Goal: Task Accomplishment & Management: Manage account settings

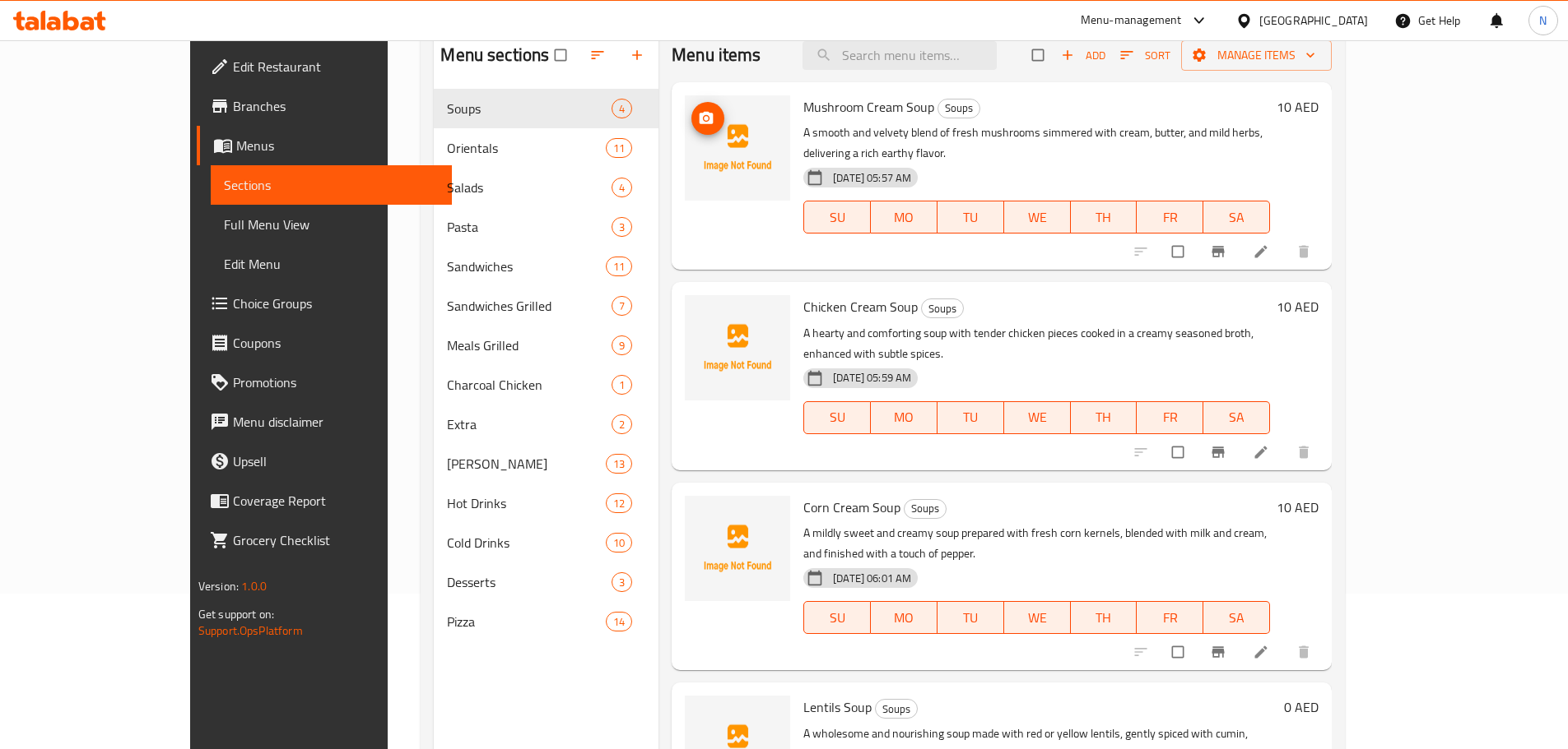
scroll to position [65, 0]
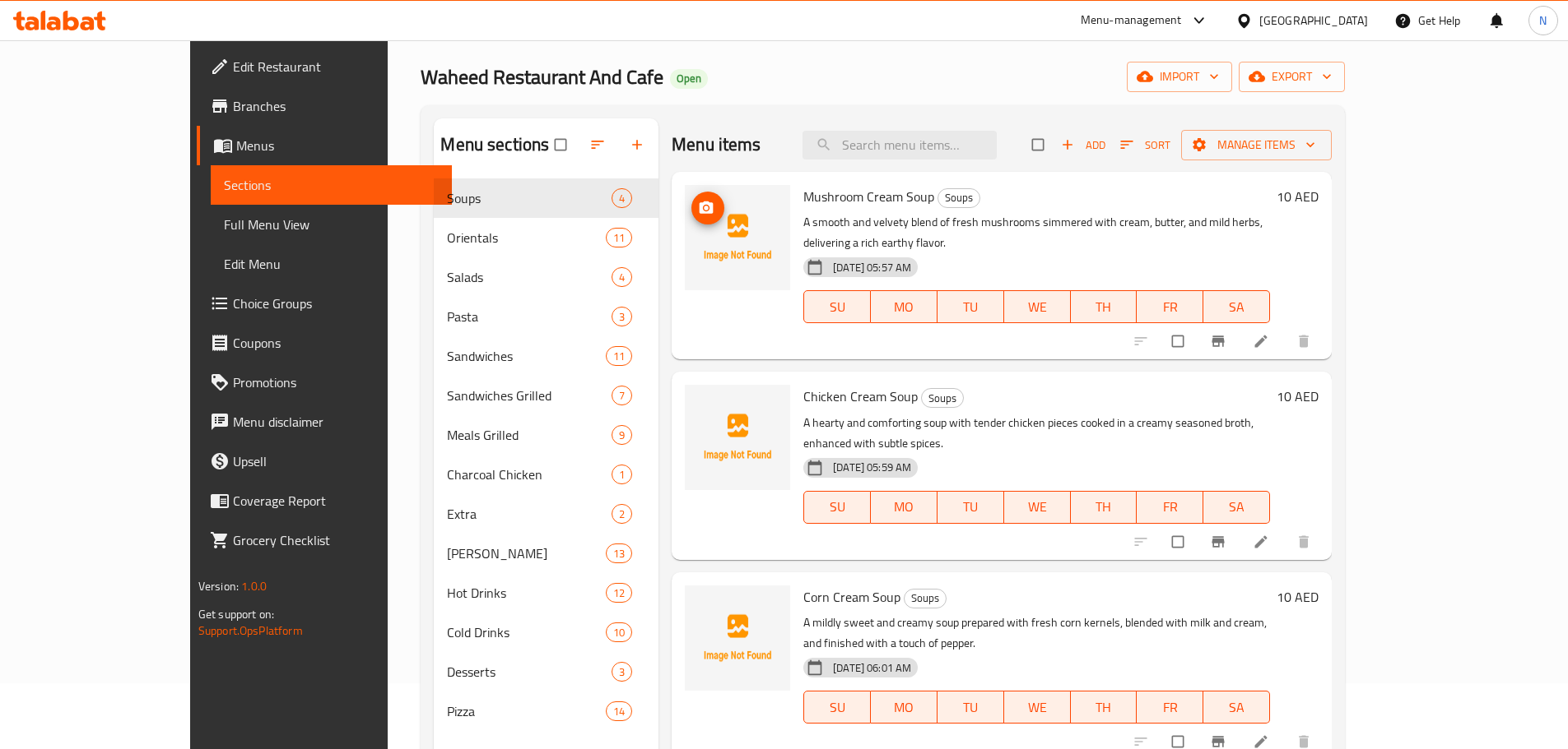
click at [1323, 27] on div "[GEOGRAPHIC_DATA]" at bounding box center [1313, 21] width 109 height 18
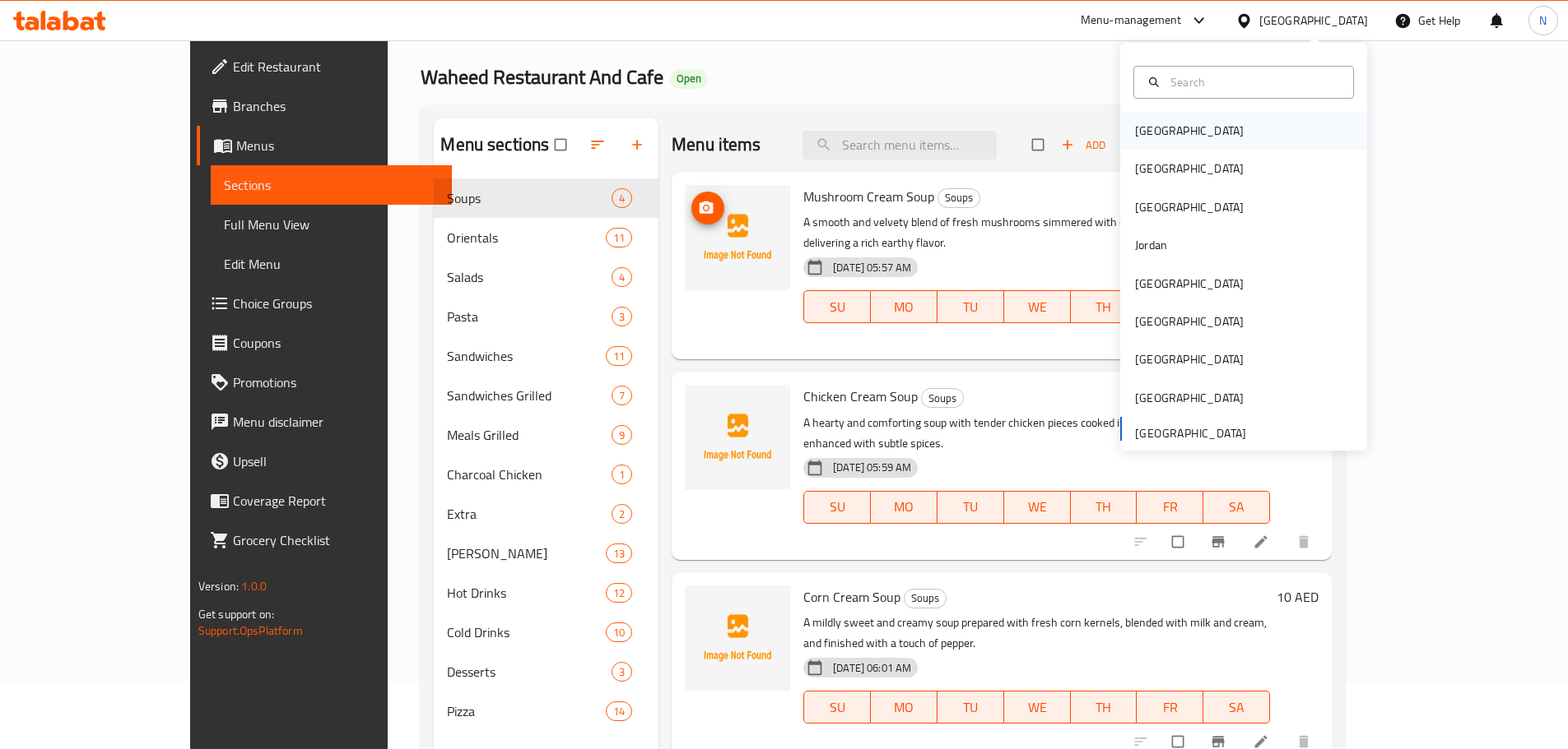
click at [1135, 129] on div "Bahrain" at bounding box center [1189, 131] width 109 height 18
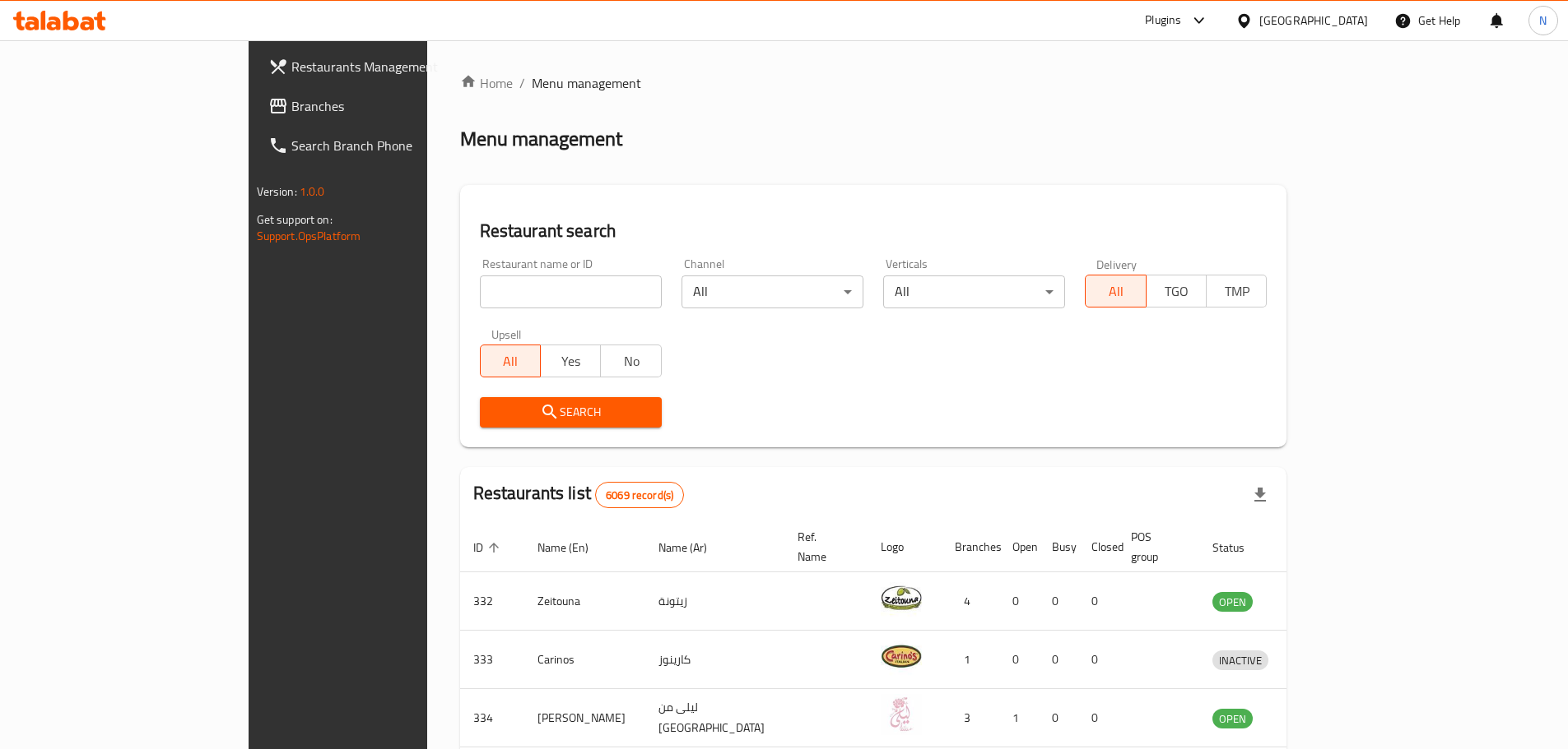
click at [1355, 22] on div "Bahrain" at bounding box center [1313, 21] width 109 height 18
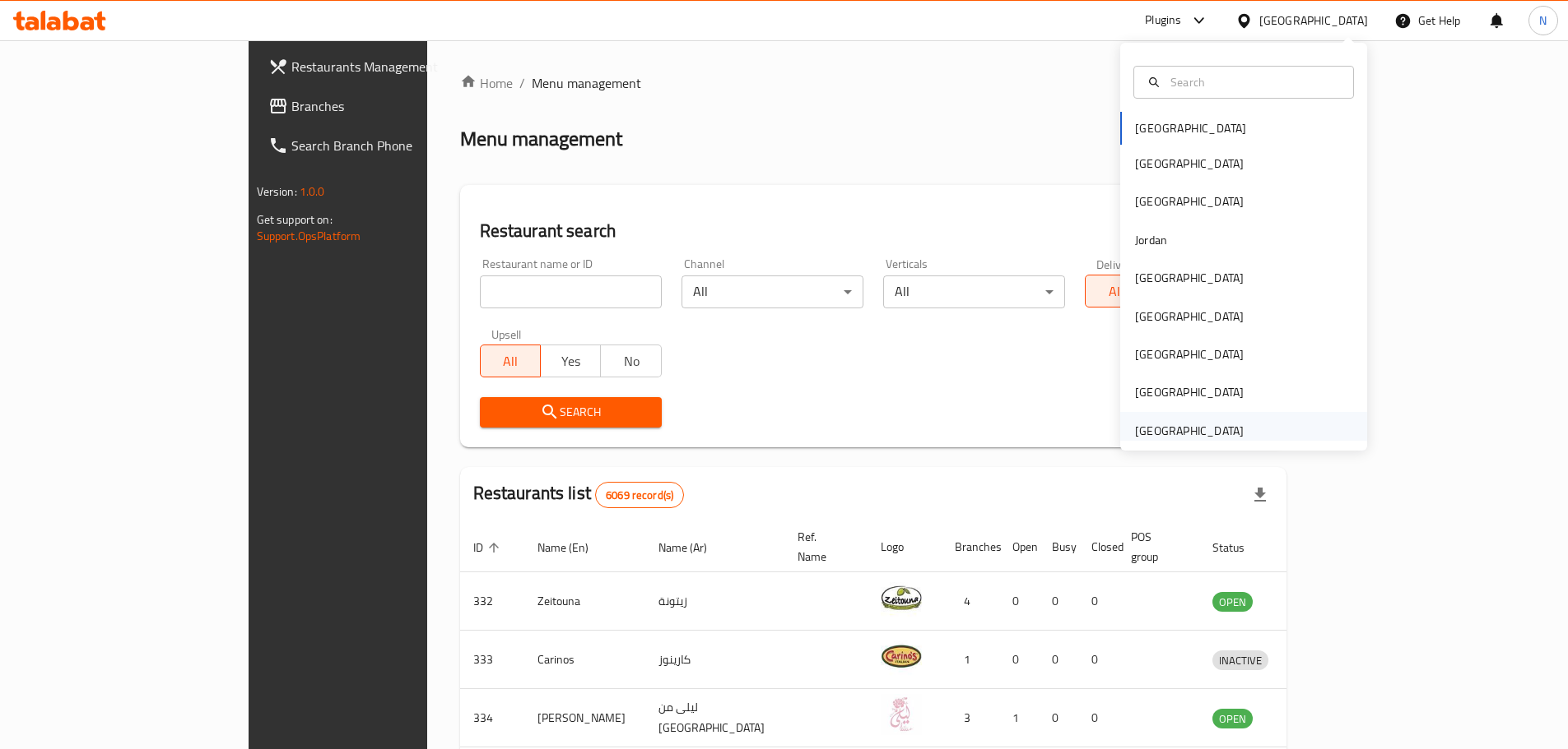
click at [1204, 424] on div "[GEOGRAPHIC_DATA]" at bounding box center [1189, 431] width 109 height 18
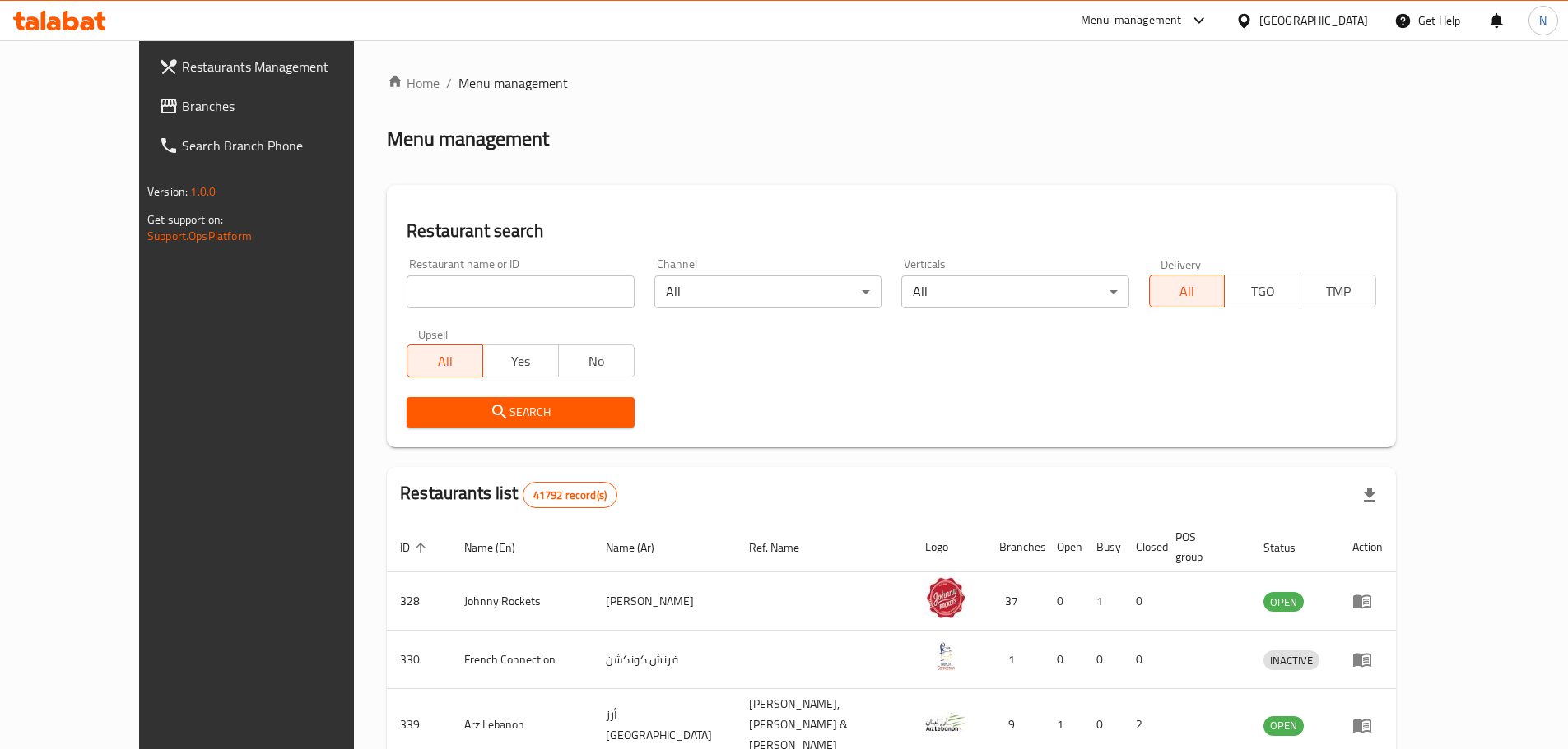
click at [181, 106] on span "Branches" at bounding box center [284, 106] width 206 height 20
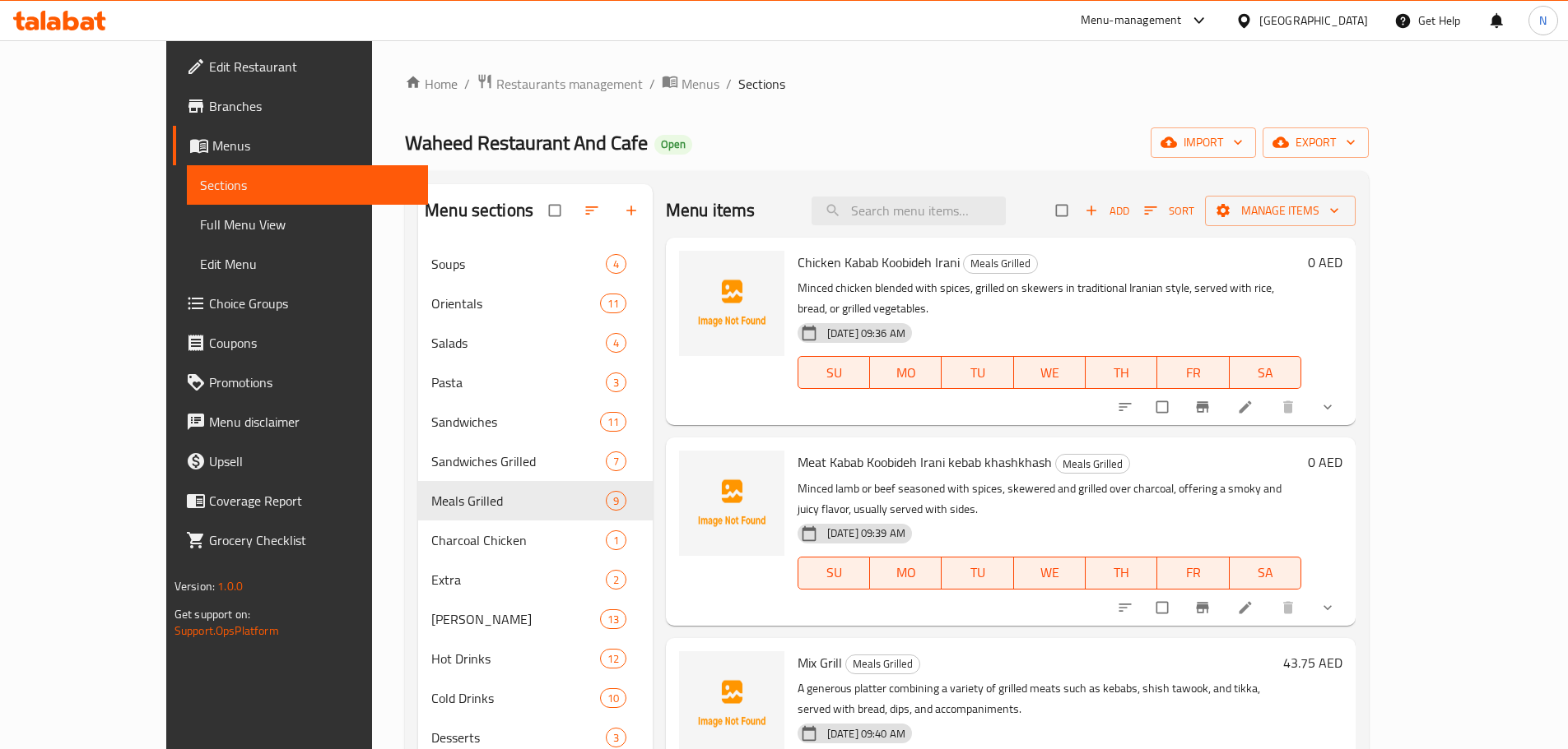
click at [1324, 18] on div "[GEOGRAPHIC_DATA]" at bounding box center [1313, 21] width 109 height 18
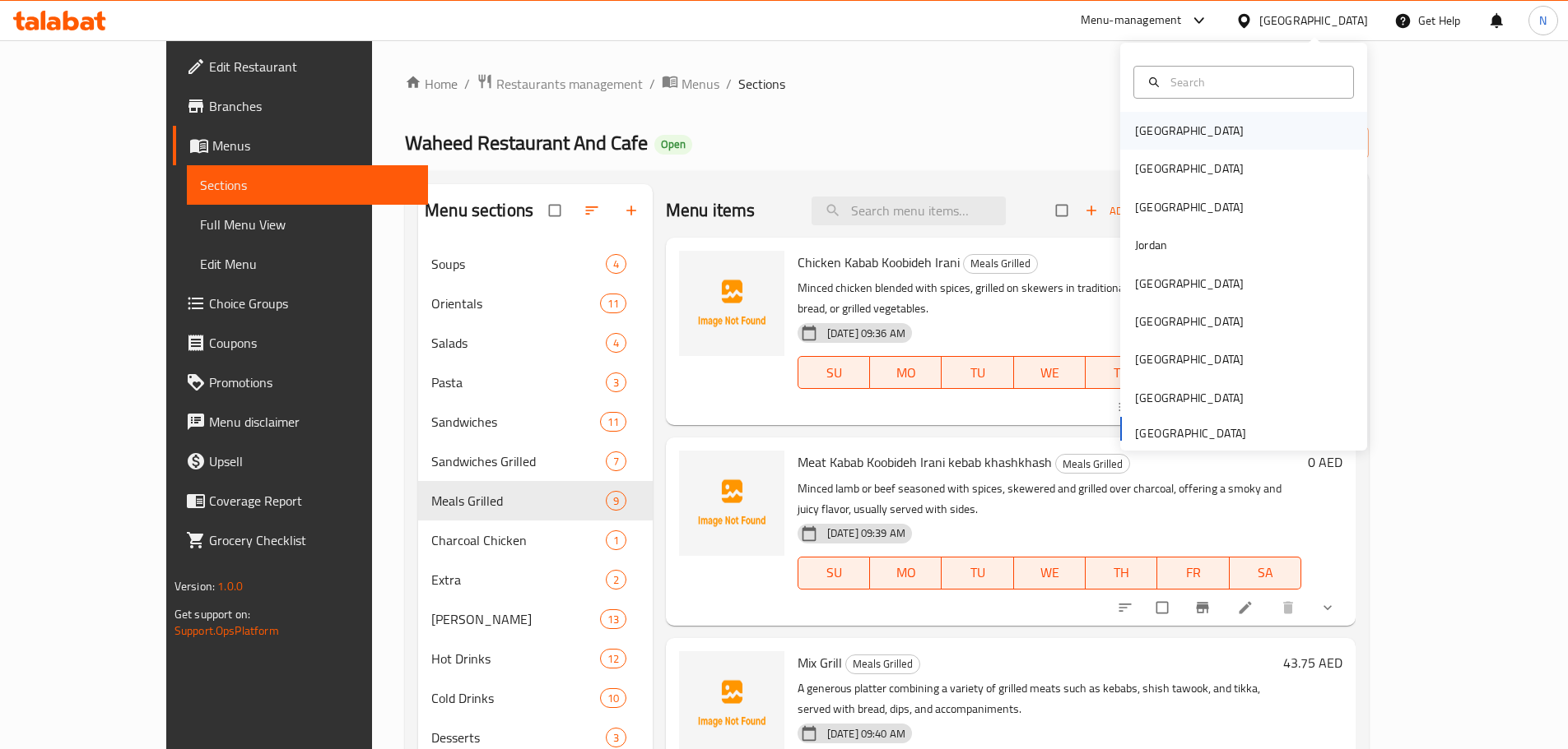
click at [1198, 138] on div "Bahrain" at bounding box center [1243, 131] width 247 height 38
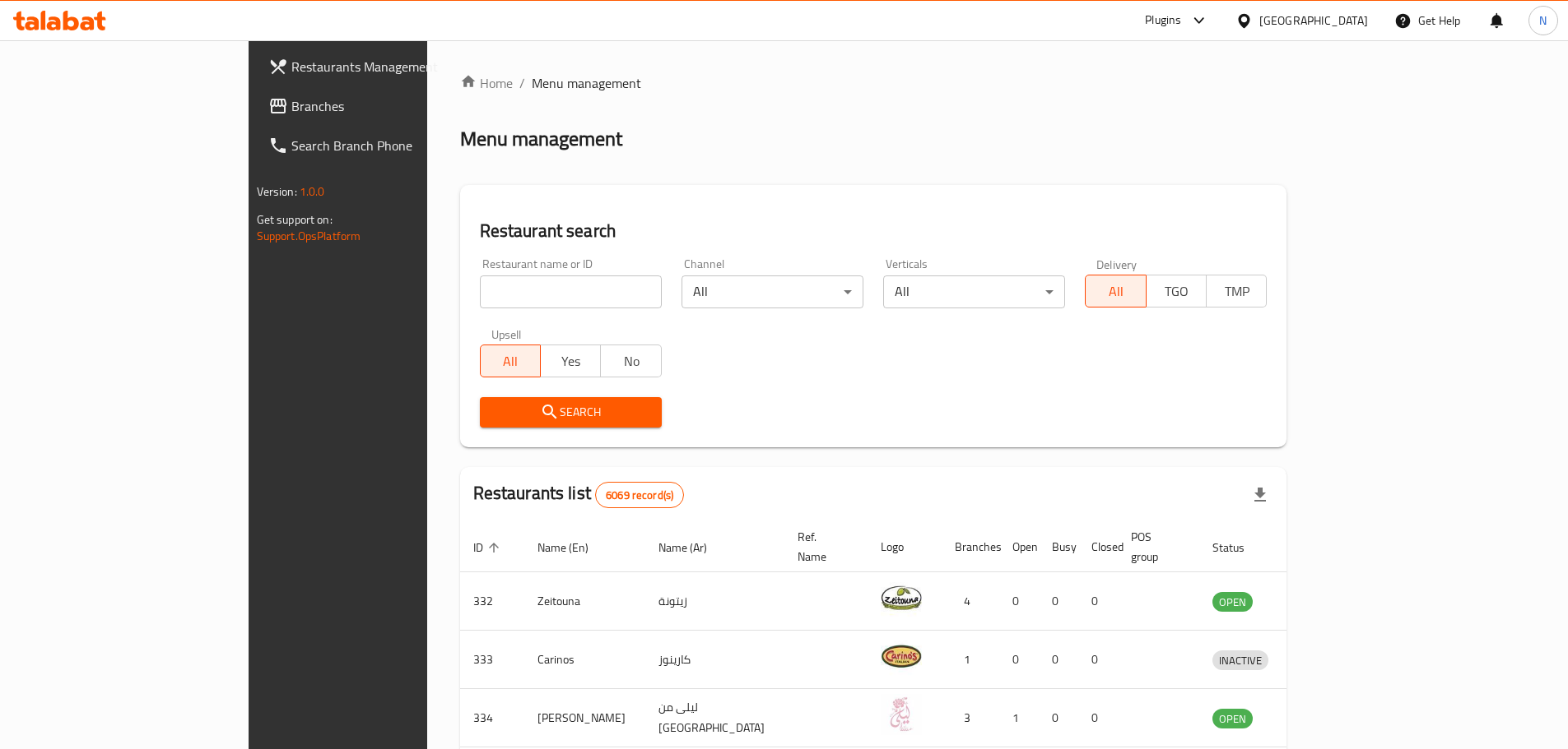
click at [1358, 25] on div "Bahrain" at bounding box center [1313, 21] width 109 height 18
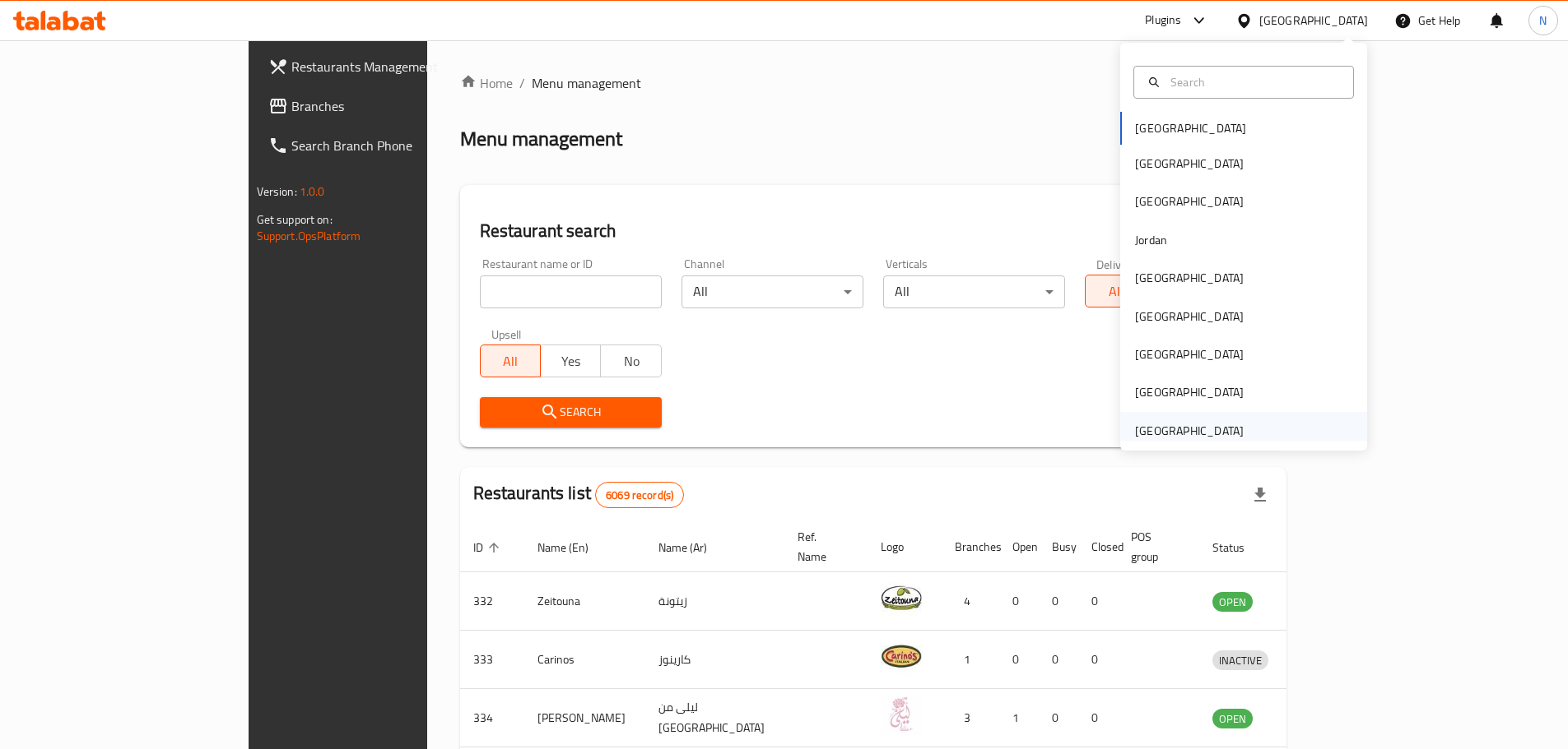
click at [1183, 434] on div "[GEOGRAPHIC_DATA]" at bounding box center [1189, 431] width 109 height 18
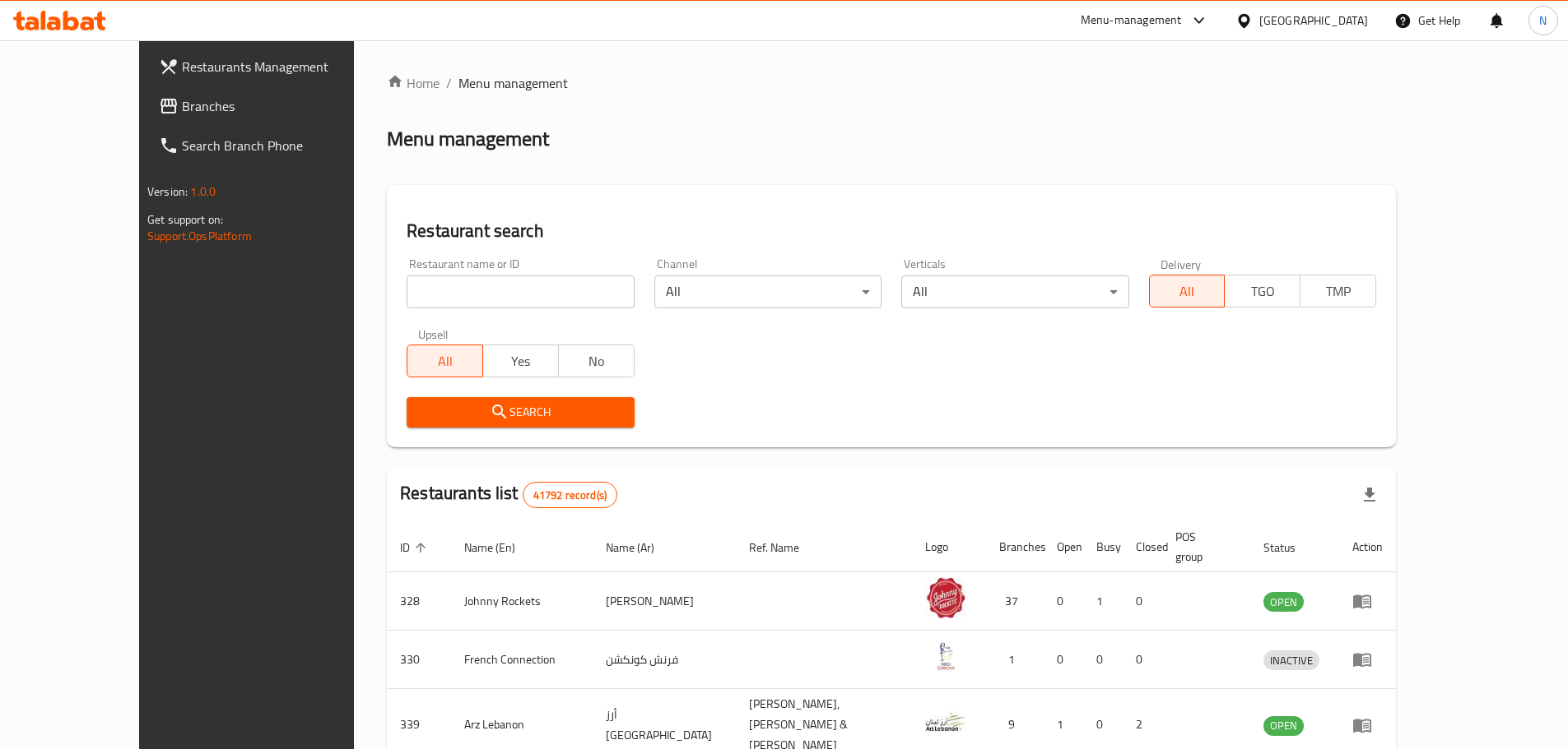
click at [434, 293] on input "search" at bounding box center [519, 291] width 227 height 33
paste input "Sreeraj Lassi Bar, Souq Al Kabeer"
type input "Sreeraj Lassi Bar, Souq Al Kabeer"
click button "Search" at bounding box center [519, 412] width 227 height 31
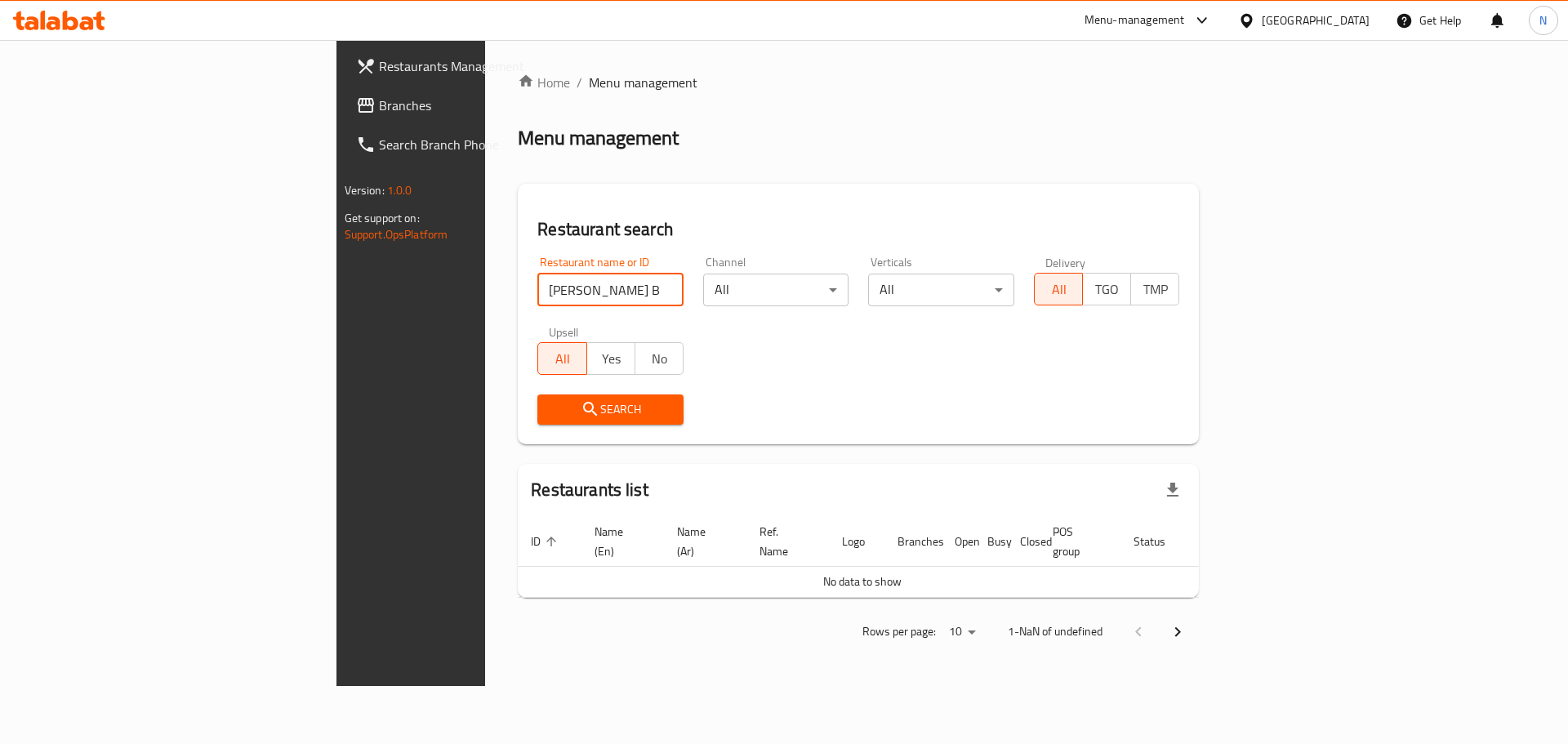
click at [537, 286] on input "Sreeraj Lassi Bar, Souq Al Kabeer" at bounding box center [610, 289] width 147 height 32
drag, startPoint x: 509, startPoint y: 296, endPoint x: 433, endPoint y: 304, distance: 76.4
click at [537, 304] on input "Sreeraj Lassi Bar, Souq Al Kabeer" at bounding box center [610, 289] width 147 height 32
click at [379, 113] on span "Branches" at bounding box center [482, 105] width 207 height 20
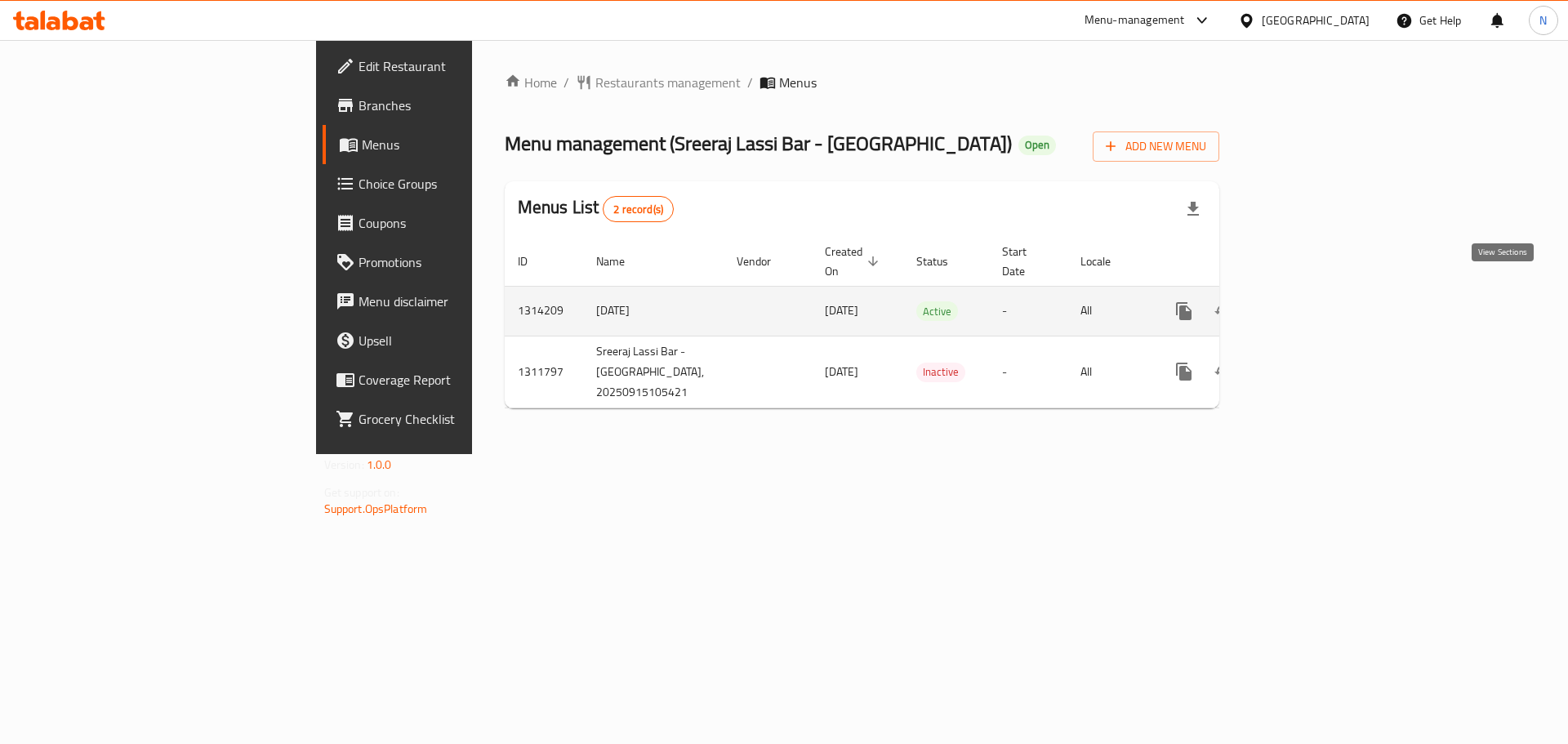
click at [1311, 301] on icon "enhanced table" at bounding box center [1301, 311] width 20 height 20
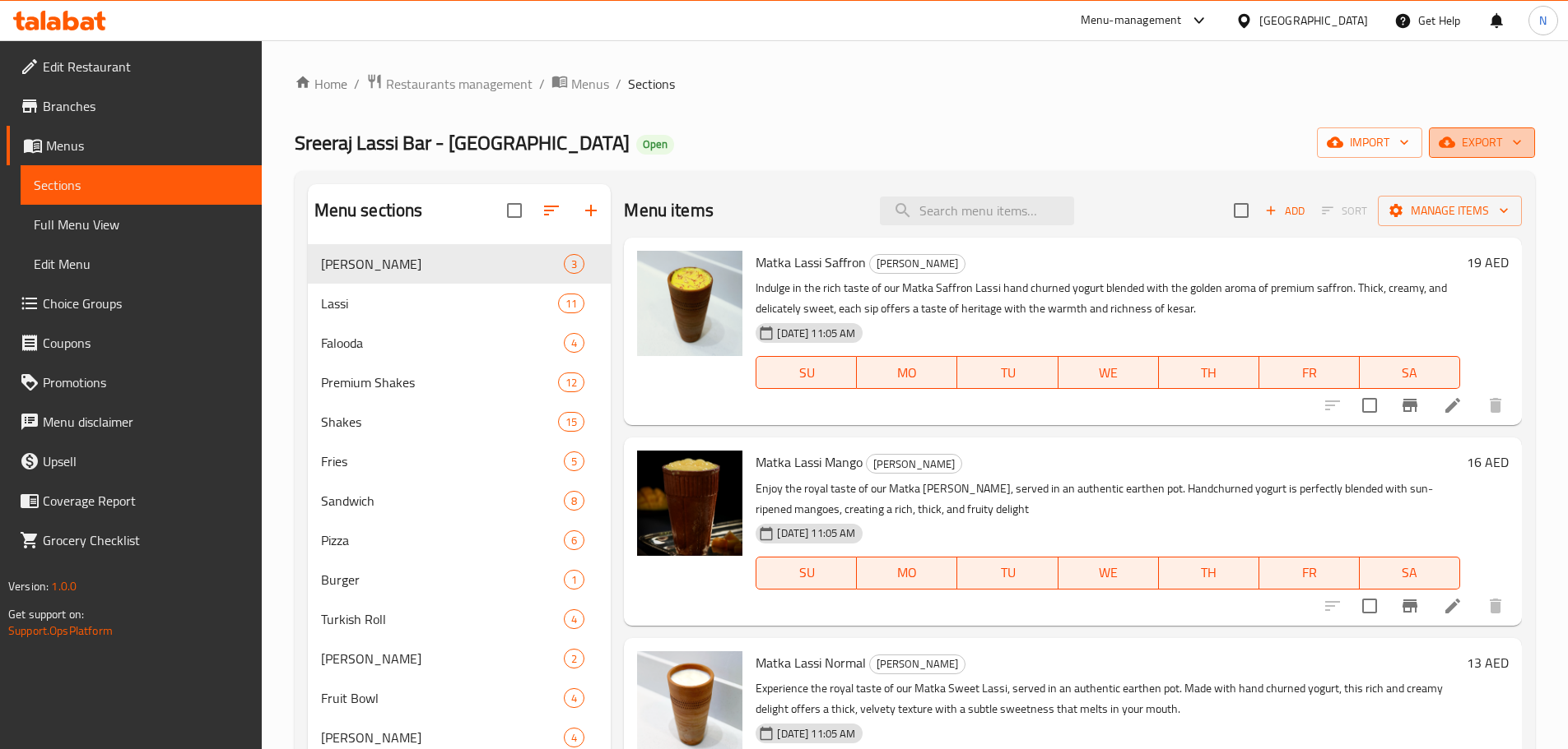
click at [1493, 144] on span "export" at bounding box center [1482, 143] width 80 height 21
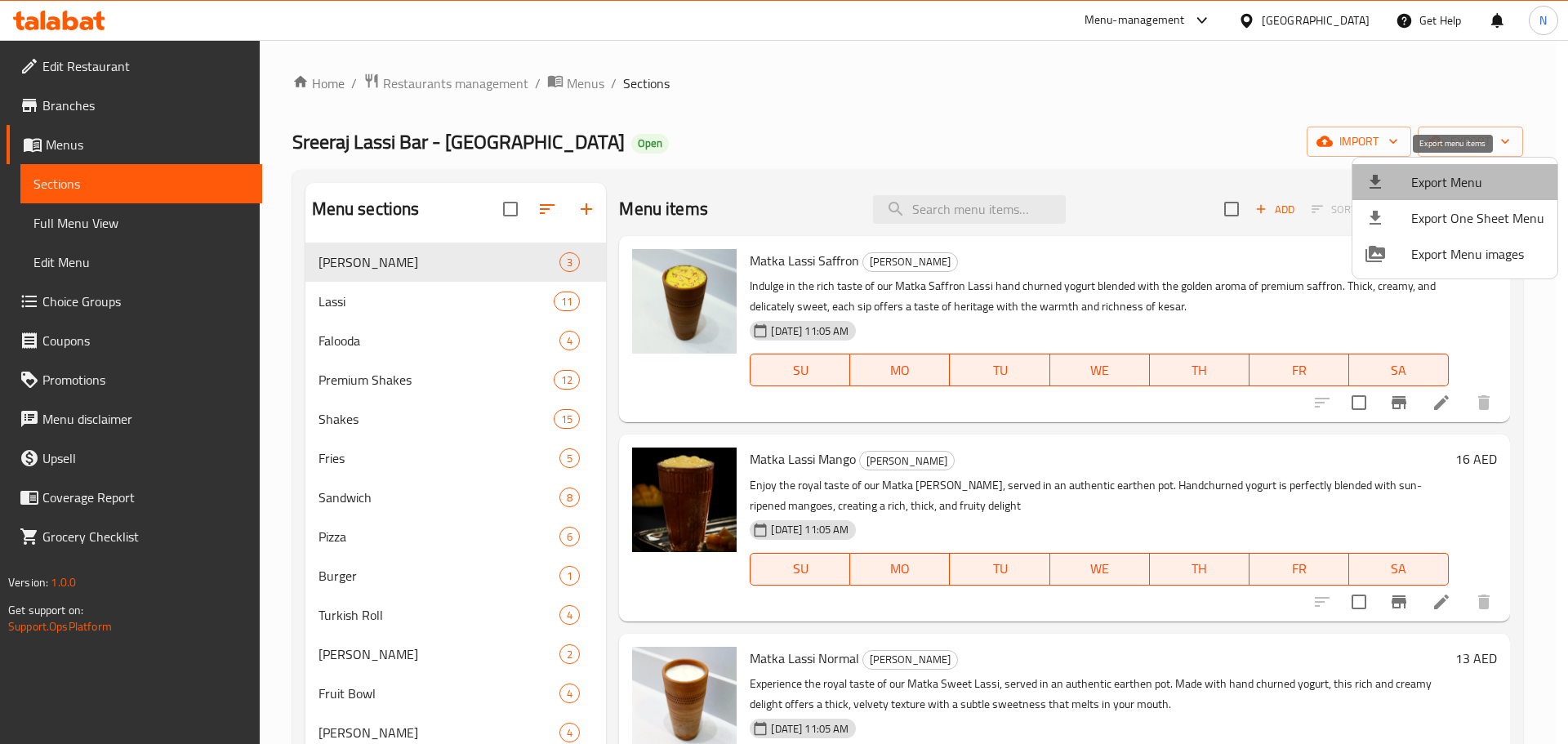
click at [1467, 187] on span "Export Menu" at bounding box center [1478, 182] width 133 height 20
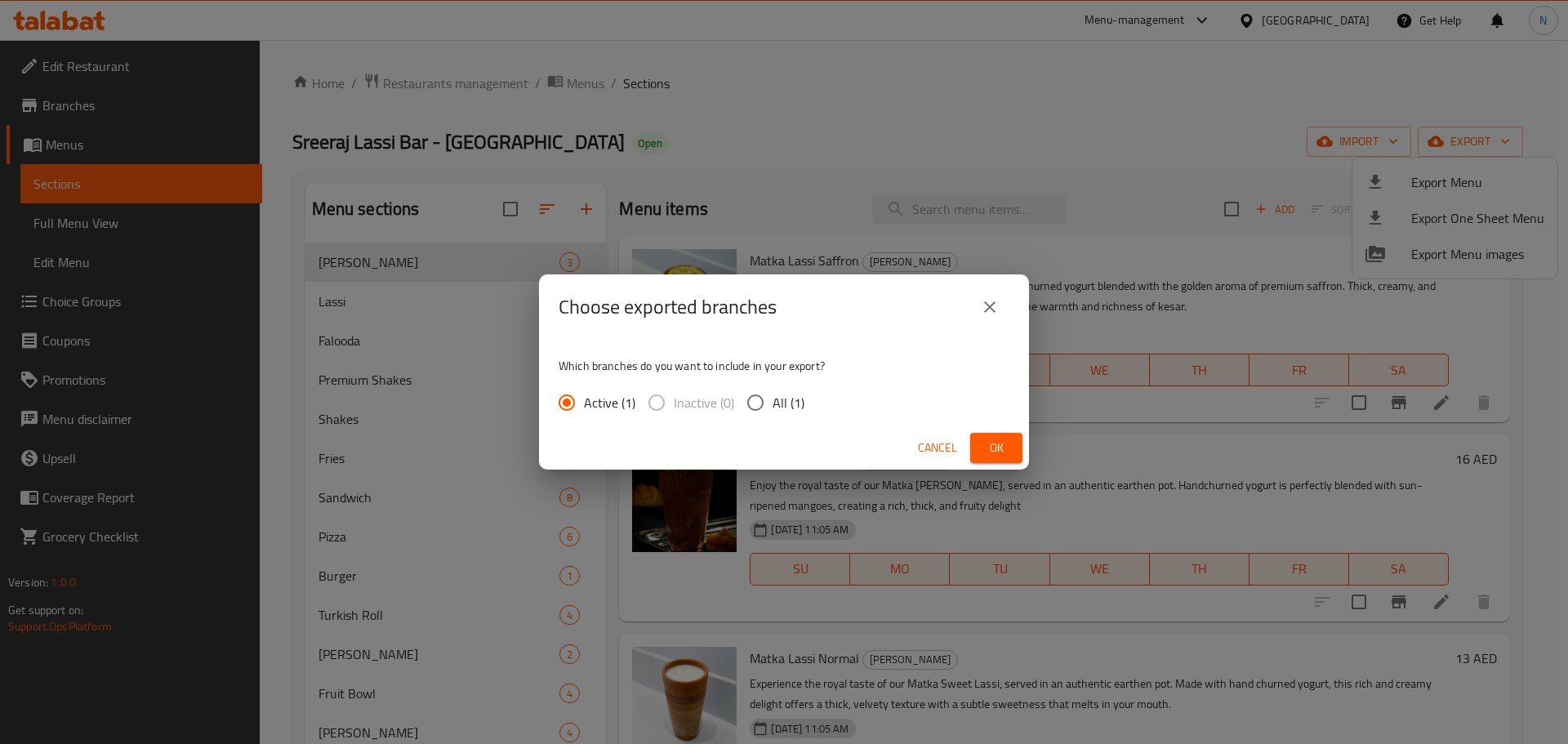
click at [995, 450] on span "Ok" at bounding box center [996, 448] width 27 height 21
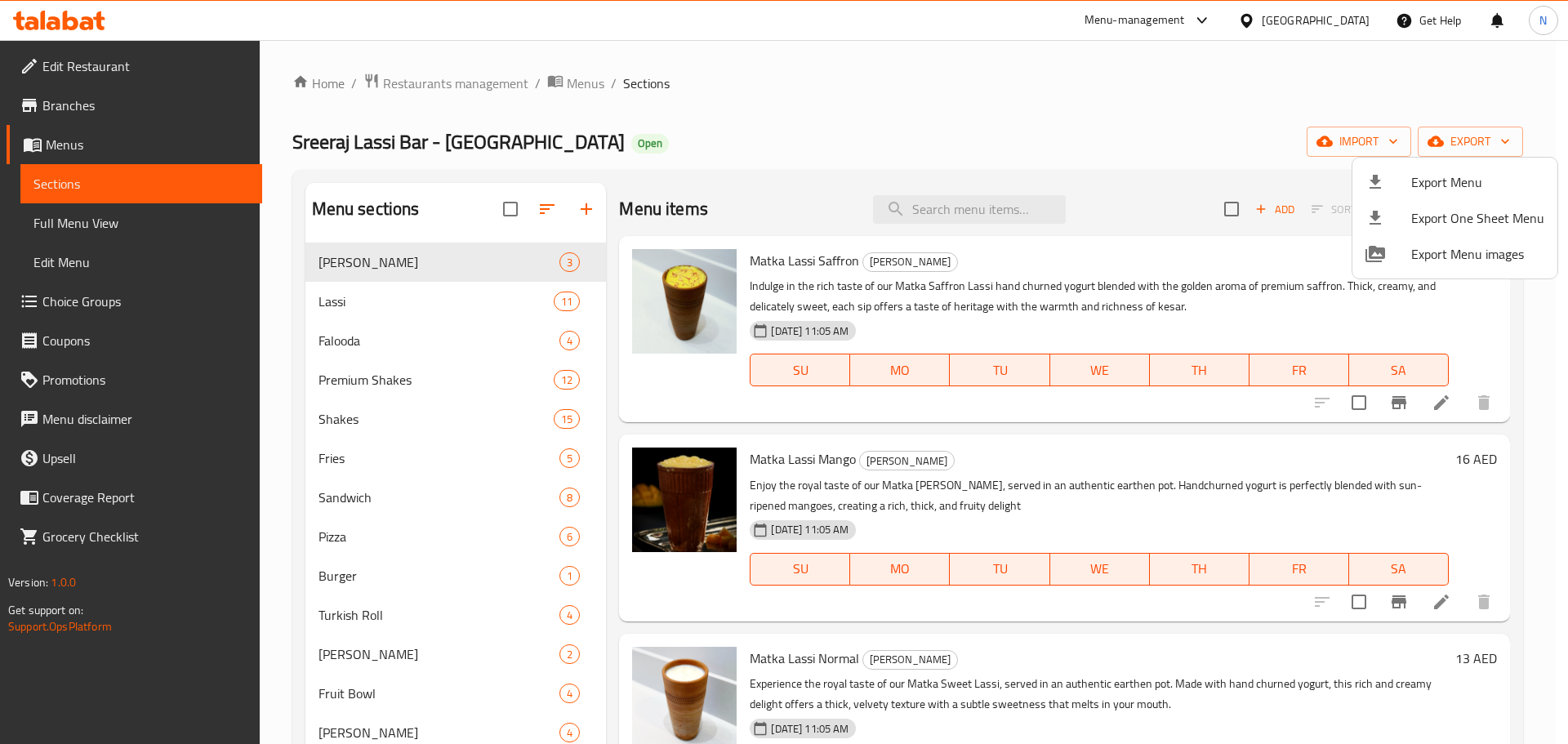
click at [102, 228] on div at bounding box center [784, 372] width 1568 height 744
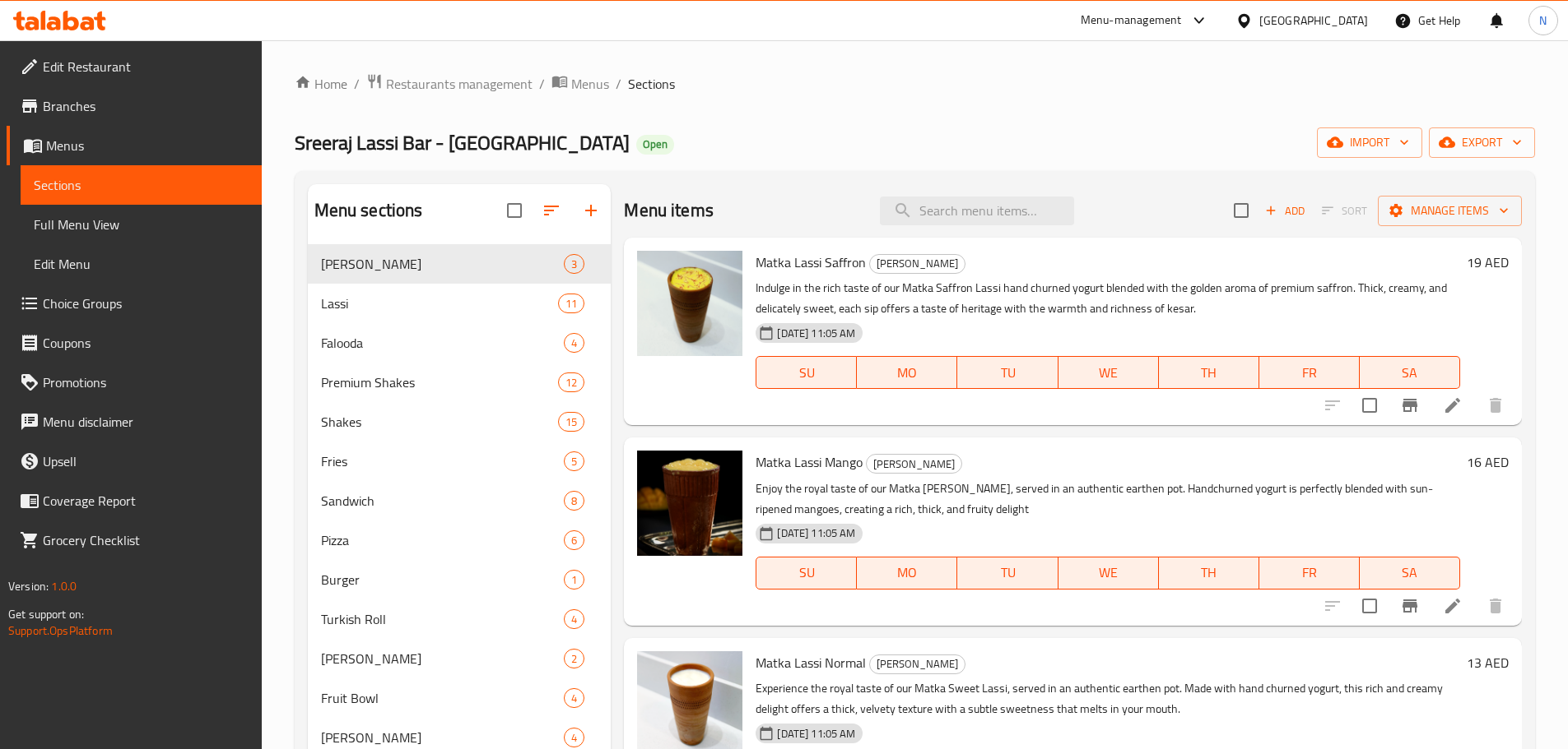
click at [105, 225] on span "Full Menu View" at bounding box center [141, 225] width 215 height 20
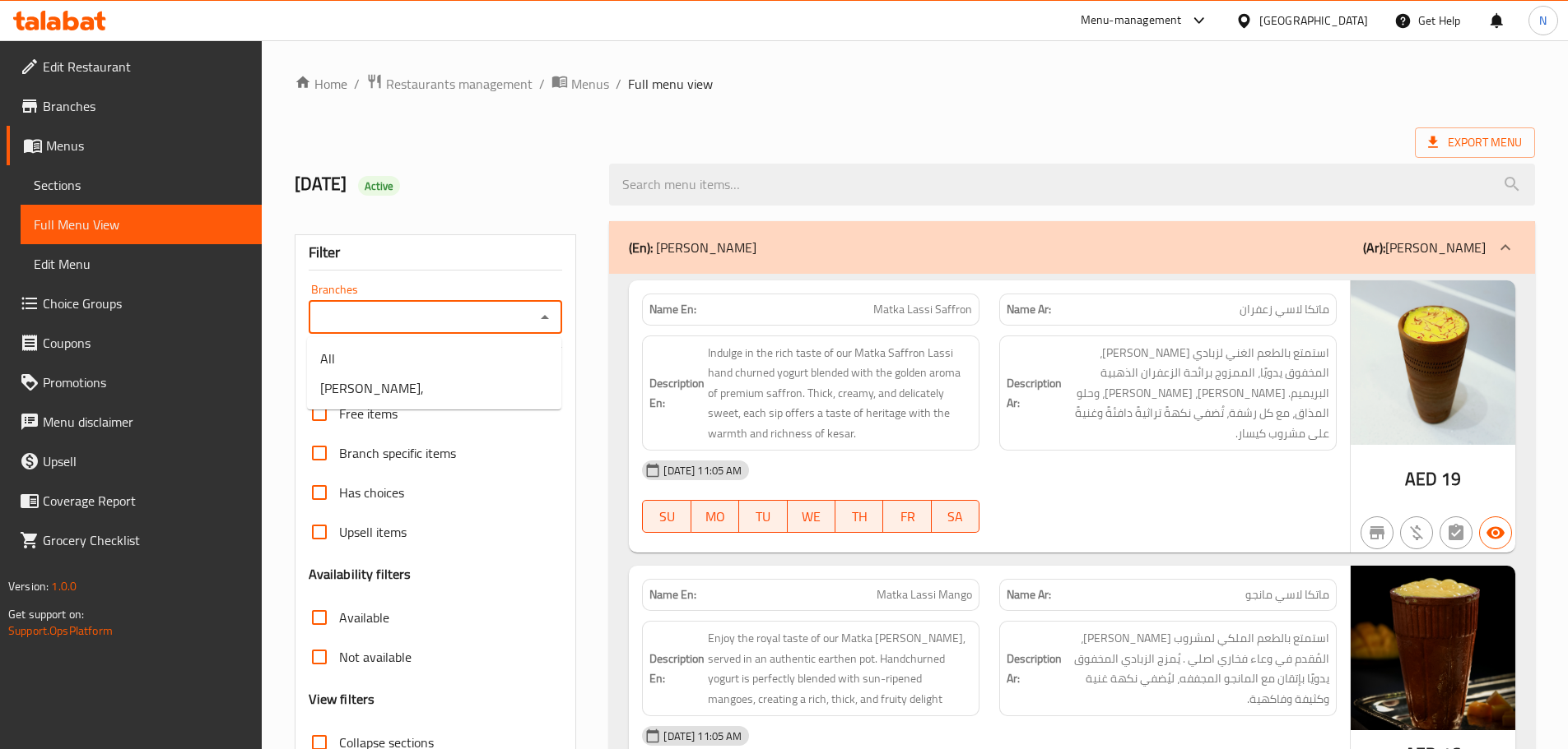
click at [437, 312] on input "Branches" at bounding box center [421, 317] width 217 height 23
click at [414, 396] on span "Sreeraj Lassi Bar - Sharjah," at bounding box center [372, 388] width 104 height 20
type input "Sreeraj Lassi Bar - Sharjah,"
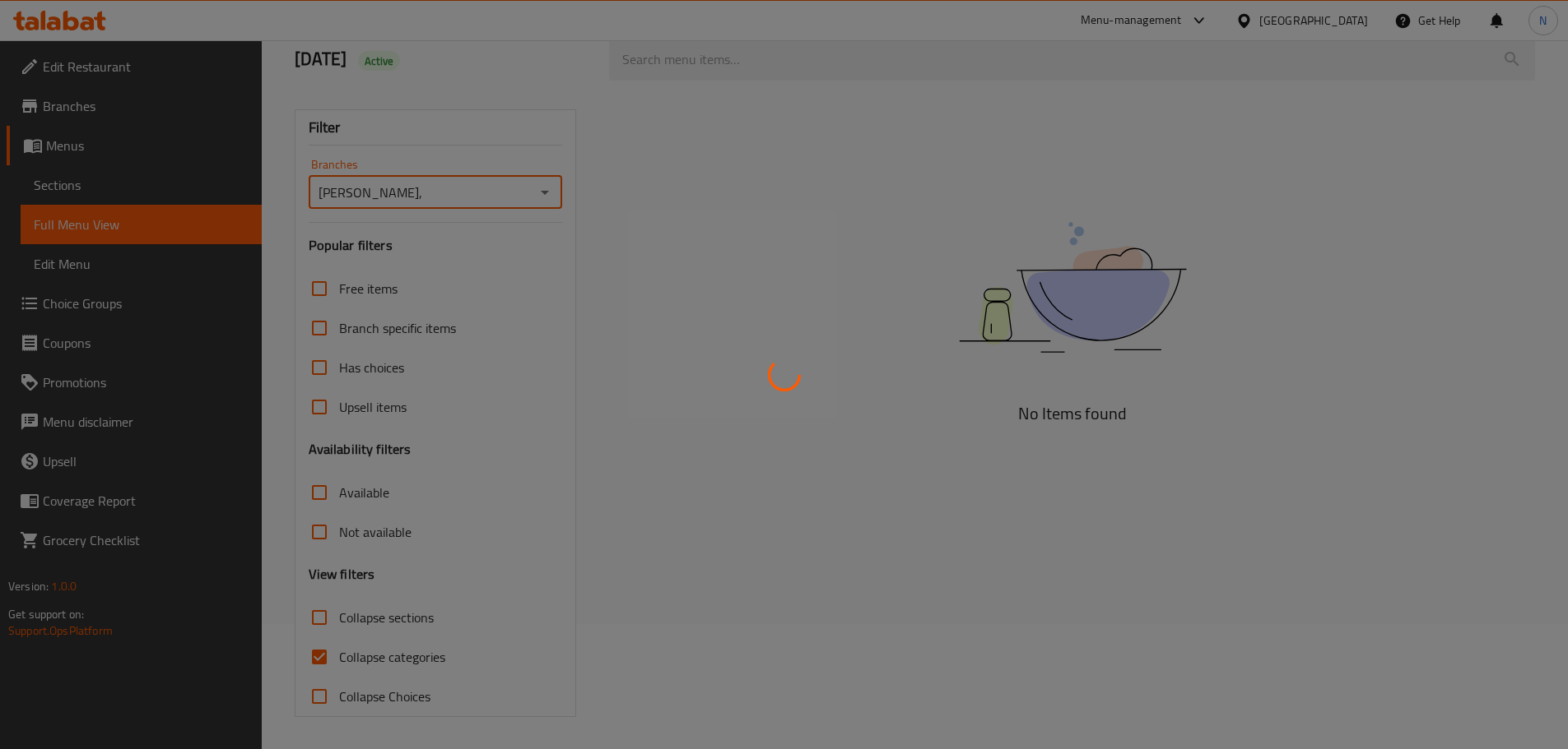
scroll to position [126, 0]
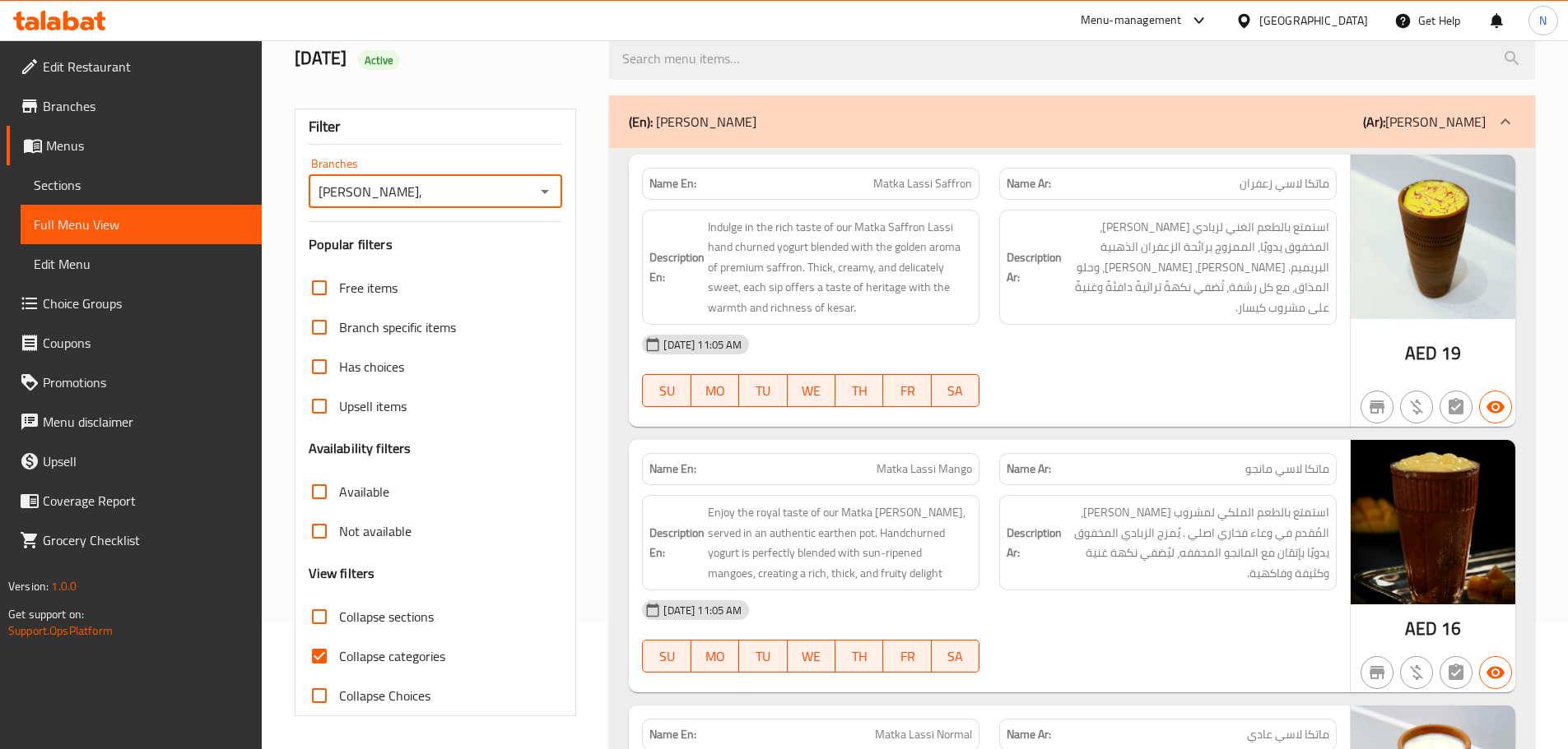
drag, startPoint x: 322, startPoint y: 656, endPoint x: 569, endPoint y: 322, distance: 415.4
click at [322, 657] on input "Collapse categories" at bounding box center [319, 657] width 40 height 40
checkbox input "false"
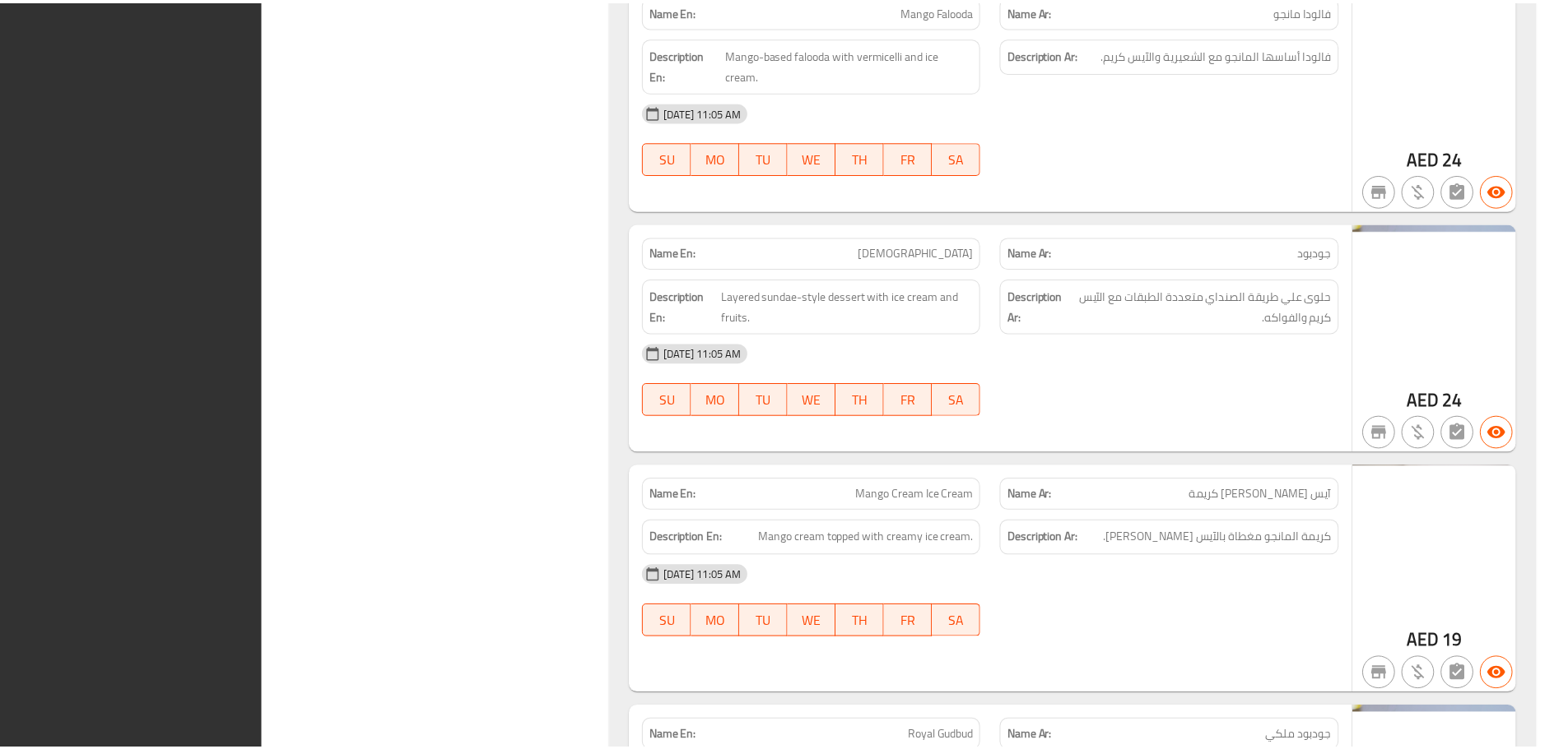
scroll to position [35916, 0]
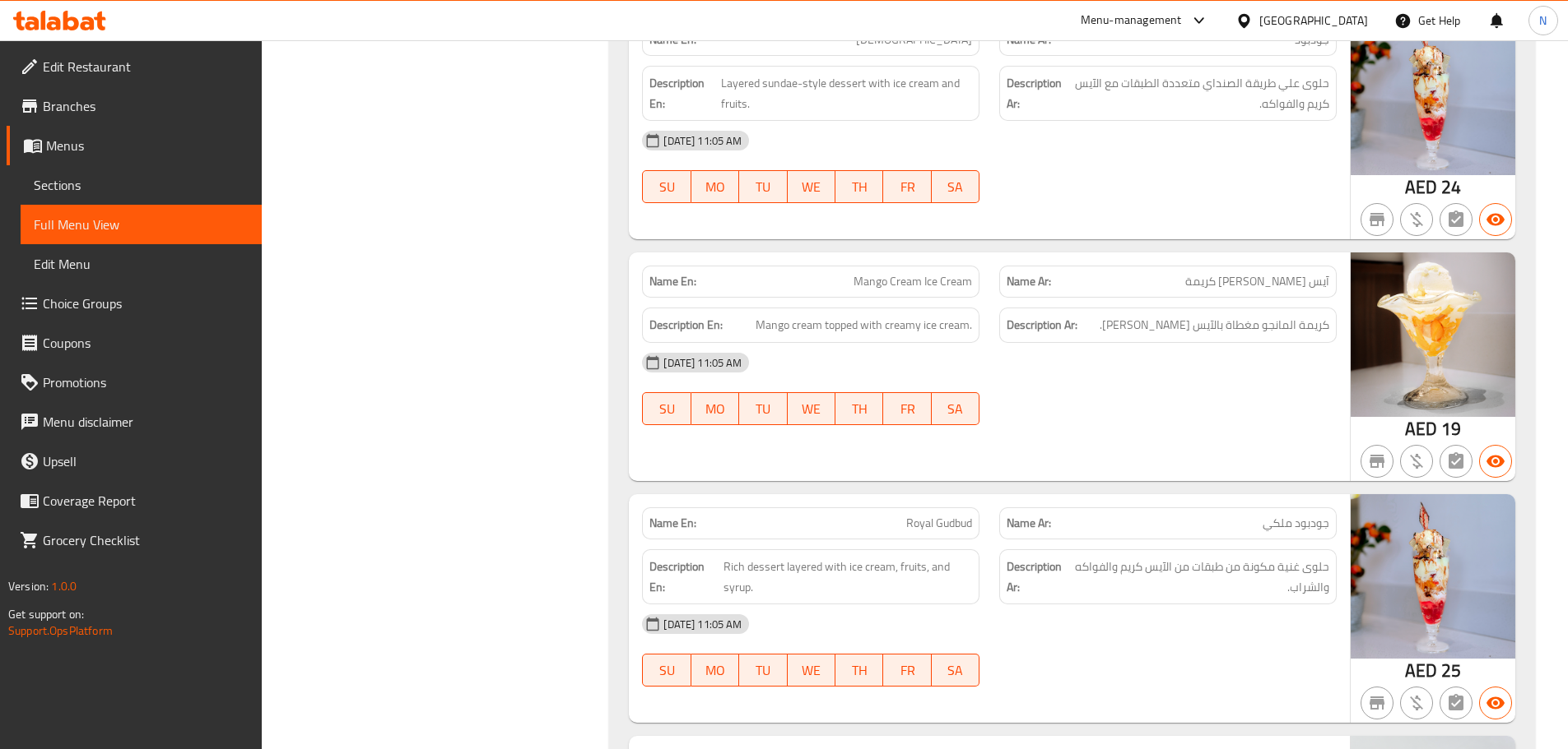
click at [89, 151] on span "Menus" at bounding box center [147, 146] width 202 height 20
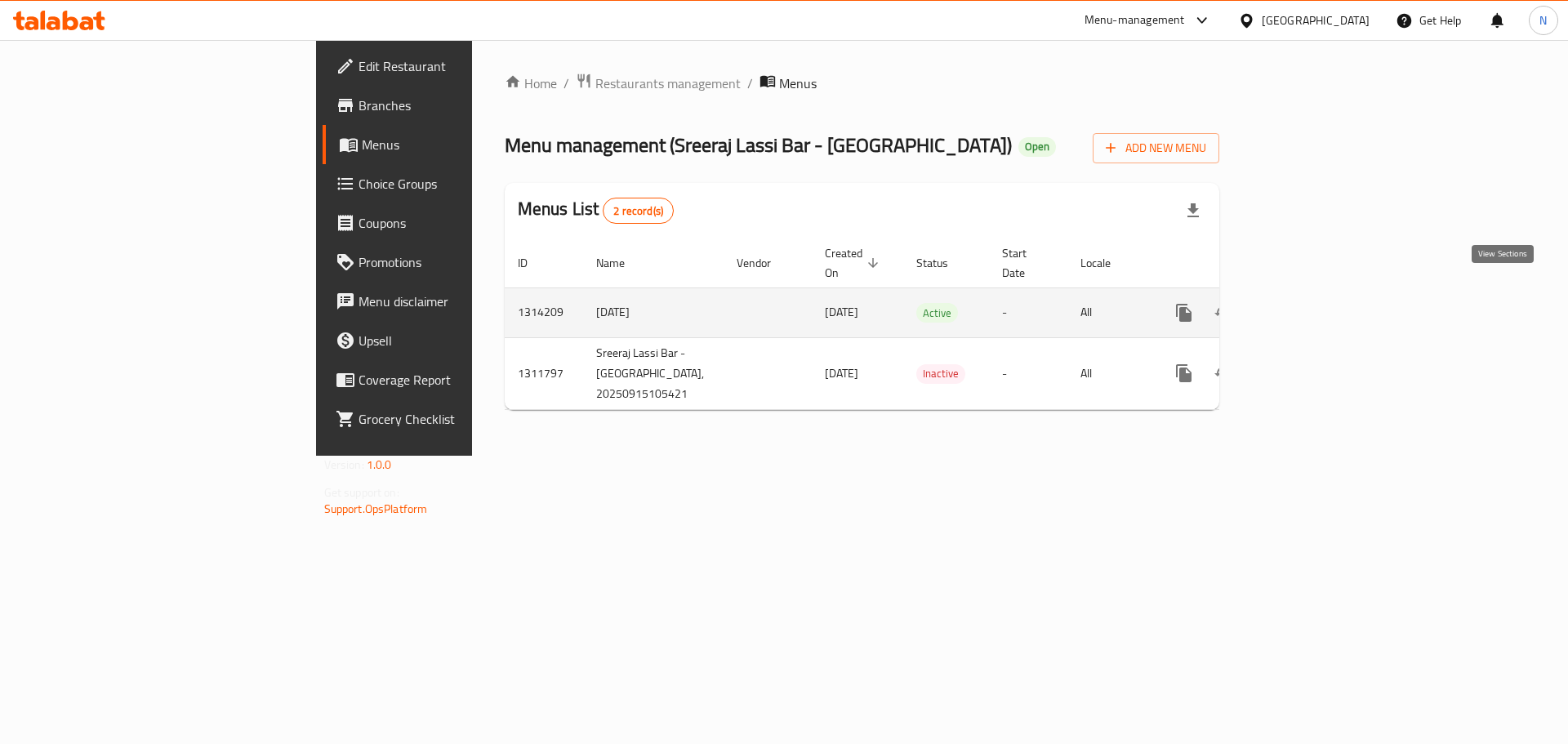
click at [1311, 303] on icon "enhanced table" at bounding box center [1301, 313] width 20 height 20
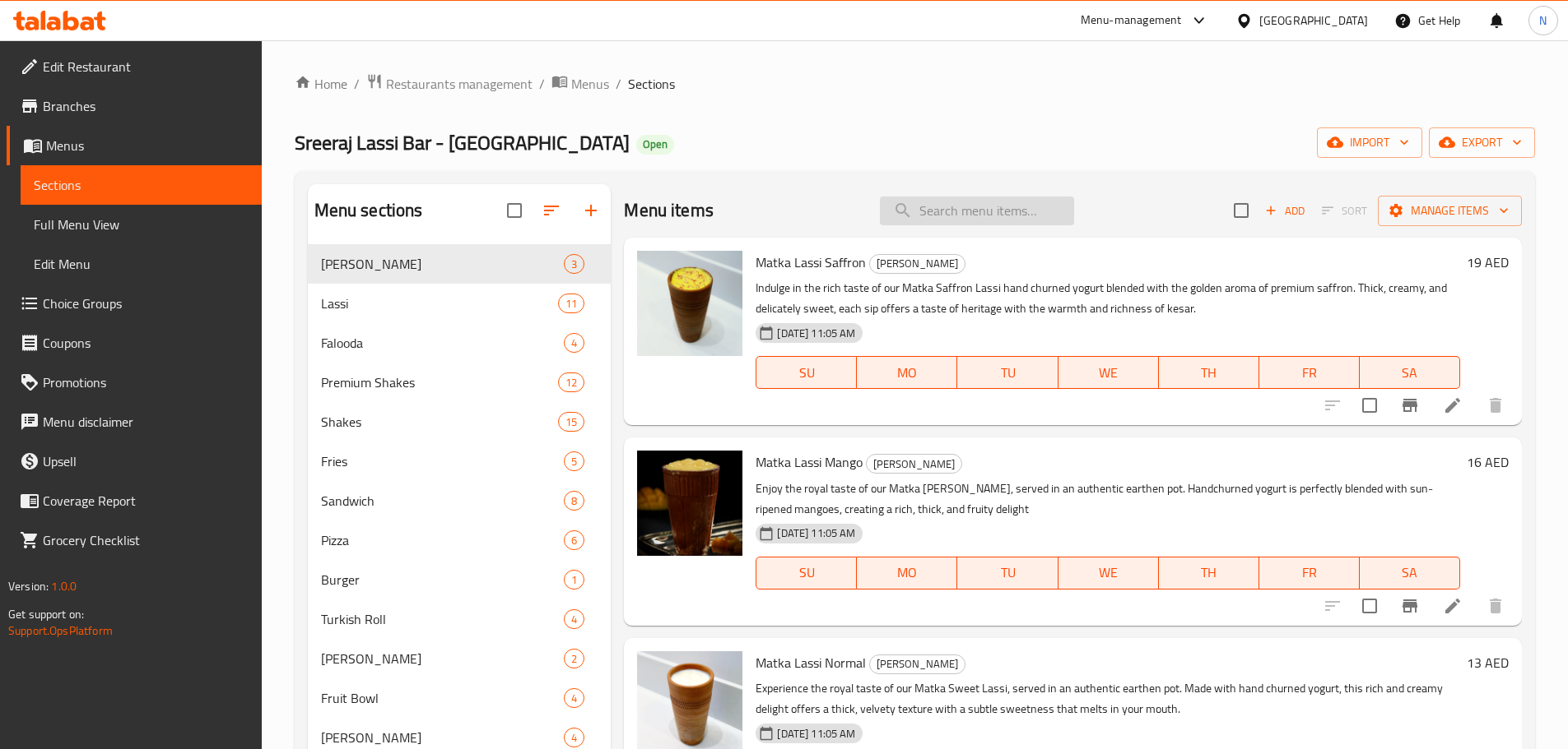
click at [983, 204] on input "search" at bounding box center [976, 210] width 194 height 29
paste input "nesma.mohamed@talabat.com"
type input "nesma.mohamed@talabat.com"
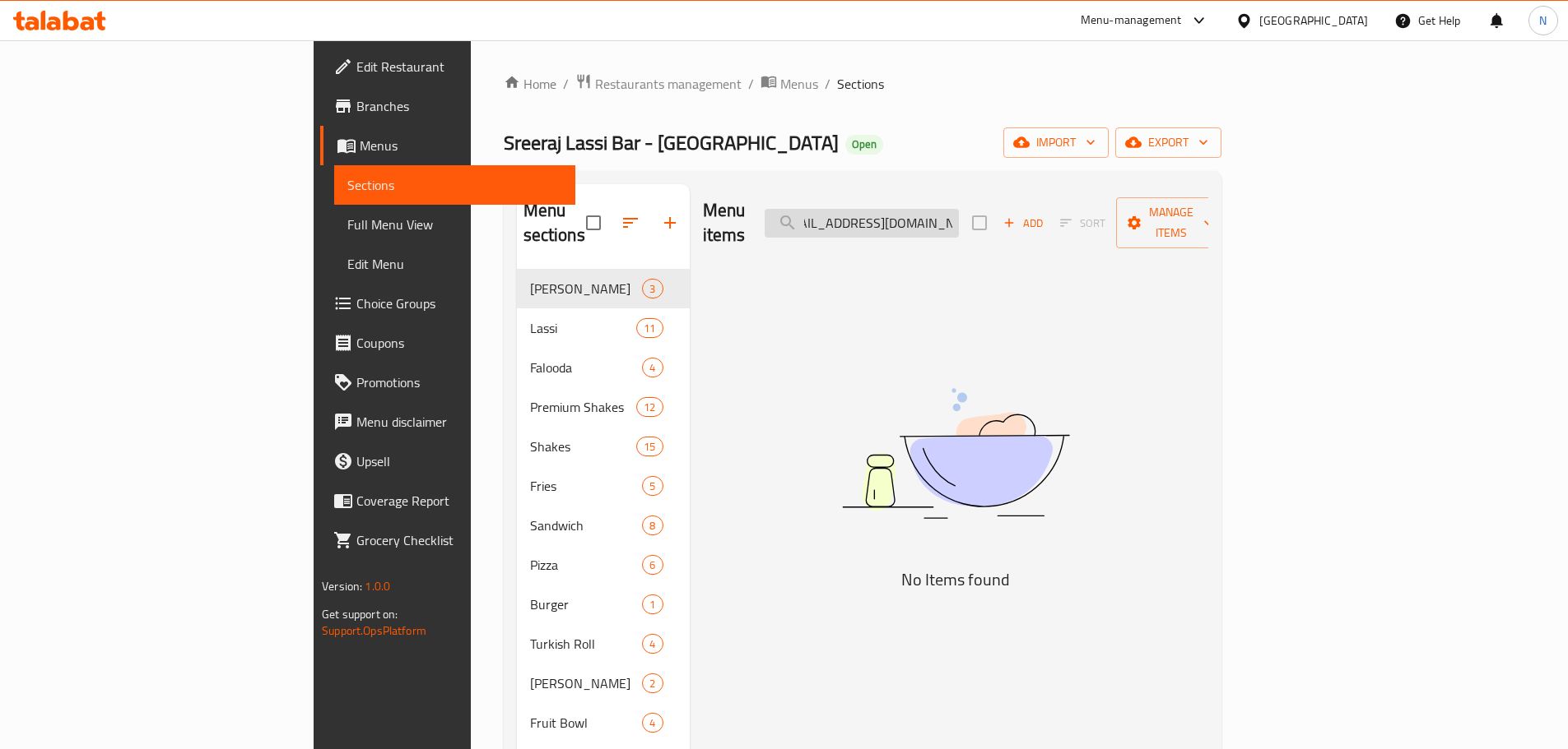
click at [958, 209] on input "nesma.mohamed@talabat.com" at bounding box center [861, 223] width 194 height 29
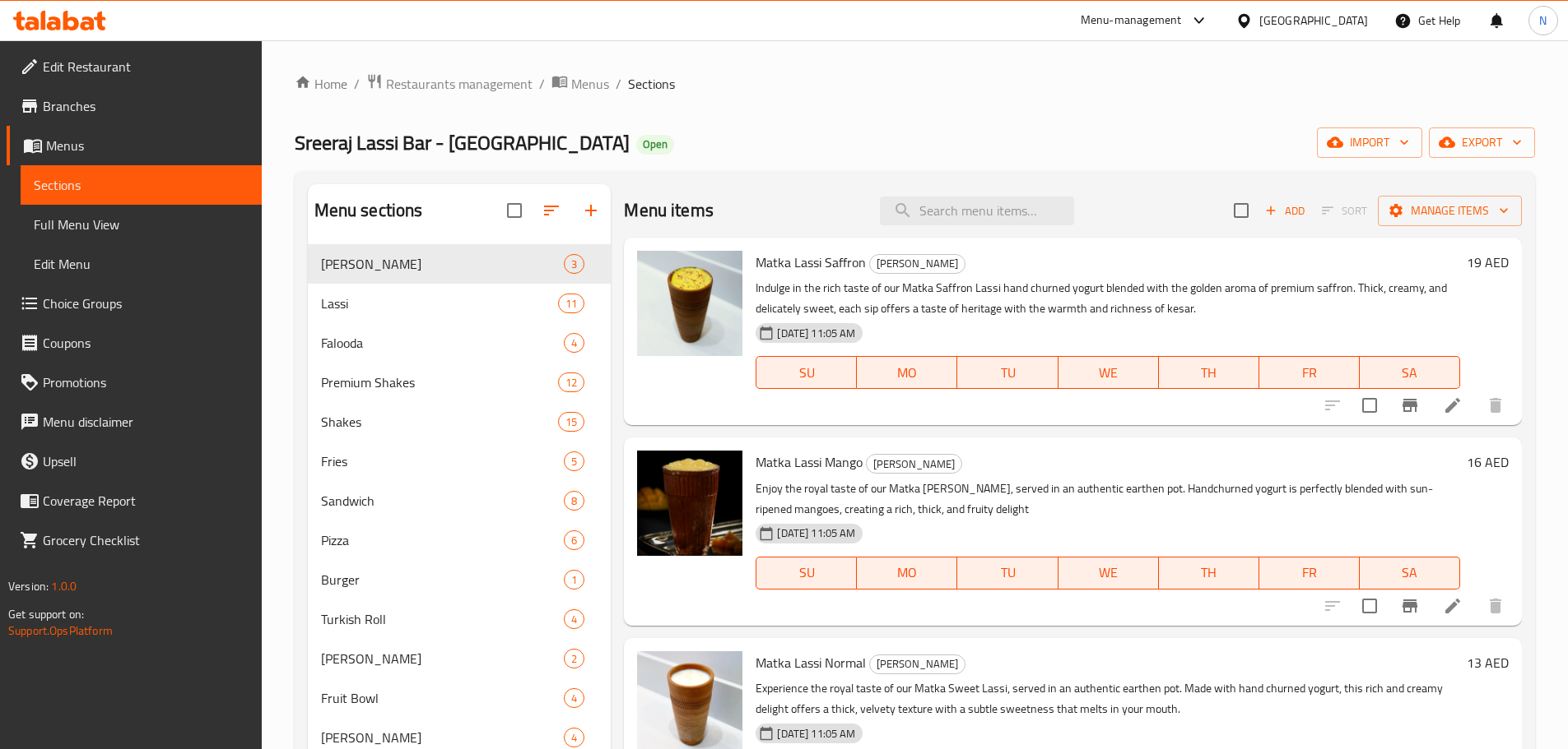
drag, startPoint x: 933, startPoint y: 200, endPoint x: 953, endPoint y: 225, distance: 32.0
click at [934, 201] on input "search" at bounding box center [976, 210] width 194 height 29
click at [952, 205] on input "search" at bounding box center [976, 210] width 194 height 29
paste input "Dryfruit Kesar Badam Kulfi"
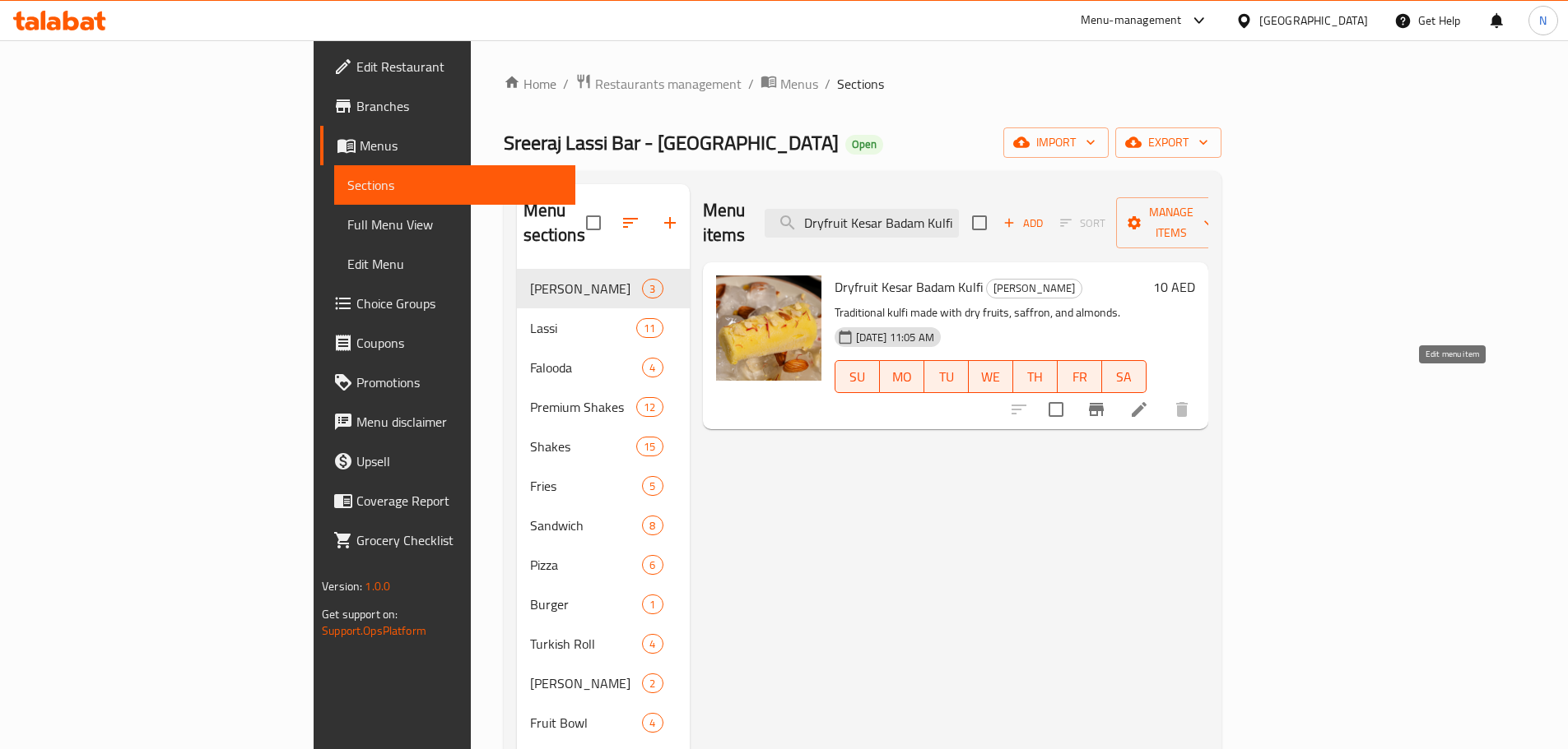
type input "Dryfruit Kesar Badam Kulfi"
click at [1149, 399] on icon at bounding box center [1139, 409] width 20 height 20
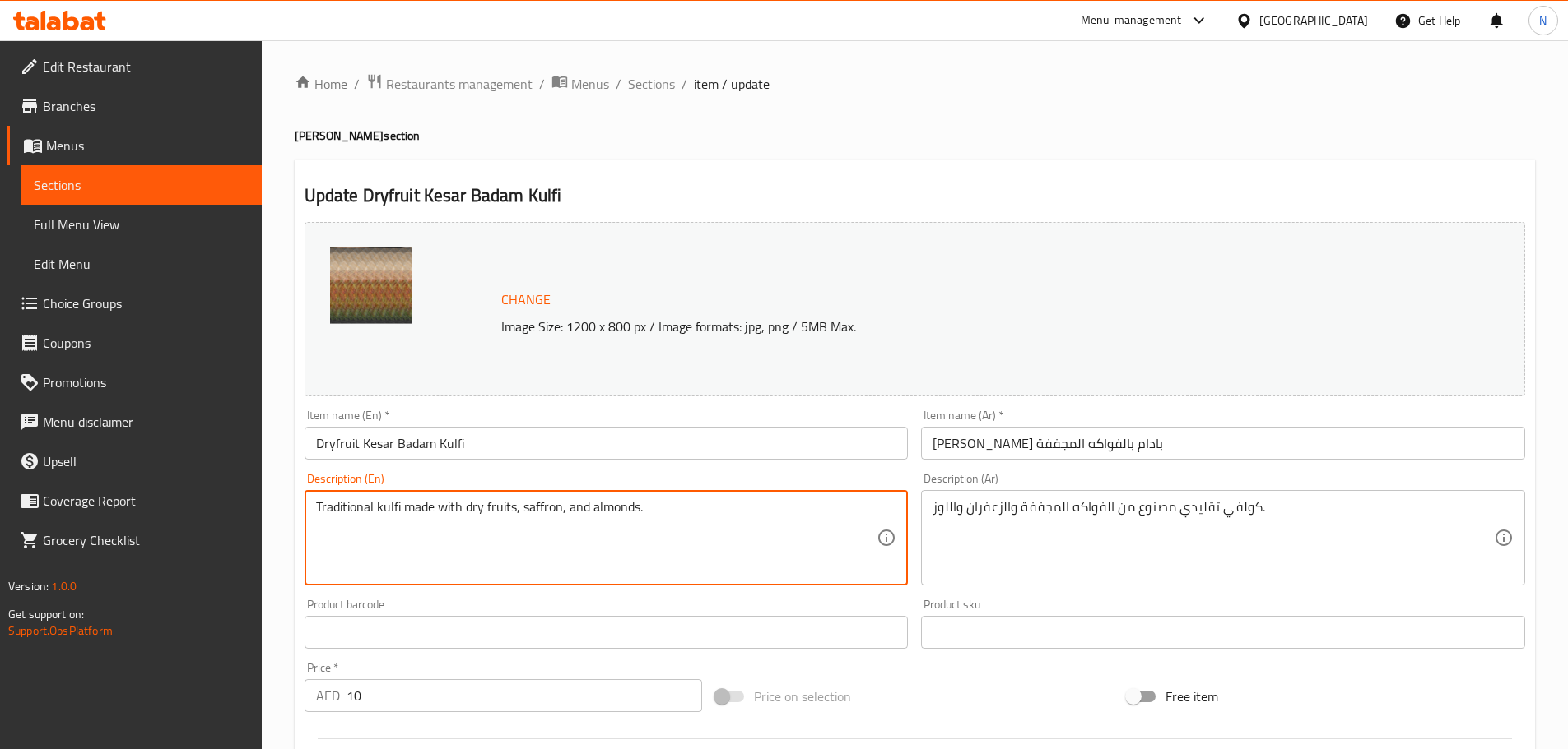
click at [364, 506] on textarea "Traditional kulfi made with dry fruits, saffron, and almonds." at bounding box center [597, 538] width 561 height 78
paste textarea "A royal treat crafted for those who crave richness. Dryfruit Kesar Badam Kulfi …"
paste textarea "saffron, slow-cooked milk, almond, cashew, and khoya for a dense, melt in the m…"
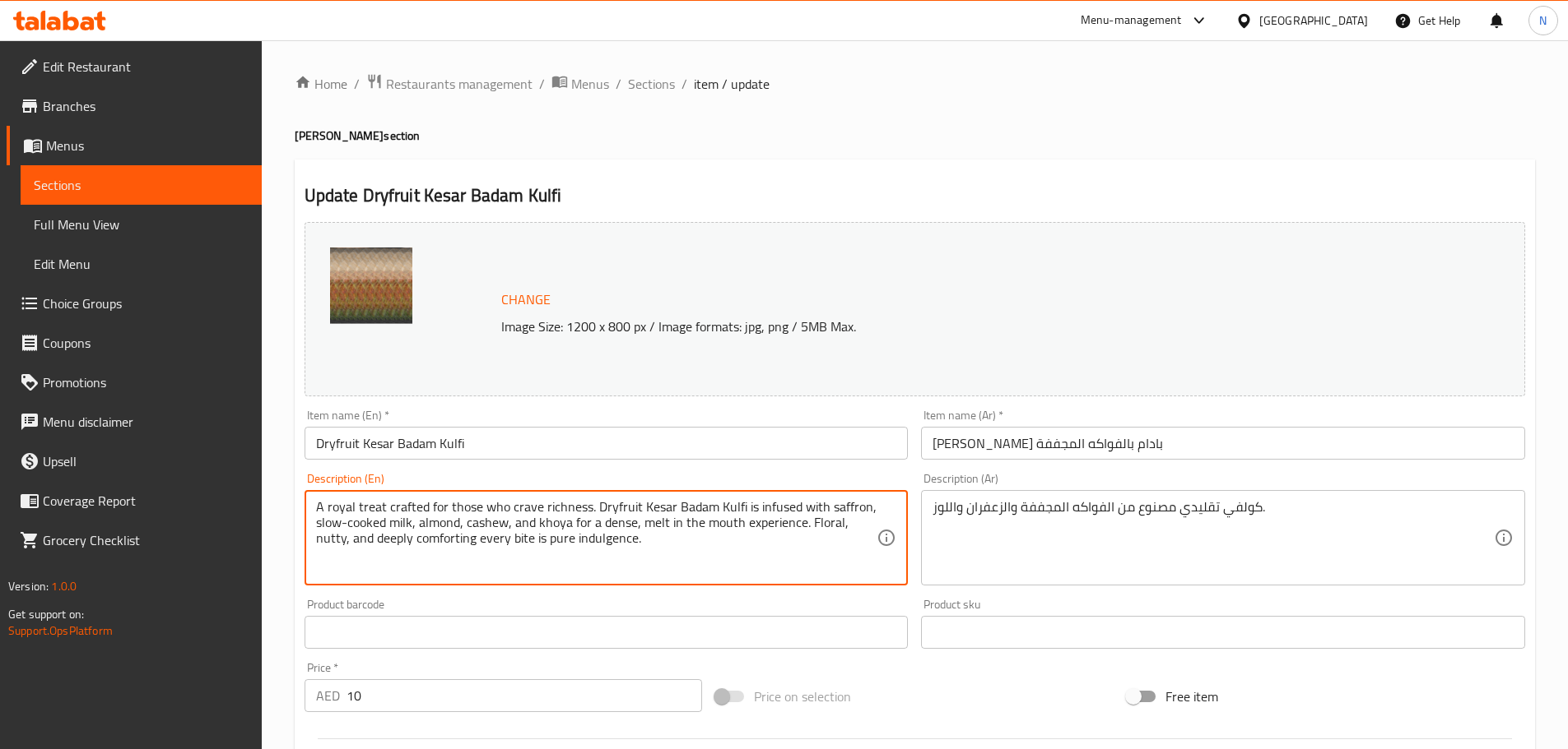
click at [585, 544] on textarea "A royal treat crafted for those who crave richness. Dryfruit Kesar Badam Kulfi …" at bounding box center [597, 538] width 561 height 78
type textarea "A royal treat crafted for those who crave richness. Dryfruit Kesar Badam Kulfi …"
click at [992, 500] on textarea "كولفي تقليدي مصنوع من الفواكه المجففة والزعفران واللوز." at bounding box center [1213, 538] width 561 height 78
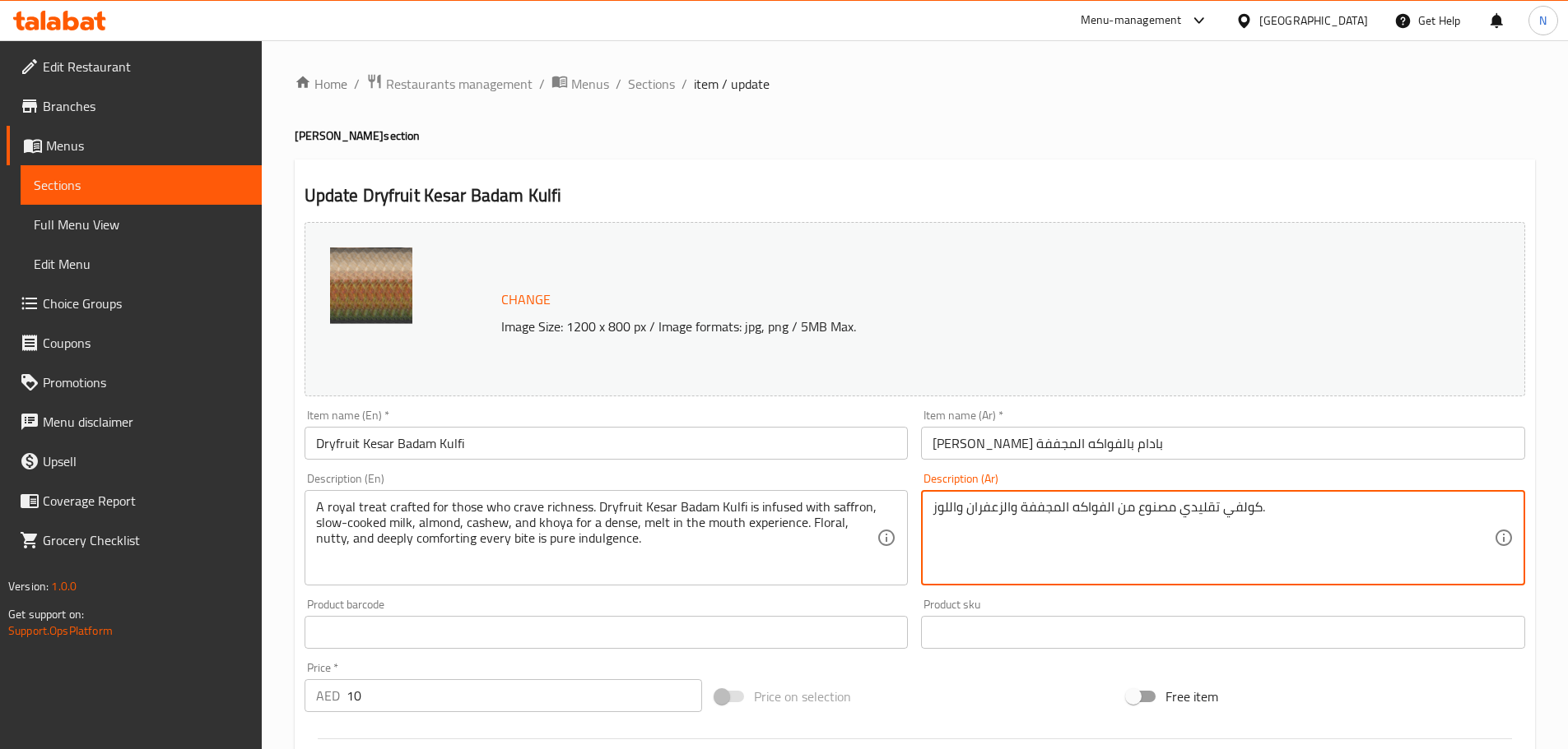
click at [992, 500] on textarea "كولفي تقليدي مصنوع من الفواكه المجففة والزعفران واللوز." at bounding box center [1213, 538] width 561 height 78
paste textarea "تعة ملكية مُصممة خصيصاً لعشاق الثراء. كولفي كيسار بادام بالفواكه المجففة، مُنكّ…"
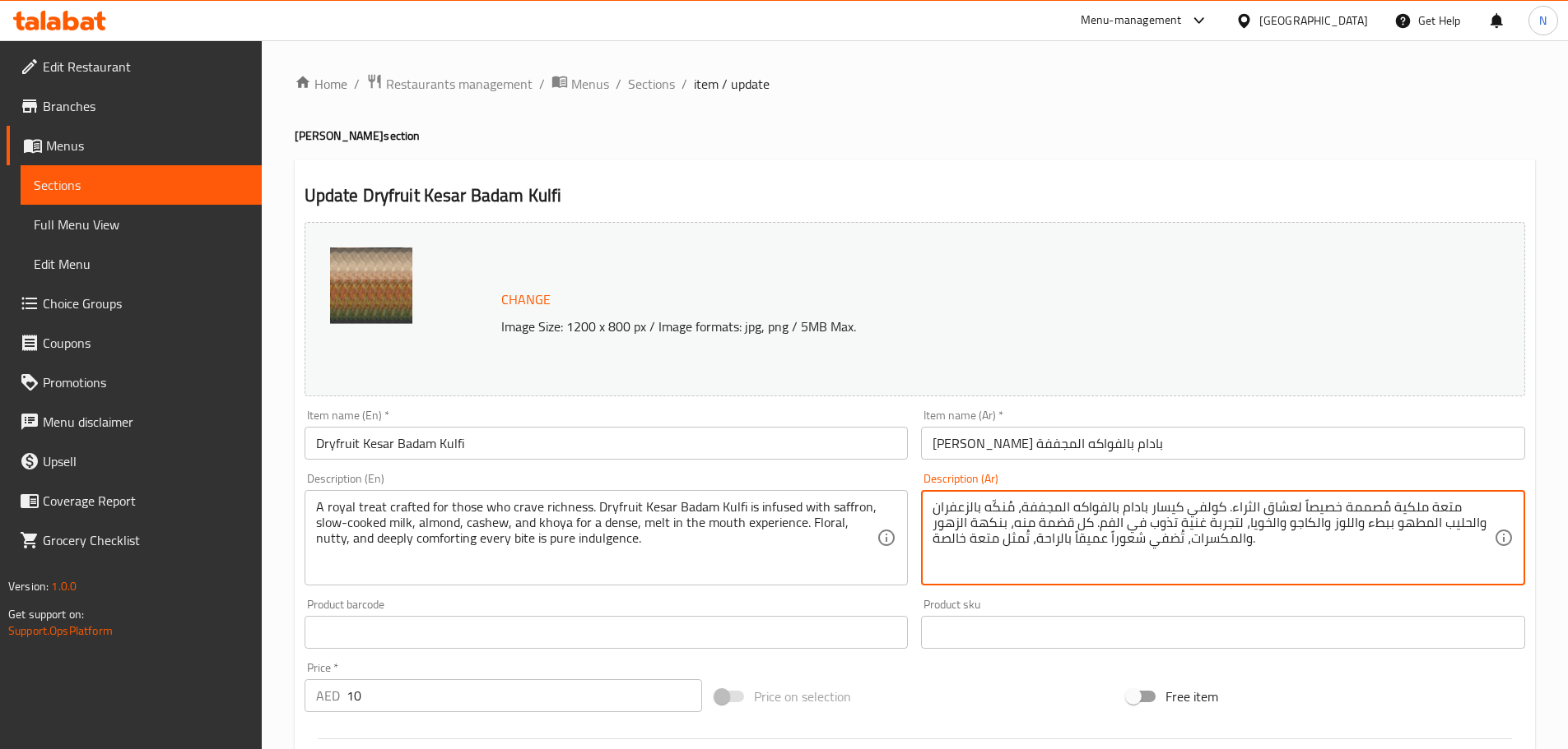
click at [1061, 506] on textarea "متعة ملكية مُصممة خصيصاً لعشاق الثراء. كولفي كيسار بادام بالفواكه المجففة، مُنك…" at bounding box center [1213, 538] width 561 height 78
click at [958, 508] on textarea "متعة ملكية مُصممة خصيصاً لعشاق الثراء. كولفي كيسار بادام بالفواكه مجففة، مُنكّه…" at bounding box center [1213, 538] width 561 height 78
click at [1428, 522] on textarea "متعة ملكية مُصممة خصيصاً لعشاق الثراء. كولفي كيسار بادام بالفواكه مجففة، مُنكّه…" at bounding box center [1213, 538] width 561 height 78
click at [1345, 523] on textarea "متعة ملكية مُصممة خصيصاً لعشاق الثراء. كولفي كيسار بادام بالفواكه مجففة، مُنكّه…" at bounding box center [1213, 538] width 561 height 78
click at [1376, 523] on textarea "متعة ملكية مُصممة خصيصاً لعشاق الثراء. كولفي كيسار بادام بالفواكه مجففة، مُنكّه…" at bounding box center [1213, 538] width 561 height 78
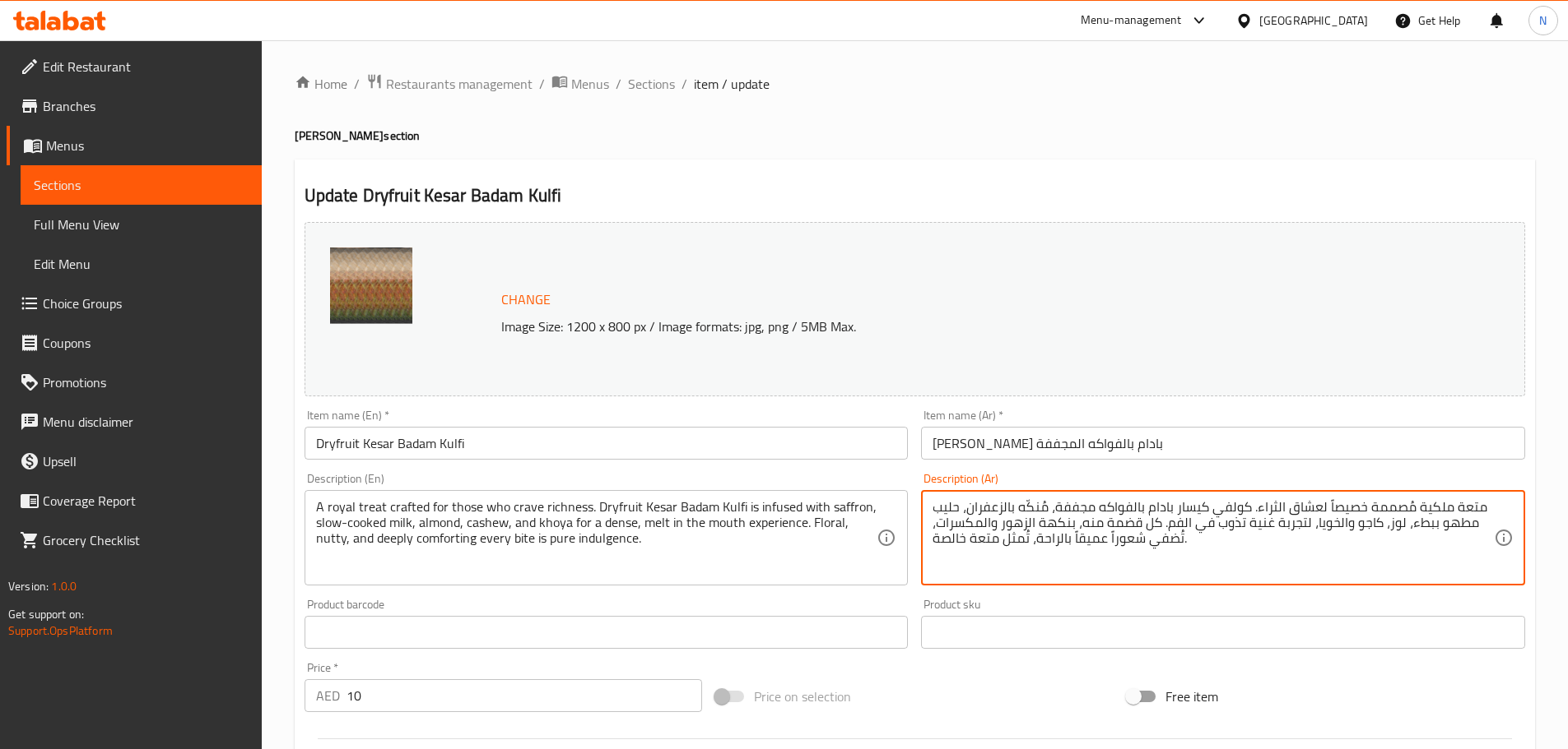
click at [1334, 525] on textarea "متعة ملكية مُصممة خصيصاً لعشاق الثراء. كولفي كيسار بادام بالفواكه مجففة، مُنكّه…" at bounding box center [1213, 538] width 561 height 78
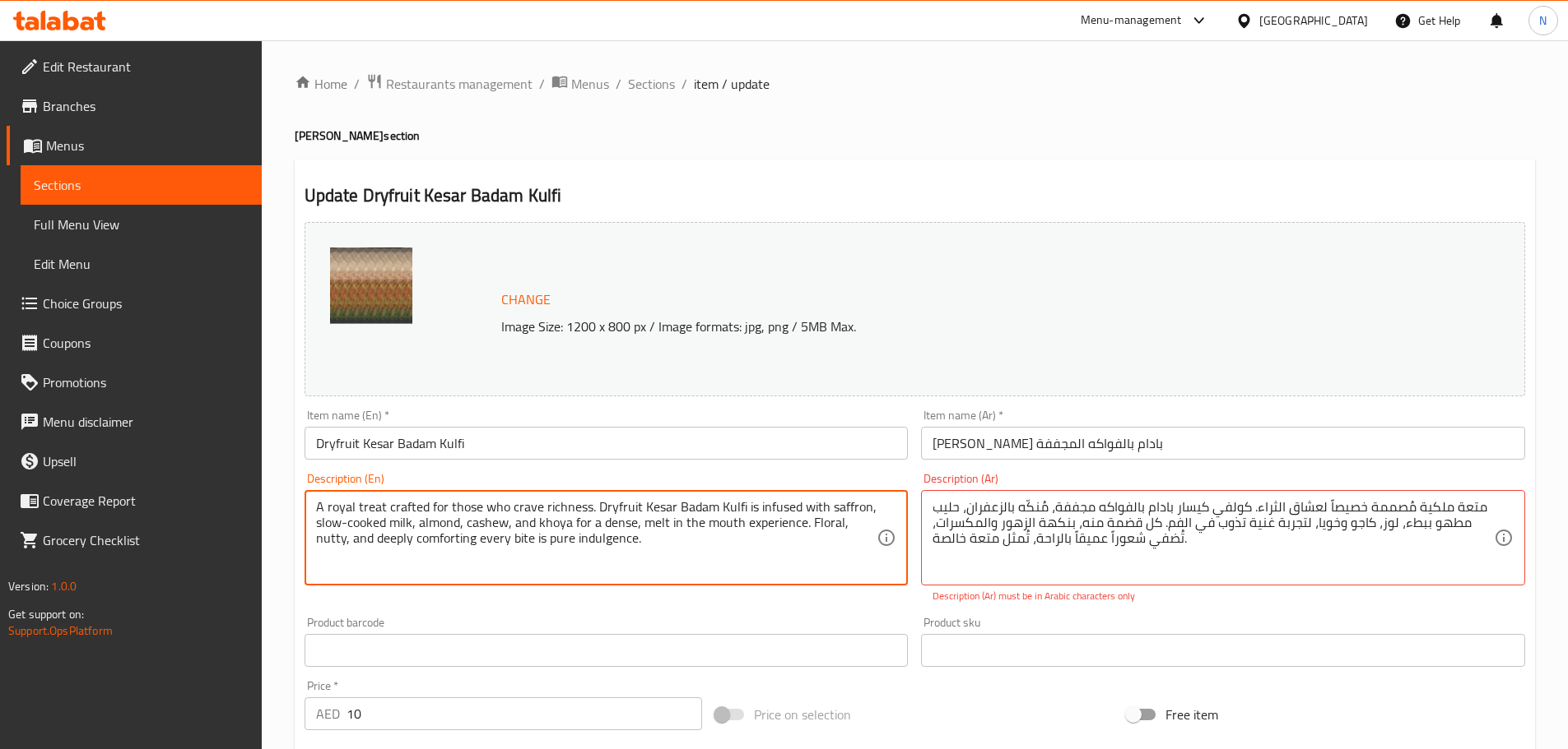
drag, startPoint x: 633, startPoint y: 526, endPoint x: 600, endPoint y: 525, distance: 33.0
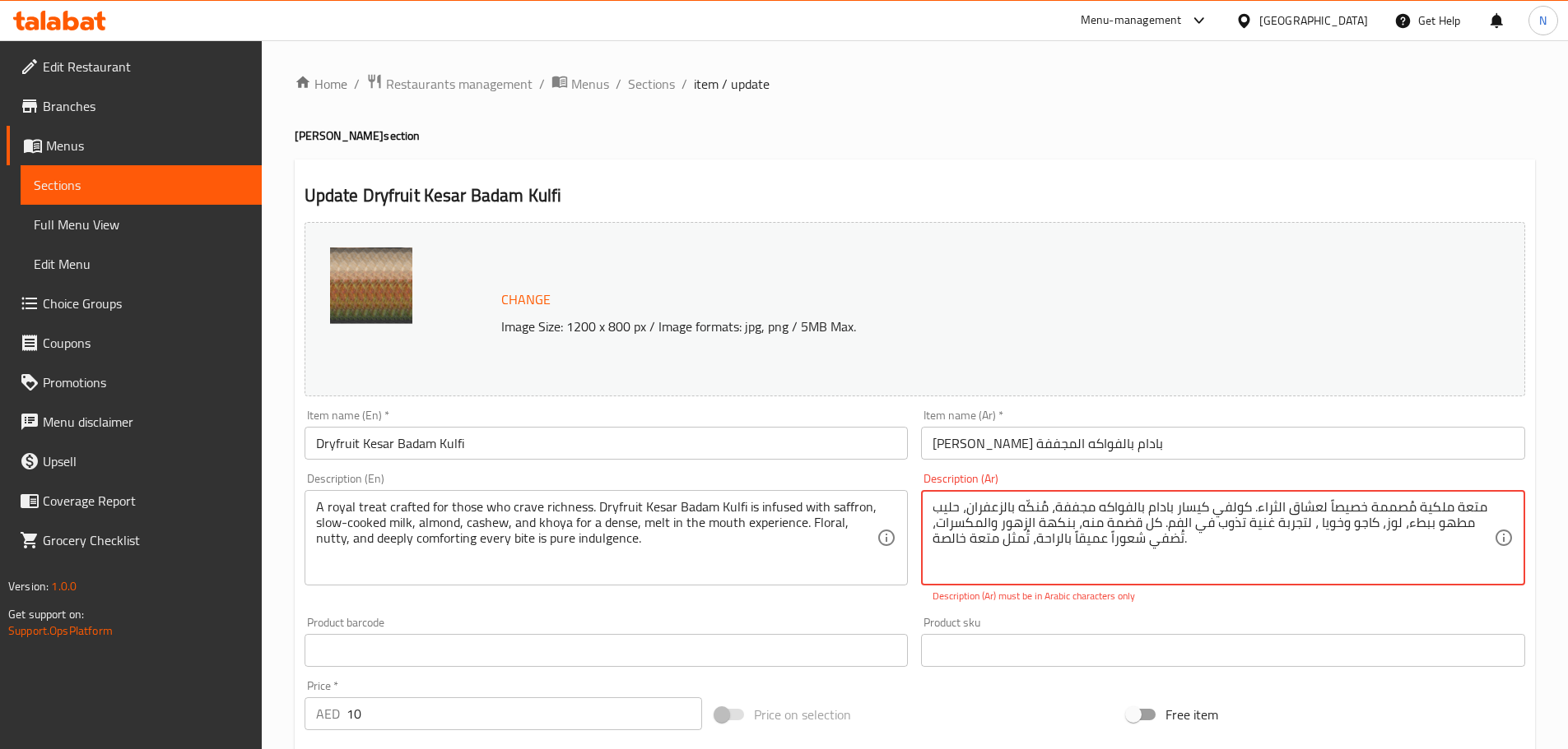
paste textarea "كثيف"
click at [1229, 541] on textarea "متعة ملكية مُصممة خصيصاً لعشاق الثراء. كولفي كيسار بادام بالفواكه مجففة، مُنكّه…" at bounding box center [1213, 538] width 561 height 78
click at [1040, 504] on textarea "متعة ملكية مُصممة خصيصاً لعشاق الثراء. كولفي كيسار بادام بالفواكه مجففة، مُنكّه…" at bounding box center [1213, 538] width 561 height 78
click at [1025, 504] on textarea "متعة ملكية مُصممة خصيصاً لعشاق الثراء. كولفي كيسار بادام بالفواكه مجففة، منكّه …" at bounding box center [1213, 538] width 561 height 78
click at [1400, 508] on textarea "متعة ملكية مُصممة خصيصاً لعشاق الثراء. كولفي كيسار بادام بالفواكه مجففة، منكه ب…" at bounding box center [1213, 538] width 561 height 78
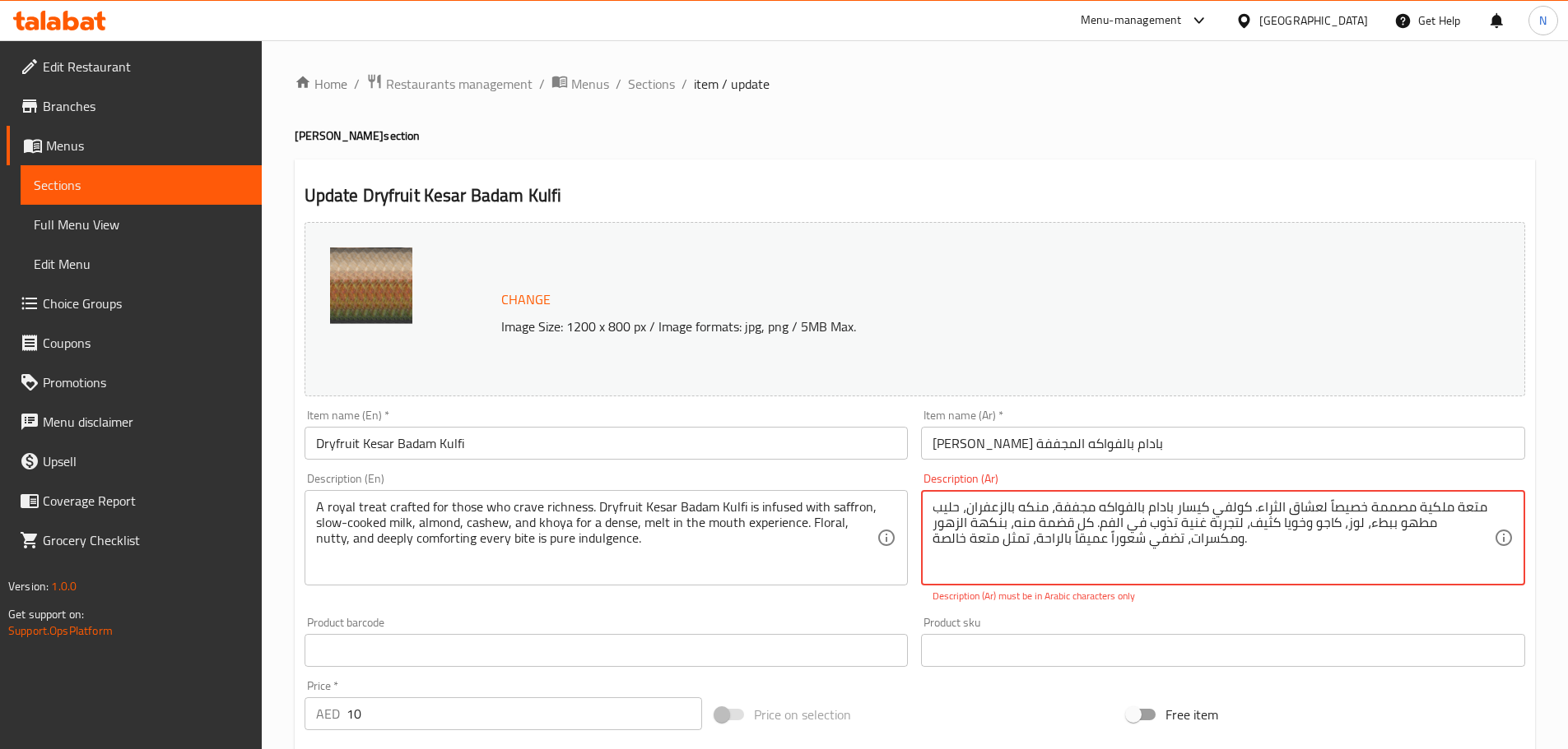
click at [1324, 505] on textarea "متعة ملكية مصممة خصيصاً لعشاق الثراء. كولفي كيسار بادام بالفواكه مجففة، منكه با…" at bounding box center [1213, 538] width 561 height 78
click at [1327, 506] on textarea "متعة ملكية مصممة خصيصا لعشاق الثراء. كولفي كيسار بادام بالفواكه مجففة، منكه بال…" at bounding box center [1213, 538] width 561 height 78
click at [1325, 504] on textarea "متعة ملكية مصممة خصيصا لعشاق الثراء. كولفي كيسار بادام بالفواكه مجففة، منكه بال…" at bounding box center [1213, 538] width 561 height 78
click at [998, 539] on textarea "متعة ملكية مصممة خصيصاً لعشاق الثراء. كولفي كيسار بادام بالفواكه مجففة، منكه با…" at bounding box center [1213, 538] width 561 height 78
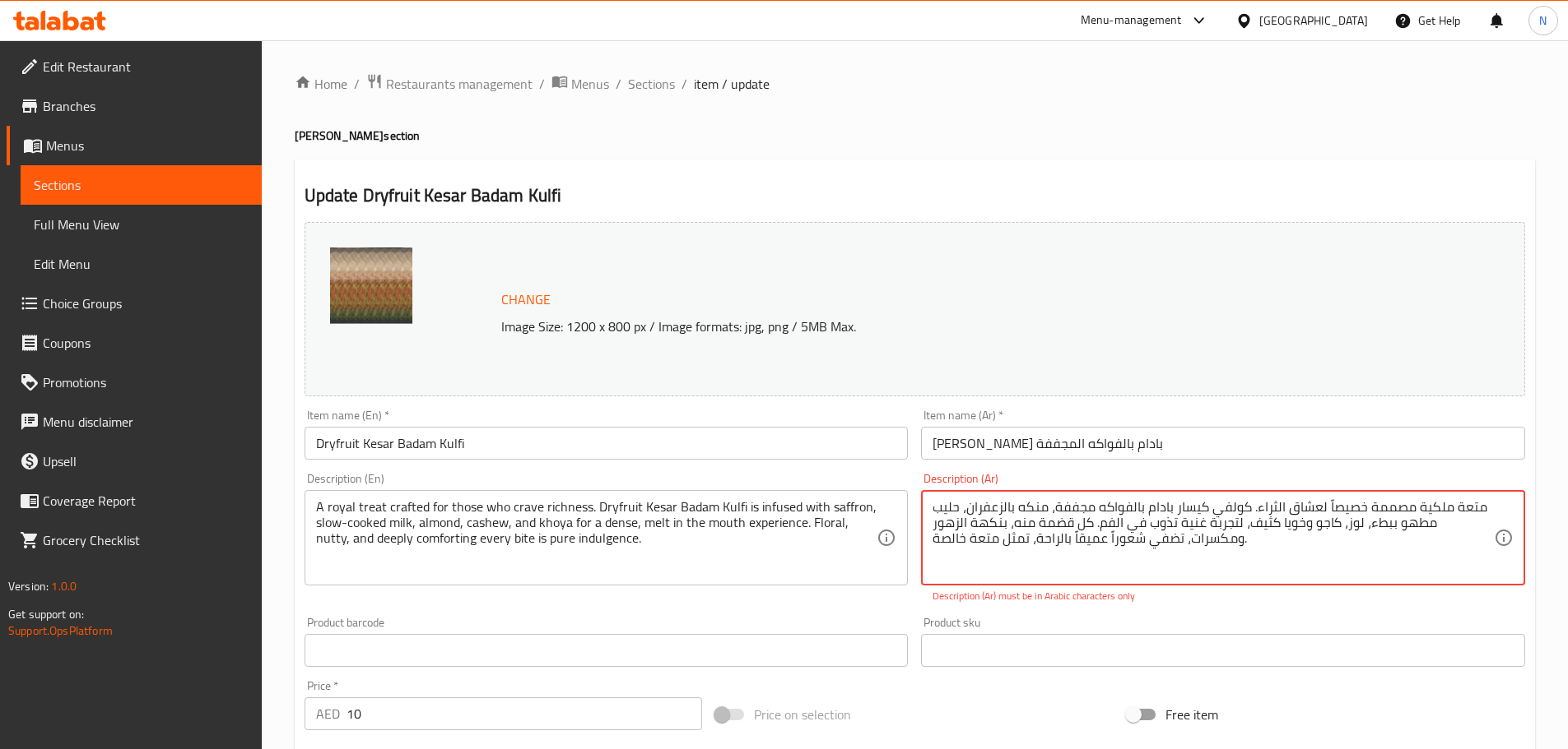
click at [998, 539] on textarea "متعة ملكية مصممة خصيصاً لعشاق الثراء. كولفي كيسار بادام بالفواكه مجففة، منكه با…" at bounding box center [1213, 538] width 561 height 78
type textarea "متعة ملكية مصممة خصيصاً لعشاق الثراء. كولفي كيسار بادام بالفواكه مجففة، منكه با…"
click at [981, 504] on textarea "متعة ملكية مصممة خصيصاً لعشاق الثراء. كولفي كيسار بادام بالفواكه مجففة، منكه با…" at bounding box center [1213, 538] width 561 height 78
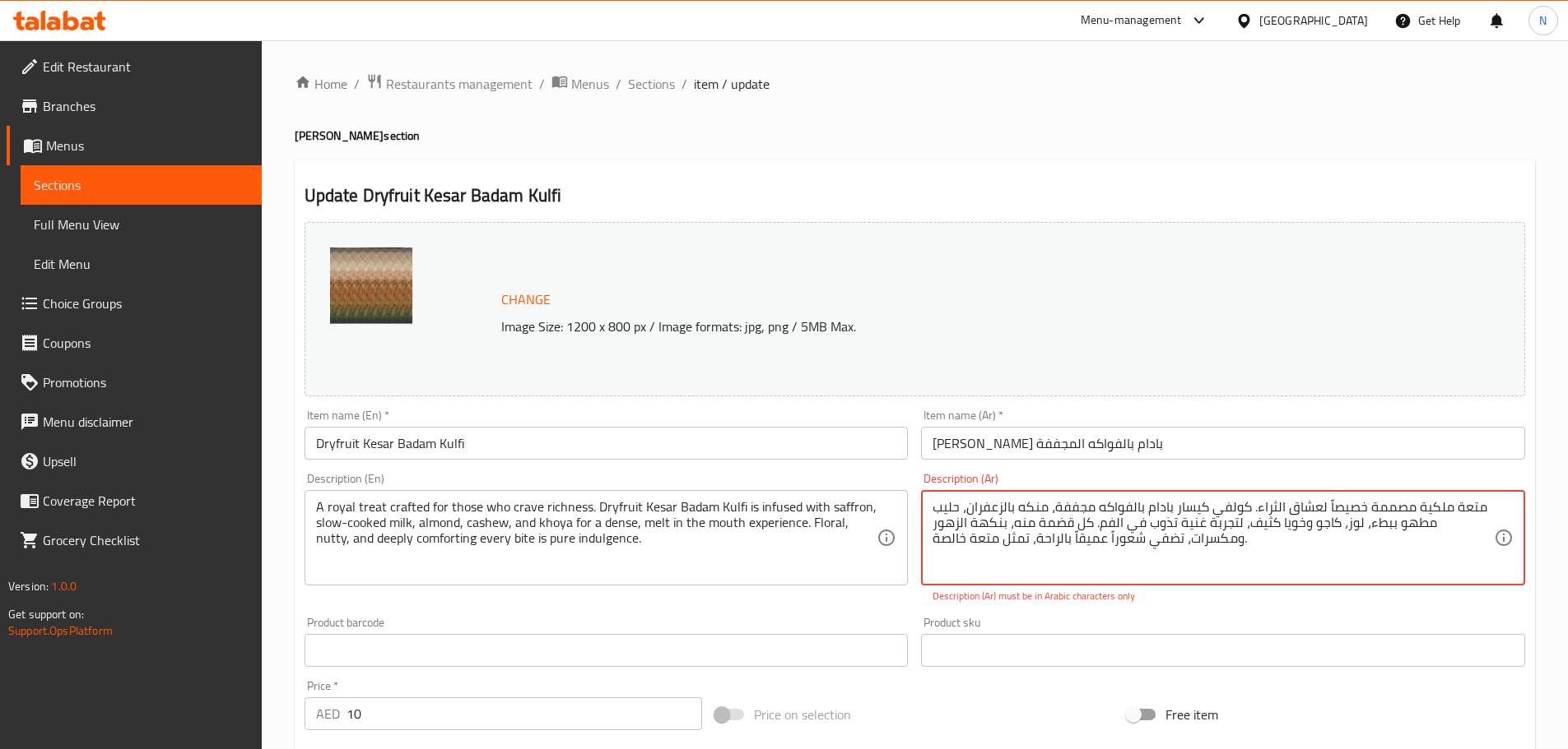
click at [981, 504] on textarea "متعة ملكية مصممة خصيصاً لعشاق الثراء. كولفي كيسار بادام بالفواكه مجففة، منكه با…" at bounding box center [1213, 538] width 561 height 78
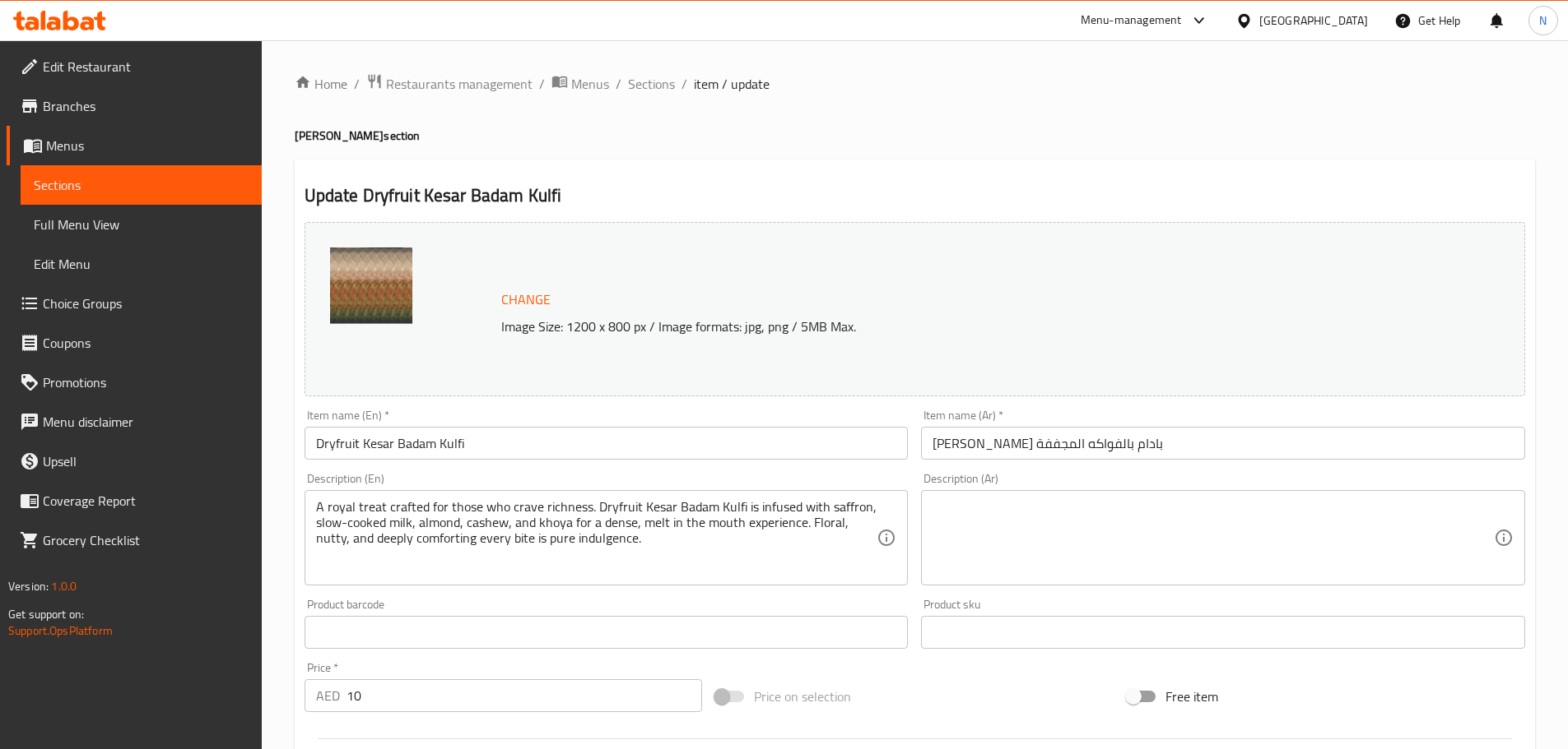
click at [1079, 528] on textarea at bounding box center [1213, 538] width 561 height 78
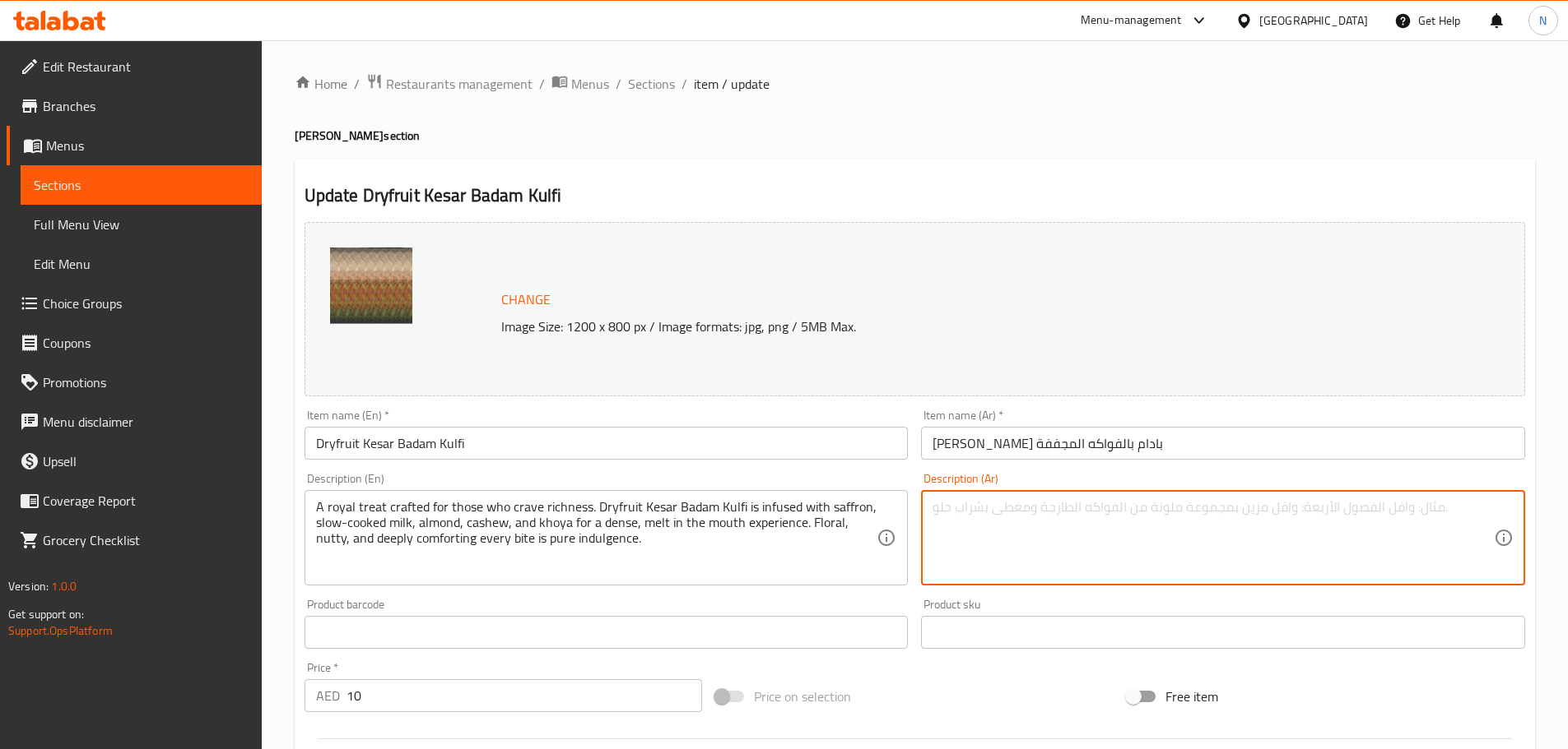
paste textarea "متعة ملكية مصممة خصيصاً لعشاق الثراء. كولفي كيسار بادام بالفواكه مجففة، منكه با…"
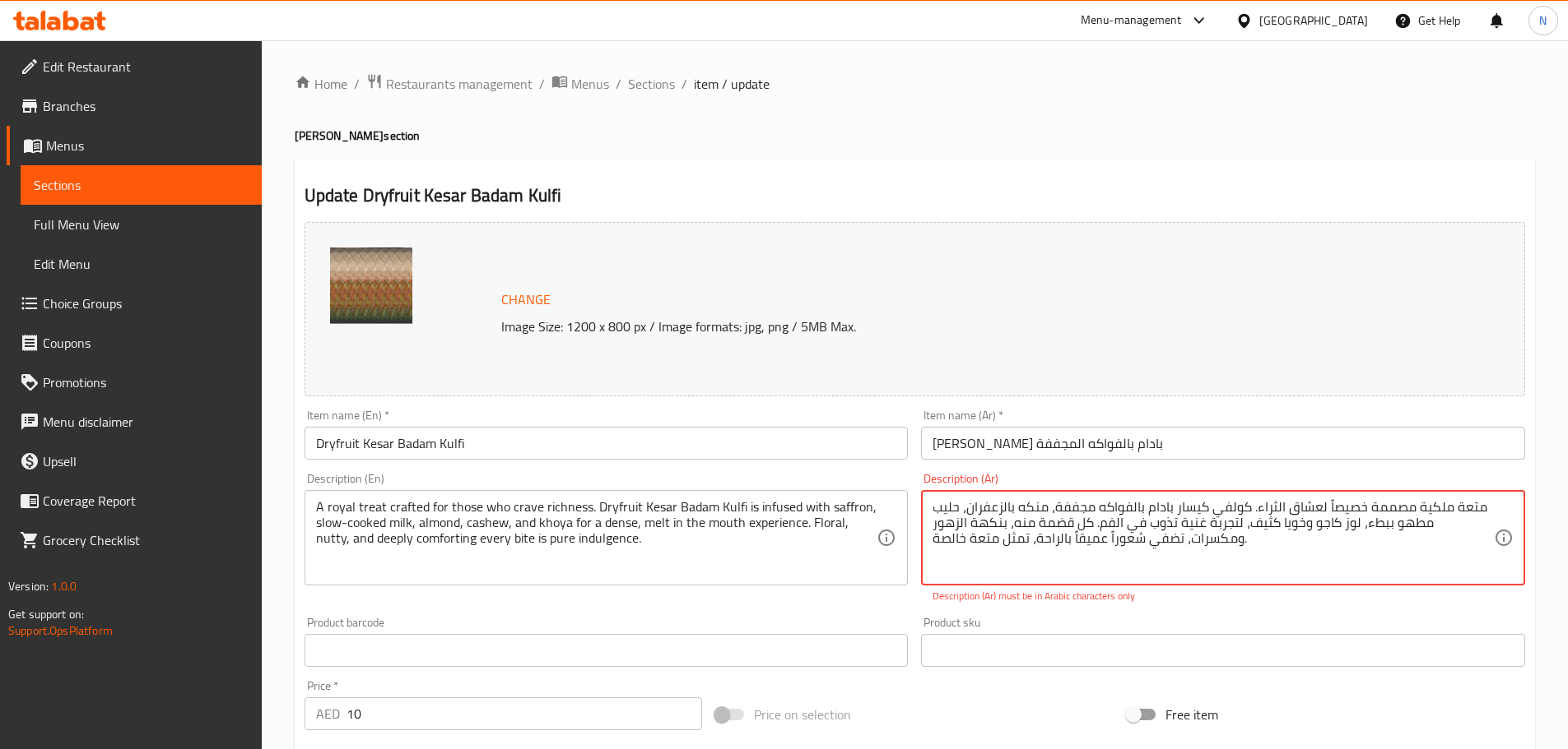
click at [1399, 524] on textarea "متعة ملكية مصممة خصيصاً لعشاق الثراء. كولفي كيسار بادام بالفواكه مجففة، منكه با…" at bounding box center [1213, 538] width 561 height 78
click at [1158, 539] on textarea "متعة ملكية مصممة خصيصاً لعشاق الثراء. كولفي كيسار بادام بالفواكه مجففة، منكه با…" at bounding box center [1213, 538] width 561 height 78
click at [1171, 531] on textarea "متعة ملكية مصممة خصيصاً لعشاق الثراء. كولفي كيسار بادام بالفواكه مجففة، منكه با…" at bounding box center [1213, 538] width 561 height 78
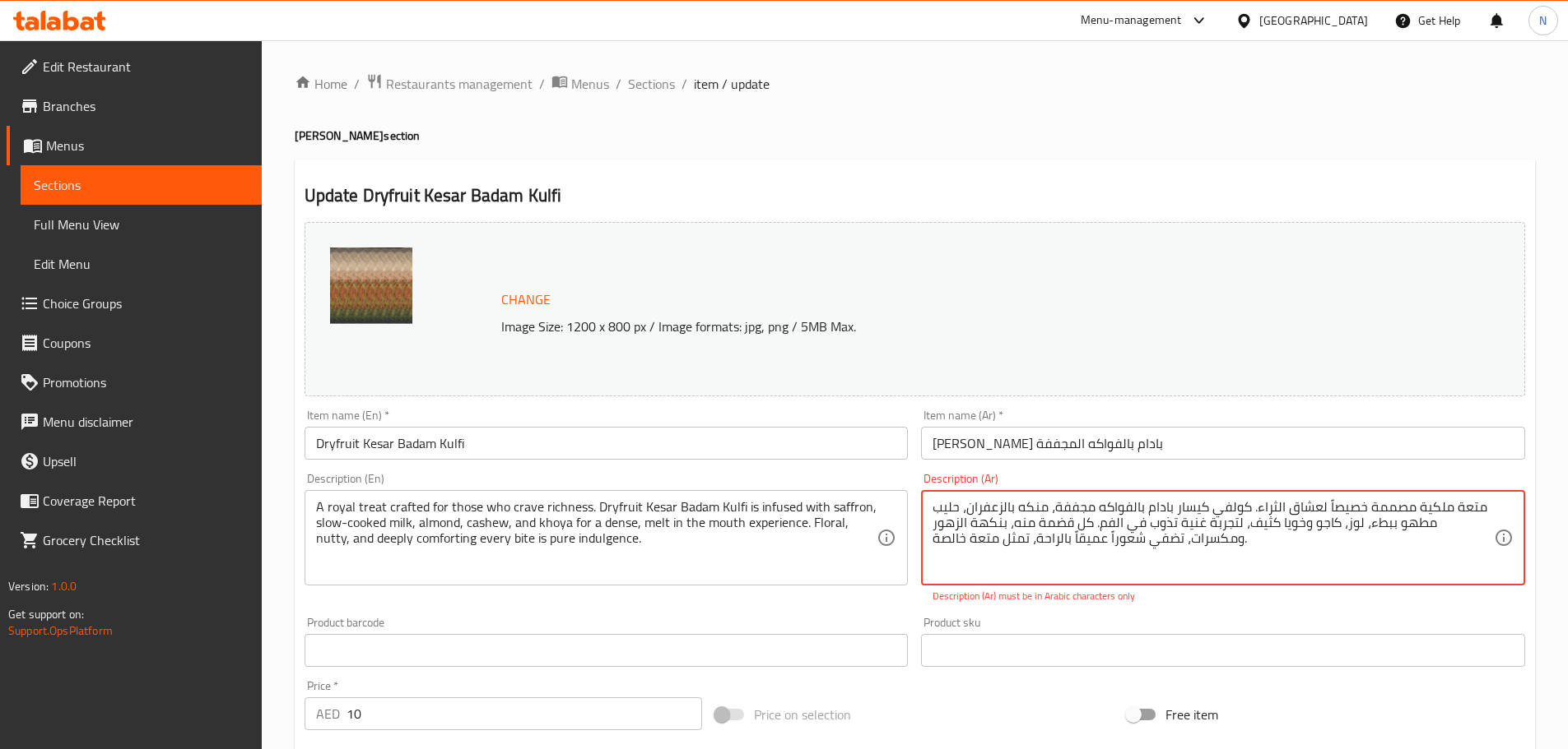
drag, startPoint x: 1247, startPoint y: 506, endPoint x: 944, endPoint y: 548, distance: 305.9
click at [944, 548] on textarea "متعة ملكية مصممة خصيصاً لعشاق الثراء. كولفي كيسار بادام بالفواكه مجففة، منكه با…" at bounding box center [1213, 538] width 561 height 78
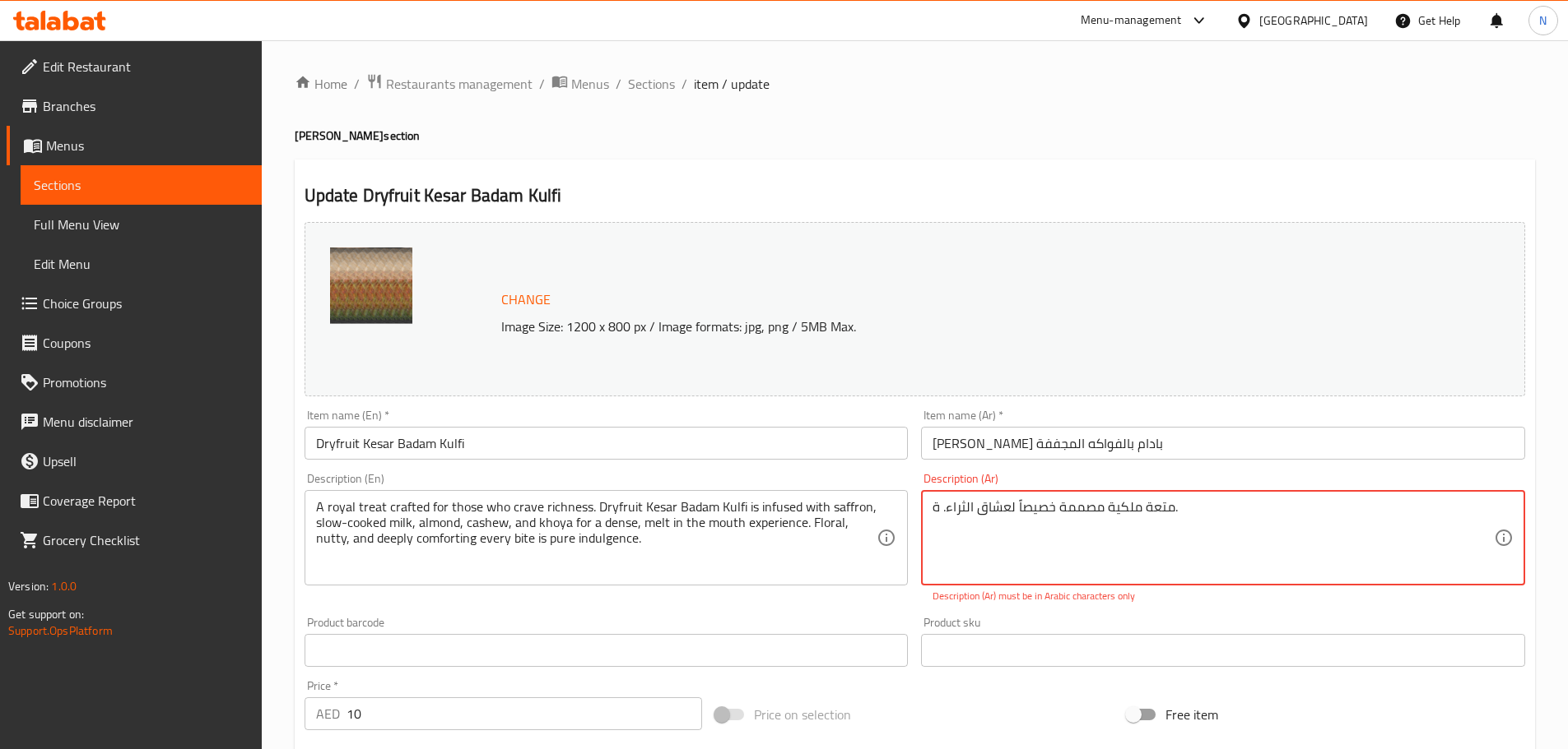
drag, startPoint x: 939, startPoint y: 506, endPoint x: 928, endPoint y: 509, distance: 11.4
click at [928, 509] on div "متعة ملكية مصممة خصيصاً لعشاق الثراء. ة. Description (Ar)" at bounding box center [1222, 538] width 604 height 95
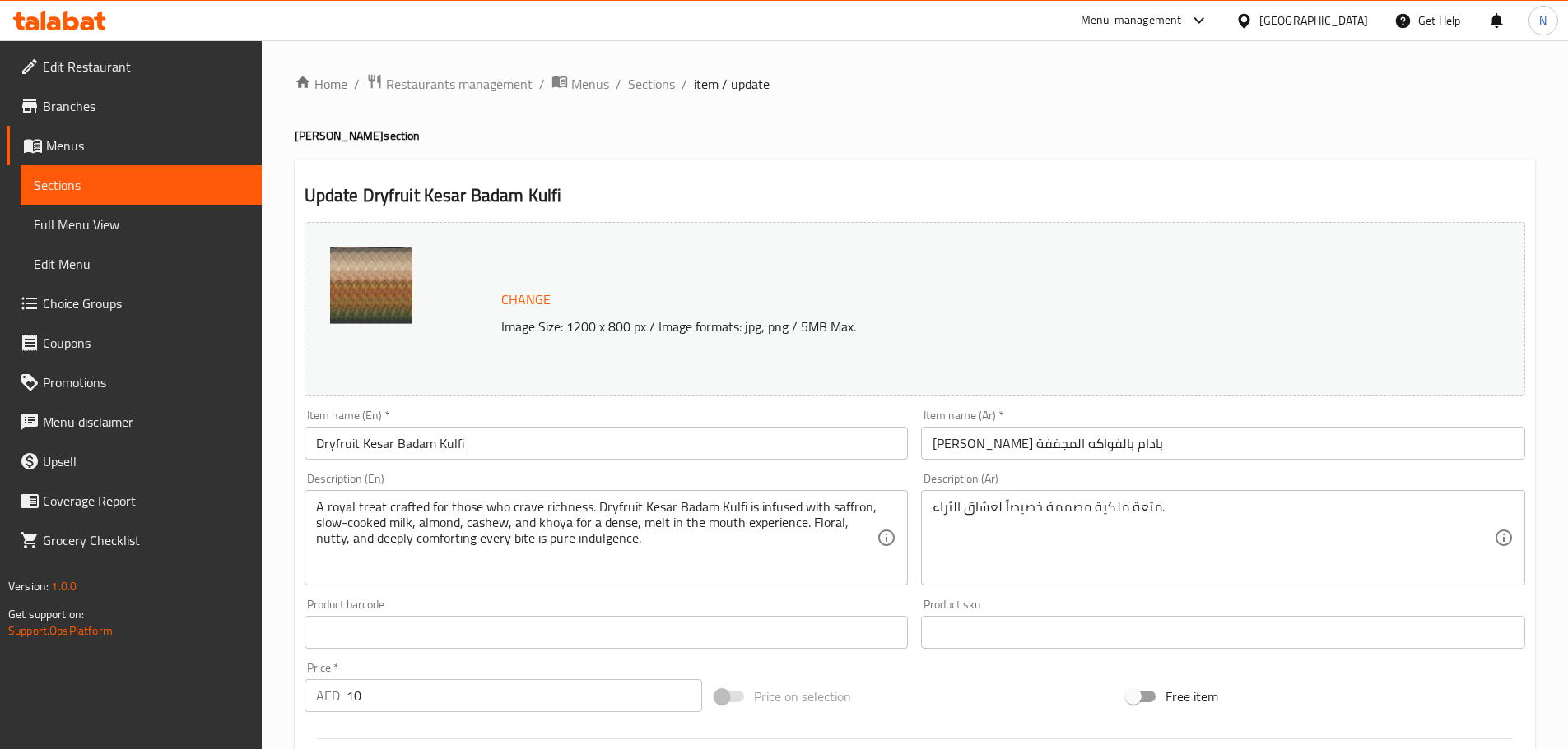
click at [1172, 501] on textarea "متعة ملكية مصممة خصيصاً لعشاق الثراء." at bounding box center [1213, 538] width 561 height 78
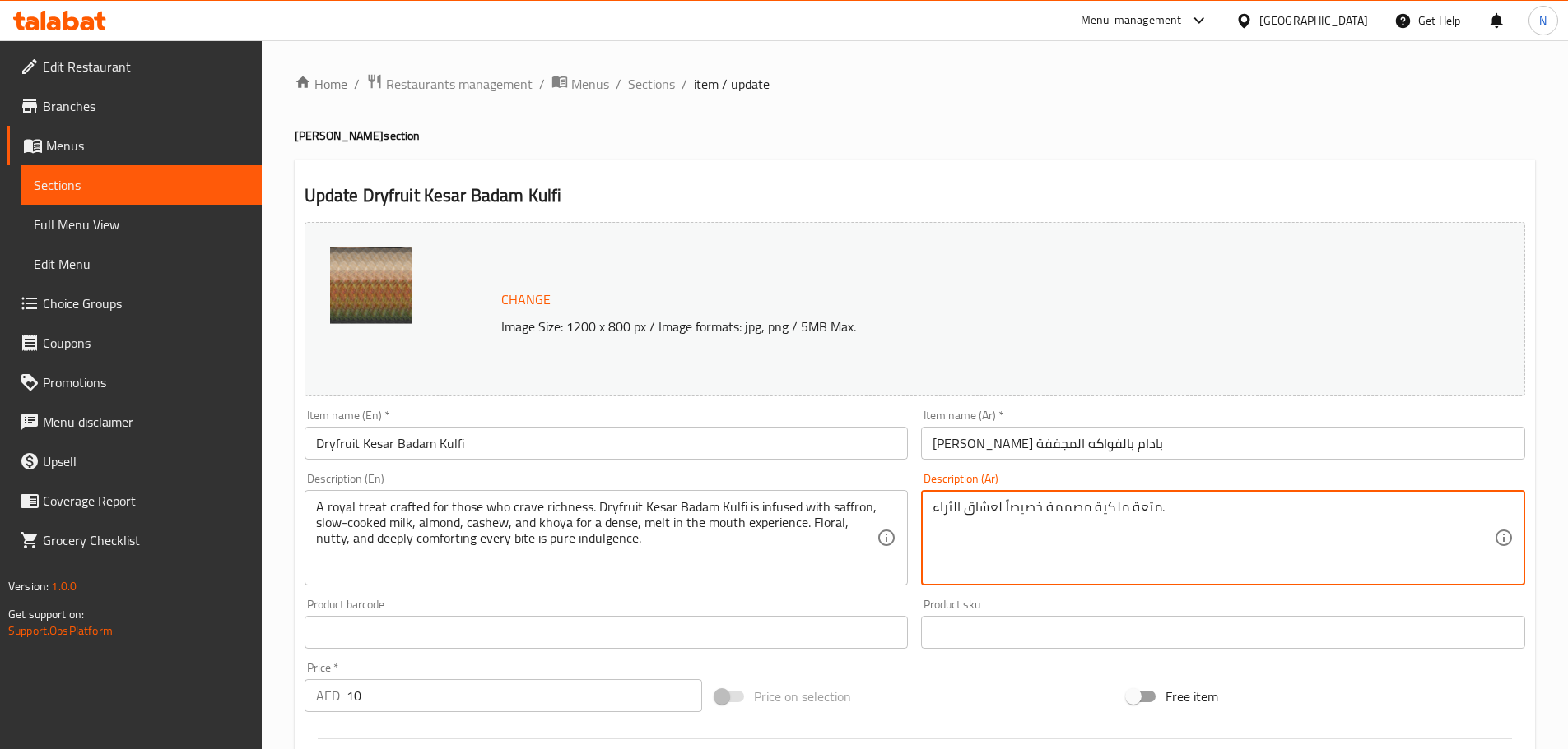
paste textarea "كولفي كيسار بادام بالفواكه مجففة، منكه بالزعفران، حليب مطهو ​​ببطء، لوز، كاجو و…"
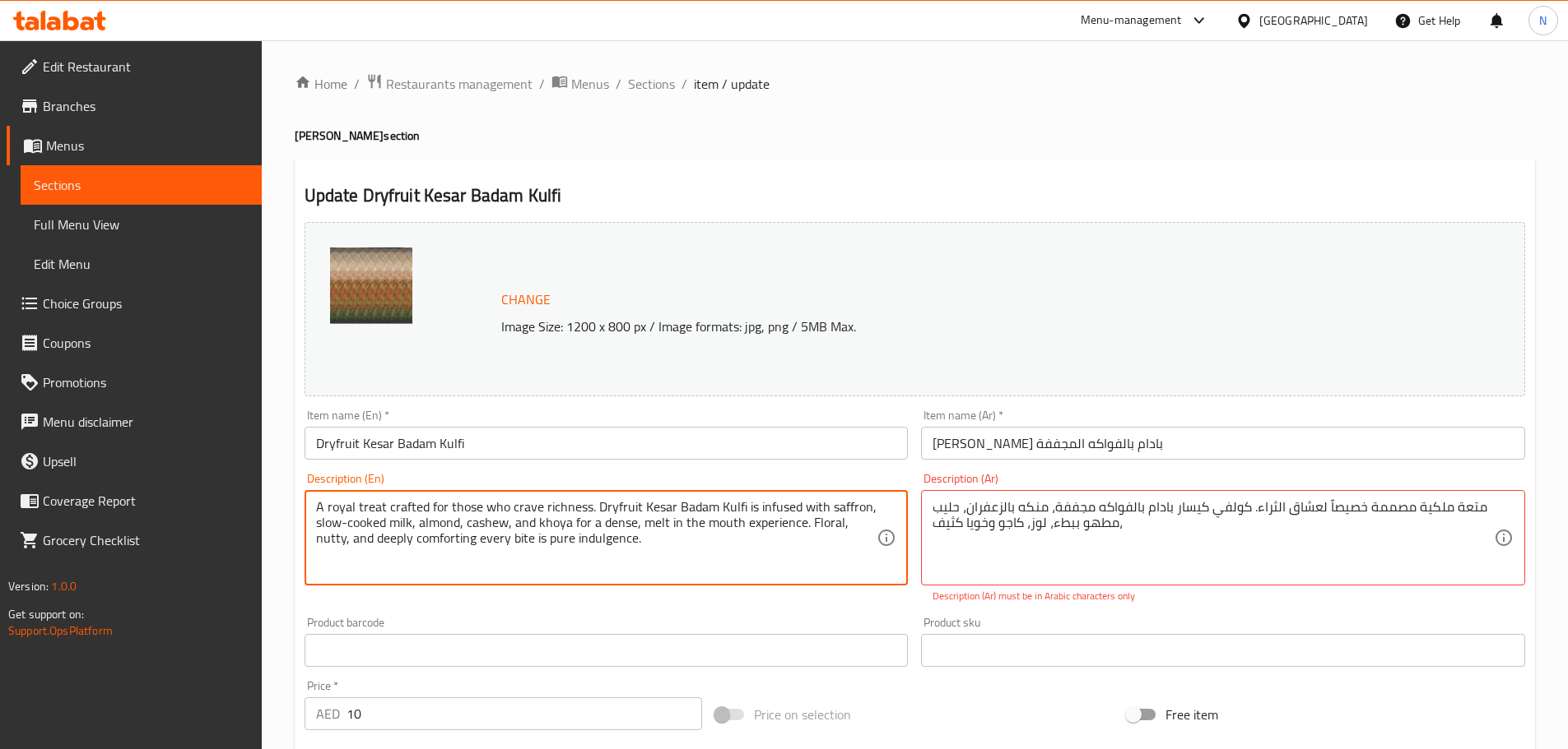
click at [1108, 441] on input "كولفي كيسار بادام بالفواكه المجففة" at bounding box center [1222, 443] width 604 height 33
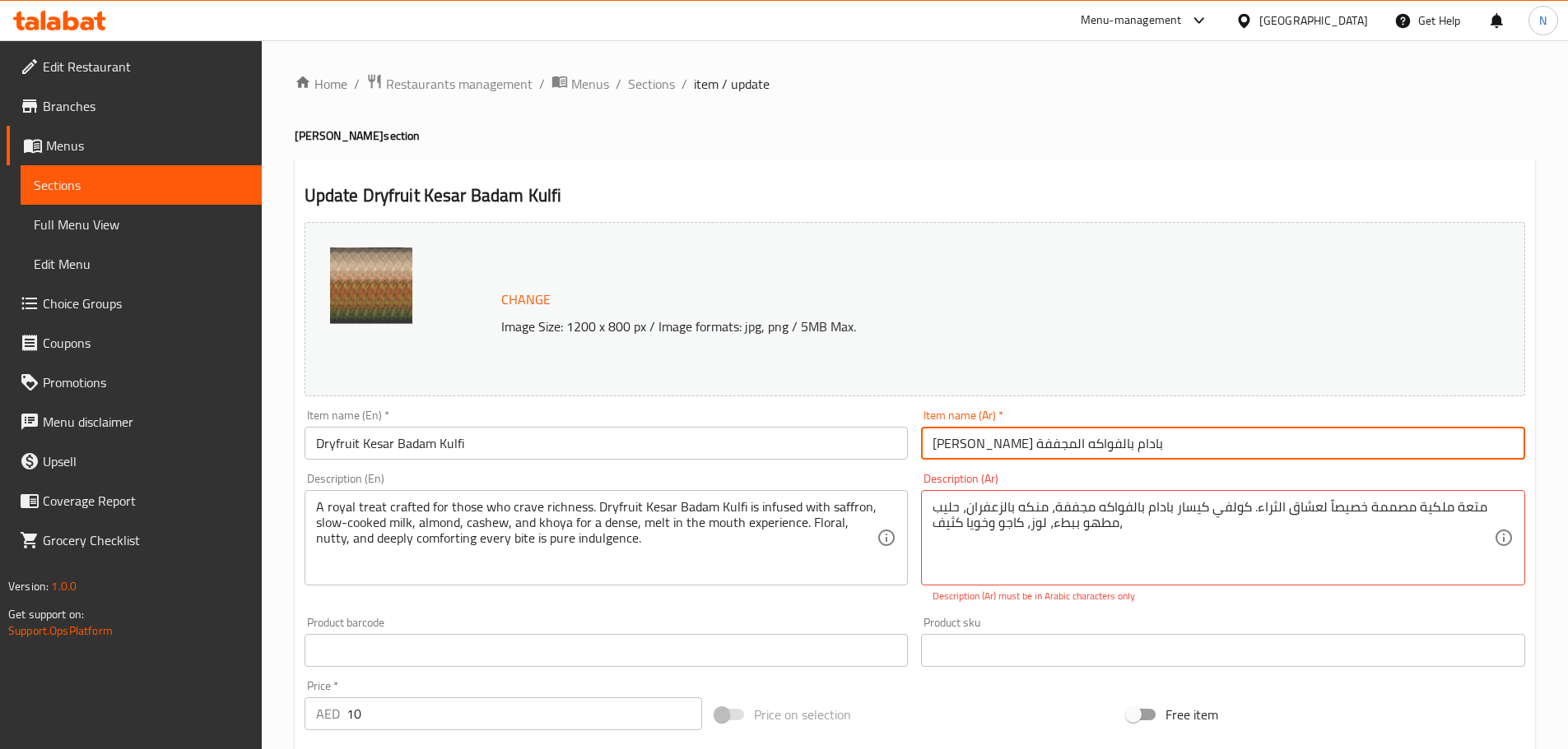
click at [1108, 441] on input "كولفي كيسار بادام بالفواكه المجففة" at bounding box center [1222, 443] width 604 height 33
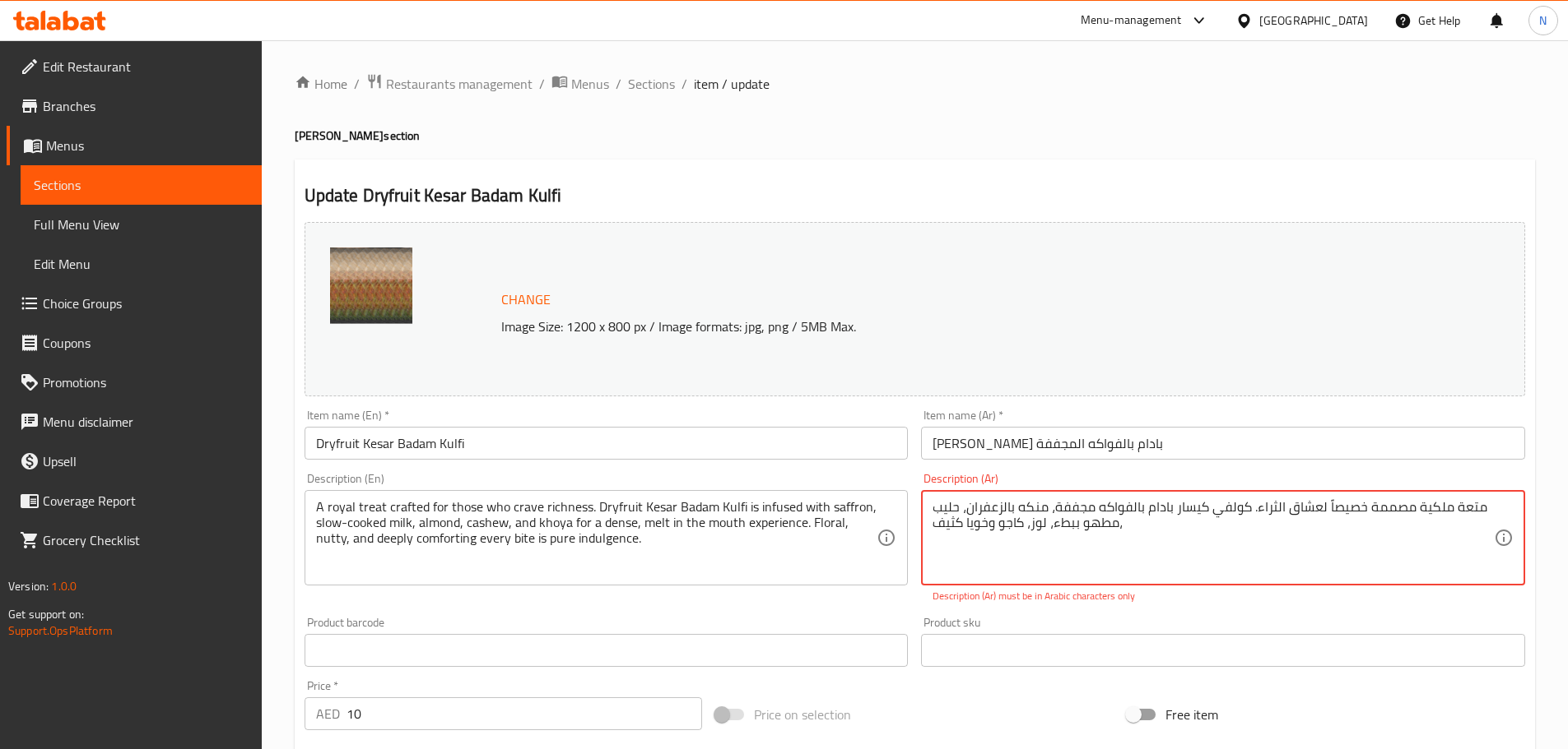
click at [1223, 516] on textarea "متعة ملكية مصممة خصيصاً لعشاق الثراء. كولفي كيسار بادام بالفواكه مجففة، منكه با…" at bounding box center [1213, 538] width 561 height 78
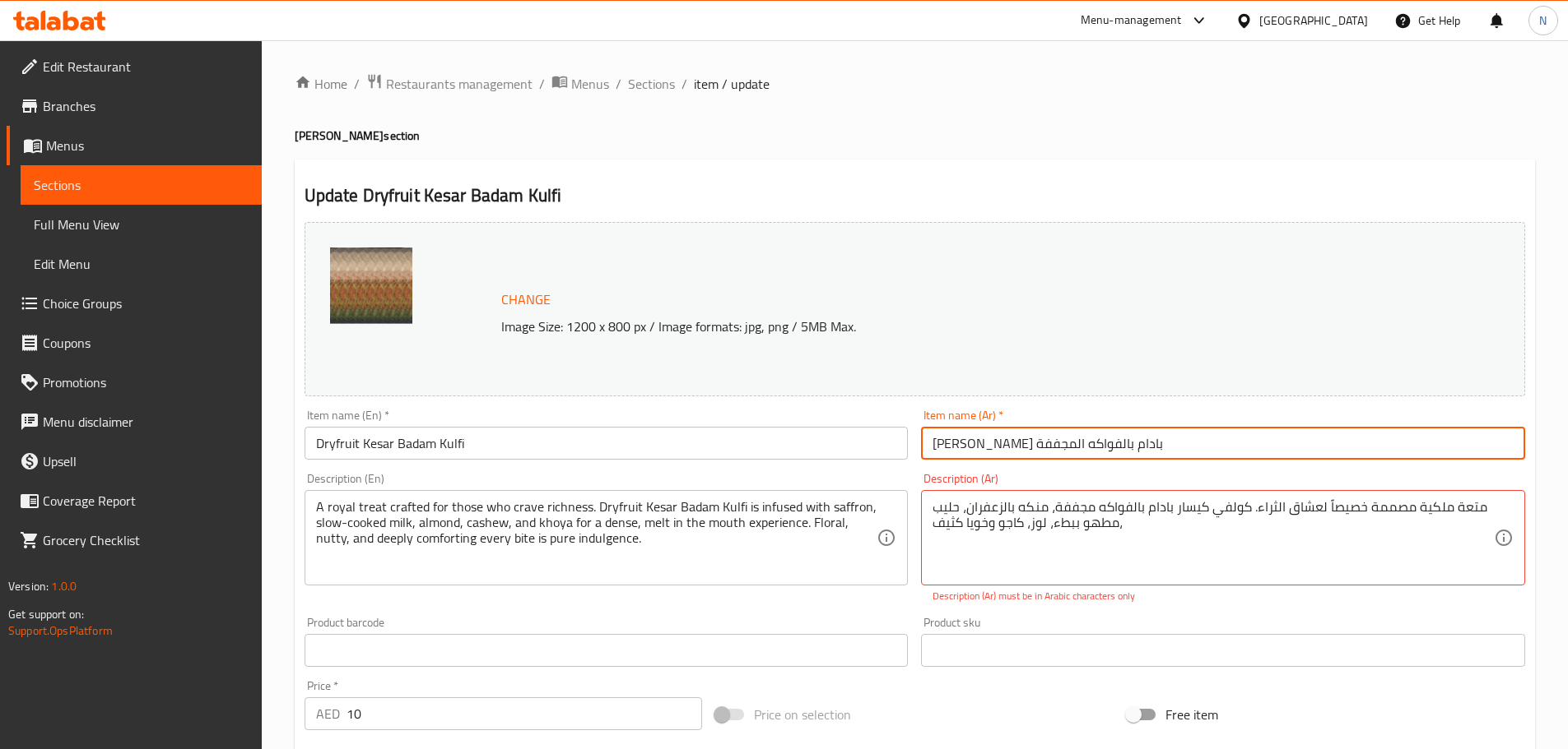
drag, startPoint x: 1089, startPoint y: 443, endPoint x: 934, endPoint y: 438, distance: 155.1
click at [934, 438] on input "كولفي كيسار بادام بالفواكه المجففة" at bounding box center [1222, 443] width 604 height 33
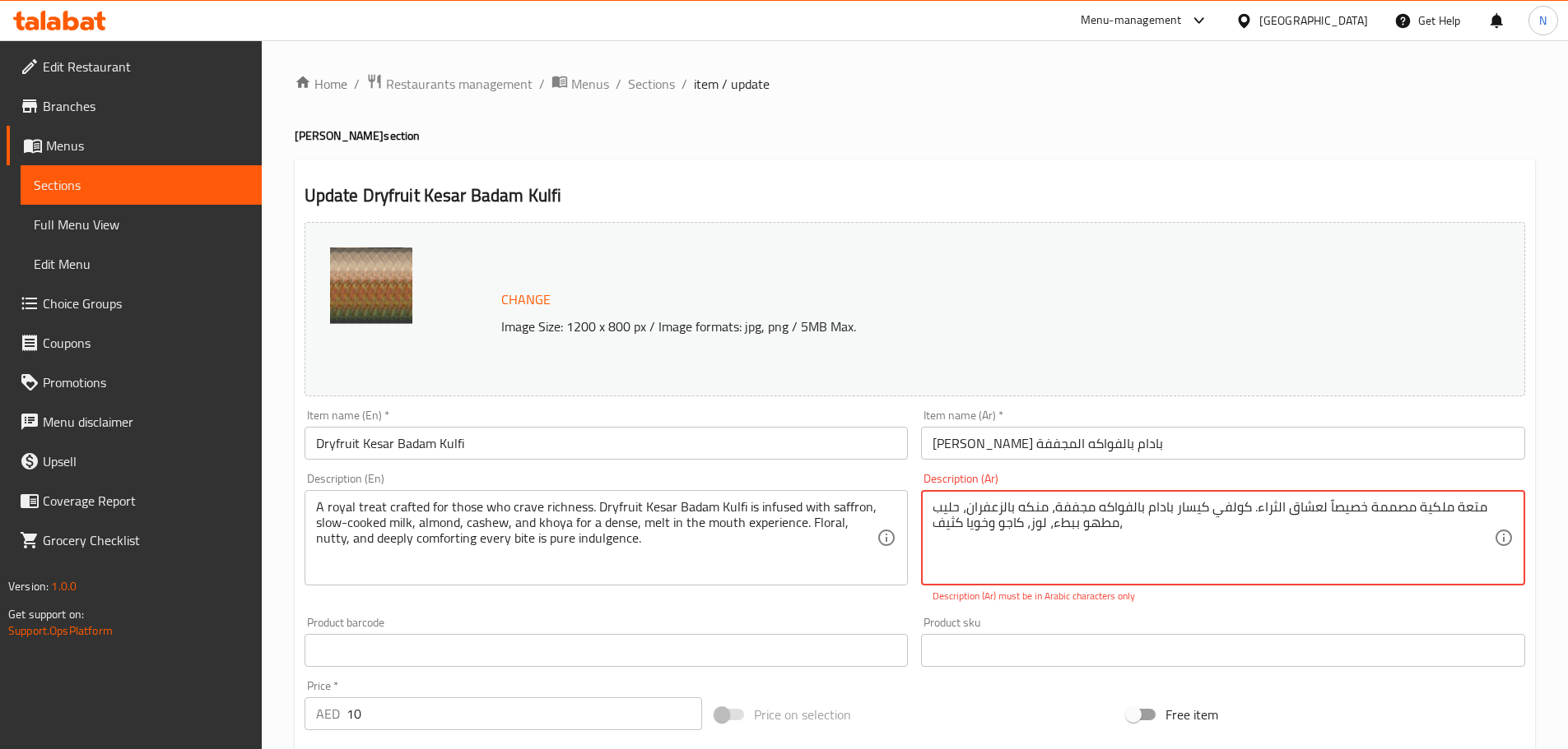
drag, startPoint x: 1055, startPoint y: 505, endPoint x: 1200, endPoint y: 504, distance: 145.0
paste textarea "كيسار بادام بالفواكه المجففة"
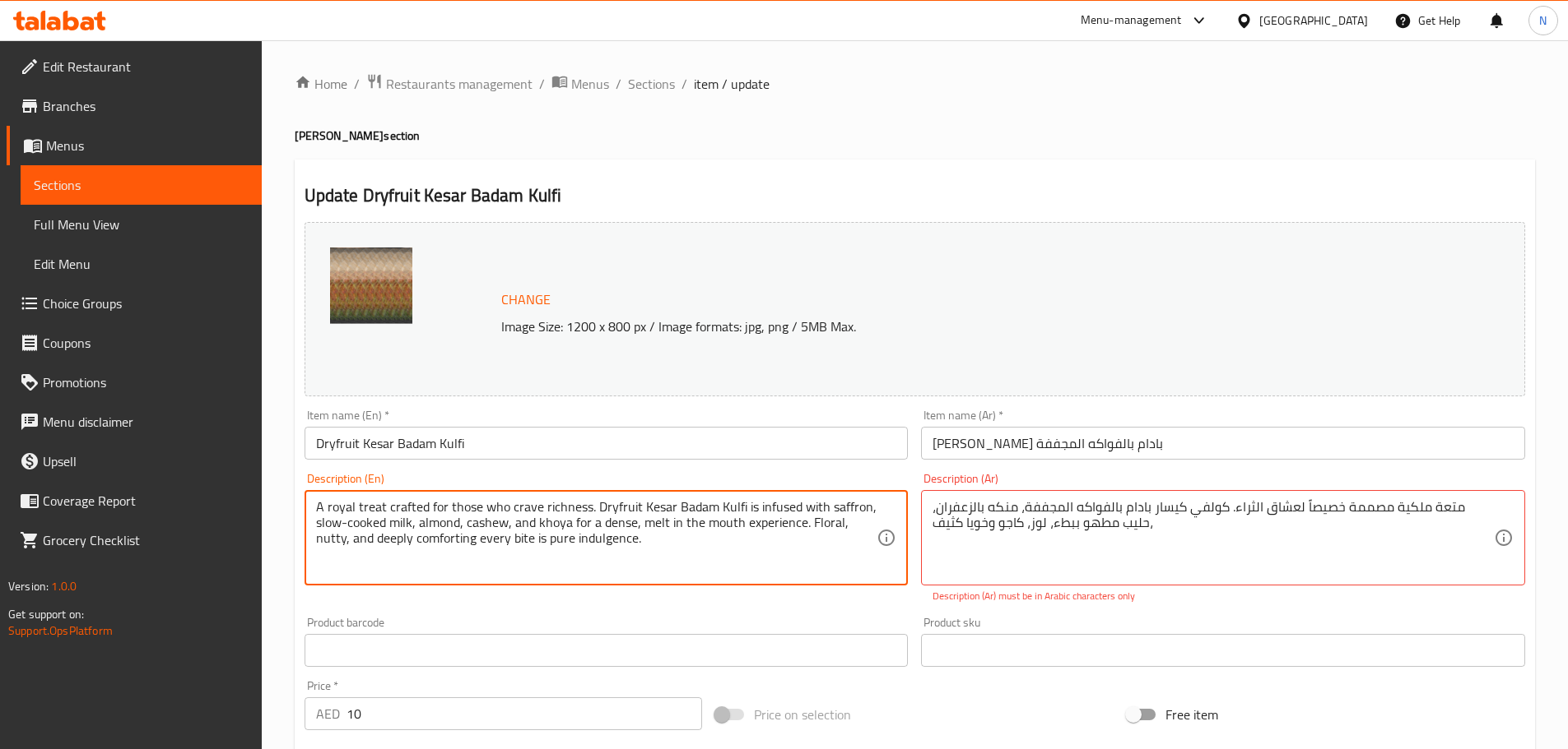
drag, startPoint x: 754, startPoint y: 506, endPoint x: 863, endPoint y: 509, distance: 109.0
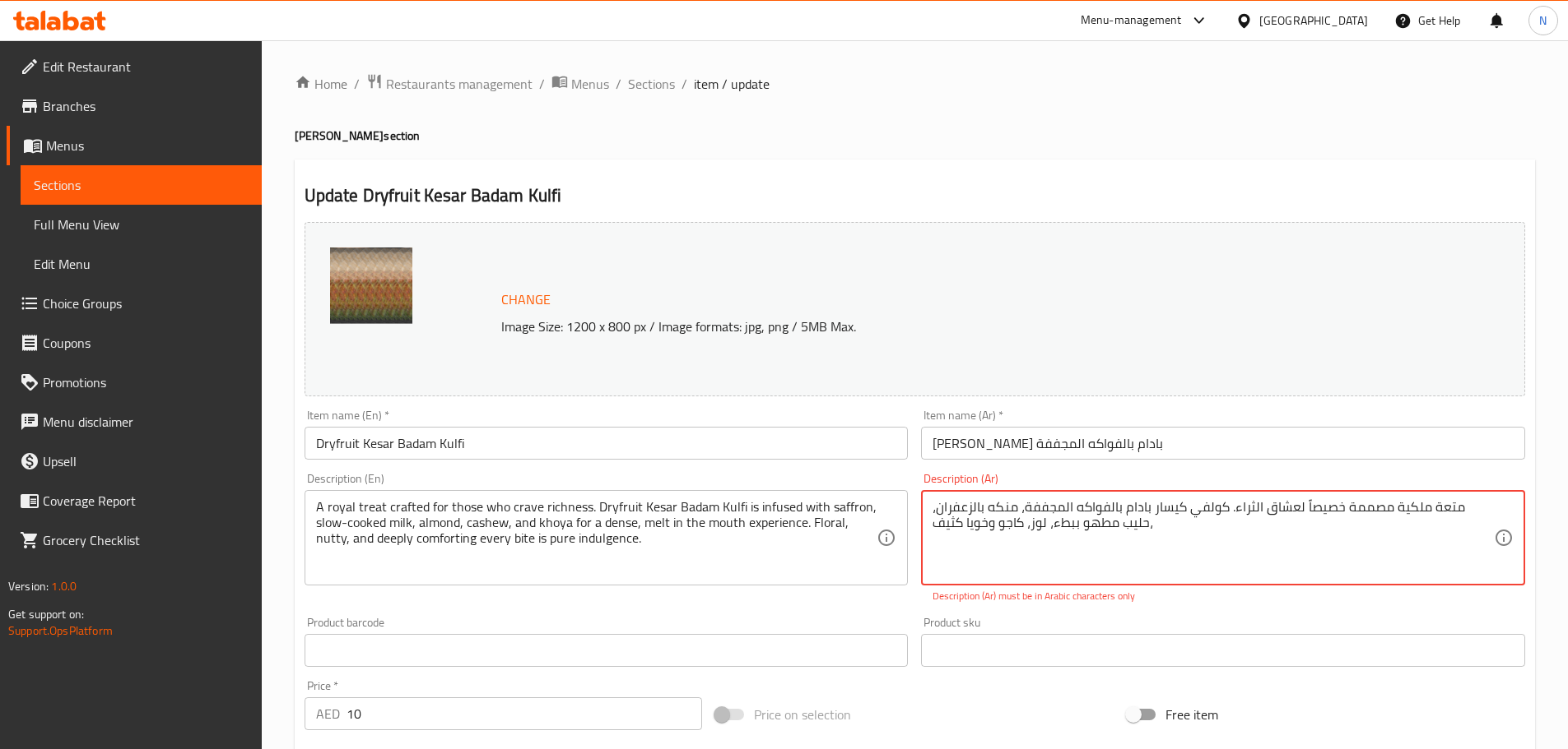
drag, startPoint x: 1045, startPoint y: 505, endPoint x: 967, endPoint y: 512, distance: 78.3
paste textarea "وع"
click at [952, 508] on textarea "متعة ملكية مصممة خصيصاً لعشاق الثراء. كولفي كيسار بادام بالفواكه المجففة، منقوع…" at bounding box center [1213, 538] width 561 height 78
click at [1093, 525] on textarea "متعة ملكية مصممة خصيصاً لعشاق الثراء. كولفي كيسار بادام بالفواكه المجففة، منقوع…" at bounding box center [1213, 538] width 561 height 78
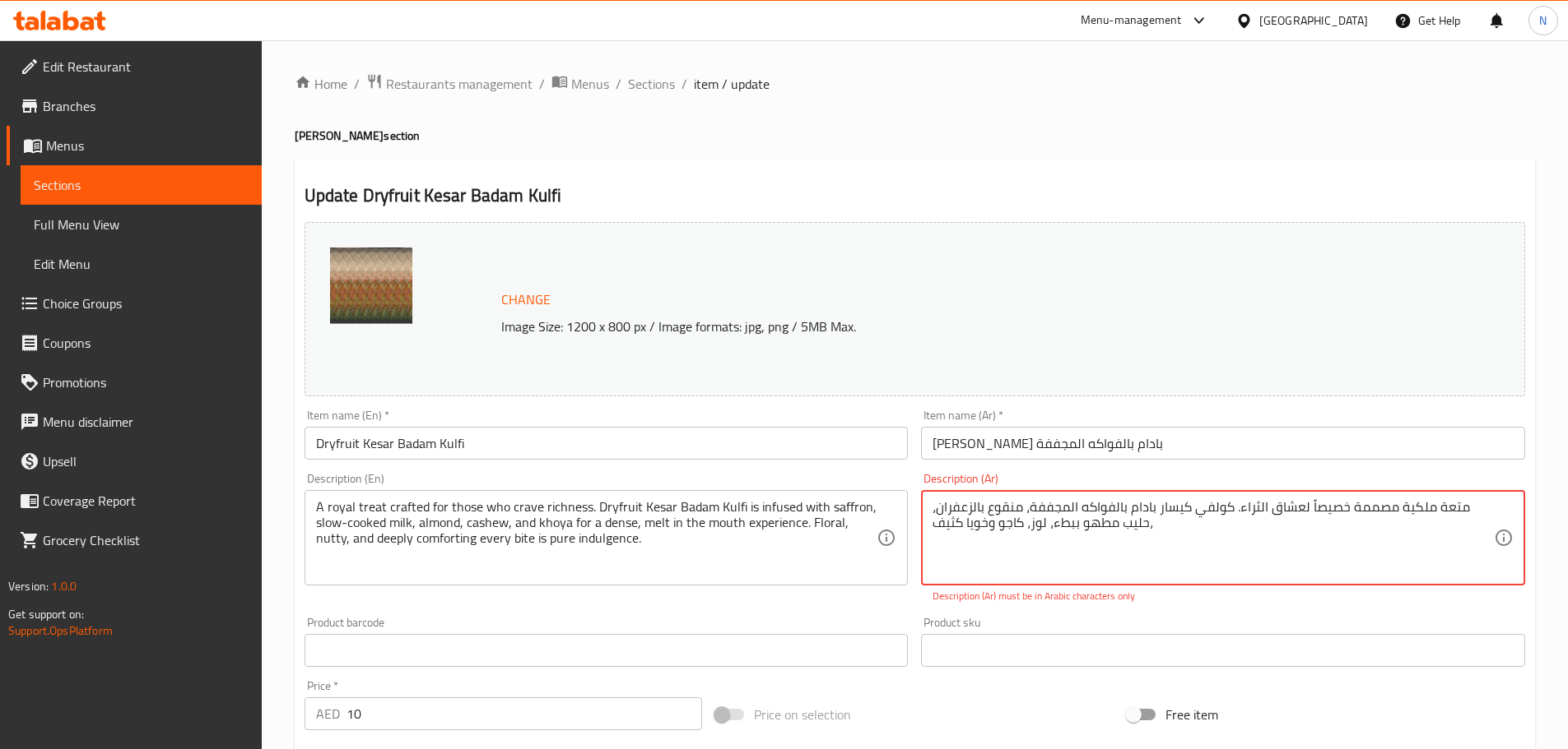
click at [1064, 521] on textarea "متعة ملكية مصممة خصيصاً لعشاق الثراء. كولفي كيسار بادام بالفواكه المجففة، منقوع…" at bounding box center [1213, 538] width 561 height 78
click at [1035, 527] on textarea "متعة ملكية مصممة خصيصاً لعشاق الثراء. كولفي كيسار بادام بالفواكه المجففة، منقوع…" at bounding box center [1213, 538] width 561 height 78
click at [1015, 522] on textarea "متعة ملكية مصممة خصيصاً لعشاق الثراء. كولفي كيسار بادام بالفواكه المجففة، منقوع…" at bounding box center [1213, 538] width 561 height 78
click at [987, 525] on textarea "متعة ملكية مصممة خصيصاً لعشاق الثراء. كولفي كيسار بادام بالفواكه المجففة، منقوع…" at bounding box center [1213, 538] width 561 height 78
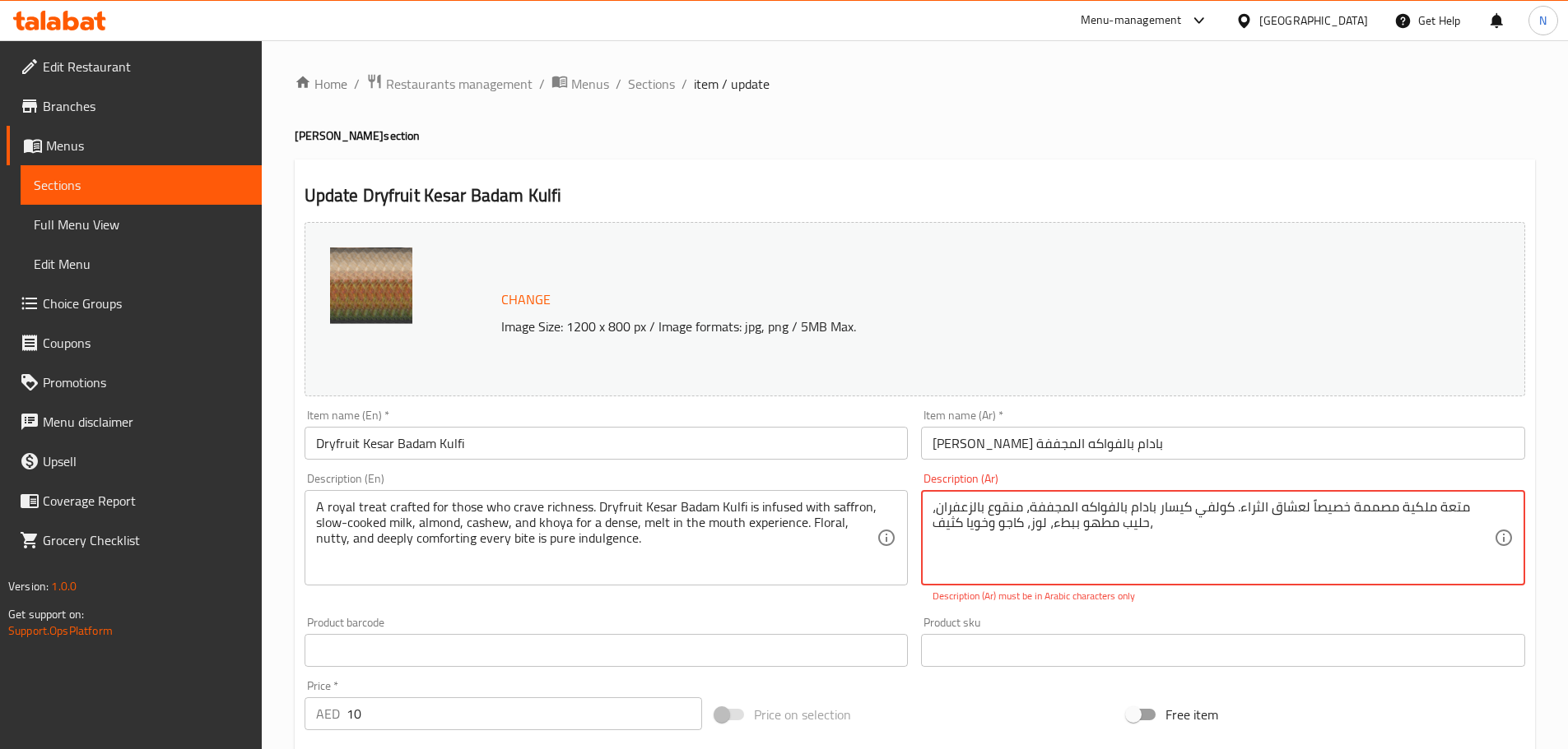
click at [987, 525] on textarea "متعة ملكية مصممة خصيصاً لعشاق الثراء. كولفي كيسار بادام بالفواكه المجففة، منقوع…" at bounding box center [1213, 538] width 561 height 78
click at [979, 523] on textarea "متعة ملكية مصممة خصيصاً لعشاق الثراء. كولفي كيسار بادام بالفواكه المجففة، منقوع…" at bounding box center [1213, 538] width 561 height 78
click at [946, 521] on textarea "متعة ملكية مصممة خصيصاً لعشاق الثراء. كولفي كيسار بادام بالفواكه المجففة، منقوع…" at bounding box center [1213, 538] width 561 height 78
type textarea "متعة ملكية مصممة خصيصاً لعشاق الثراء. كولفي كيسار بادام بالفواكه المجففة، منقوع…"
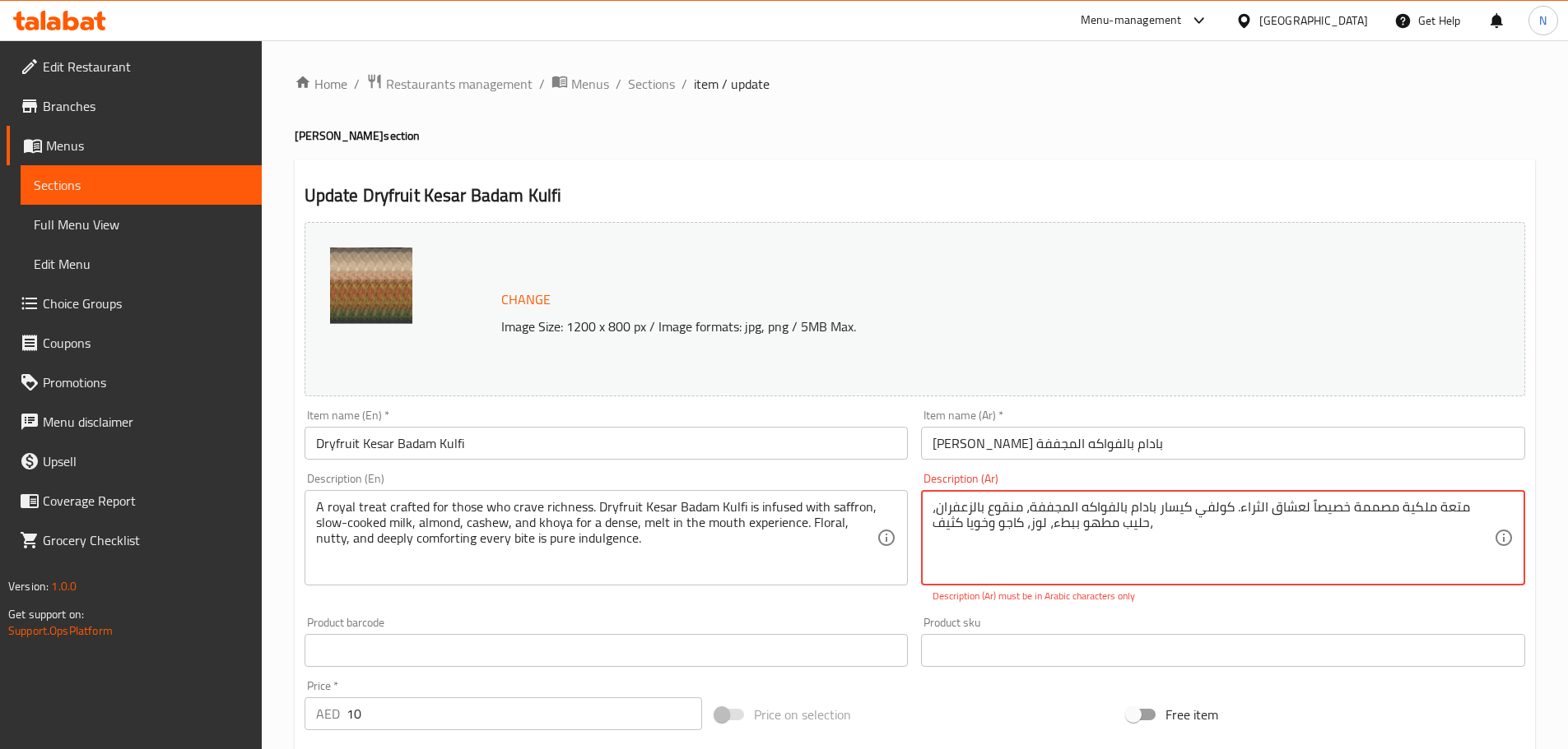
click at [782, 478] on div "Description (En) A royal treat crafted for those who crave richness. Dryfruit K…" at bounding box center [606, 529] width 604 height 113
click at [1311, 511] on textarea "متعة ملكية مصممة خصيصاً لعشاق الثراء. كولفي كيسار بادام بالفواكه المجففة، منقوع…" at bounding box center [1213, 538] width 561 height 78
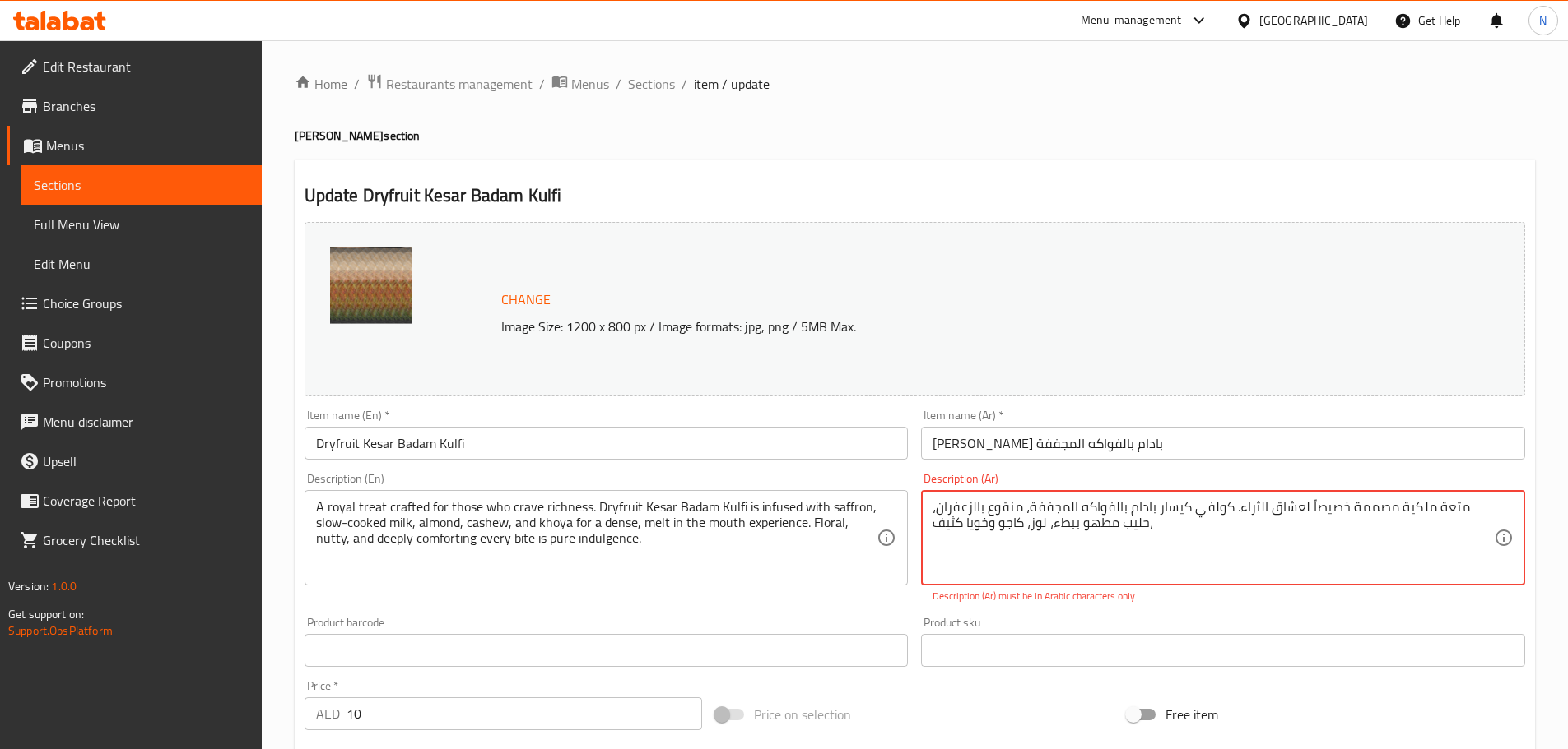
click at [1311, 511] on textarea "متعة ملكية مصممة خصيصاً لعشاق الثراء. كولفي كيسار بادام بالفواكه المجففة، منقوع…" at bounding box center [1213, 538] width 561 height 78
drag, startPoint x: 1311, startPoint y: 511, endPoint x: 1294, endPoint y: 532, distance: 27.0
click at [1251, 523] on textarea at bounding box center [1213, 538] width 561 height 78
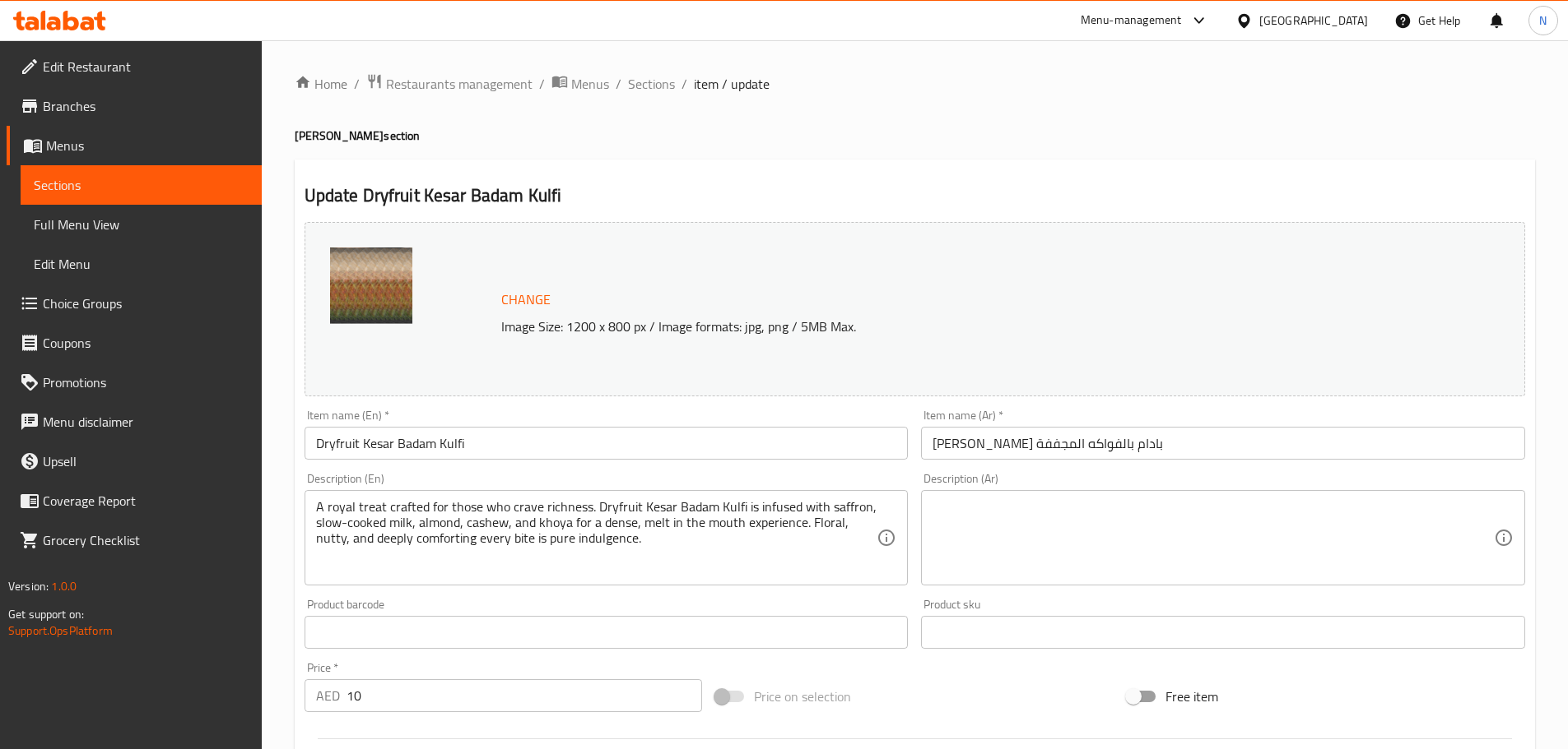
click at [1038, 550] on textarea at bounding box center [1213, 538] width 561 height 78
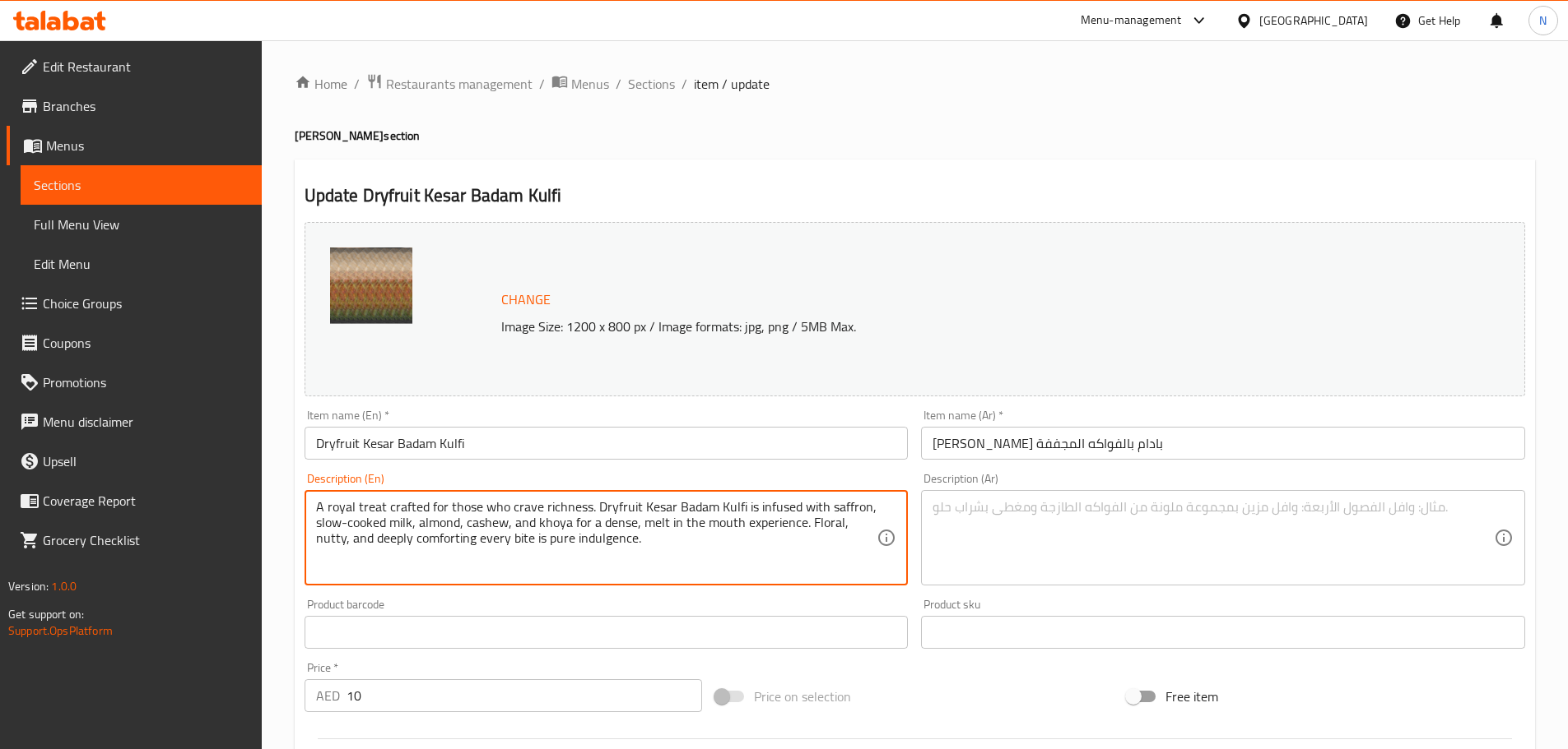
click at [482, 522] on textarea "A royal treat crafted for those who crave richness. Dryfruit Kesar Badam Kulfi …" at bounding box center [597, 538] width 561 height 78
click at [1035, 546] on textarea at bounding box center [1213, 538] width 561 height 78
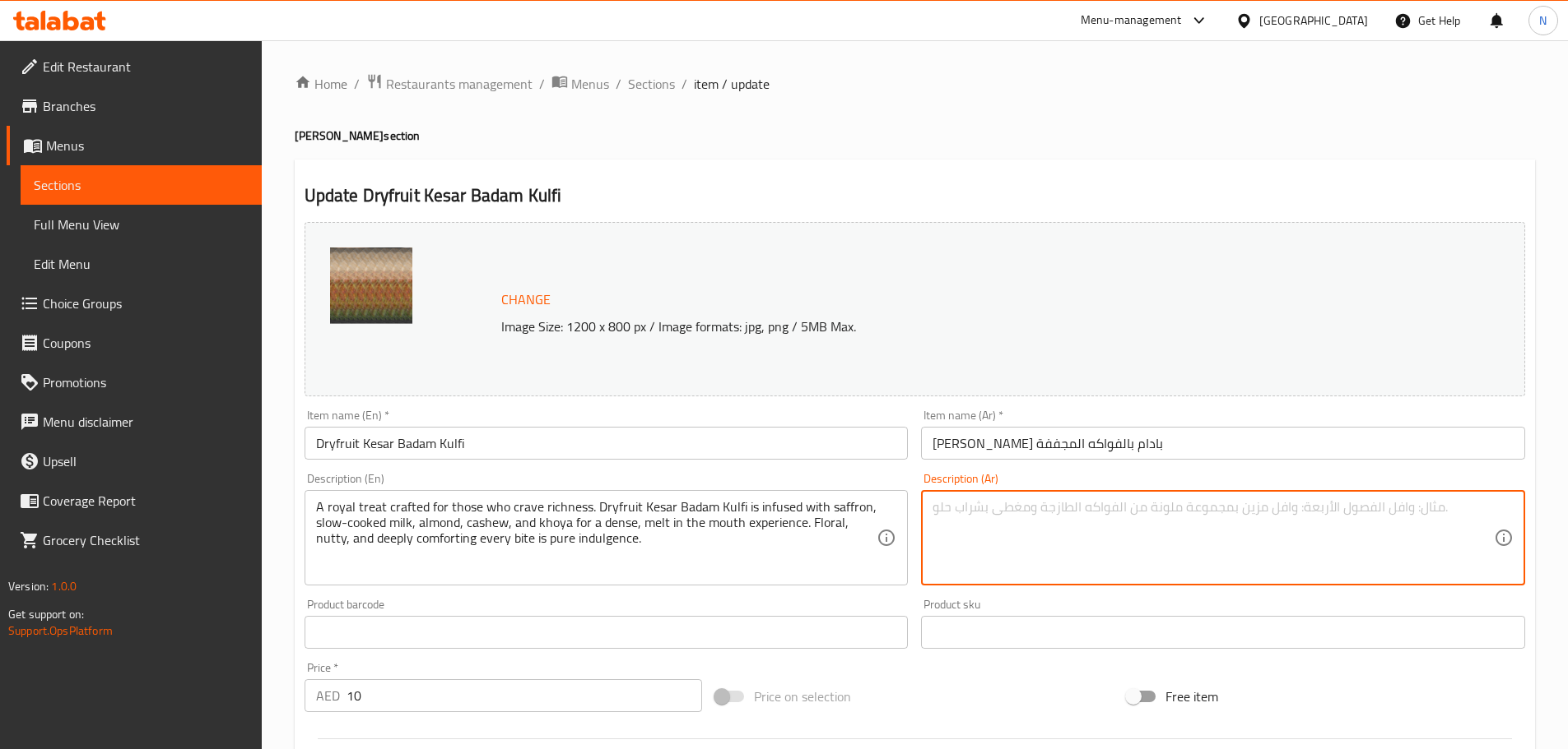
paste textarea "متعة ملكية مُصممة خصيصاً لعشاق الثراء. كولفي كيسار بادام بالفواكه المجففة، مُنك…"
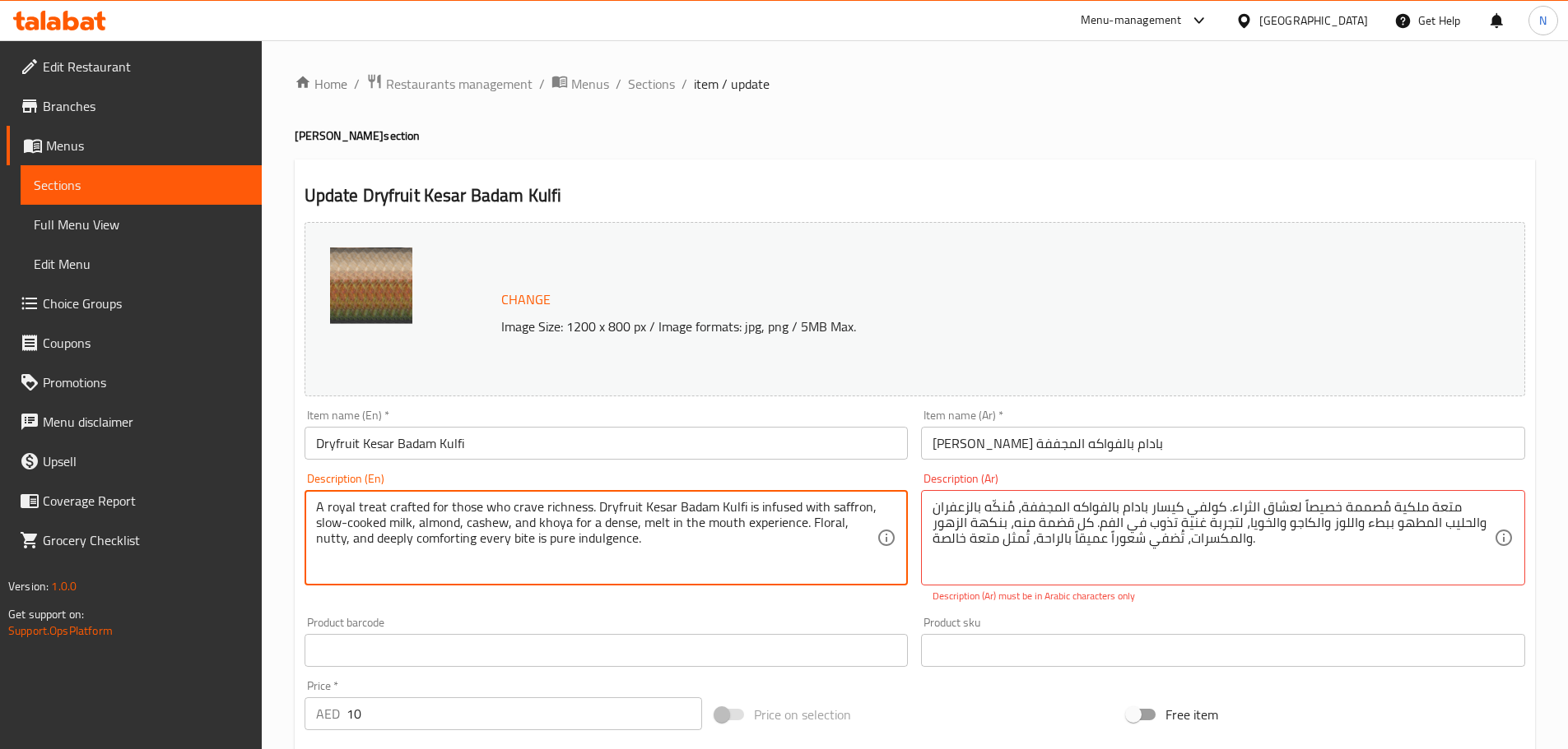
drag, startPoint x: 1325, startPoint y: 555, endPoint x: 1336, endPoint y: 552, distance: 11.4
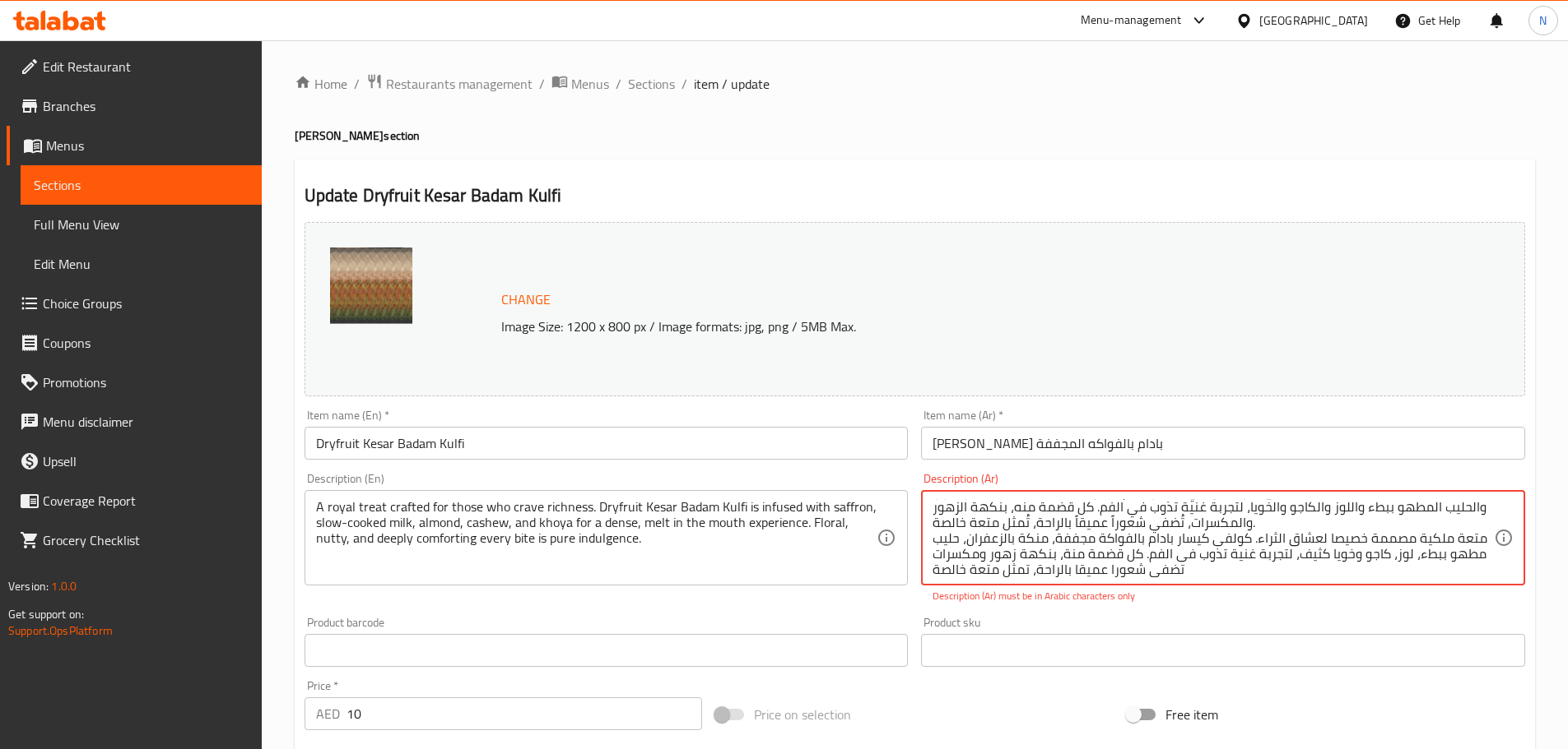
scroll to position [20, 0]
click at [1121, 515] on textarea "متعة ملكية مُصممة خصيصاً لعشاق الثراء. كولفي كيسار بادام بالفواكه المجففة، مُنك…" at bounding box center [1213, 538] width 561 height 78
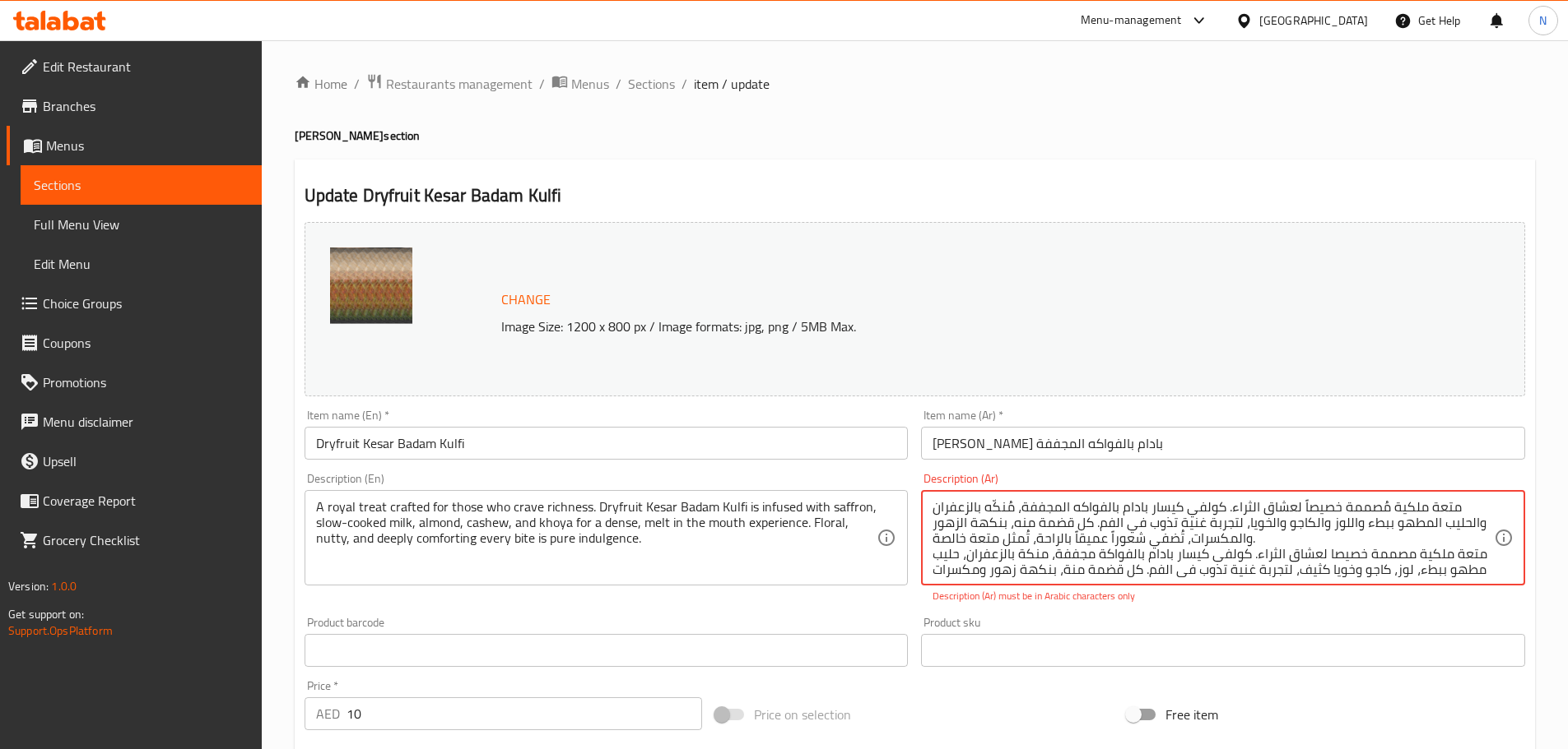
drag, startPoint x: 1121, startPoint y: 515, endPoint x: 1128, endPoint y: 508, distance: 9.9
click at [1128, 508] on textarea "متعة ملكية مُصممة خصيصاً لعشاق الثراء. كولفي كيسار بادام بالفواكه المجففة، مُنك…" at bounding box center [1213, 538] width 561 height 78
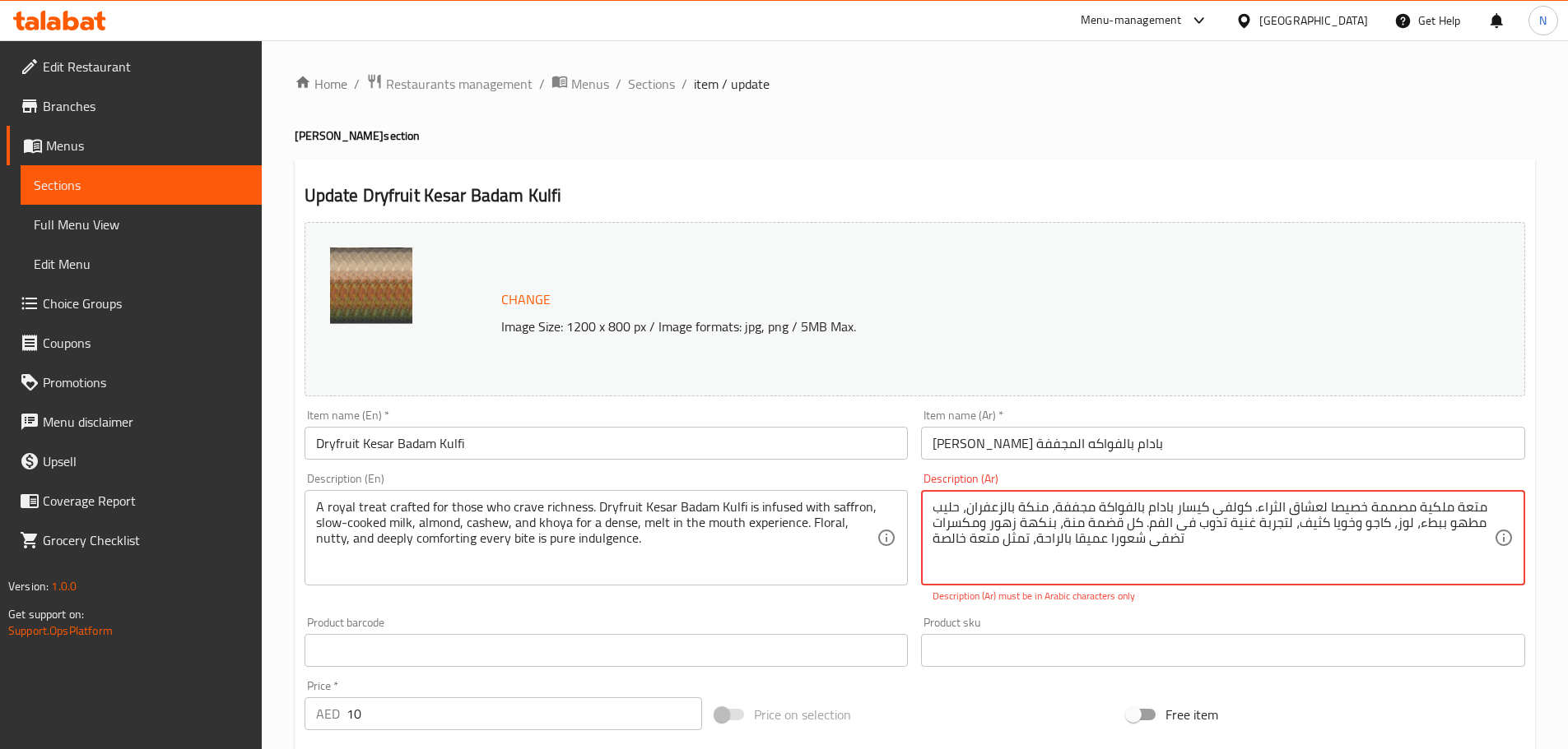
type textarea "متعة ملكية مصممة خصيصا لعشاق الثراء. كولفى كيسار بادام بالفواكة مجففة، منكة بال…"
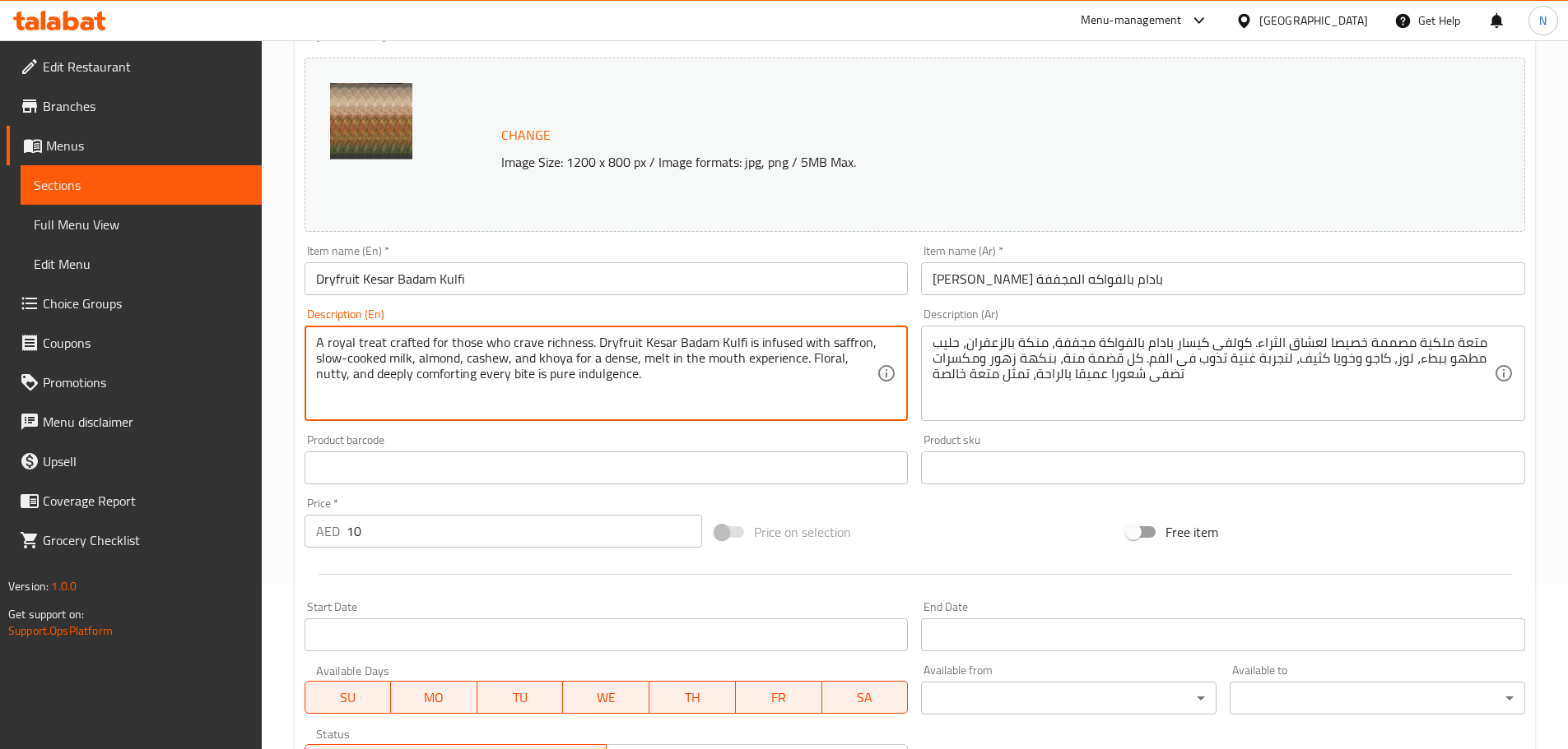
scroll to position [437, 0]
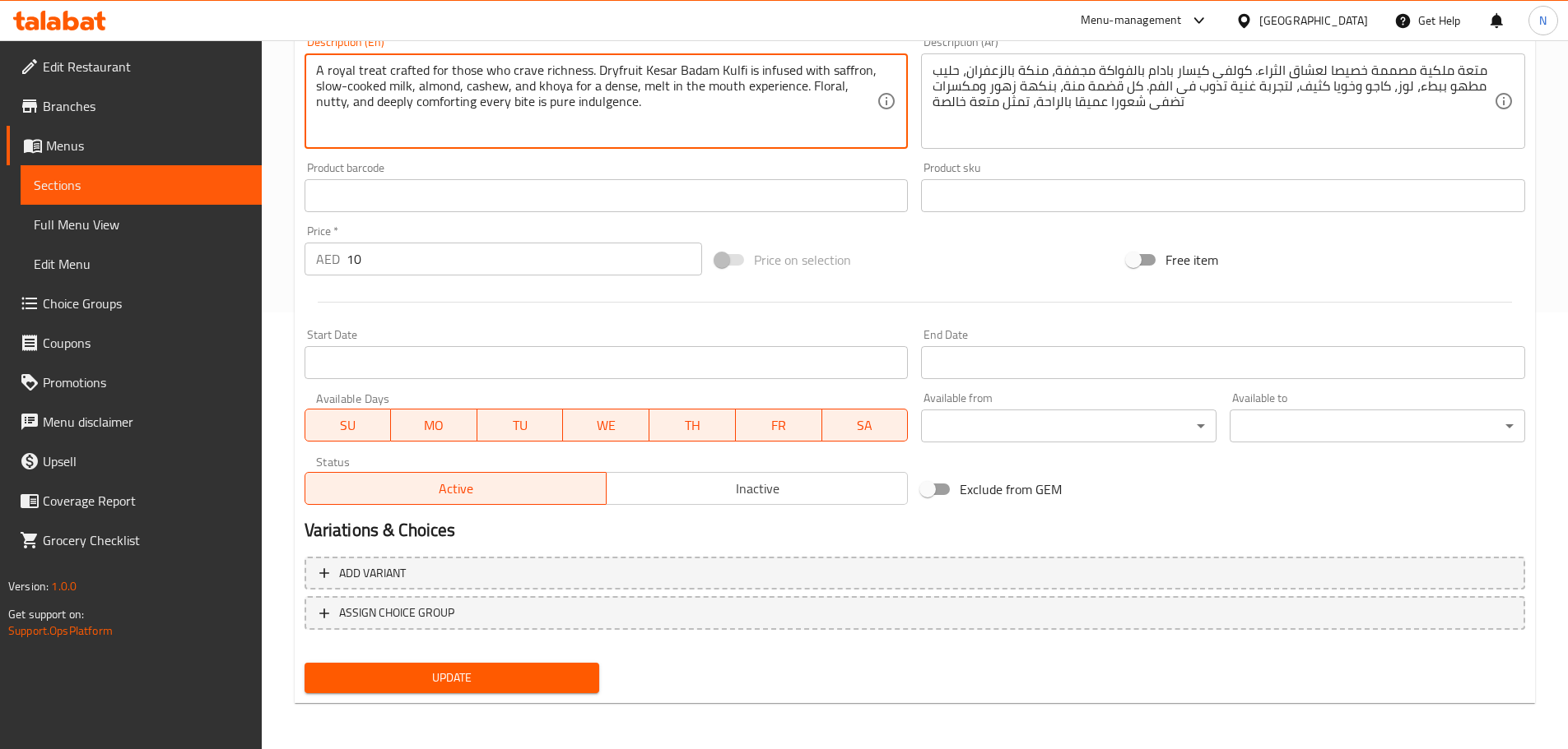
click at [468, 685] on span "Update" at bounding box center [451, 678] width 269 height 21
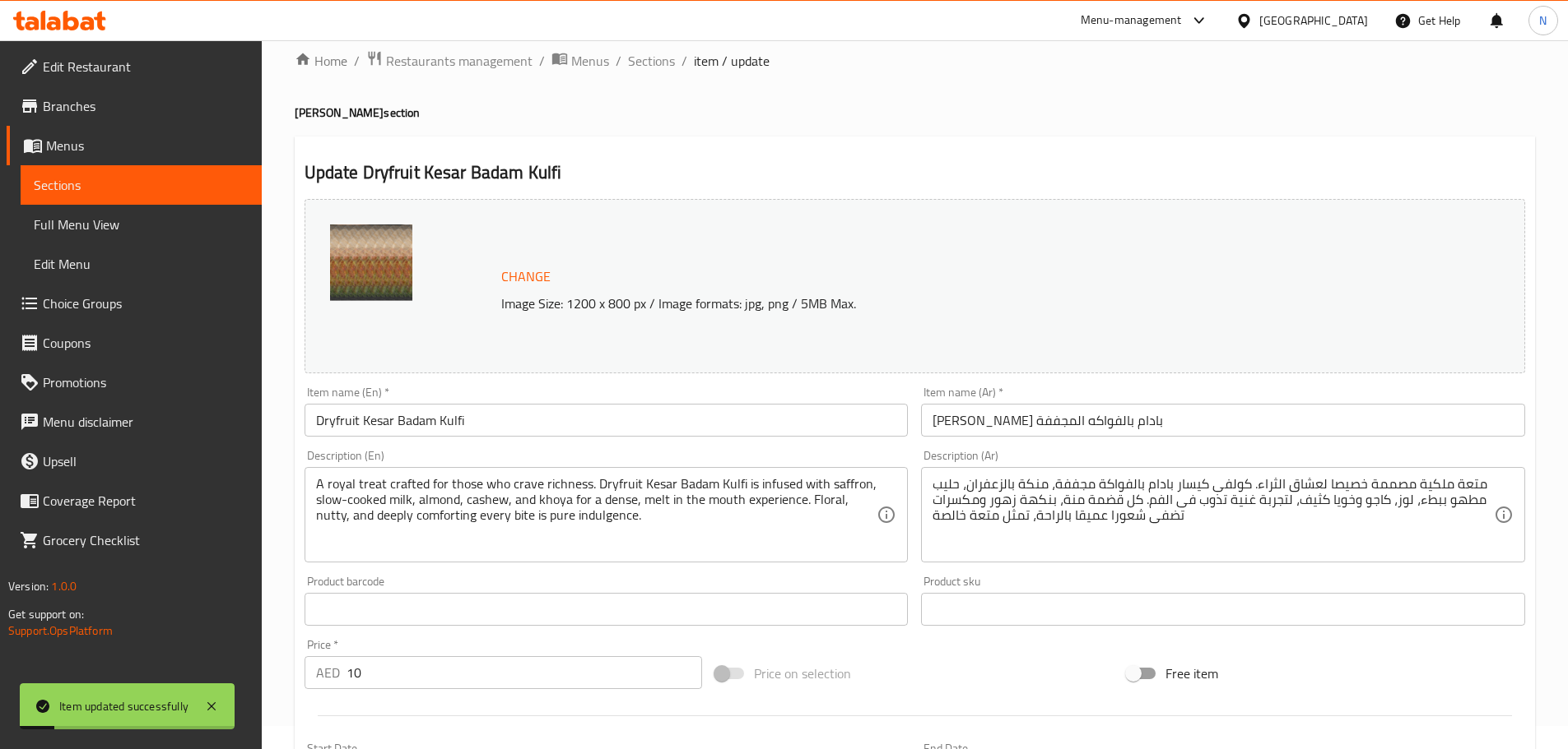
scroll to position [0, 0]
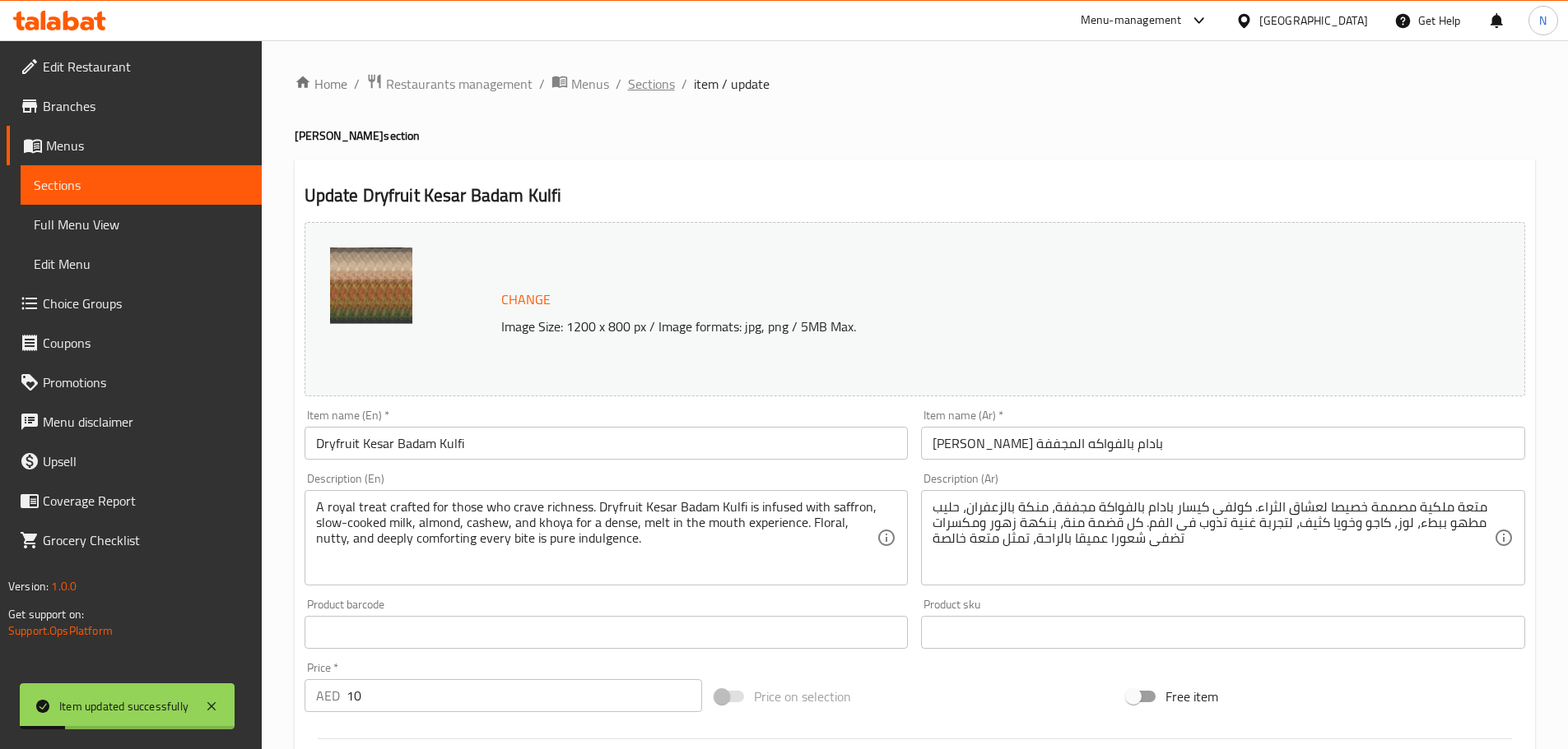
click at [646, 88] on span "Sections" at bounding box center [650, 84] width 47 height 20
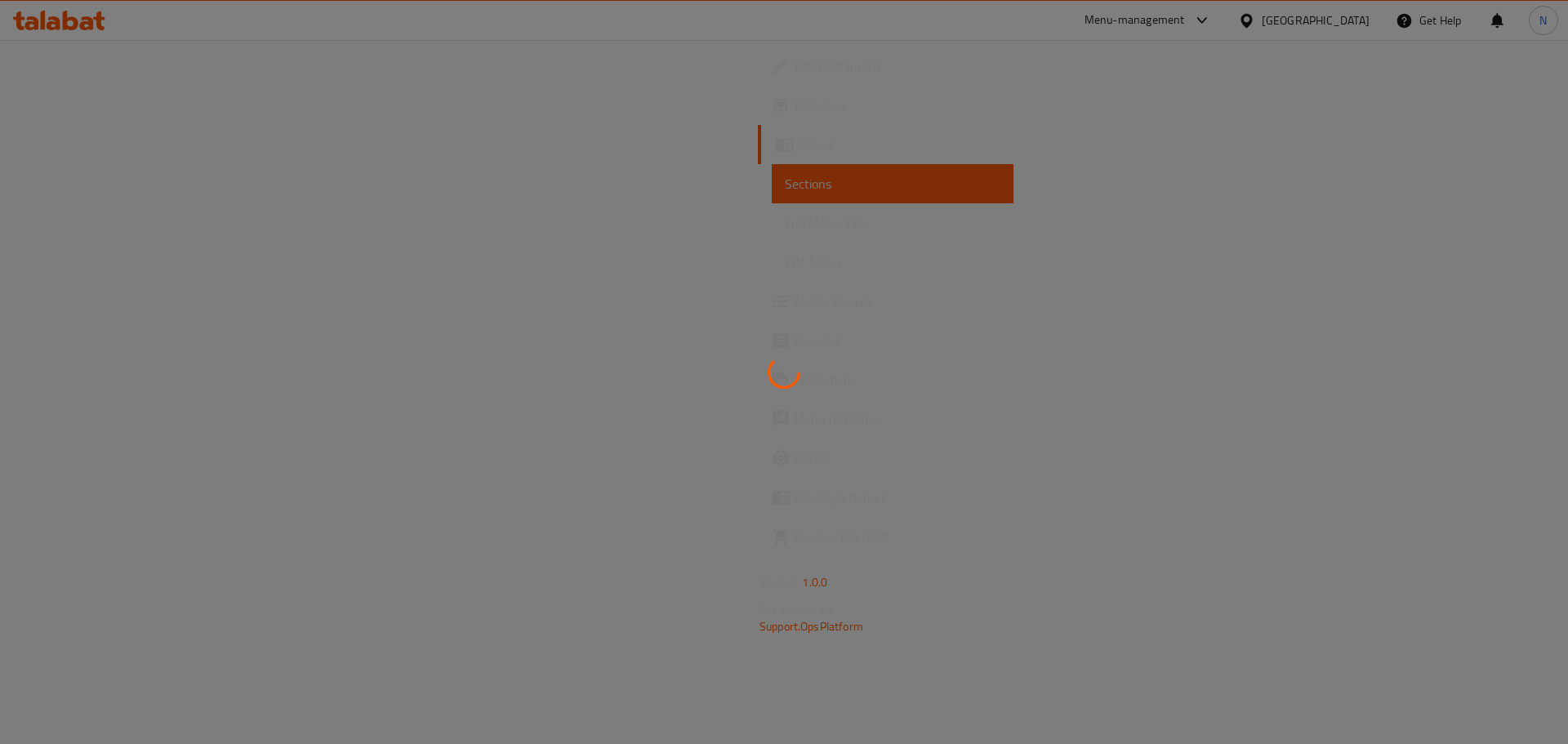
click at [366, 171] on div at bounding box center [784, 372] width 1568 height 744
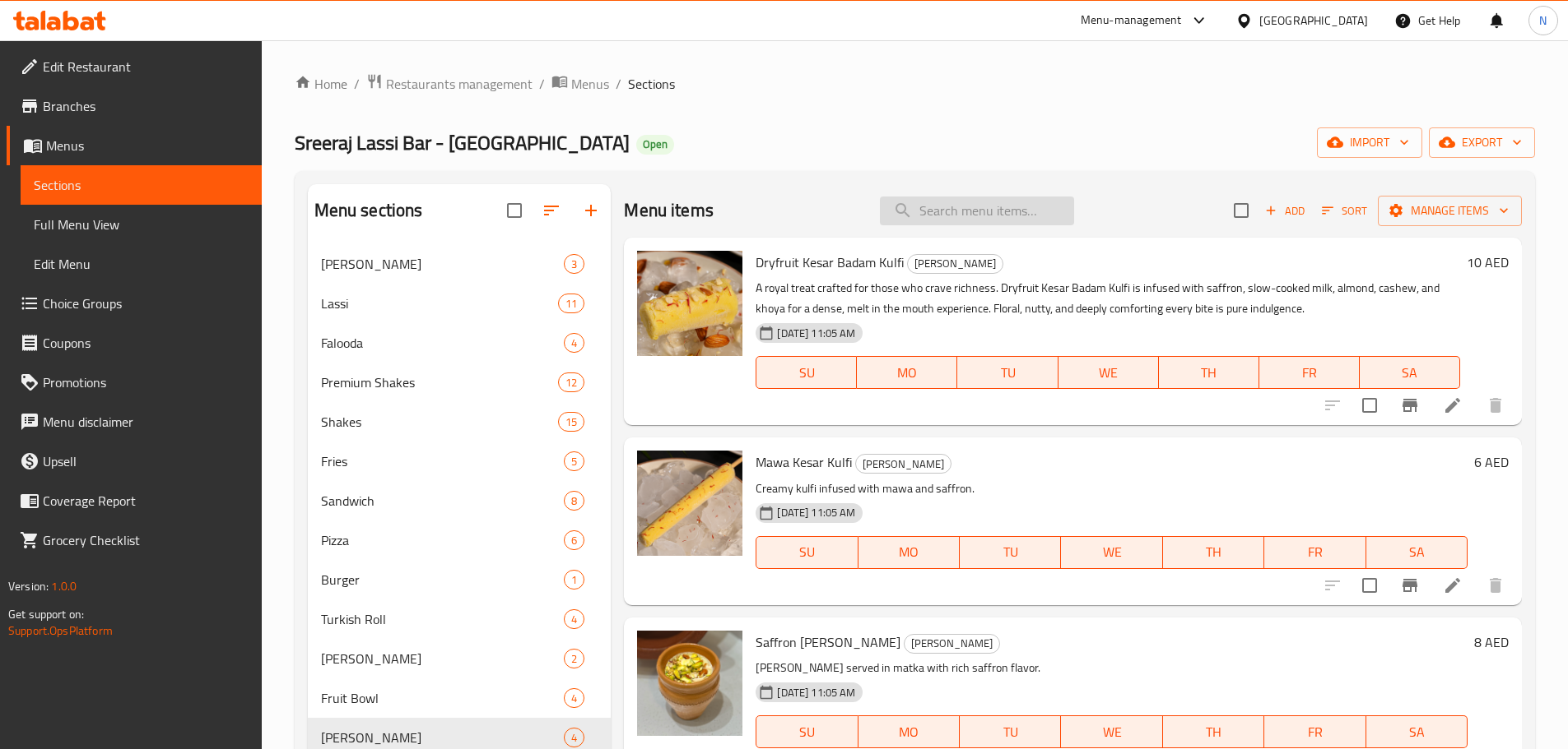
click at [990, 218] on input "search" at bounding box center [976, 210] width 194 height 29
paste input "Mawa Kesar Kulfi"
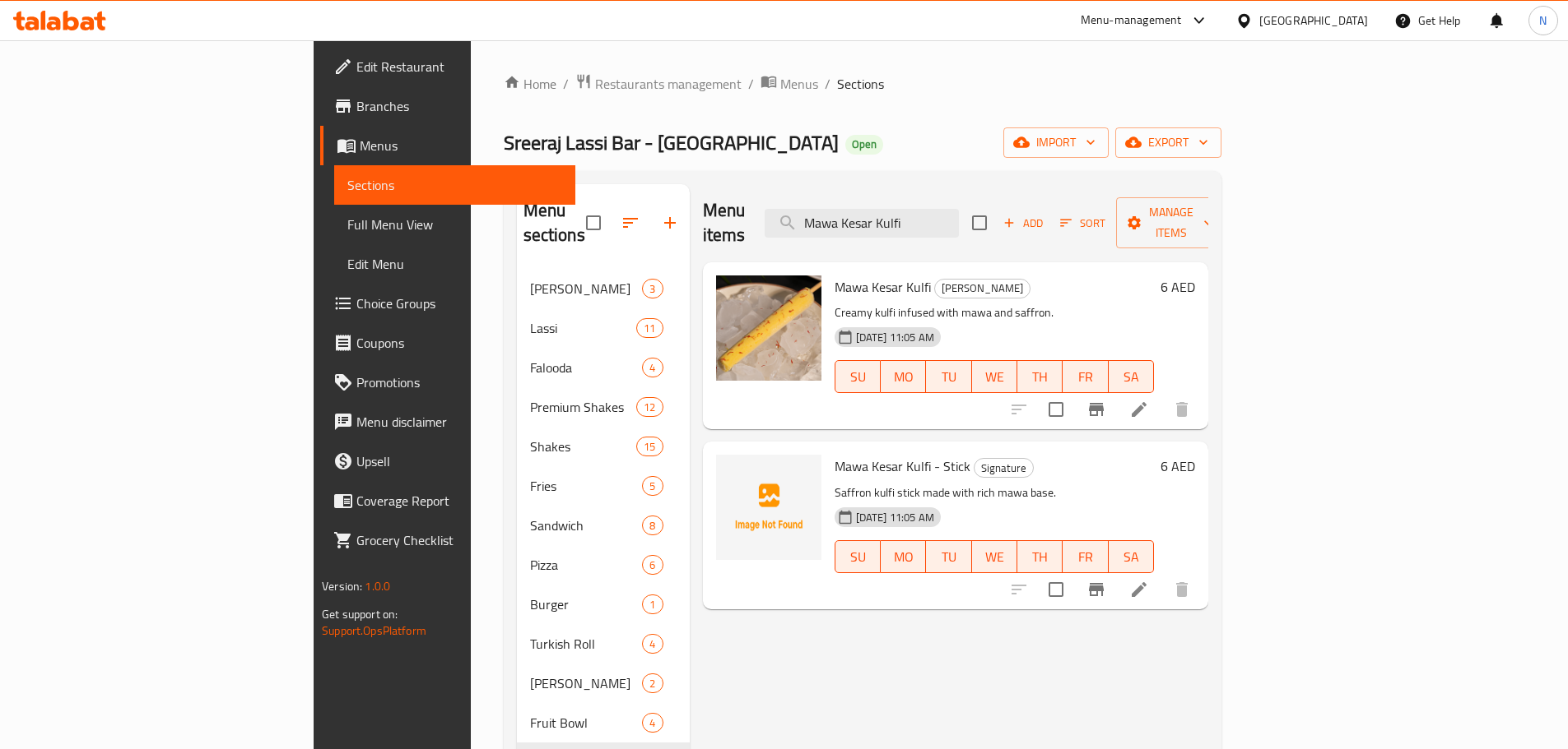
type input "Mawa Kesar Kulfi"
click at [1149, 580] on icon at bounding box center [1139, 589] width 20 height 20
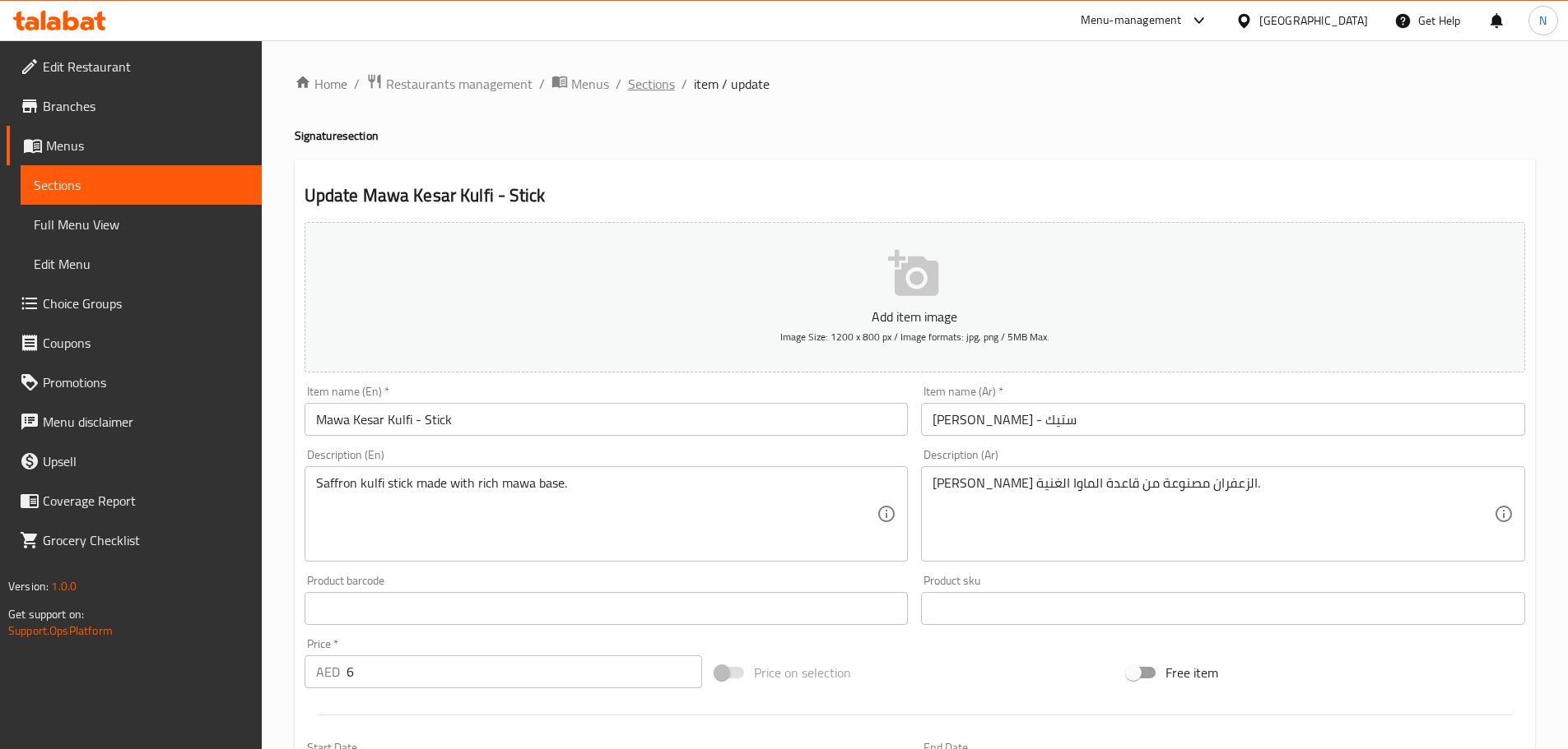
click at [630, 77] on span "Sections" at bounding box center [650, 84] width 47 height 20
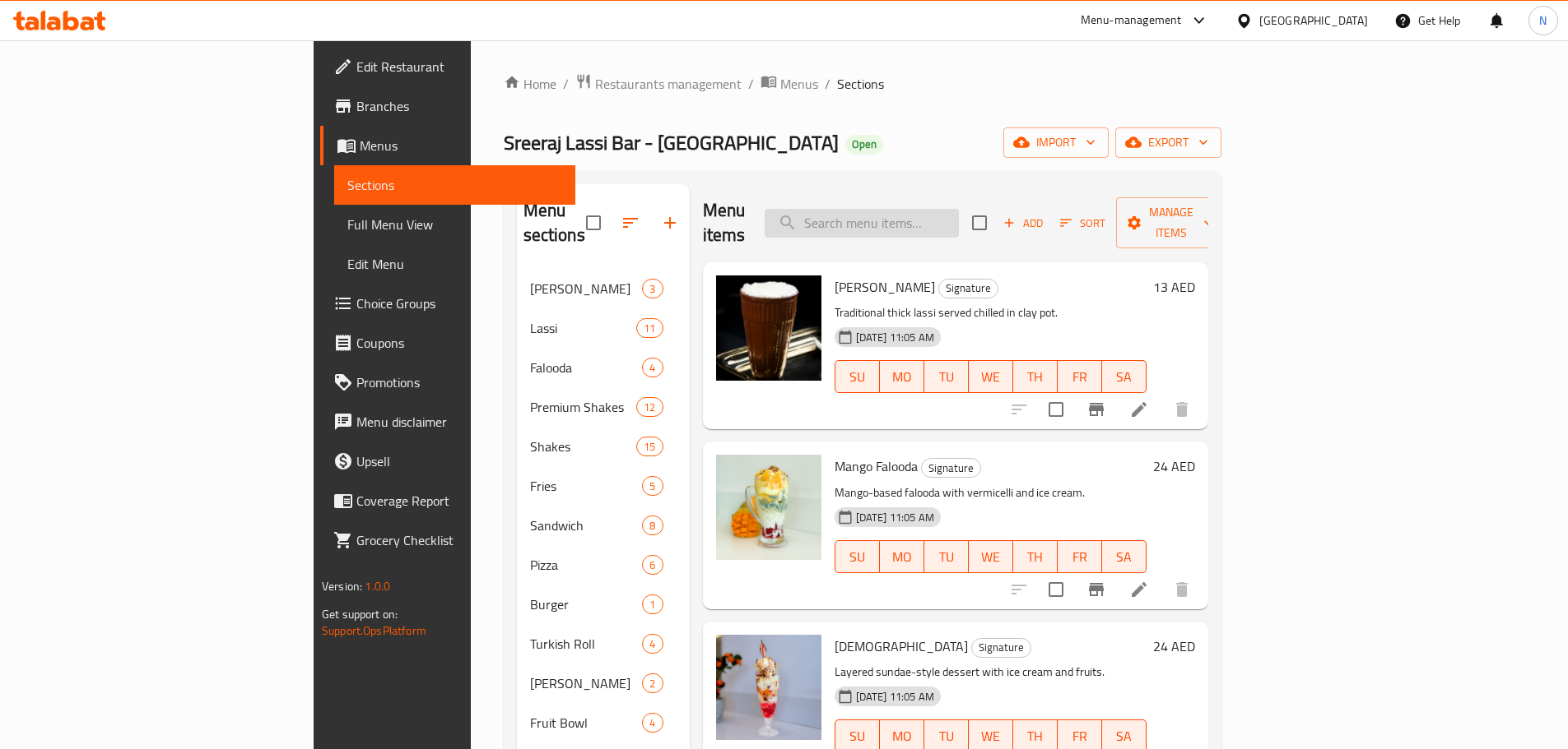
click at [958, 212] on input "search" at bounding box center [861, 223] width 194 height 29
paste input "Mawa Kesar Kulfi"
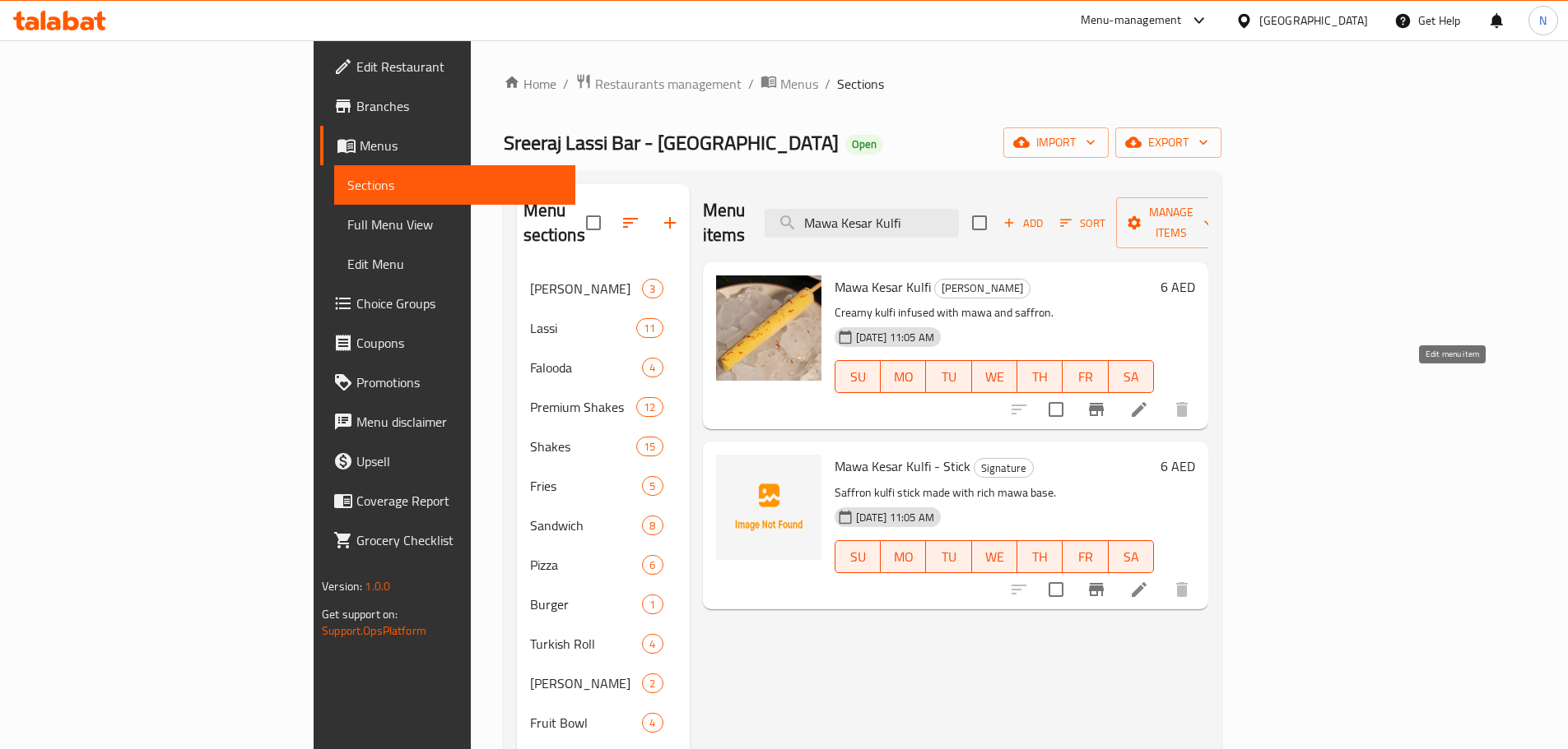
type input "Mawa Kesar Kulfi"
click at [1149, 399] on icon at bounding box center [1139, 409] width 20 height 20
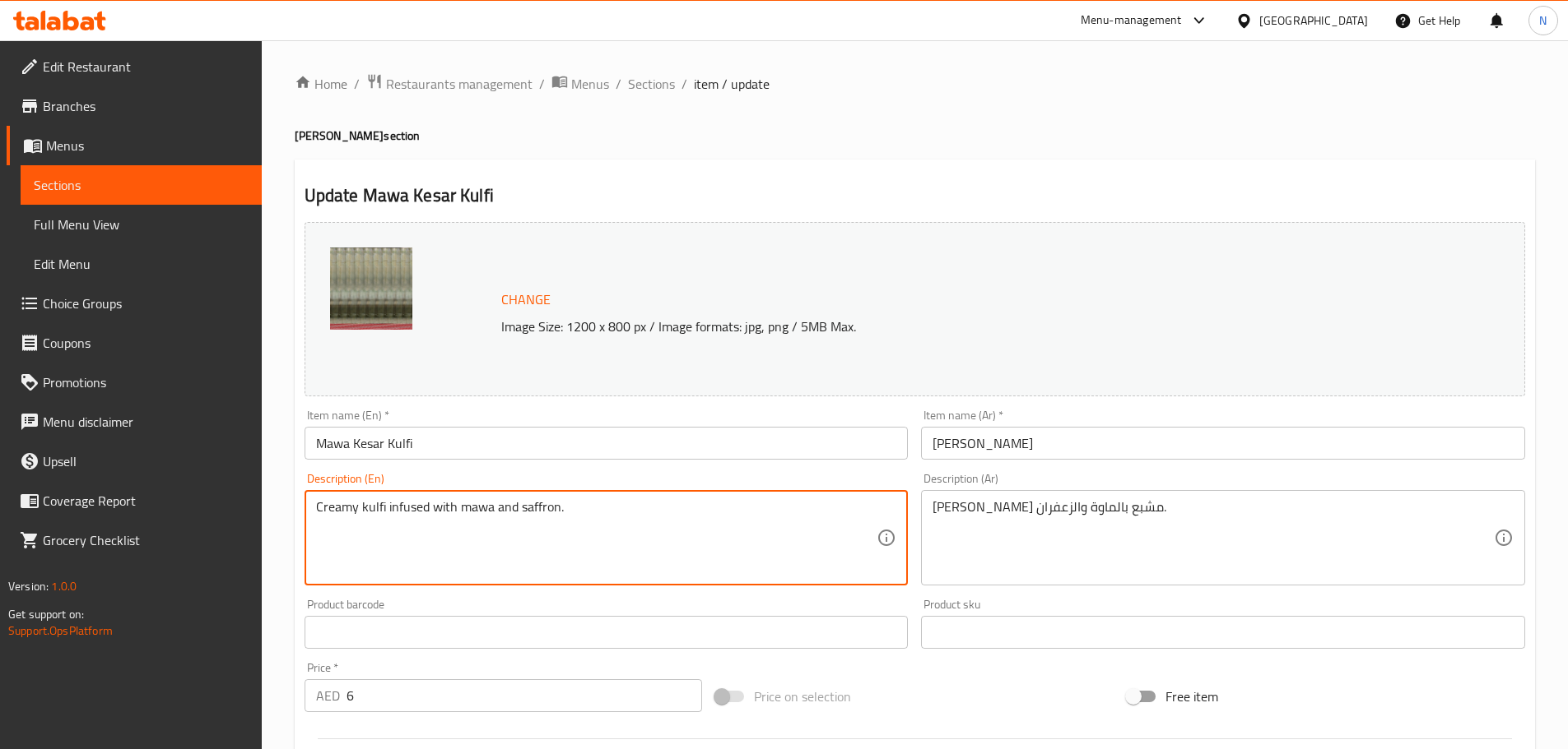
click at [494, 517] on textarea "Creamy kulfi infused with mawa and saffron." at bounding box center [597, 538] width 561 height 78
paste textarea "A regal blend of thickened milk, khoya, pure saffron, and premium dry fruits, M…"
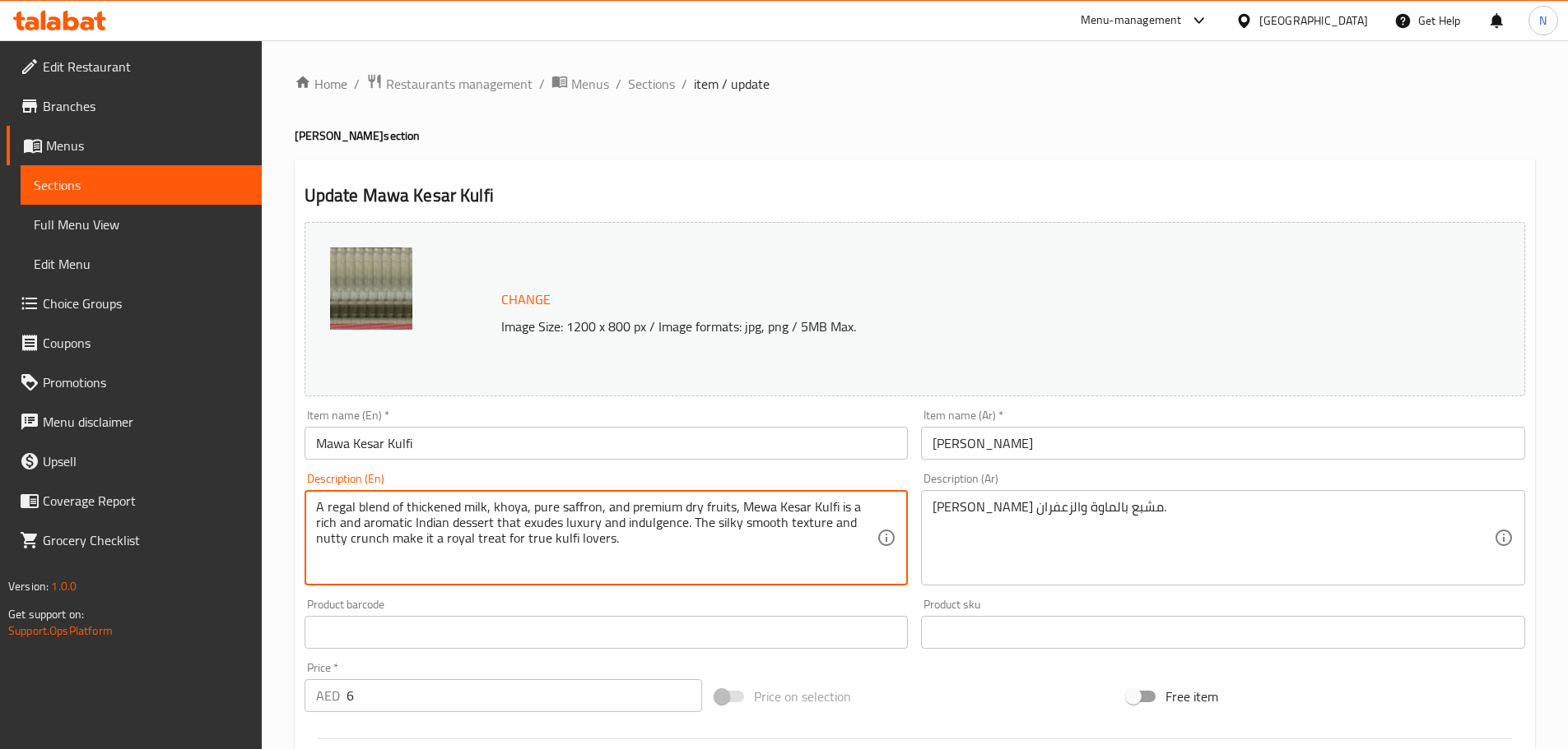
type textarea "A regal blend of thickened milk, khoya, pure saffron, and premium dry fruits, M…"
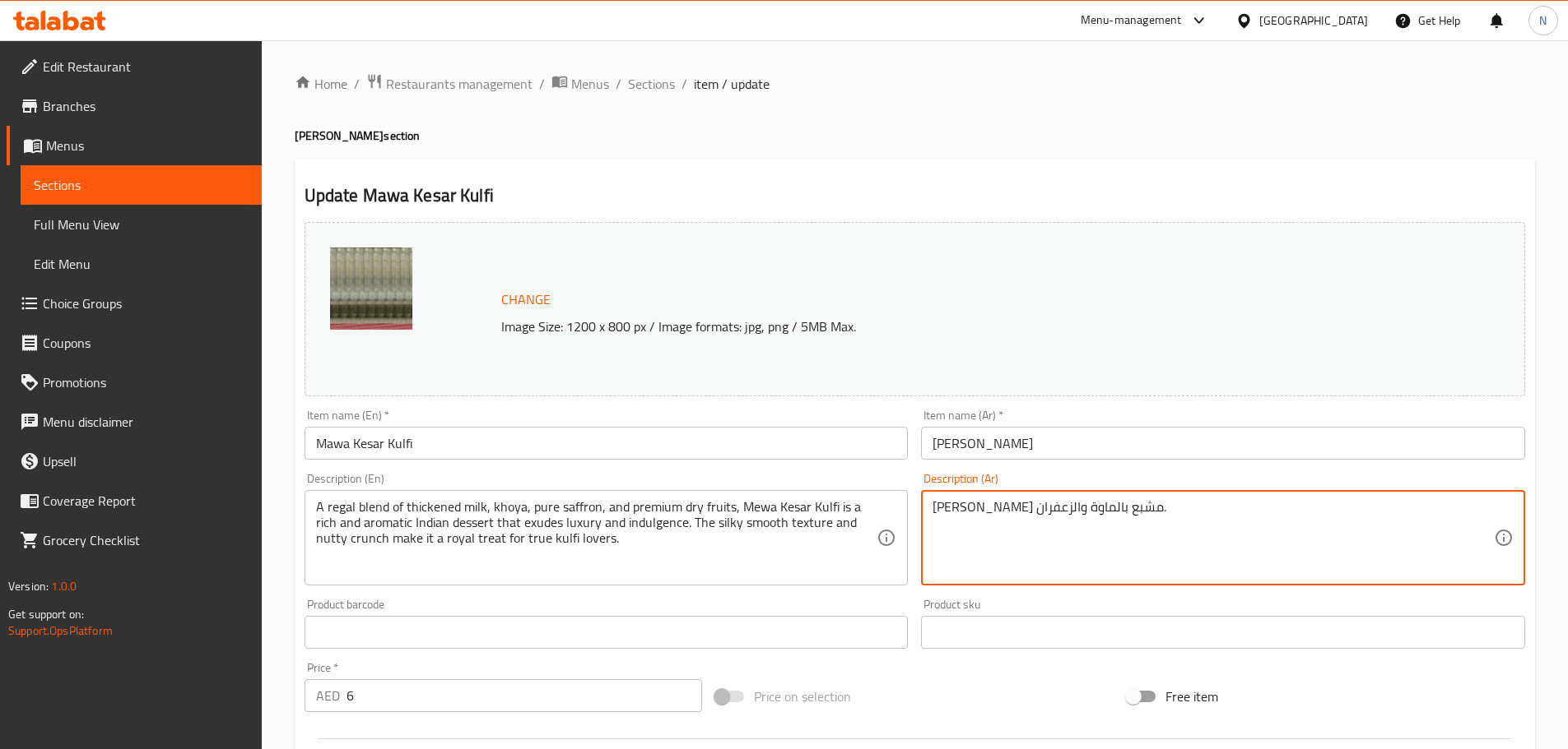
click at [1060, 512] on textarea "كولفي كريمي مشبع بالماوة والزعفران." at bounding box center [1213, 538] width 561 height 78
paste textarea "زيجٌ فاخر من الحليب المُكثّف، والخويا، والزعفران النقي، والفواكه المجففة الفاخر…"
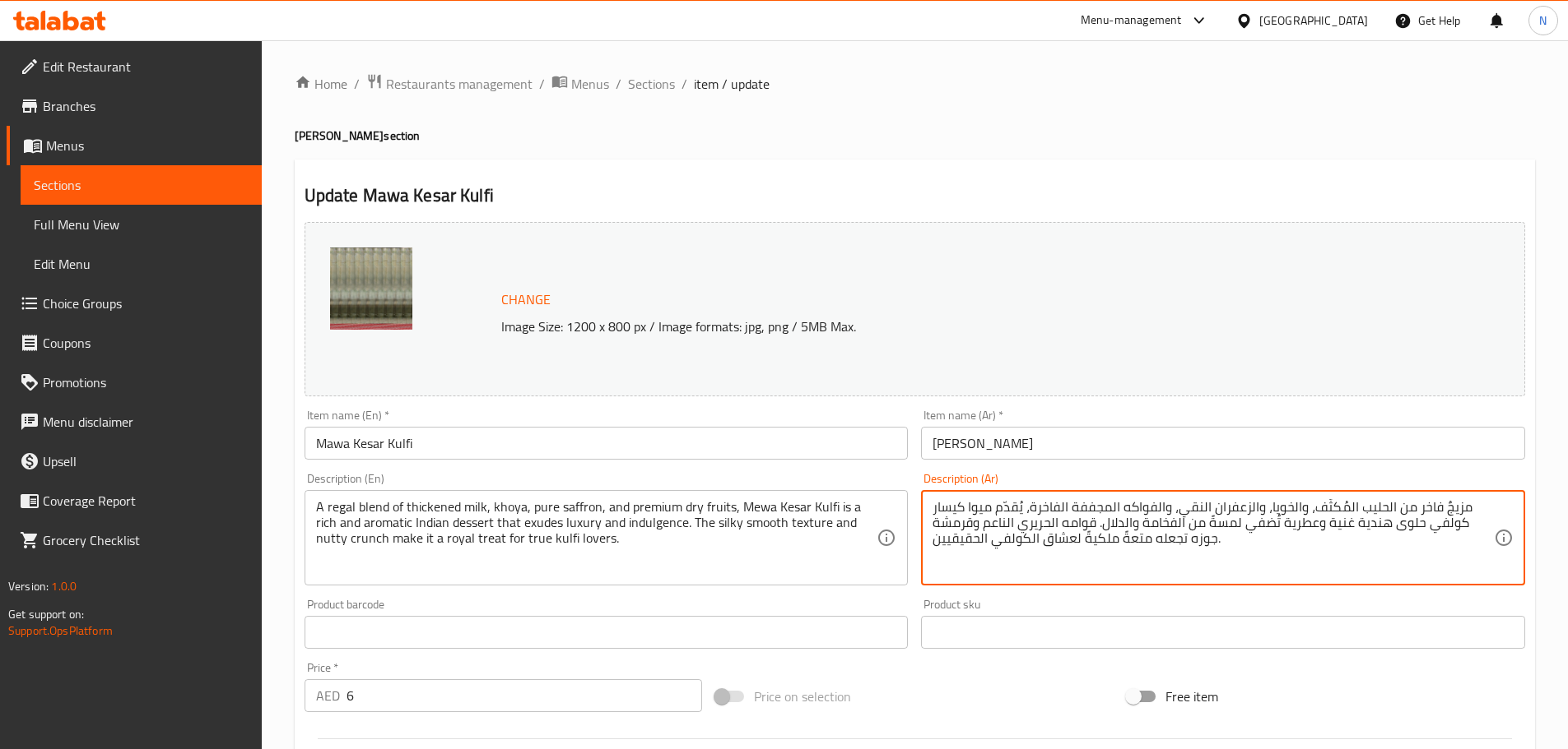
type textarea "مزيجٌ فاخر من الحليب المُكثّف، والخويا، والزعفران النقي، والفواكه المجففة الفاخ…"
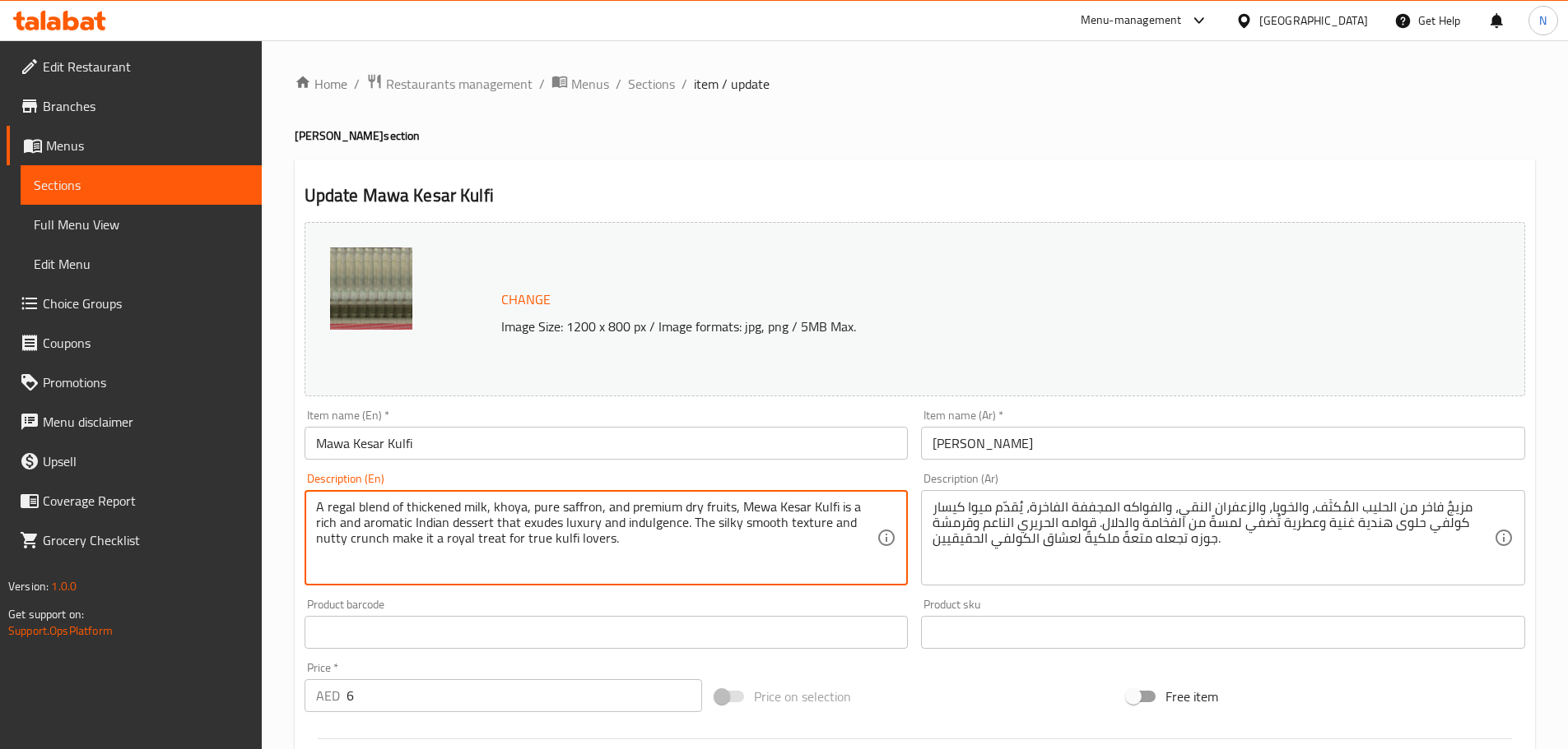
click at [811, 521] on textarea "A regal blend of thickened milk, khoya, pure saffron, and premium dry fruits, M…" at bounding box center [597, 538] width 561 height 78
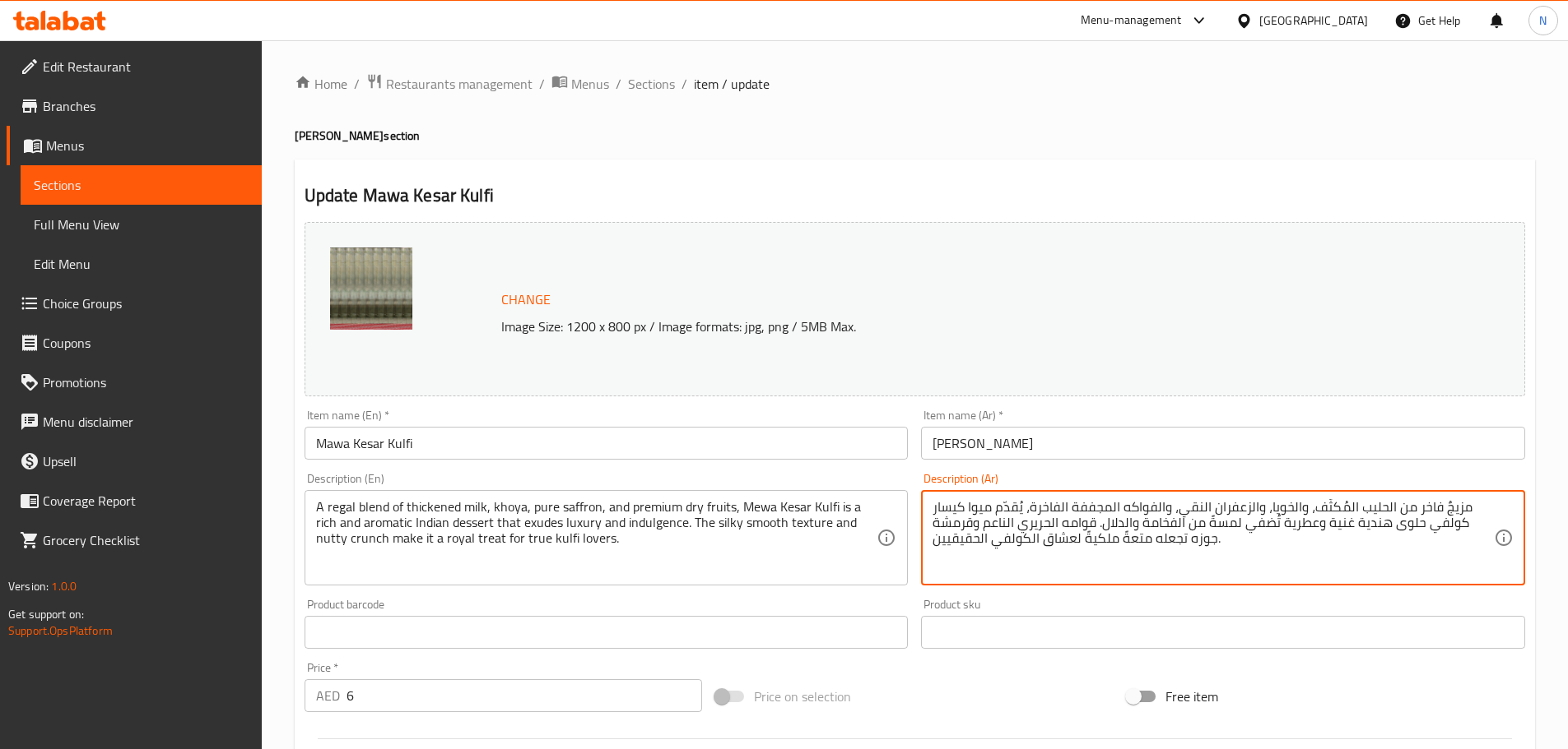
click at [1170, 526] on textarea "مزيجٌ فاخر من الحليب المُكثّف، والخويا، والزعفران النقي، والفواكه المجففة الفاخ…" at bounding box center [1213, 538] width 561 height 78
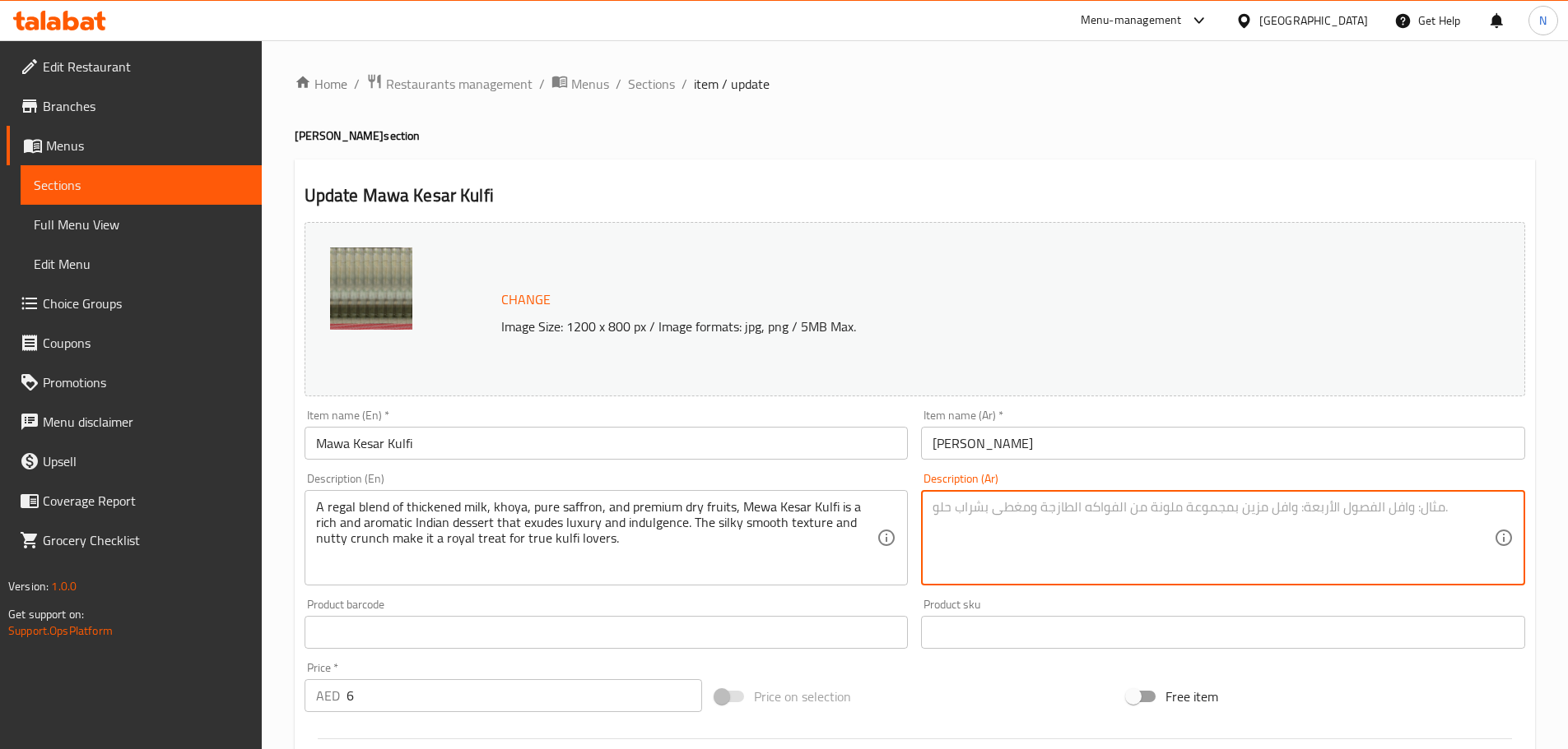
paste textarea "مزيجٌ فاخر من الحليب المُكثّف، والخويا، والزعفران النقي، والفواكه المجففة الفاخ…"
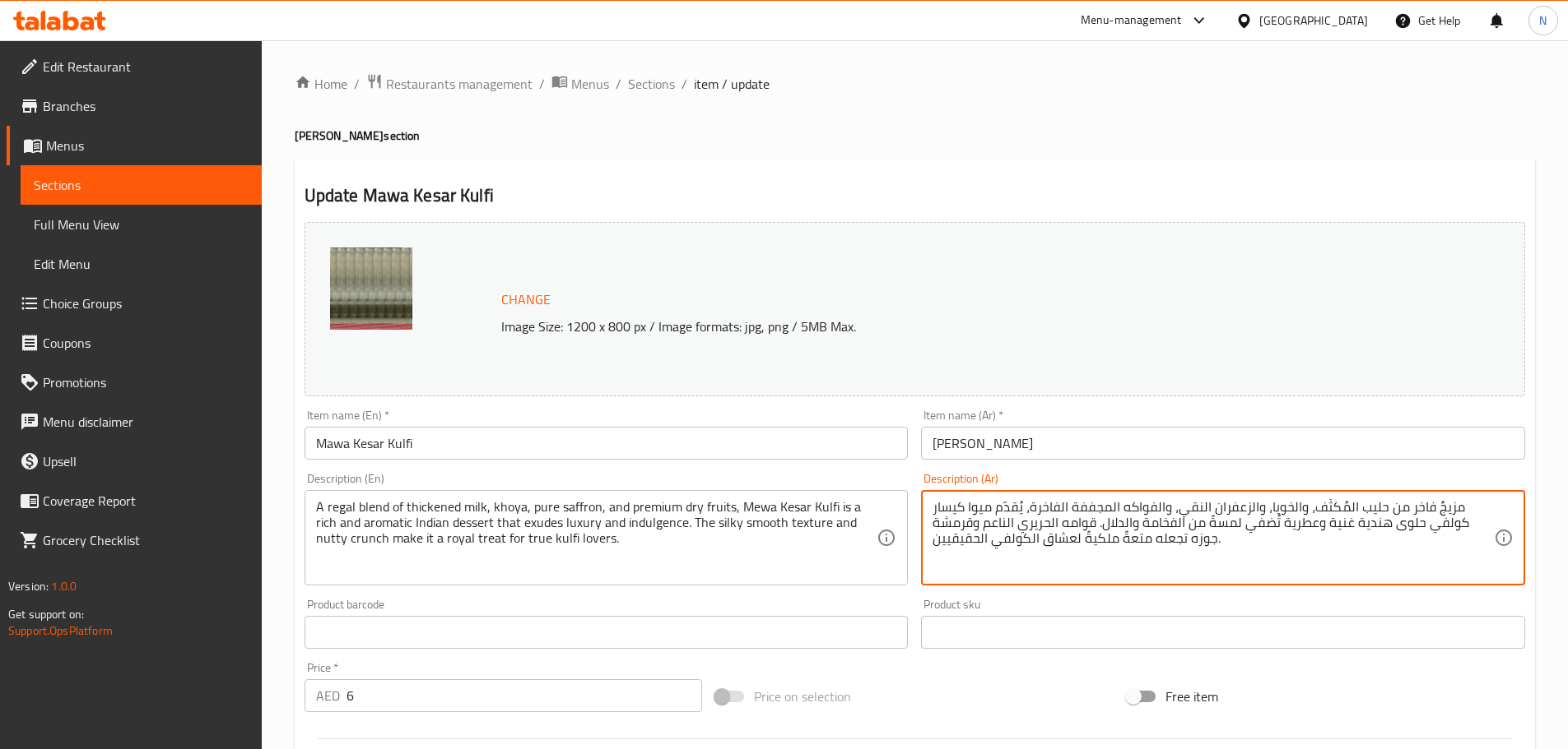
click at [1345, 506] on textarea "مزيجٌ فاخر من حليب المُكثّف، والخويا، والزعفران النقي، والفواكه المجففة الفاخرة…" at bounding box center [1213, 538] width 561 height 78
click at [1325, 505] on textarea "مزيجٌ فاخر من حليب مُكثّف، والخويا، والزعفران النقي، والفواكه المجففة الفاخرة، …" at bounding box center [1213, 538] width 561 height 78
click at [1330, 508] on textarea "مزيجٌ فاخر من حليب مُكثّف، والخويا، والزعفران النقي، والفواكه المجففة الفاخرة، …" at bounding box center [1213, 538] width 561 height 78
click at [1290, 503] on textarea "مزيجٌ فاخر من حليب مُكثّف، خويا، والزعفران النقي، والفواكه المجففة الفاخرة، يُق…" at bounding box center [1213, 538] width 561 height 78
click at [1286, 510] on textarea "مزيجٌ فاخر من حليب مُكثّف، خويا، والزعفران النقي، والفواكه المجففة الفاخرة، يُق…" at bounding box center [1213, 538] width 561 height 78
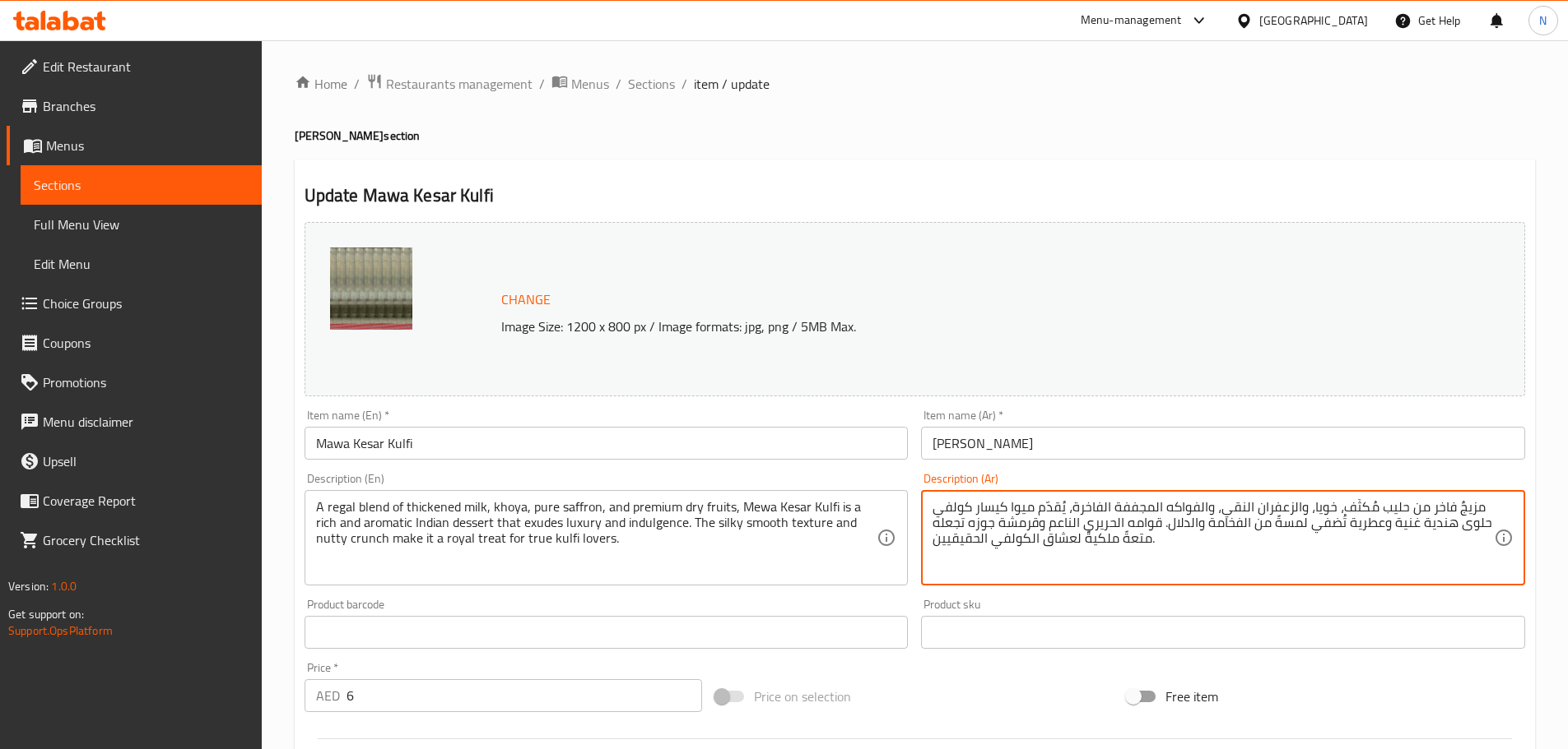
click at [1288, 506] on textarea "مزيجٌ فاخر من حليب مُكثّف، خويا، والزعفران النقي، والفواكه المجففة الفاخرة، يُق…" at bounding box center [1213, 538] width 561 height 78
click at [1240, 507] on textarea "مزيجٌ فاخر من حليب مُكثّف، خويا، وزعفران النقي، والفواكه المجففة الفاخرة، يُقدّ…" at bounding box center [1213, 538] width 561 height 78
click at [1228, 508] on textarea "مزيجٌ فاخر من حليب مُكثّف، خويا، وزعفران نقي، والفواكه المجففة الفاخرة، يُقدّم …" at bounding box center [1213, 538] width 561 height 78
click at [1181, 507] on textarea "مزيجٌ فاخر من حليب مُكثّف، خويا، وزعفران نقي، وفواكه المجففة الفاخرة، يُقدّم مي…" at bounding box center [1213, 538] width 561 height 78
click at [1132, 506] on textarea "مزيجٌ فاخر من حليب مُكثّف، خويا، وزعفران نقي، وفواكه مجففة الفاخرة، يُقدّم ميوا…" at bounding box center [1213, 538] width 561 height 78
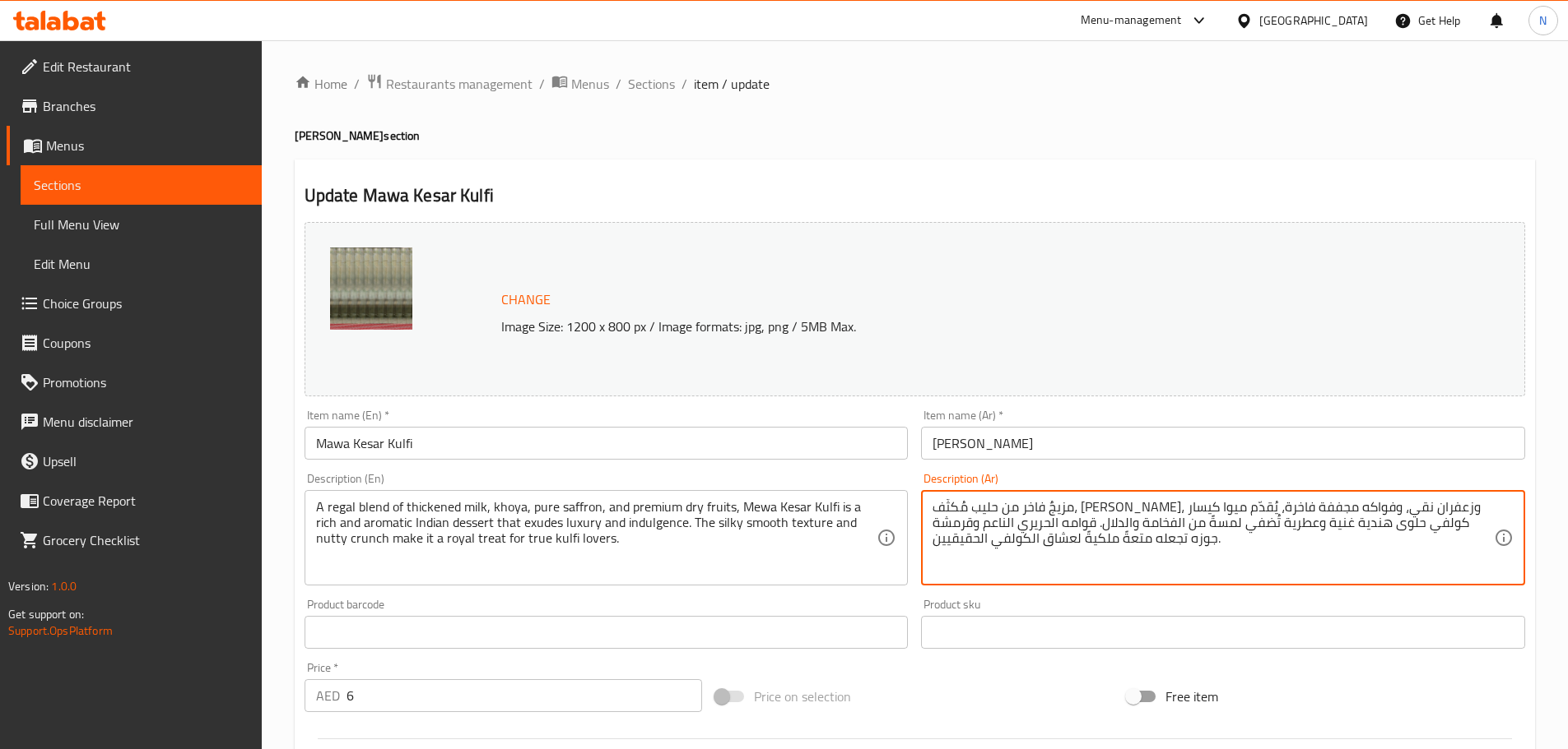
click at [1144, 521] on textarea "مزيجٌ فاخر من حليب مُكثّف، خويا، وزعفران نقي، وفواكه مجففة فاخرة، يُقدّم ميوا ك…" at bounding box center [1213, 538] width 561 height 78
click at [1147, 521] on textarea "مزيجٌ فاخر من حليب مُكثّف، خويا، وزعفران نقي، وفواكه مجففة فاخرة، يُقدّم ميوا ك…" at bounding box center [1213, 538] width 561 height 78
click at [1104, 523] on textarea "مزيجٌ فاخر من حليب مُكثّف، خويا، وزعفران نقي، وفواكه مجففة فاخرة، يُقدّم ميوا ك…" at bounding box center [1213, 538] width 561 height 78
click at [1029, 539] on textarea "مزيجٌ فاخر من حليب مُكثّف، خويا، وزعفران نقي، وفواكه مجففة فاخرة، يُقدّم ميوا ك…" at bounding box center [1213, 538] width 561 height 78
click at [976, 543] on textarea "مزيجٌ فاخر من حليب مُكثّف، خويا، وزعفران نقي، وفواكه مجففة فاخرة، يُقدّم ميوا ك…" at bounding box center [1213, 538] width 561 height 78
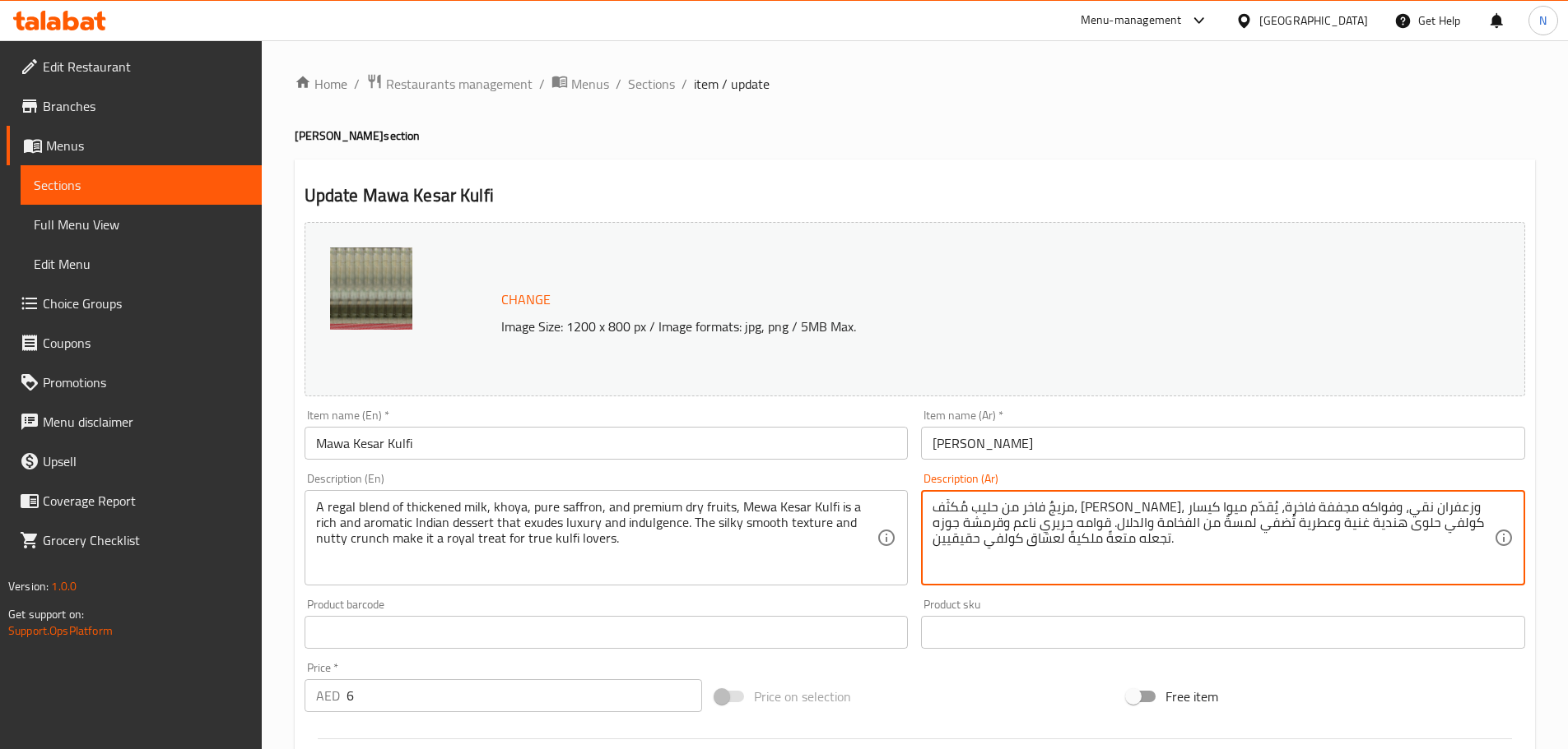
type textarea "مزيجٌ فاخر من حليب مُكثّف، خويا، وزعفران نقي، وفواكه مجففة فاخرة، يُقدّم ميوا ك…"
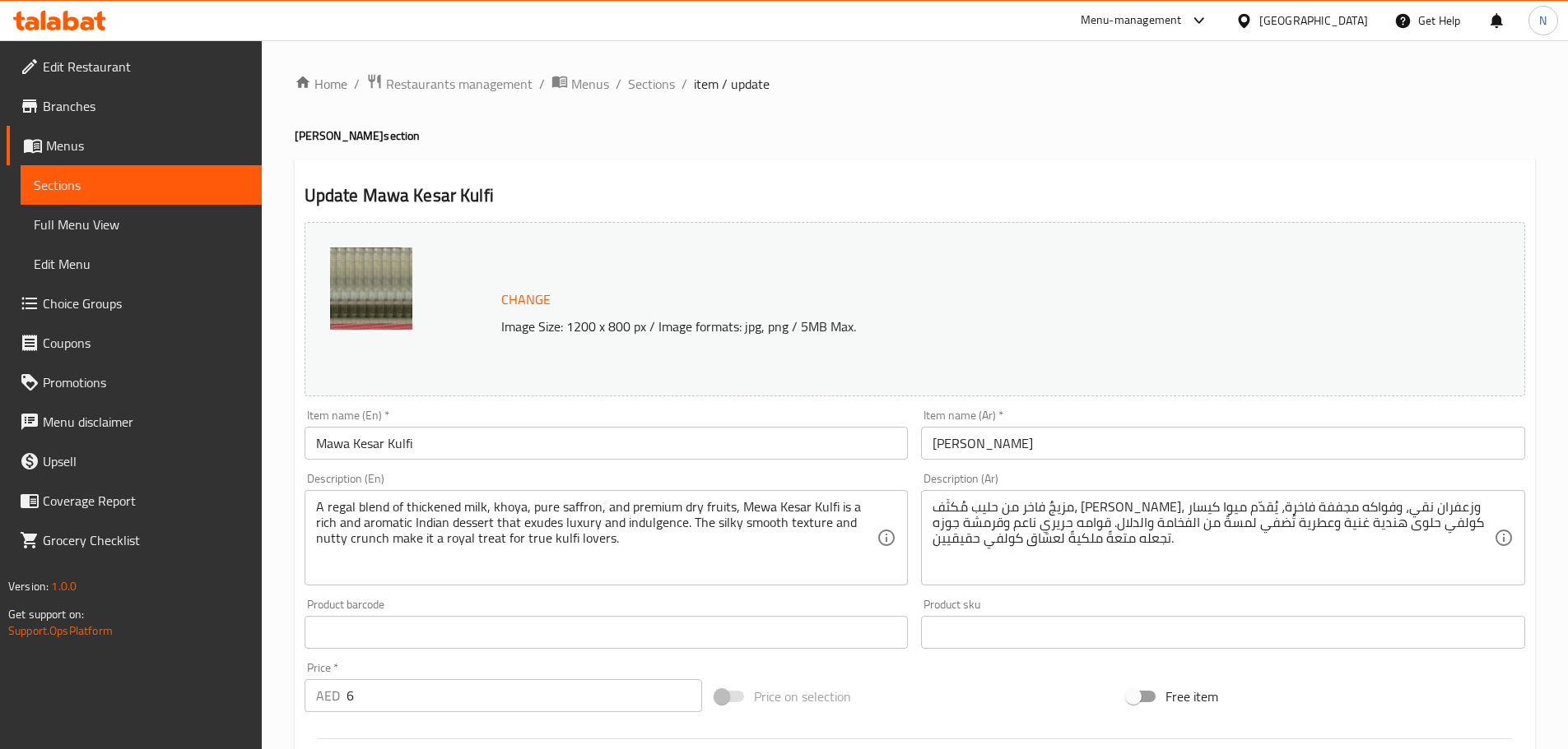
click at [971, 663] on div "Change Image Size: 1200 x 800 px / Image formats: jpg, png / 5MB Max. Item name…" at bounding box center [915, 583] width 1233 height 733
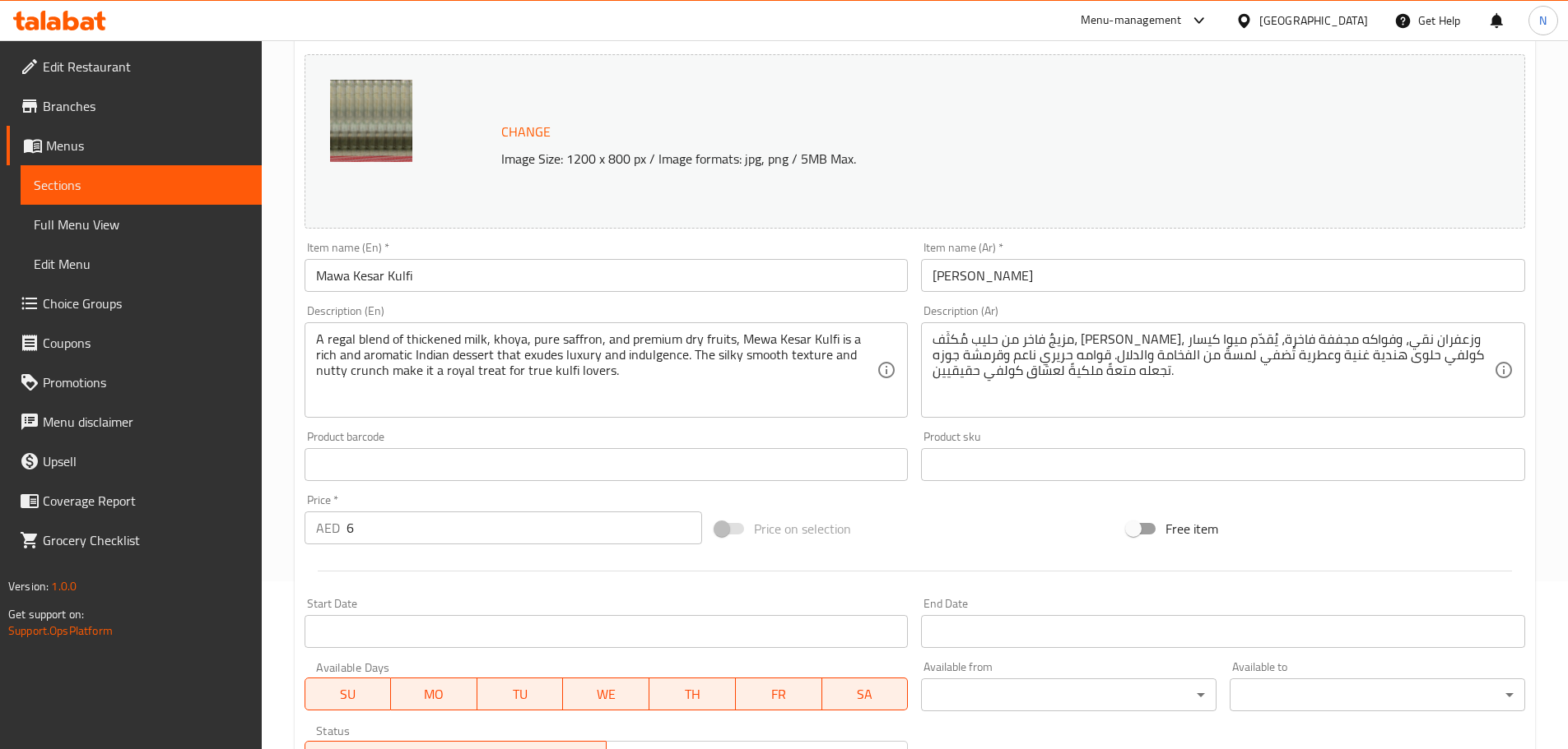
scroll to position [437, 0]
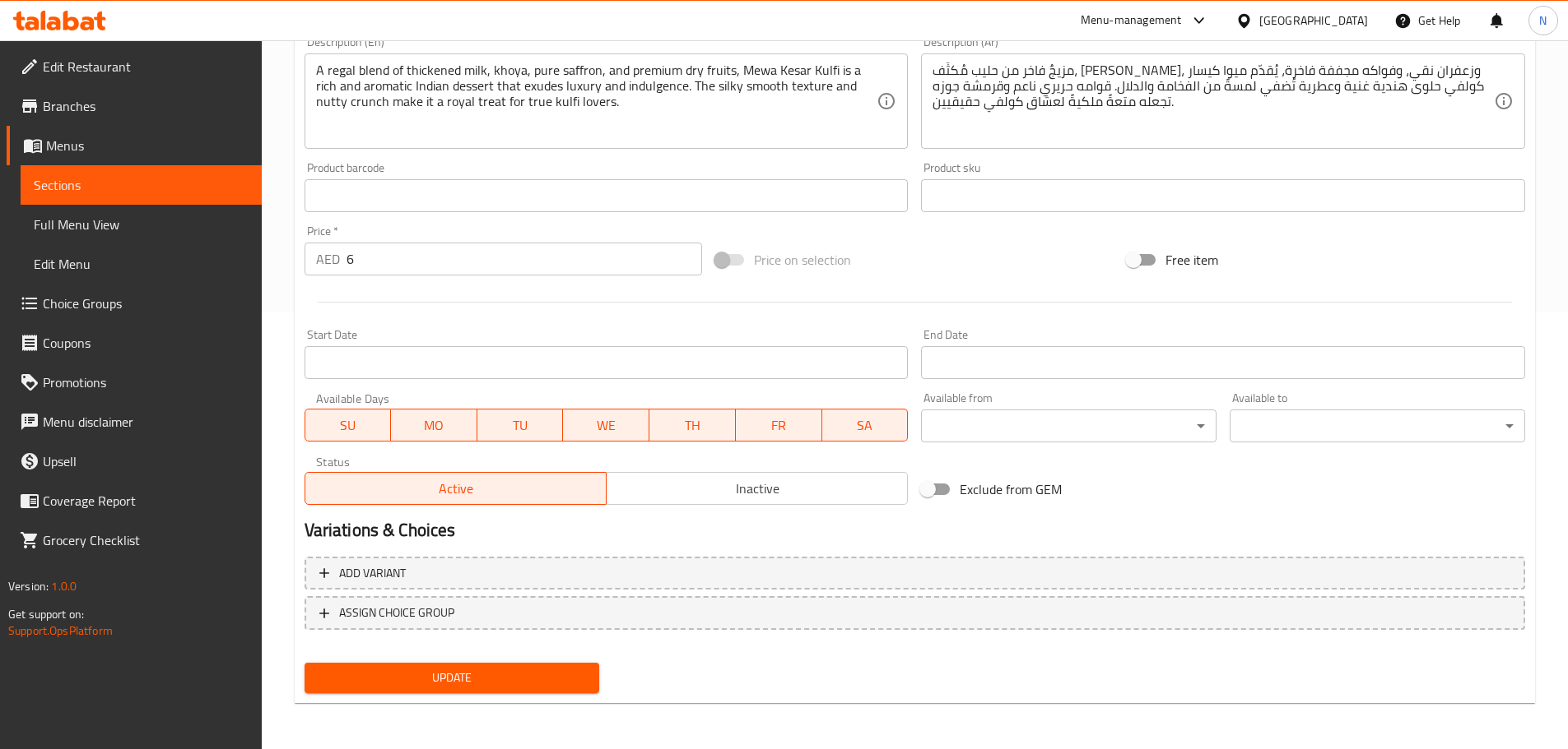
click at [574, 686] on span "Update" at bounding box center [451, 678] width 269 height 21
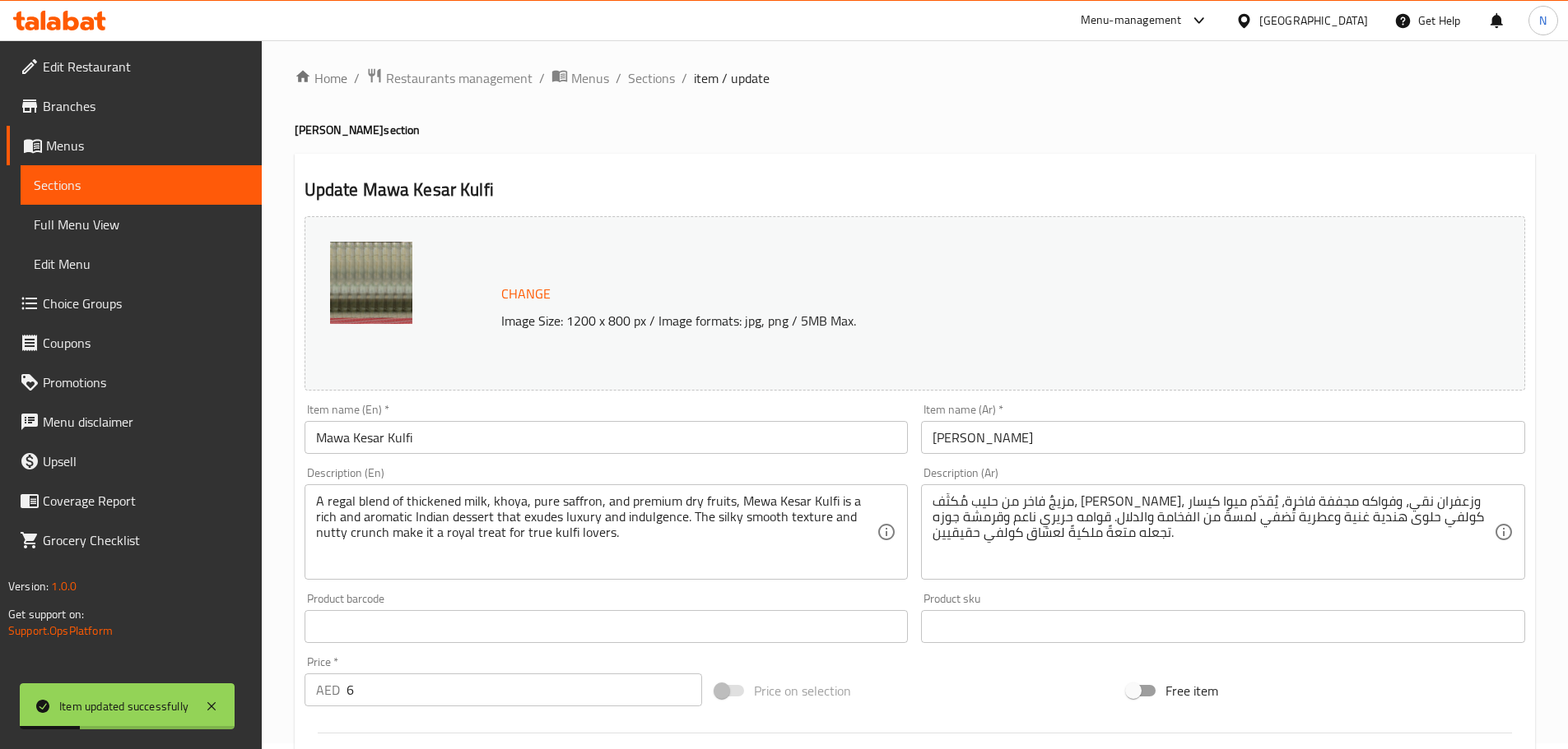
scroll to position [0, 0]
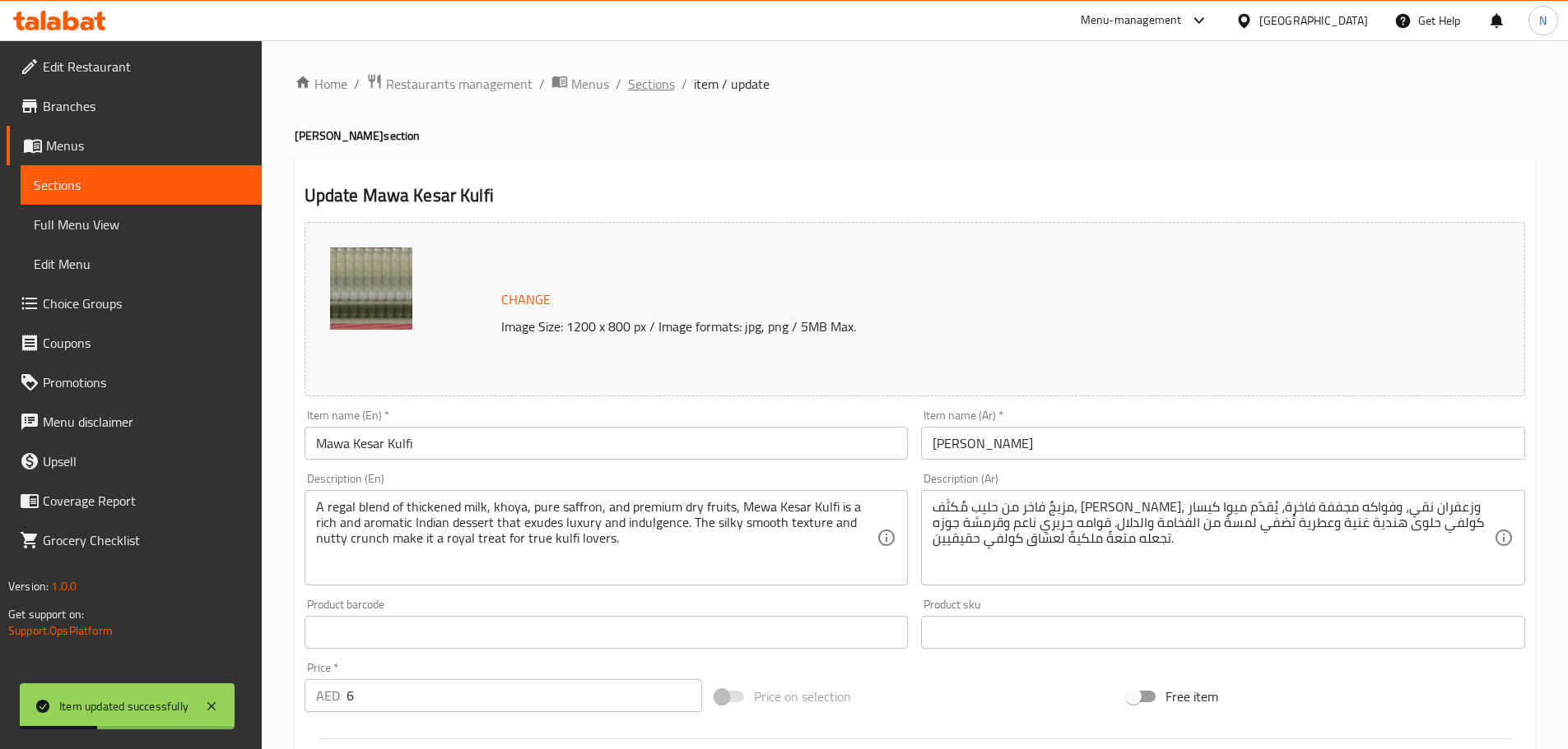
drag, startPoint x: 653, startPoint y: 91, endPoint x: 661, endPoint y: 99, distance: 11.3
click at [656, 91] on span "Sections" at bounding box center [650, 84] width 47 height 20
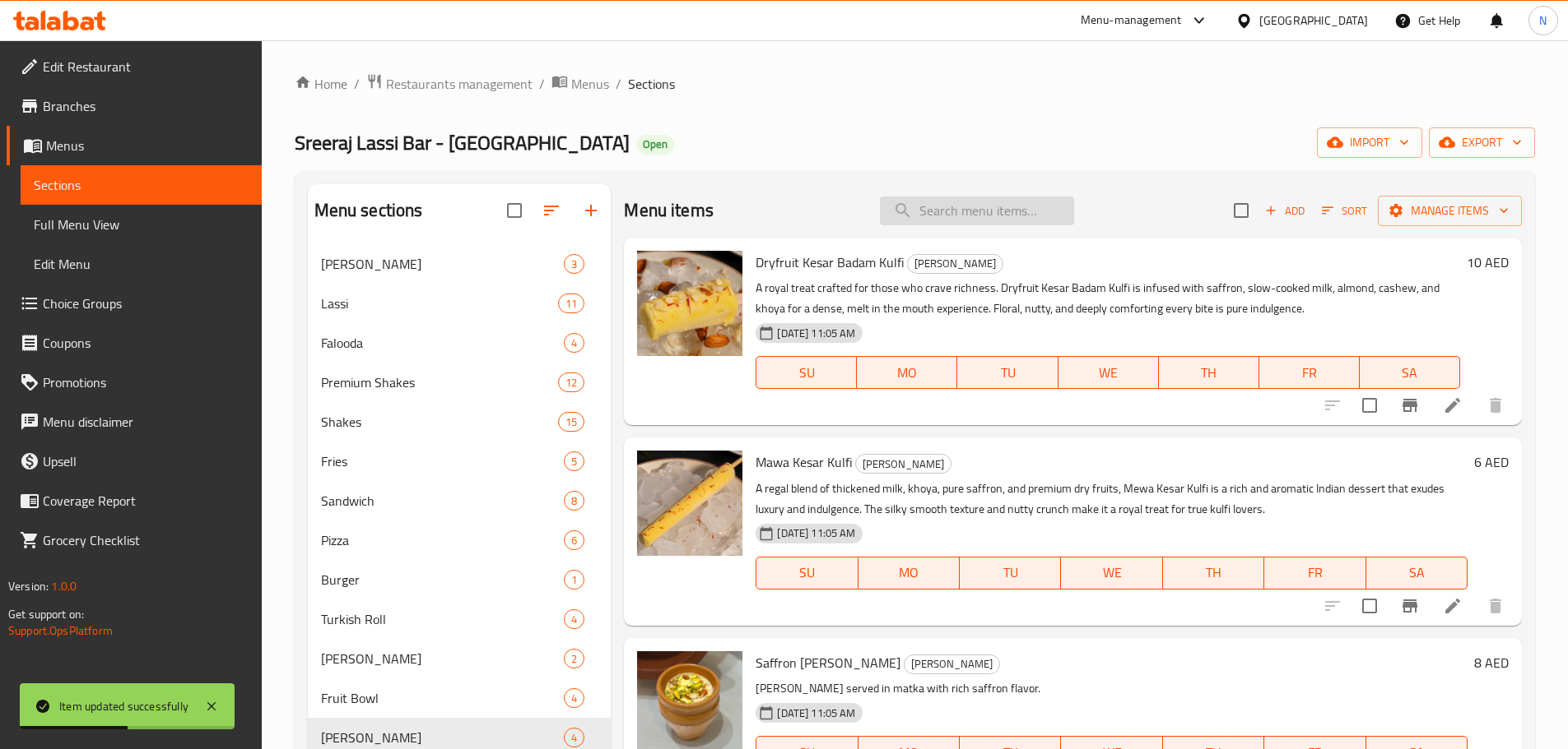
click at [922, 214] on input "search" at bounding box center [976, 210] width 194 height 29
paste input "Saffron Matka Kulfi"
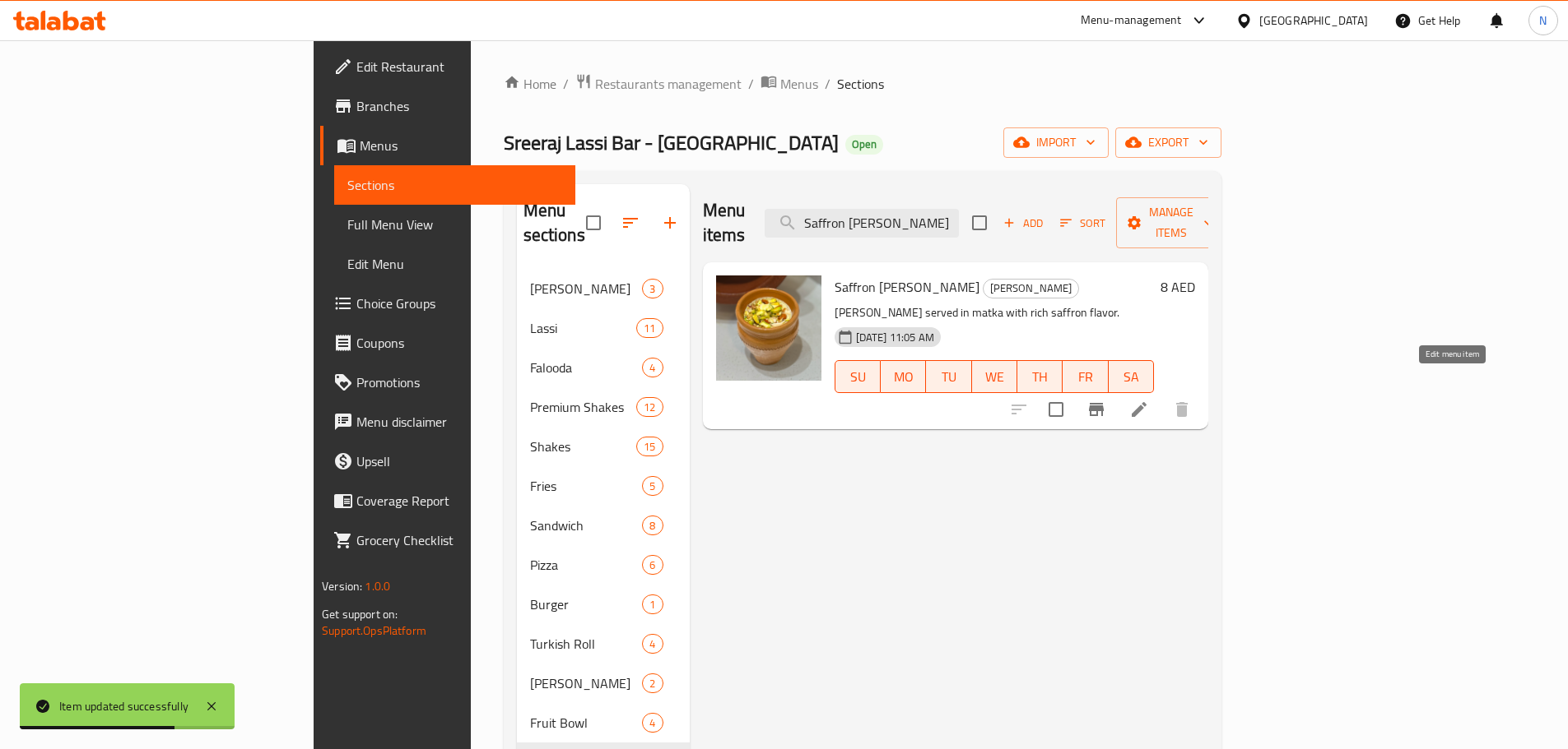
type input "Saffron Matka Kulfi"
click at [1149, 399] on icon at bounding box center [1139, 409] width 20 height 20
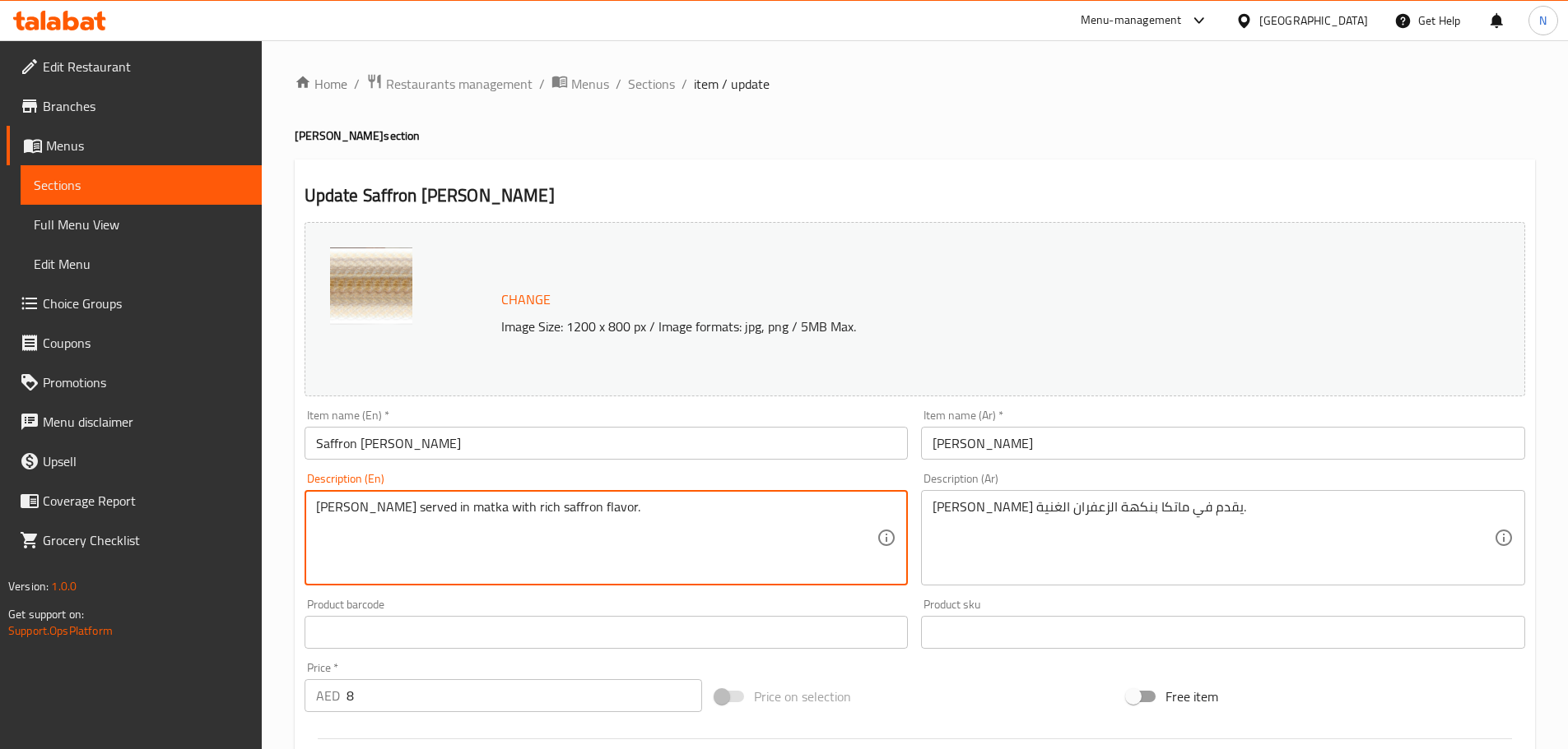
click at [434, 519] on textarea "Kulfi served in matka with rich saffron flavor." at bounding box center [597, 538] width 561 height 78
paste textarea "Served in a rustic earthen matka, this kulfi captures the authentic essence of …"
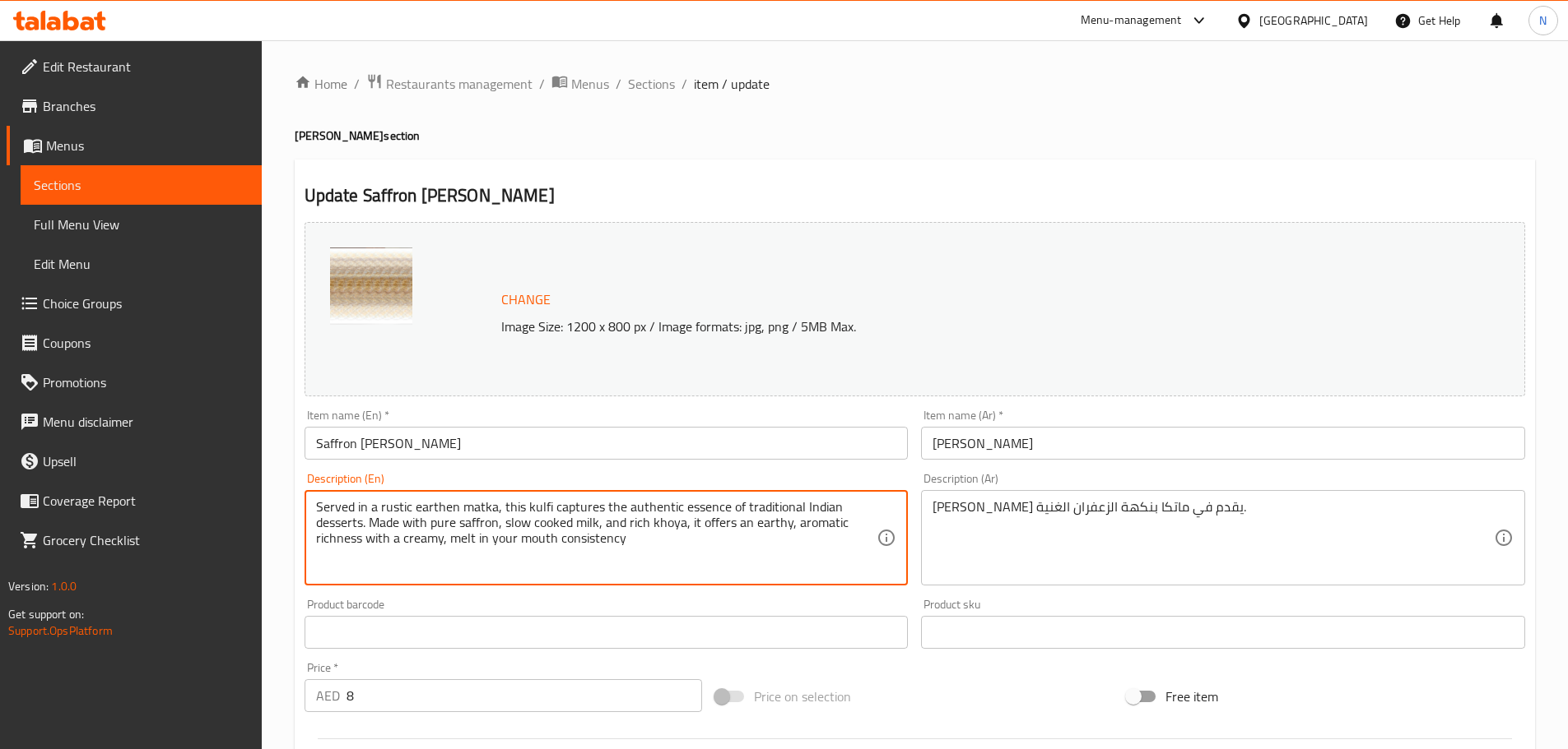
type textarea "Served in a rustic earthen matka, this kulfi captures the authentic essence of …"
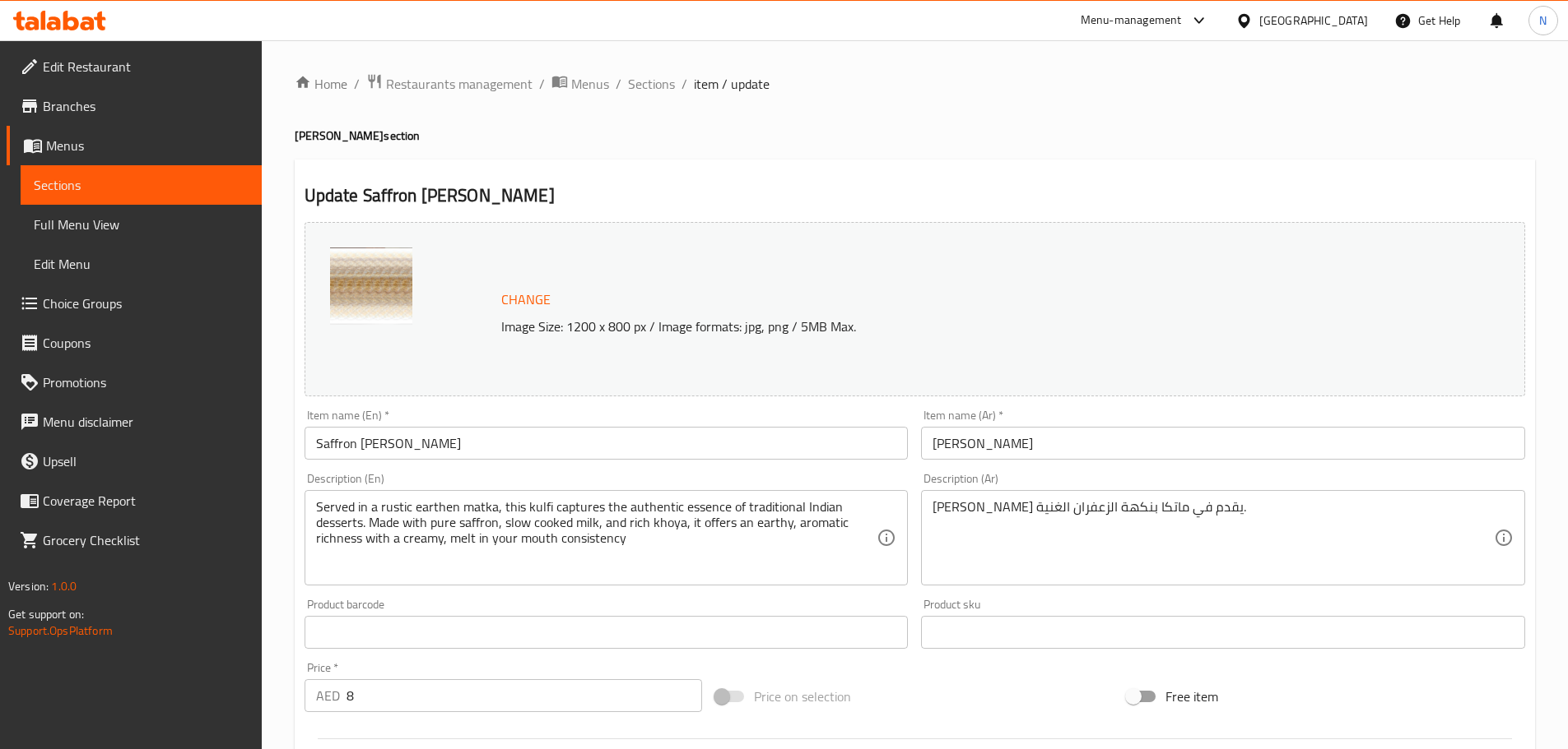
click at [1018, 497] on div "كولفي يقدم في ماتكا بنكهة الزعفران الغنية. Description (Ar)" at bounding box center [1222, 538] width 604 height 95
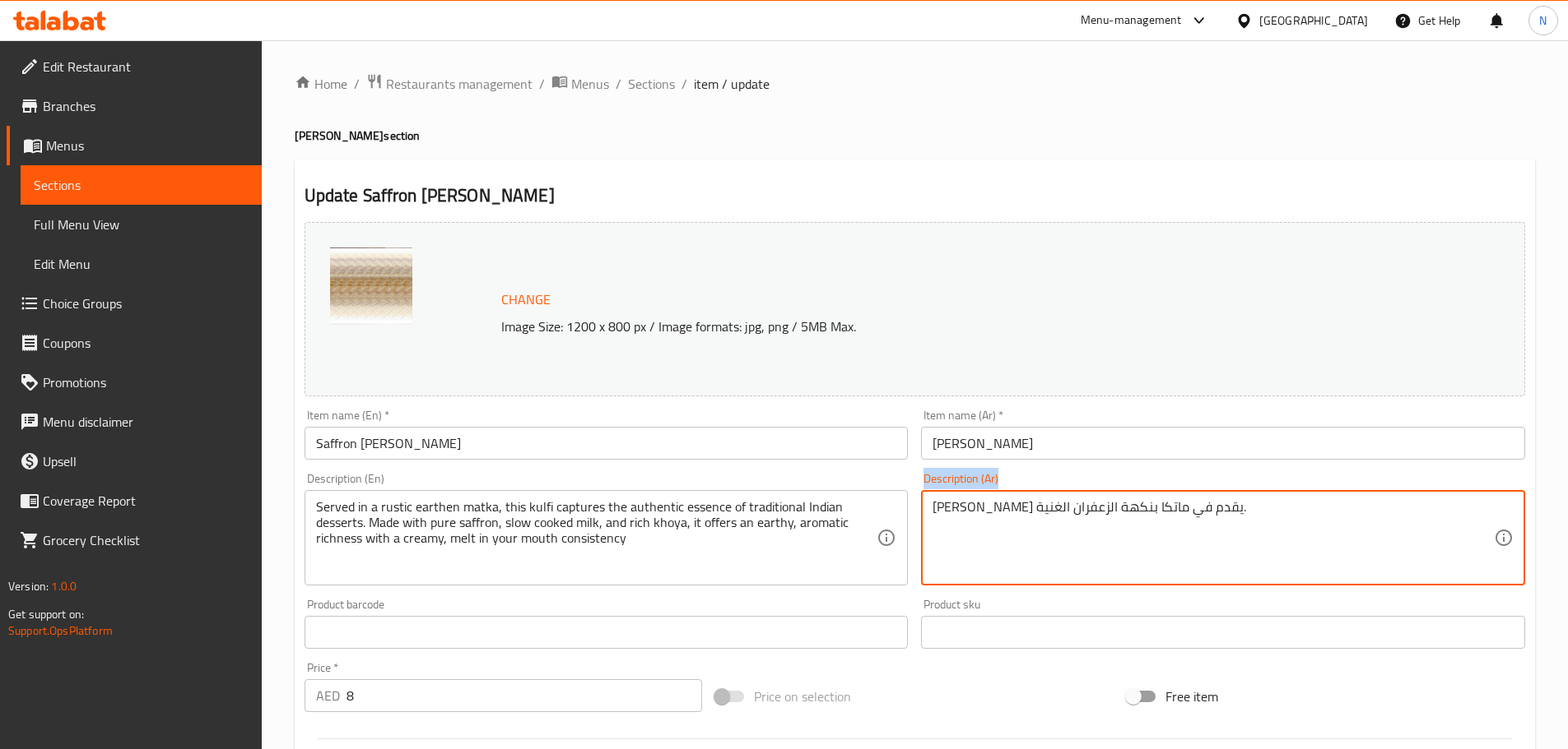
click at [1018, 497] on div "كولفي يقدم في ماتكا بنكهة الزعفران الغنية. Description (Ar)" at bounding box center [1222, 538] width 604 height 95
click at [1025, 513] on textarea "كولفي يقدم في ماتكا بنكهة الزعفران الغنية." at bounding box center [1213, 538] width 561 height 78
paste textarea "ُقدّم هذا الكولفي في ماتكا ترابية ريفية، ويُجسّد جوهر الحلويات الهندية التقليدي…"
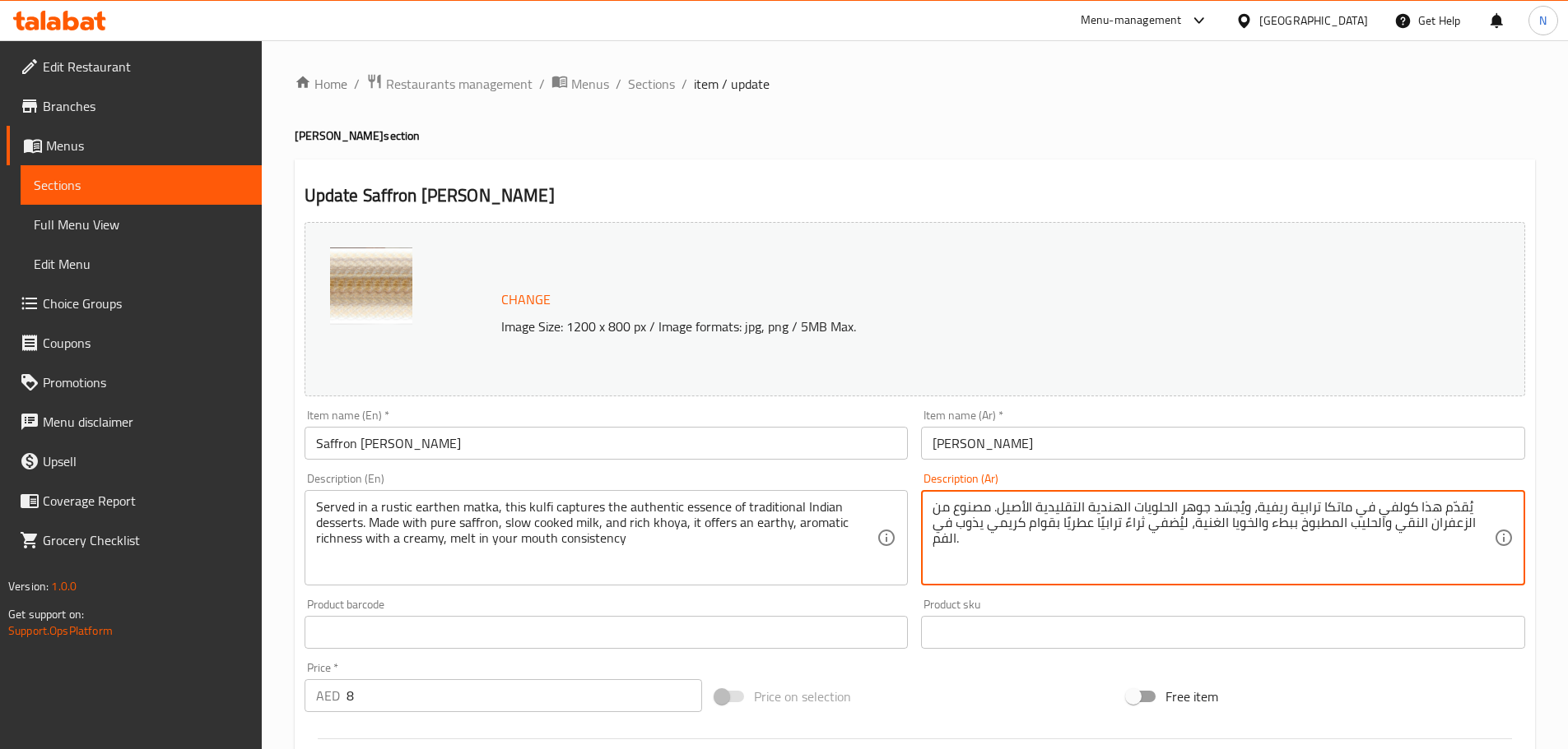
click at [1165, 504] on textarea "يُقدّم هذا كولفي في ماتكا ترابية ريفية، ويُجسّد جوهر الحلويات الهندية التقليدية…" at bounding box center [1213, 538] width 561 height 78
click at [1167, 505] on textarea "يُقدّم هذا كولفي في ماتكا ترابية ريفية، ويُجسّد جوهر الحلويات الهندية التقليدية…" at bounding box center [1213, 538] width 561 height 78
click at [1118, 506] on textarea "يُقدّم هذا كولفي في ماتكا ترابية ريفية، ويُجسّد جوهر حلويات الهندية التقليدية ا…" at bounding box center [1213, 538] width 561 height 78
click at [1078, 509] on textarea "يُقدّم هذا كولفي في ماتكا ترابية ريفية، ويُجسّد جوهر حلويات هندية التقليدية الأ…" at bounding box center [1213, 538] width 561 height 78
click at [1076, 507] on textarea "يُقدّم هذا كولفي في ماتكا ترابية ريفية، ويُجسّد جوهر حلويات هندية التقليدية الأ…" at bounding box center [1213, 538] width 561 height 78
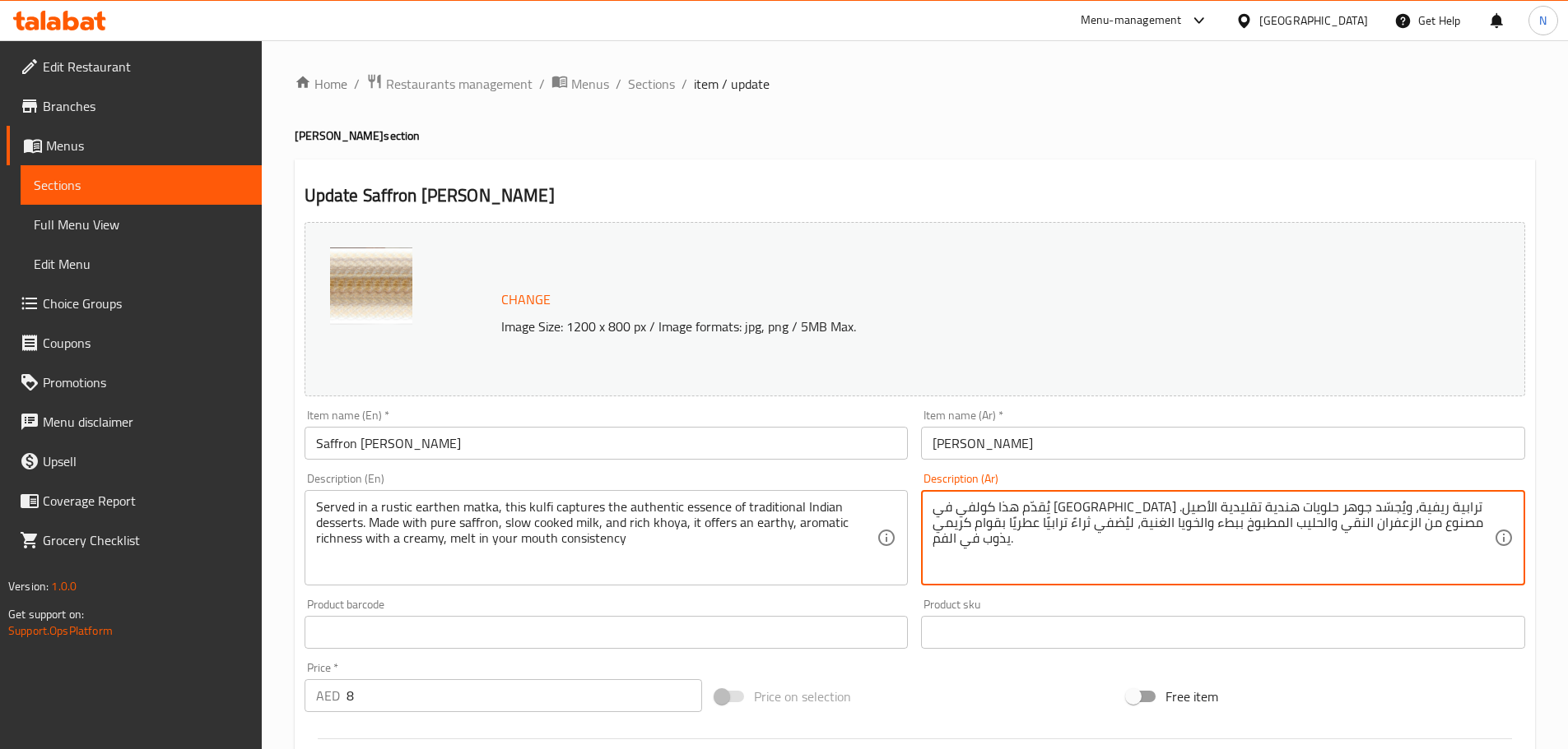
click at [1074, 511] on textarea "يُقدّم هذا كولفي في ماتكا ترابية ريفية، ويُجسّد جوهر حلويات هندية تقليدية الأصي…" at bounding box center [1213, 538] width 561 height 78
click at [1072, 509] on textarea "يُقدّم هذا كولفي في ماتكا ترابية ريفية، ويُجسّد جوهر حلويات هندية تقليدية الأصي…" at bounding box center [1213, 538] width 561 height 78
click at [971, 510] on textarea "يُقدّم هذا كولفي في ماتكا ترابية ريفية، ويُجسّد جوهر حلويات هندية تقليدية أصيل.…" at bounding box center [1213, 538] width 561 height 78
click at [1441, 523] on textarea "يُقدّم هذا كولفي في ماتكا ترابية ريفية، ويُجسّد جوهر حلويات هندية تقليدية أصيل.…" at bounding box center [1213, 538] width 561 height 78
click at [1400, 521] on textarea "يُقدّم هذا كولفي في ماتكا ترابية ريفية، ويُجسّد جوهر حلويات هندية تقليدية أصيل.…" at bounding box center [1213, 538] width 561 height 78
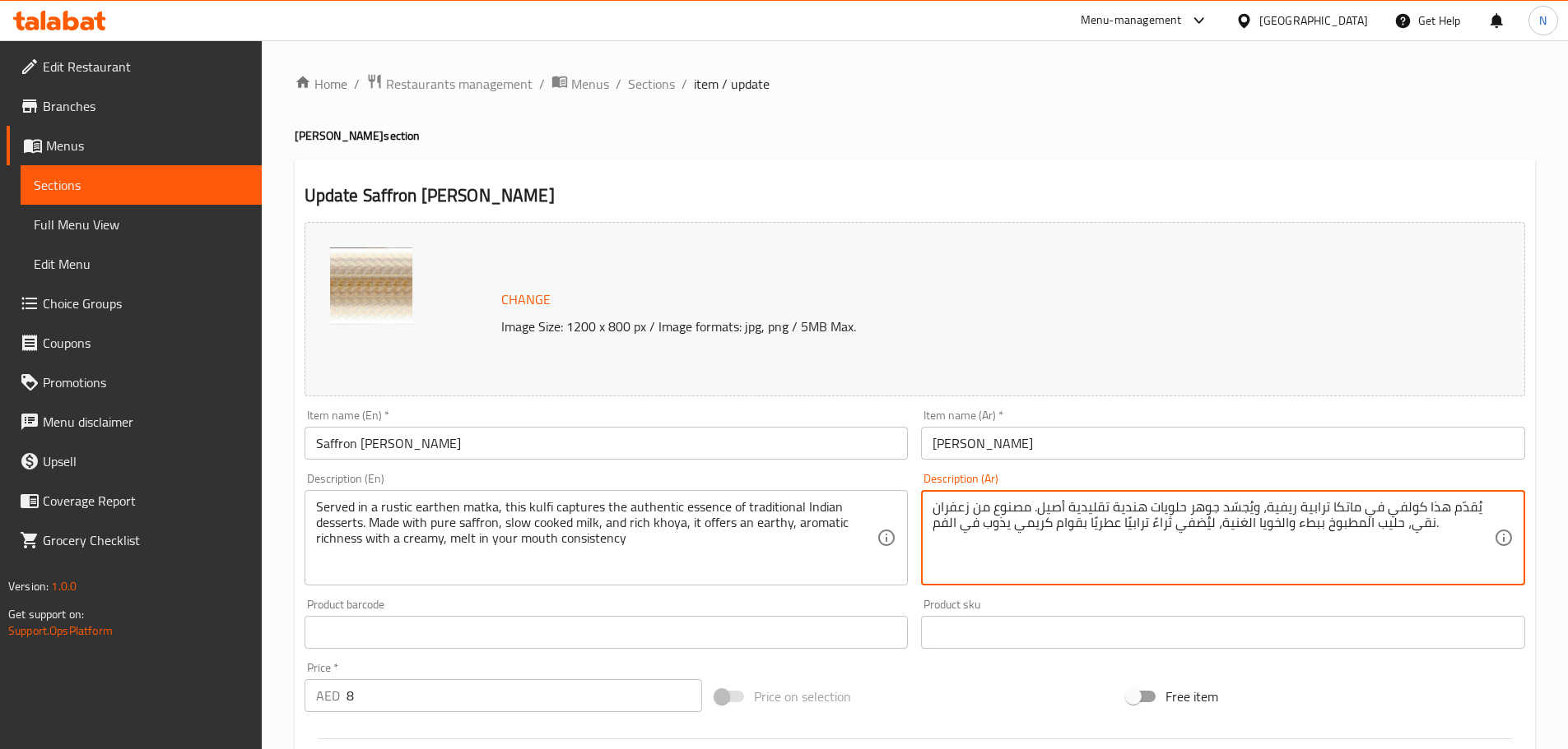
click at [1359, 525] on textarea "يُقدّم هذا كولفي في ماتكا ترابية ريفية، ويُجسّد جوهر حلويات هندية تقليدية أصيل.…" at bounding box center [1213, 538] width 561 height 78
click at [1275, 523] on textarea "يُقدّم هذا كولفي في ماتكا ترابية ريفية، ويُجسّد جوهر حلويات هندية تقليدية أصيل.…" at bounding box center [1213, 538] width 561 height 78
click at [1243, 524] on textarea "يُقدّم هذا كولفي في ماتكا ترابية ريفية، ويُجسّد جوهر حلويات هندية تقليدية أصيل.…" at bounding box center [1213, 538] width 561 height 78
type textarea "يُقدّم هذا كولفي في ماتكا ترابية ريفية، ويُجسّد جوهر حلويات هندية تقليدية أصيل.…"
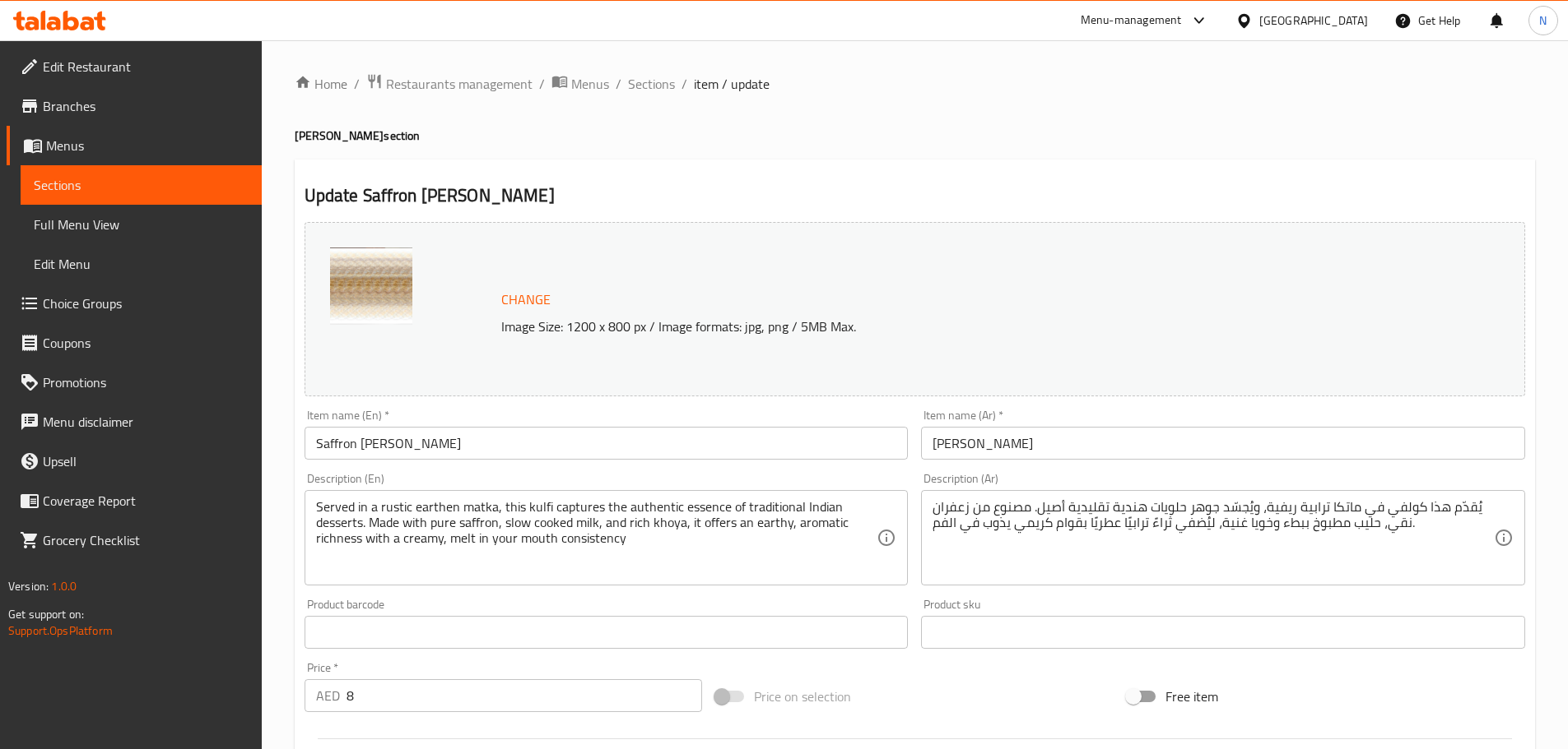
click at [1039, 685] on div "Price on selection" at bounding box center [914, 696] width 411 height 45
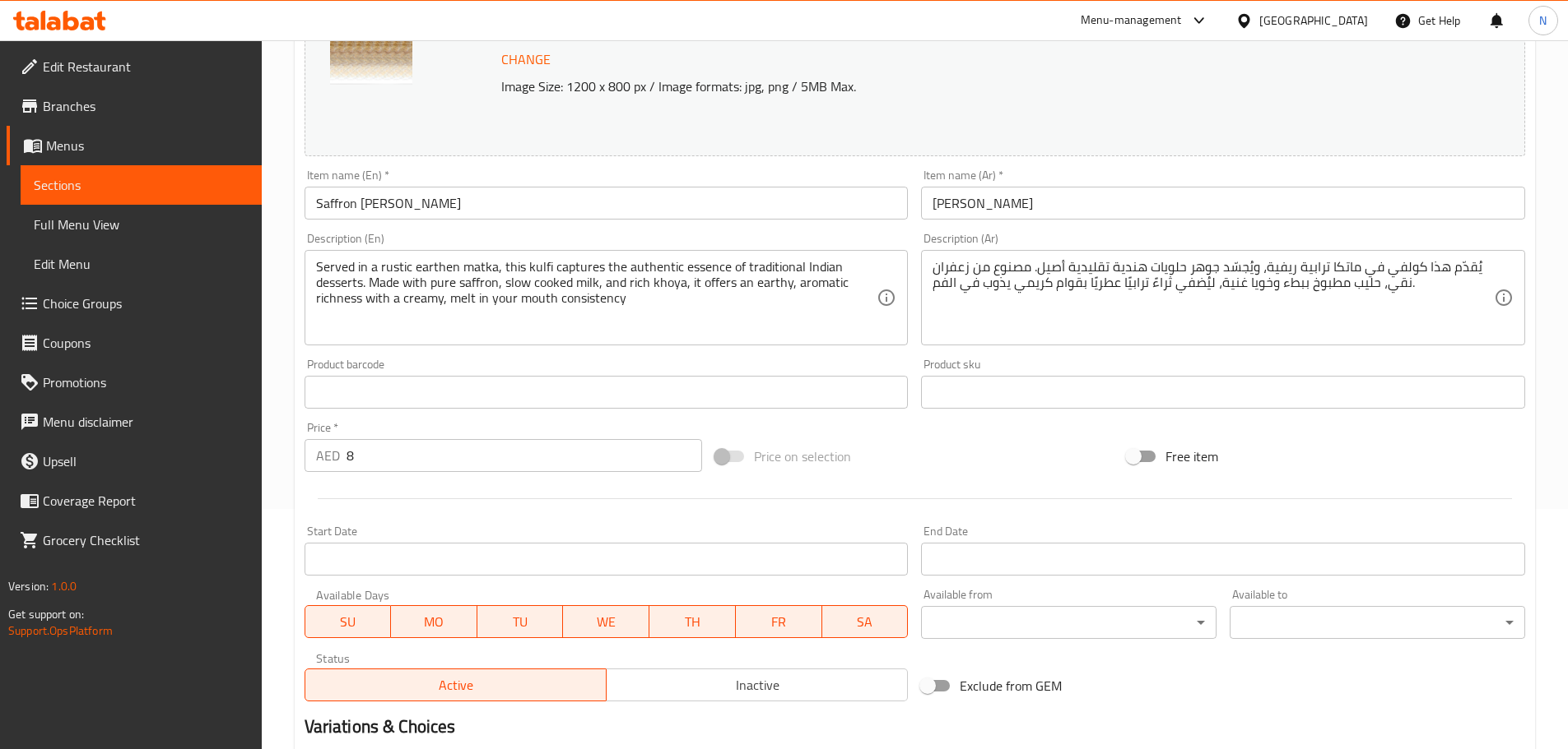
scroll to position [437, 0]
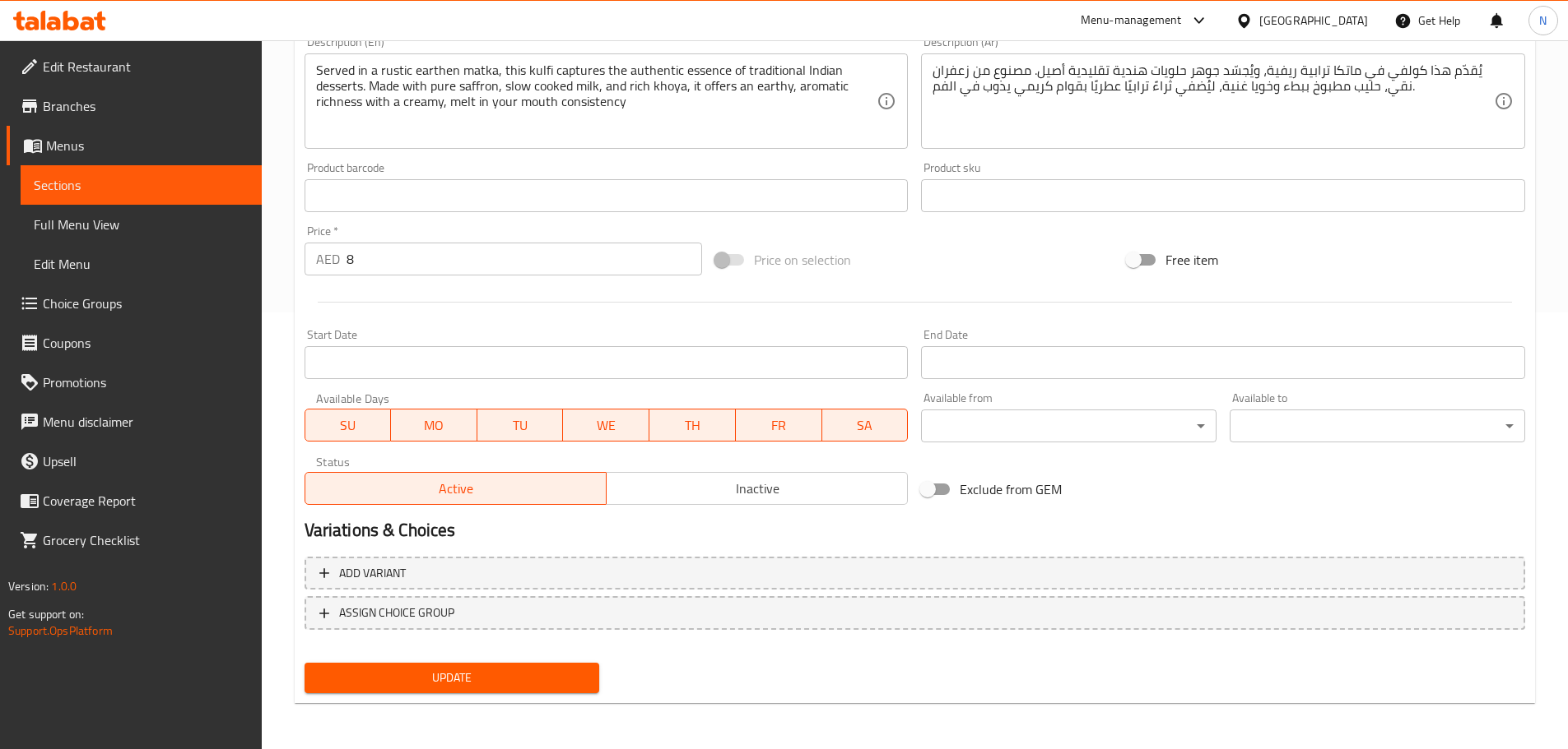
click at [523, 677] on span "Update" at bounding box center [451, 678] width 269 height 21
click at [491, 671] on span "Update" at bounding box center [451, 678] width 269 height 21
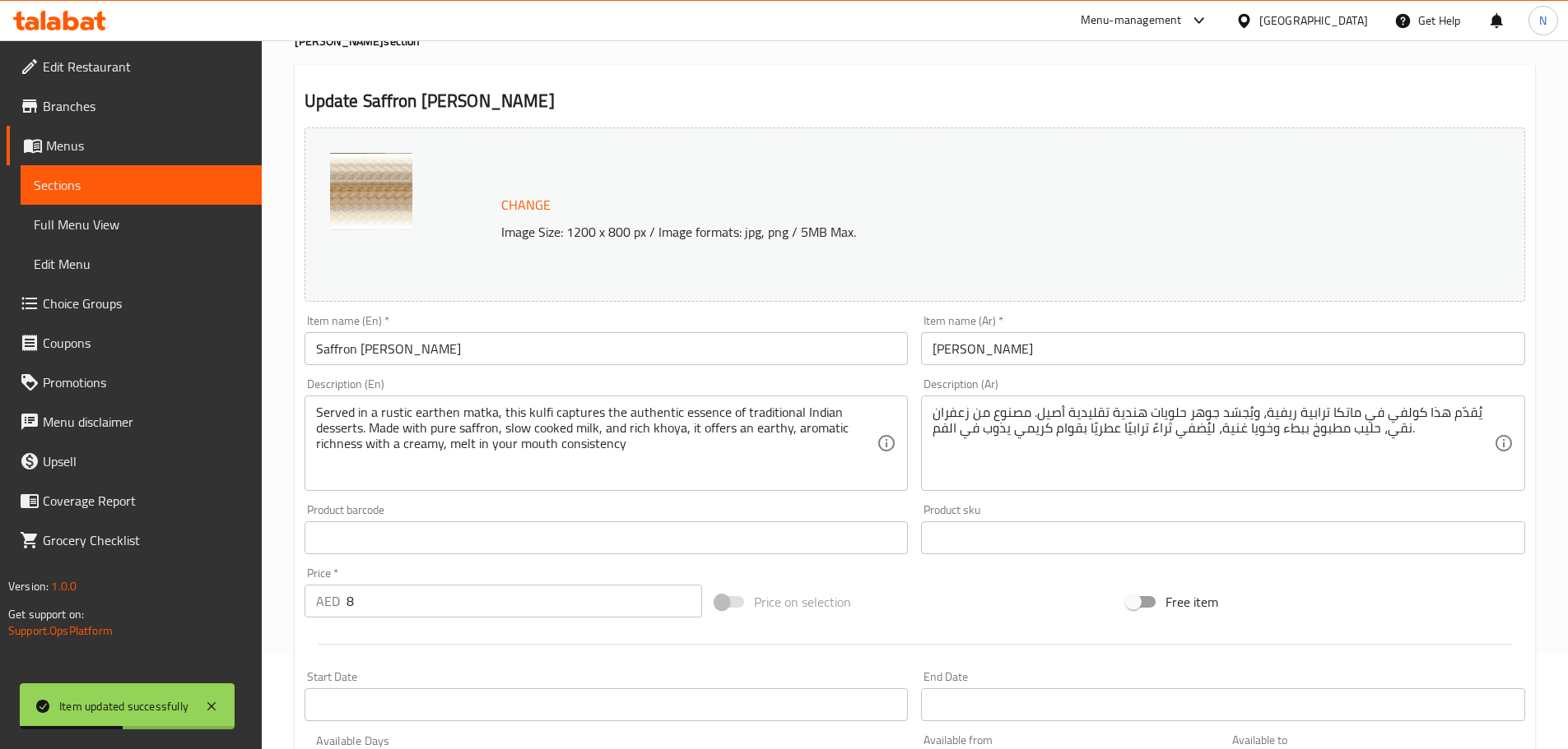
scroll to position [0, 0]
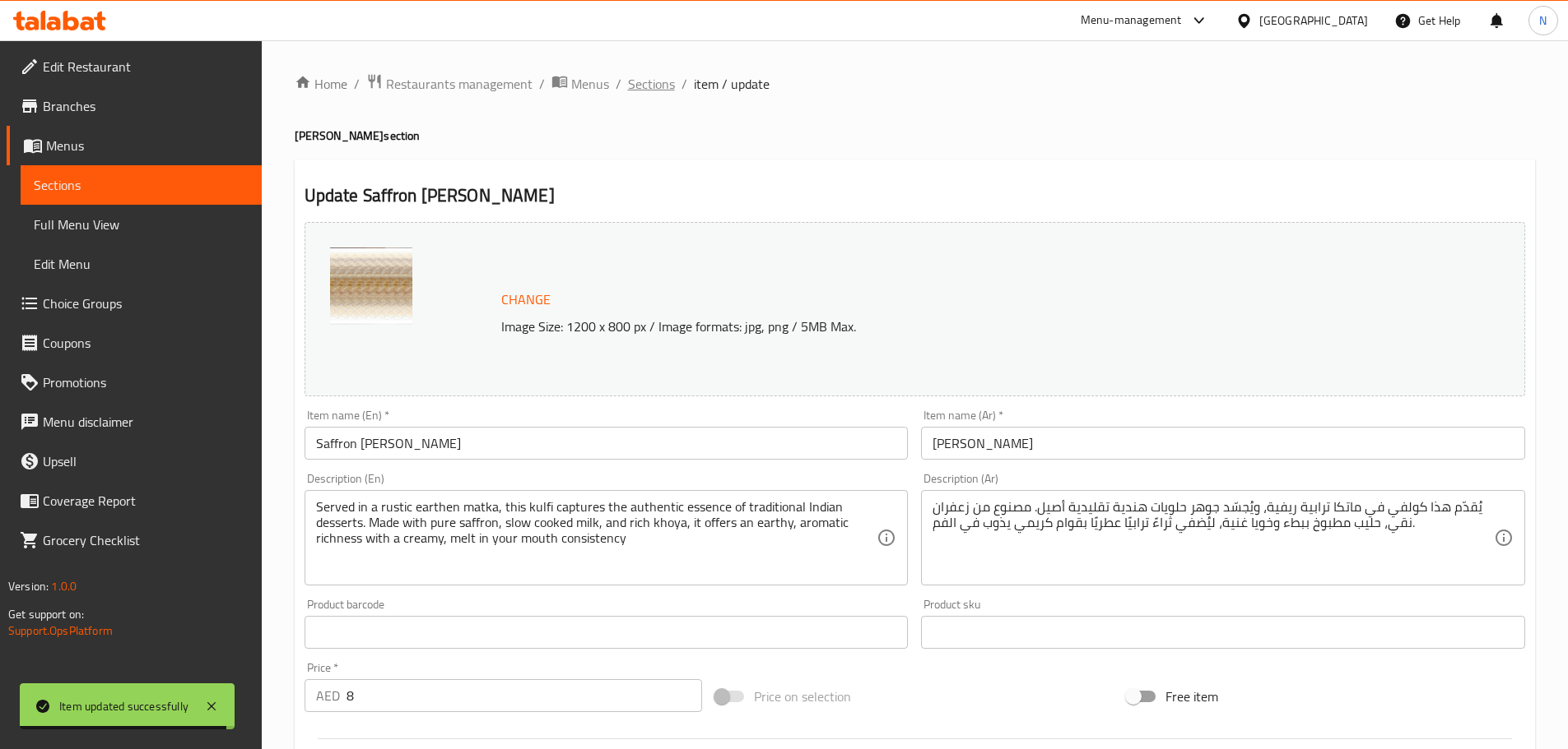
click at [636, 75] on span "Sections" at bounding box center [650, 84] width 47 height 20
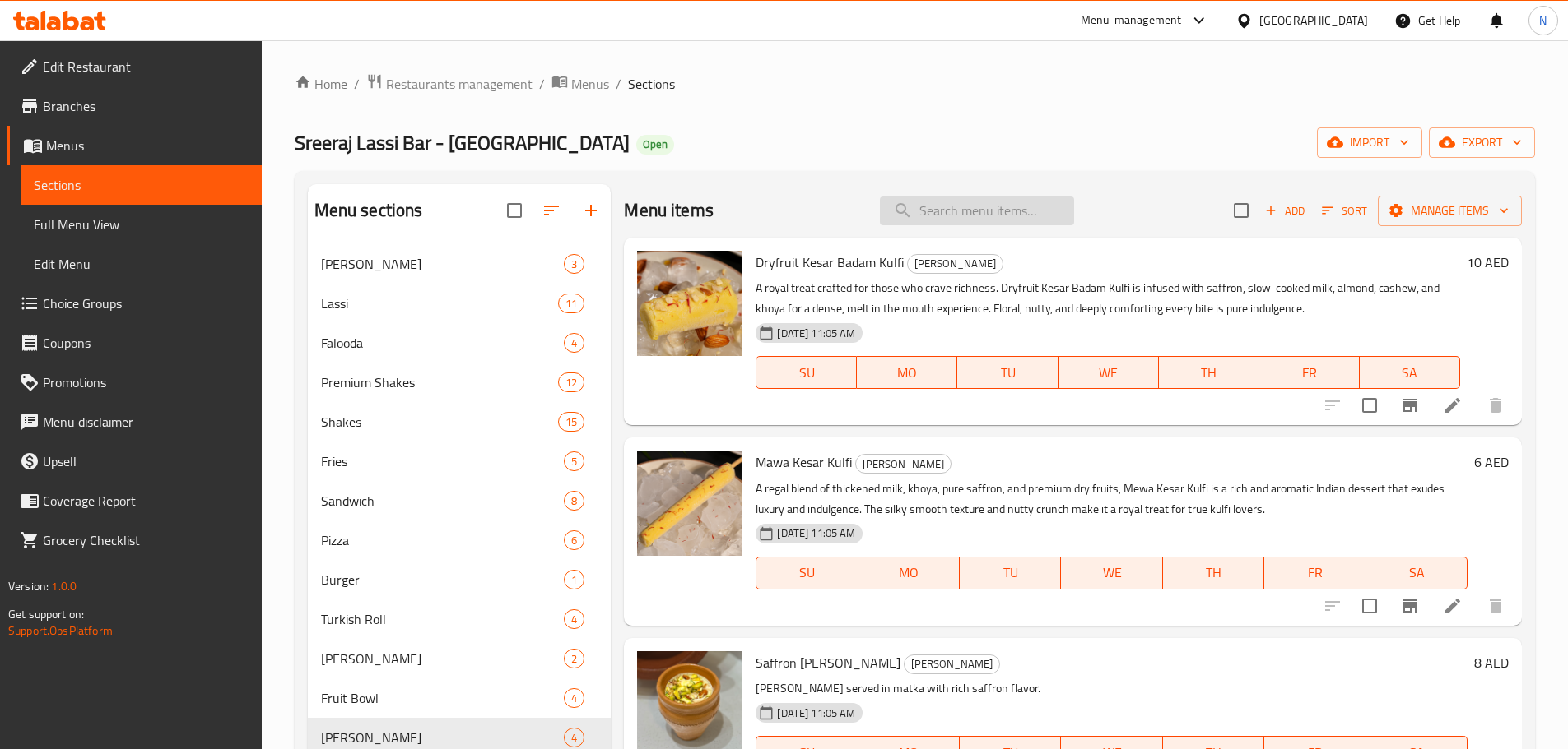
click at [976, 208] on input "search" at bounding box center [976, 210] width 194 height 29
paste input "Masthani Kulfi Cup"
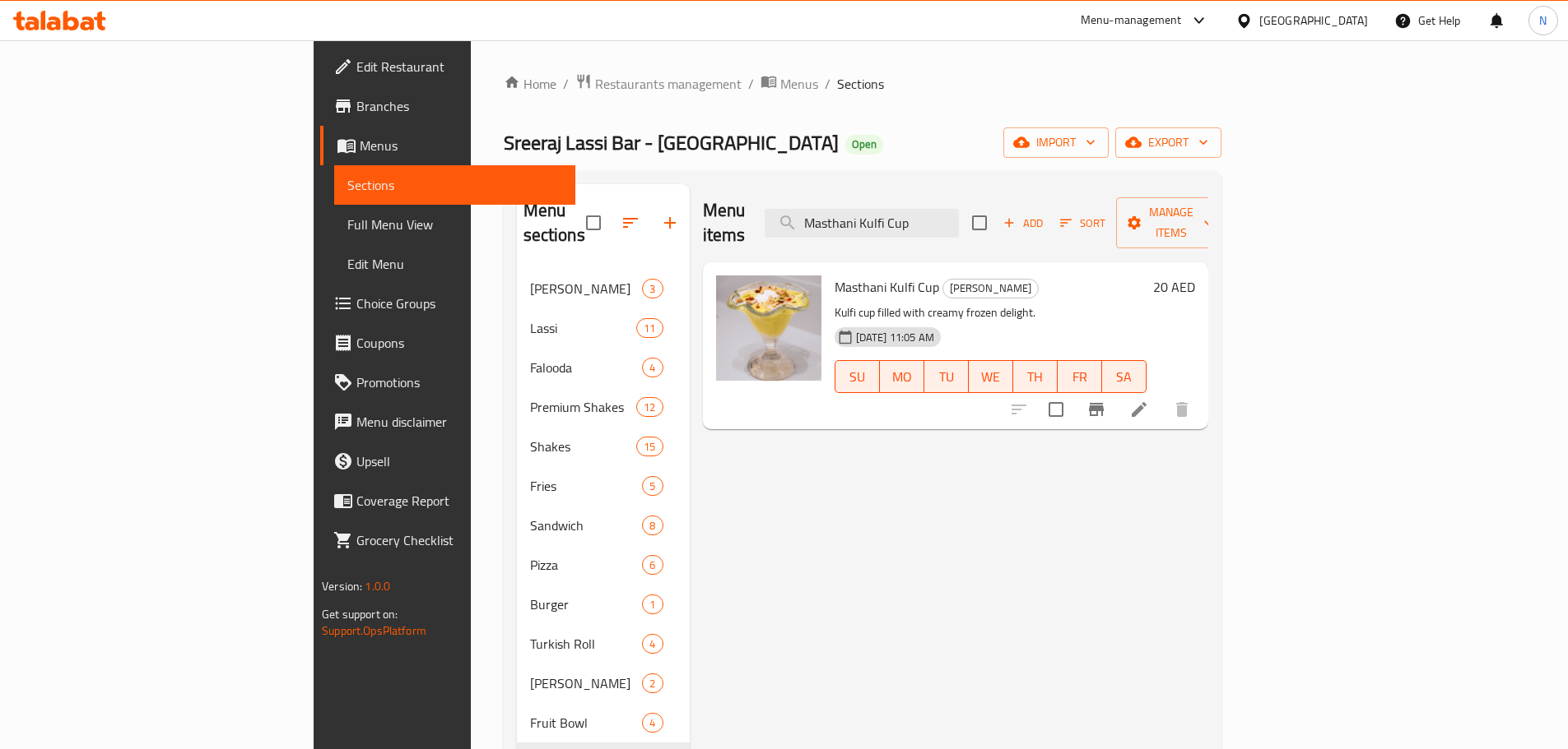
type input "Masthani Kulfi Cup"
click at [1149, 399] on icon at bounding box center [1139, 409] width 20 height 20
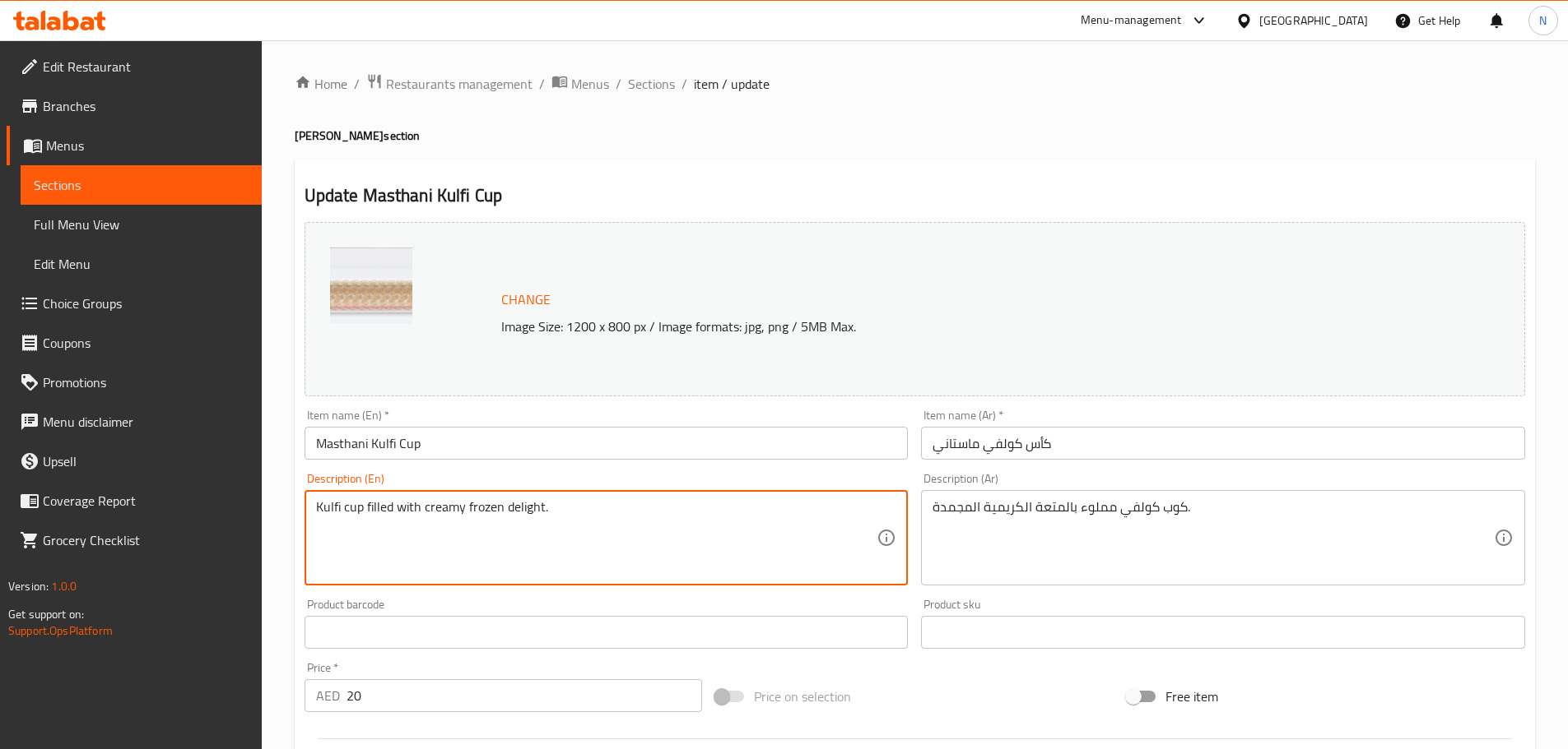
click at [448, 511] on textarea "Kulfi cup filled with creamy frozen delight." at bounding box center [597, 538] width 561 height 78
paste textarea "A creamy, drinkable twist on traditional kulfi, the Mastani Kulfi Cup blends sa…"
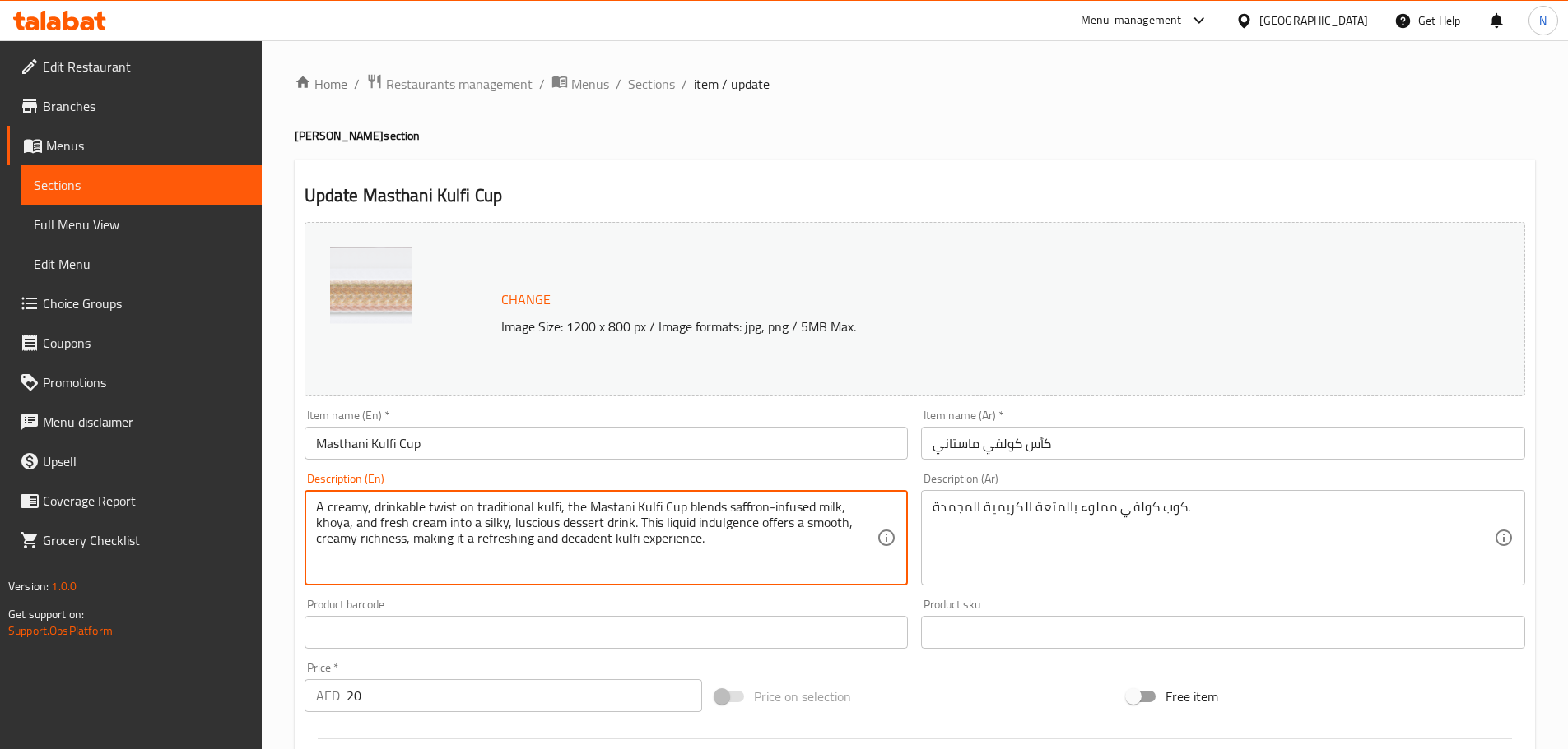
type textarea "A creamy, drinkable twist on traditional kulfi, the Mastani Kulfi Cup blends sa…"
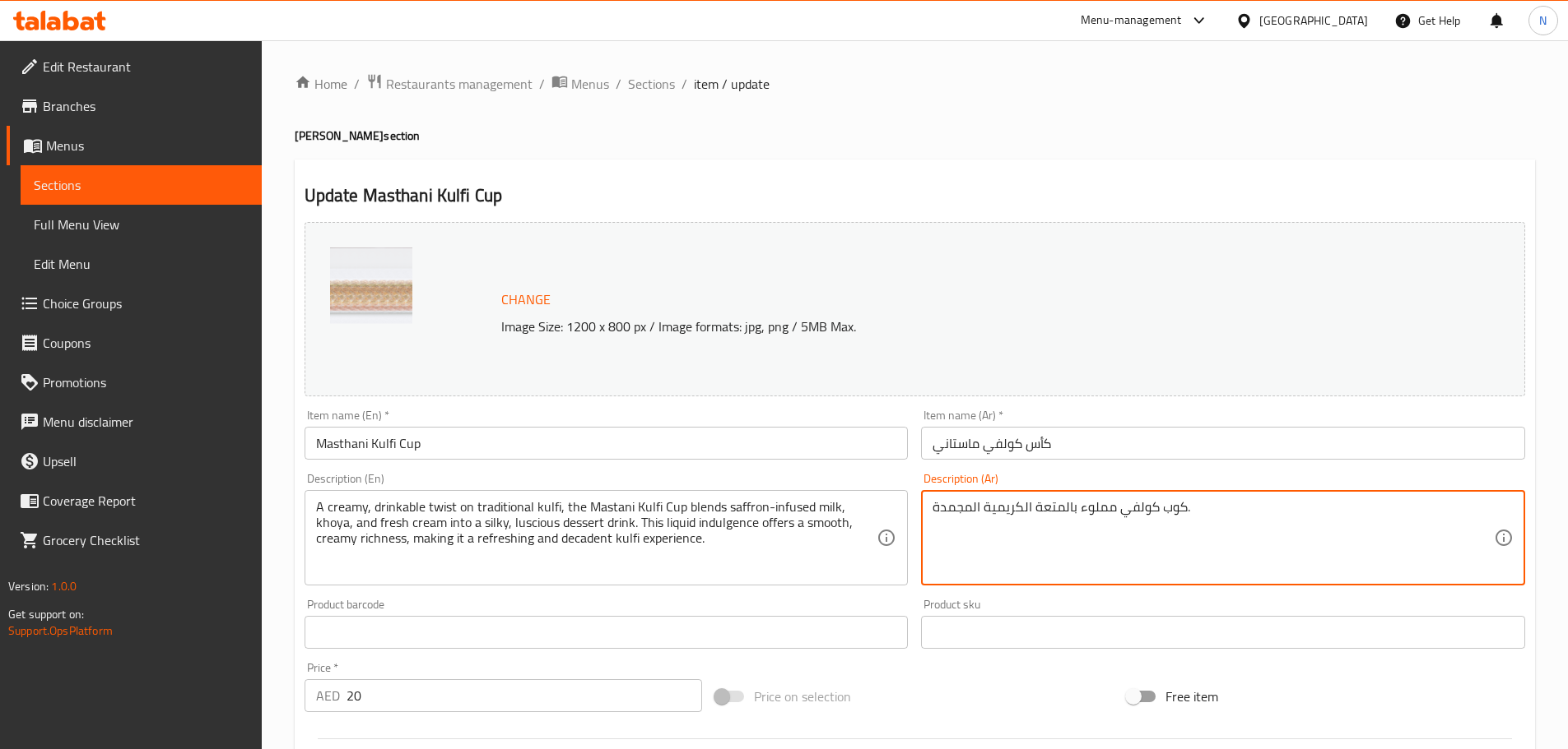
click at [981, 512] on textarea "كوب كولفي مملوء بالمتعة الكريمية المجمدة." at bounding box center [1213, 538] width 561 height 78
paste textarea "استاني كولفي، لمسة كريمية شهية على الكولفي التقليدي، يمزج الحليب المنقوع بالزعف…"
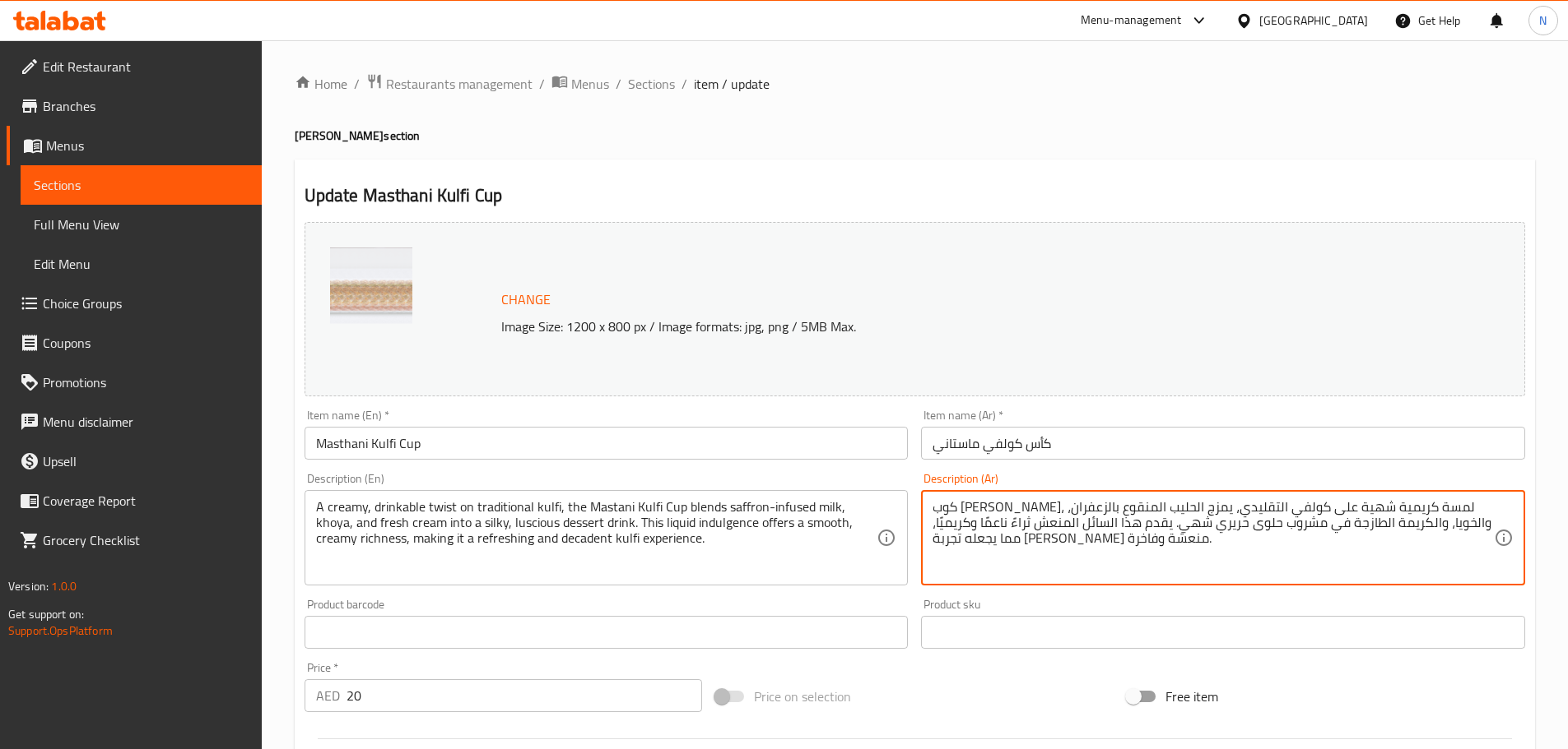
click at [1143, 506] on textarea "كوب ماستاني كولفي، لمسة كريمية شهية على كولفي التقليدي، يمزج الحليب المنقوع بال…" at bounding box center [1213, 538] width 561 height 78
click at [1102, 507] on textarea "كوب ماستاني كولفي، لمسة كريمية شهية على كولفي تقليدي، يمزج الحليب المنقوع بالزع…" at bounding box center [1213, 538] width 561 height 78
click at [1064, 508] on textarea "كوب ماستاني كولفي، لمسة كريمية شهية على كولفي تقليدي، يمزج حليب المنقوع بالزعفر…" at bounding box center [1213, 538] width 561 height 78
click at [957, 504] on textarea "كوب ماستاني كولفي، لمسة كريمية شهية على كولفي تقليدي، يمزج حليب منقوع بالزعفران…" at bounding box center [1213, 538] width 561 height 78
click at [1446, 525] on textarea "كوب ماستاني كولفي، لمسة كريمية شهية على كولفي تقليدي، يمزج حليب منقوع بالزعفران…" at bounding box center [1213, 538] width 561 height 78
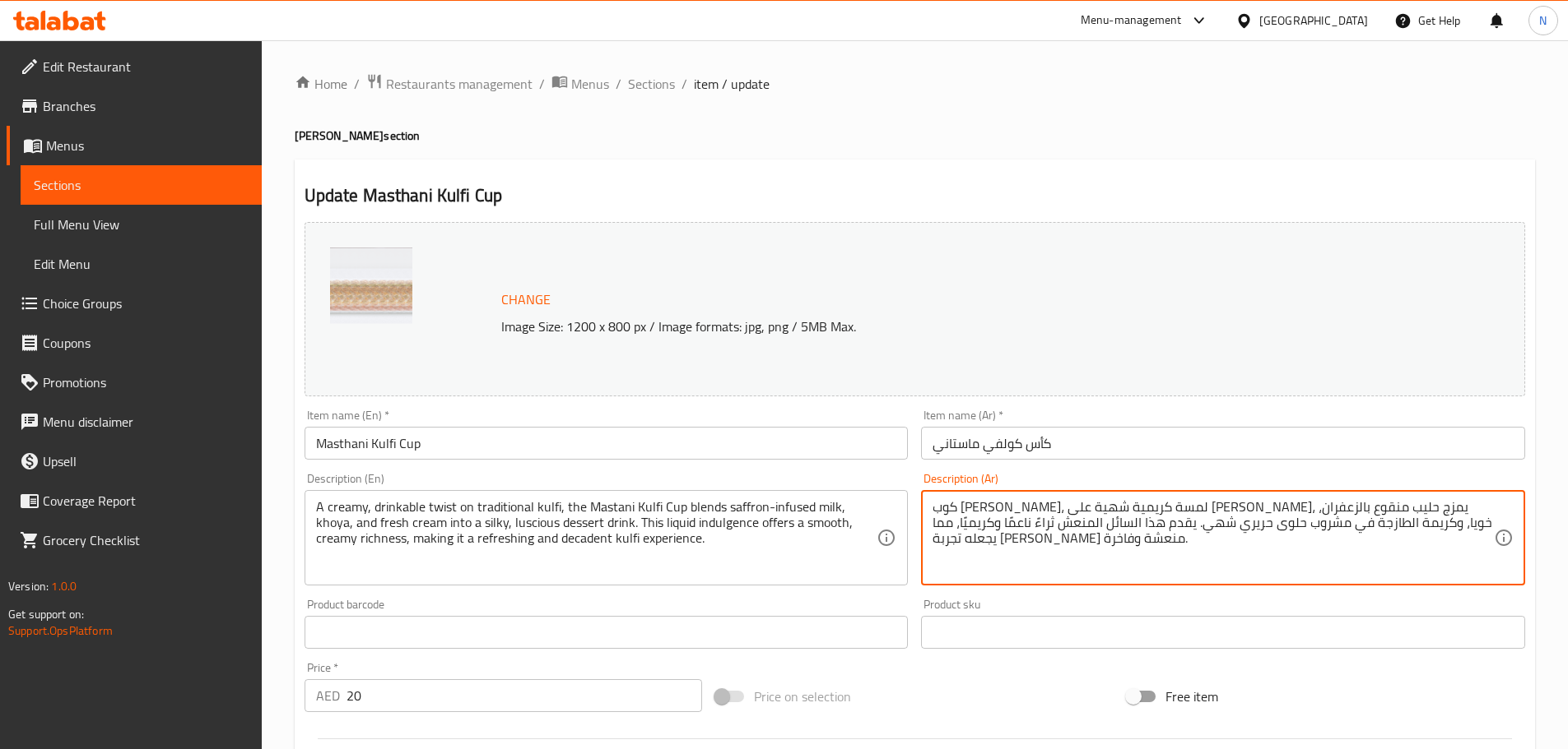
click at [1437, 523] on textarea "كوب ماستاني كولفي، لمسة كريمية شهية على كولفي تقليدي، يمزج حليب منقوع بالزعفران…" at bounding box center [1213, 538] width 561 height 78
click at [1165, 525] on textarea "كوب ماستاني كولفي، لمسة كريمية شهية على كولفي تقليدي، يمزج حليب منقوع بالزعفران…" at bounding box center [1213, 538] width 561 height 78
click at [1127, 529] on textarea "كوب ماستاني كولفي، لمسة كريمية شهية على كولفي تقليدي، يمزج حليب منقوع بالزعفران…" at bounding box center [1213, 538] width 561 height 78
type textarea "كوب ماستاني كولفي، لمسة كريمية شهية على كولفي تقليدي، يمزج حليب منقوع بالزعفران…"
click at [975, 692] on div "Price on selection" at bounding box center [914, 696] width 411 height 45
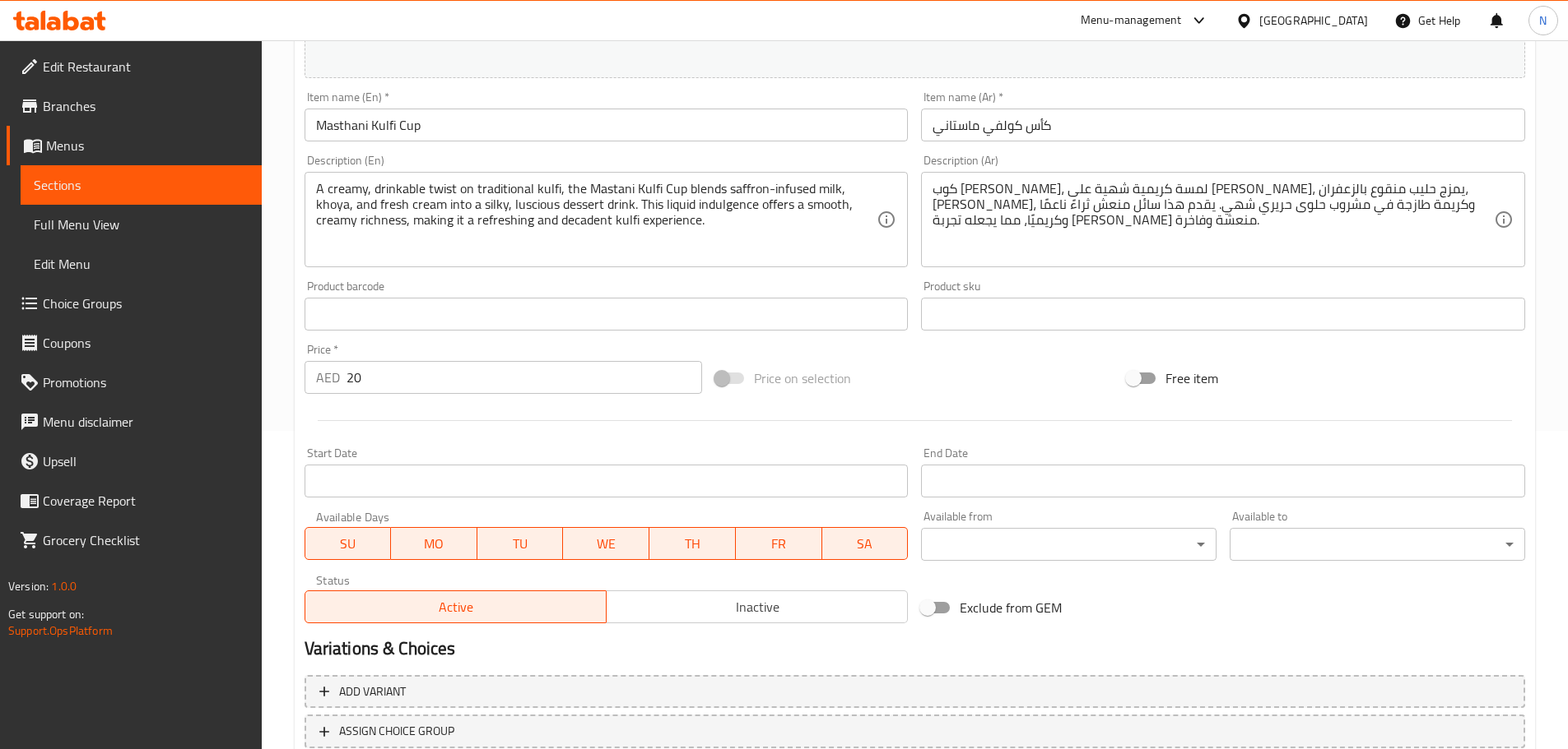
scroll to position [437, 0]
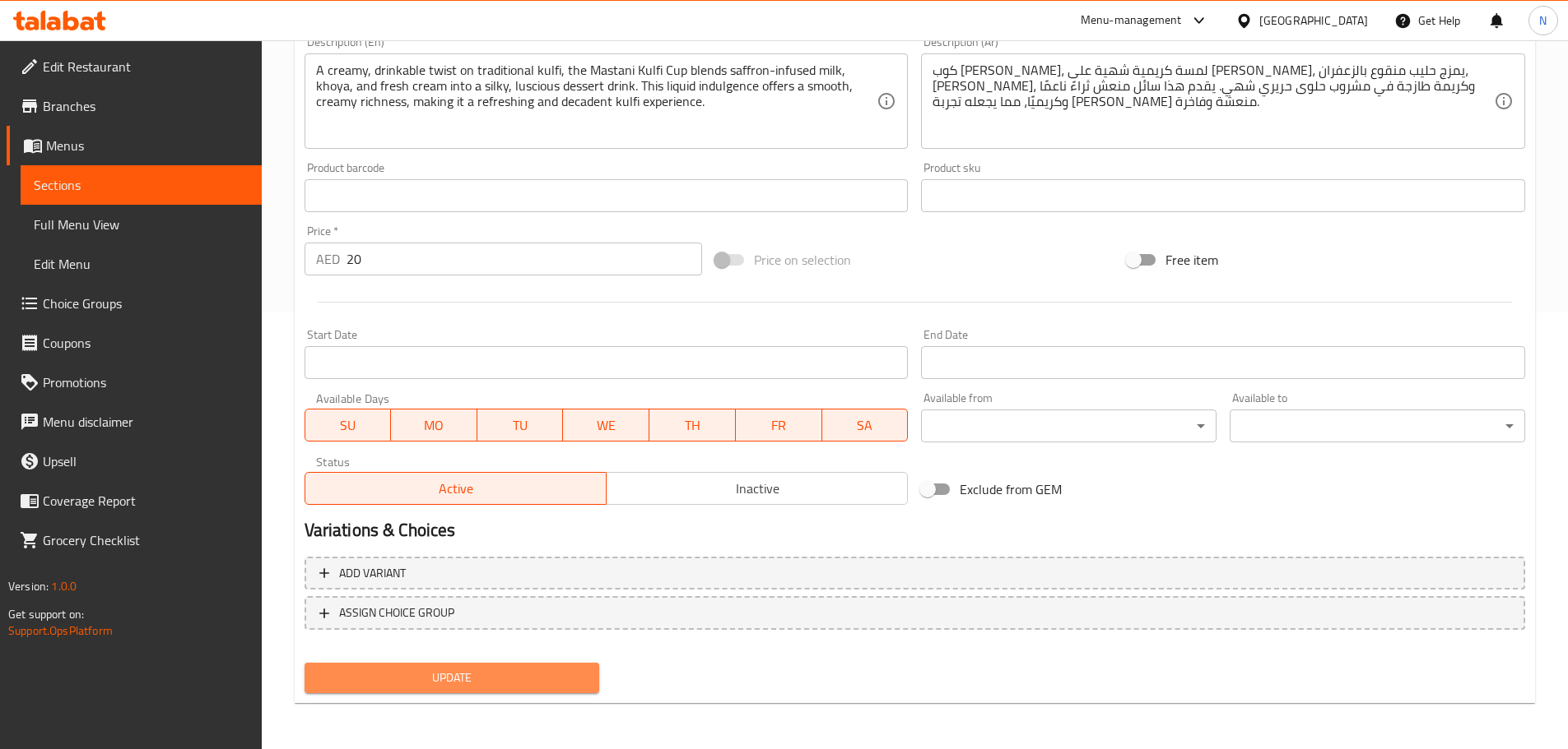
click at [540, 676] on span "Update" at bounding box center [451, 678] width 269 height 21
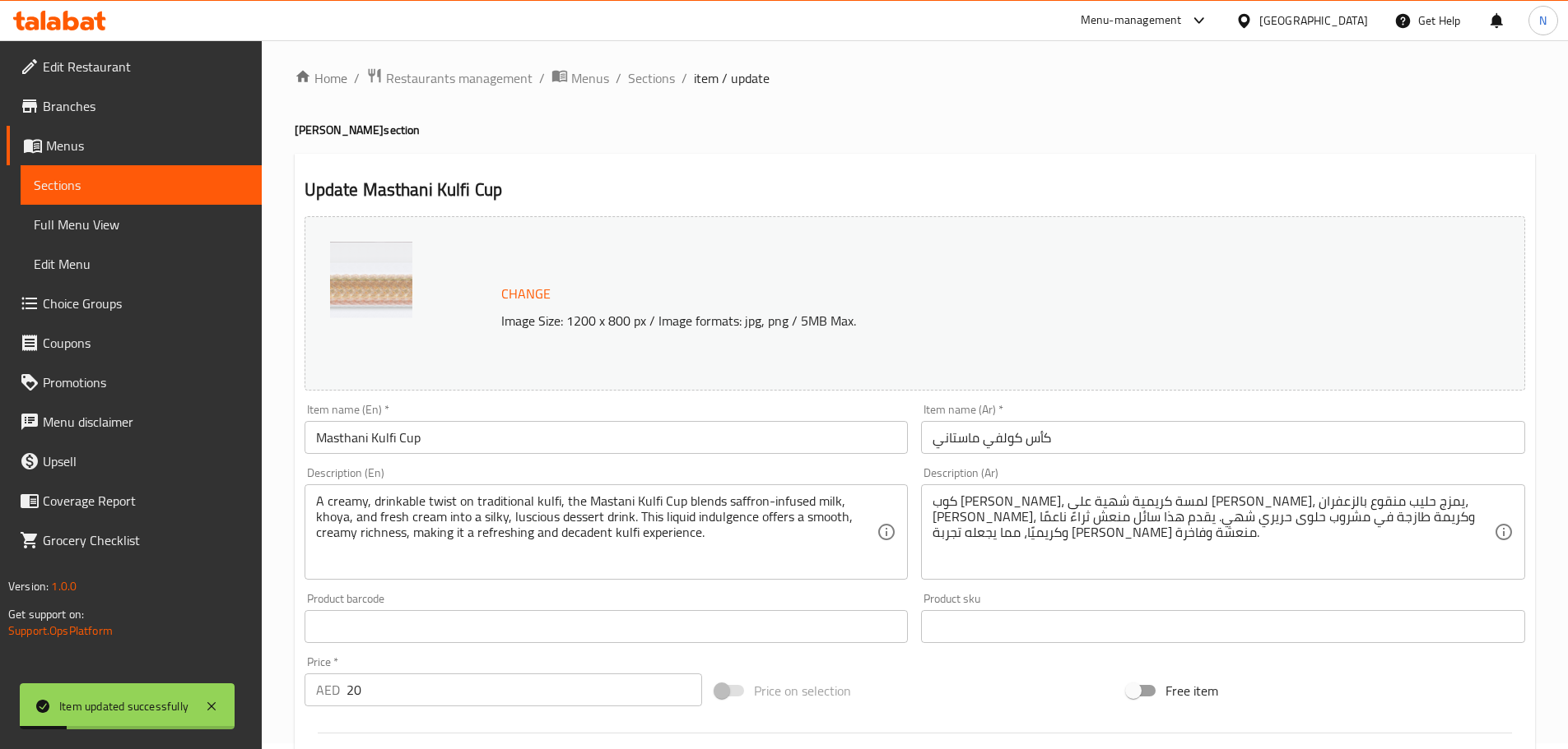
scroll to position [0, 0]
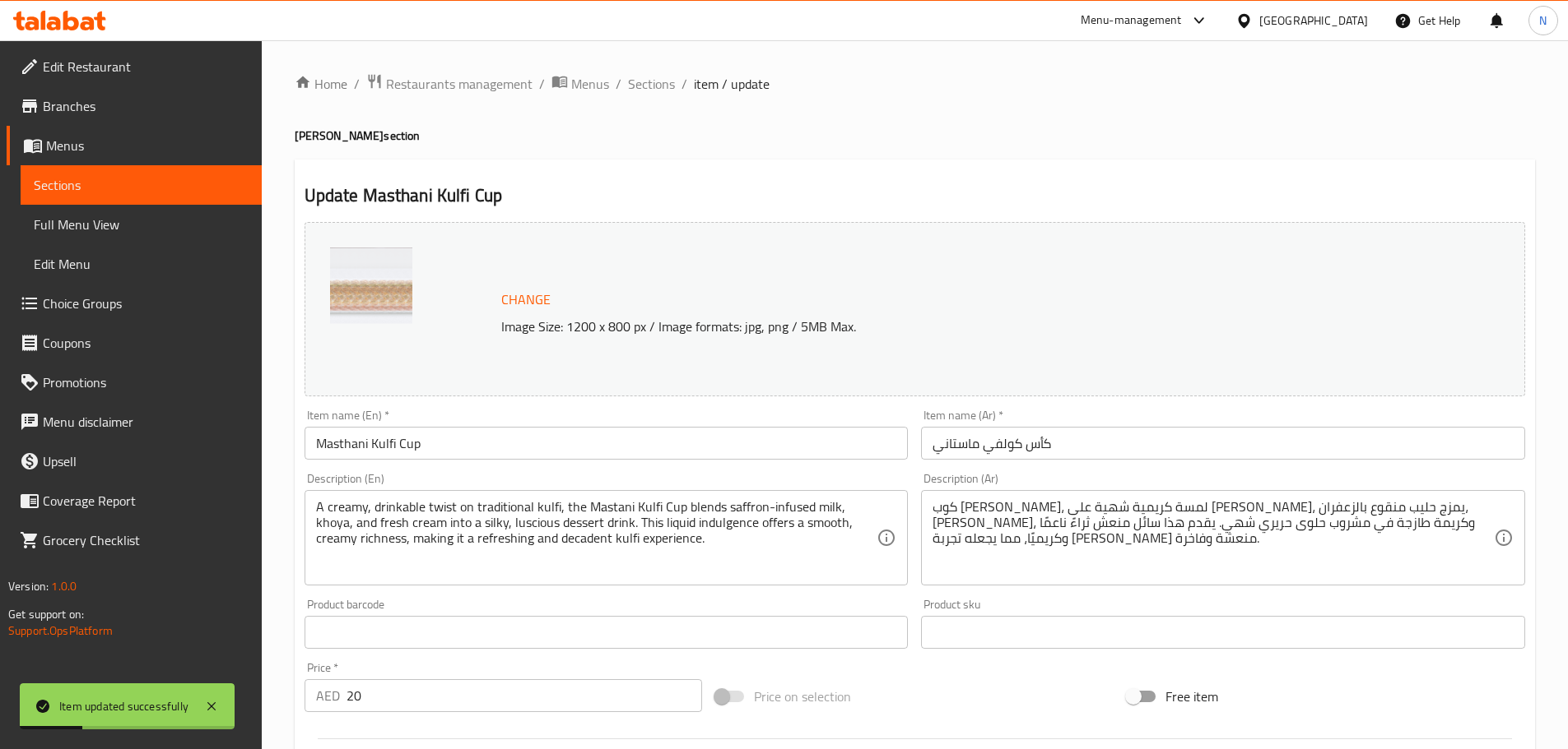
drag, startPoint x: 637, startPoint y: 84, endPoint x: 653, endPoint y: 105, distance: 26.4
click at [637, 84] on span "Sections" at bounding box center [650, 84] width 47 height 20
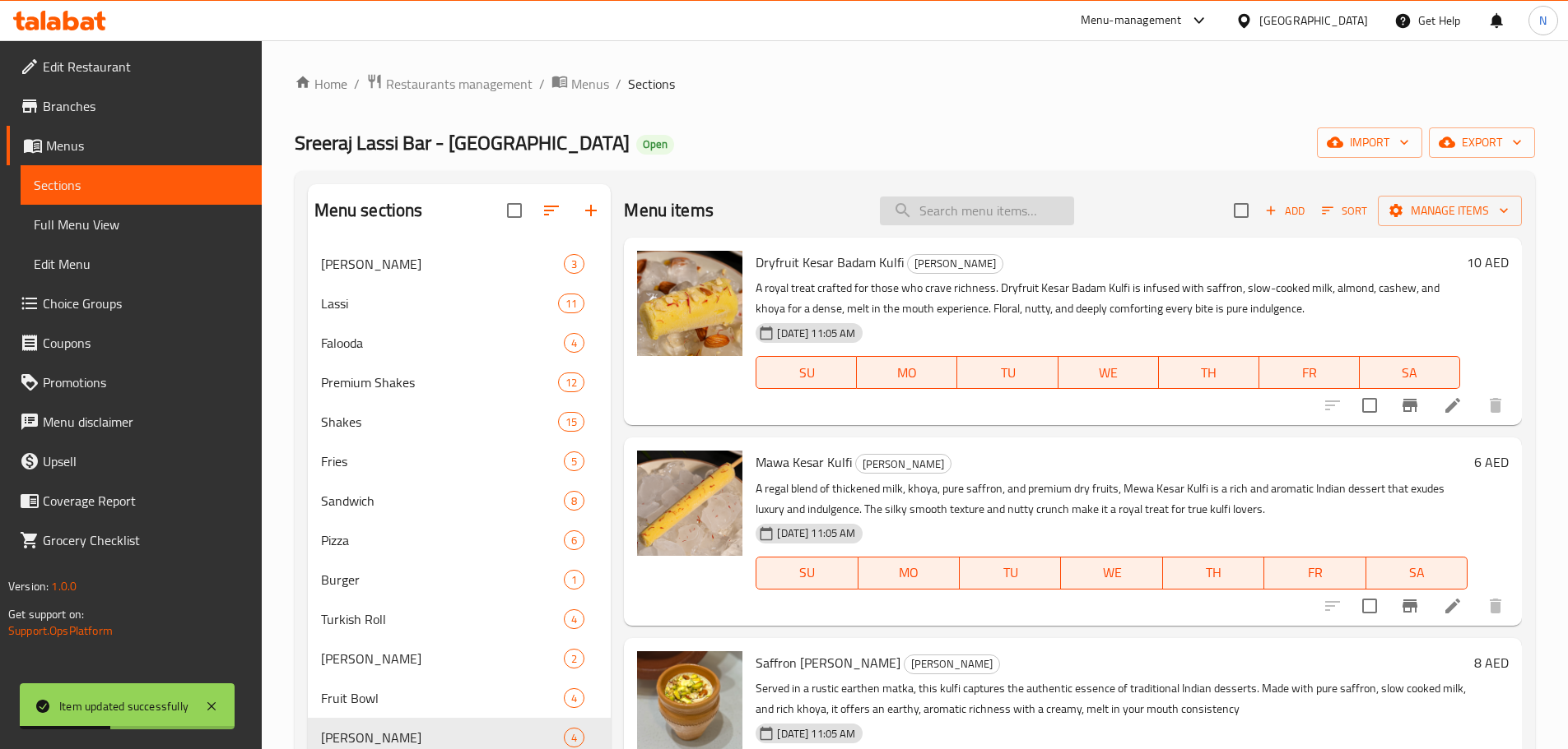
click at [917, 225] on input "search" at bounding box center [976, 210] width 194 height 29
paste input "Mawa Mishri Kulfi"
type input "Mawa Mishri Kulfi"
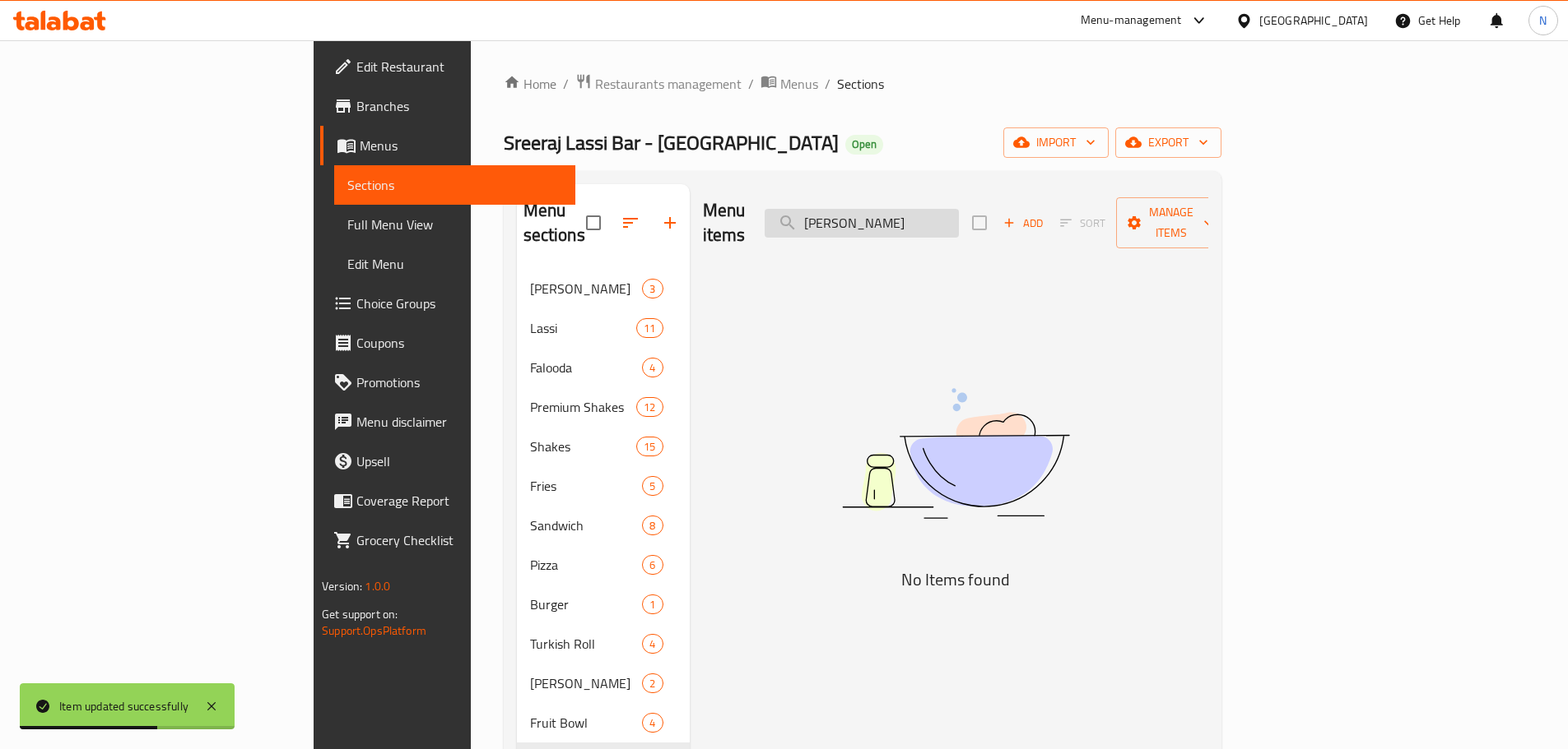
click at [951, 222] on input "Mawa Mishri Kulfi" at bounding box center [861, 223] width 194 height 29
click at [933, 220] on input "Mawa Mishri Kulfi" at bounding box center [861, 223] width 194 height 29
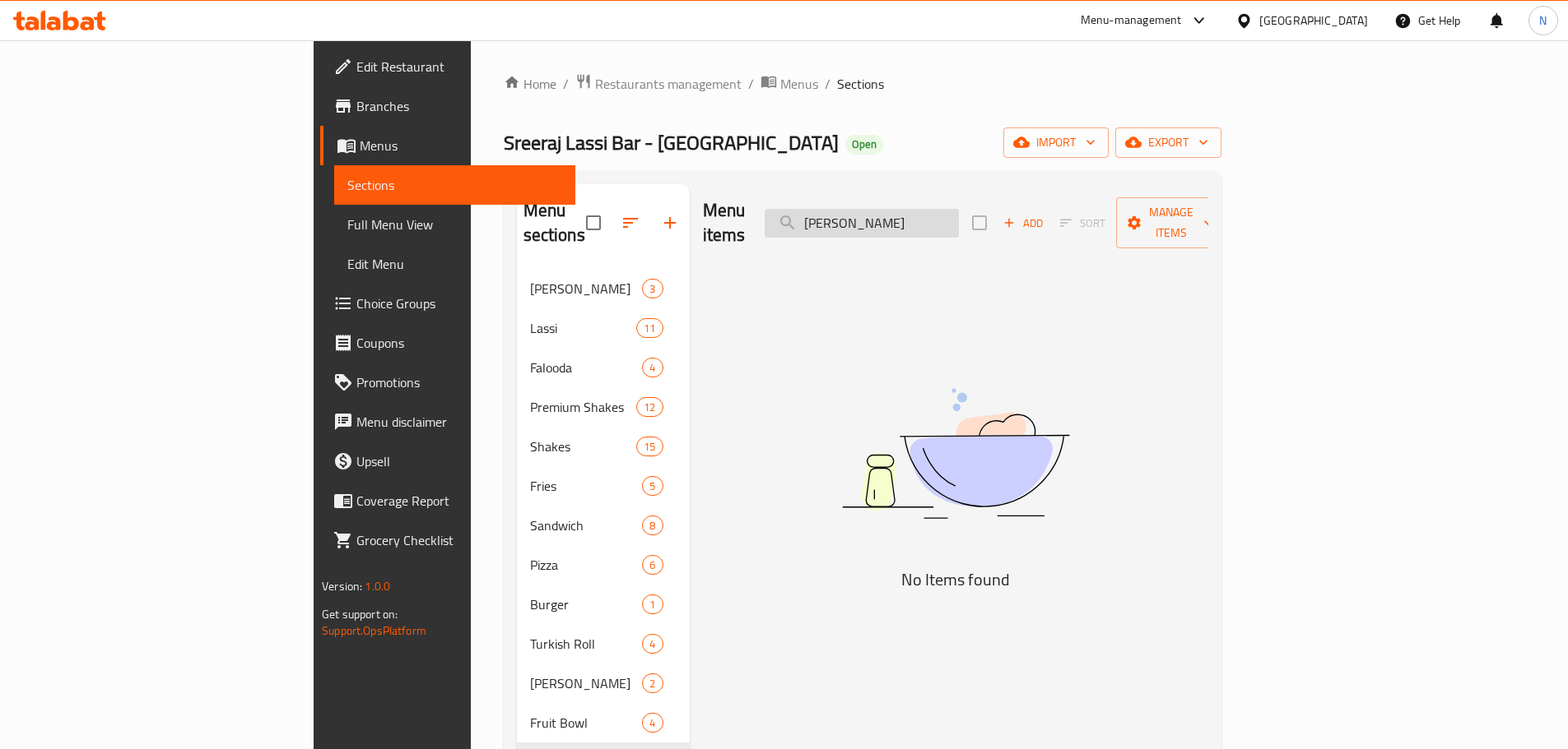
click at [933, 220] on input "Mawa Mishri Kulfi" at bounding box center [861, 223] width 194 height 29
click at [938, 220] on input "Mawa Mishri Kulfi" at bounding box center [861, 223] width 194 height 29
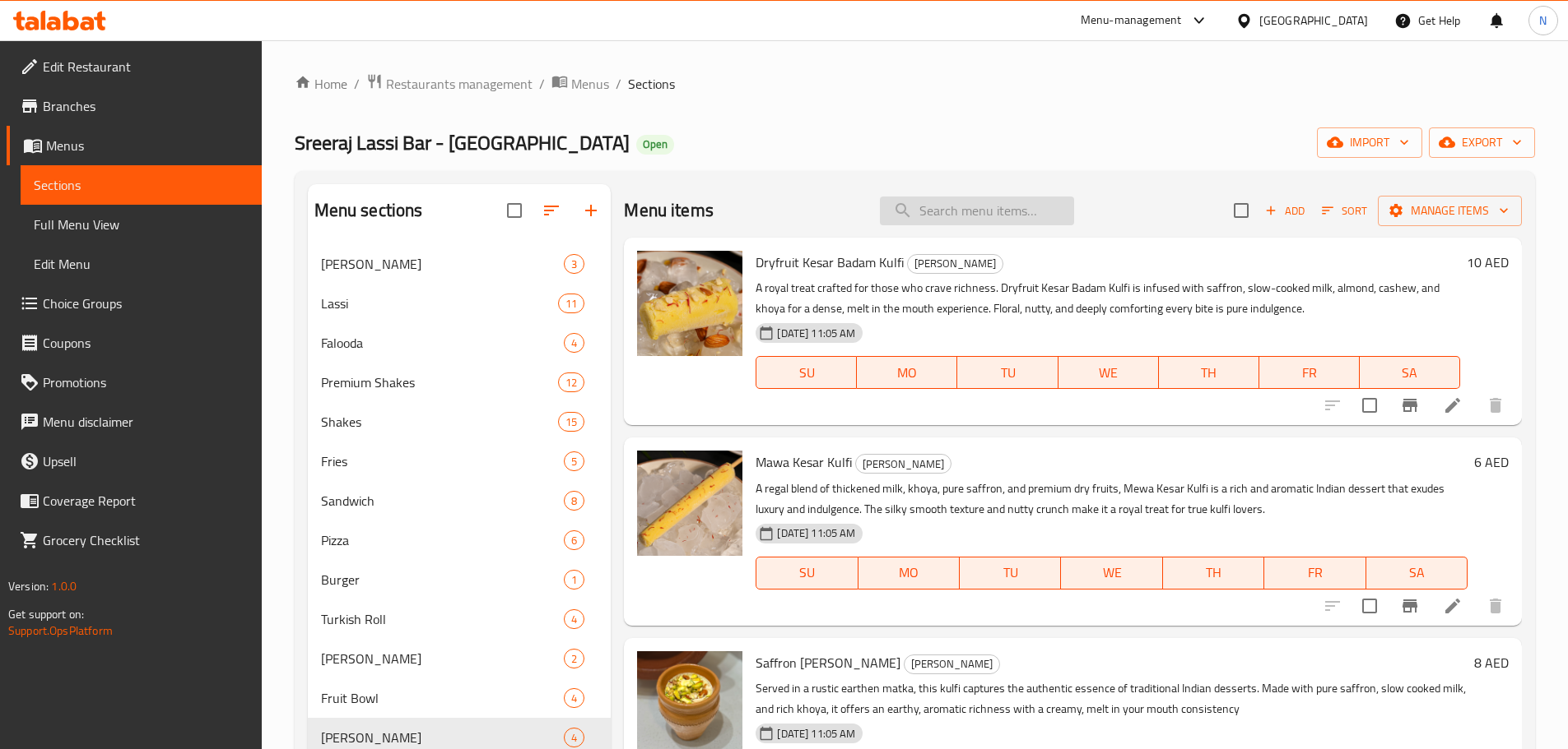
click at [986, 220] on input "search" at bounding box center [976, 210] width 194 height 29
paste input "Mawa Mishri Kulfi"
type input "Mawa Mishri Kulfi"
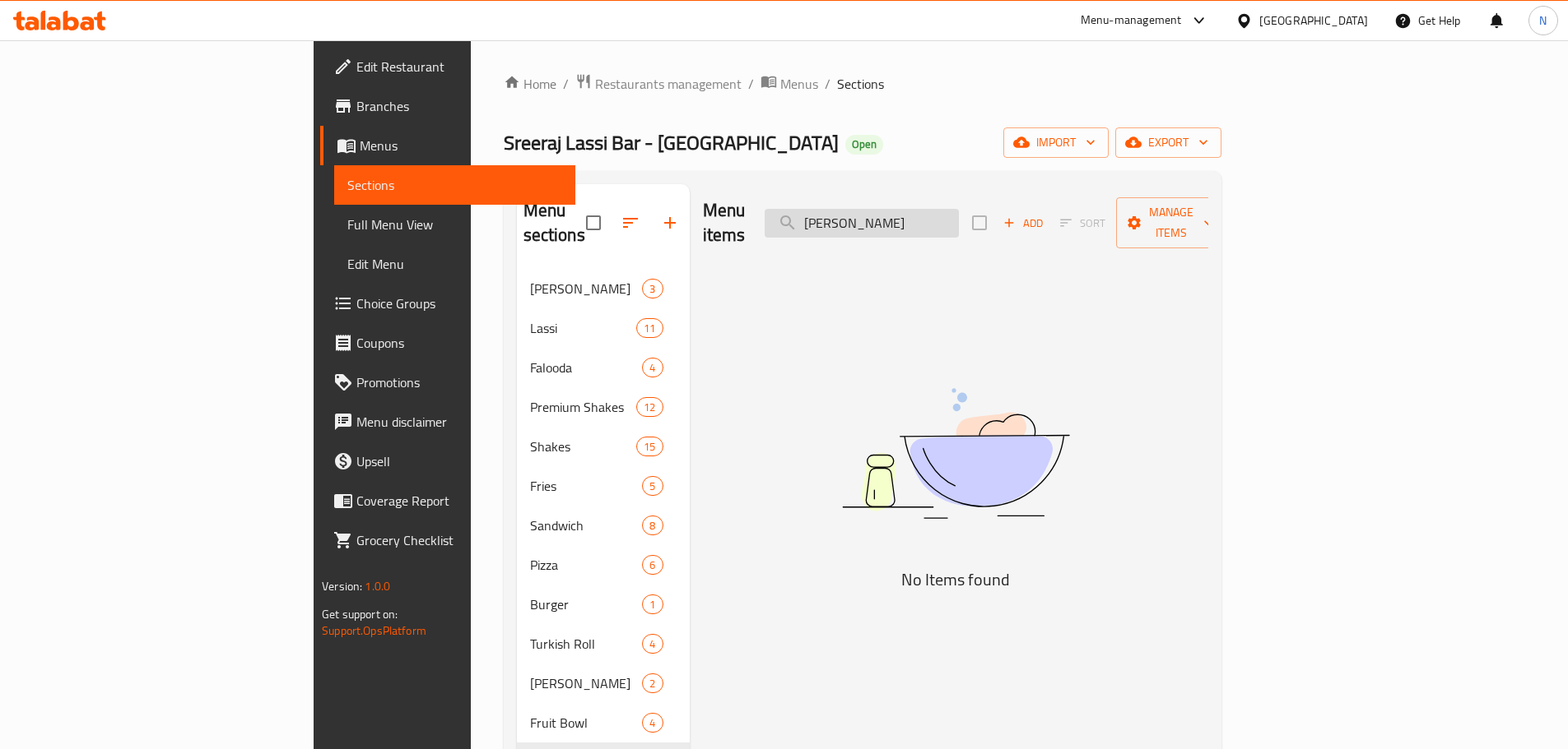
click at [958, 224] on input "Mawa Mishri Kulfi" at bounding box center [861, 223] width 194 height 29
click at [958, 215] on input "Mawa Mishri Kulfi" at bounding box center [861, 223] width 194 height 29
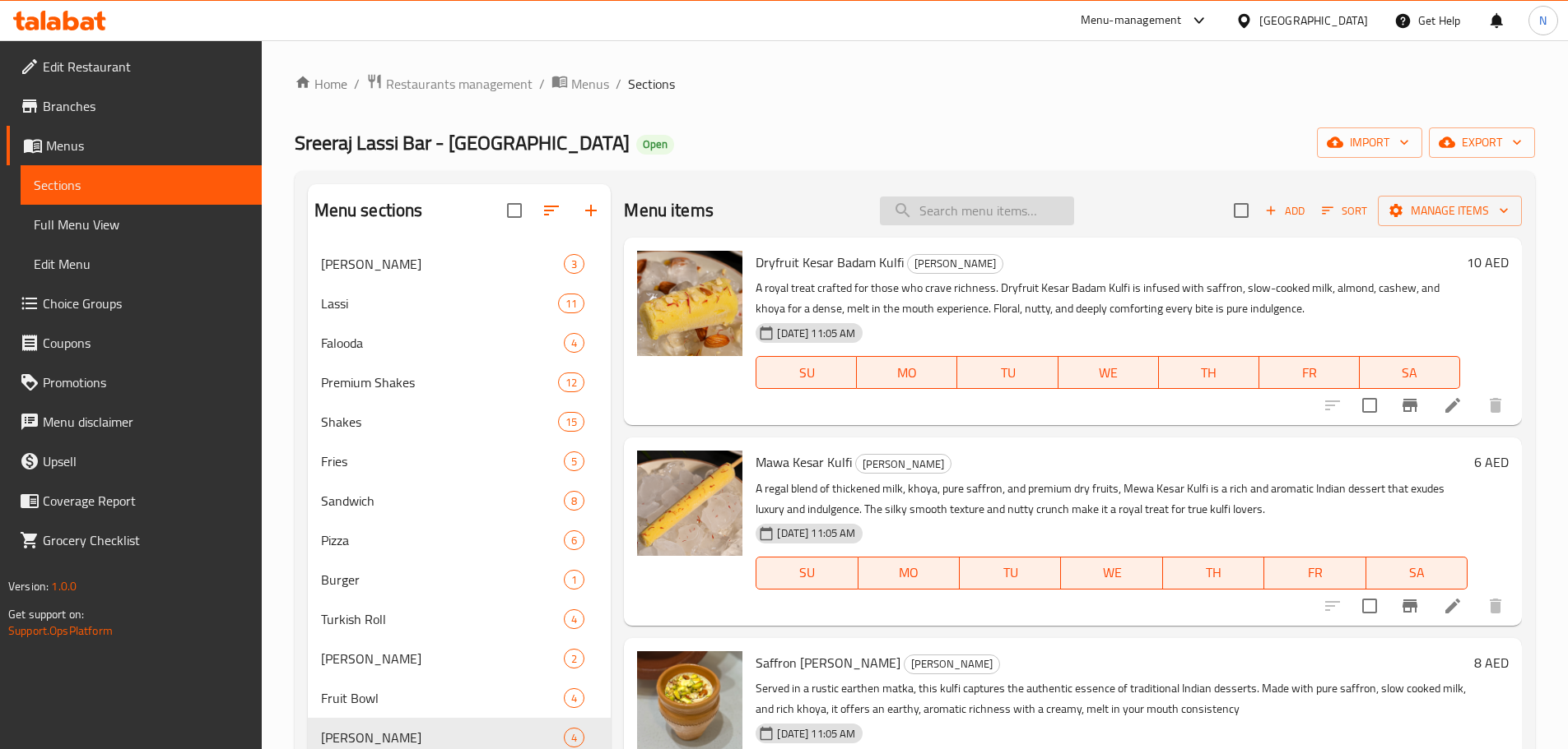
click at [928, 225] on input "search" at bounding box center [976, 210] width 194 height 29
paste input "Mawa Mishri Kulfi"
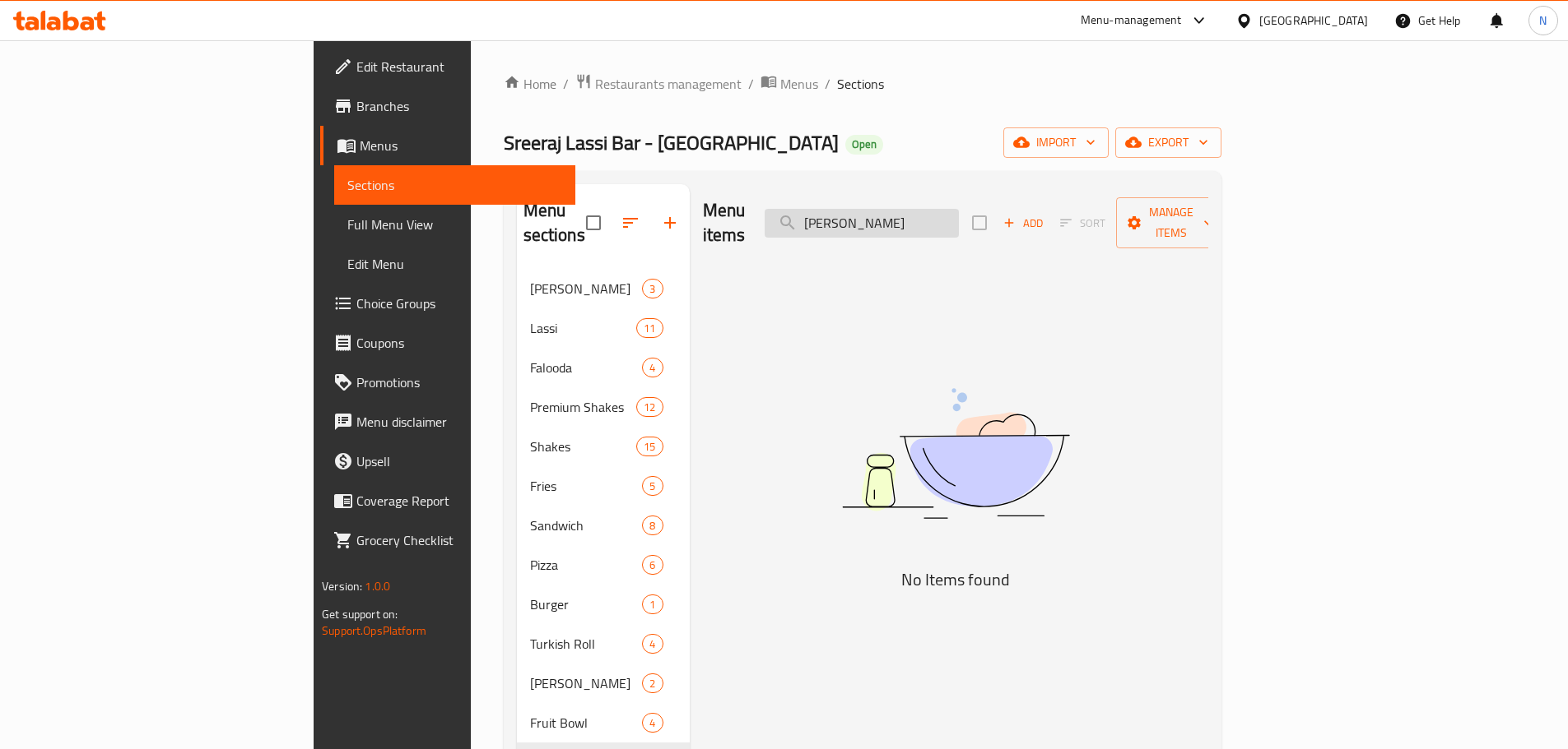
drag, startPoint x: 956, startPoint y: 211, endPoint x: 903, endPoint y: 217, distance: 53.3
click at [903, 217] on input "Mawa Mishri Kulfi" at bounding box center [861, 223] width 194 height 29
click at [958, 218] on input "Mishri Kulfi" at bounding box center [861, 223] width 194 height 29
type input "Mishri"
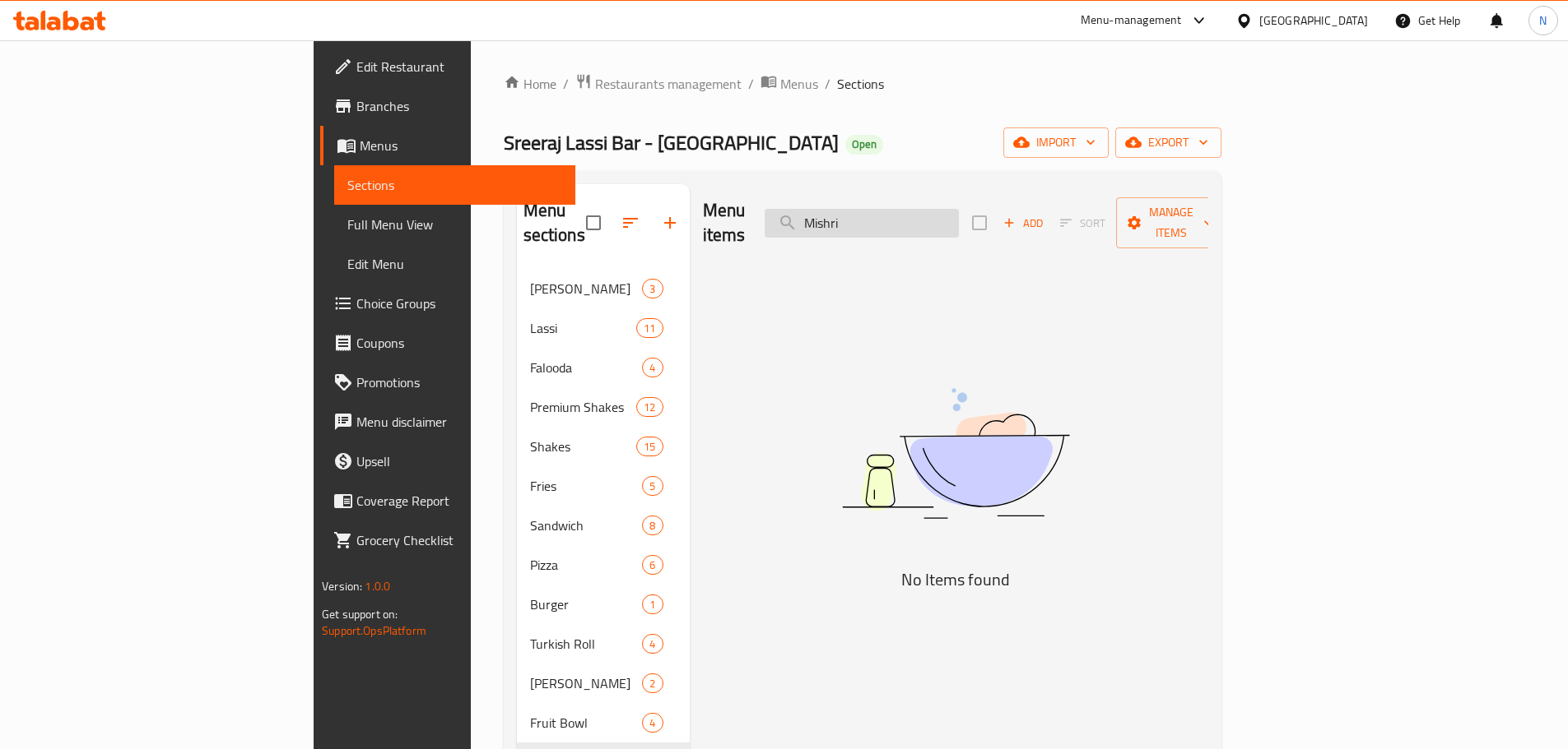
click at [958, 209] on input "Mishri" at bounding box center [861, 223] width 194 height 29
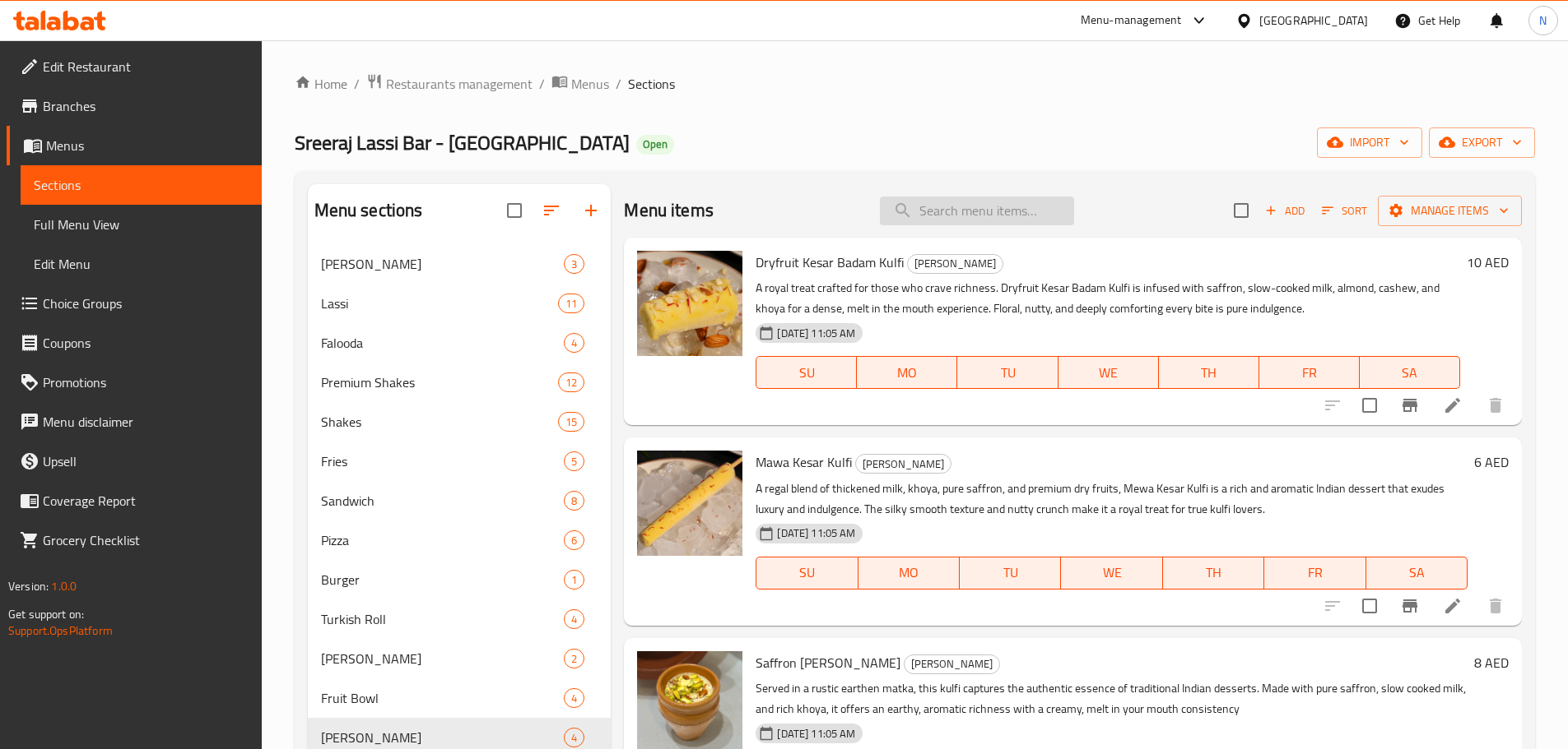
click at [919, 217] on input "search" at bounding box center [976, 210] width 194 height 29
paste input "Mango Juice"
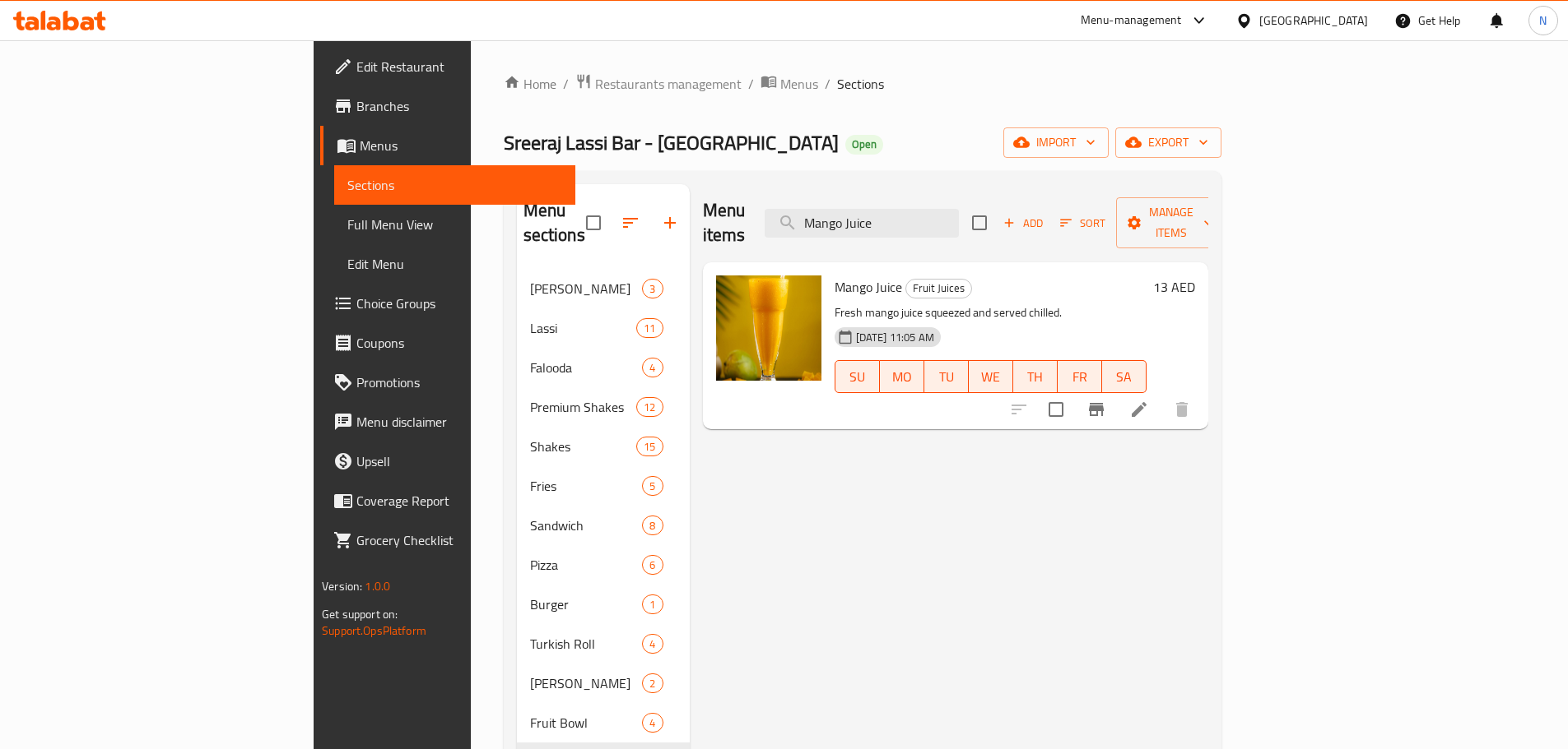
type input "Mango Juice"
click at [1149, 399] on icon at bounding box center [1139, 409] width 20 height 20
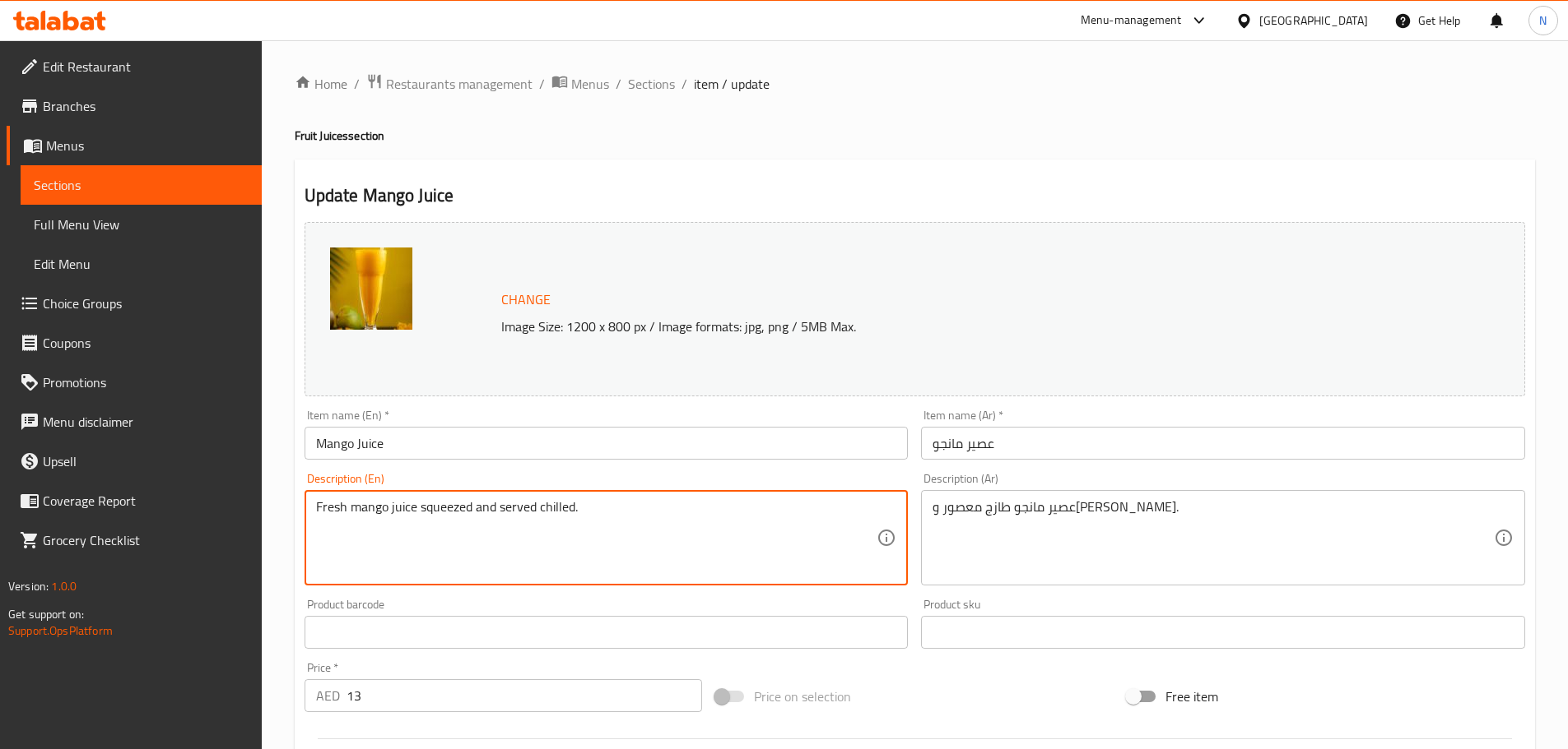
click at [393, 499] on textarea "Fresh mango juice squeezed and served chilled." at bounding box center [597, 538] width 561 height 78
paste textarea "es blended into a thick, sweet juice. Full of rich tropical flavor"
type textarea "Fresh mangoes blended into a thick, sweet juice. Full of rich tropical flavor"
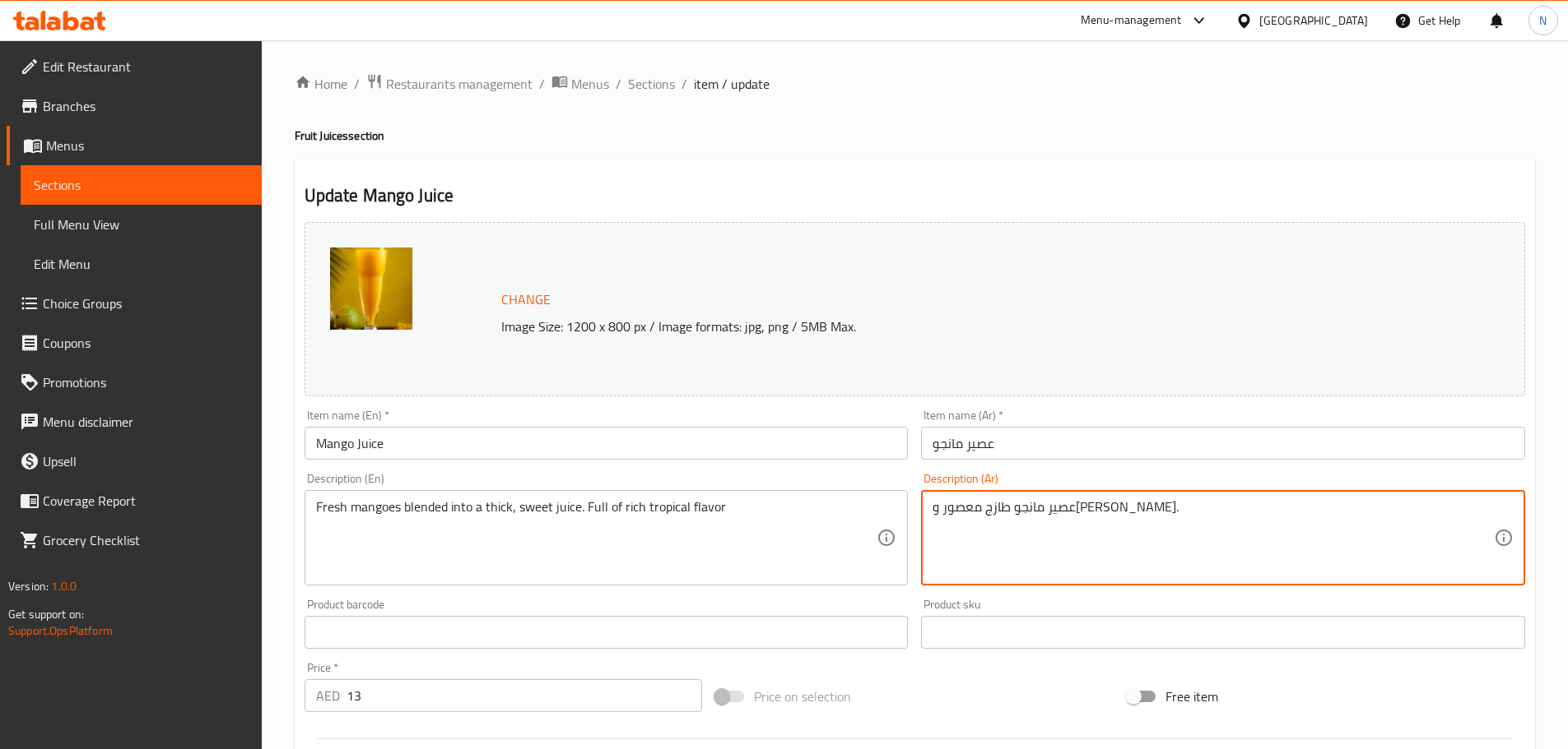
click at [1027, 506] on textarea "عصير مانجو طازج معصور ومقدم باردا." at bounding box center [1213, 538] width 561 height 78
paste textarea "مانجو طازج ممزوج بعصير كثيف وحلو، غني بنكهة استوائية غنية"
type textarea "مانجو طازج ممزوج بعصير كثيف وحلو، غني بنكهة استوائية غنية."
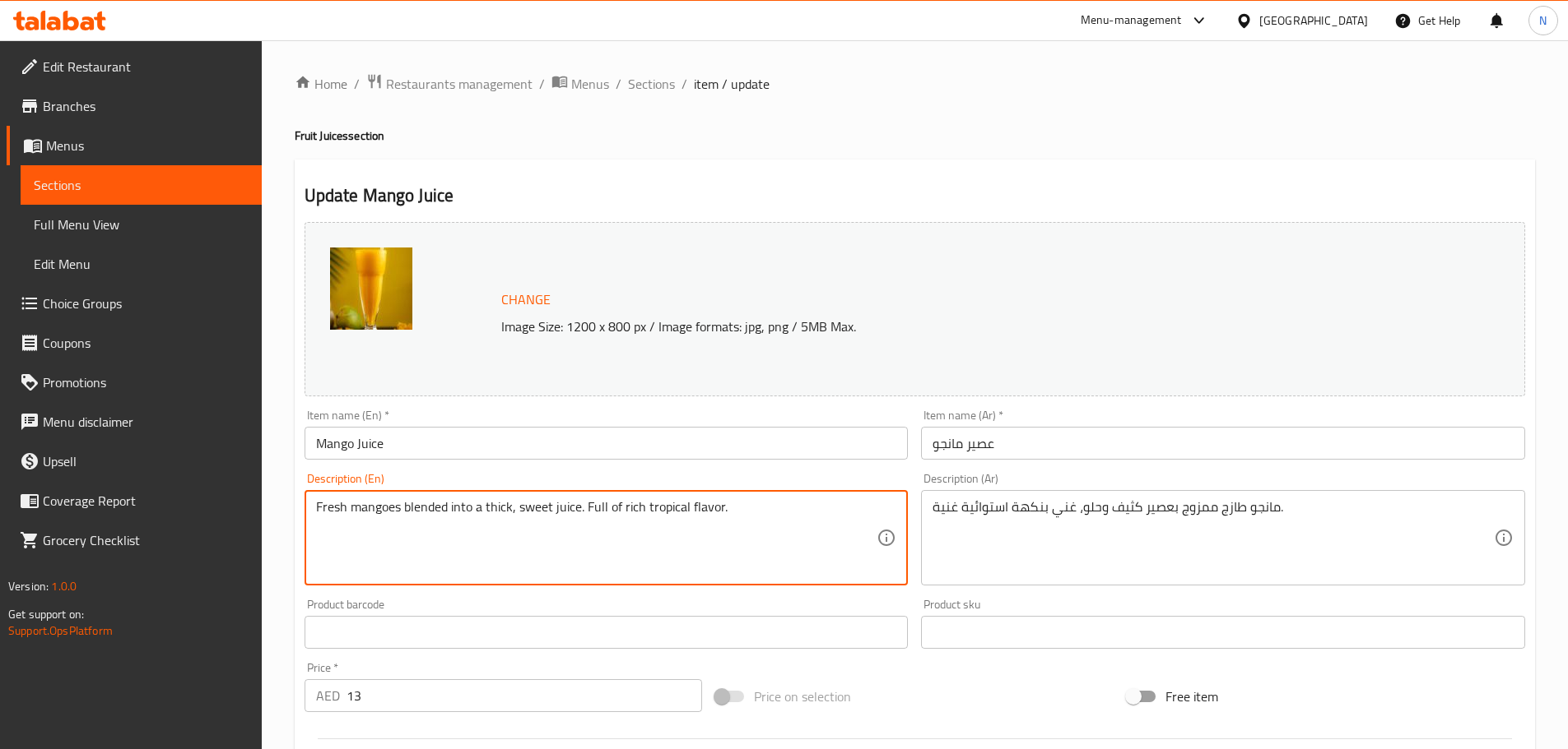
type textarea "Fresh mangoes blended into a thick, sweet juice. Full of rich tropical flavor."
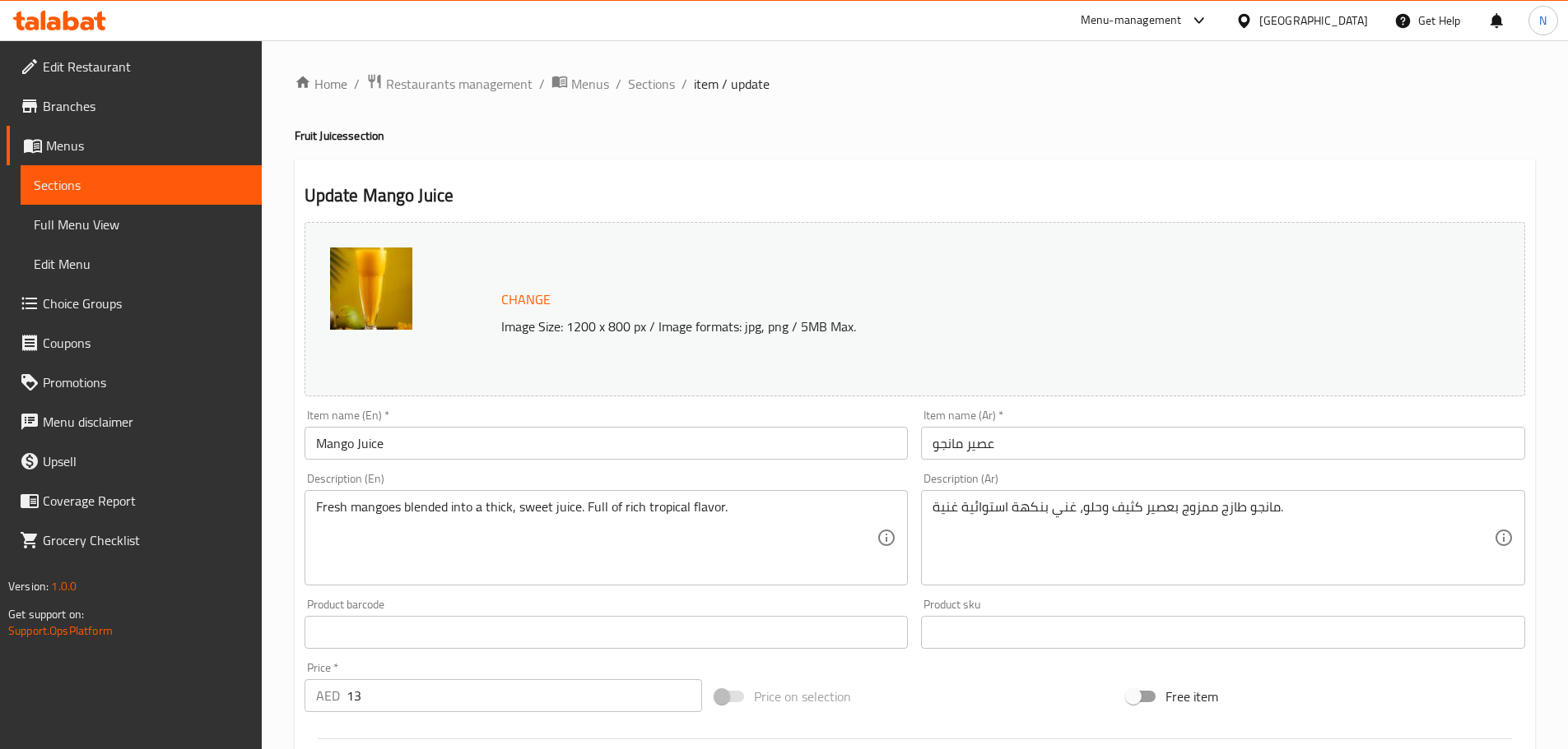
click at [928, 678] on div "Price on selection" at bounding box center [914, 696] width 411 height 45
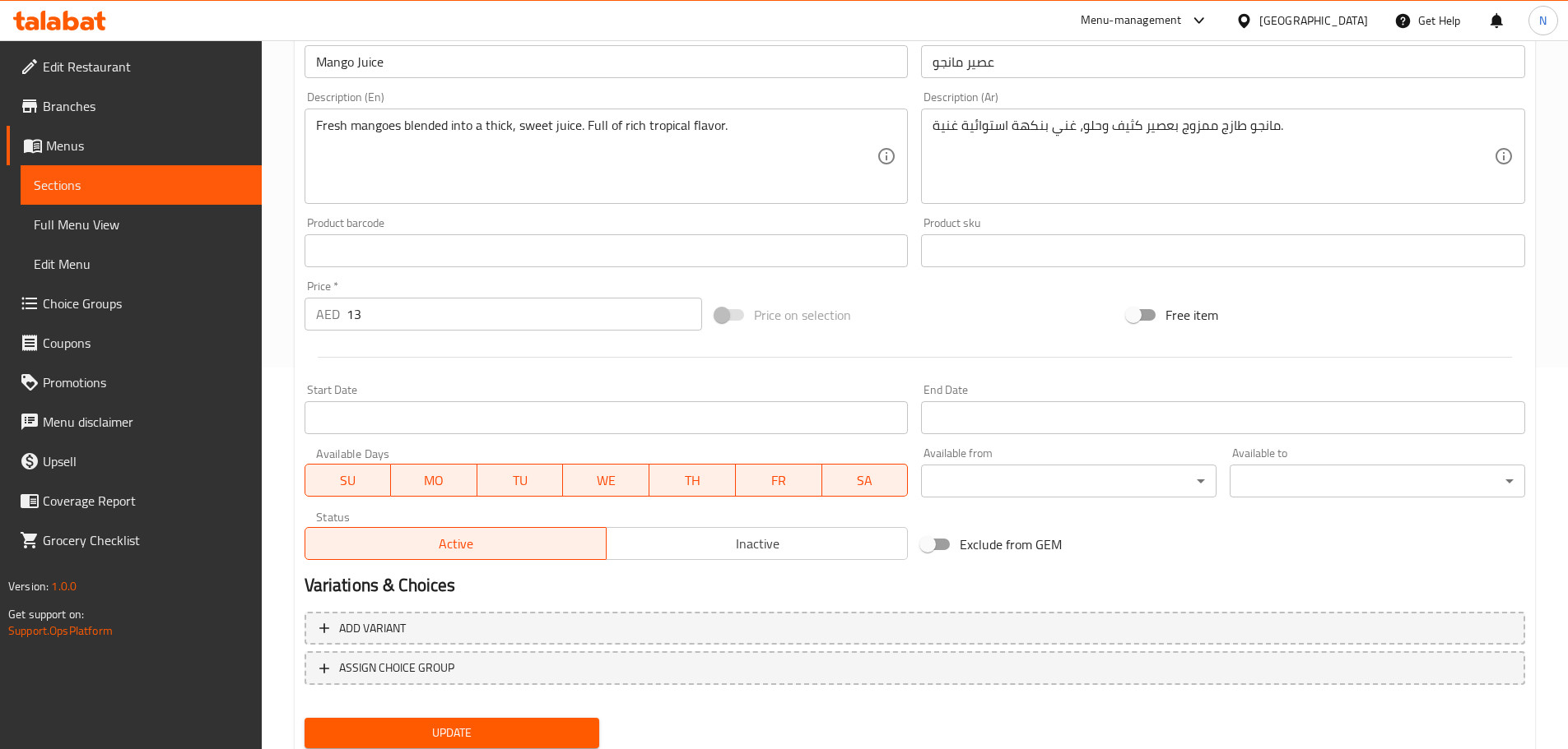
scroll to position [437, 0]
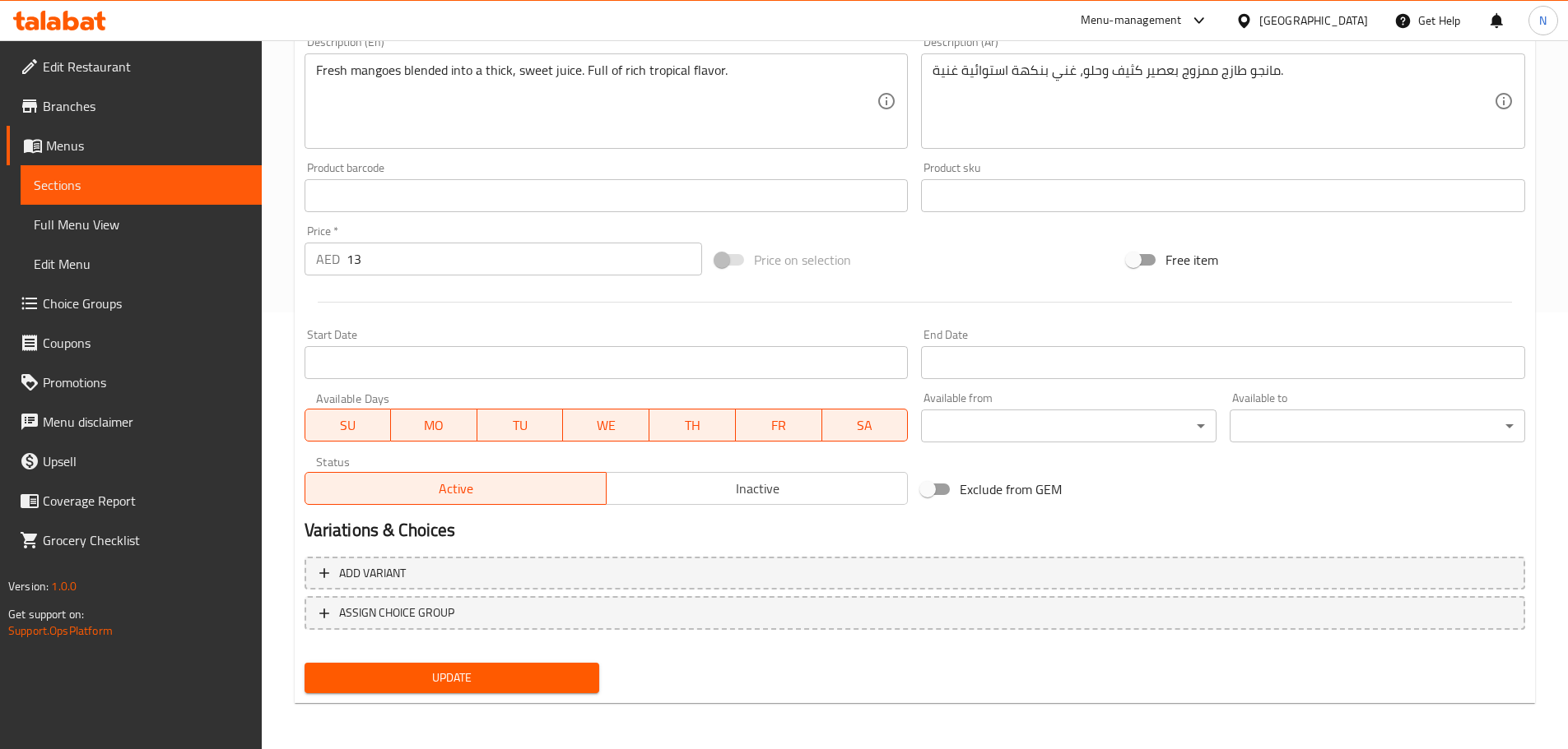
click at [455, 671] on span "Update" at bounding box center [451, 678] width 269 height 21
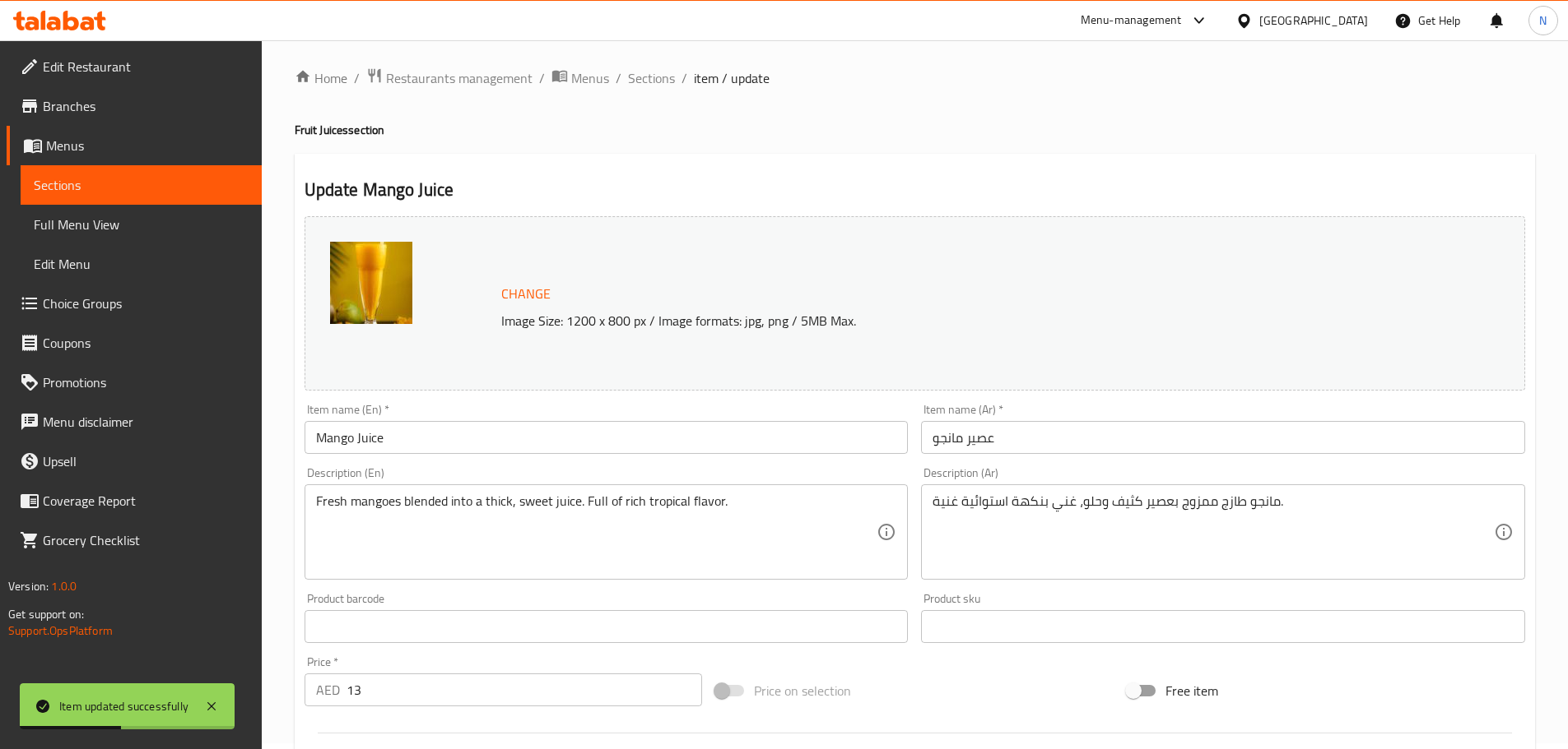
scroll to position [0, 0]
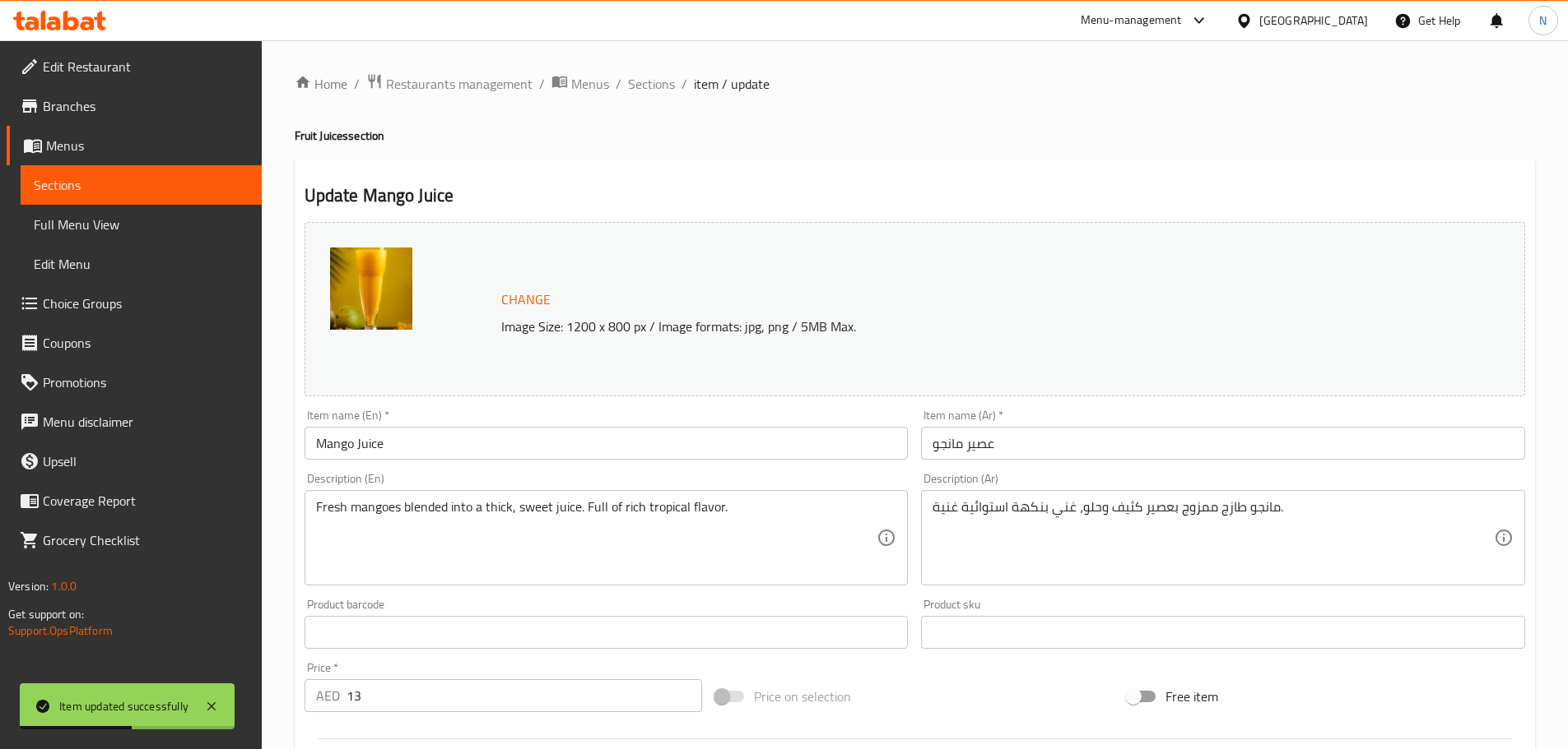
click at [666, 89] on span "Sections" at bounding box center [650, 84] width 47 height 20
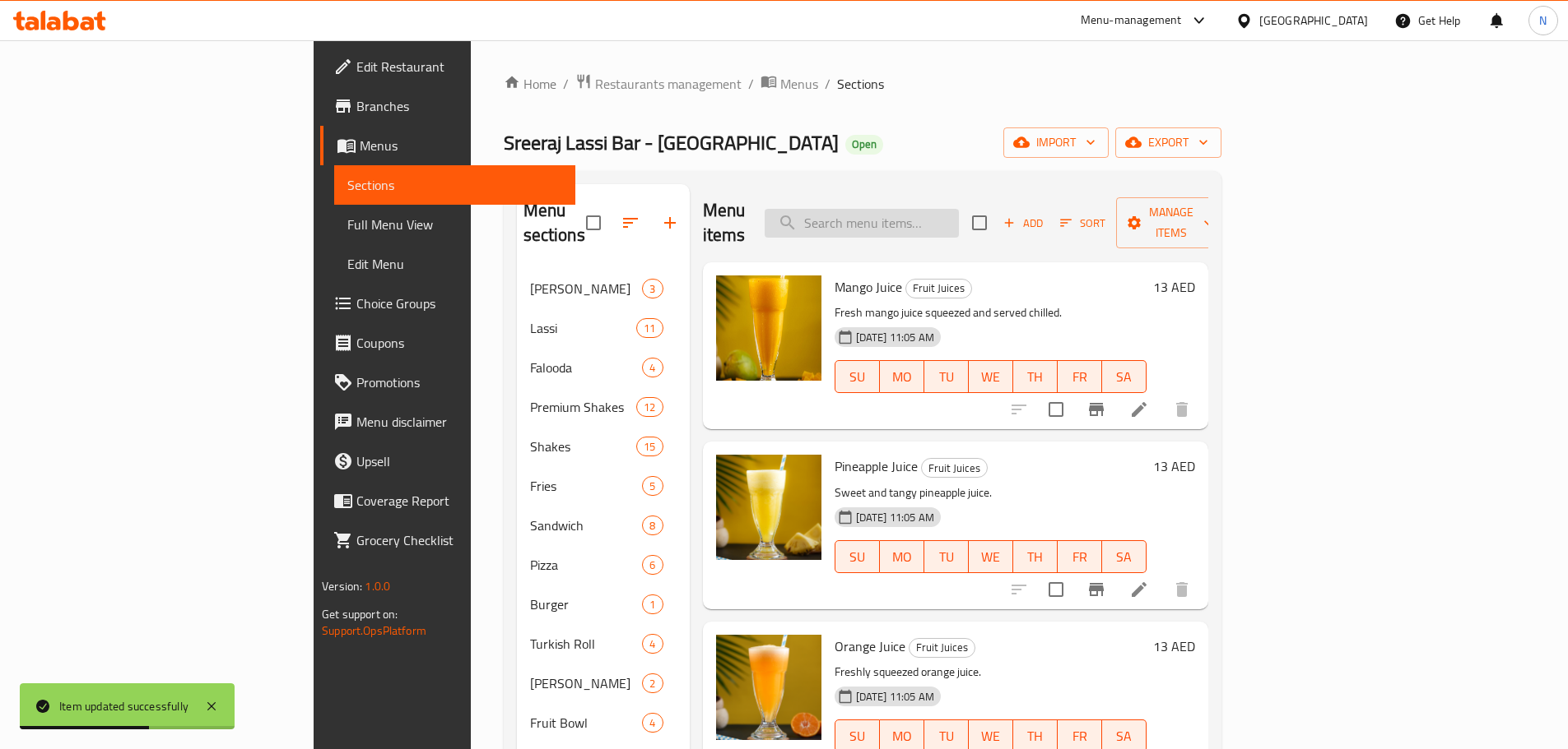
click at [903, 209] on input "search" at bounding box center [861, 223] width 194 height 29
paste input "Pineapple Juice"
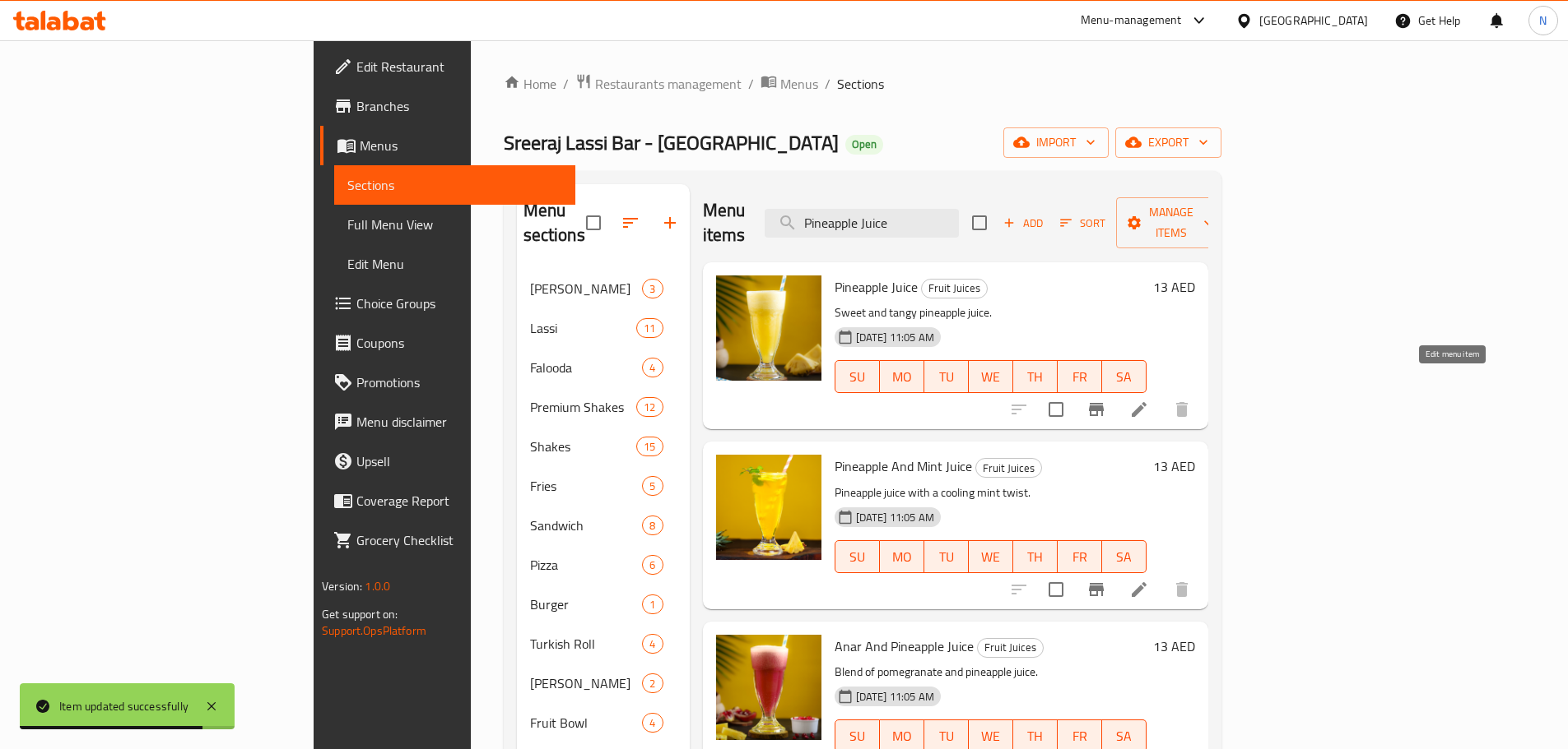
type input "Pineapple Juice"
click at [1149, 399] on icon at bounding box center [1139, 409] width 20 height 20
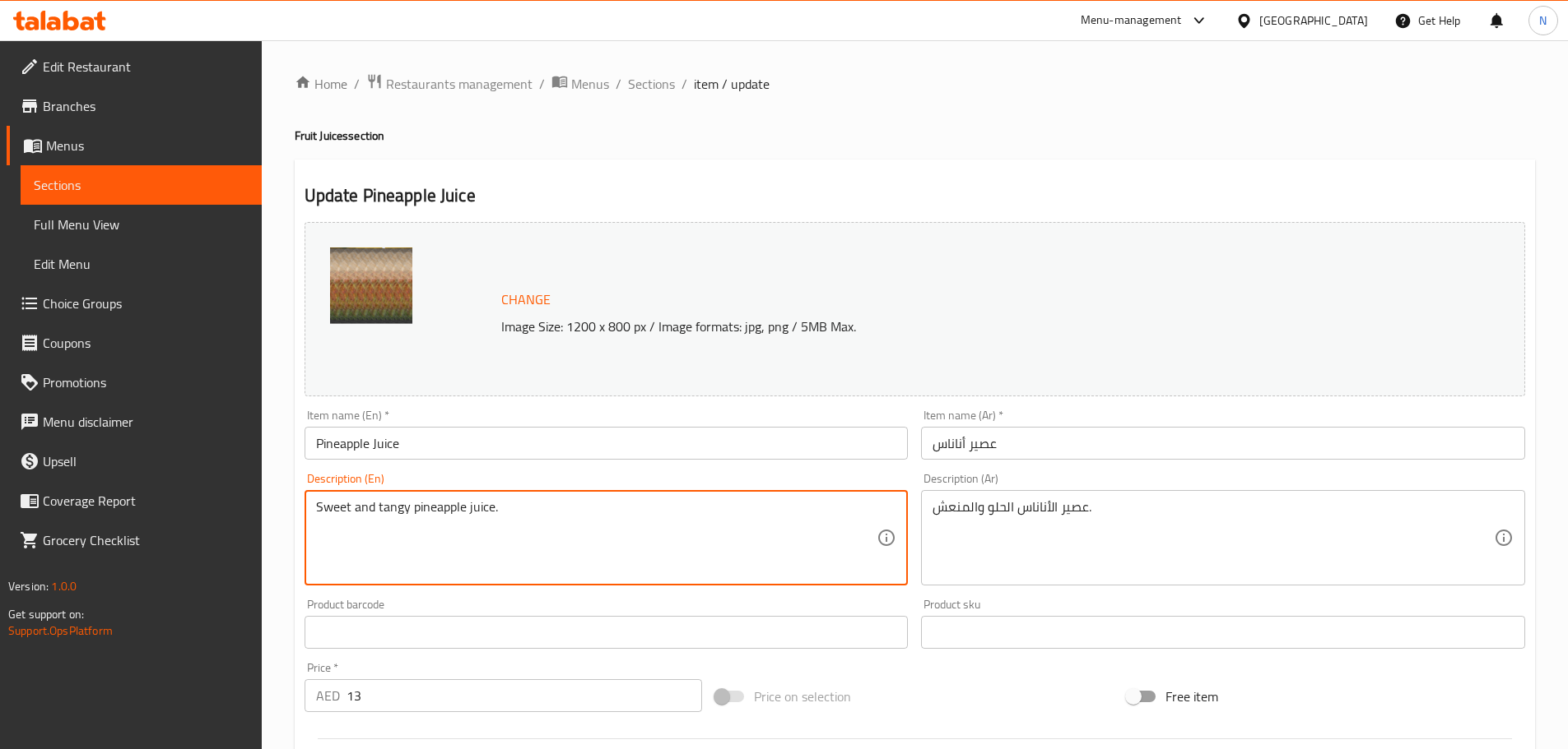
click at [506, 518] on textarea "Sweet and tangy pineapple juice." at bounding box center [597, 538] width 561 height 78
paste textarea "Juicy pineapples blended into a tangy-sweet, refreshing drink"
type textarea "Juicy pineapples blended into a tangy-sweet, refreshing drink."
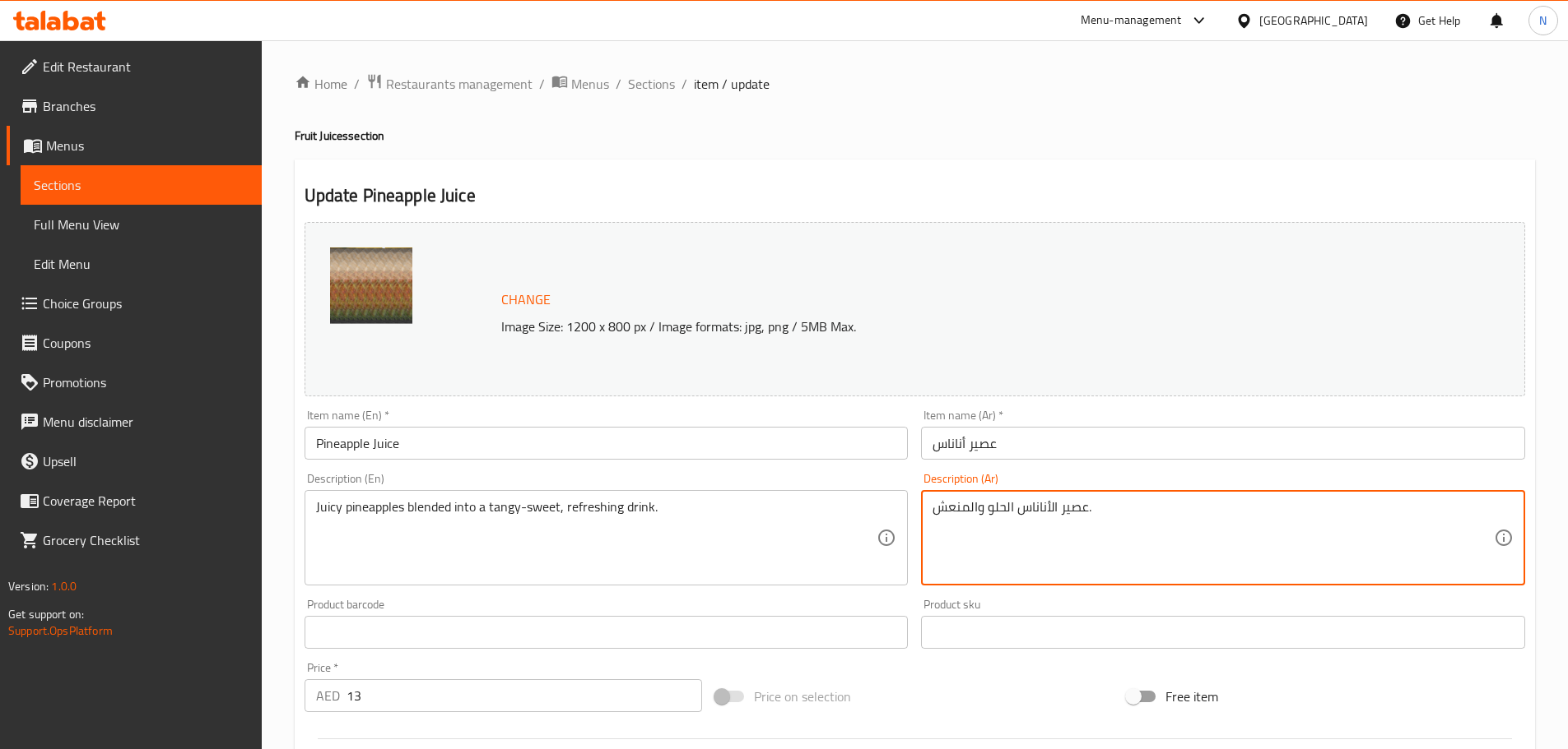
click at [958, 512] on textarea "عصير الأناناس الحلو والمنعش." at bounding box center [1213, 538] width 561 height 78
paste textarea "ناناس لذيذ ممزوج في مشروب منعش ولذيذ"
type textarea "أناناس لذيذ ممزوج في مشروب منعش ولذيذ."
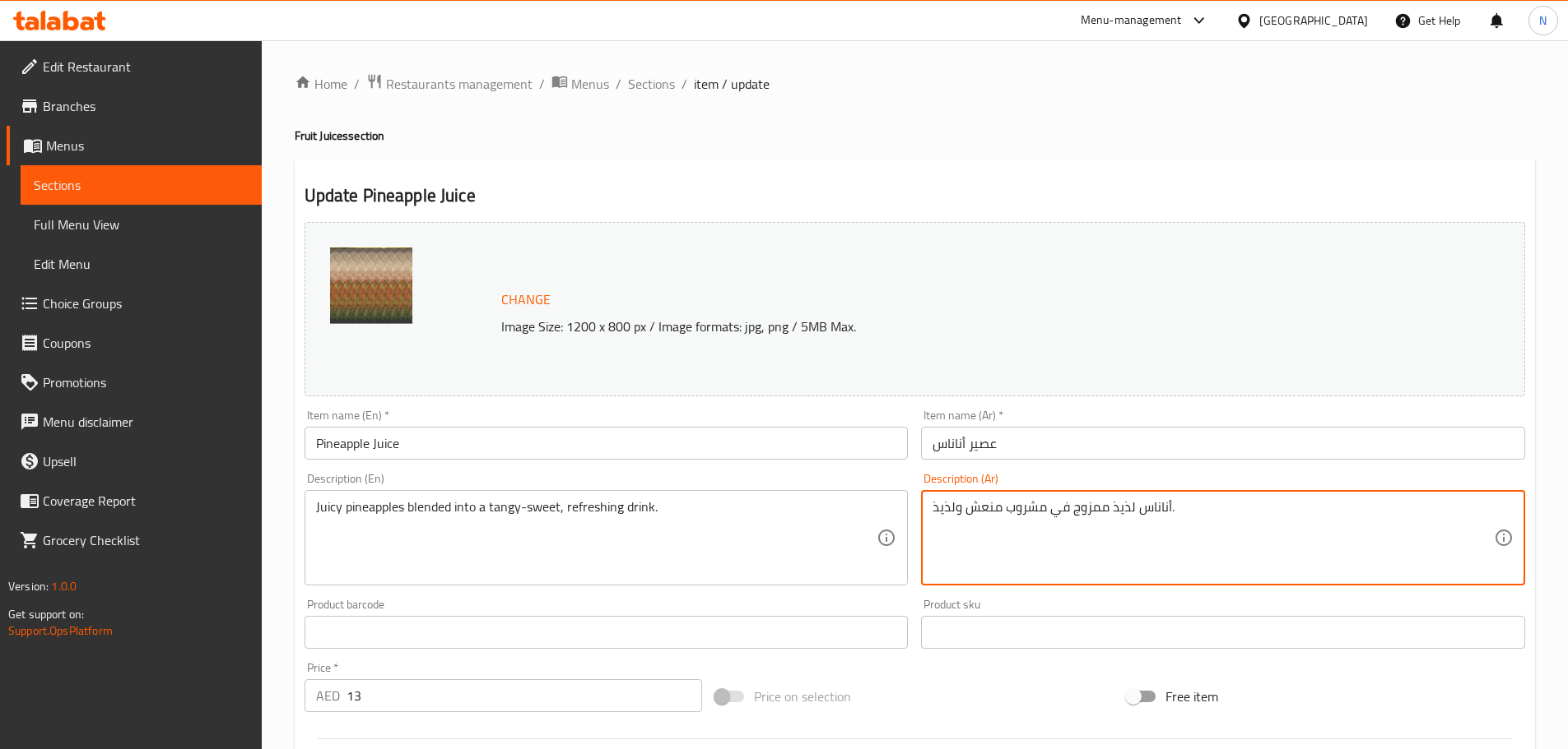
click at [1033, 672] on div "Change Image Size: 1200 x 800 px / Image formats: jpg, png / 5MB Max. Item name…" at bounding box center [915, 583] width 1233 height 733
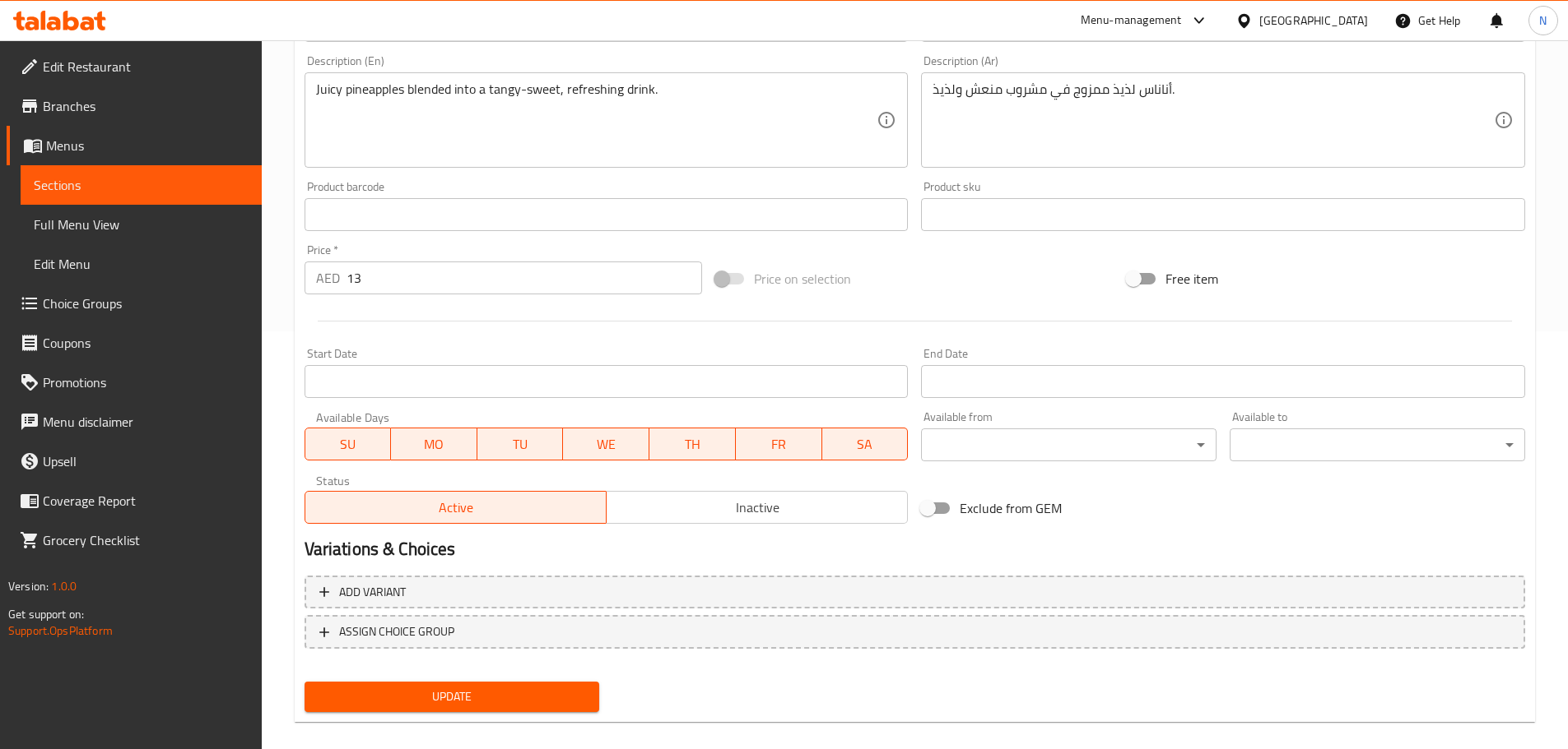
scroll to position [437, 0]
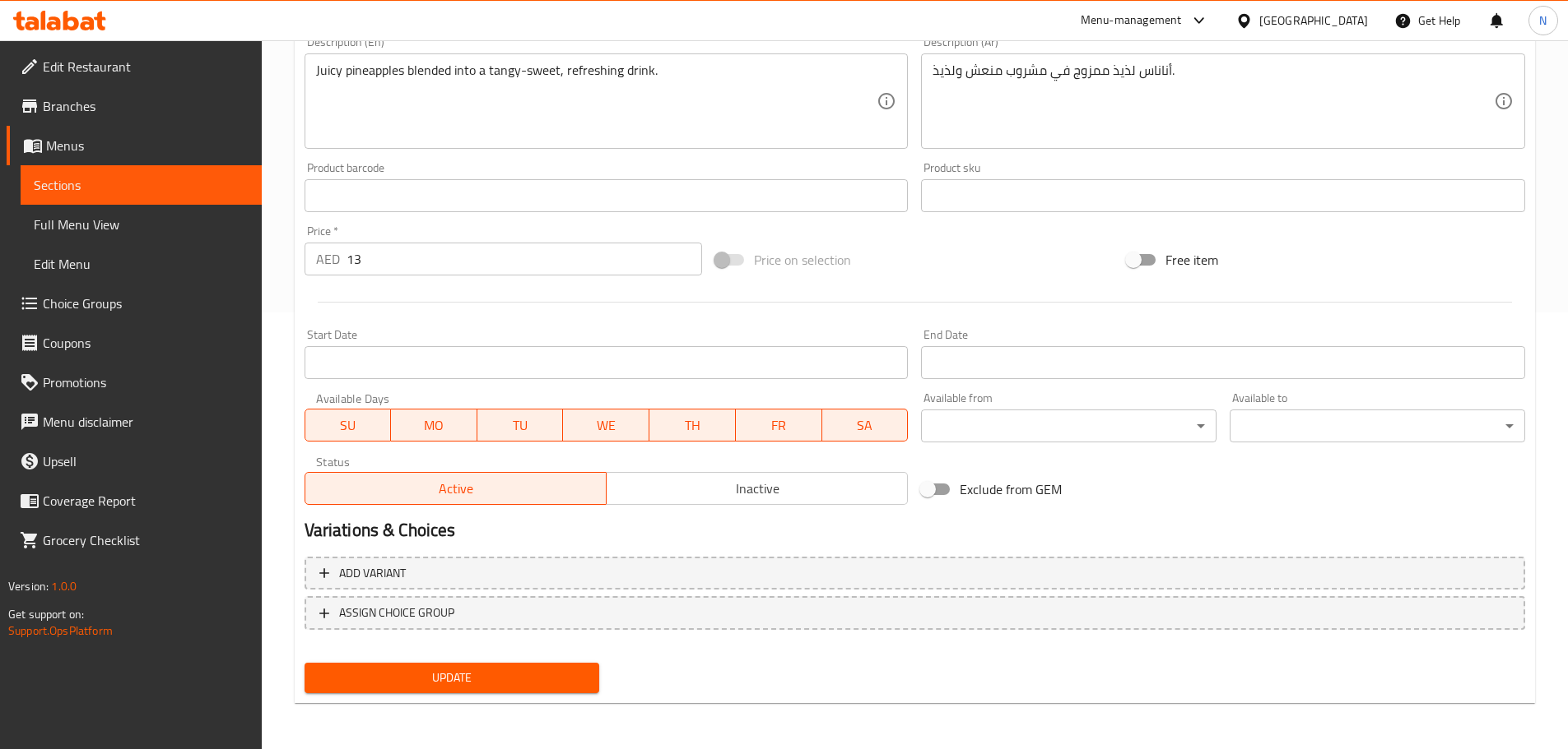
click at [442, 685] on span "Update" at bounding box center [451, 678] width 269 height 21
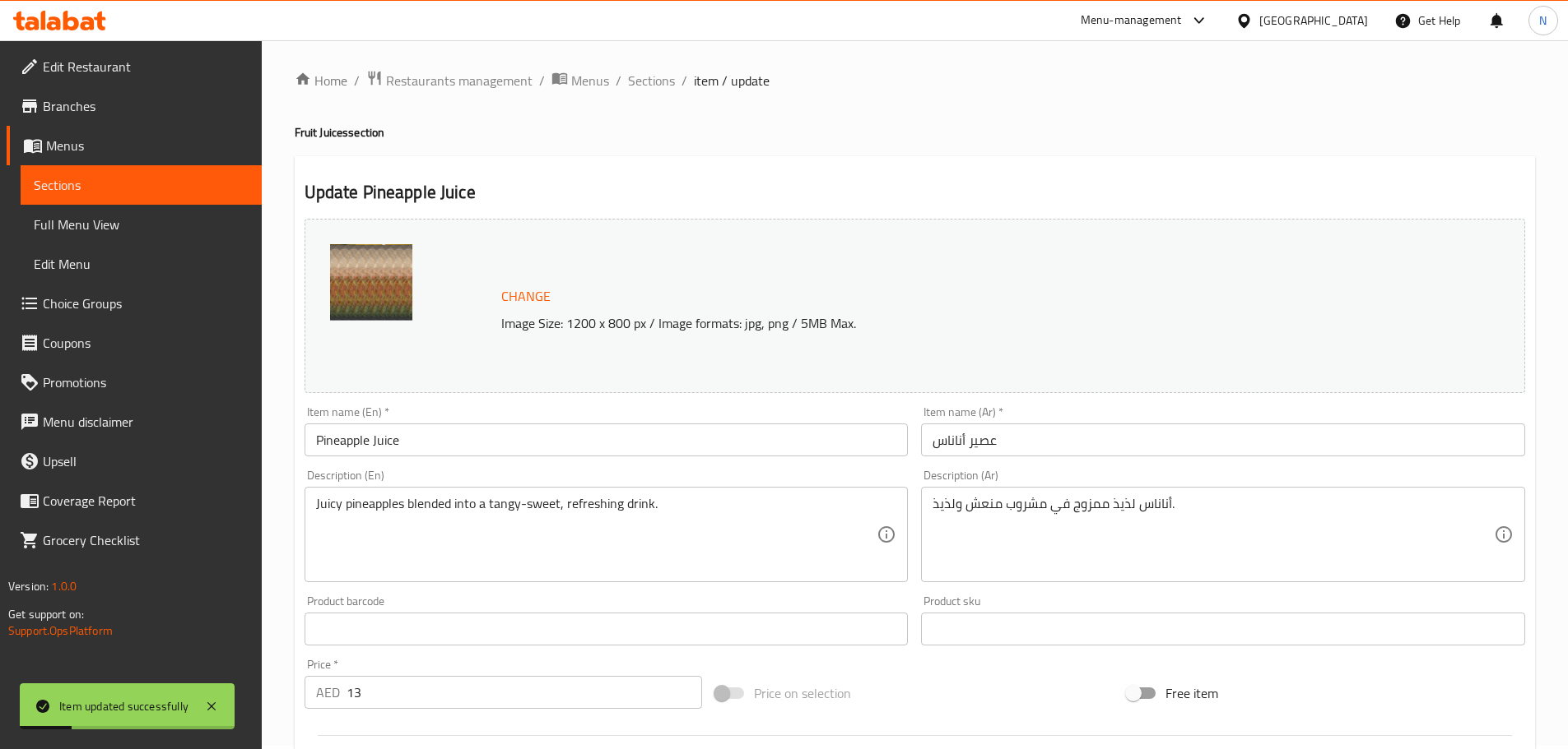
scroll to position [0, 0]
click at [651, 82] on span "Sections" at bounding box center [650, 84] width 47 height 20
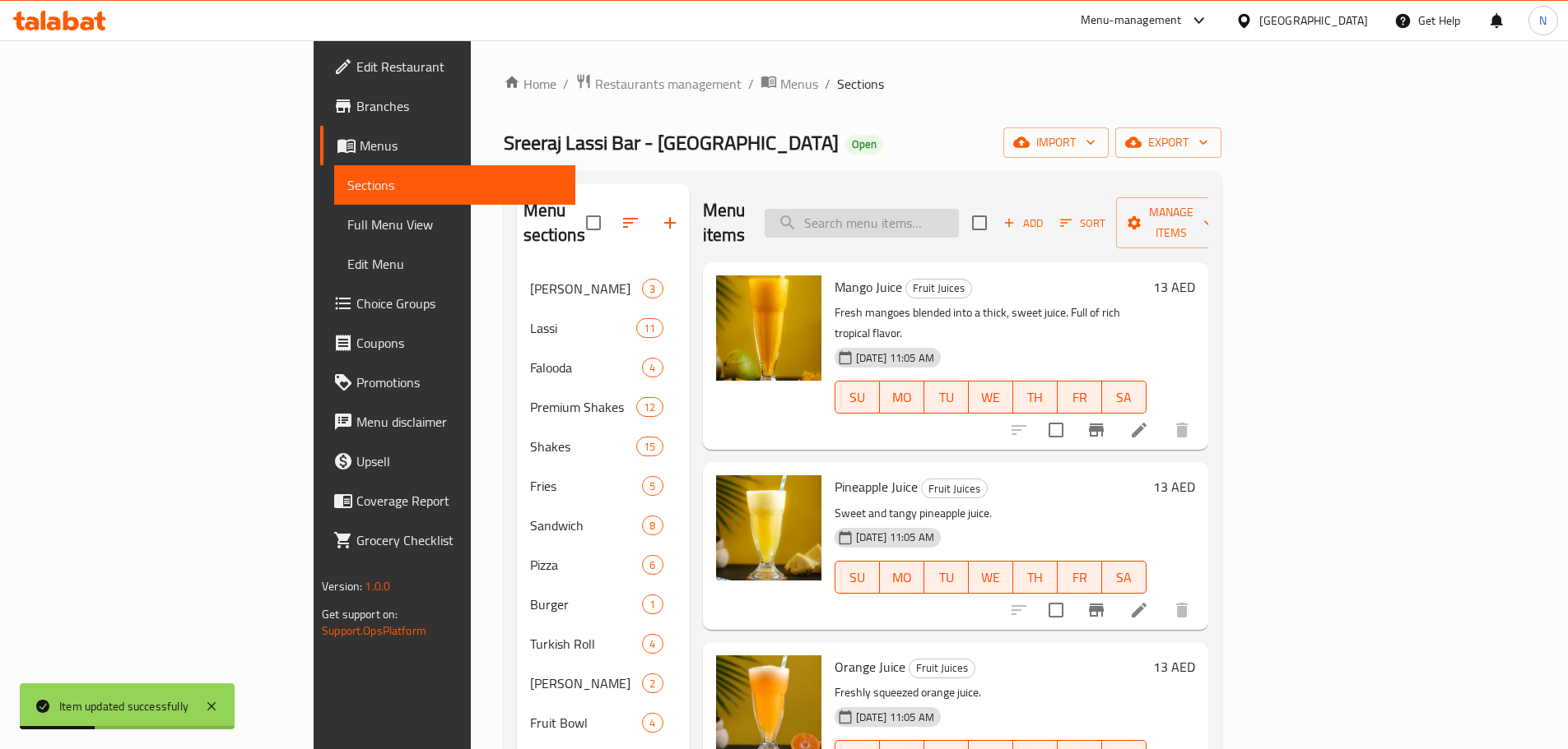
click at [933, 217] on input "search" at bounding box center [861, 223] width 194 height 29
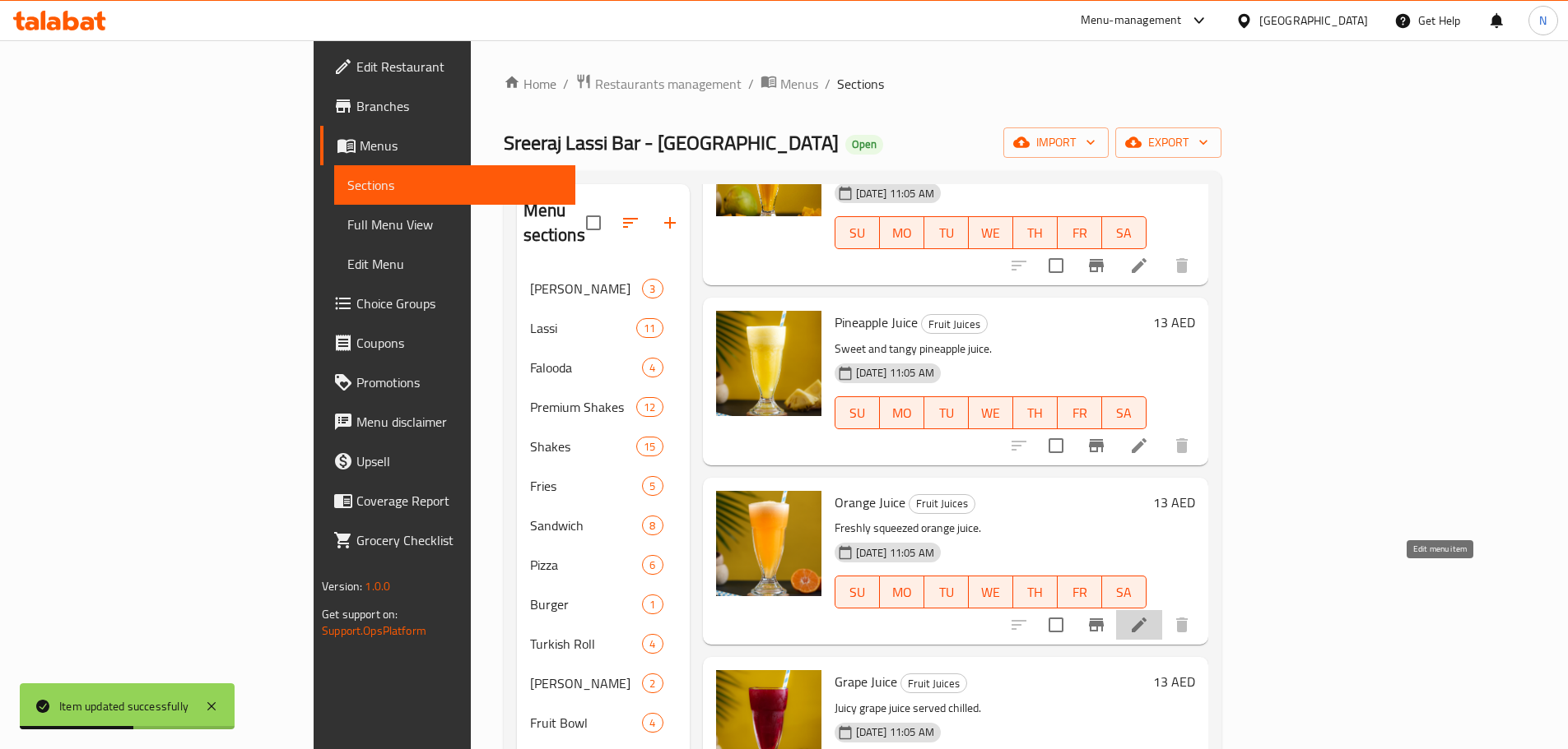
click at [1149, 615] on icon at bounding box center [1139, 625] width 20 height 20
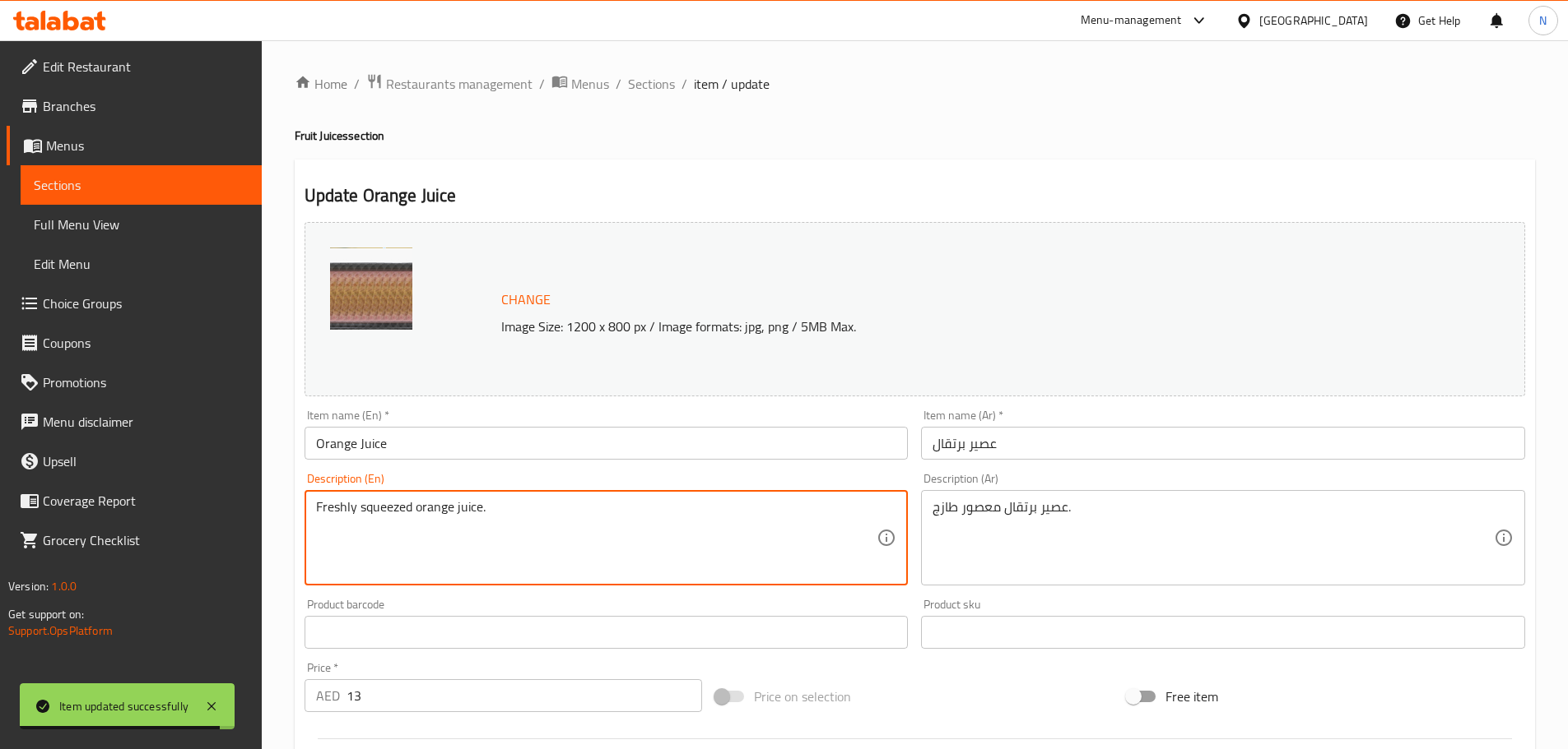
click at [458, 506] on textarea "Freshly squeezed orange juice." at bounding box center [597, 538] width 561 height 78
paste textarea "oranges blended into a tangy-sweet, refreshing juice. Bright, citrusy, and full…"
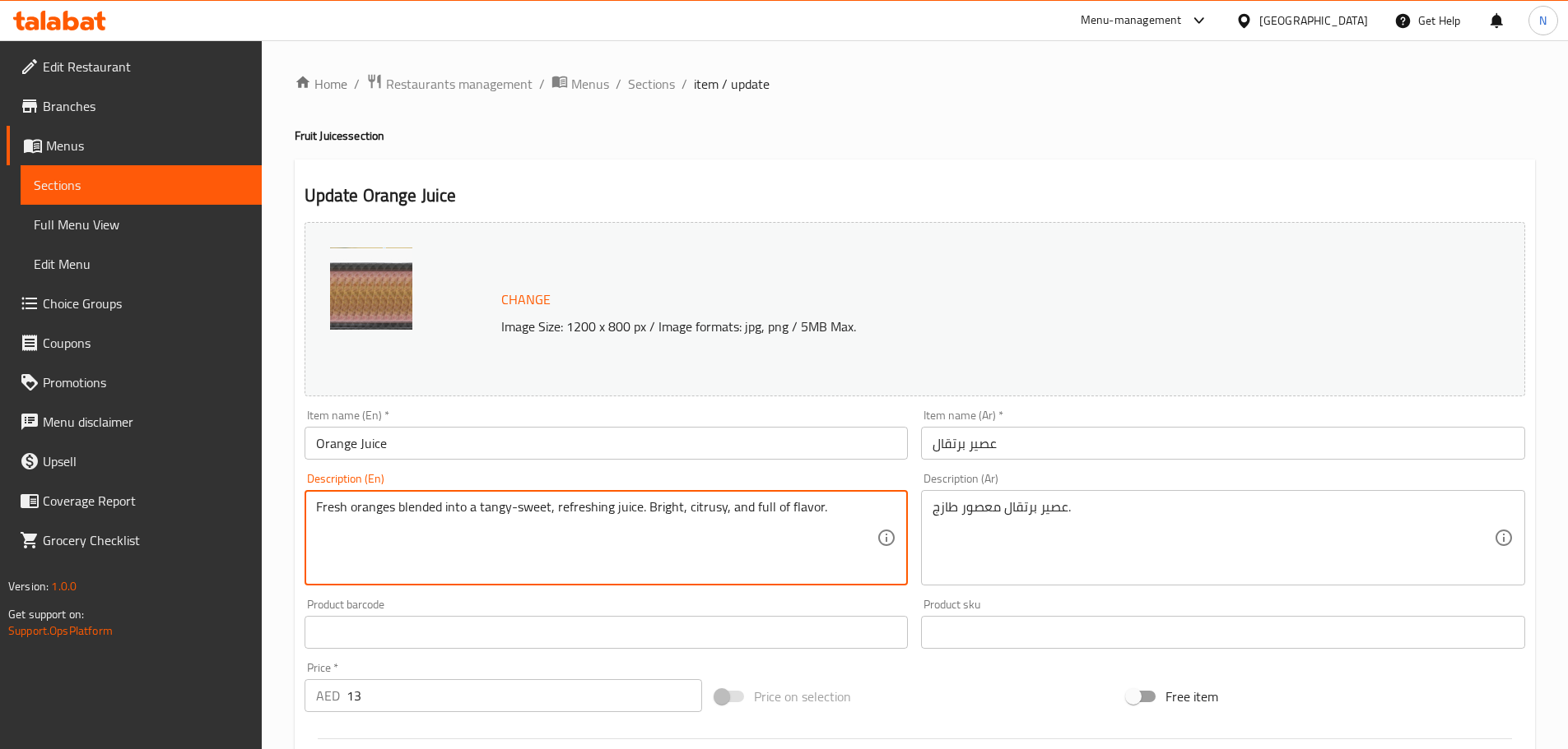
type textarea "Fresh oranges blended into a tangy-sweet, refreshing juice. Bright, citrusy, an…"
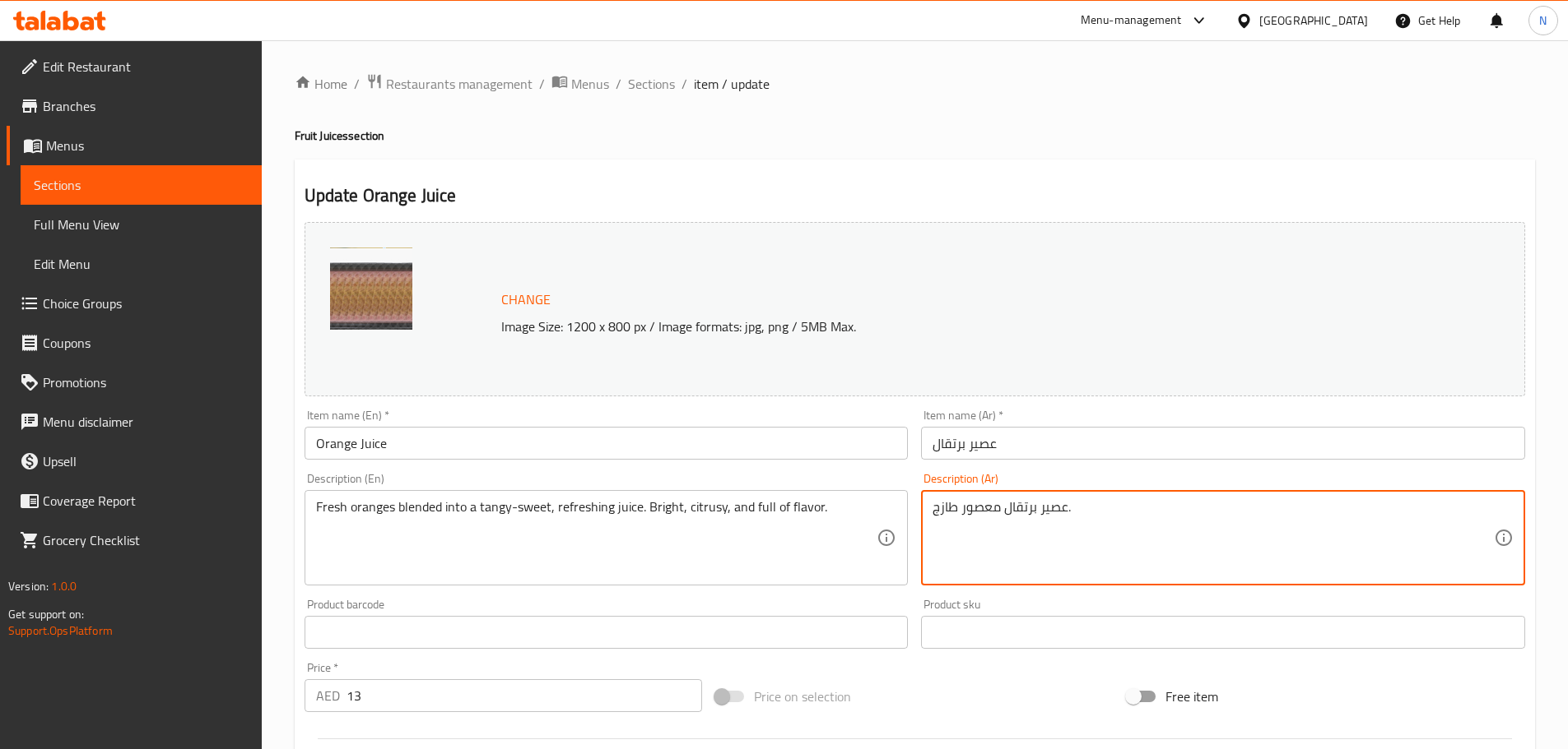
click at [1016, 508] on textarea "عصير برتقال معصور طازج." at bounding box center [1213, 538] width 561 height 78
paste textarea "طازج ممزوج بنكهة حلوة لاذعة ومنعشة. نكهة حمضية منعشة وغنية بالنكهة"
click at [1059, 505] on textarea "عصير برتقال طازج ممزوج بنكهة حلوة لاذعة ومنعشة. نكهة حمضية منعشة وغنية بالنكهة." at bounding box center [1213, 538] width 561 height 78
type textarea "عصير برتقال طازج ممزوج بنكهة حلوة لاذعة ومنعشة. نكهة حمضية، منعشة وغنية بالنكهة."
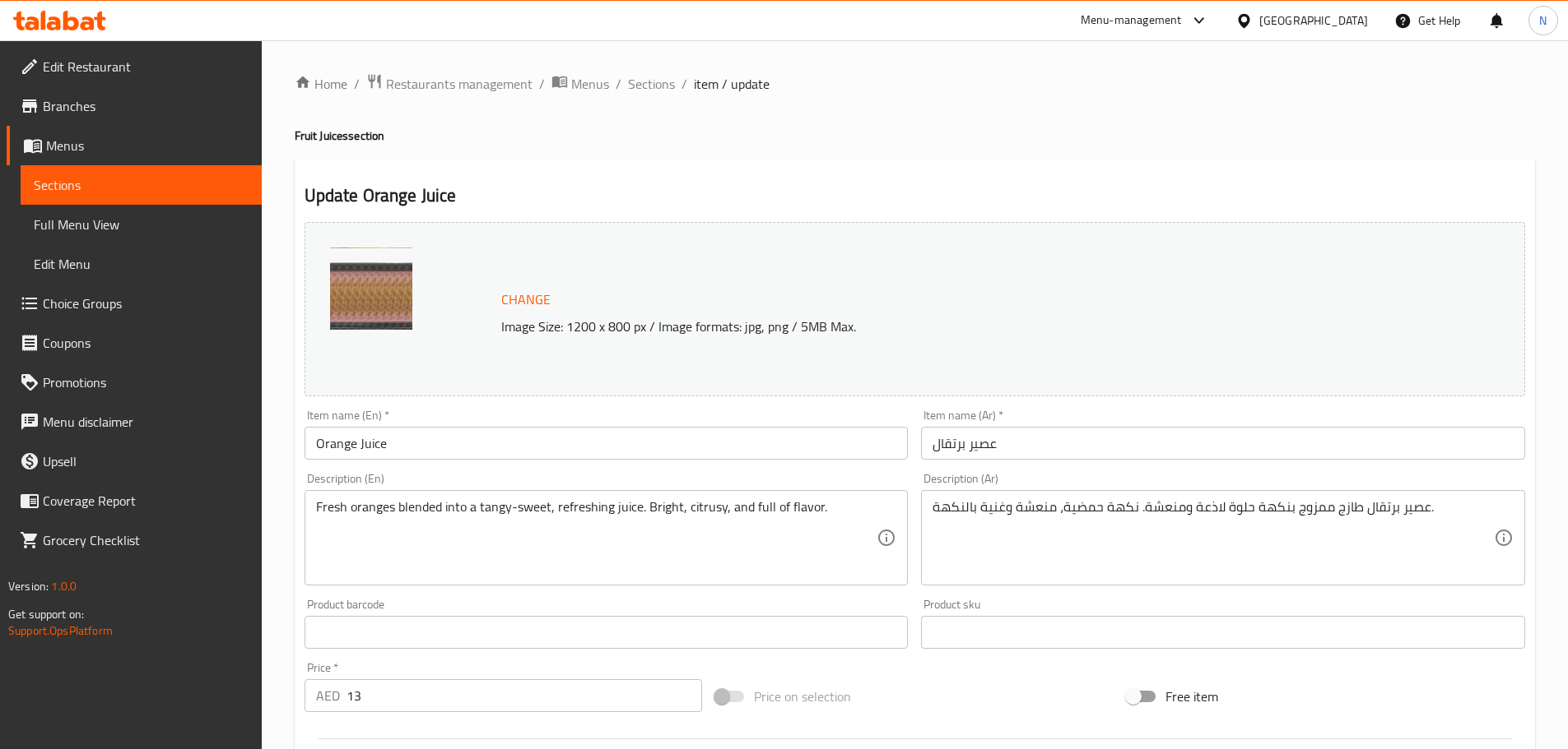
click at [1009, 688] on div "Price on selection" at bounding box center [914, 696] width 411 height 45
click at [962, 691] on div "Price on selection" at bounding box center [914, 696] width 411 height 45
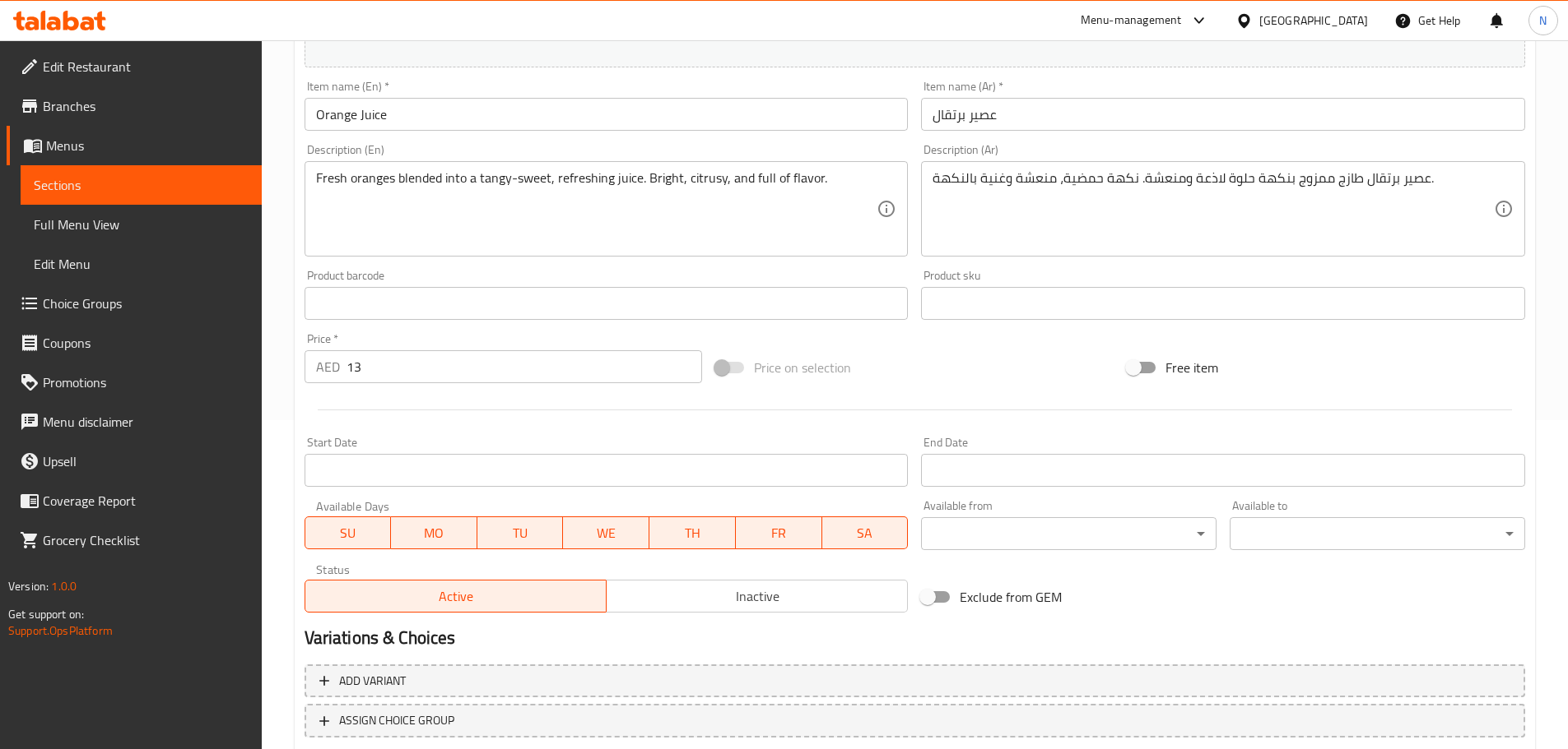
scroll to position [411, 0]
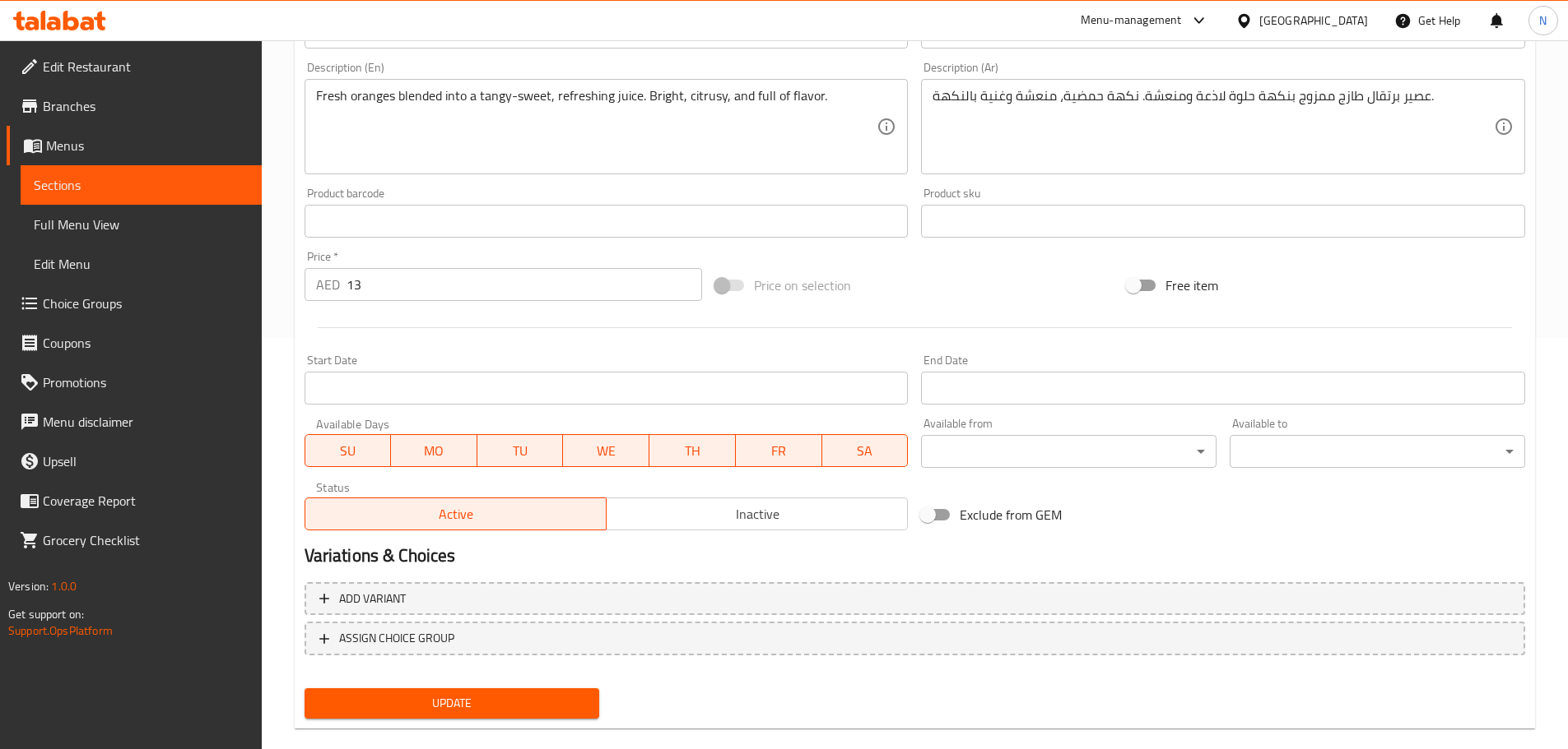
click at [506, 696] on span "Update" at bounding box center [451, 703] width 269 height 21
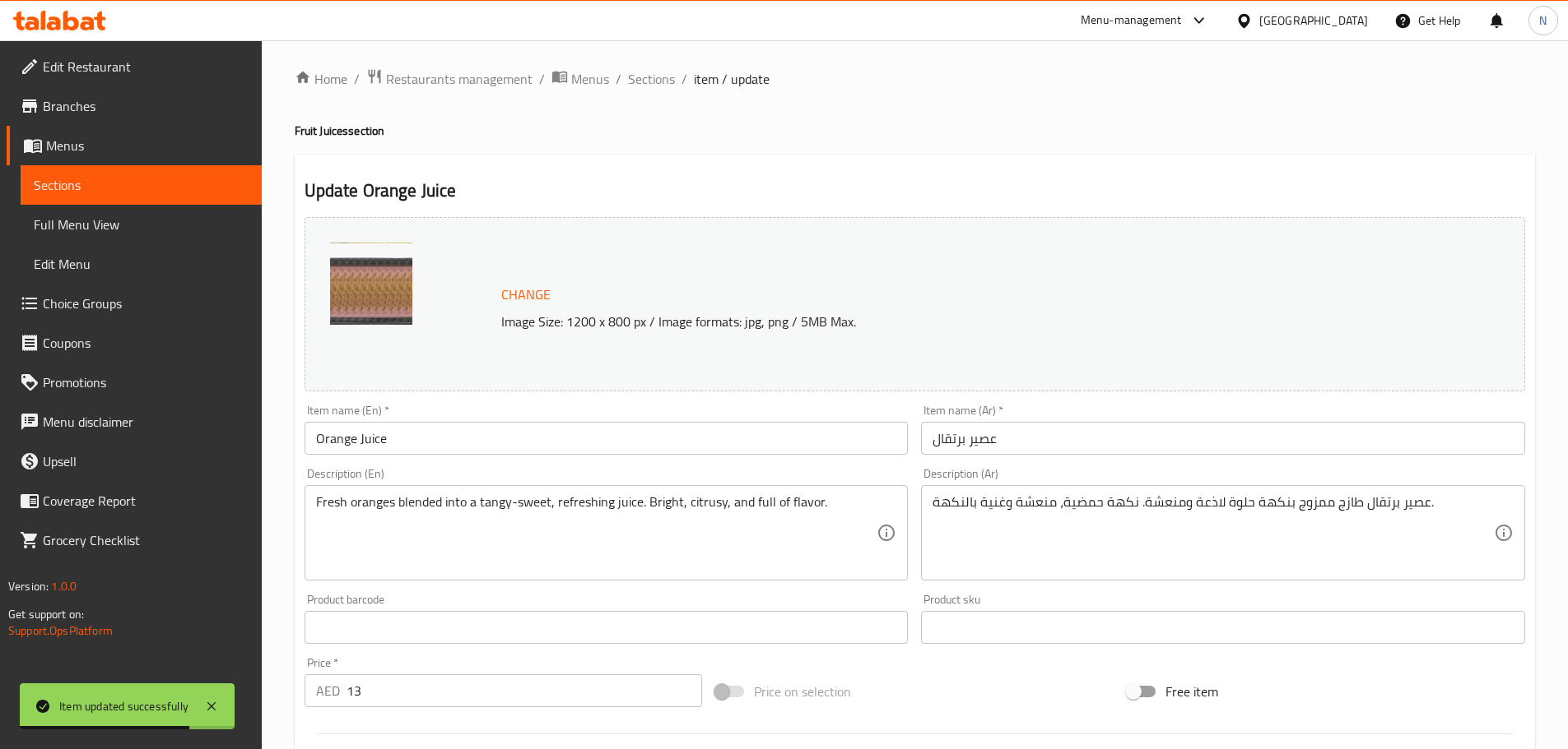
scroll to position [0, 0]
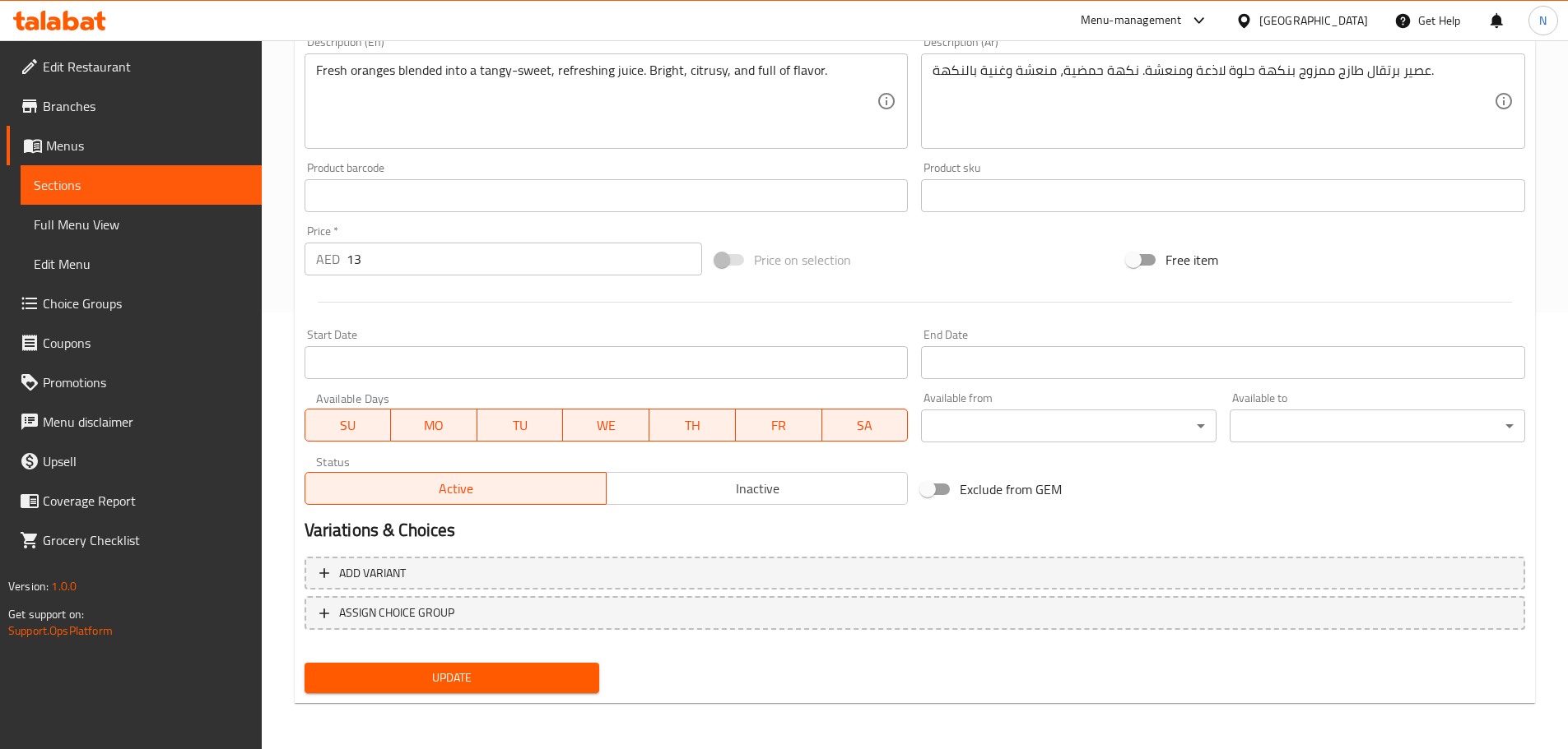
click at [402, 683] on span "Update" at bounding box center [451, 678] width 269 height 21
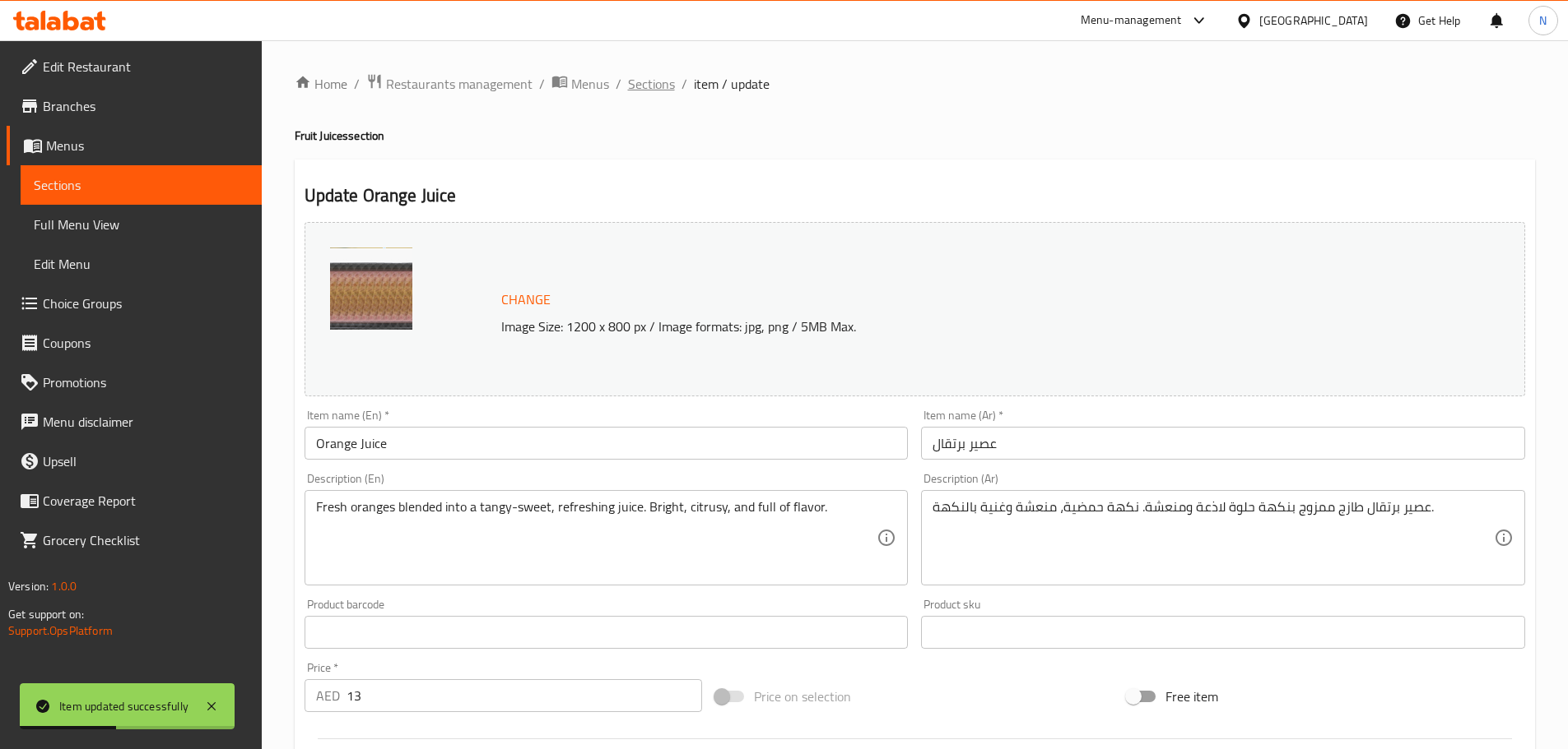
click at [651, 85] on span "Sections" at bounding box center [650, 84] width 47 height 20
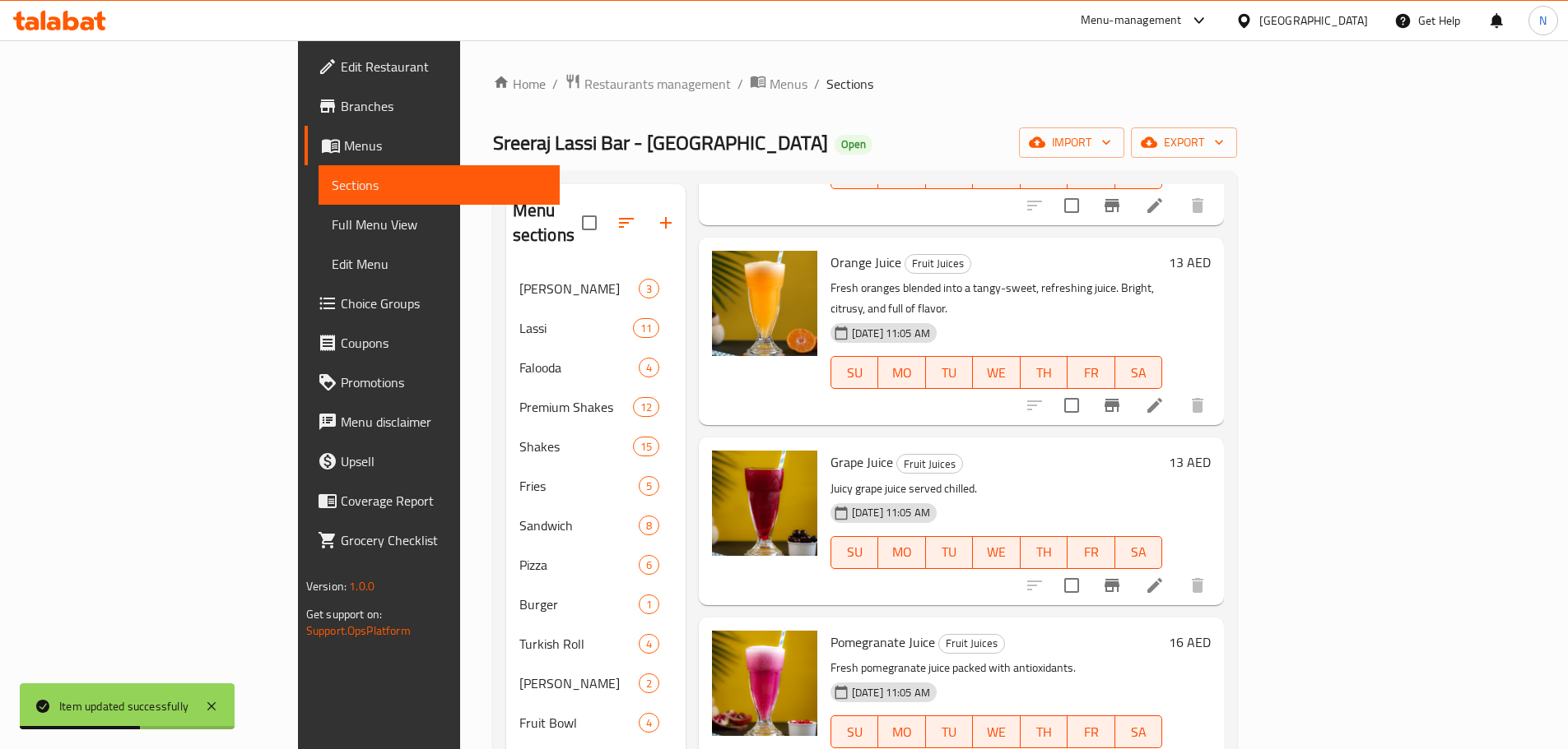
scroll to position [411, 0]
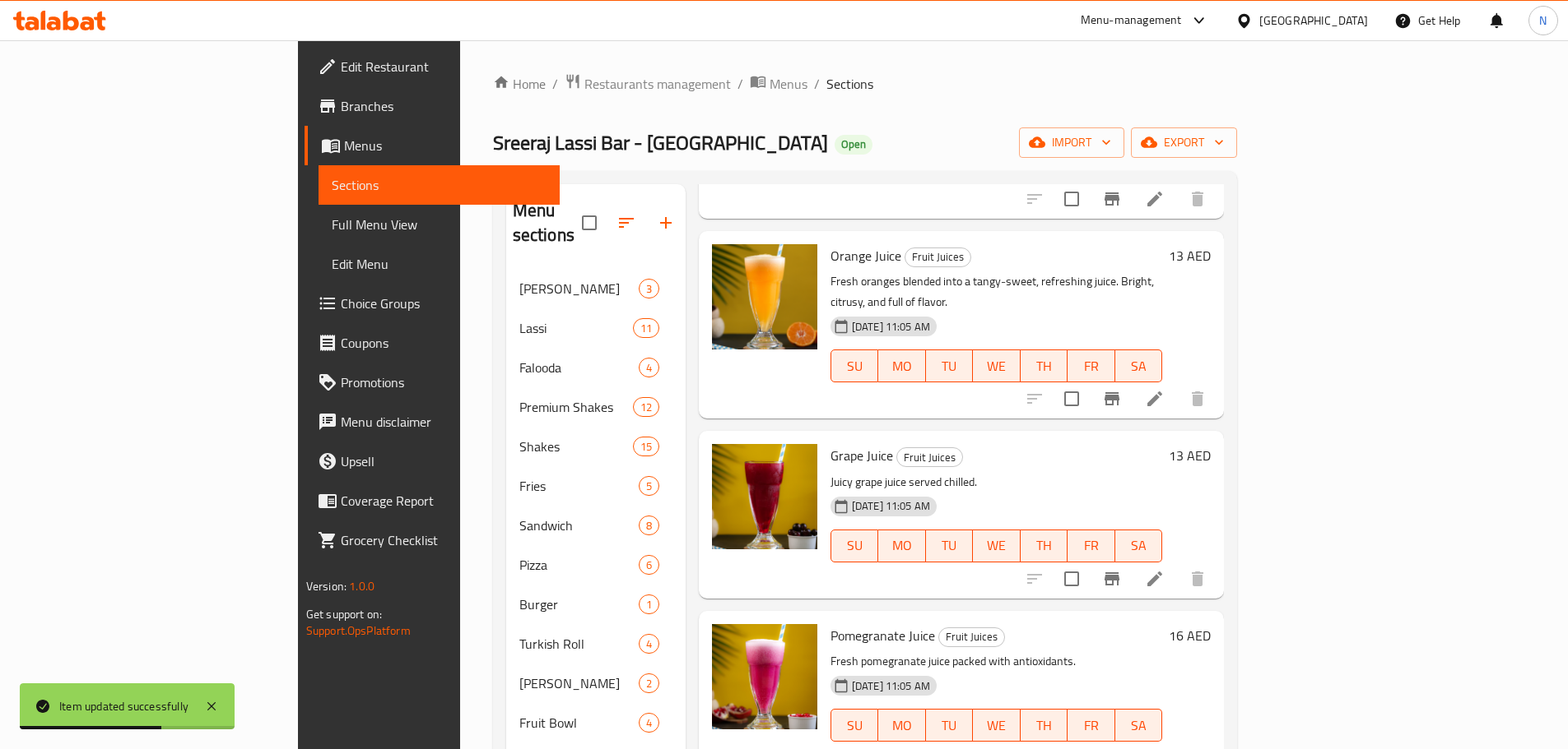
click at [1177, 565] on li at bounding box center [1155, 580] width 46 height 30
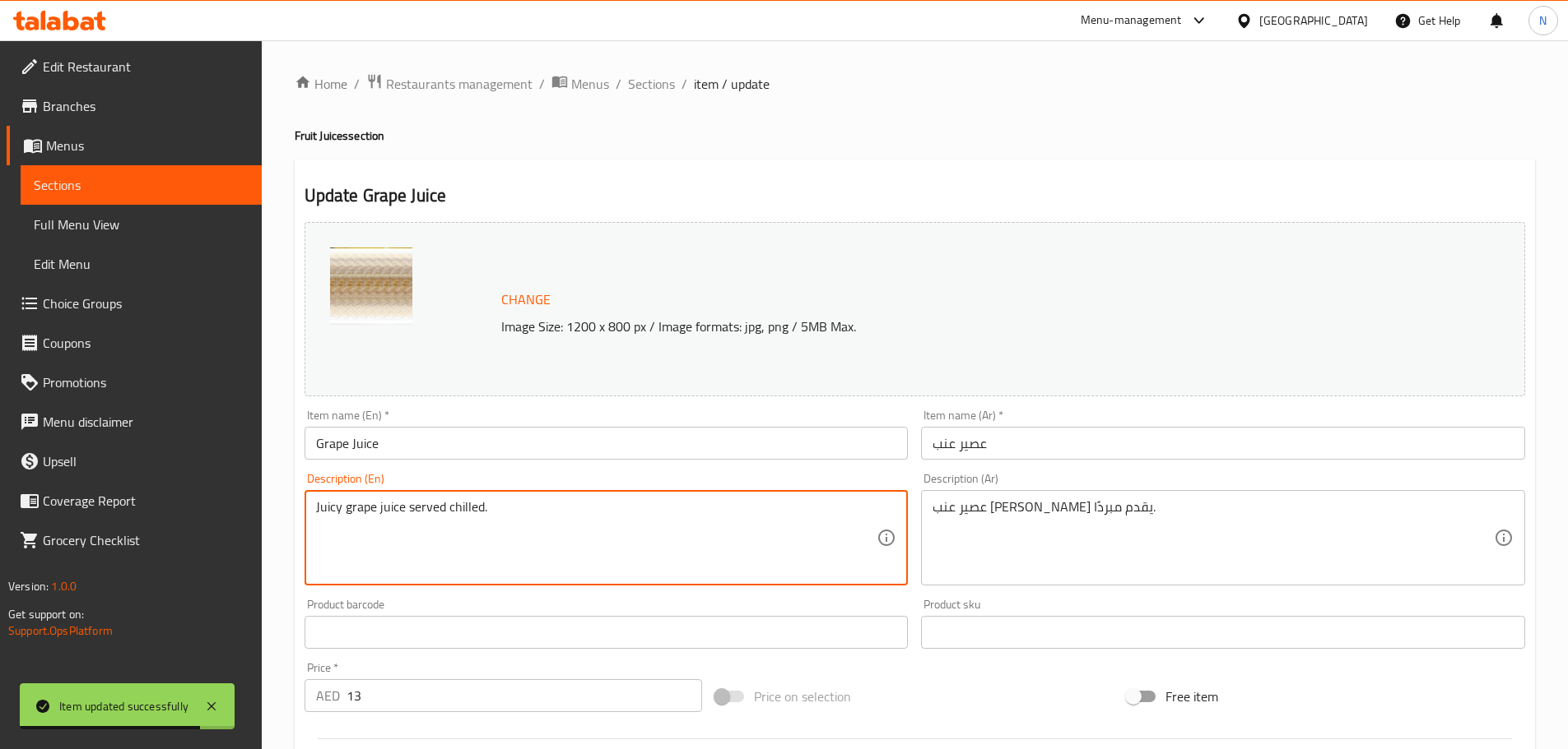
click at [446, 500] on textarea "Juicy grape juice served chilled." at bounding box center [597, 538] width 561 height 78
paste textarea "Fresh grapes blended into a sweet, fruity juice. Bold, juicy, and full of grape…"
type textarea "Fresh grapes blended into a sweet, fruity juice. Bold, juicy, and full of grape…"
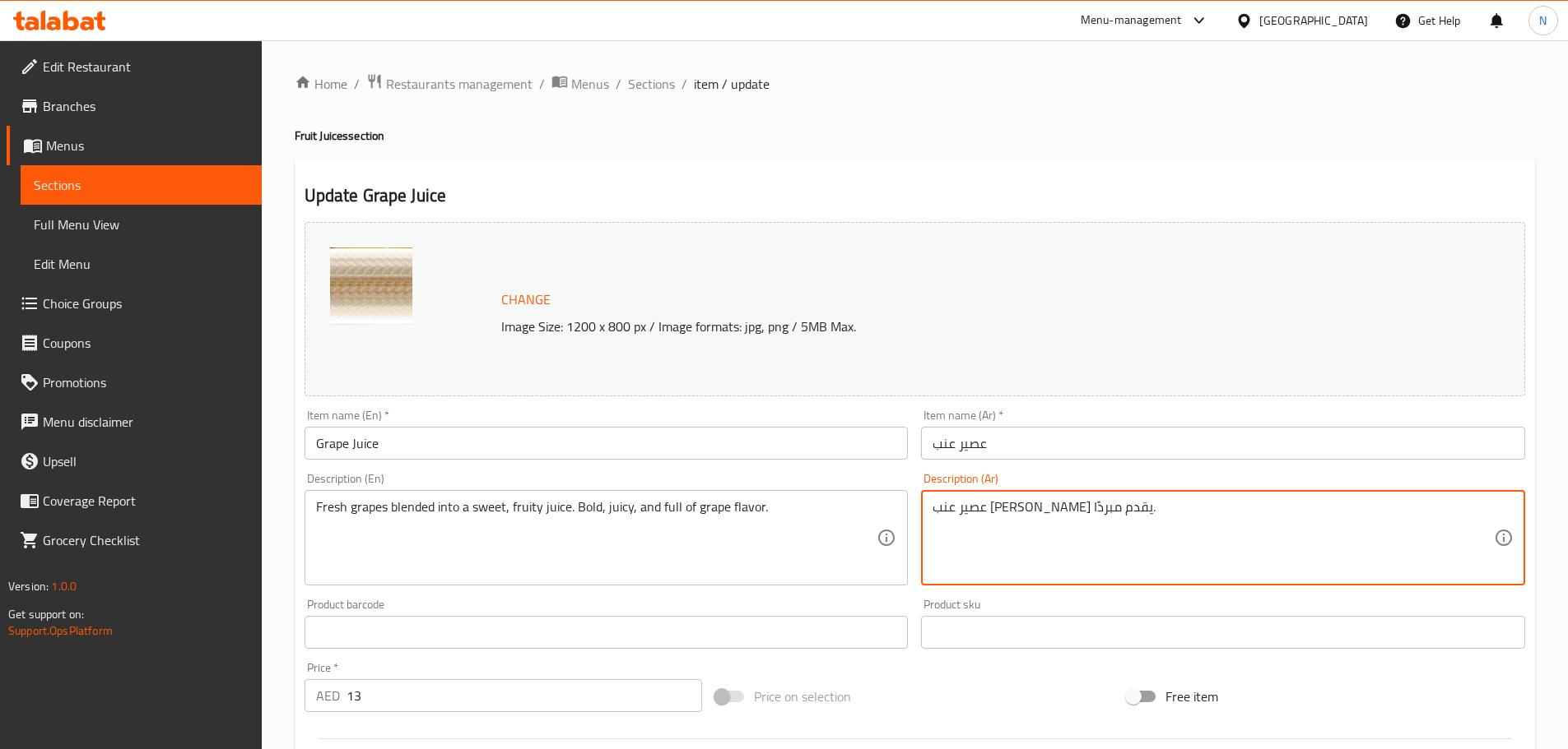
click at [994, 508] on textarea "عصير عنب جوسي يقدم مبردًا." at bounding box center [1213, 538] width 561 height 78
paste textarea "نب طازج ممزوج بعصير حلو وفاكهي. جريء، غني بالعصير، وغني بنكهة العنب"
click at [1195, 511] on textarea "عنب طازج ممزوج بعصير حلو وفاكهي. جريء، غني بالعصير، وغني بنكهة العنب." at bounding box center [1213, 538] width 561 height 78
click at [1220, 535] on textarea "عنب طازج ممزوج بعصير حلو وفاكهي. جريء، غني بالعصير، وغني بنكهة العنب." at bounding box center [1213, 538] width 561 height 78
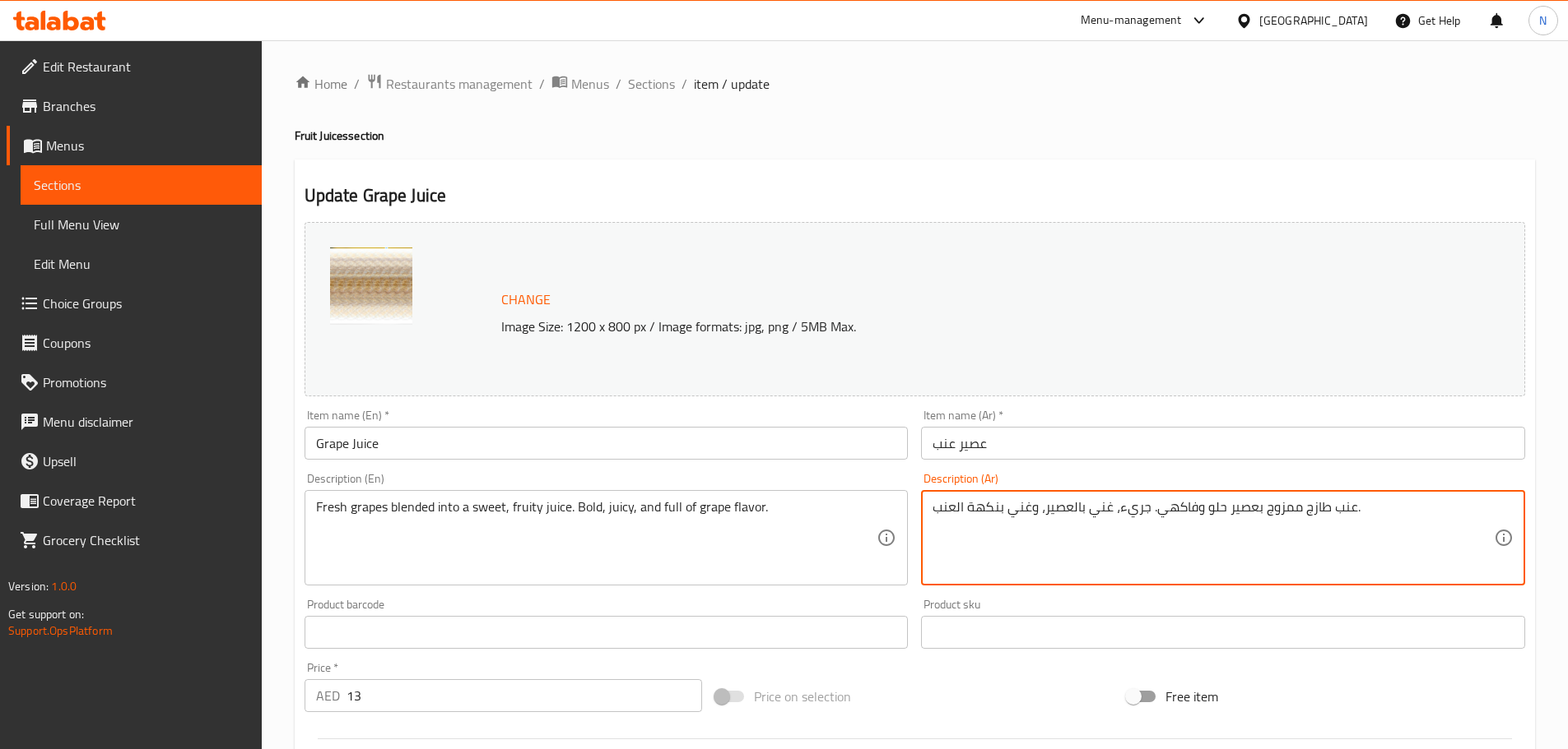
type textarea "عنب طازج ممزوج بعصير حلو وفاكهي. جريء، غني بالعصير، وغني بنكهة العنب."
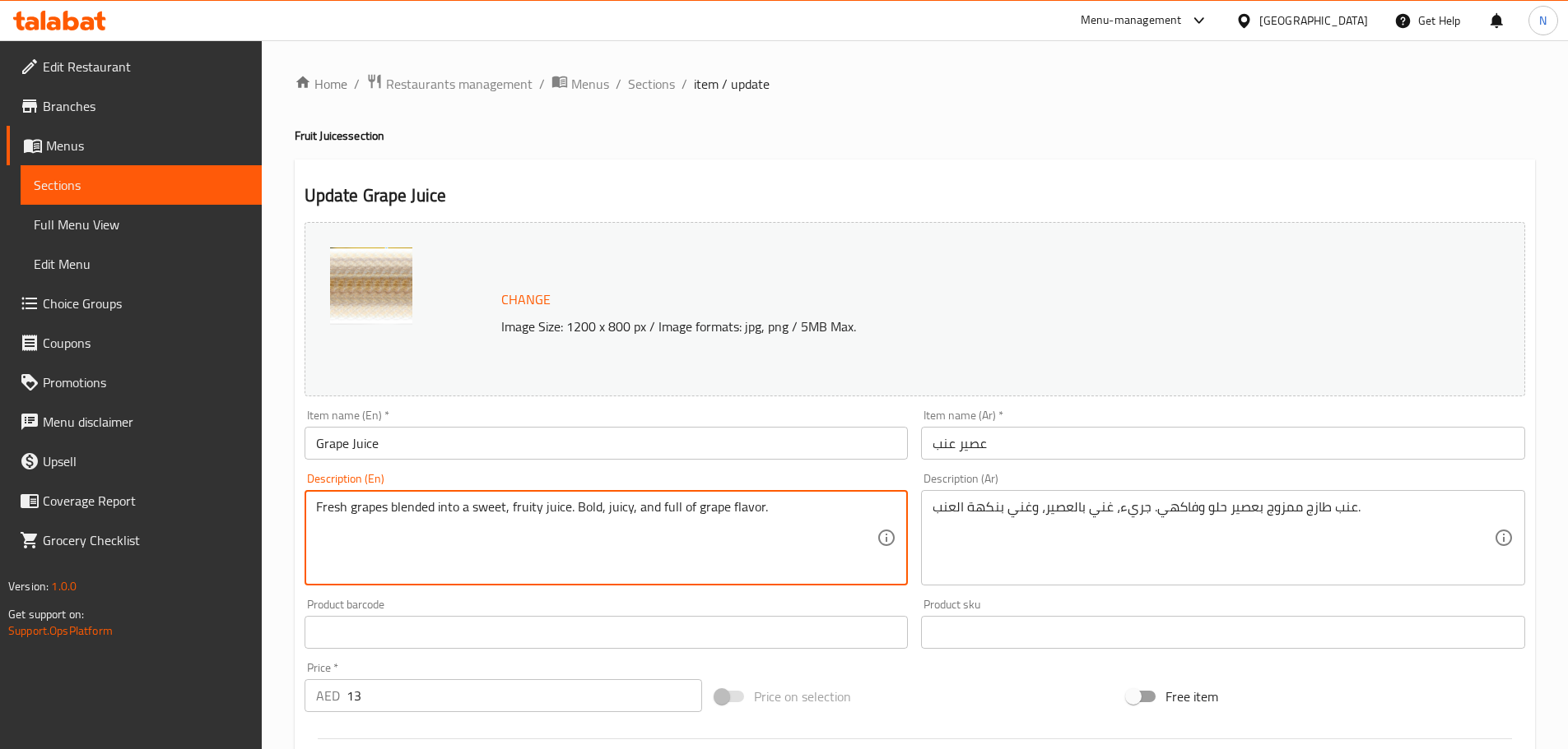
click at [586, 509] on textarea "Fresh grapes blended into a sweet, fruity juice. Bold, juicy, and full of grape…" at bounding box center [597, 538] width 561 height 78
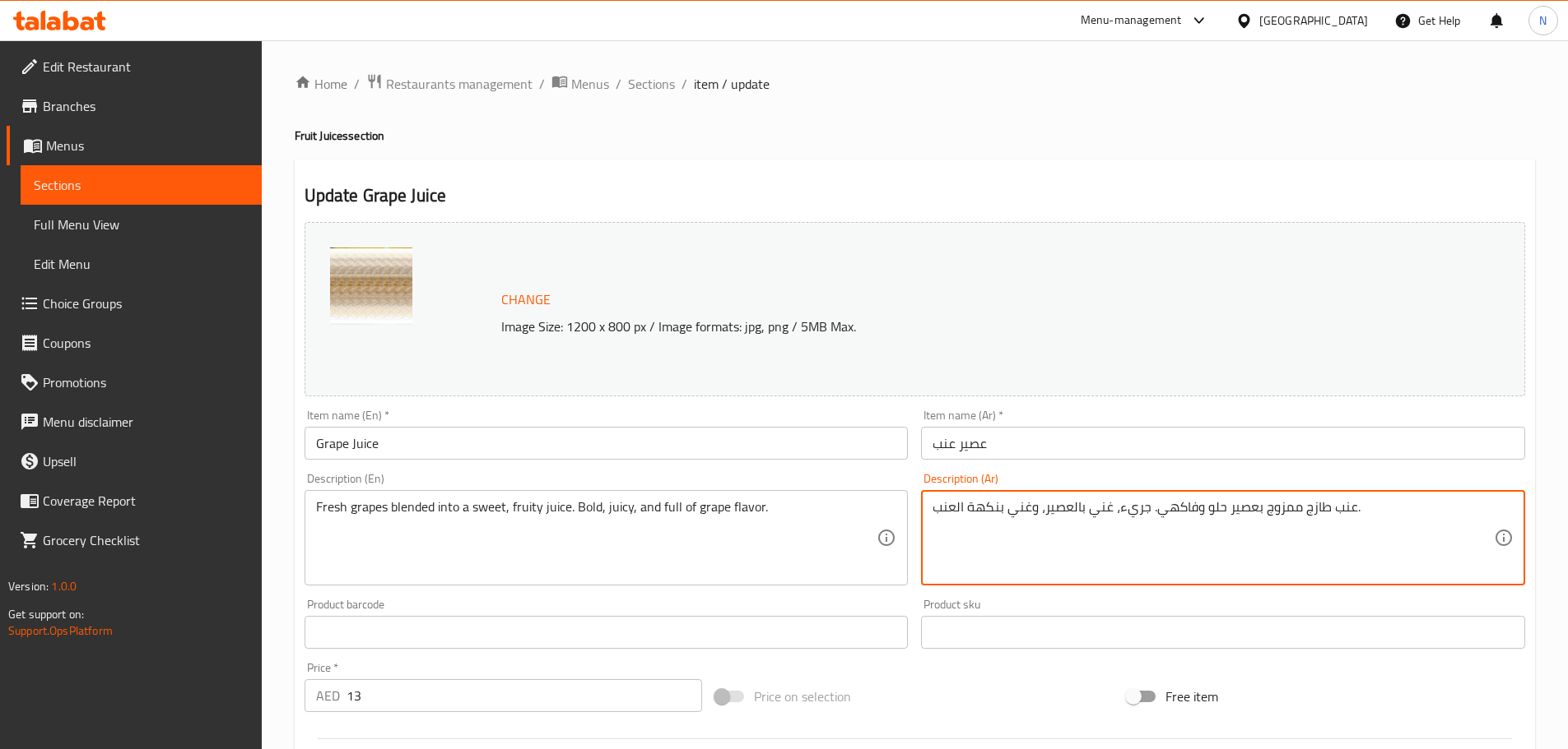
click at [1365, 529] on textarea "عنب طازج ممزوج بعصير حلو وفاكهي. جريء، غني بالعصير، وغني بنكهة العنب." at bounding box center [1213, 538] width 561 height 78
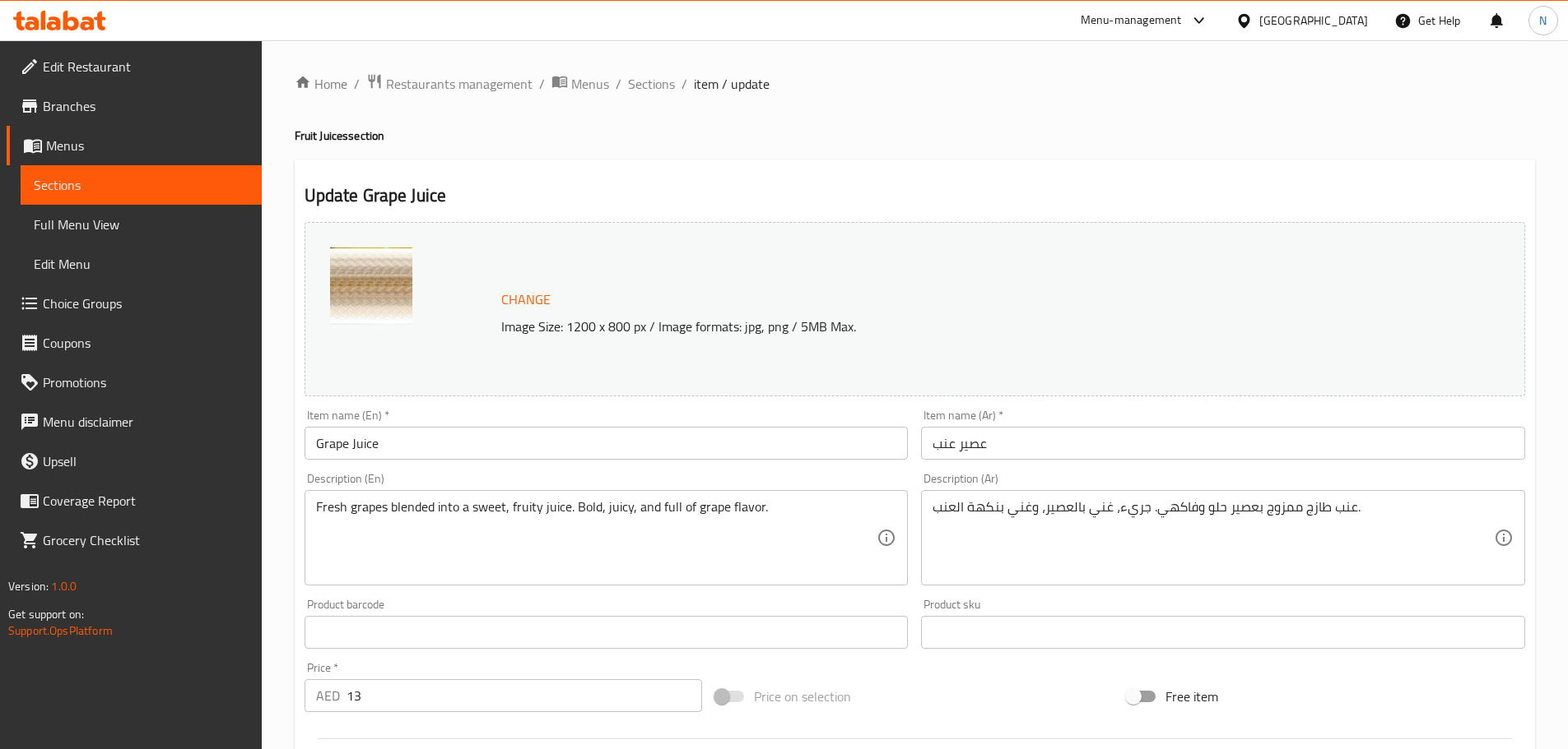
click at [955, 696] on div "Price on selection" at bounding box center [914, 696] width 411 height 45
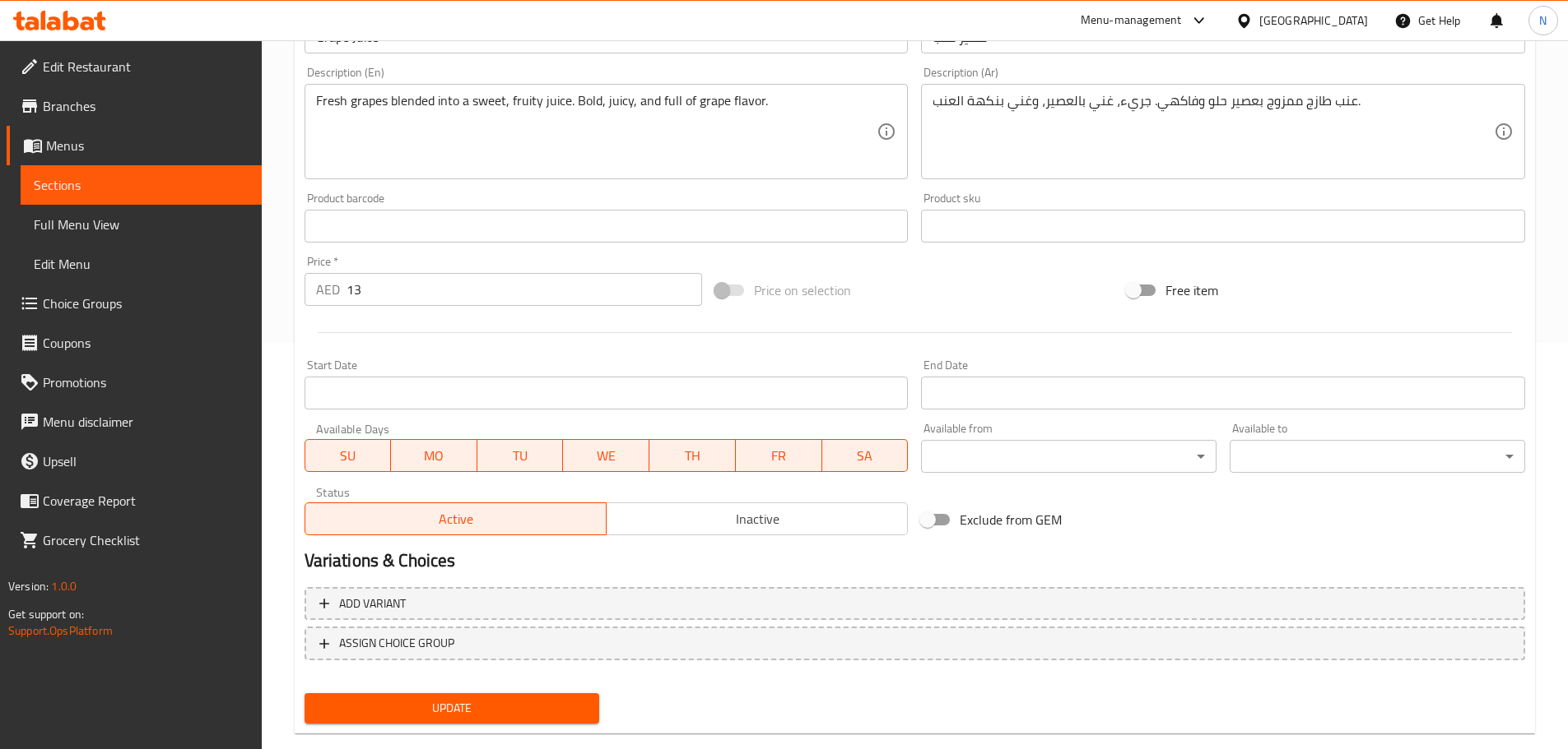
scroll to position [437, 0]
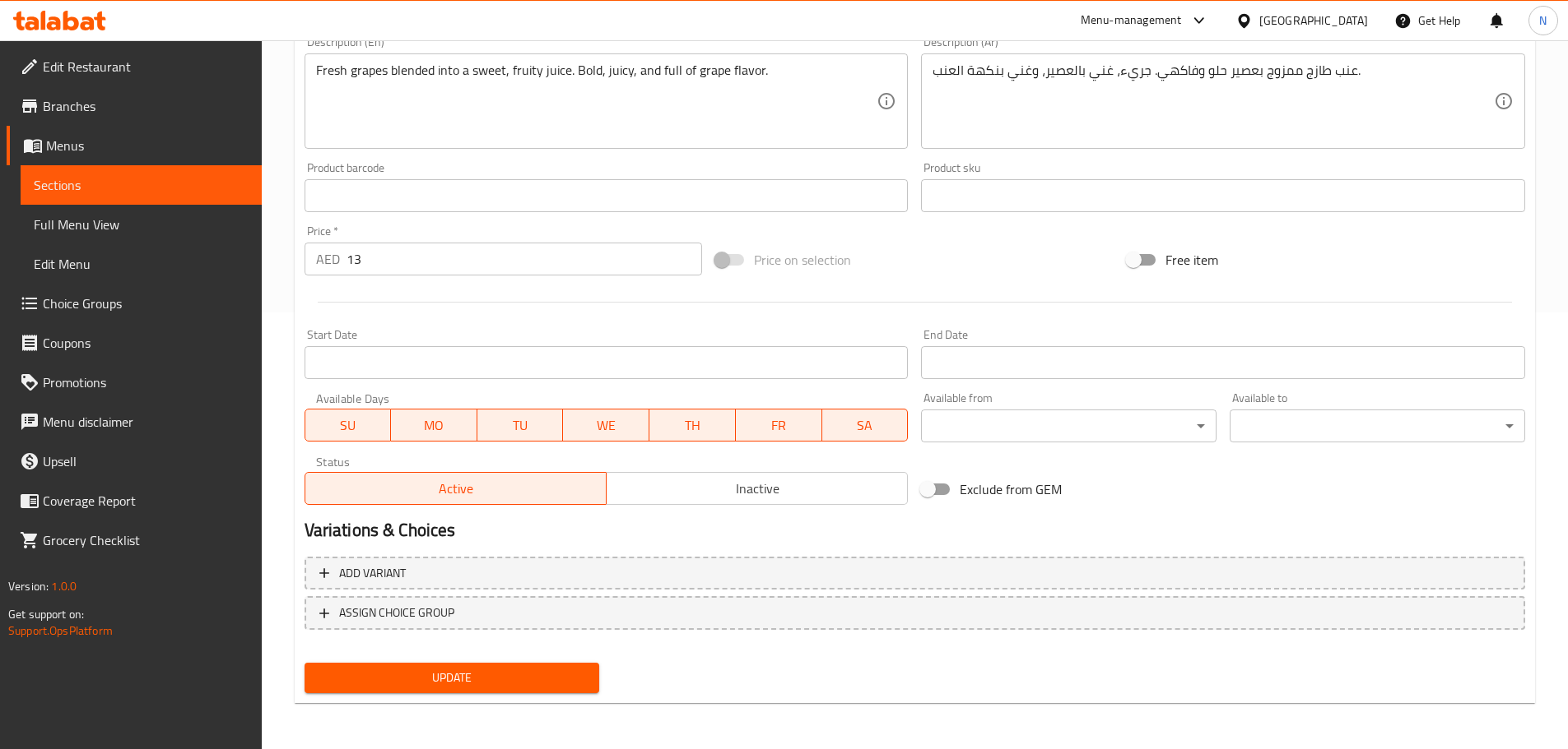
click at [483, 673] on span "Update" at bounding box center [451, 678] width 269 height 21
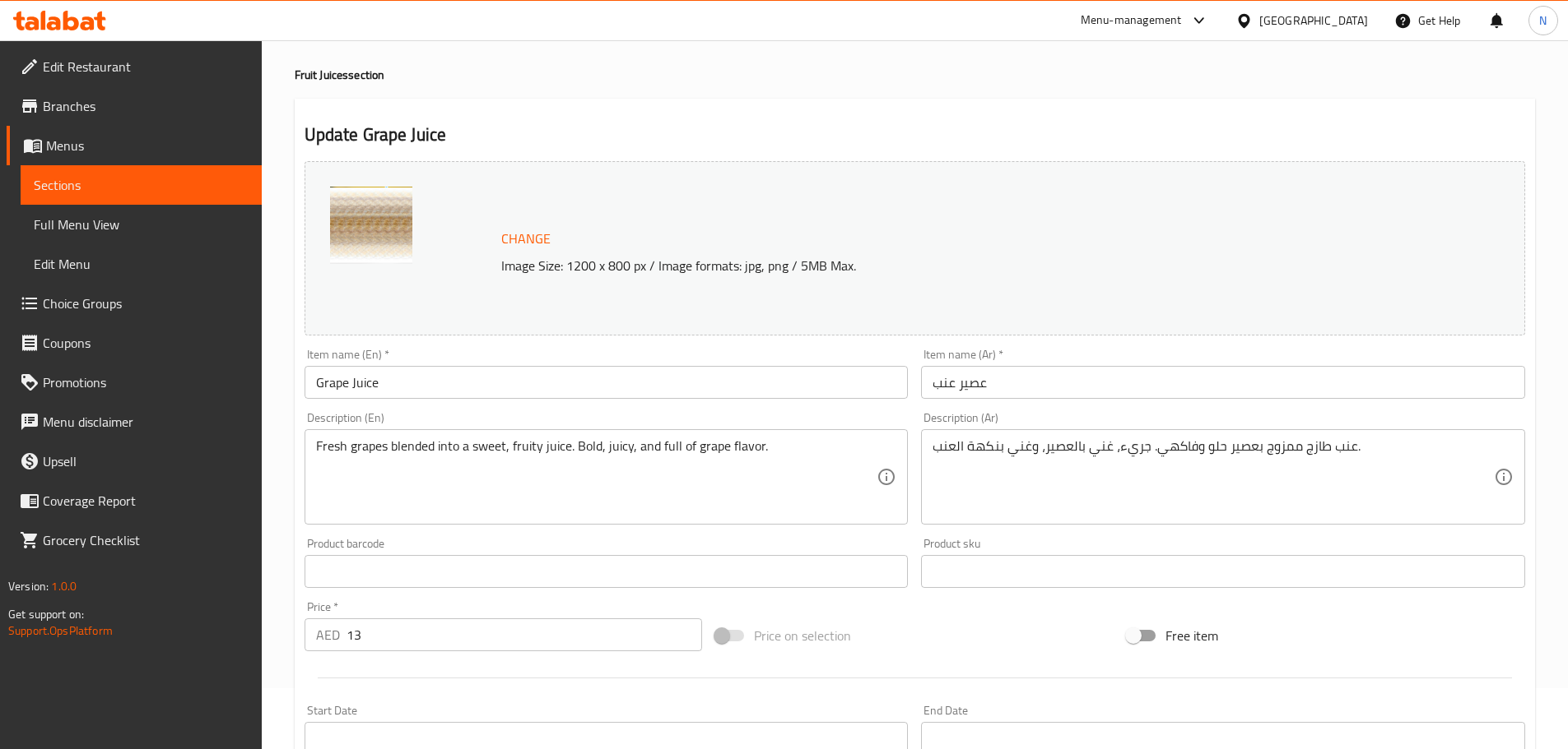
scroll to position [0, 0]
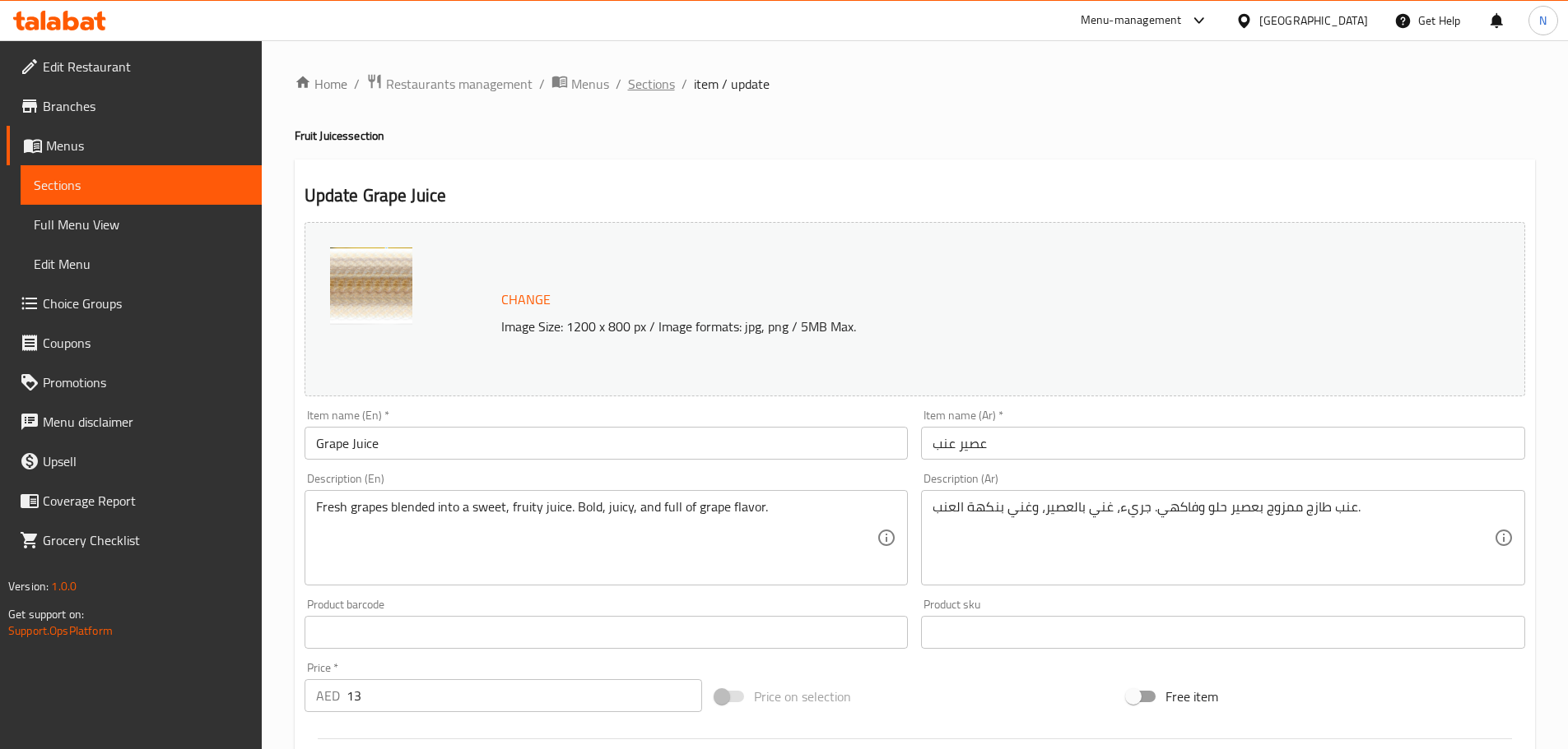
click at [653, 88] on span "Sections" at bounding box center [650, 84] width 47 height 20
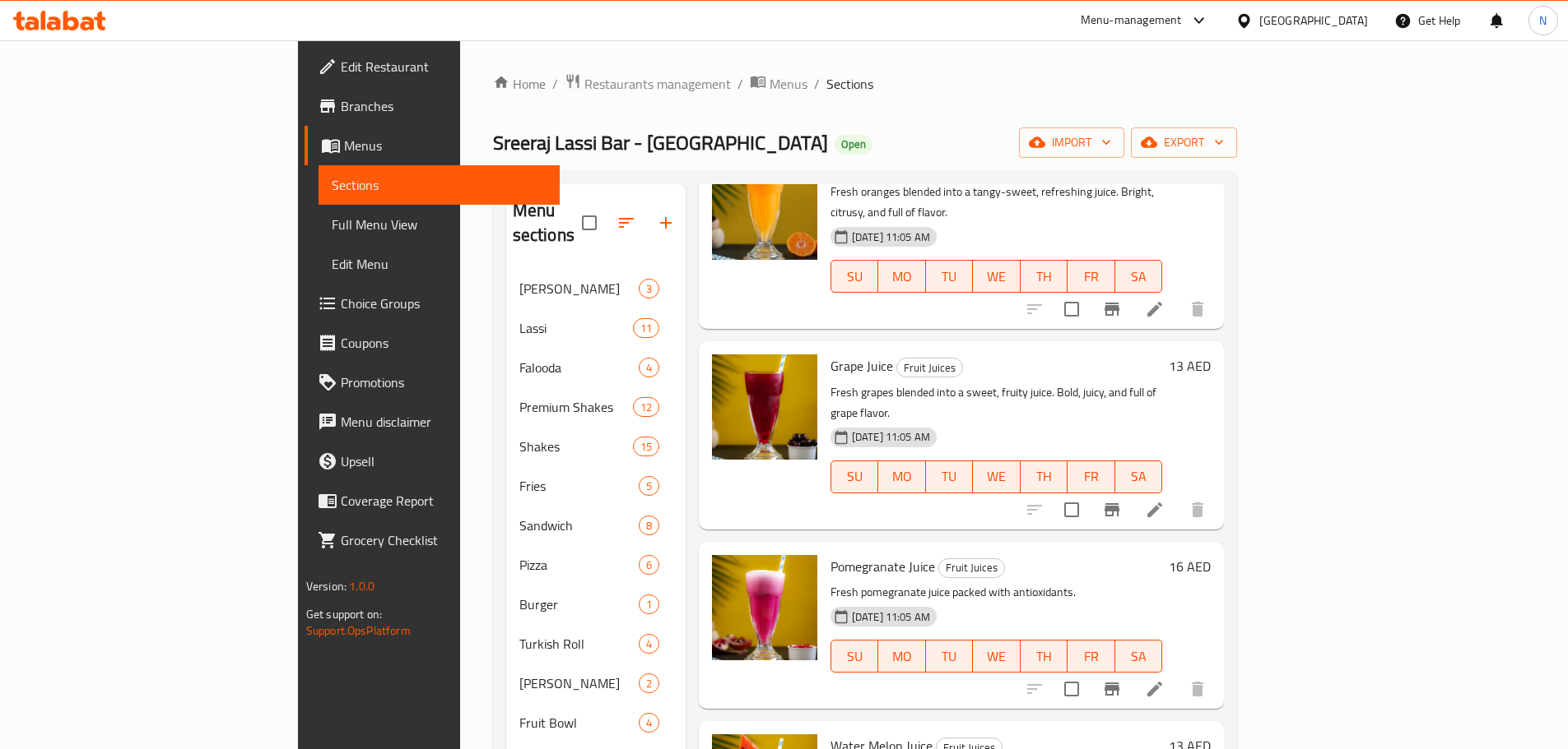
scroll to position [493, 0]
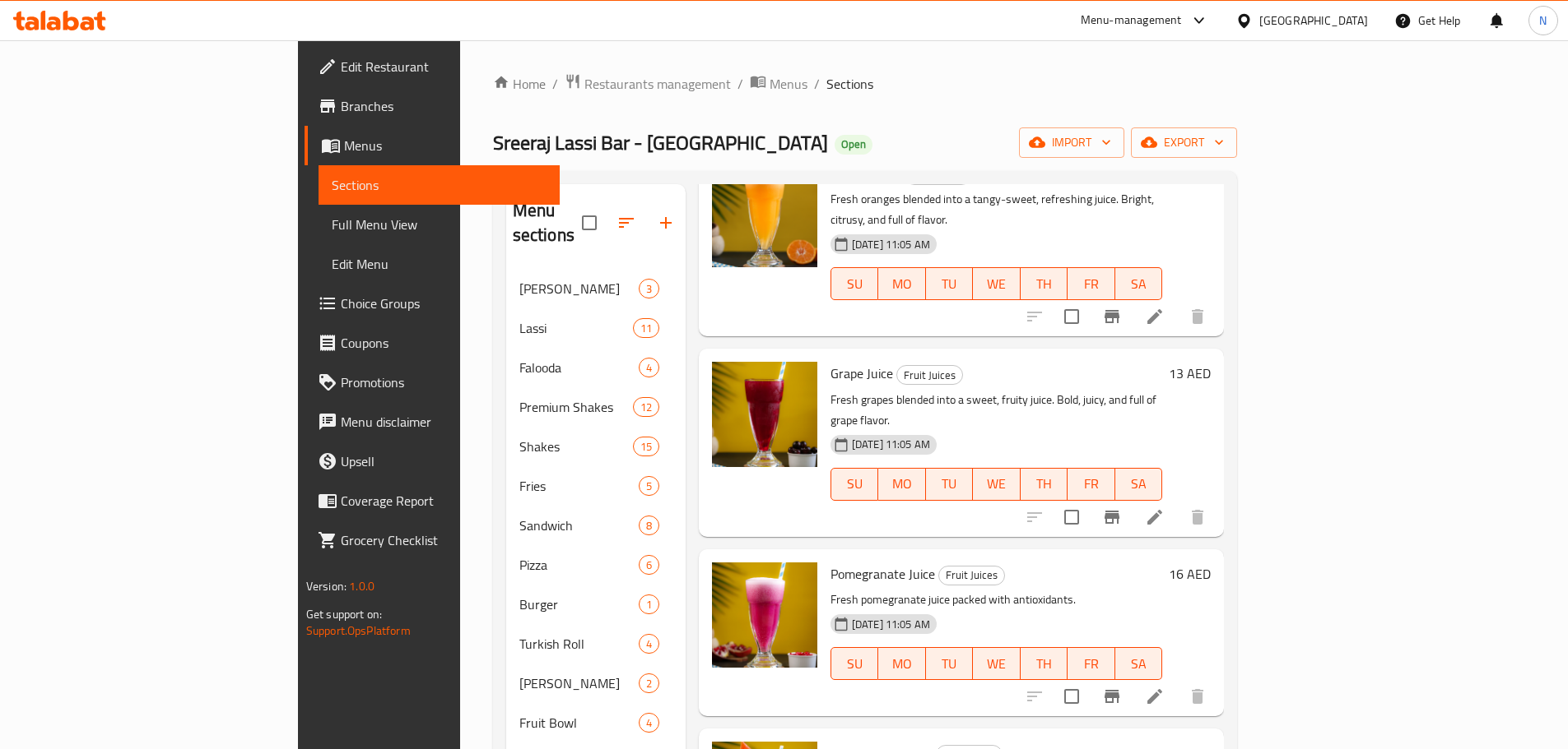
click at [1165, 687] on icon at bounding box center [1155, 696] width 20 height 20
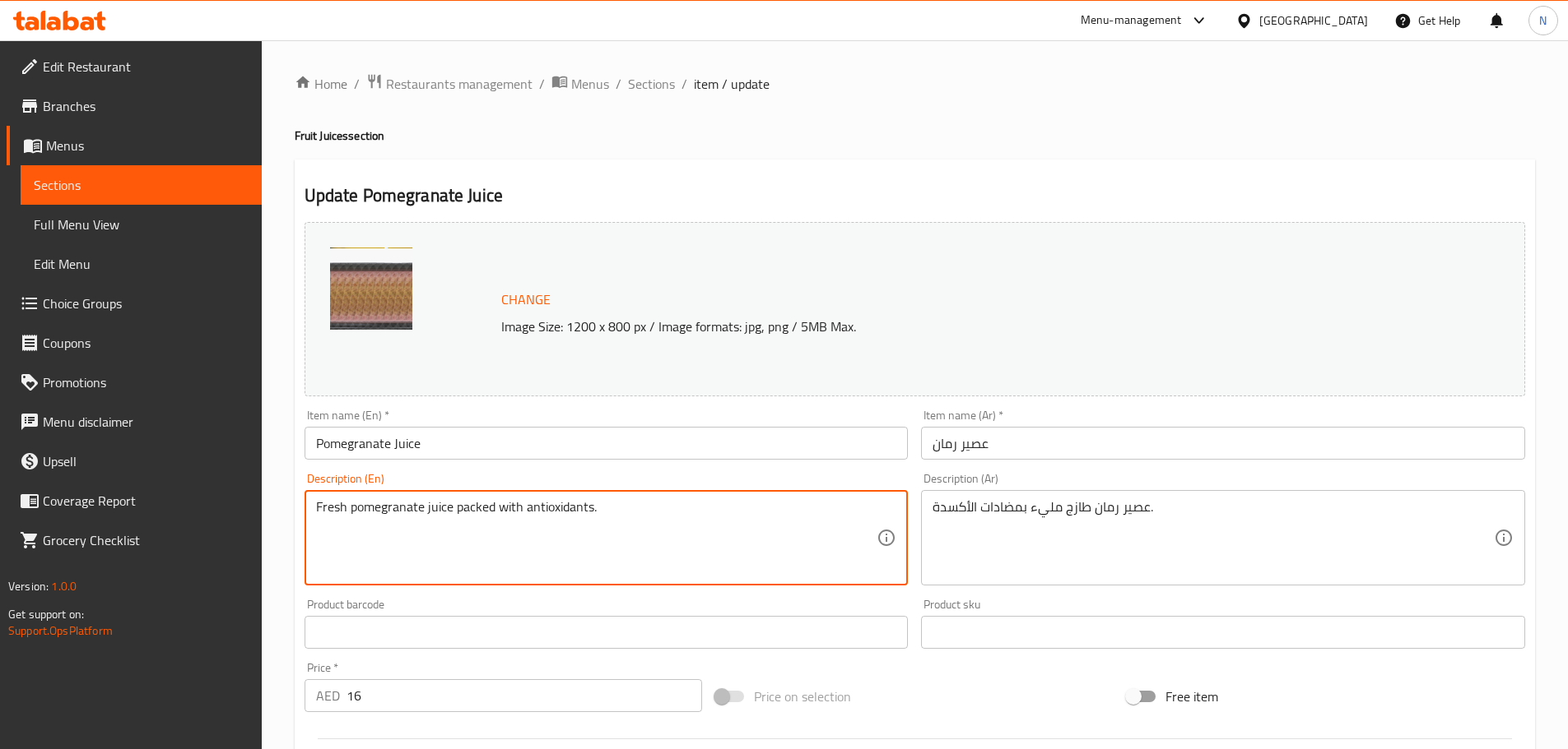
click at [574, 501] on textarea "Fresh pomegranate juice packed with antioxidants." at bounding box center [597, 538] width 561 height 78
paste textarea "s blended into a rich, fruity juice. Vibrant, refreshing, and full of natural f…"
type textarea "Fresh pomegranates blended into a rich, fruity juice. Vibrant, refreshing, and …"
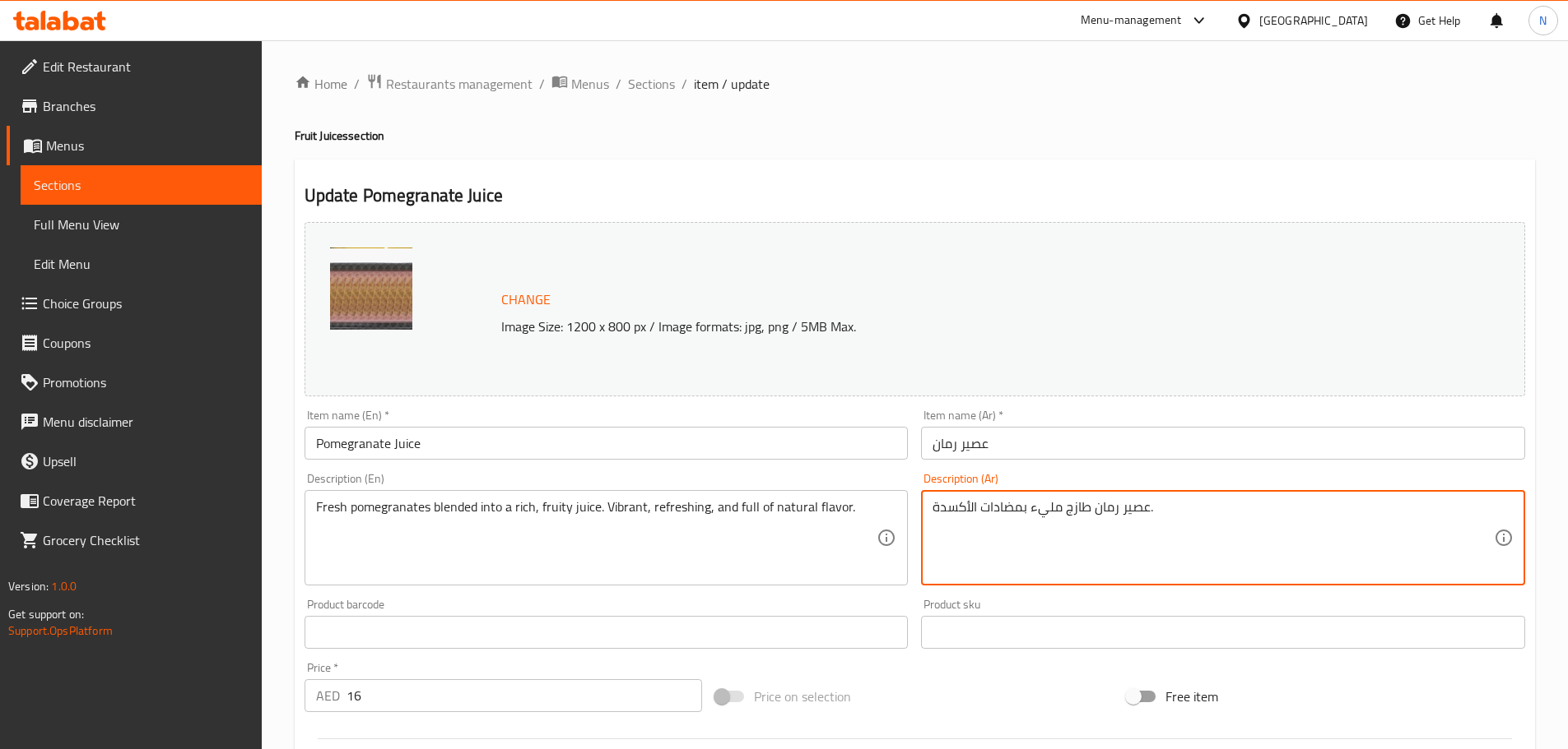
click at [1049, 512] on textarea "عصير رمان طازج مليء بمضادات الأكسدة." at bounding box center [1213, 538] width 561 height 78
paste textarea "مان طازج ممزوج بعصير فاكهي غني. نابض بالحياة، منعش، وغني بالنكهة الطبيعي"
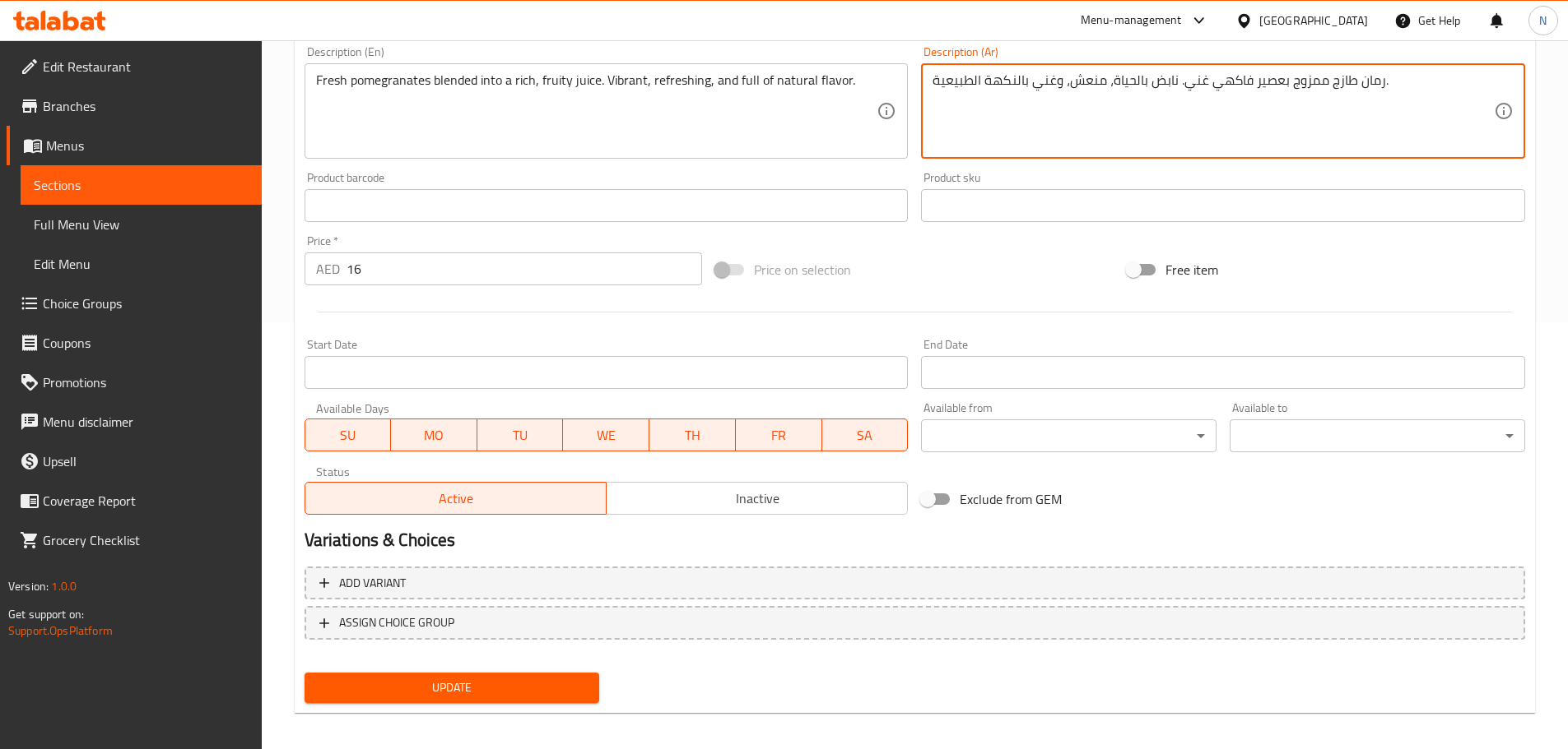
scroll to position [437, 0]
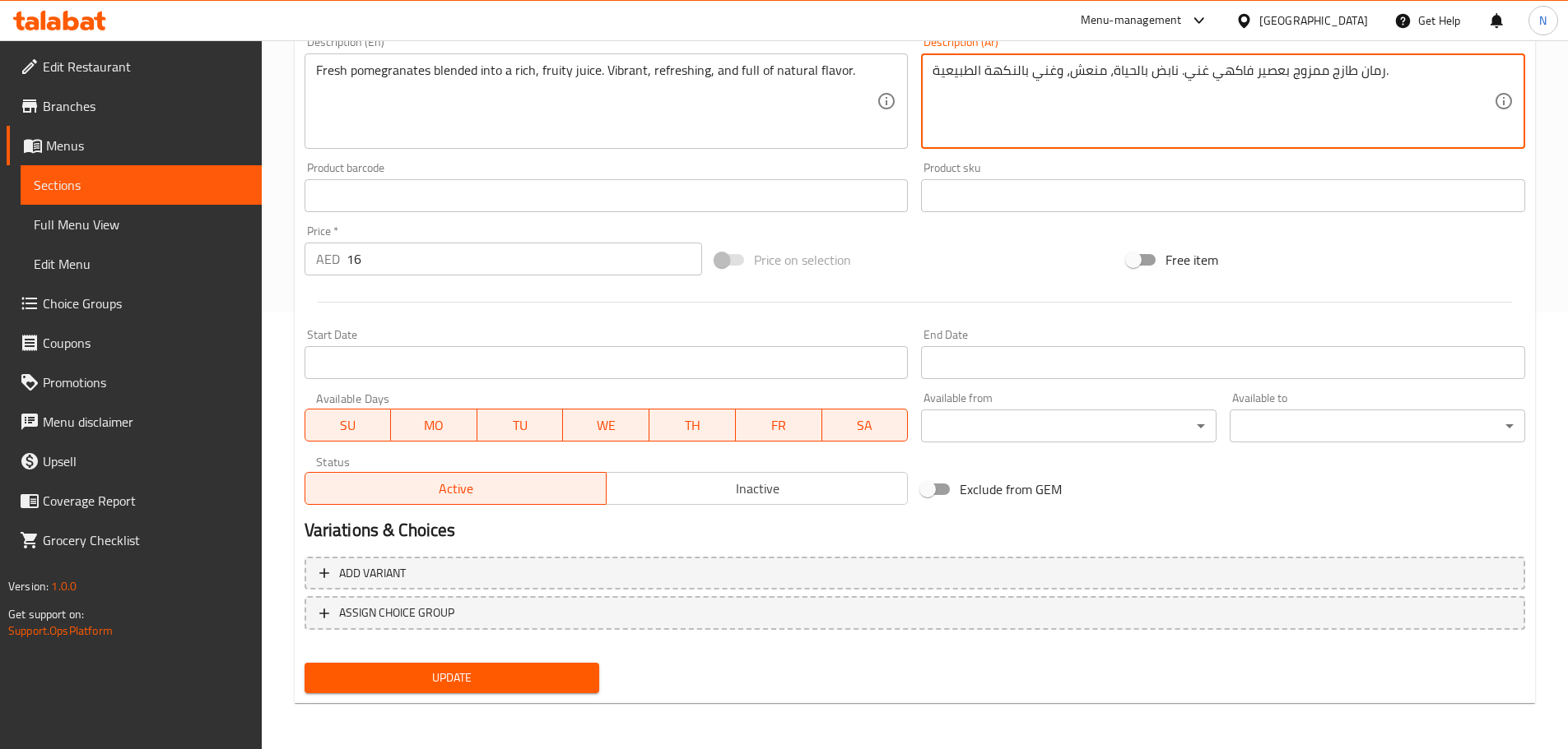
type textarea "رمان طازج ممزوج بعصير فاكهي غني. نابض بالحياة، منعش، وغني بالنكهة الطبيعية."
click at [521, 671] on span "Update" at bounding box center [451, 678] width 269 height 21
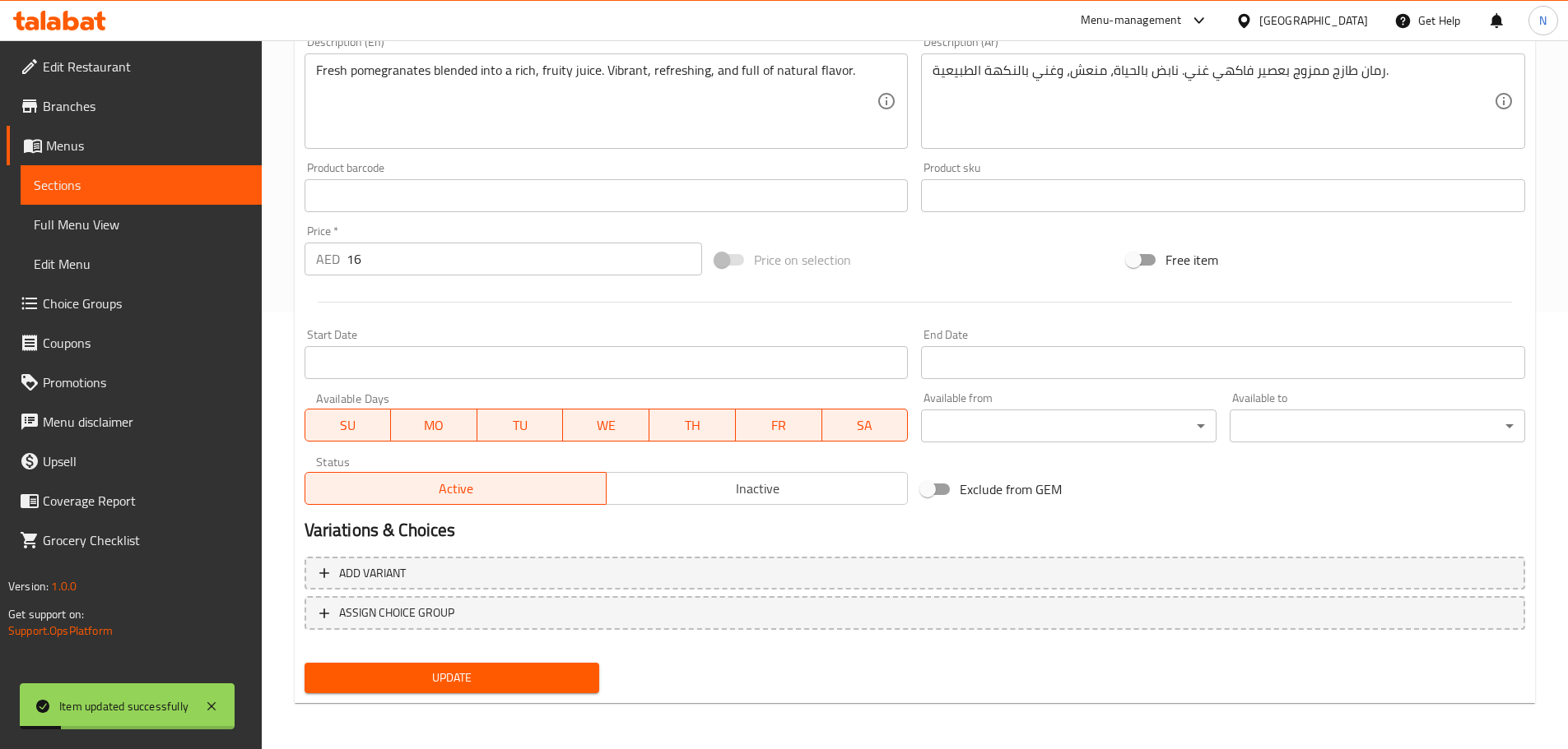
scroll to position [0, 0]
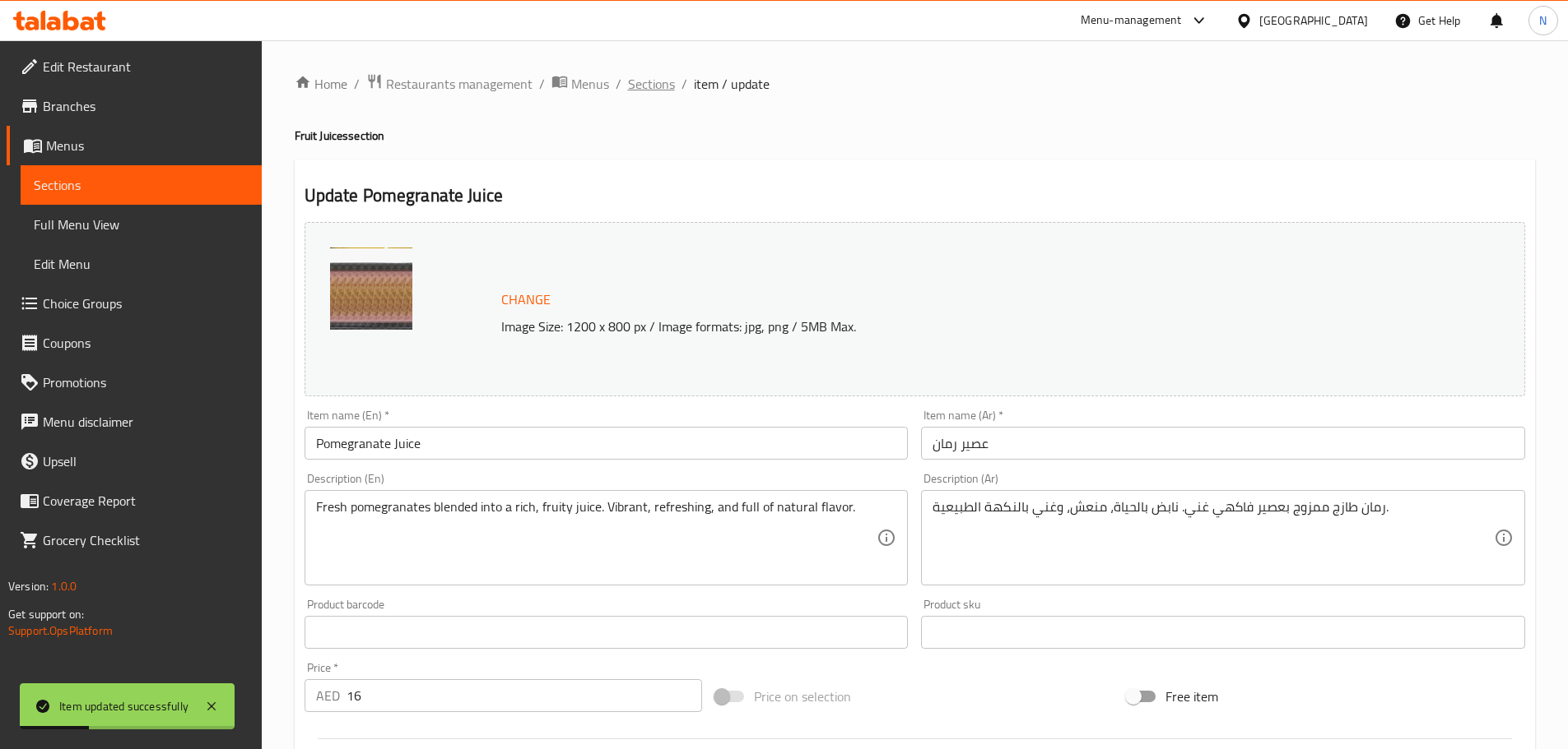
click at [634, 90] on span "Sections" at bounding box center [650, 84] width 47 height 20
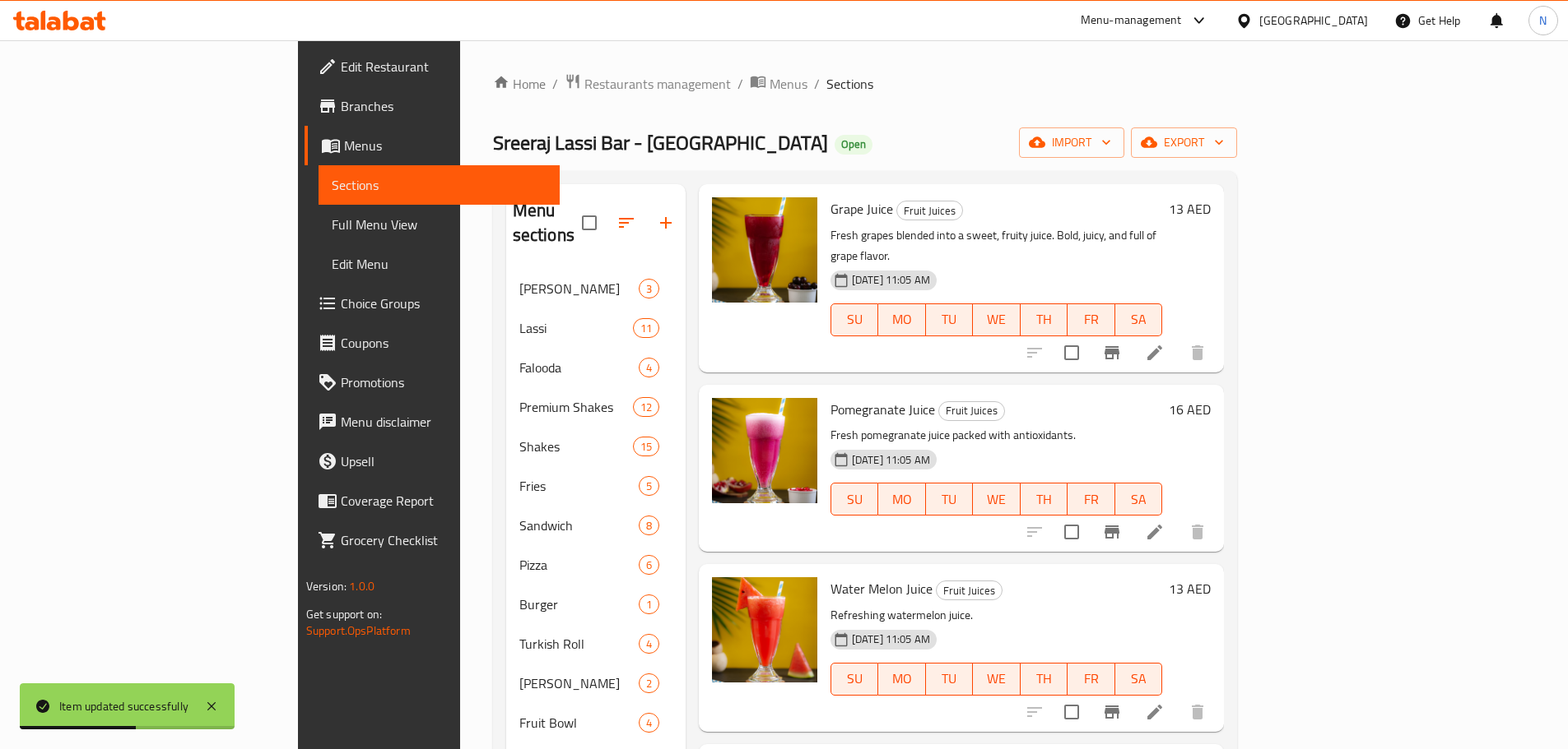
scroll to position [740, 0]
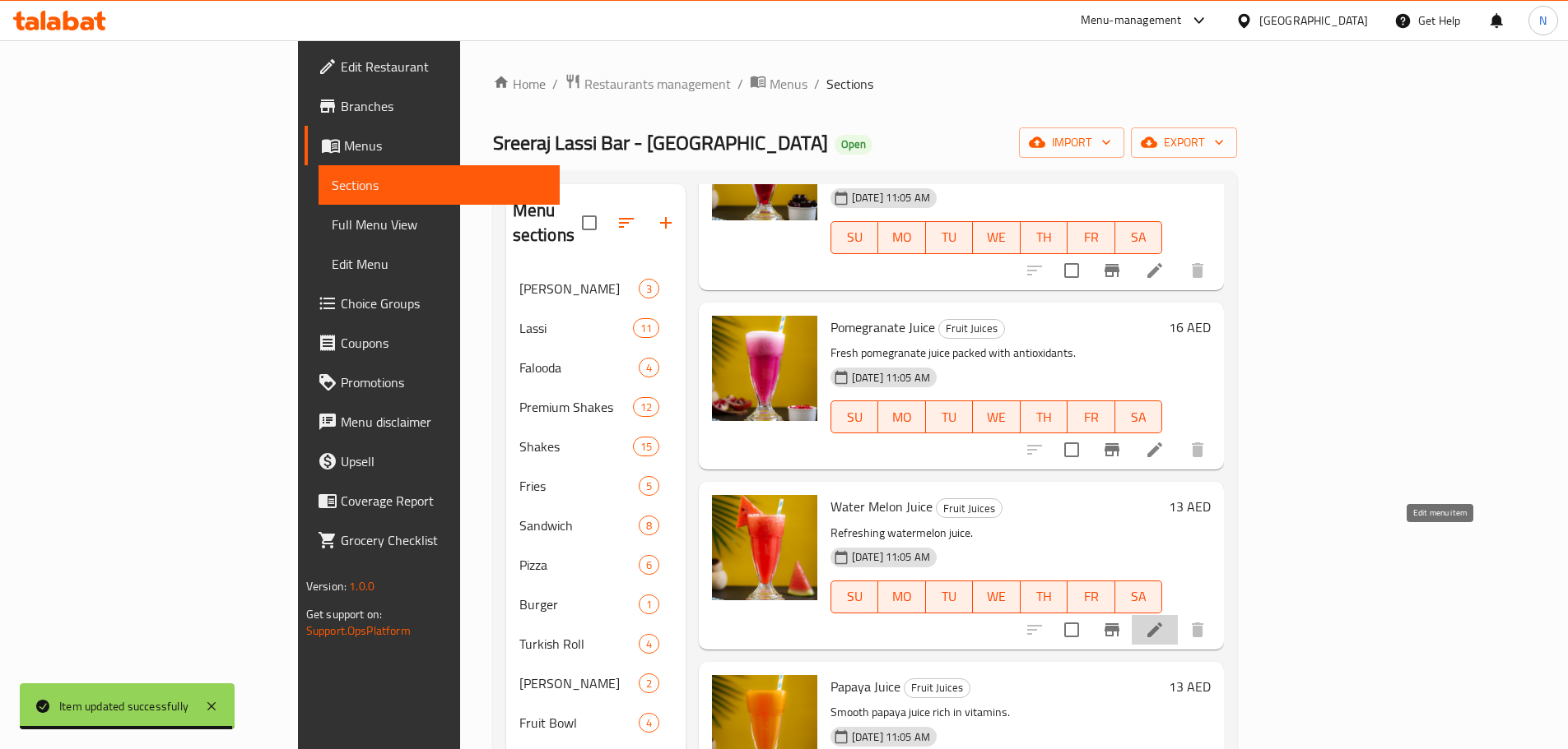
click at [1165, 620] on icon at bounding box center [1155, 630] width 20 height 20
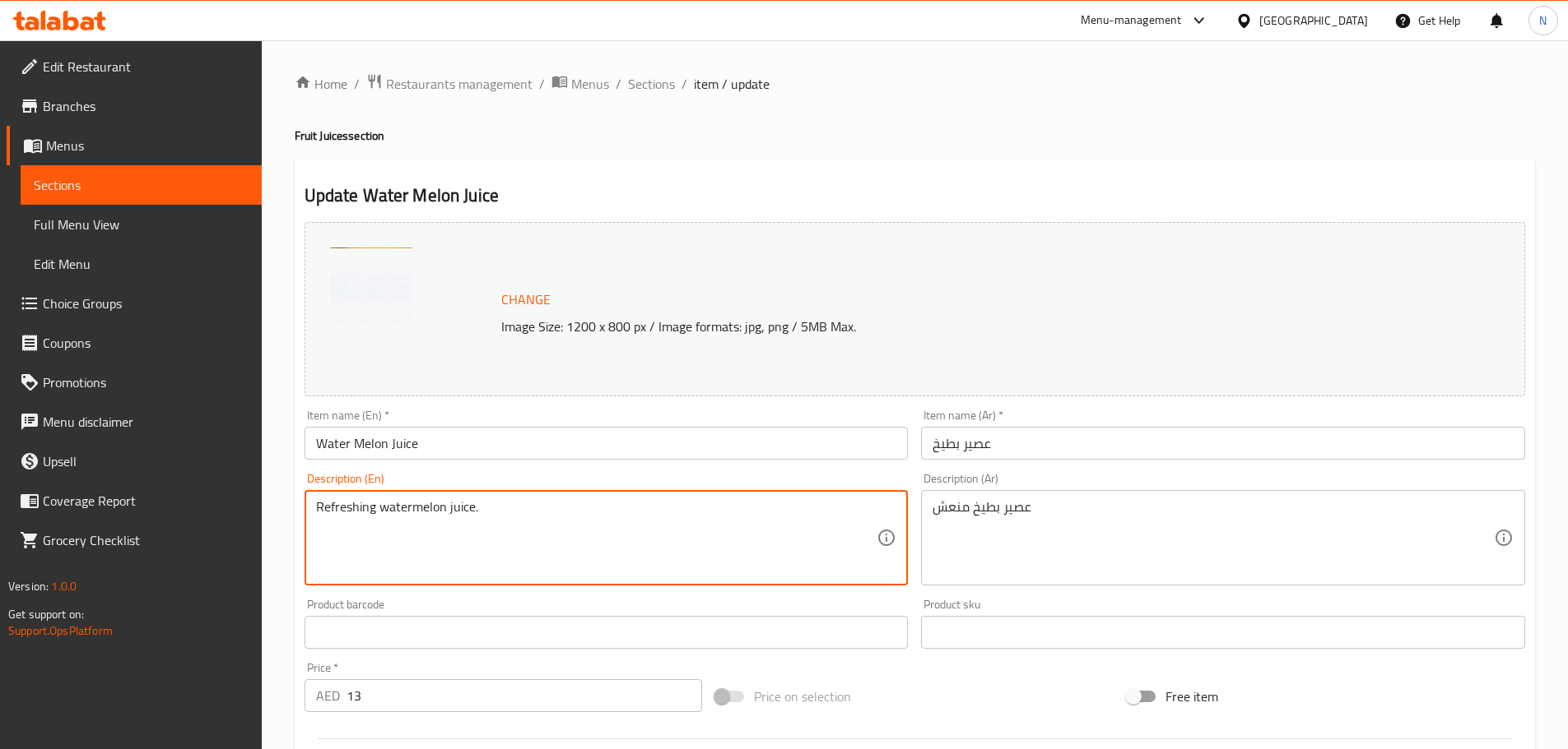
click at [477, 515] on textarea "Refreshing watermelon juice." at bounding box center [597, 538] width 561 height 78
paste textarea "Fresh watermelon blended into a cool, juicy drink. Light, refreshing, and perfe…"
type textarea "Fresh watermelon blended into a cool, juicy drink. Light, refreshing, and perfe…"
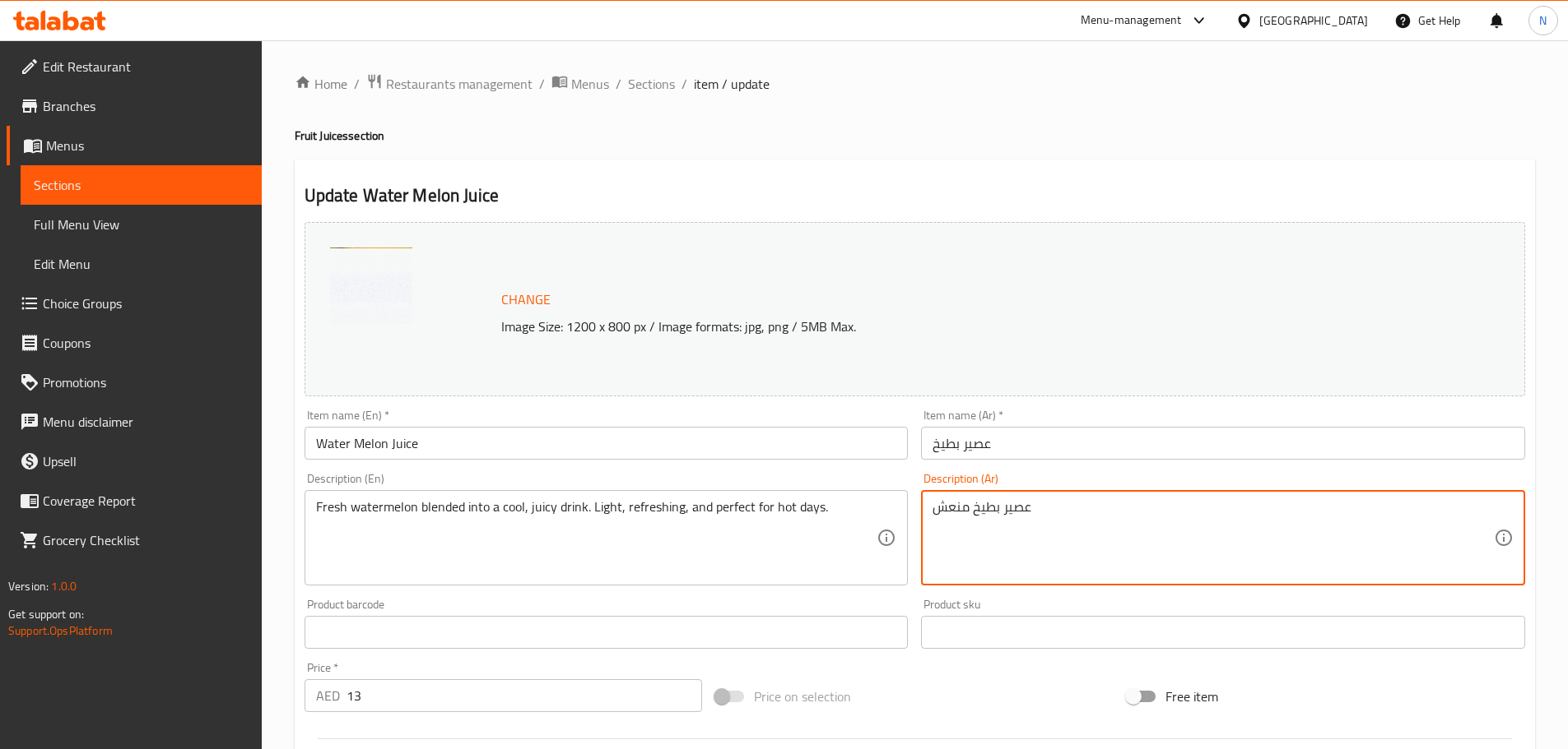
click at [1005, 516] on textarea "عصير بطيخ منعش" at bounding box center [1213, 538] width 561 height 78
paste textarea "طيخ طازج ممزوج بمشروب بارد وعصير. خفيف ومنعش، مثالي للأيام الحارة."
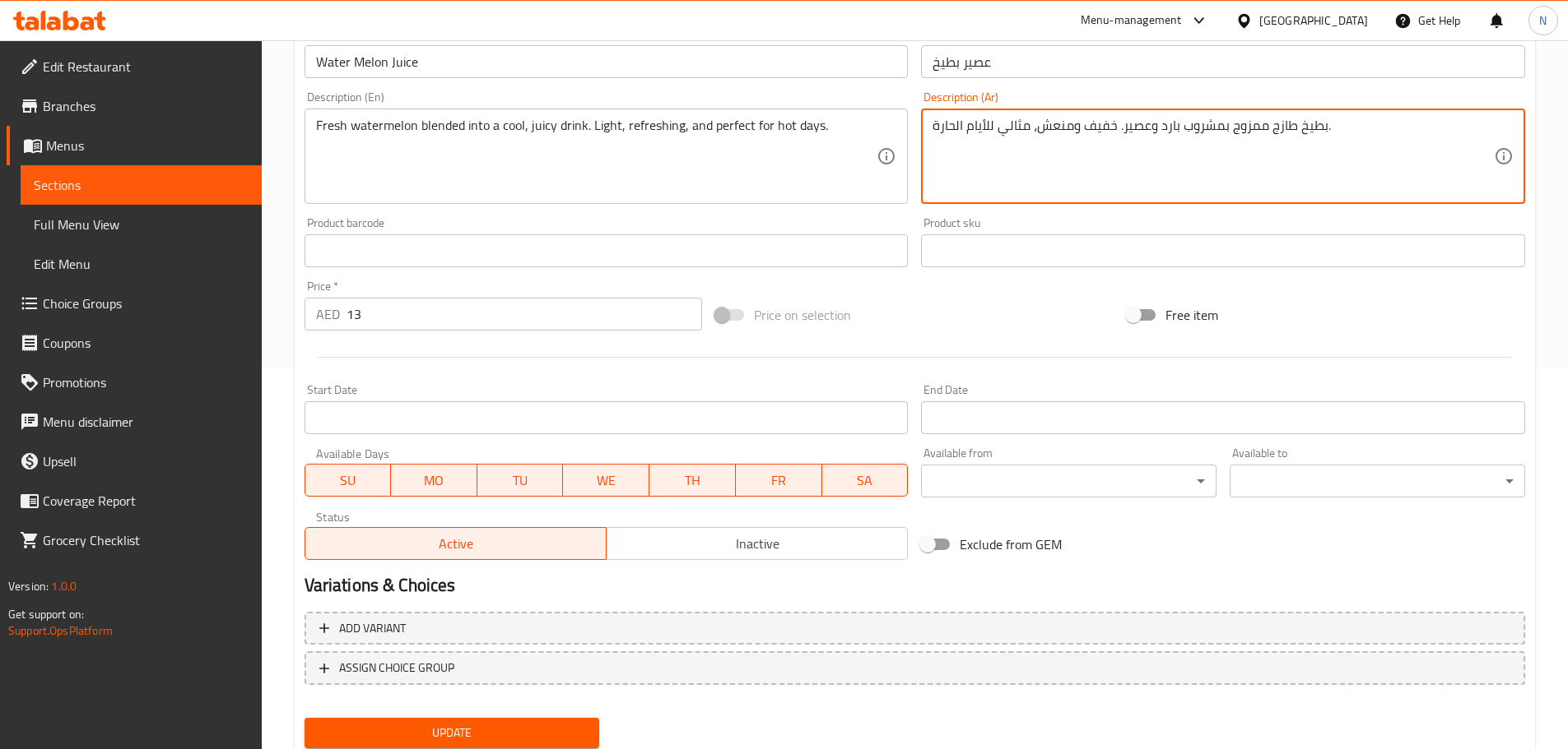
scroll to position [437, 0]
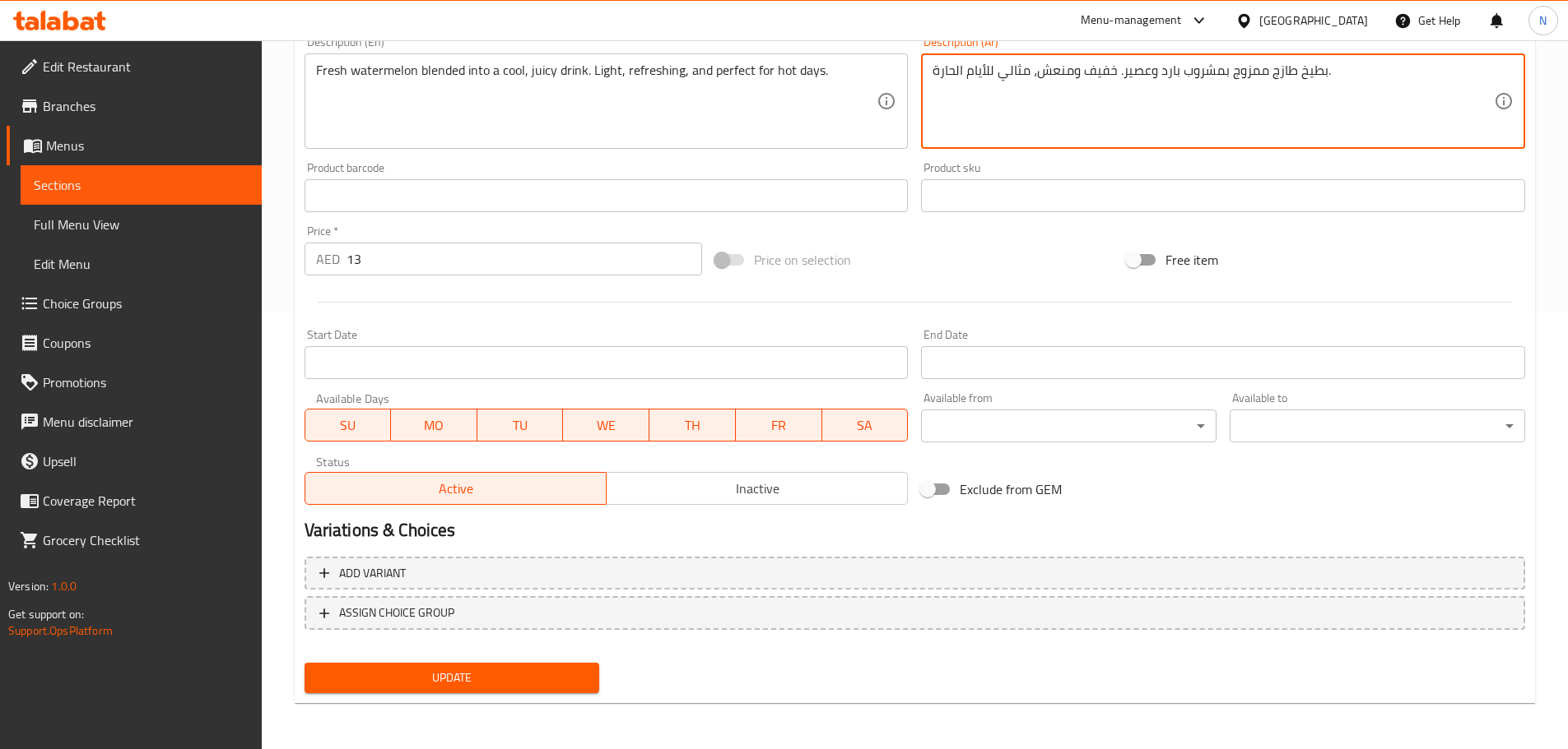
type textarea "بطيخ طازج ممزوج بمشروب بارد وعصير. خفيف ومنعش، مثالي للأيام الحارة."
click at [459, 674] on span "Update" at bounding box center [451, 678] width 269 height 21
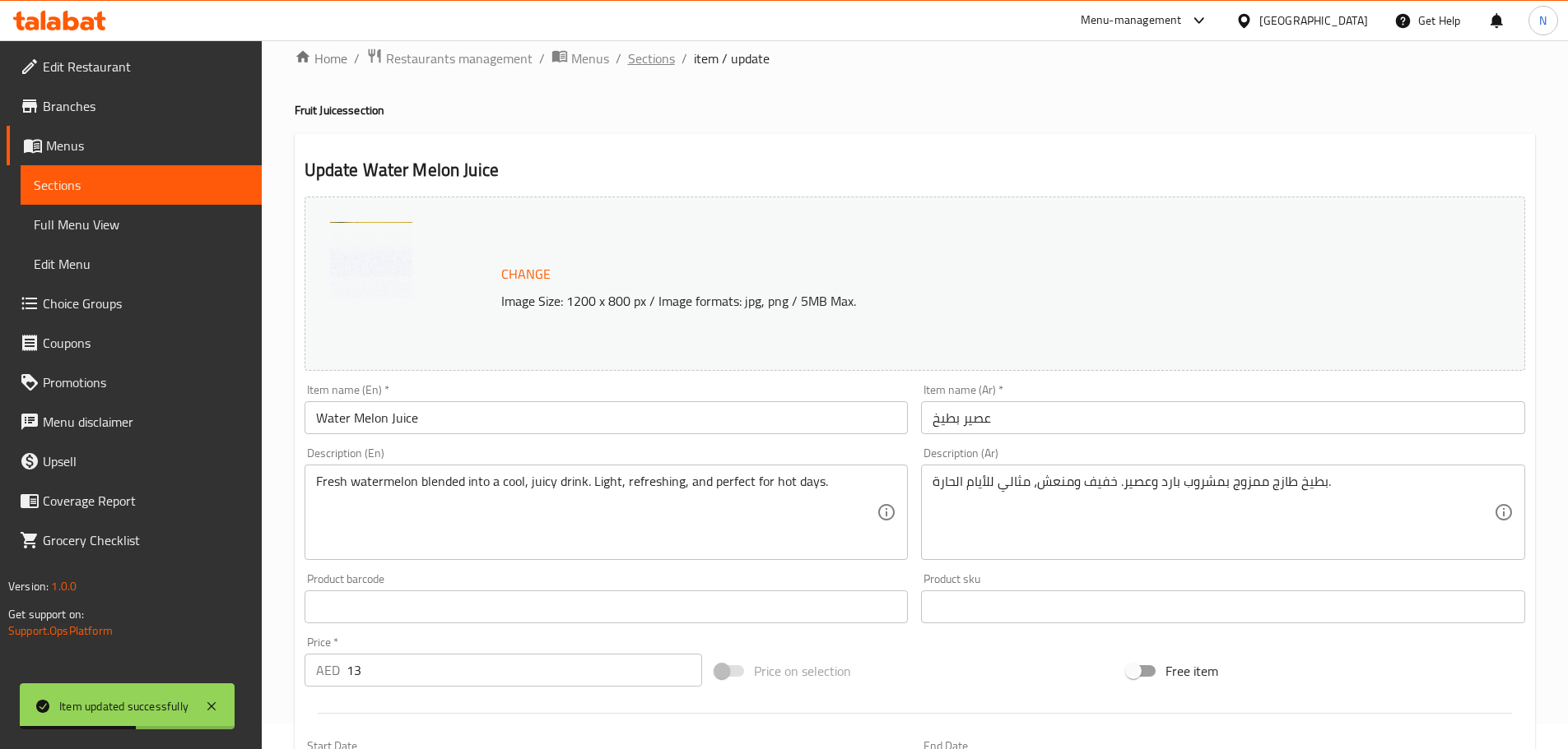
scroll to position [0, 0]
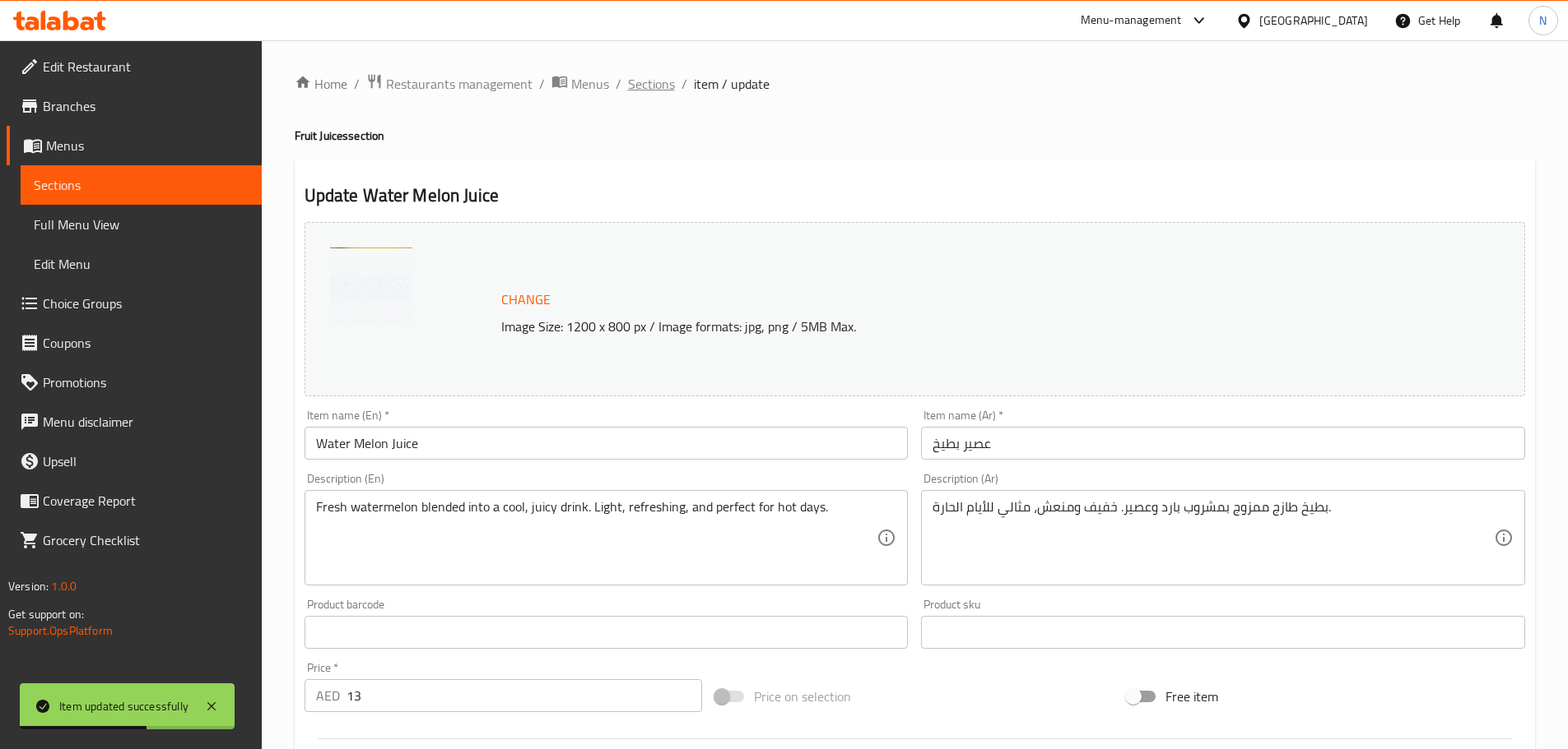
click at [665, 88] on span "Sections" at bounding box center [650, 84] width 47 height 20
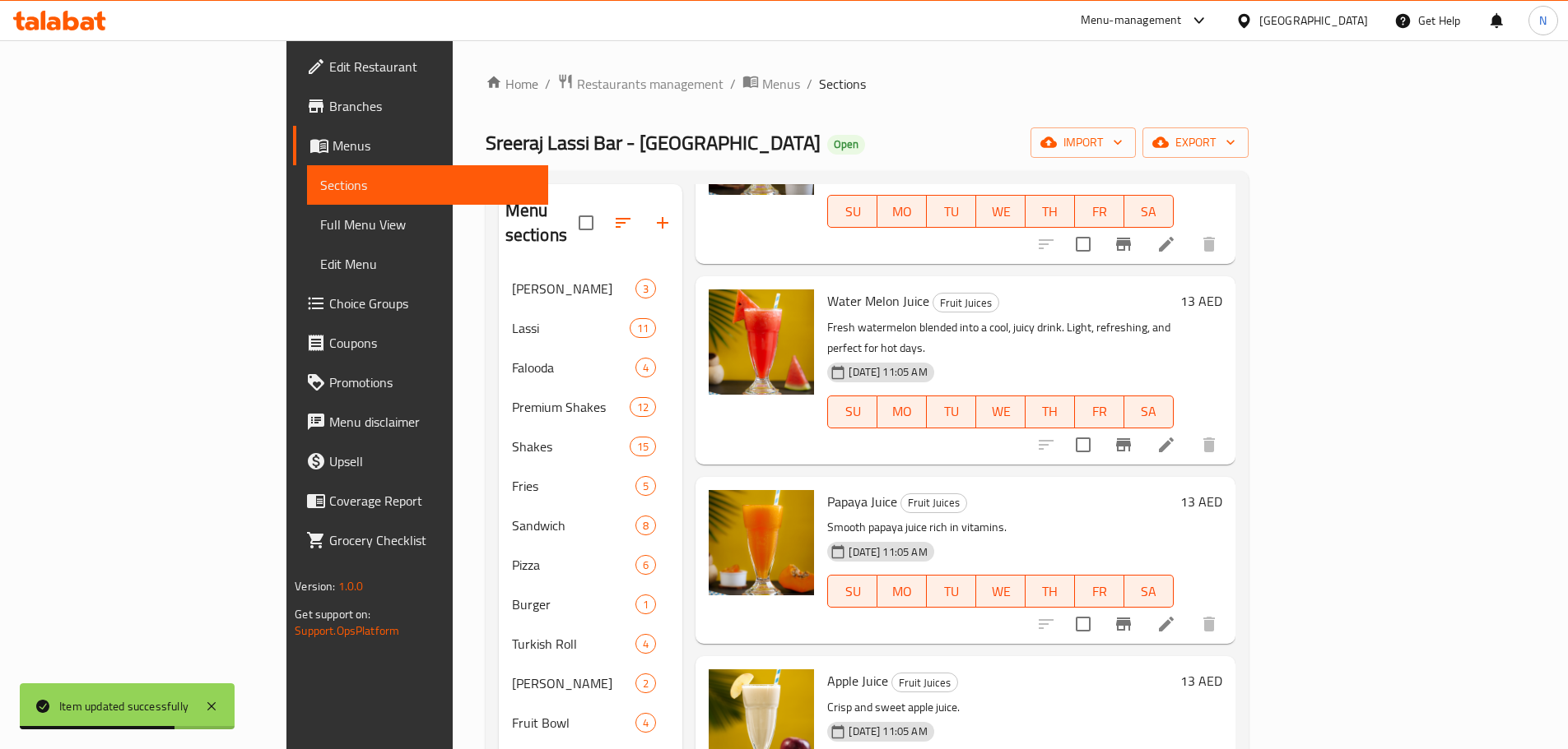
scroll to position [1069, 0]
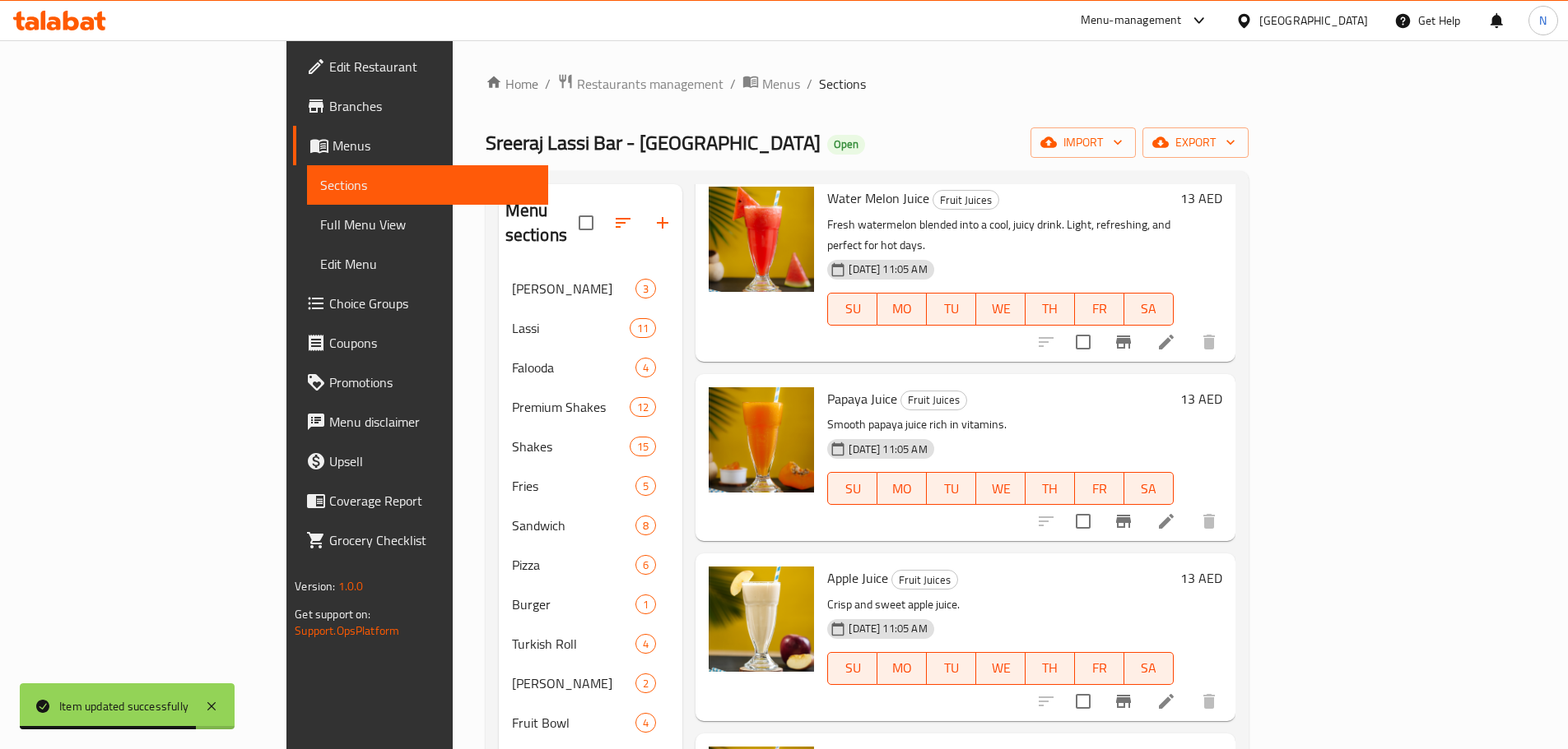
click at [1176, 511] on icon at bounding box center [1166, 521] width 20 height 20
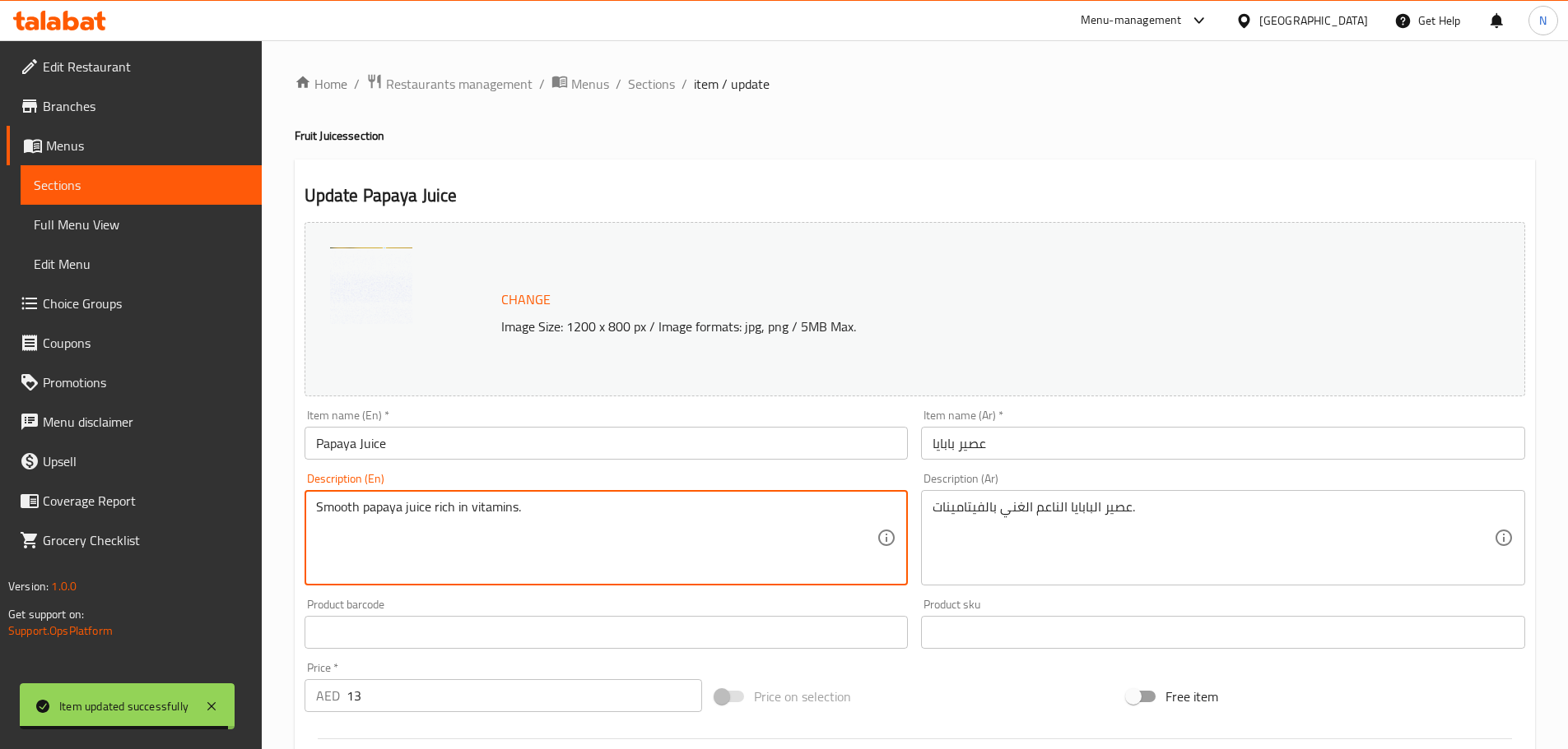
click at [459, 515] on textarea "Smooth papaya juice rich in vitamins." at bounding box center [597, 538] width 561 height 78
paste textarea "Fresh papayas blended into a smooth, naturally sweet juice. Light, fruity, and …"
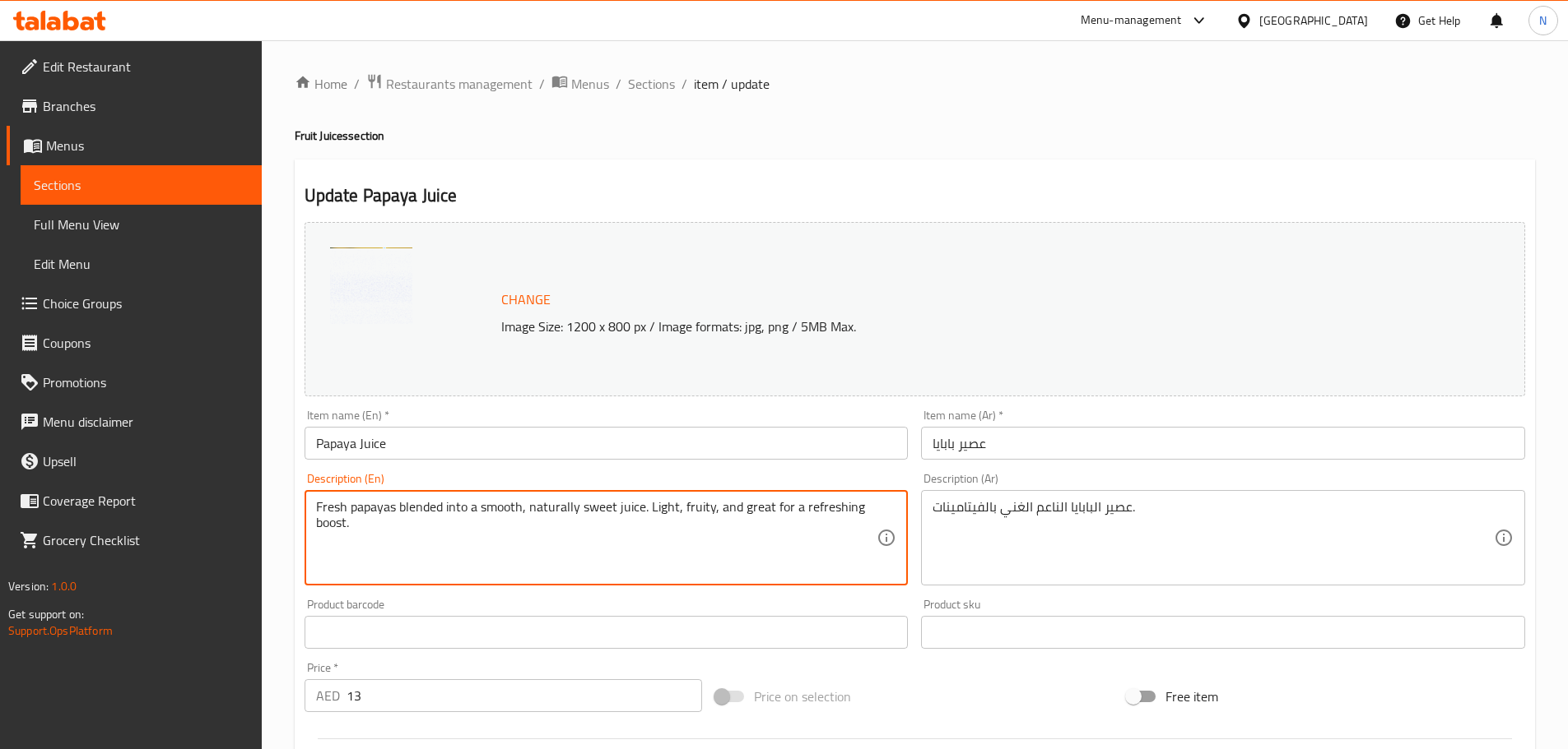
type textarea "Fresh papayas blended into a smooth, naturally sweet juice. Light, fruity, and …"
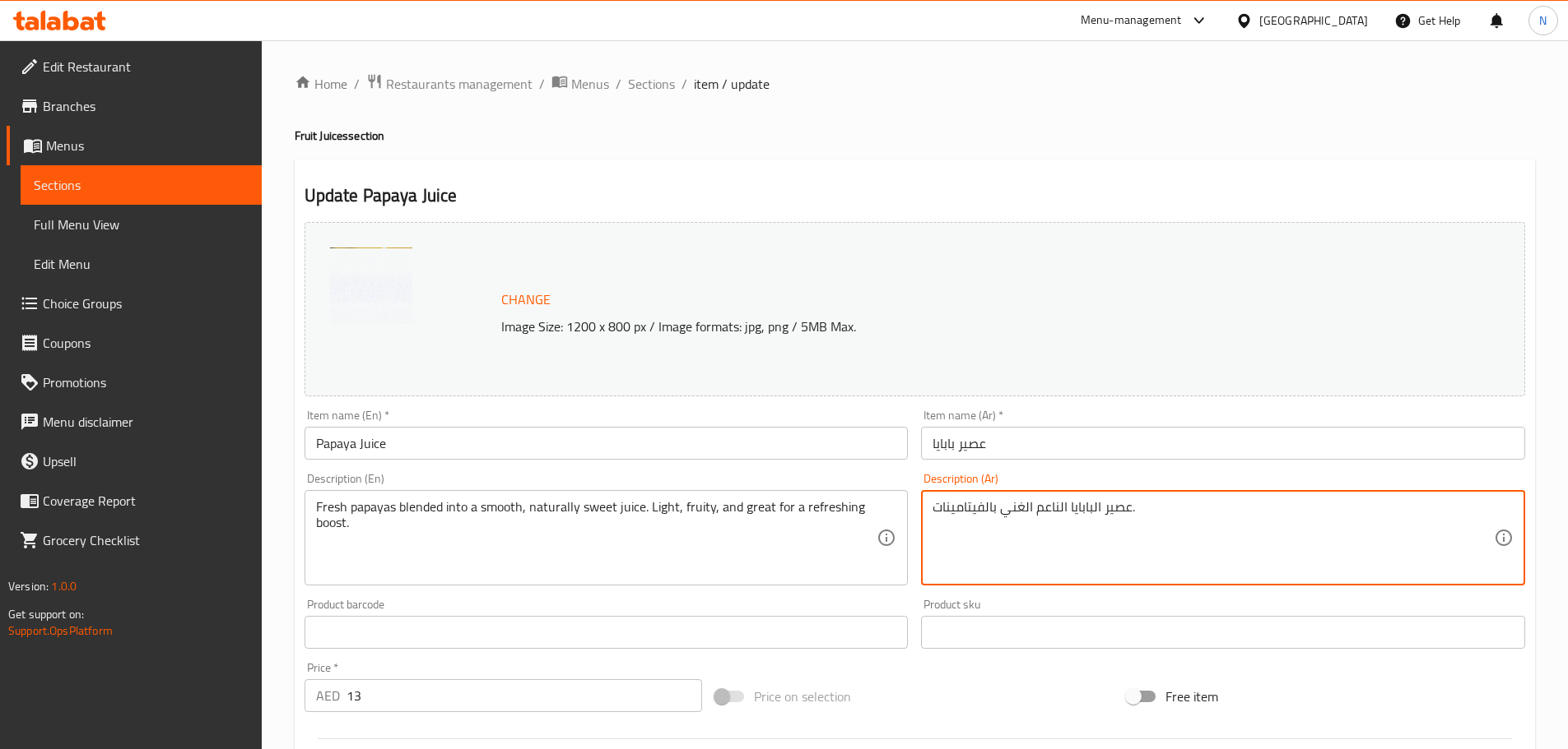
click at [1070, 516] on textarea "عصير البابايا الناعم الغني بالفيتامينات." at bounding box center [1213, 538] width 561 height 78
paste textarea "ابايا طازجة ممزوجة بعصير ناعم وحلو طبيعيًا. خفيف، فاكهي، ومثالي لمنح شعور بالان…"
type textarea "بابايا طازجة ممزوجة بعصير ناعم وحلو طبيعيًا. خفيف، فاكهي، ومثالي لمنح شعور بالا…"
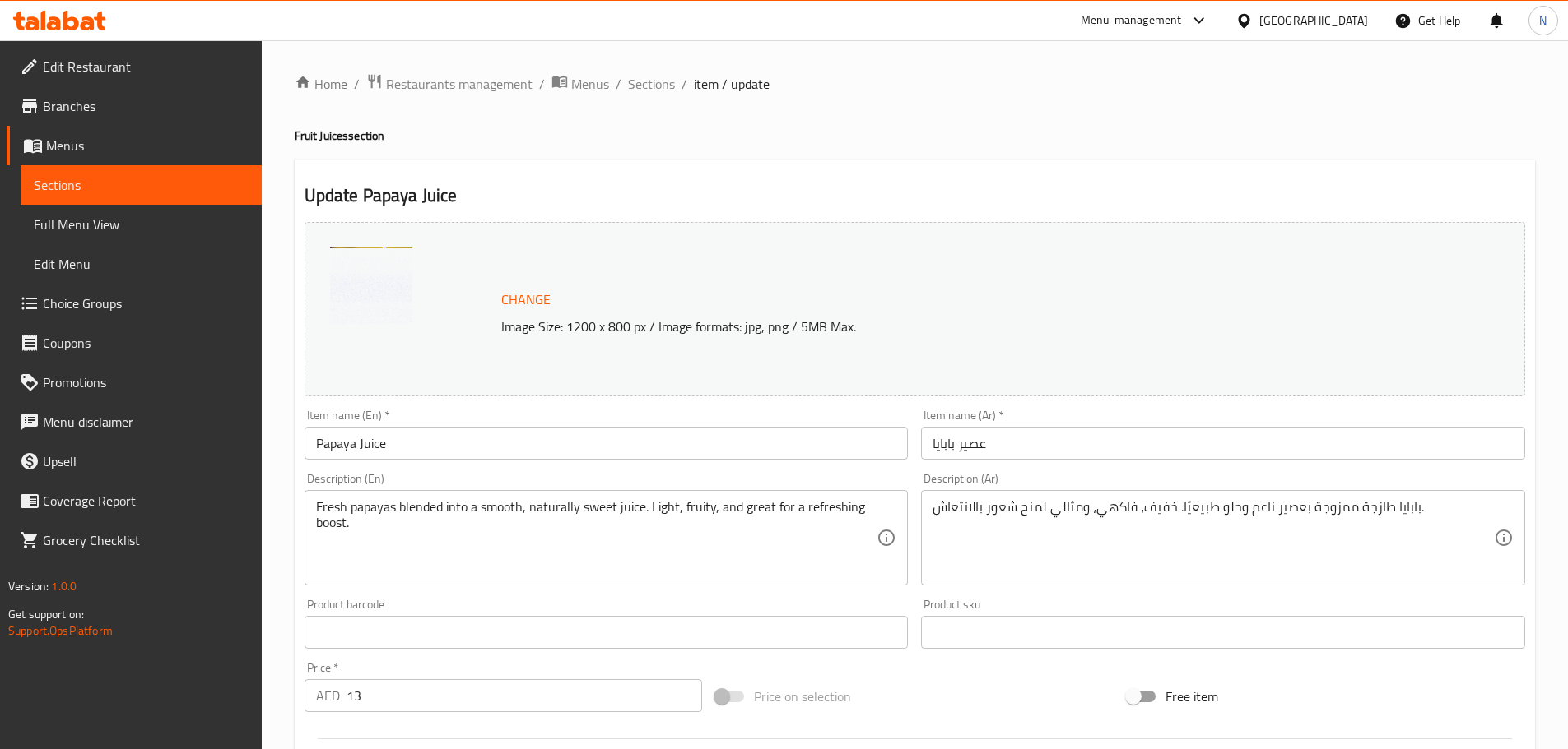
click at [938, 695] on div "Price on selection" at bounding box center [914, 696] width 411 height 45
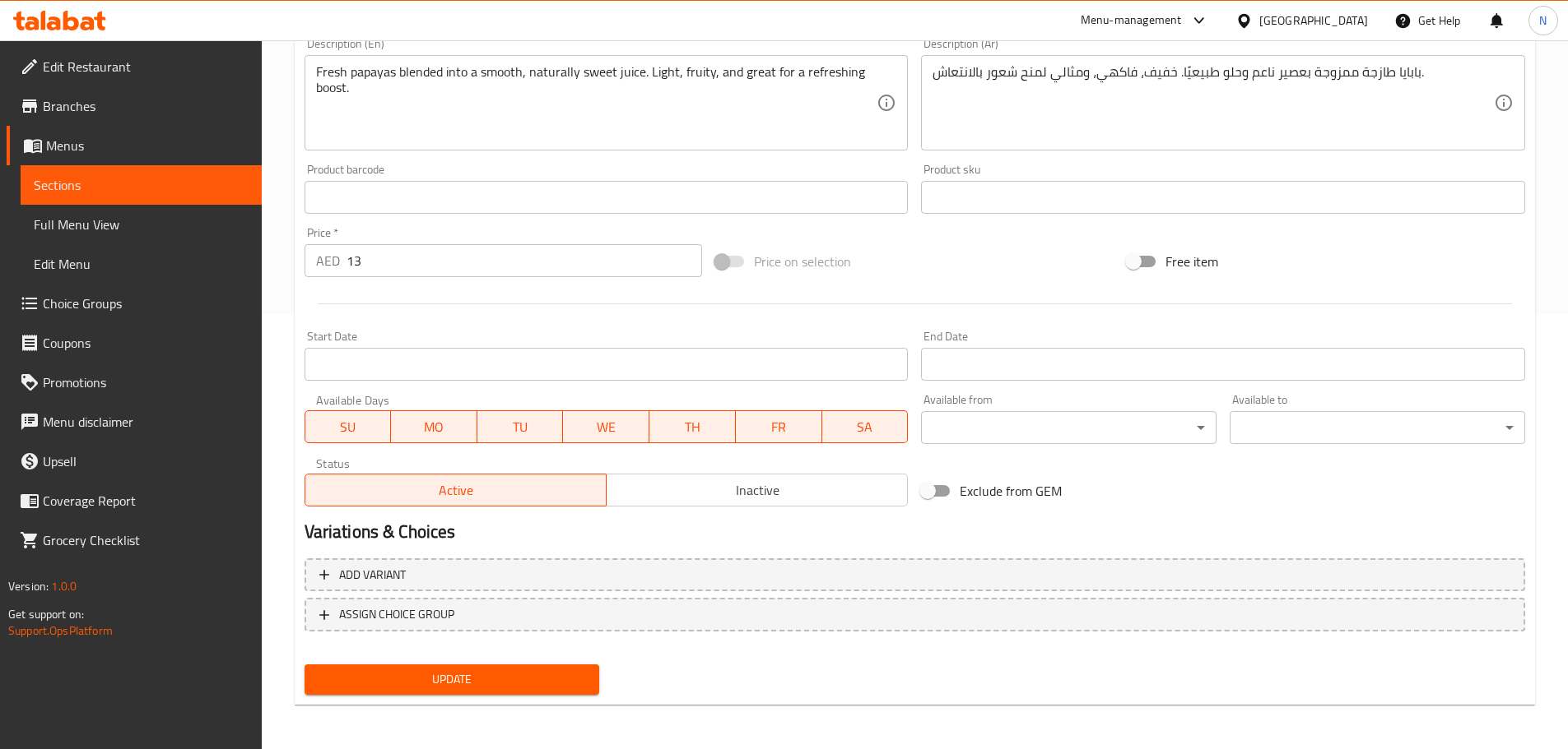
scroll to position [437, 0]
drag, startPoint x: 479, startPoint y: 673, endPoint x: 442, endPoint y: 533, distance: 144.8
click at [479, 674] on span "Update" at bounding box center [451, 678] width 269 height 21
click at [401, 665] on button "Update" at bounding box center [452, 678] width 295 height 31
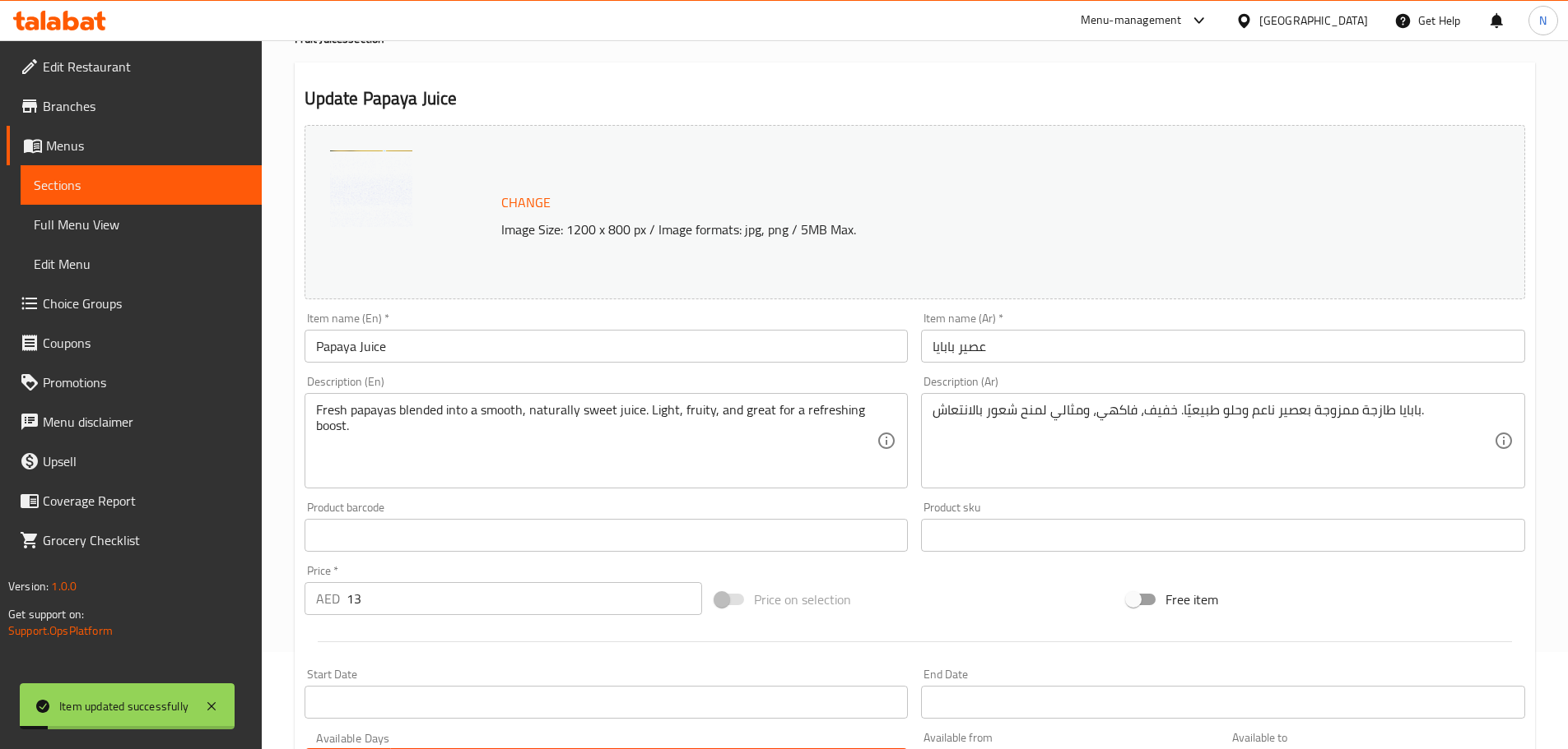
scroll to position [0, 0]
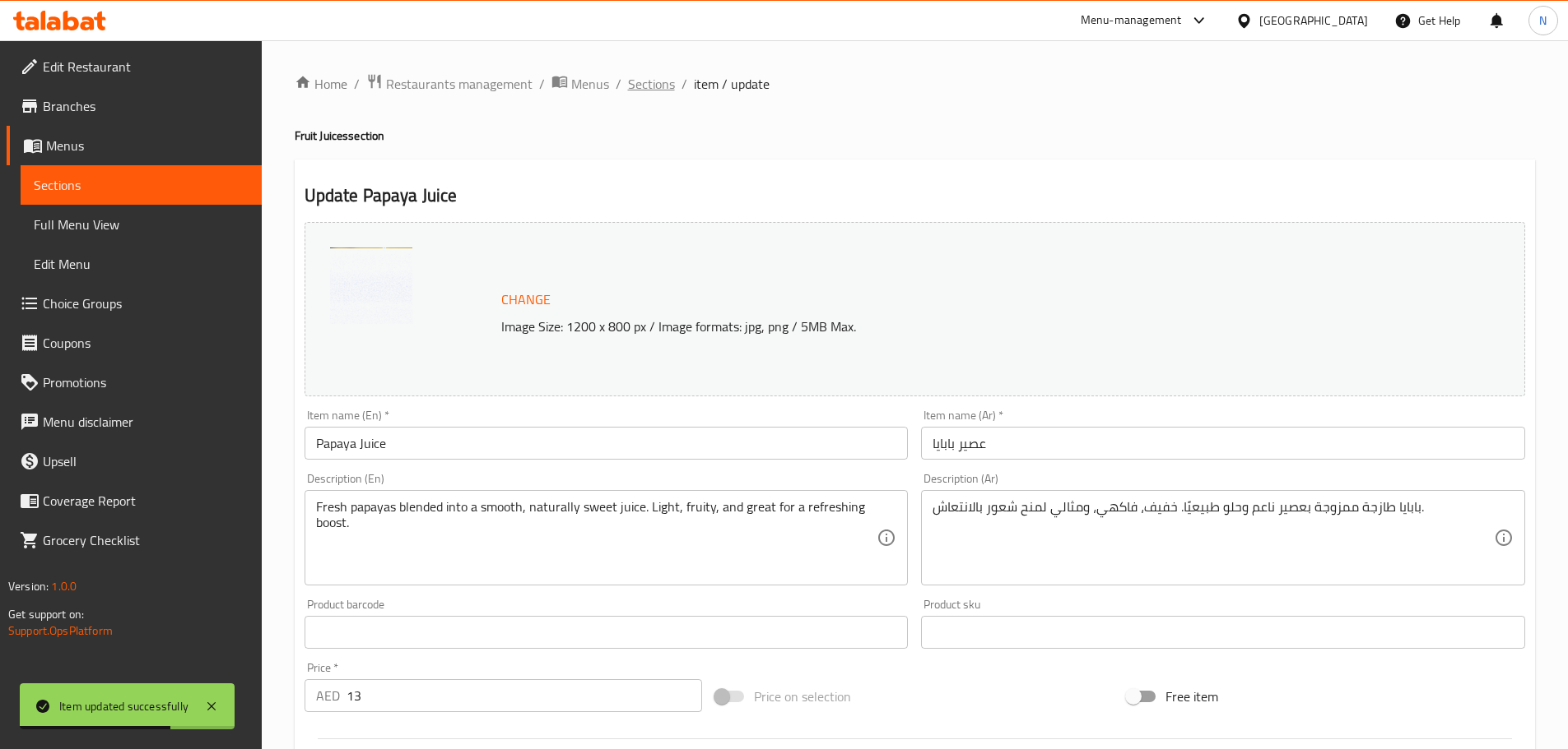
click at [650, 76] on span "Sections" at bounding box center [650, 84] width 47 height 20
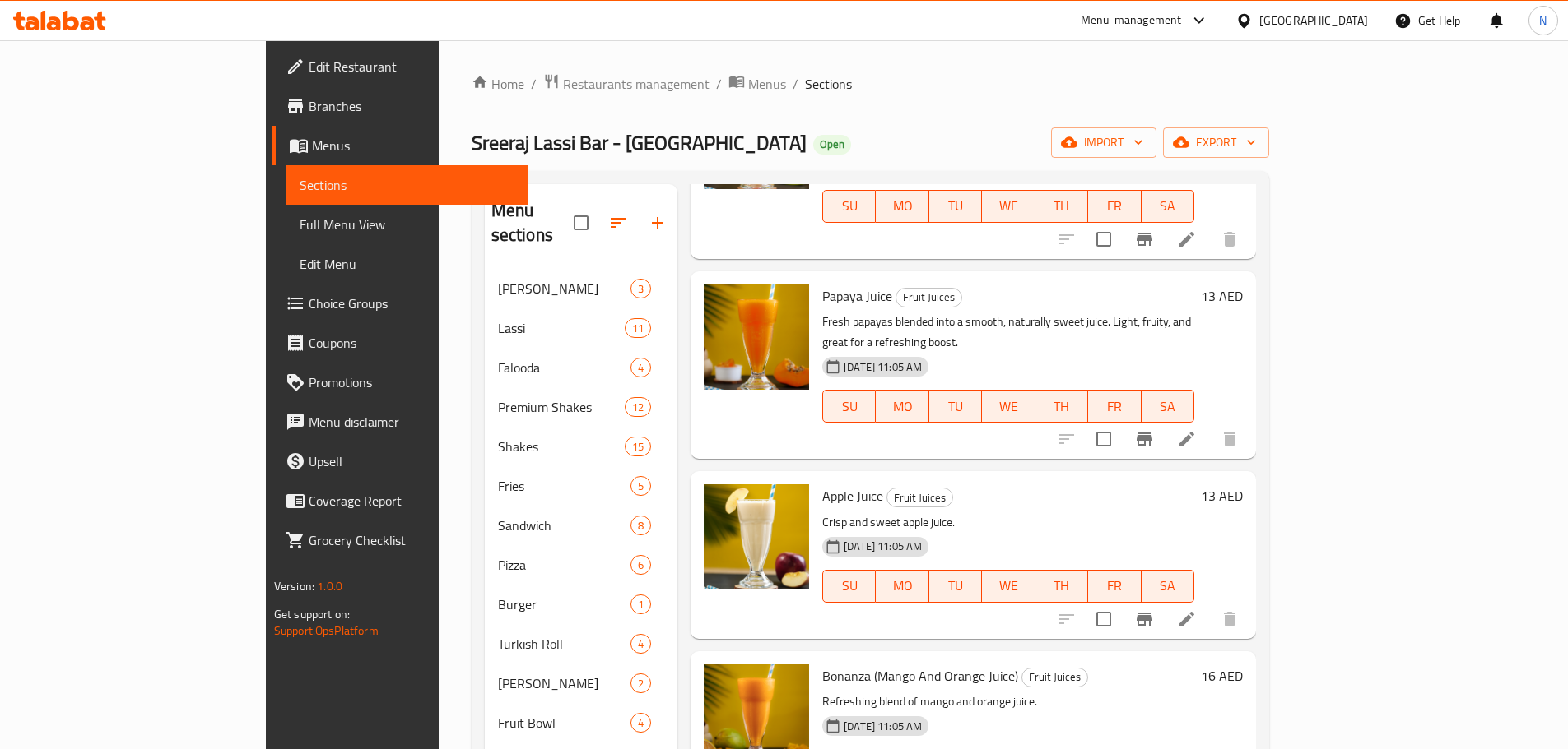
scroll to position [1069, 0]
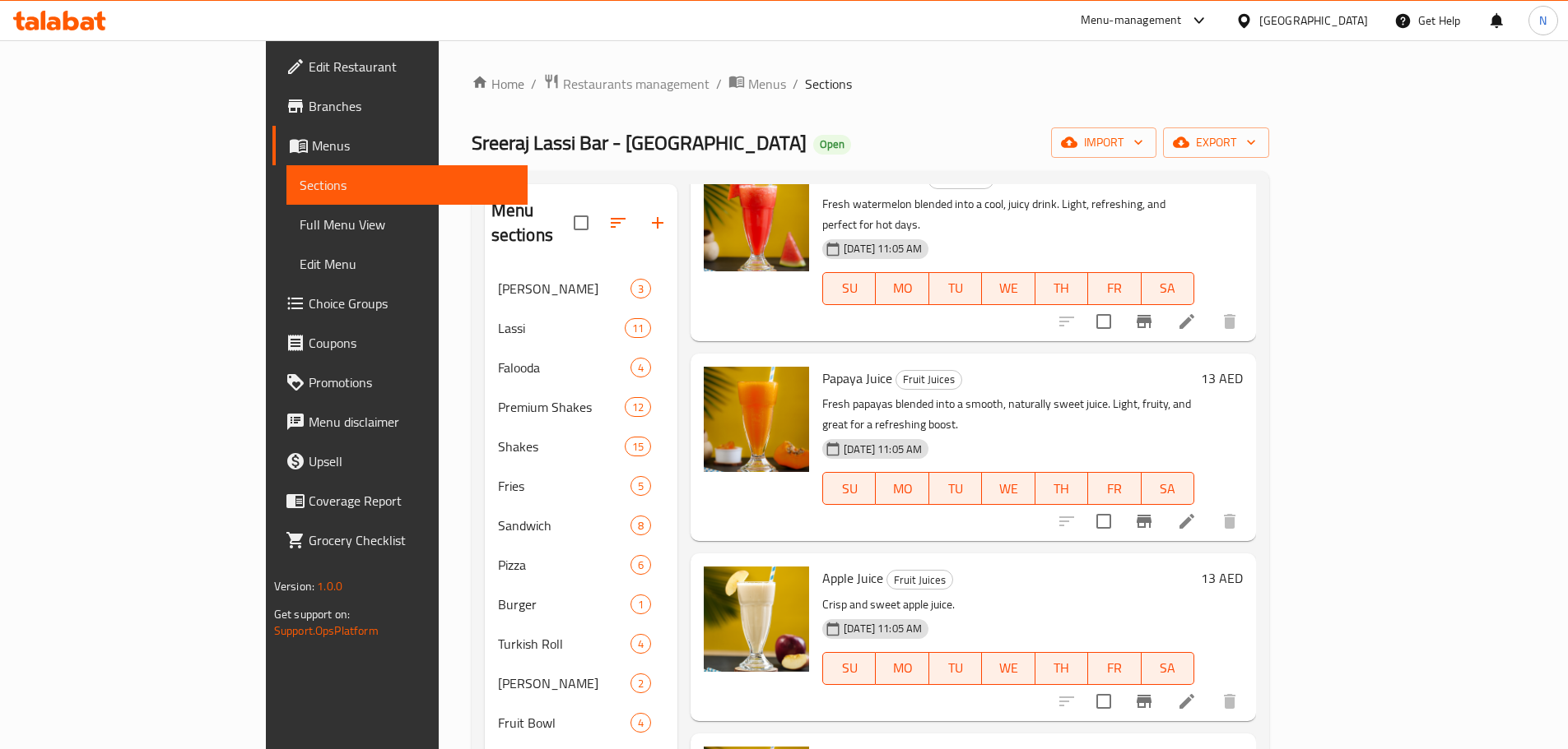
click at [1196, 692] on icon at bounding box center [1186, 701] width 20 height 20
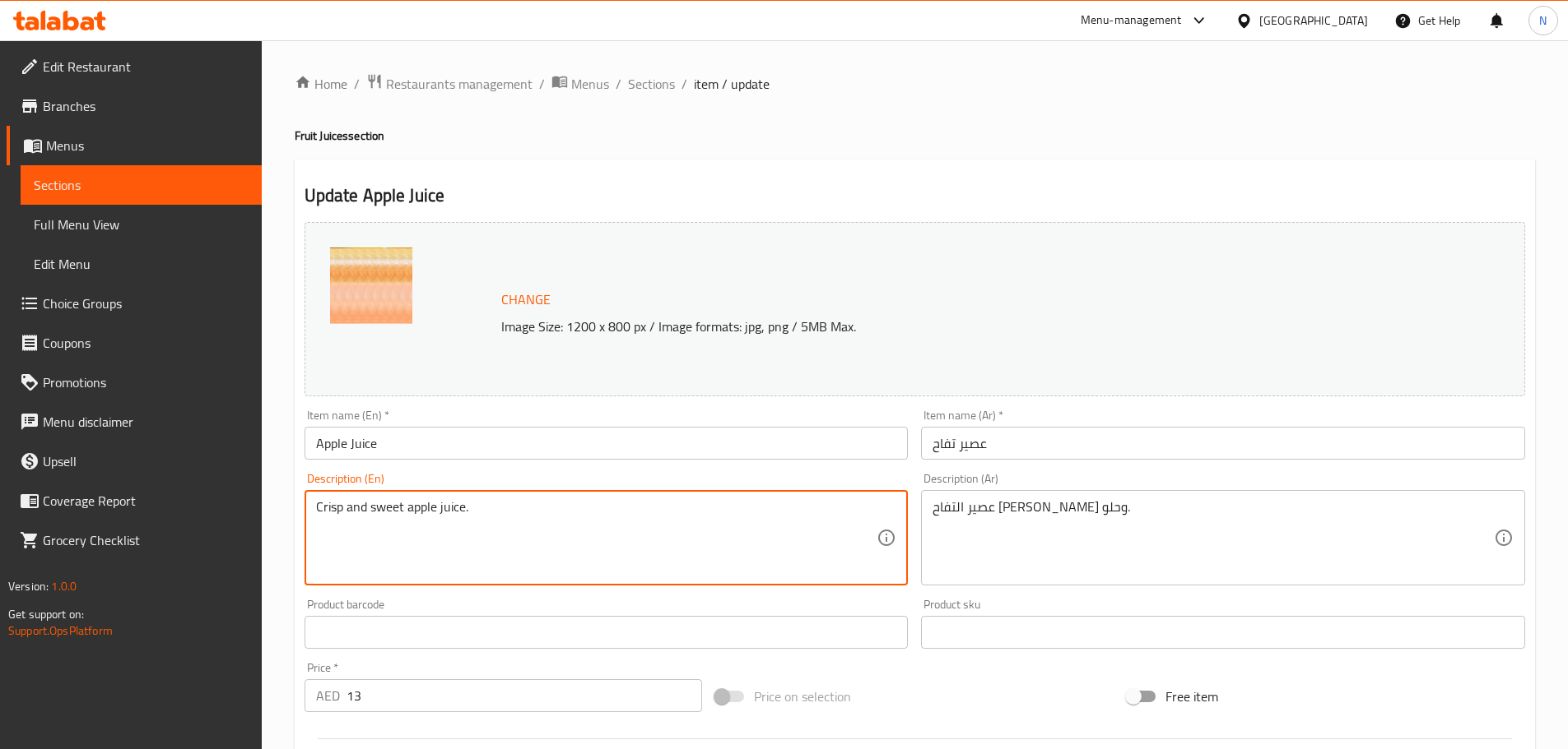
click at [430, 506] on textarea "Crisp and sweet apple juice." at bounding box center [597, 538] width 561 height 78
paste textarea "Fresh apples blended into a crisp, sweet juice. Light, fruity, and refreshingly…"
type textarea "Fresh apples blended into a crisp, sweet juice. Light, fruity, and refreshingly…"
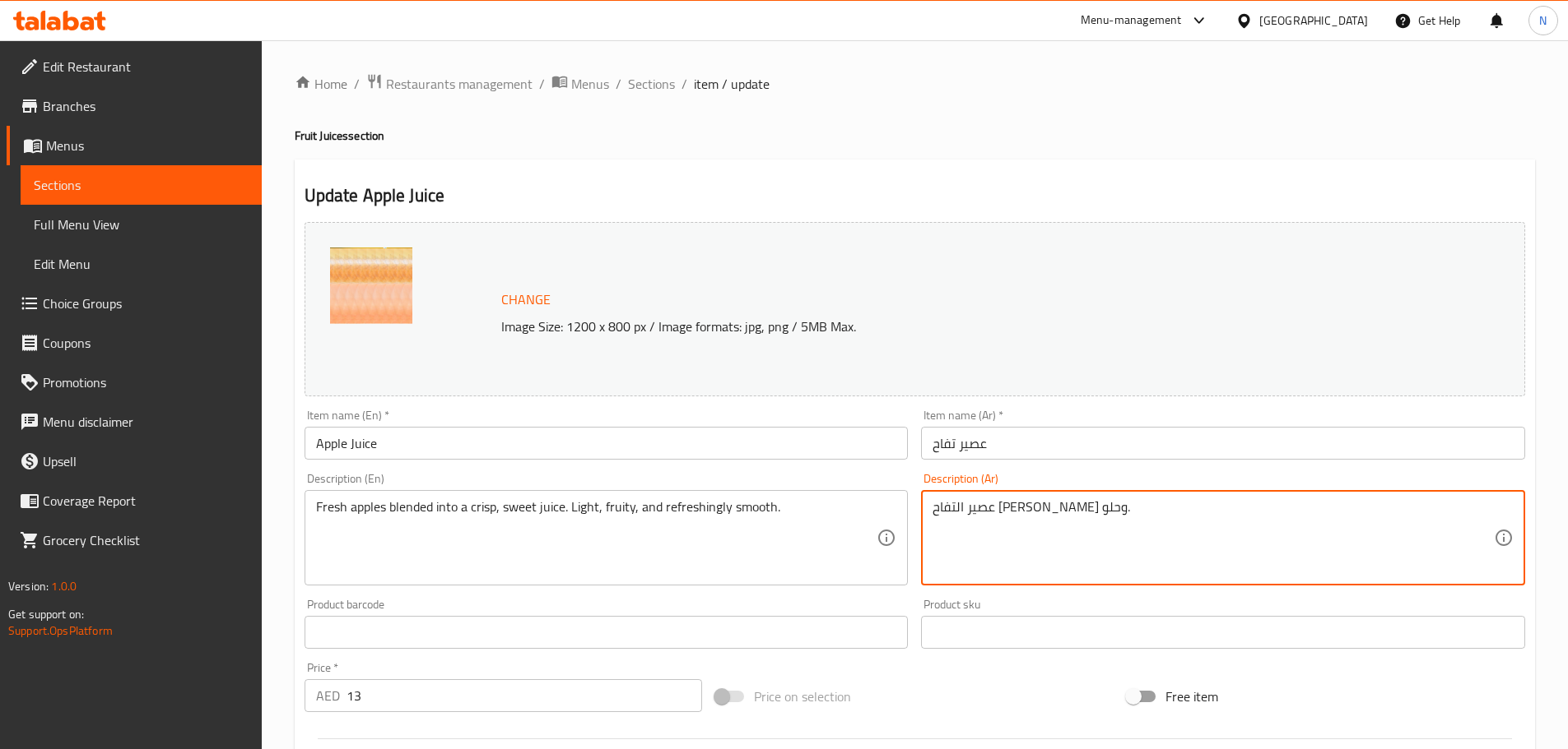
click at [1035, 509] on textarea "عصير التفاح كريسب وحلو." at bounding box center [1213, 538] width 561 height 78
paste textarea "فاح طازج ممزوج بنكهة حلوة ومنعشة. خفيف، فاكهي، وناعم المذاق"
click at [962, 511] on textarea "عصير تفاح طازج ممزوج بنكهة حلوة ومنعشة. خفيف، فاكهي، وناعم المذاق." at bounding box center [1213, 538] width 561 height 78
click at [958, 685] on div "Price on selection" at bounding box center [914, 696] width 411 height 45
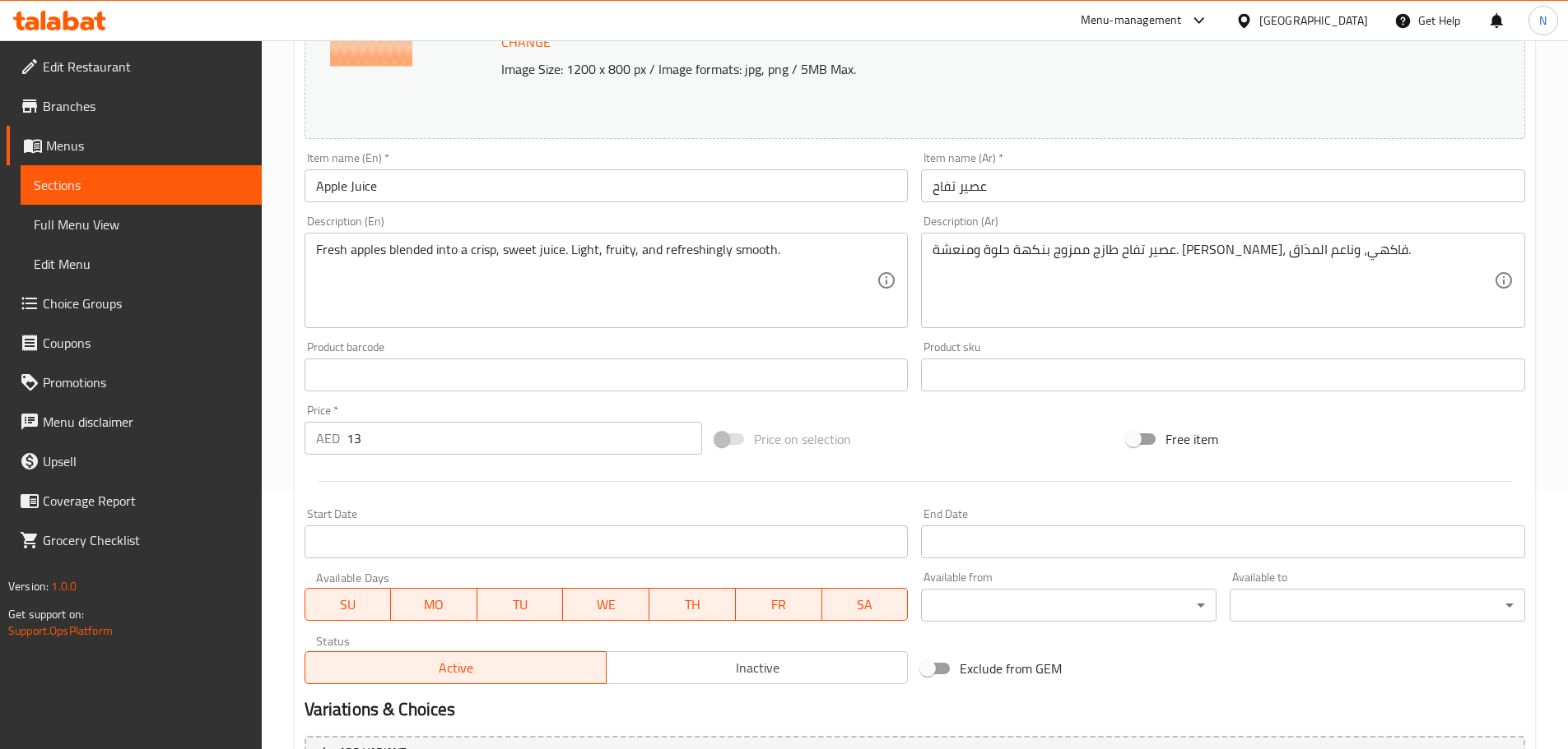
scroll to position [437, 0]
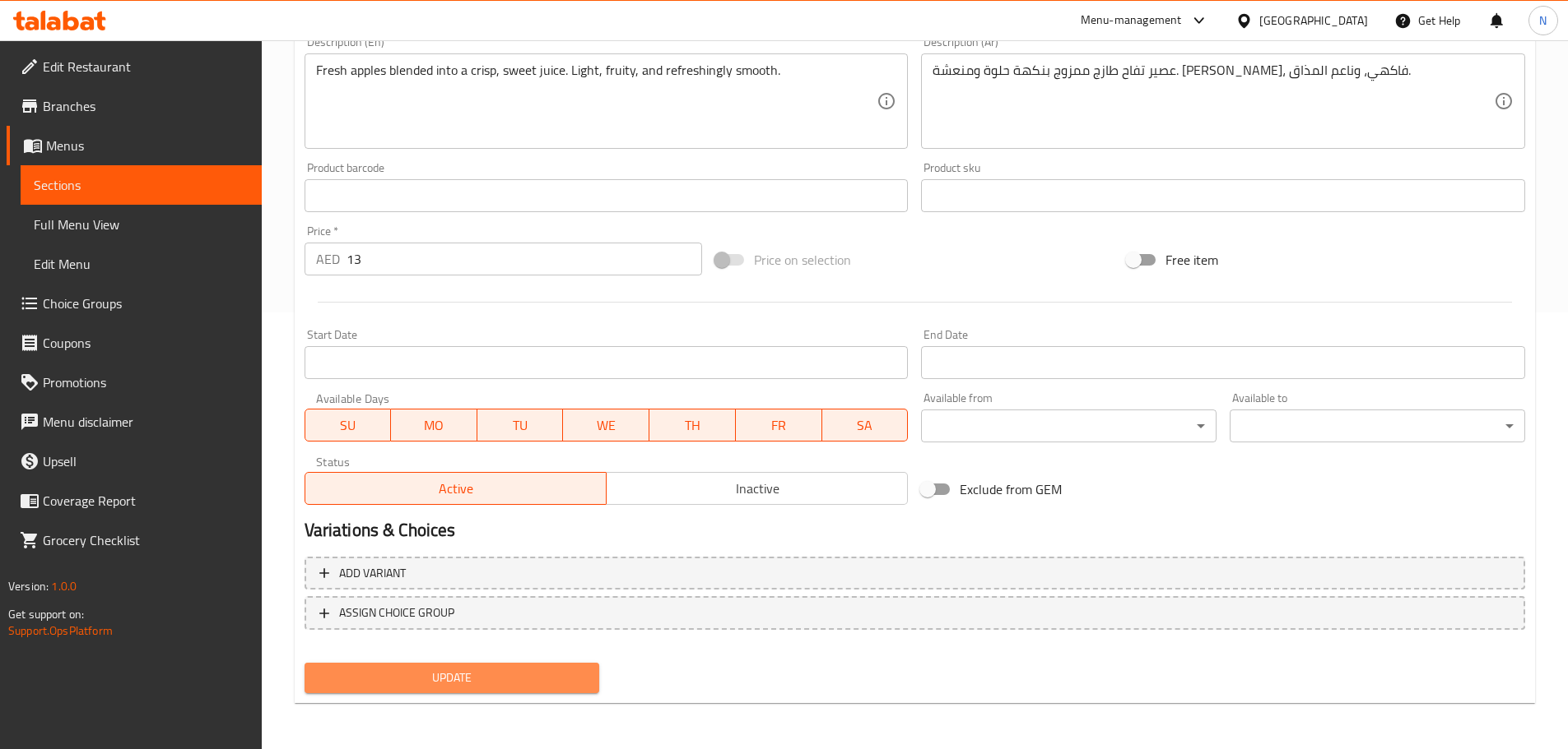
click at [438, 671] on span "Update" at bounding box center [451, 678] width 269 height 21
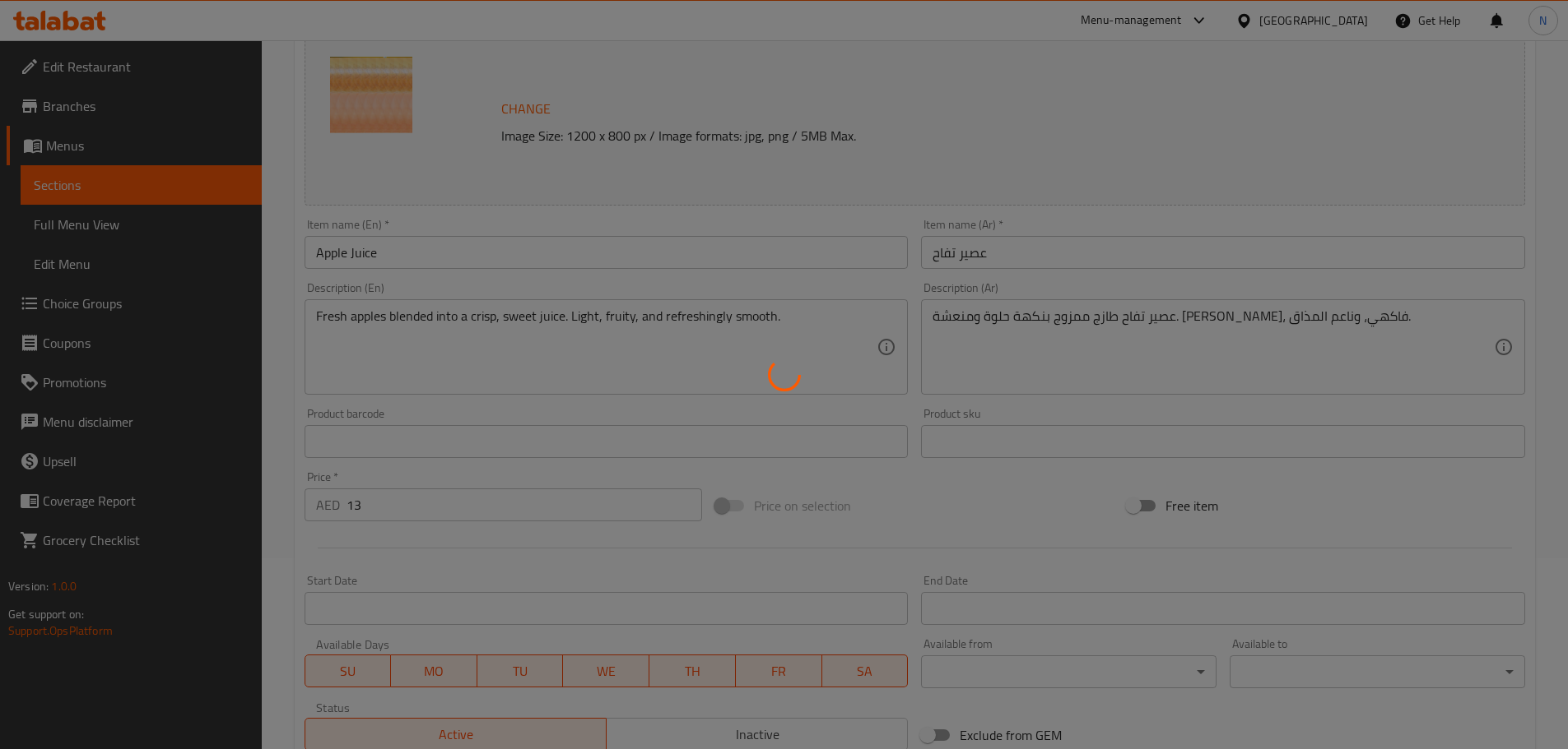
scroll to position [190, 0]
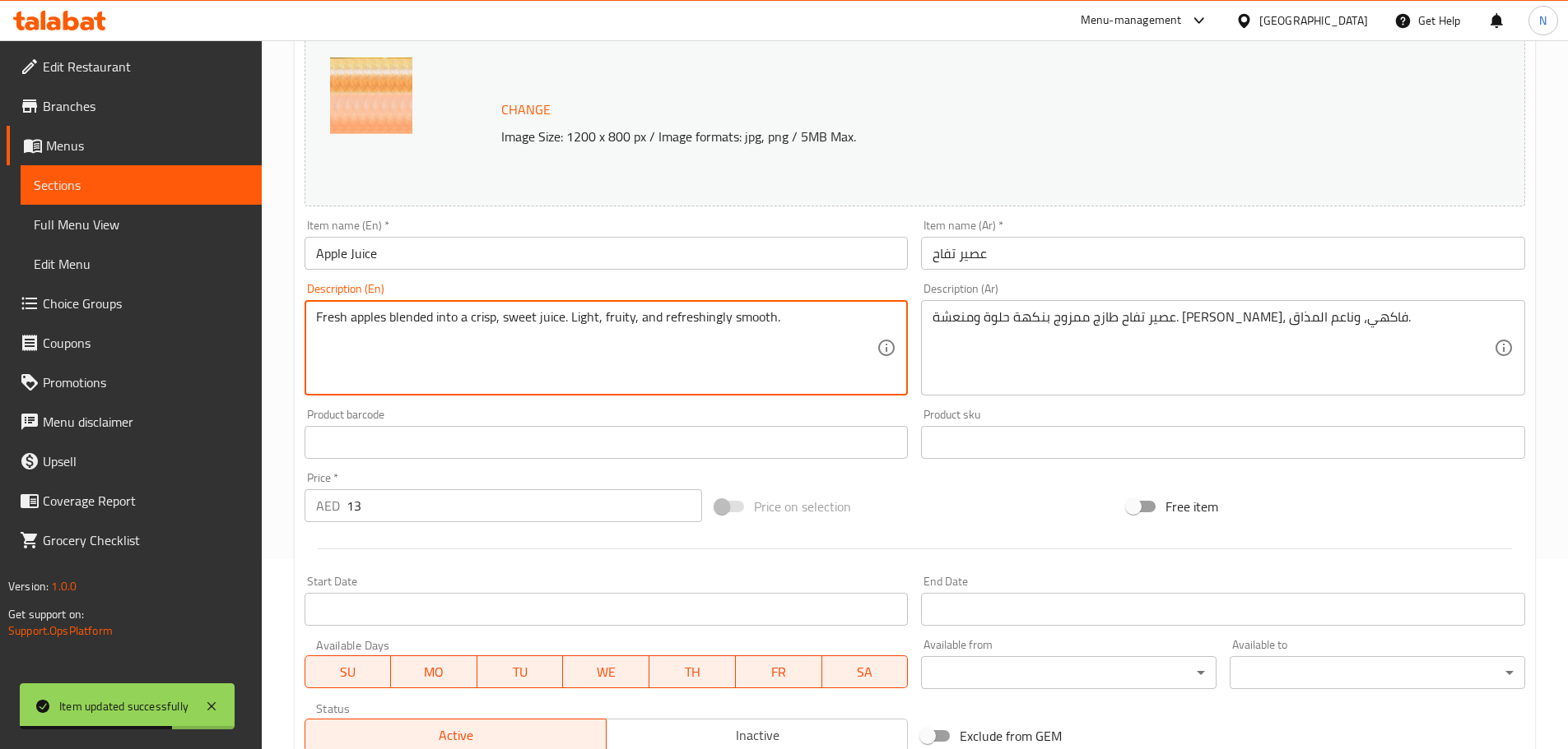
click at [753, 318] on textarea "Fresh apples blended into a crisp, sweet juice. Light, fruity, and refreshingly…" at bounding box center [597, 348] width 561 height 78
click at [681, 322] on textarea "Fresh apples blended into a crisp, sweet juice. Light, fruity, and refreshingly…" at bounding box center [597, 348] width 561 height 78
drag, startPoint x: 681, startPoint y: 322, endPoint x: 729, endPoint y: 315, distance: 48.5
click at [729, 315] on textarea "Fresh apples blended into a crisp, sweet juice. Light, fruity, and refreshingly…" at bounding box center [597, 348] width 561 height 78
click at [753, 318] on textarea "Fresh apples blended into a crisp, sweet juice. Light, fruity, and refreshingly…" at bounding box center [597, 348] width 561 height 78
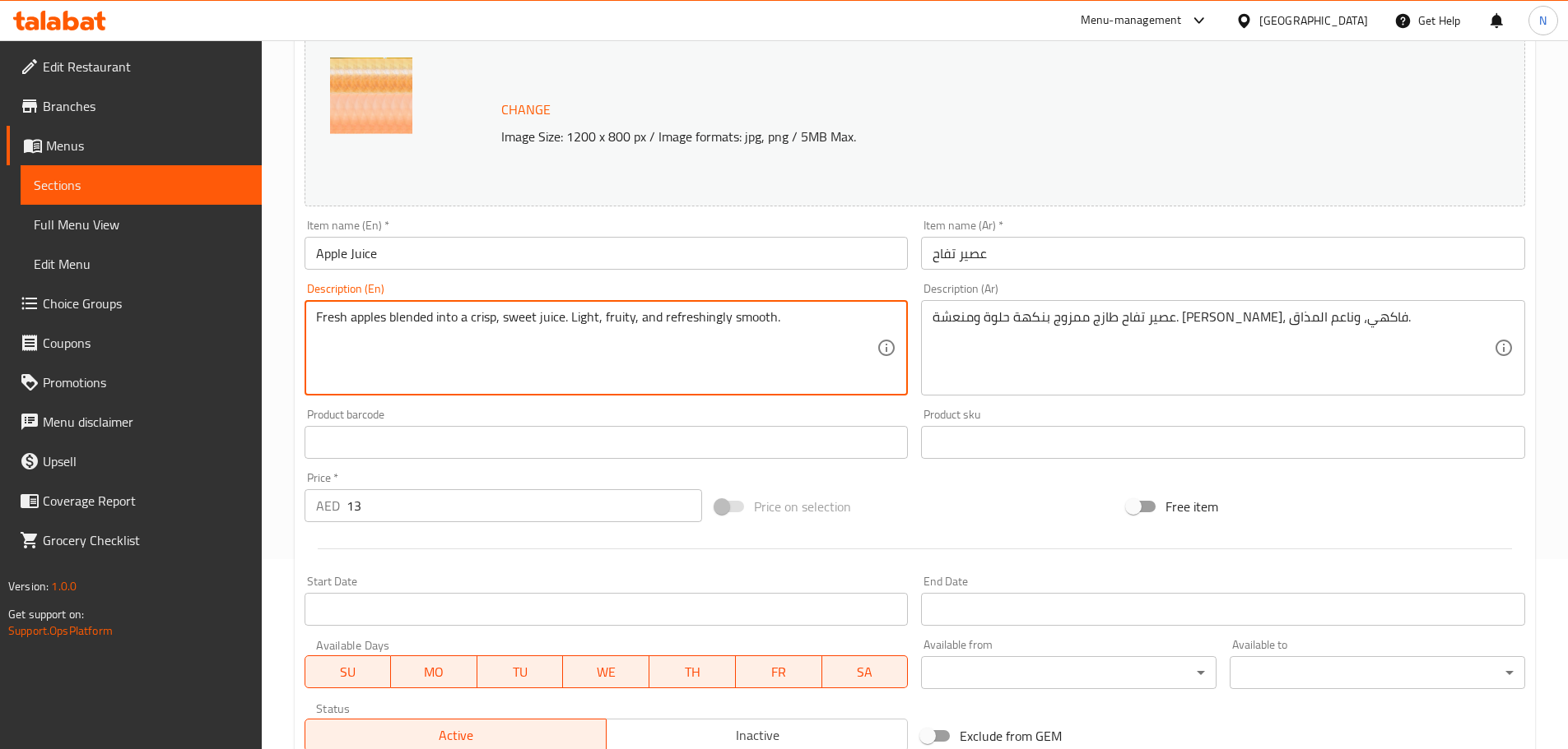
click at [753, 318] on textarea "Fresh apples blended into a crisp, sweet juice. Light, fruity, and refreshingly…" at bounding box center [597, 348] width 561 height 78
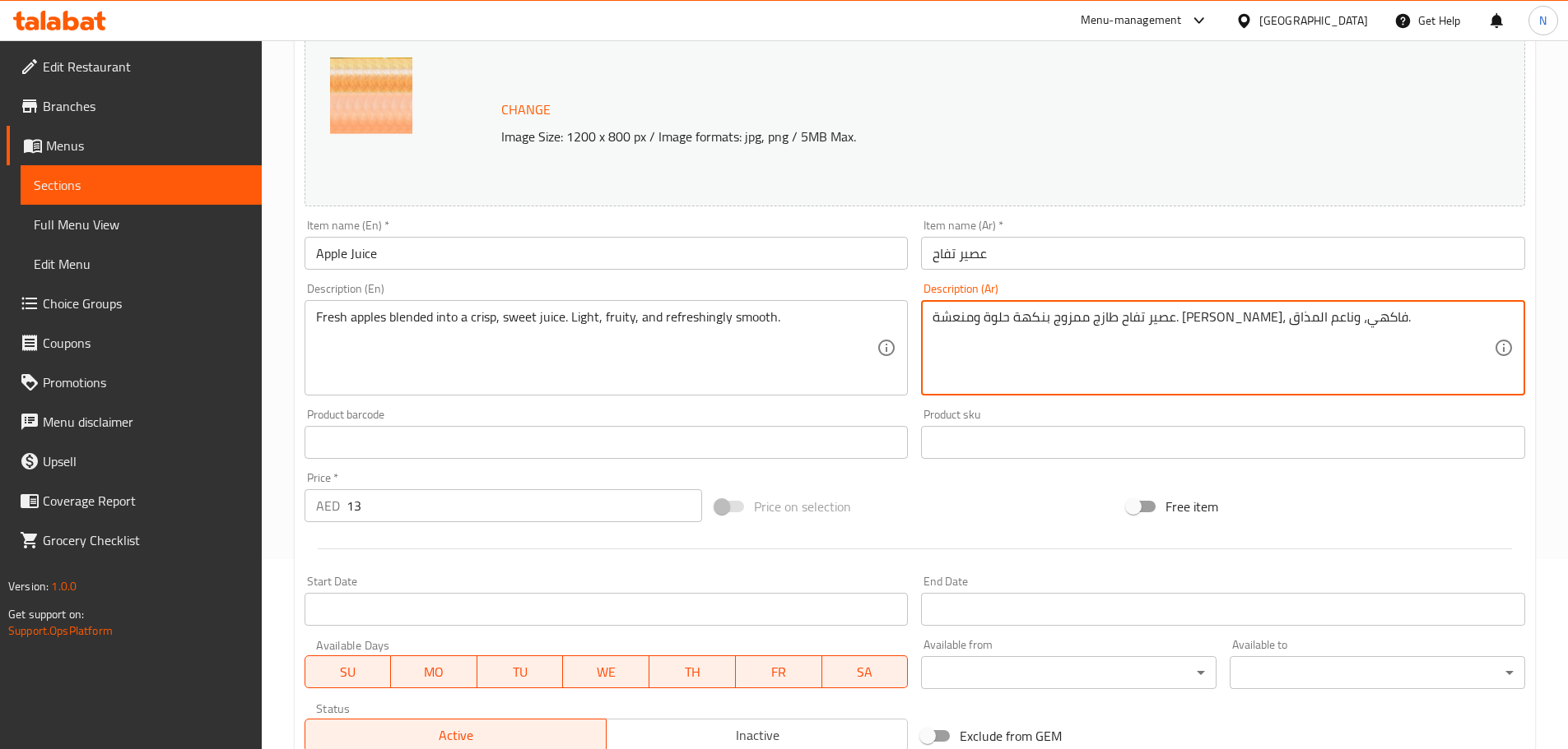
click at [946, 322] on textarea "عصير تفاح طازج ممزوج بنكهة حلوة ومنعشة. خفيف، فاكهي، وناعم المذاق." at bounding box center [1213, 348] width 561 height 78
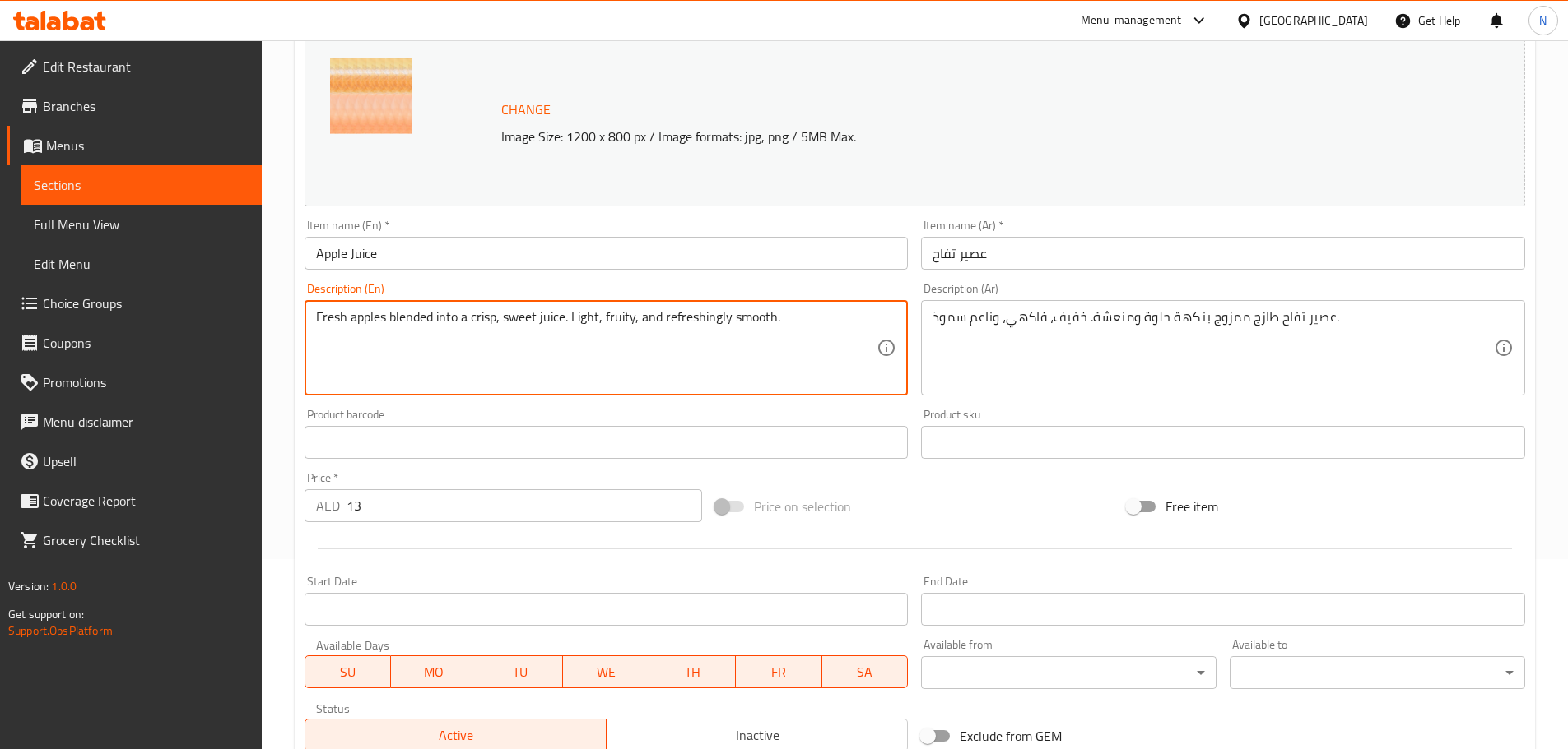
click at [699, 322] on textarea "Fresh apples blended into a crisp, sweet juice. Light, fruity, and refreshingly…" at bounding box center [597, 348] width 561 height 78
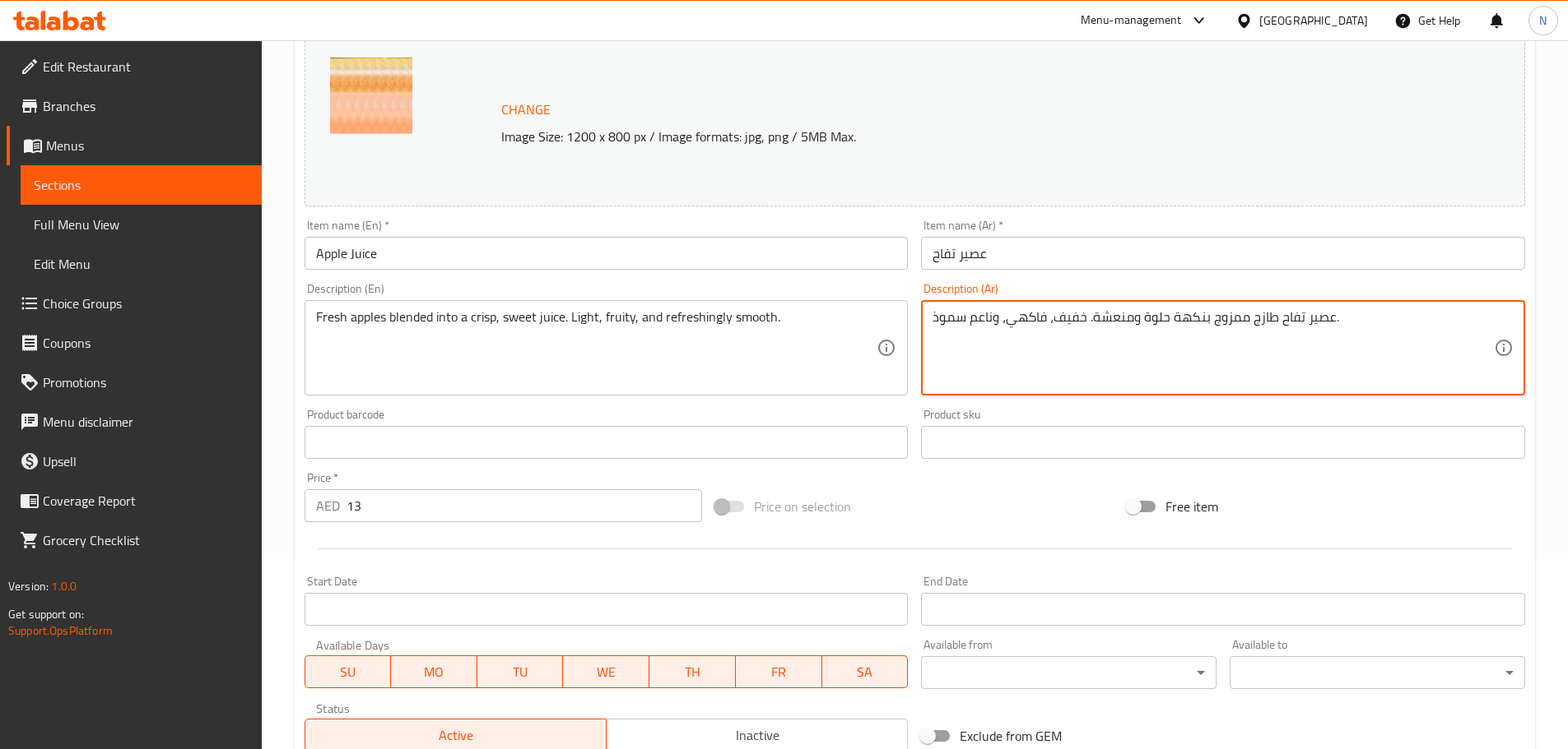
drag, startPoint x: 991, startPoint y: 318, endPoint x: 971, endPoint y: 321, distance: 20.2
paste textarea "نعش"
type textarea "عصير تفاح طازج ممزوج بنكهة حلوة ومنعشة. خفيف، فاكهي، ومنعش سموذ."
click at [901, 493] on div "Price on selection" at bounding box center [914, 506] width 411 height 45
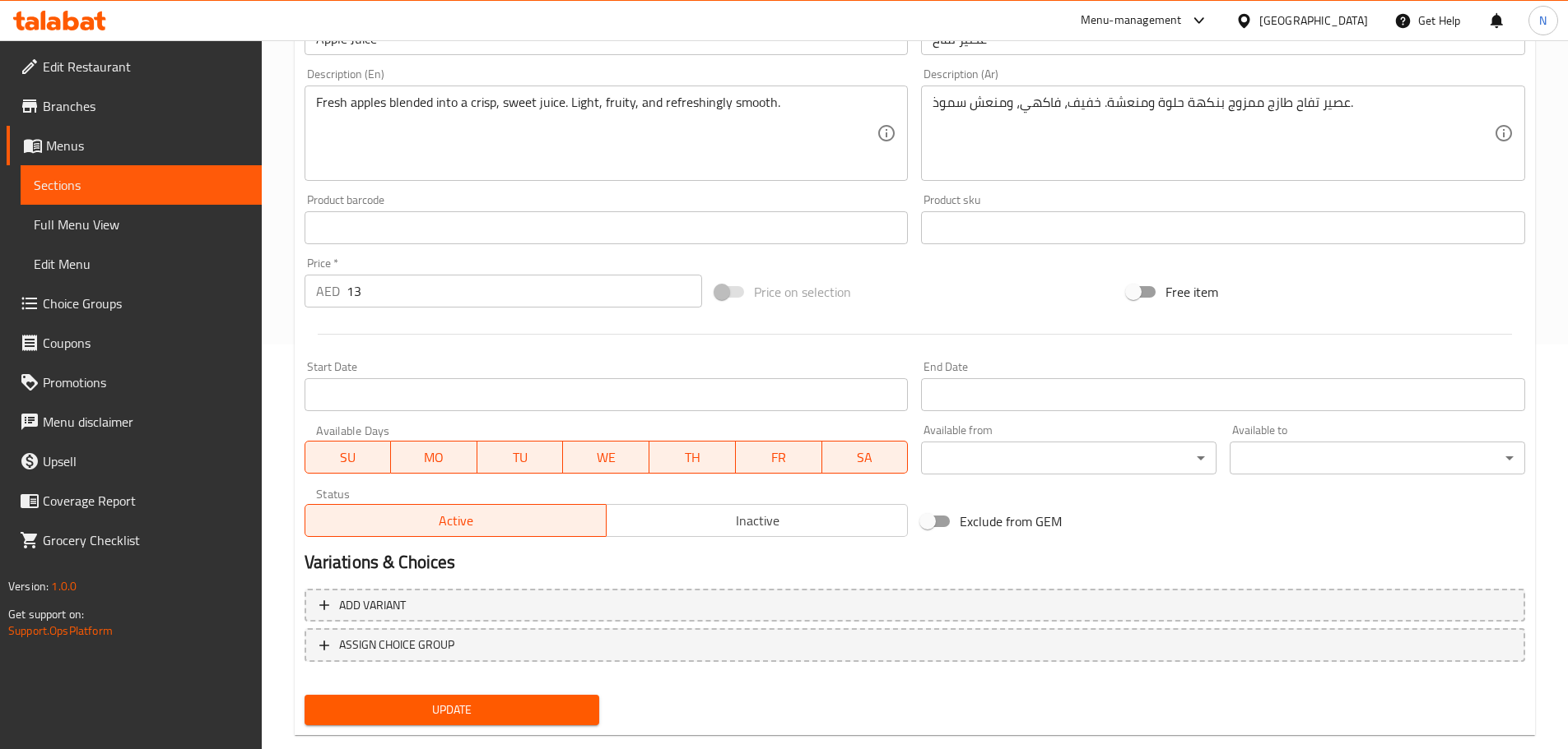
scroll to position [437, 0]
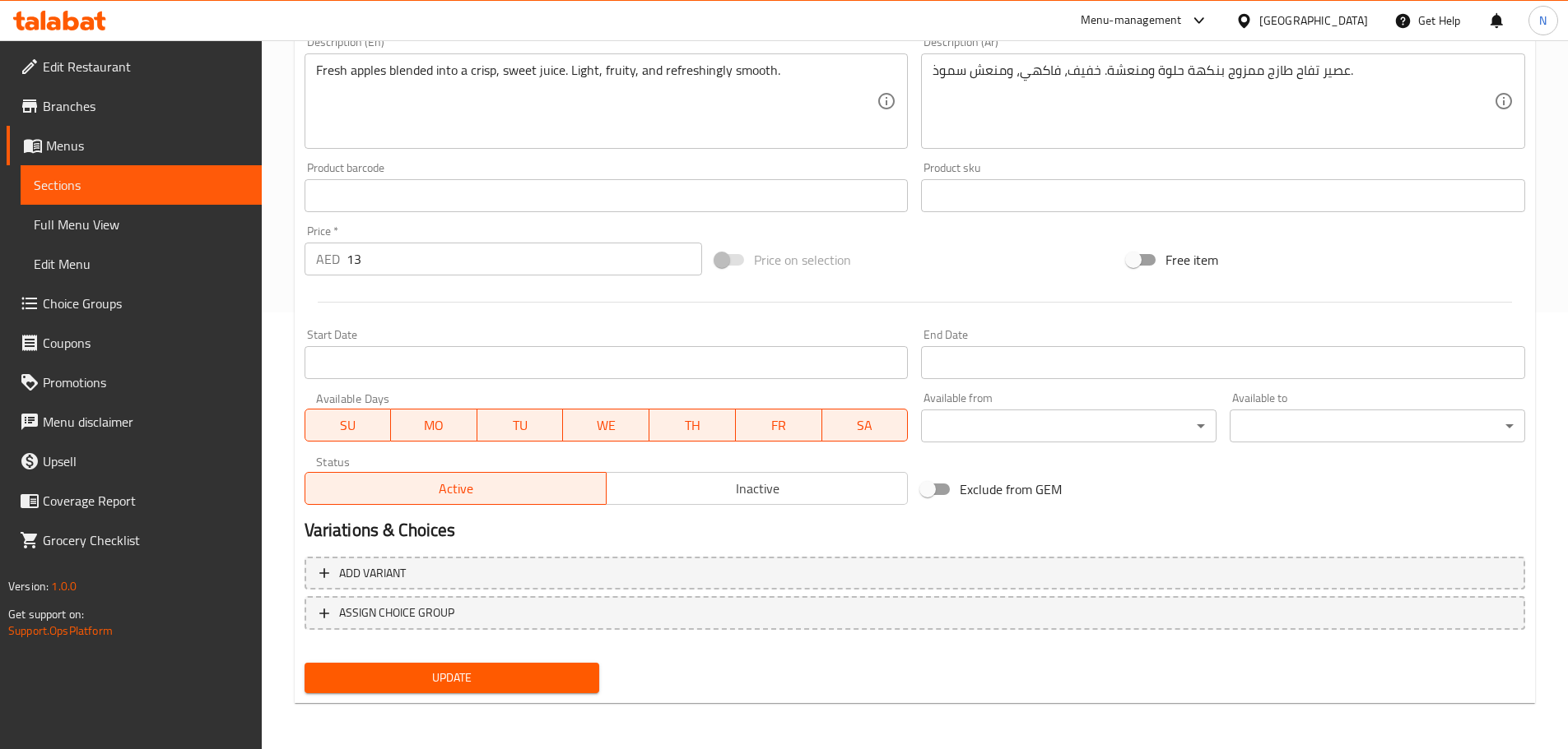
click at [462, 668] on span "Update" at bounding box center [451, 678] width 269 height 21
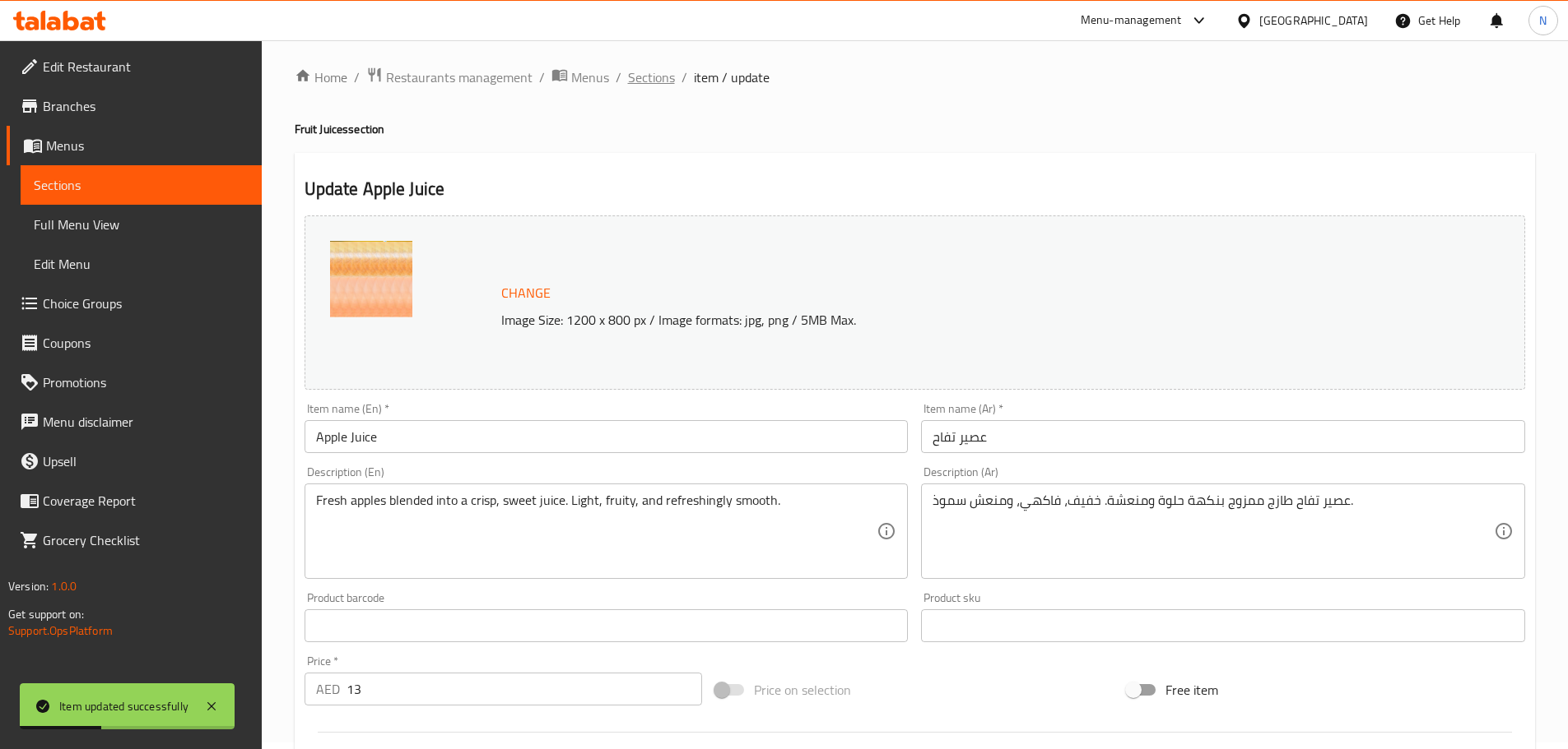
scroll to position [0, 0]
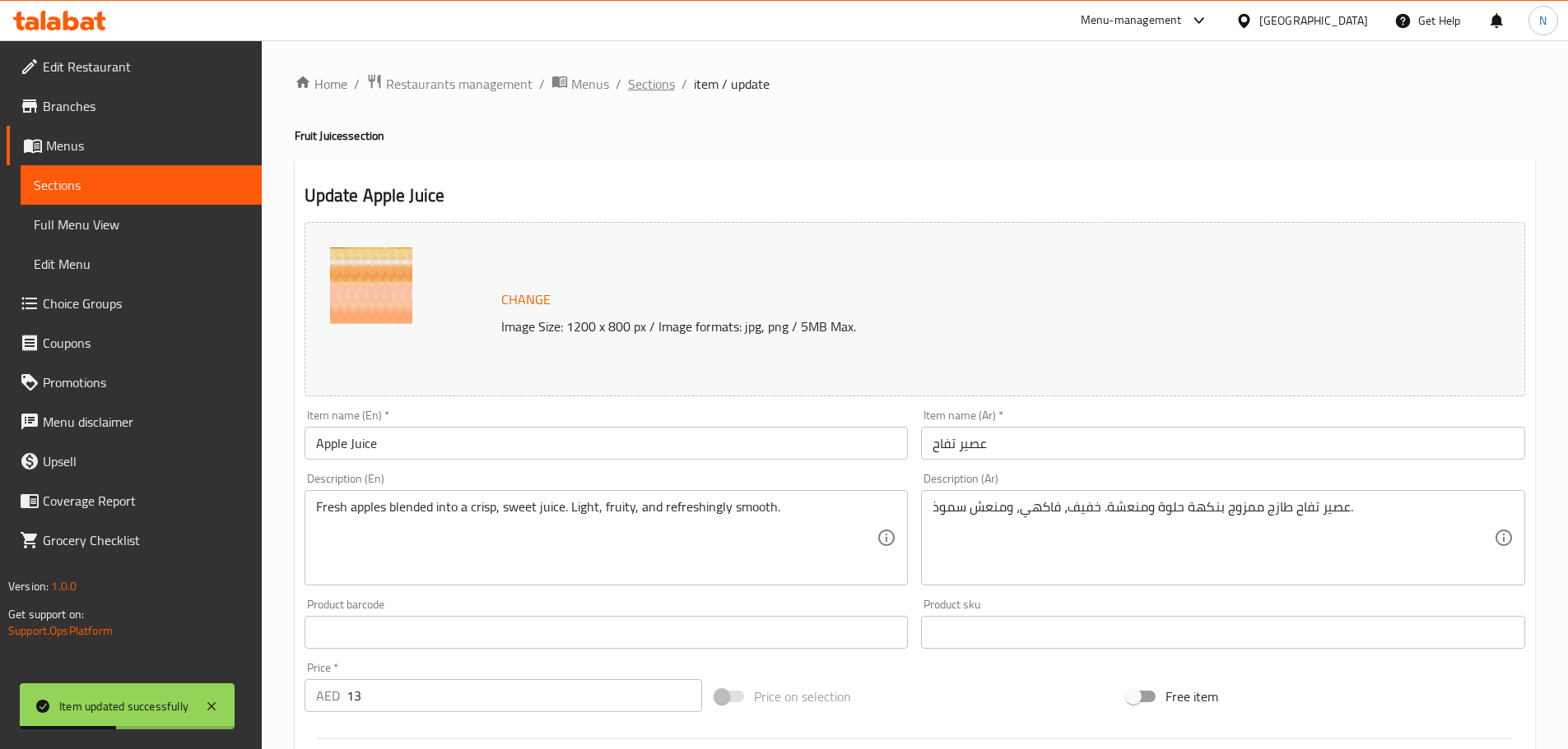
click at [650, 78] on span "Sections" at bounding box center [650, 84] width 47 height 20
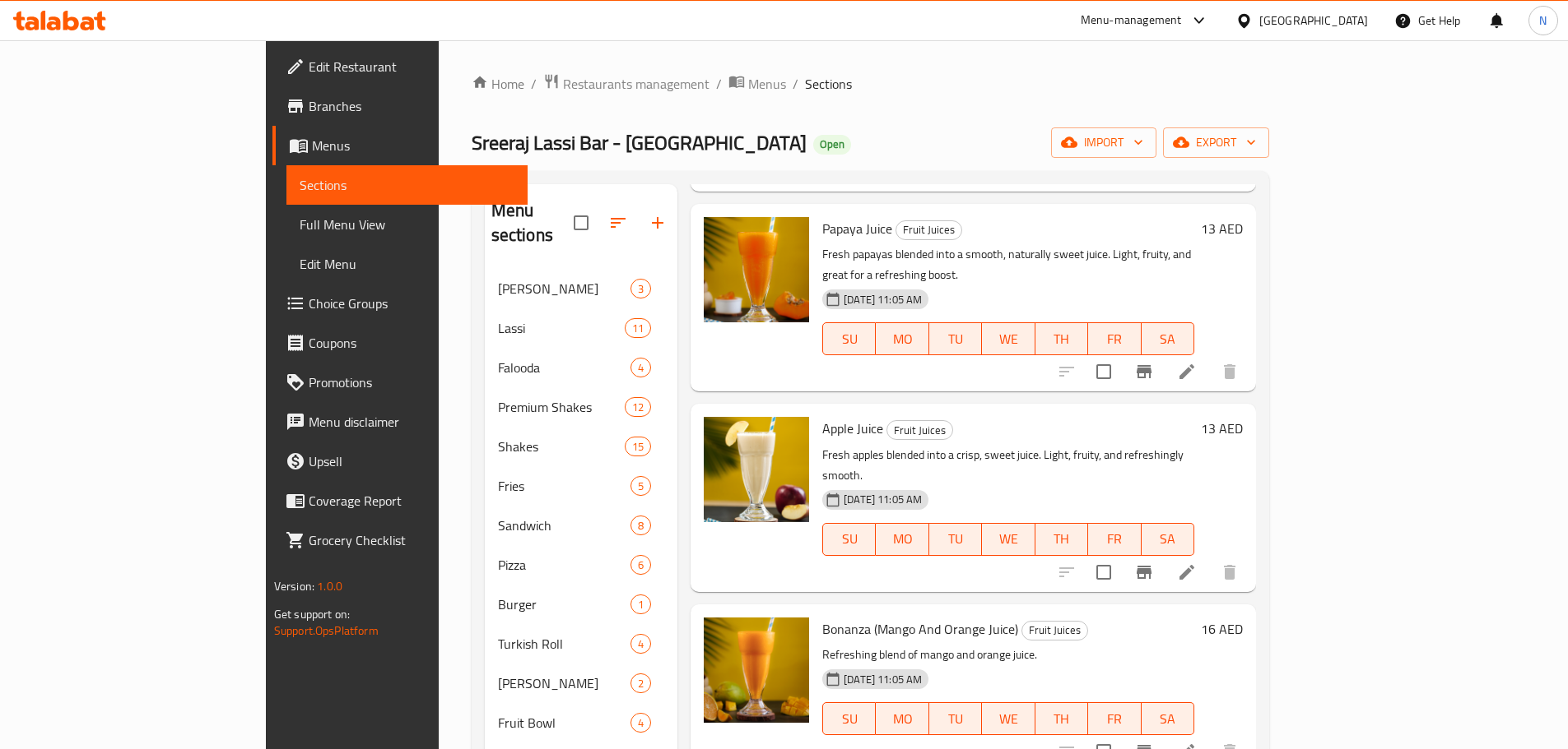
scroll to position [1233, 0]
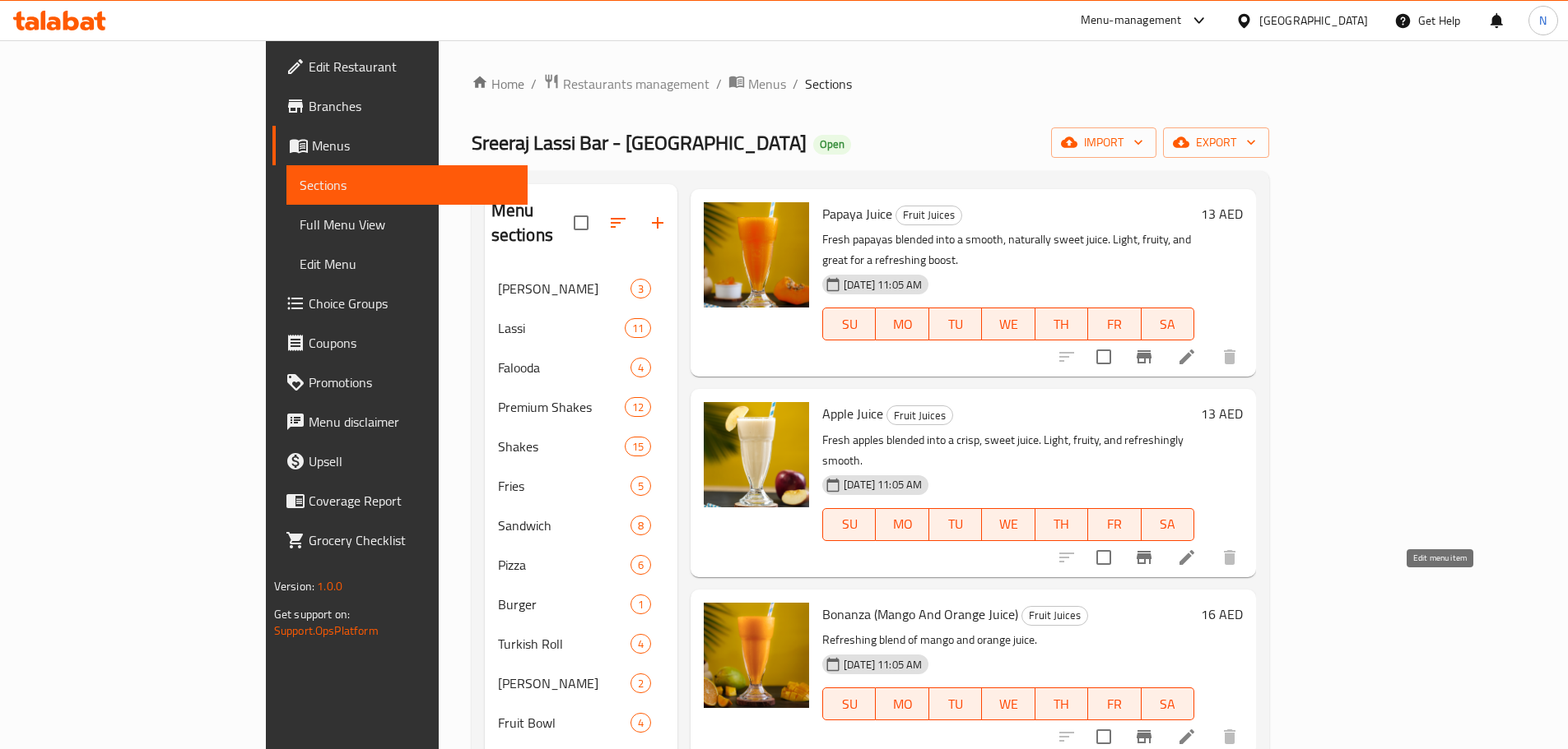
click at [1194, 729] on icon at bounding box center [1186, 736] width 15 height 15
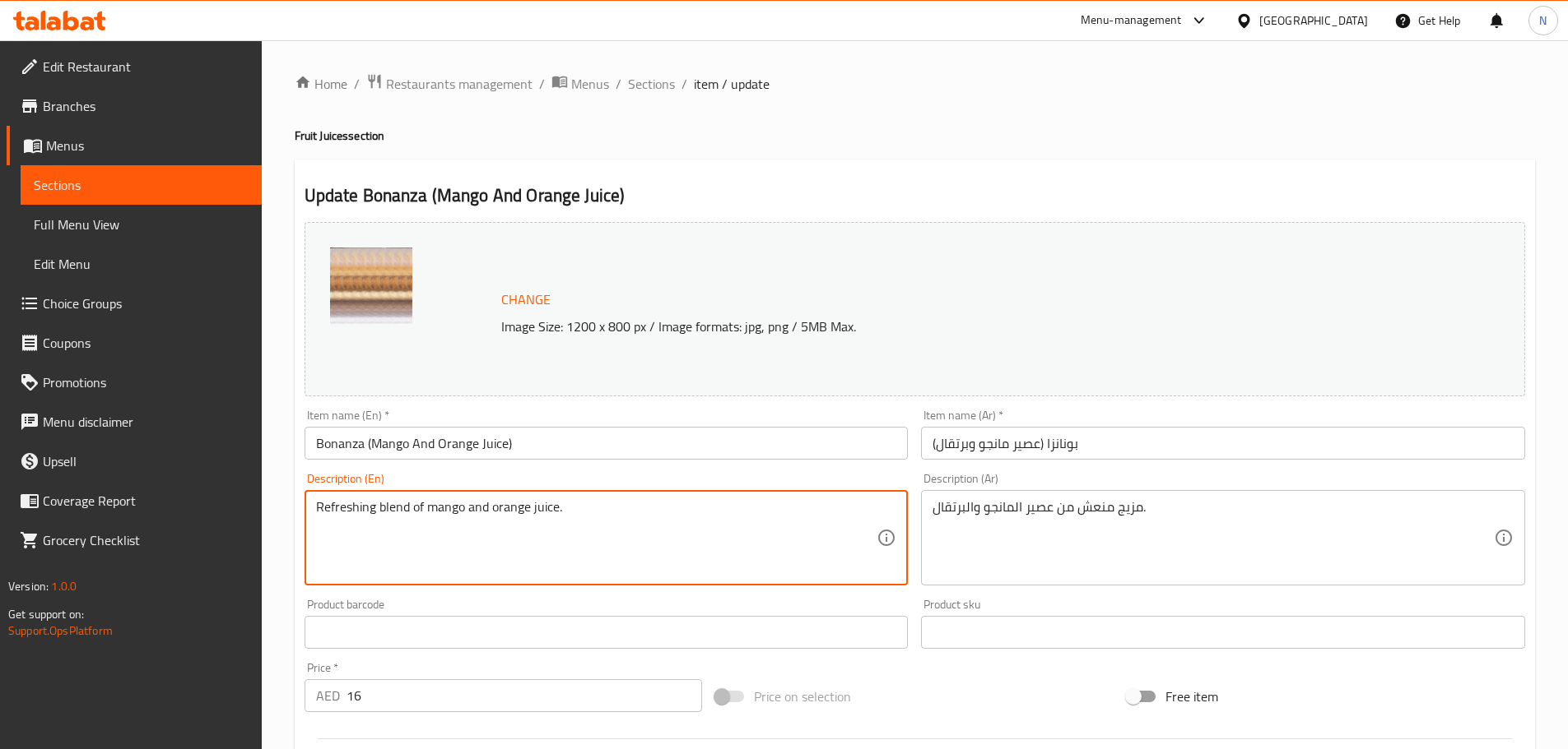
click at [508, 511] on textarea "Refreshing blend of mango and orange juice." at bounding box center [597, 538] width 561 height 78
paste textarea "A fruity mix of mango and orange blended into a zesty-sweet juice. Bright, juic…"
type textarea "A fruity mix of mango and orange blended into a zesty-sweet juice. Bright, juic…"
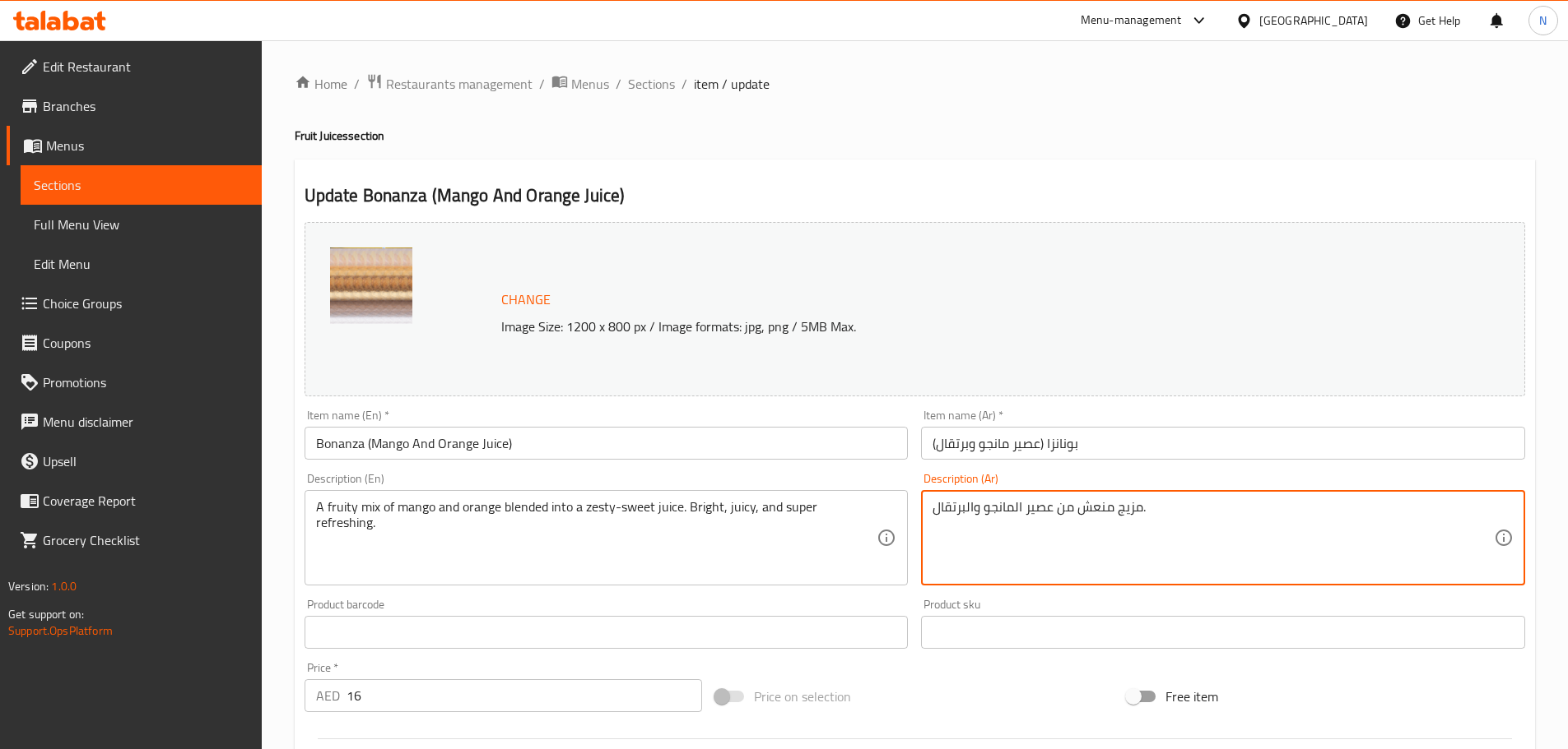
click at [1068, 509] on textarea "مزيج منعش من عصير المانجو والبرتقال." at bounding box center [1213, 538] width 561 height 78
paste textarea "اكهي من المانجو والبرتقال، ممزوج في عصير حلو ومنعش. منعش، غني بالعصير، وفائق ال…"
click at [1371, 508] on textarea "مزيج فاكهي من المانجو والبرتقال، ممزوج في عصير حلو ومنعش. منعش، غني بالعصير، وف…" at bounding box center [1213, 538] width 561 height 78
click at [1324, 508] on textarea "مزيج فاكهي من مانجو والبرتقال، ممزوج في عصير حلو ومنعش. منعش، غني بالعصير، وفائ…" at bounding box center [1213, 538] width 561 height 78
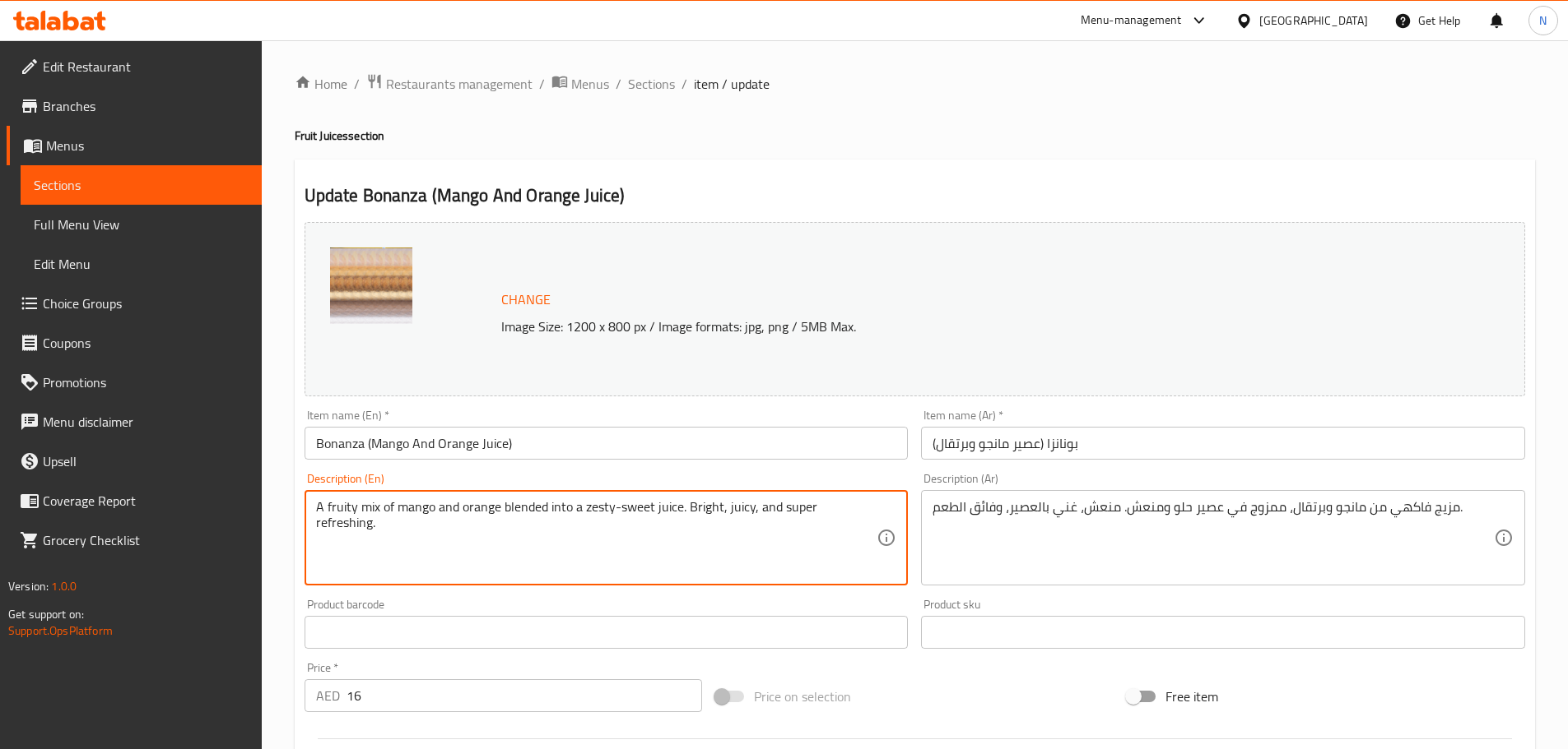
drag, startPoint x: 776, startPoint y: 503, endPoint x: 866, endPoint y: 511, distance: 90.4
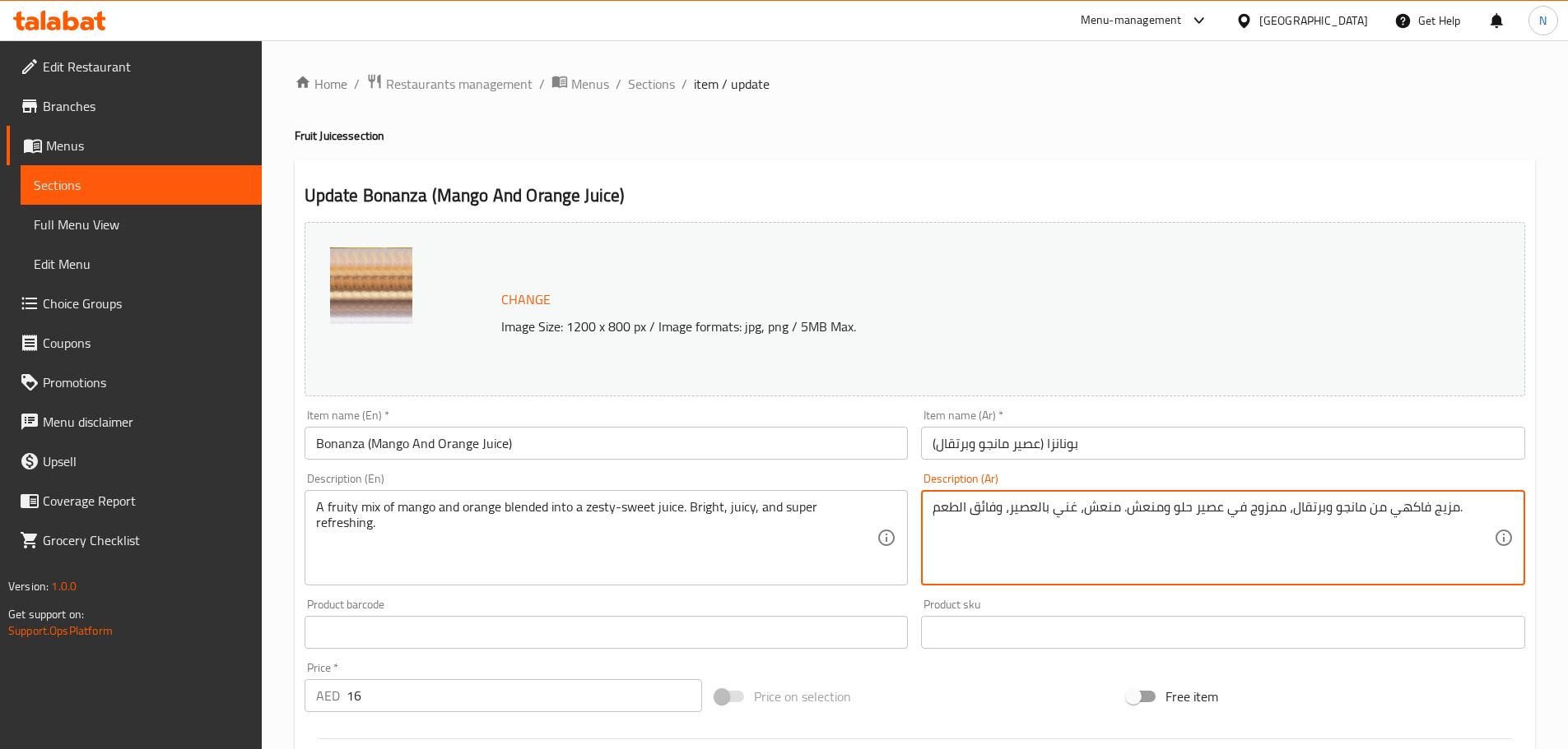
drag, startPoint x: 997, startPoint y: 510, endPoint x: 933, endPoint y: 511, distance: 64.0
paste textarea "نعش للغاية"
type textarea "مزيج فاكهي من مانجو وبرتقال، ممزوج في عصير حلو ومنعش. منعش، غني بالعصير، ومنعش …"
click at [968, 665] on div "Change Image Size: 1200 x 800 px / Image formats: jpg, png / 5MB Max. Item name…" at bounding box center [915, 583] width 1233 height 733
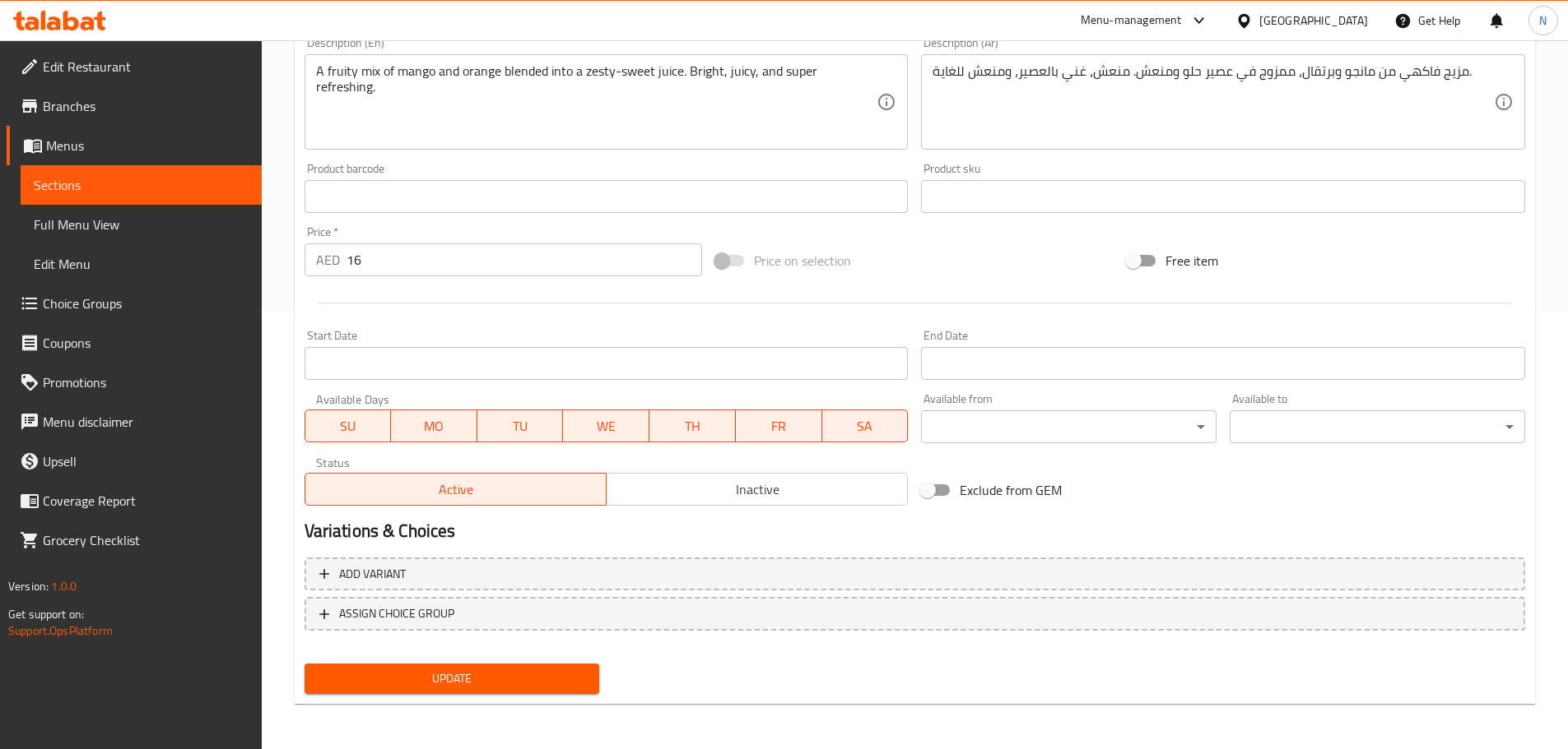
scroll to position [437, 0]
click at [506, 672] on span "Update" at bounding box center [451, 678] width 269 height 21
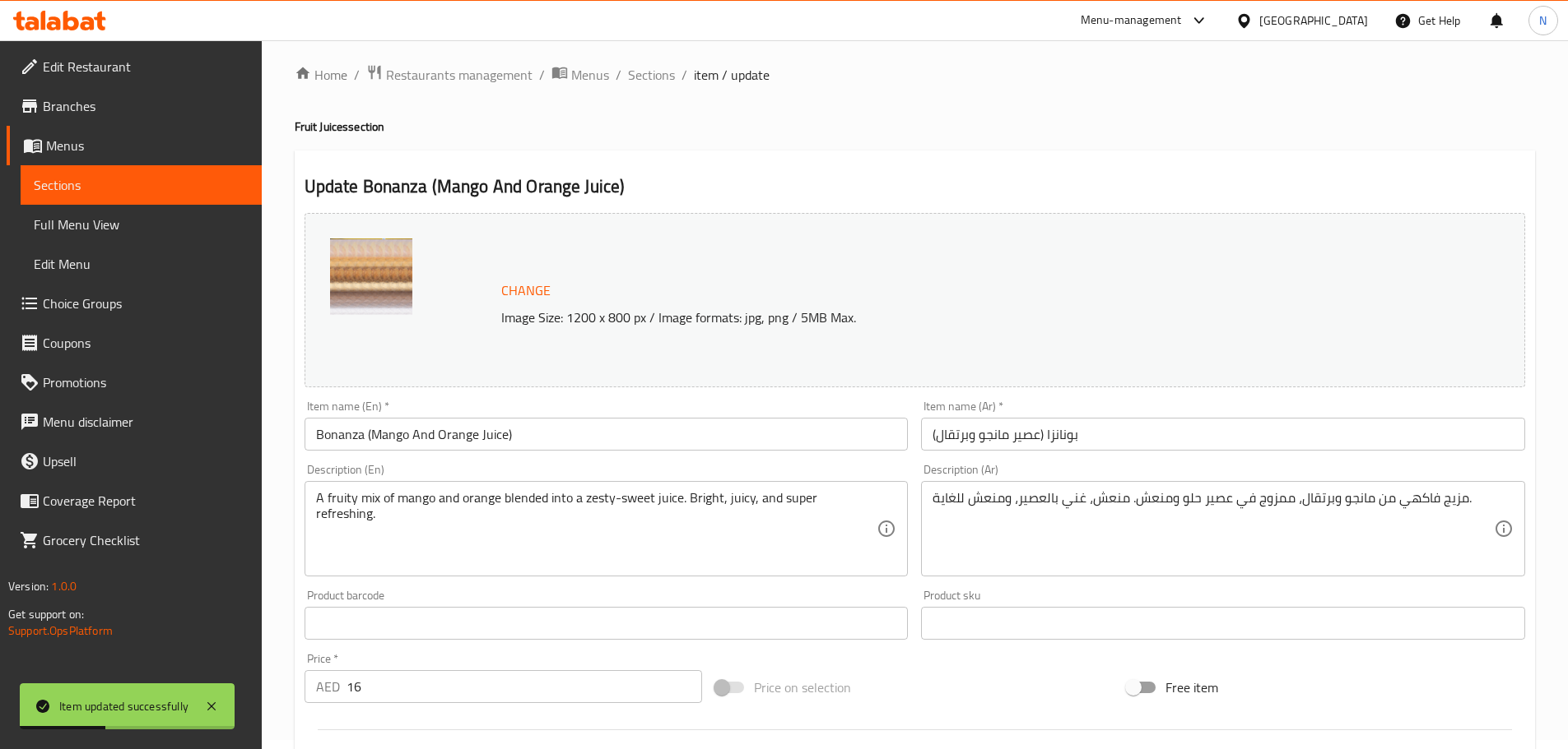
scroll to position [0, 0]
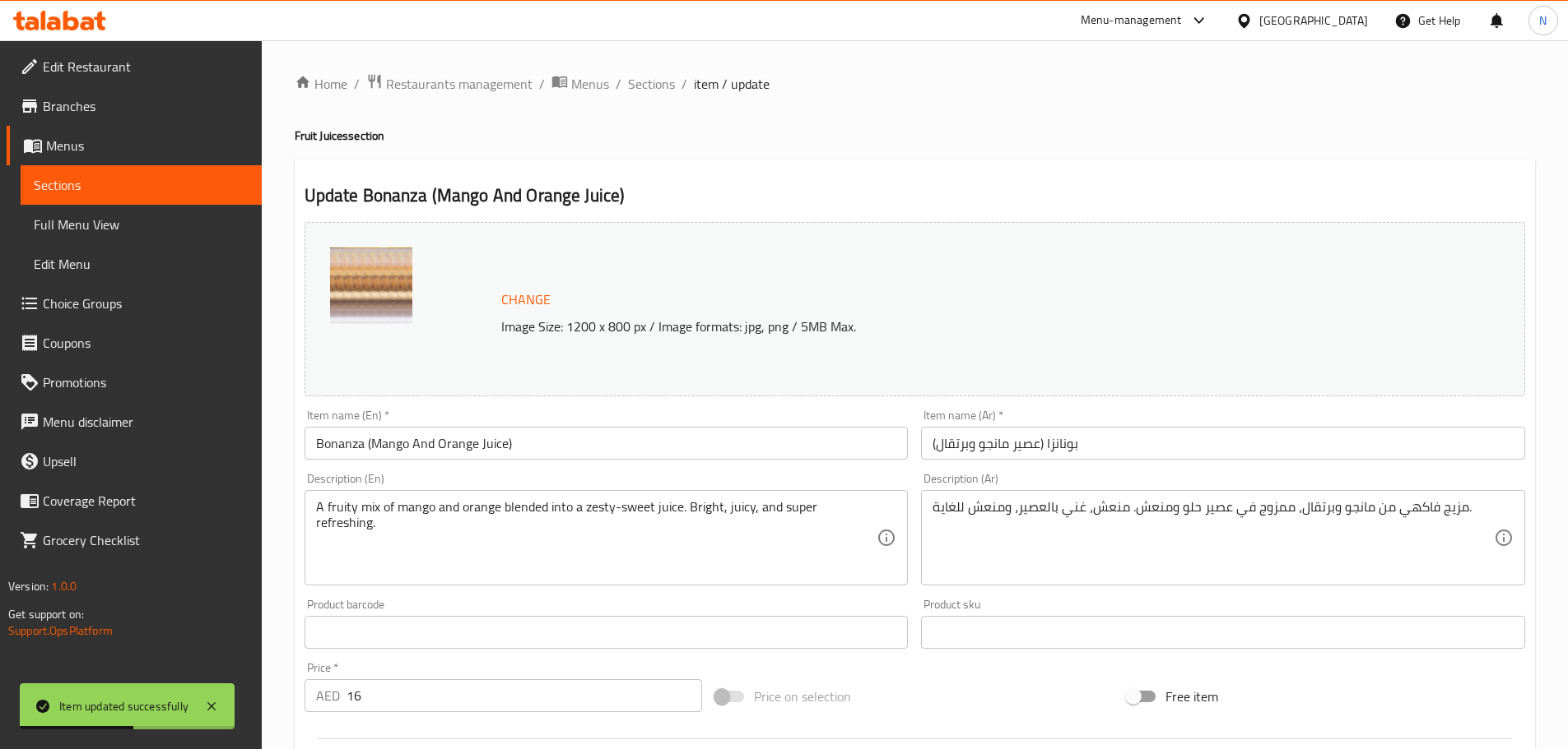
drag, startPoint x: 651, startPoint y: 94, endPoint x: 574, endPoint y: 8, distance: 115.4
click at [651, 94] on span "Sections" at bounding box center [650, 84] width 47 height 20
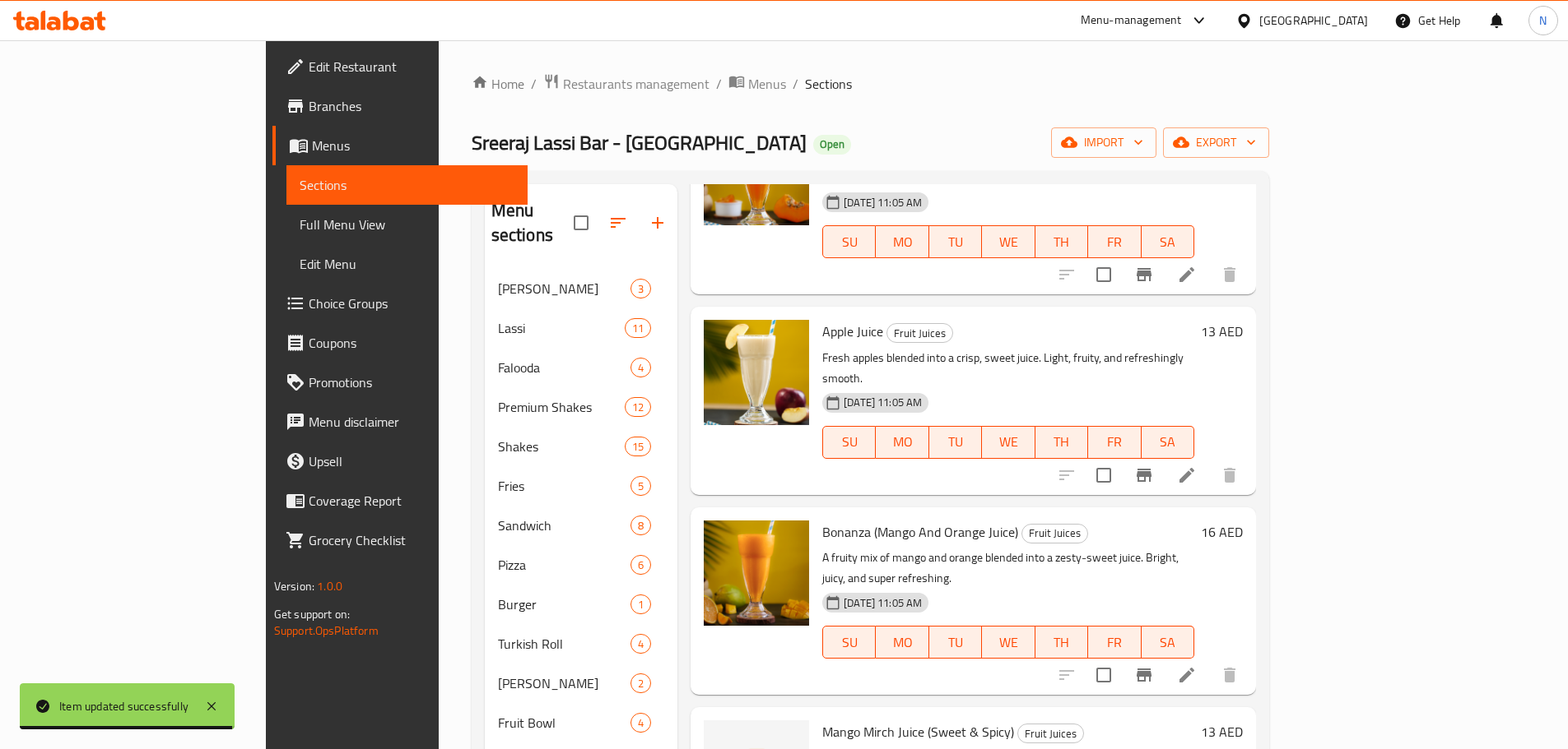
scroll to position [1480, 0]
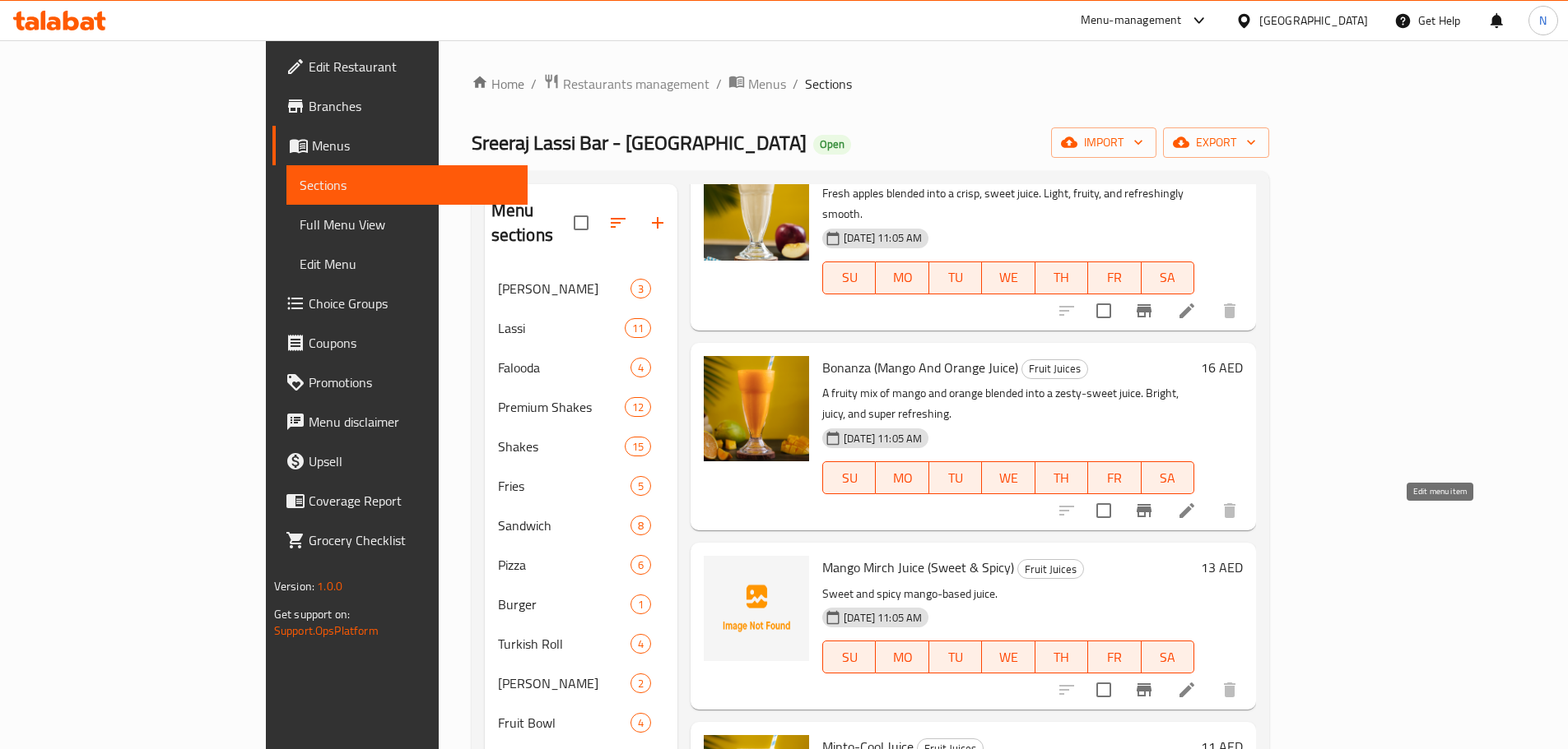
click at [1194, 683] on icon at bounding box center [1186, 690] width 15 height 15
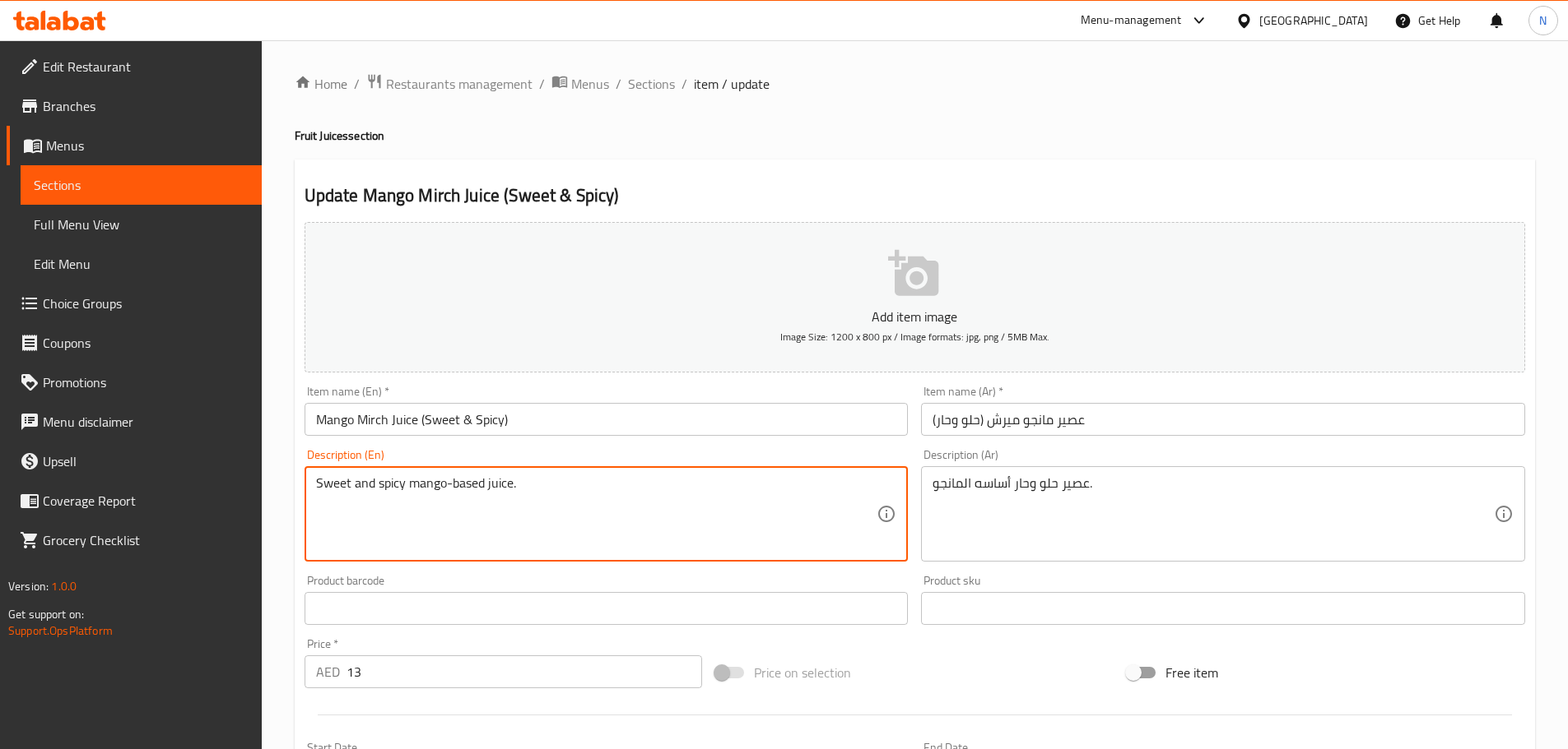
click at [518, 484] on textarea "Sweet and spicy mango-based juice." at bounding box center [597, 514] width 561 height 78
paste textarea "Green mango, lime, and green chili blended with sabja seeds. Tangy, spicy, and …"
click at [463, 488] on textarea "Green mango, lime, and green chili blended with sabja seeds. Tangy, spicy, and …" at bounding box center [597, 514] width 561 height 78
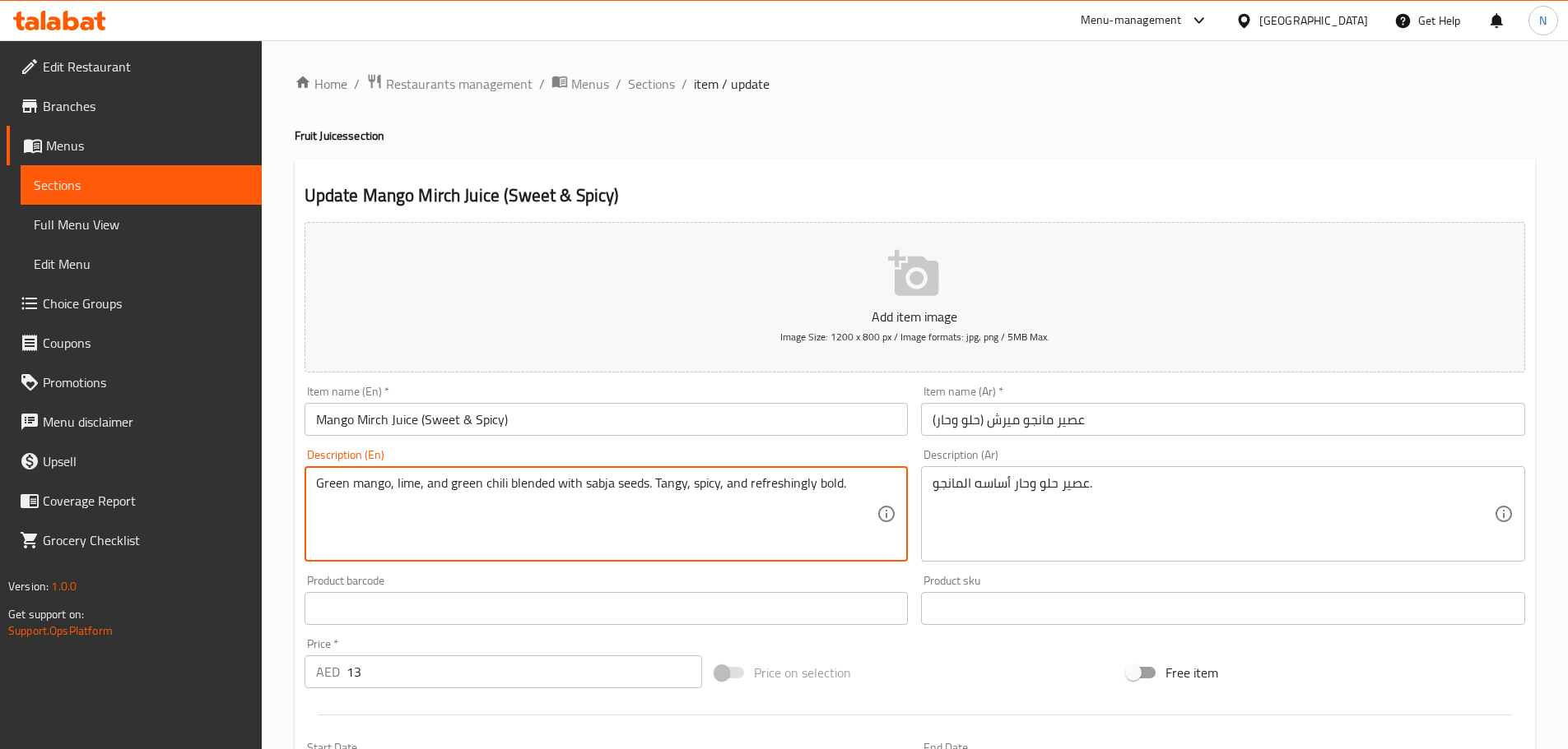
click at [463, 488] on textarea "Green mango, lime, and green chili blended with sabja seeds. Tangy, spicy, and …" at bounding box center [597, 514] width 561 height 78
type textarea "Green mango, lime, and green chili blended with sabja seeds. Tangy, spicy, and …"
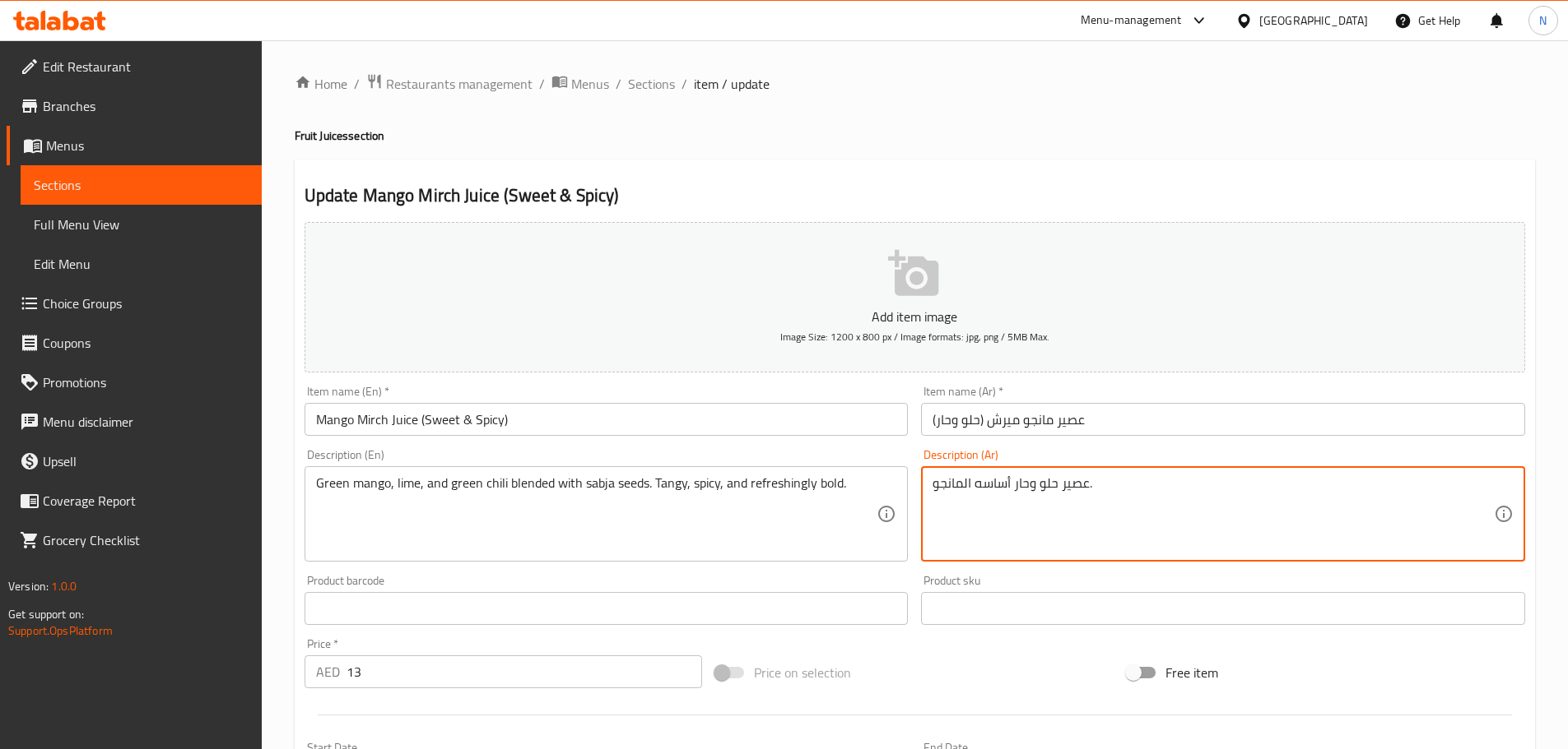
click at [955, 482] on textarea "عصير حلو وحار أساسه المانجو." at bounding box center [1213, 514] width 561 height 78
click at [955, 483] on textarea "عصير حلو وحار أساسه المانجو." at bounding box center [1213, 514] width 561 height 78
paste textarea "مزيج من المانجو الأخضر والليمون والفلفل الحار الأخضر مع بذور السابجا. نكهة لاذع…"
click at [1398, 483] on textarea "مزيج من المانجو الأخضر والليمون والفلفل الحار الأخضر مع بذور السابجا. نكهة لاذع…" at bounding box center [1213, 514] width 561 height 78
click at [1357, 486] on textarea "مزيج من مانجو الأخضر والليمون والفلفل الحار الأخضر مع بذور السابجا. نكهة لاذعة …" at bounding box center [1213, 514] width 561 height 78
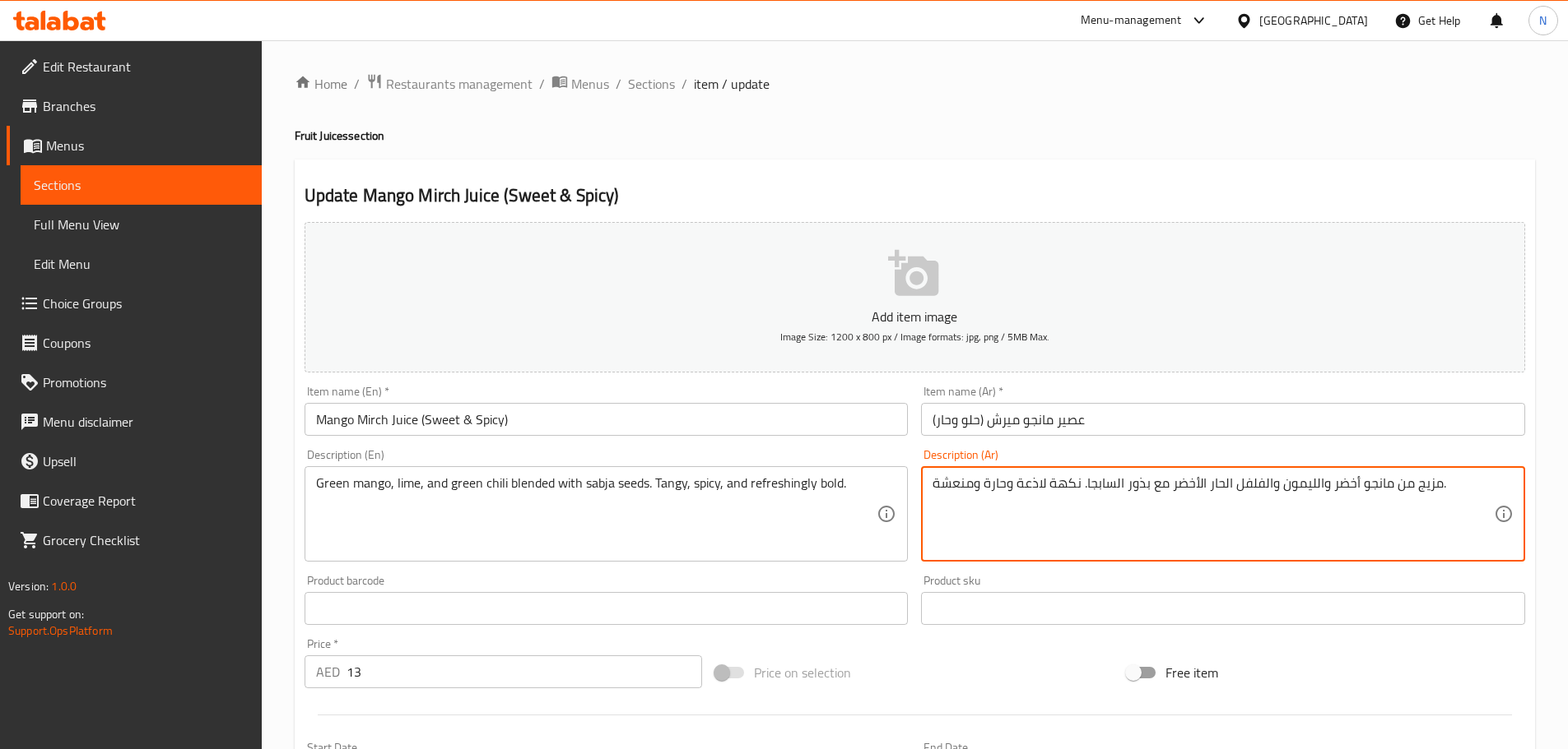
click at [1314, 484] on textarea "مزيج من مانجو أخضر والليمون والفلفل الحار الأخضر مع بذور السابجا. نكهة لاذعة وح…" at bounding box center [1213, 514] width 561 height 78
click at [1311, 482] on textarea "مزيج من مانجو أخضر والليمون والفلفل الحار الأخضر مع بذور السابجا. نكهة لاذعة وح…" at bounding box center [1213, 514] width 561 height 78
click at [1262, 489] on textarea "مزيج من مانجو أخضر، ليمون والفلفل الحار الأخضر مع بذور السابجا. نكهة لاذعة وحار…" at bounding box center [1213, 514] width 561 height 78
click at [1218, 482] on textarea "مزيج من مانجو أخضر، ليمون وفلفل الحار الأخضر مع بذور السابجا. نكهة لاذعة وحارة …" at bounding box center [1213, 514] width 561 height 78
click at [1222, 485] on textarea "مزيج من مانجو أخضر، ليمون وفلفل الحار الأخضر مع بذور السابجا. نكهة لاذعة وحارة …" at bounding box center [1213, 514] width 561 height 78
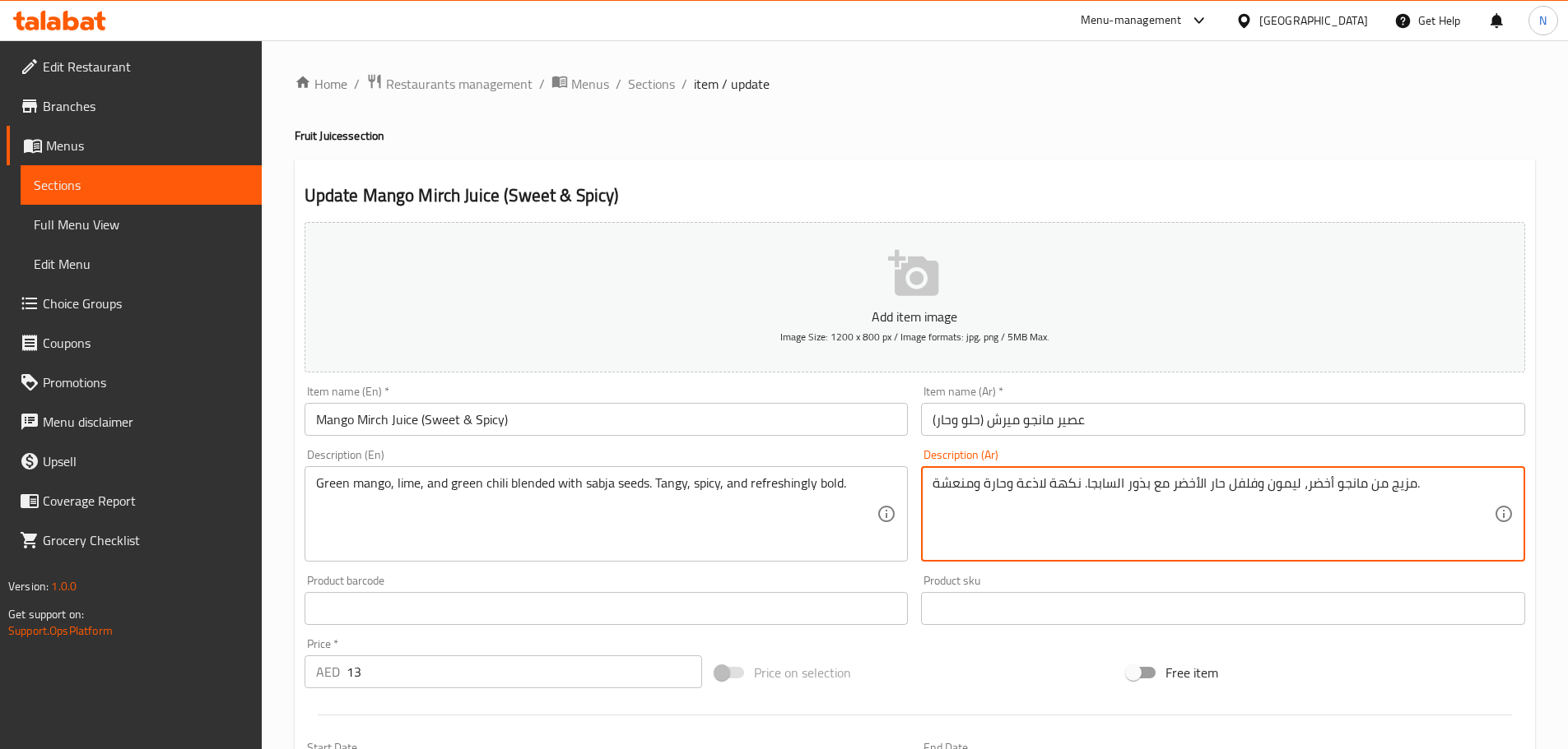
click at [1196, 482] on textarea "مزيج من مانجو أخضر، ليمون وفلفل حار الأخضر مع بذور السابجا. نكهة لاذعة وحارة وم…" at bounding box center [1213, 514] width 561 height 78
click at [1112, 483] on textarea "مزيج من مانجو أخضر، ليمون وفلفل حار أخضر مع بذور السابجا. نكهة لاذعة وحارة ومنع…" at bounding box center [1213, 514] width 561 height 78
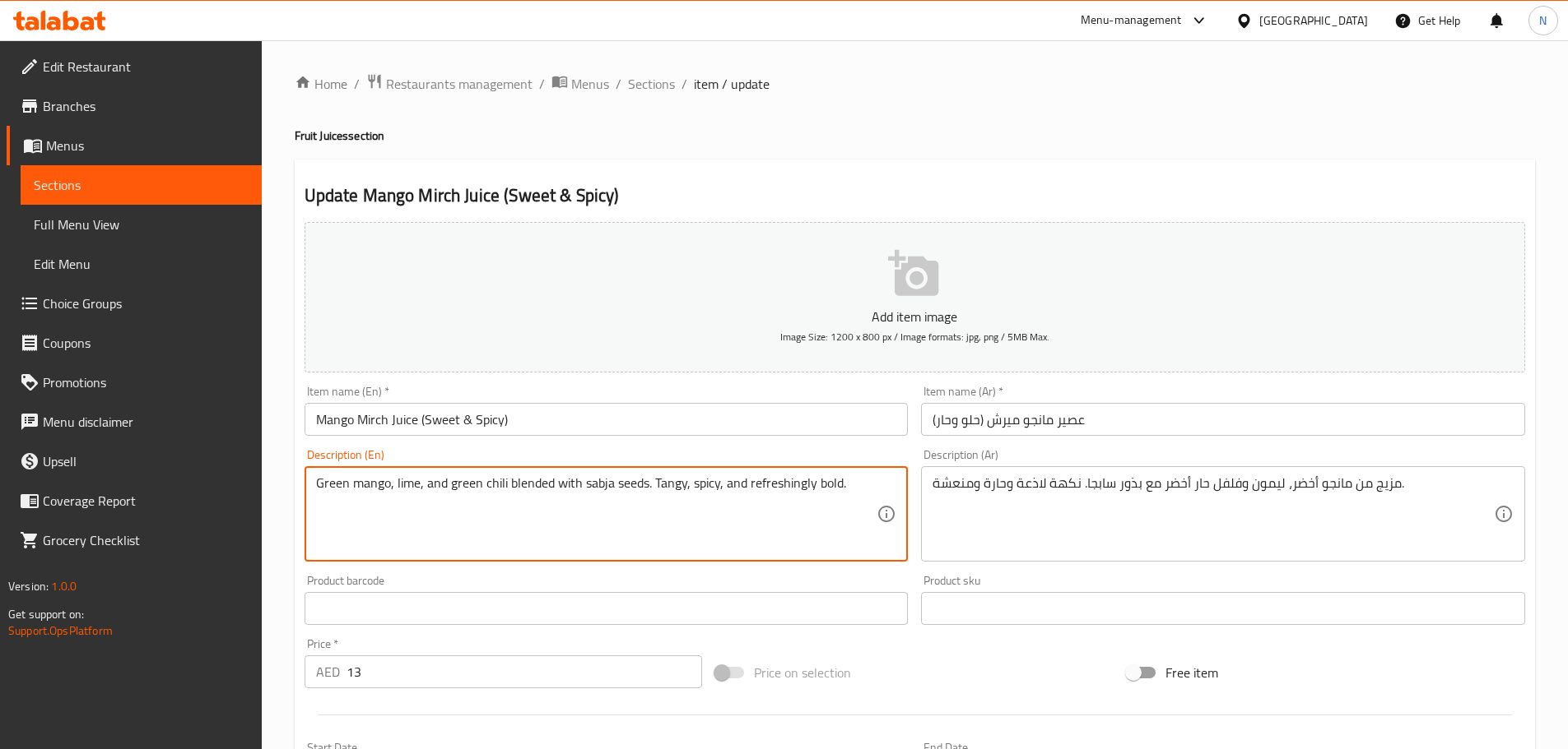
click at [604, 485] on textarea "Green mango, lime, and green chili blended with sabja seeds. Tangy, spicy, and …" at bounding box center [597, 514] width 561 height 78
click at [951, 700] on div at bounding box center [915, 715] width 1233 height 41
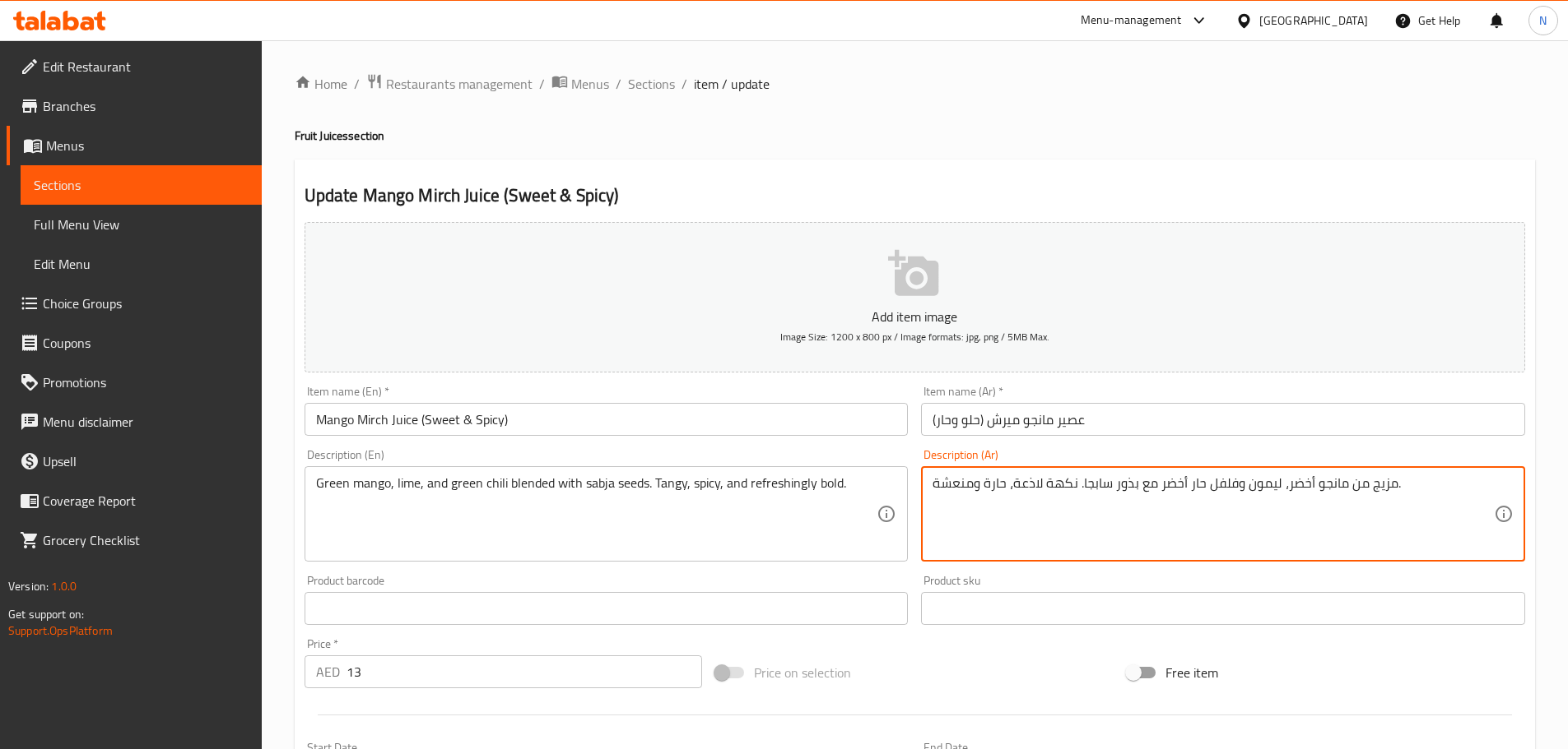
type textarea "مزيج من مانجو أخضر، ليمون وفلفل حار أخضر مع بذور سابجا. نكهة لاذعة، حارة ومنعشة."
click at [904, 664] on div "Price on selection" at bounding box center [914, 673] width 411 height 45
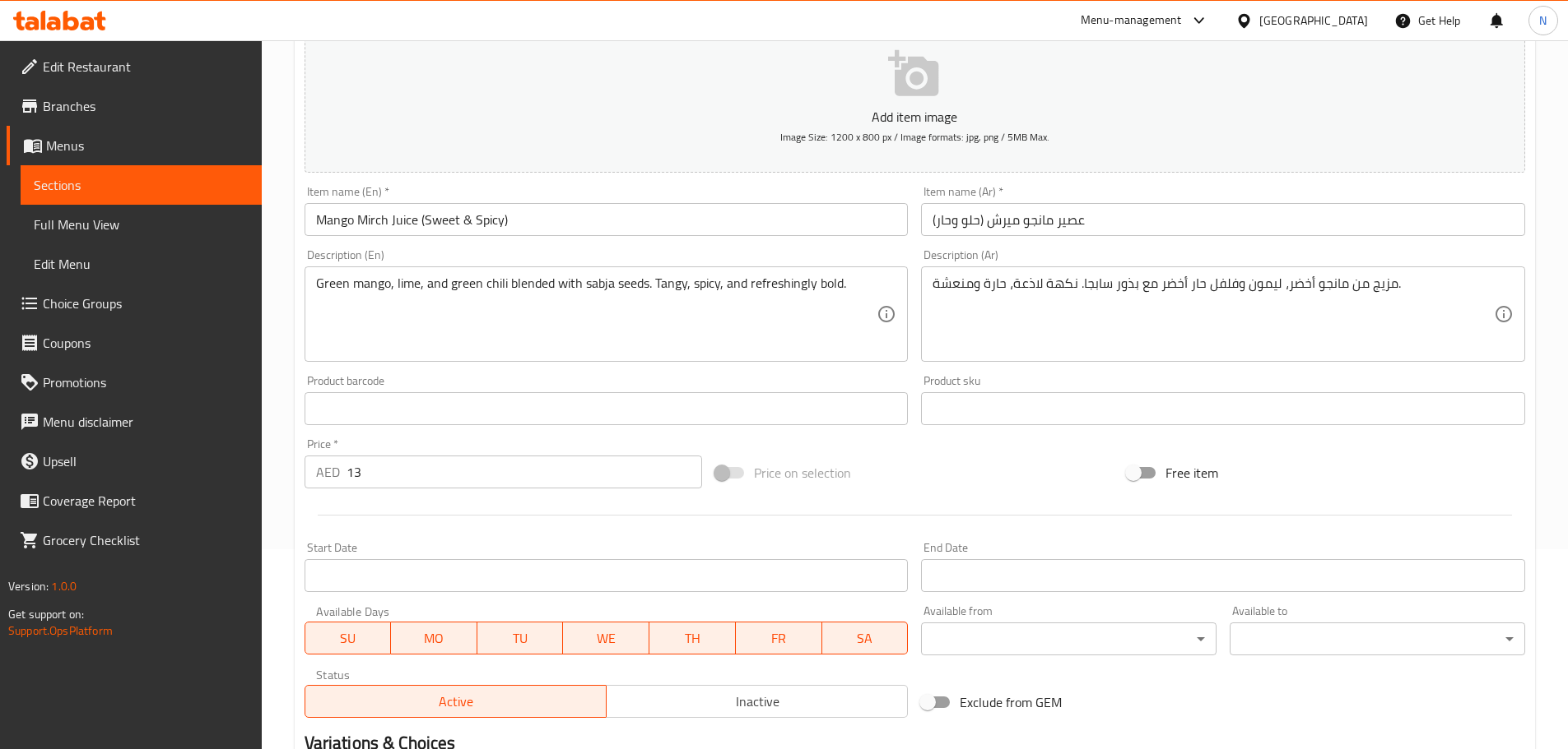
scroll to position [413, 0]
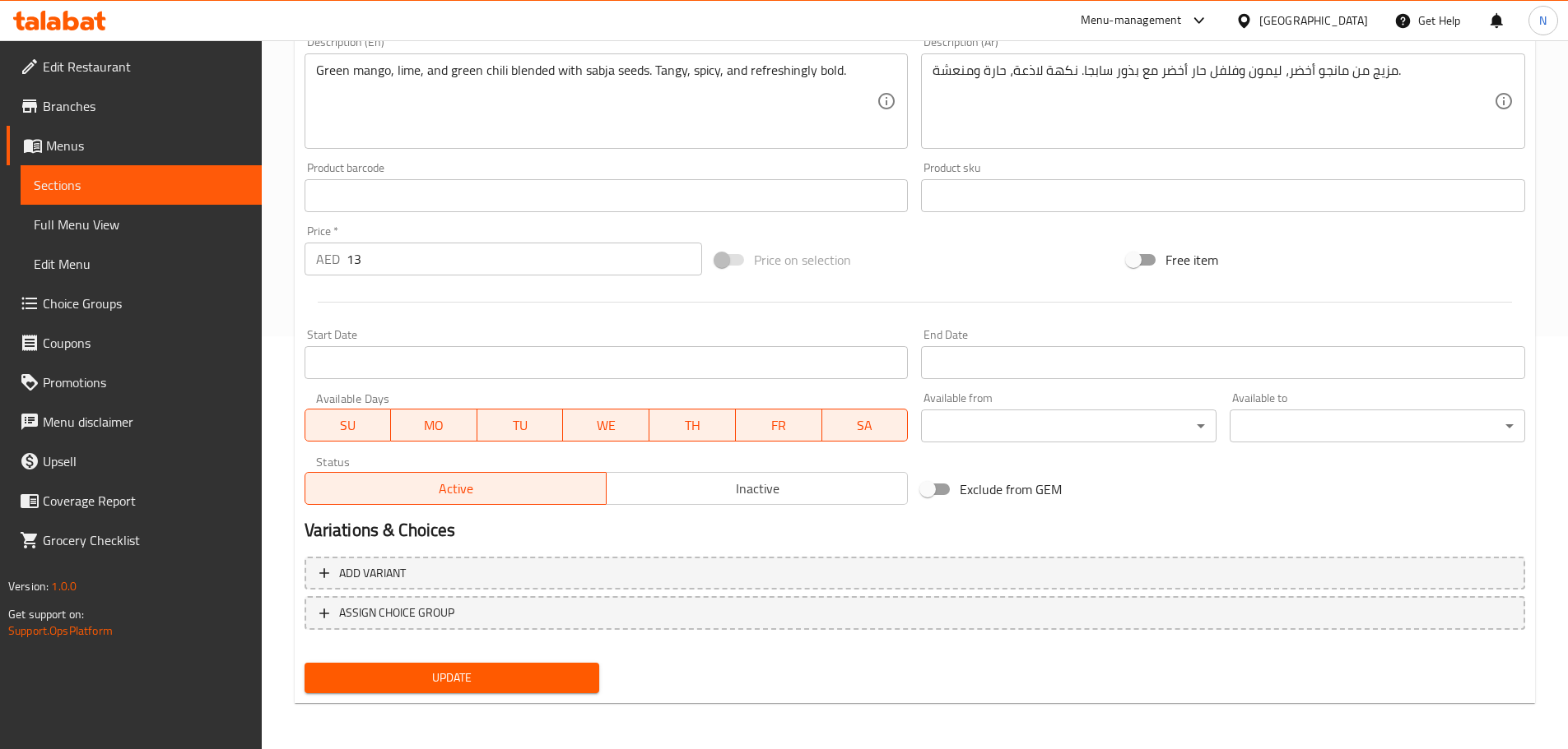
click at [497, 675] on span "Update" at bounding box center [451, 678] width 269 height 21
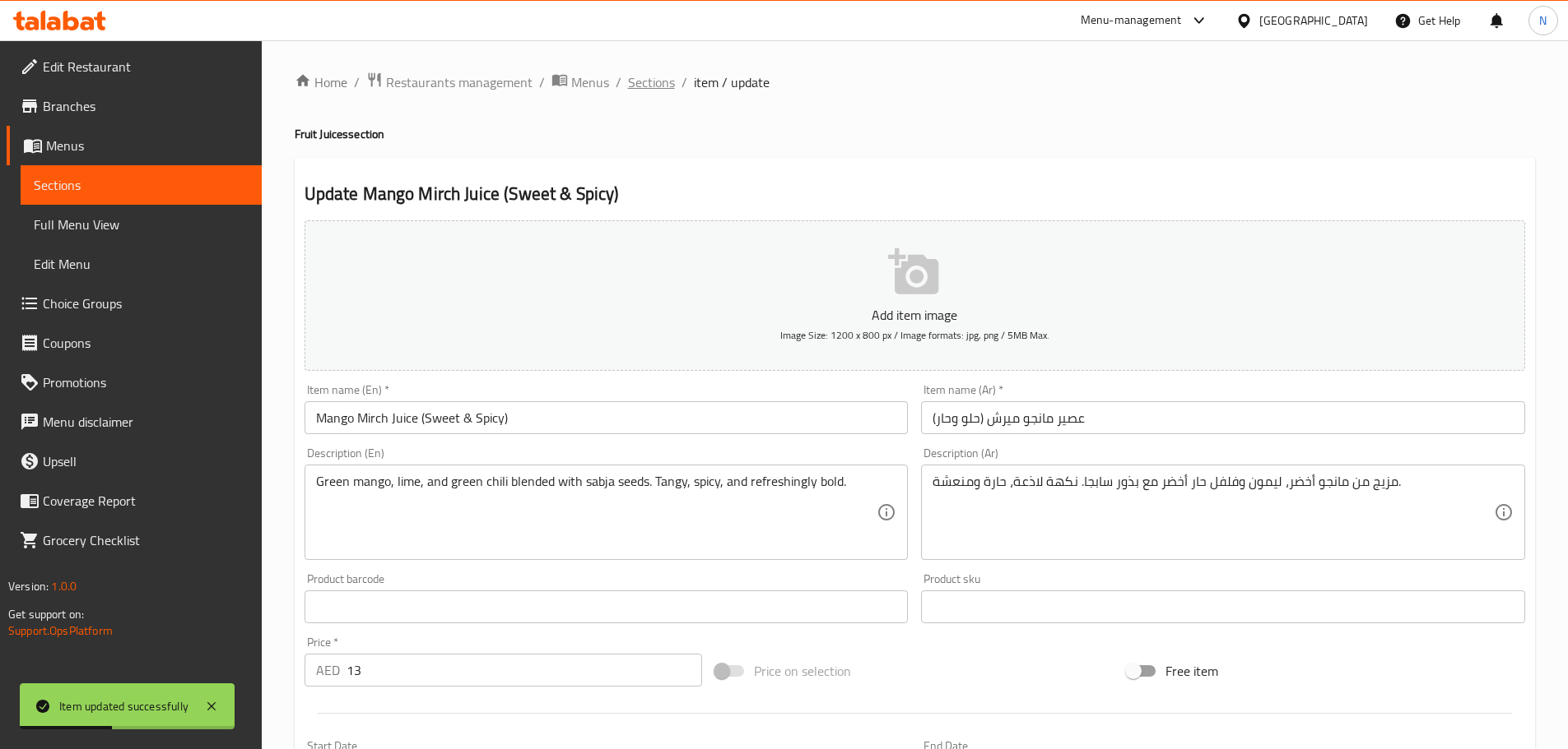
scroll to position [0, 0]
click at [649, 92] on span "Sections" at bounding box center [650, 84] width 47 height 20
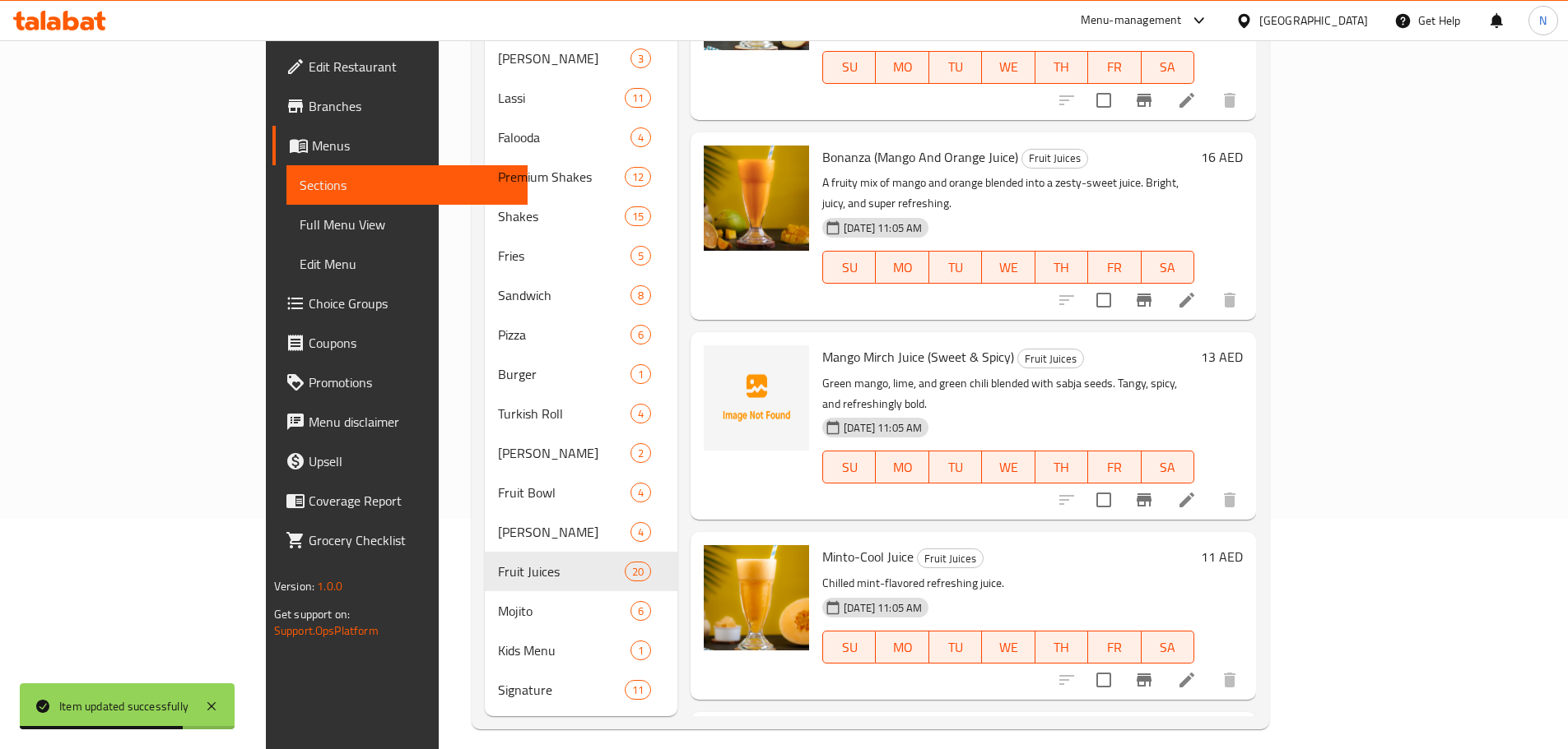
scroll to position [1480, 0]
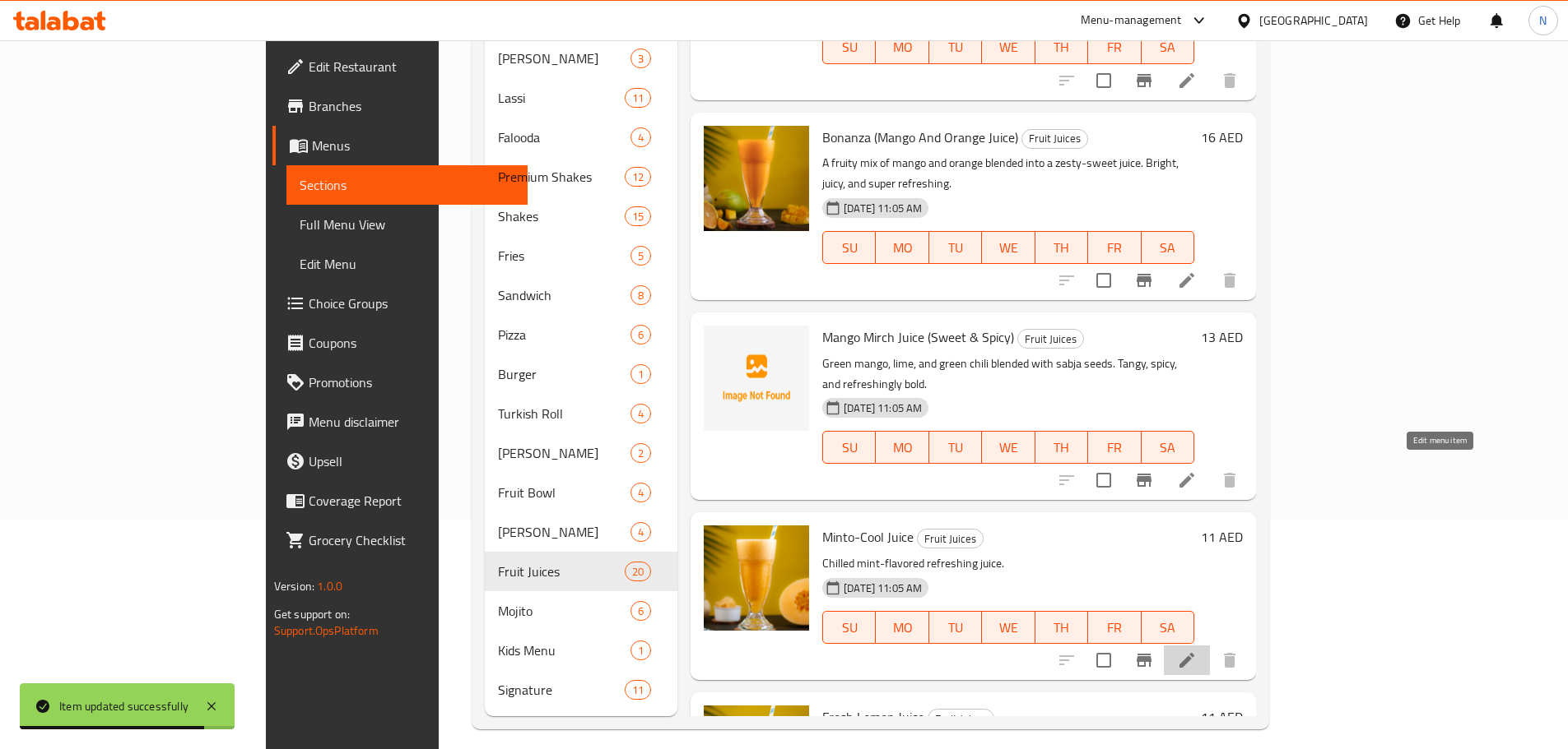
click at [1194, 653] on icon at bounding box center [1186, 660] width 15 height 15
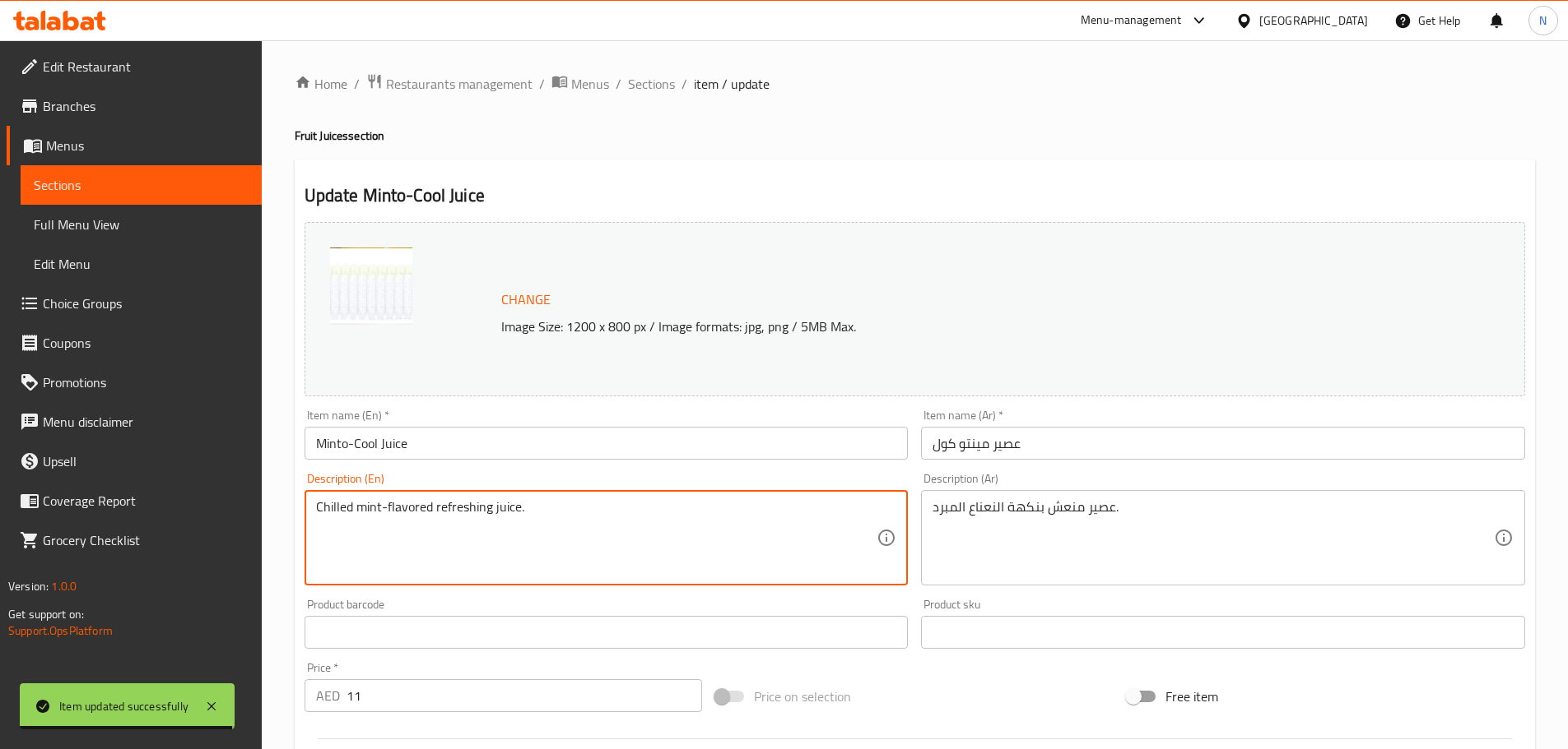
click at [395, 516] on textarea "Chilled mint-flavored refreshing juice." at bounding box center [597, 538] width 561 height 78
paste textarea "A chilled blend of mint and ice. Light, minty, and refreshingly cool"
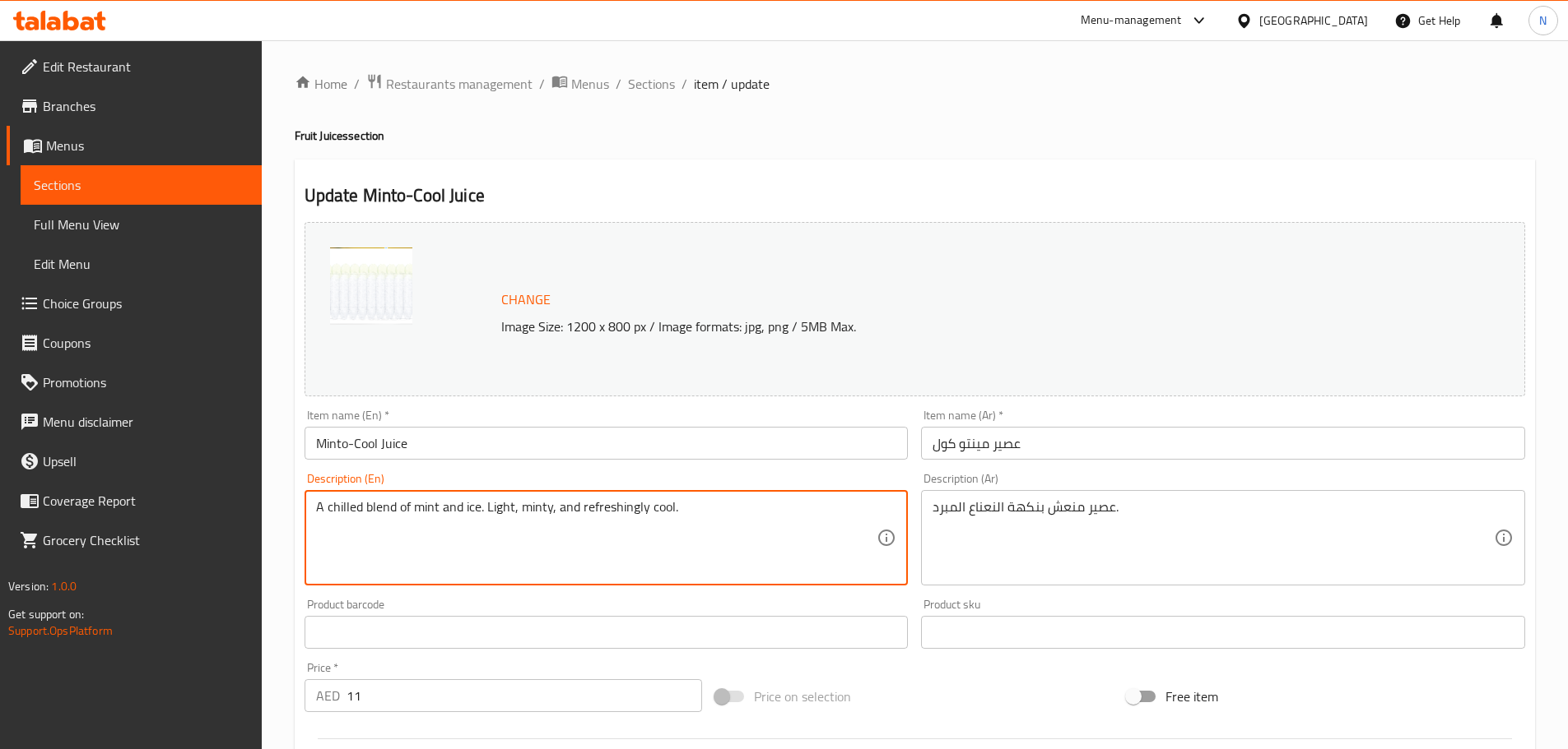
type textarea "A chilled blend of mint and ice. Light, minty, and refreshingly cool."
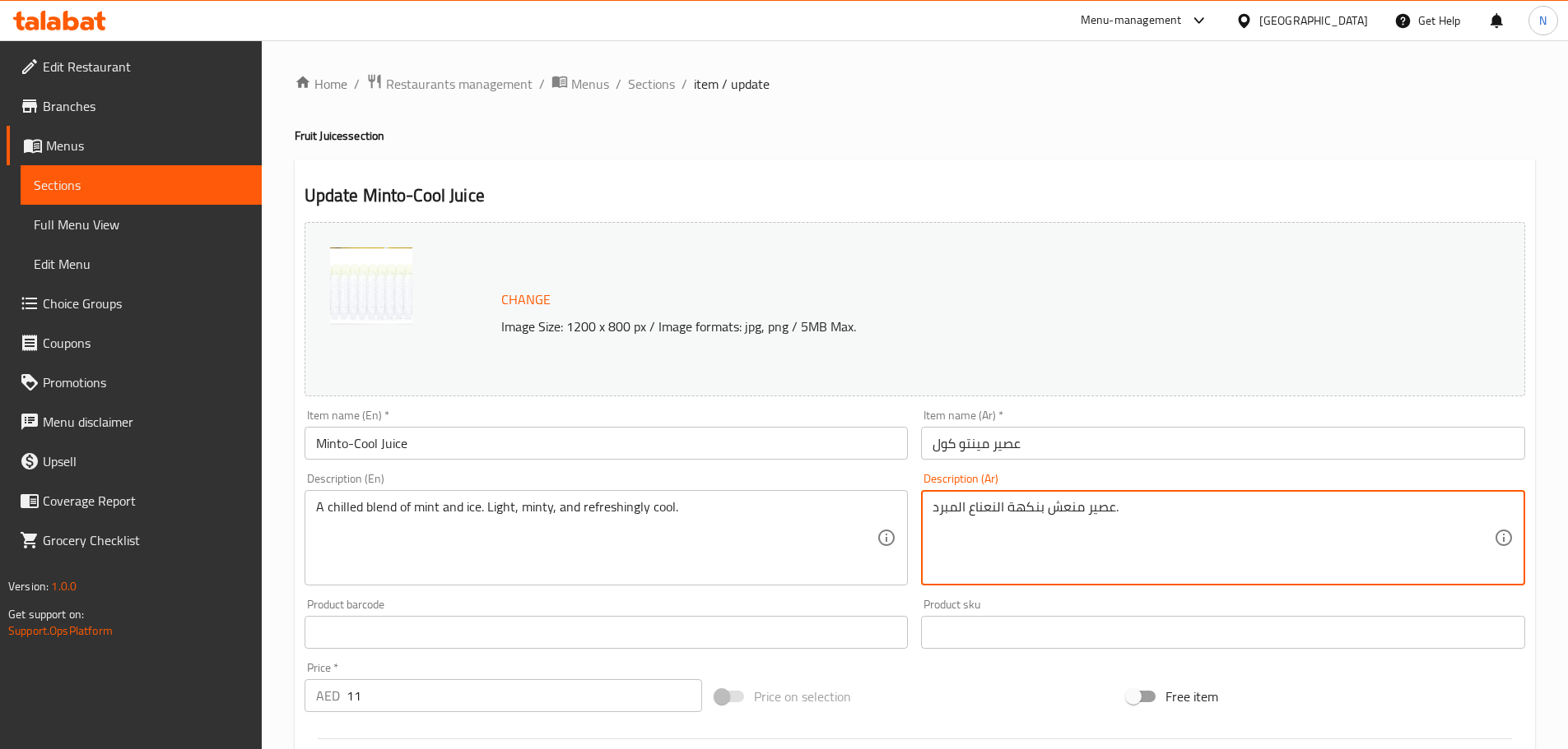
click at [1032, 506] on textarea "عصير منعش بنكهة النعناع المبرد." at bounding box center [1213, 538] width 561 height 78
paste textarea "مزيج بارد من النعناع والثلج. خفيف، بنكهة النعناع، ​​ومنعش"
click at [1163, 509] on textarea "مزيج بارد من النعناع والثلج. خفيف، بنكهة النعناع، ​​ومنعش." at bounding box center [1213, 538] width 561 height 78
click at [1118, 509] on textarea "مزيج بارد من نعناع والثلج. خفيف، بنكهة النعناع، ​​ومنعش." at bounding box center [1213, 538] width 561 height 78
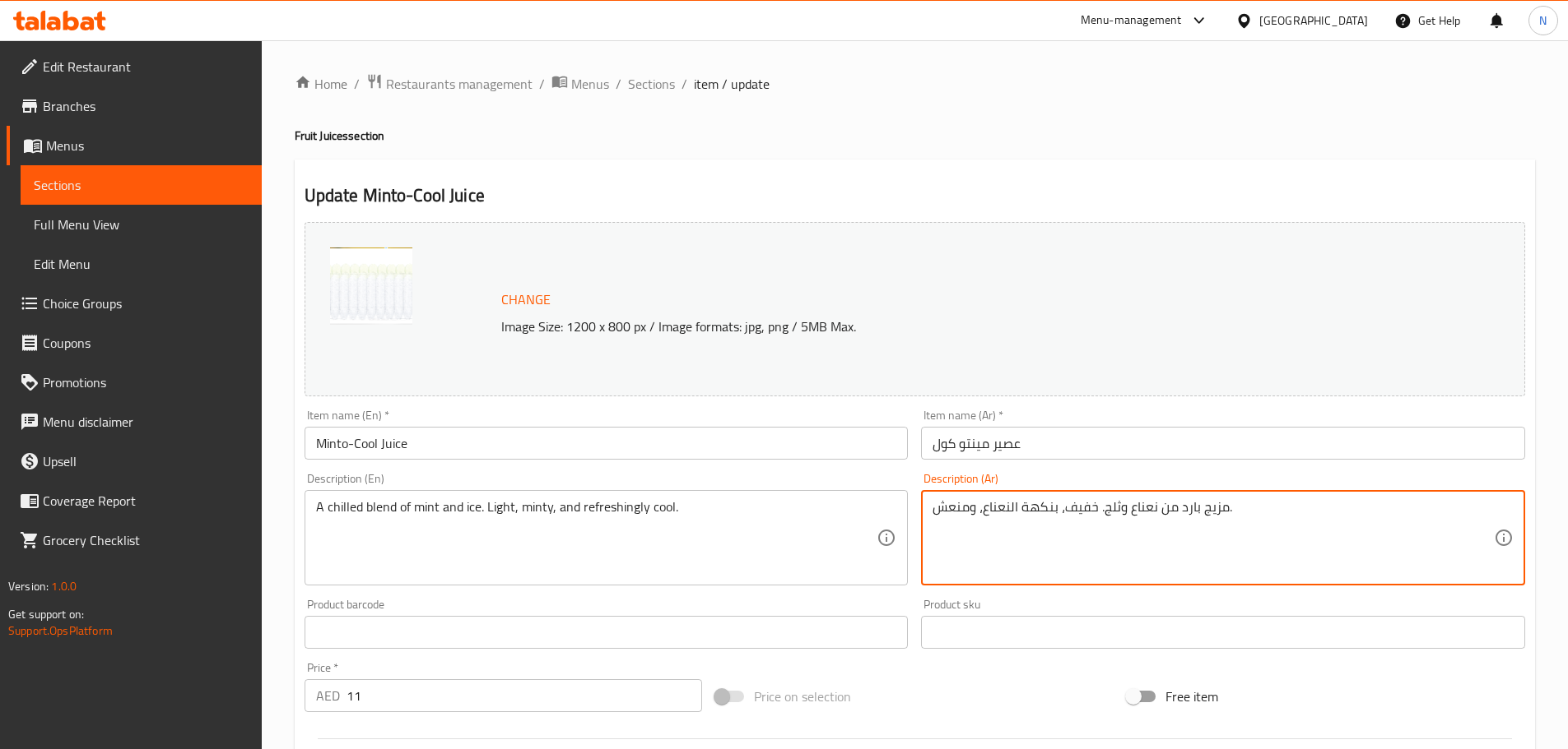
click at [1008, 509] on textarea "مزيج بارد من نعناع وثلج. خفيف، بنكهة النعناع، ​​ومنعش." at bounding box center [1213, 538] width 561 height 78
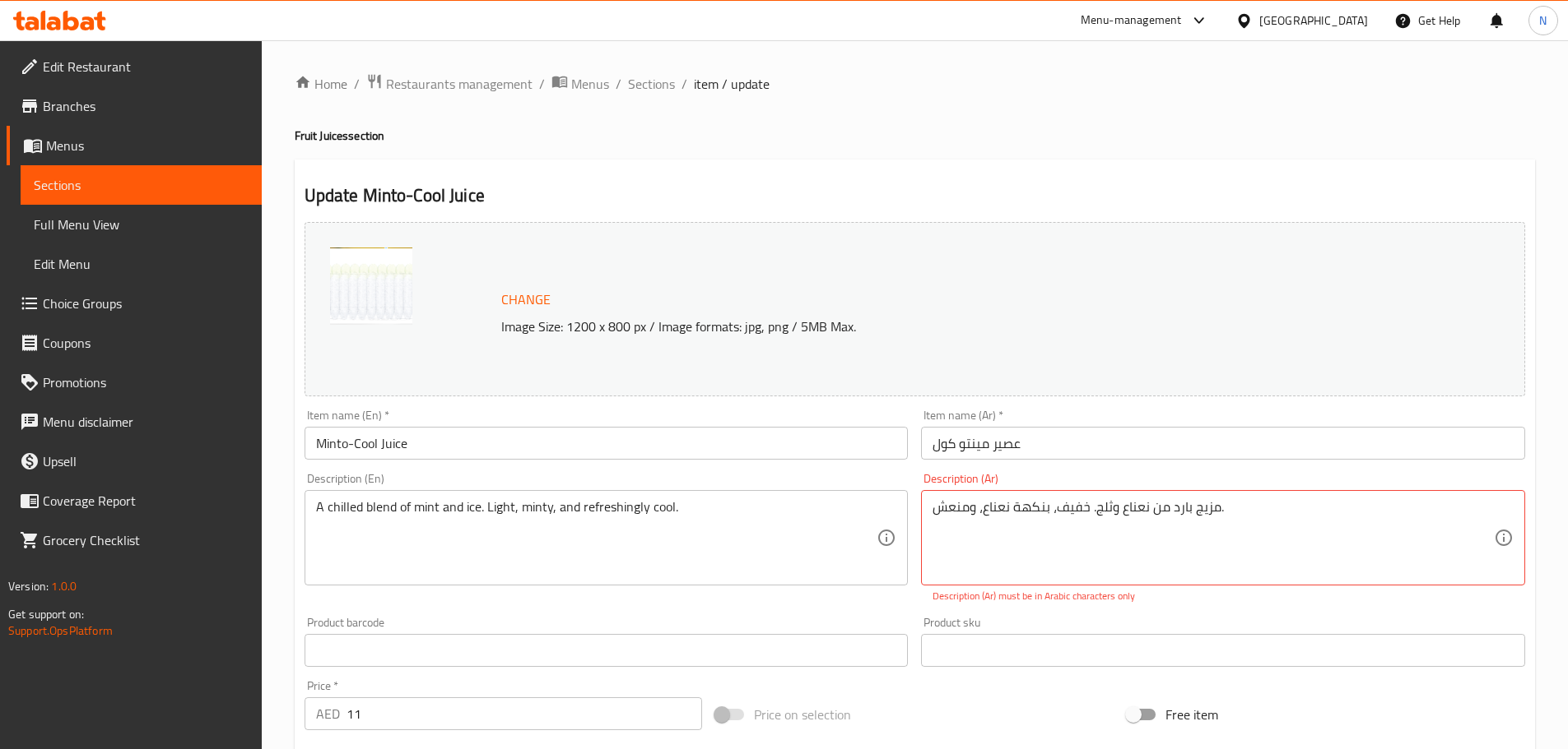
click at [976, 682] on div "Change Image Size: 1200 x 800 px / Image formats: jpg, png / 5MB Max. Item name…" at bounding box center [915, 591] width 1233 height 751
click at [1136, 504] on textarea "مزيج بارد من نعناع وثلج. خفيف، بنكهة نعناع، ​​ومنعش. مزيج بارد من نعناع وثلج. خ…" at bounding box center [1213, 538] width 561 height 78
type textarea "مزيج بارد من نعناع وثلج. خفيف، بنكهة نعناع، ومنعش."
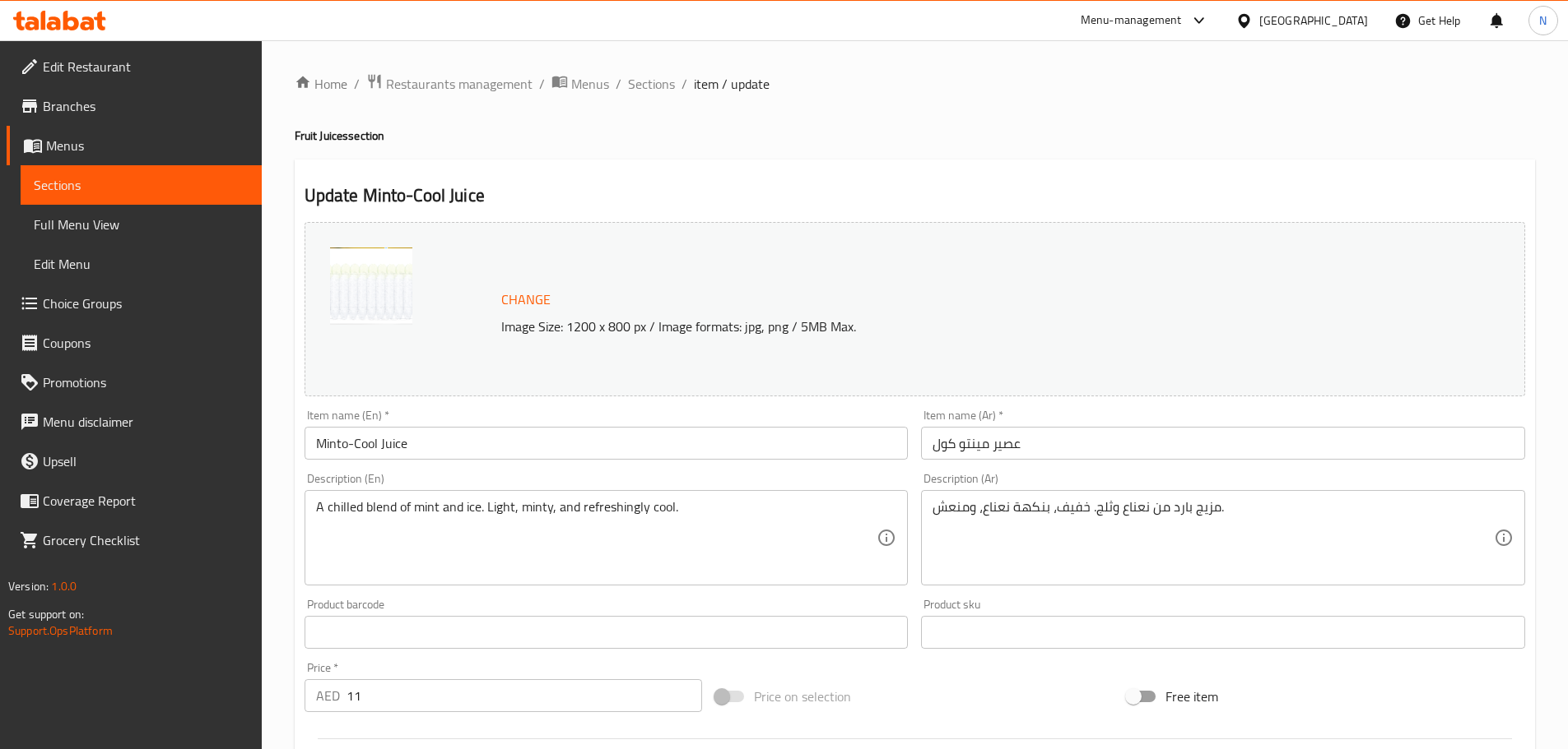
click at [986, 698] on div "Price on selection" at bounding box center [914, 696] width 411 height 45
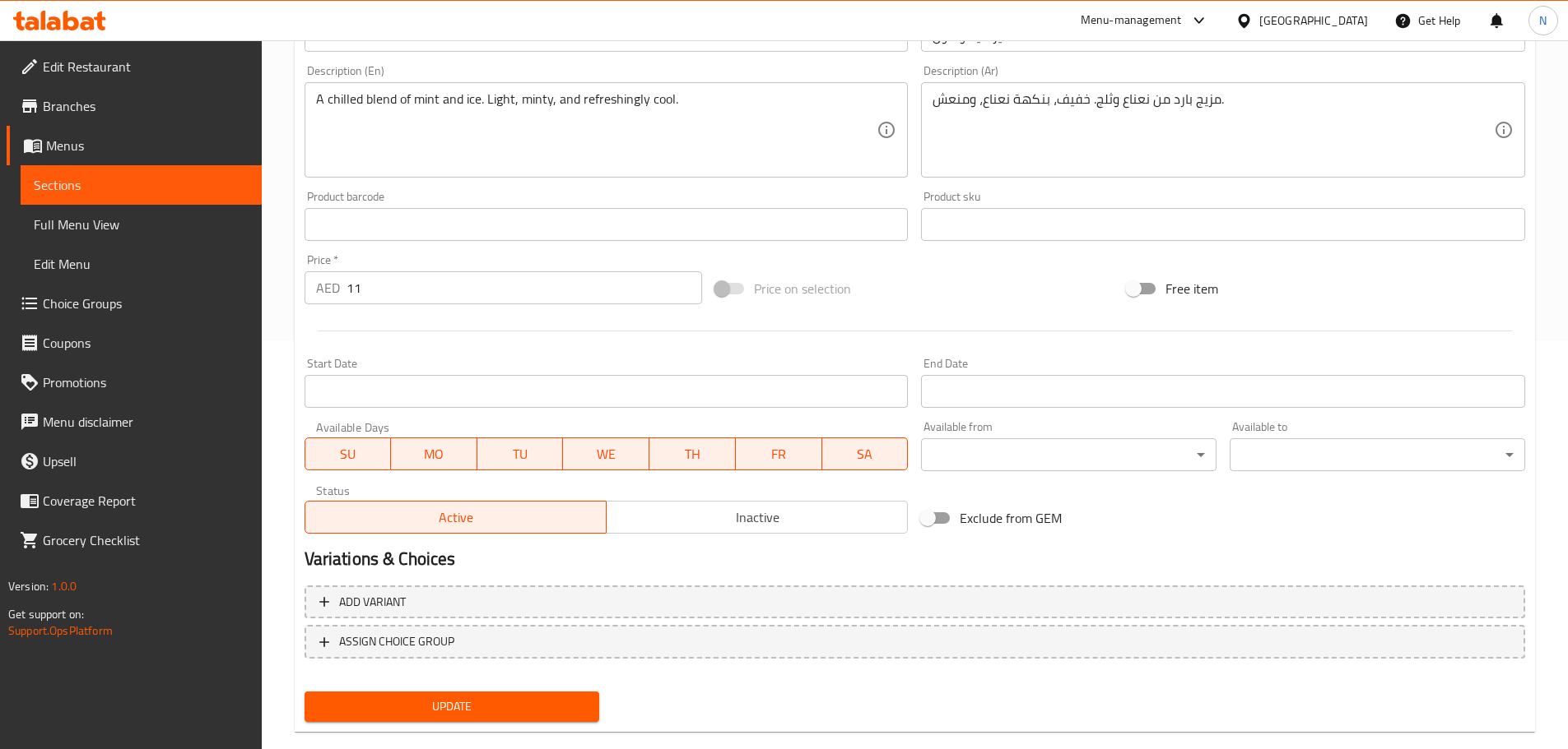
scroll to position [437, 0]
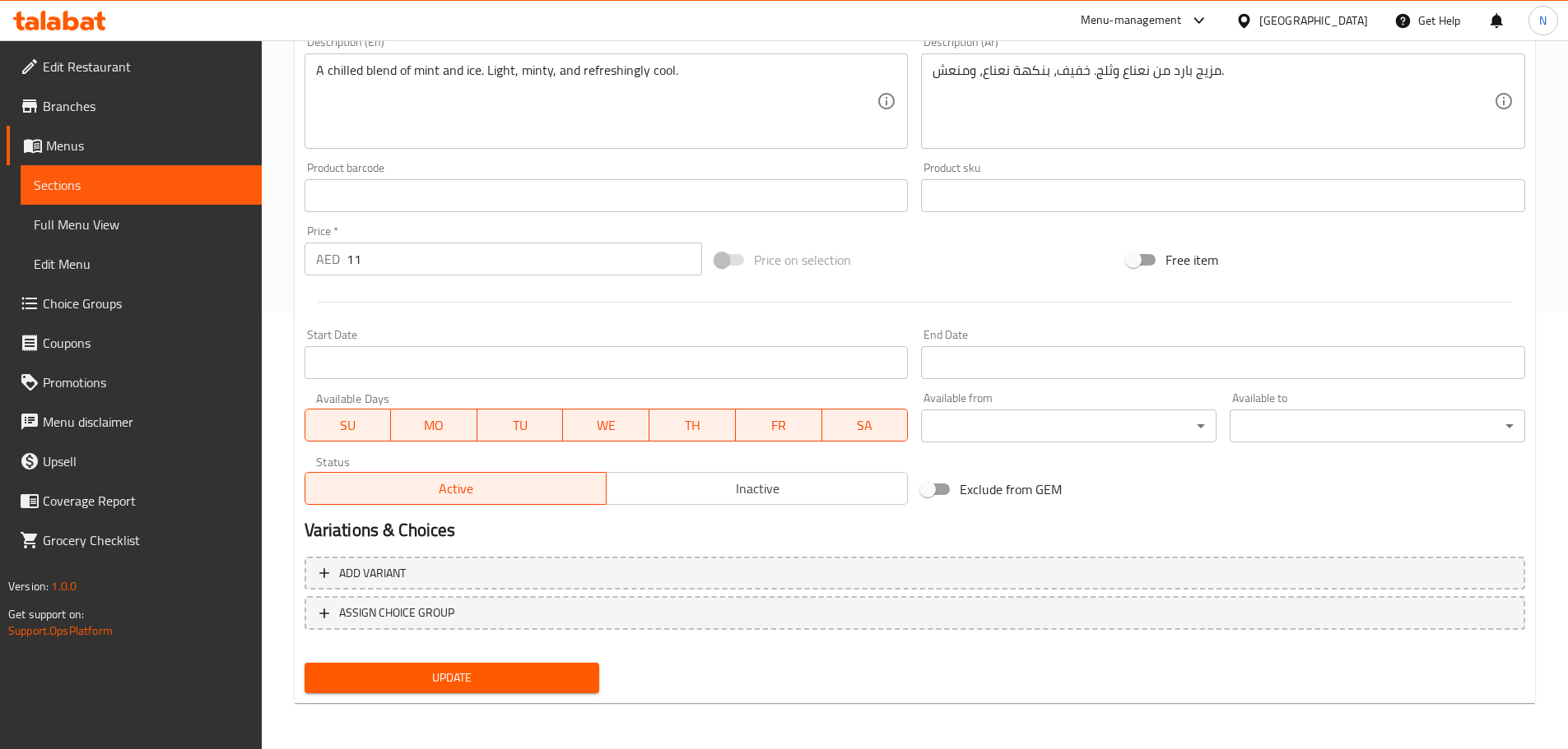
click at [508, 674] on span "Update" at bounding box center [451, 678] width 269 height 21
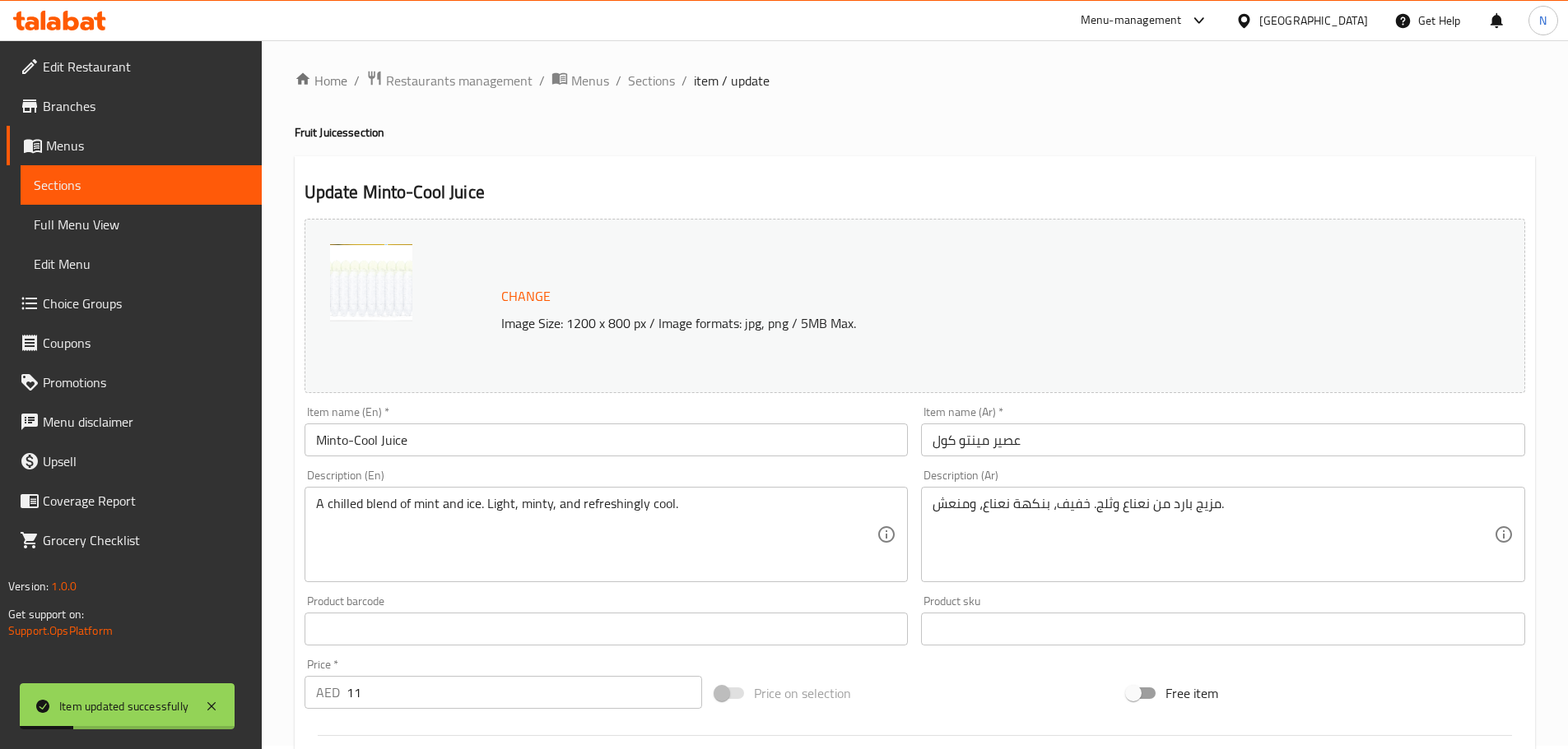
scroll to position [0, 0]
drag, startPoint x: 640, startPoint y: 90, endPoint x: 398, endPoint y: 2, distance: 257.5
click at [640, 90] on span "Sections" at bounding box center [650, 84] width 47 height 20
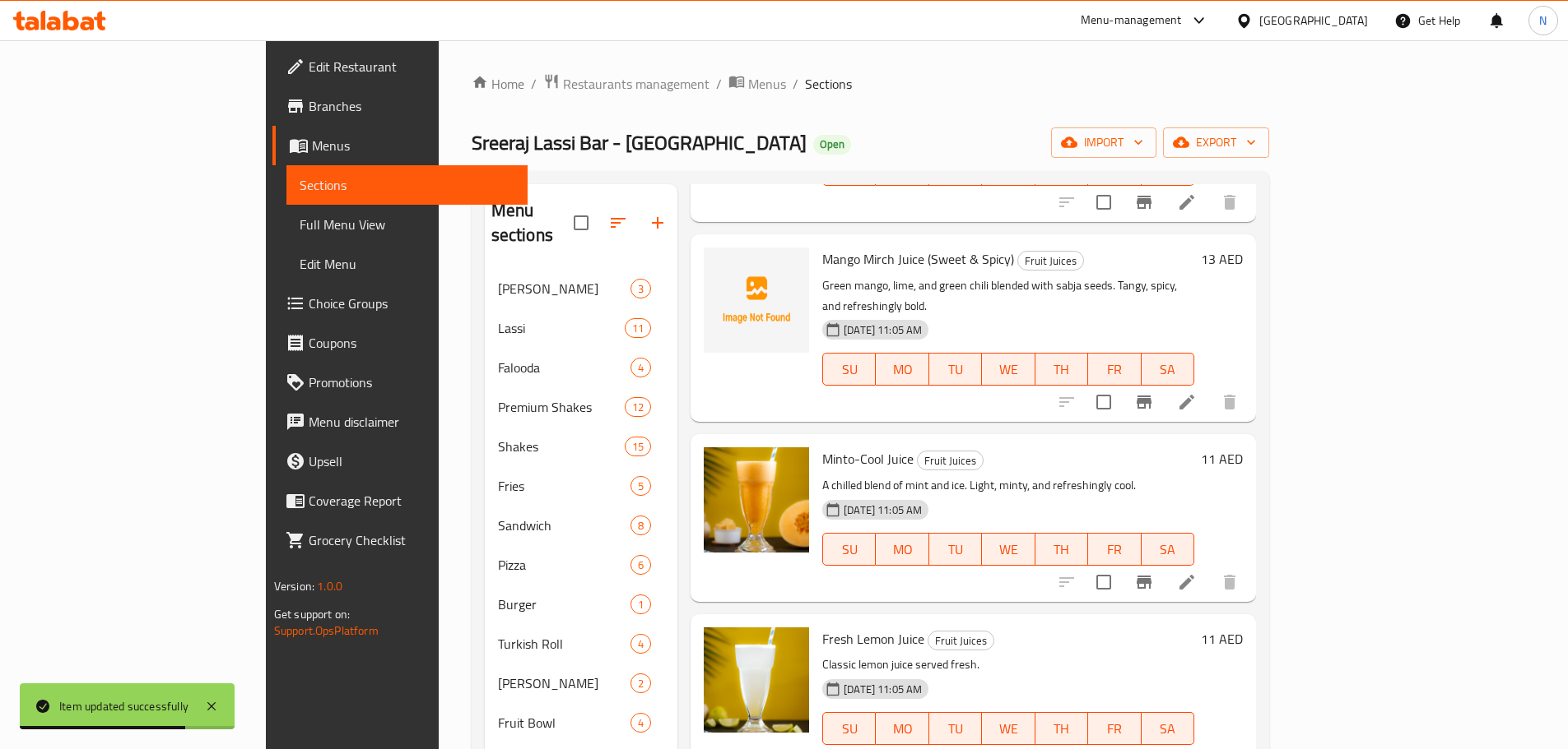
scroll to position [1809, 0]
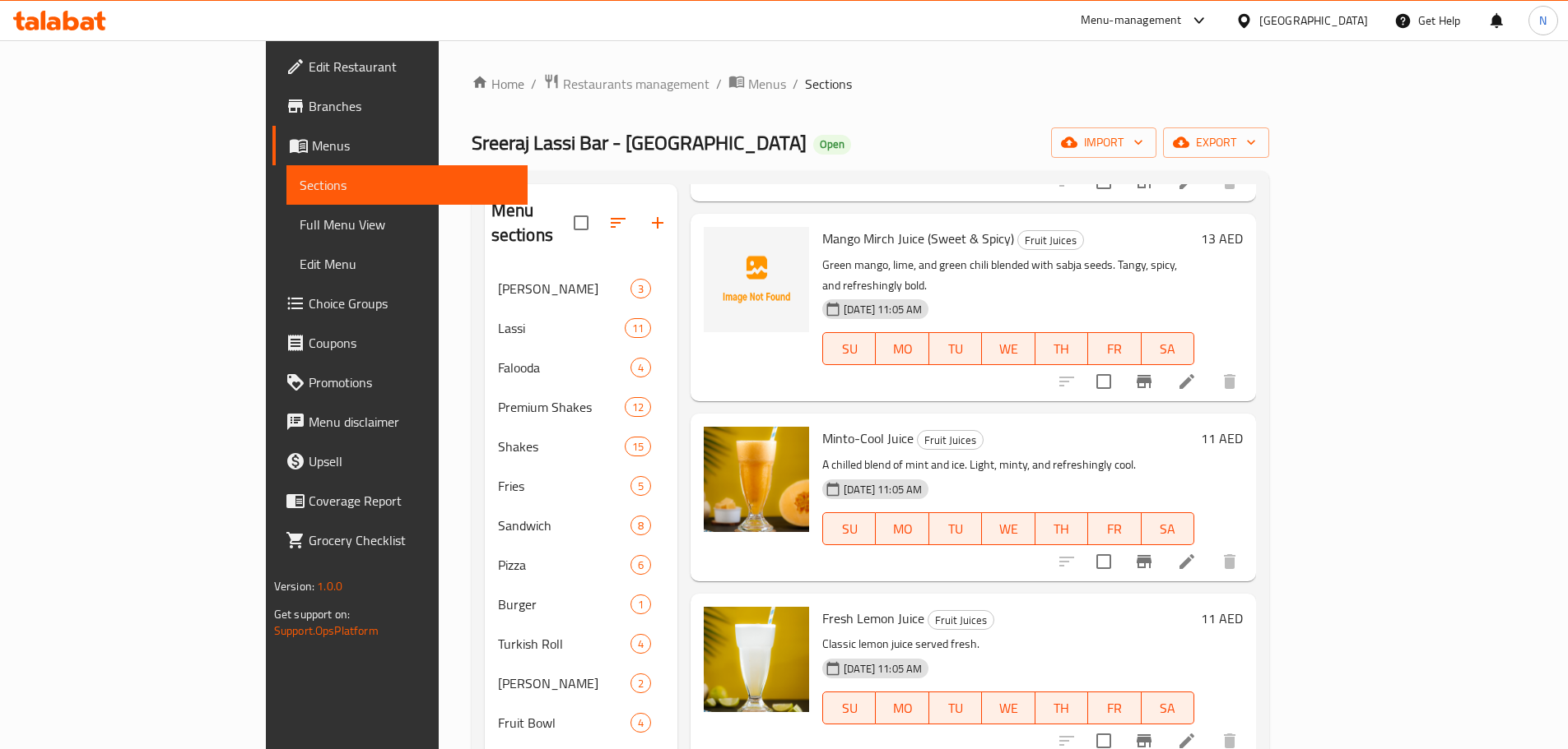
click at [1196, 731] on icon at bounding box center [1186, 741] width 20 height 20
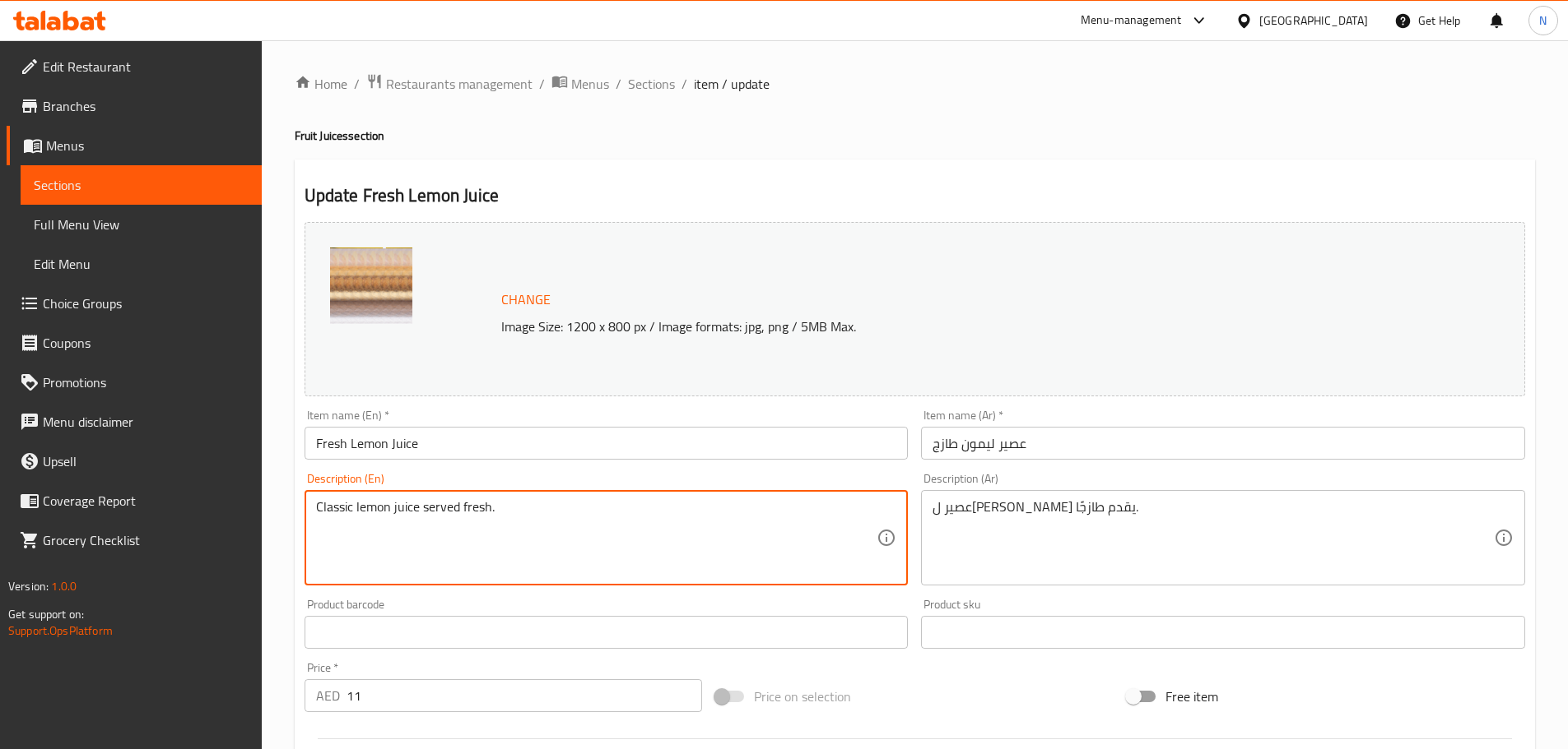
click at [429, 505] on textarea "Classic lemon juice served fresh." at bounding box center [597, 538] width 561 height 78
paste textarea "Freshly squeezed lemon blended with water and a touch of sweetness. Tangy, citr…"
type textarea "Freshly squeezed lemon blended with water and a touch of sweetness. Tangy, citr…"
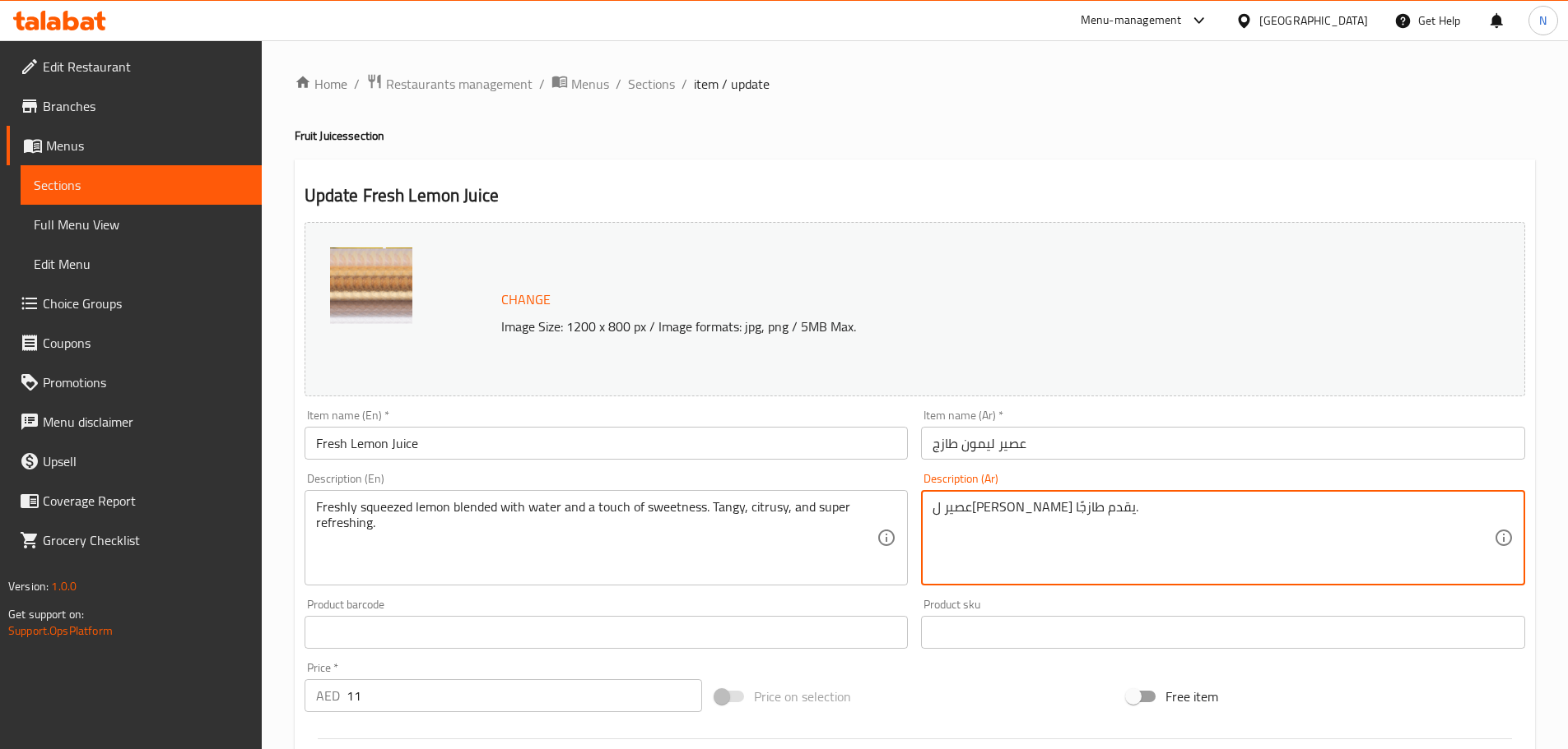
click at [1033, 519] on textarea "عصير ليمون كلاسيكي يقدم طازجًا." at bounding box center [1213, 538] width 561 height 78
paste textarea "ليمون طازج ممزوج بالماء مع لمسة من الحلاوة. لاذع، حمضي، ومنعش للغاية"
type textarea "ليمون طازج ممزوج بالماء مع لمسة من الحلاوة. لاذع، حمضي، ومنعش للغاية."
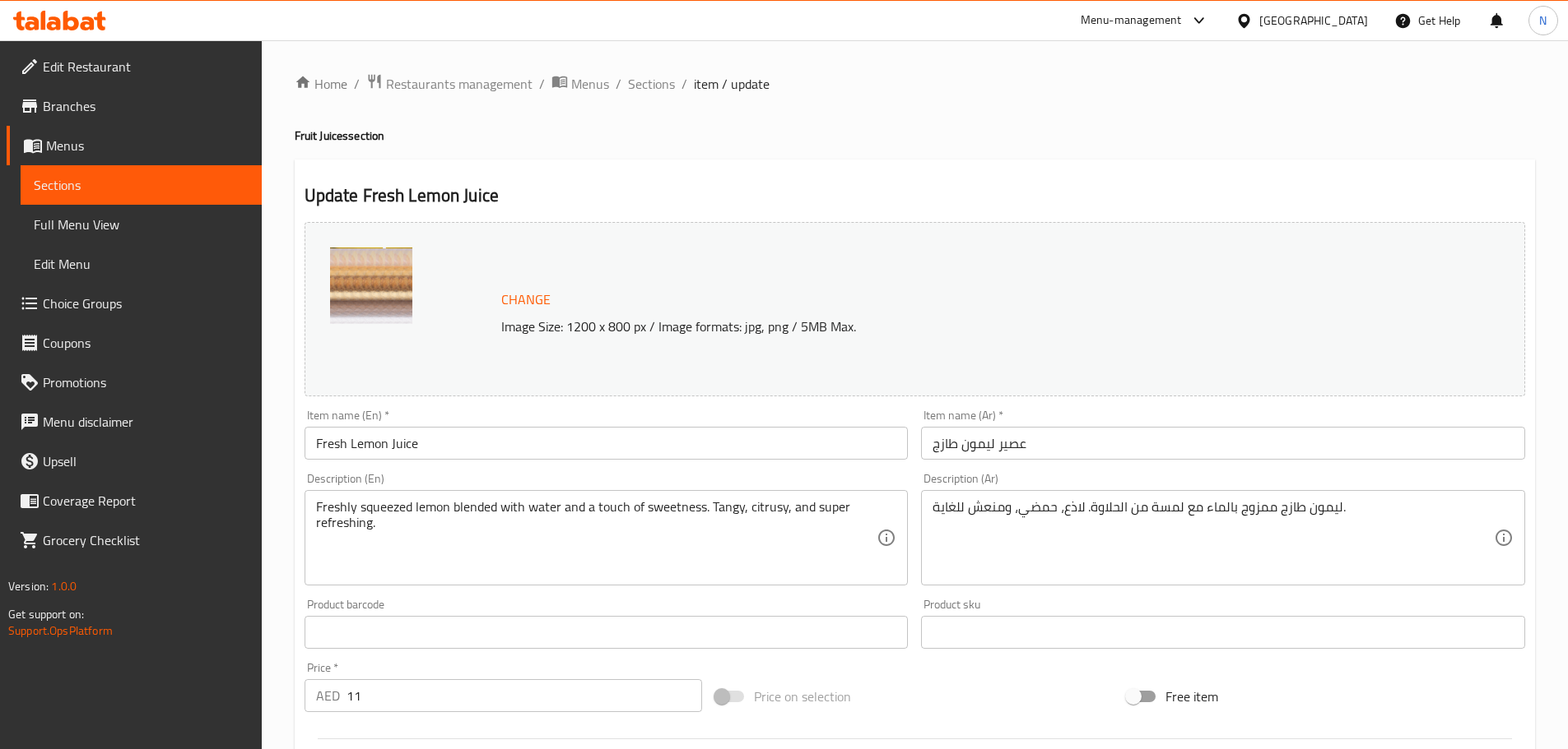
click at [1020, 0] on html "​ Menu-management United Arab Emirates Get Help N Edit Restaurant Branches Menu…" at bounding box center [784, 374] width 1568 height 749
click at [949, 687] on div "Price on selection" at bounding box center [914, 696] width 411 height 45
click at [939, 680] on div "Price on selection" at bounding box center [914, 696] width 411 height 45
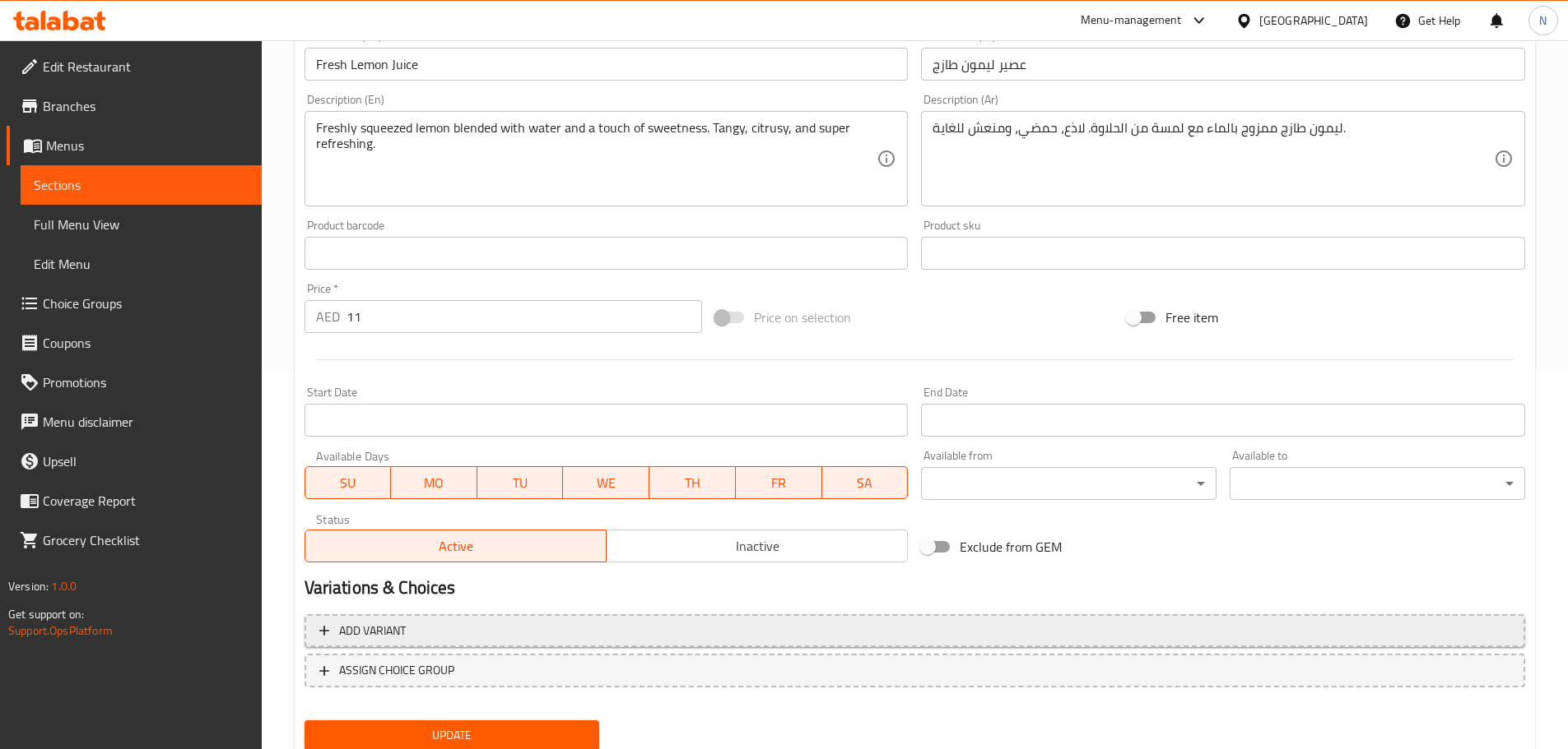
scroll to position [437, 0]
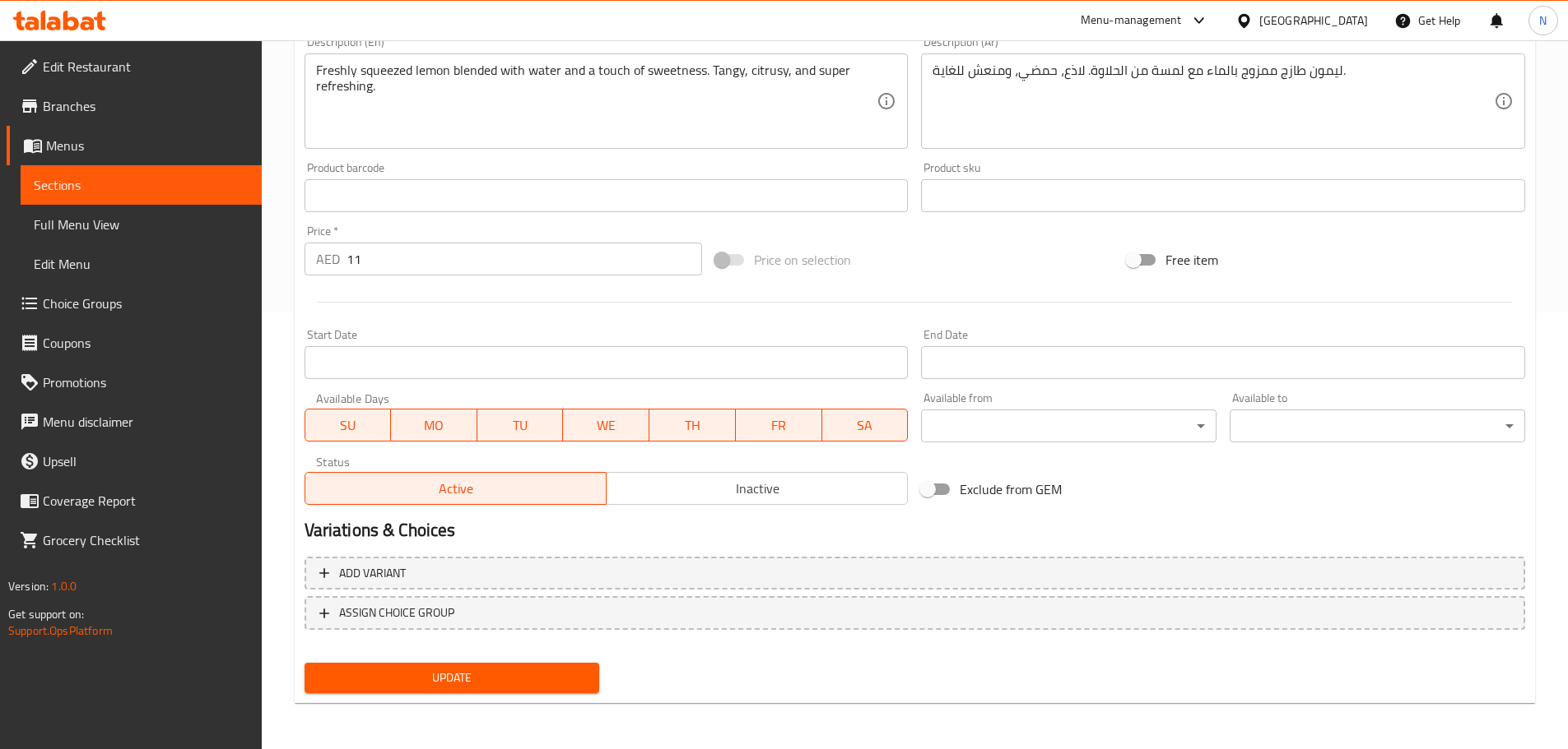
click at [410, 676] on span "Update" at bounding box center [451, 678] width 269 height 21
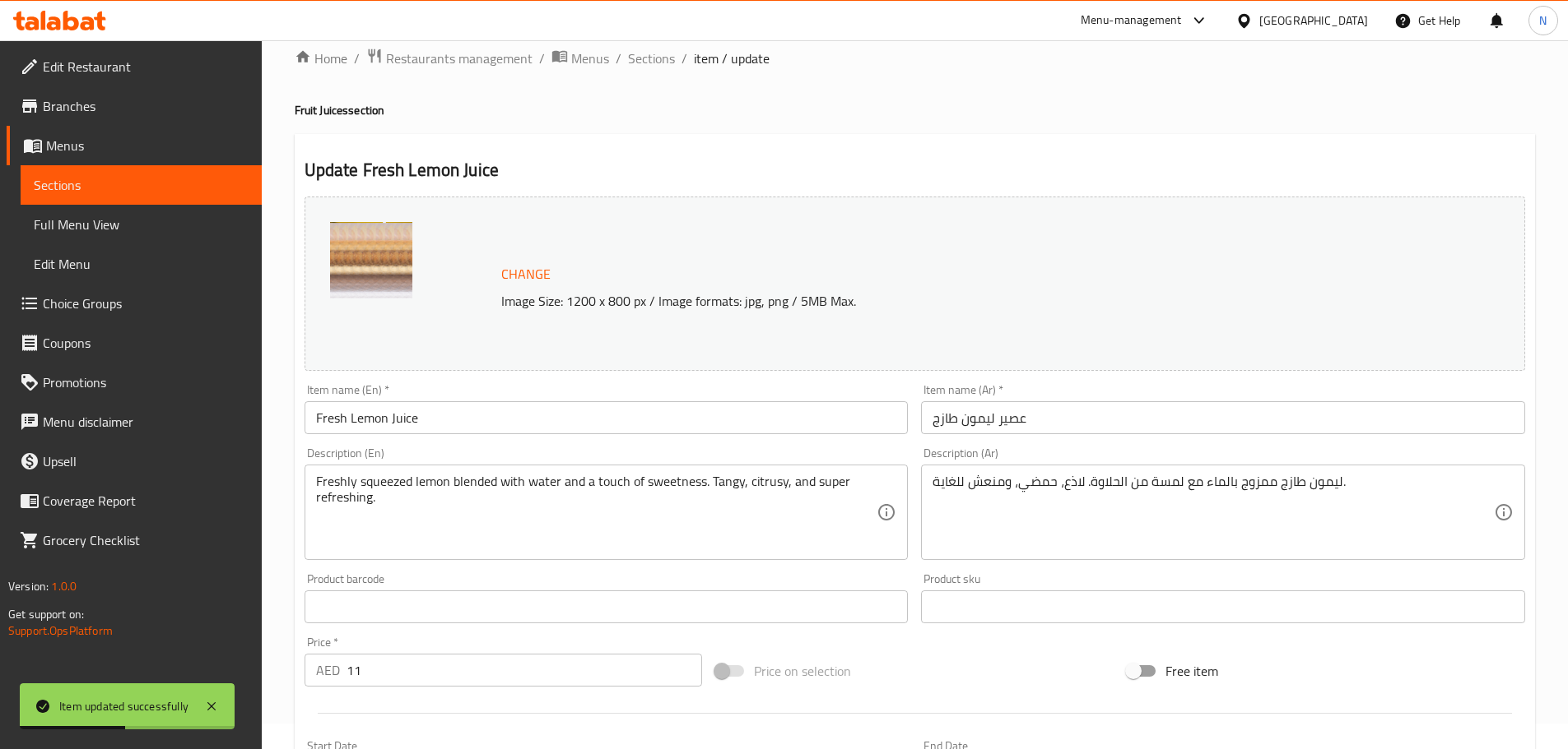
scroll to position [0, 0]
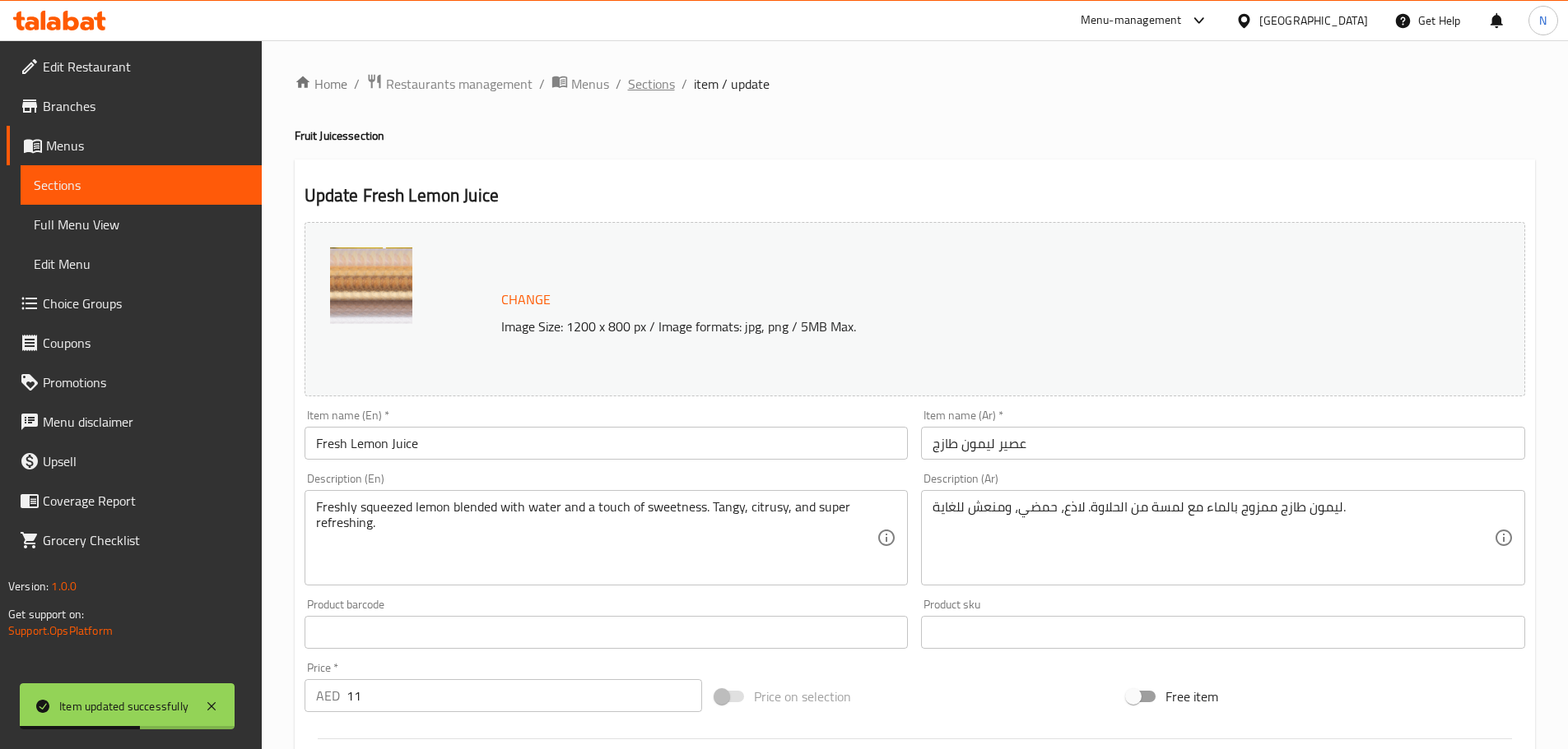
click at [646, 84] on span "Sections" at bounding box center [650, 84] width 47 height 20
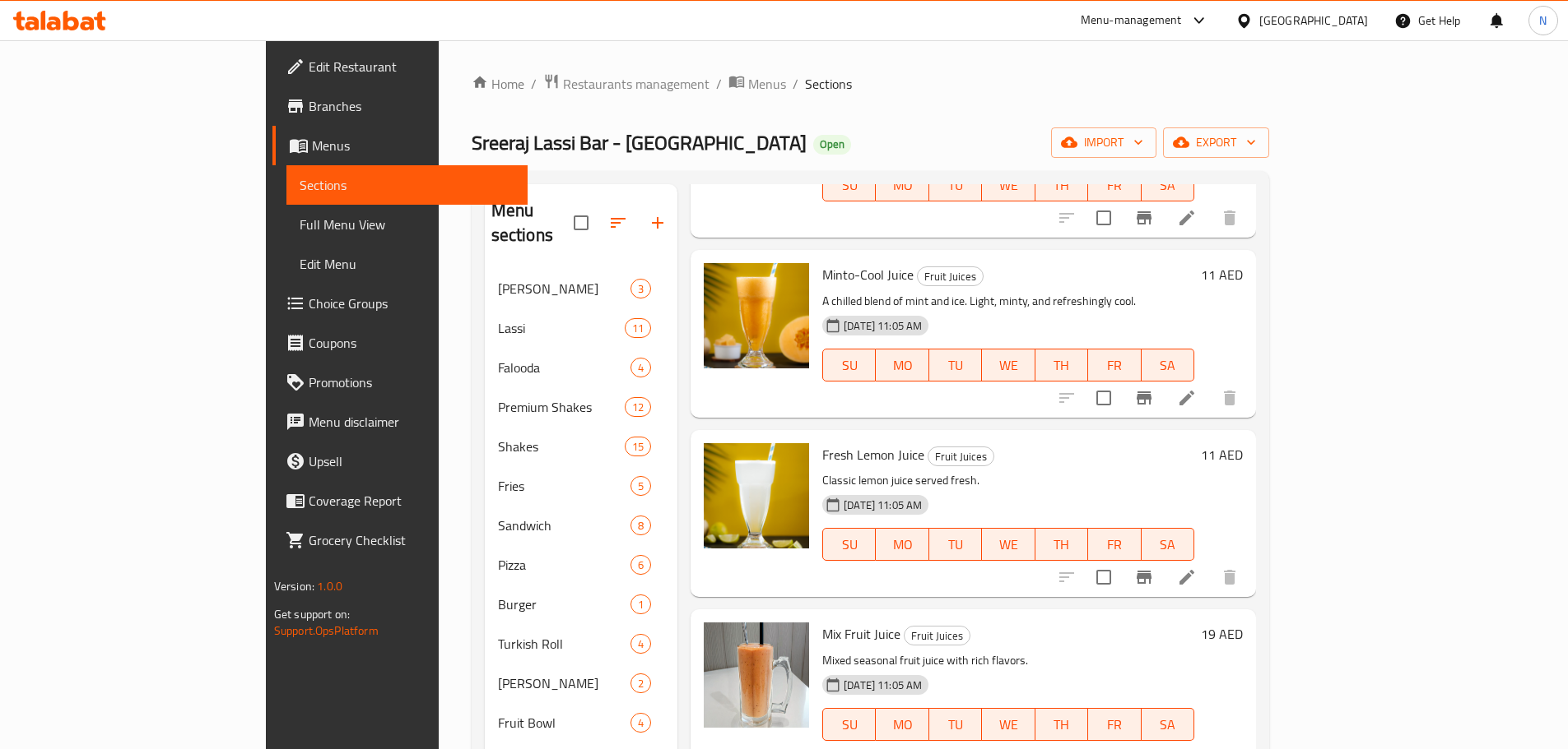
scroll to position [1974, 0]
click at [1194, 748] on icon at bounding box center [1186, 756] width 15 height 15
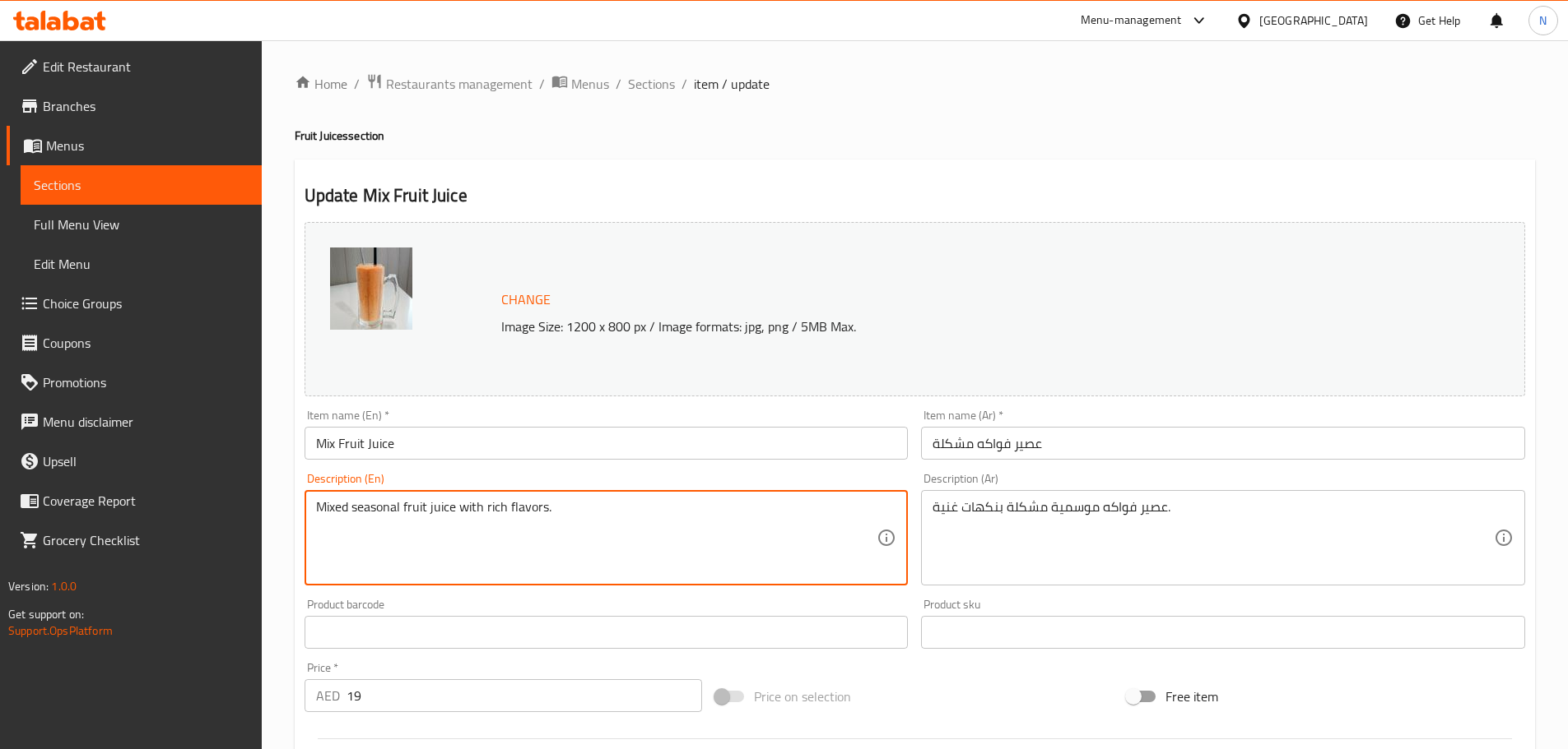
click at [420, 502] on textarea "Mixed seasonal fruit juice with rich flavors." at bounding box center [597, 538] width 561 height 78
paste textarea "A fruity blend of grape, apple, pineapple, papaya, and kiwi. Sweet, tangy, and …"
type textarea "A fruity blend of grape, apple, pineapple, papaya, and kiwi. Sweet, tangy, and …"
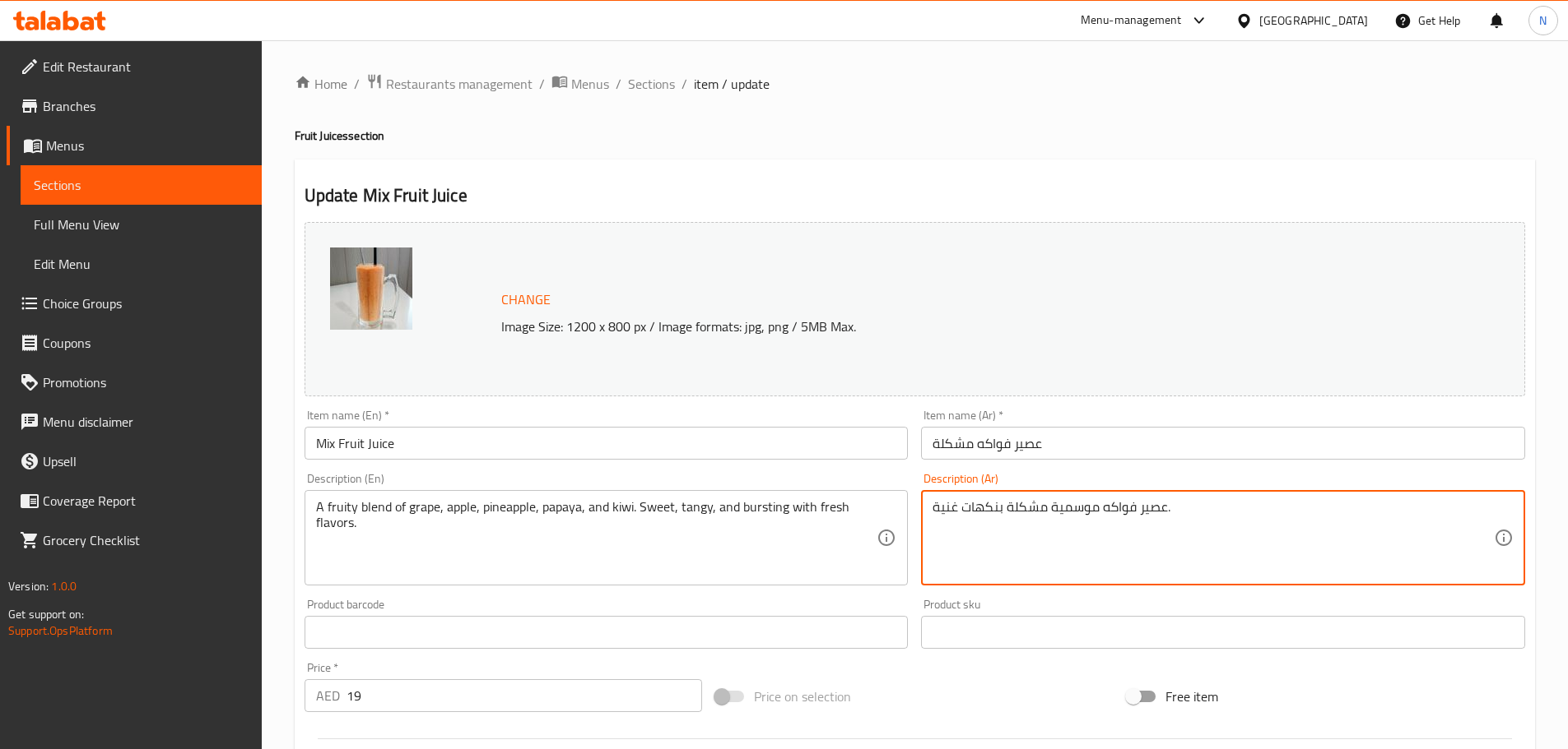
click at [996, 514] on textarea "عصير فواكه موسمية مشكلة بنكهات غنية." at bounding box center [1213, 538] width 561 height 78
paste textarea "مزيج فاكهي من العنب والتفاح والأناناس والبابايا والكيوي. حلو، لاذع، وغني بنكهات…"
click at [1311, 510] on textarea "مزيج فاكهي من العنب والتفاح والأناناس والبابايا والكيوي. حلو، لاذع، وغني بنكهات…" at bounding box center [1213, 538] width 561 height 78
click at [1275, 506] on textarea "مزيج فاكهي من عنب والتفاح والأناناس والبابايا والكيوي. حلو، لاذع، وغني بنكهات م…" at bounding box center [1213, 538] width 561 height 78
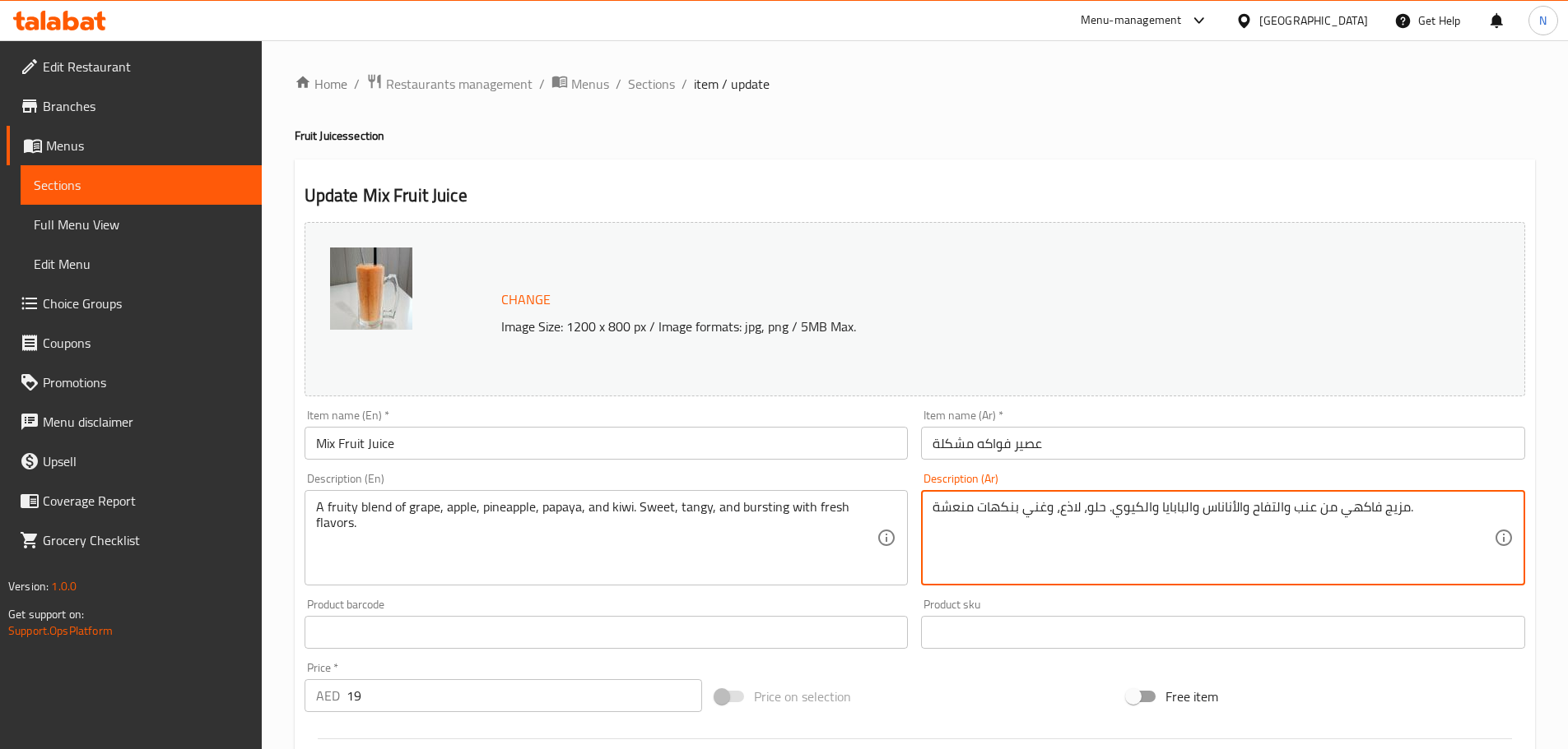
click at [1272, 516] on textarea "مزيج فاكهي من عنب والتفاح والأناناس والبابايا والكيوي. حلو، لاذع، وغني بنكهات م…" at bounding box center [1213, 538] width 561 height 78
click at [1233, 506] on textarea "مزيج فاكهي من عنب، تفاح والأناناس والبابايا والكيوي. حلو، لاذع، وغني بنكهات منع…" at bounding box center [1213, 538] width 561 height 78
click at [1179, 510] on textarea "مزيج فاكهي من عنب، تفاح، أناناس والبابايا والكيوي. حلو، لاذع، وغني بنكهات منعشة." at bounding box center [1213, 538] width 561 height 78
click at [1143, 510] on textarea "مزيج فاكهي من عنب، تفاح، أناناس، بابايا والكيوي. حلو، لاذع، وغني بنكهات منعشة." at bounding box center [1213, 538] width 561 height 78
type textarea "مزيج فاكهي من عنب، تفاح، أناناس، بابايا وكيوي. حلو، لاذع، وغني بنكهات منعشة."
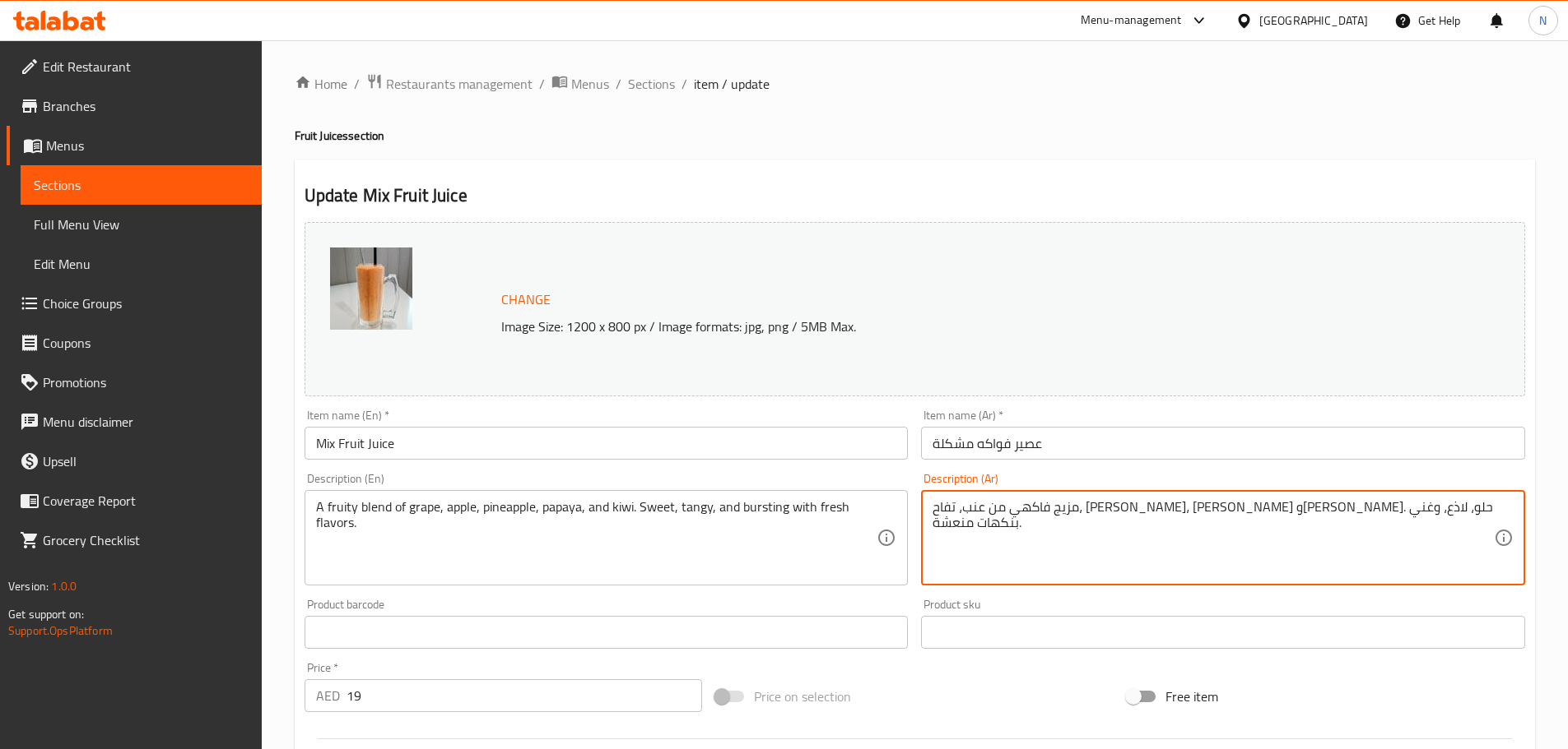
click at [948, 678] on div "Price on selection" at bounding box center [914, 696] width 411 height 45
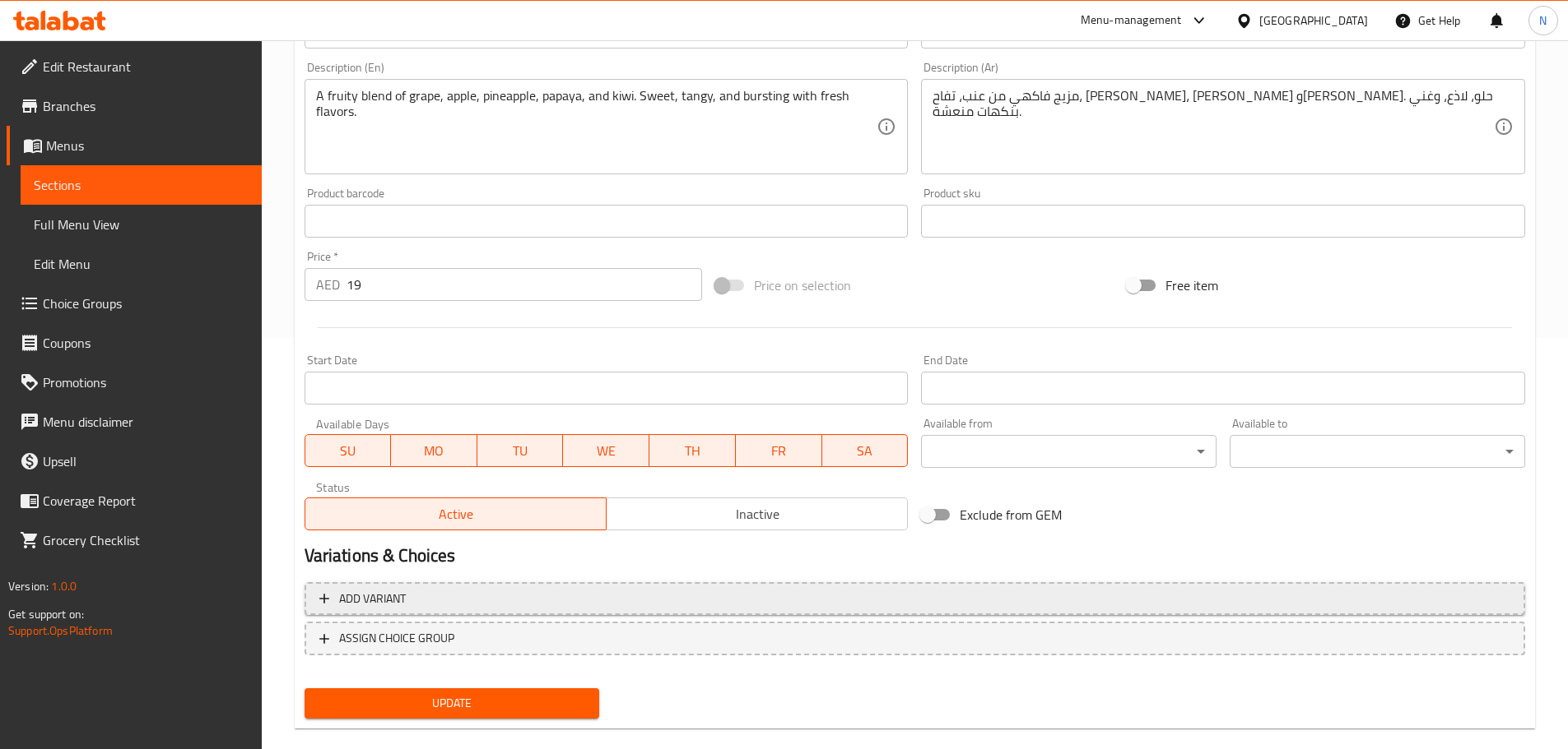
scroll to position [437, 0]
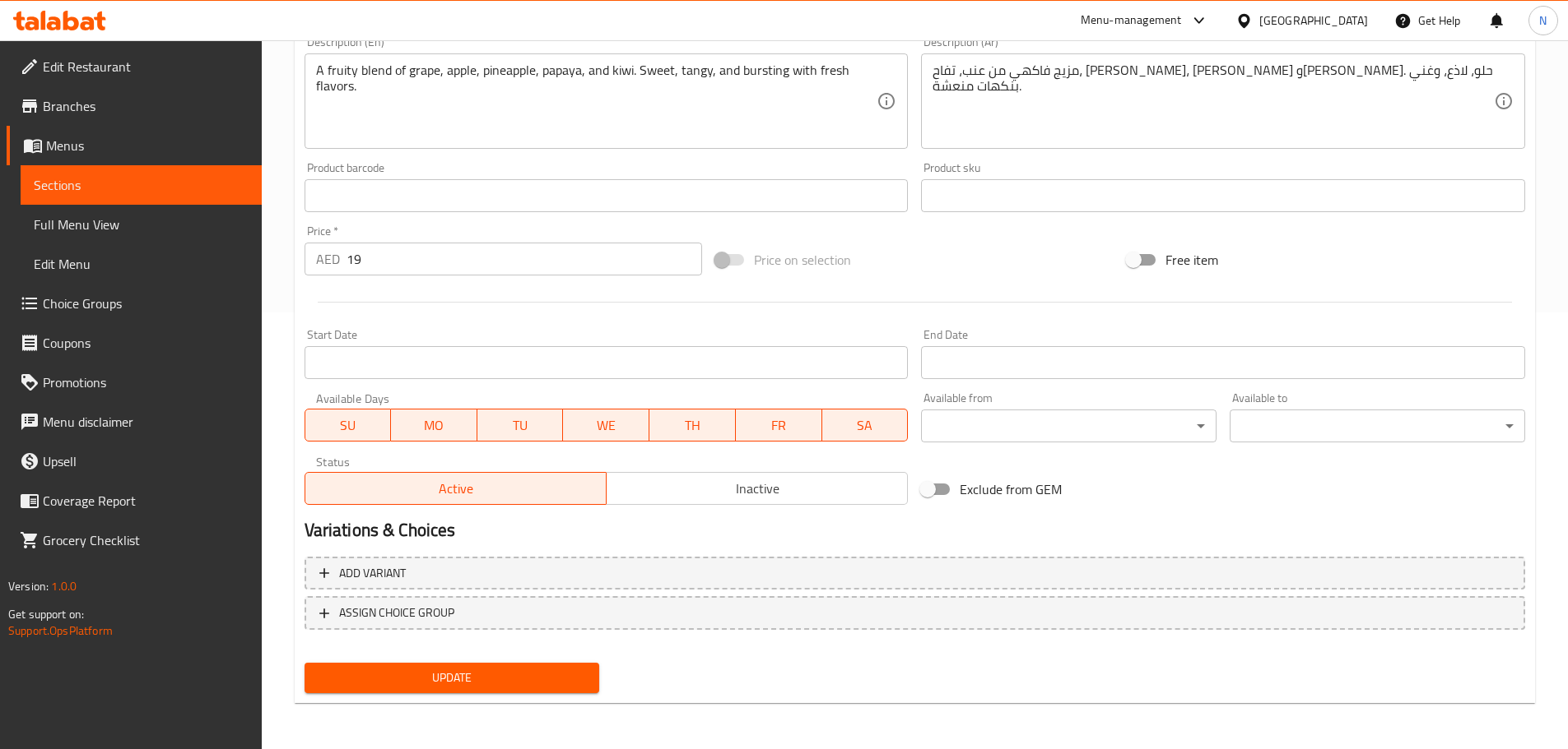
click at [493, 682] on span "Update" at bounding box center [451, 678] width 269 height 21
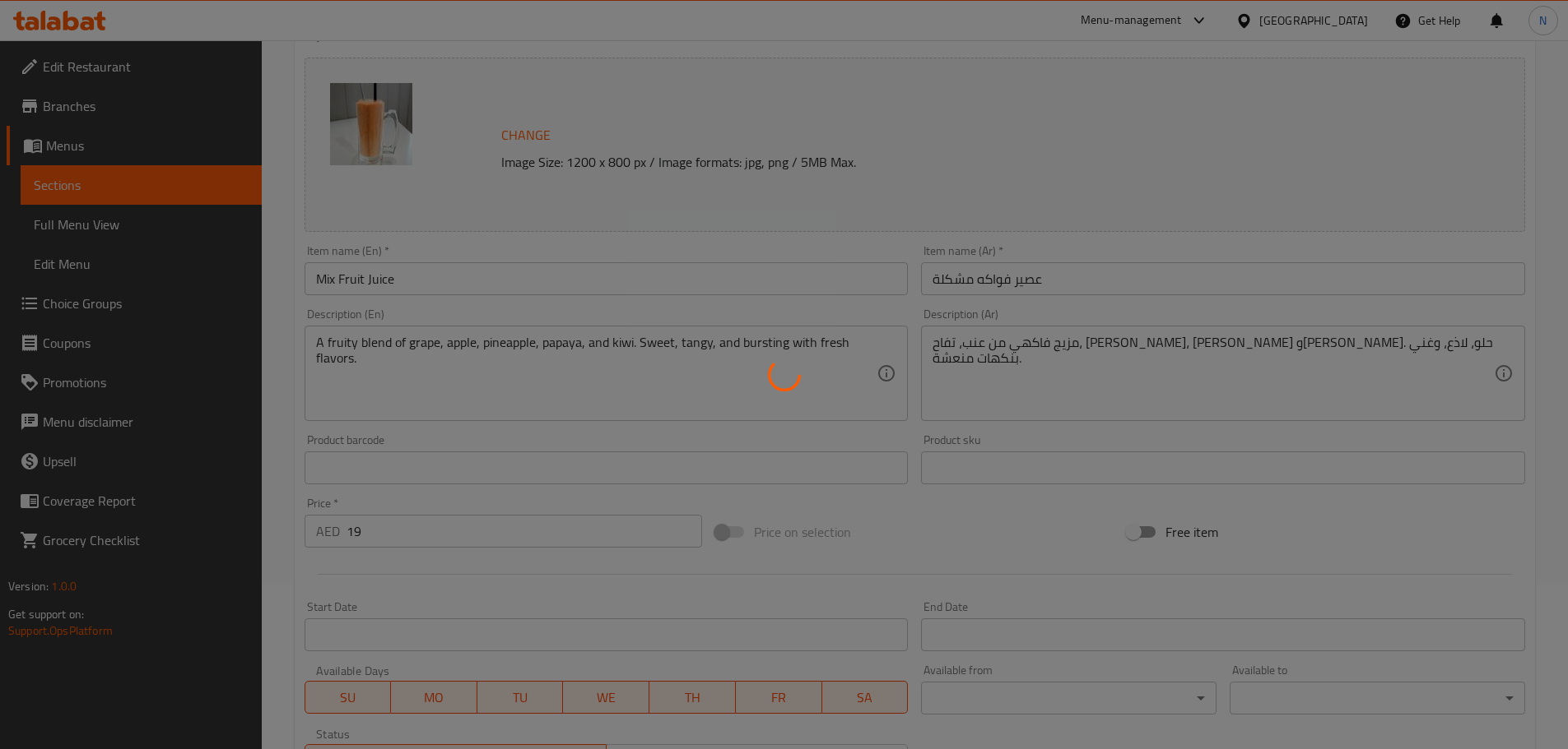
scroll to position [0, 0]
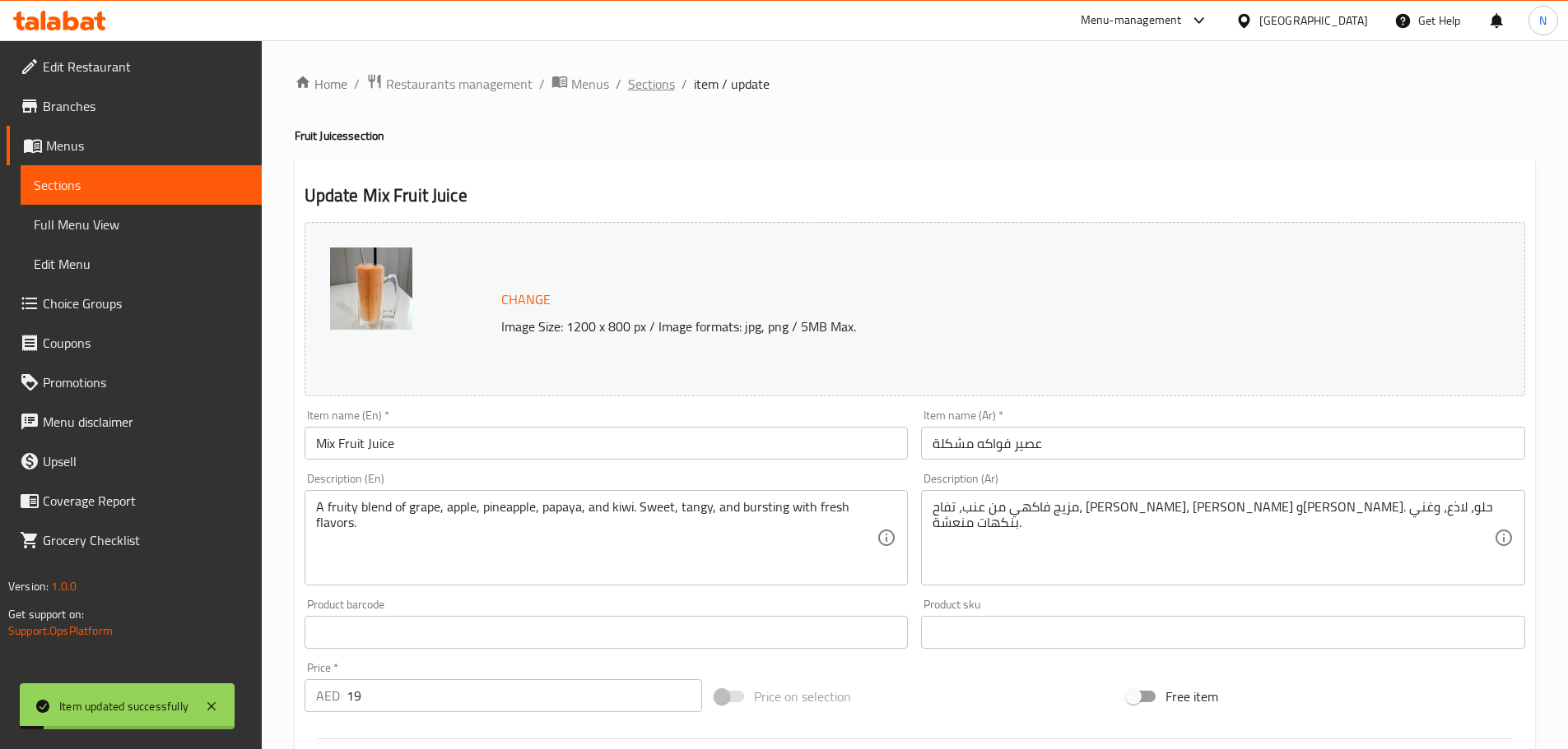
click at [664, 80] on span "Sections" at bounding box center [650, 84] width 47 height 20
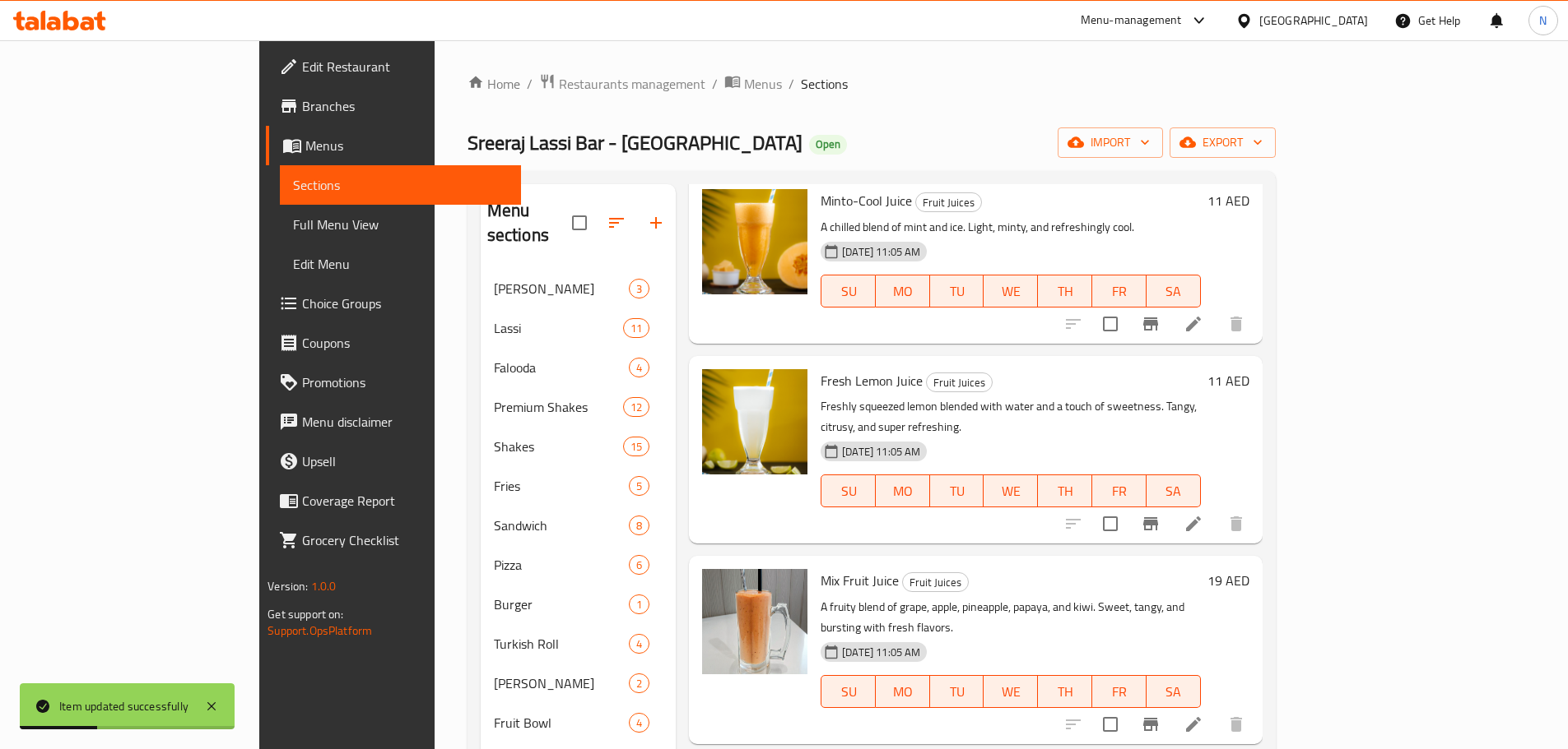
scroll to position [2139, 0]
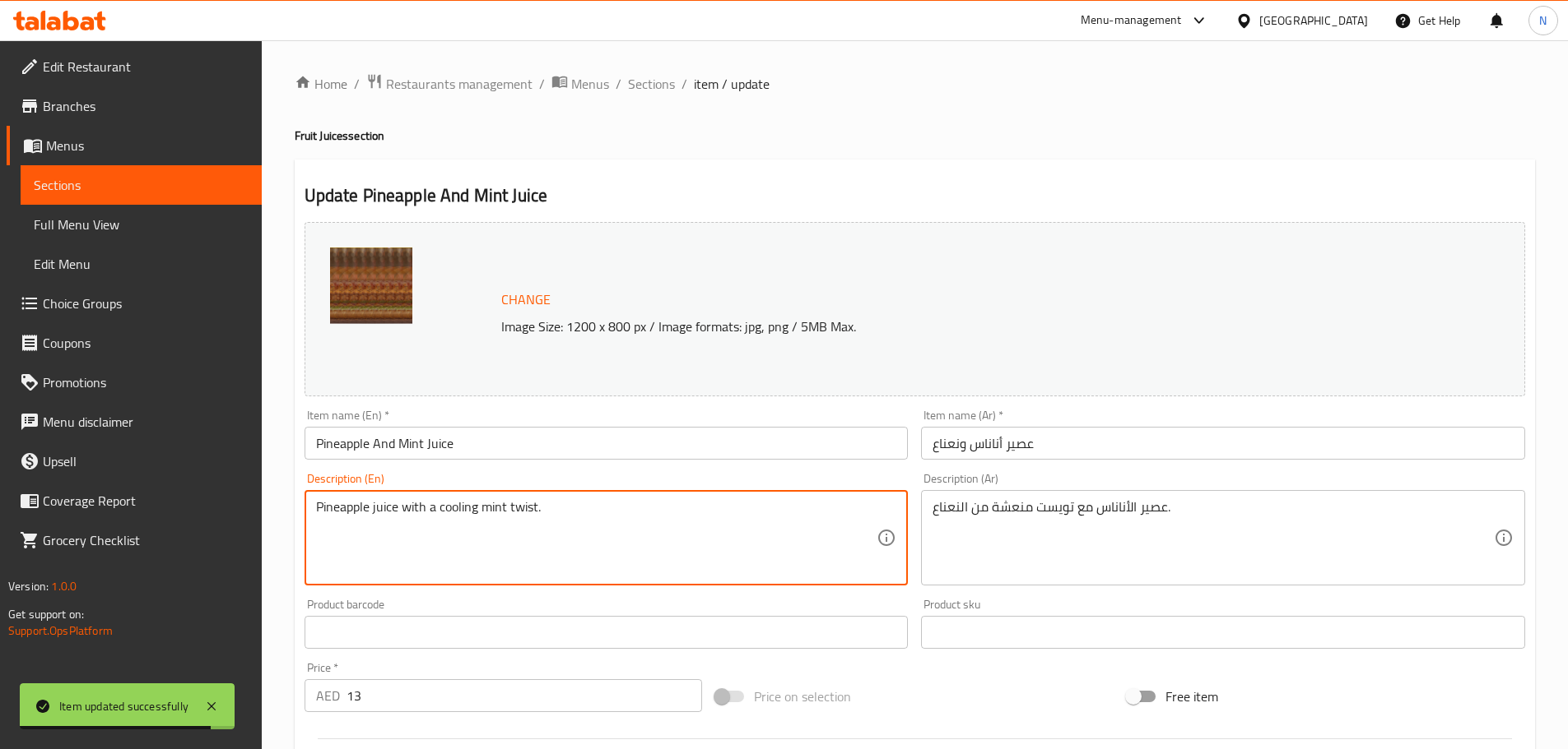
click at [439, 506] on textarea "Pineapple juice with a cooling mint twist." at bounding box center [597, 538] width 561 height 78
paste textarea "Tangy pineapple blended with fresh mint. Sweet, cool, and super refreshing"
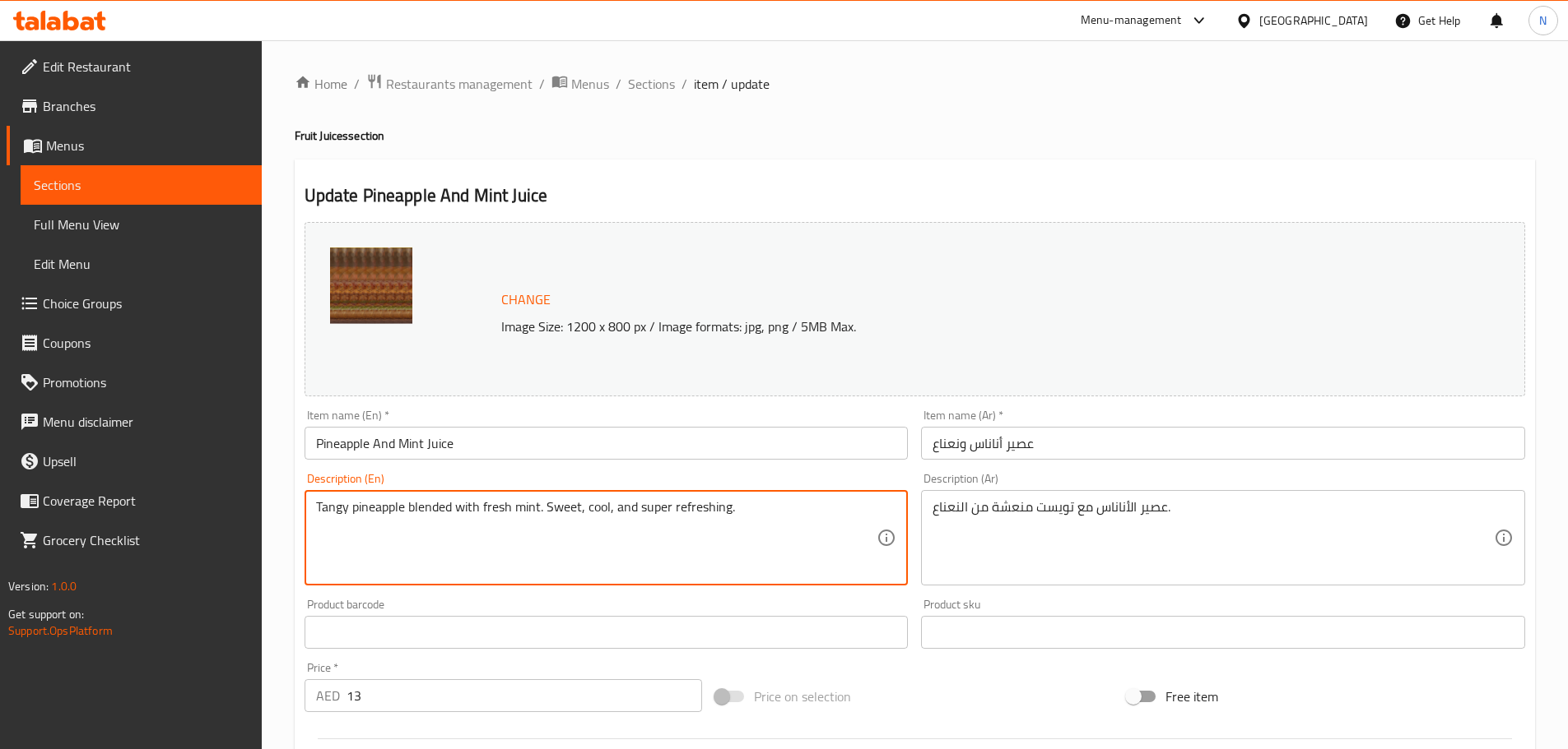
type textarea "Tangy pineapple blended with fresh mint. Sweet, cool, and super refreshing."
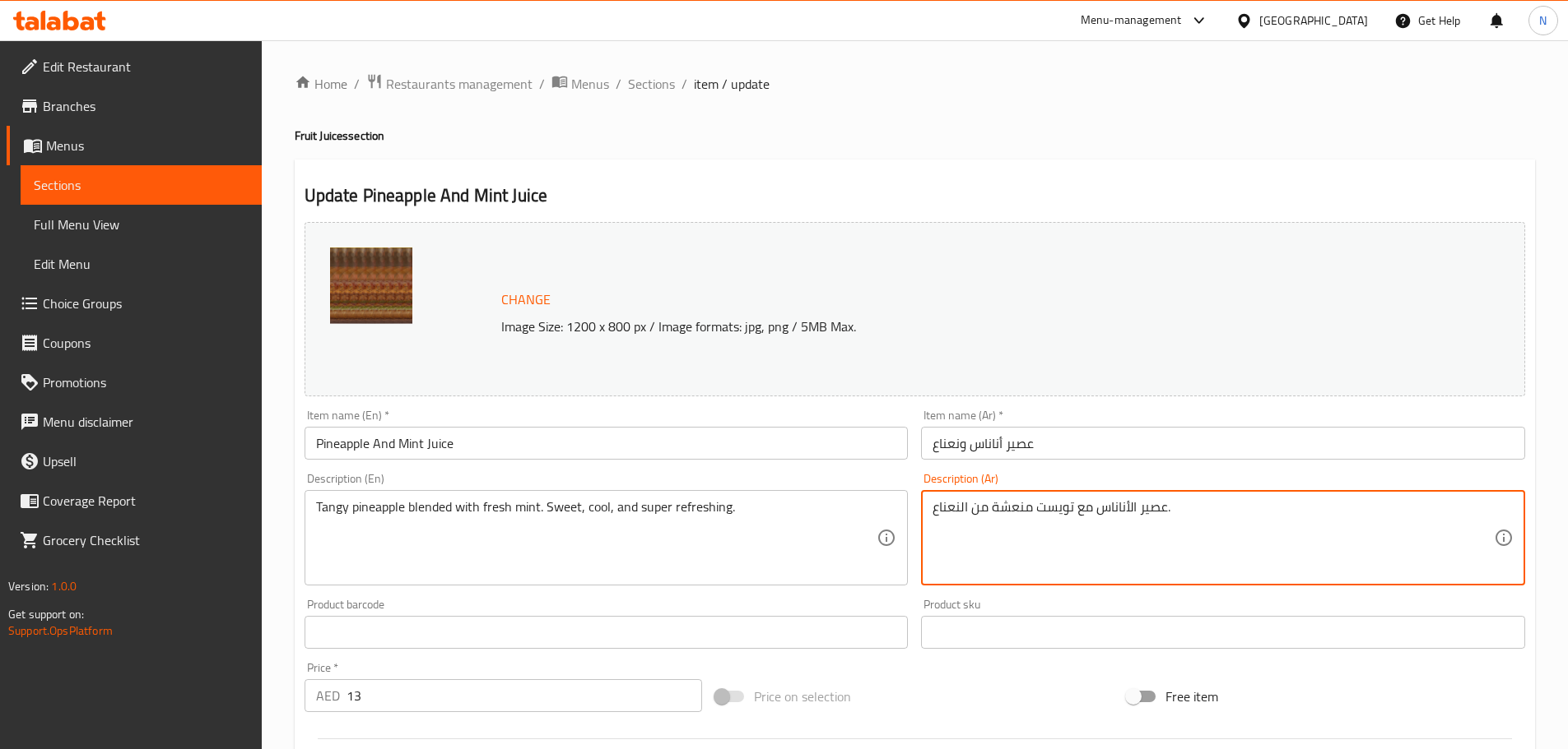
click at [957, 511] on textarea "عصير الأناناس مع تويست منعشة من النعناع." at bounding box center [1213, 538] width 561 height 78
paste textarea "ناناس لاذع ممزوج بالنعناع المنعش. حلو، بارد، ومنعش للغاية"
click at [1101, 507] on textarea "أناناس لاذع ممزوج بالنعناع المنعش. حلو، بارد، ومنعش للغاية." at bounding box center [1213, 538] width 561 height 78
type textarea "أناناس لاذع ممزوج بالنعناع منعش. حلو، بارد، ومنعش للغاية."
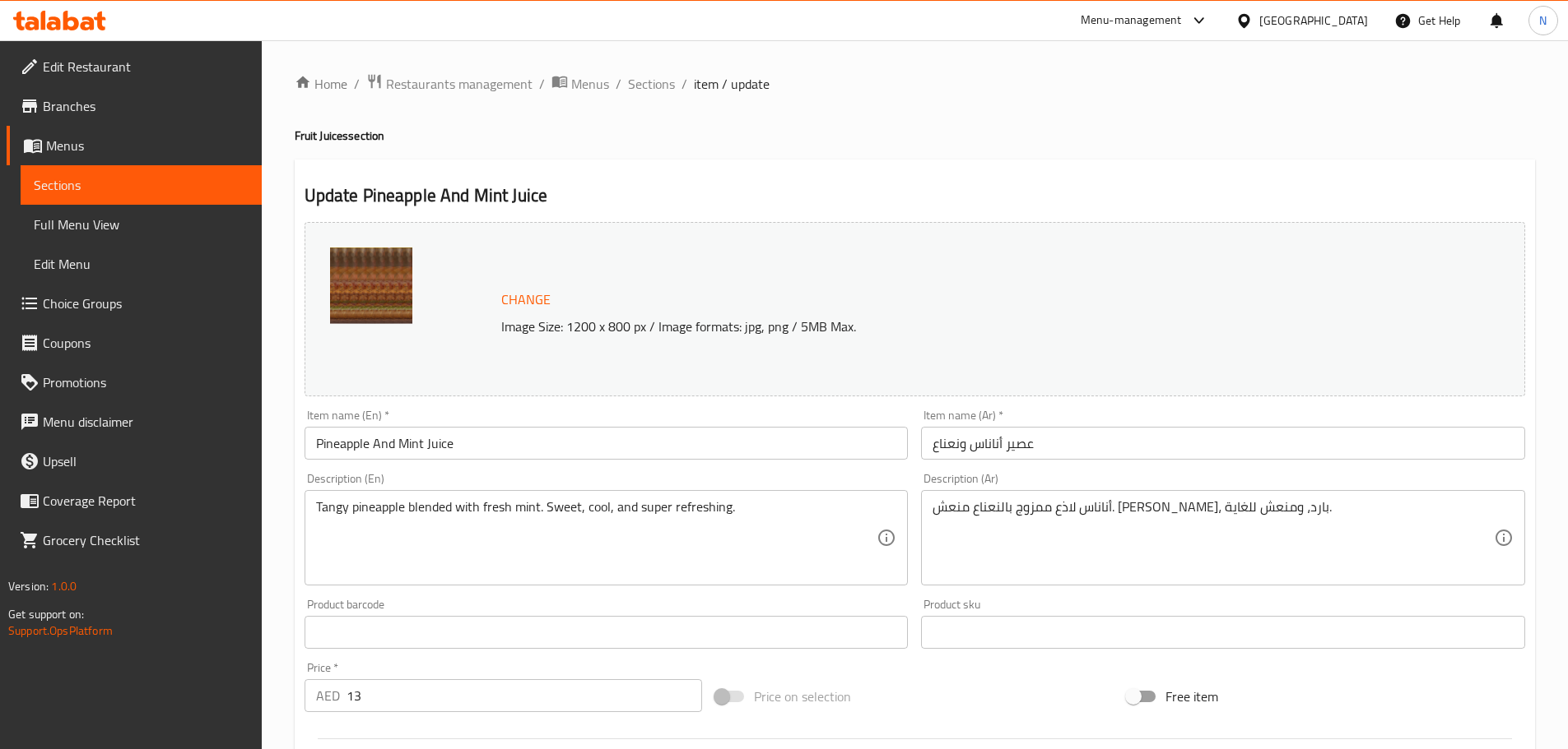
click at [1296, 679] on div "Free item" at bounding box center [1325, 696] width 411 height 45
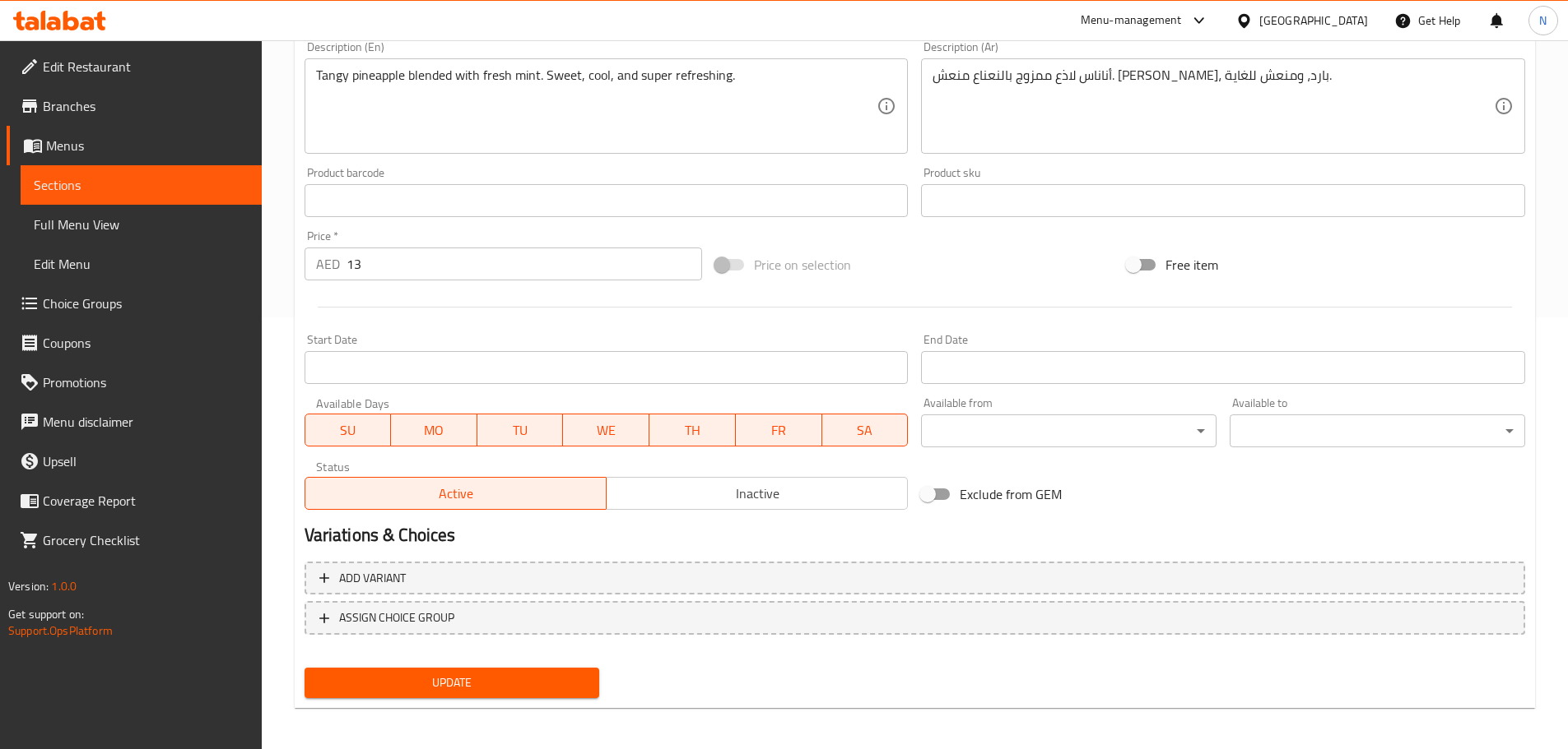
scroll to position [437, 0]
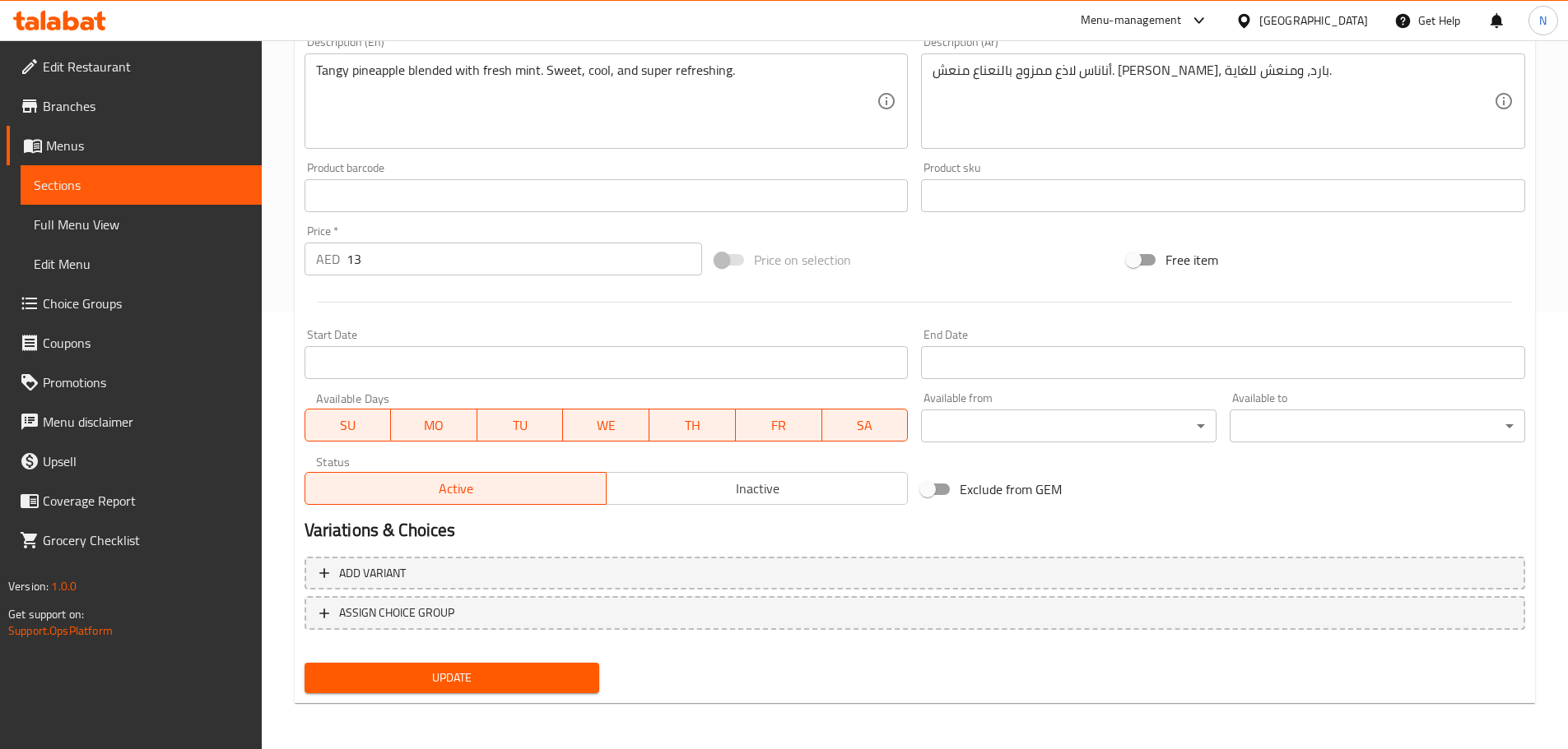
click at [472, 686] on span "Update" at bounding box center [451, 678] width 269 height 21
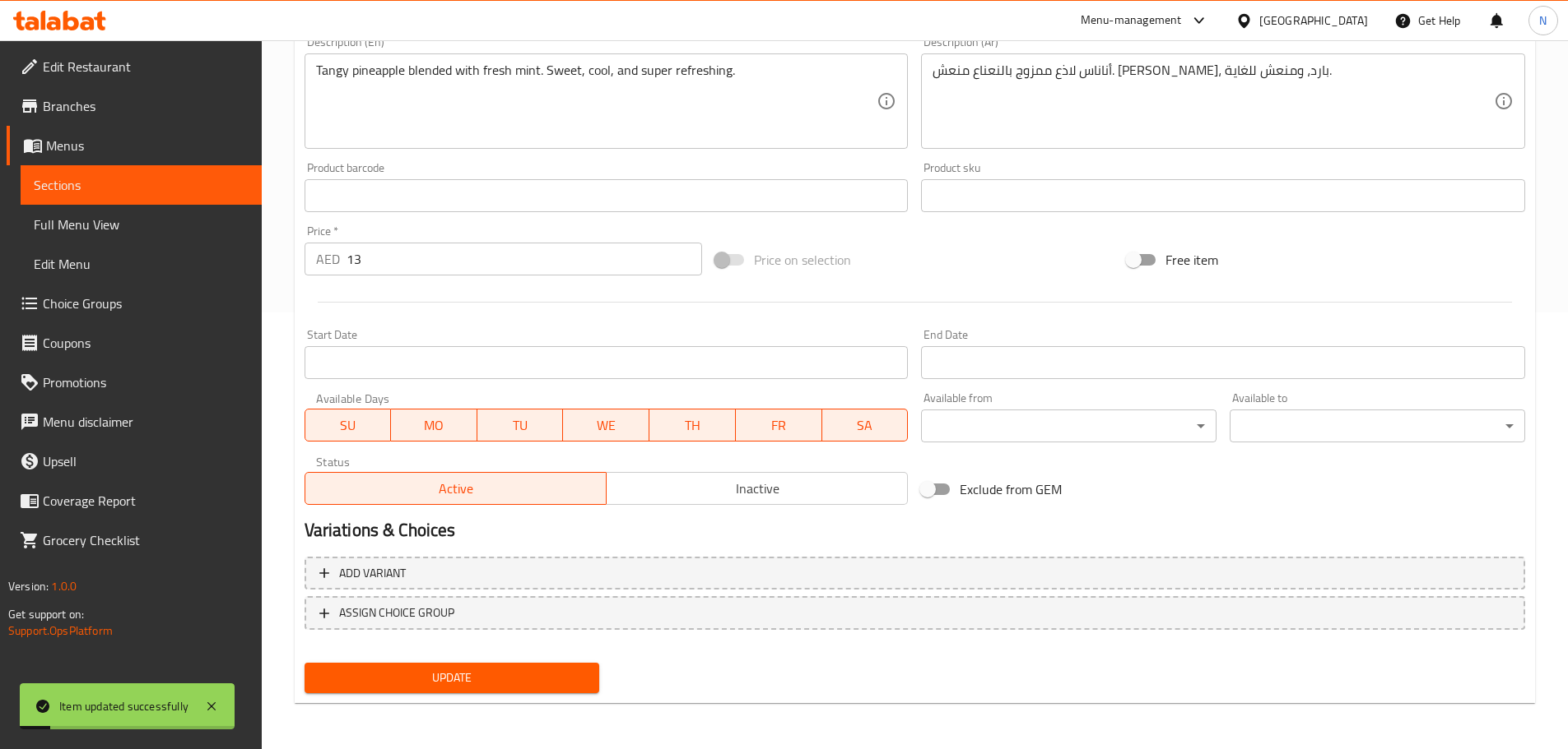
scroll to position [0, 0]
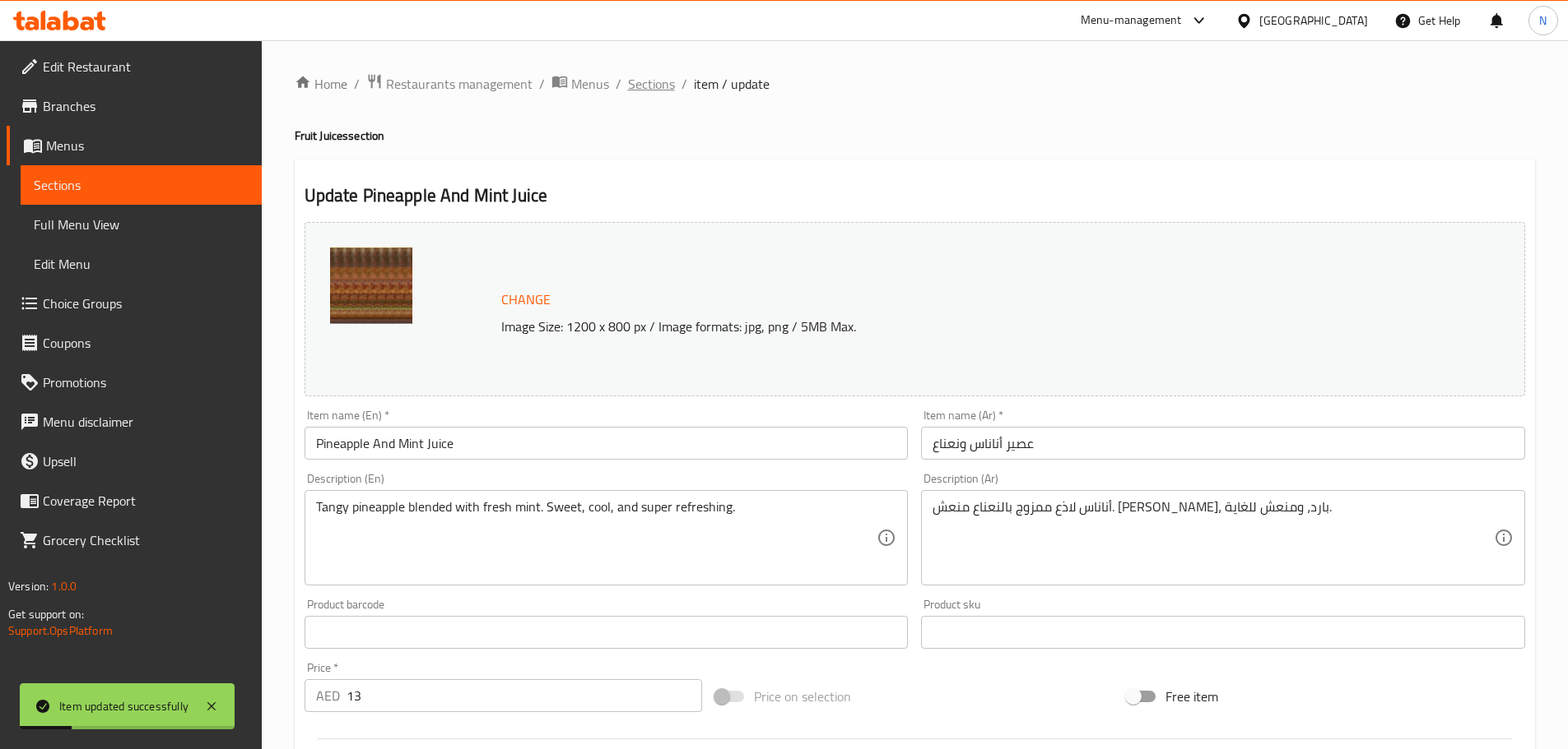
click at [640, 85] on span "Sections" at bounding box center [650, 84] width 47 height 20
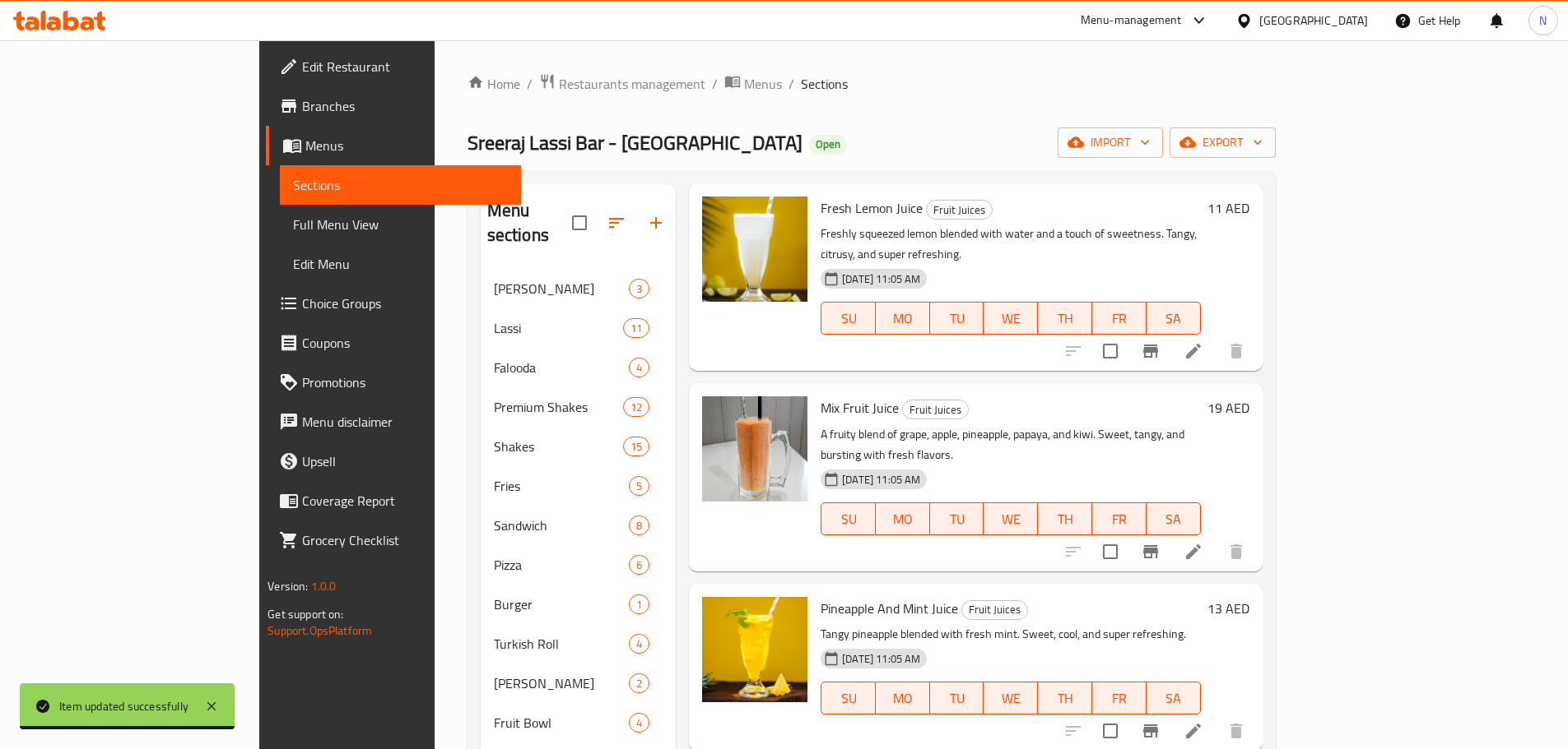
scroll to position [2221, 0]
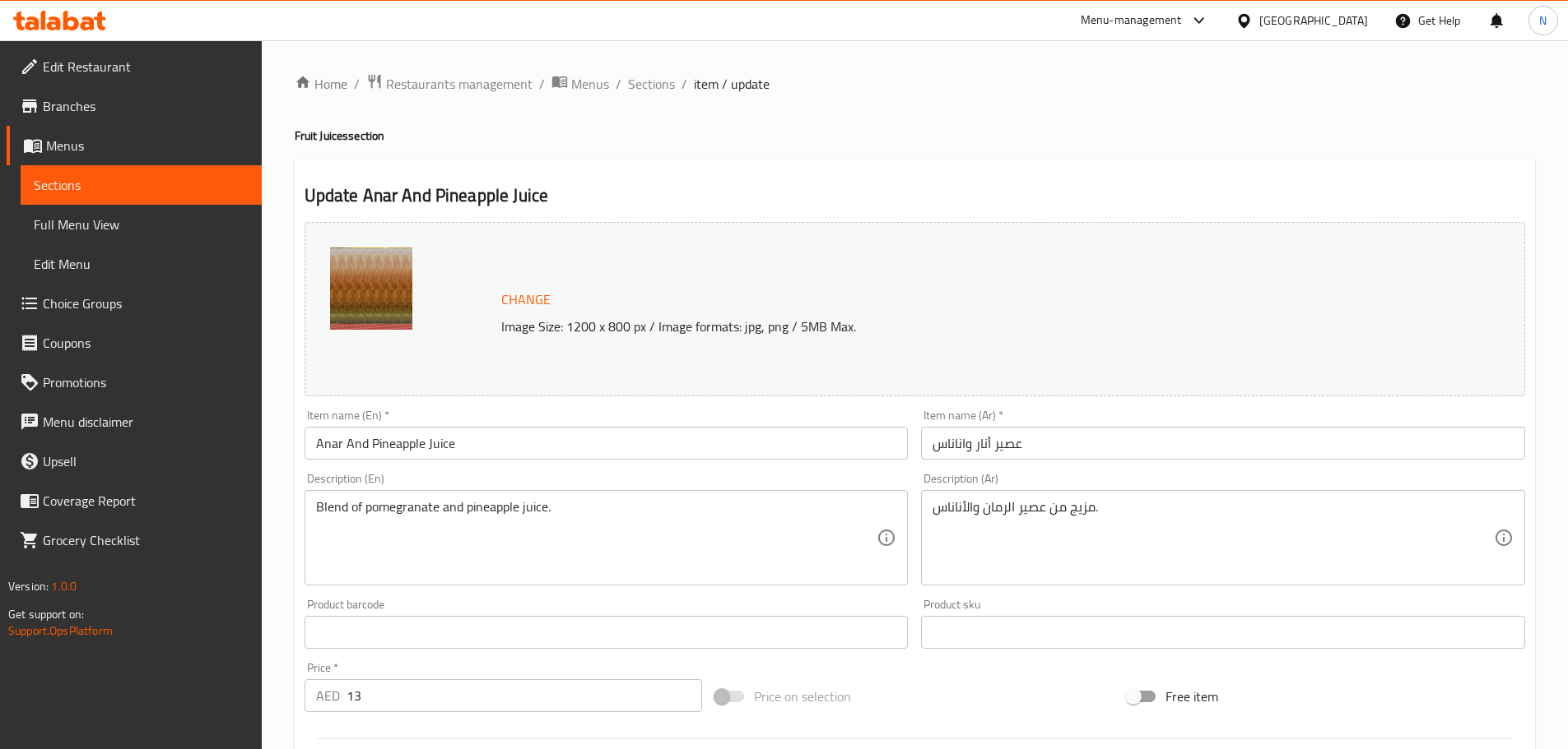
scroll to position [82, 0]
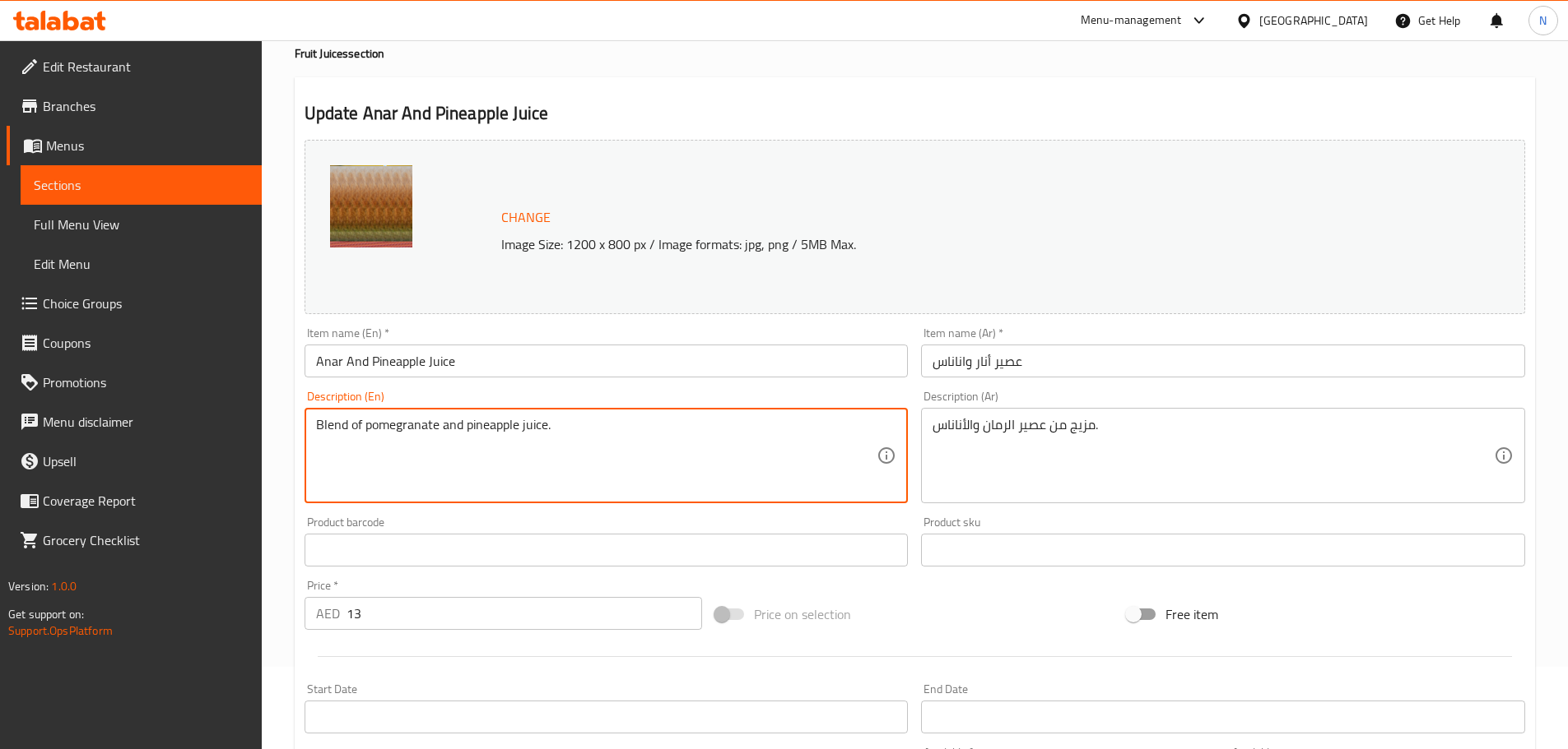
click at [404, 421] on textarea "Blend of pomegranate and pineapple juice." at bounding box center [597, 456] width 561 height 78
paste textarea "Pomegranate and pineapple blended into a sweet-tart juice. Juicy, zesty, and re…"
type textarea "Pomegranate and pineapple blended into a sweet-tart juice. Juicy, zesty, and re…"
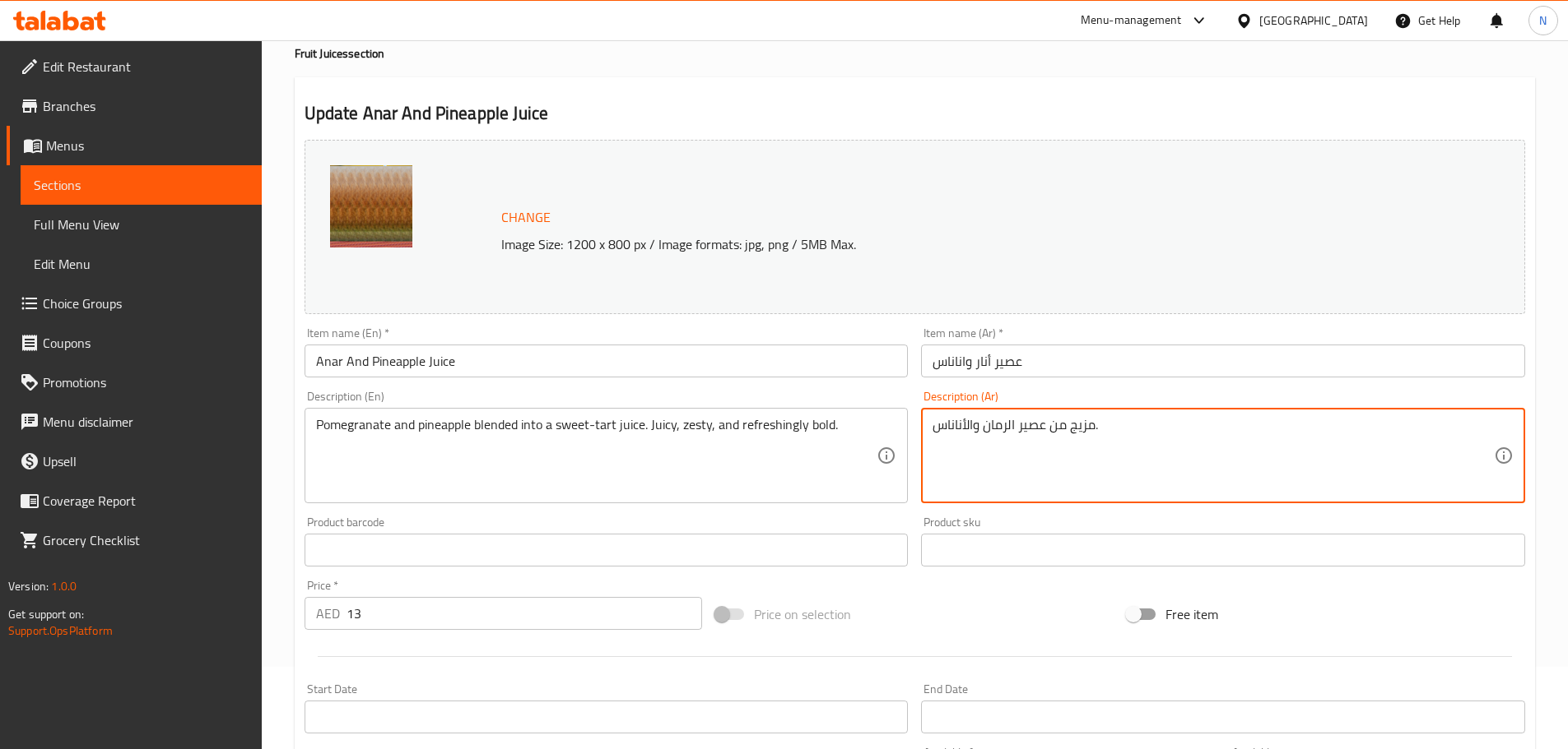
click at [1036, 430] on textarea "مزيج من عصير الرمان والأناناس." at bounding box center [1213, 456] width 561 height 78
paste textarea "لرمان والأناناس في عصير حلو وحامض. غني بالعصير، منعش، وجريء"
click at [1287, 424] on textarea "مزيج من الرمان والأناناس في عصير حلو وحامض. غني بالعصير، منعش، وجريء." at bounding box center [1213, 456] width 561 height 78
click at [1248, 427] on textarea "مزيج من رمان والأناناس في عصير حلو وحامض. غني بالعصير، منعش، وجريء." at bounding box center [1213, 456] width 561 height 78
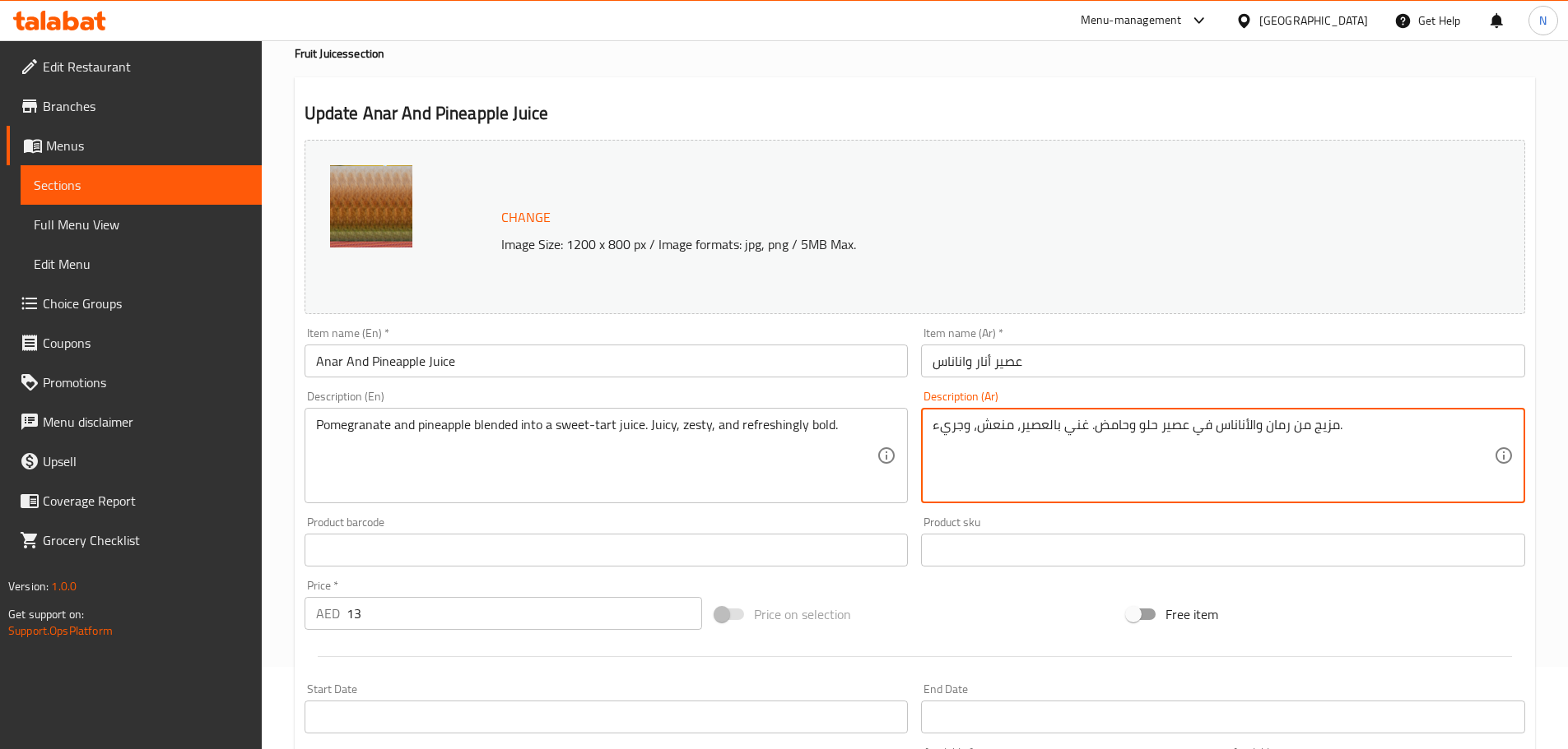
click at [1247, 424] on textarea "مزيج من رمان والأناناس في عصير حلو وحامض. غني بالعصير، منعش، وجريء." at bounding box center [1213, 456] width 561 height 78
type textarea "مزيج من رمان وأناناس في عصير حلو وحامض. غني بالعصير، منعش، وجريء."
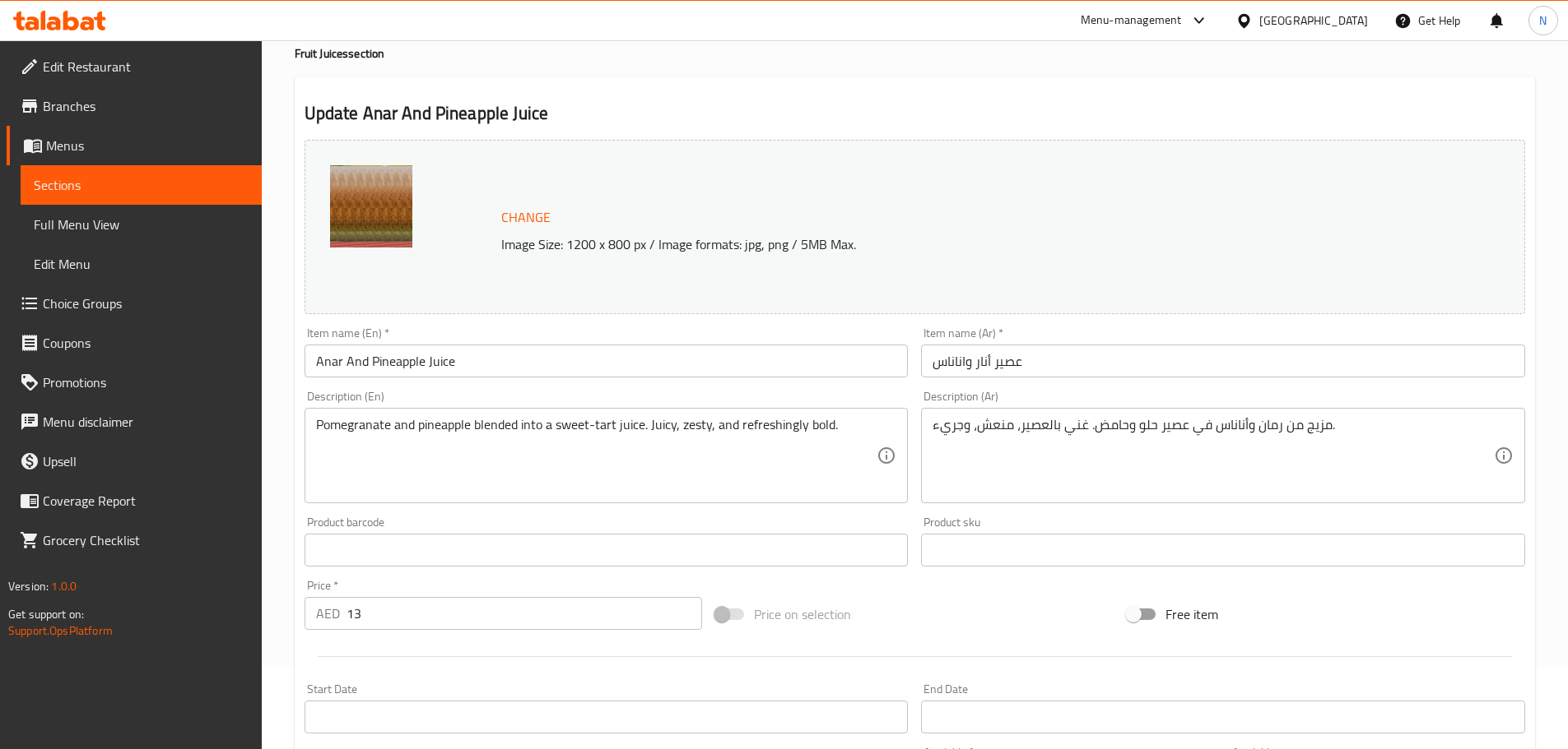
click at [902, 608] on div "Price on selection" at bounding box center [914, 614] width 411 height 45
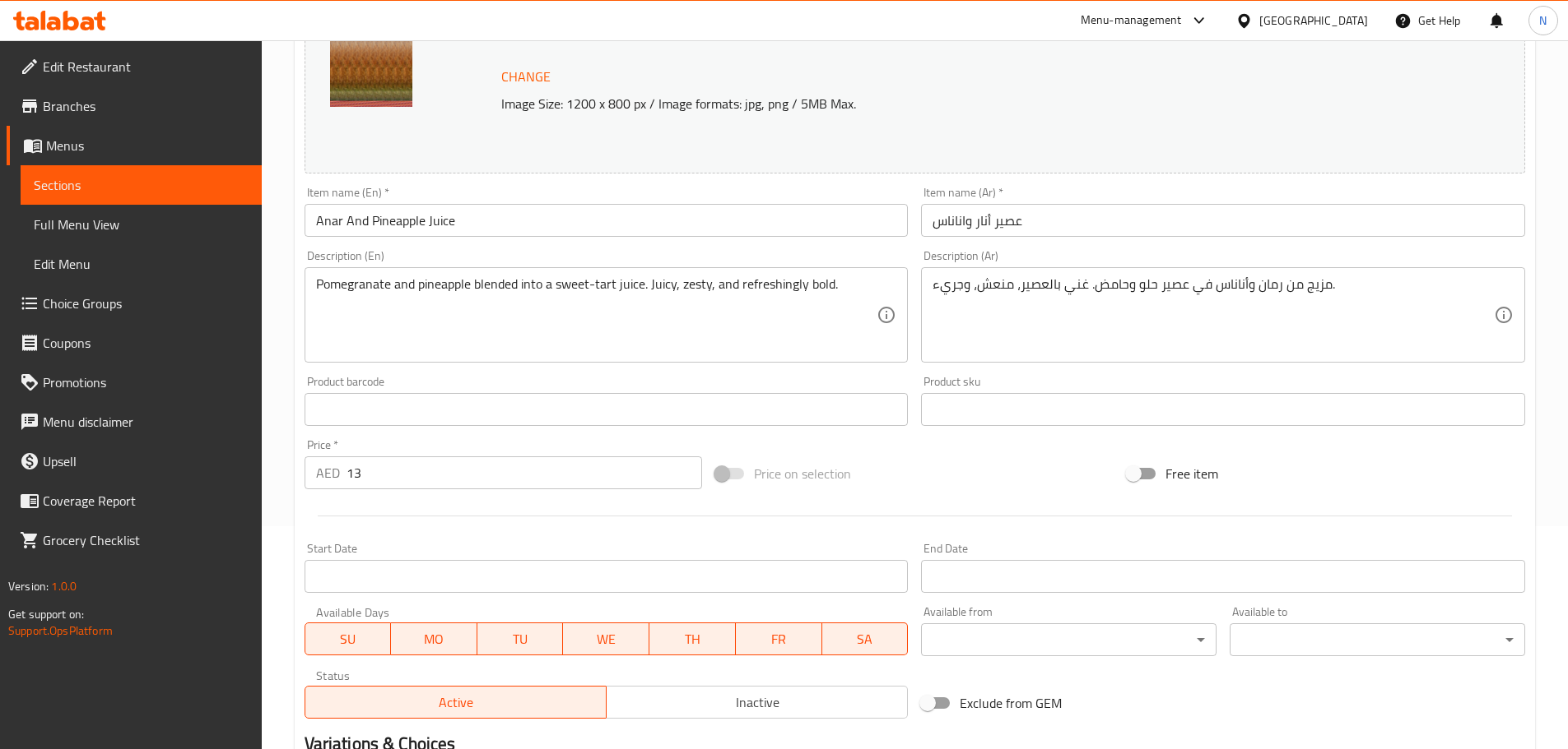
scroll to position [437, 0]
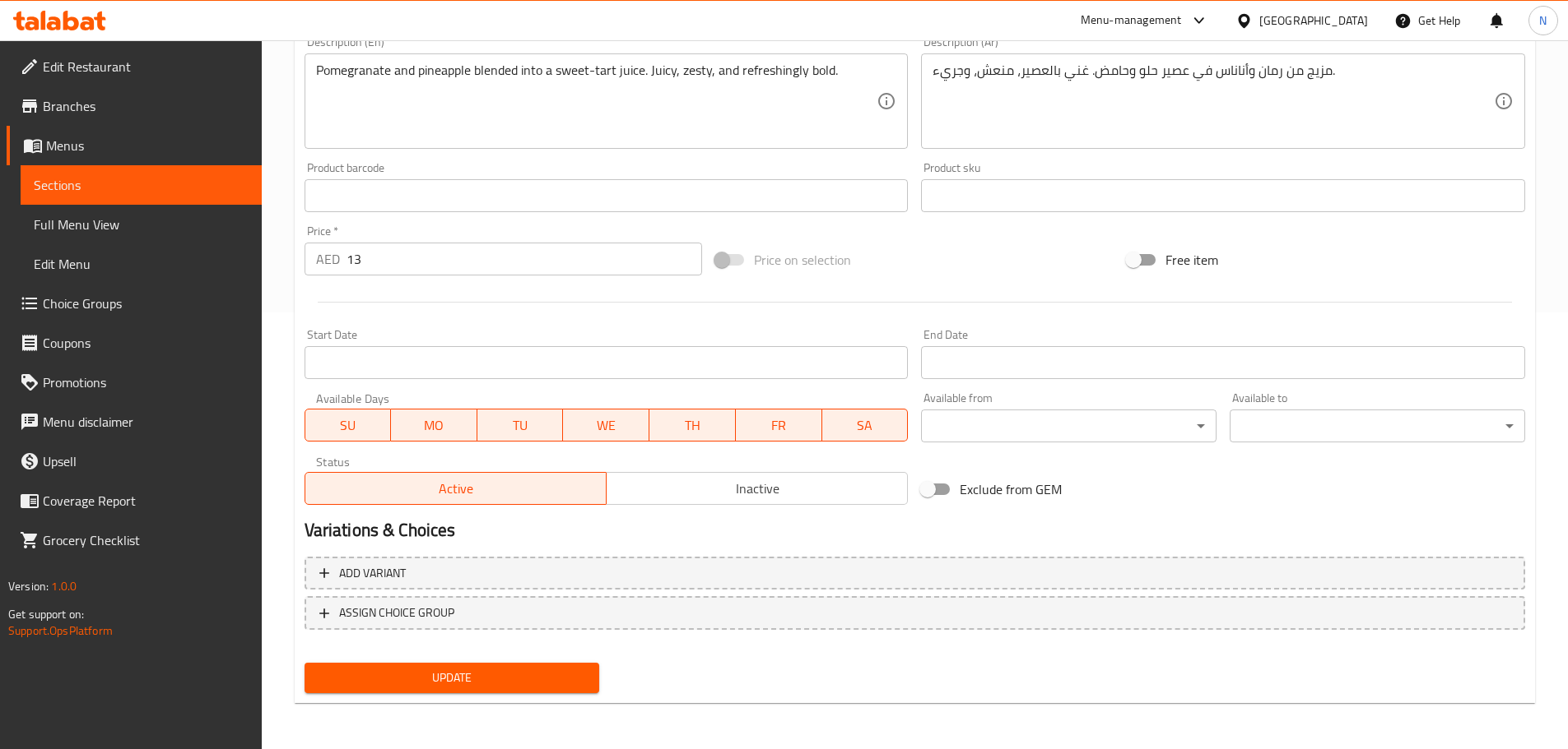
click at [446, 672] on span "Update" at bounding box center [451, 678] width 269 height 21
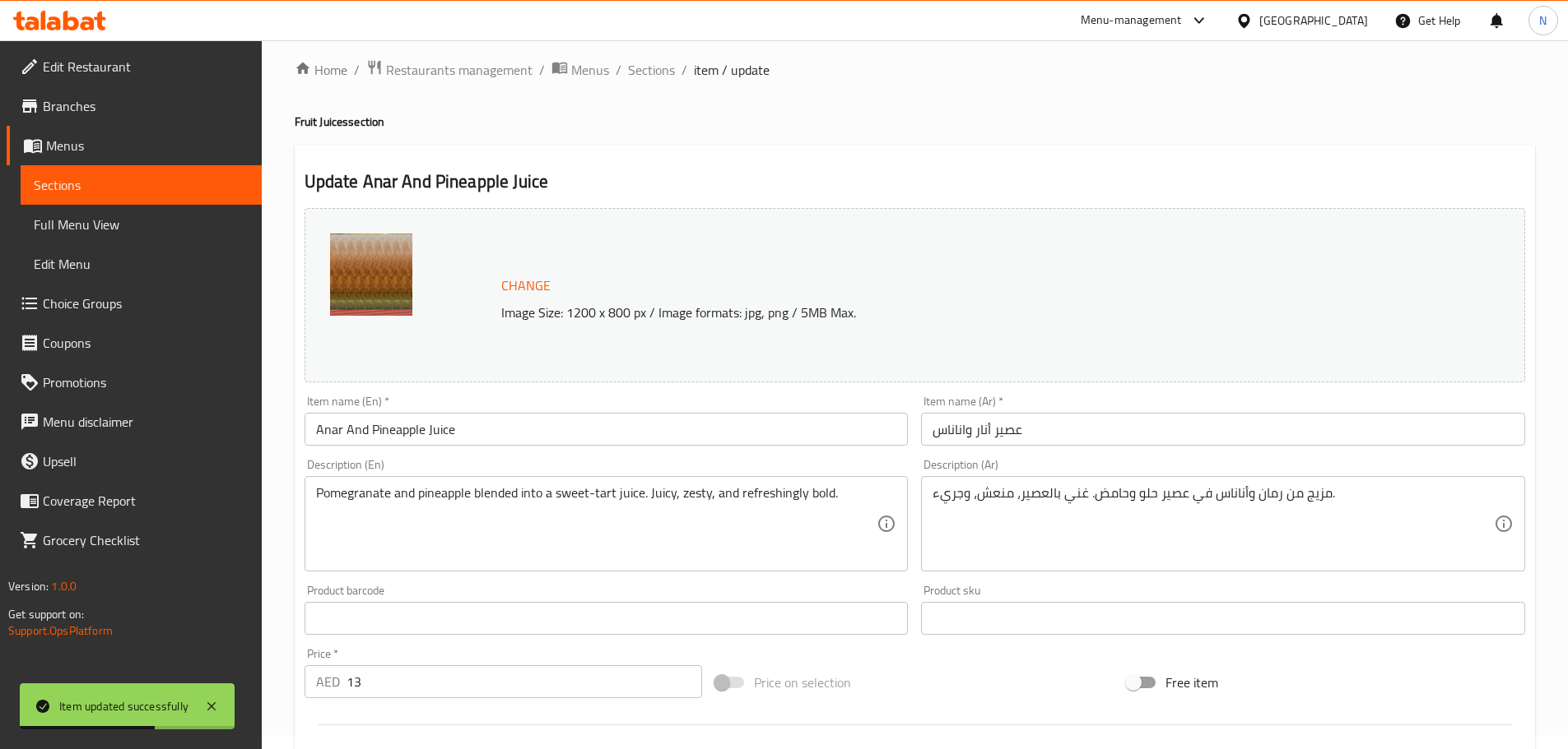
scroll to position [0, 0]
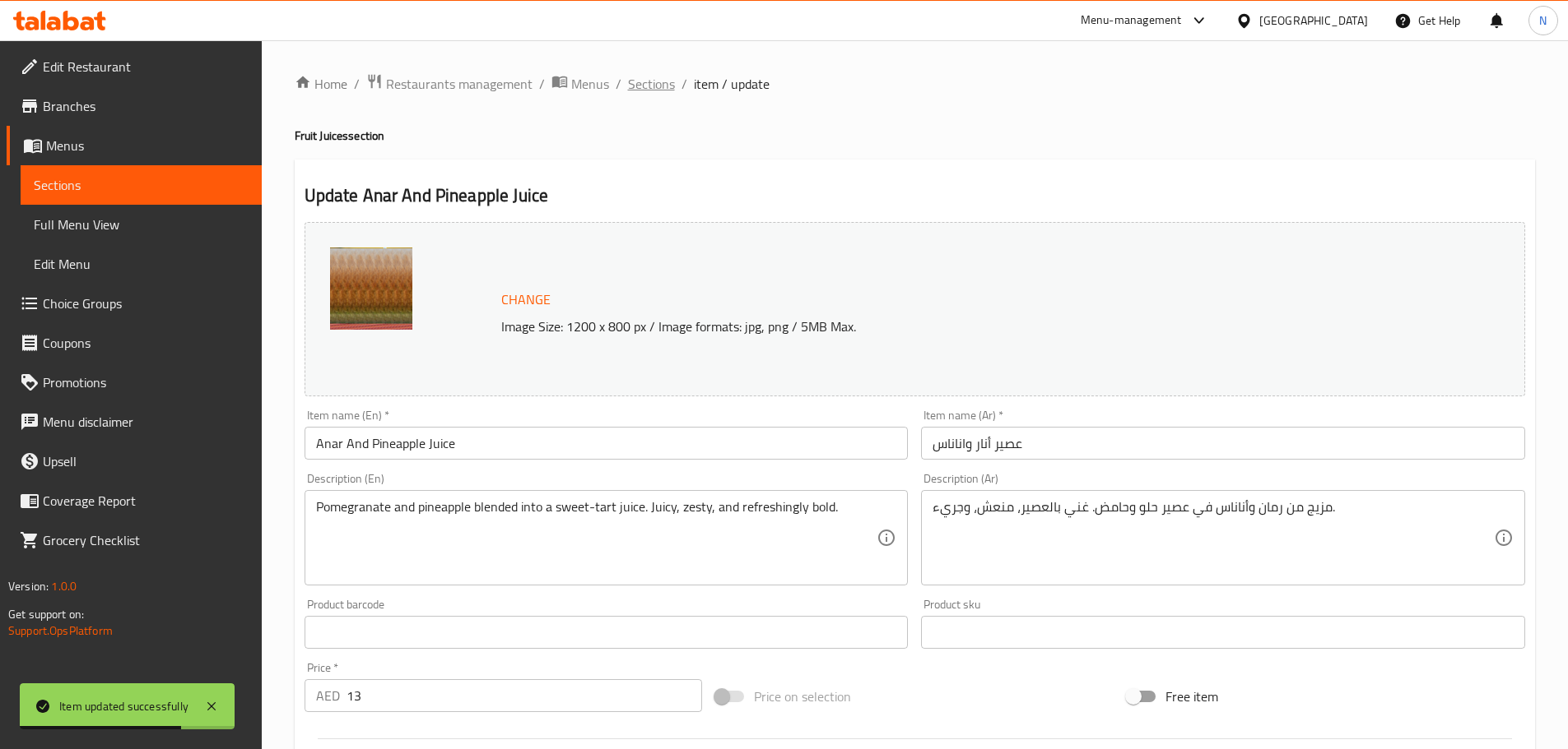
click at [646, 77] on span "Sections" at bounding box center [650, 84] width 47 height 20
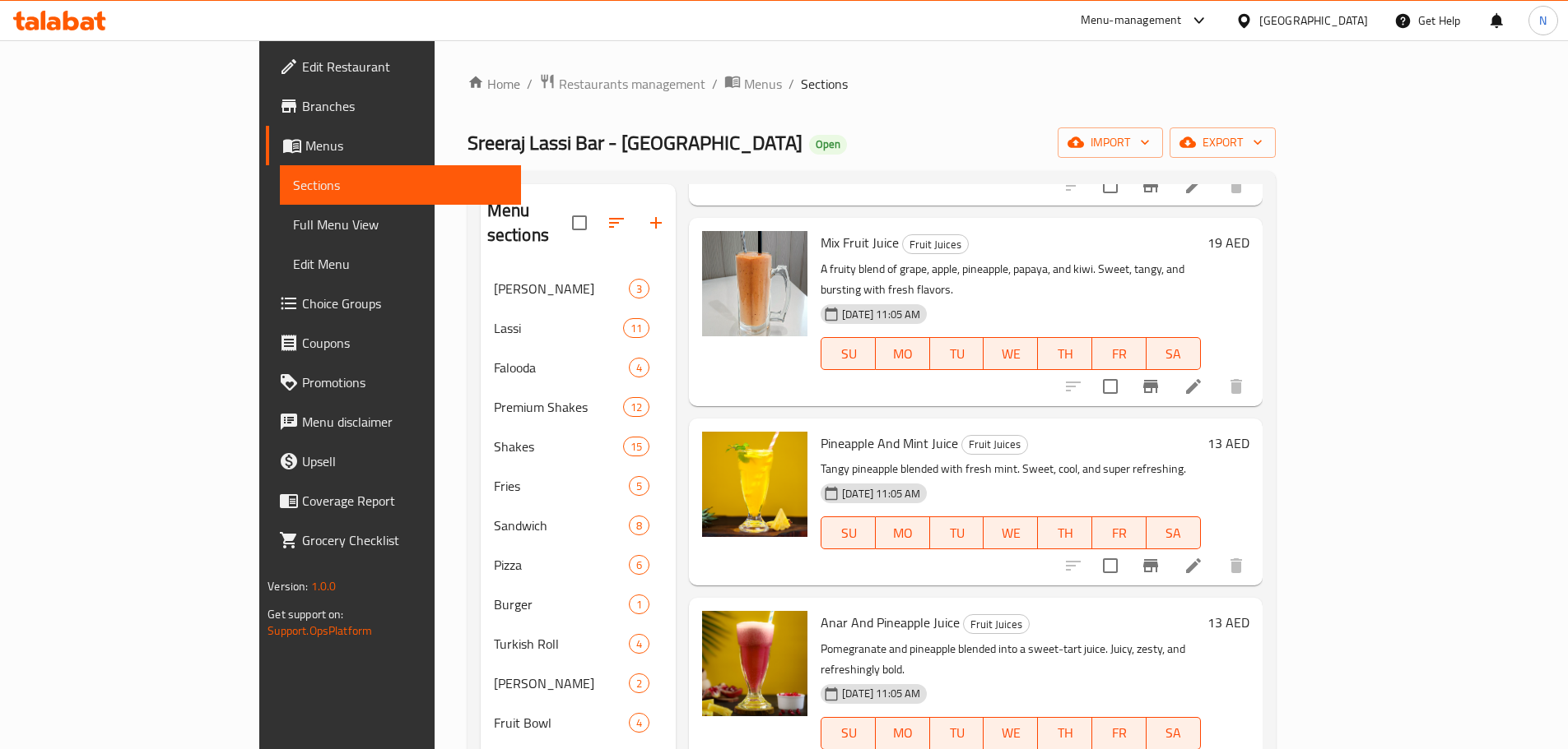
scroll to position [2550, 0]
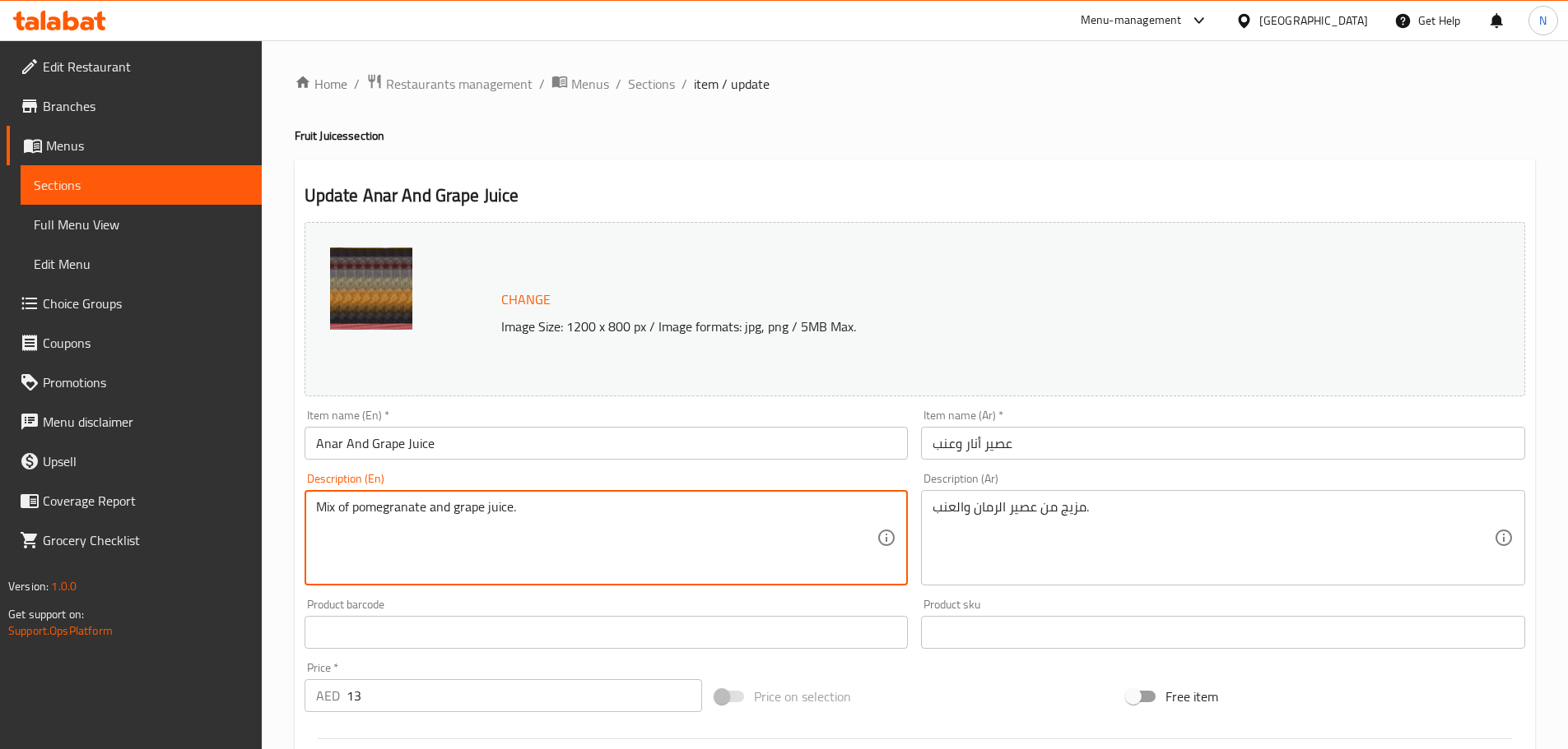
click at [453, 508] on textarea "Mix of pomegranate and grape juice." at bounding box center [597, 538] width 561 height 78
paste textarea "A deep, rich fusion of pomegranate and grape, this juice is bold in color and e…"
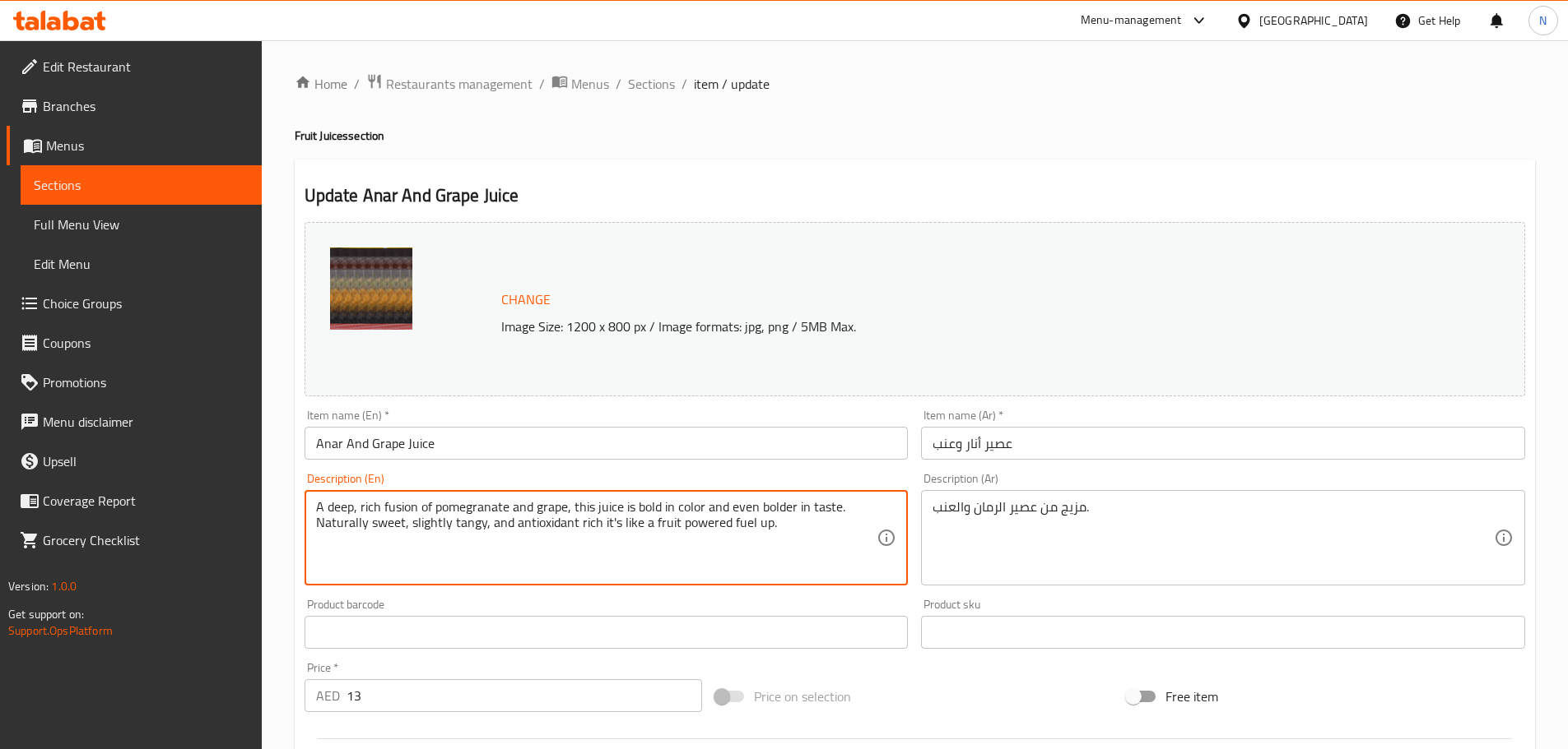
type textarea "A deep, rich fusion of pomegranate and grape, this juice is bold in color and e…"
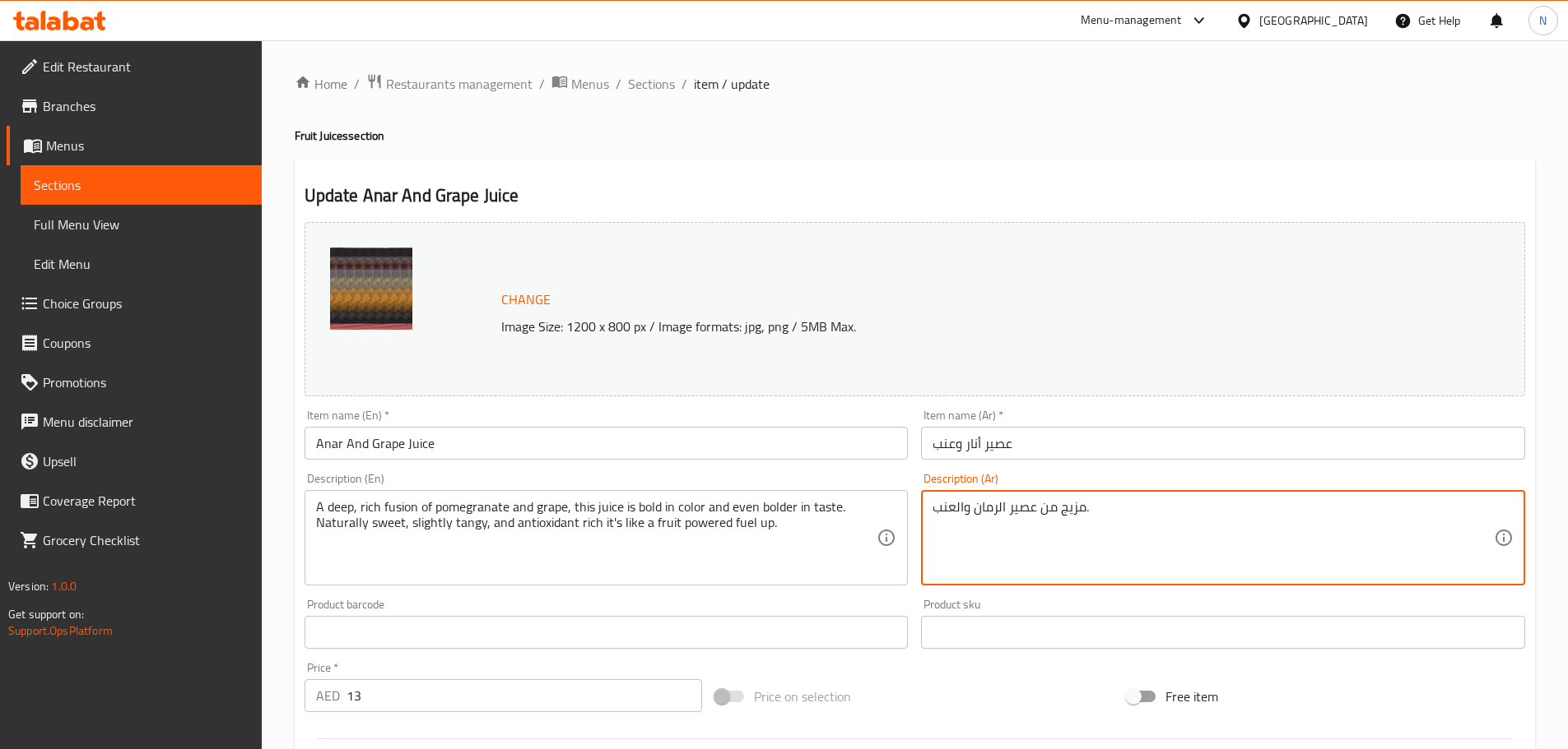
click at [1015, 514] on textarea "مزيج من عصير الرمان والعنب." at bounding box center [1213, 538] width 561 height 78
paste textarea "ٌ عميقٌ وغنيٌّ من الرمان والعنب، يتميز هذا العصير بلونه الجريء وطعمه الأشدّ جرأ…"
click at [1359, 513] on textarea "مزيجٌ عميقٌ وغنيٌّ من الرمان والعنب، يتميز هذا العصير بلونه الجريء وطعمه الأشدّ…" at bounding box center [1213, 538] width 561 height 78
click at [1364, 508] on textarea "مزيجٌ عميقٌ وغنيٌّ من الرمان والعنب، يتميز هذا العصير بلونه الجريء وطعمه الأشدّ…" at bounding box center [1213, 538] width 561 height 78
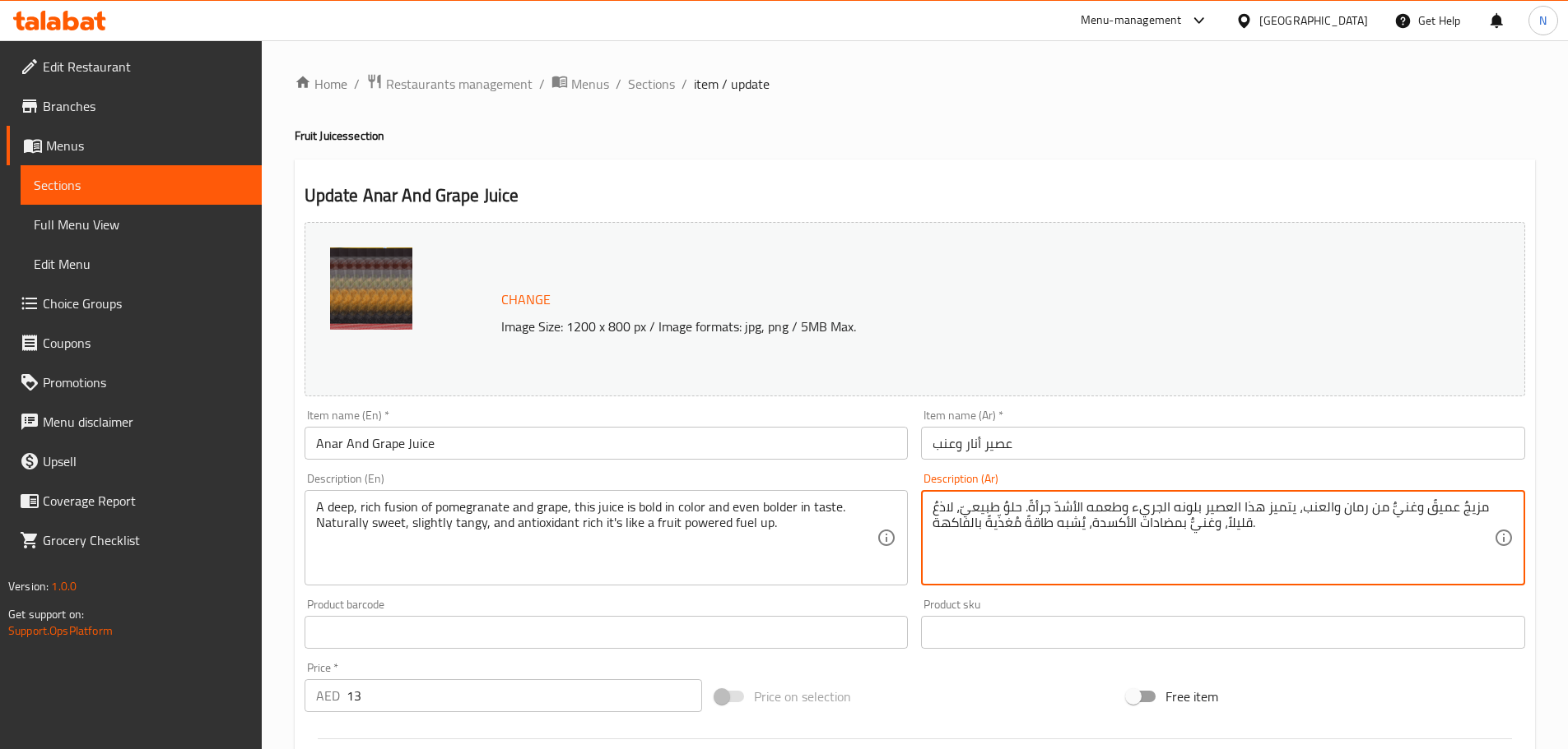
click at [1321, 509] on textarea "مزيجٌ عميقٌ وغنيٌّ من رمان والعنب، يتميز هذا العصير بلونه الجريء وطعمه الأشدّ ج…" at bounding box center [1213, 538] width 561 height 78
click at [1228, 507] on textarea "مزيجٌ عميقٌ وغنيٌّ من رمان وعنب، يتميز هذا العصير بلونه الجريء وطعمه الأشدّ جرأ…" at bounding box center [1213, 538] width 561 height 78
click at [1127, 524] on textarea "مزيجٌ عميقٌ وغنيٌّ من رمان وعنب، يتميز هذا عصير بلونه الجريء وطعمه الأشدّ جرأةً…" at bounding box center [1213, 538] width 561 height 78
click at [934, 622] on input "text" at bounding box center [1222, 632] width 604 height 33
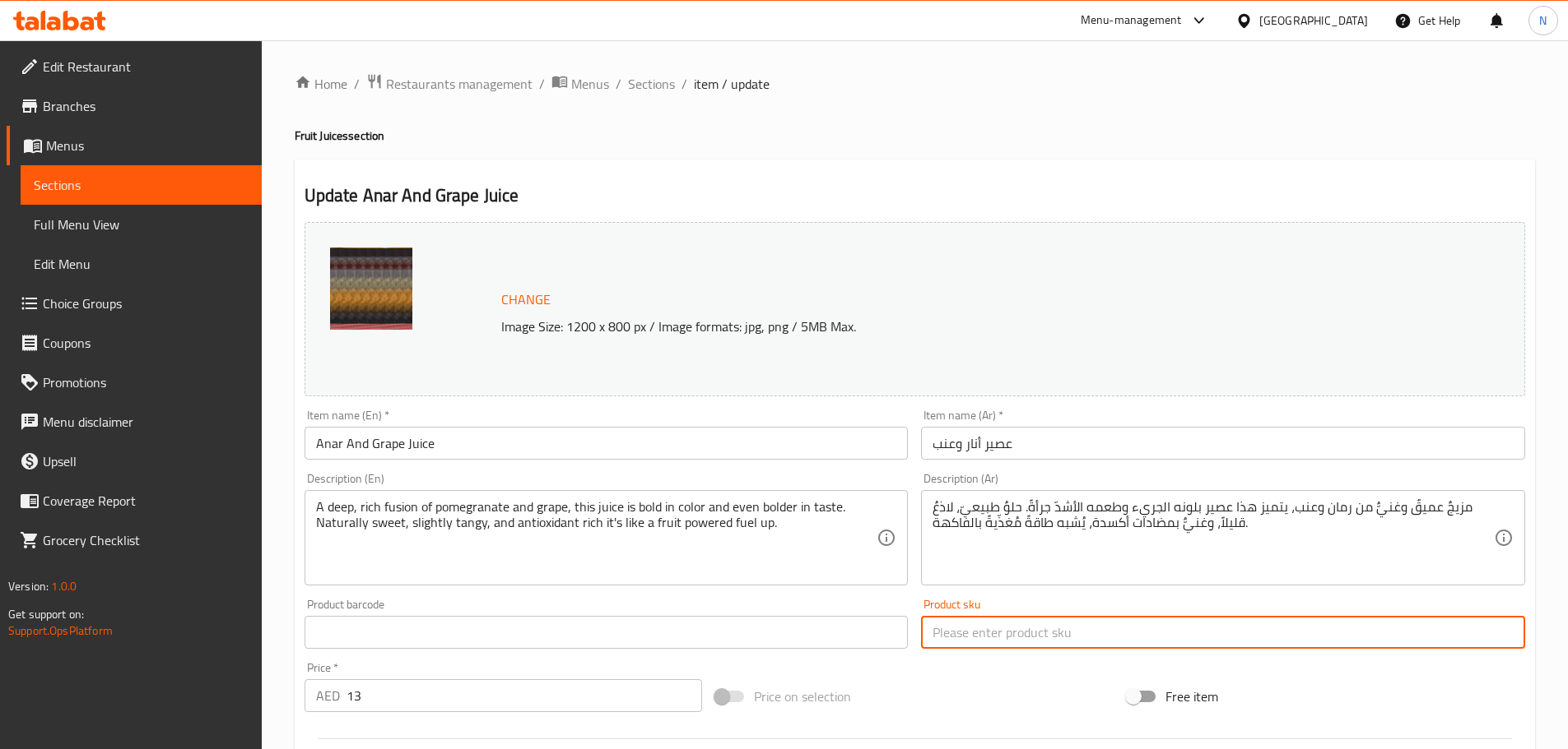
click at [976, 683] on div "Price on selection" at bounding box center [914, 696] width 411 height 45
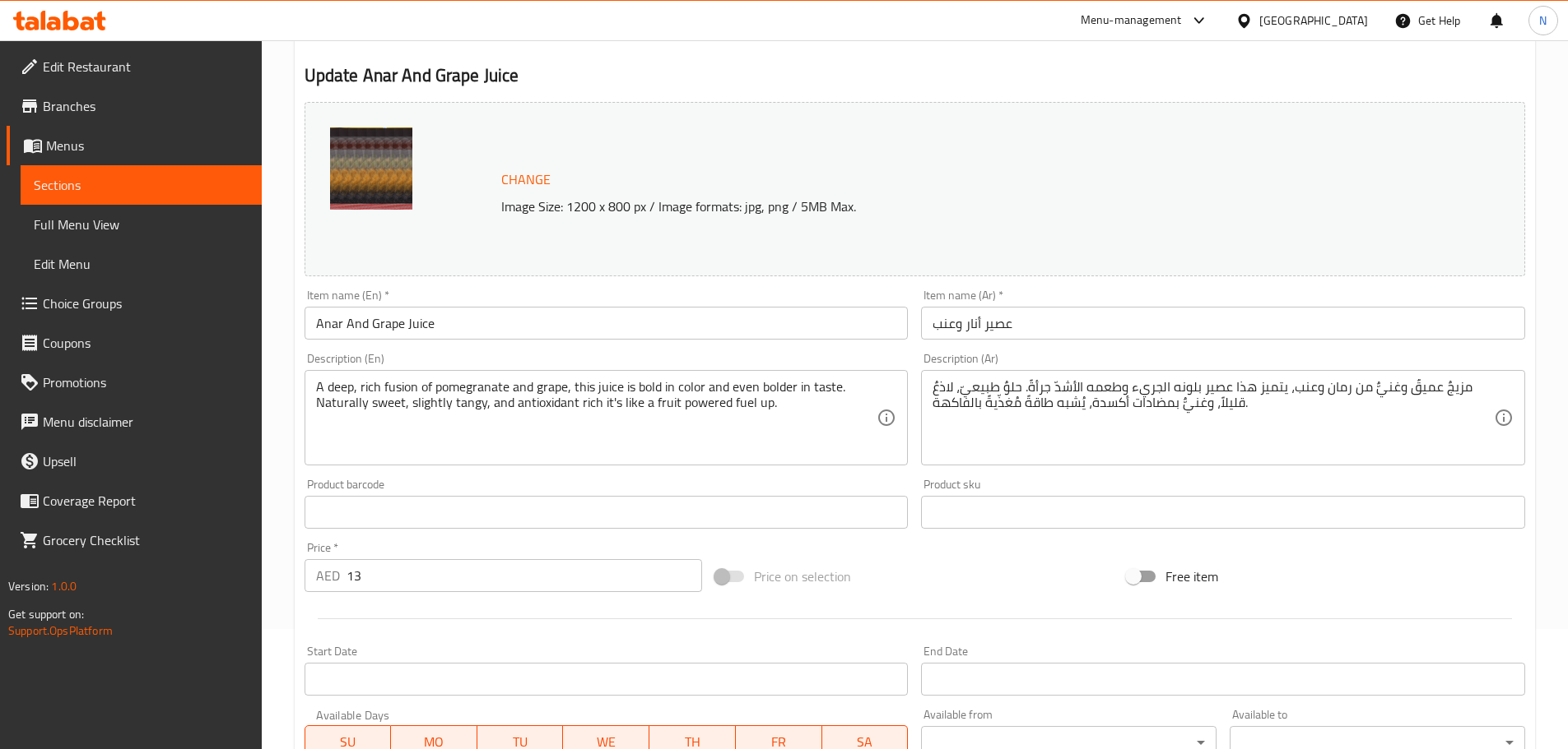
scroll to position [411, 0]
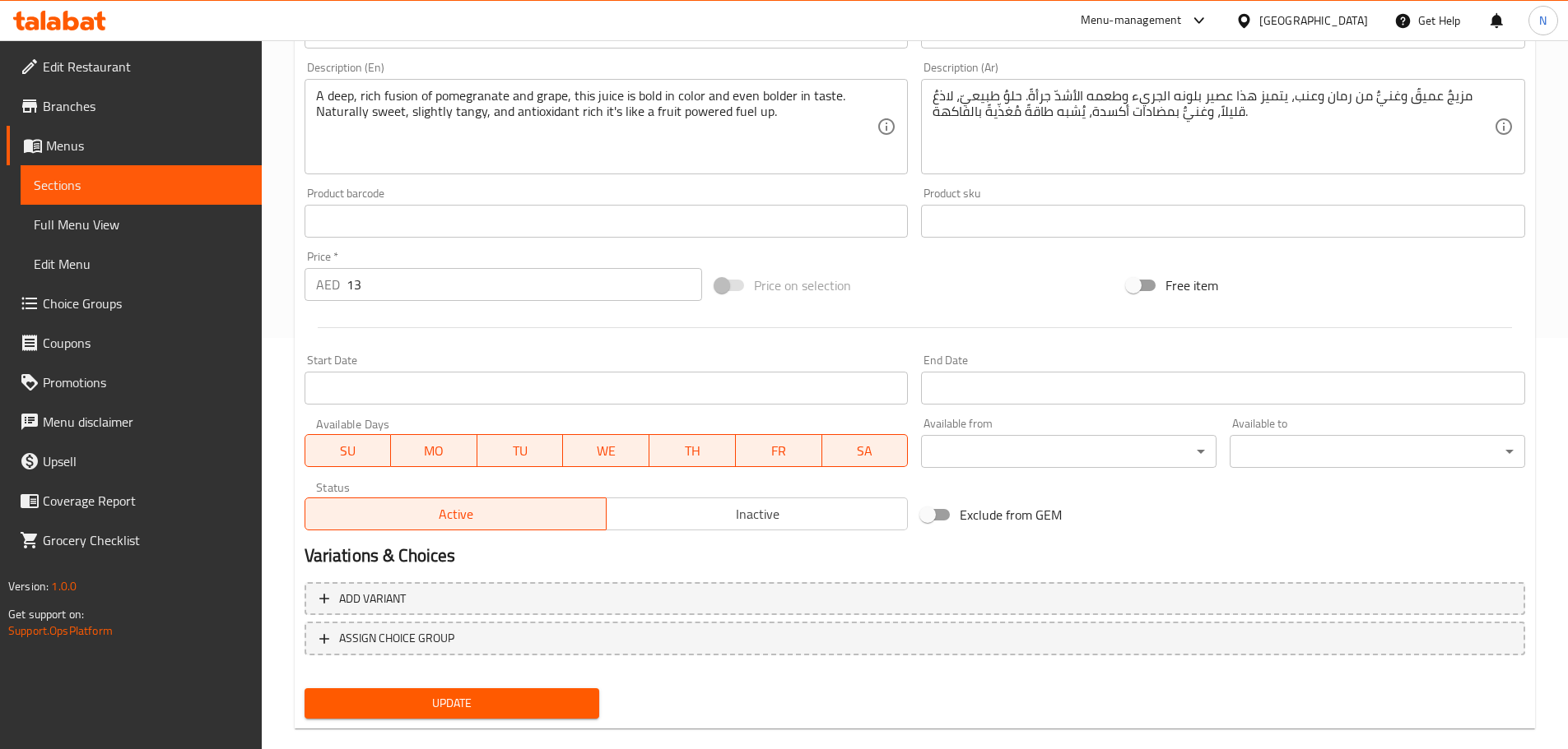
click at [527, 702] on span "Update" at bounding box center [451, 703] width 269 height 21
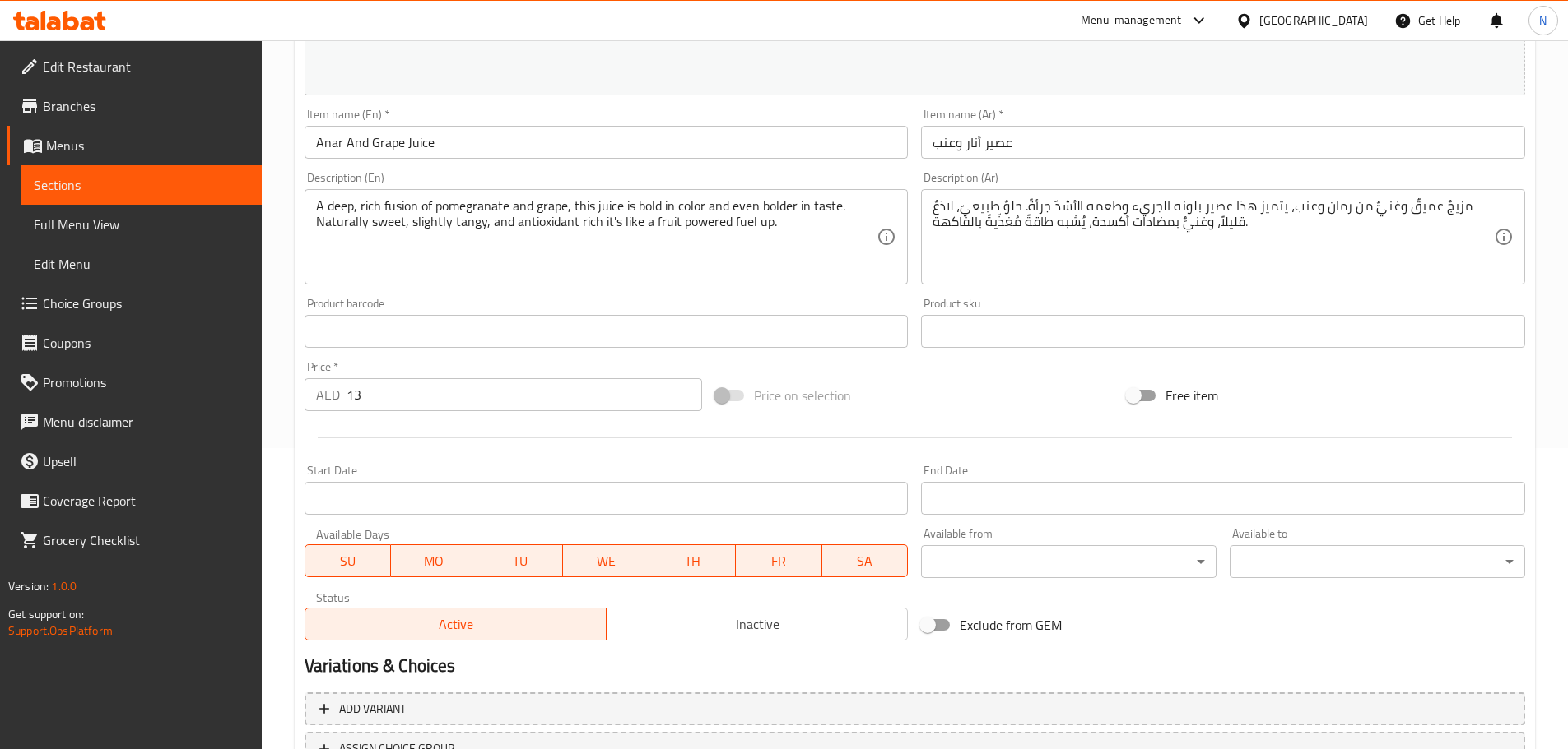
scroll to position [437, 0]
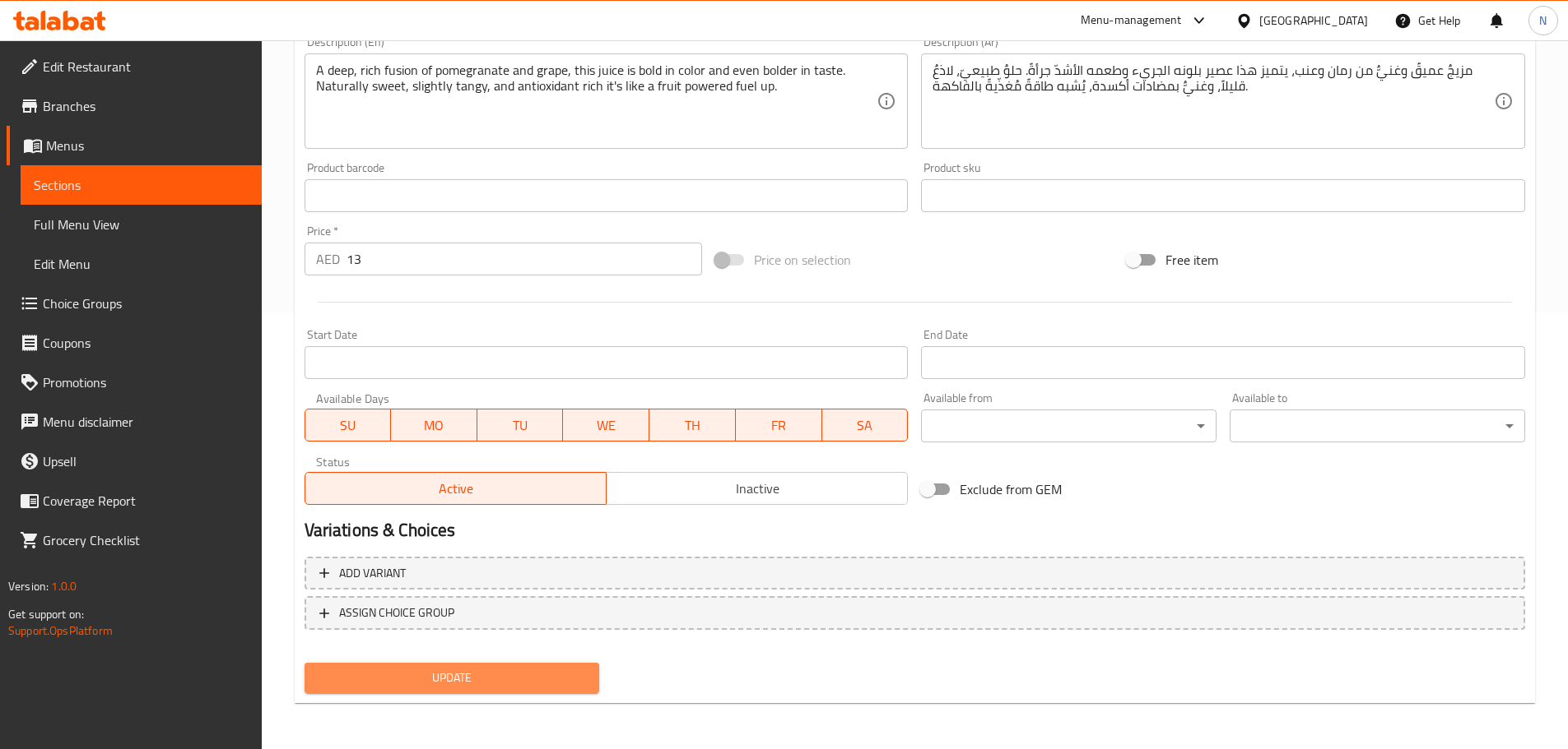
click at [465, 675] on span "Update" at bounding box center [451, 678] width 269 height 21
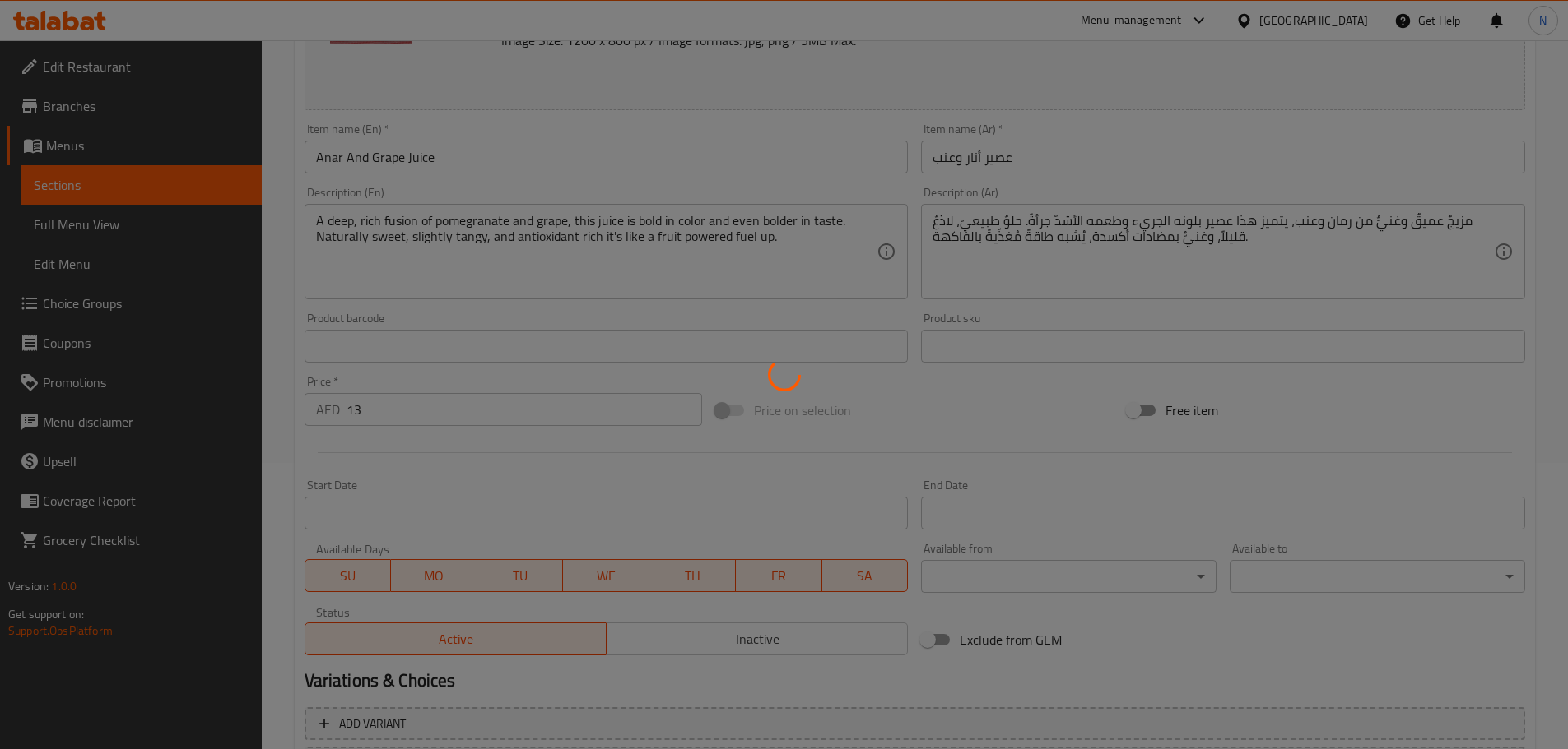
scroll to position [272, 0]
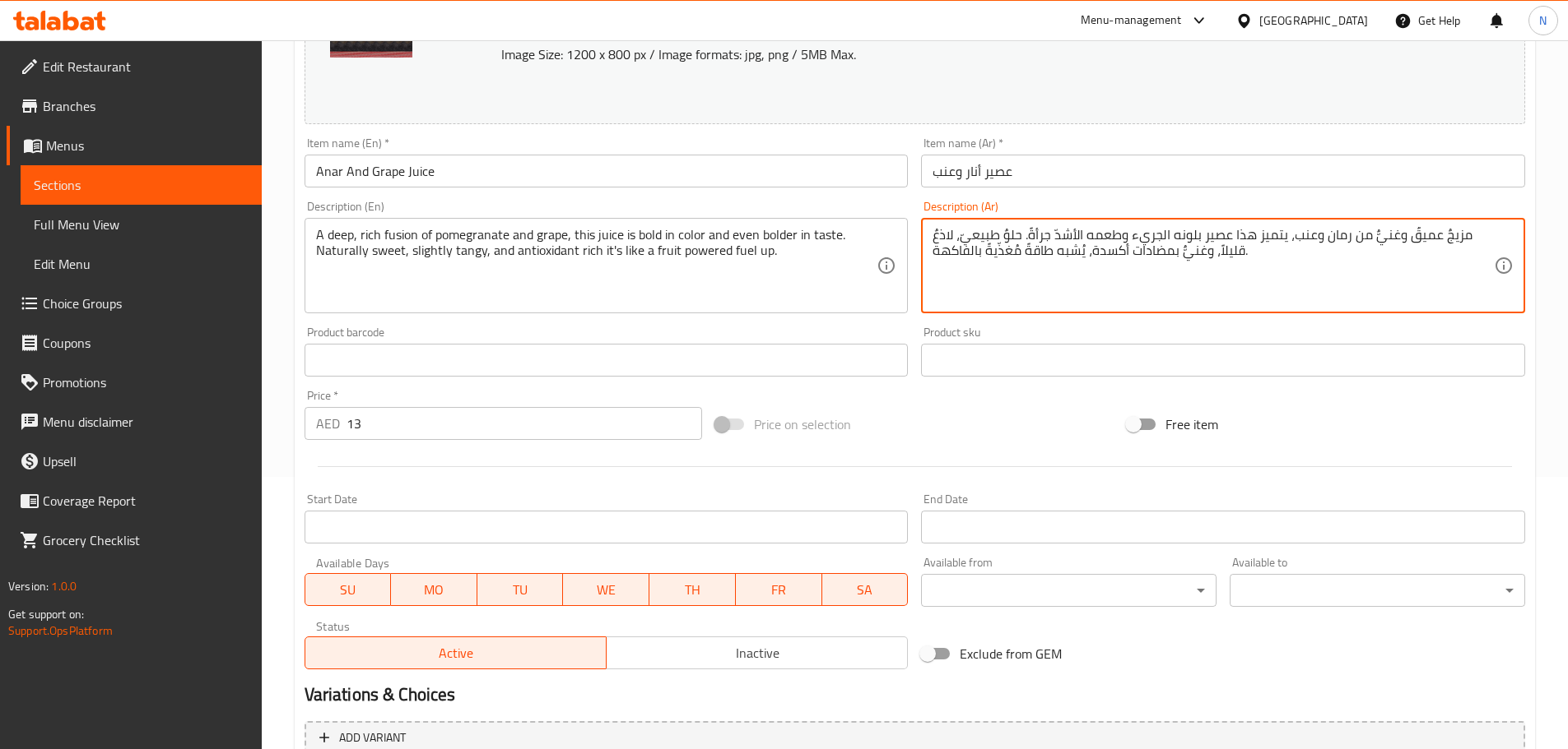
click at [1027, 235] on textarea "مزيجٌ عميقٌ وغنيٌّ من رمان وعنب، يتميز هذا عصير بلونه الجريء وطعمه الأشدّ جرأةً…" at bounding box center [1213, 266] width 561 height 78
click at [933, 231] on textarea "مزيجٌ عميقٌ وغنيٌّ من رمان وعنب، يتميز هذا عصير بلونه الجريء وطعمه الأشدّ جرأة.…" at bounding box center [1213, 266] width 561 height 78
click at [935, 239] on textarea "مزيجٌ عميقٌ وغنيٌّ من رمان وعنب، يتميز هذا عصير بلونه الجريء وطعمه الأشدّ جرأة.…" at bounding box center [1213, 266] width 561 height 78
click at [952, 236] on textarea "مزيجٌ عميقٌ وغنيٌّ من رمان وعنب، يتميز هذا عصير بلونه الجريء وطعمه الأشدّ جرأة.…" at bounding box center [1213, 266] width 561 height 78
click at [1407, 239] on textarea "مزيجٌ عميقٌ وغنيٌّ من رمان وعنب، يتميز هذا عصير بلونه الجريء وطعمه الأشدّ جرأة.…" at bounding box center [1213, 266] width 561 height 78
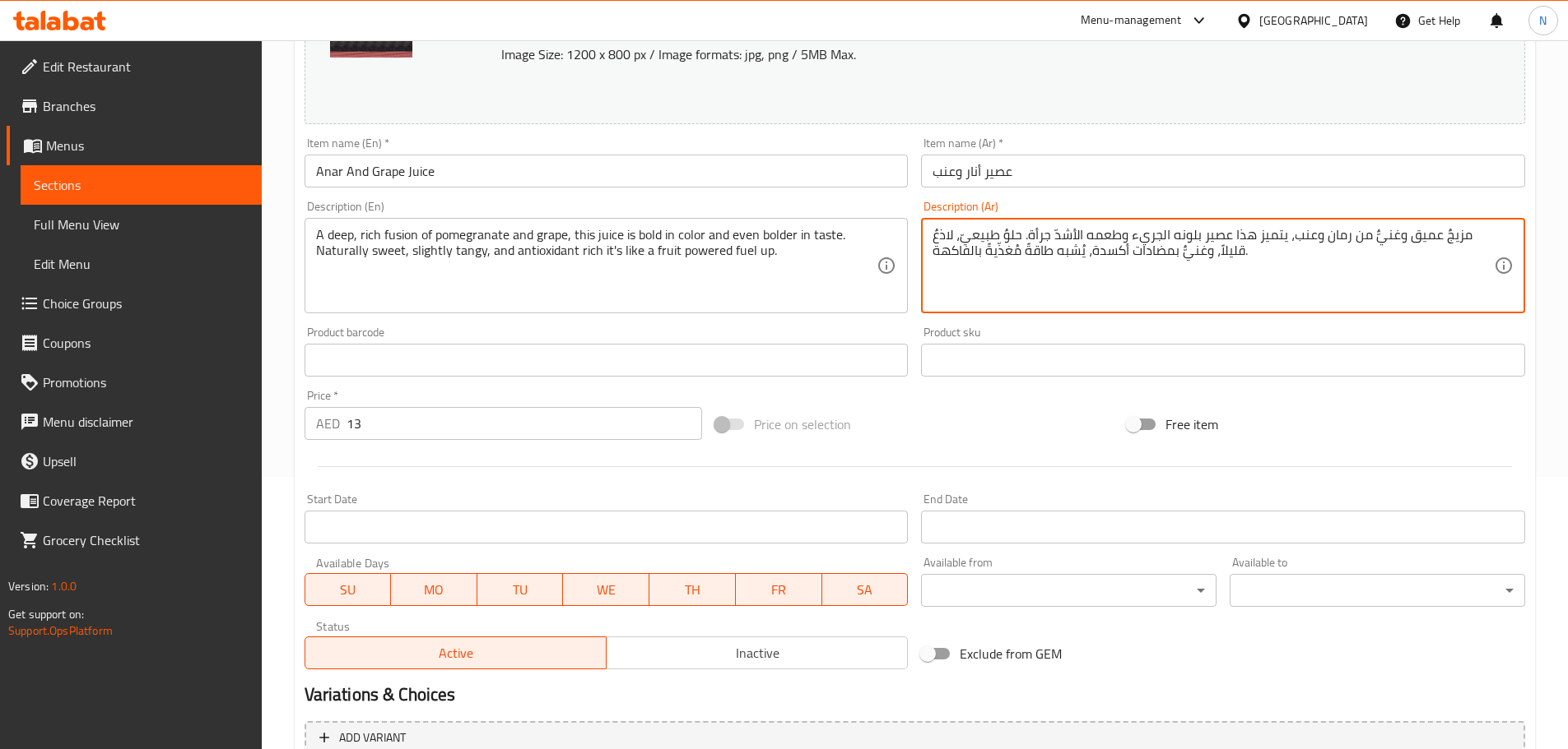
click at [1443, 241] on textarea "مزيجٌ عميق وغنيٌّ من رمان وعنب، يتميز هذا عصير بلونه الجريء وطعمه الأشدّ جرأة. …" at bounding box center [1213, 266] width 561 height 78
click at [1373, 239] on textarea "مزيج عميق وغنيٌّ من رمان وعنب، يتميز هذا عصير بلونه الجريء وطعمه الأشدّ جرأة. ح…" at bounding box center [1213, 266] width 561 height 78
click at [1179, 259] on textarea "مزيج عميق وغنيٌ من رمان وعنب، يتميز هذا عصير بلونه الجريء وطعمه الأشدّ جرأة. حل…" at bounding box center [1213, 266] width 561 height 78
click at [1077, 249] on textarea "مزيج عميق وغنيٌ من رمان وعنب، يتميز هذا عصير بلونه الجريء وطعمه الأشدّ جرأة. حل…" at bounding box center [1213, 266] width 561 height 78
click at [1010, 251] on textarea "مزيج عميق وغنيٌ من رمان وعنب، يتميز هذا عصير بلونه الجريء وطعمه الأشدّ جرأة. حل…" at bounding box center [1213, 266] width 561 height 78
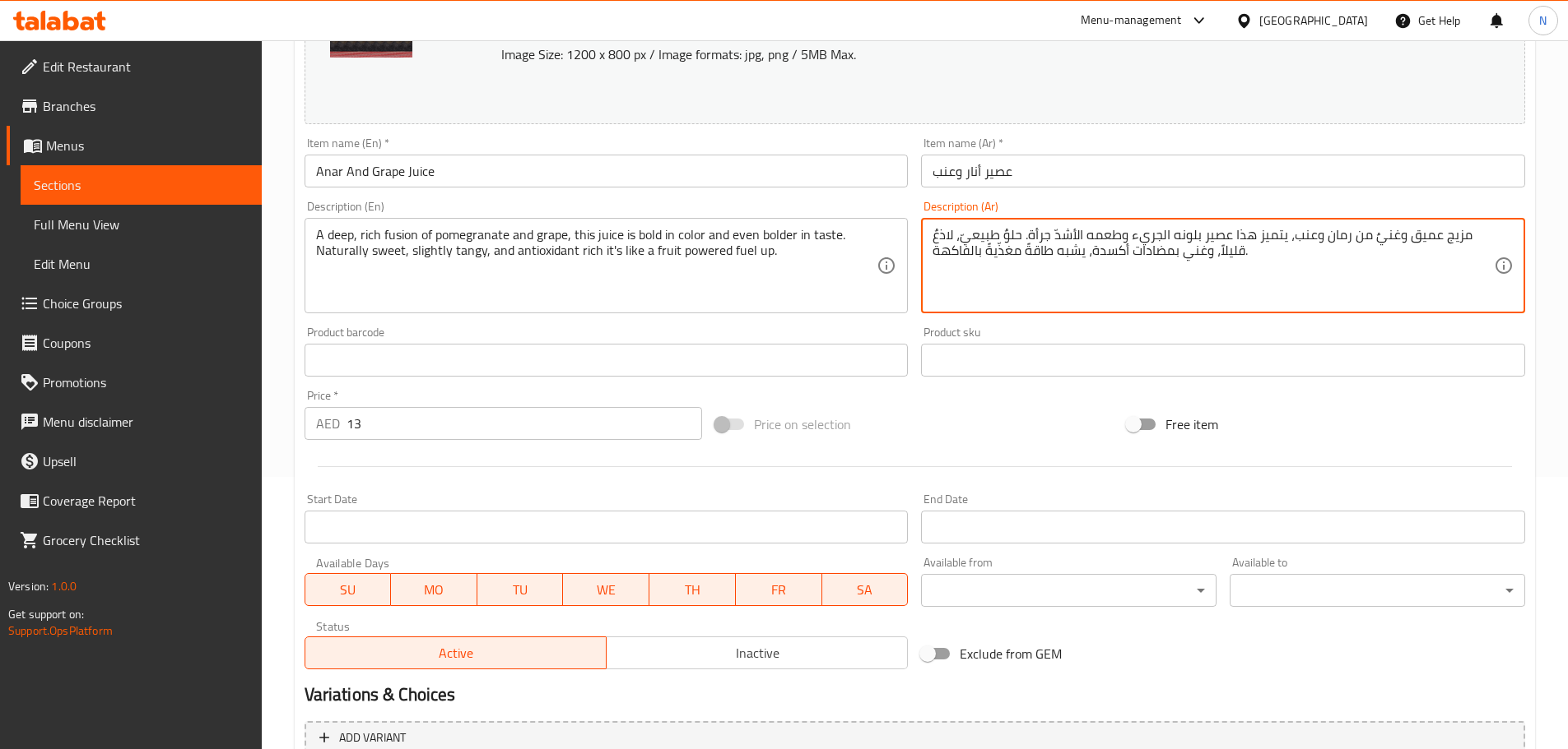
click at [1021, 254] on textarea "مزيج عميق وغنيٌ من رمان وعنب، يتميز هذا عصير بلونه الجريء وطعمه الأشدّ جرأة. حل…" at bounding box center [1213, 266] width 561 height 78
click at [1026, 250] on textarea "مزيج عميق وغنيٌ من رمان وعنب، يتميز هذا عصير بلونه الجريء وطعمه الأشدّ جرأة. حل…" at bounding box center [1213, 266] width 561 height 78
click at [997, 257] on textarea "مزيج عميق وغنيٌ من رمان وعنب، يتميز هذا عصير بلونه الجريء وطعمه الأشدّ جرأة. حل…" at bounding box center [1213, 266] width 561 height 78
click at [986, 253] on textarea "مزيج عميق وغنيٌ من رمان وعنب، يتميز هذا عصير بلونه الجريء وطعمه الأشدّ جرأة. حل…" at bounding box center [1213, 266] width 561 height 78
click at [1005, 235] on textarea "مزيج عميق وغنيٌ من رمان وعنب، يتميز هذا عصير بلونه الجريء وطعمه الأشدّ جرأة. حل…" at bounding box center [1213, 266] width 561 height 78
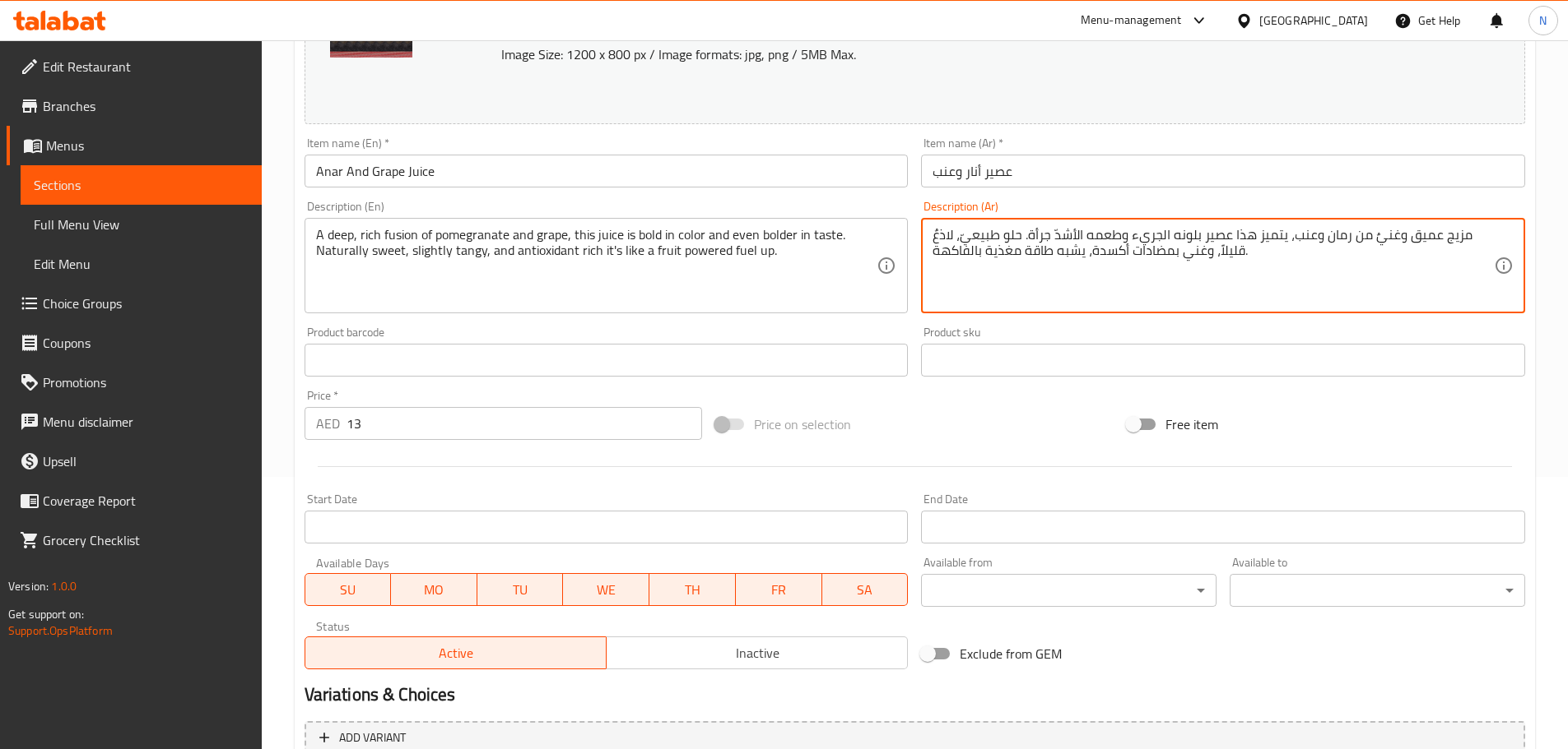
click at [1054, 234] on textarea "مزيج عميق وغنيٌ من رمان وعنب، يتميز هذا عصير بلونه الجريء وطعمه الأشدّ جرأة. حل…" at bounding box center [1213, 266] width 561 height 78
click at [933, 233] on textarea "مزيج عميق وغنيٌ من رمان وعنب، يتميز هذا عصير بلونه الجريء وطعمه الأشد جرأة. حلو…" at bounding box center [1213, 266] width 561 height 78
click at [1369, 240] on textarea "مزيج عميق وغنيٌ من رمان وعنب، يتميز هذا عصير بلونه الجريء وطعمه الأشد جرأة. حلو…" at bounding box center [1213, 266] width 561 height 78
click at [1372, 236] on textarea "مزيج عميق وغنيٌ من رمان وعنب، يتميز هذا عصير بلونه الجريء وطعمه الأشد جرأة. حلو…" at bounding box center [1213, 266] width 561 height 78
type textarea "مزيج عميق وغني من رمان وعنب، يتميز هذا عصير بلونه الجريء وطعمه الأشد جرأة. حلو …"
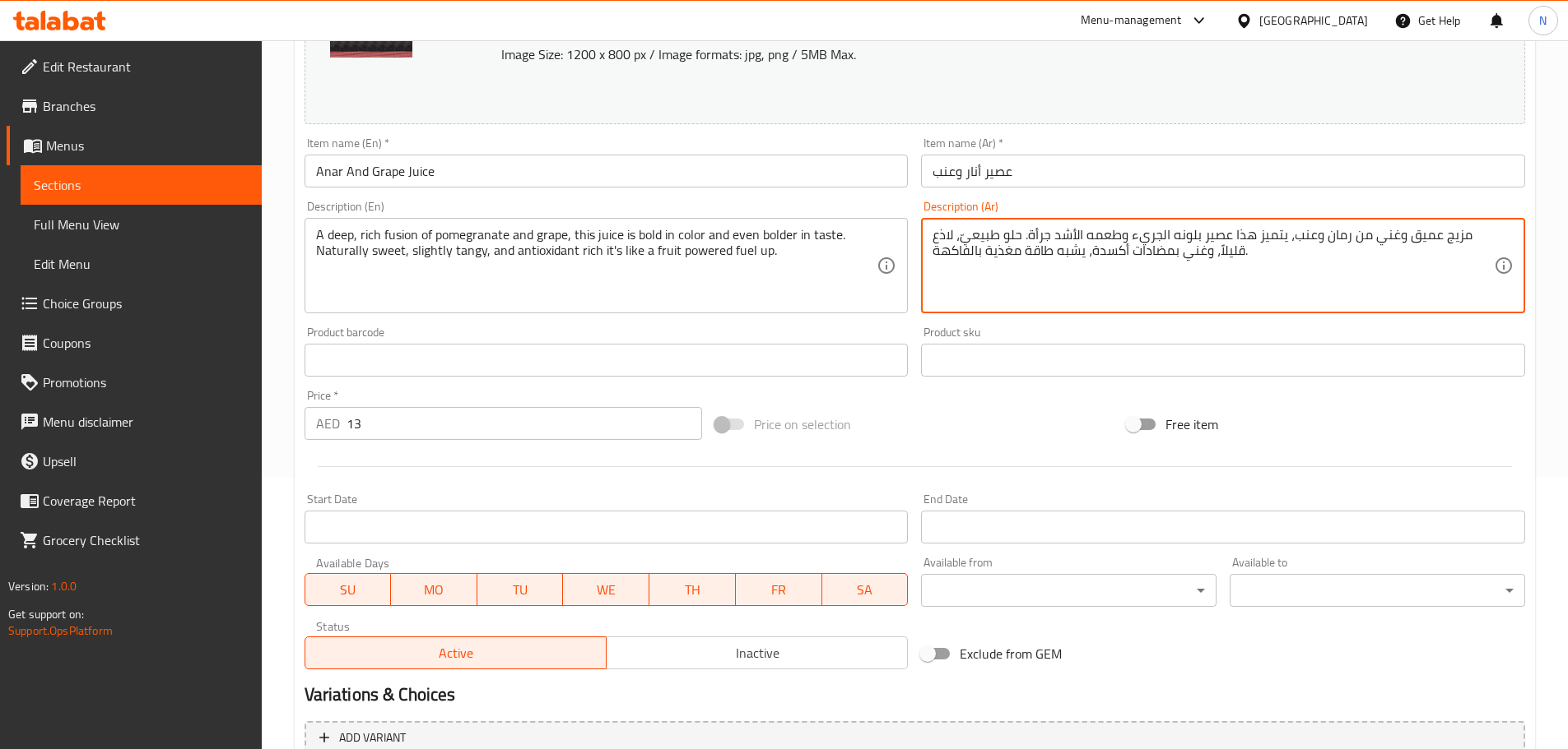
click at [1330, 425] on div "Free item" at bounding box center [1325, 424] width 411 height 45
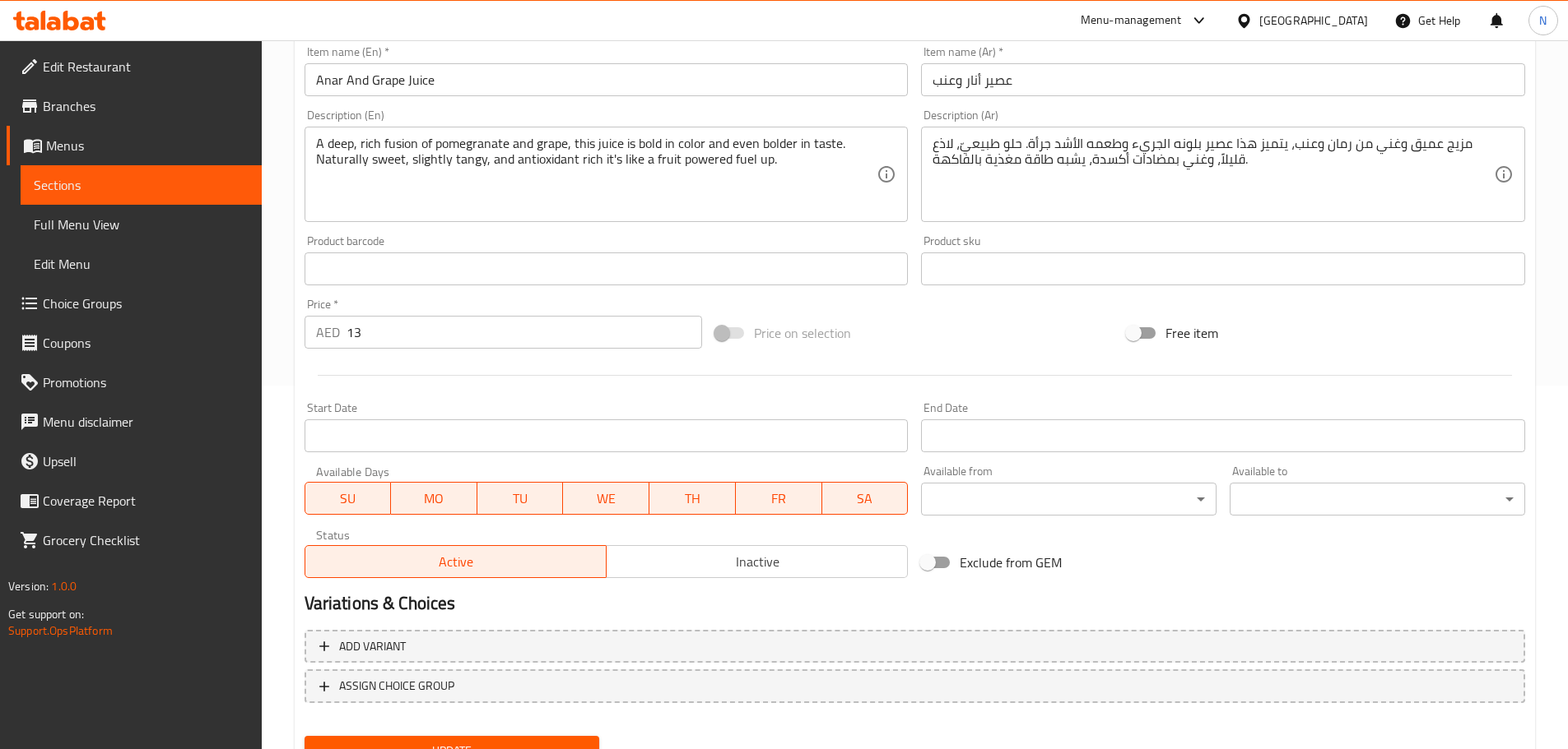
scroll to position [437, 0]
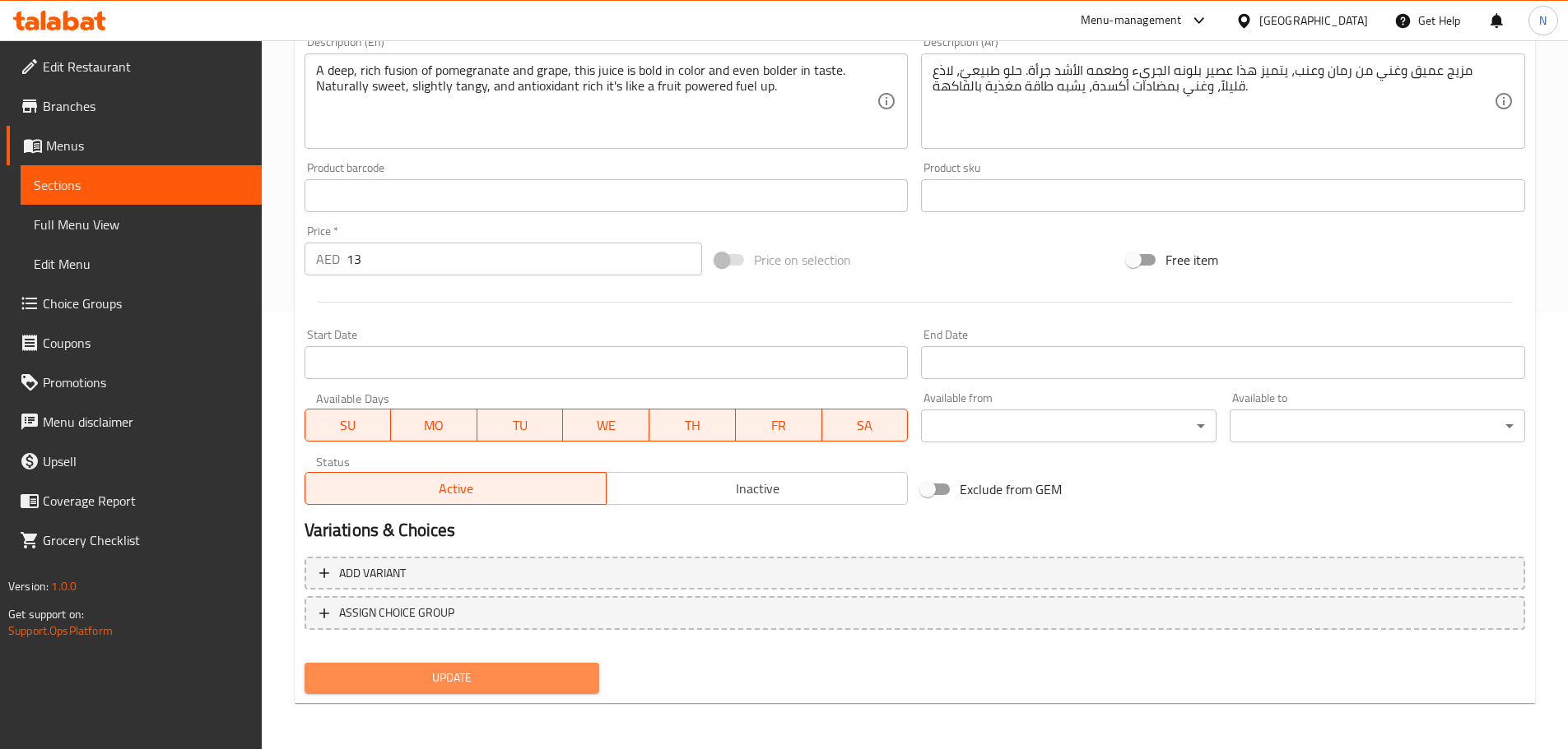
click at [469, 680] on span "Update" at bounding box center [451, 678] width 269 height 21
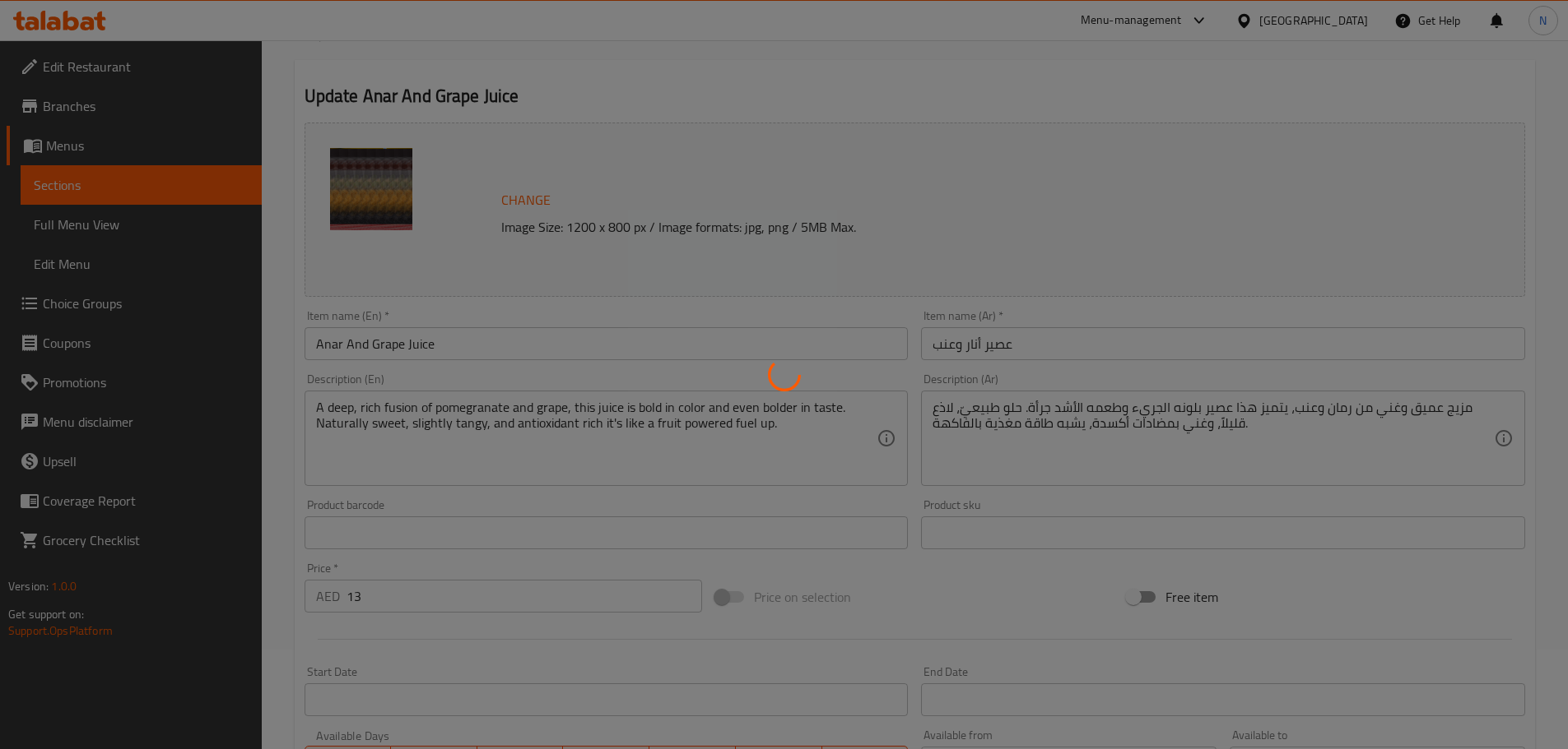
scroll to position [0, 0]
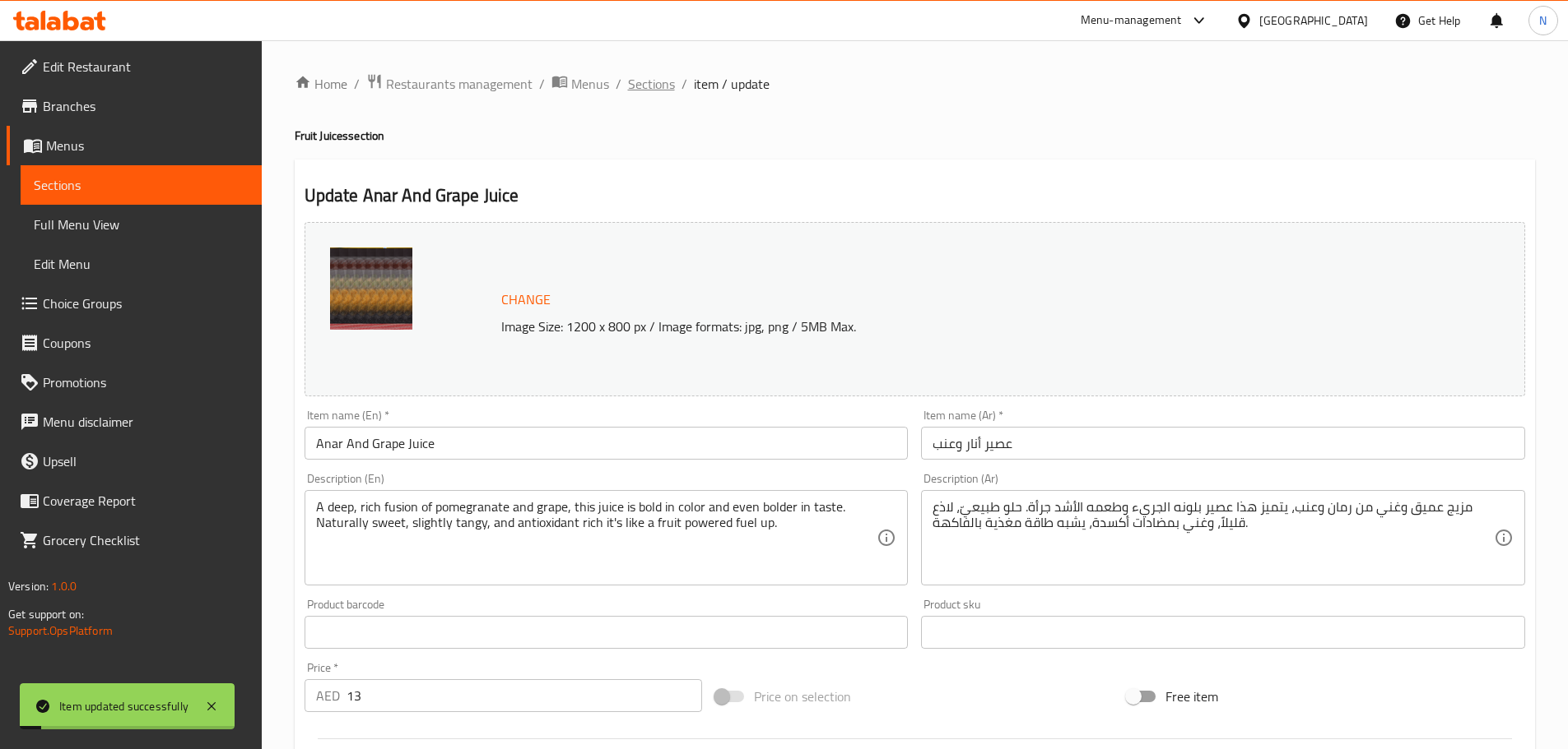
click at [652, 91] on span "Sections" at bounding box center [650, 84] width 47 height 20
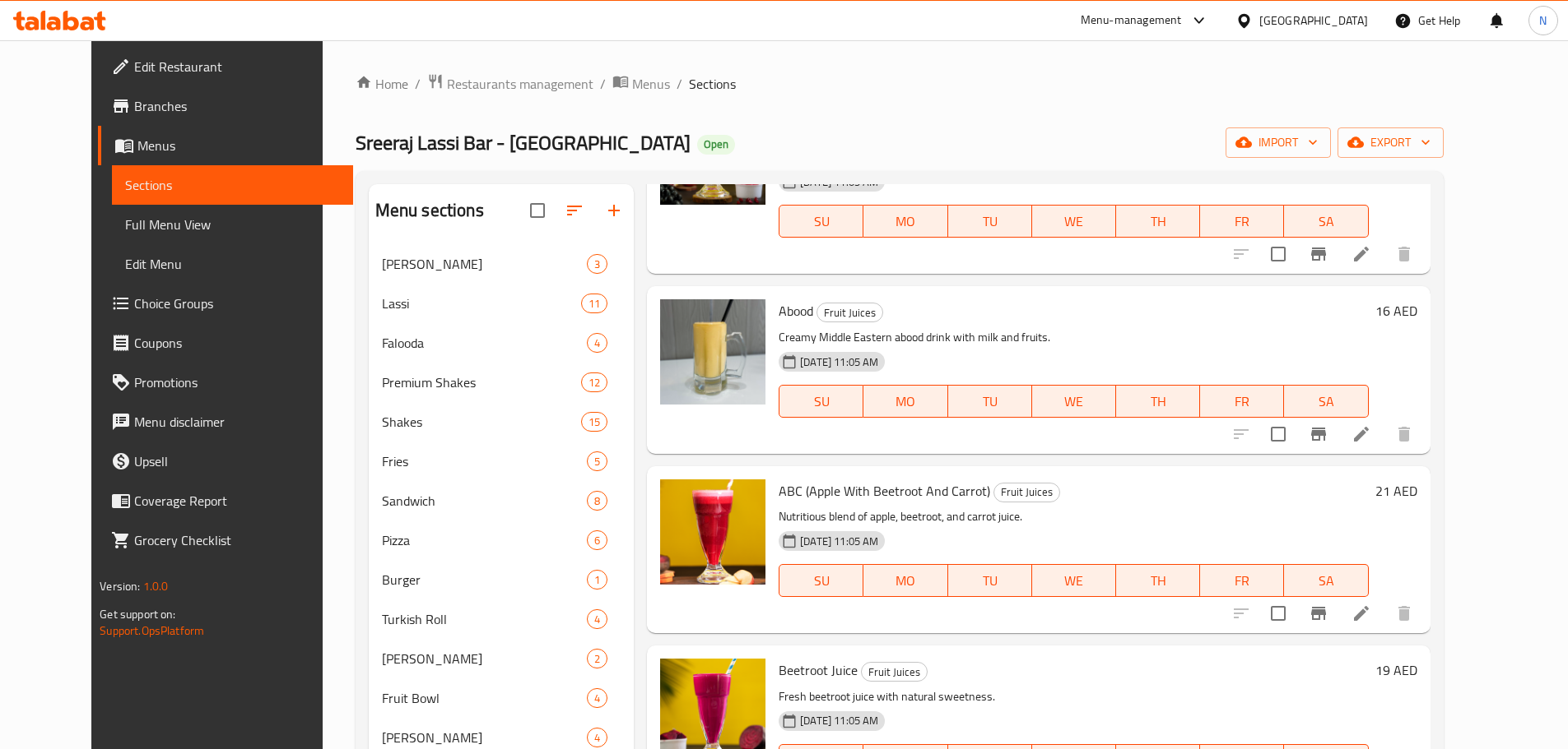
scroll to position [2906, 0]
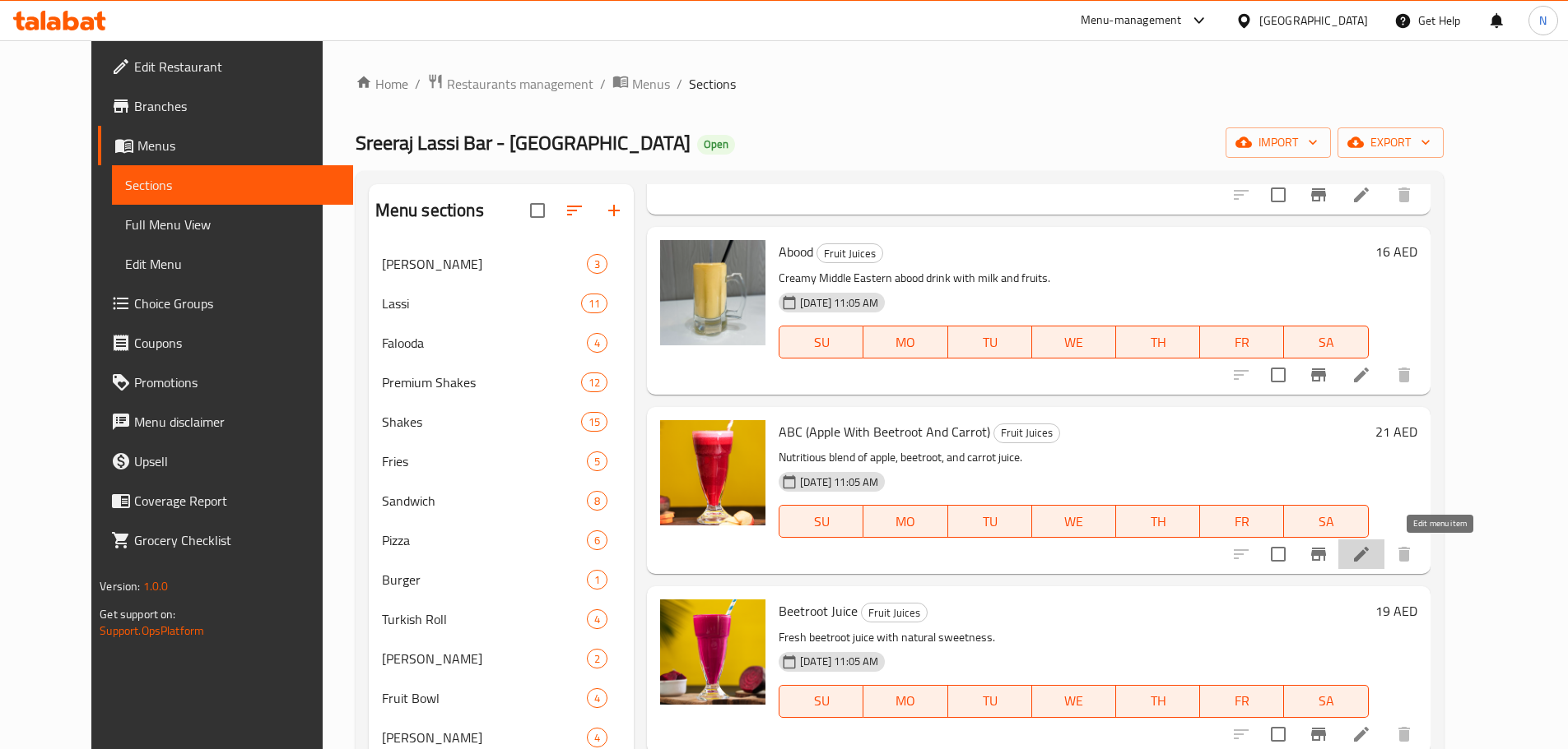
click at [1371, 555] on icon at bounding box center [1361, 555] width 20 height 20
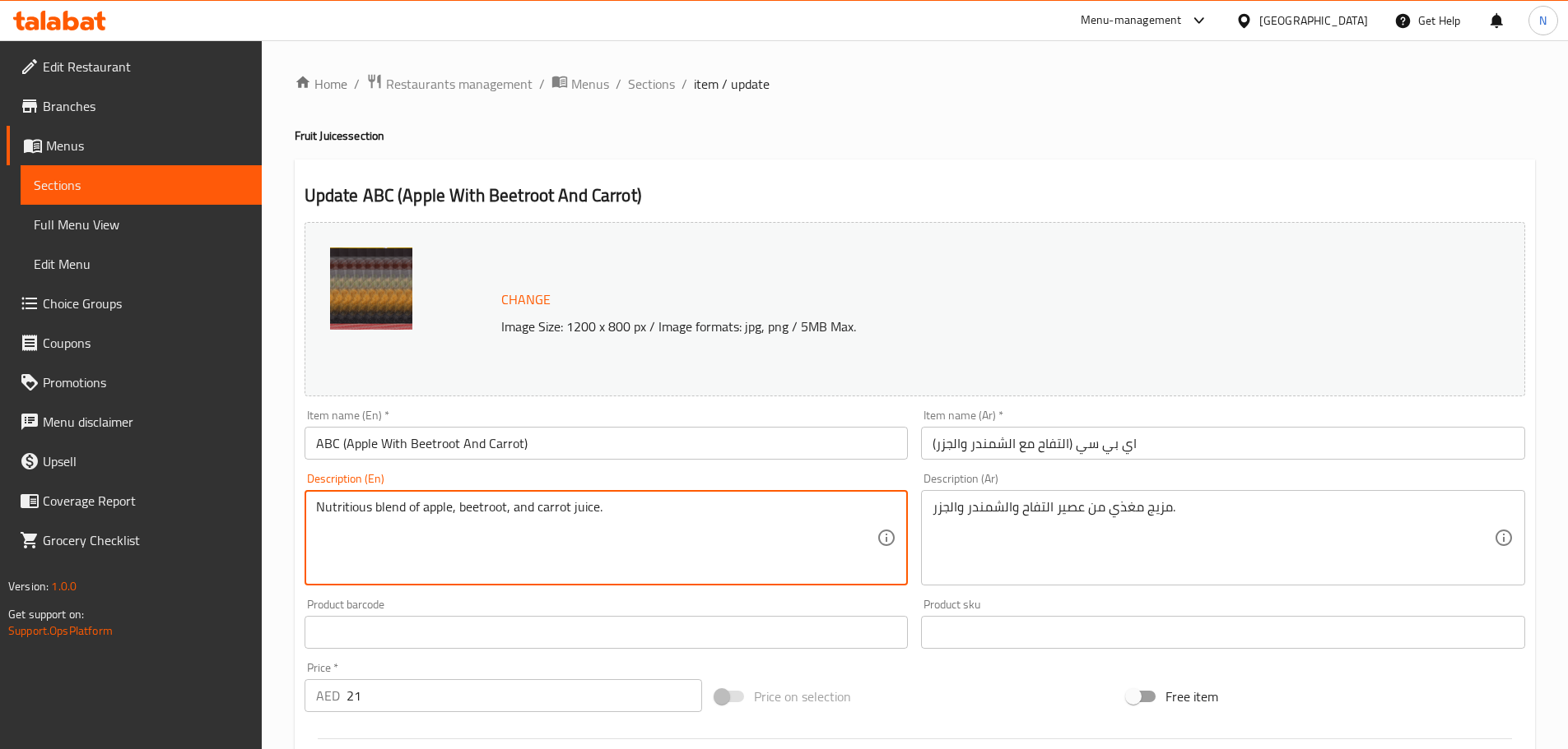
click at [499, 501] on textarea "Nutritious blend of apple, beetroot, and carrot juice." at bounding box center [597, 538] width 561 height 78
paste textarea "A powerhouse trio that tastes as good as it feels. The ABC Juice blends sweet a…"
type textarea "A powerhouse trio that tastes as good as it feels. The ABC Juice blends sweet a…"
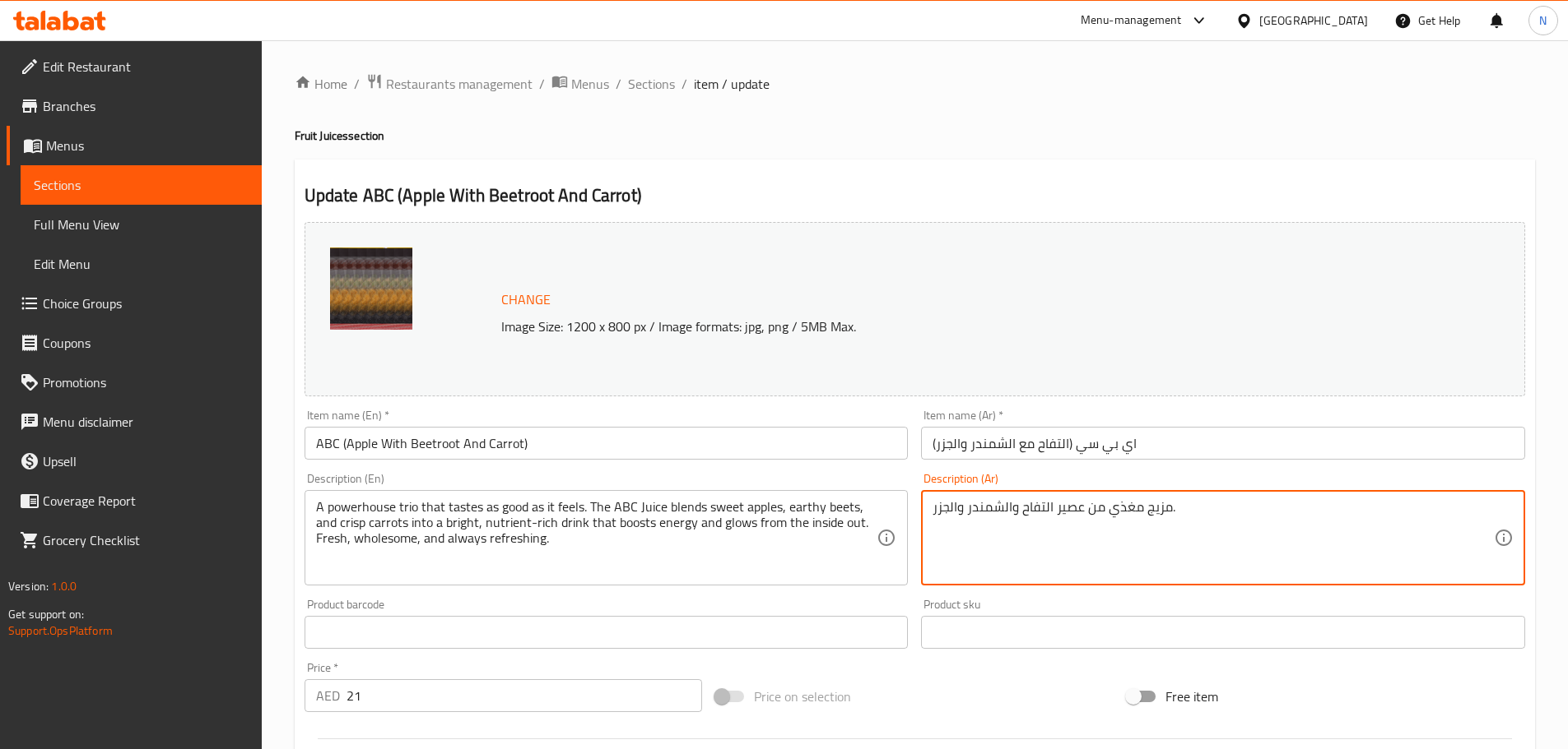
click at [1026, 501] on textarea "مزيج مغذي من عصير التفاح والشمندر والجزر." at bounding box center [1213, 538] width 561 height 78
paste textarea "ثلاثي قوي، طعمه لذيذ كما هو شعوره. يمزج عصير ABC بين التفاح الحلو والشمندر التر…"
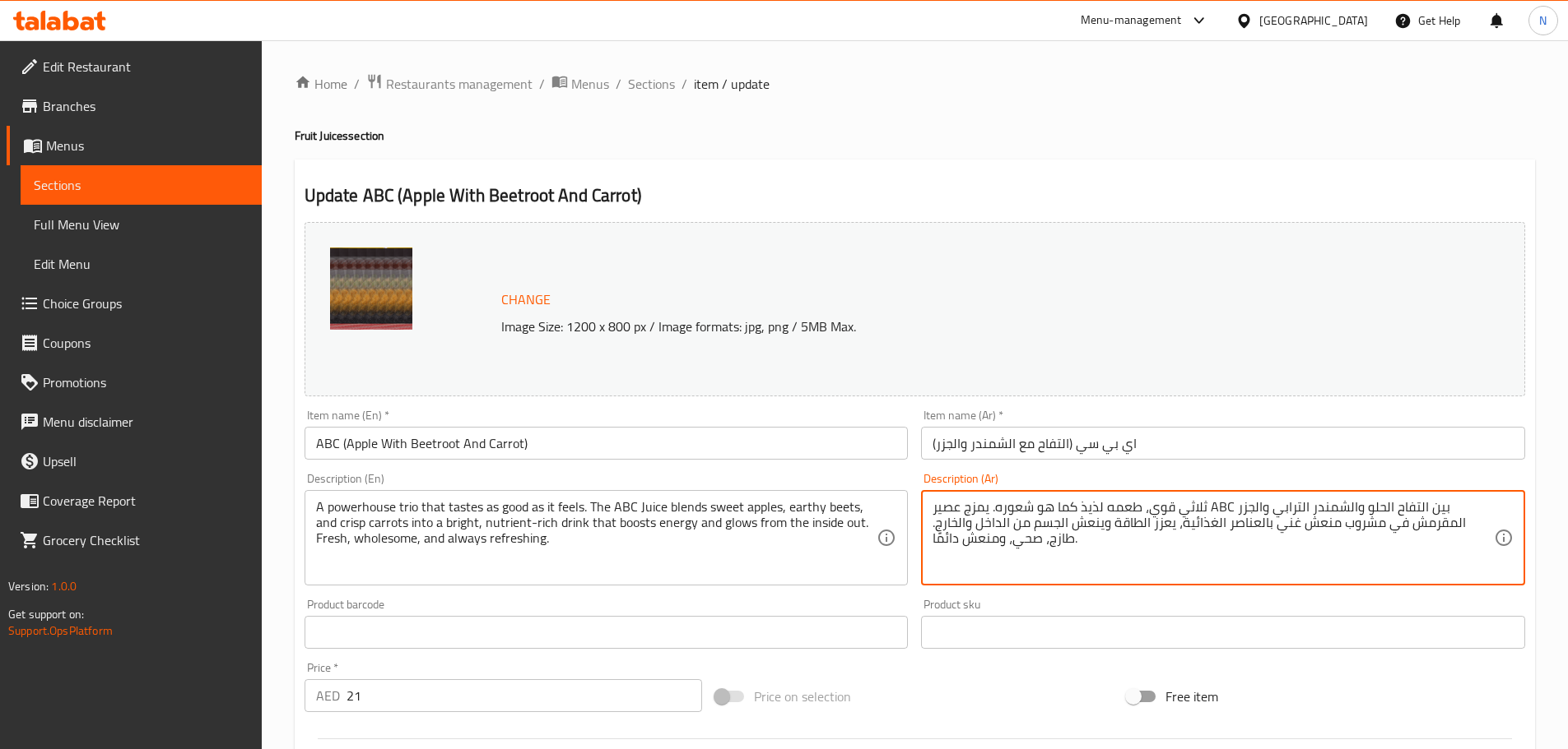
click at [1413, 507] on textarea "ثلاثي قوي، طعمه لذيذ كما هو شعوره. يمزج عصير ABC بين التفاح الحلو والشمندر التر…" at bounding box center [1213, 538] width 561 height 78
click at [1218, 502] on textarea "ثلاثي قوي، طعمه لذيذ كما هو شعوره. يمزج عصير ABC بين التفاح الحلو والشمندر التر…" at bounding box center [1213, 538] width 561 height 78
click at [1078, 503] on textarea "ثلاثي قوي، طعمه لذيذ كما هو شعوره. يمزج عصير أى بى سى بين تفاح الحلو والشمندر ا…" at bounding box center [1213, 538] width 561 height 78
click at [1045, 511] on textarea "ثلاثي قوي، طعمه لذيذ كما هو شعوره. يمزج عصير أى بى سى بين تفاح حلو والشمندر الت…" at bounding box center [1213, 538] width 561 height 78
click at [996, 505] on textarea "ثلاثي قوي، طعمه لذيذ كما هو شعوره. يمزج عصير أى بى سى بين تفاح حلو، شمندر الترا…" at bounding box center [1213, 538] width 561 height 78
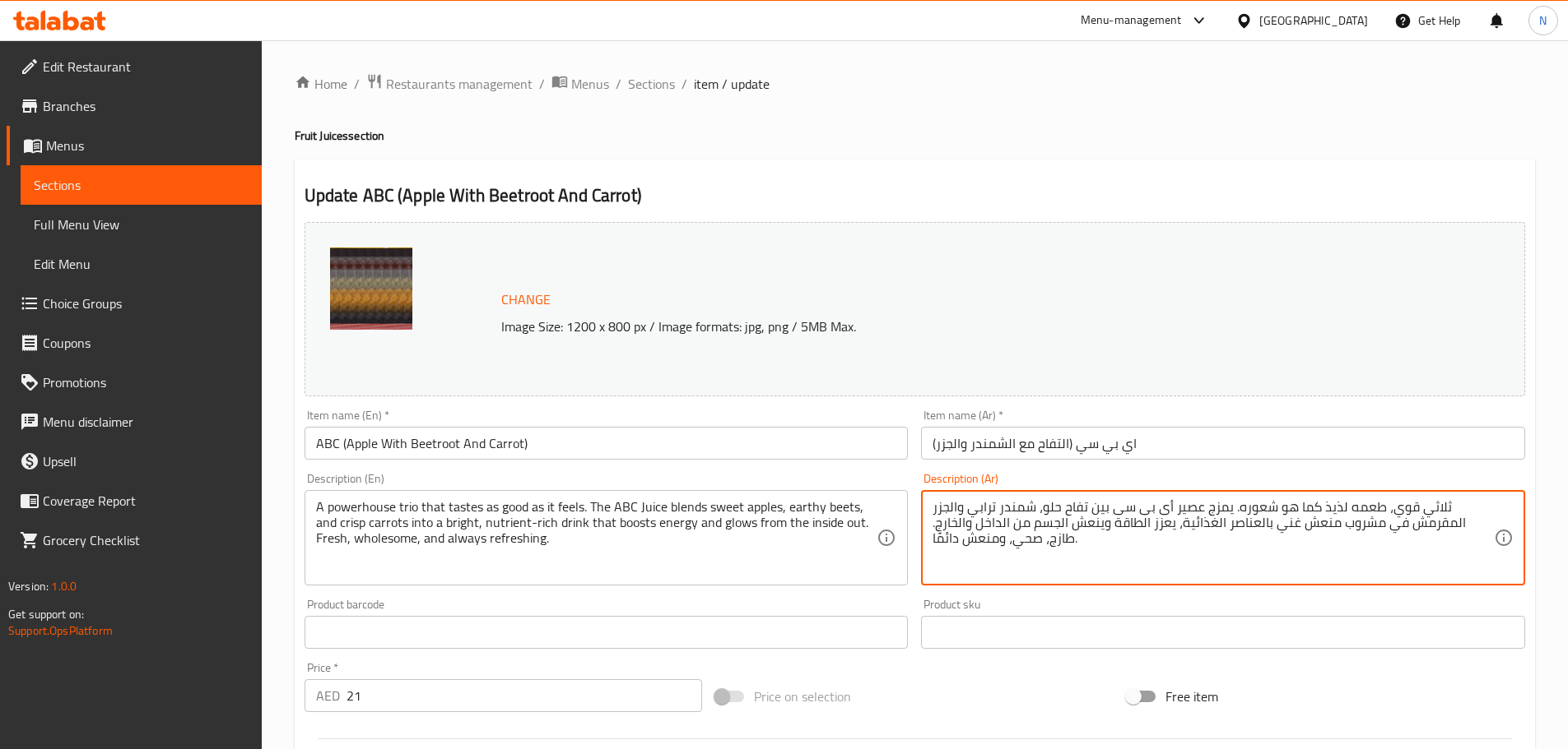
click at [948, 507] on textarea "ثلاثي قوي، طعمه لذيذ كما هو شعوره. يمزج عصير أى بى سى بين تفاح حلو، شمندر ترابي…" at bounding box center [1213, 538] width 561 height 78
click at [974, 508] on textarea "ثلاثي قوي، طعمه لذيذ كما هو شعوره. يمزج عصير أى بى سى بين تفاح حلو، شمندر ترابي…" at bounding box center [1213, 538] width 561 height 78
click at [975, 507] on textarea "ثلاثي قوي، طعمه لذيذ كما هو شعوره. يمزج عصير أى بى سى بين تفاح حلو، شمندر ترابي…" at bounding box center [1213, 538] width 561 height 78
click at [1206, 524] on textarea "ثلاثي قوي، طعمه لذيذ كما هو شعوره. يمزج عصير أى بى سى بين تفاح حلو، شمندر ترابي…" at bounding box center [1213, 538] width 561 height 78
click at [977, 565] on textarea "ثلاثي قوي، طعمه لذيذ كما هو شعوره. يمزج عصير أى بى سى بين تفاح حلو، شمندر ترابي…" at bounding box center [1213, 538] width 561 height 78
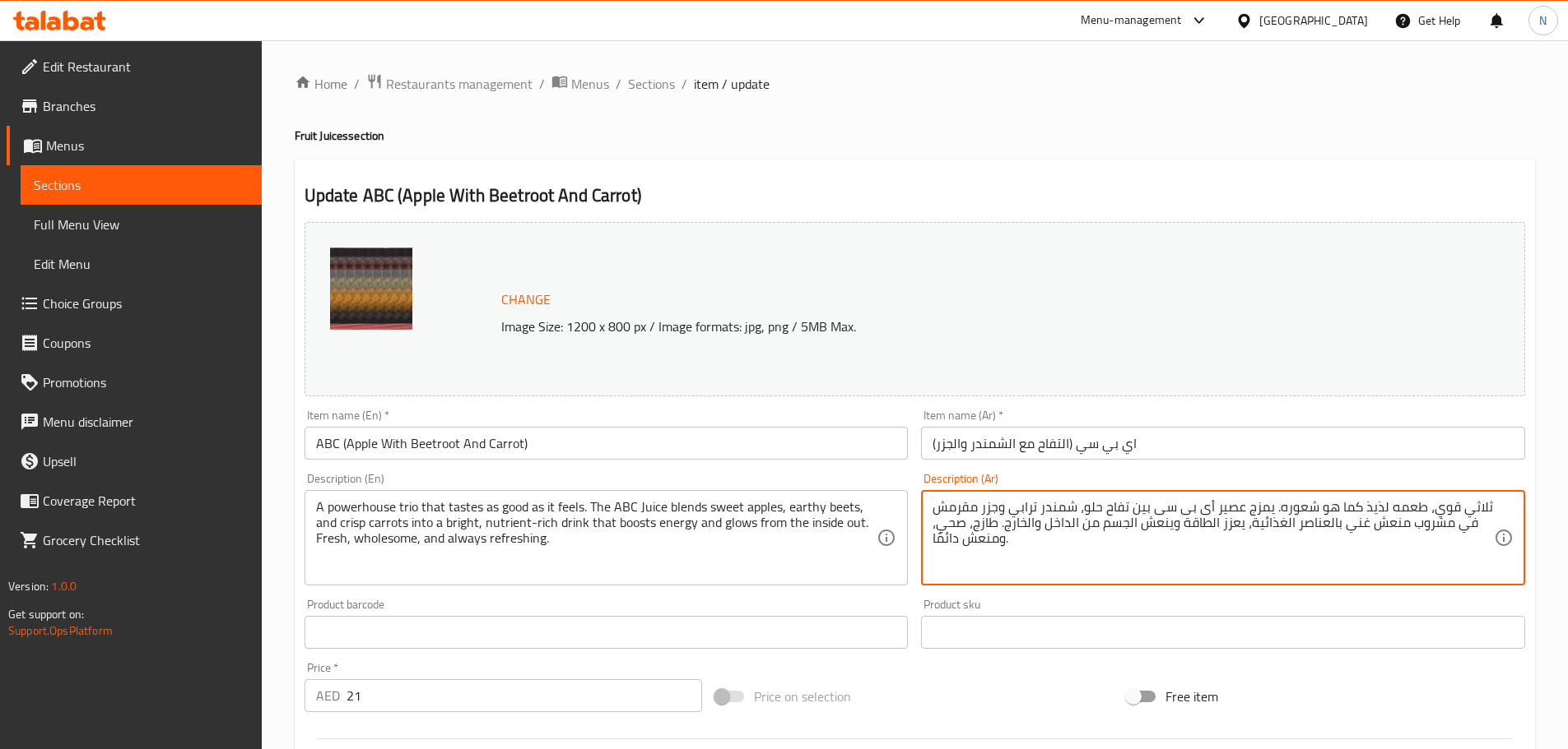
type textarea "ثلاثي قوي، طعمه لذيذ كما هو شعوره. يمزج عصير أى بى سى بين تفاح حلو، شمندر ترابي…"
click at [930, 673] on div "Change Image Size: 1200 x 800 px / Image formats: jpg, png / 5MB Max. Item name…" at bounding box center [915, 583] width 1233 height 733
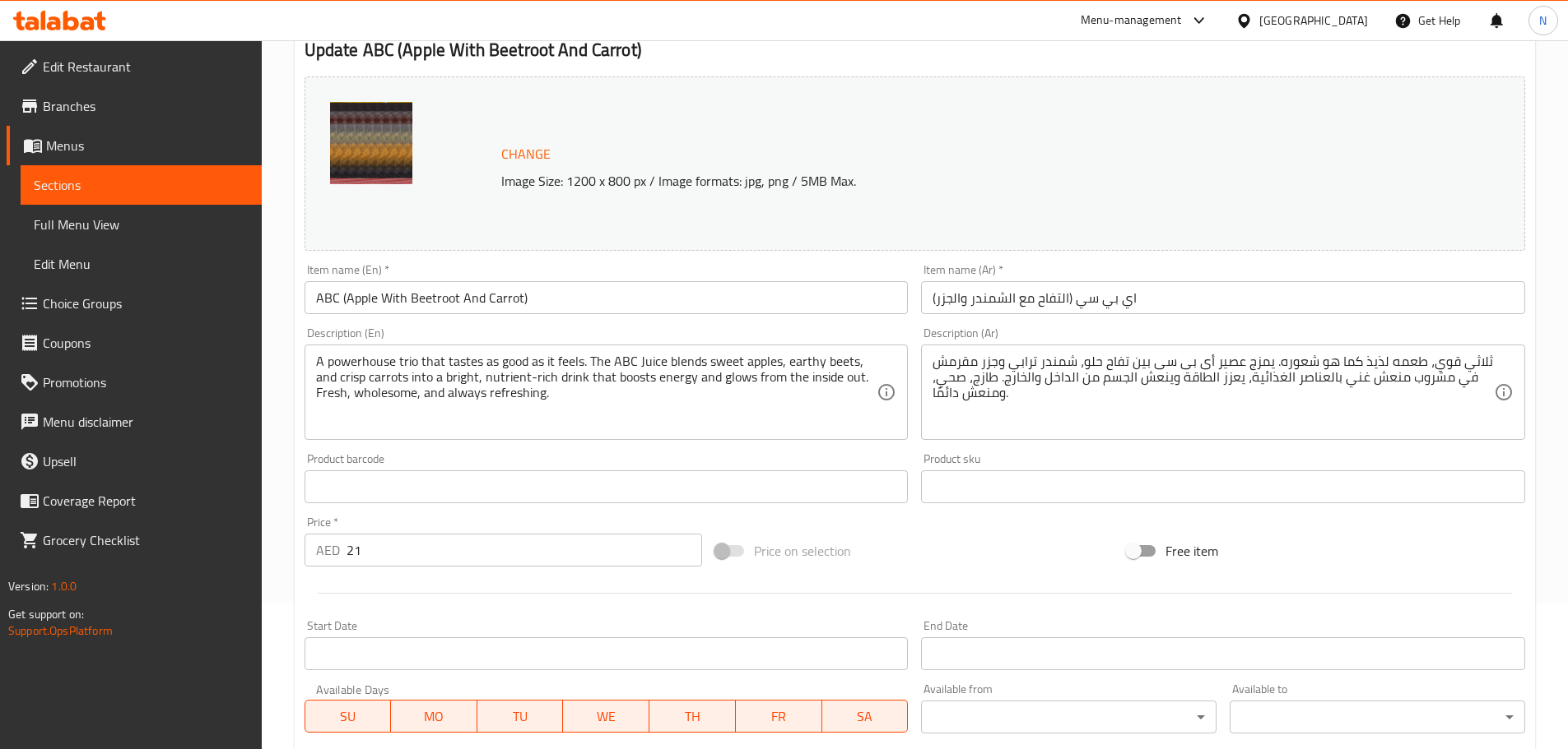
scroll to position [437, 0]
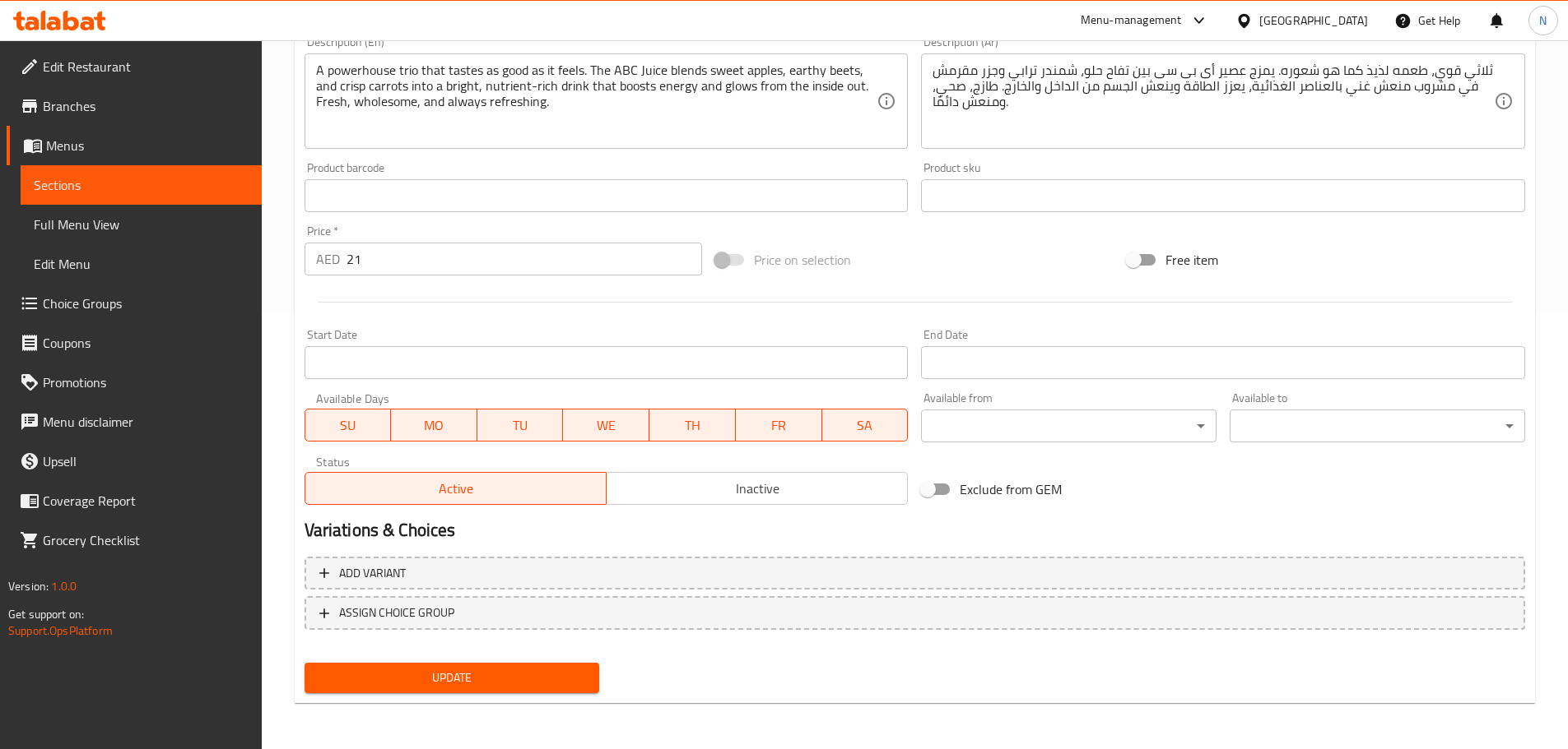
click at [445, 671] on span "Update" at bounding box center [451, 678] width 269 height 21
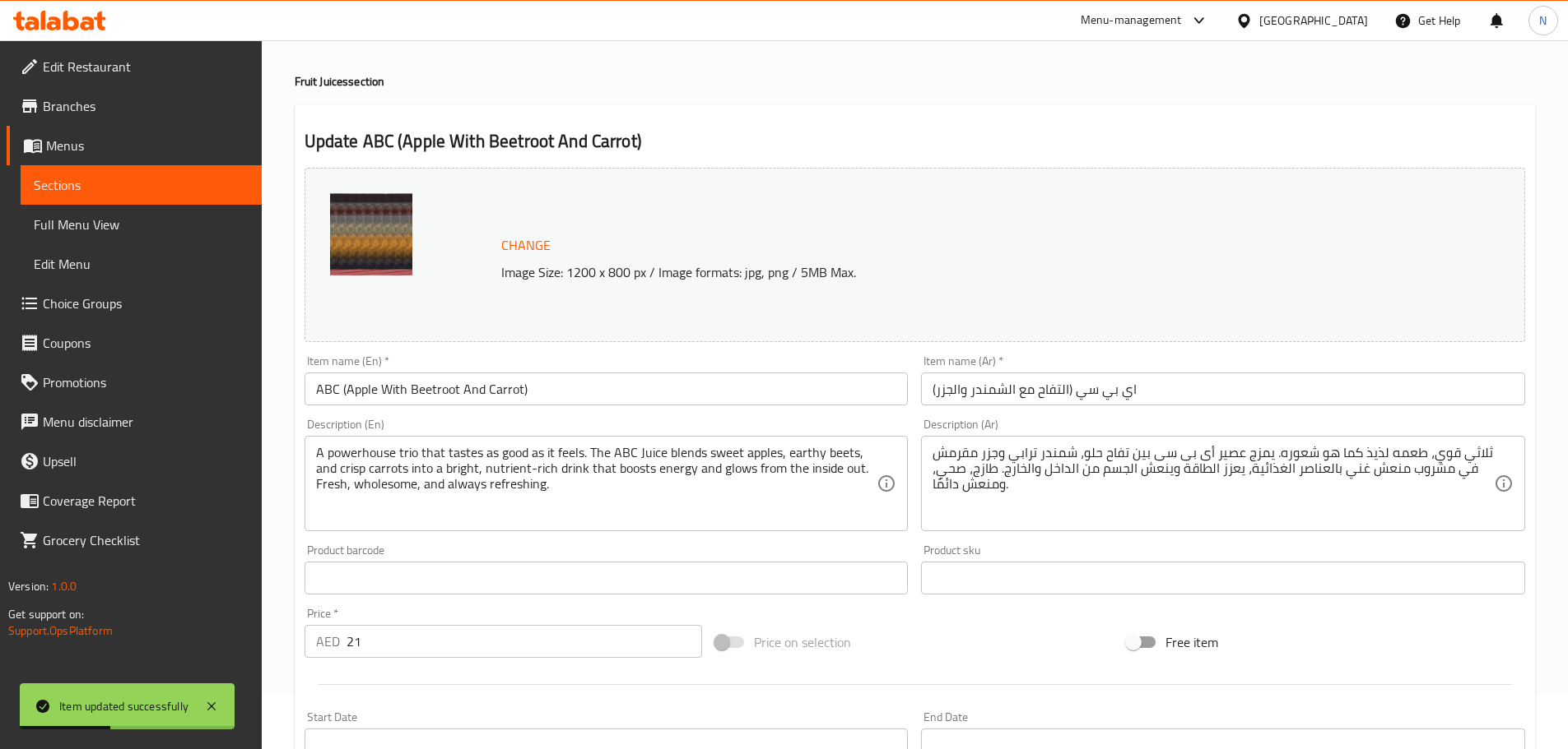
scroll to position [0, 0]
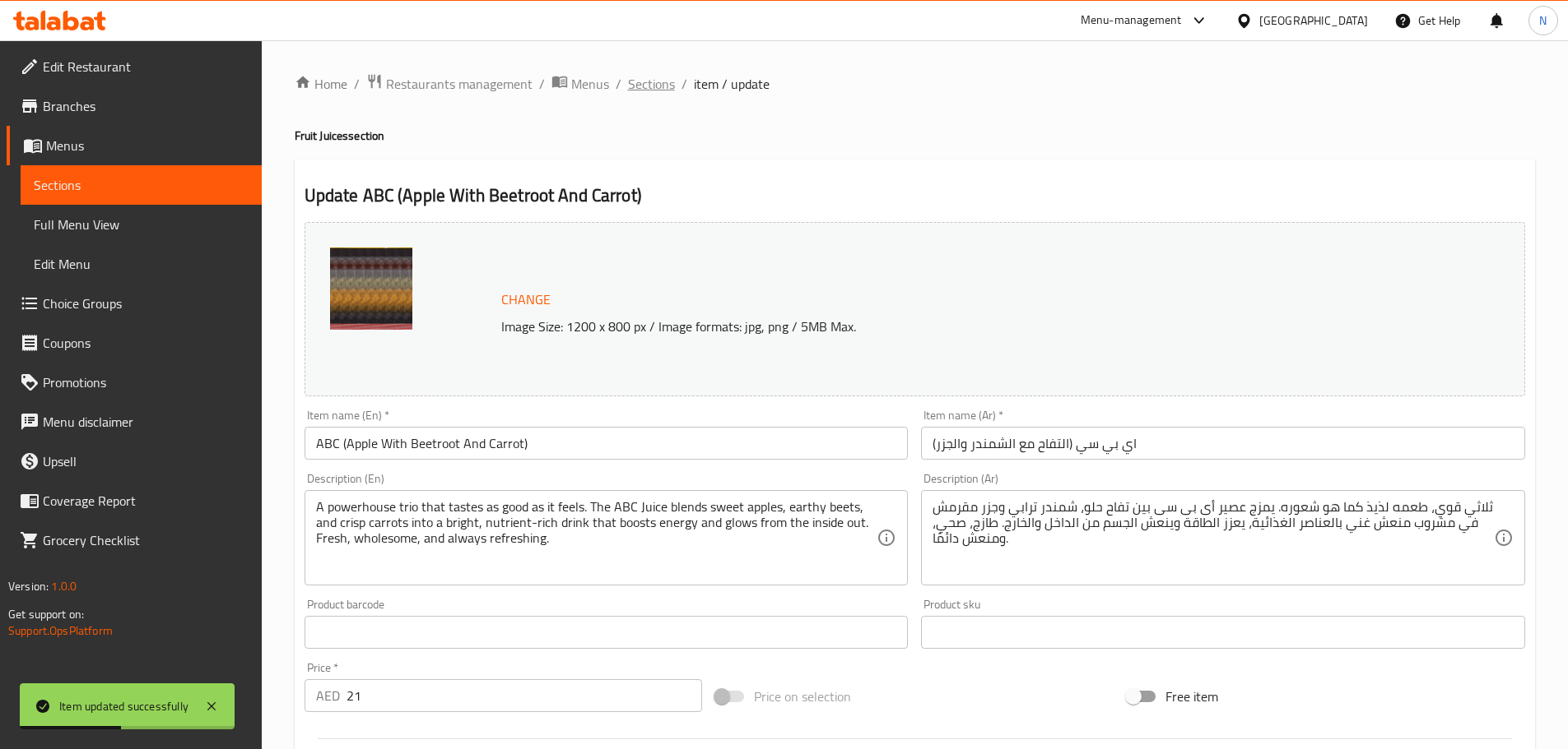
click at [661, 93] on span "Sections" at bounding box center [650, 84] width 47 height 20
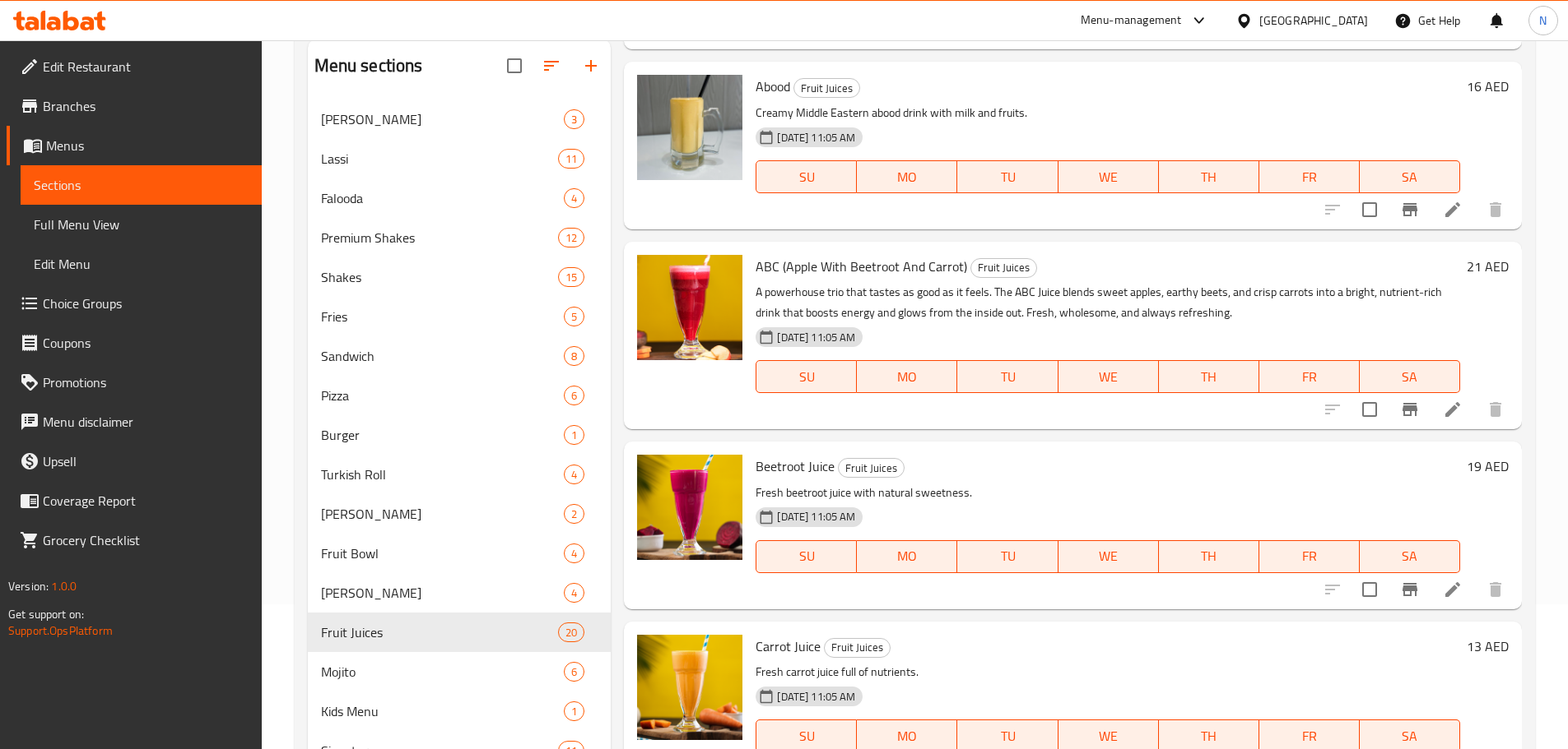
scroll to position [230, 0]
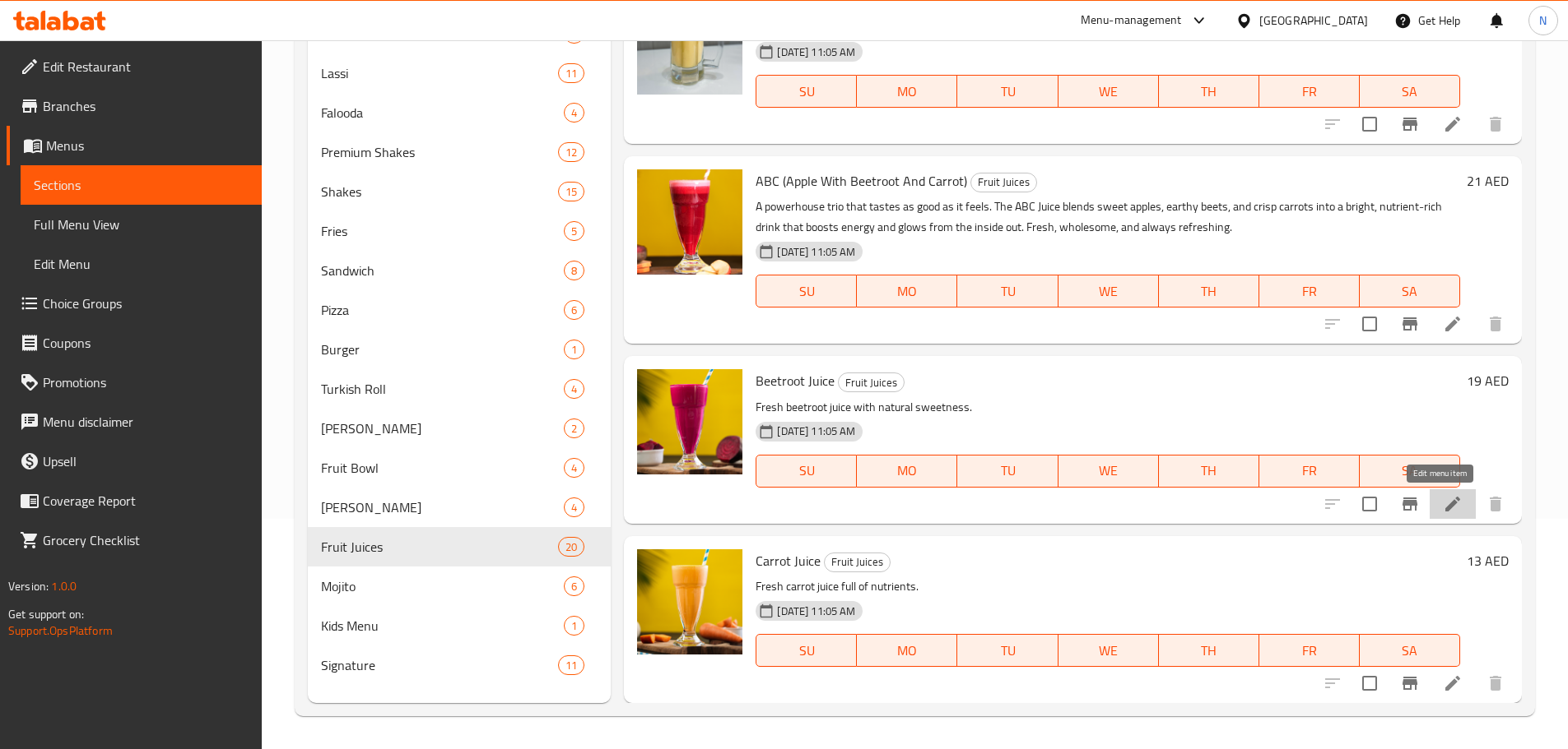
click at [1442, 503] on icon at bounding box center [1452, 504] width 20 height 20
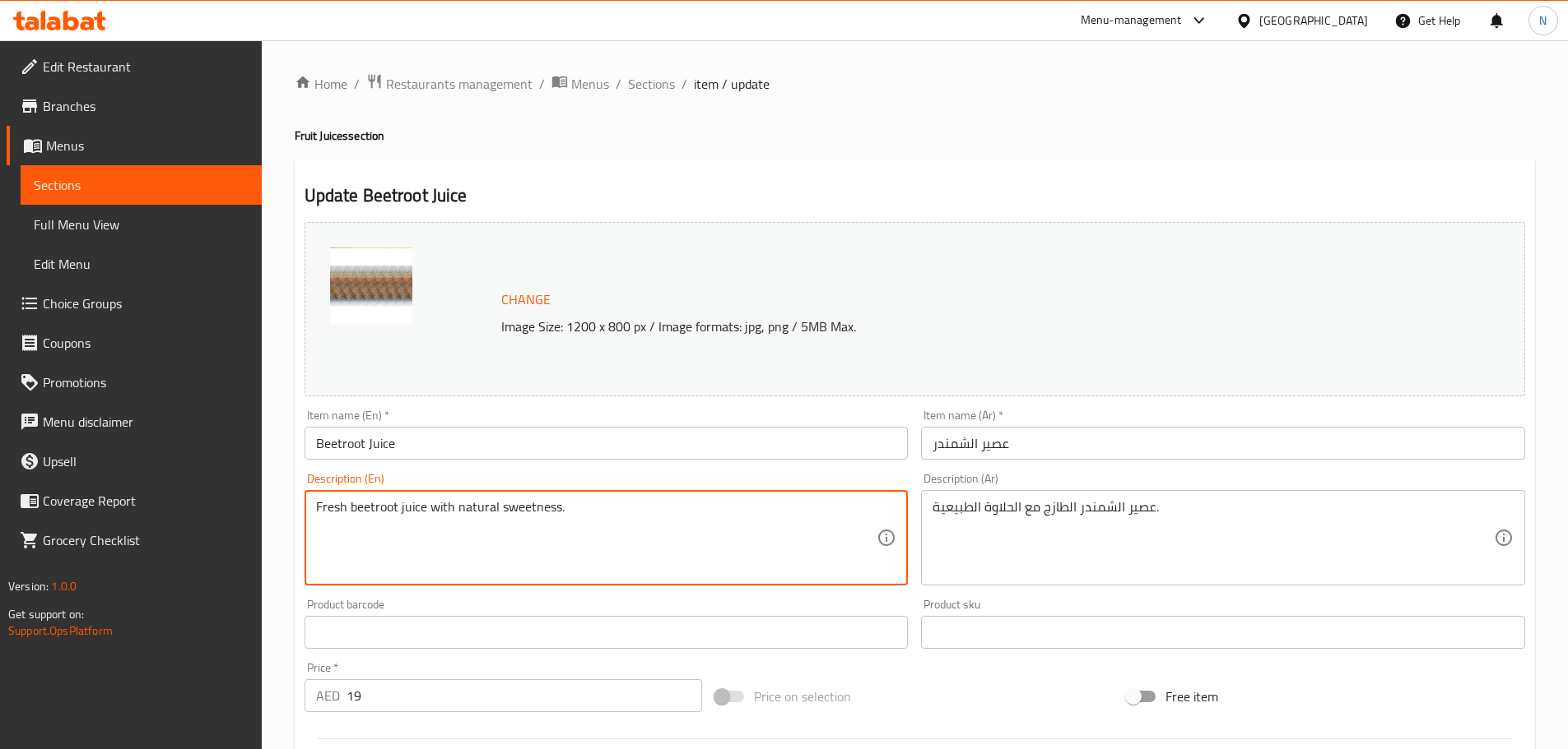
click at [482, 508] on textarea "Fresh beetroot juice with natural sweetness." at bounding box center [597, 538] width 561 height 78
paste textarea "blended into a rich, earthy juice. Naturally sweet, bold, and full of good"
type textarea "Fresh beetroot blended into a rich, earthy juice. Naturally sweet, bold, and fu…"
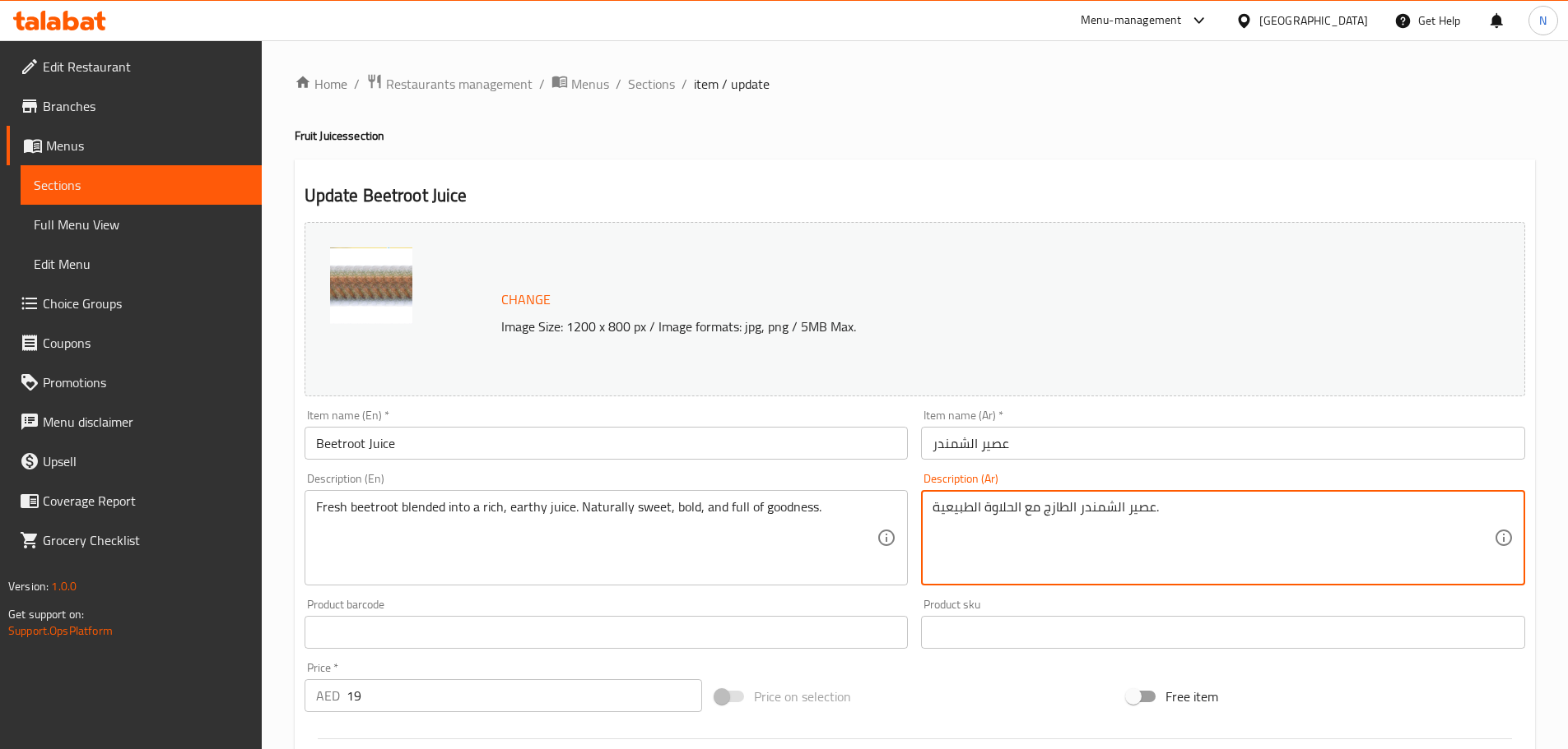
click at [1035, 506] on textarea "عصير الشمندر الطازج مع الحلاوة الطبيعية." at bounding box center [1213, 538] width 561 height 78
paste textarea "مندر طازج ممزوج بنكهة ترابية غنية. حلو طبيعي، جريء، وغني بالفوائد"
type textarea "عصير شمندر طازج ممزوج بنكهة ترابية غنية. حلو طبيعي، جريء، وغني بالفوائد."
click at [991, 683] on div "Price on selection" at bounding box center [914, 696] width 411 height 45
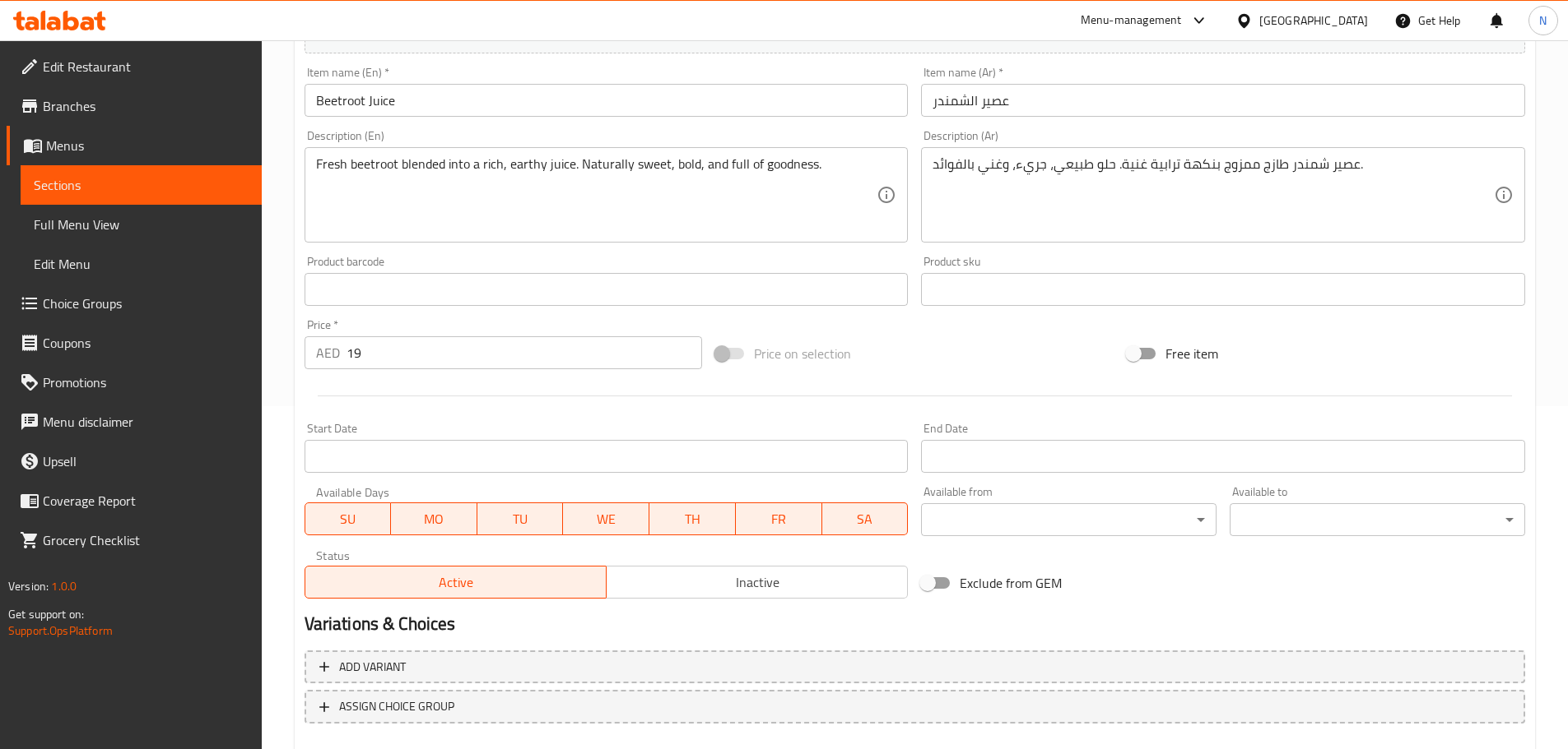
scroll to position [437, 0]
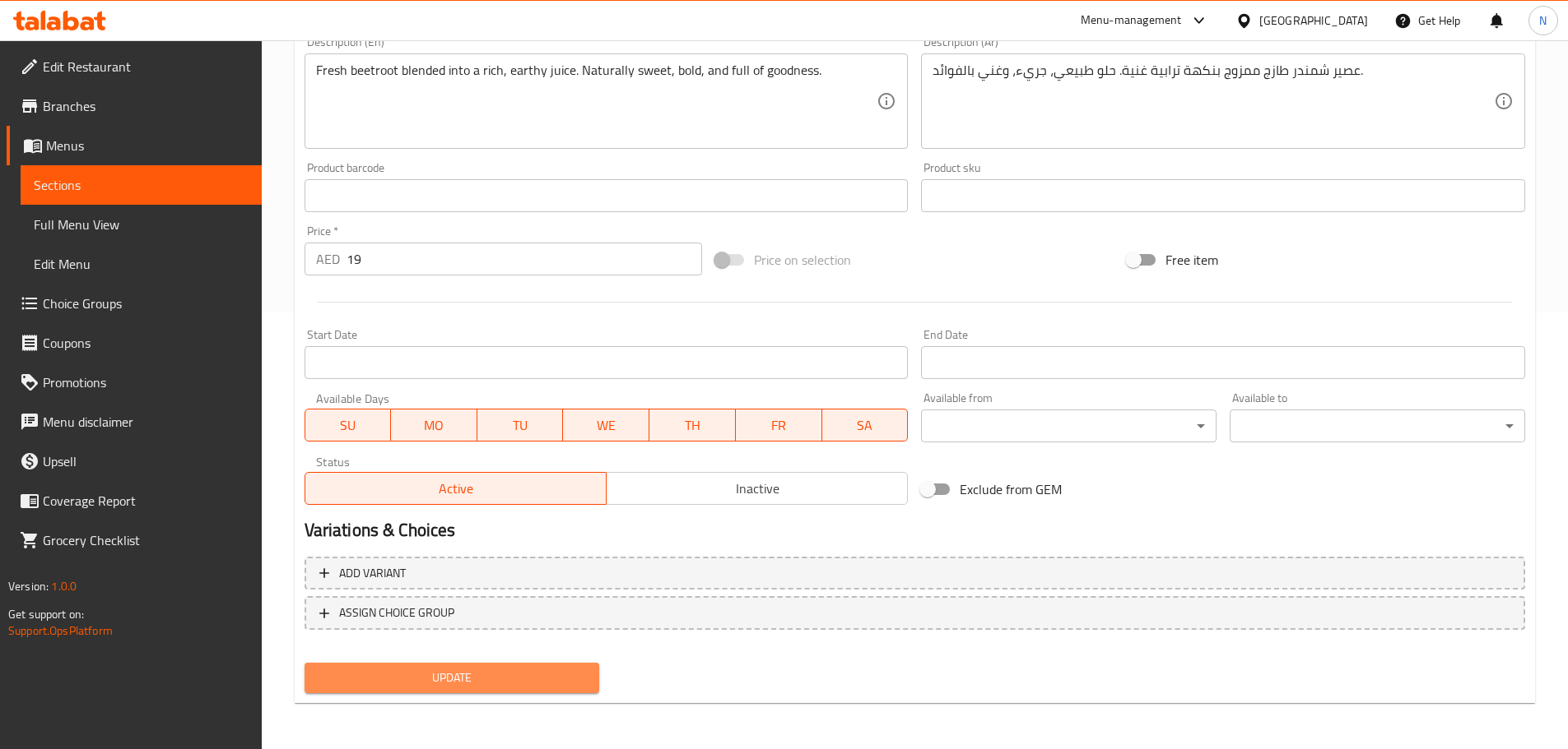
click at [463, 683] on span "Update" at bounding box center [451, 678] width 269 height 21
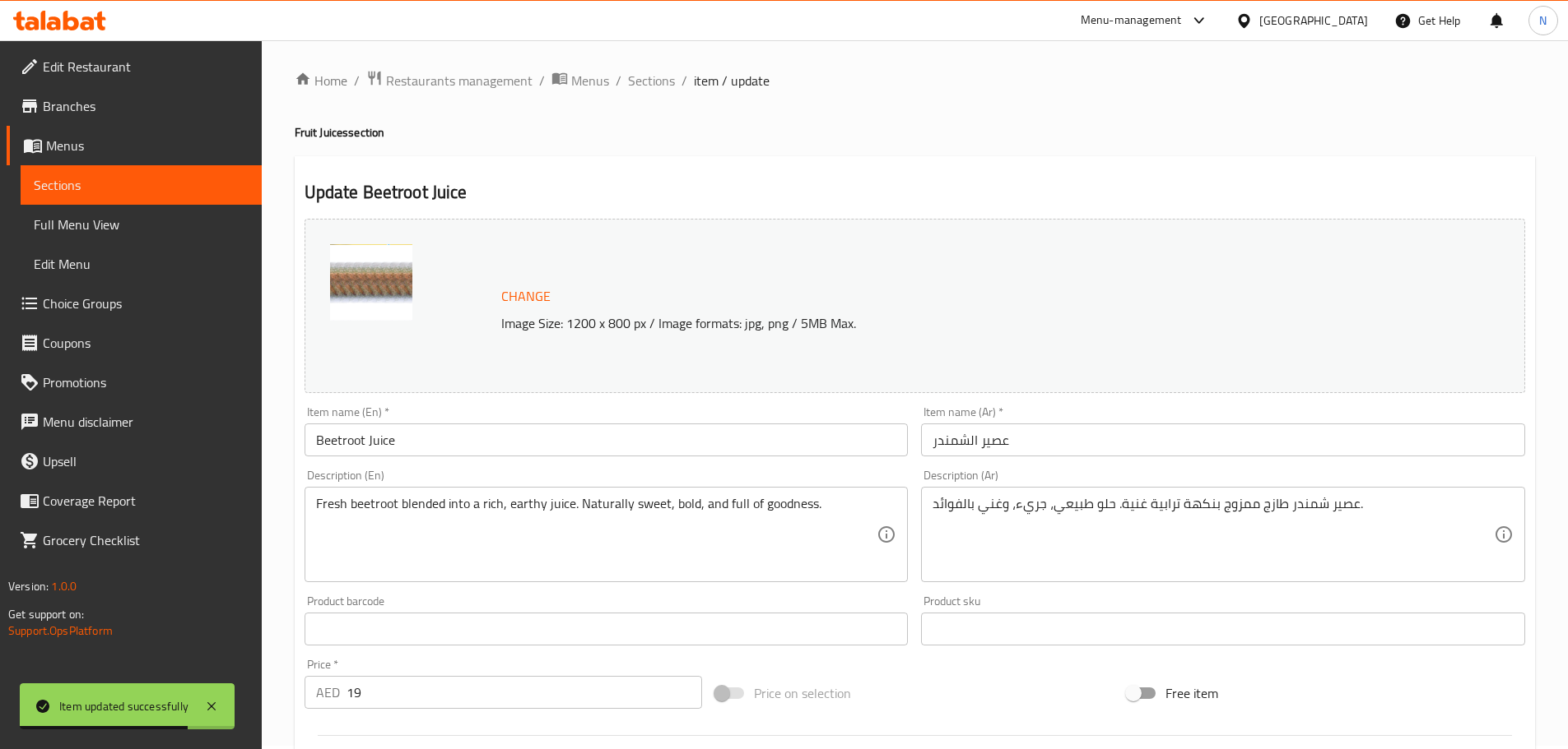
scroll to position [0, 0]
click at [644, 93] on span "Sections" at bounding box center [650, 84] width 47 height 20
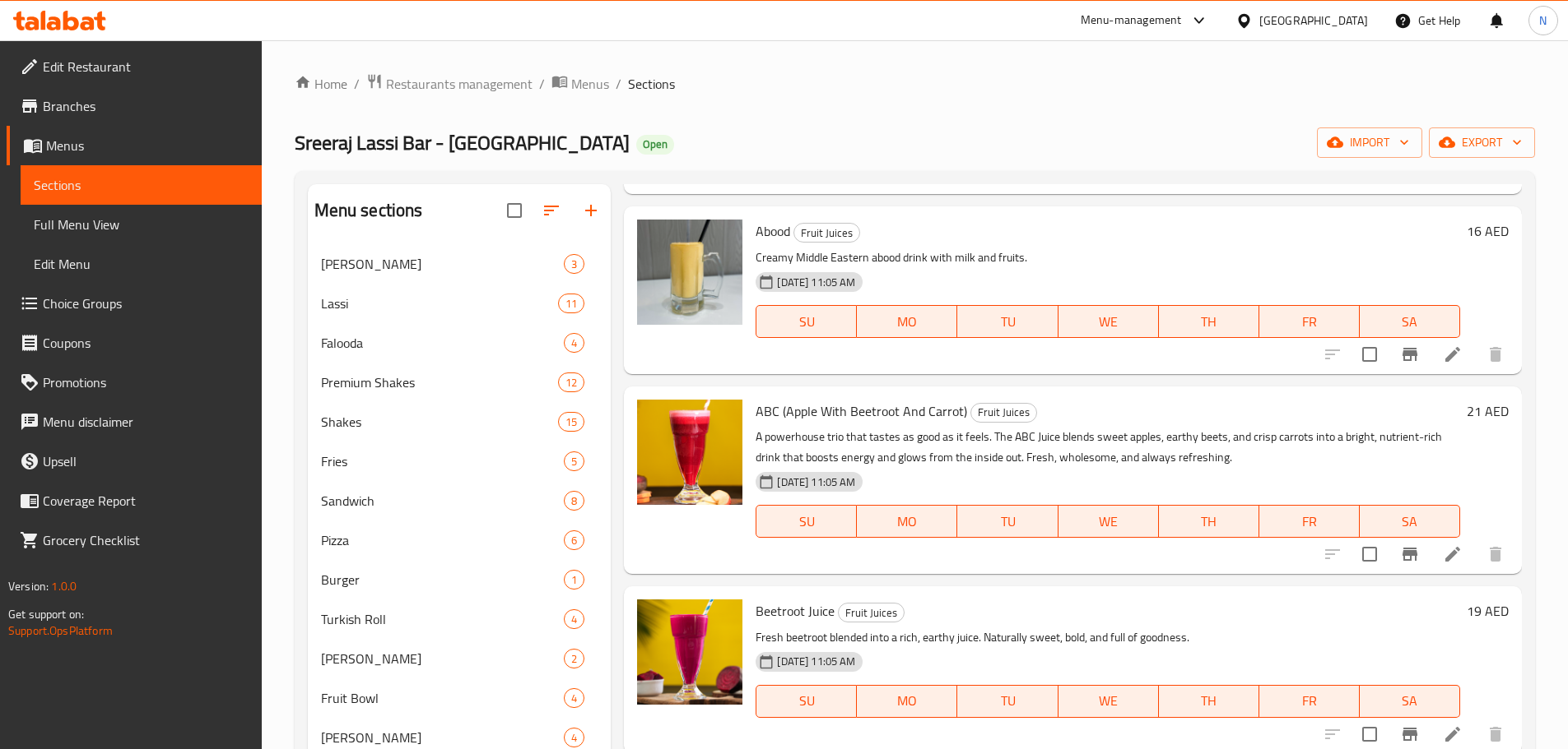
scroll to position [230, 0]
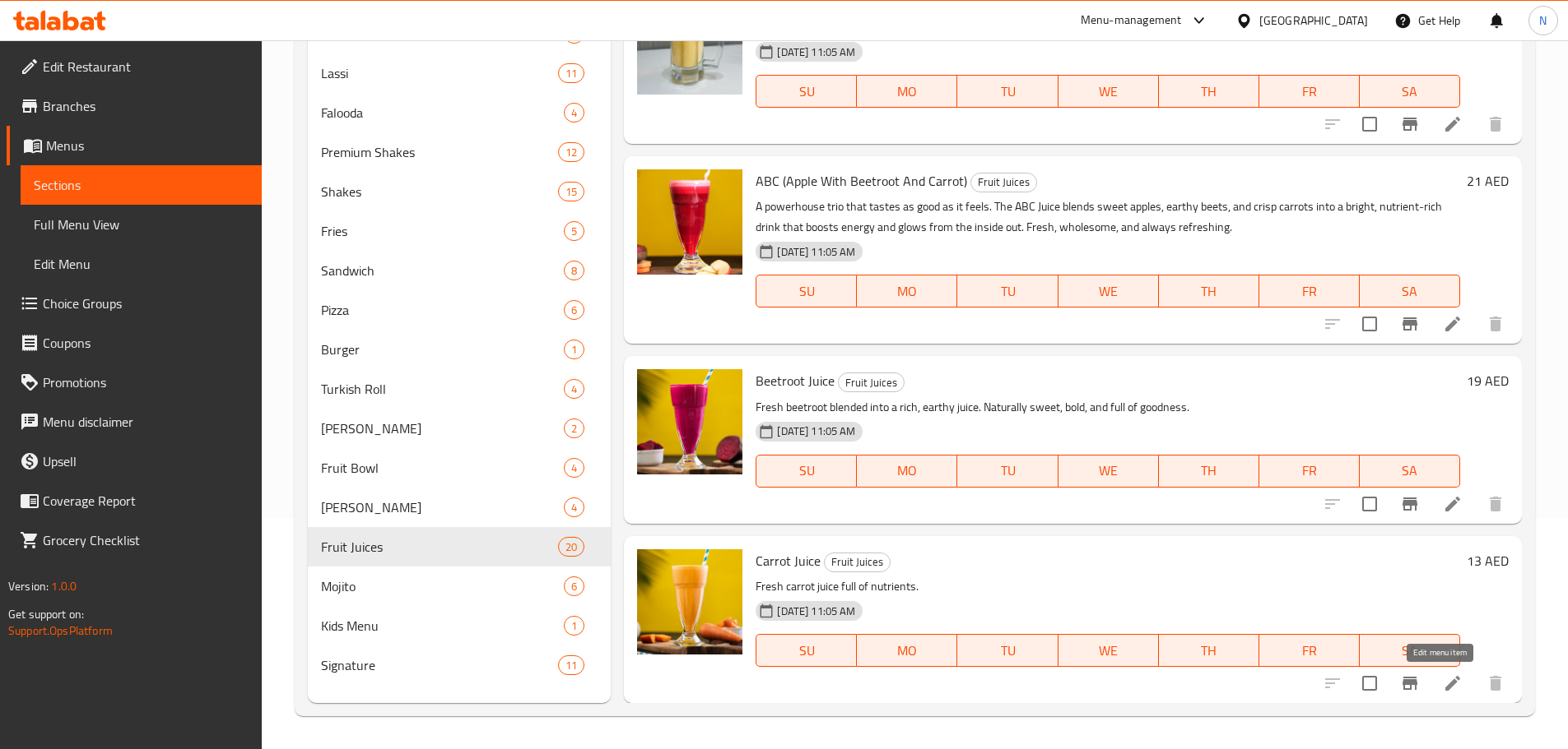
click at [1446, 686] on icon at bounding box center [1452, 684] width 20 height 20
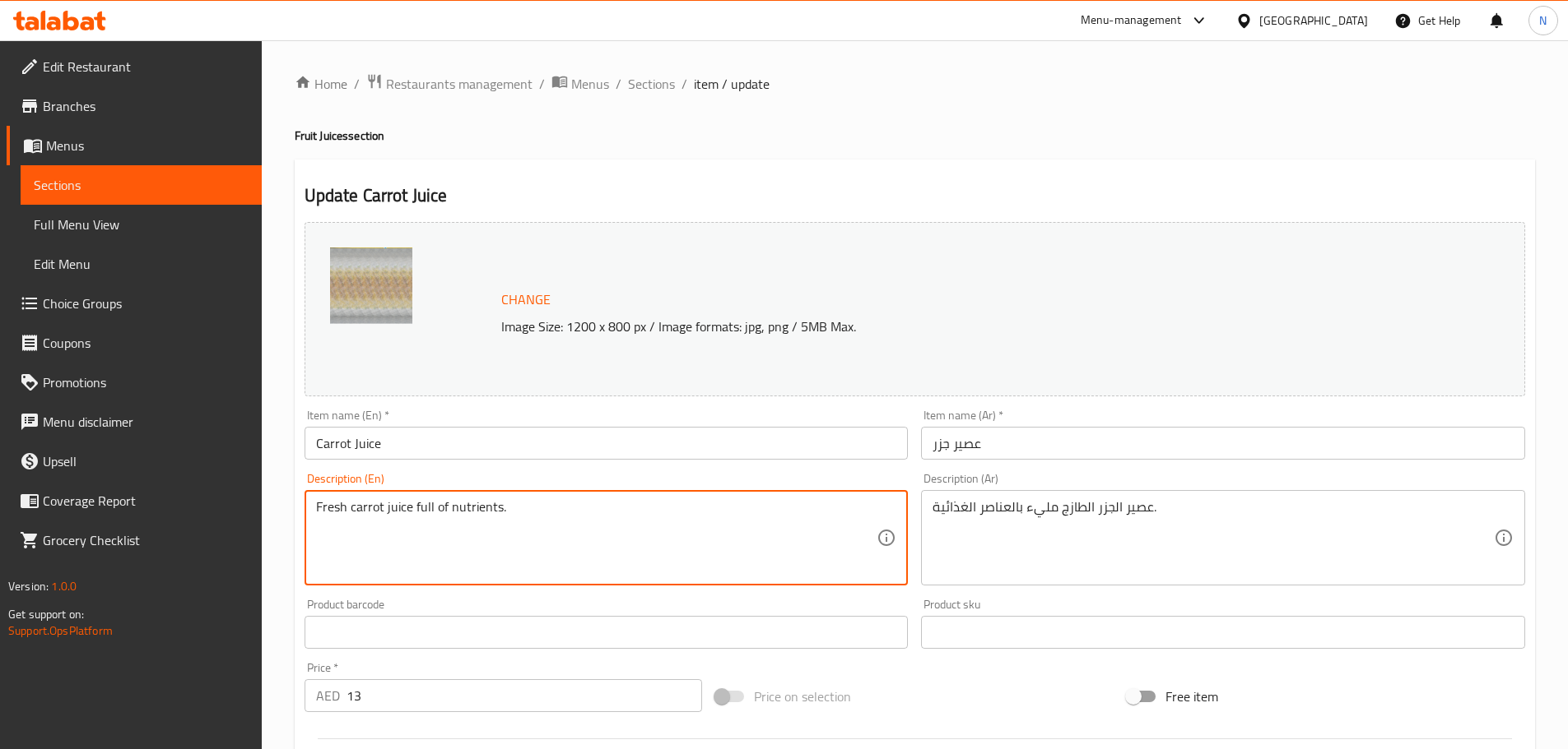
click at [355, 511] on textarea "Fresh carrot juice full of nutrients." at bounding box center [597, 538] width 561 height 78
paste textarea "s blended into a smooth, mildly sweet juice. Bright, crisp, and naturally refre…"
type textarea "Fresh carrots blended into a smooth, mildly sweet juice. Bright, crisp, and nat…"
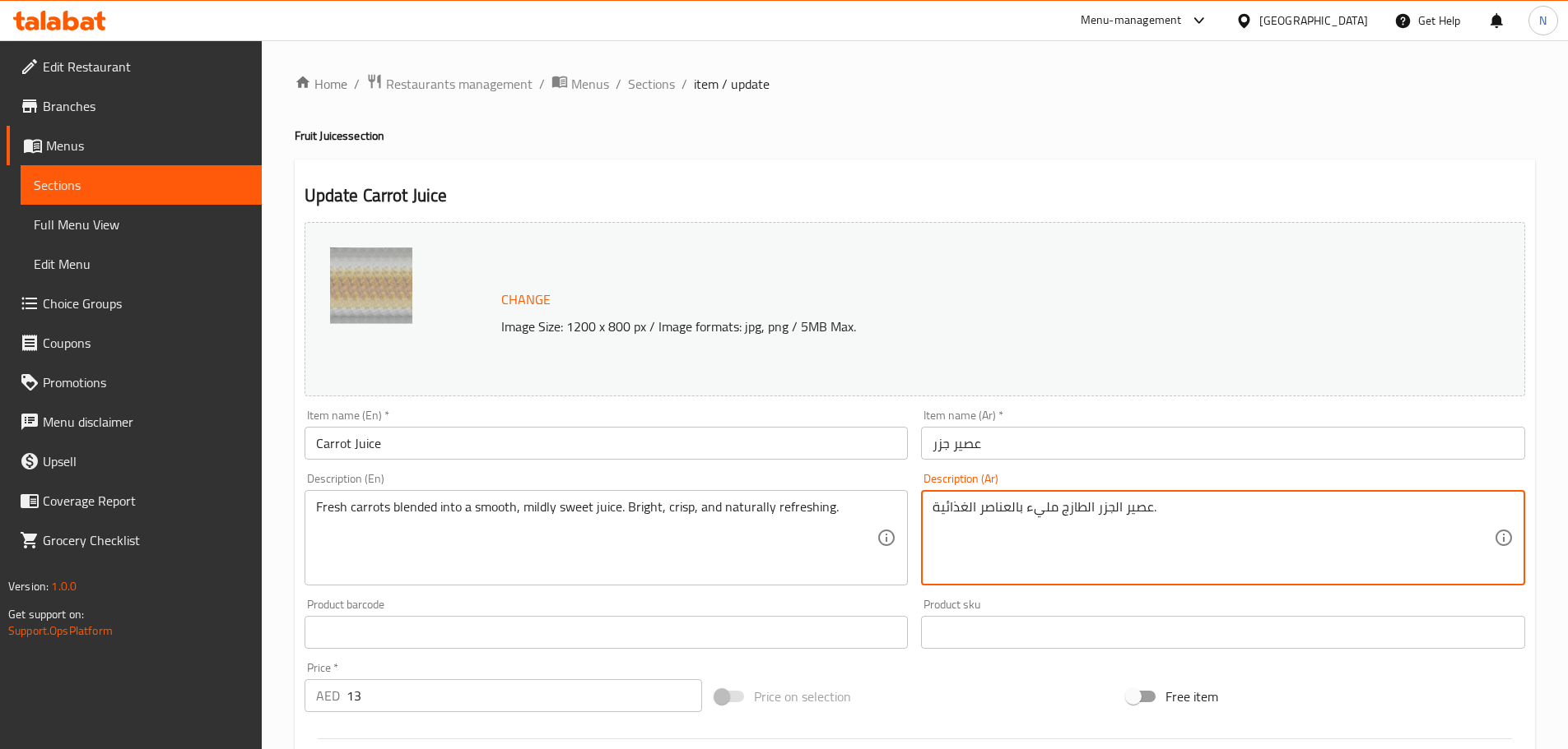
click at [1000, 506] on textarea "عصير الجزر الطازج مليء بالعناصر الغذائية." at bounding box center [1213, 538] width 561 height 78
paste textarea "زر طازج ممزوج بعصير ناعم وحلو قليلاً. منعش، هش، وطبيعي"
type textarea "جزر طازج ممزوج بعصير ناعم وحلو قليلاً. منعش، هش، وطبيعي."
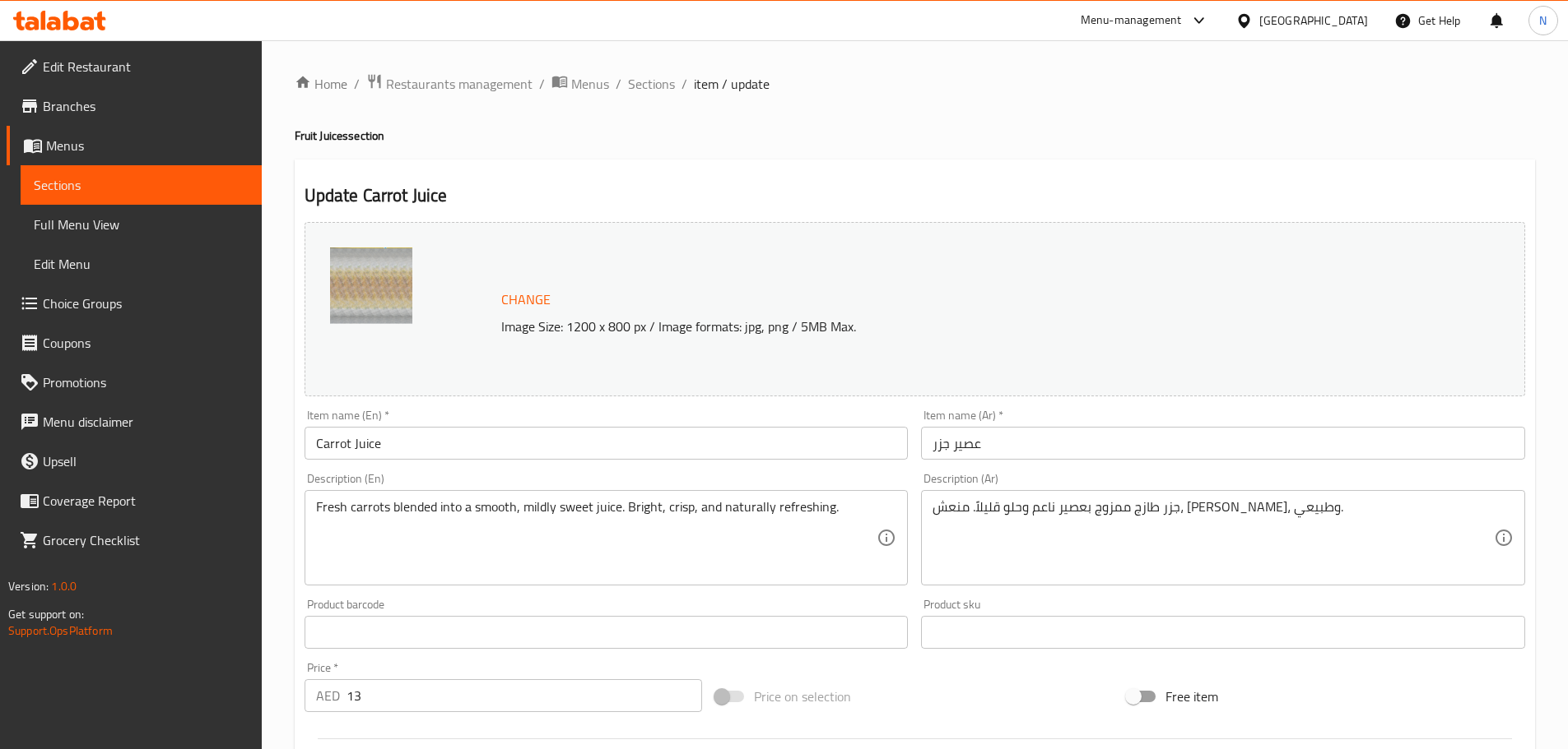
click at [973, 685] on div "Price on selection" at bounding box center [914, 696] width 411 height 45
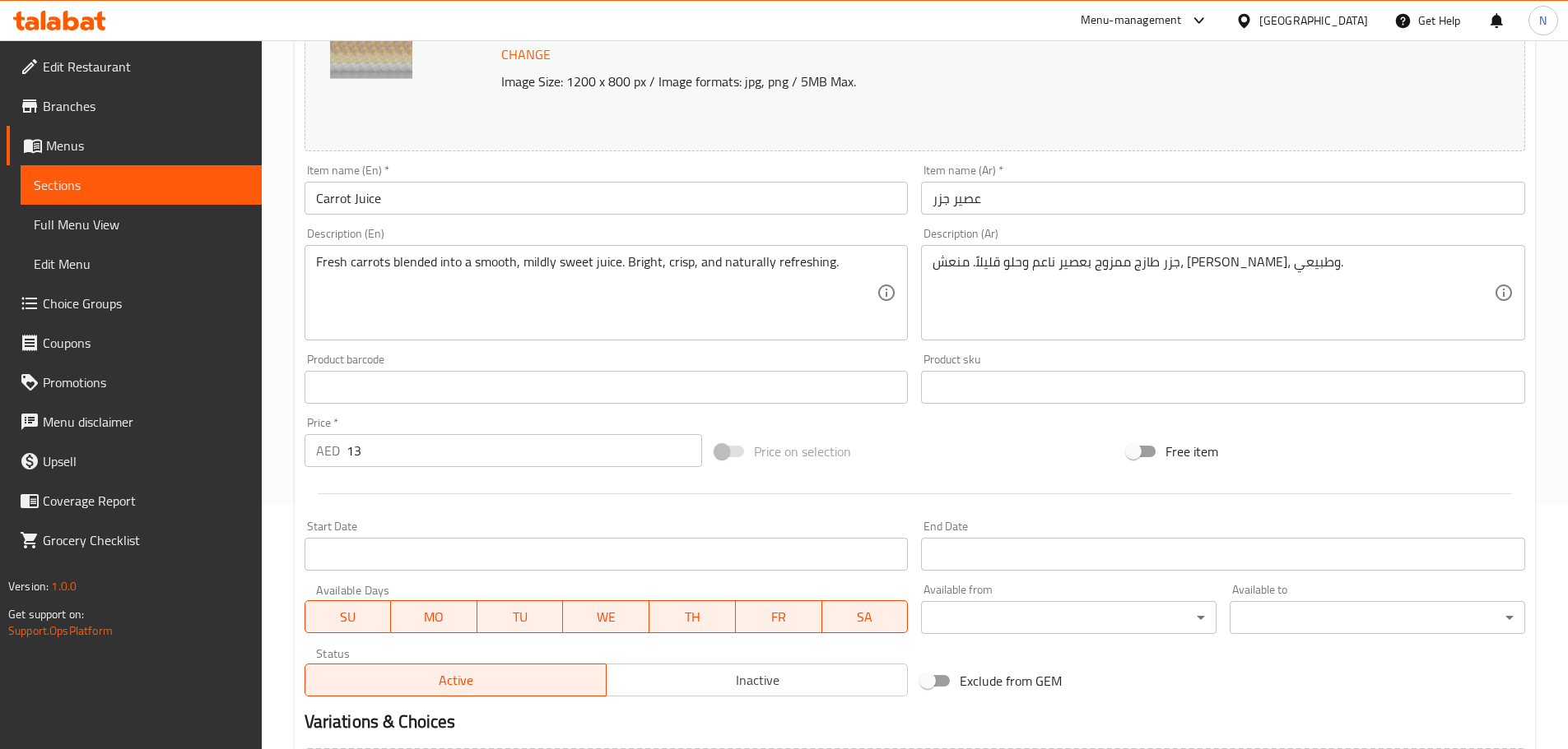
scroll to position [247, 0]
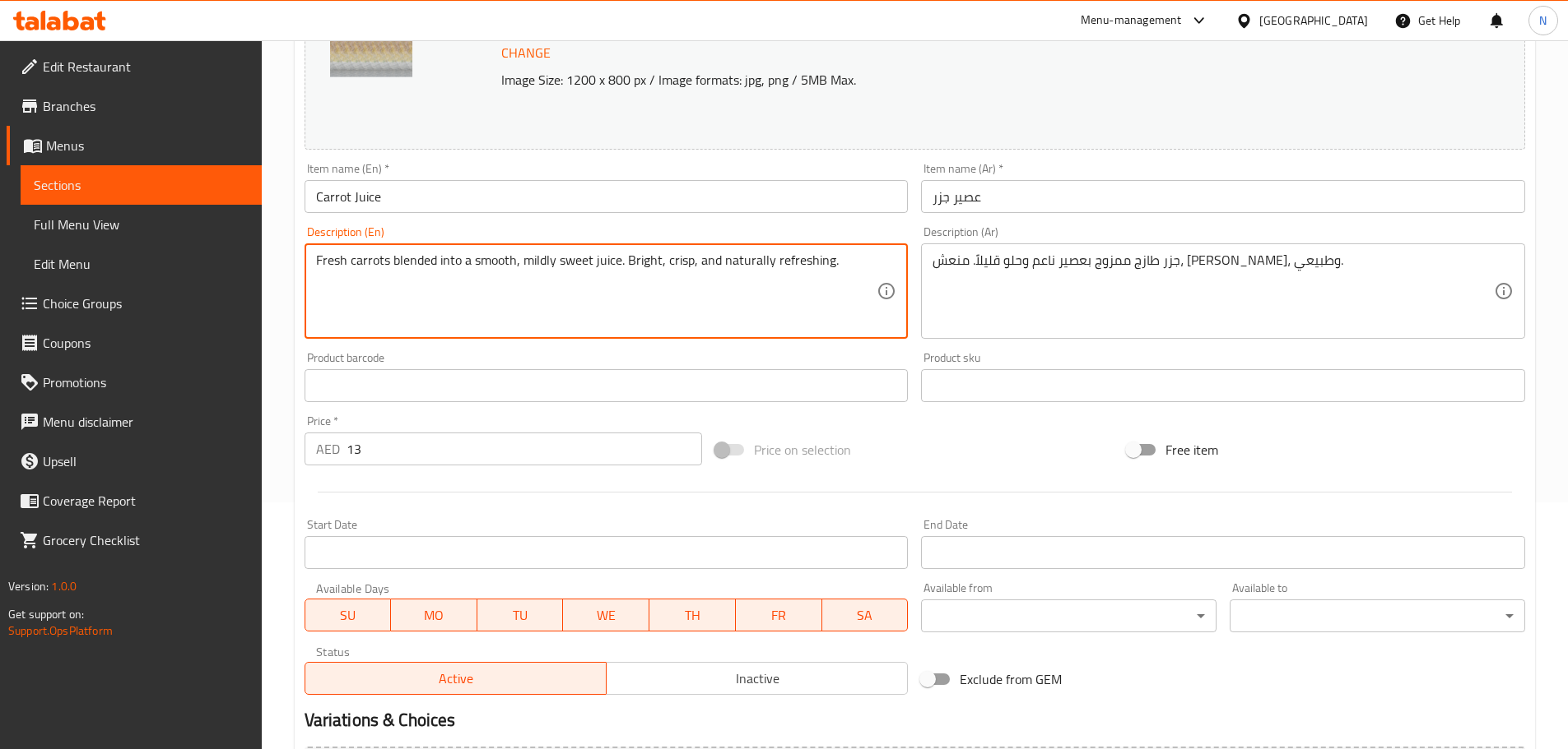
click at [674, 260] on textarea "Fresh carrots blended into a smooth, mildly sweet juice. Bright, crisp, and nat…" at bounding box center [597, 291] width 561 height 78
click at [948, 434] on div "Price on selection" at bounding box center [914, 450] width 411 height 45
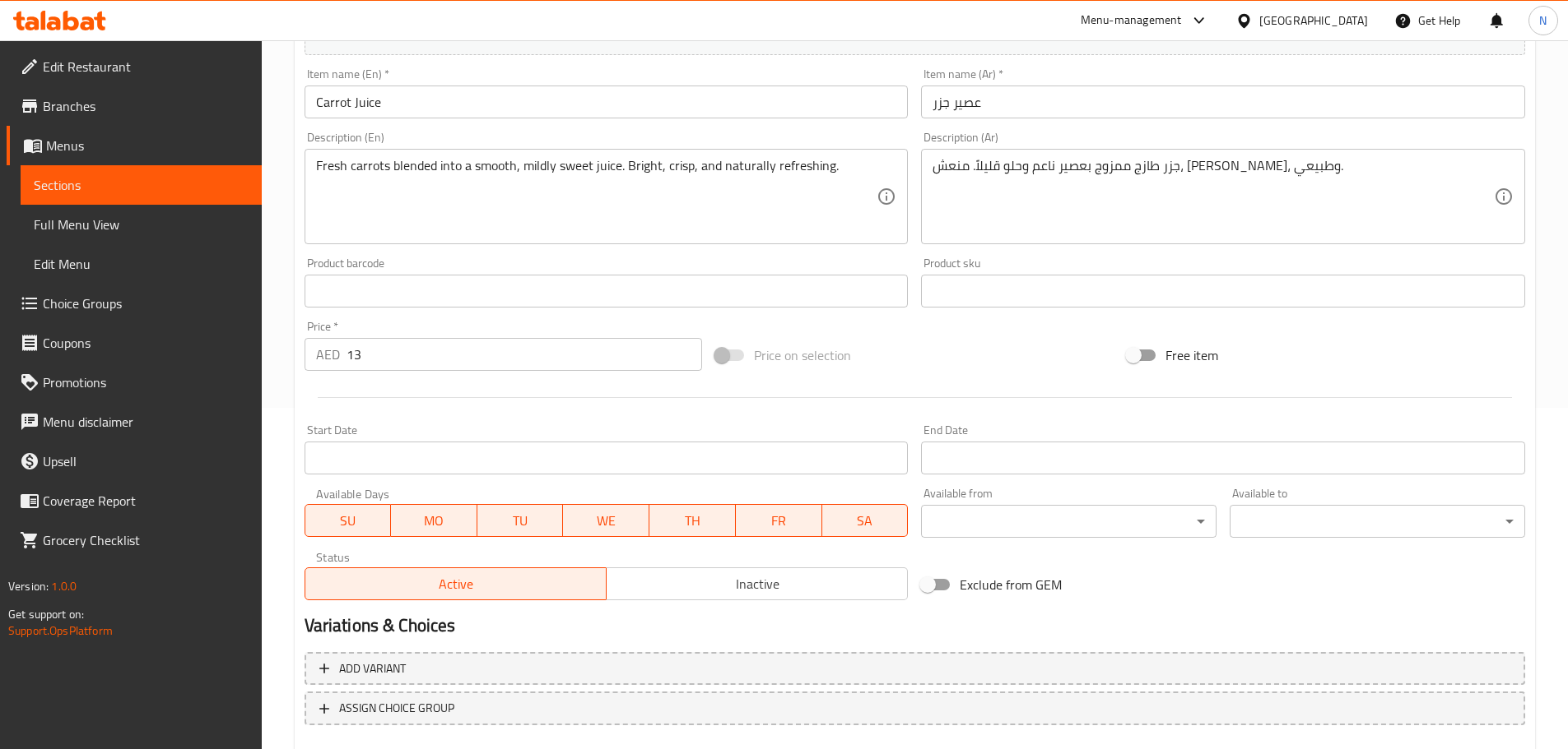
scroll to position [437, 0]
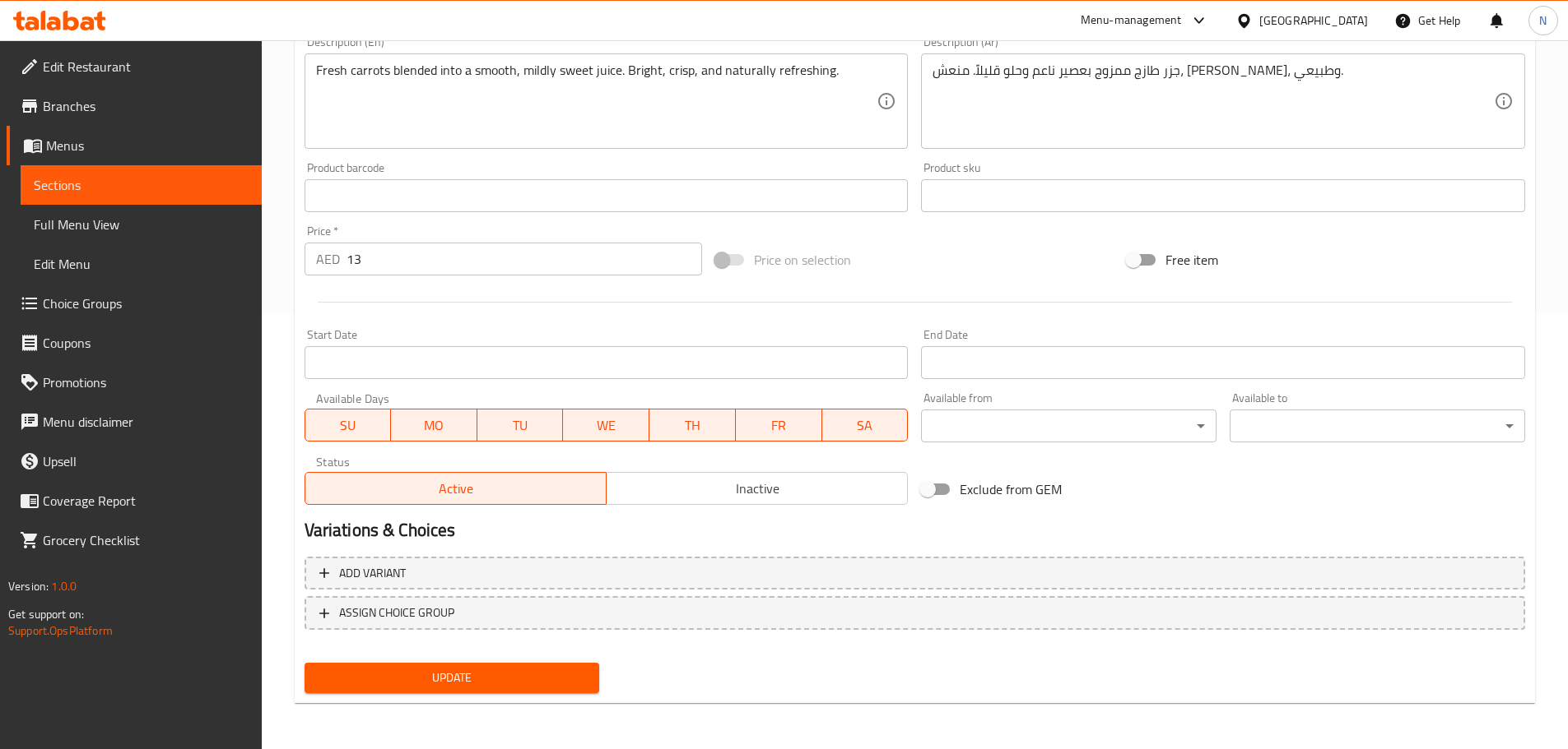
click at [456, 666] on button "Update" at bounding box center [452, 678] width 295 height 31
click at [1037, 234] on div "Change Image Size: 1200 x 800 px / Image formats: jpg, png / 5MB Max. Item name…" at bounding box center [915, 146] width 1233 height 733
click at [492, 669] on span "Update" at bounding box center [451, 678] width 269 height 21
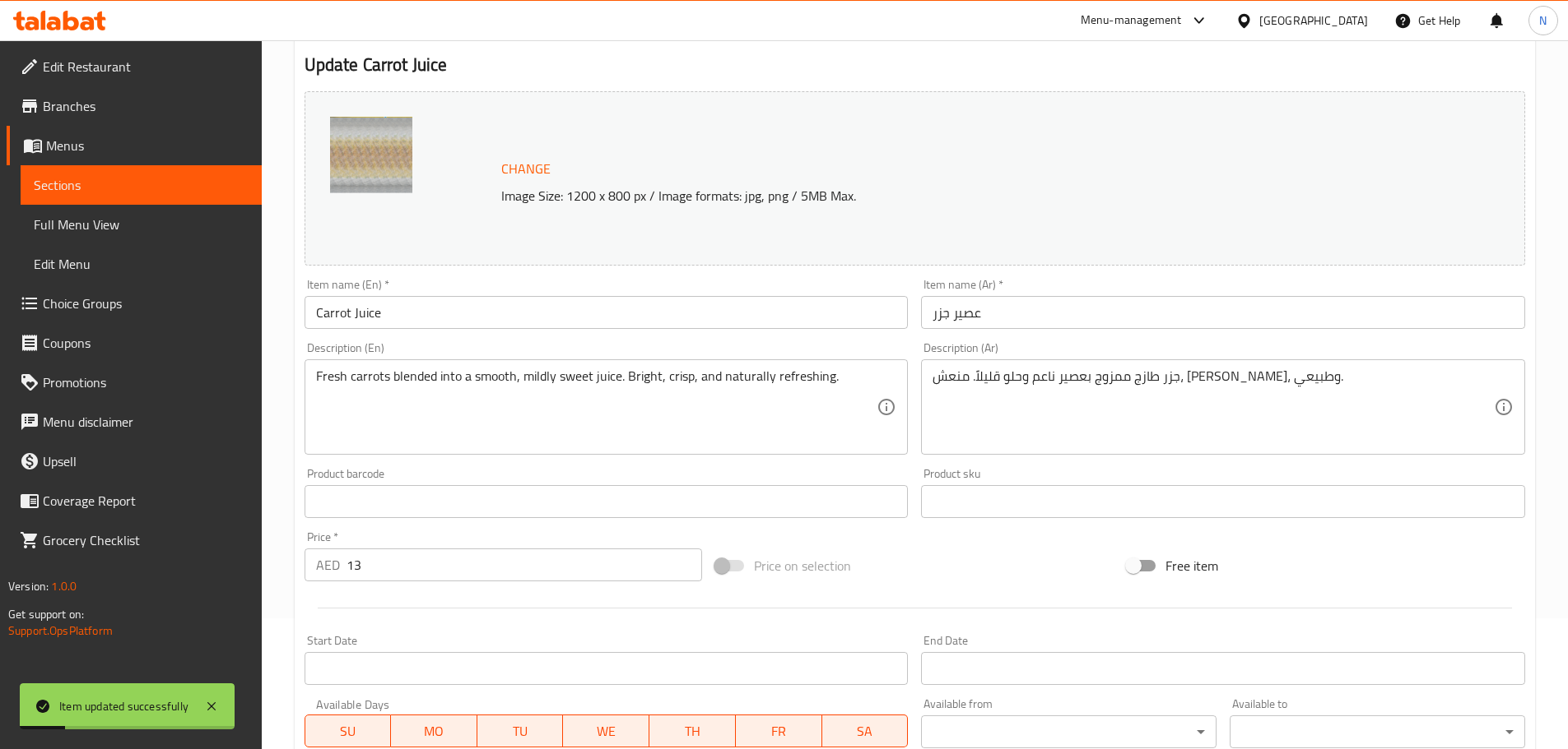
scroll to position [0, 0]
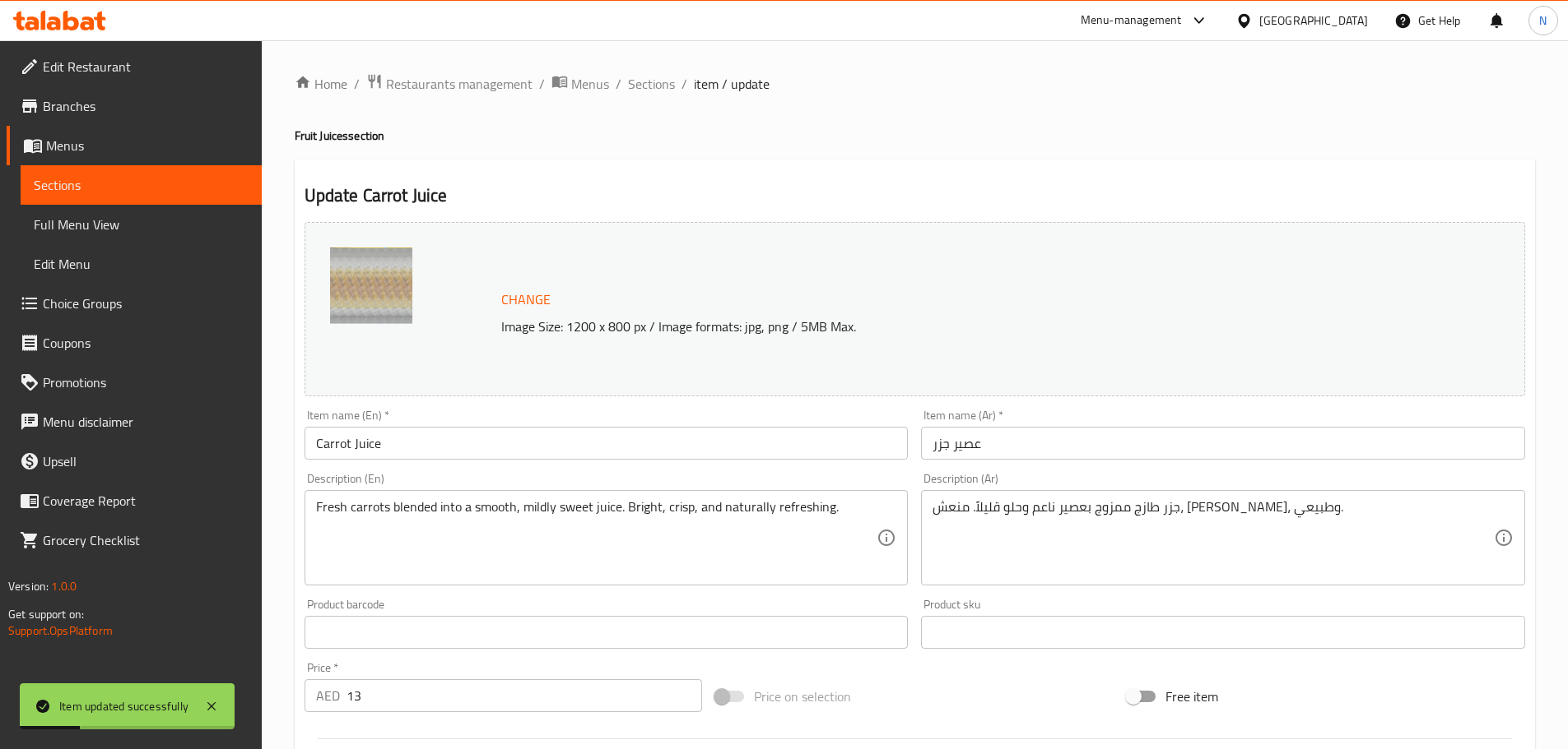
click at [653, 97] on div "Home / Restaurants management / Menus / Sections / item / update Fruit Juices s…" at bounding box center [914, 613] width 1240 height 1080
click at [636, 85] on span "Sections" at bounding box center [650, 84] width 47 height 20
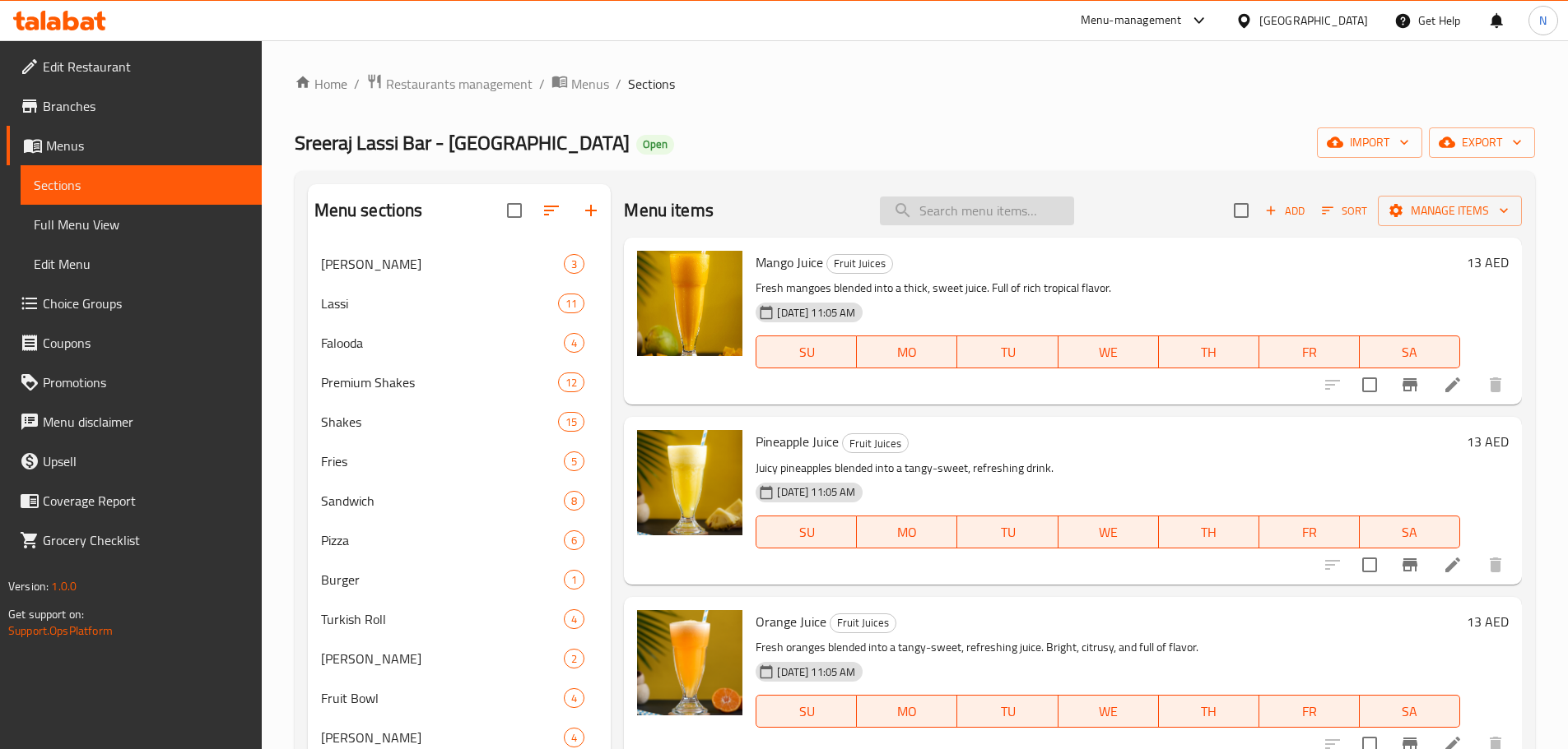
click at [911, 208] on input "search" at bounding box center [976, 210] width 194 height 29
paste input "Fresh Lime Soda"
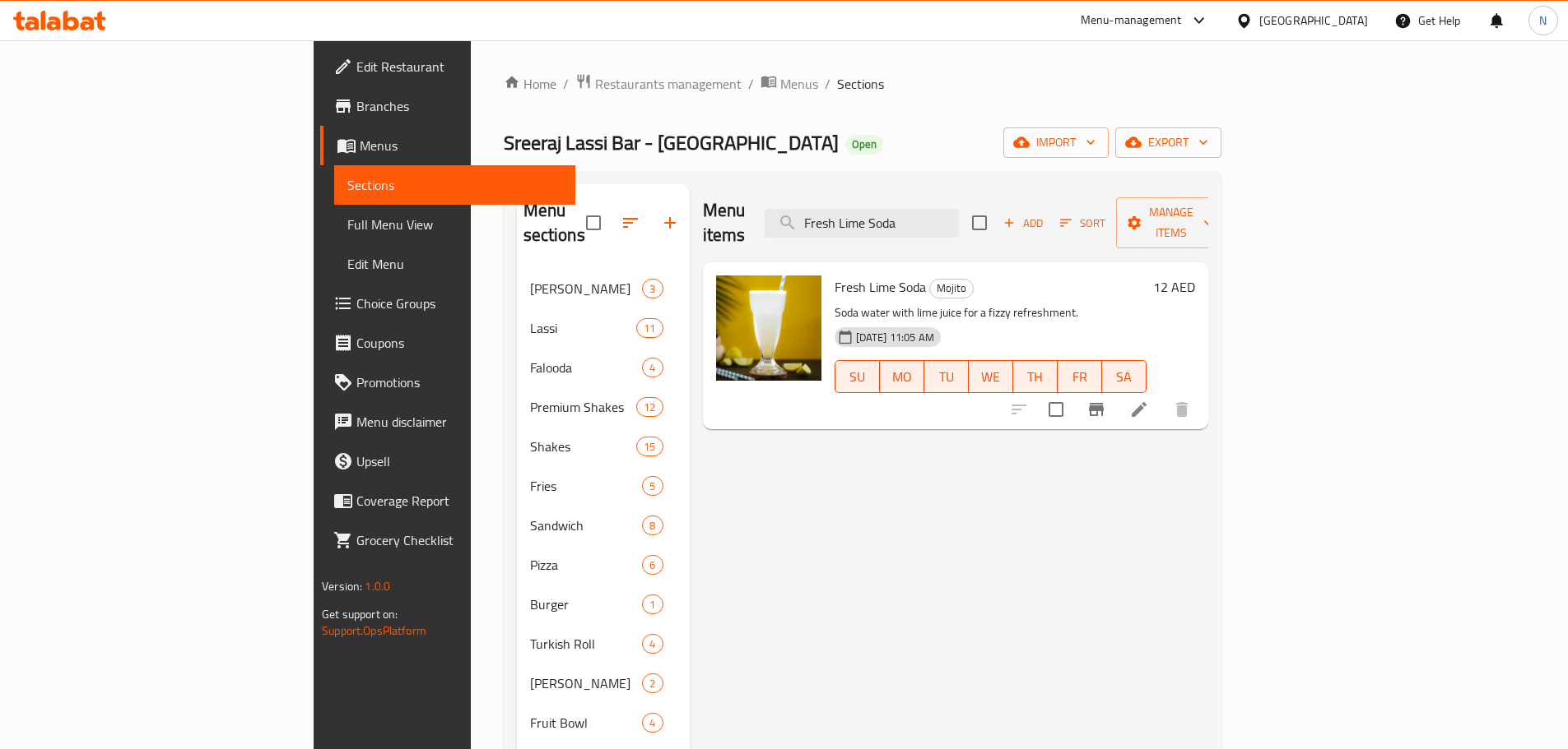
type input "Fresh Lime Soda"
click at [1146, 402] on icon at bounding box center [1139, 409] width 15 height 15
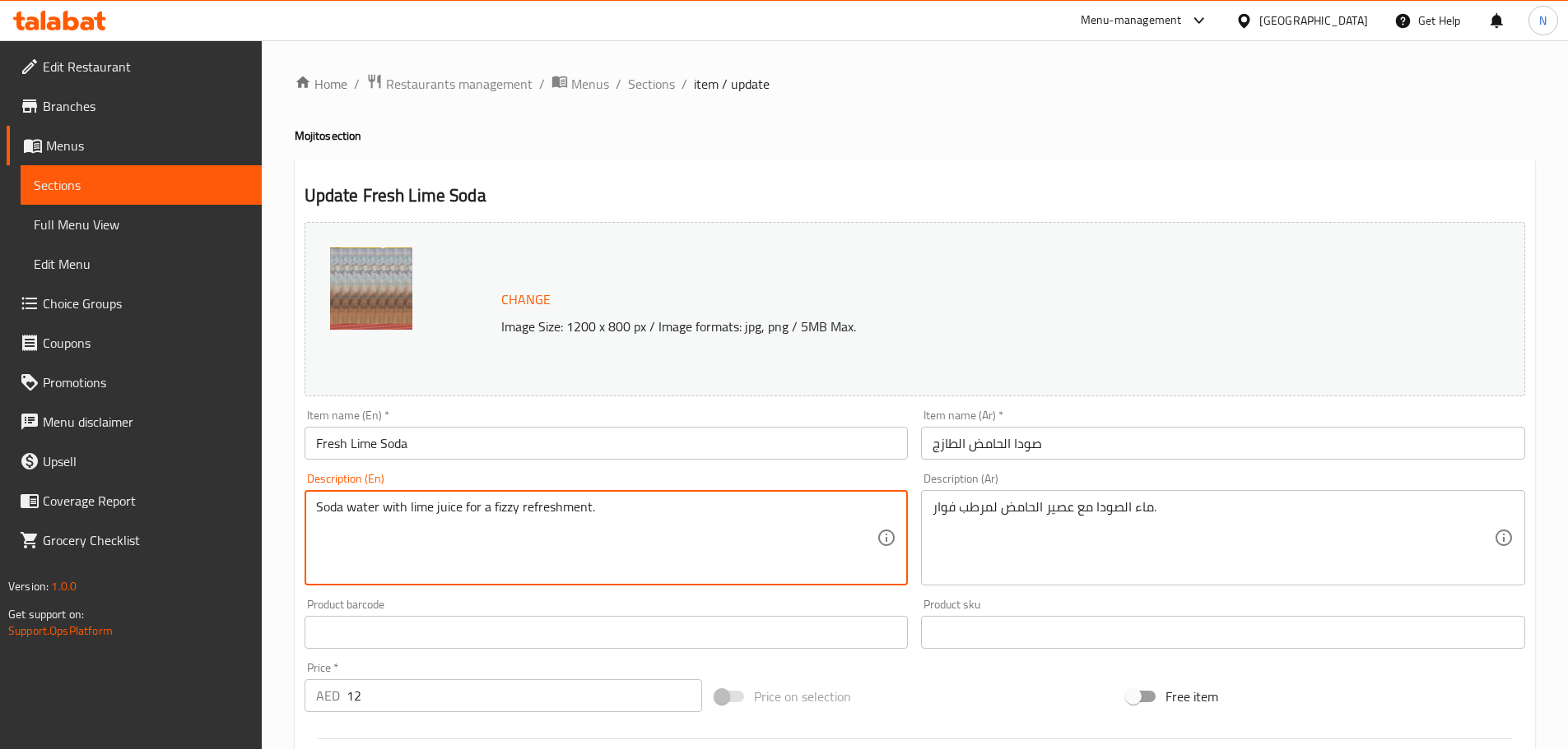
click at [460, 511] on textarea "Soda water with lime juice for a fizzy refreshment." at bounding box center [597, 538] width 561 height 78
paste textarea "imple. Classic. Timeless. The Fresh Lime Soda is your go-to cooler fizzy, tangy…"
type textarea "Simple. Classic. Timeless. The Fresh Lime Soda is your go-to cooler fizzy, tang…"
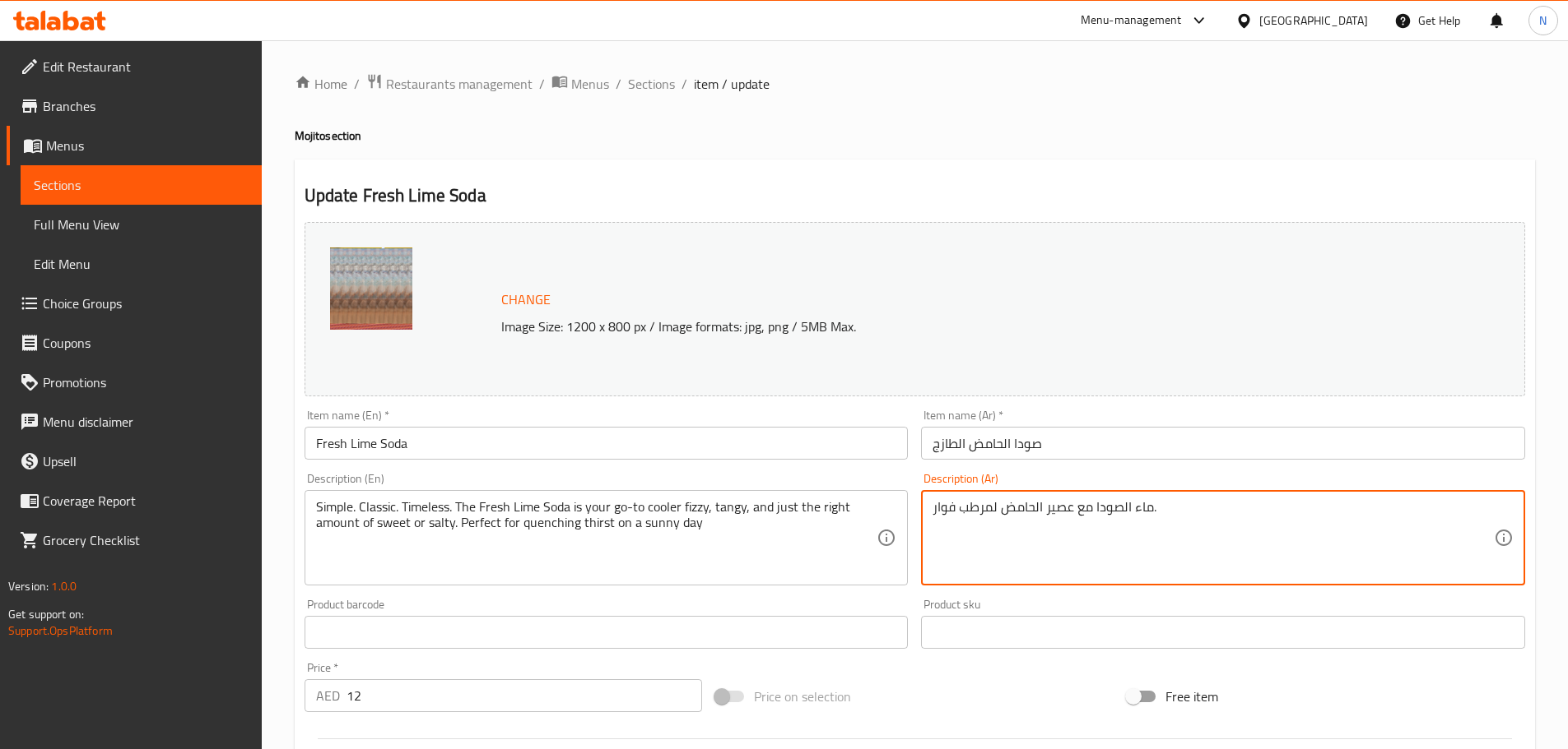
click at [1015, 505] on textarea "ماء الصودا مع عصير الحامض لمرطب فوار." at bounding box center [1213, 538] width 561 height 78
paste textarea "بسيط، كلاسيكي، خالد. مشروب صودا الليمون الطازج هو مشروبك المنعش، فوّار، لاذع، و…"
click at [1390, 511] on textarea "بسيط. كلاسيكي، خالد. مشروب صودا الليمون الطازج هو مشروبك المنعش، فوّار، لاذع، و…" at bounding box center [1213, 538] width 561 height 78
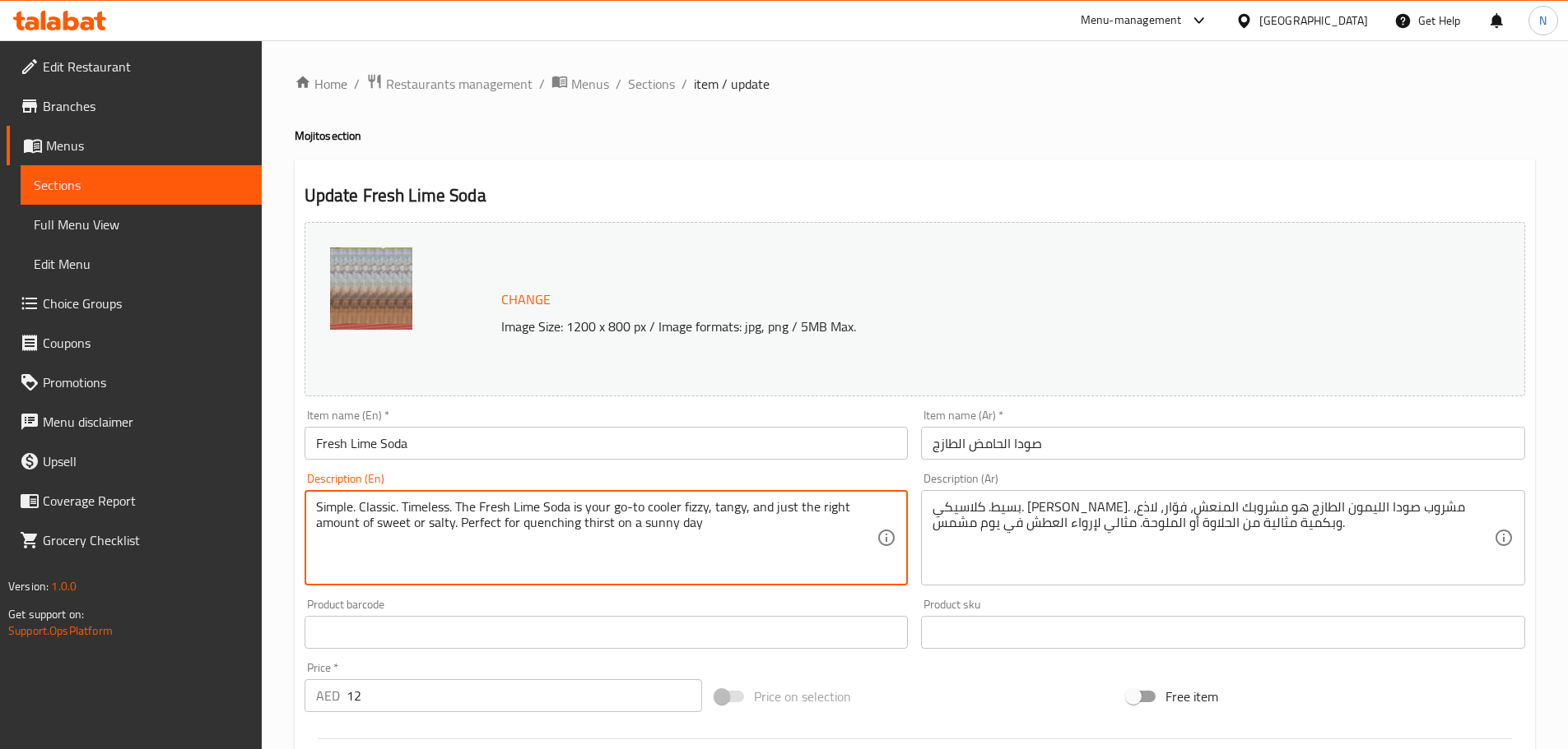
click at [424, 510] on textarea "Simple. Classic. Timeless. The Fresh Lime Soda is your go-to cooler fizzy, tang…" at bounding box center [597, 538] width 561 height 78
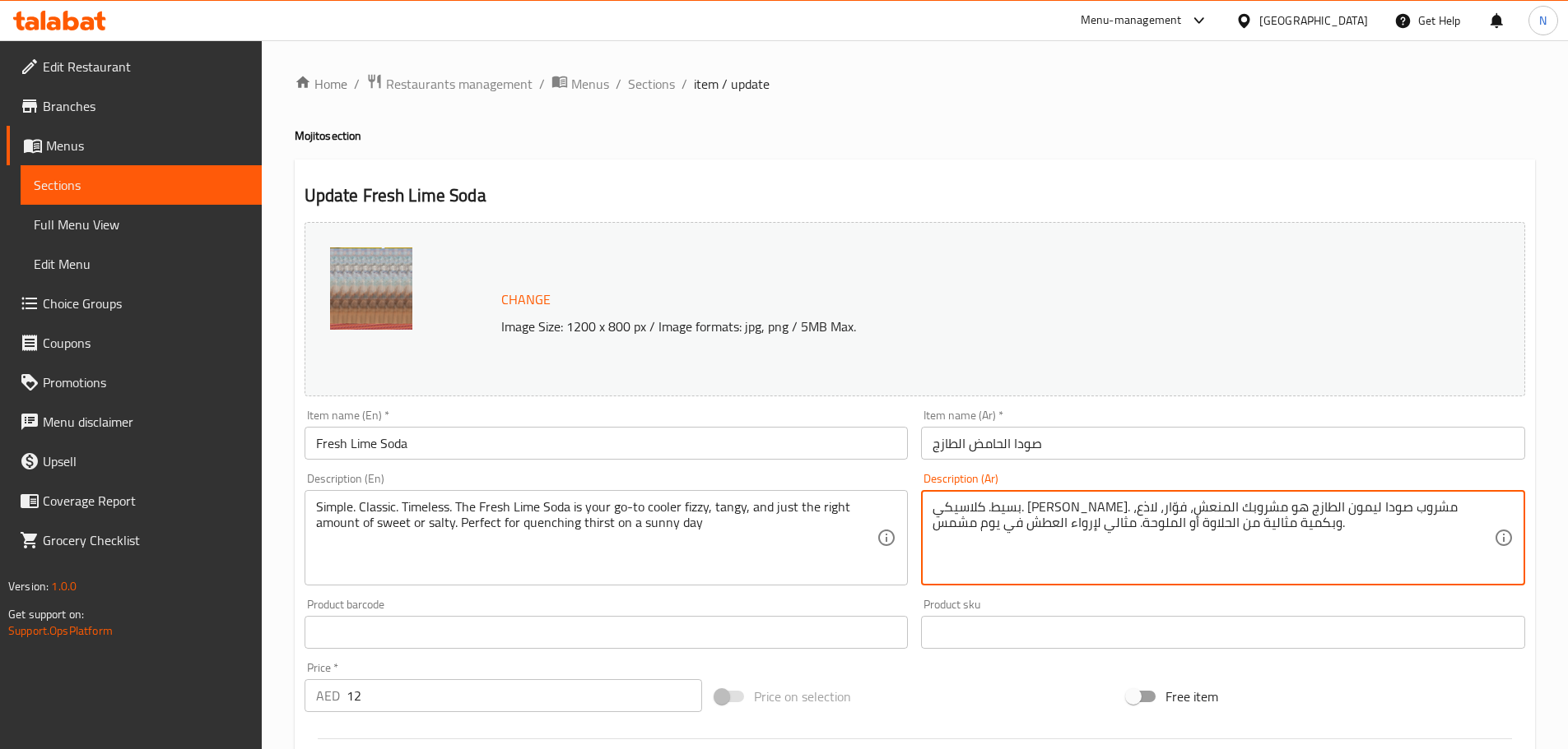
click at [1234, 510] on textarea "بسيط. كلاسيكي. خالد. مشروب صودا ليمون الطازج هو مشروبك المنعش، فوّار، لاذع، وبك…" at bounding box center [1213, 538] width 561 height 78
click at [1128, 503] on textarea "بسيط. كلاسيكي. خالد. مشروب صودا ليمون طازج هو مشروبك المنعش، فوّار، لاذع، وبكمي…" at bounding box center [1213, 538] width 561 height 78
click at [1227, 524] on textarea "بسيط. كلاسيكي. خالد. مشروب صودا ليمون طازج هو مشروبك منعش، فوّار، لاذع، وبكمية …" at bounding box center [1213, 538] width 561 height 78
click at [1175, 524] on textarea "بسيط. كلاسيكي. خالد. مشروب صودا ليمون طازج هو مشروبك منعش، فوّار، لاذع، وبكمية …" at bounding box center [1213, 538] width 561 height 78
type textarea "بسيط. كلاسيكي. خالد. مشروب صودا ليمون طازج هو مشروبك منعش، فوّار، لاذع، وبكمية …"
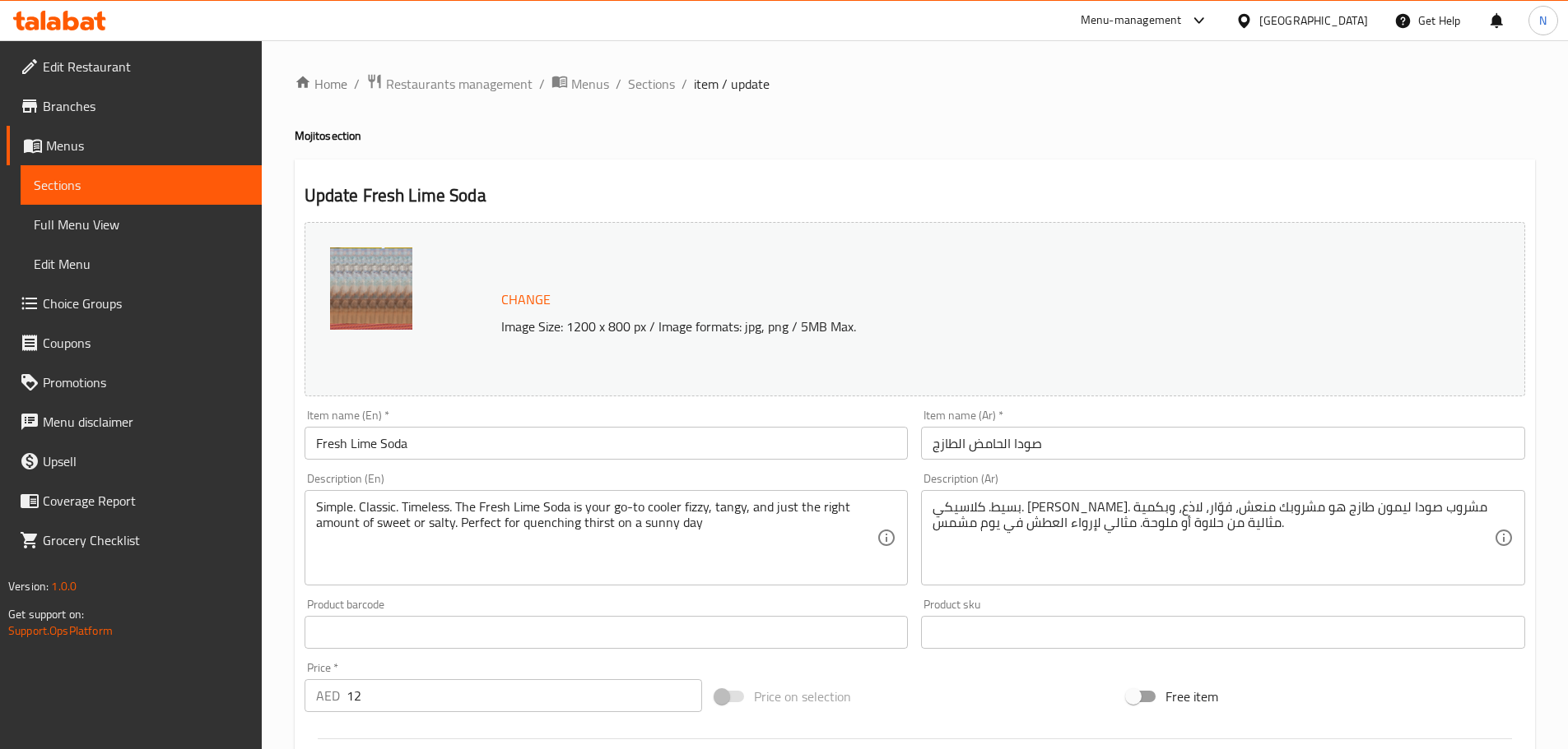
click at [977, 686] on div "Price on selection" at bounding box center [914, 696] width 411 height 45
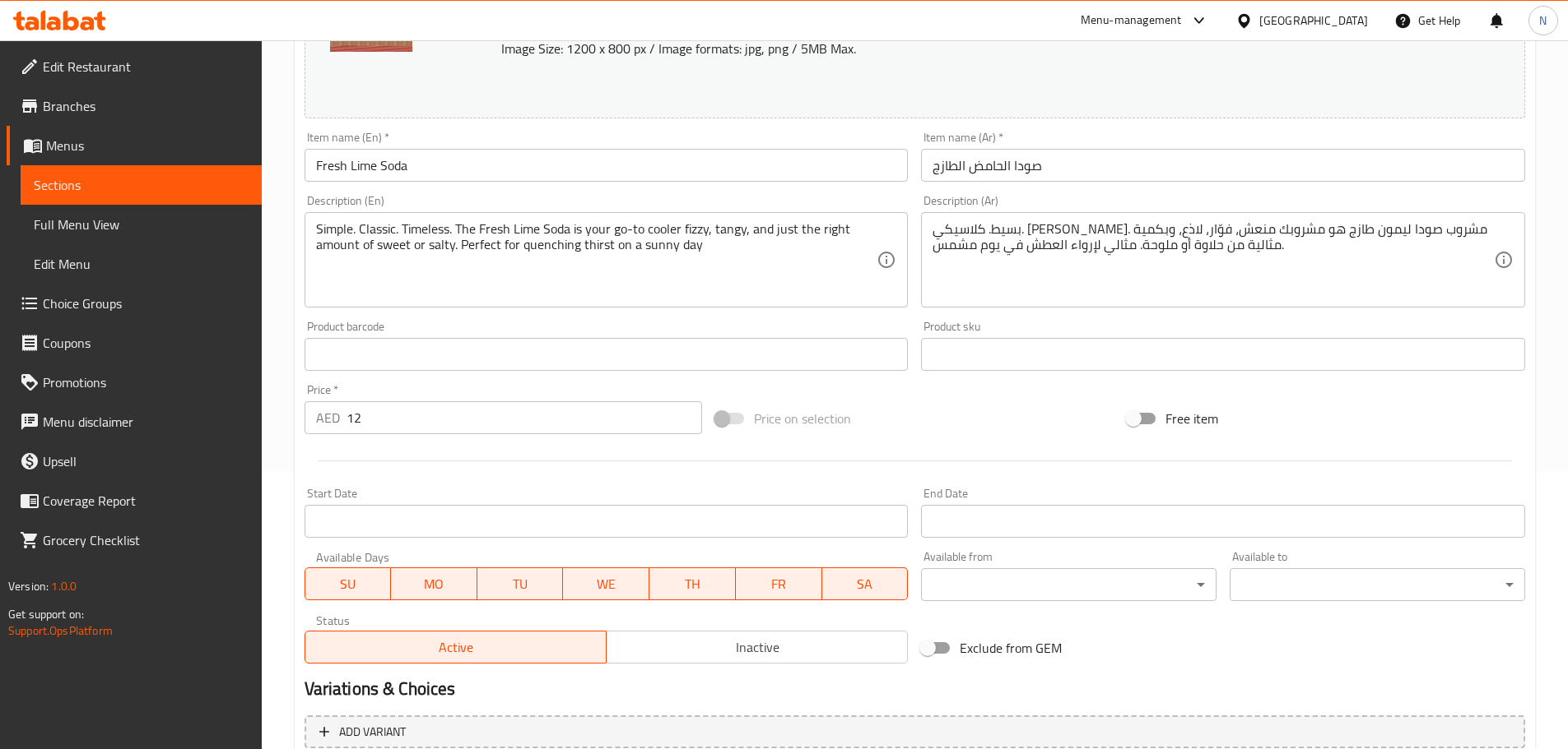
scroll to position [437, 0]
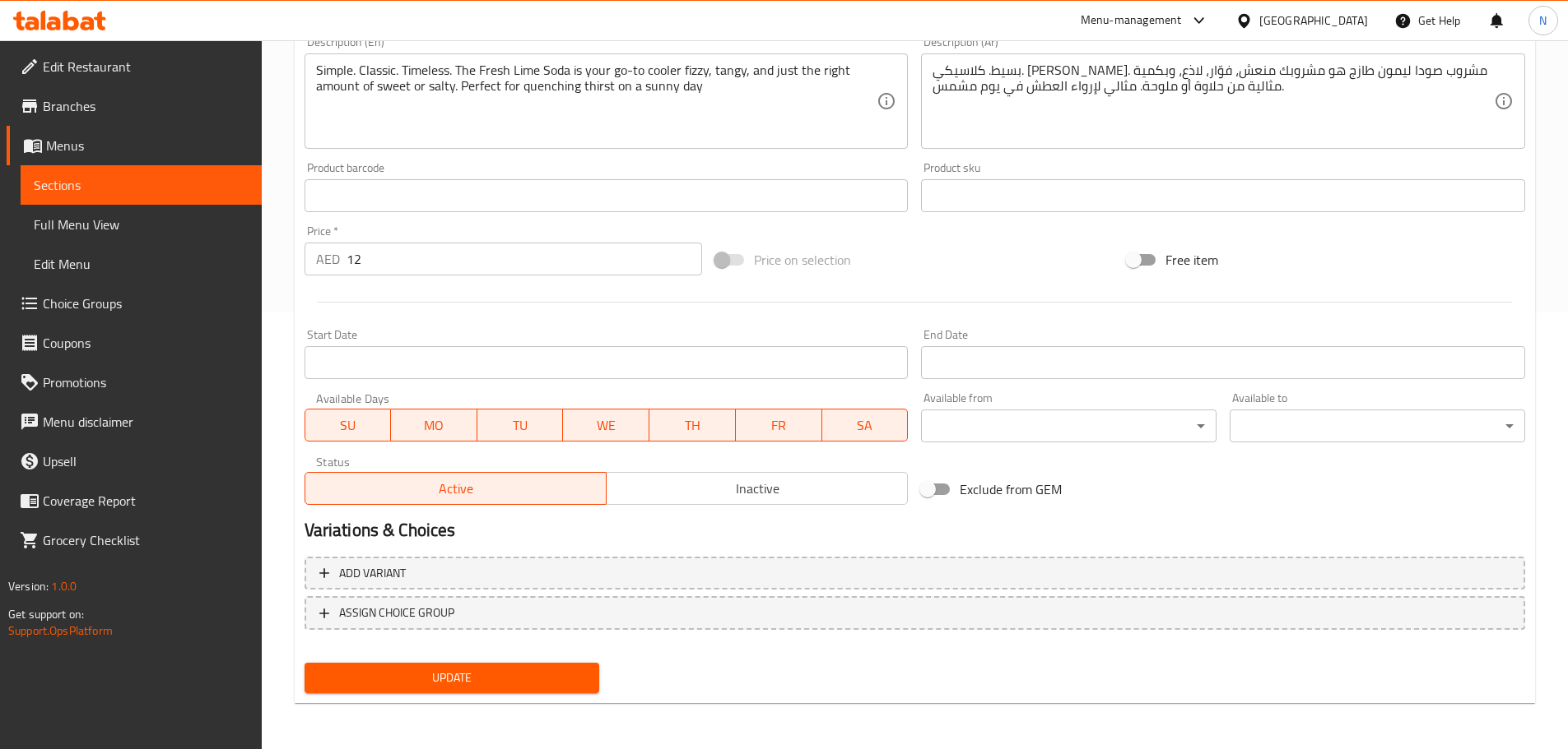
click at [533, 674] on span "Update" at bounding box center [451, 678] width 269 height 21
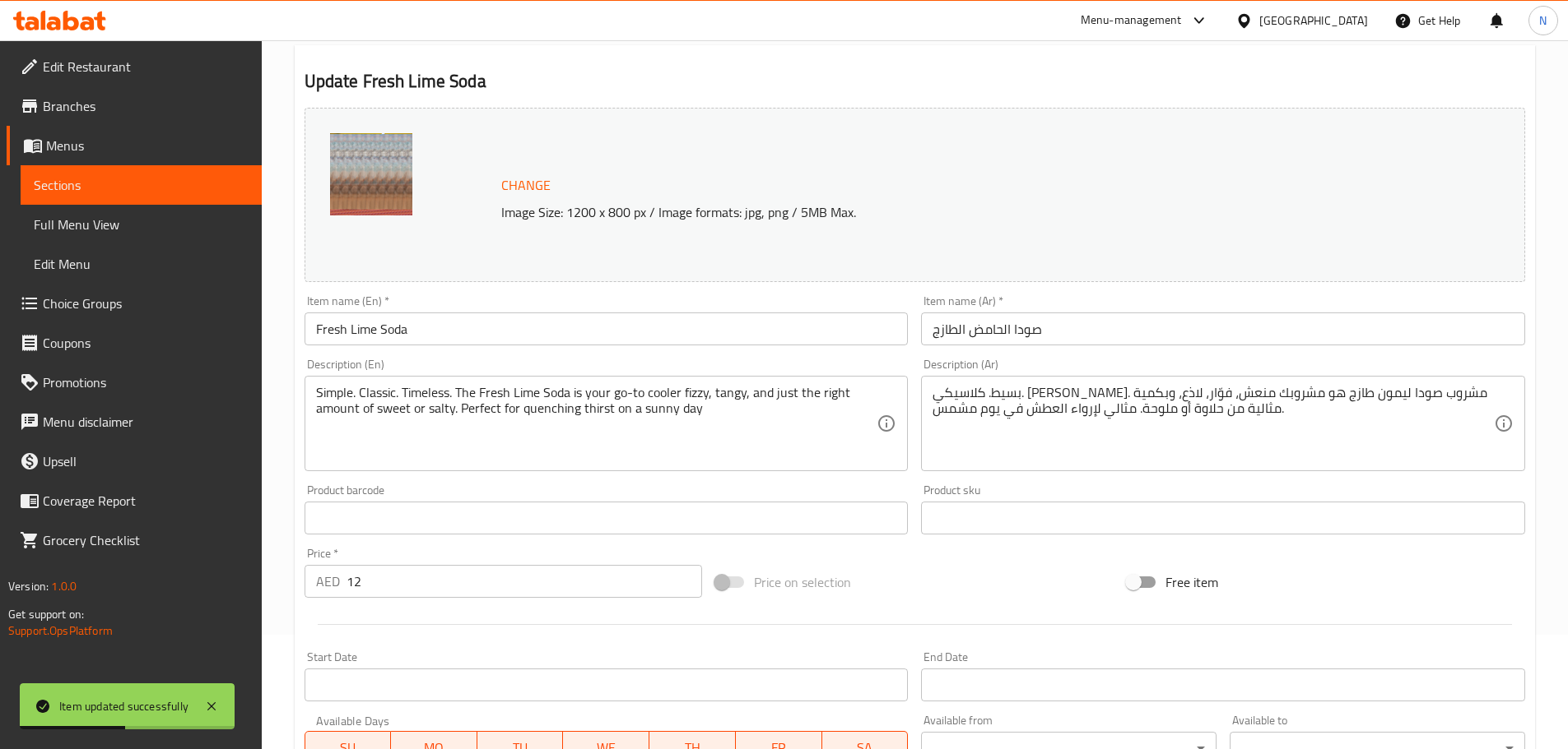
scroll to position [26, 0]
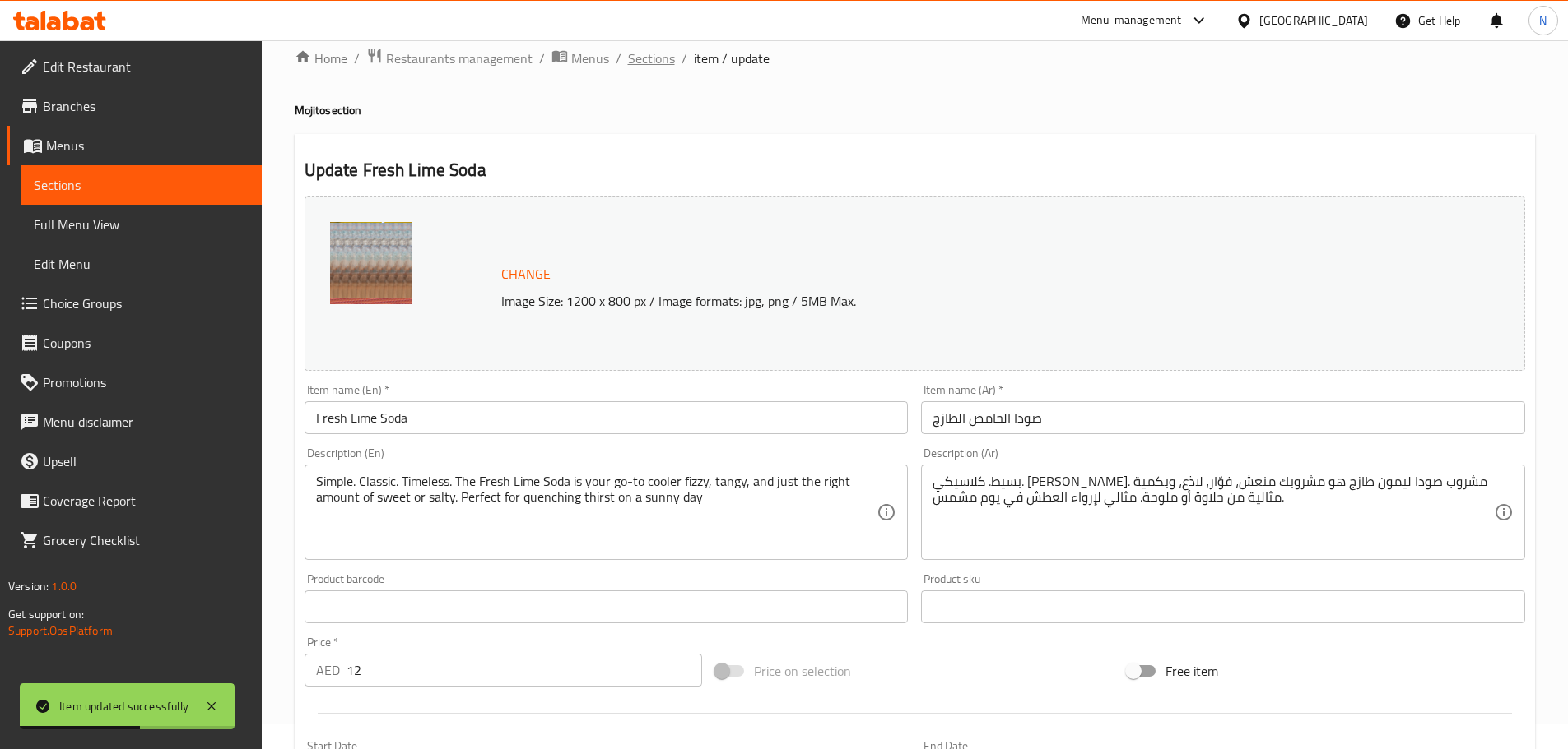
click at [651, 53] on span "Sections" at bounding box center [650, 58] width 47 height 20
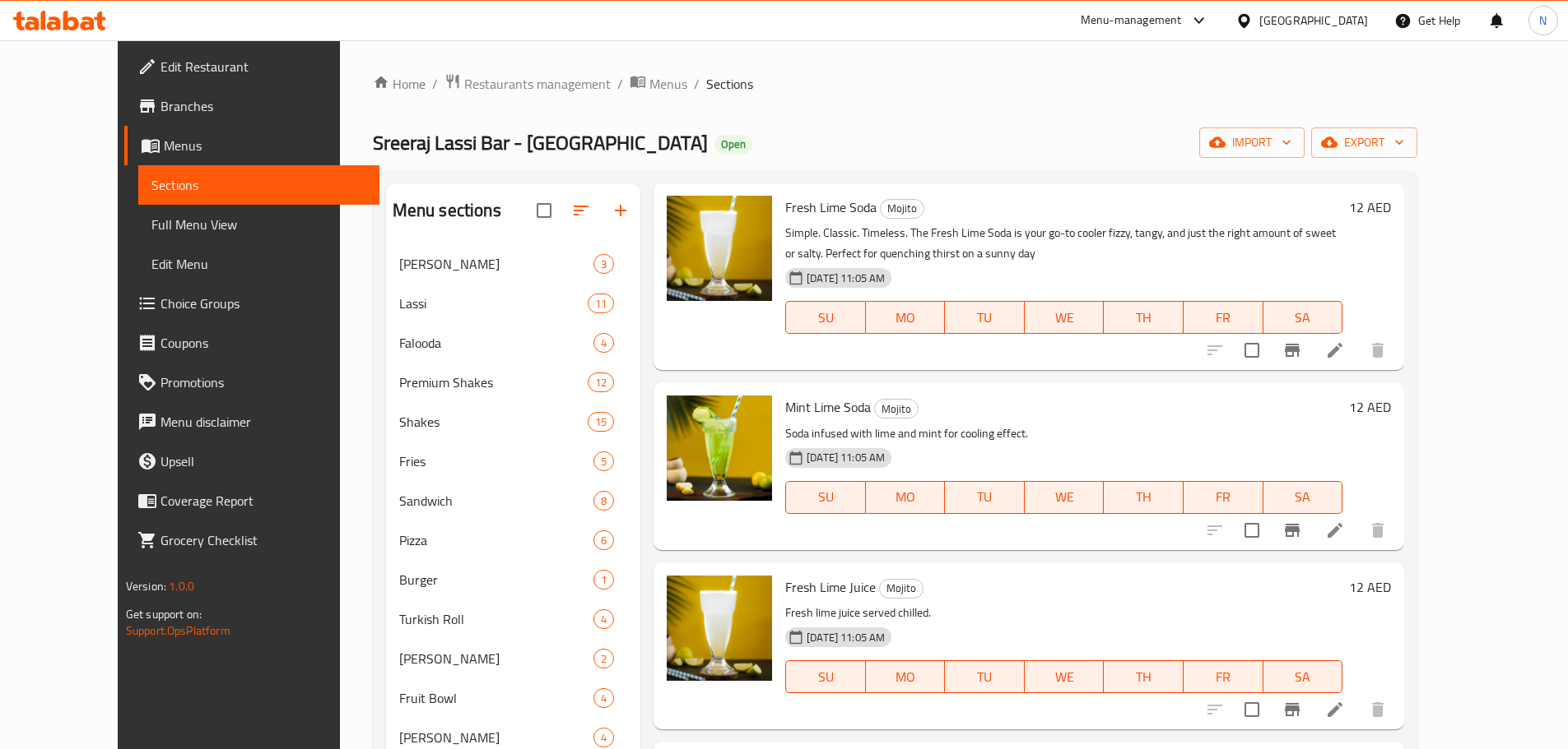
scroll to position [82, 0]
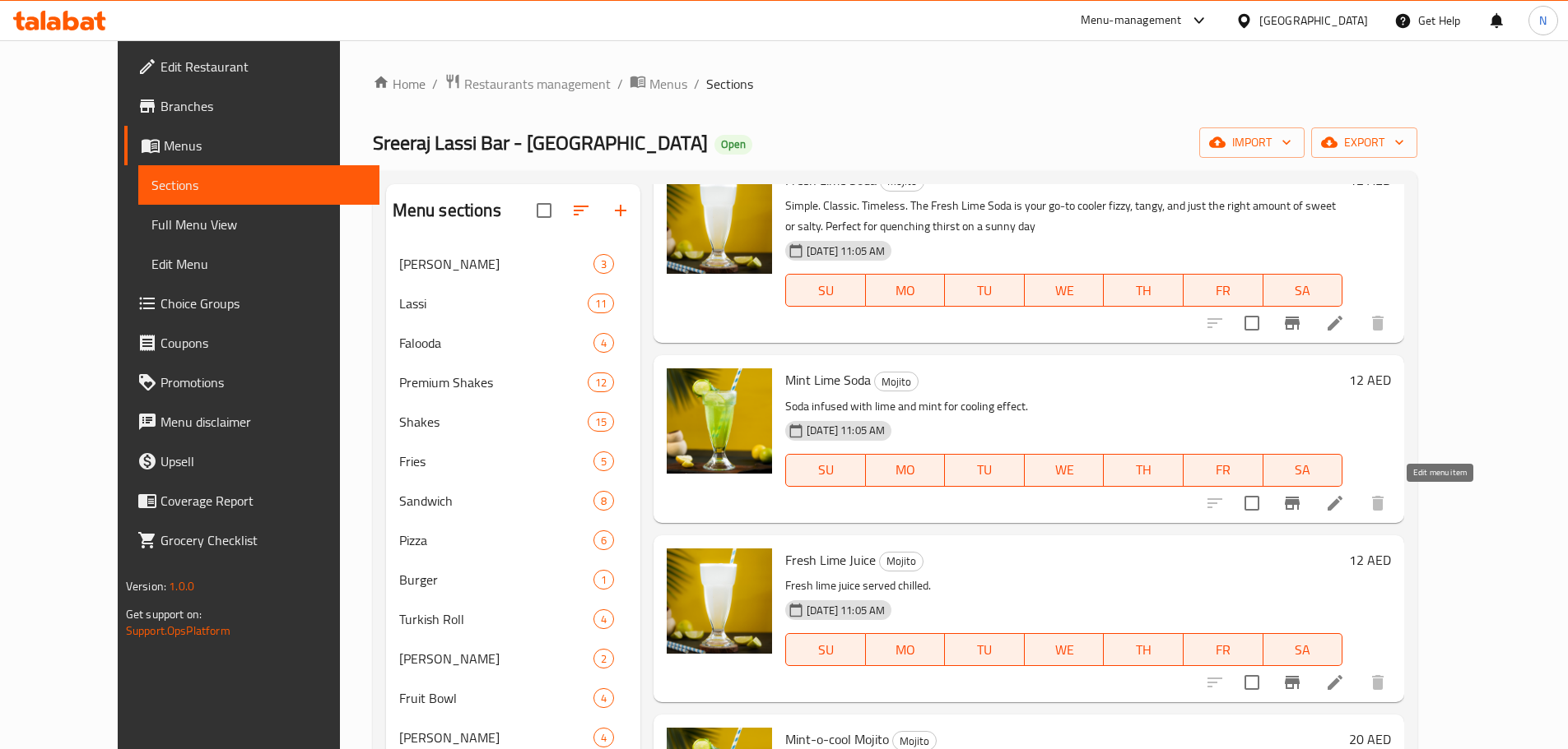
click at [1342, 498] on icon at bounding box center [1334, 503] width 15 height 15
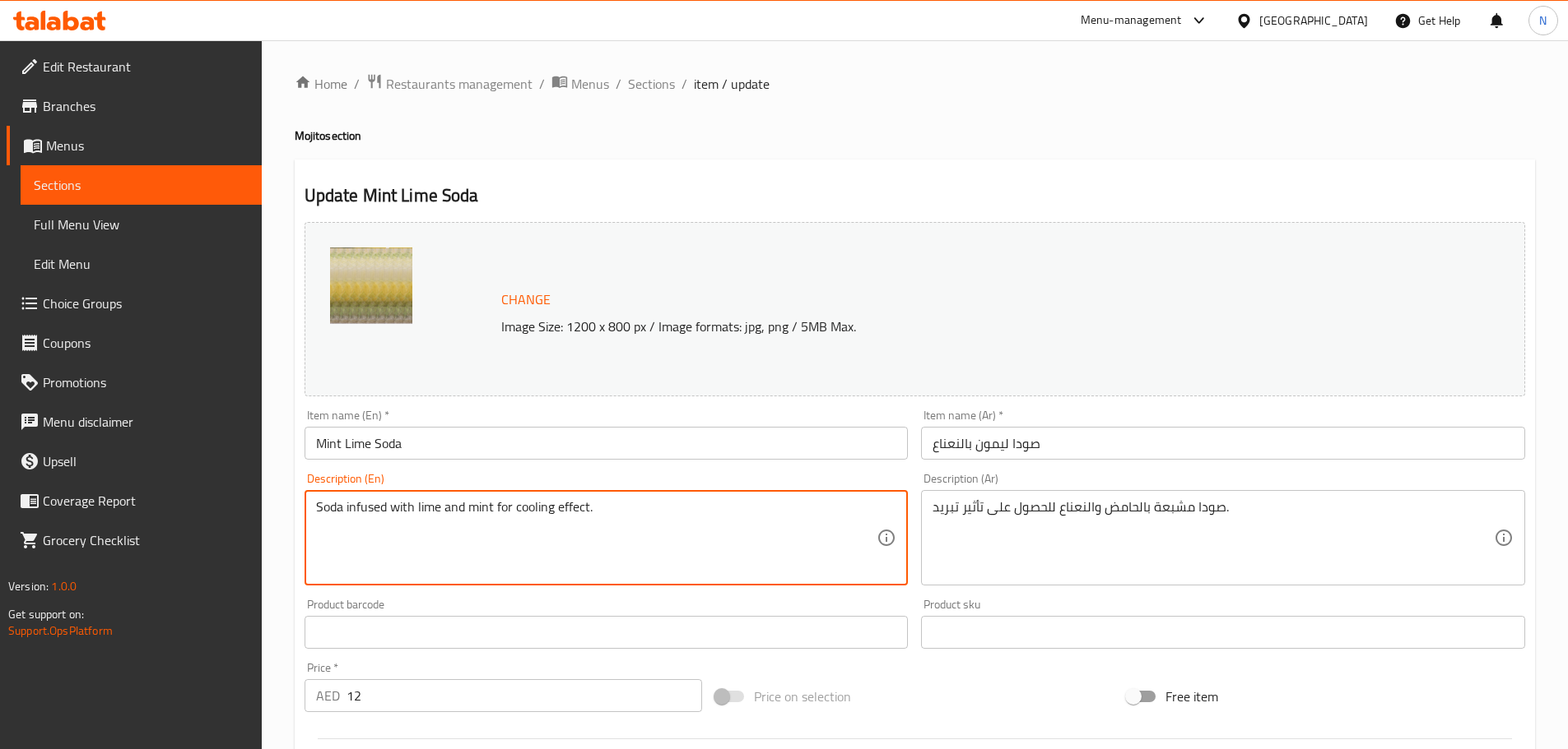
click at [523, 499] on textarea "Soda infused with lime and mint for cooling effect." at bounding box center [597, 538] width 561 height 78
paste textarea "A zesty twist on the classic, the Mint Lime Soda blends fresh lime with crushed…"
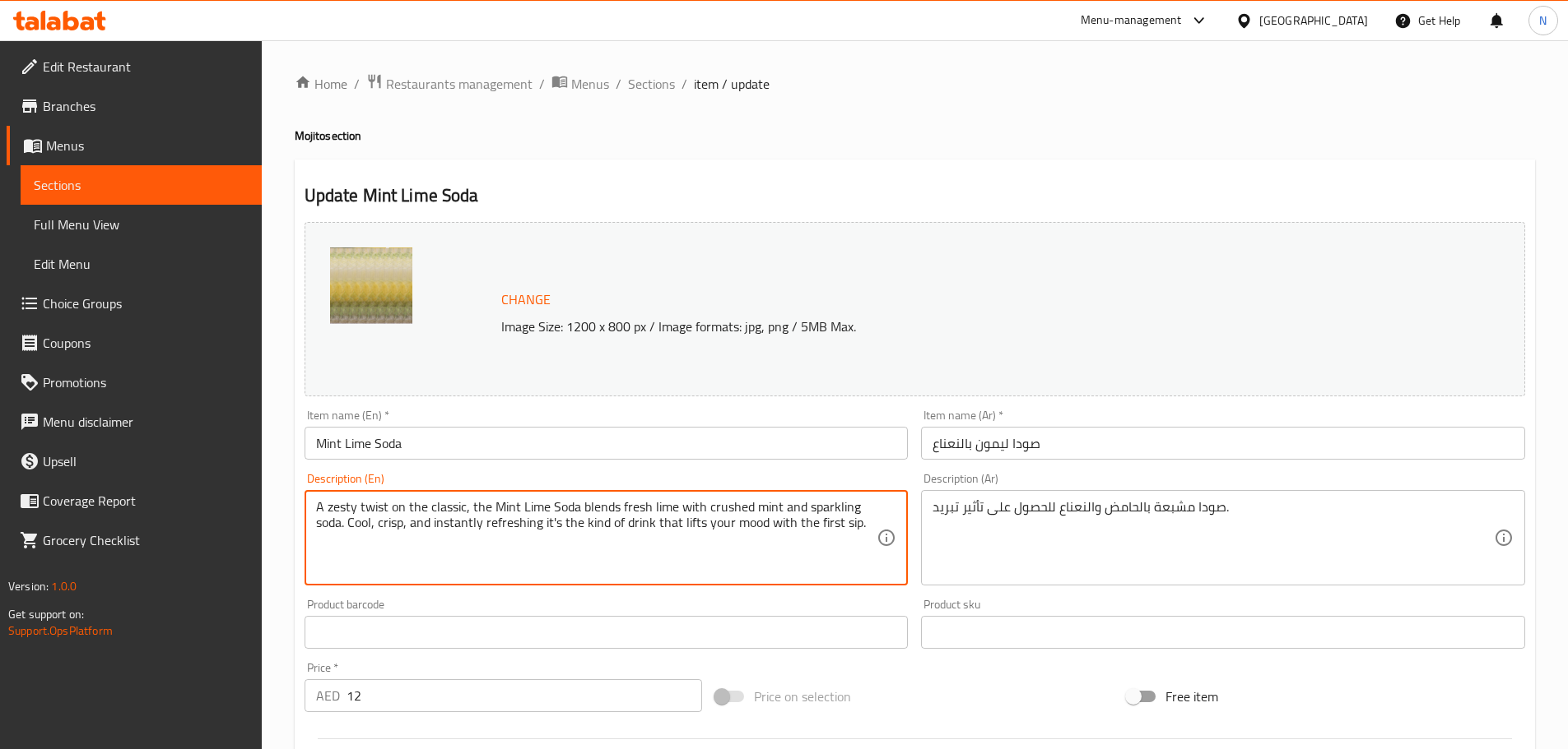
click at [636, 506] on textarea "A zesty twist on the classic, the Mint Lime Soda blends fresh lime with crushed…" at bounding box center [597, 538] width 561 height 78
type textarea "A zesty twist on the classic, the Mint Lime Soda blends fresh lime with crushed…"
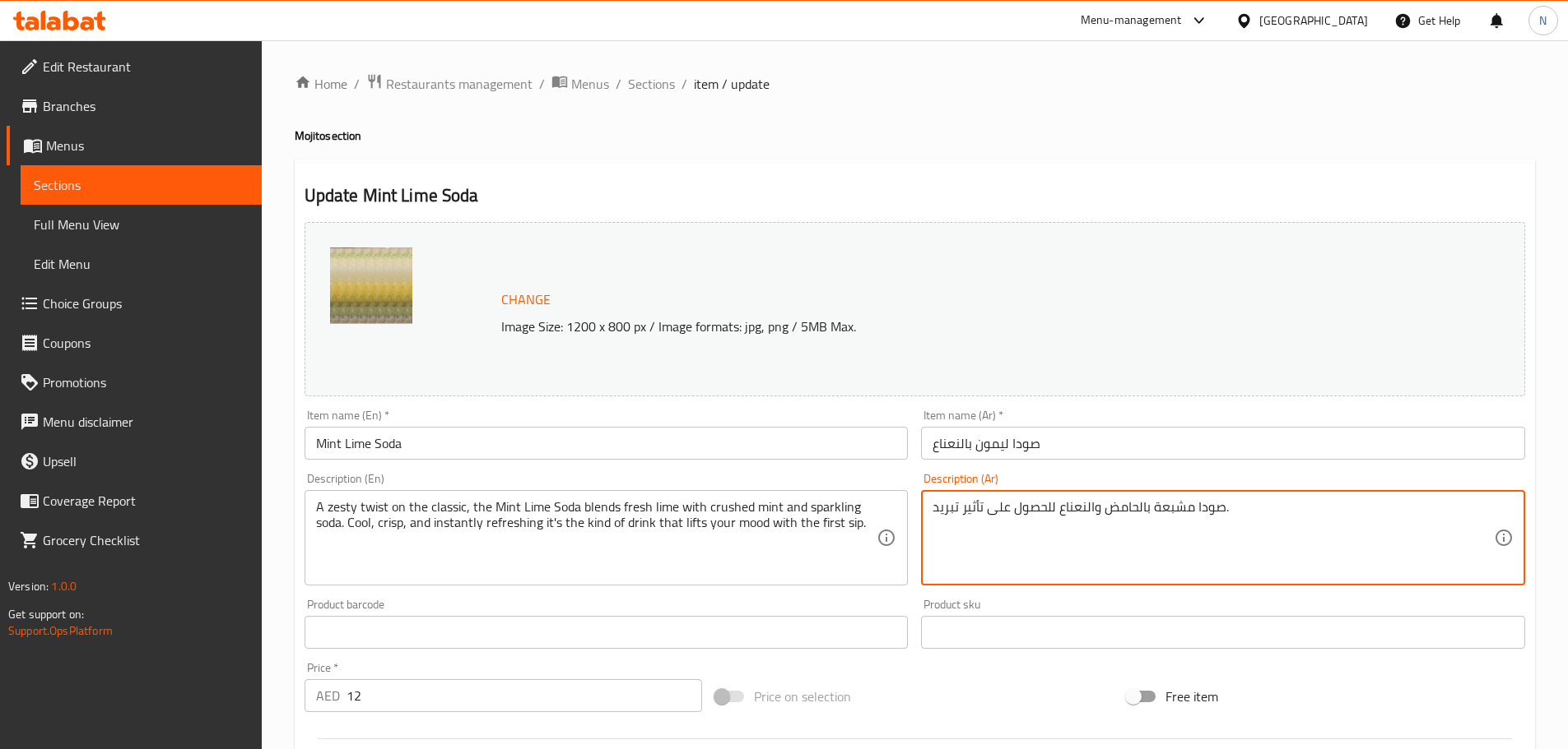
click at [976, 511] on textarea "صودا مشبعة بالحامض والنعناع للحصول على تأثير تبريد." at bounding box center [1213, 538] width 561 height 78
paste textarea "لمسة منعشة على المشروب الكلاسيكي، مشروب صودا النعناع والليمون يمزج الليمون الطا…"
click at [1367, 507] on textarea "لمسة منعشة على المشروب الكلاسيكي، مشروب صودا النعناع والليمون يمزج الليمون الطا…" at bounding box center [1213, 538] width 561 height 78
click at [1318, 507] on textarea "لمسة منعشة على مشروب الكلاسيكي، مشروب صودا النعناع والليمون يمزج الليمون الطازج…" at bounding box center [1213, 538] width 561 height 78
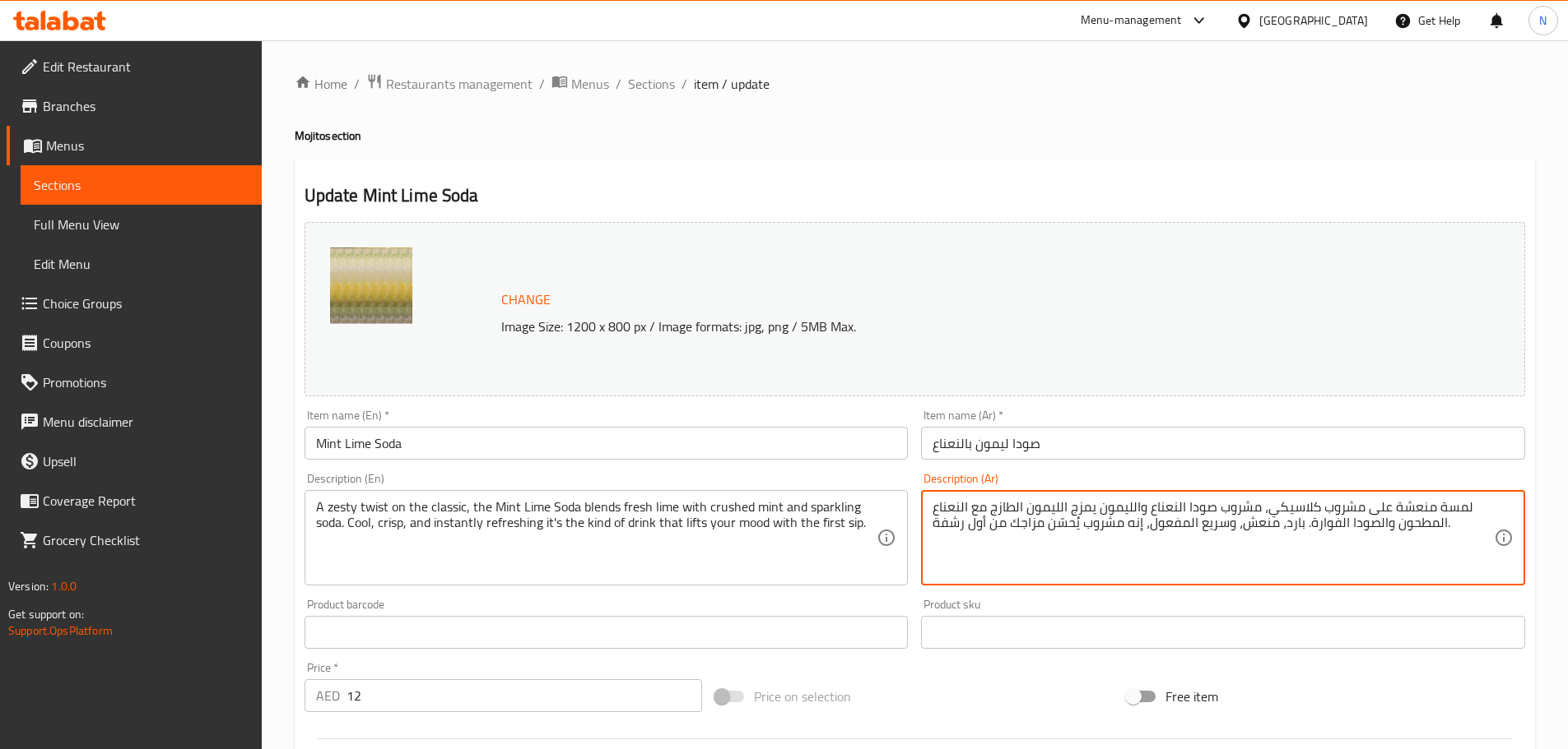
click at [1177, 506] on textarea "لمسة منعشة على مشروب كلاسيكي، مشروب صودا النعناع والليمون يمزج الليمون الطازج م…" at bounding box center [1213, 538] width 561 height 78
click at [1134, 508] on textarea "لمسة منعشة على مشروب كلاسيكي، مشروب صودا نعناع والليمون يمزج الليمون الطازج مع …" at bounding box center [1213, 538] width 561 height 78
click at [1060, 508] on textarea "لمسة منعشة على مشروب كلاسيكي، مشروب صودا نعناع وليمون يمزج الليمون الطازج مع ال…" at bounding box center [1213, 538] width 561 height 78
click at [1017, 505] on textarea "لمسة منعشة على مشروب كلاسيكي، مشروب صودا نعناع وليمون يمزج ليمون الطازج مع النع…" at bounding box center [1213, 538] width 561 height 78
click at [1014, 506] on textarea "لمسة منعشة على مشروب كلاسيكي، مشروب صودا نعناع وليمون يمزج ليمون طازج مع النعنا…" at bounding box center [1213, 538] width 561 height 78
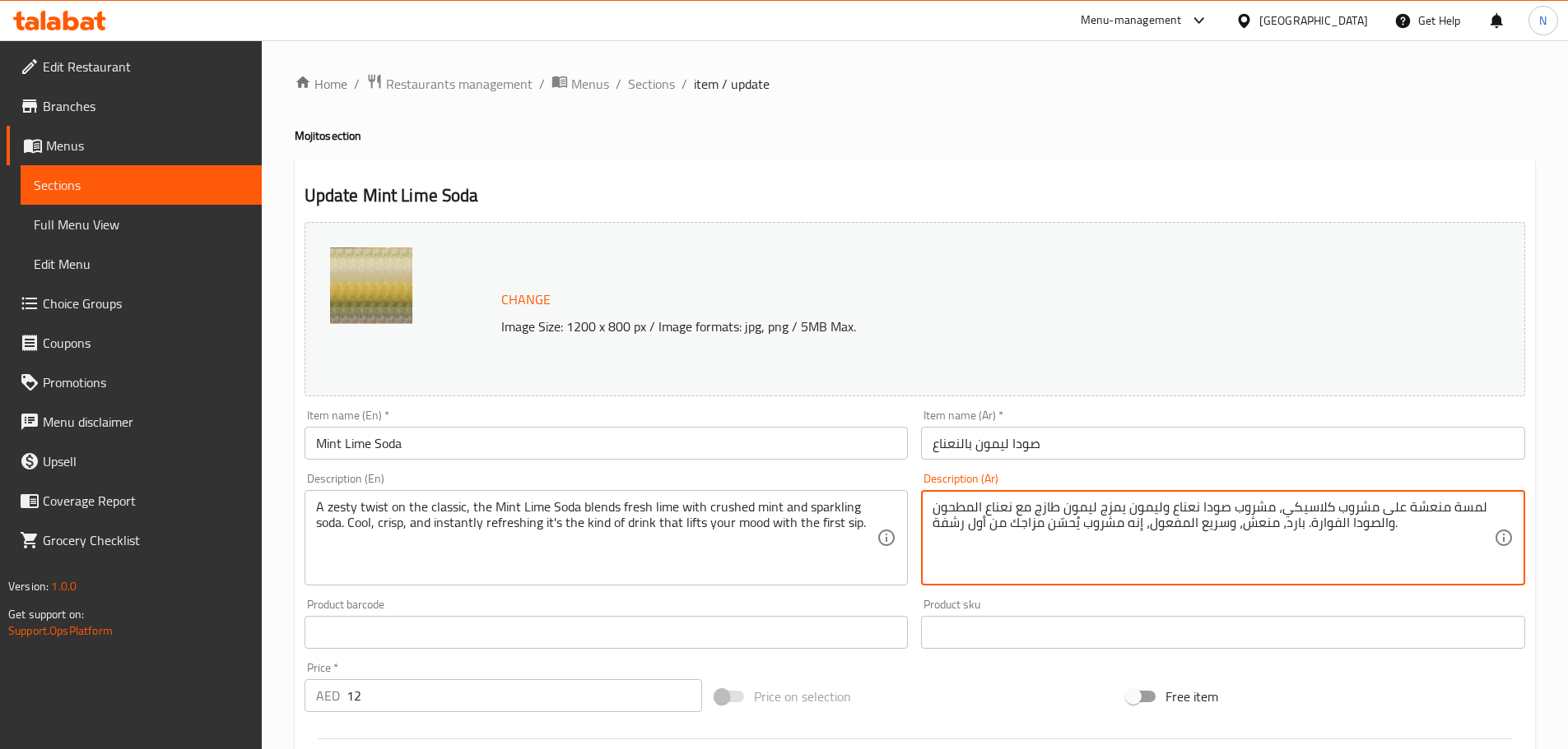
click at [976, 507] on textarea "لمسة منعشة على مشروب كلاسيكي، مشروب صودا نعناع وليمون يمزج ليمون طازج مع نعناع …" at bounding box center [1213, 538] width 561 height 78
click at [1374, 525] on textarea "لمسة منعشة على مشروب كلاسيكي، مشروب صودا نعناع وليمون يمزج ليمون طازج مع نعناع …" at bounding box center [1213, 538] width 561 height 78
click at [1335, 525] on textarea "لمسة منعشة على مشروب كلاسيكي، مشروب صودا نعناع وليمون يمزج ليمون طازج مع نعناع …" at bounding box center [1213, 538] width 561 height 78
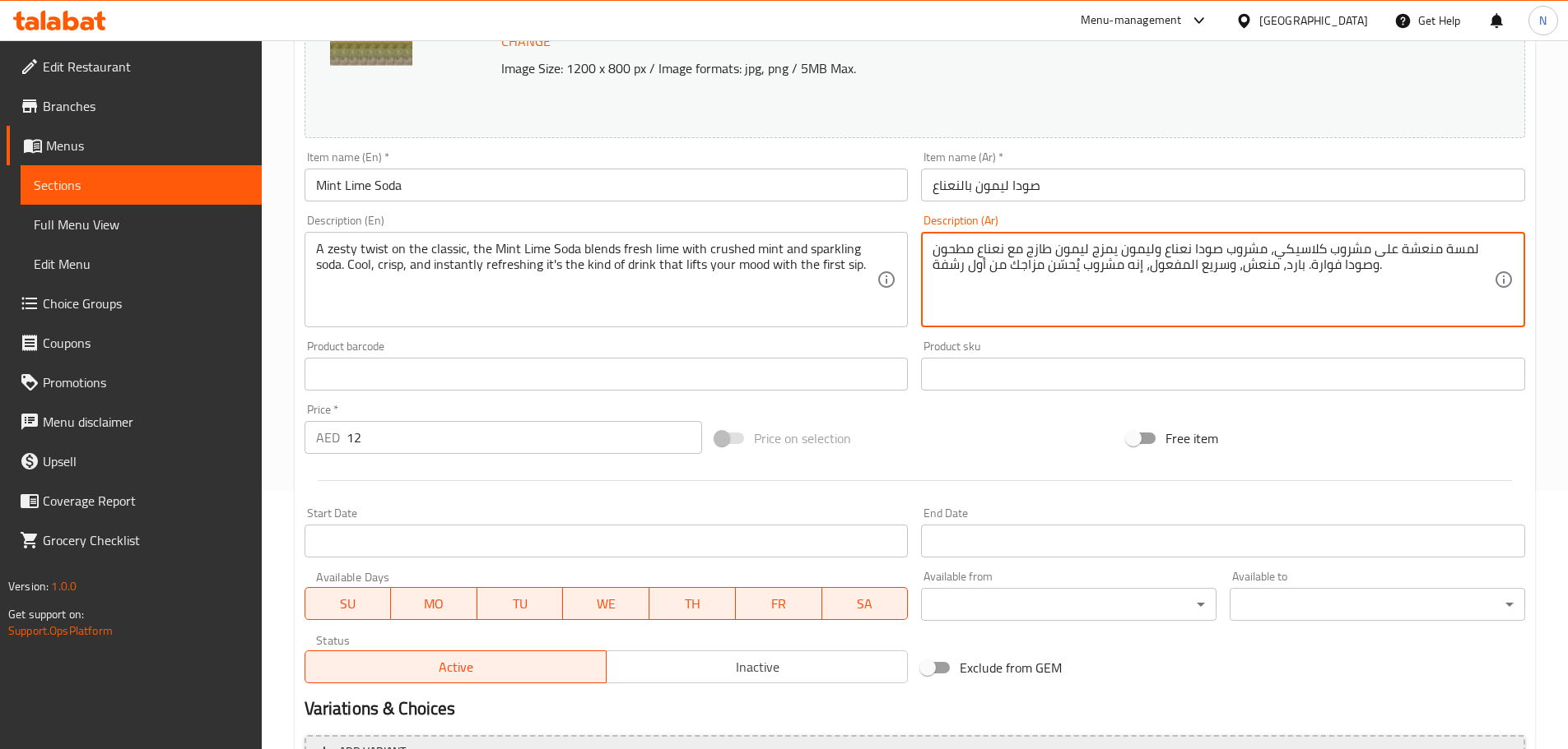
scroll to position [411, 0]
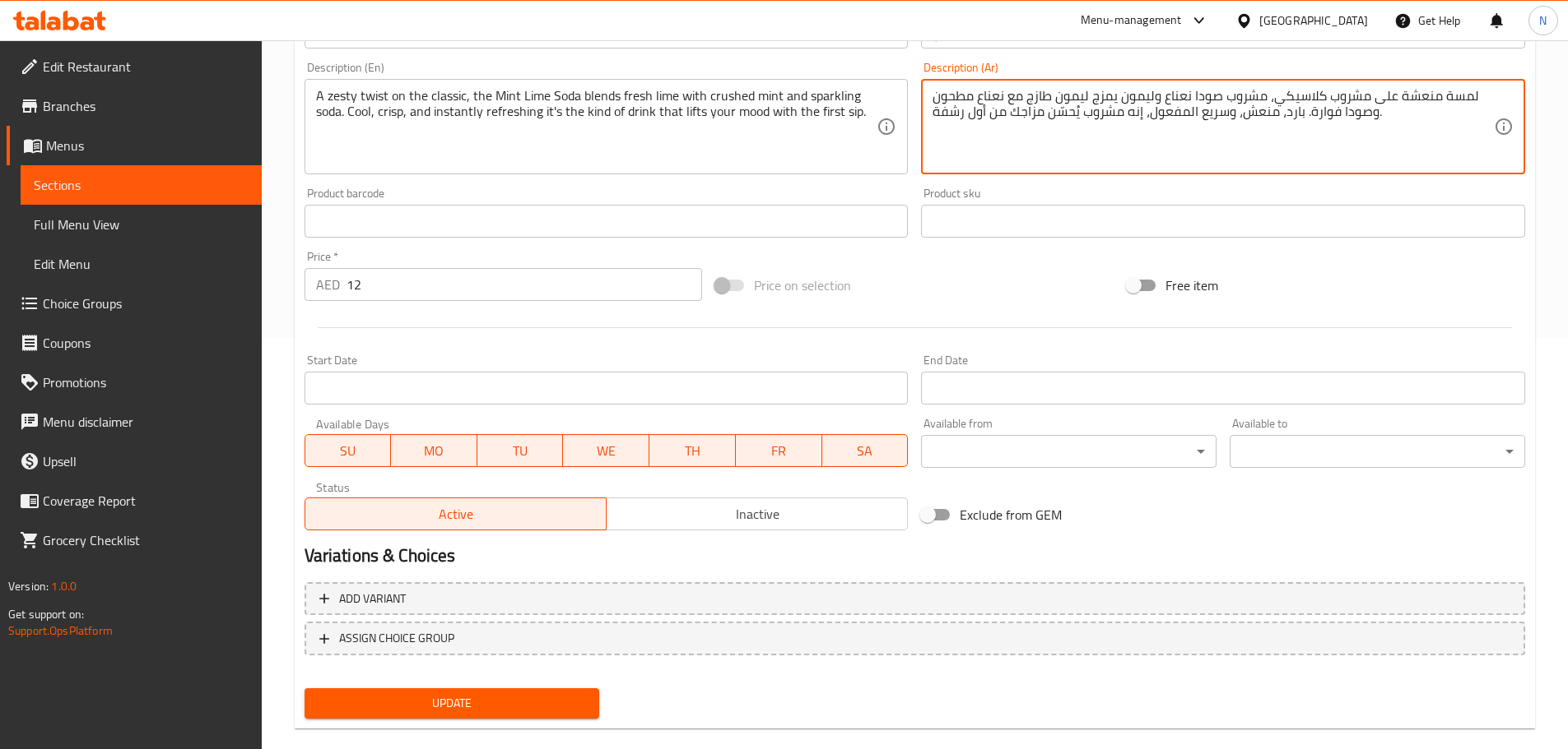
type textarea "لمسة منعشة على مشروب كلاسيكي، مشروب صودا نعناع وليمون يمزج ليمون طازج مع نعناع …"
click at [433, 699] on span "Update" at bounding box center [451, 703] width 269 height 21
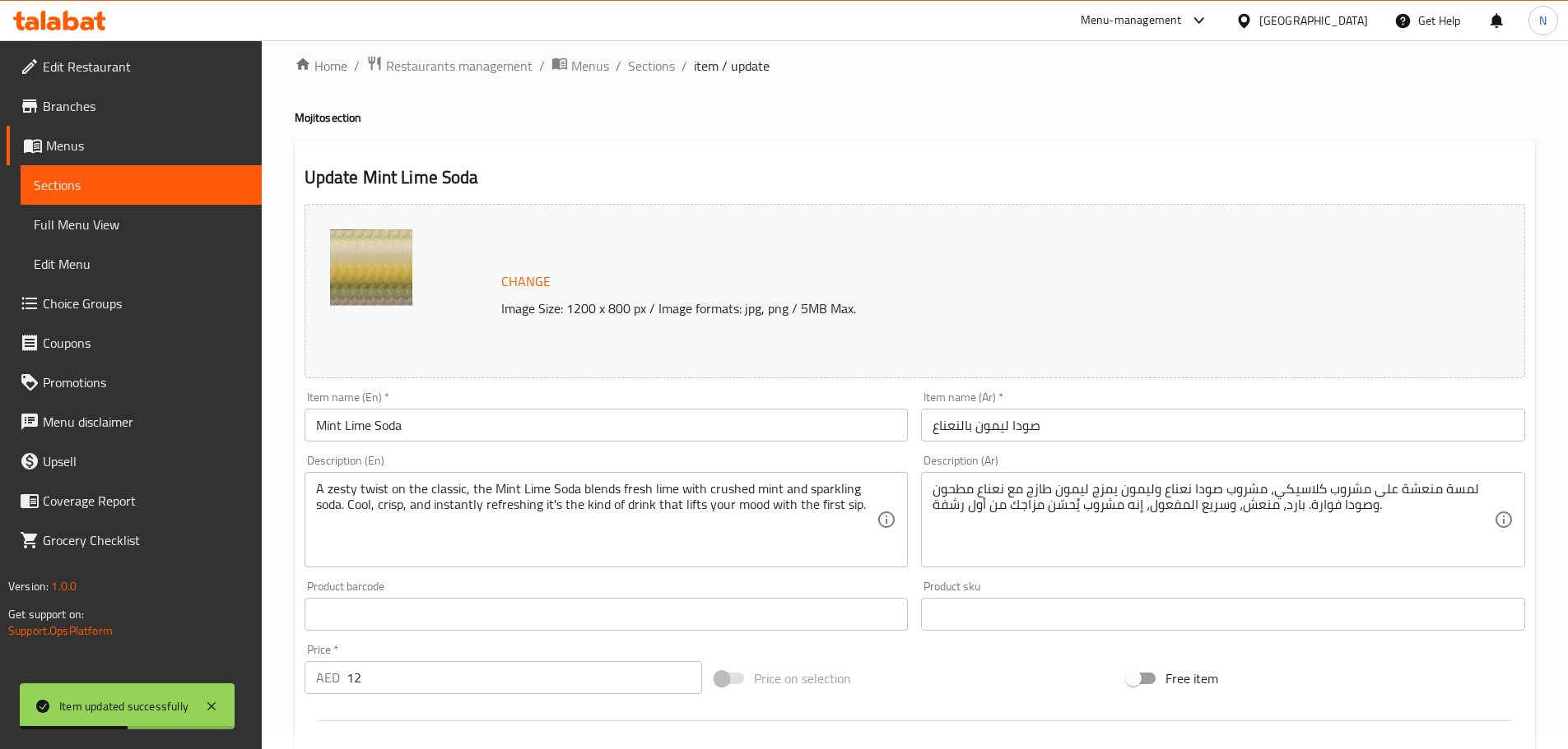
scroll to position [0, 0]
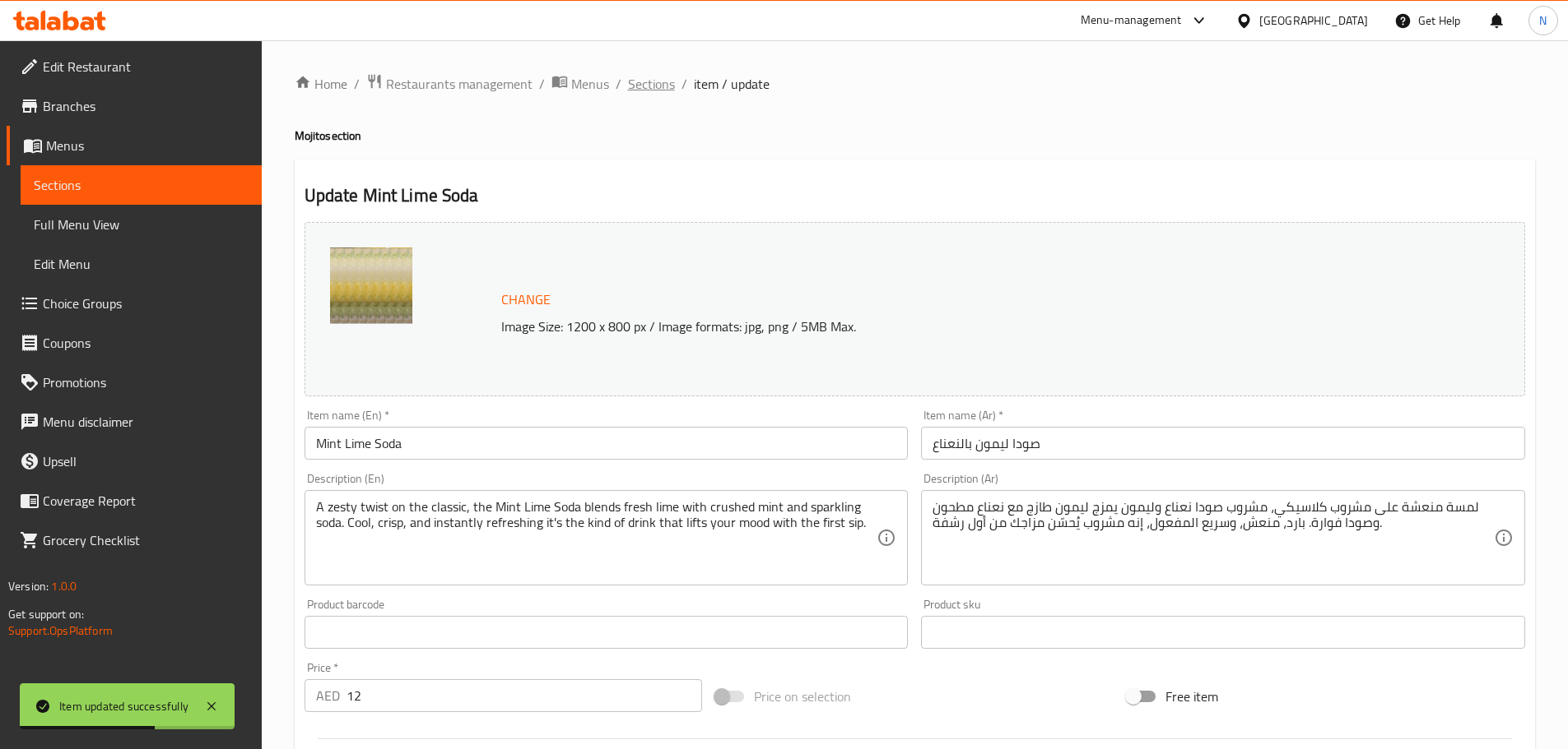
click at [644, 81] on span "Sections" at bounding box center [650, 84] width 47 height 20
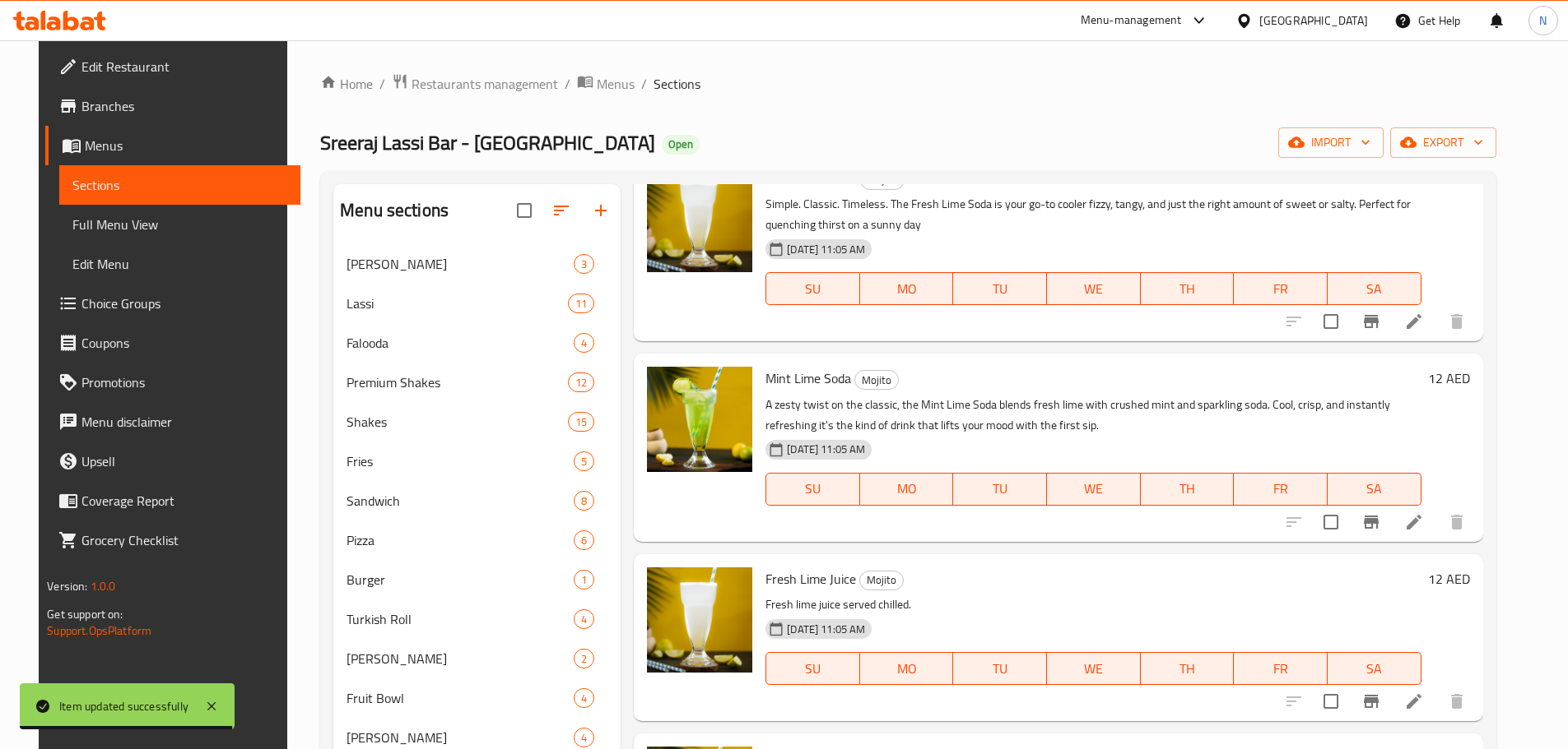
scroll to position [164, 0]
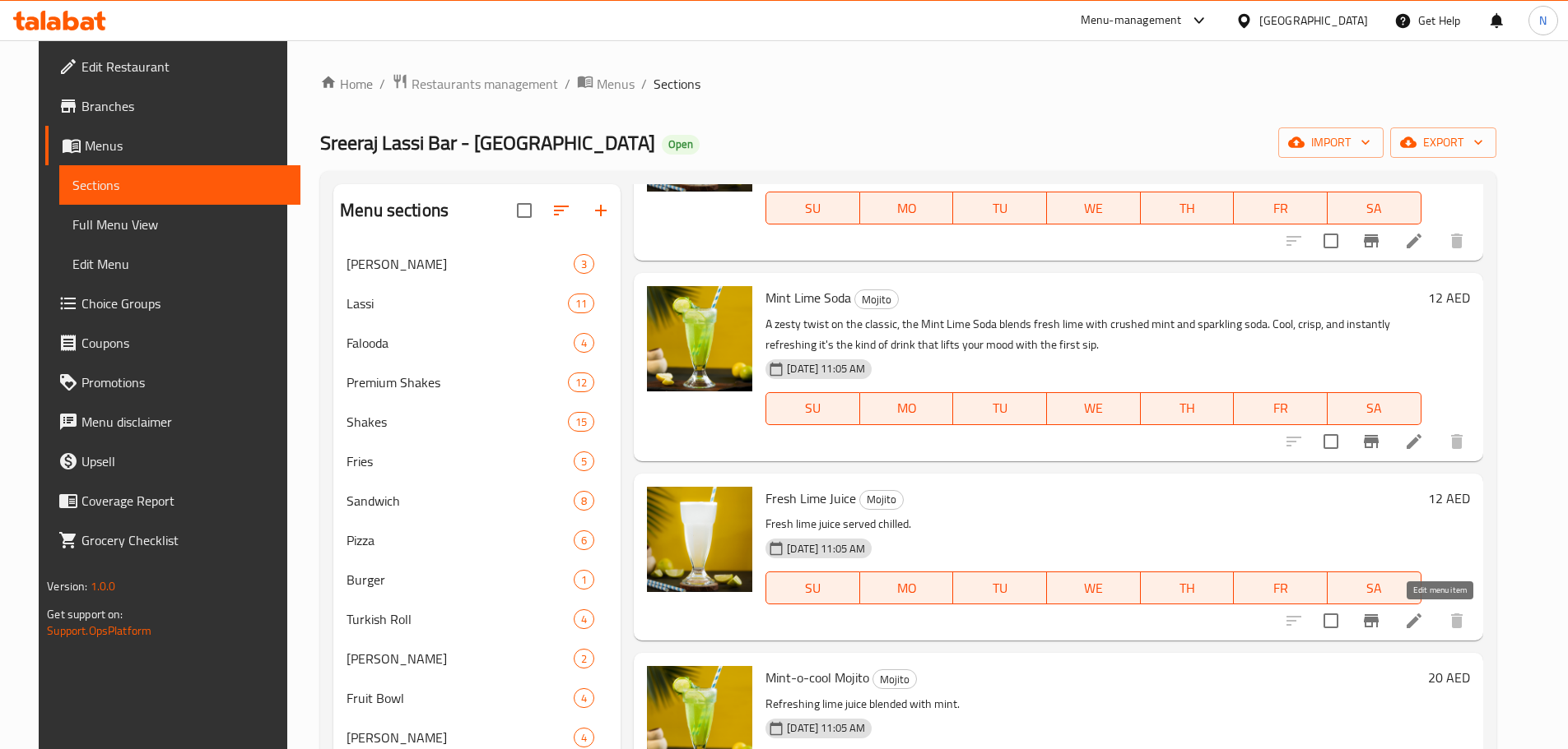
click at [1423, 615] on icon at bounding box center [1413, 621] width 20 height 20
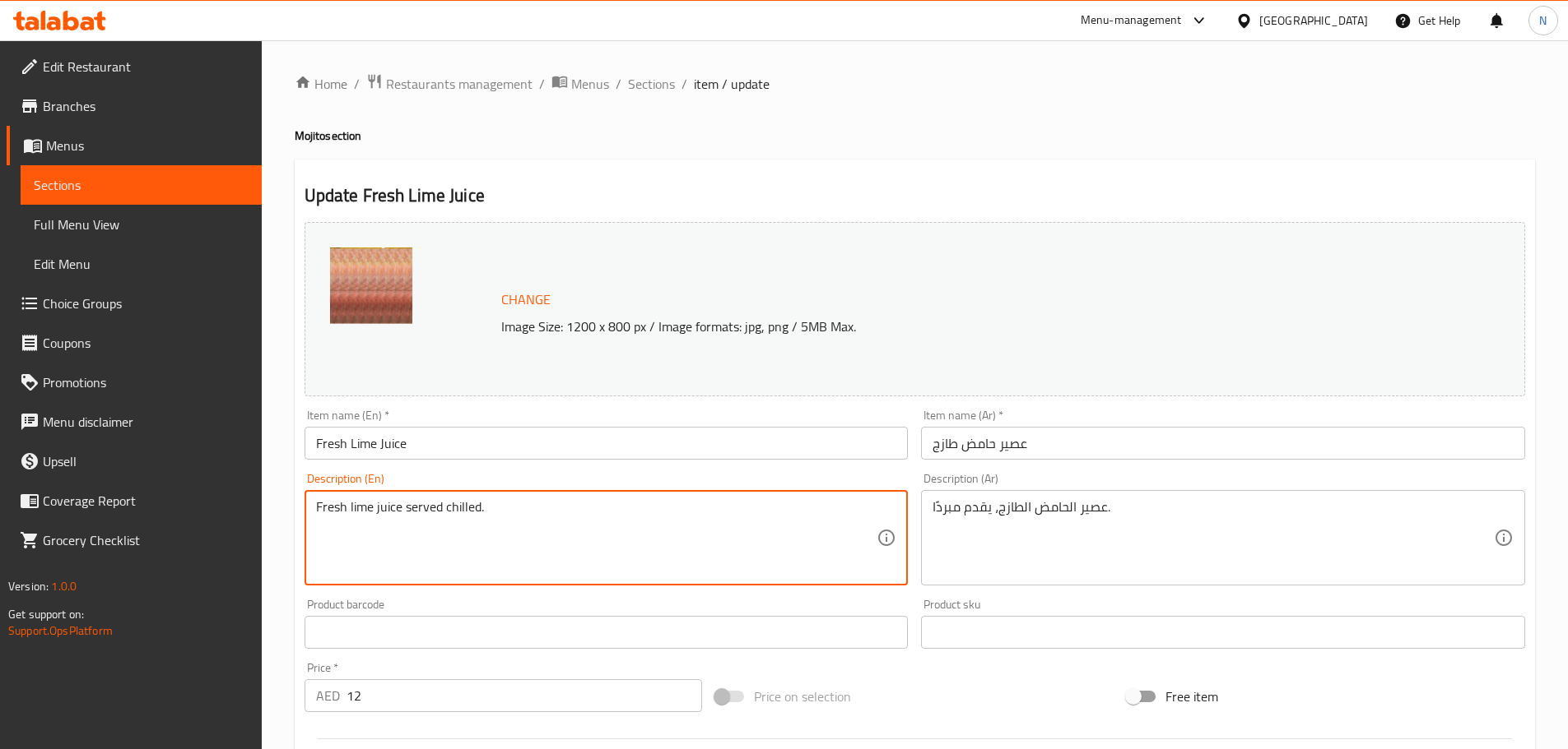
click at [477, 510] on textarea "Fresh lime juice served chilled." at bounding box center [597, 538] width 561 height 78
paste textarea "Quench your thirst with our Fresh Lime Juice a zesty blend of freshly squeezed …"
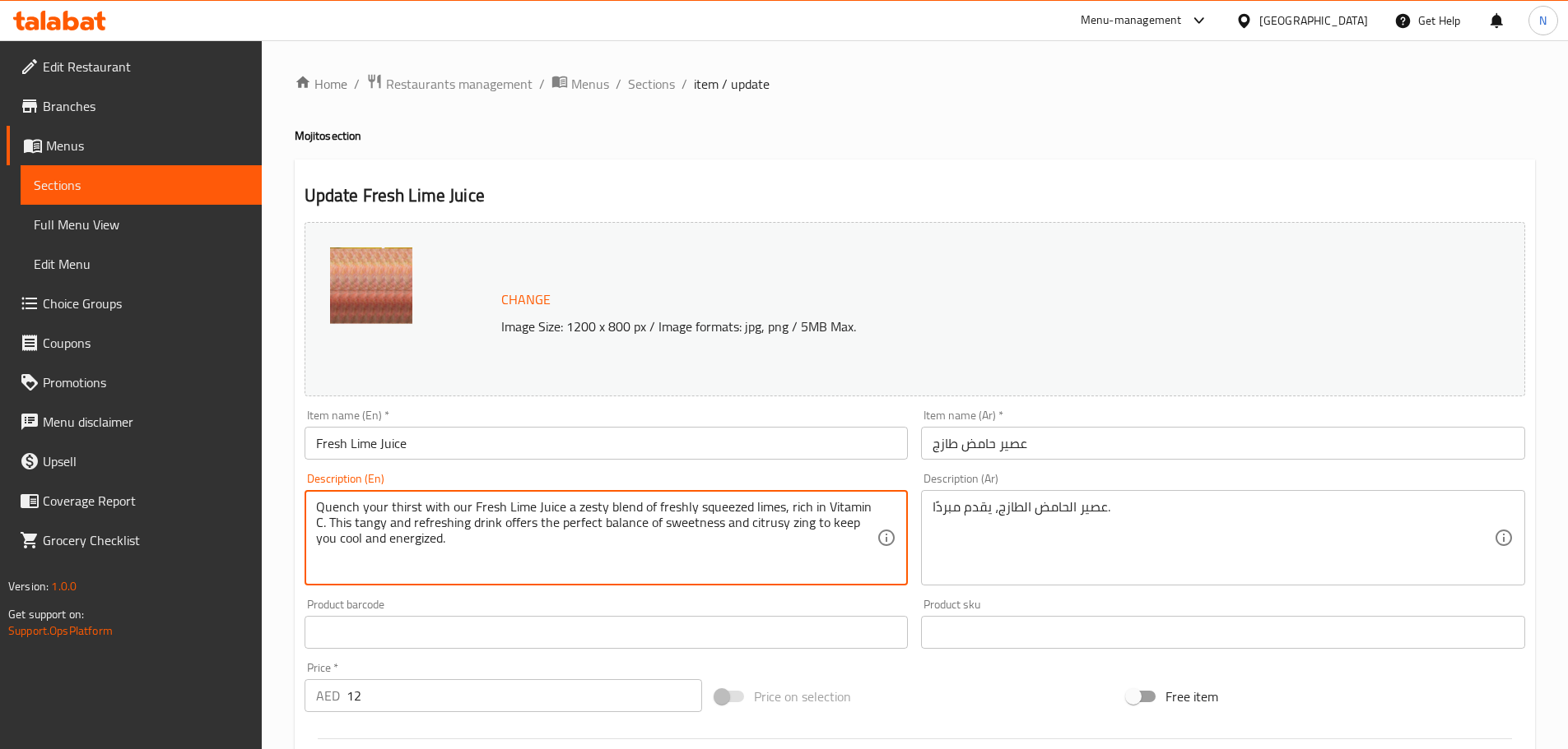
type textarea "Quench your thirst with our Fresh Lime Juice a zesty blend of freshly squeezed …"
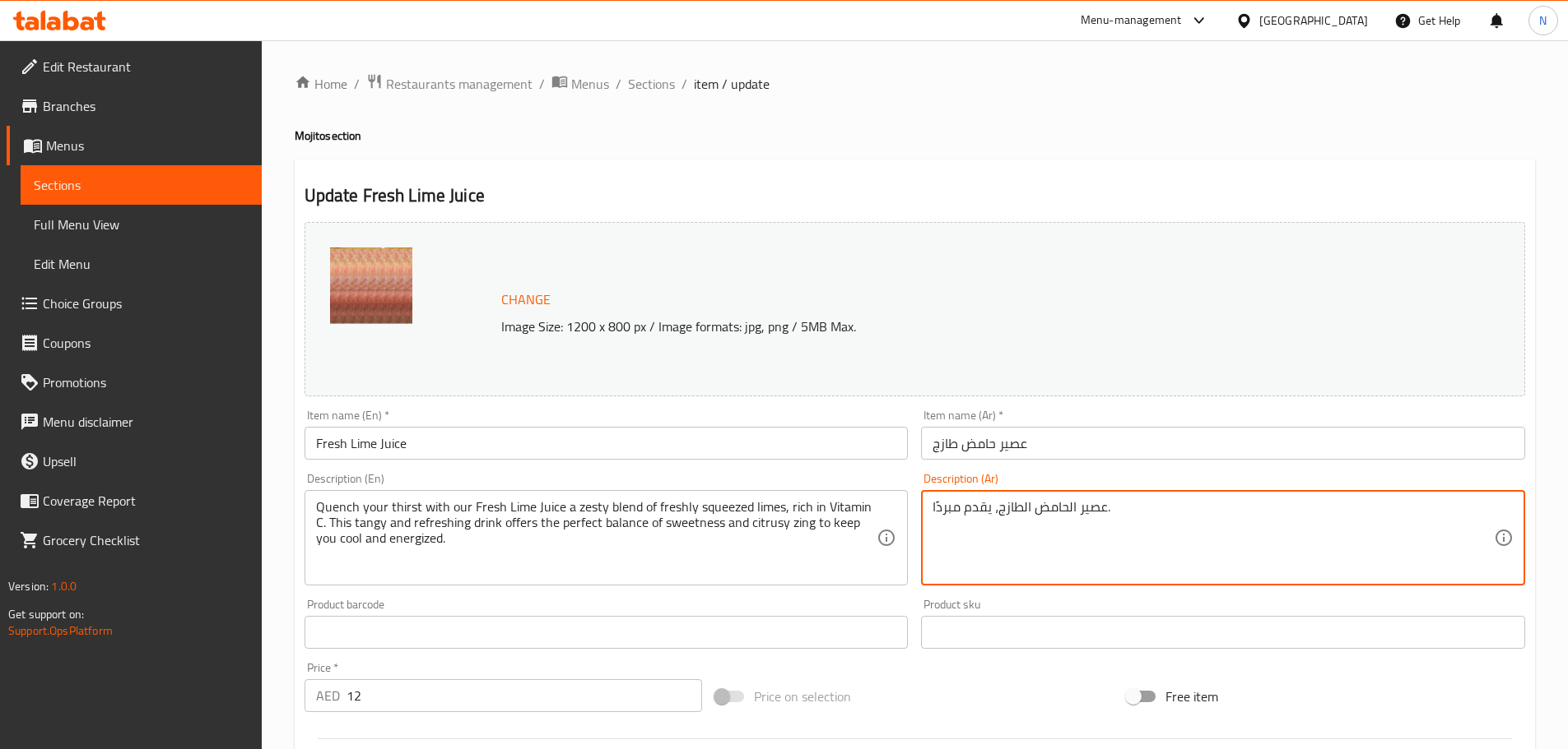
click at [1081, 509] on textarea "عصير الحامض الطازج، يقدم مبردًا." at bounding box center [1213, 538] width 561 height 78
paste textarea "روي عطشك بعصير الليمون الطازج لدينا، وهو مزيج رائع من الليمون الطازج الغني بفيت…"
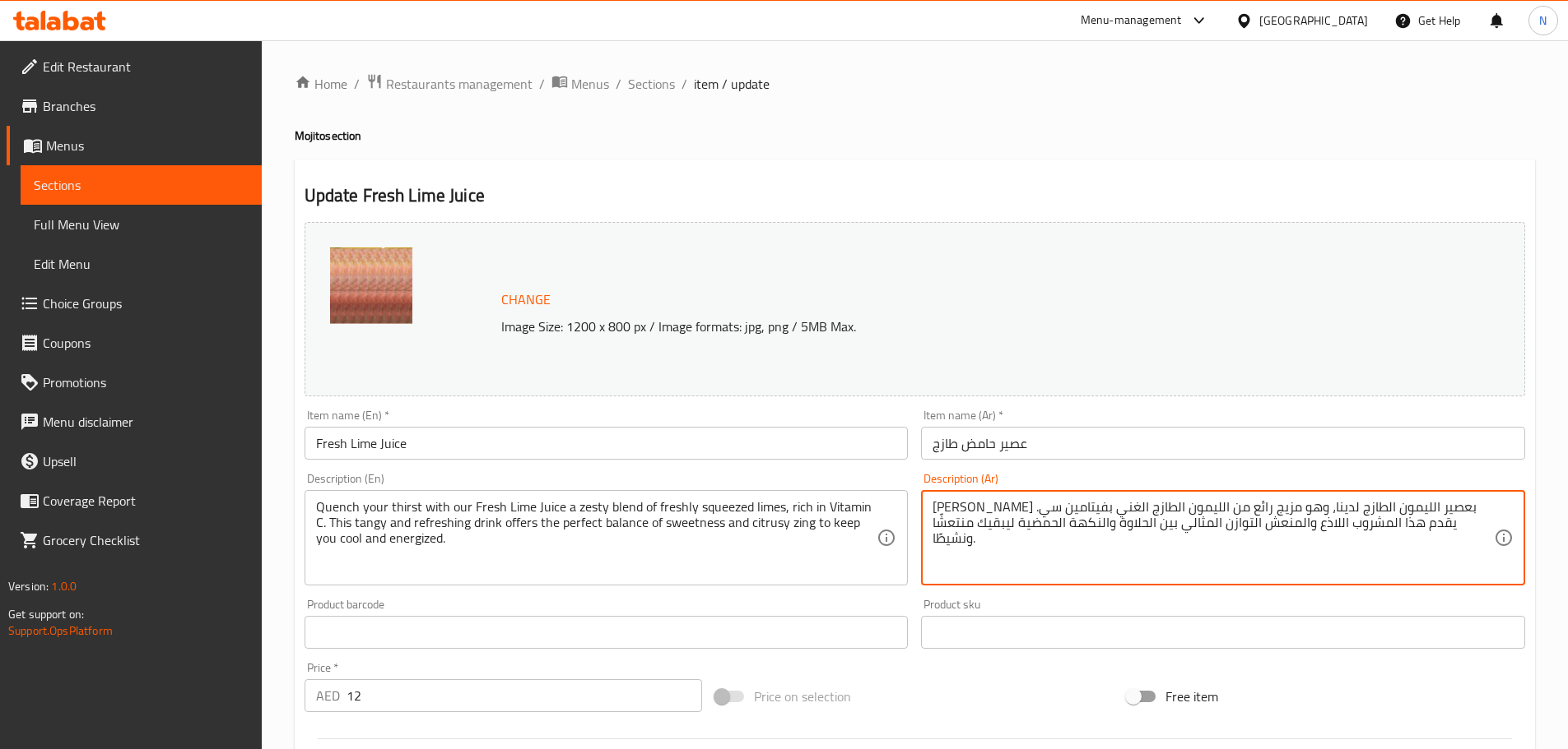
click at [1379, 510] on textarea "أروي عطشك بعصير الليمون الطازج لدينا، وهو مزيج رائع من الليمون الطازج الغني بفي…" at bounding box center [1213, 538] width 561 height 78
click at [1330, 506] on textarea "أروي عطشك بعصير ليمون الطازج لدينا، وهو مزيج رائع من الليمون الطازج الغني بفيتا…" at bounding box center [1213, 538] width 561 height 78
click at [1171, 506] on textarea "أروي عطشك بعصير ليمون طازج لدينا، وهو مزيج رائع من الليمون الطازج الغني بفيتامي…" at bounding box center [1213, 538] width 561 height 78
click at [1124, 504] on textarea "أروي عطشك بعصير ليمون طازج لدينا، وهو مزيج رائع من ليمون الطازج الغني بفيتامين …" at bounding box center [1213, 538] width 561 height 78
click at [1090, 506] on textarea "أروي عطشك بعصير ليمون طازج لدينا، وهو مزيج رائع من ليمون طازج الغني بفيتامين سي…" at bounding box center [1213, 538] width 561 height 78
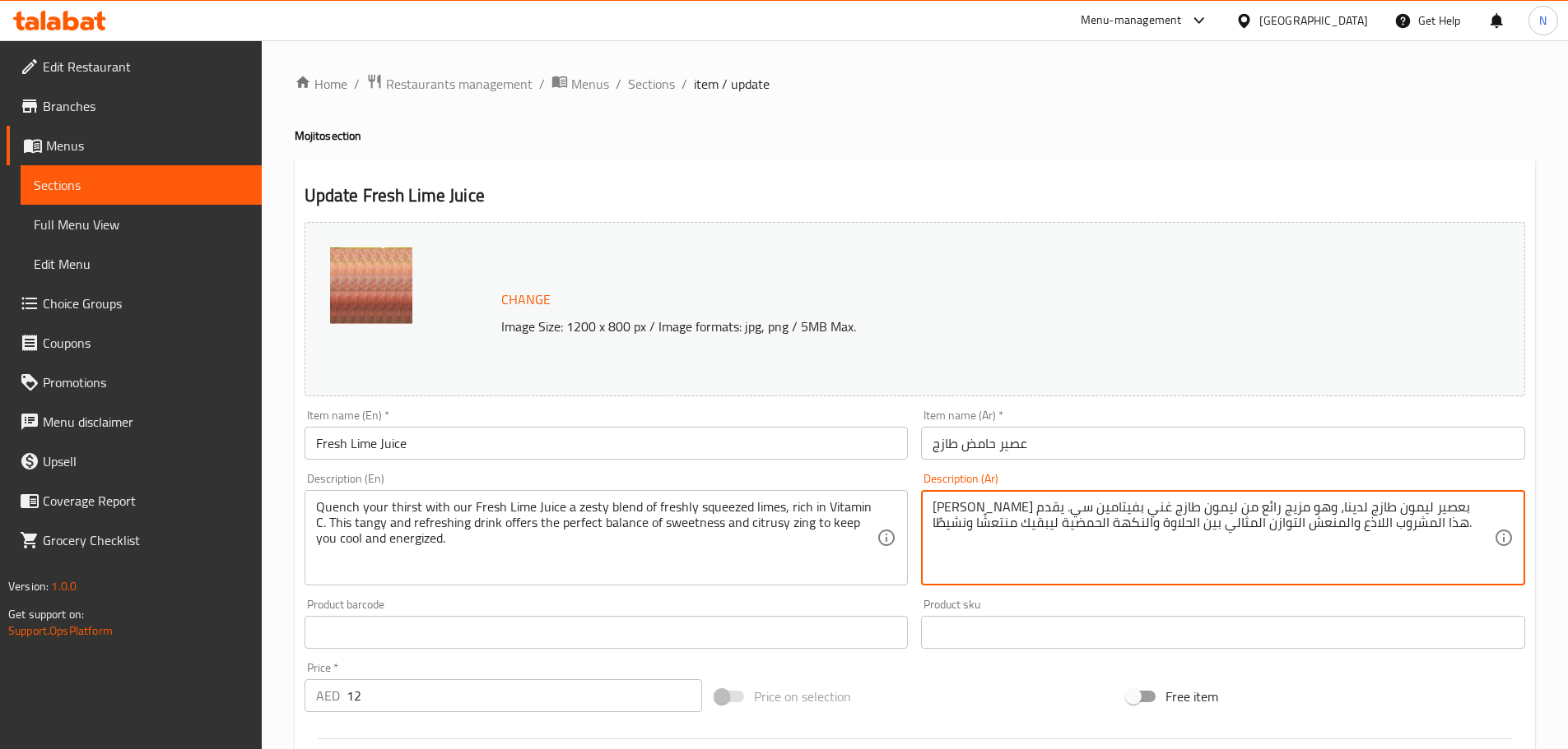
click at [1427, 524] on textarea "أروي عطشك بعصير ليمون طازج لدينا، وهو مزيج رائع من ليمون طازج غني بفيتامين سي. …" at bounding box center [1213, 538] width 561 height 78
click at [1379, 522] on textarea "أروي عطشك بعصير ليمون طازج لدينا، وهو مزيج رائع من ليمون طازج غني بفيتامين سي. …" at bounding box center [1213, 538] width 561 height 78
click at [1339, 522] on textarea "أروي عطشك بعصير ليمون طازج لدينا، وهو مزيج رائع من ليمون طازج غني بفيتامين سي. …" at bounding box center [1213, 538] width 561 height 78
click at [1292, 522] on textarea "أروي عطشك بعصير ليمون طازج لدينا، وهو مزيج رائع من ليمون طازج غني بفيتامين سي. …" at bounding box center [1213, 538] width 561 height 78
click at [1252, 521] on textarea "أروي عطشك بعصير ليمون طازج لدينا، وهو مزيج رائع من ليمون طازج غني بفيتامين سي. …" at bounding box center [1213, 538] width 561 height 78
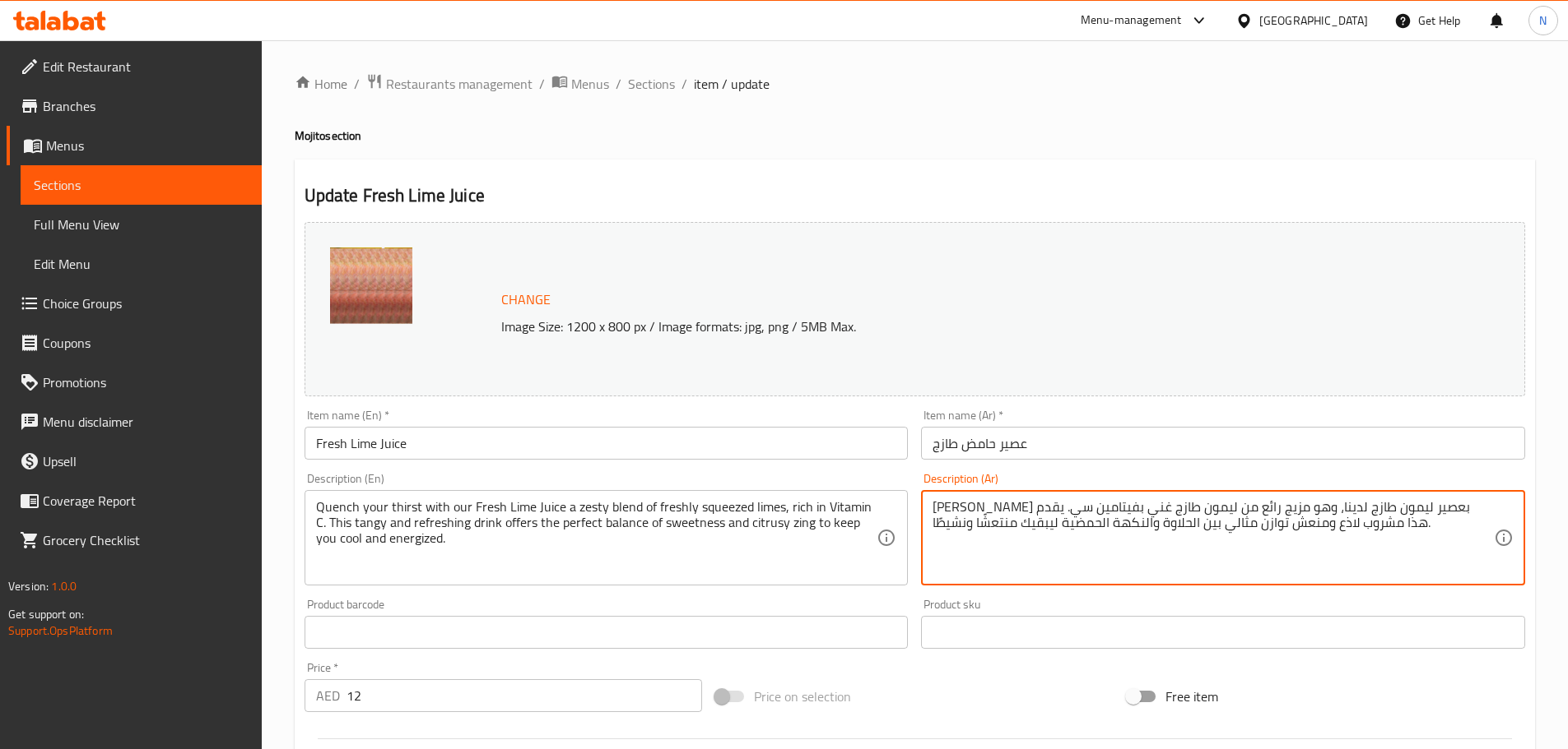
click at [1189, 525] on textarea "أروي عطشك بعصير ليمون طازج لدينا، وهو مزيج رائع من ليمون طازج غني بفيتامين سي. …" at bounding box center [1213, 538] width 561 height 78
click at [1143, 523] on textarea "أروي عطشك بعصير ليمون طازج لدينا، وهو مزيج رائع من ليمون طازج غني بفيتامين سي. …" at bounding box center [1213, 538] width 561 height 78
click at [1097, 524] on textarea "أروي عطشك بعصير ليمون طازج لدينا، وهو مزيج رائع من ليمون طازج غني بفيتامين سي. …" at bounding box center [1213, 538] width 561 height 78
click at [1097, 525] on textarea "أروي عطشك بعصير ليمون طازج لدينا، وهو مزيج رائع من ليمون طازج غني بفيتامين سي. …" at bounding box center [1213, 538] width 561 height 78
type textarea "أروي عطشك بعصير ليمون طازج لدينا، وهو مزيج رائع من ليمون طازج غني بفيتامين سي. …"
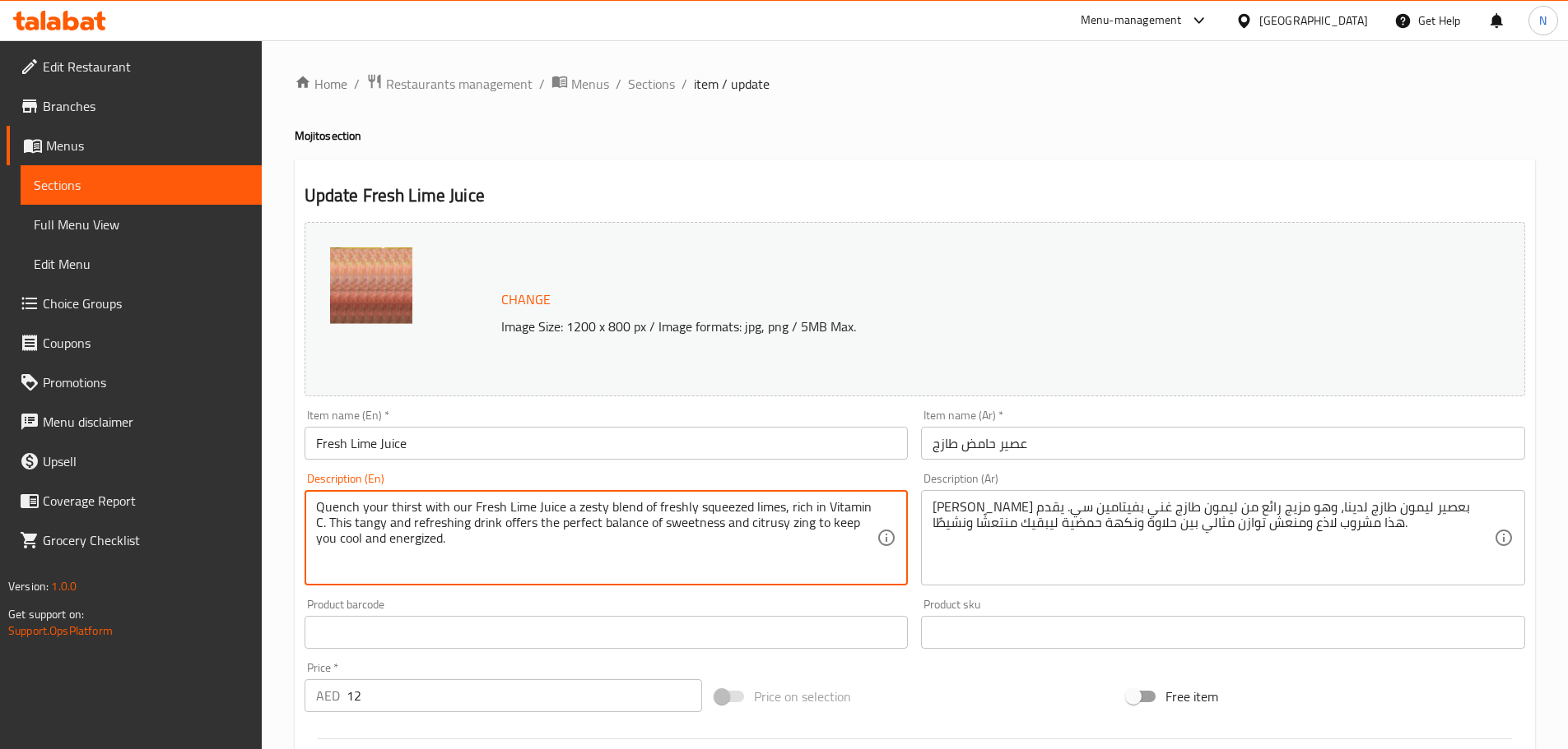
drag, startPoint x: 317, startPoint y: 503, endPoint x: 418, endPoint y: 506, distance: 101.0
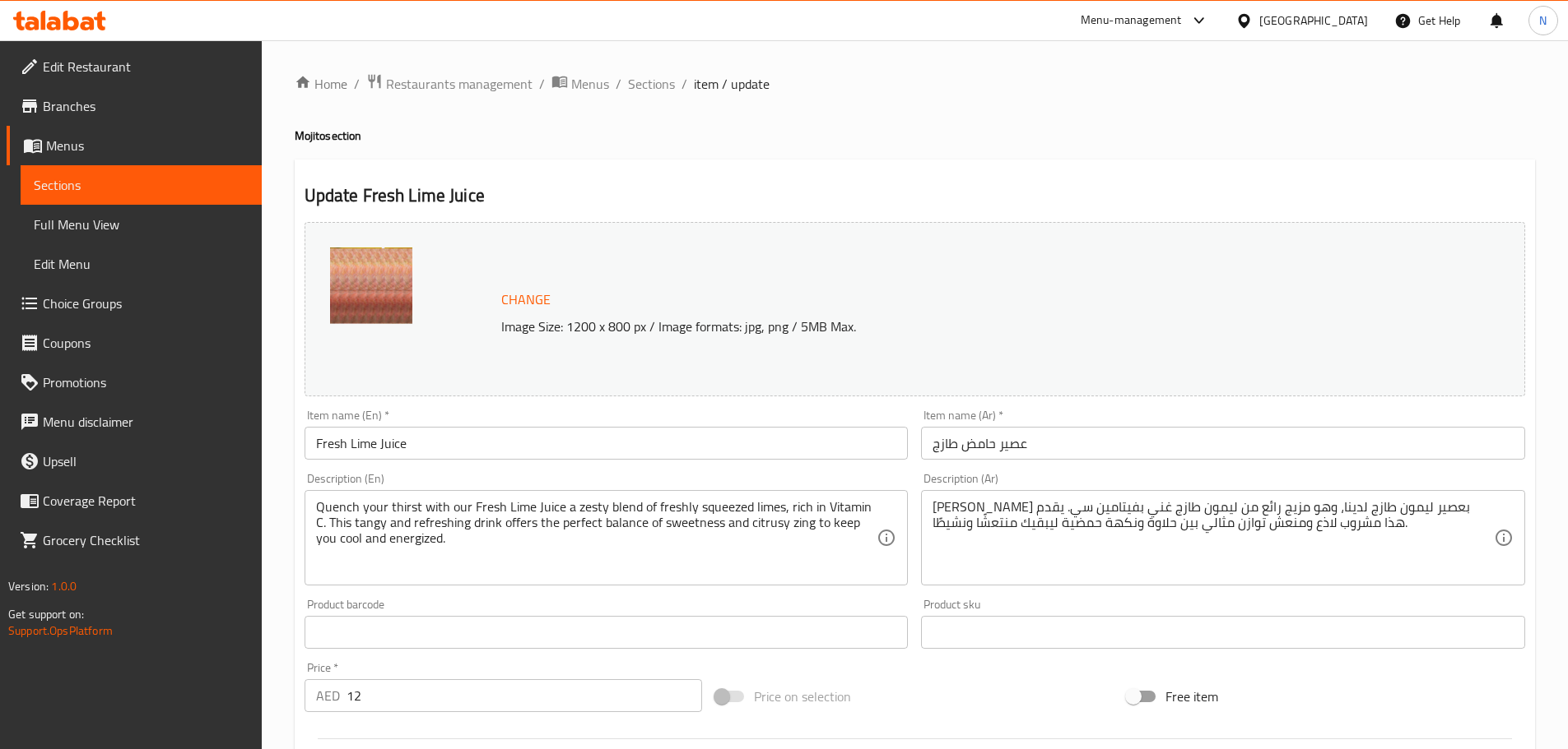
click at [938, 689] on div "Price on selection" at bounding box center [914, 696] width 411 height 45
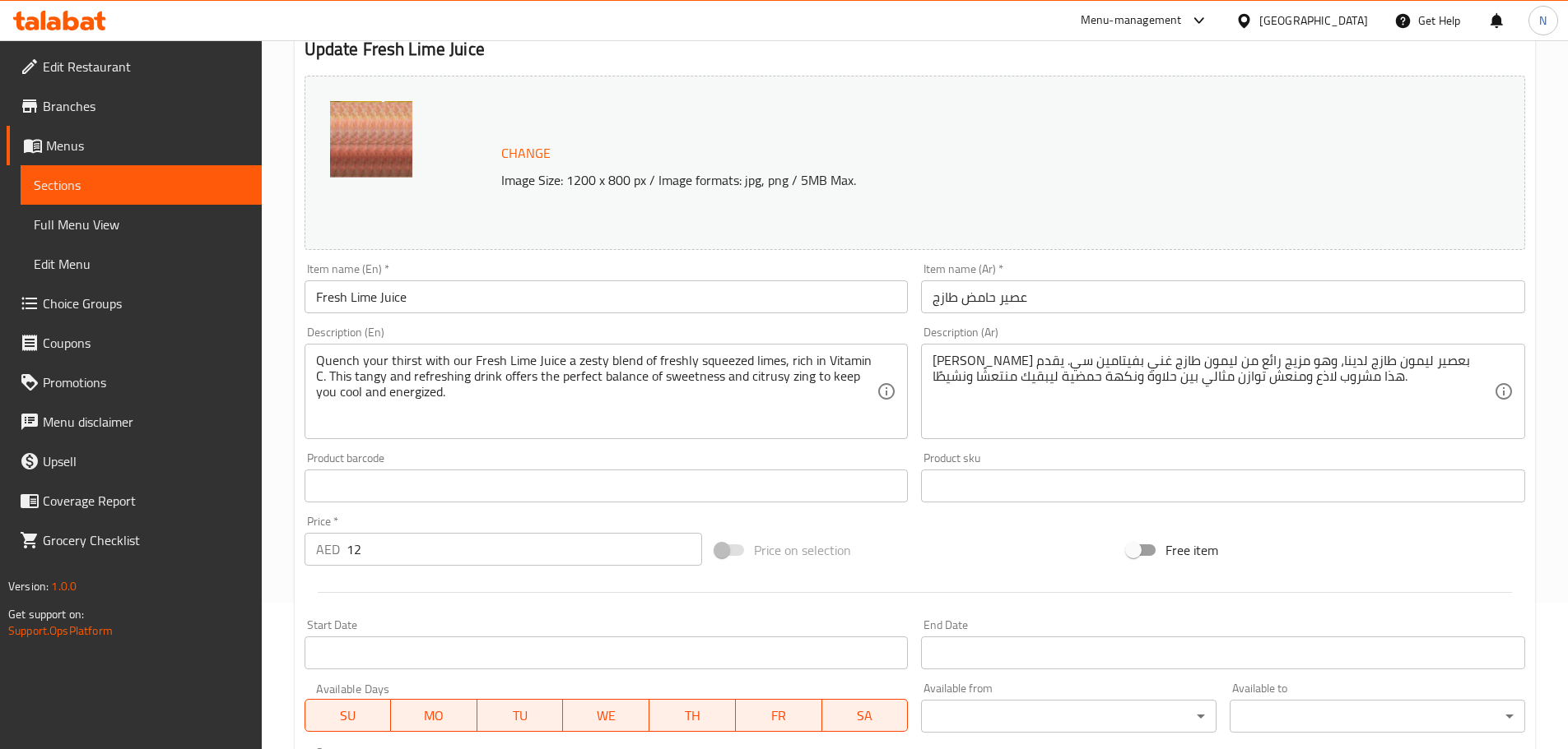
scroll to position [437, 0]
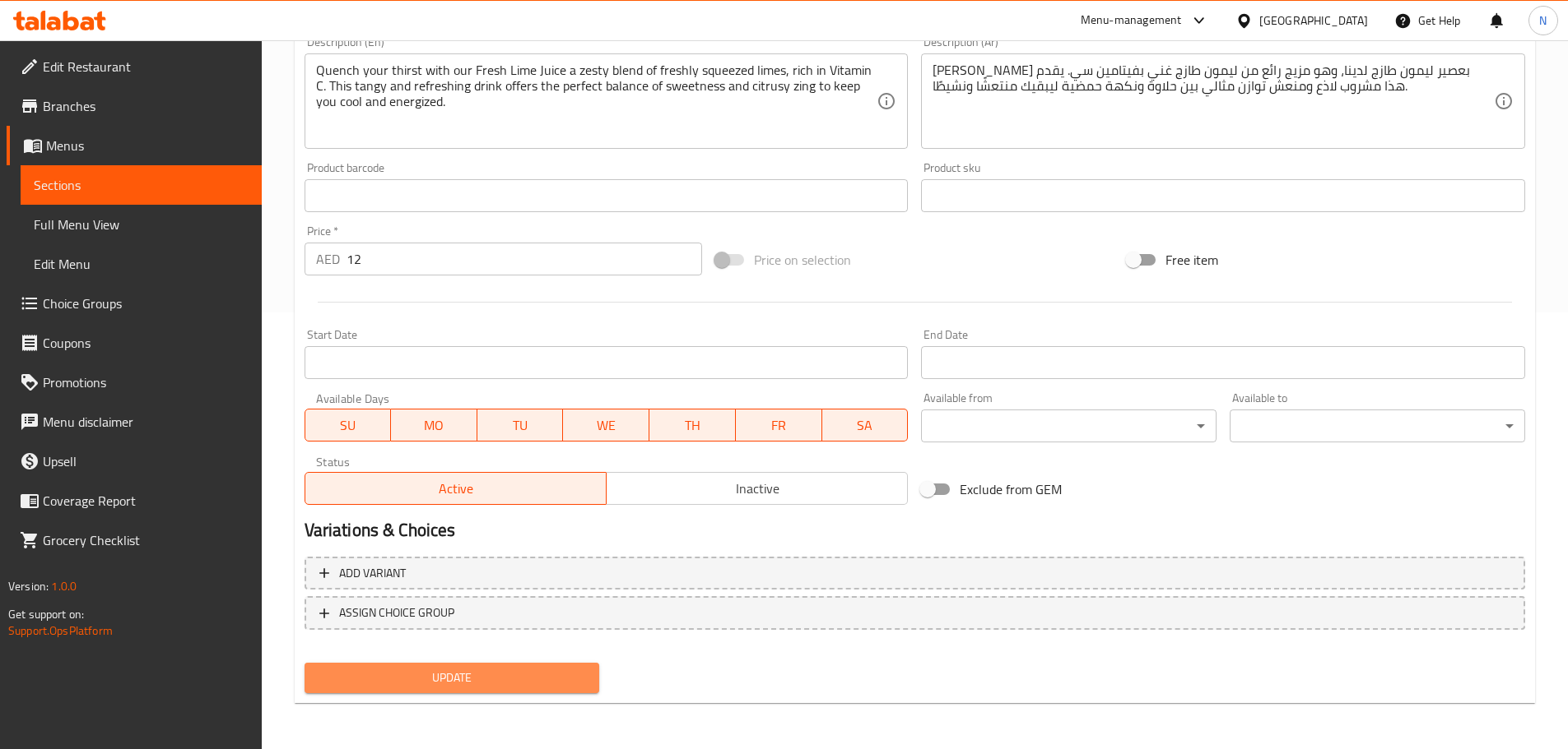
click at [491, 683] on span "Update" at bounding box center [451, 678] width 269 height 21
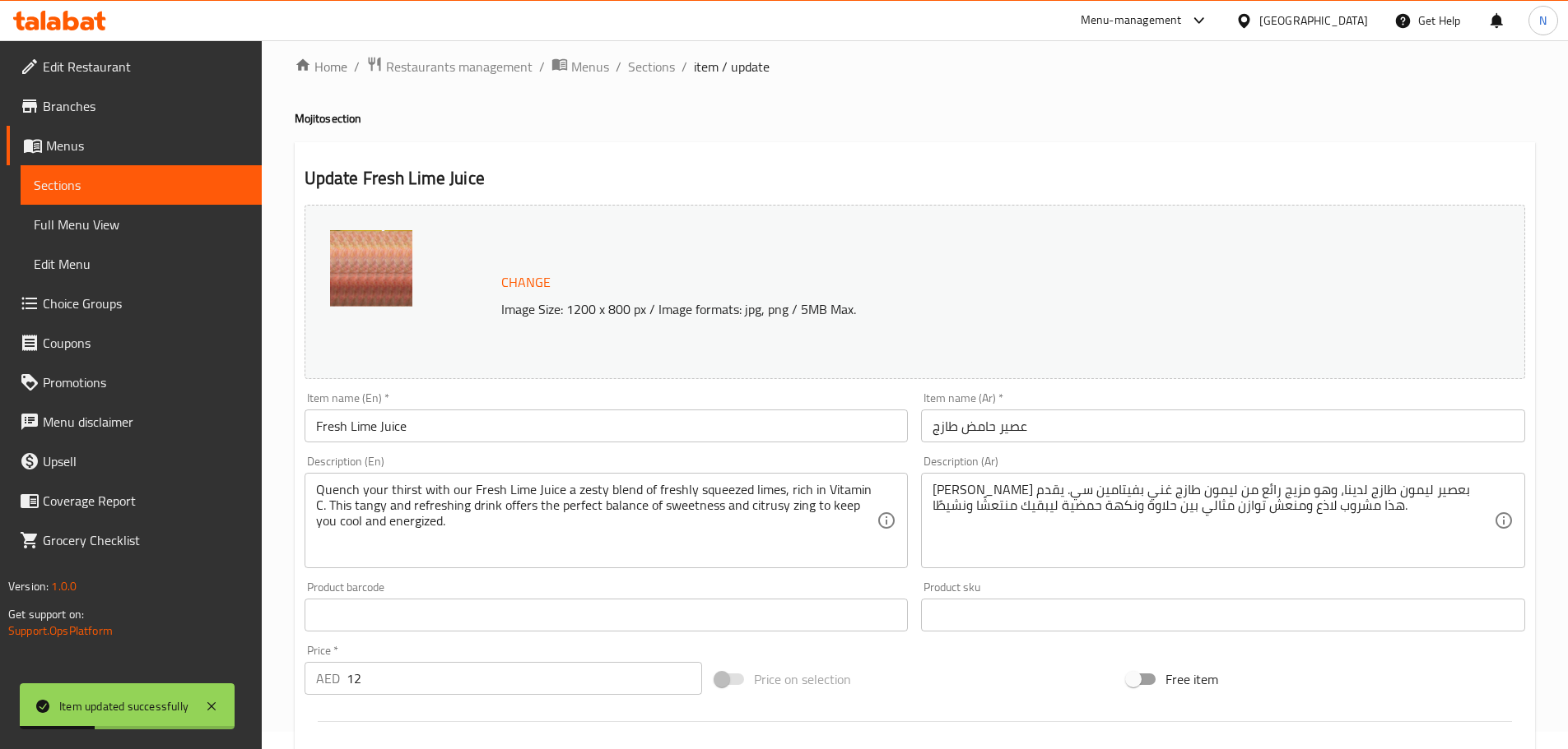
scroll to position [0, 0]
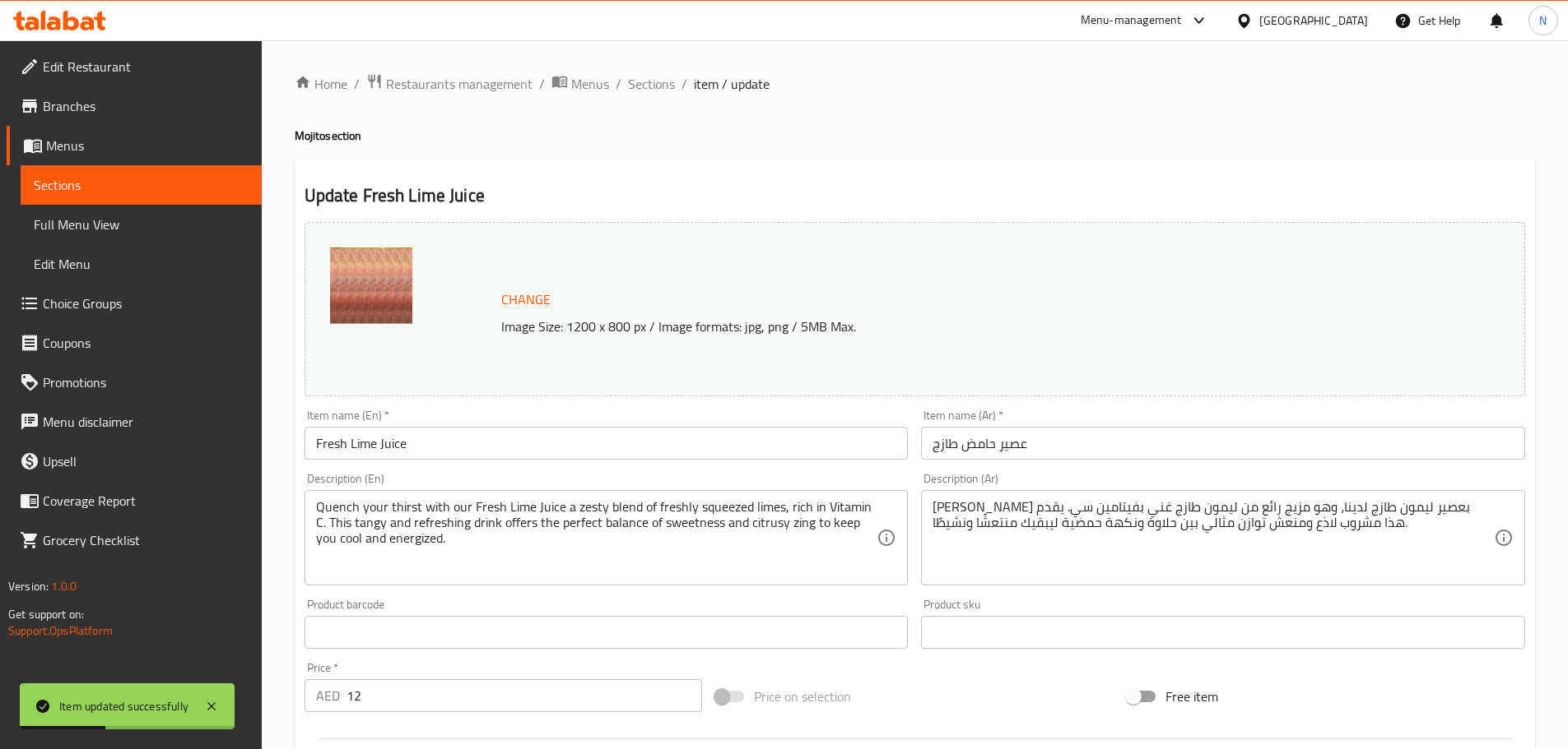
drag, startPoint x: 656, startPoint y: 90, endPoint x: 677, endPoint y: 111, distance: 29.7
click at [656, 90] on span "Sections" at bounding box center [650, 84] width 47 height 20
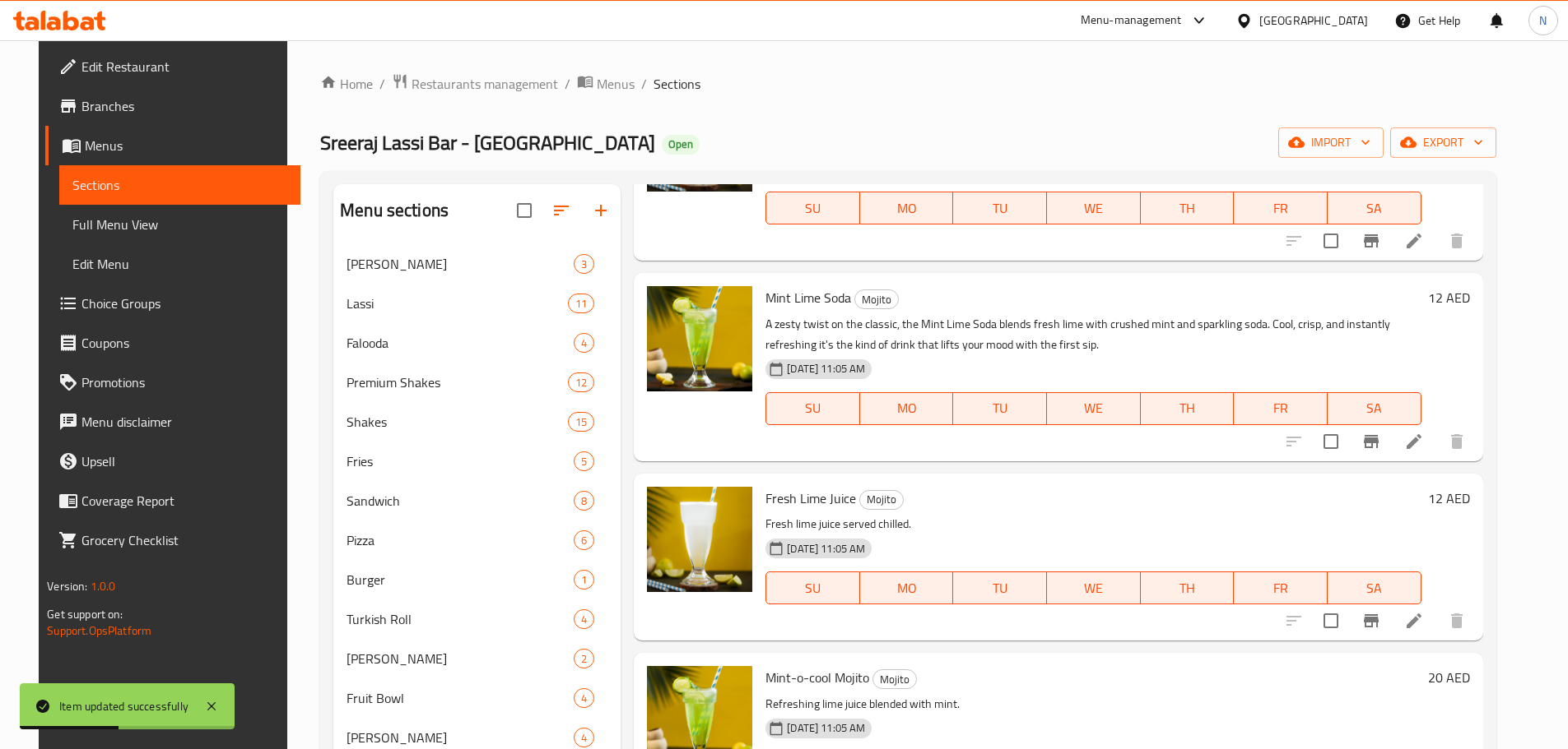
scroll to position [329, 0]
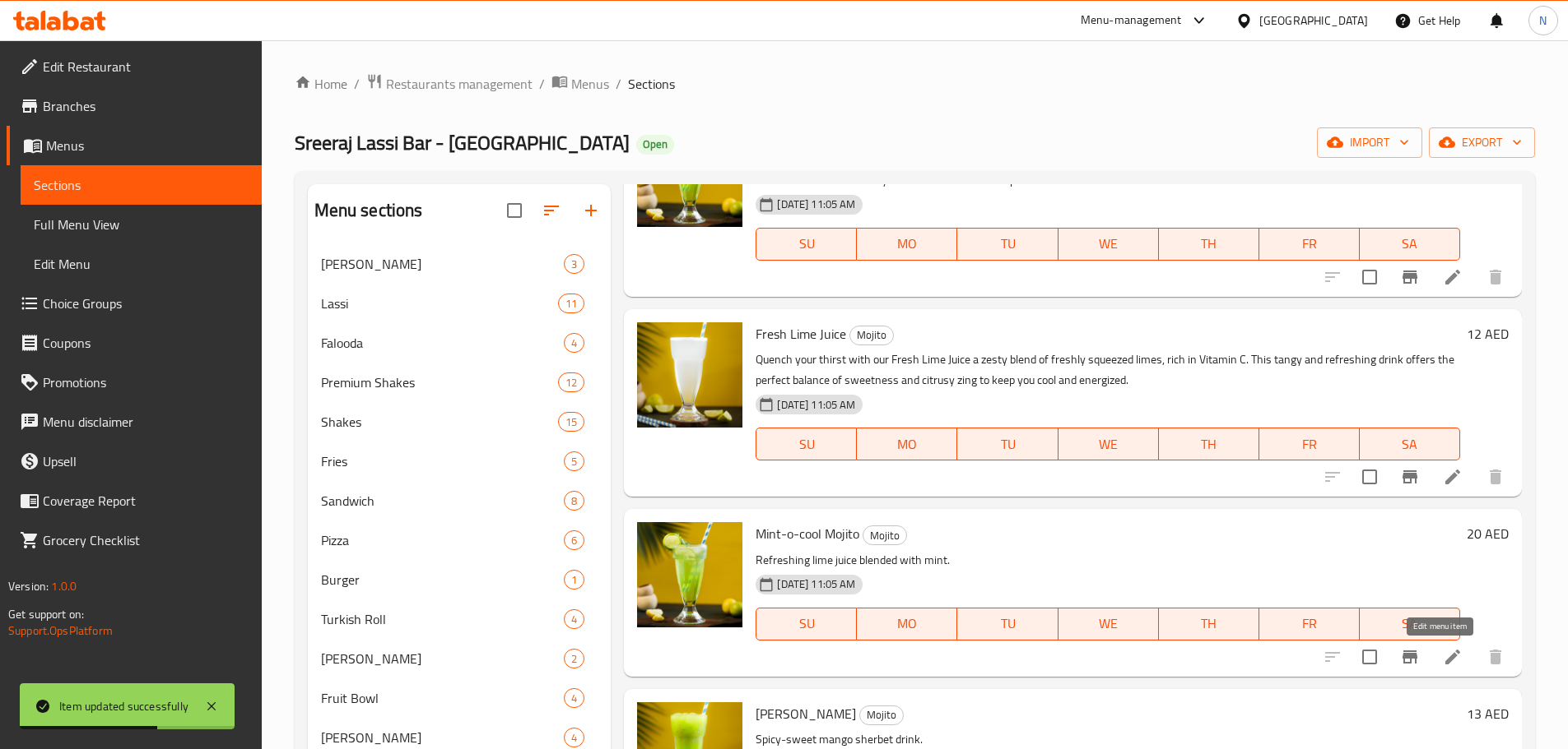
click at [1446, 656] on icon at bounding box center [1452, 657] width 20 height 20
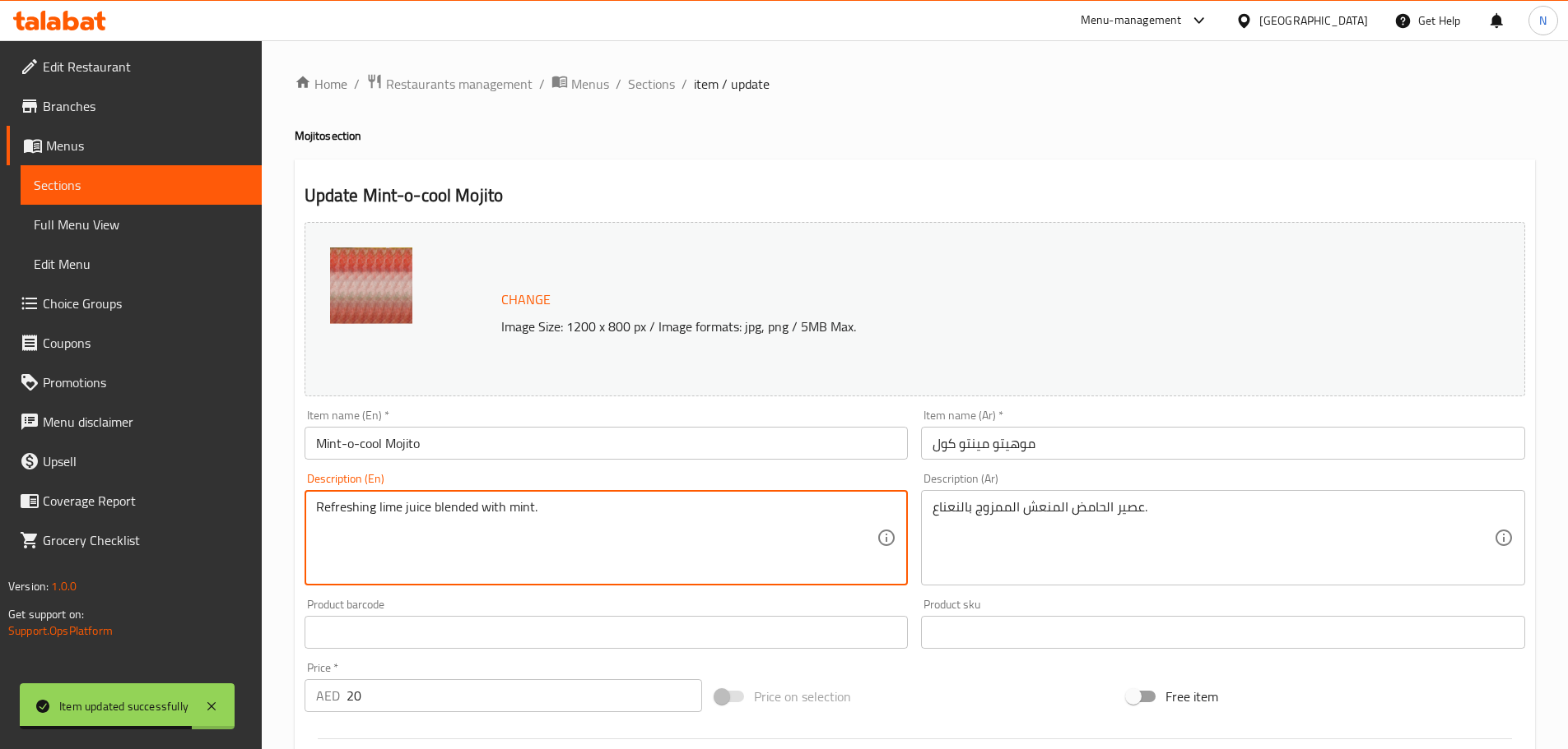
click at [492, 515] on textarea "Refreshing lime juice blended with mint." at bounding box center [597, 538] width 561 height 78
paste textarea "Your ultimate chill pill. The Mint-o-Cool is an icy blast of minty freshness, s…"
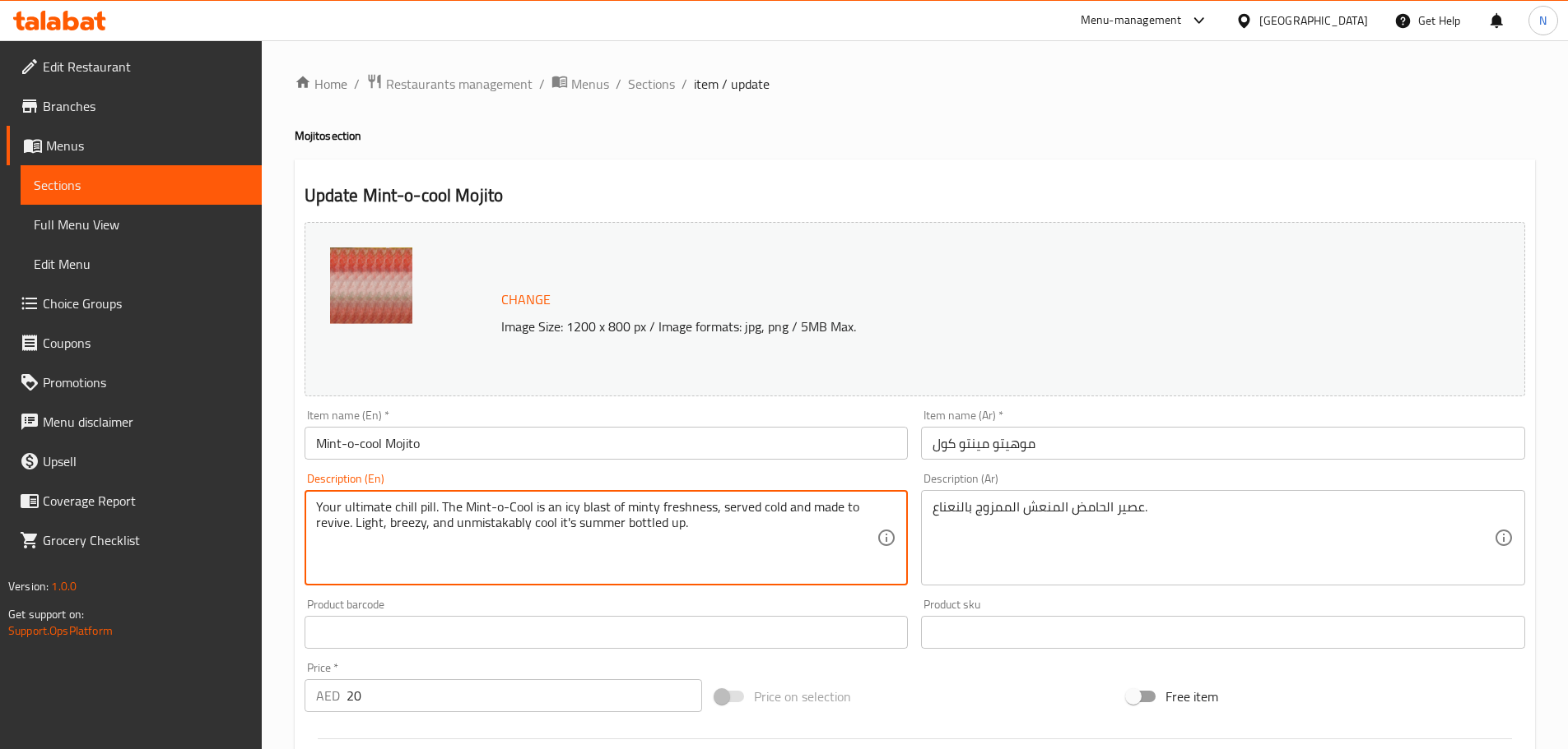
type textarea "Your ultimate chill pill. The Mint-o-Cool is an icy blast of minty freshness, s…"
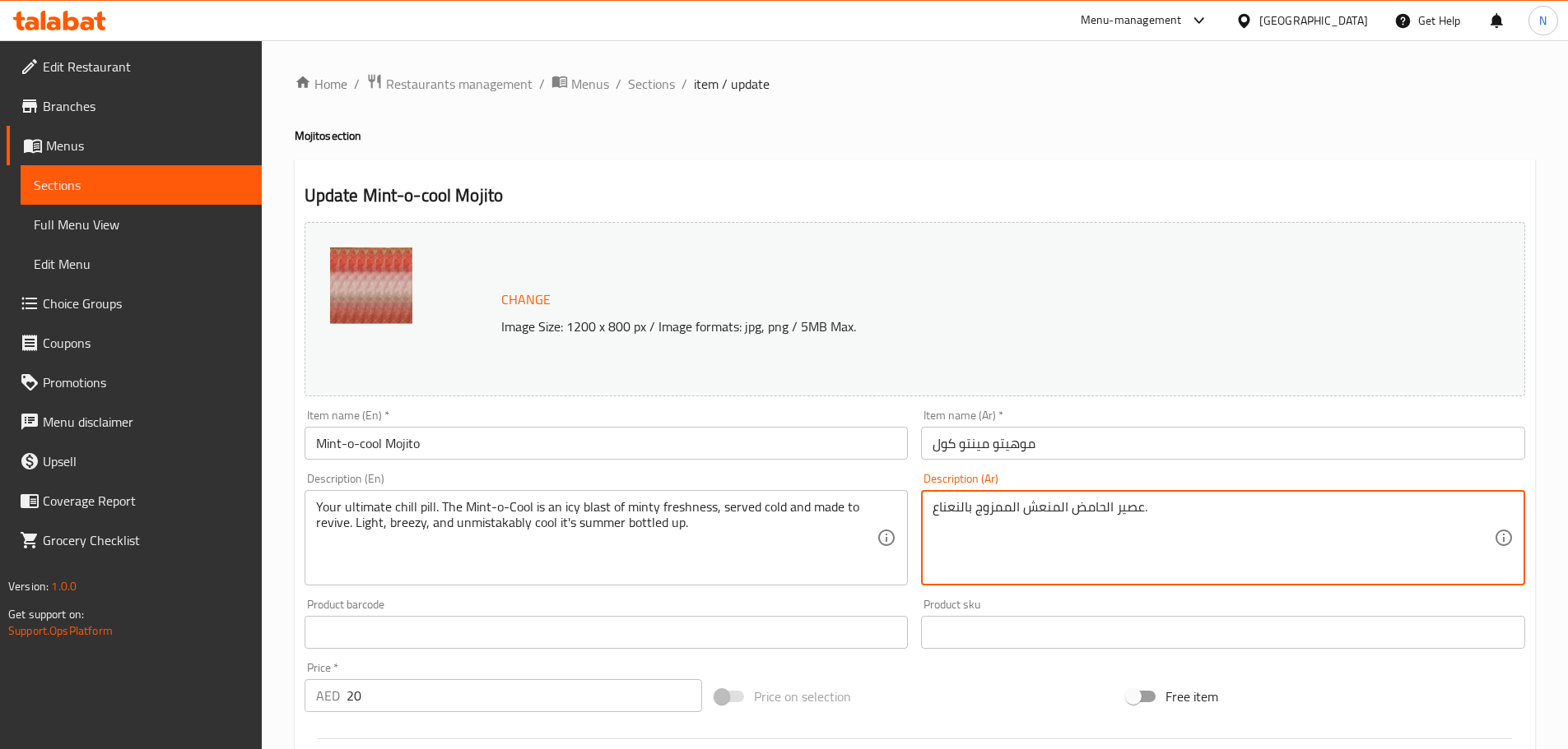
click at [970, 519] on textarea "عصير الحامض المنعش الممزوج بالنعناع." at bounding box center [1213, 538] width 561 height 78
click at [1431, 510] on textarea "مشروبك المُنعش. مشروب مينت-أو-كول هو نفحة ثلجية منعشة بنكهة النعناع، ​​يُقدم با…" at bounding box center [1213, 538] width 561 height 78
click at [1092, 506] on textarea "مشروبك مُنعش. مشروب مينت-أو-كول هو نفحة ثلجية منعشة بنكهة النعناع، ​​يُقدم بارد…" at bounding box center [1213, 538] width 561 height 78
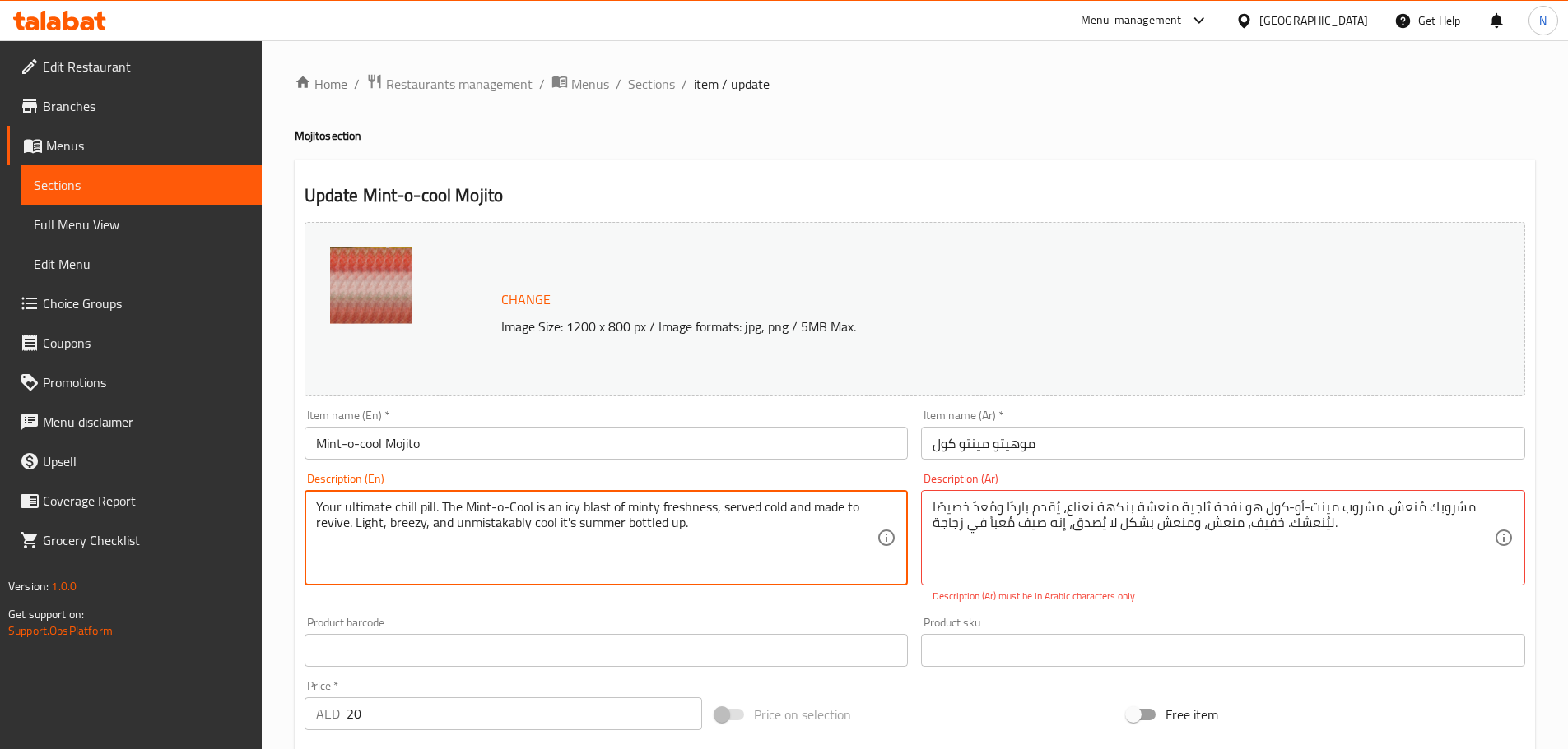
drag, startPoint x: 434, startPoint y: 507, endPoint x: 314, endPoint y: 509, distance: 120.0
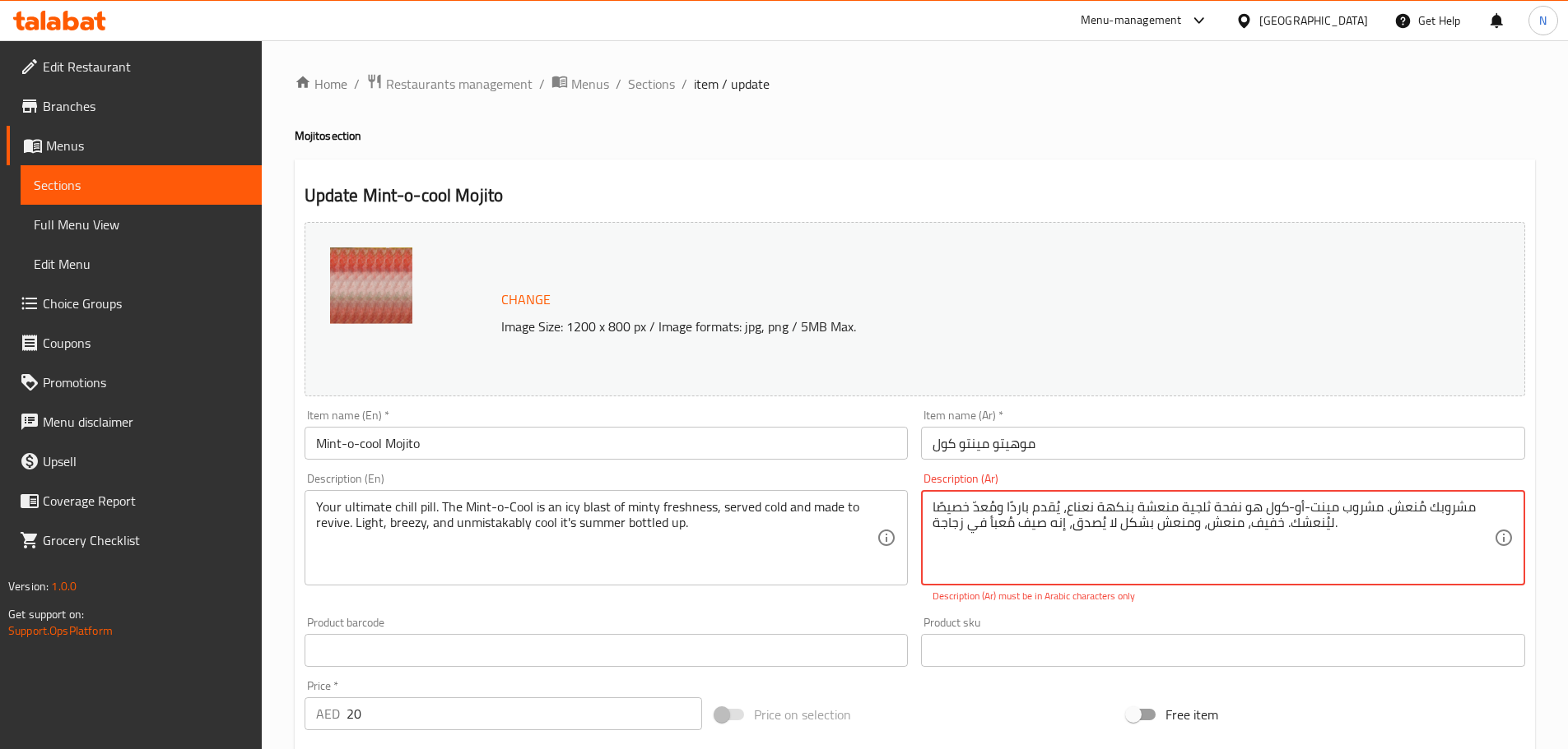
click at [1287, 548] on textarea "مشروبك مُنعش. مشروب مينت-أو-كول هو نفحة ثلجية منعشة بنكهة نعناع، ​​يُقدم باردًا…" at bounding box center [1213, 538] width 561 height 78
click at [663, 493] on div "Your ultimate chill pill. The Mint-o-Cool is an icy blast of minty freshness, s…" at bounding box center [606, 538] width 604 height 95
click at [1417, 529] on textarea "مشروبك منعش. مشروب مينت-أو-كول هو نفحة ثلجية منعشة بنكهة نعناع، ​​يُقدم باردًا …" at bounding box center [1213, 538] width 561 height 78
click at [1301, 511] on textarea "مشروبك منعش. مشروب مينت-أو-كول هو نفحة ثلجية منعشة بنكهة نعناع، ​​يُقدم باردًا …" at bounding box center [1213, 538] width 561 height 78
click at [1298, 512] on textarea "مشروبك منعش. مشروب مينت-أو-كول هو نفحة ثلجية منعشة بنكهة نعناع، ​​يُقدم باردًا …" at bounding box center [1213, 538] width 561 height 78
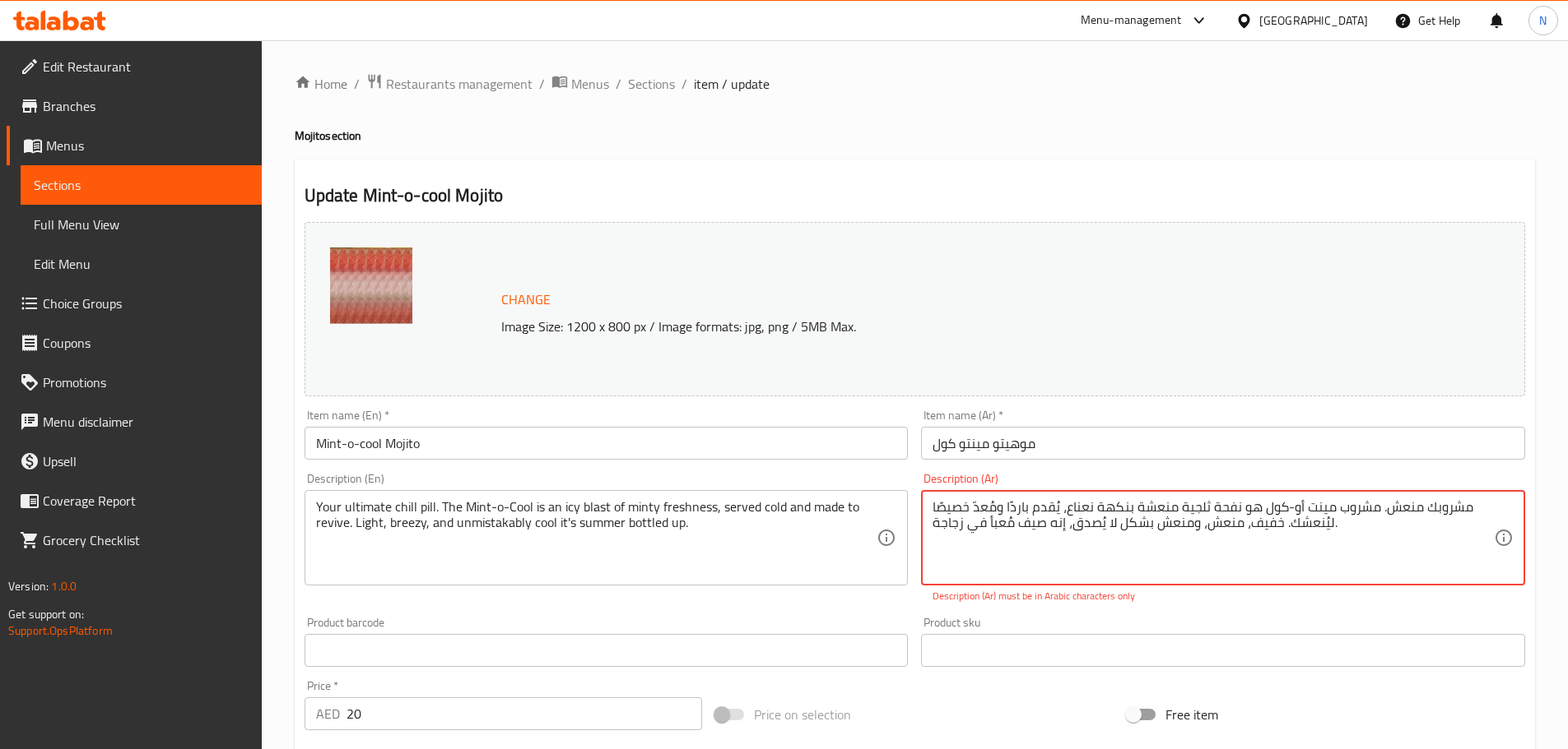
click at [1285, 507] on textarea "مشروبك منعش. مشروب مينت أو-كول هو نفحة ثلجية منعشة بنكهة نعناع، ​​يُقدم باردًا …" at bounding box center [1213, 538] width 561 height 78
click at [986, 507] on textarea "مشروبك منعش. مشروب مينت أو كول هو نفحة ثلجية منعشة بنكهة نعناع، ​​يقدم باردًا و…" at bounding box center [1213, 538] width 561 height 78
click at [970, 506] on textarea "مشروبك منعش. مشروب مينت أو كول هو نفحة ثلجية منعشة بنكهة نعناع، ​​يقدم باردًا و…" at bounding box center [1213, 538] width 561 height 78
click at [976, 507] on textarea "مشروبك منعش. مشروب مينت أو كول هو نفحة ثلجية منعشة بنكهة نعناع، ​​يقدم باردًا و…" at bounding box center [1213, 538] width 561 height 78
click at [1317, 524] on textarea "مشروبك منعش. مشروب مينت أو كول هو نفحة ثلجية منعشة بنكهة نعناع، ​​يقدم باردًا و…" at bounding box center [1213, 538] width 561 height 78
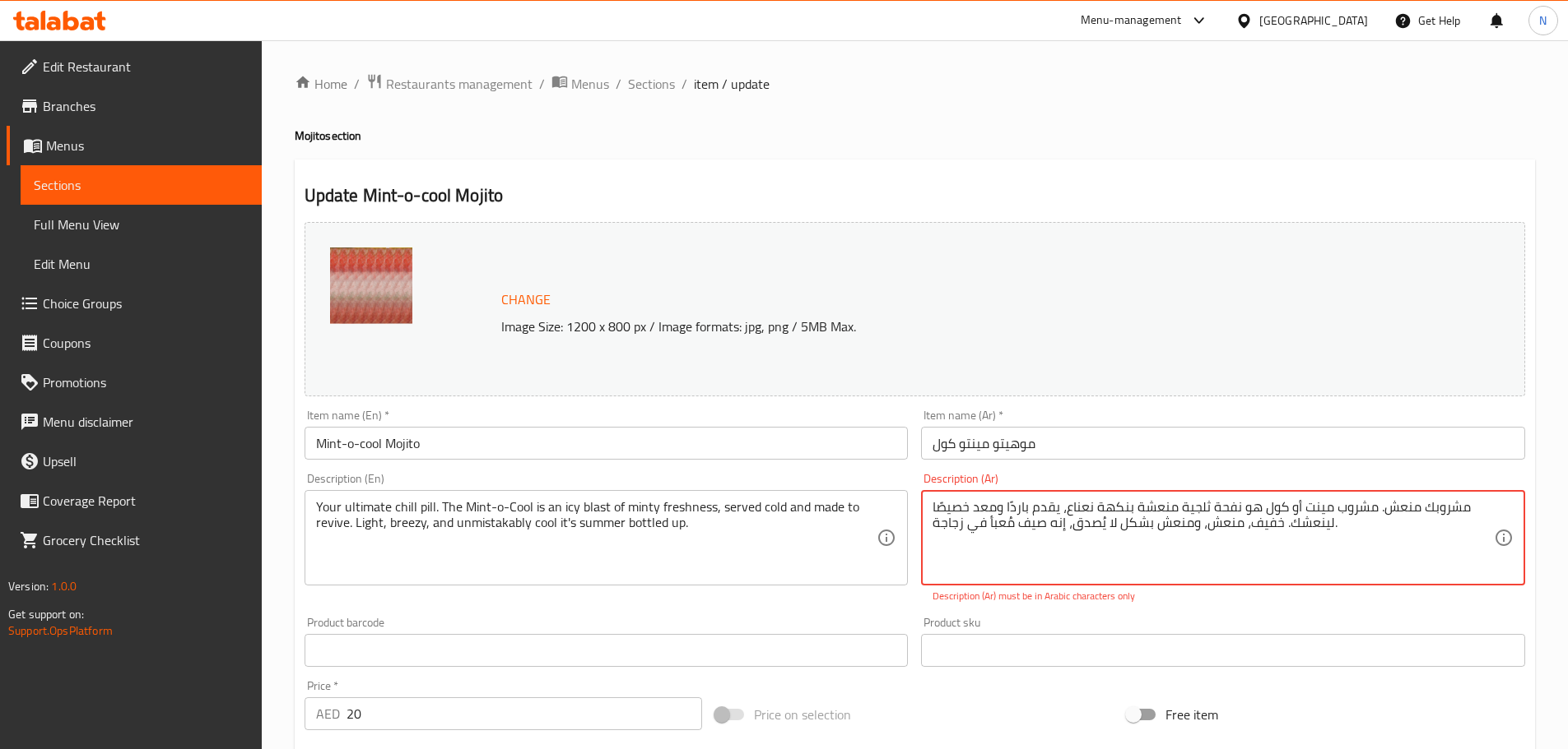
click at [1006, 520] on textarea "مشروبك منعش. مشروب مينت أو كول هو نفحة ثلجية منعشة بنكهة نعناع، ​​يقدم باردًا و…" at bounding box center [1213, 538] width 561 height 78
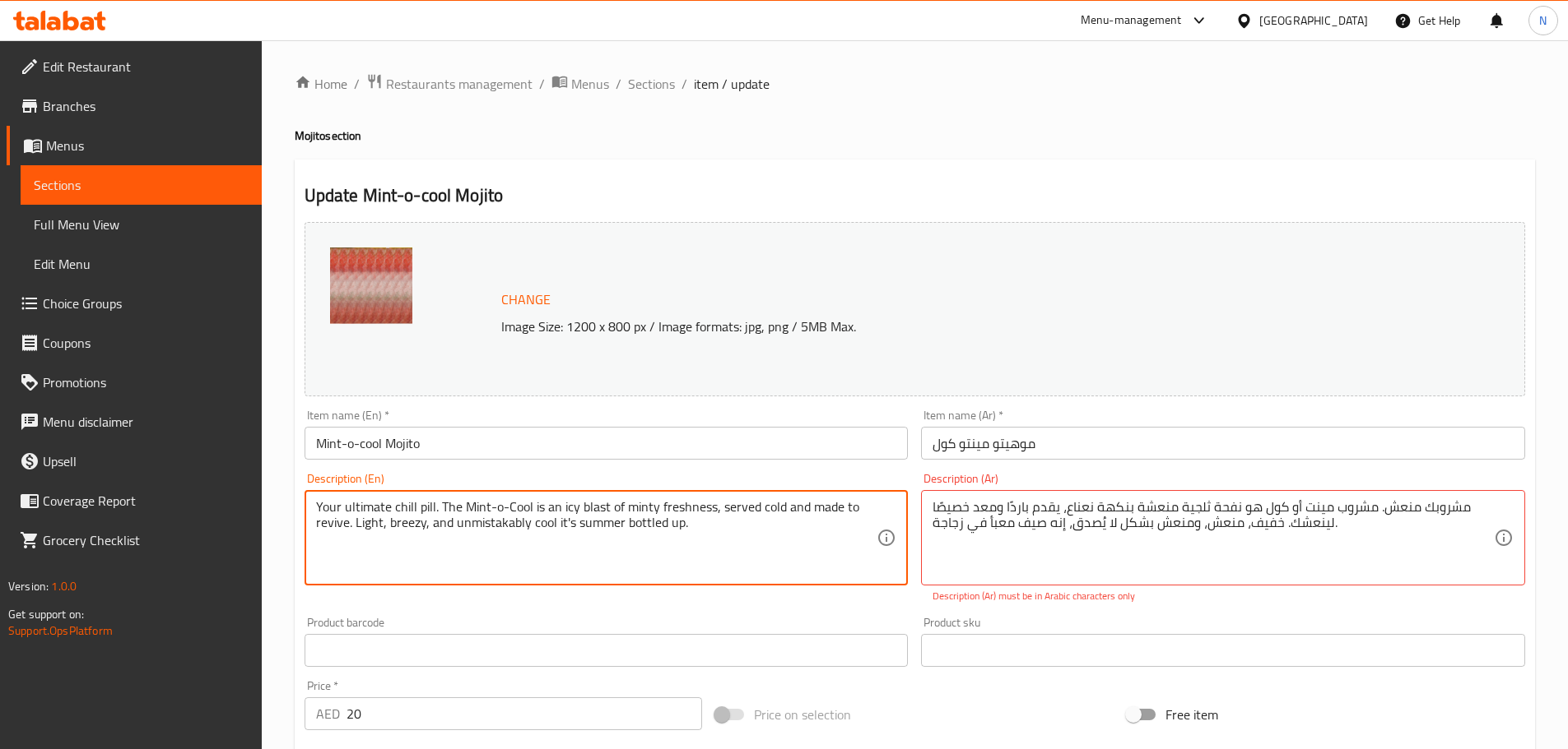
click at [567, 521] on textarea "Your ultimate chill pill. The Mint-o-Cool is an icy blast of minty freshness, s…" at bounding box center [597, 538] width 561 height 78
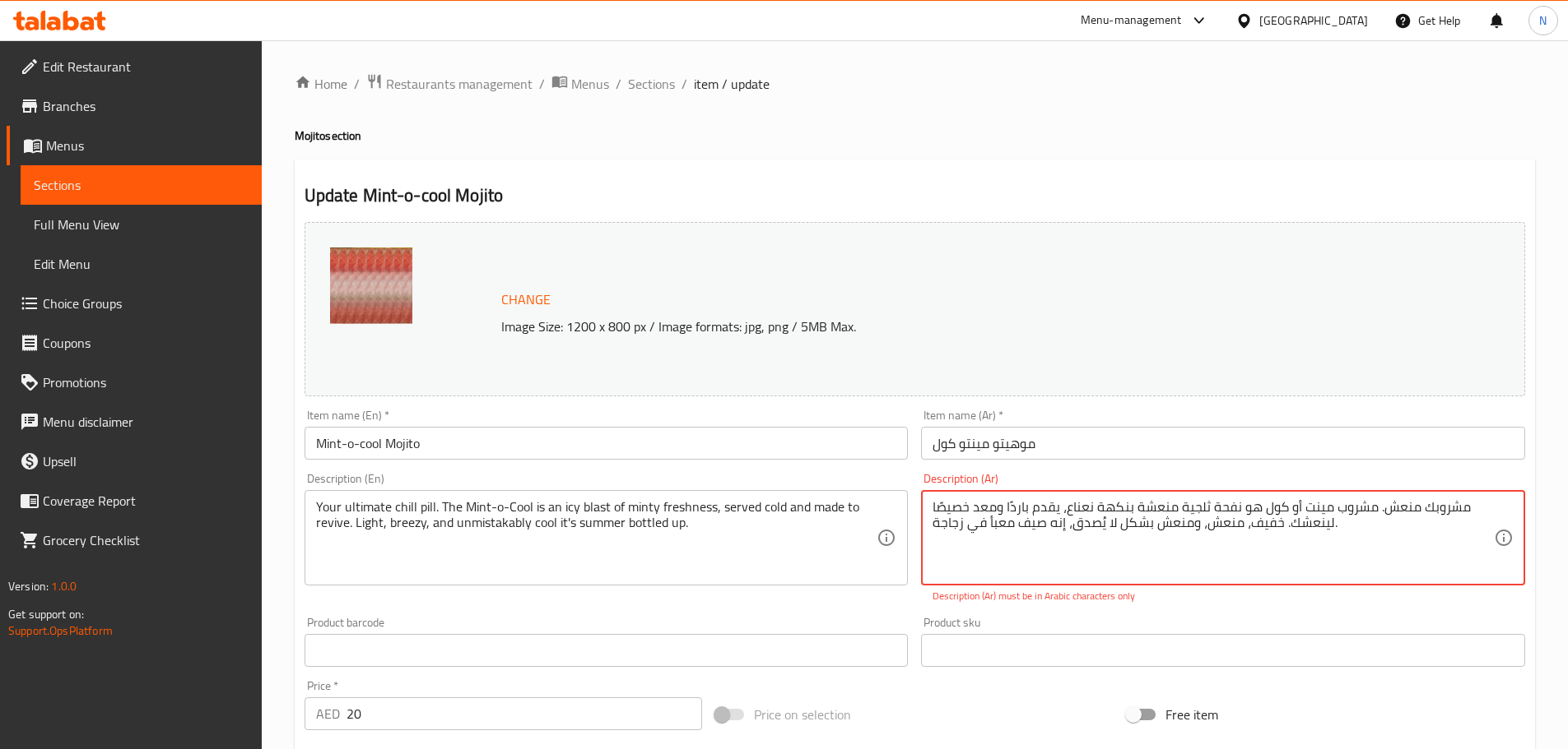
drag, startPoint x: 1462, startPoint y: 508, endPoint x: 1385, endPoint y: 502, distance: 77.2
paste textarea "حبة الاسترخاء النهائية الخاصة بك."
click at [1421, 527] on textarea "حبة الاسترخاء النهائية الخاصة بك. مشروب مينت أو كول هو نفحة ثلجية منعشة بنكهة ن…" at bounding box center [1213, 538] width 561 height 78
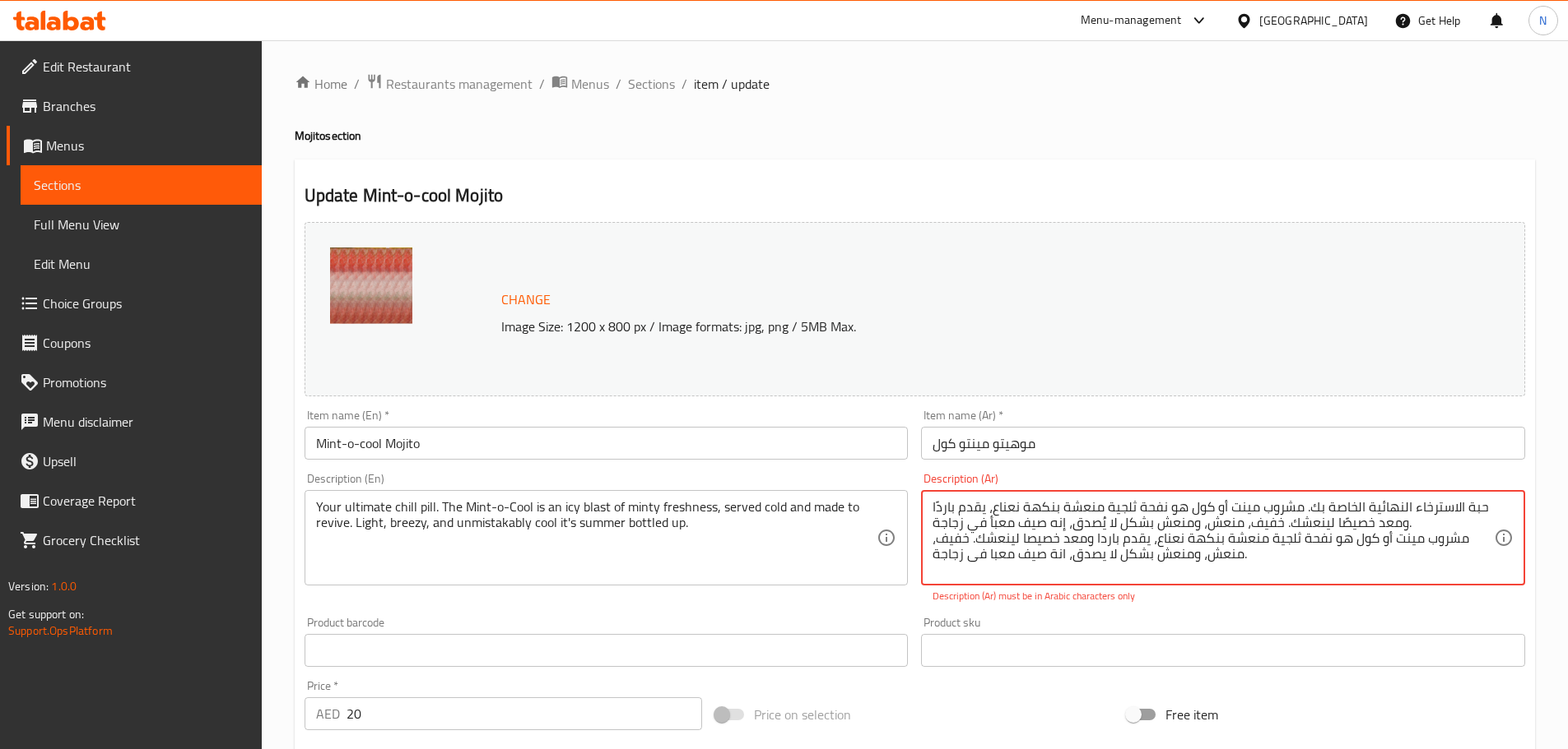
drag, startPoint x: 1459, startPoint y: 512, endPoint x: 1366, endPoint y: 514, distance: 93.0
click at [1366, 514] on textarea "حبة الاسترخاء النهائية الخاصة بك. مشروب مينت أو كول هو نفحة ثلجية منعشة بنكهة ن…" at bounding box center [1213, 538] width 561 height 78
drag, startPoint x: 1281, startPoint y: 504, endPoint x: 1456, endPoint y: 509, distance: 175.1
click at [1456, 509] on textarea "حبة الاسترخاء النهائية الخاصة بك. مشروب مينت أو كول هو نفحة ثلجية منعشة بنكهة ن…" at bounding box center [1213, 538] width 561 height 78
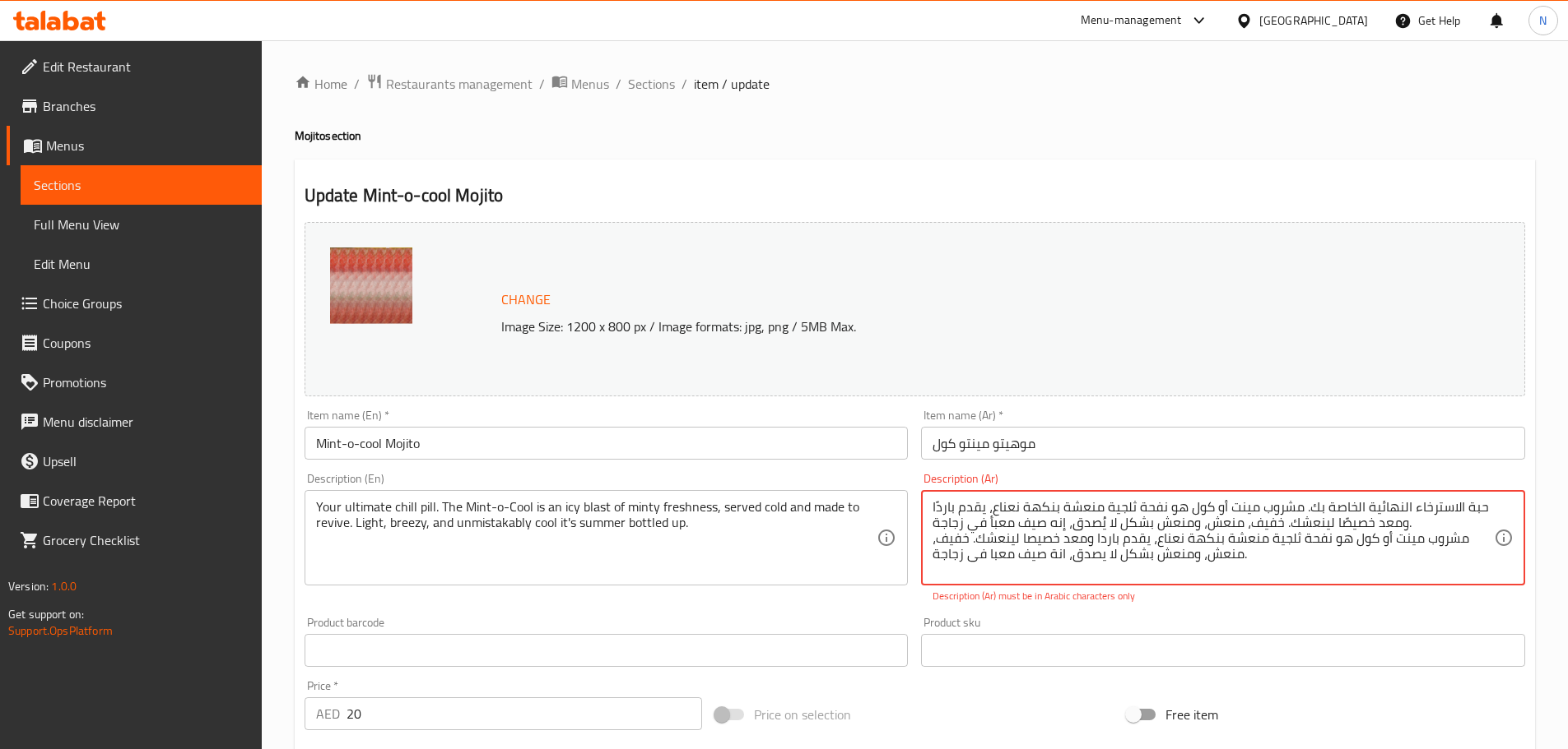
click at [1283, 506] on textarea "حبة الاسترخاء النهائية الخاصة بك. مشروب مينت أو كول هو نفحة ثلجية منعشة بنكهة ن…" at bounding box center [1213, 538] width 561 height 78
drag, startPoint x: 932, startPoint y: 519, endPoint x: 1340, endPoint y: 550, distance: 409.2
click at [1340, 550] on div "حبة الاسترخاء النهائية الخاصة بك. مشروب مينت أو كول هو نفحة ثلجية منعشة بنكهة ن…" at bounding box center [1222, 538] width 604 height 95
drag, startPoint x: 934, startPoint y: 526, endPoint x: 1427, endPoint y: 522, distance: 493.0
click at [1427, 522] on textarea "حبة الاسترخاء النهائية الخاصة بك. مشروب مينت أو كول هو نفحة ثلجية منعشة بنكهة ن…" at bounding box center [1213, 538] width 561 height 78
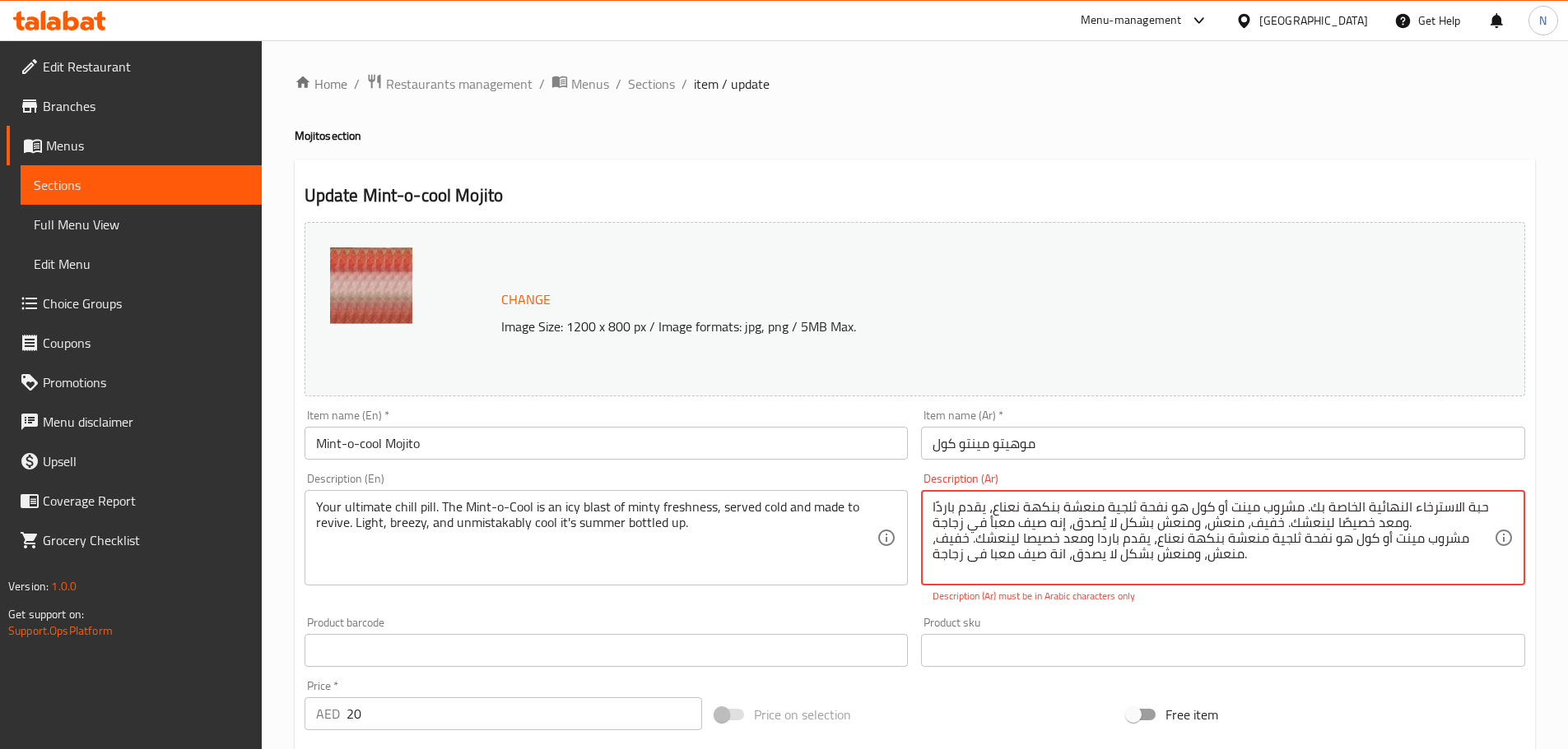
click at [1350, 545] on textarea "حبة الاسترخاء النهائية الخاصة بك. مشروب مينت أو كول هو نفحة ثلجية منعشة بنكهة ن…" at bounding box center [1213, 538] width 561 height 78
click at [966, 522] on textarea "حبة الاسترخاء النهائية الخاصة بك. مشروب مينت أو كول هو نفحة ثلجية منعشة بنكهة ن…" at bounding box center [1213, 538] width 561 height 78
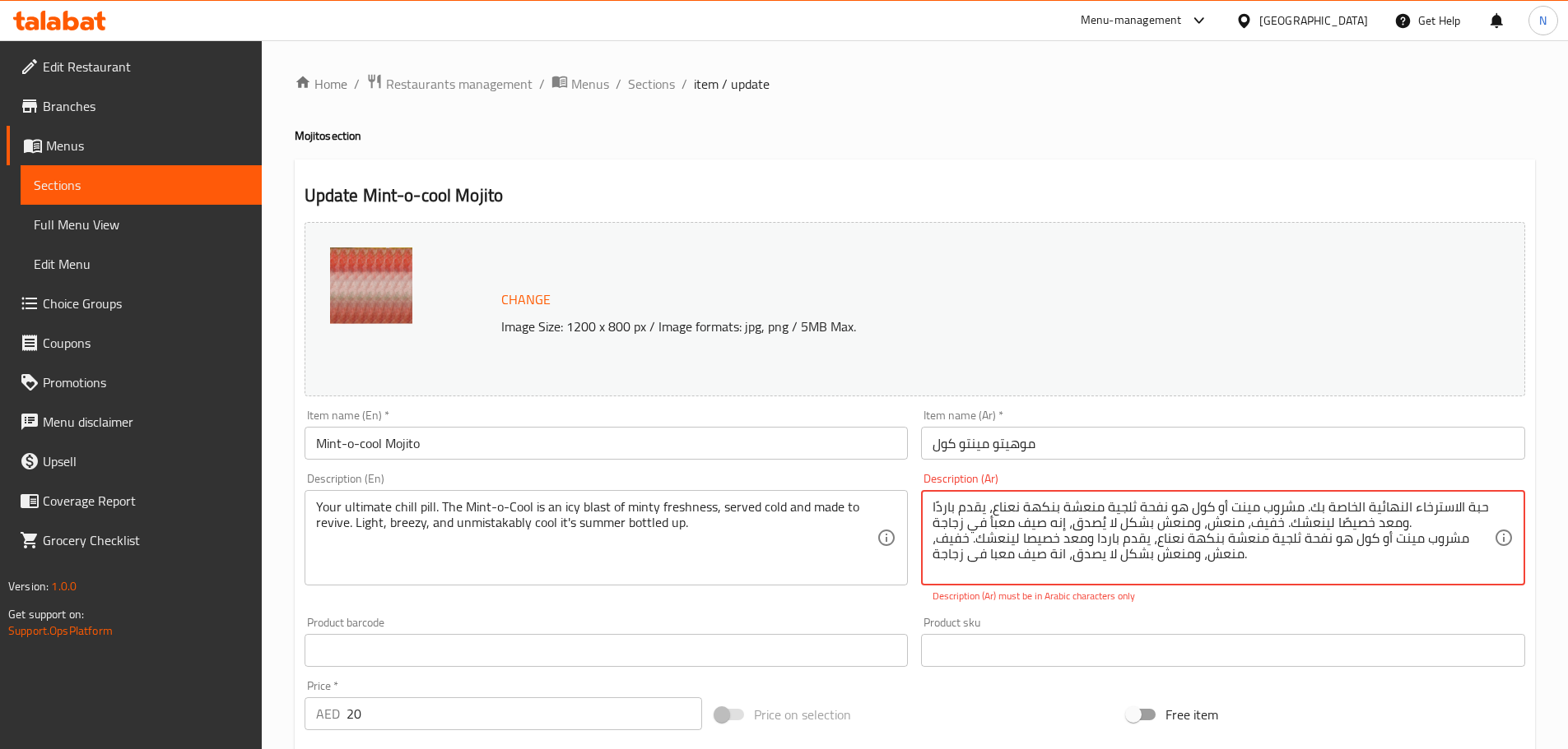
drag, startPoint x: 933, startPoint y: 521, endPoint x: 1277, endPoint y: 504, distance: 344.4
click at [1277, 504] on textarea "حبة الاسترخاء النهائية الخاصة بك. مشروب مينت أو كول هو نفحة ثلجية منعشة بنكهة ن…" at bounding box center [1213, 538] width 561 height 78
drag, startPoint x: 1068, startPoint y: 524, endPoint x: 1289, endPoint y: 511, distance: 221.4
click at [1289, 511] on textarea "حبة الاسترخاء النهائية الخاصة بك.باردًا ومعد خصيصًا لينعشك. خفيف، منعش، ومنعش ب…" at bounding box center [1213, 538] width 561 height 78
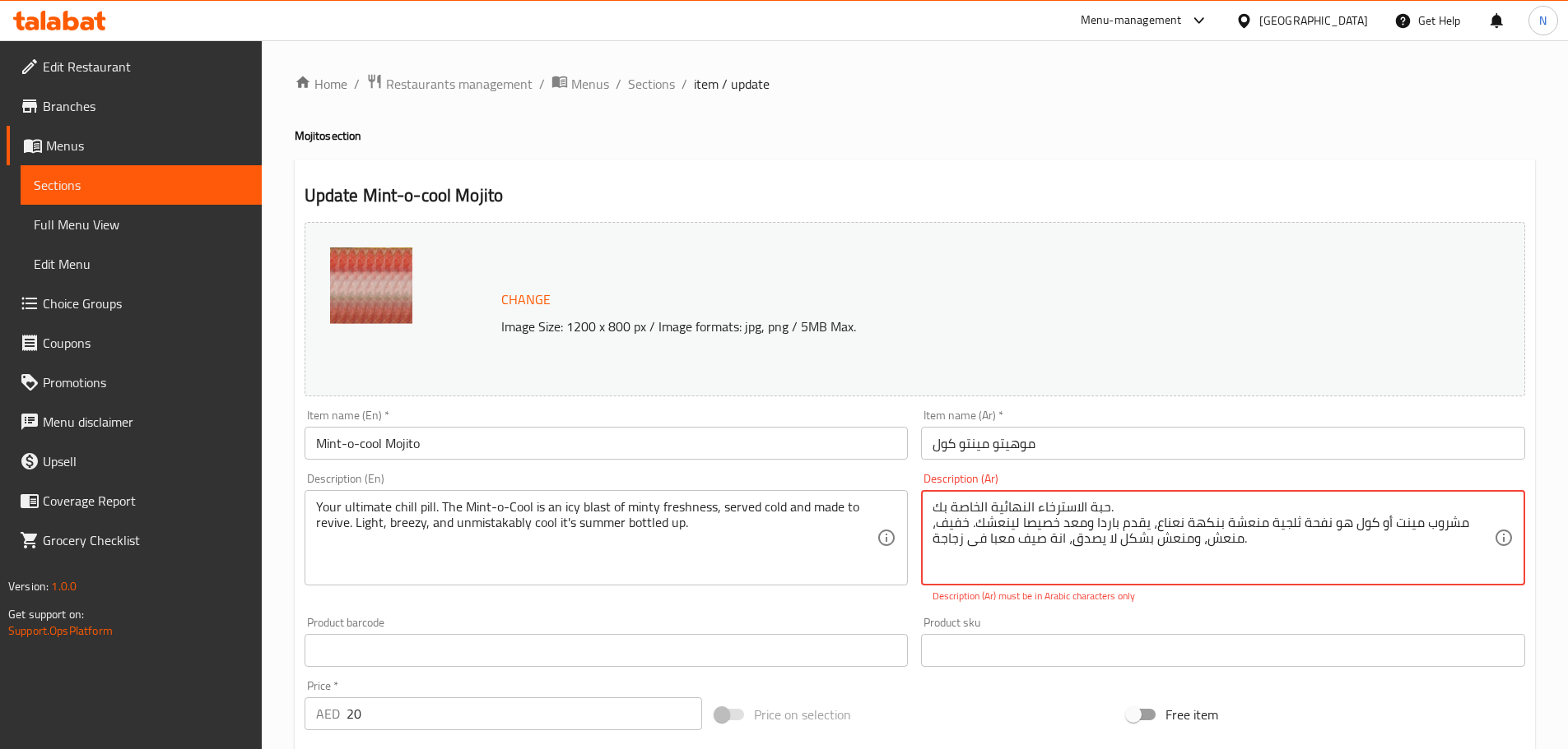
click at [1090, 516] on textarea "حبة الاسترخاء النهائية الخاصة بك. مشروب مينت أو كول هو نفحة ثلجية منعشة بنكهة ن…" at bounding box center [1213, 538] width 561 height 78
click at [1090, 506] on textarea "حبة الاسترخاء النهائية الخاصة بك. مشروب مينت أو كول هو نفحة ثلجية منعشة بنكهة ن…" at bounding box center [1213, 538] width 561 height 78
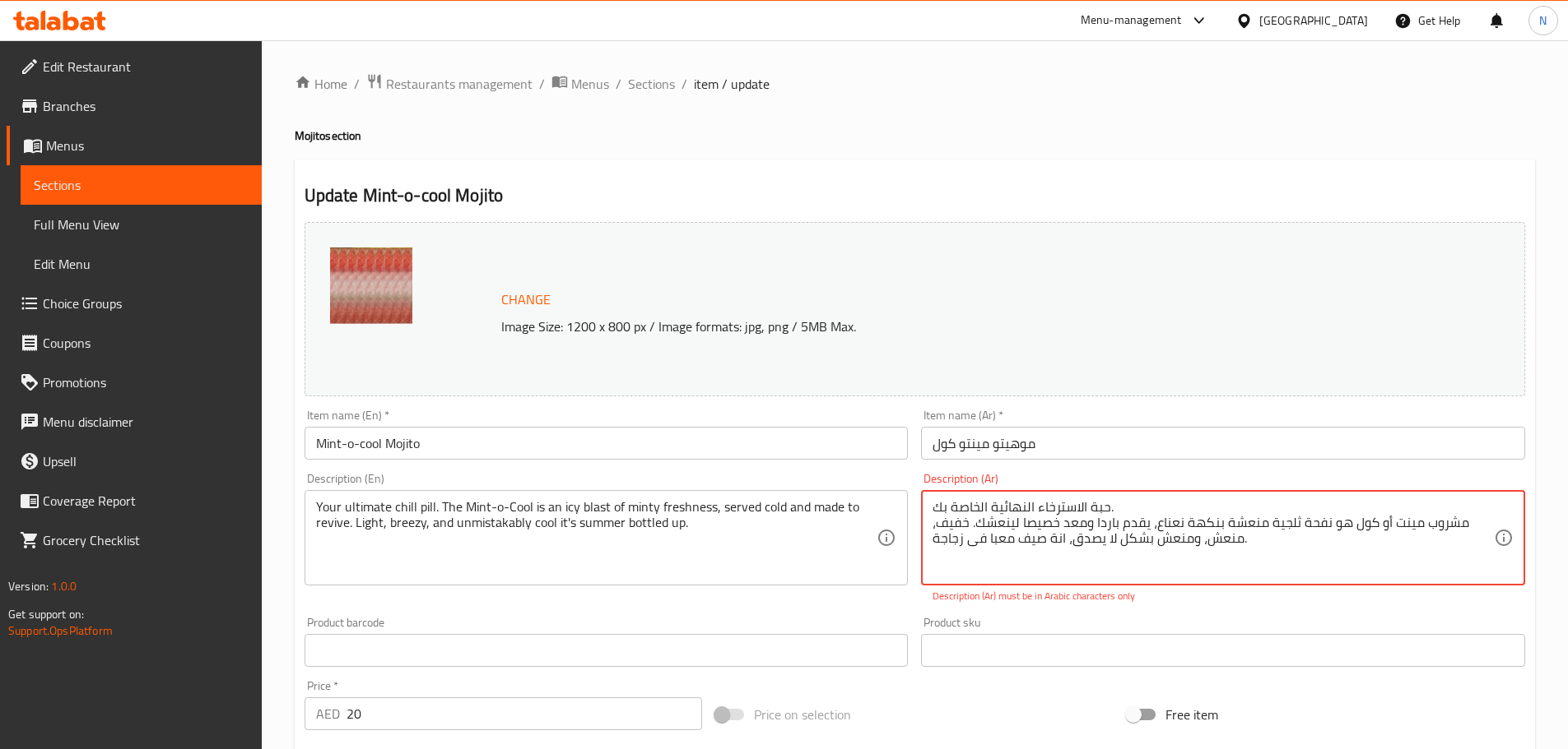
drag, startPoint x: 1090, startPoint y: 506, endPoint x: 1092, endPoint y: 525, distance: 19.1
click at [1092, 525] on textarea "حبة الاسترخاء النهائية الخاصة بك. مشروب مينت أو كول هو نفحة ثلجية منعشة بنكهة ن…" at bounding box center [1213, 538] width 561 height 78
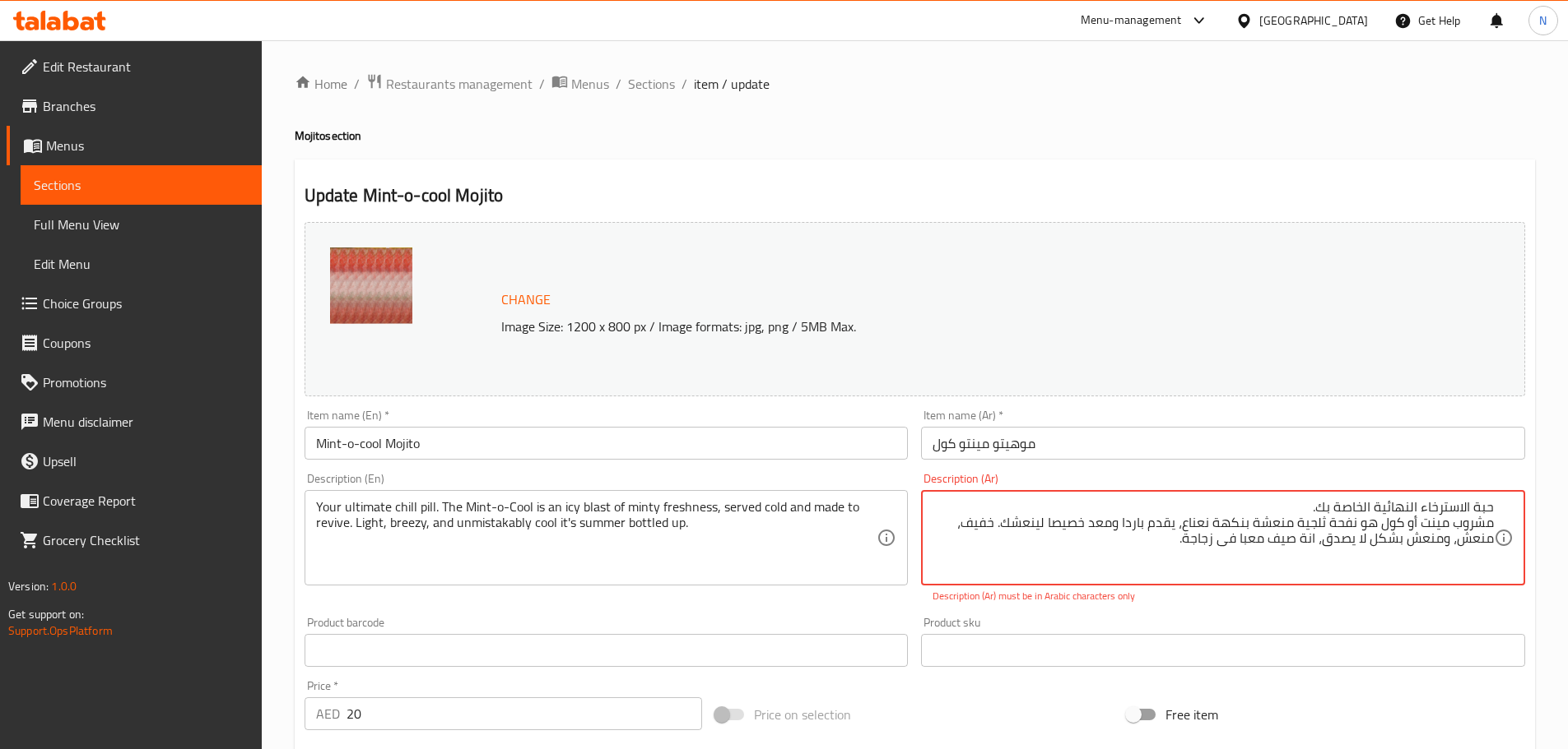
click at [1437, 536] on textarea "حبة الاسترخاء النهائية الخاصة بك. مشروب مينت أو كول هو نفحة ثلجية منعشة بنكهة ن…" at bounding box center [1213, 538] width 561 height 78
click at [1479, 523] on textarea "حبة الاسترخاء النهائية الخاصة بك. مشروب مينت أو كول هو نفحة ثلجية منعشة بنكهة ن…" at bounding box center [1213, 538] width 561 height 78
click at [1493, 522] on textarea "حبة الاسترخاء النهائية الخاصة بك. مشروب مينت أو كول هو نفحة ثلجية منعشة بنكهة ن…" at bounding box center [1213, 538] width 561 height 78
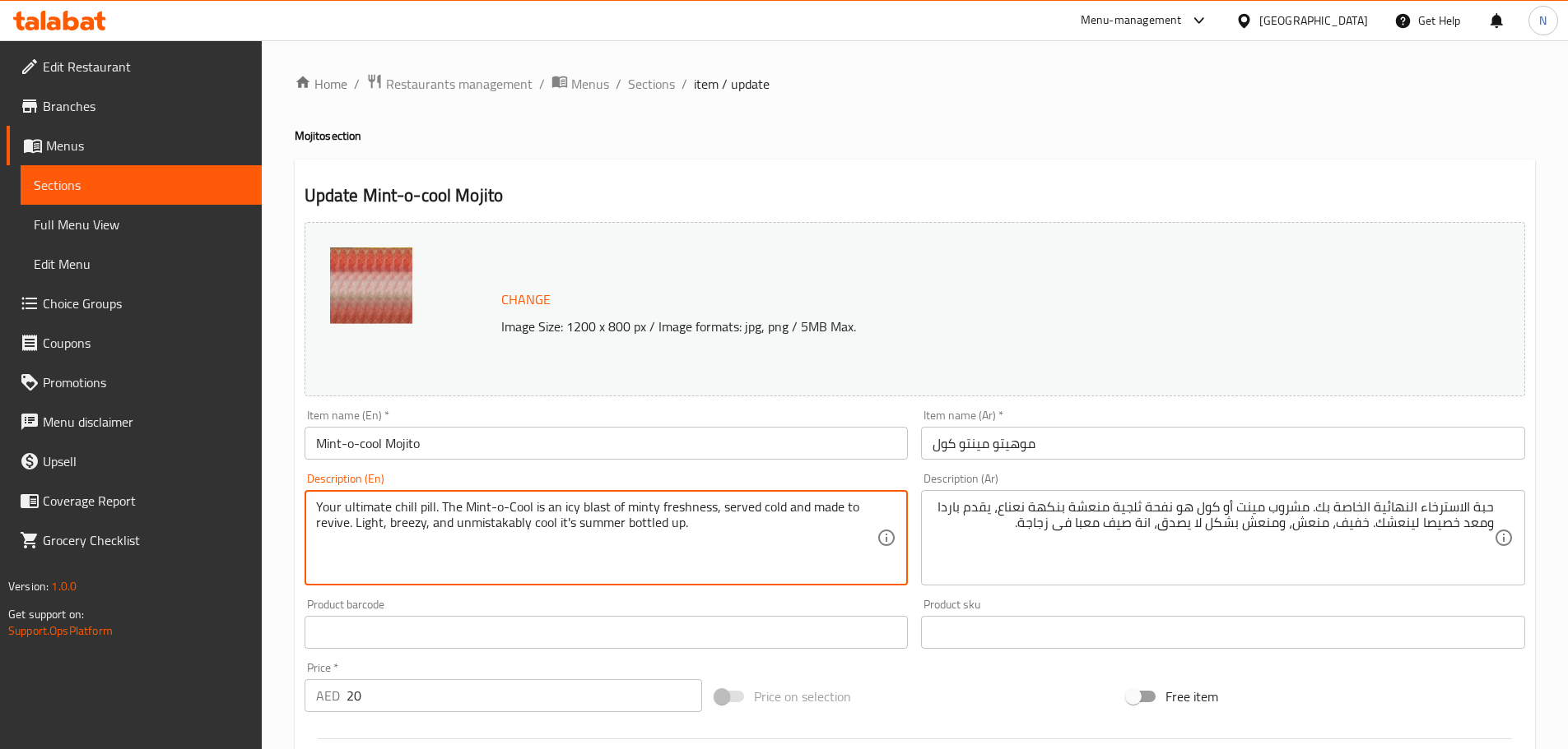
click at [374, 503] on textarea "Your ultimate chill pill. The Mint-o-Cool is an icy blast of minty freshness, s…" at bounding box center [597, 538] width 561 height 78
click at [429, 503] on textarea "Your ultimate chill pill. The Mint-o-Cool is an icy blast of minty freshness, s…" at bounding box center [597, 538] width 561 height 78
drag, startPoint x: 440, startPoint y: 503, endPoint x: 302, endPoint y: 507, distance: 138.1
click at [302, 507] on div "Description (En) Your ultimate chill pill. The Mint-o-Cool is an icy blast of m…" at bounding box center [607, 529] width 617 height 126
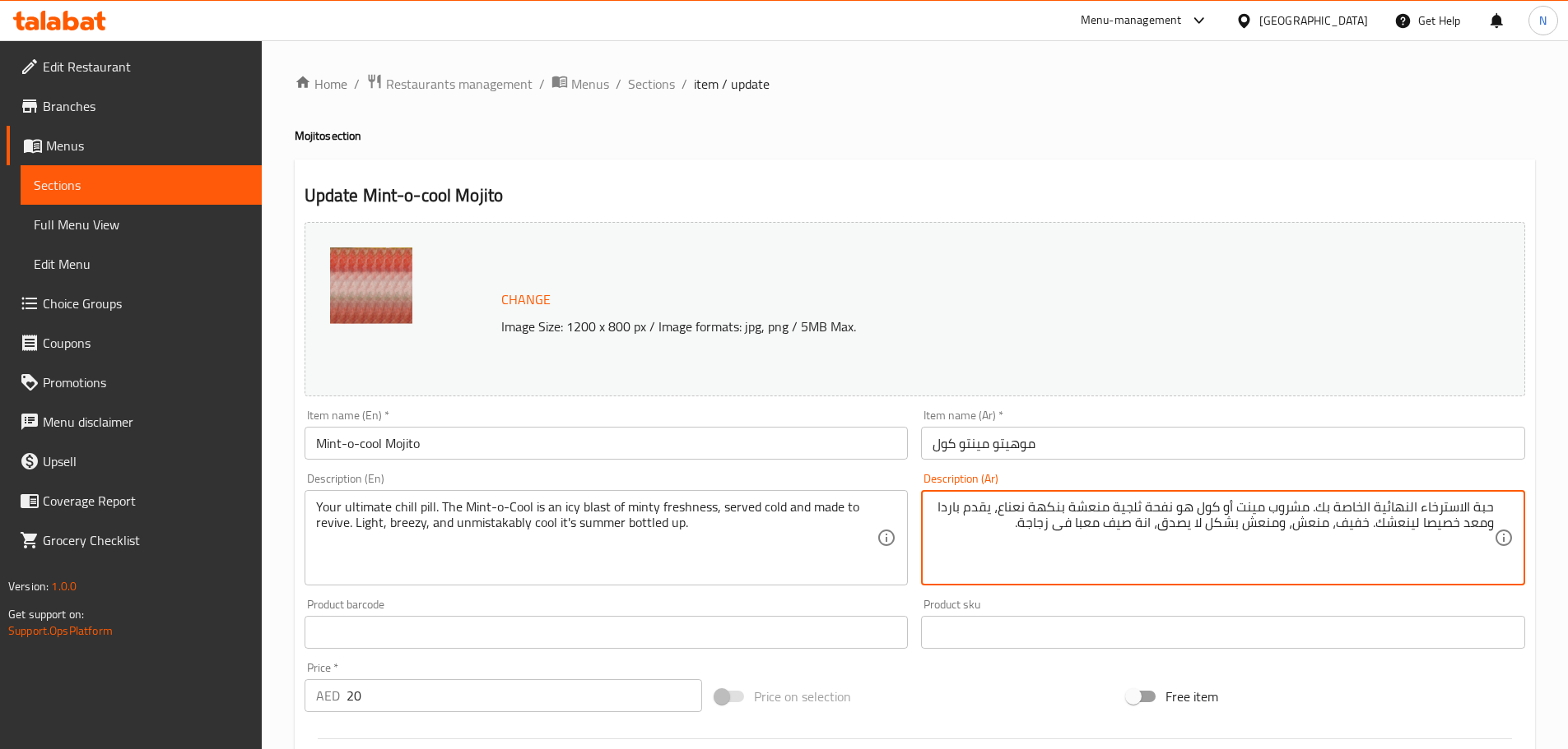
click at [1409, 507] on textarea "حبة الاسترخاء النهائية الخاصة بك. مشروب مينت أو كول هو نفحة ثلجية منعشة بنكهة ن…" at bounding box center [1213, 538] width 561 height 78
click at [1372, 509] on textarea "حبة الاسترخاء نهائية الخاصة بك. مشروب مينت أو كول هو نفحة ثلجية منعشة بنكهة نعن…" at bounding box center [1213, 538] width 561 height 78
click at [1358, 558] on textarea "حبة الاسترخاء نهائية خاصة بك. مشروب مينت أو كول هو نفحة ثلجية منعشة بنكهة نعناع…" at bounding box center [1213, 538] width 561 height 78
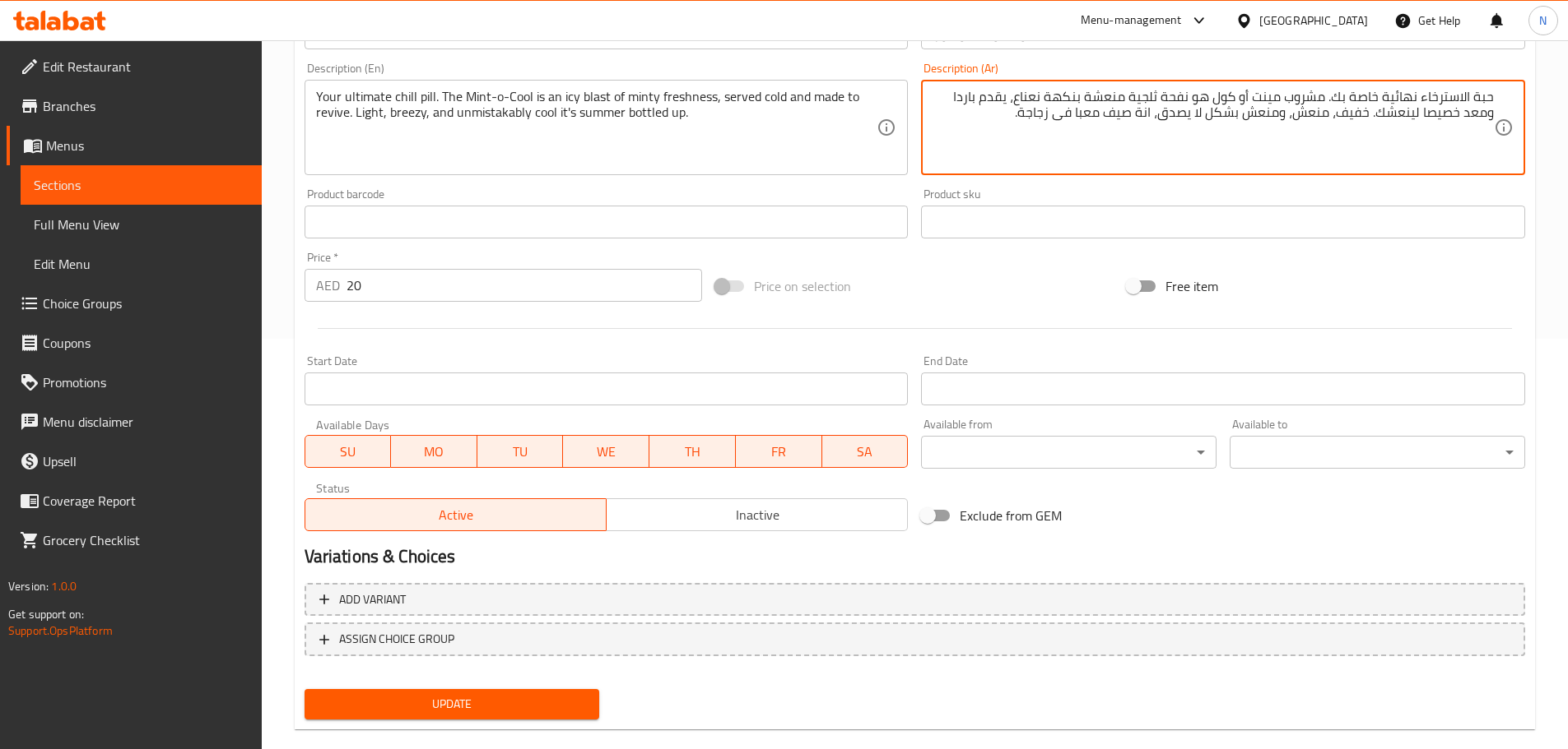
scroll to position [411, 0]
type textarea "حبة الاسترخاء نهائية خاصة بك. مشروب مينت أو كول هو نفحة ثلجية منعشة بنكهة نعناع…"
click at [977, 299] on div "Price on selection" at bounding box center [914, 285] width 411 height 45
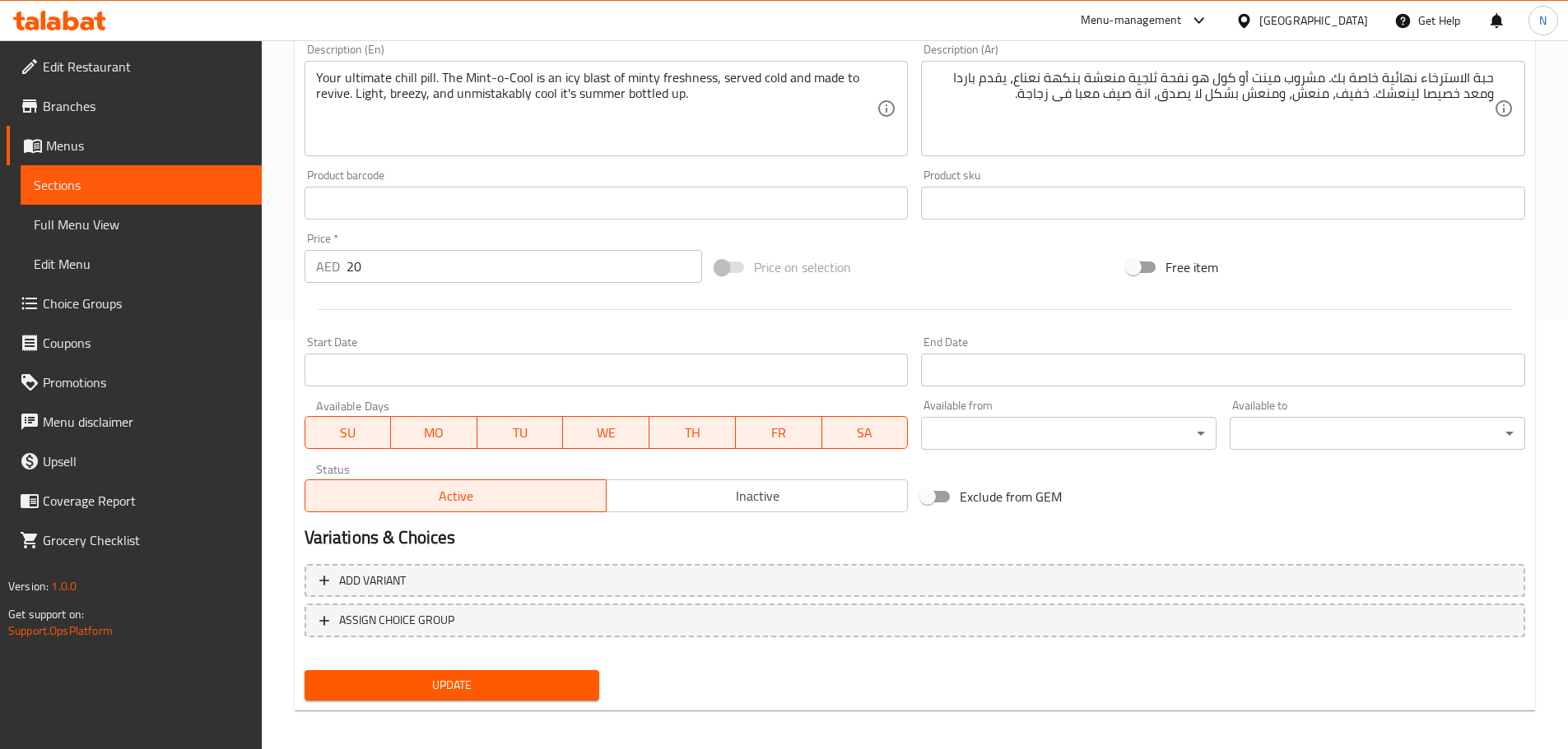
scroll to position [437, 0]
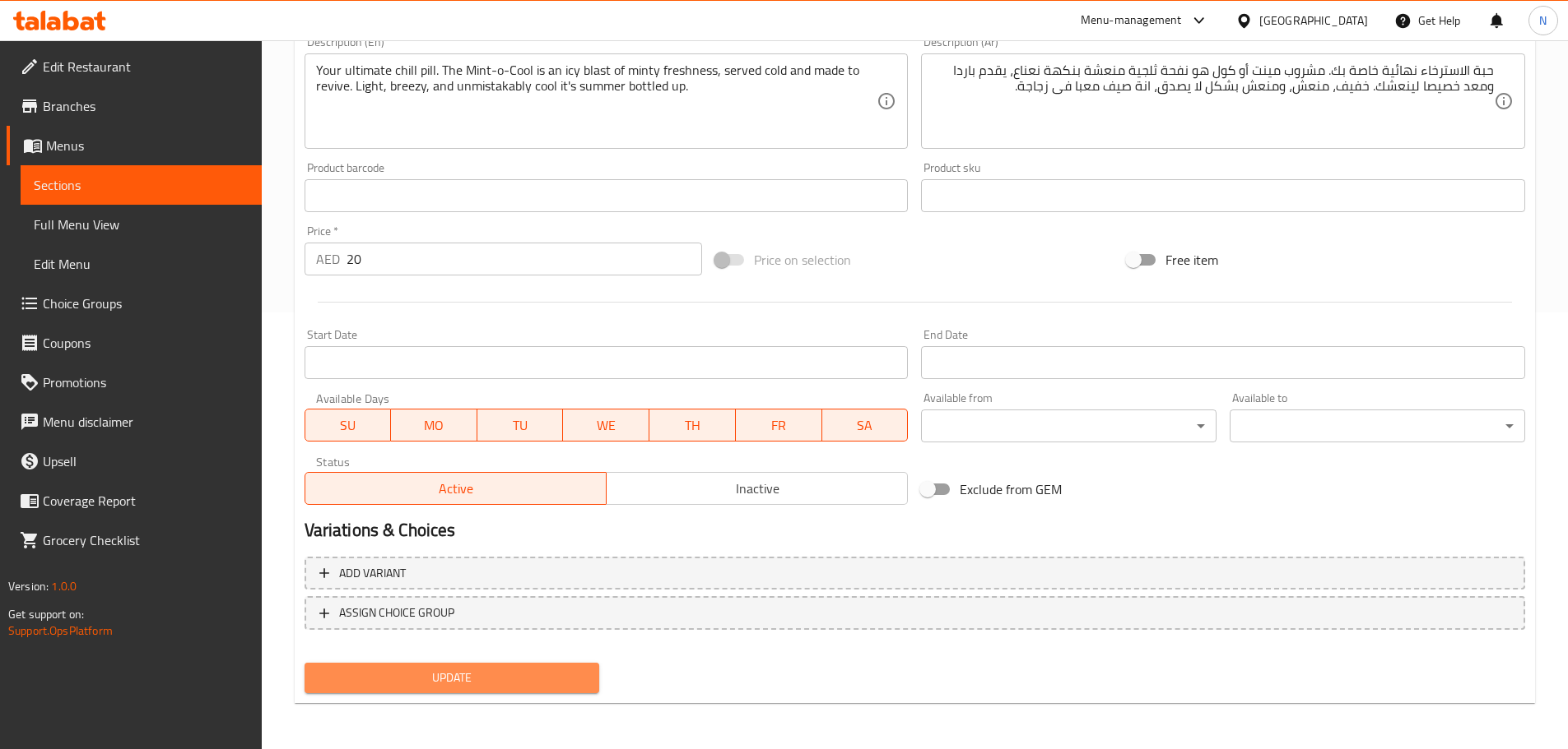
click at [491, 667] on button "Update" at bounding box center [452, 678] width 295 height 31
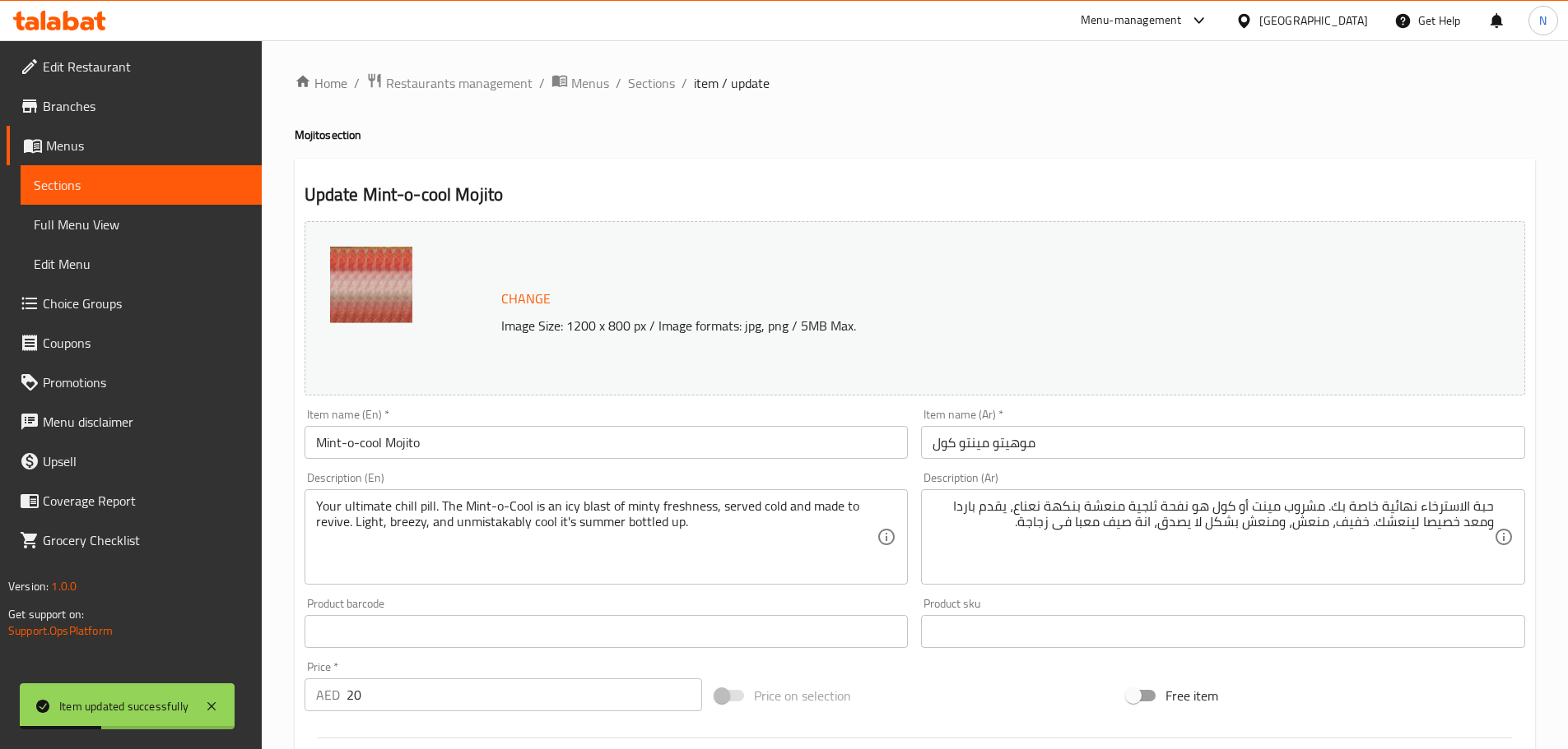
scroll to position [0, 0]
click at [652, 86] on span "Sections" at bounding box center [650, 84] width 47 height 20
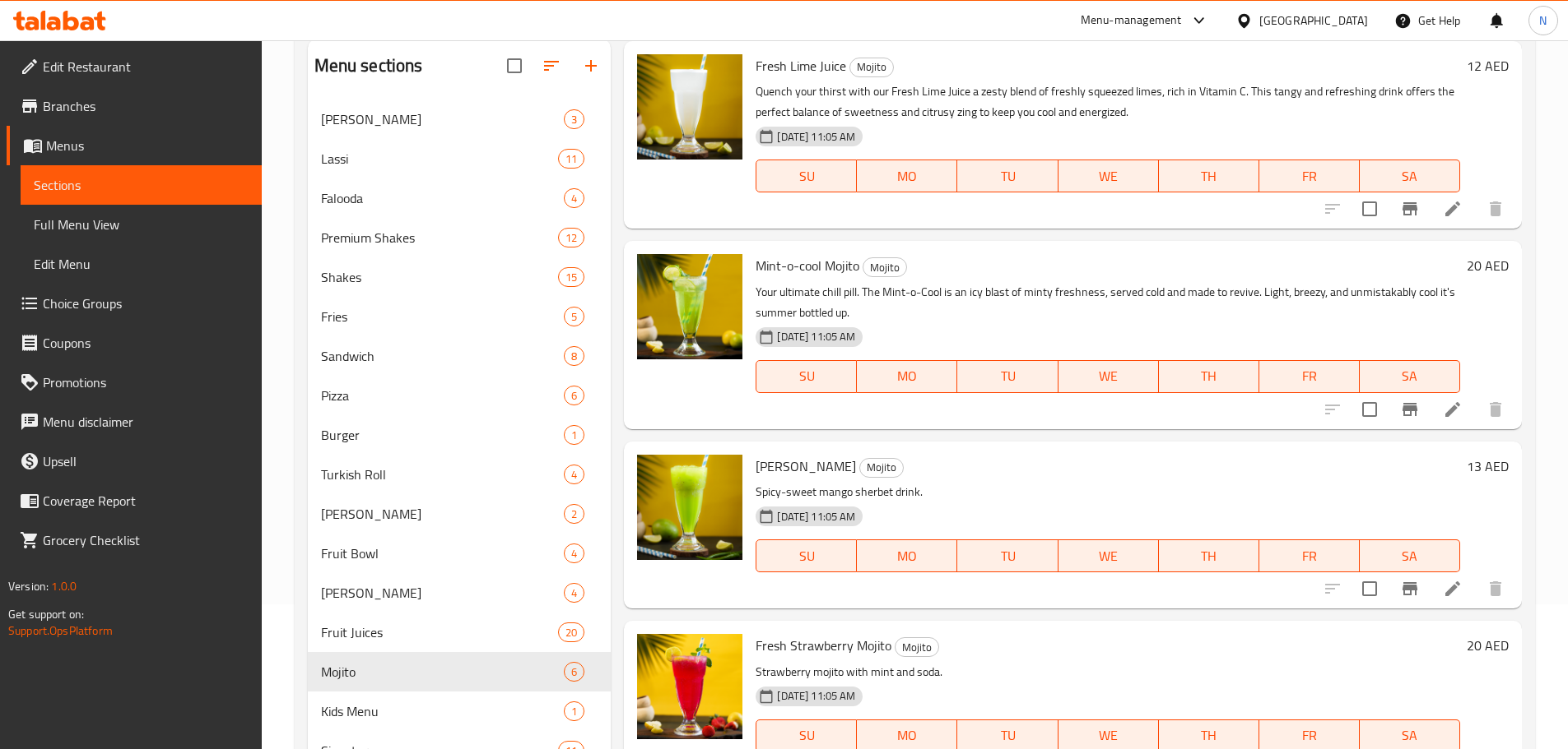
scroll to position [230, 0]
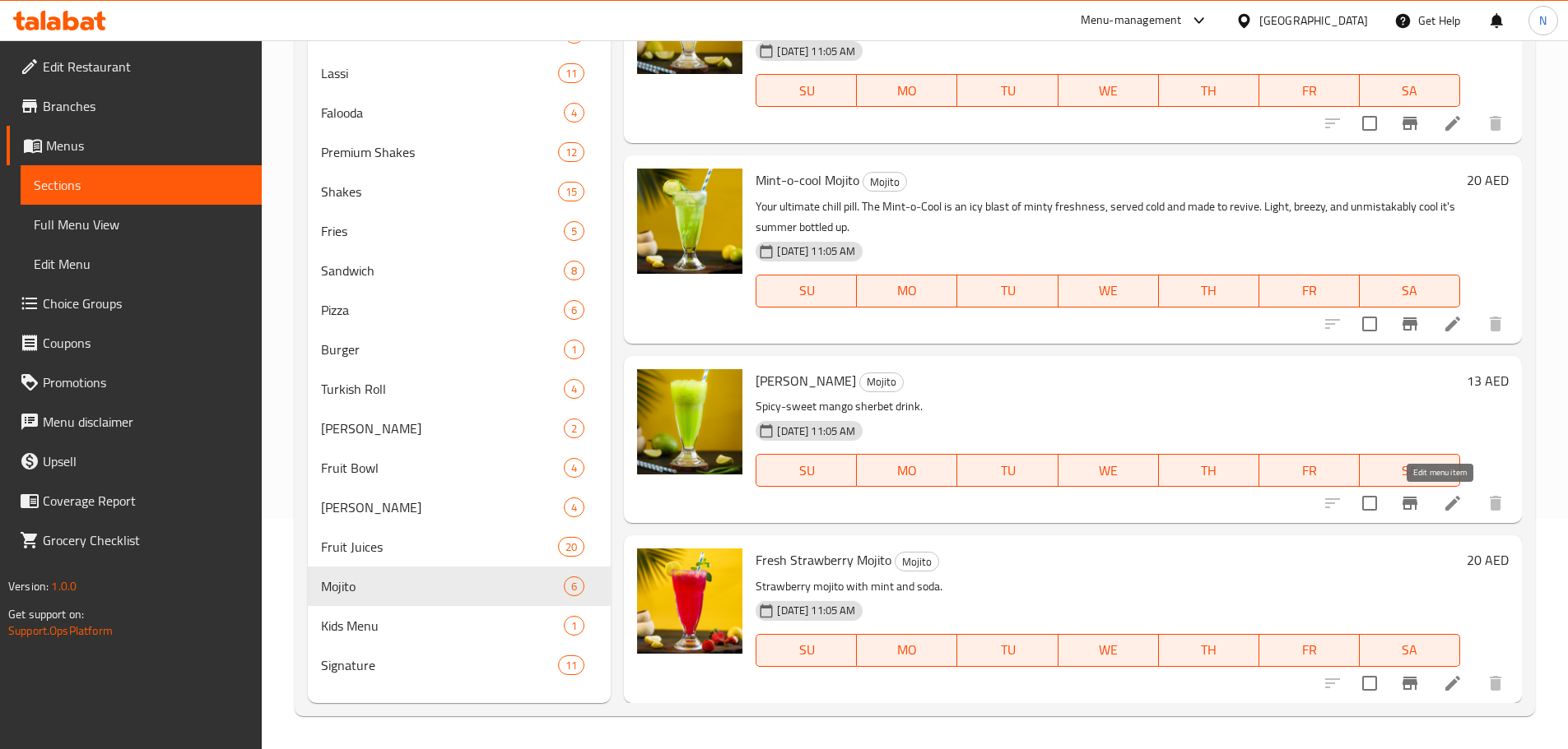
click at [1445, 510] on icon at bounding box center [1452, 503] width 15 height 15
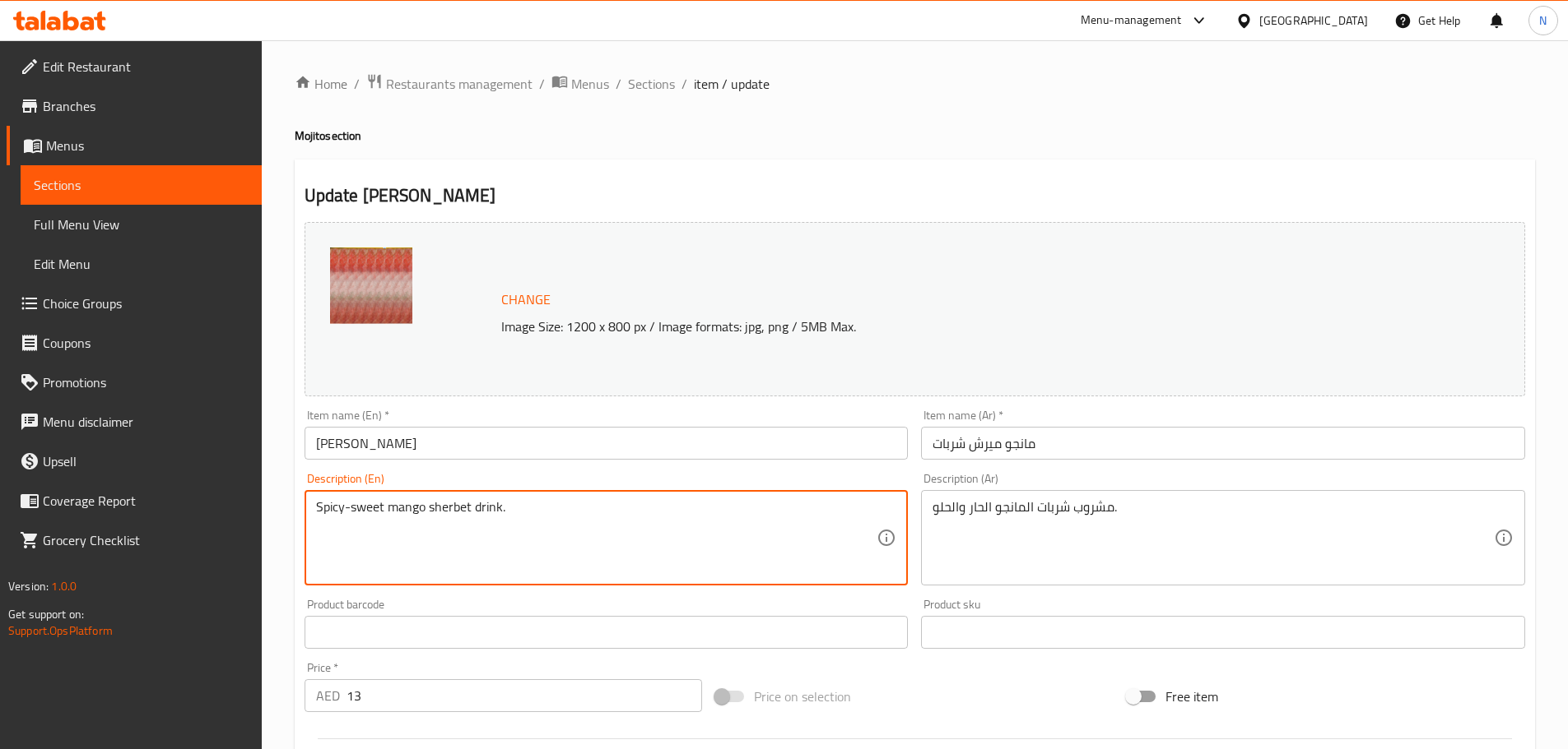
click at [438, 505] on textarea "Spicy-sweet mango sherbet drink." at bounding box center [597, 538] width 561 height 78
paste textarea "e up your refreshment with our Mango Mirch Sharbat a bold fusion of tangy green…"
paste textarea "zesty lime, and a fiery kick of green chili, balanced with cooling sabja seeds.…"
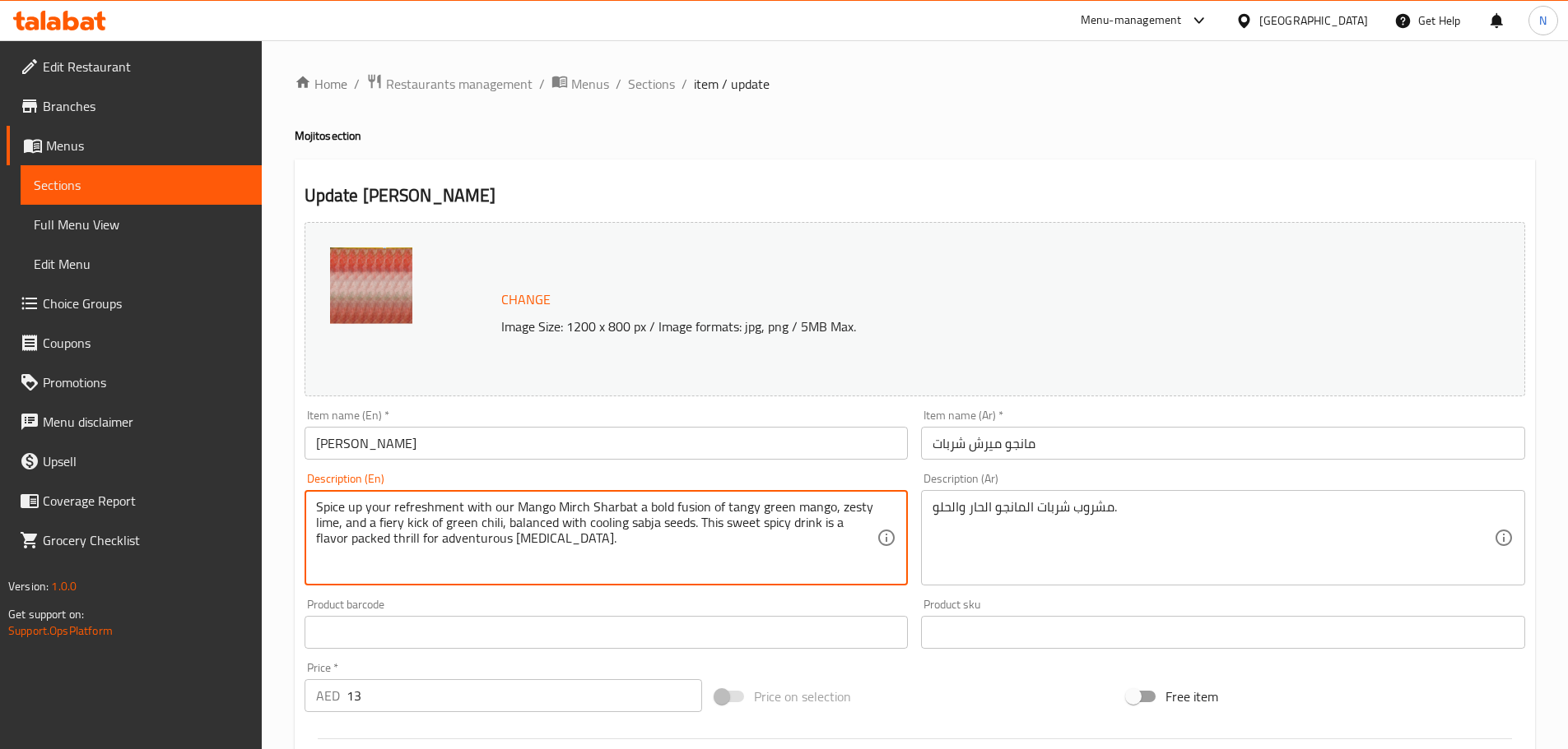
click at [577, 516] on textarea "Spice up your refreshment with our Mango Mirch Sharbat a bold fusion of tangy g…" at bounding box center [597, 538] width 561 height 78
type textarea "Spice up your refreshment with our Mango Mirch Sharbat a bold fusion of tangy g…"
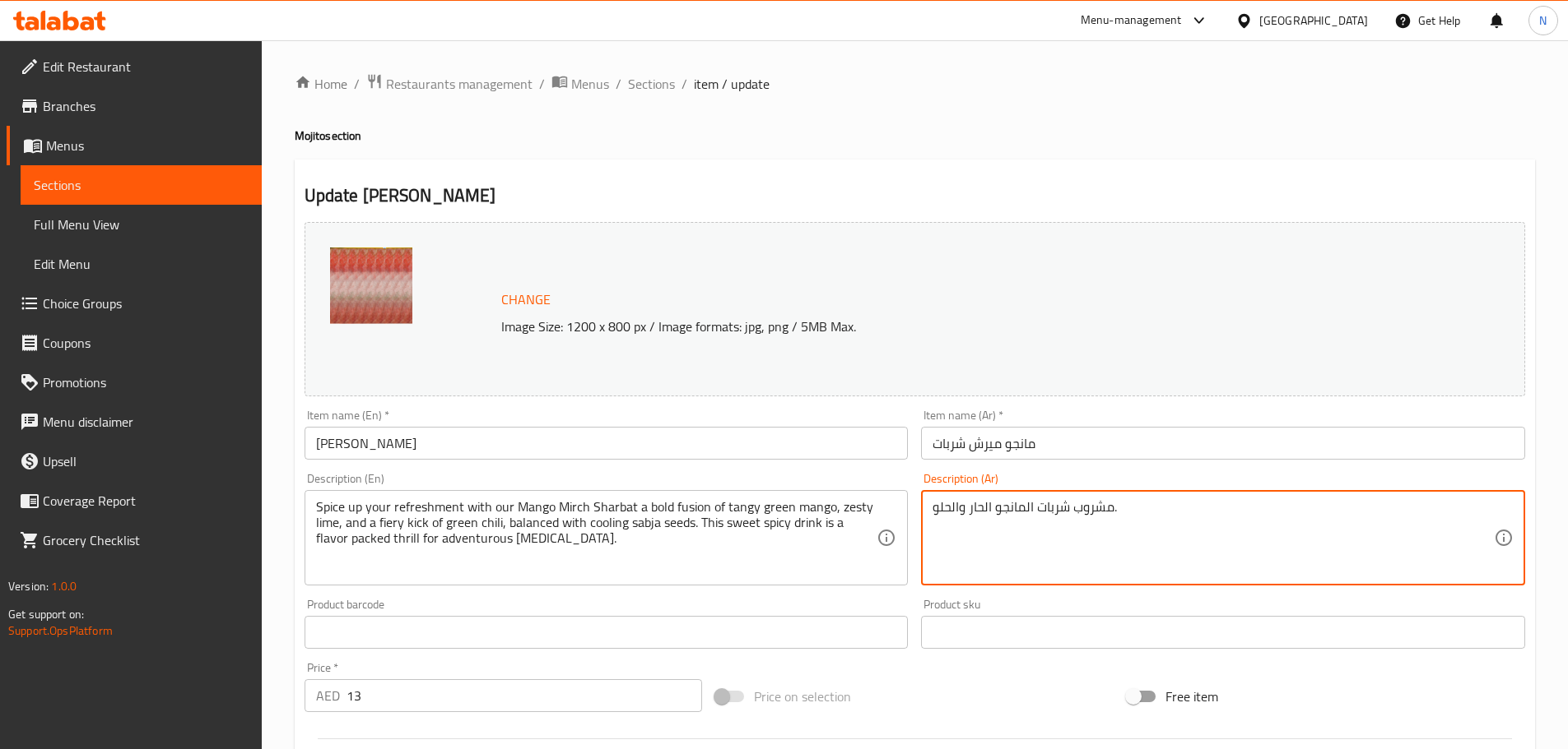
click at [1024, 504] on textarea "مشروب شربات المانجو الحار والحلو." at bounding box center [1213, 538] width 561 height 78
paste textarea "أضف لمسة منعشة إلى مشروب مانجو ميرش شربات، مزيج جريء من المانجو الأخضر اللاذع و…"
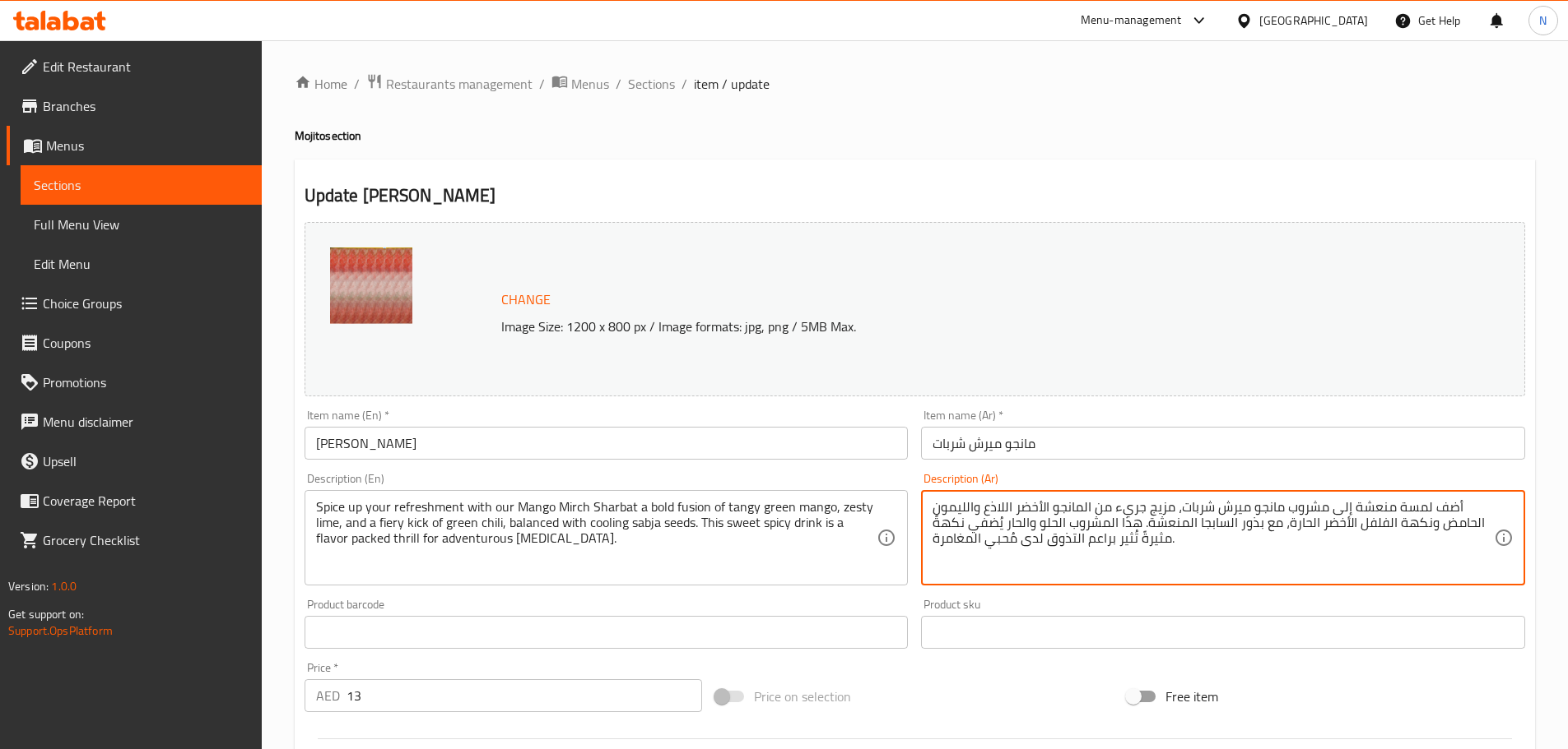
click at [1079, 507] on textarea "أضف لمسة منعشة إلى مشروب مانجو ميرش شربات، مزيج جريء من المانجو الأخضر اللاذع و…" at bounding box center [1213, 538] width 561 height 78
click at [1042, 506] on textarea "أضف لمسة منعشة إلى مشروب مانجو ميرش شربات، مزيج جريء من مانجو الأخضر اللاذع وال…" at bounding box center [1213, 538] width 561 height 78
click at [1050, 506] on textarea "أضف لمسة منعشة إلى مشروب مانجو ميرش شربات، مزيج جريء من مانجو أخضر اللاذع واللي…" at bounding box center [1213, 538] width 561 height 78
click at [1013, 507] on textarea "أضف لمسة منعشة إلى مشروب مانجو ميرش شربات، مزيج جريء من مانجو أخضر لاذع والليمو…" at bounding box center [1213, 538] width 561 height 78
click at [966, 505] on textarea "أضف لمسة منعشة إلى مشروب مانجو ميرش شربات، مزيج جريء من مانجو أخضر لاذع وليمون …" at bounding box center [1213, 538] width 561 height 78
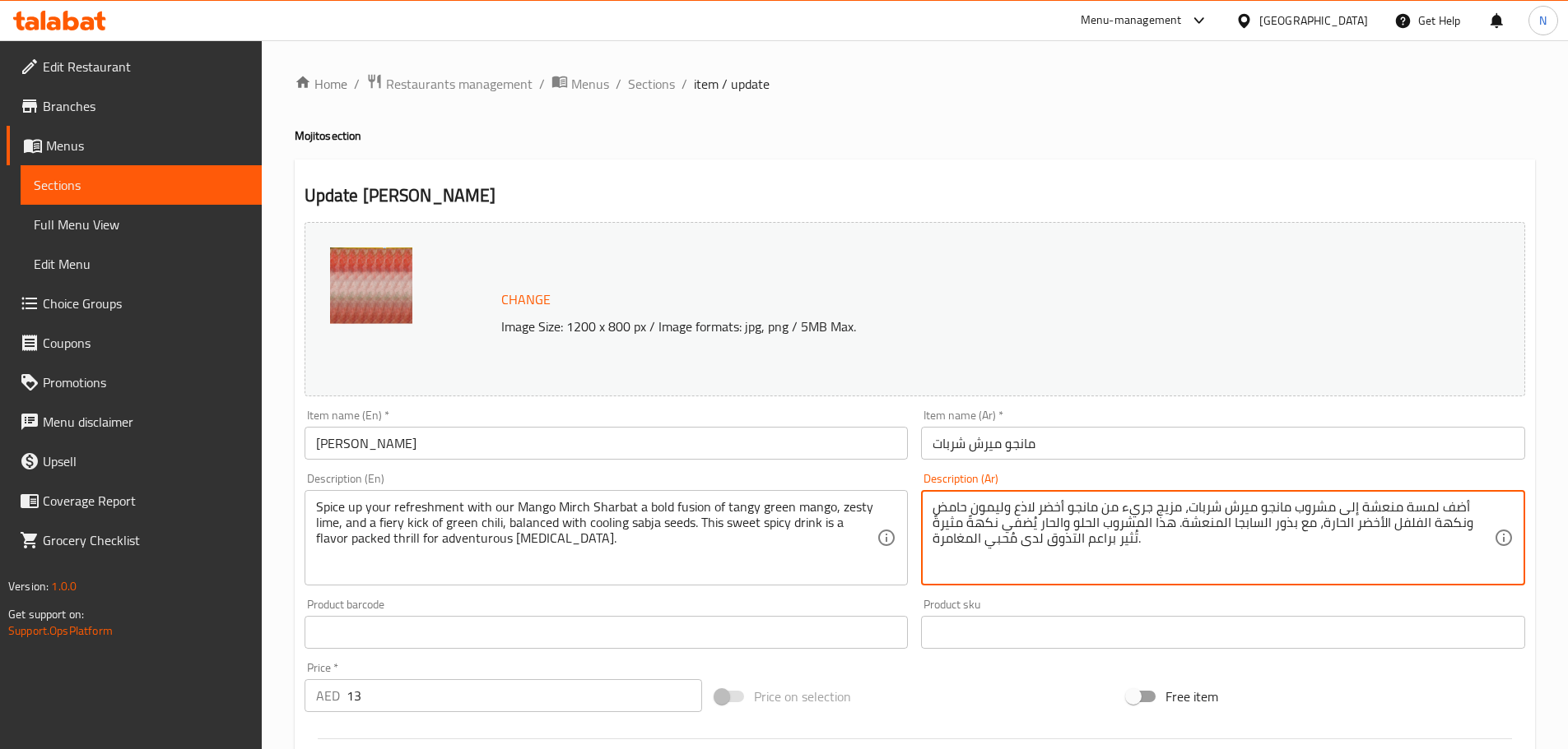
click at [1005, 508] on textarea "أضف لمسة منعشة إلى مشروب مانجو ميرش شربات، مزيج جريء من مانجو أخضر لاذع وليمون …" at bounding box center [1213, 538] width 561 height 78
click at [1437, 522] on textarea "أضف لمسة منعشة إلى مشروب مانجو ميرش شربات، مزيج جريء من مانجو أخضر لاذع، ليمون …" at bounding box center [1213, 538] width 561 height 78
click at [1400, 525] on textarea "أضف لمسة منعشة إلى مشروب مانجو ميرش شربات، مزيج جريء من مانجو أخضر لاذع، ليمون …" at bounding box center [1213, 538] width 561 height 78
click at [1361, 521] on textarea "أضف لمسة منعشة إلى مشروب مانجو ميرش شربات، مزيج جريء من مانجو أخضر لاذع، ليمون …" at bounding box center [1213, 538] width 561 height 78
click at [1281, 524] on textarea "أضف لمسة منعشة إلى مشروب مانجو ميرش شربات، مزيج جريء من مانجو أخضر لاذع، ليمون …" at bounding box center [1213, 538] width 561 height 78
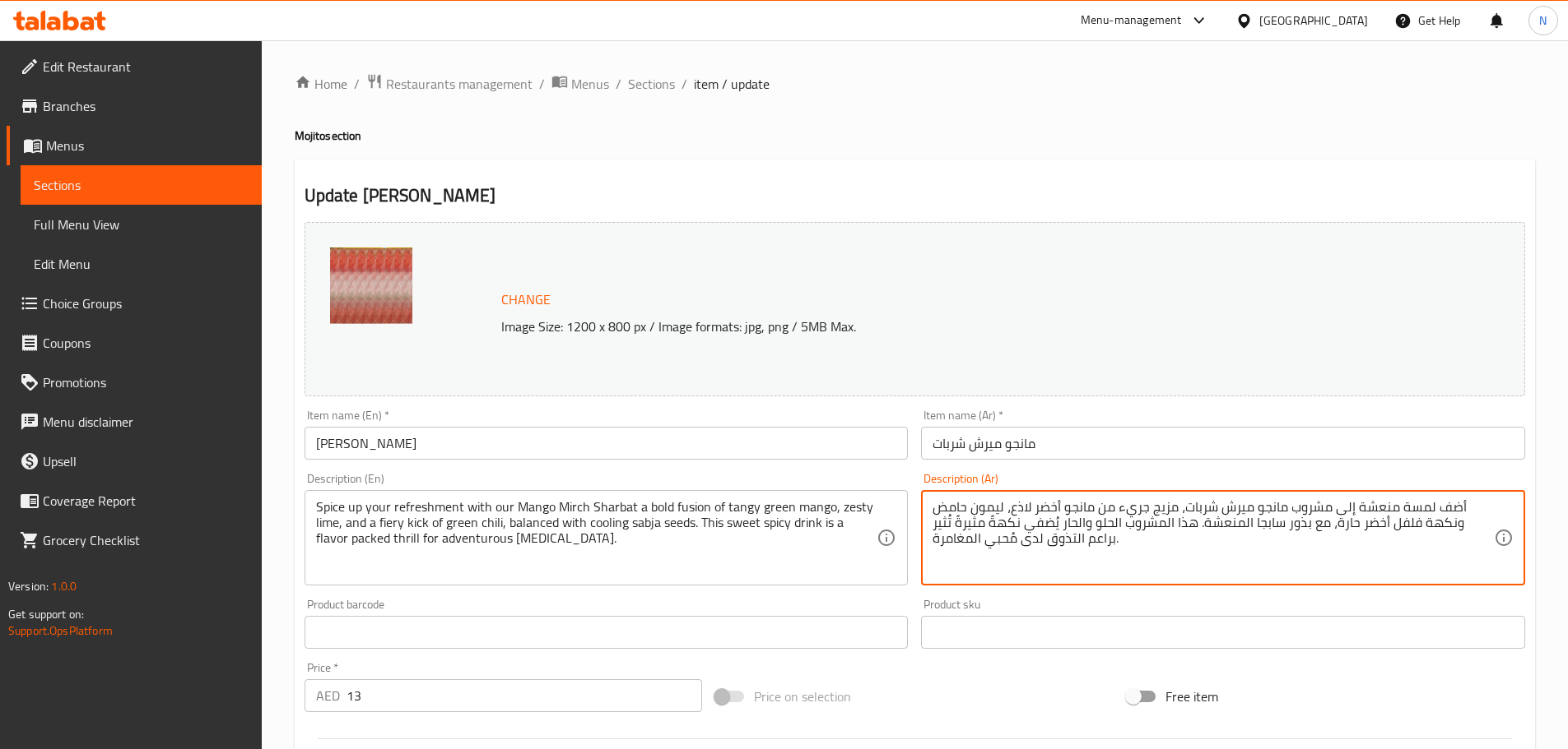
click at [1274, 523] on textarea "أضف لمسة منعشة إلى مشروب مانجو ميرش شربات، مزيج جريء من مانجو أخضر لاذع، ليمون …" at bounding box center [1213, 538] width 561 height 78
click at [1142, 525] on textarea "أضف لمسة منعشة إلى مشروب مانجو ميرش شربات، مزيج جريء من مانجو أخضر لاذع، ليمون …" at bounding box center [1213, 538] width 561 height 78
click at [1108, 526] on textarea "أضف لمسة منعشة إلى مشروب مانجو ميرش شربات، مزيج جريء من مانجو أخضر لاذع، ليمون …" at bounding box center [1213, 538] width 561 height 78
type textarea "أضف لمسة منعشة إلى مشروب مانجو ميرش شربات، مزيج جريء من مانجو أخضر لاذع، ليمون …"
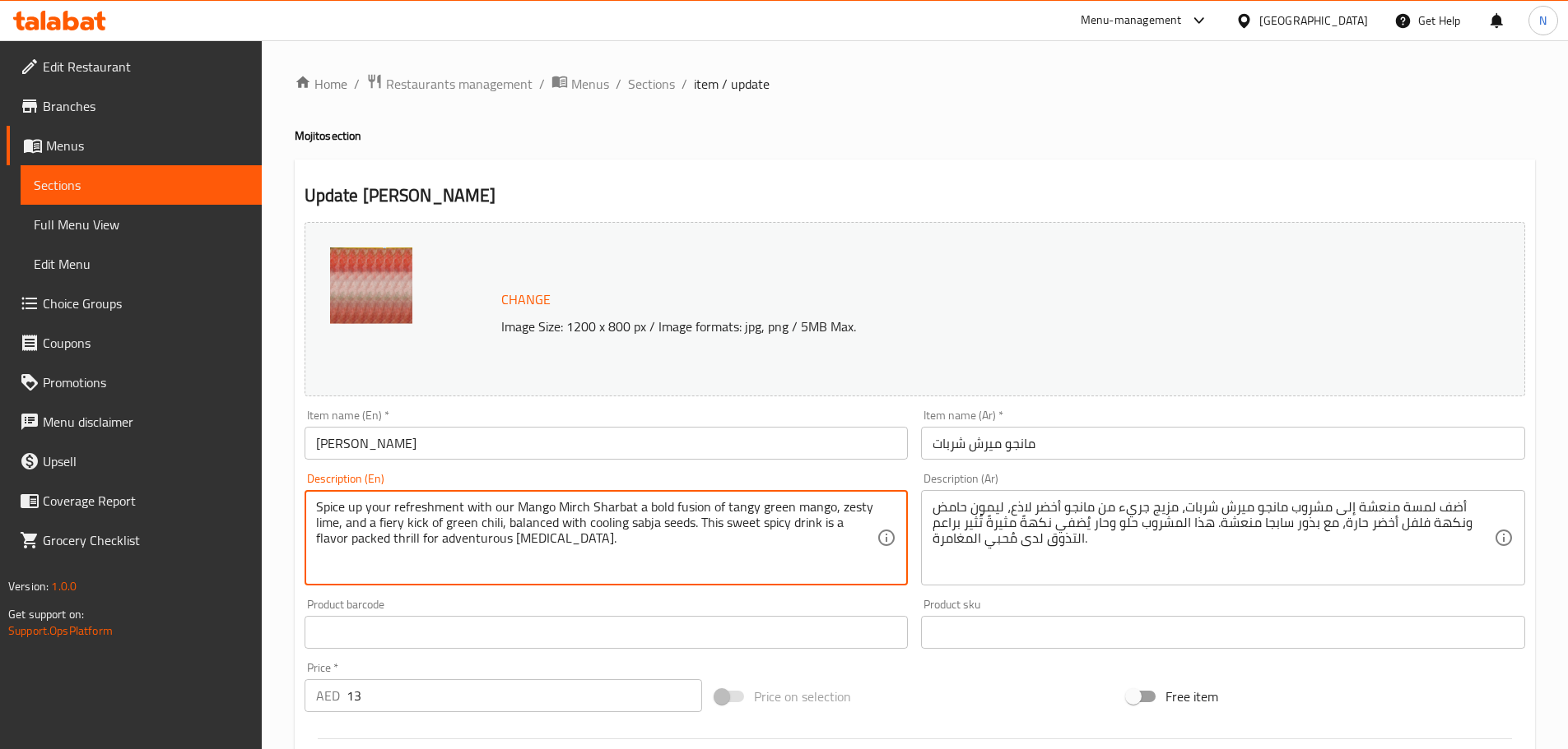
drag, startPoint x: 514, startPoint y: 506, endPoint x: 632, endPoint y: 503, distance: 118.0
click at [579, 523] on textarea "Spice up your refreshment with our MANGO MIRCH SHARBAT a bold fusion of tangy g…" at bounding box center [597, 538] width 561 height 78
drag, startPoint x: 514, startPoint y: 504, endPoint x: 655, endPoint y: 496, distance: 141.2
click at [655, 496] on div "Spice up your refreshment with our MANGO MIRCH SHARBAT a bold fusion of tangy g…" at bounding box center [606, 538] width 604 height 95
type textarea "Spice up your refreshment with our mango mirch sharbat a bold fusion of tangy g…"
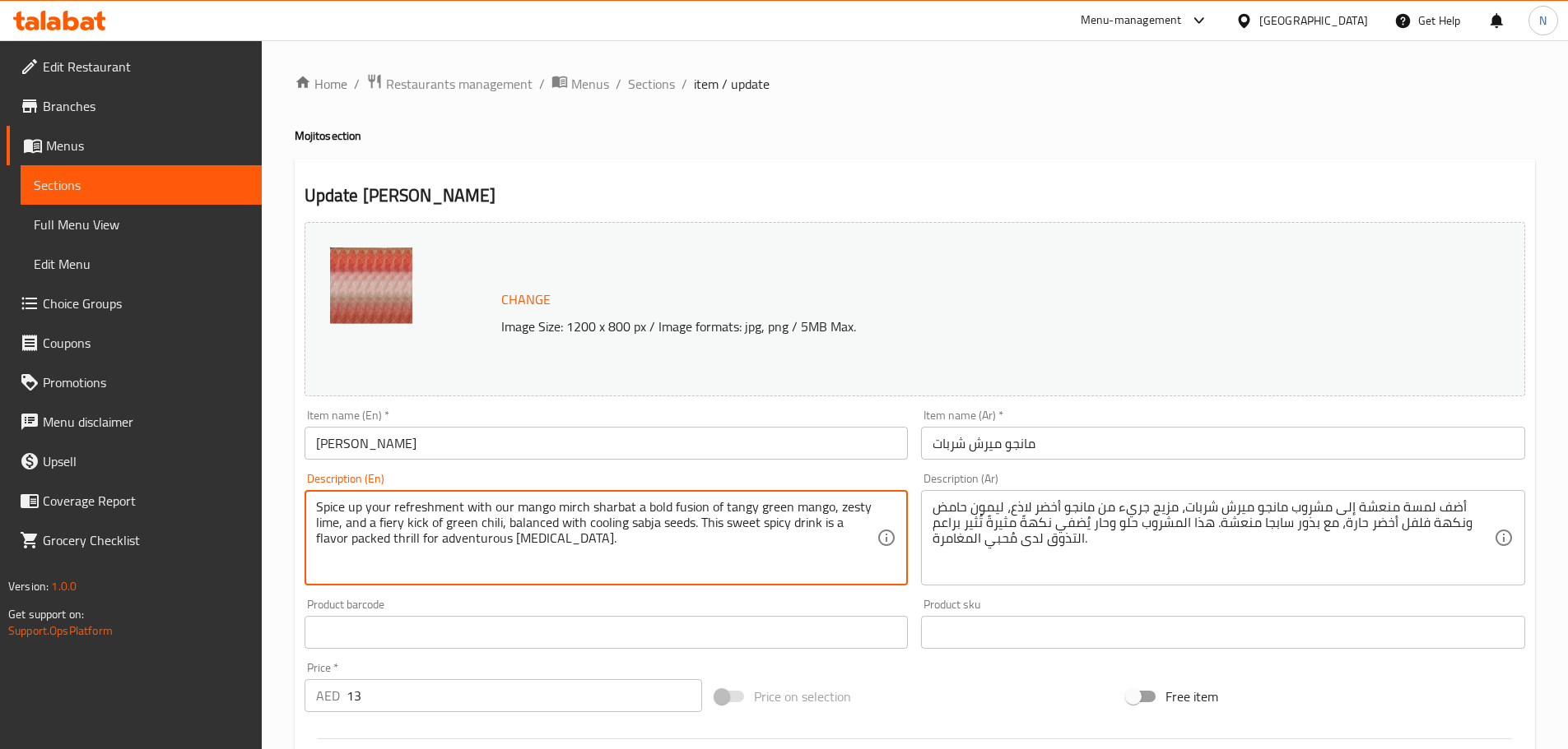
click at [608, 568] on textarea "Spice up your refreshment with our mango mirch sharbat a bold fusion of tangy g…" at bounding box center [597, 538] width 561 height 78
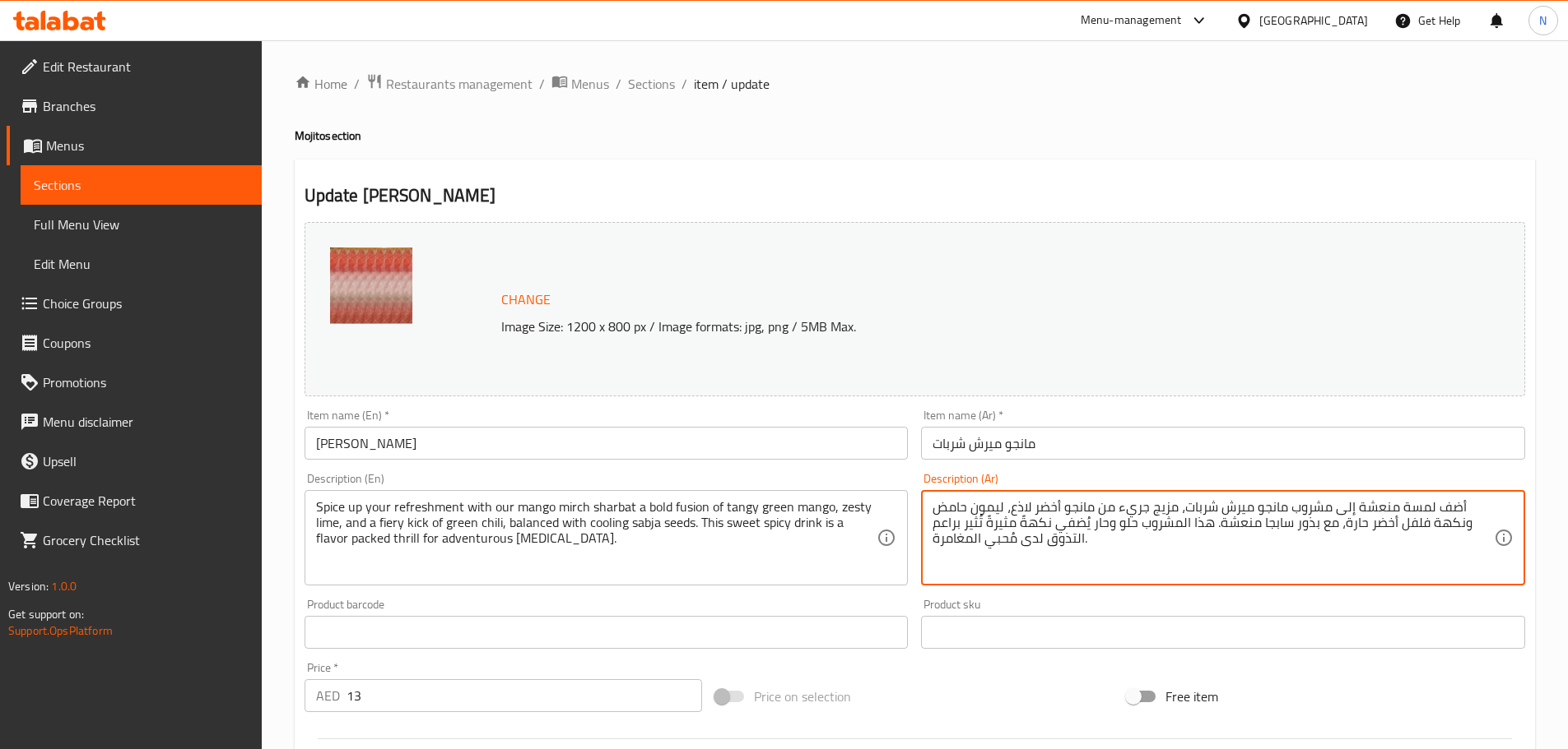
click at [956, 700] on div "Price on selection" at bounding box center [914, 696] width 411 height 45
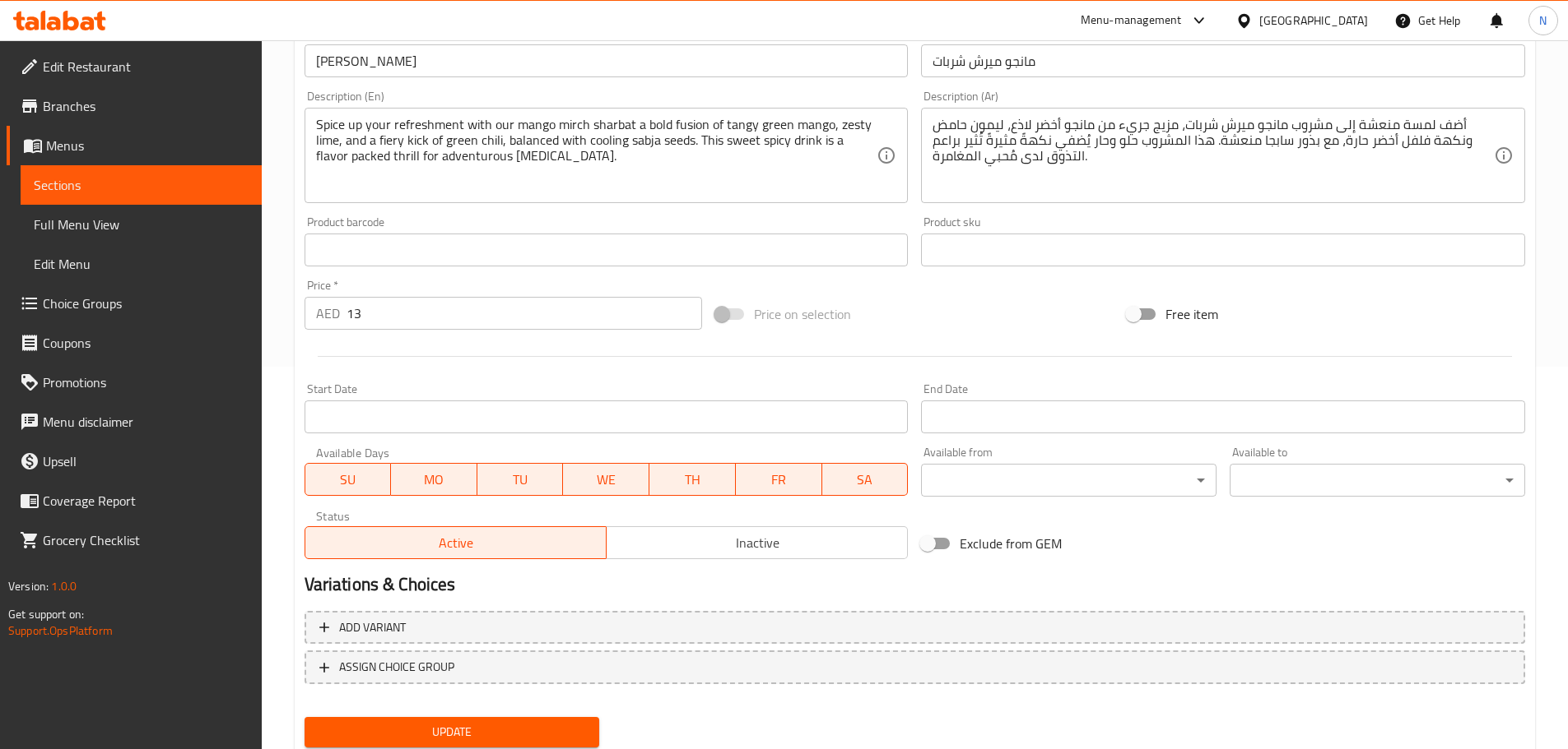
scroll to position [437, 0]
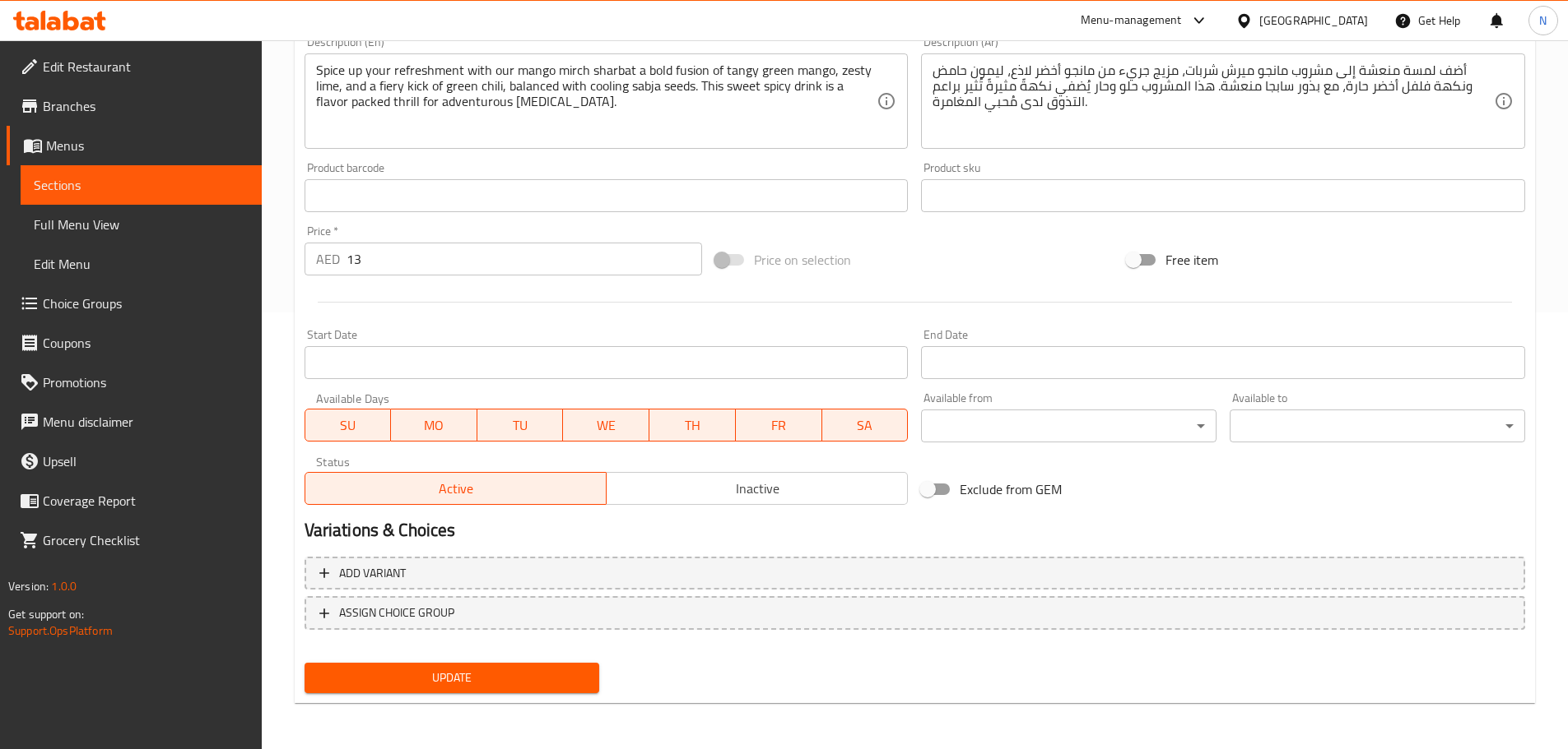
click at [471, 676] on span "Update" at bounding box center [451, 678] width 269 height 21
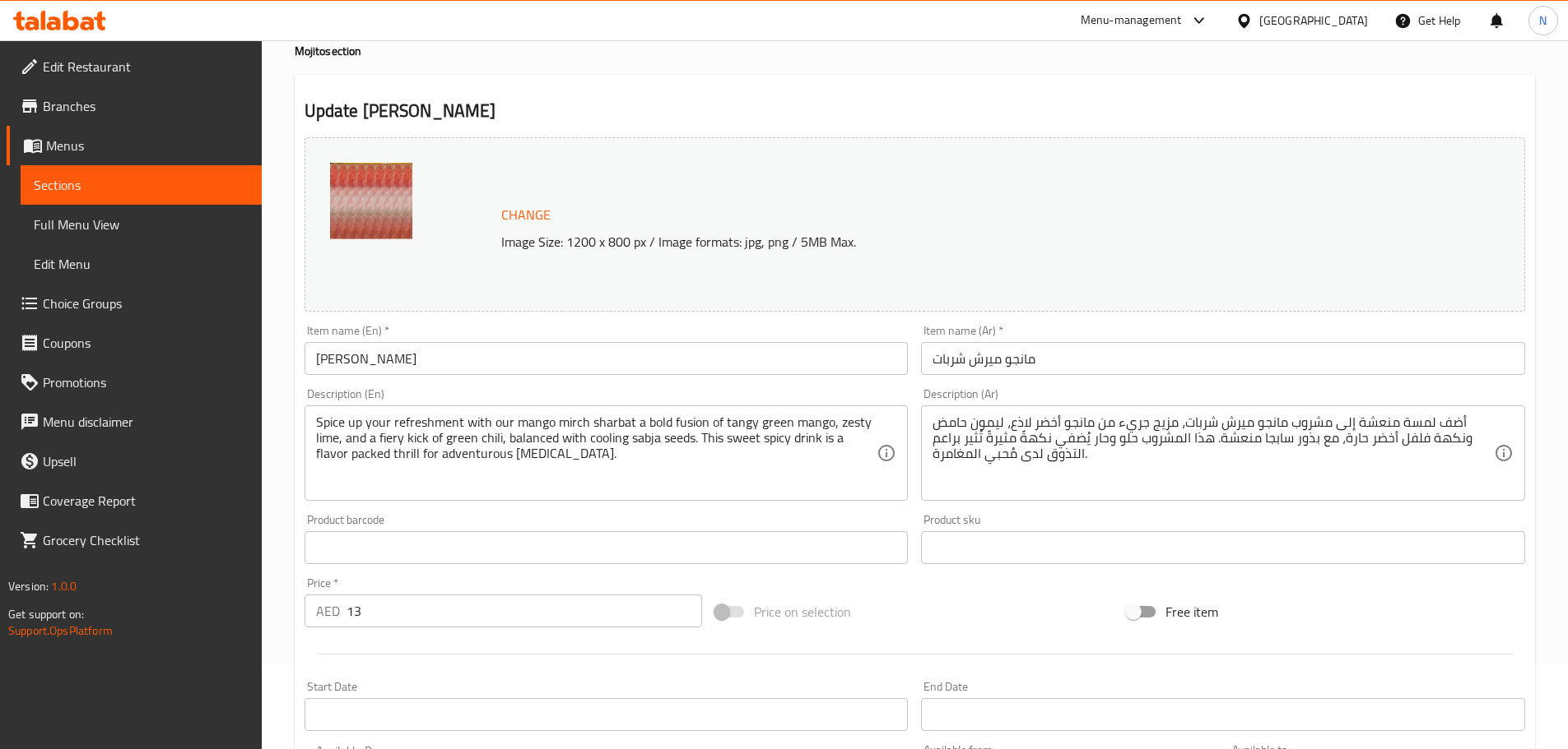
scroll to position [0, 0]
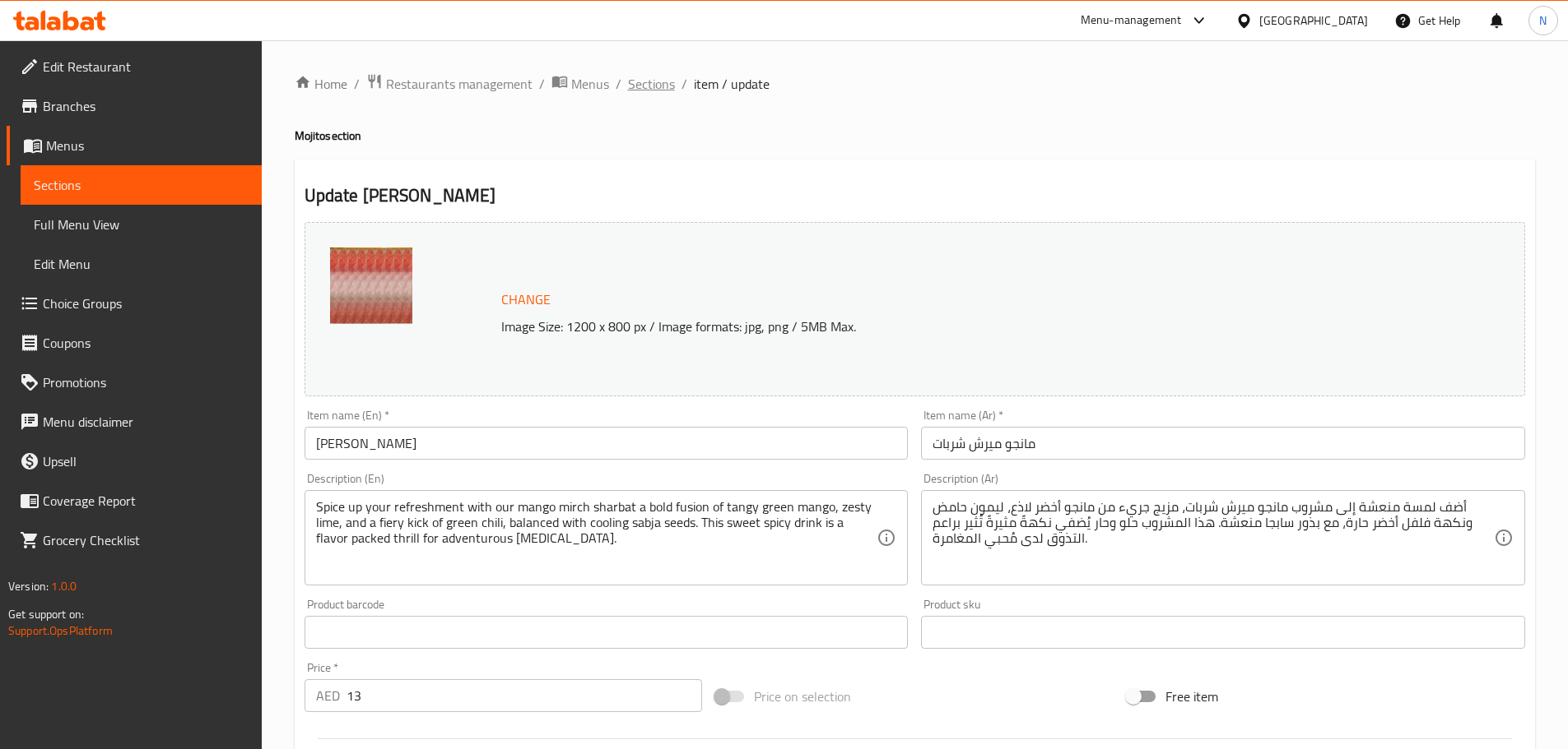
click at [647, 90] on span "Sections" at bounding box center [650, 84] width 47 height 20
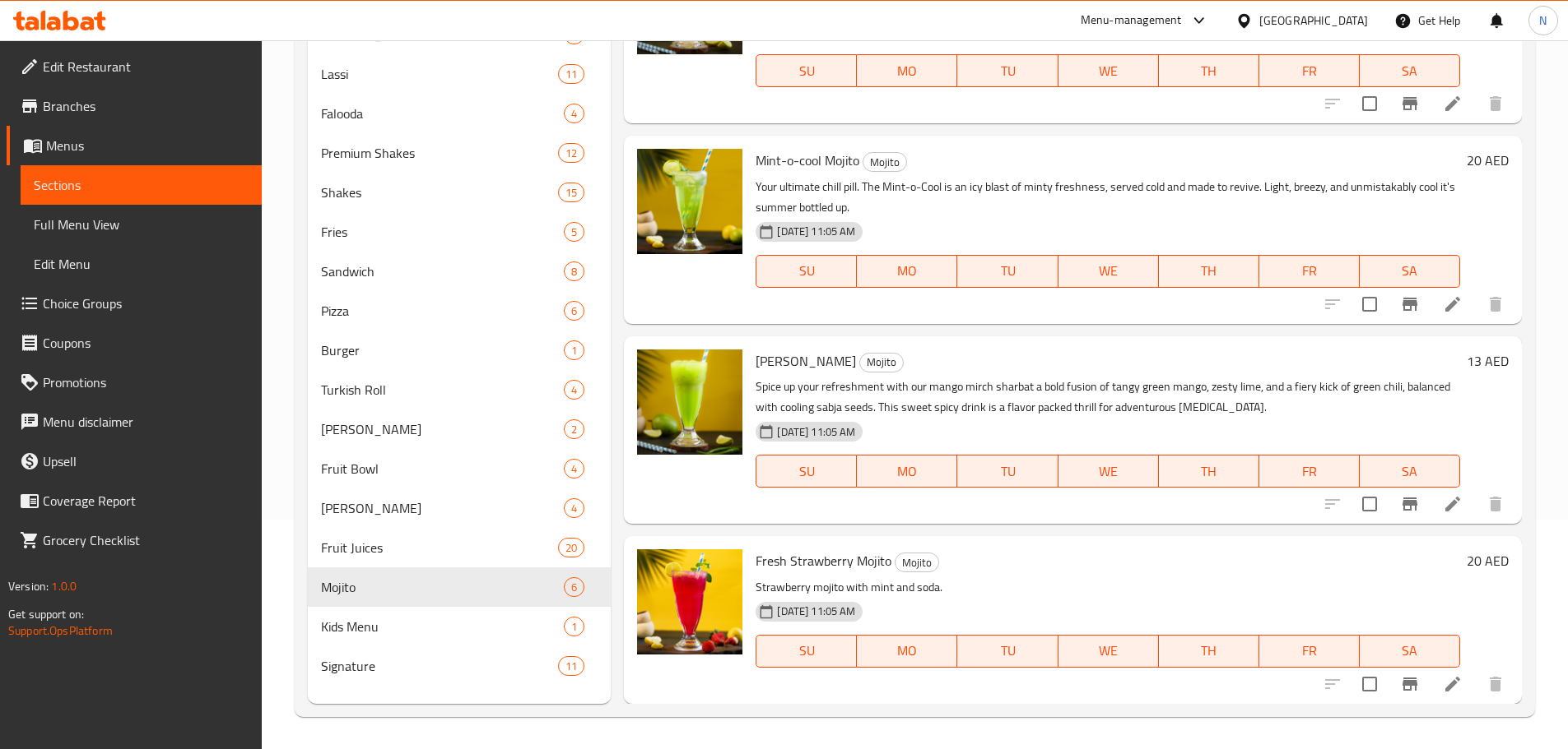
scroll to position [230, 0]
click at [1445, 686] on icon at bounding box center [1452, 683] width 15 height 15
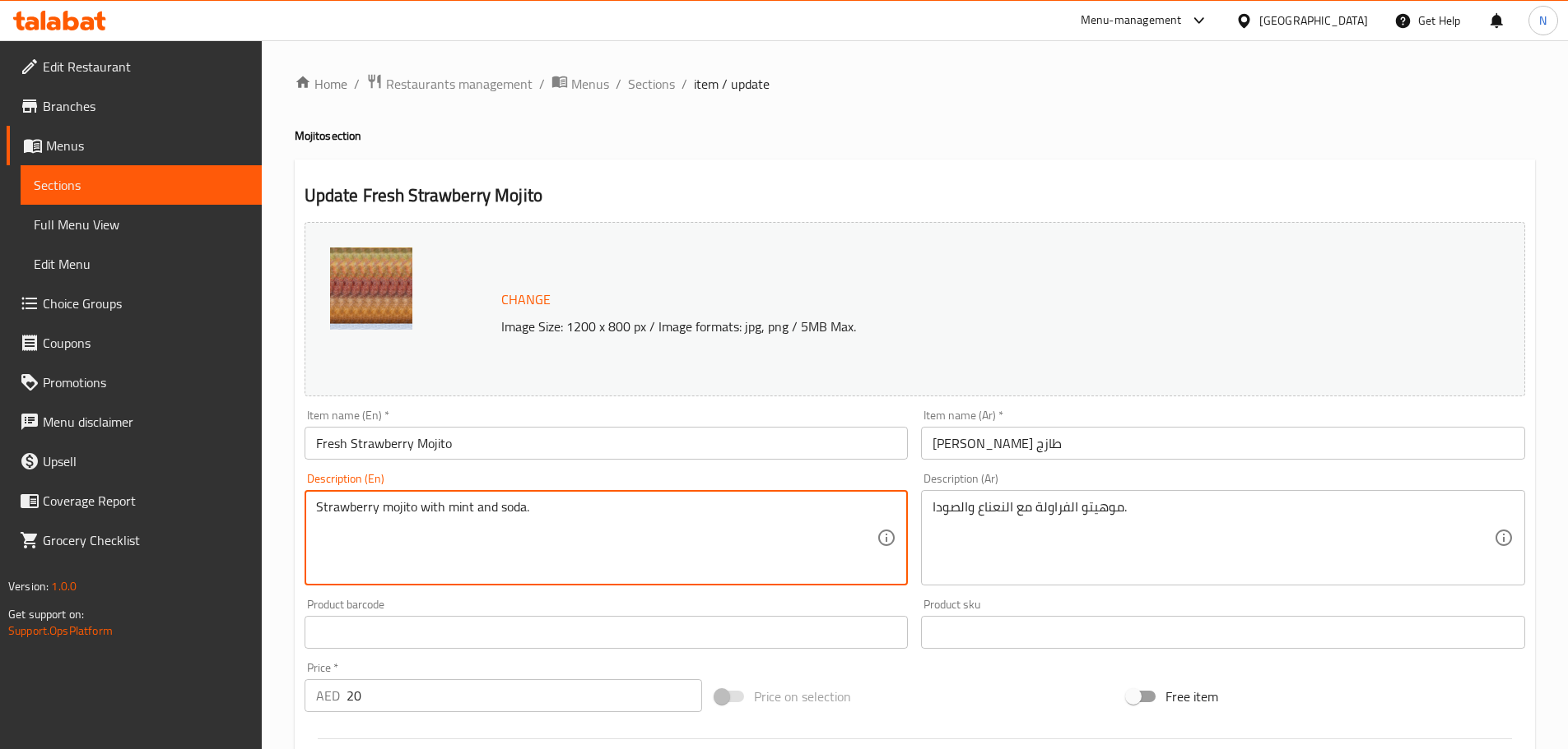
click at [488, 509] on textarea "Strawberry mojito with mint and soda." at bounding box center [597, 538] width 561 height 78
paste textarea "A fruity and refreshing twist, our Strawberry Mojito blends juicy, ripe strawbe…"
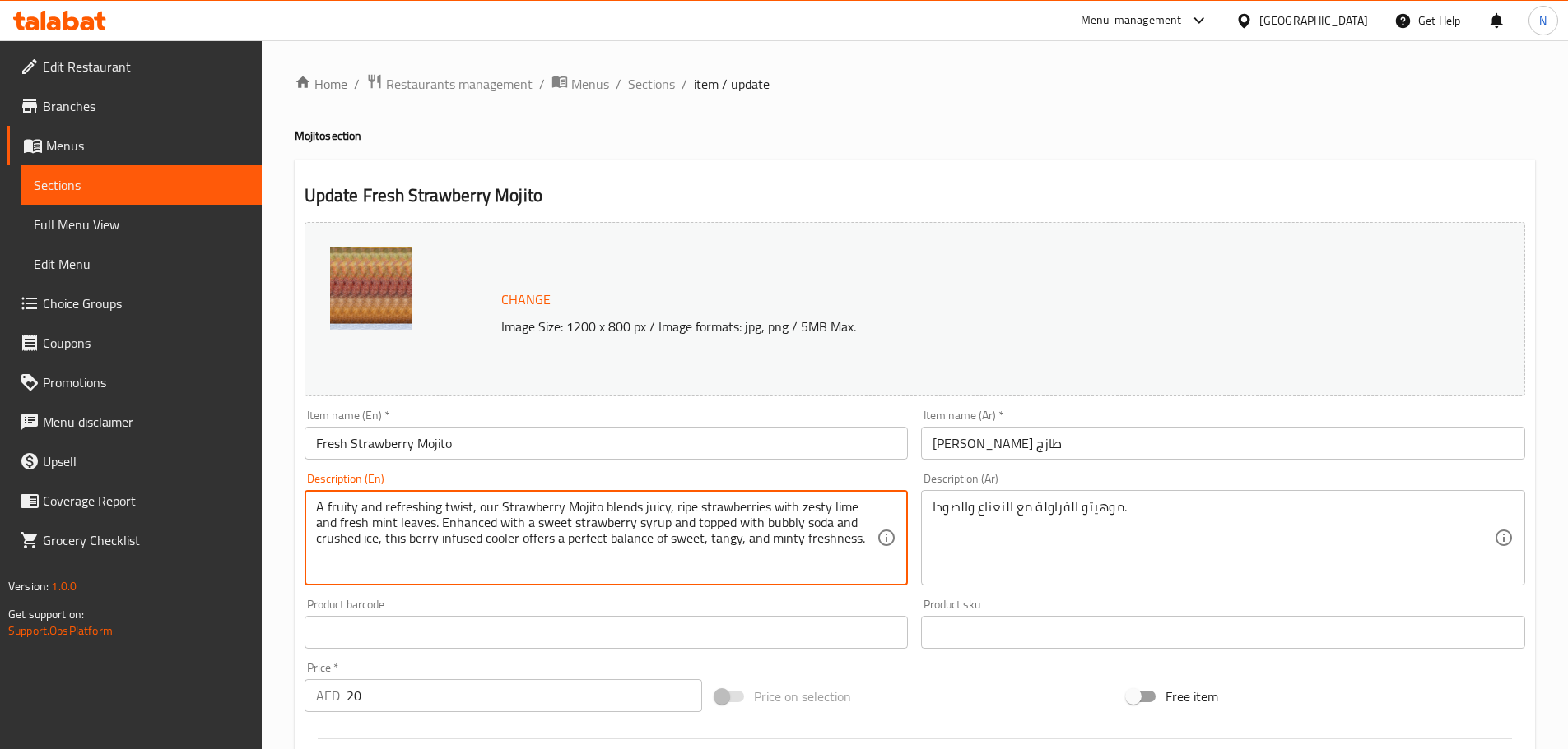
drag, startPoint x: 498, startPoint y: 507, endPoint x: 598, endPoint y: 516, distance: 100.4
click at [598, 516] on textarea "A fruity and refreshing twist, our Strawberry Mojito blends juicy, ripe strawbe…" at bounding box center [597, 538] width 561 height 78
click at [635, 536] on textarea "A fruity and refreshing twist, our strawberry mojito blends juicy, ripe strawbe…" at bounding box center [597, 538] width 561 height 78
type textarea "A fruity and refreshing twist, our strawberry mojito blends juicy, ripe strawbe…"
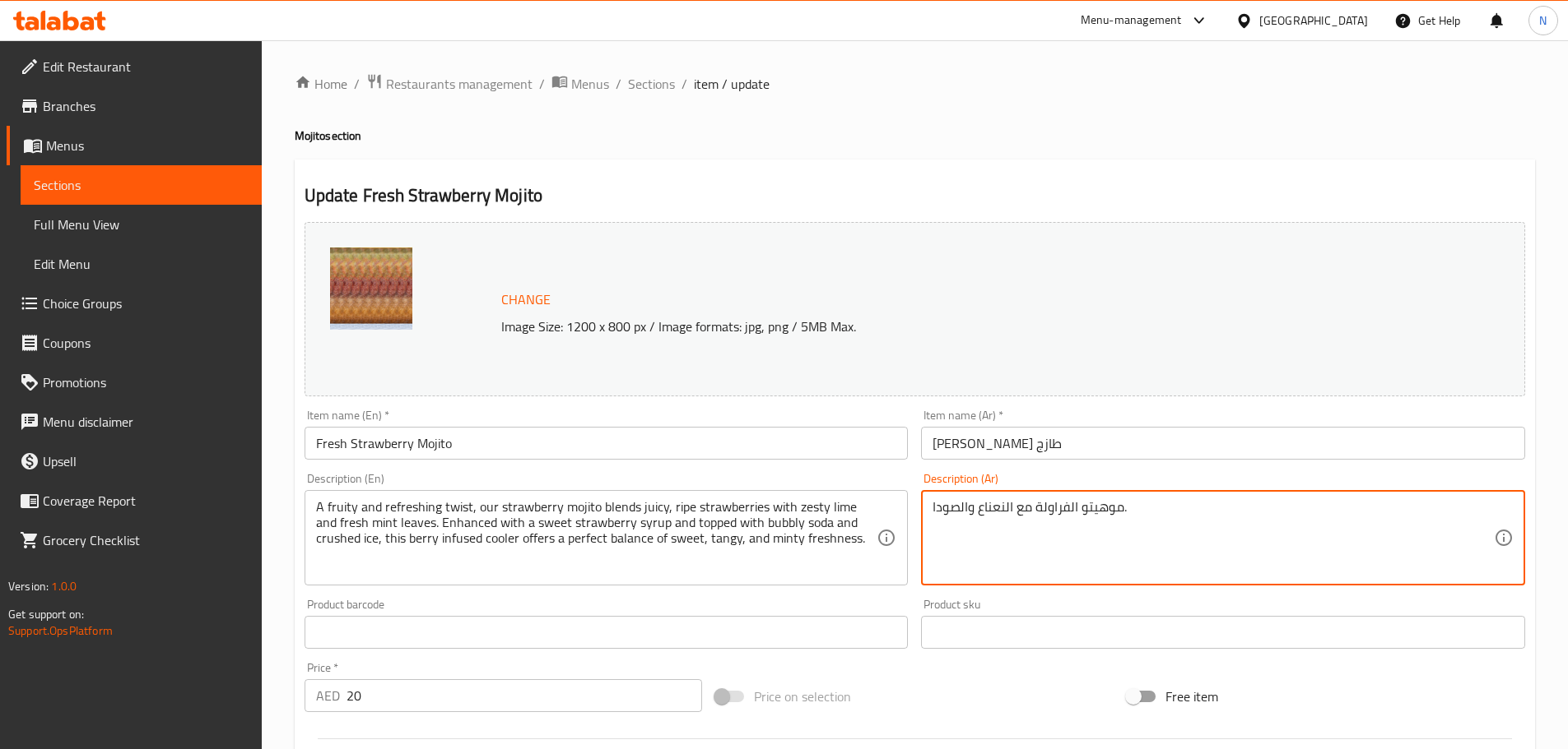
click at [968, 500] on textarea "موهيتو الفراولة مع النعناع والصودا." at bounding box center [1213, 538] width 561 height 78
paste textarea "بنكهة فاكهية ومنعشة، يمزج موهيتو الفراولة لدينا بين الفراولة الناضجة والعصيرة م…"
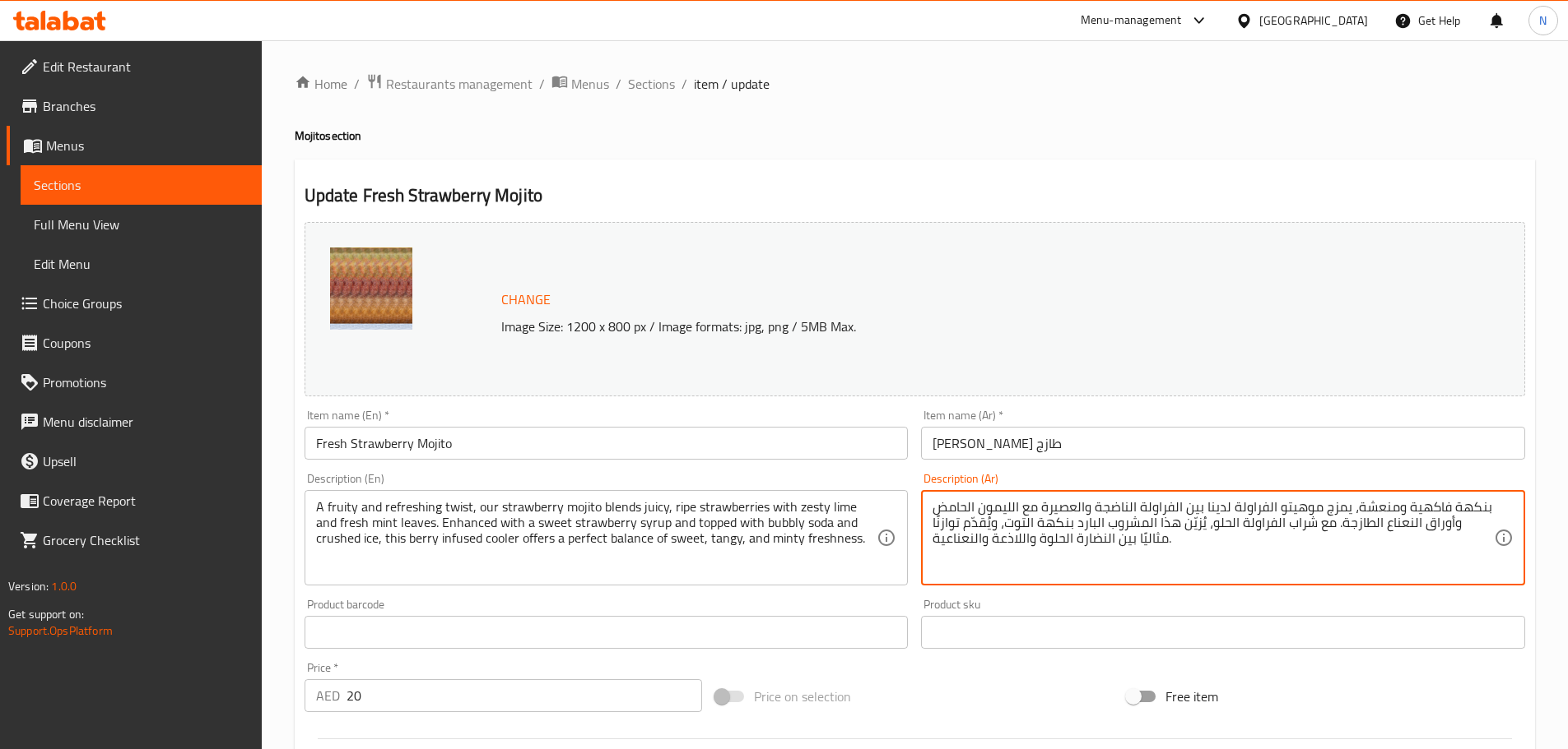
click at [1265, 507] on textarea "بنكهة فاكهية ومنعشة، يمزج موهيتو الفراولة لدينا بين الفراولة الناضجة والعصيرة م…" at bounding box center [1213, 538] width 561 height 78
click at [1173, 505] on textarea "بنكهة فاكهية ومنعشة، يمزج موهيتو فراولة لدينا بين الفراولة الناضجة والعصيرة مع …" at bounding box center [1213, 538] width 561 height 78
click at [1127, 506] on textarea "بنكهة فاكهية ومنعشة، يمزج موهيتو فراولة لدينا بين فراولة الناضجة والعصيرة مع ال…" at bounding box center [1213, 538] width 561 height 78
click at [1130, 506] on textarea "بنكهة فاكهية ومنعشة، يمزج موهيتو فراولة لدينا بين فراولة الناضجة والعصيرة مع ال…" at bounding box center [1213, 538] width 561 height 78
click at [1076, 506] on textarea "بنكهة فاكهية ومنعشة، يمزج موهيتو فراولة لدينا بين فراولة ناضجة والعصيرة مع اللي…" at bounding box center [1213, 538] width 561 height 78
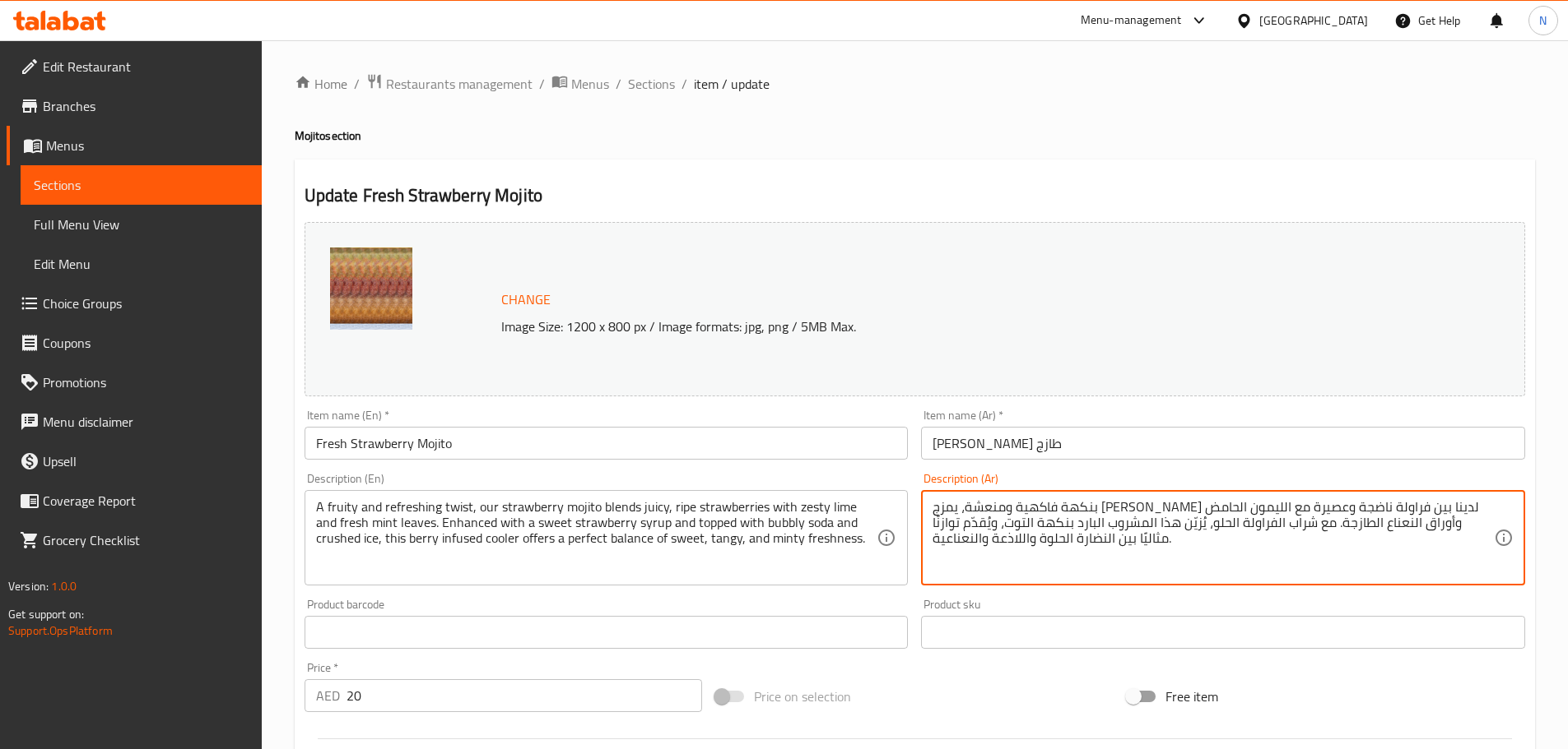
click at [1013, 506] on textarea "بنكهة فاكهية ومنعشة، يمزج موهيتو فراولة لدينا بين فراولة ناضجة وعصيرة مع الليمو…" at bounding box center [1213, 538] width 561 height 78
click at [1005, 506] on textarea "بنكهة فاكهية ومنعشة، يمزج موهيتو فراولة لدينا بين فراولة ناضجة وعصيرة مع ليمون …" at bounding box center [1213, 538] width 561 height 78
click at [1461, 526] on textarea "بنكهة فاكهية ومنعشة، يمزج موهيتو فراولة لدينا بين فراولة ناضجة وعصيرة مع ليمون …" at bounding box center [1213, 538] width 561 height 78
click at [1422, 522] on textarea "بنكهة فاكهية ومنعشة، يمزج موهيتو فراولة لدينا بين فراولة ناضجة وعصيرة مع ليمون …" at bounding box center [1213, 538] width 561 height 78
click at [1362, 521] on textarea "بنكهة فاكهية ومنعشة، يمزج موهيتو فراولة لدينا بين فراولة ناضجة وعصيرة مع ليمون …" at bounding box center [1213, 538] width 561 height 78
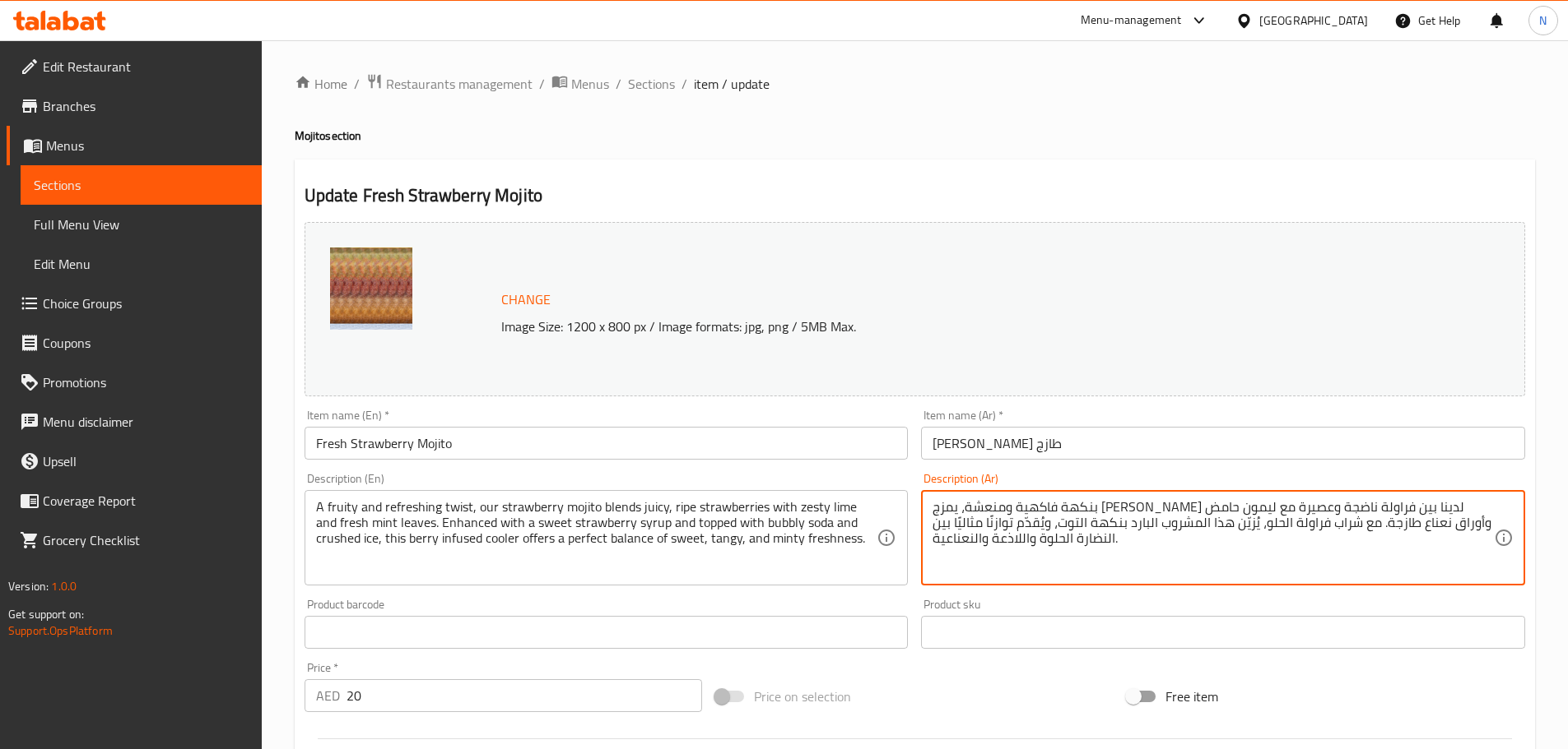
click at [1319, 523] on textarea "بنكهة فاكهية ومنعشة، يمزج موهيتو فراولة لدينا بين فراولة ناضجة وعصيرة مع ليمون …" at bounding box center [1213, 538] width 561 height 78
click at [1236, 525] on textarea "بنكهة فاكهية ومنعشة، يمزج موهيتو فراولة لدينا بين فراولة ناضجة وعصيرة مع ليمون …" at bounding box center [1213, 538] width 561 height 78
click at [1186, 525] on textarea "بنكهة فاكهية ومنعشة، يمزج موهيتو فراولة لدينا بين فراولة ناضجة وعصيرة مع ليمون …" at bounding box center [1213, 538] width 561 height 78
click at [1119, 522] on textarea "بنكهة فاكهية ومنعشة، يمزج موهيتو فراولة لدينا بين فراولة ناضجة وعصيرة مع ليمون …" at bounding box center [1213, 538] width 561 height 78
click at [1003, 523] on textarea "بنكهة فاكهية ومنعشة، يمزج موهيتو فراولة لدينا بين فراولة ناضجة وعصيرة مع ليمون …" at bounding box center [1213, 538] width 561 height 78
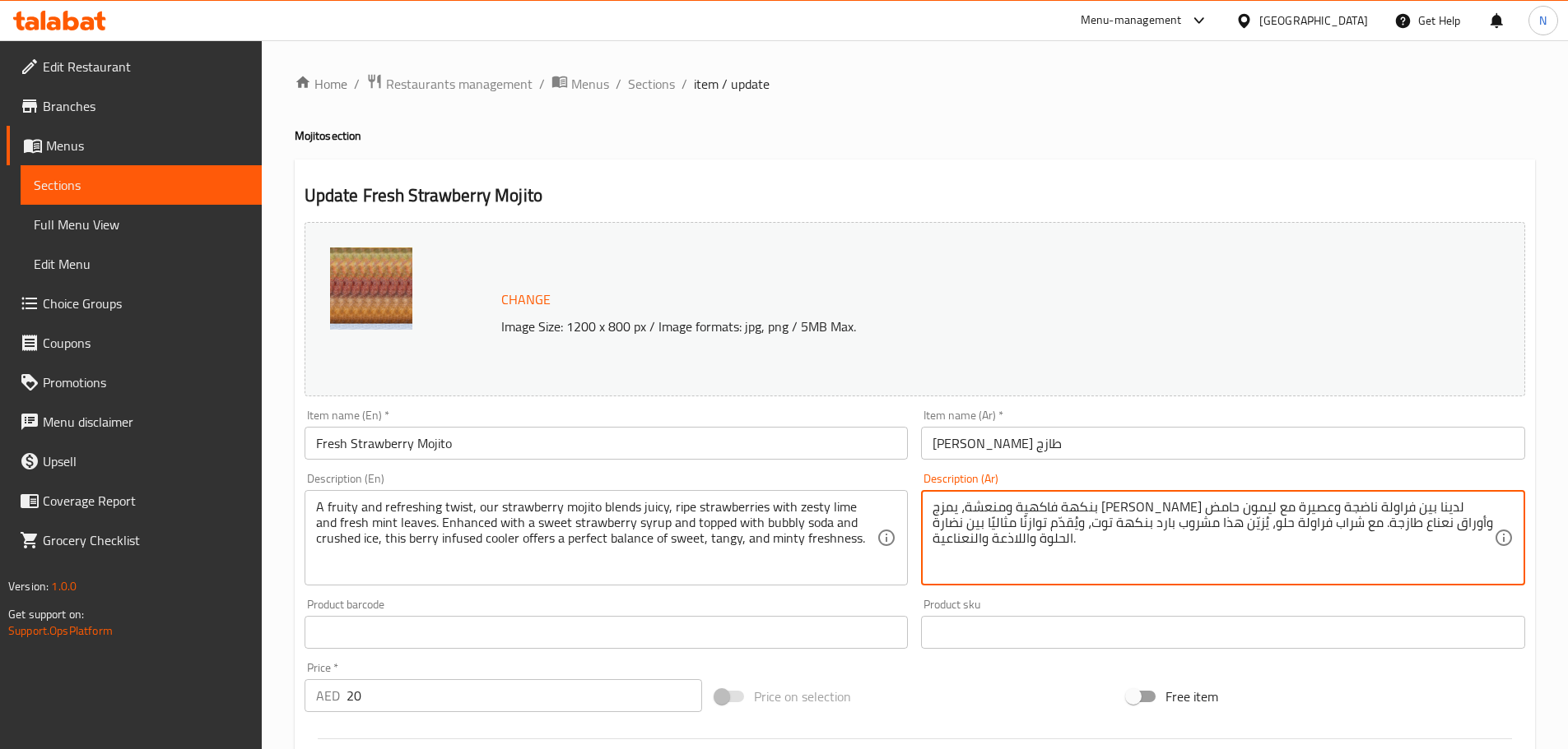
click at [957, 524] on textarea "بنكهة فاكهية ومنعشة، يمزج موهيتو فراولة لدينا بين فراولة ناضجة وعصيرة مع ليمون …" at bounding box center [1213, 538] width 561 height 78
click at [1020, 538] on textarea "بنكهة فاكهية ومنعشة، يمزج موهيتو فراولة لدينا بين فراولة ناضجة وعصيرة مع ليمون …" at bounding box center [1213, 538] width 561 height 78
click at [973, 537] on textarea "بنكهة فاكهية ومنعشة، يمزج موهيتو فراولة لدينا بين فراولة ناضجة وعصيرة مع ليمون …" at bounding box center [1213, 538] width 561 height 78
type textarea "بنكهة فاكهية ومنعشة، يمزج موهيتو فراولة لدينا بين فراولة ناضجة وعصيرة مع ليمون …"
click at [1002, 704] on div "Price on selection" at bounding box center [914, 696] width 411 height 45
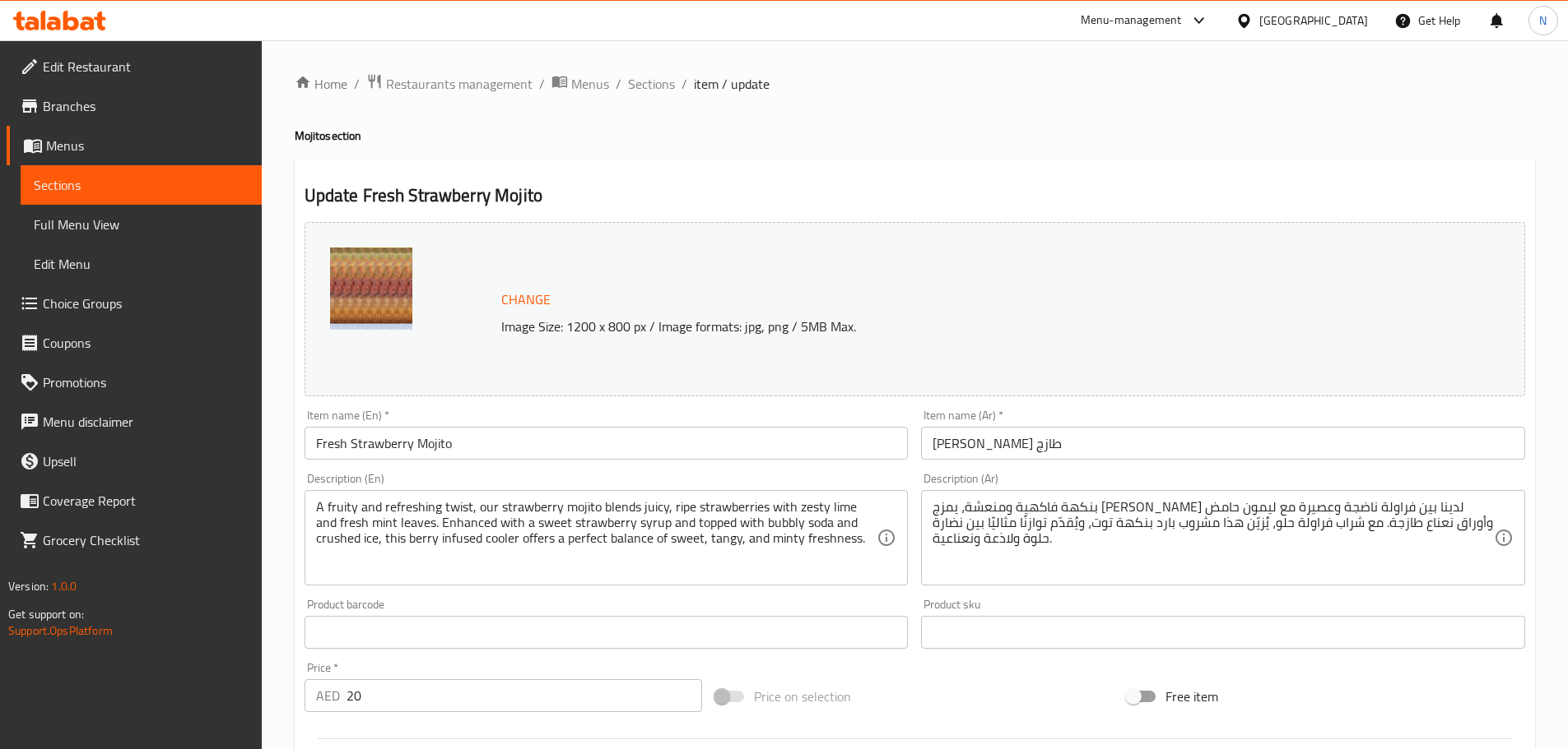
click at [931, 710] on div "Price on selection" at bounding box center [914, 696] width 411 height 45
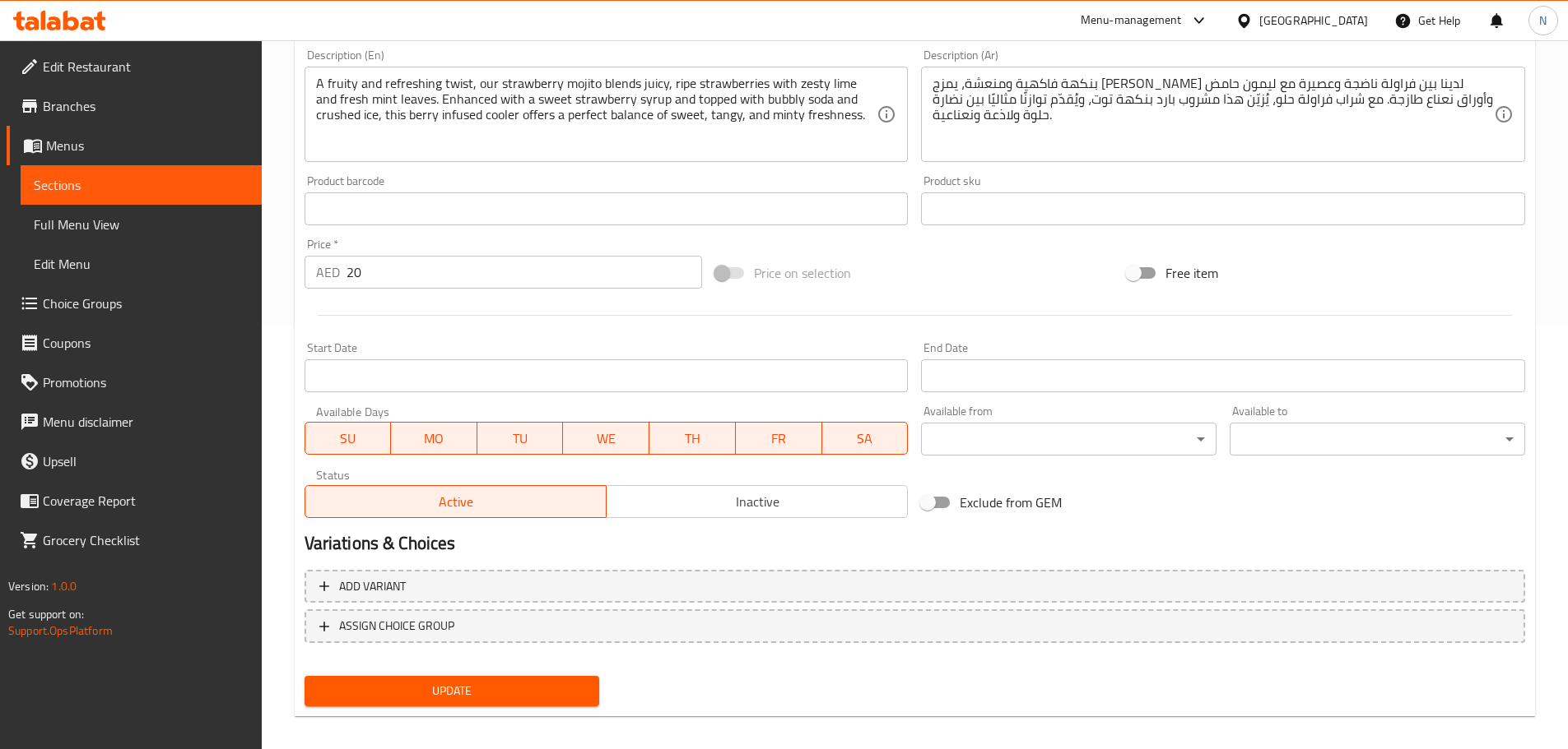
scroll to position [437, 0]
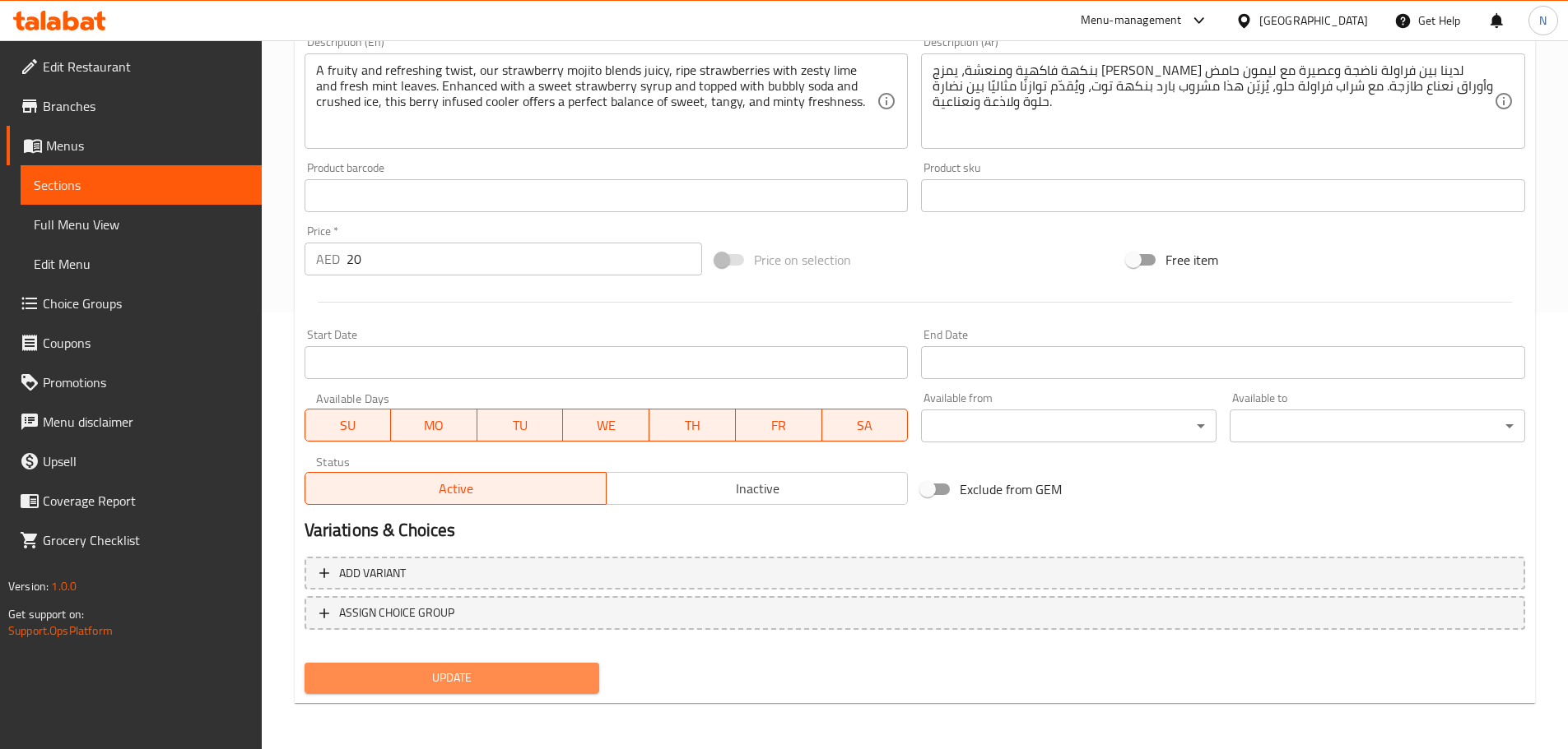
click at [488, 673] on span "Update" at bounding box center [451, 678] width 269 height 21
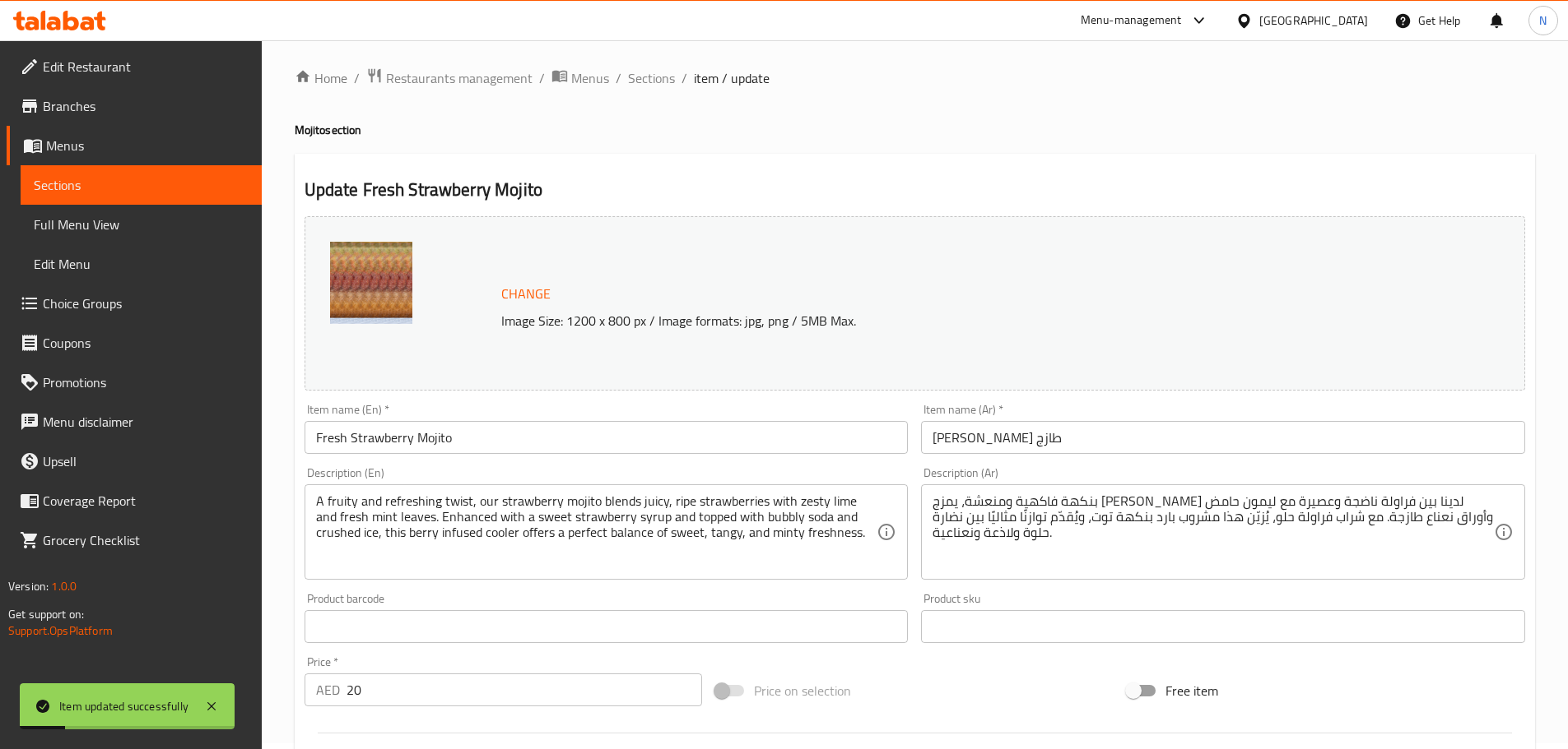
scroll to position [0, 0]
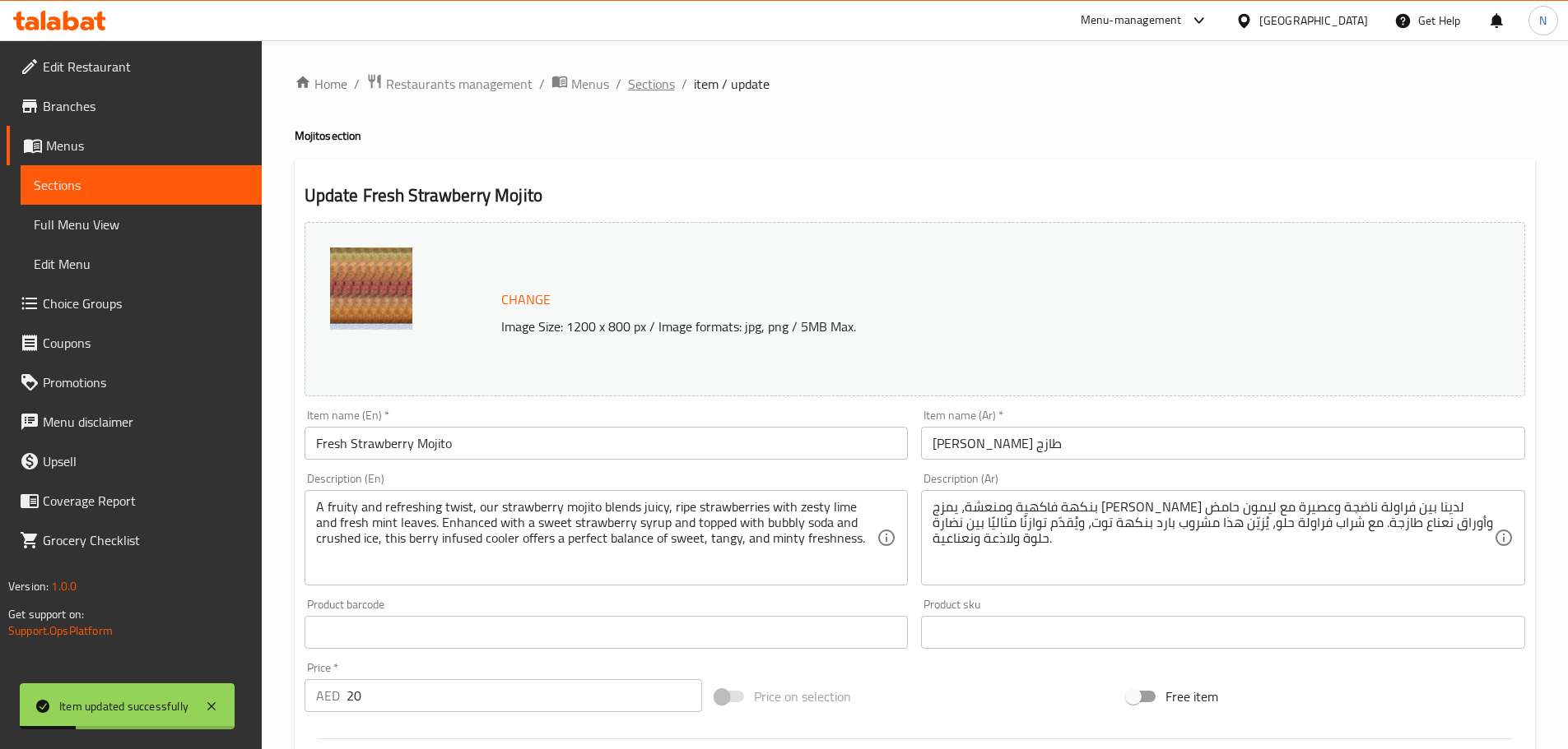
click at [649, 83] on span "Sections" at bounding box center [650, 84] width 47 height 20
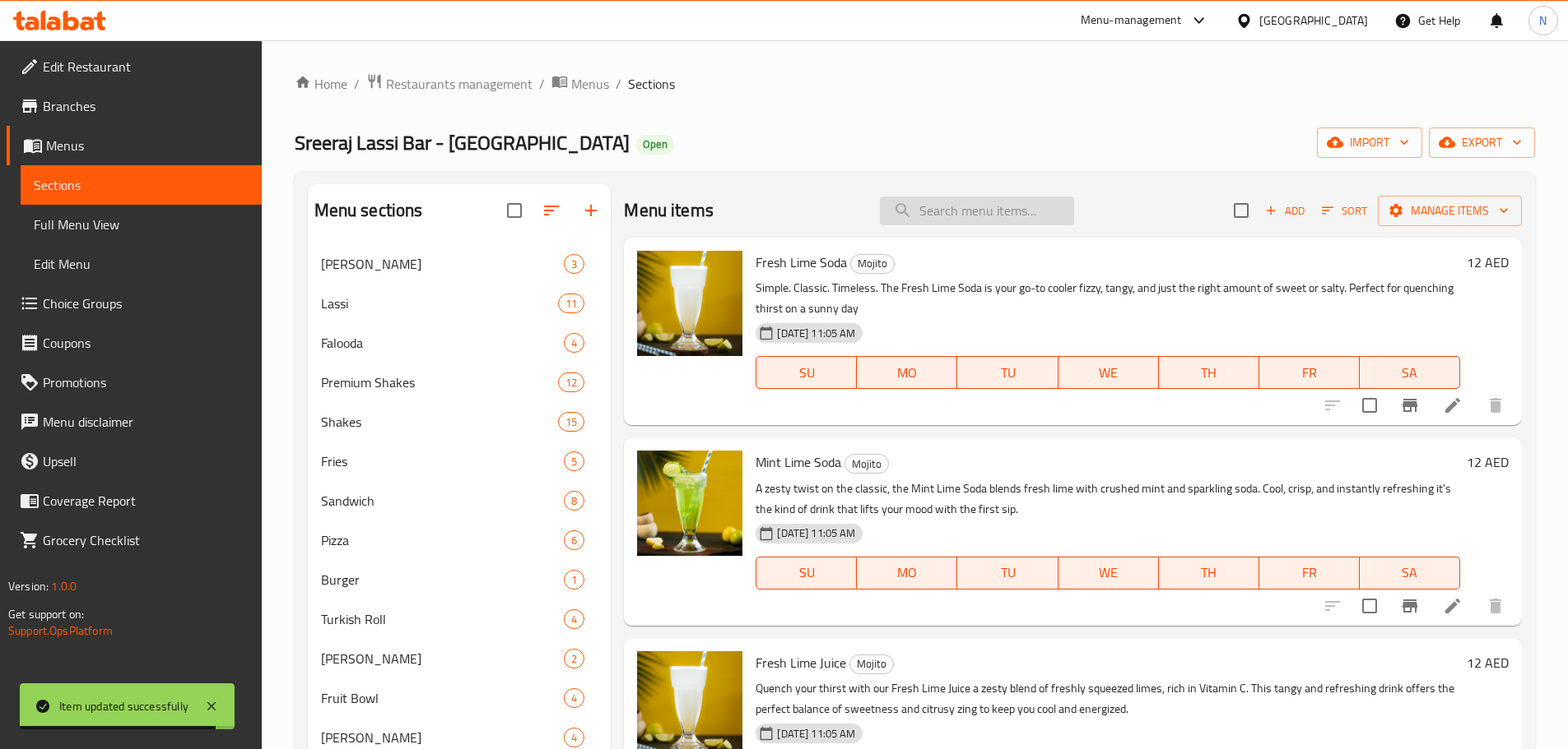
click at [965, 206] on input "search" at bounding box center [976, 210] width 194 height 29
paste input "بنكهة فاكهية ومنعشة، يمزج موهيتو الفراولة لدينا بين الفراولة الناضجة والعصيرة م…"
type input "بنكهة فاكهية ومنعشة، يمزج موهيتو الفراولة لدينا بين الفراولة الناضجة والعصيرة م…"
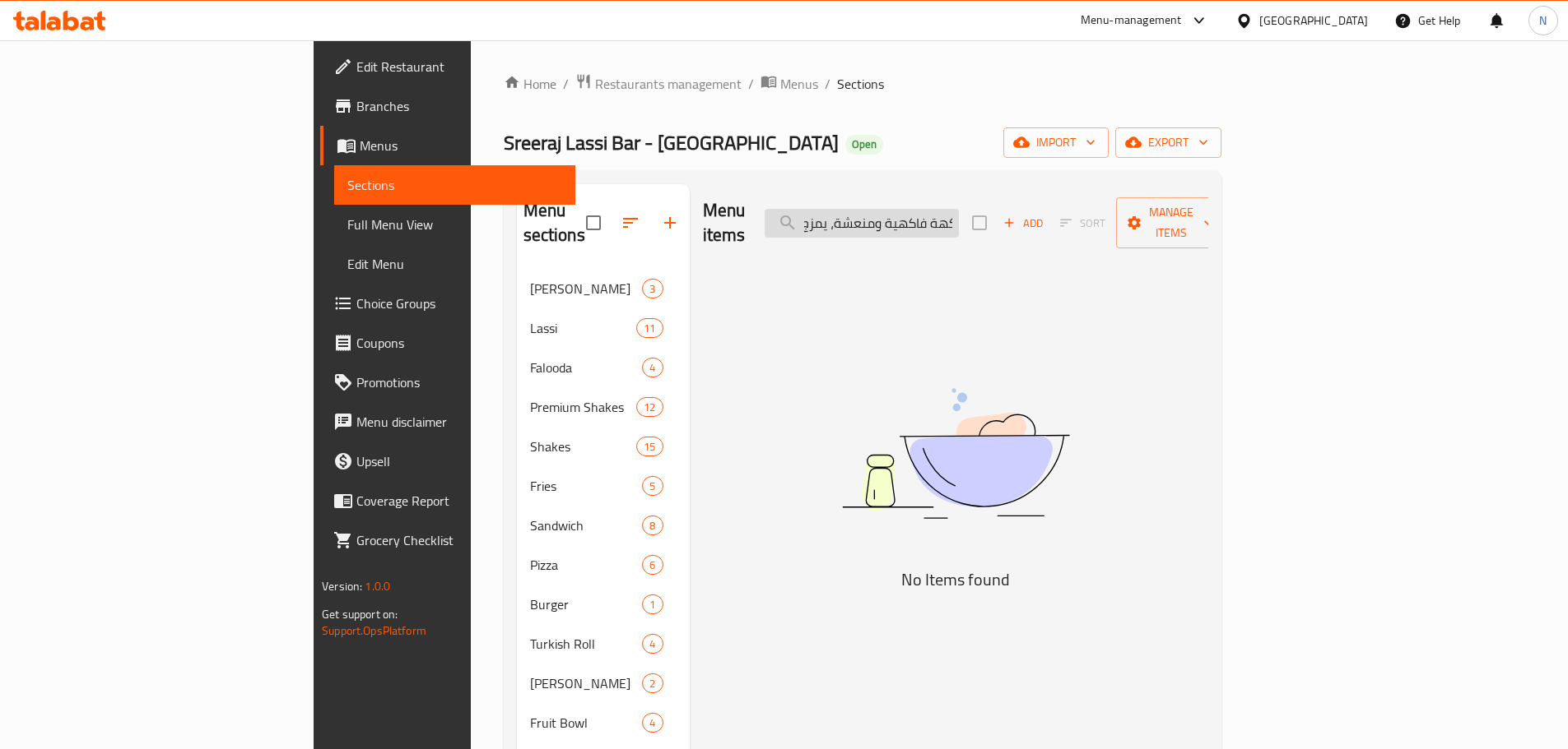
click at [958, 209] on input "بنكهة فاكهية ومنعشة، يمزج موهيتو الفراولة لدينا بين الفراولة الناضجة والعصيرة م…" at bounding box center [861, 223] width 194 height 29
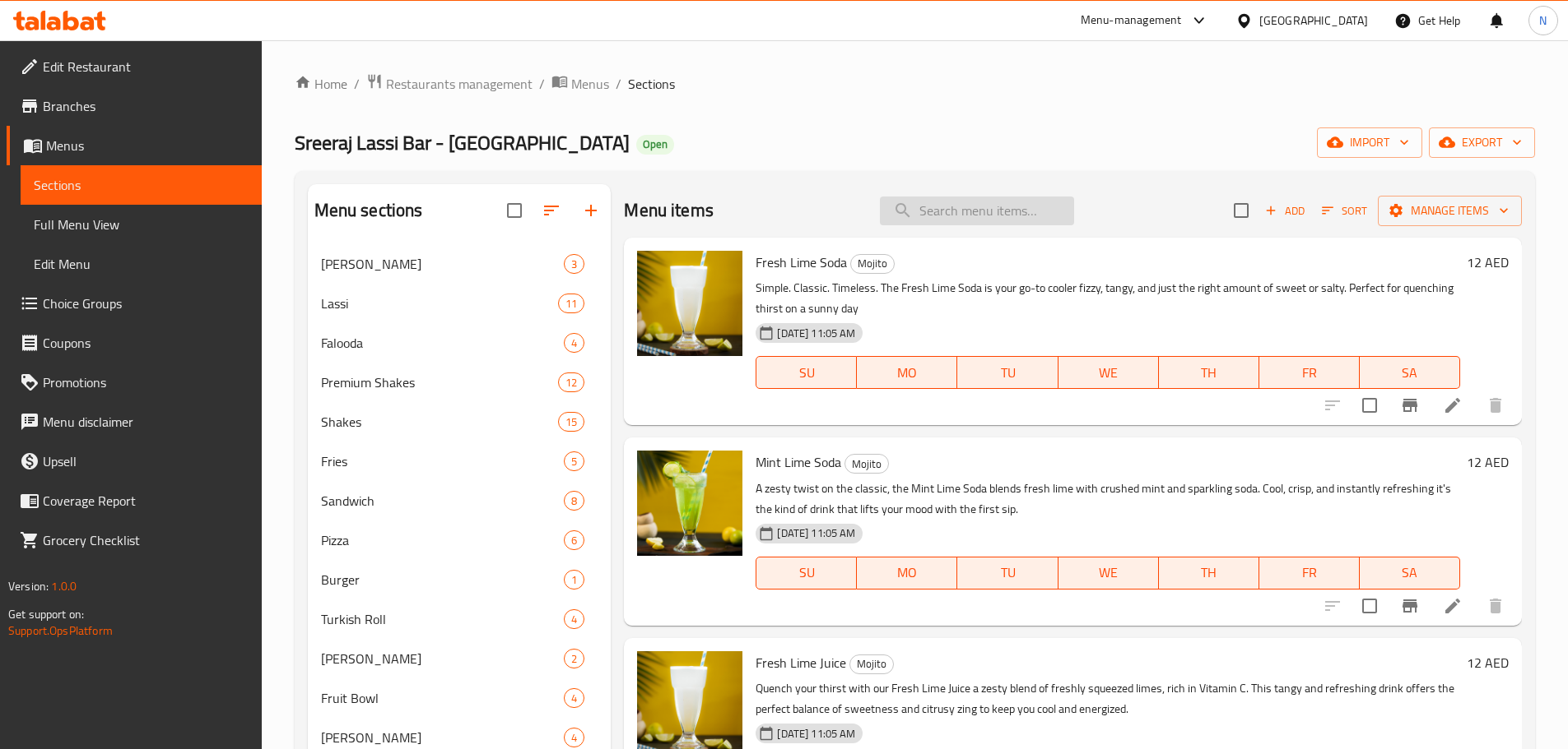
click at [936, 202] on input "search" at bounding box center [976, 210] width 194 height 29
paste input "Brownie"
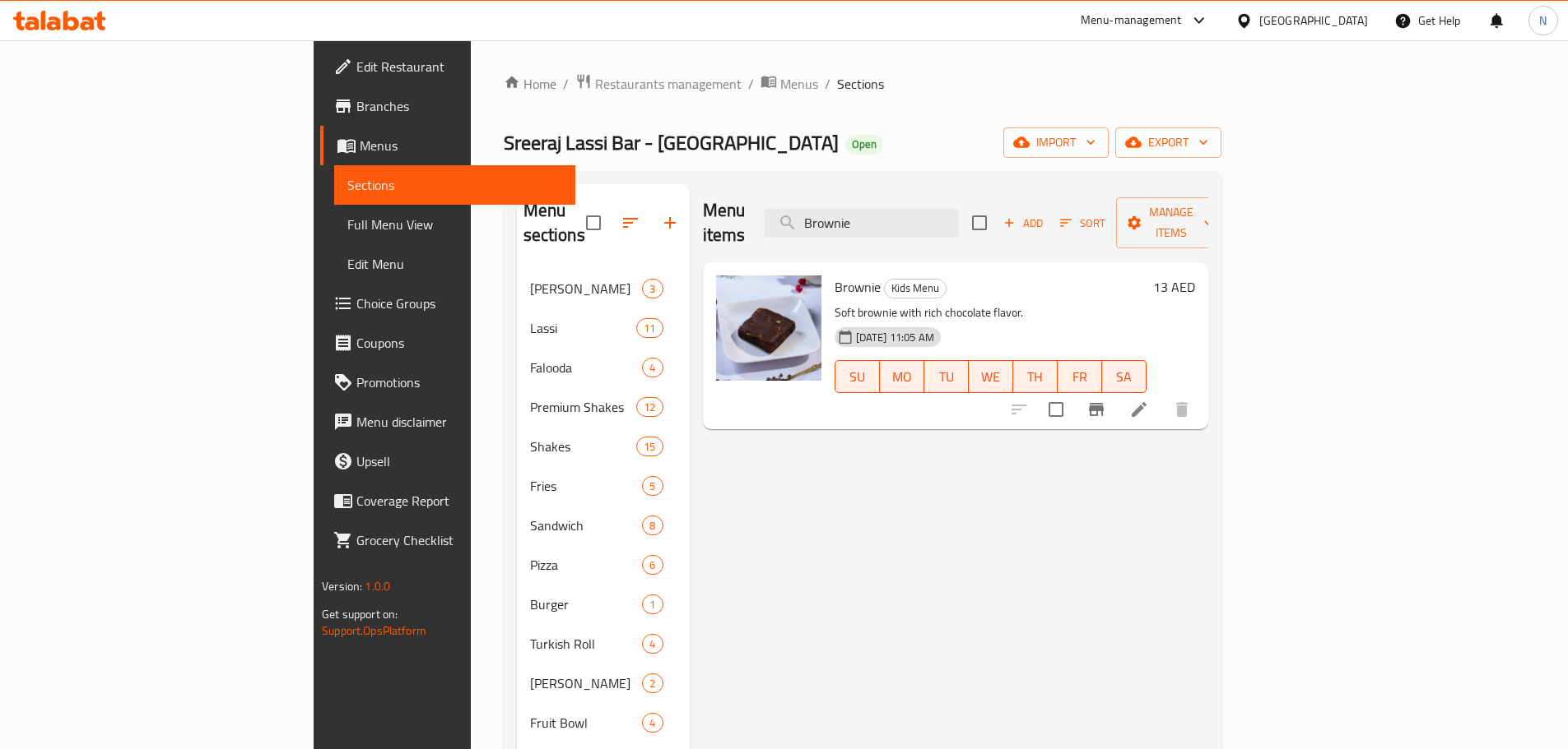
type input "Brownie"
click at [1146, 402] on icon at bounding box center [1139, 409] width 15 height 15
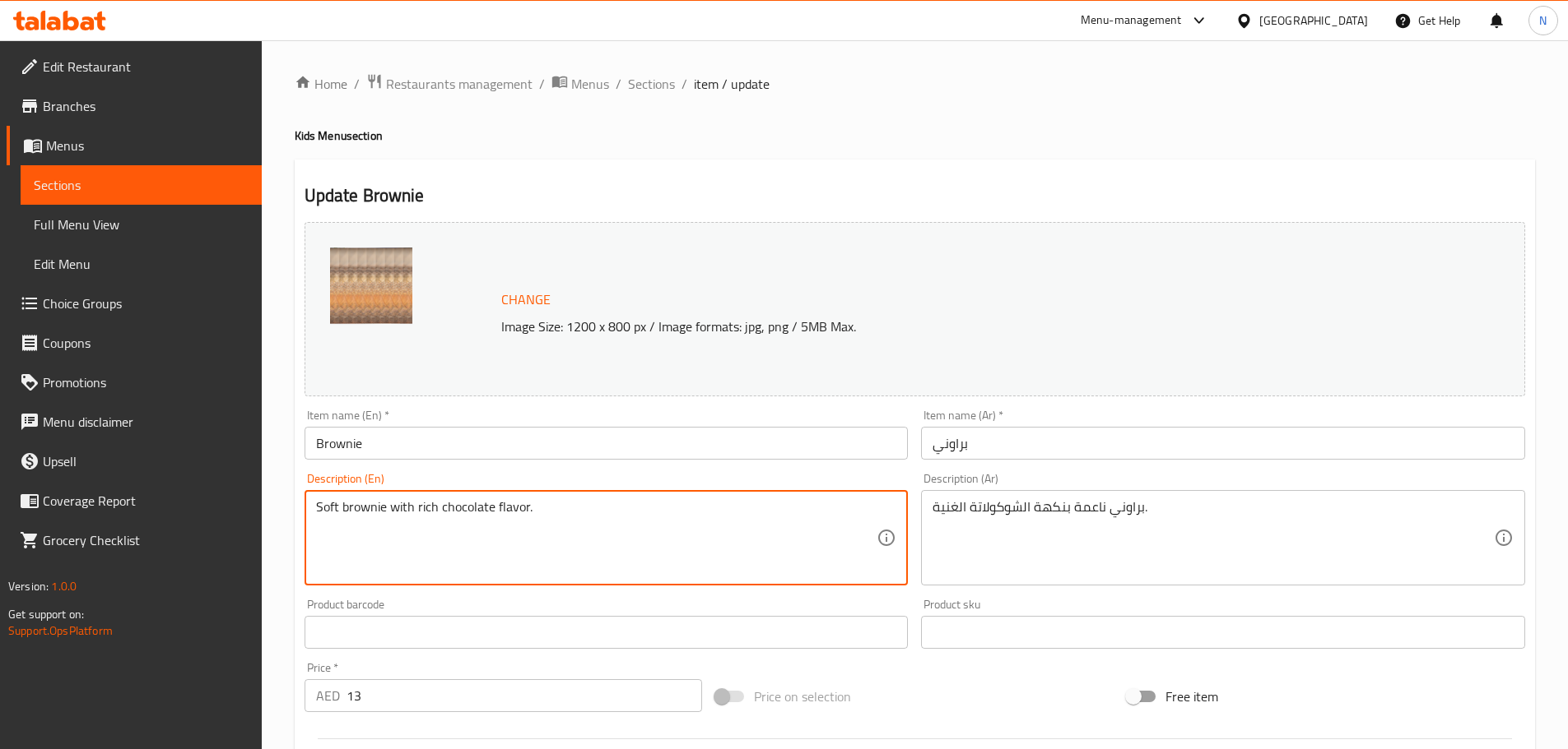
click at [464, 501] on textarea "Soft brownie with rich chocolate flavor." at bounding box center [597, 538] width 561 height 78
paste textarea "Rich, fudgy, and deeply chocolatey our Brownie Cake is where gooey brownie meet…"
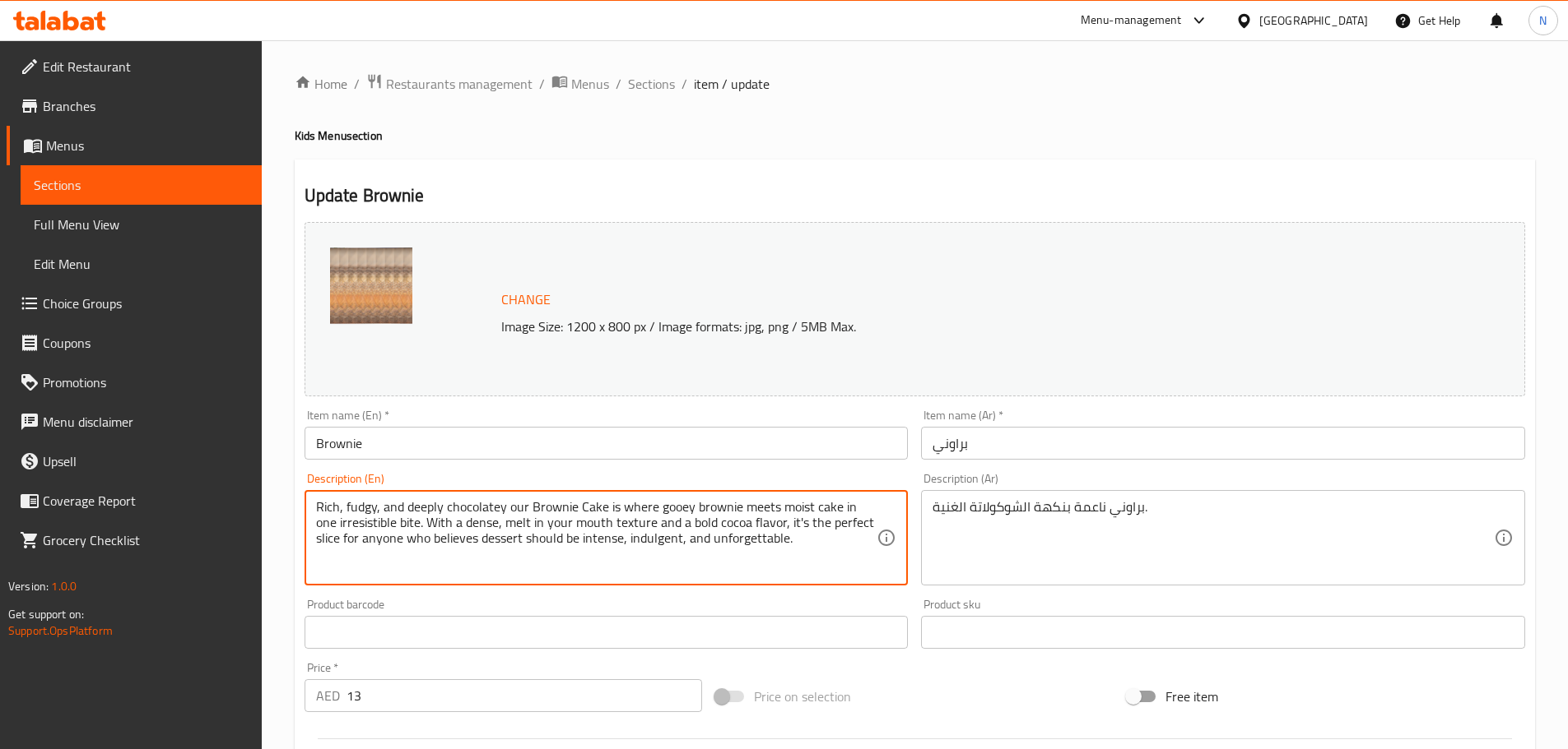
drag, startPoint x: 525, startPoint y: 502, endPoint x: 601, endPoint y: 501, distance: 76.0
click at [601, 501] on textarea "Rich, fudgy, and deeply chocolatey our Brownie Cake is where gooey brownie meet…" at bounding box center [597, 538] width 561 height 78
type textarea "Rich, fudgy, and deeply chocolatey our brownie cake is where gooey brownie meet…"
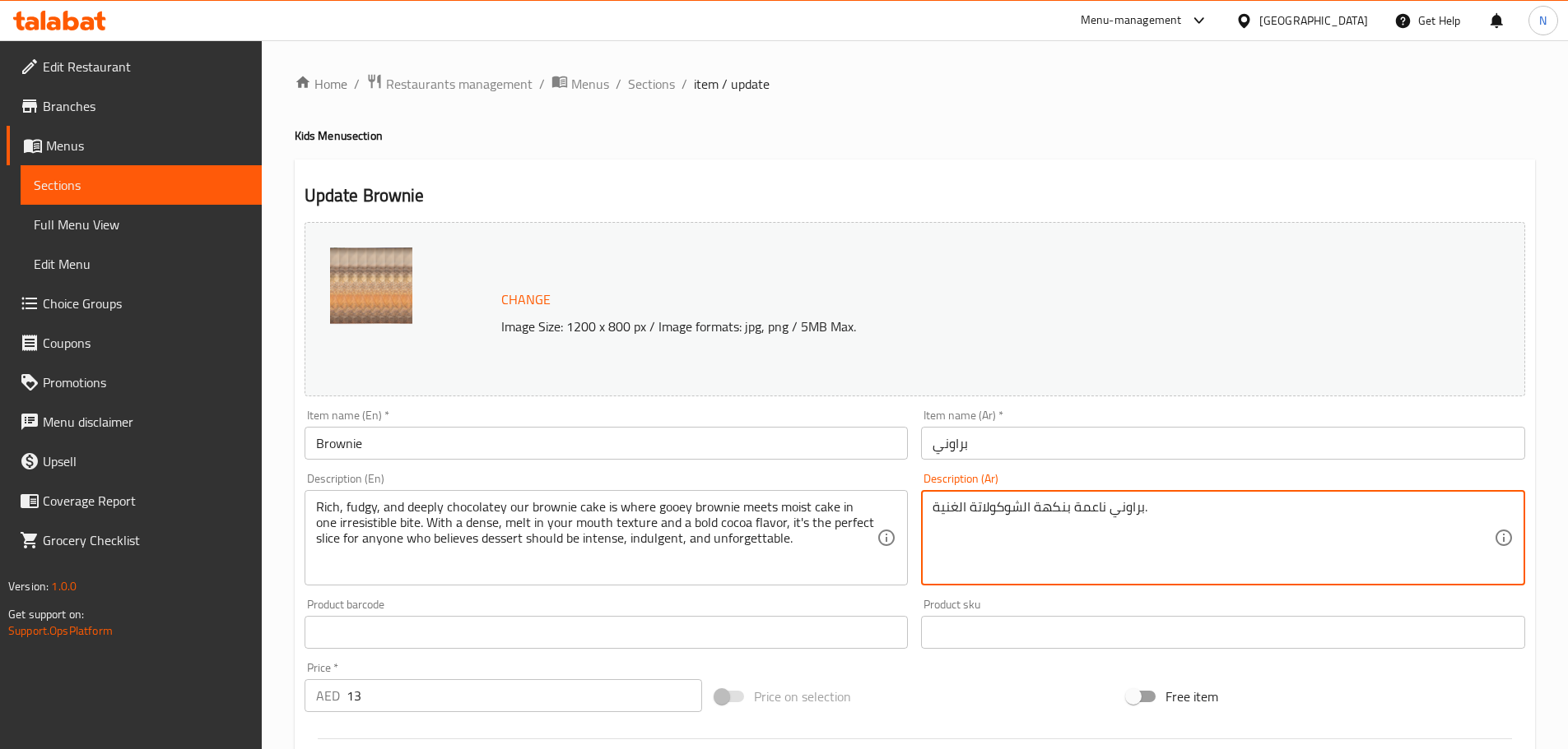
click at [981, 509] on textarea "براوني ناعمة بنكهة الشوكولاتة الغنية." at bounding box center [1213, 538] width 561 height 78
paste textarea "كعكة البراوني الغنية، الهشة، والغنية بنكهة الشوكولاتة، هي المكان الذي يلتقي فيه…"
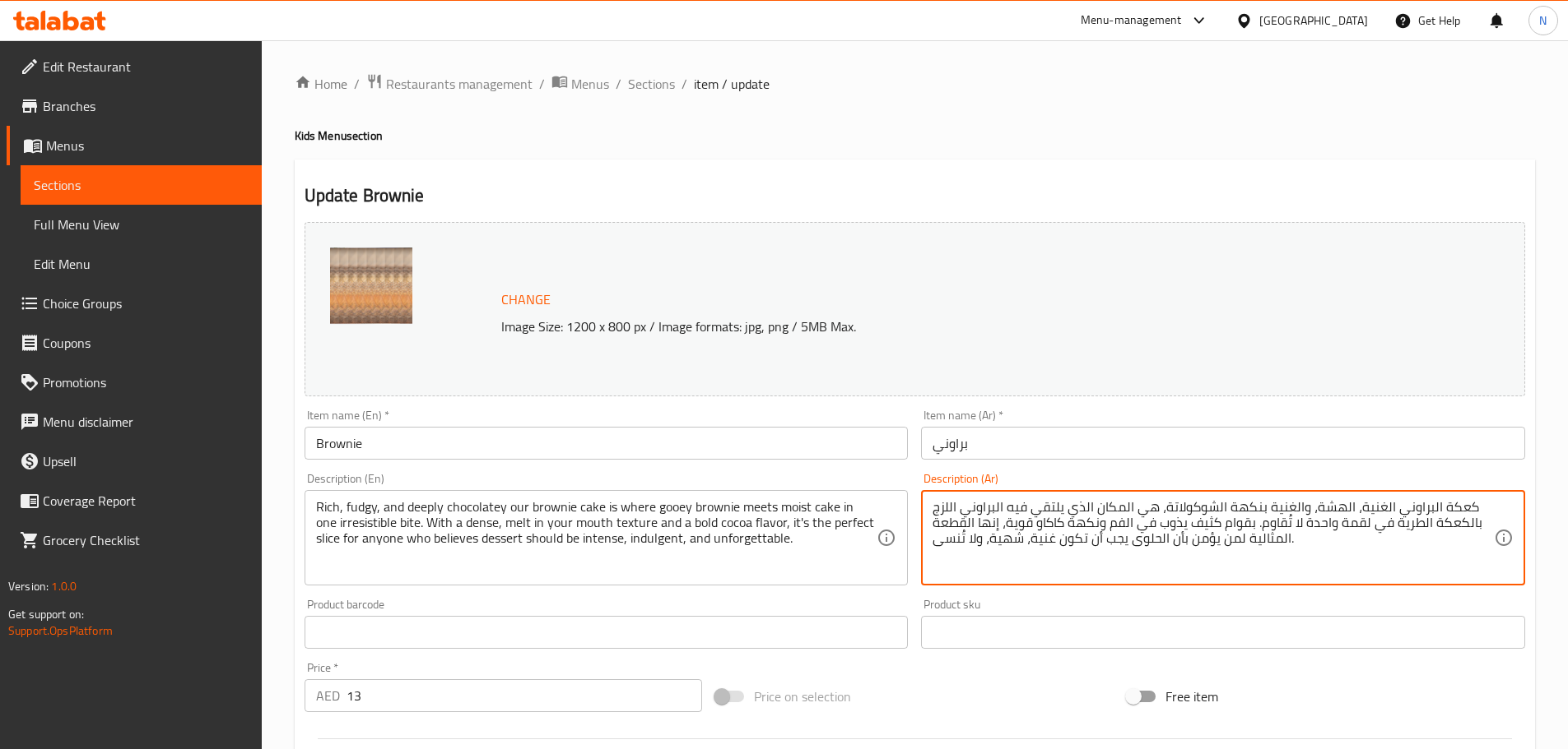
click at [1436, 506] on textarea "كعكة البراوني الغنية، الهشة، والغنية بنكهة الشوكولاتة، هي المكان الذي يلتقي فيه…" at bounding box center [1213, 538] width 561 height 78
click at [1446, 508] on textarea "كعك البراوني الغنية، الهشة، والغنية بنكهة الشوكولاتة، هي المكان الذي يلتقي فيه …" at bounding box center [1213, 538] width 561 height 78
click at [1424, 506] on textarea "كيك البراوني الغنية، الهشة، والغنية بنكهة الشوكولاتة، هي المكان الذي يلتقي فيه …" at bounding box center [1213, 538] width 561 height 78
click at [1379, 506] on textarea "كيك براوني الغنية، الهشة، والغنية بنكهة الشوكولاتة، هي المكان الذي يلتقي فيه ال…" at bounding box center [1213, 538] width 561 height 78
click at [1335, 506] on textarea "كيك براوني غنية، الهشة، والغنية بنكهة الشوكولاتة، هي المكان الذي يلتقي فيه البر…" at bounding box center [1213, 538] width 561 height 78
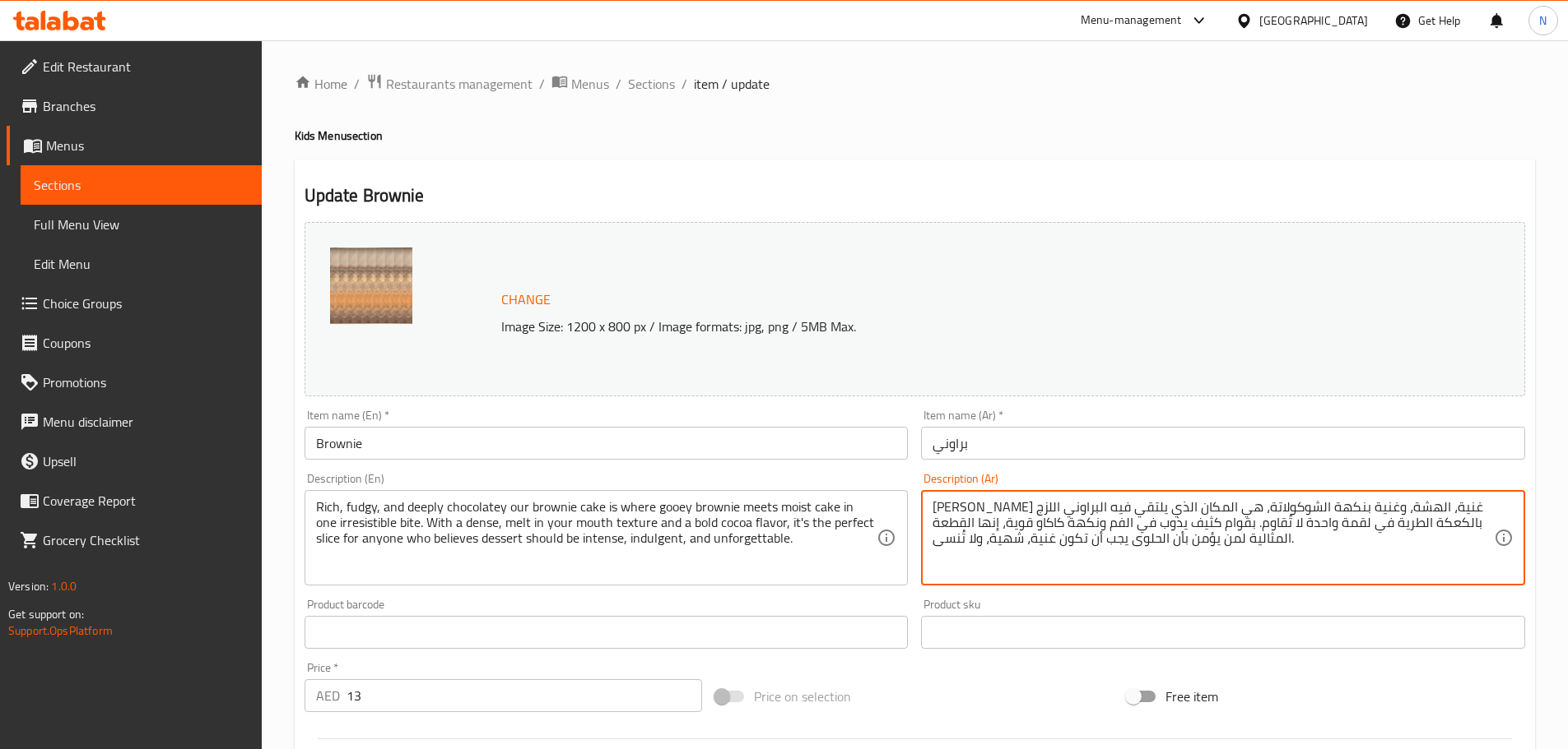
click at [1380, 509] on textarea "كيك براوني غنية، الهشة، وغنية بنكهة الشوكولاتة، هي المكان الذي يلتقي فيه البراو…" at bounding box center [1213, 538] width 561 height 78
click at [1260, 509] on textarea "كيك براوني غنية، هشة، وغنية بنكهة الشوكولاتة، هي المكان الذي يلتقي فيه البراوني…" at bounding box center [1213, 538] width 561 height 78
click at [1171, 510] on textarea "كيك براوني غنية، هشة، وغنية بنكهة شوكولاتة، هي المكان الذي يلتقي فيه البراوني ا…" at bounding box center [1213, 538] width 561 height 78
click at [1043, 506] on textarea "كيك براوني غنية، هشة، وغنية بنكهة شوكولاتة، هي مكان الذي يلتقي فيه البراوني الل…" at bounding box center [1213, 538] width 561 height 78
click at [1035, 506] on textarea "كيك براوني غنية، هشة، وغنية بنكهة شوكولاتة، هي مكان الذي يلتقي فيه براوني اللزج…" at bounding box center [1213, 538] width 561 height 78
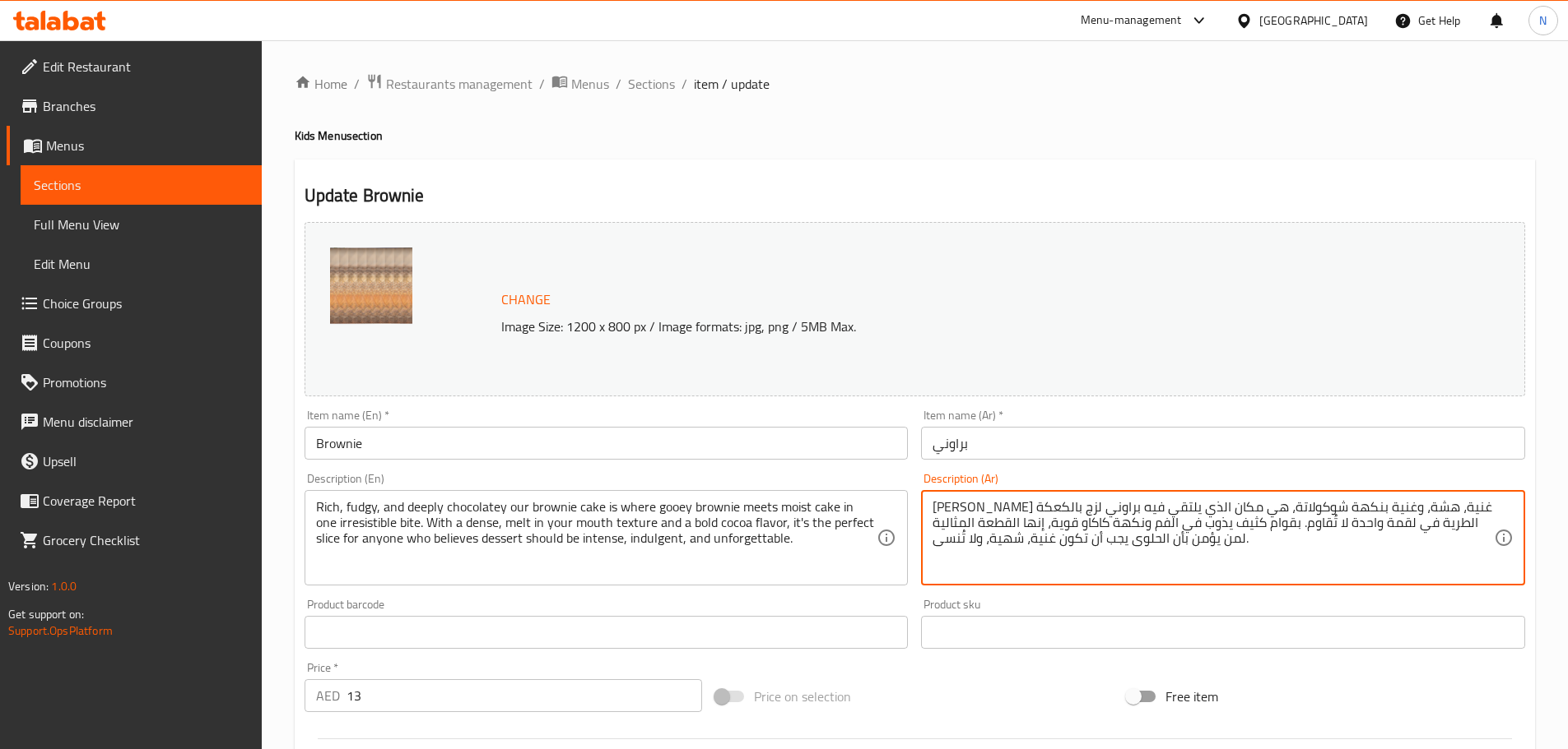
click at [990, 506] on textarea "كيك براوني غنية، هشة، وغنية بنكهة شوكولاتة، هي مكان الذي يلتقي فيه براوني لزج ب…" at bounding box center [1213, 538] width 561 height 78
click at [958, 511] on textarea "كيك براوني غنية، هشة، وغنية بنكهة شوكولاتة، هي مكان الذي يلتقي فيه براوني لزج ب…" at bounding box center [1213, 538] width 561 height 78
click at [1083, 525] on textarea "كيك براوني غنية، هشة، وغنية بنكهة شوكولاتة، هي مكان الذي يلتقي فيه براوني لزج ب…" at bounding box center [1213, 538] width 561 height 78
click at [1040, 525] on textarea "كيك براوني غنية، هشة، وغنية بنكهة شوكولاتة، هي مكان الذي يلتقي فيه براوني لزج ب…" at bounding box center [1213, 538] width 561 height 78
type textarea "كيك براوني غنية، هشة، وغنية بنكهة شوكولاتة، هي مكان الذي يلتقي فيه براوني لزج ب…"
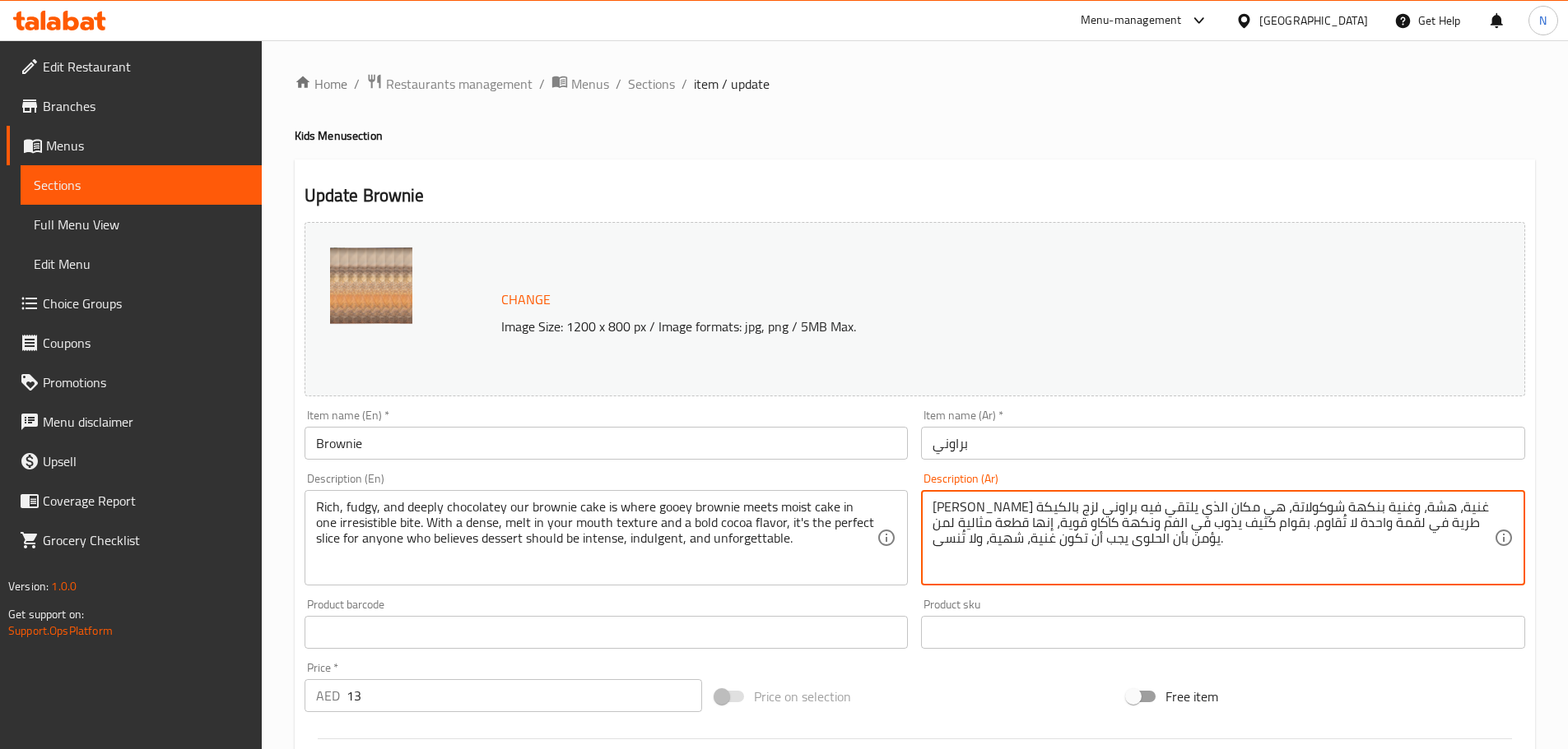
click at [981, 679] on div "Price on selection" at bounding box center [914, 696] width 411 height 45
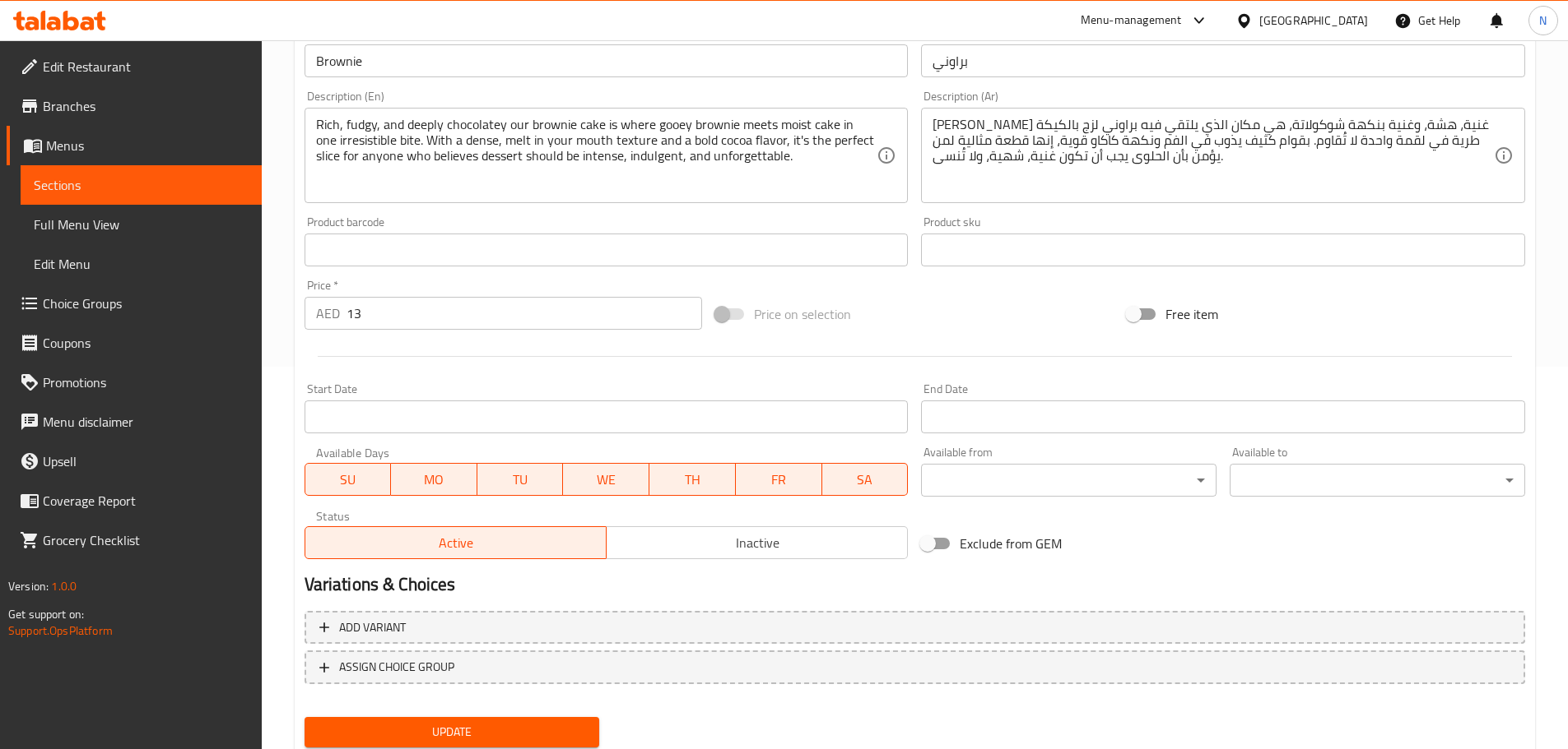
scroll to position [437, 0]
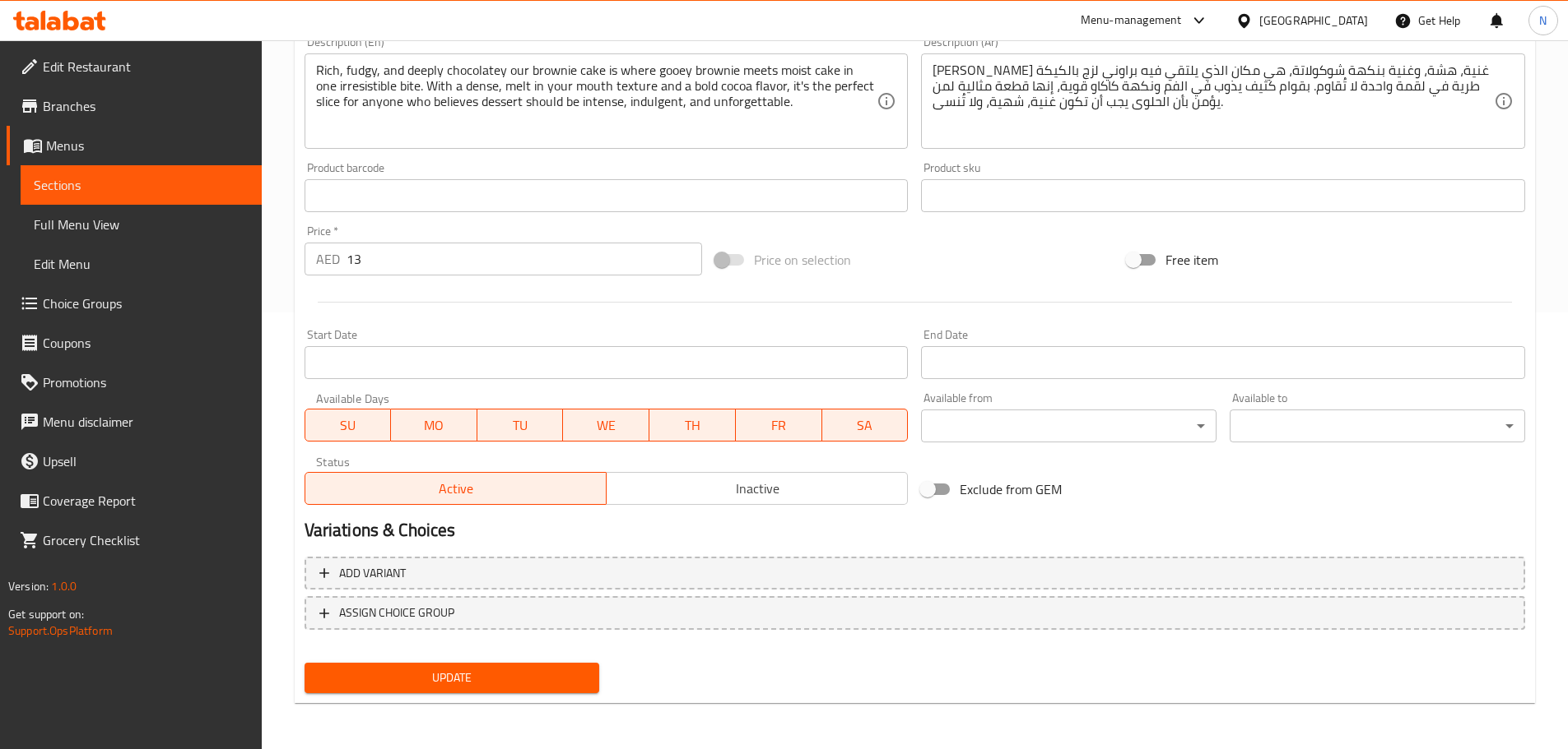
click at [457, 696] on div "Update" at bounding box center [452, 678] width 308 height 44
click at [465, 682] on span "Update" at bounding box center [451, 678] width 269 height 21
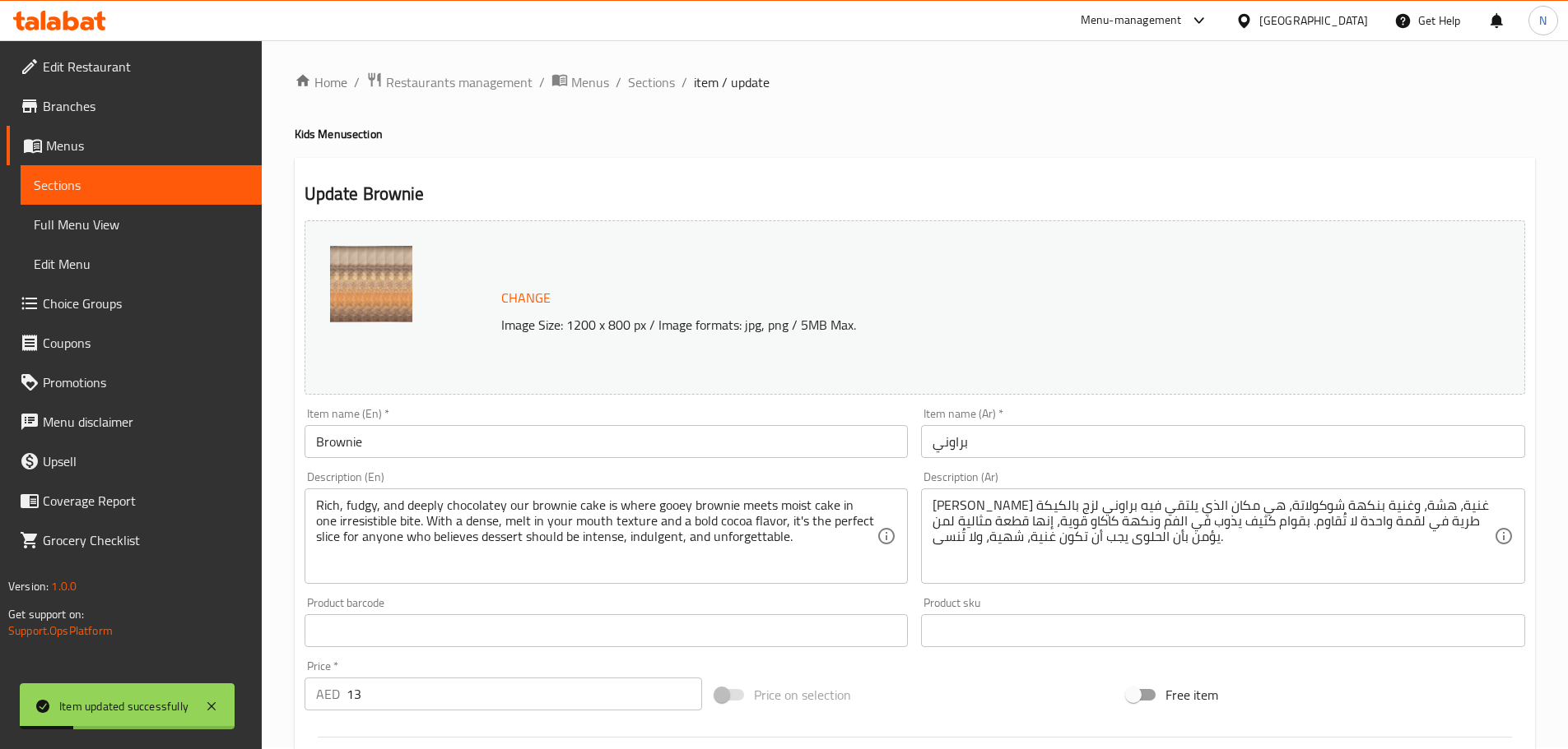
scroll to position [0, 0]
click at [649, 89] on span "Sections" at bounding box center [650, 84] width 47 height 20
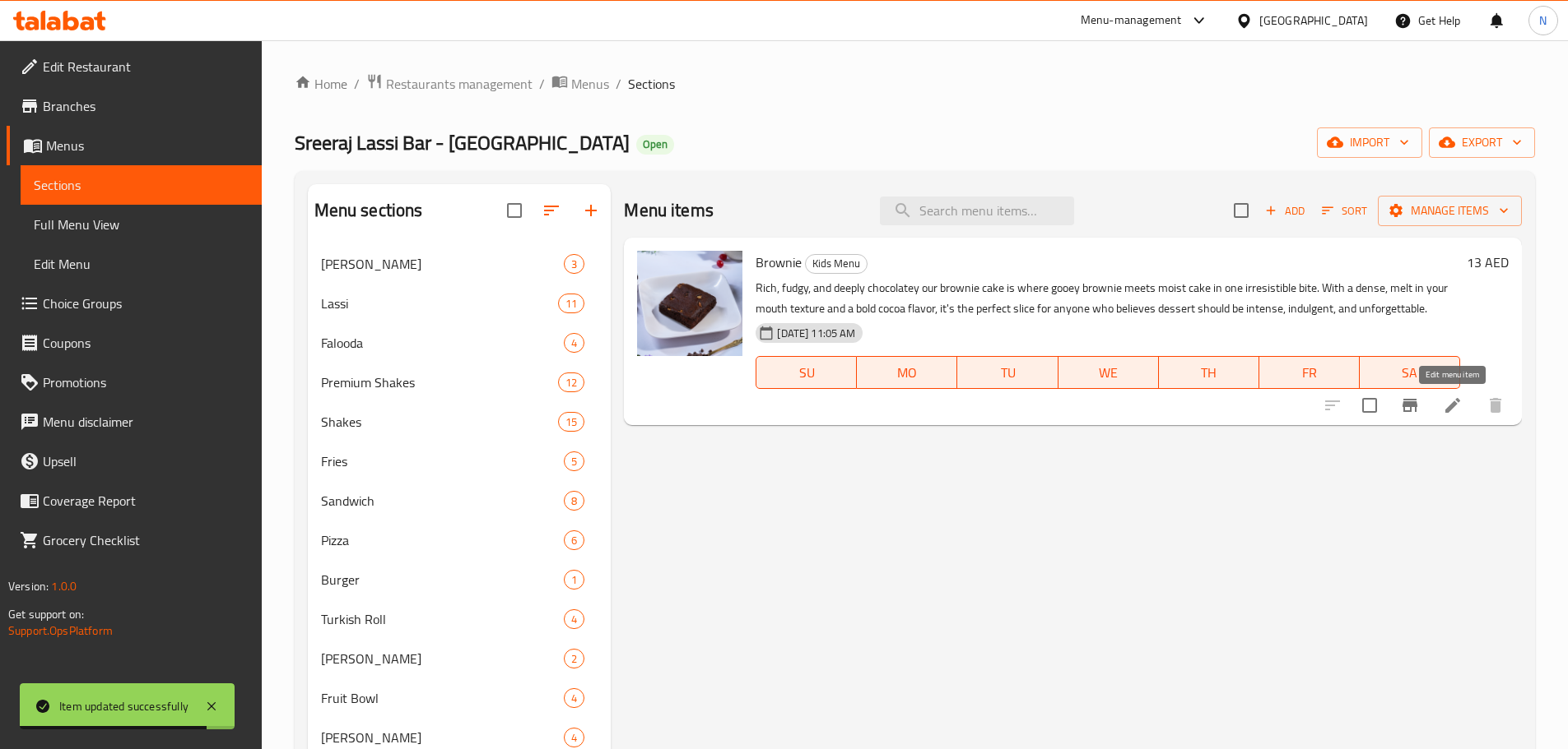
click at [1452, 411] on icon at bounding box center [1452, 405] width 20 height 20
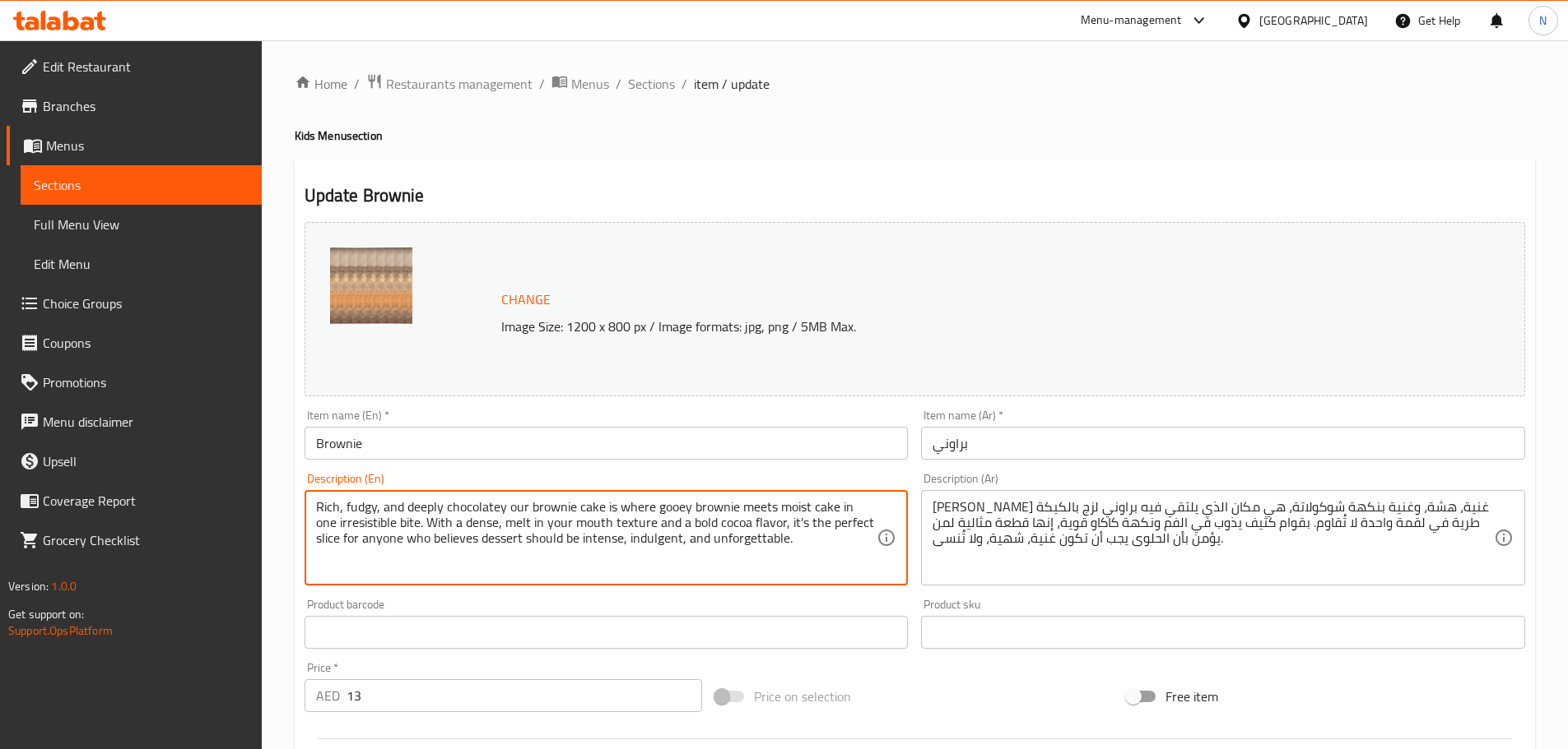
click at [364, 499] on textarea "Rich, fudgy, and deeply chocolatey our brownie cake is where gooey brownie meet…" at bounding box center [597, 538] width 561 height 78
click at [965, 699] on div "Price on selection" at bounding box center [914, 696] width 411 height 45
drag, startPoint x: 414, startPoint y: 501, endPoint x: 475, endPoint y: 504, distance: 61.1
click at [475, 504] on textarea "Rich, fudgy, and deeply chocolatey our brownie cake is where gooey brownie meet…" at bounding box center [597, 538] width 561 height 78
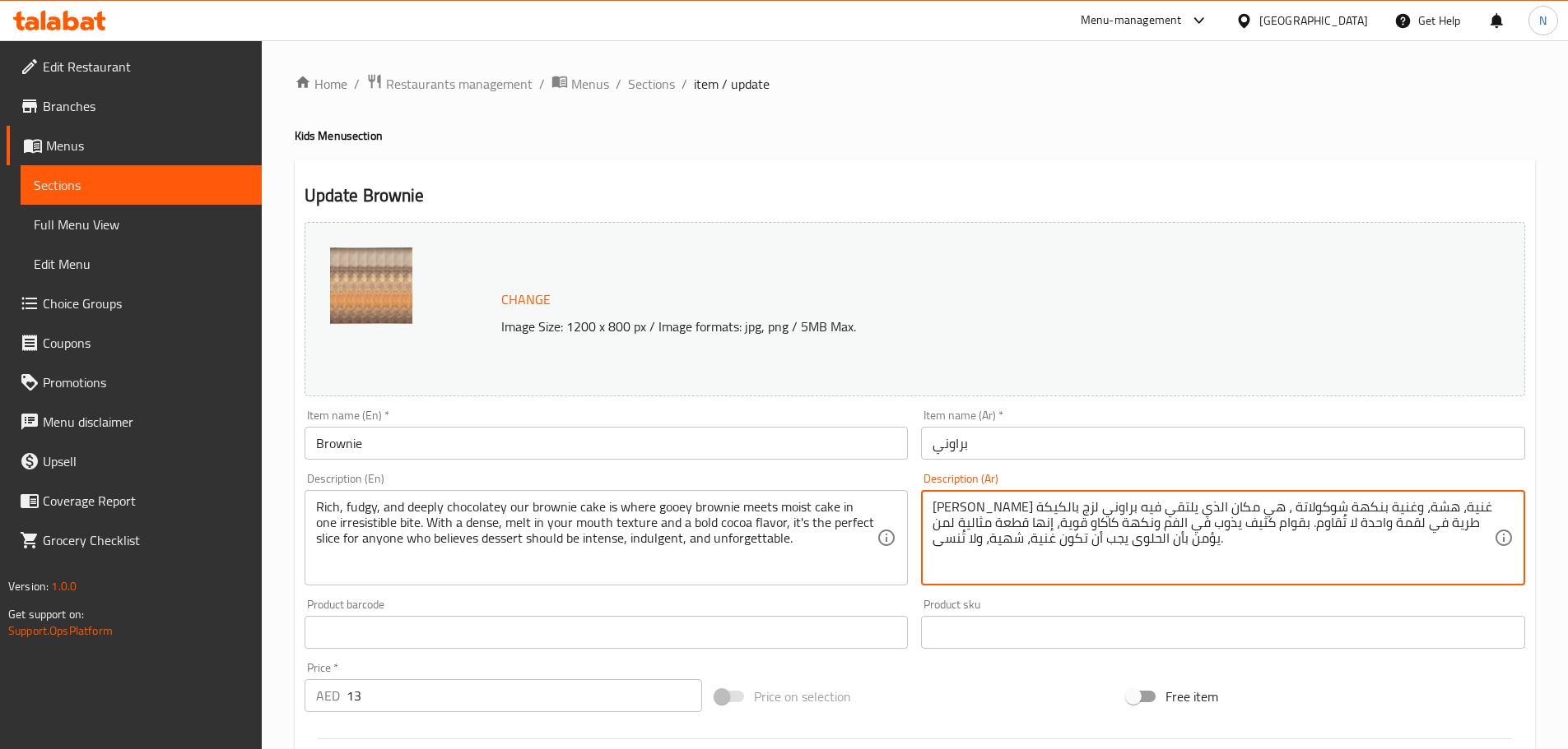
paste textarea "ميقة"
click at [1204, 511] on textarea "كيك براوني غنية، هشة، وغنية بنكهة شوكولاتة عميقة، هي مكان الذي يلتقي فيه براوني…" at bounding box center [1213, 538] width 561 height 78
type textarea "كيك براوني غنية، هشة، وغنية بنكهة شوكولاتة، هي مكان الذي يلتقي فيه براوني لزج ب…"
click at [1228, 559] on textarea "كيك براوني غنية، هشة، وغنية بنكهة شوكولاتة، هي مكان الذي يلتقي فيه براوني لزج ب…" at bounding box center [1213, 538] width 561 height 78
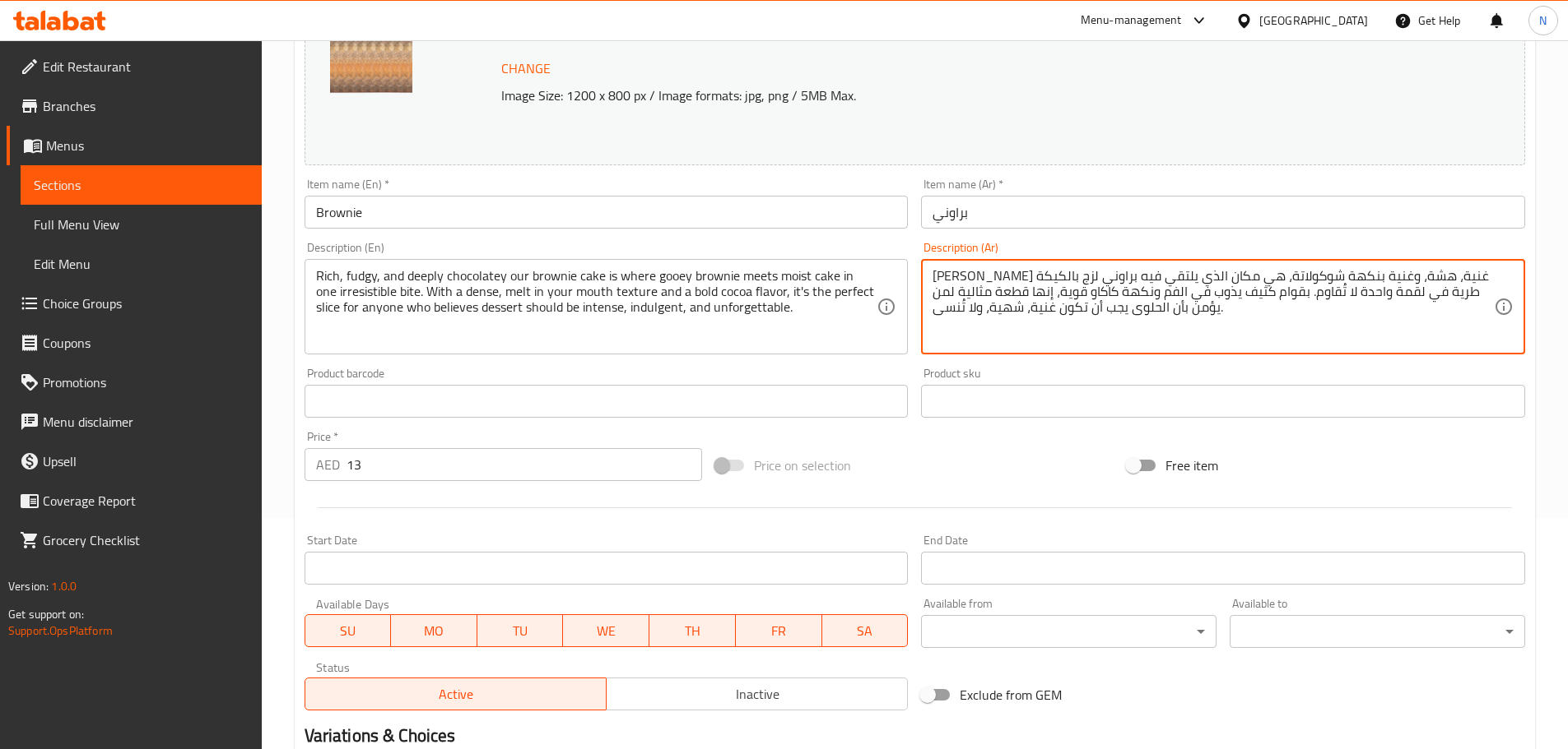
scroll to position [437, 0]
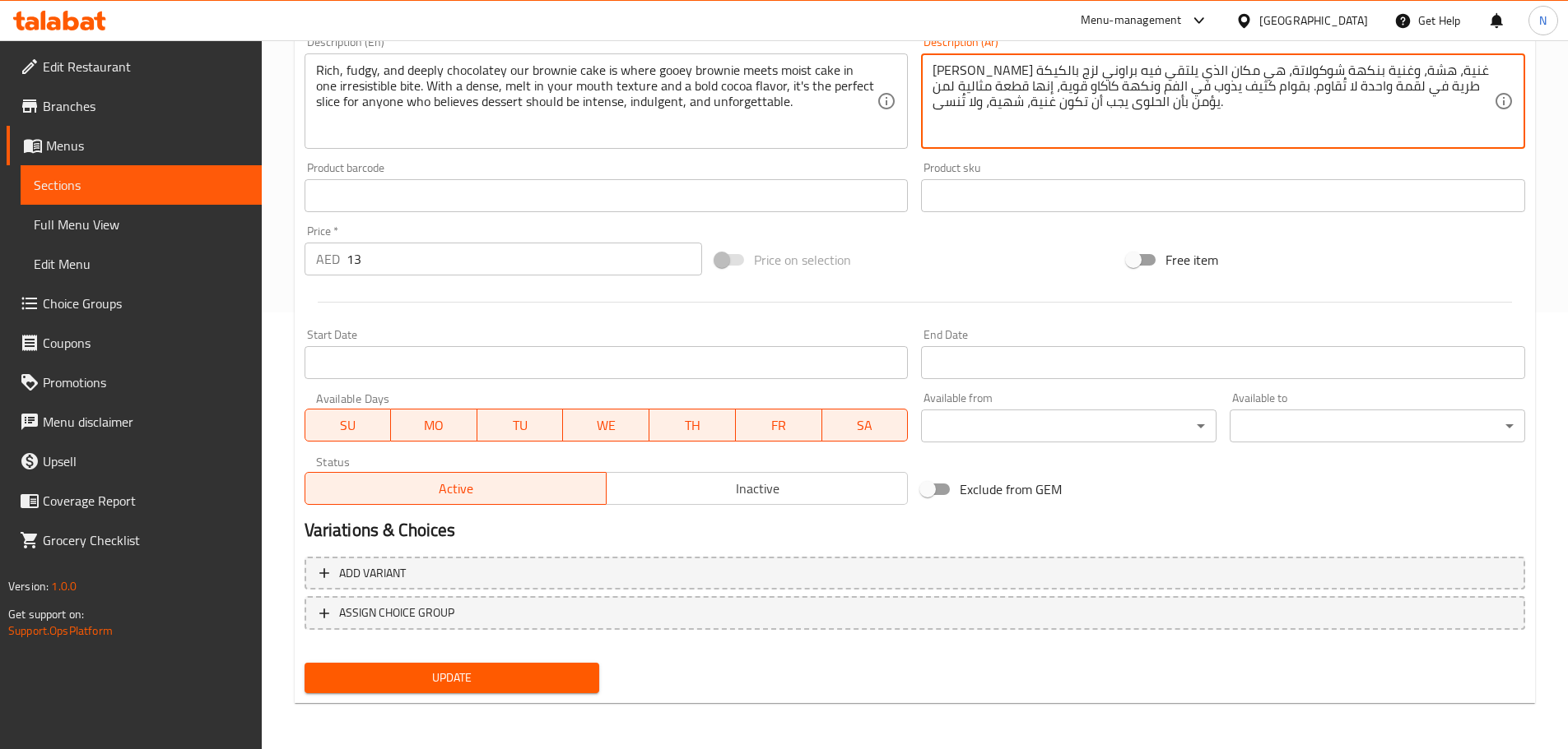
click at [579, 678] on span "Update" at bounding box center [451, 678] width 269 height 21
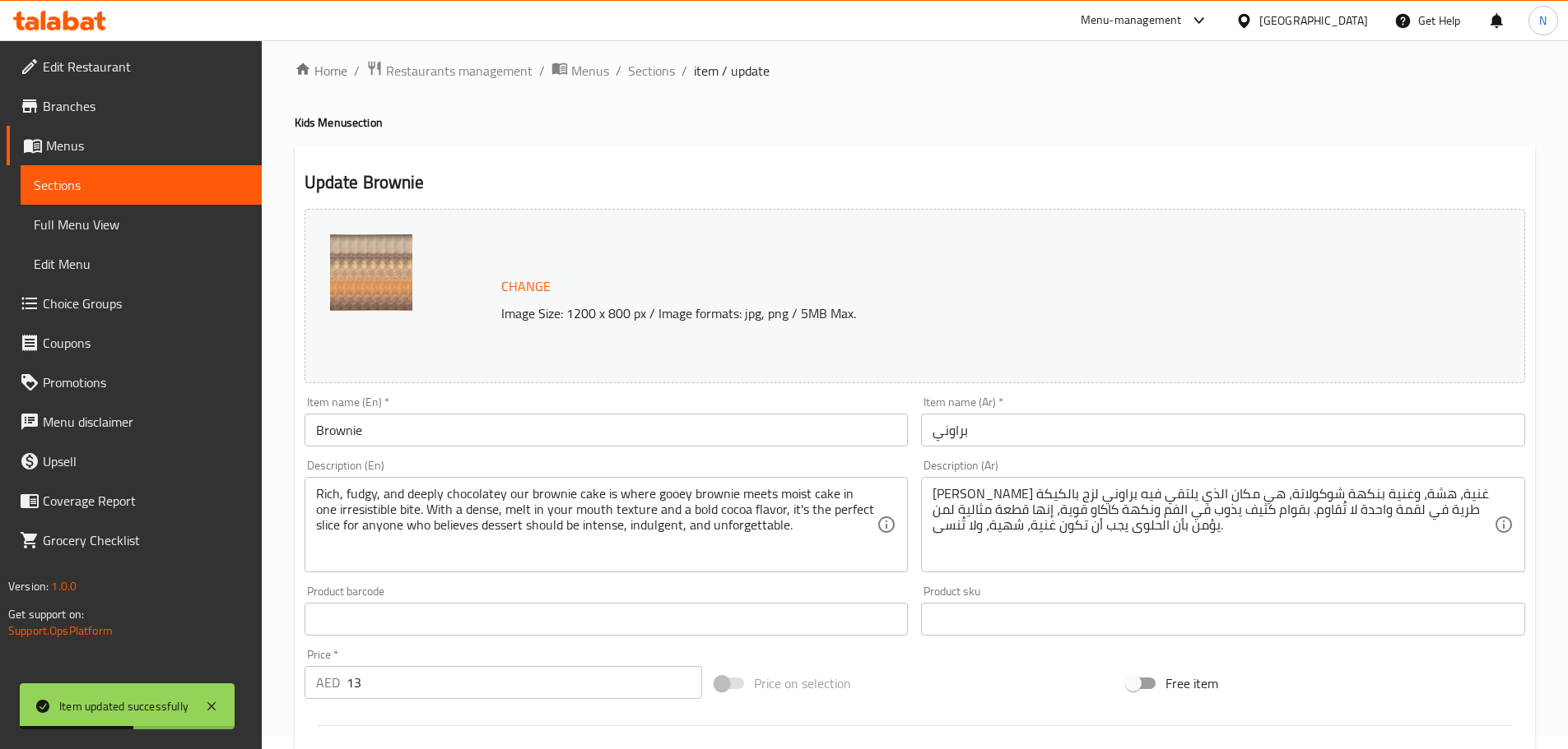
scroll to position [0, 0]
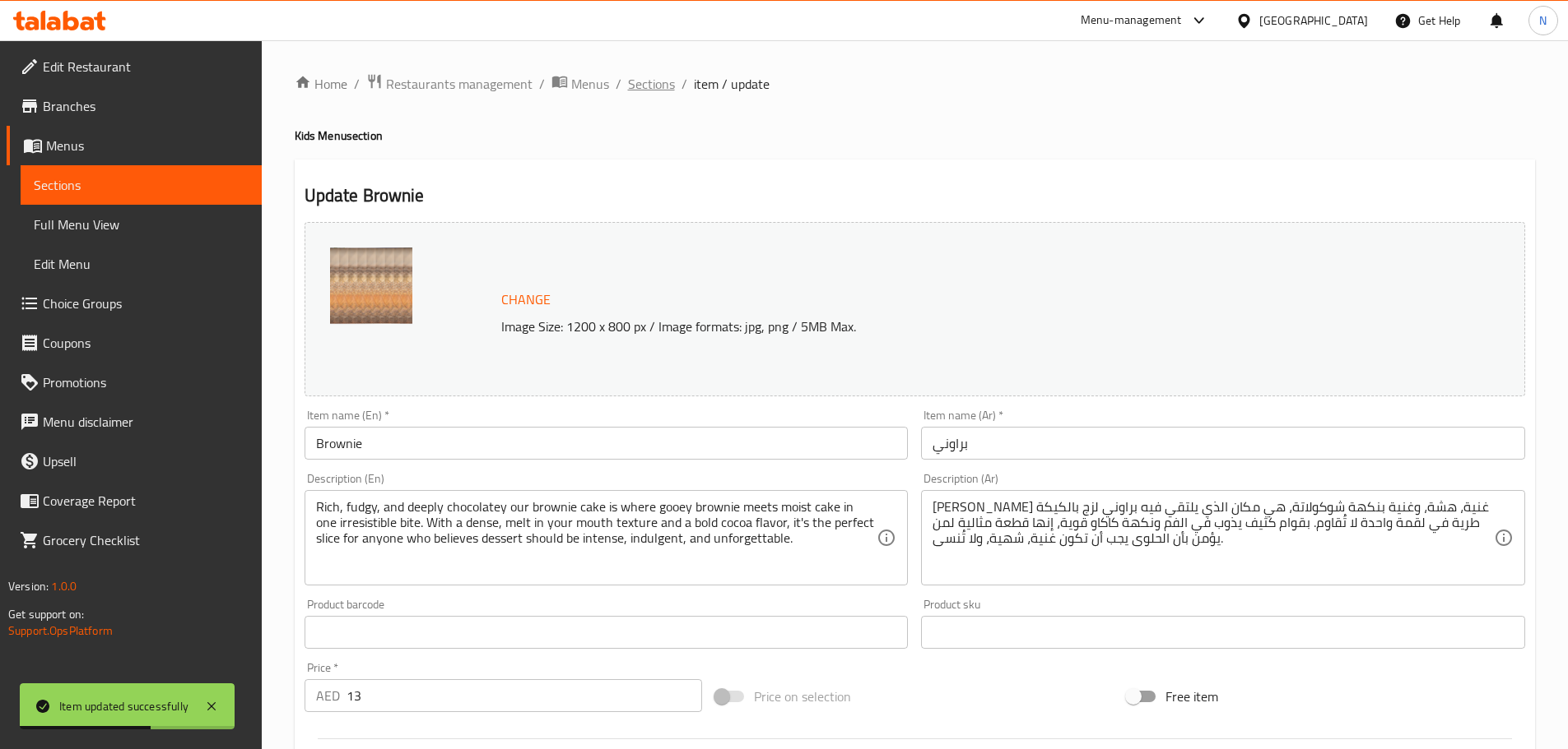
click at [661, 86] on span "Sections" at bounding box center [650, 84] width 47 height 20
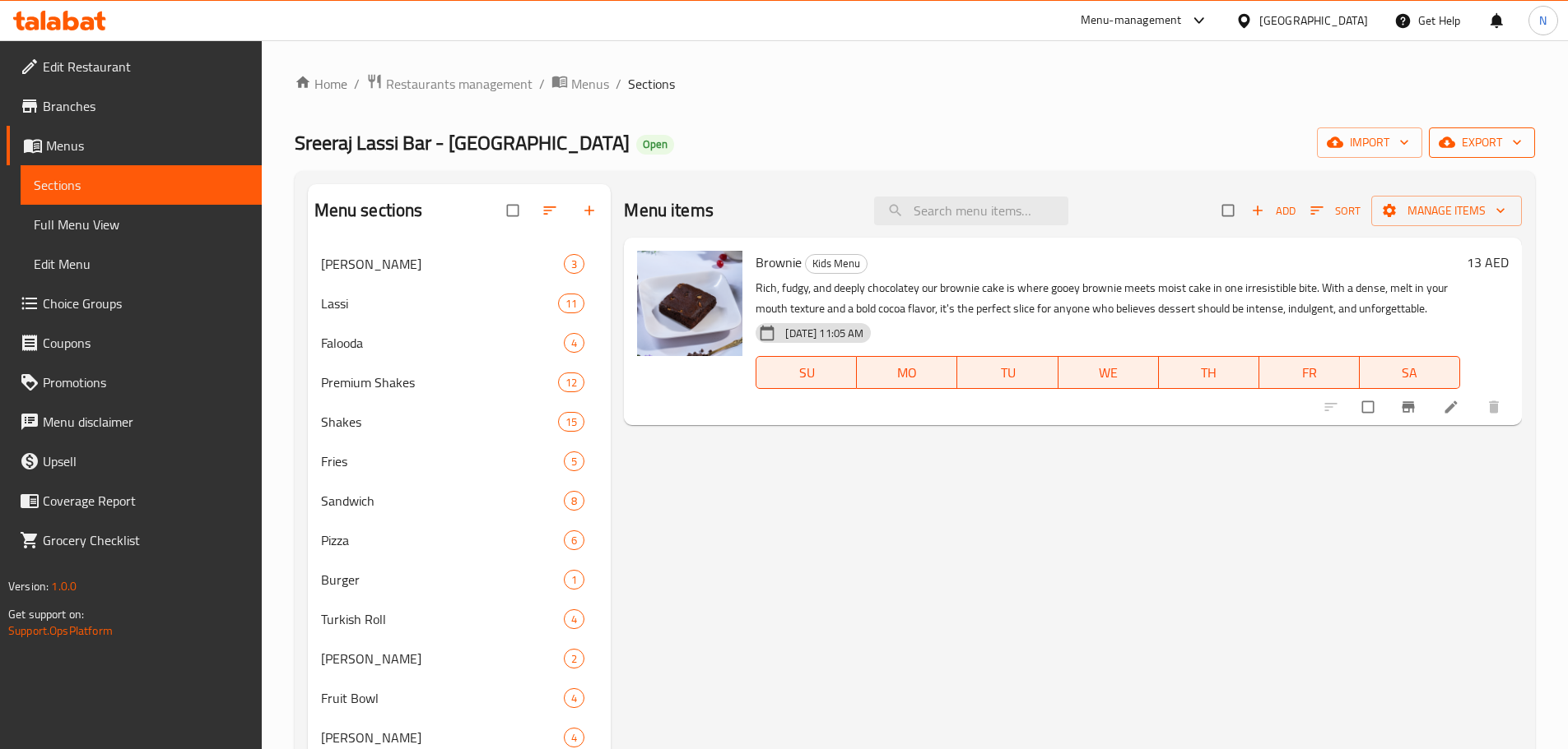
click at [1476, 152] on span "export" at bounding box center [1482, 143] width 80 height 21
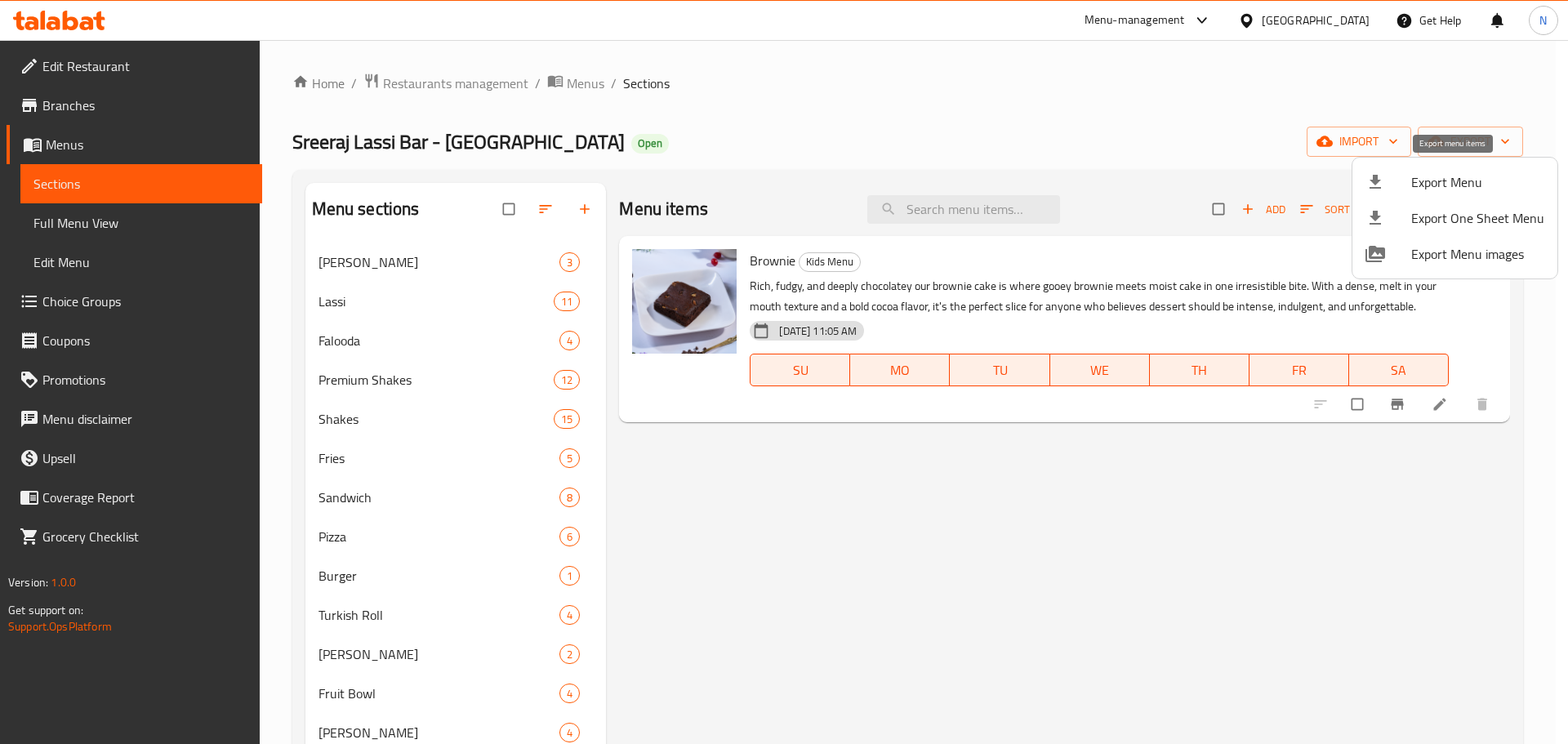
click at [1463, 179] on span "Export Menu" at bounding box center [1478, 182] width 133 height 20
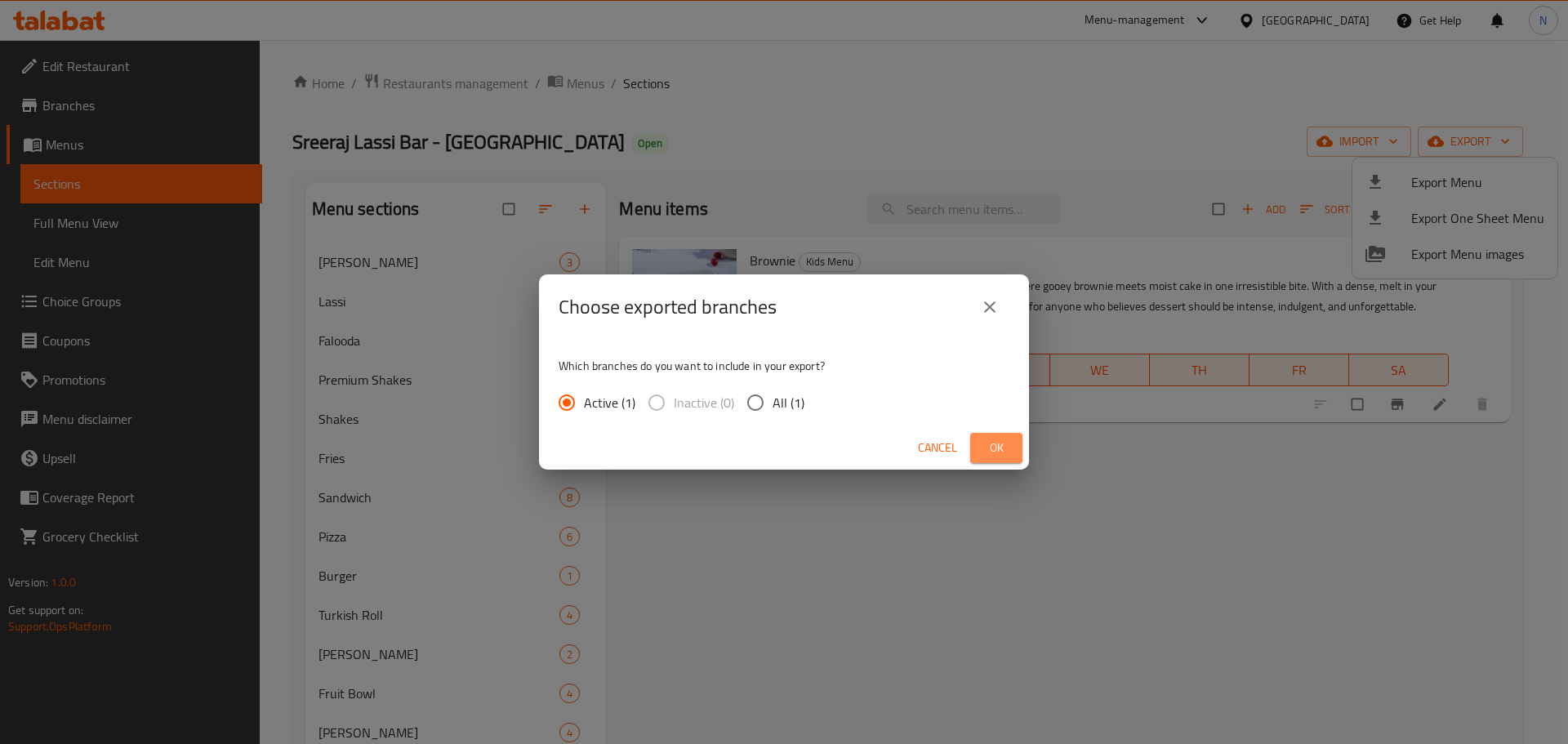
click at [989, 452] on span "Ok" at bounding box center [996, 448] width 27 height 21
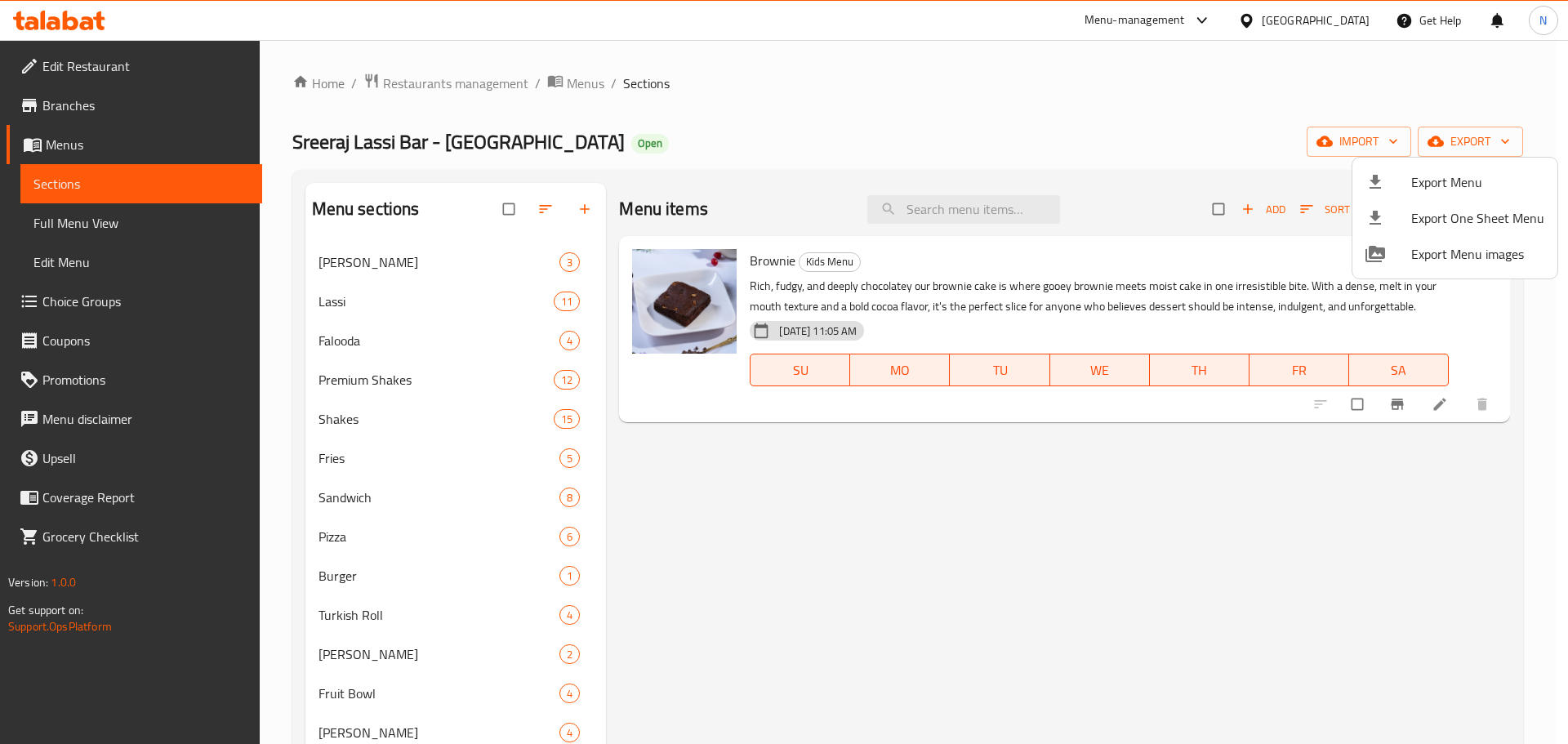
click at [109, 213] on div at bounding box center [784, 372] width 1568 height 744
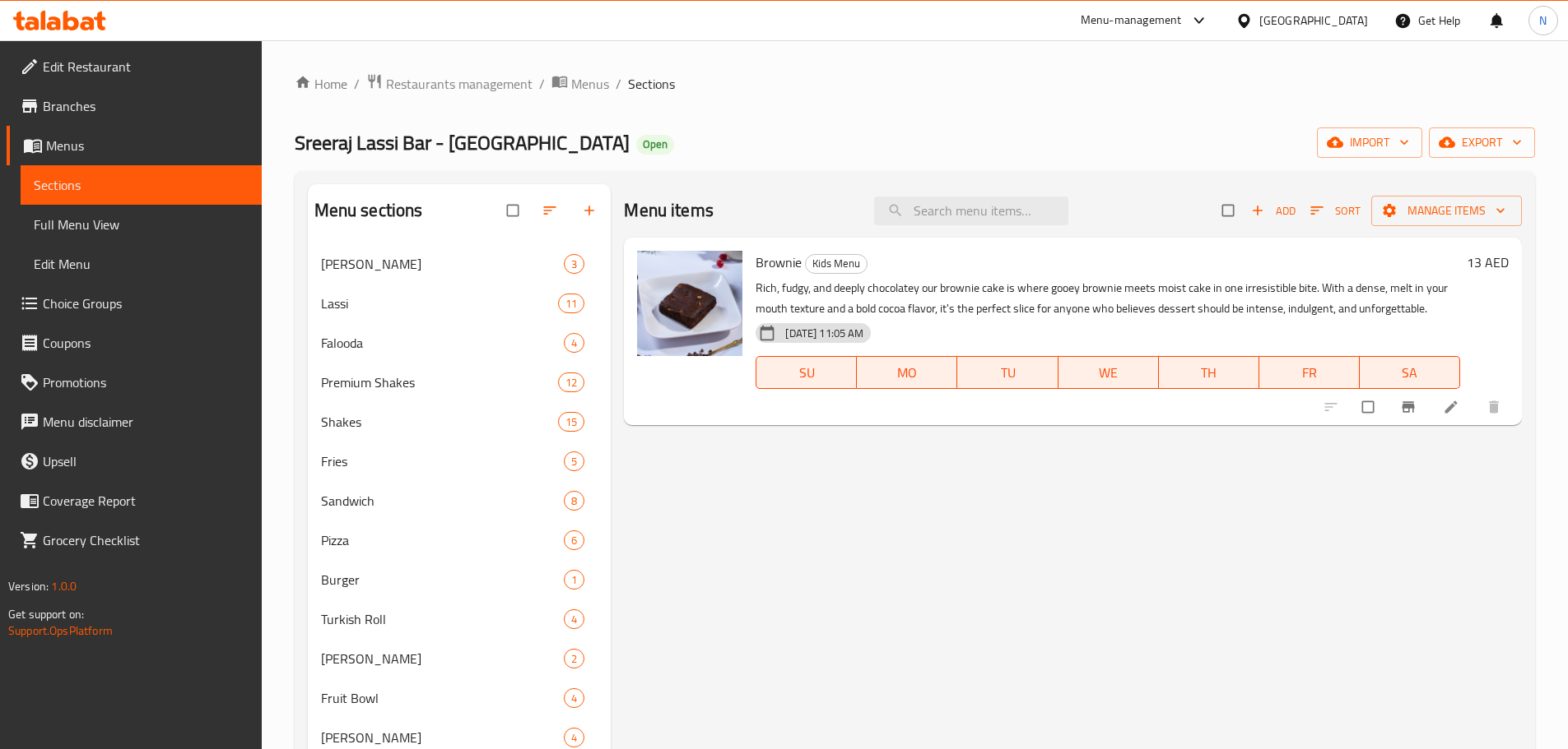
click at [112, 224] on span "Full Menu View" at bounding box center [141, 225] width 215 height 20
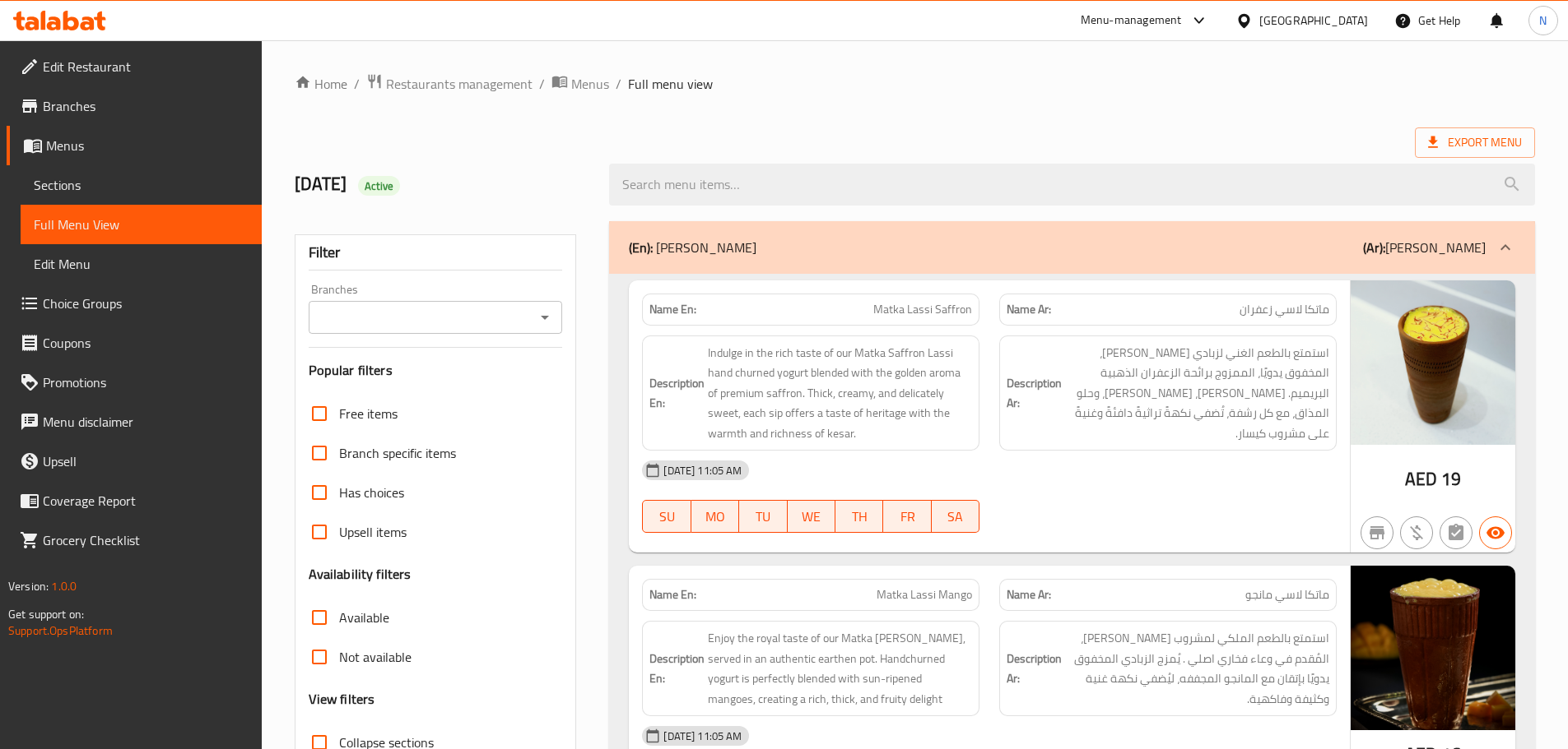
click at [443, 322] on input "Branches" at bounding box center [421, 317] width 217 height 23
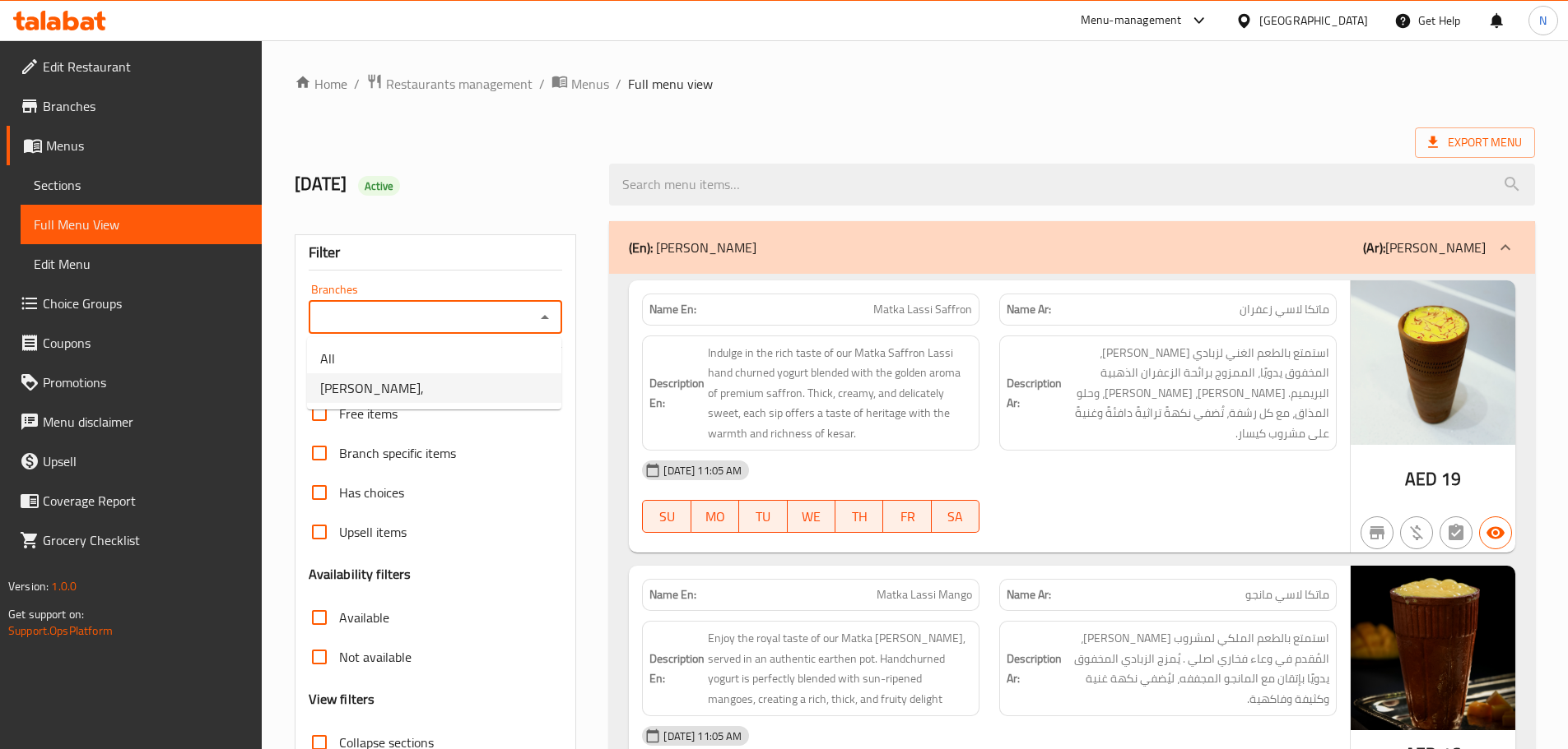
click at [424, 379] on span "Sreeraj Lassi Bar - Sharjah," at bounding box center [372, 388] width 104 height 20
type input "Sreeraj Lassi Bar - Sharjah,"
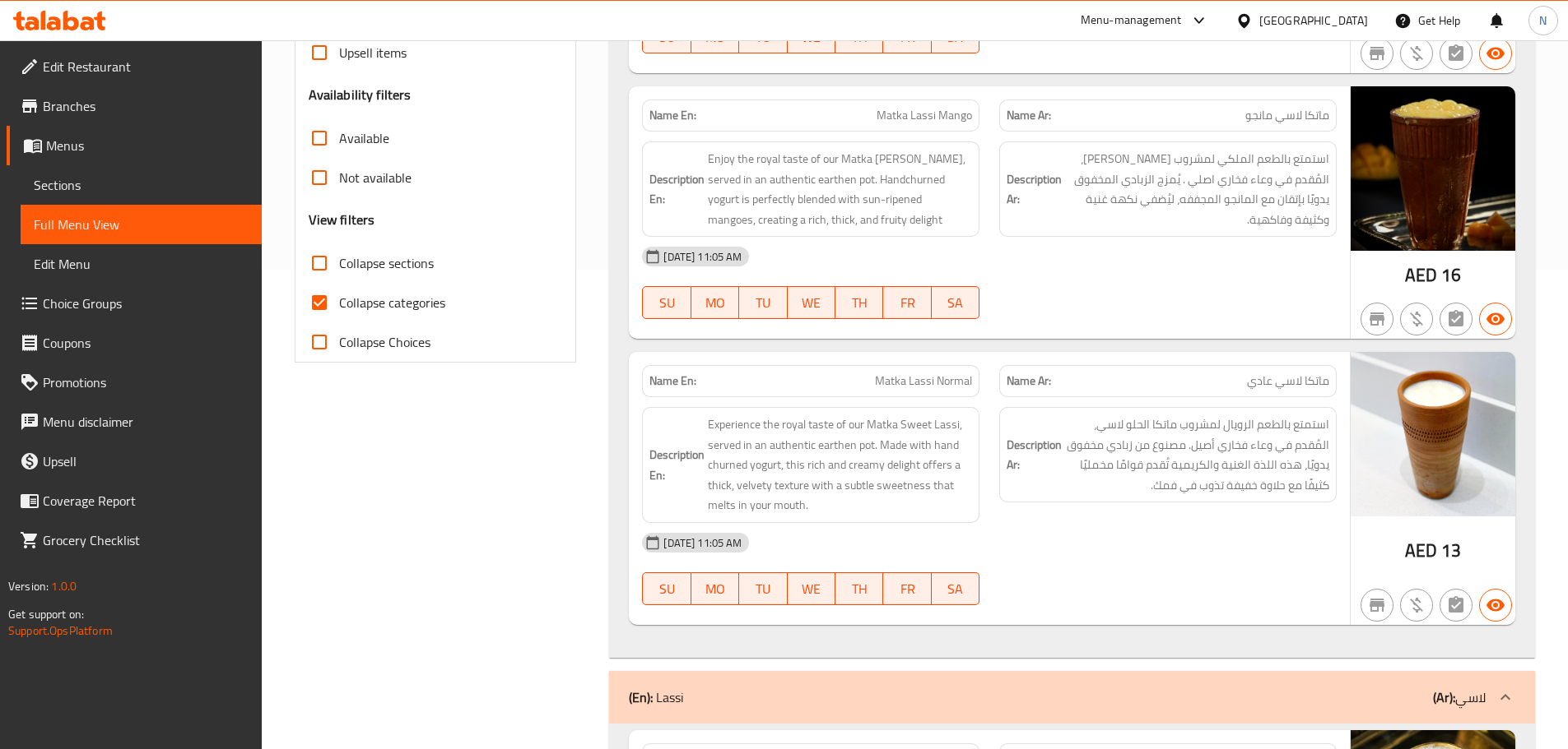
scroll to position [493, 0]
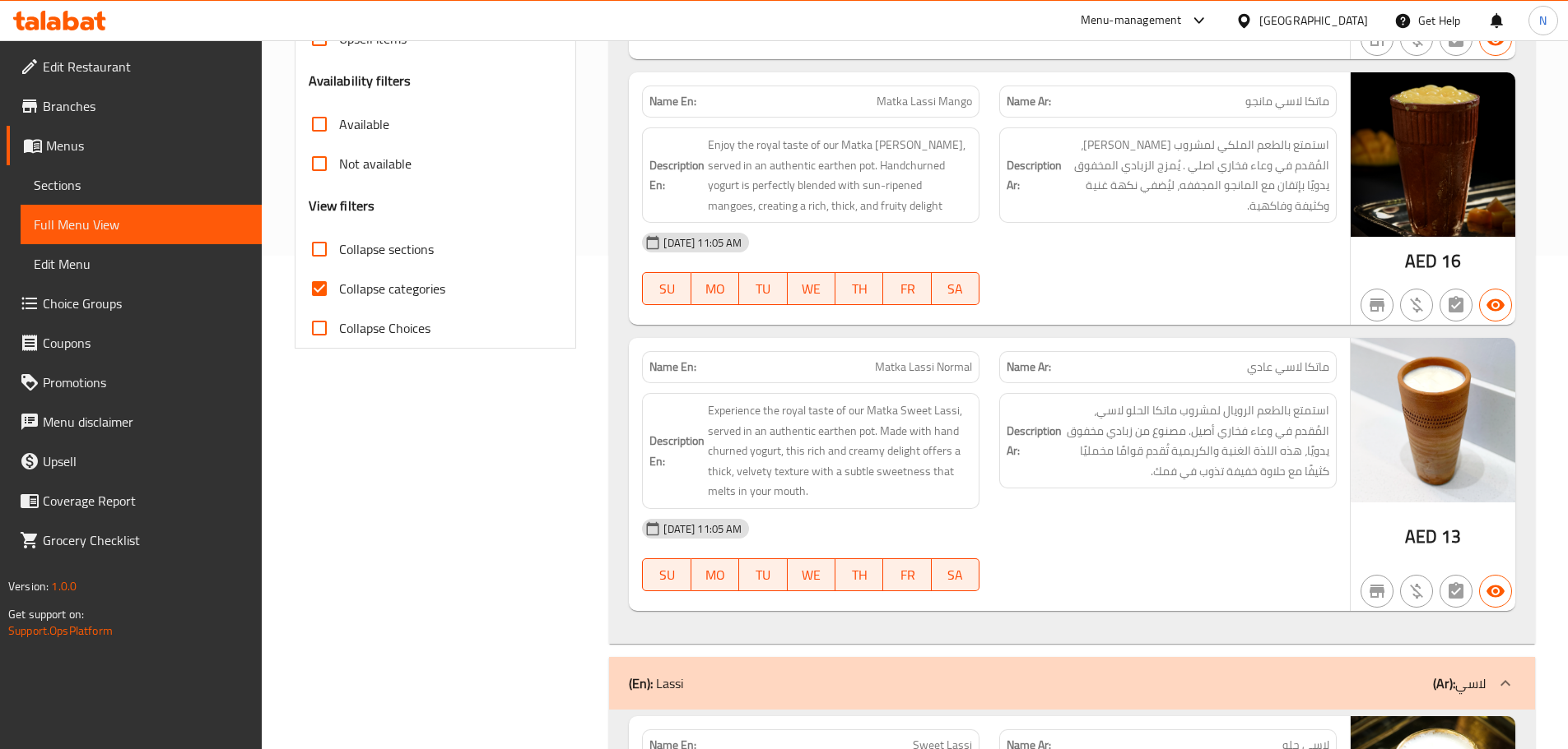
click at [435, 291] on span "Collapse categories" at bounding box center [392, 288] width 106 height 20
click at [339, 291] on input "Collapse categories" at bounding box center [319, 288] width 40 height 40
checkbox input "false"
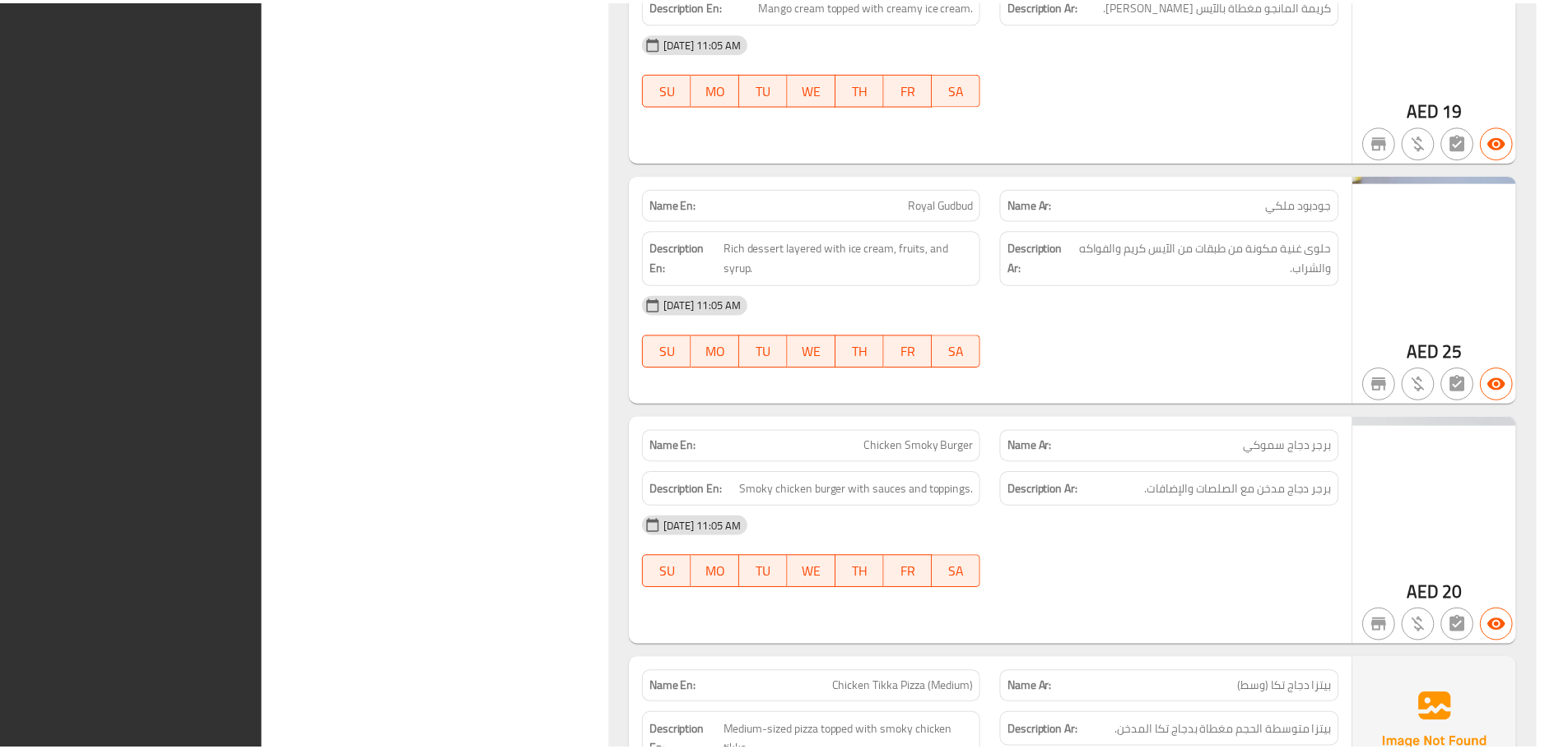
scroll to position [37369, 0]
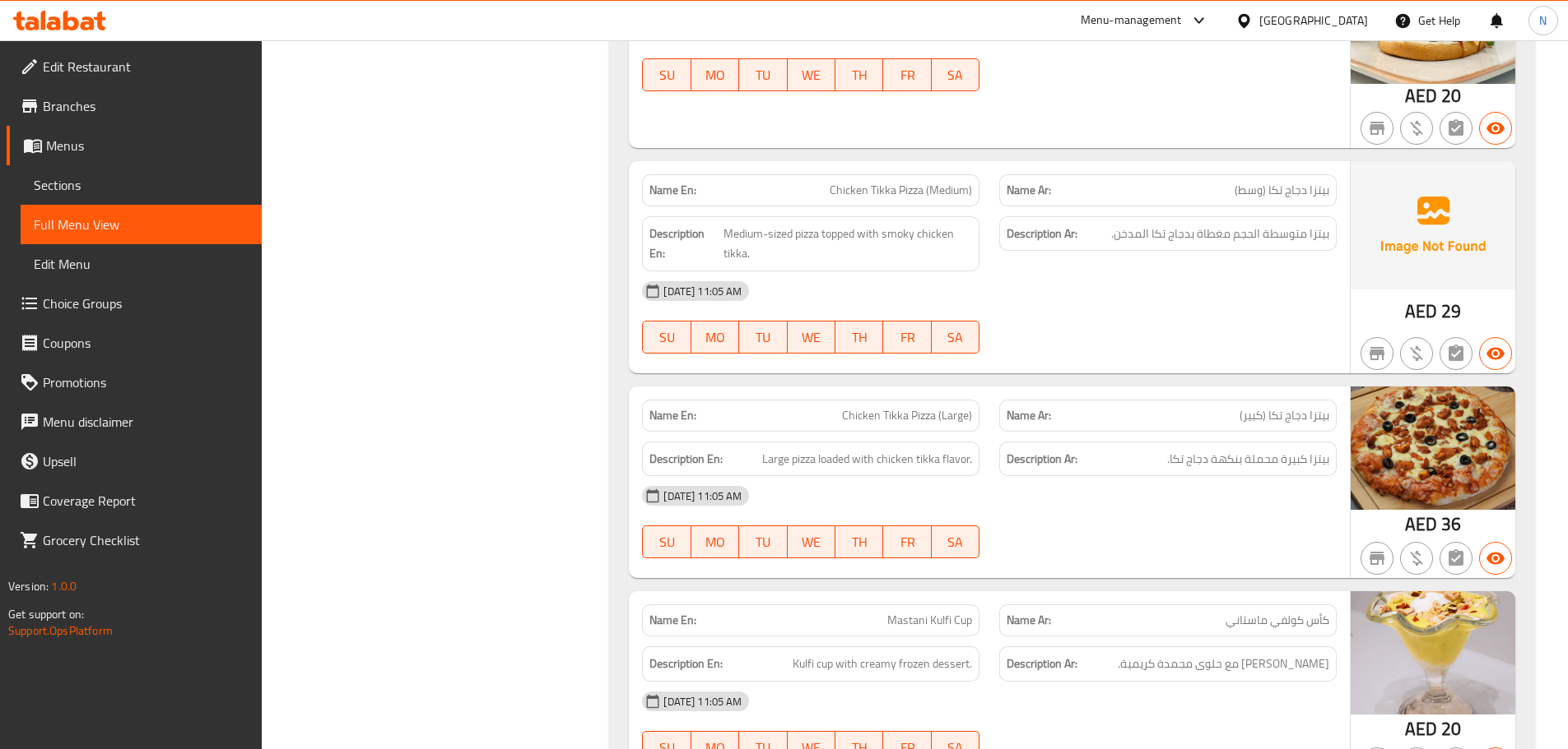
click at [99, 144] on span "Menus" at bounding box center [147, 146] width 202 height 20
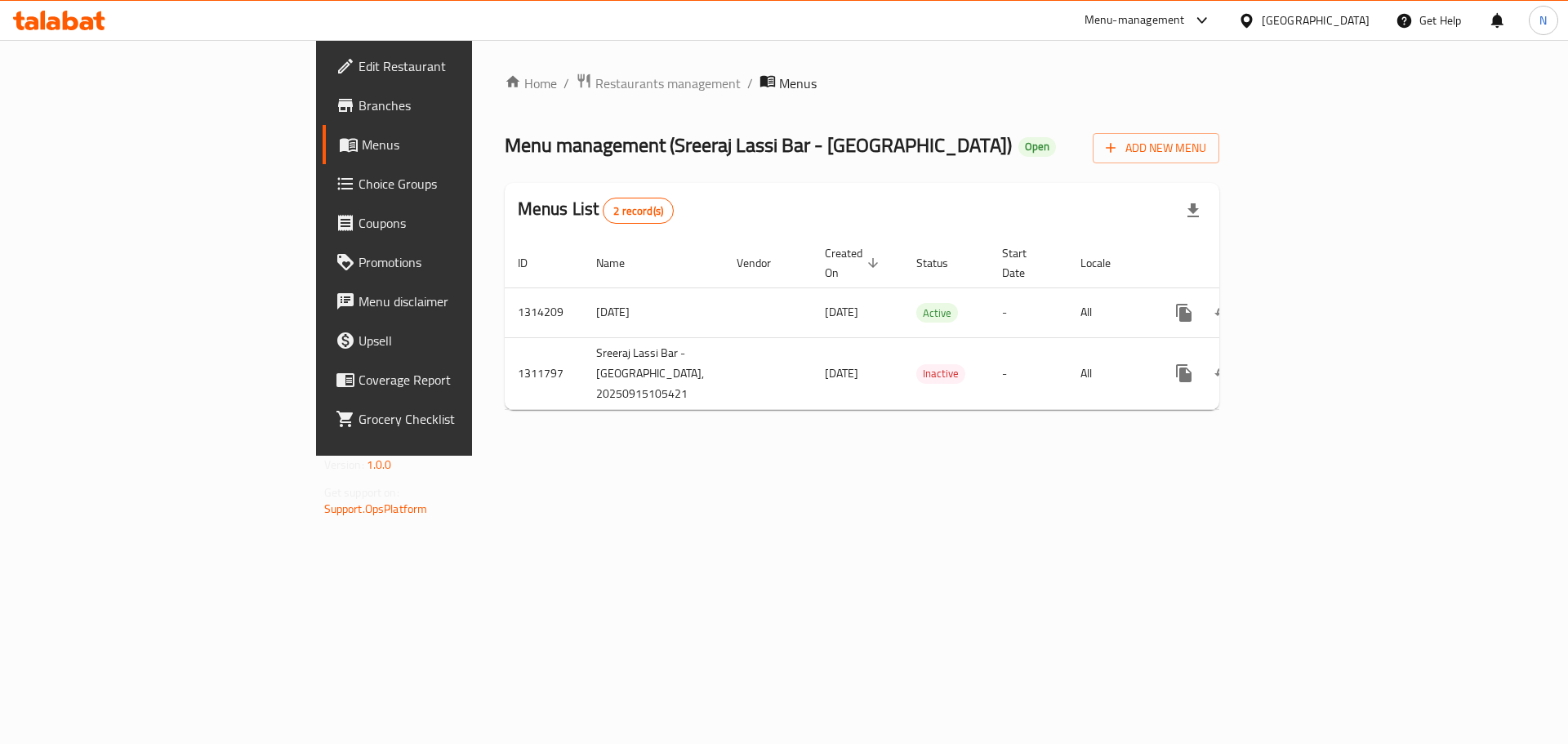
click at [1280, 13] on div "[GEOGRAPHIC_DATA]" at bounding box center [1316, 21] width 108 height 18
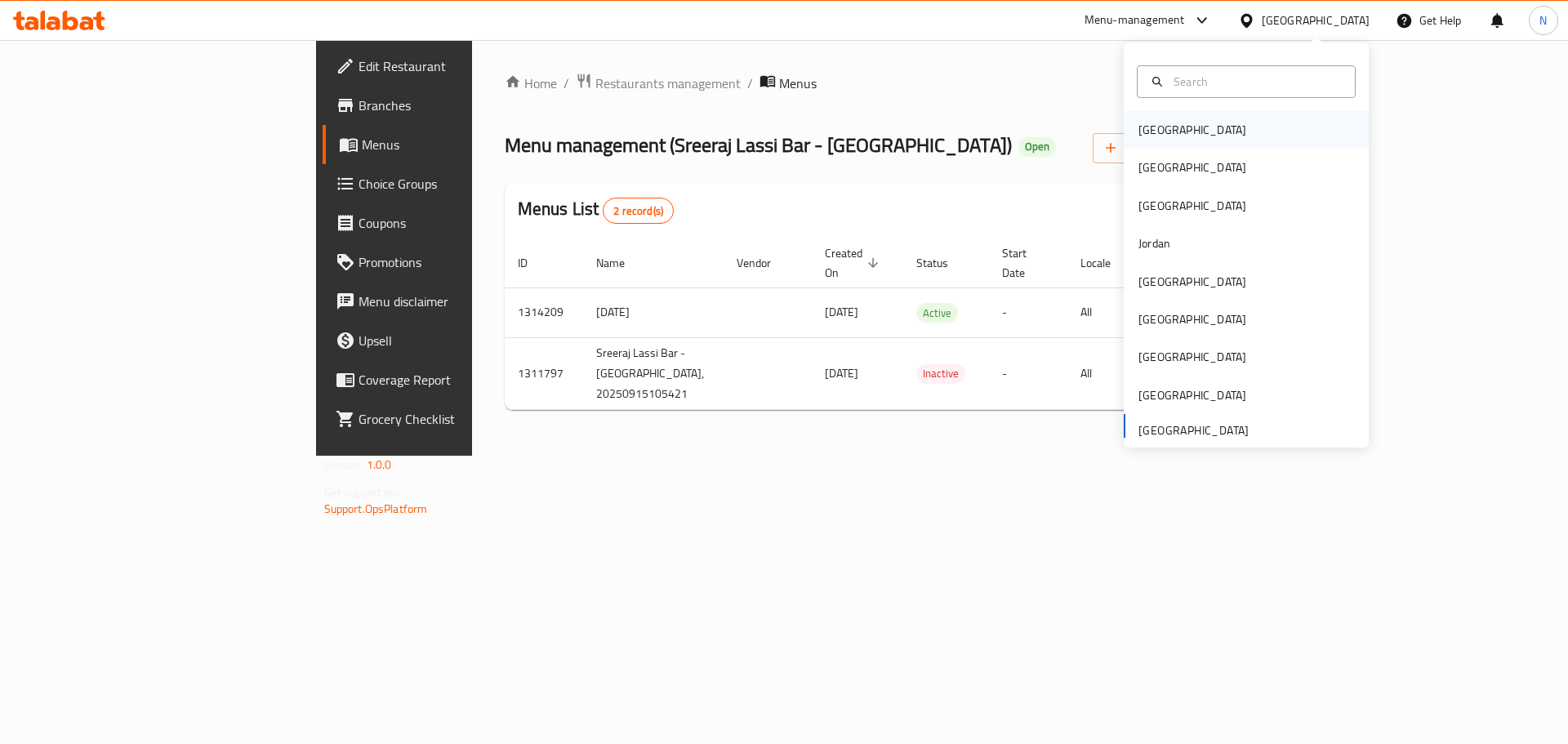
click at [1158, 133] on div "Bahrain" at bounding box center [1192, 130] width 108 height 18
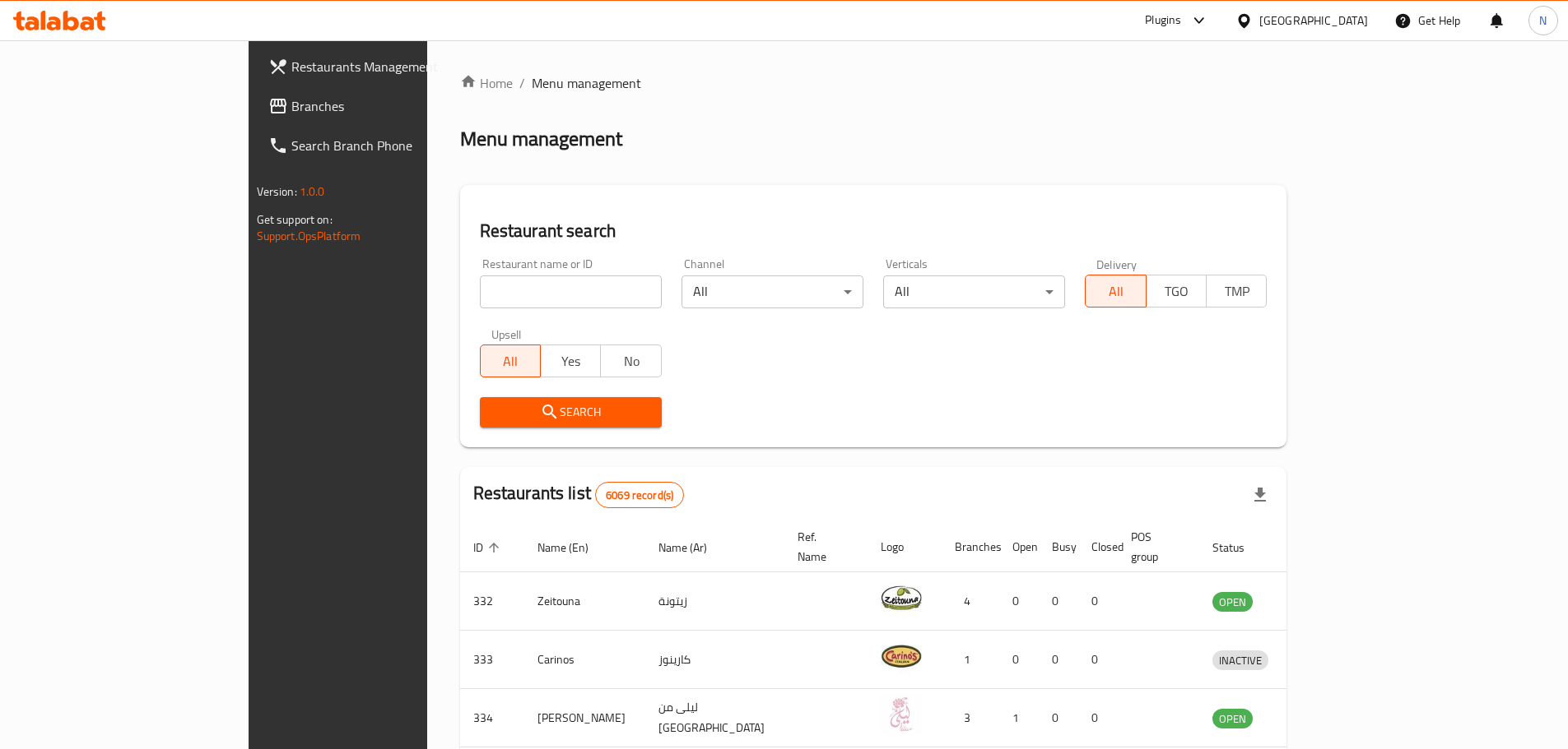
click at [1349, 17] on div "Bahrain" at bounding box center [1313, 21] width 109 height 18
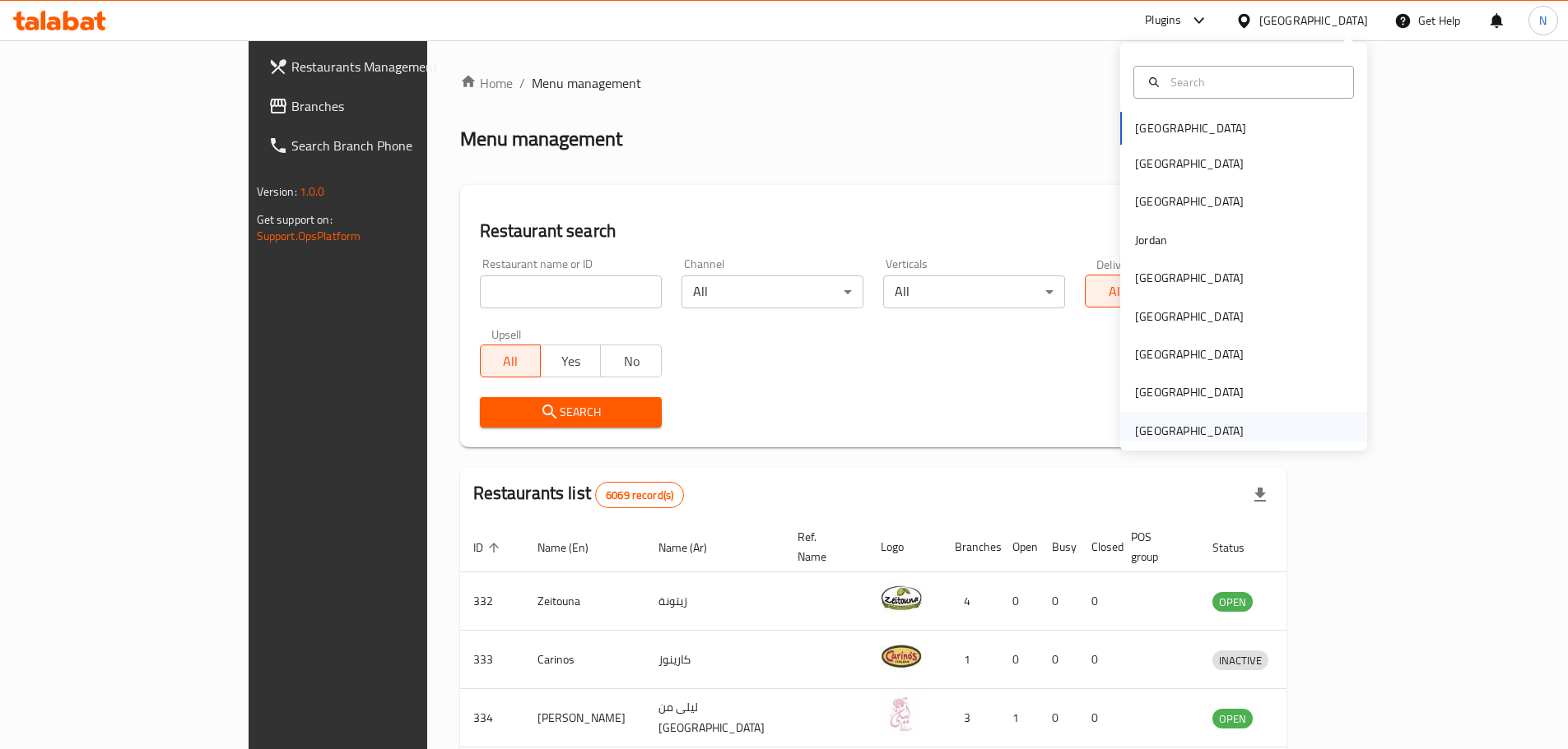
click at [1149, 422] on div "[GEOGRAPHIC_DATA]" at bounding box center [1189, 431] width 109 height 18
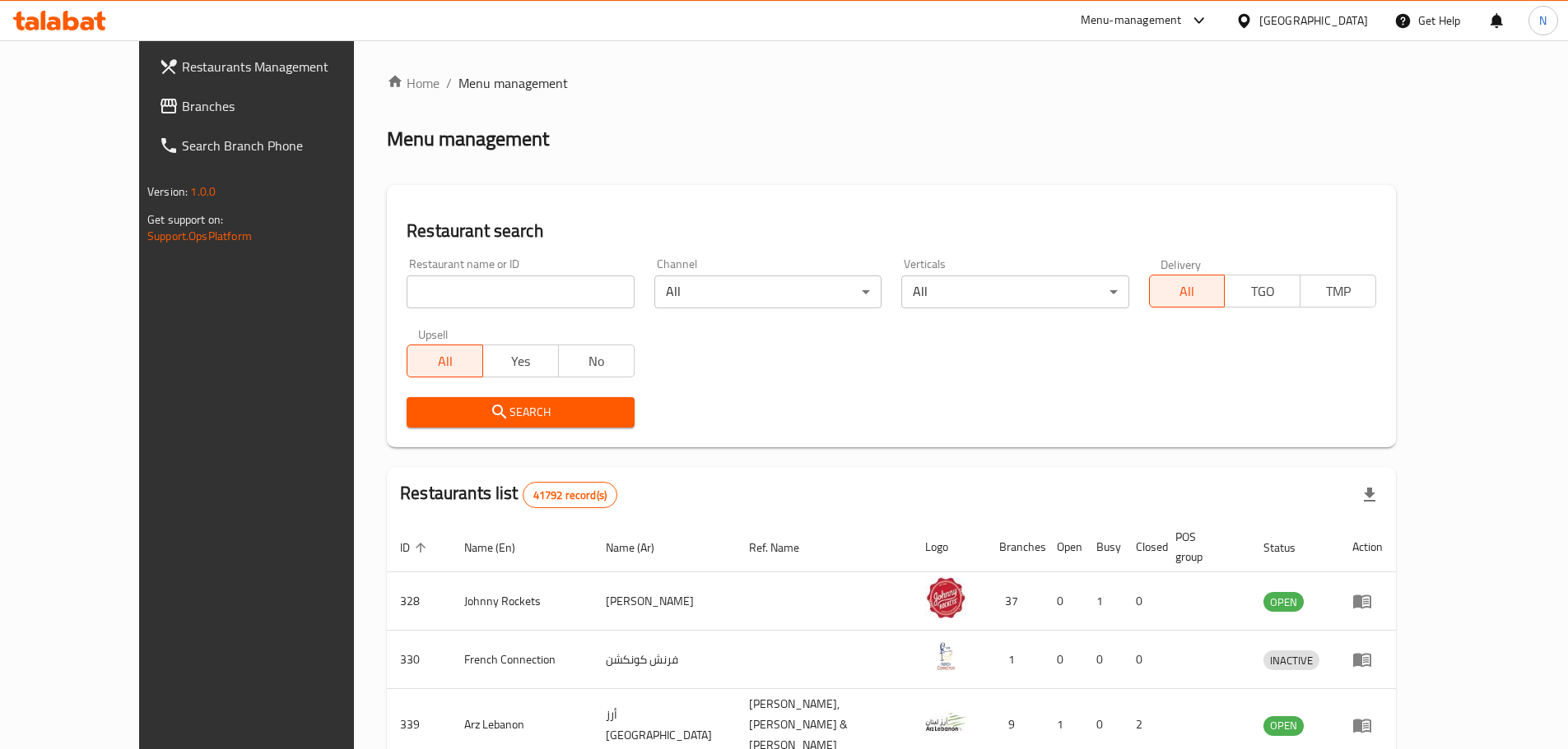
click at [181, 112] on span "Branches" at bounding box center [284, 106] width 206 height 20
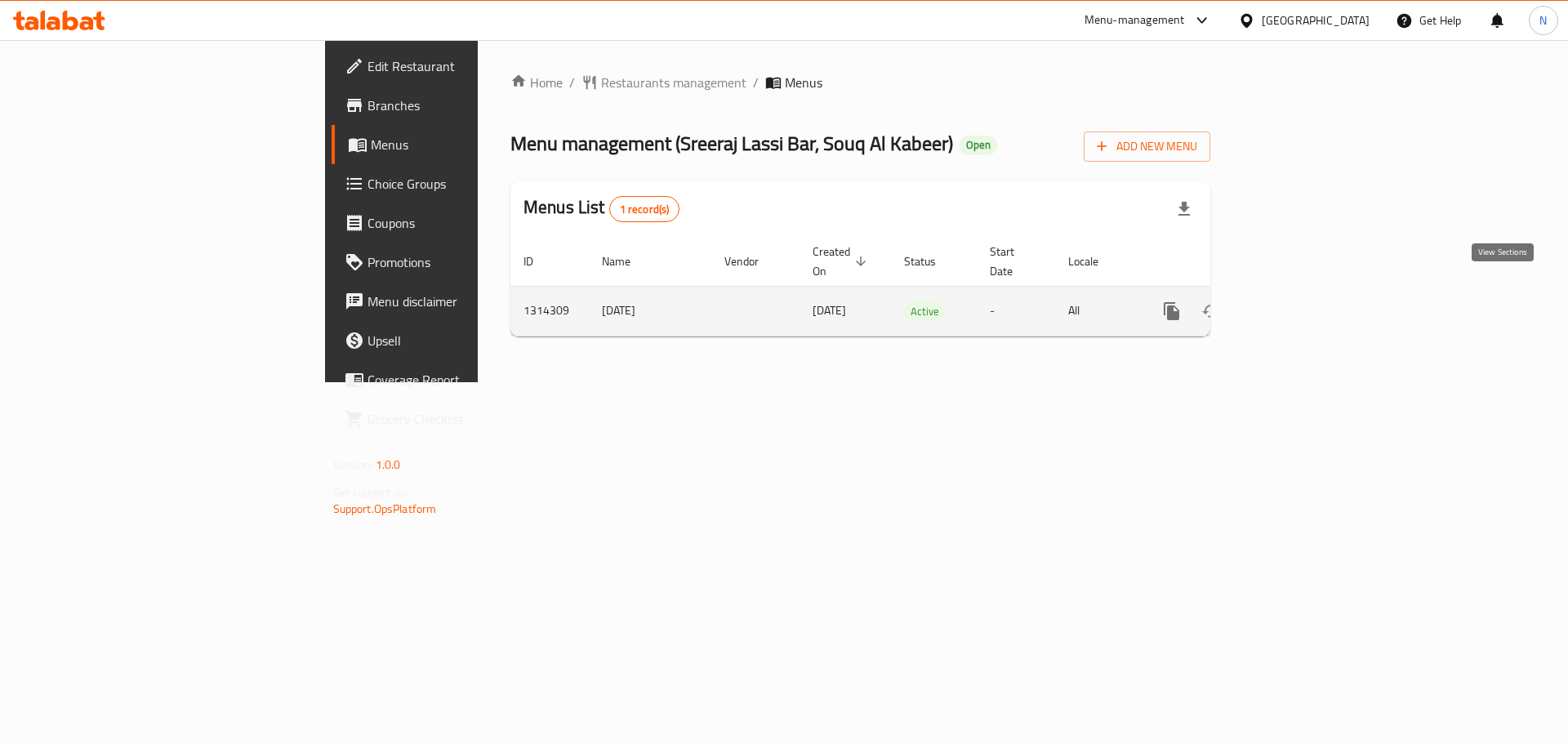
click at [1297, 304] on icon "enhanced table" at bounding box center [1289, 311] width 15 height 15
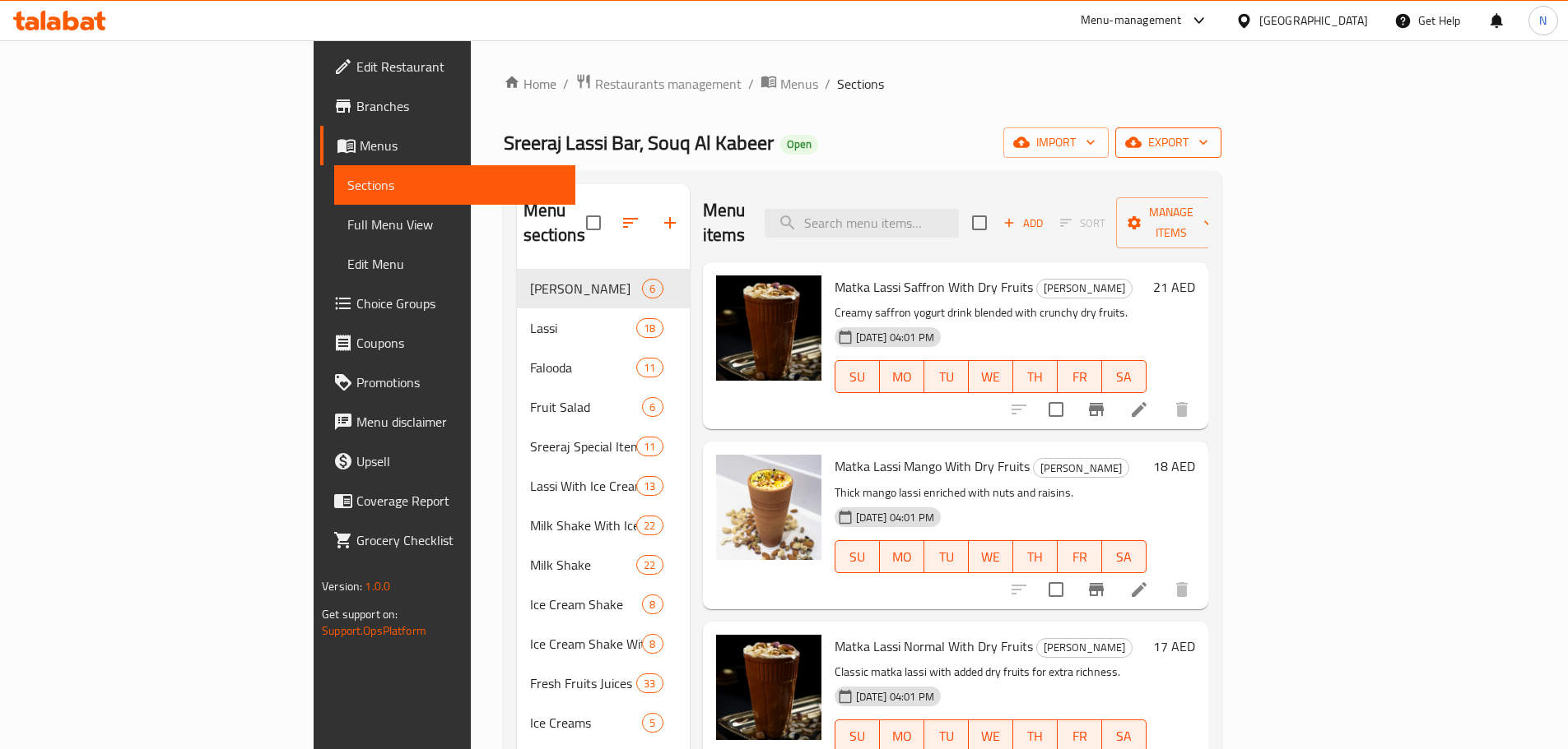
click at [1208, 139] on span "export" at bounding box center [1168, 143] width 80 height 21
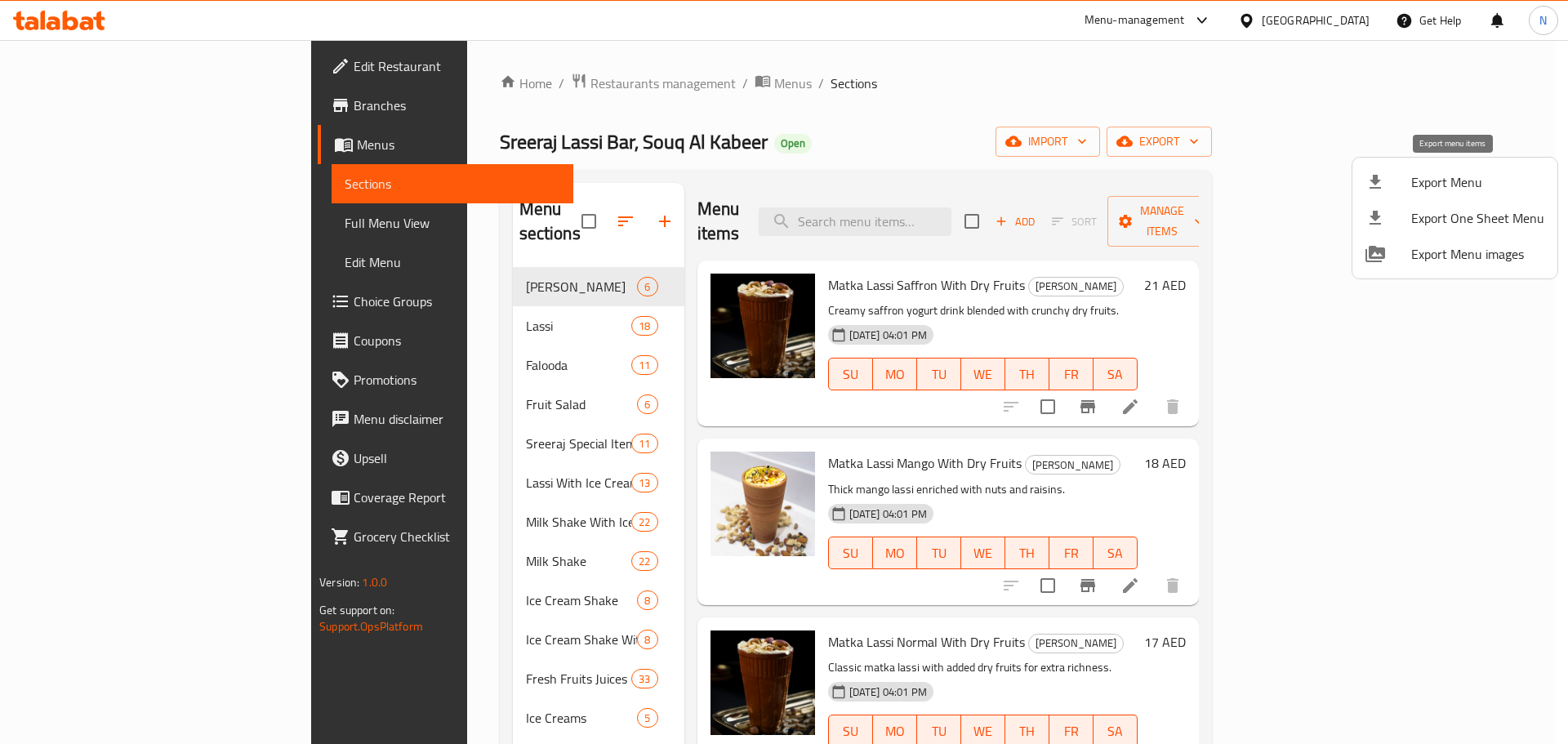
click at [1442, 182] on span "Export Menu" at bounding box center [1478, 182] width 133 height 20
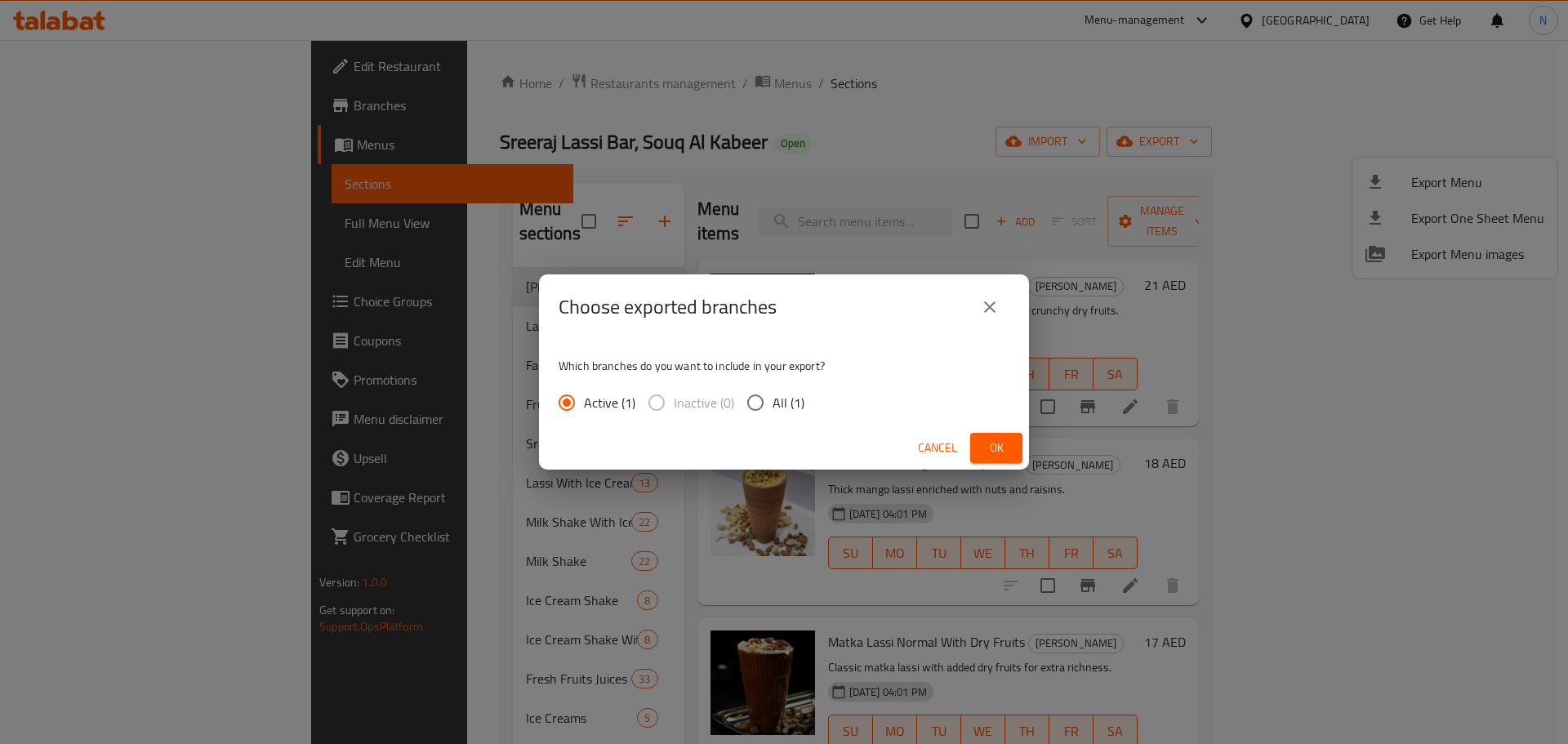
click at [1003, 447] on span "Ok" at bounding box center [996, 448] width 27 height 21
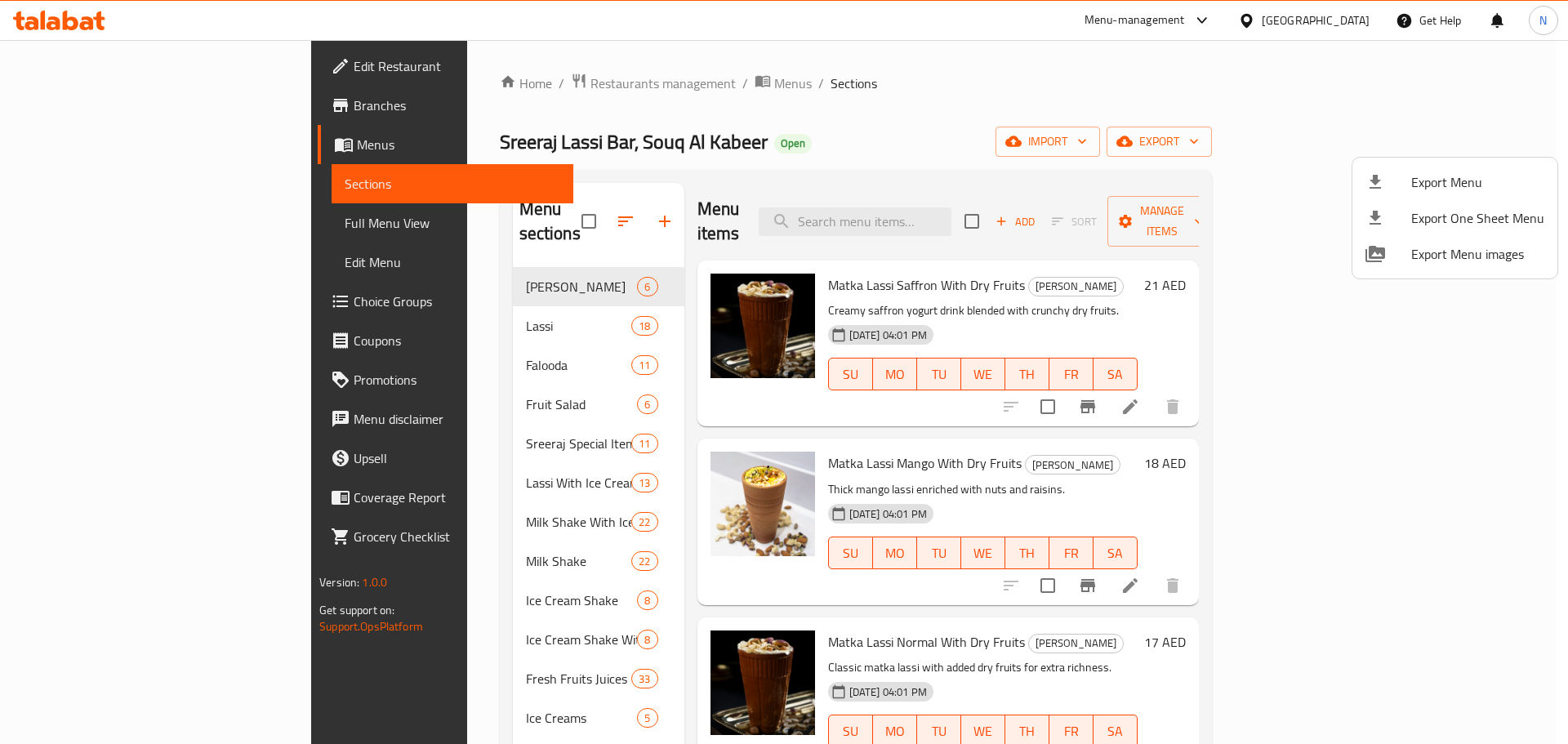
click at [89, 228] on div at bounding box center [784, 372] width 1568 height 744
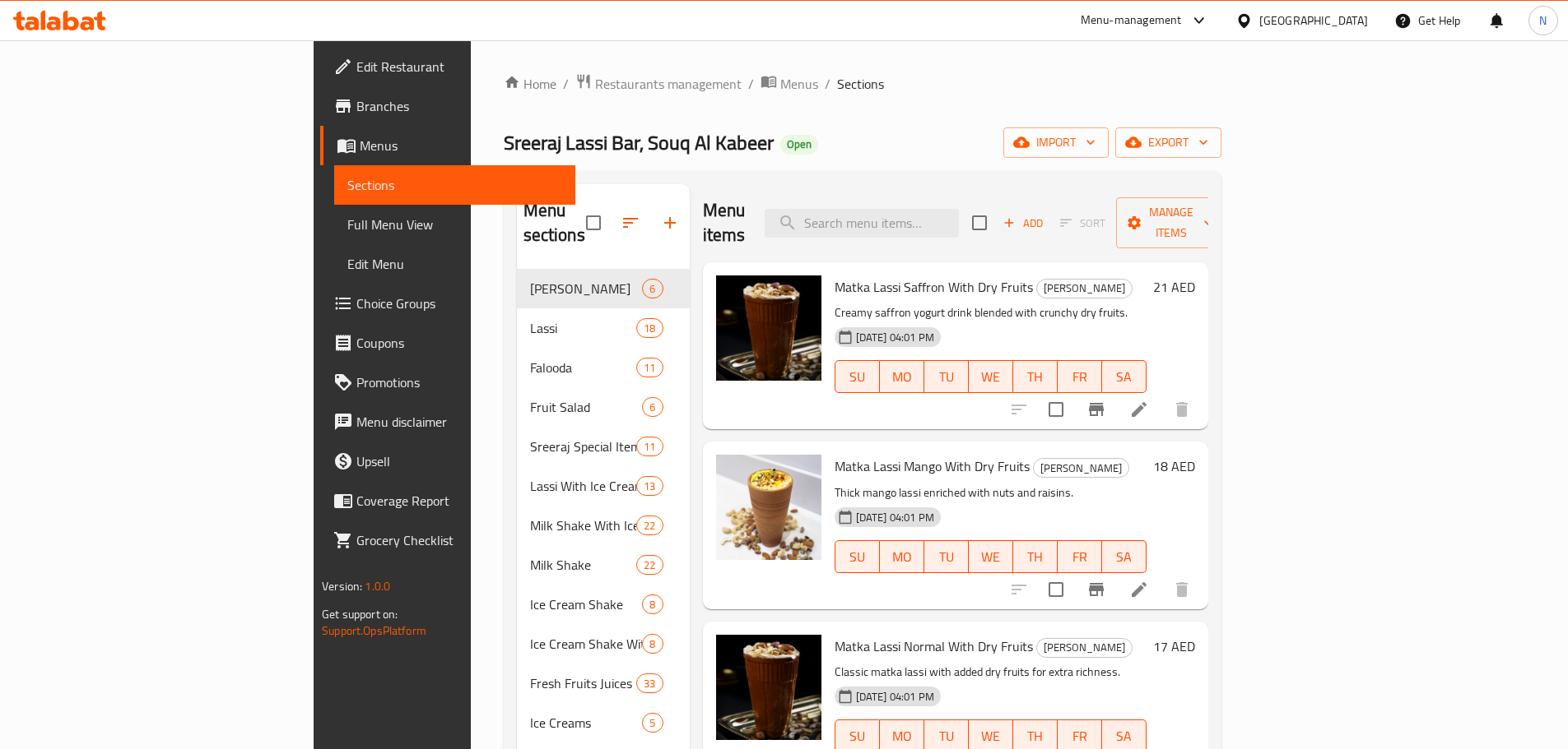
click at [347, 227] on span "Full Menu View" at bounding box center [454, 225] width 215 height 20
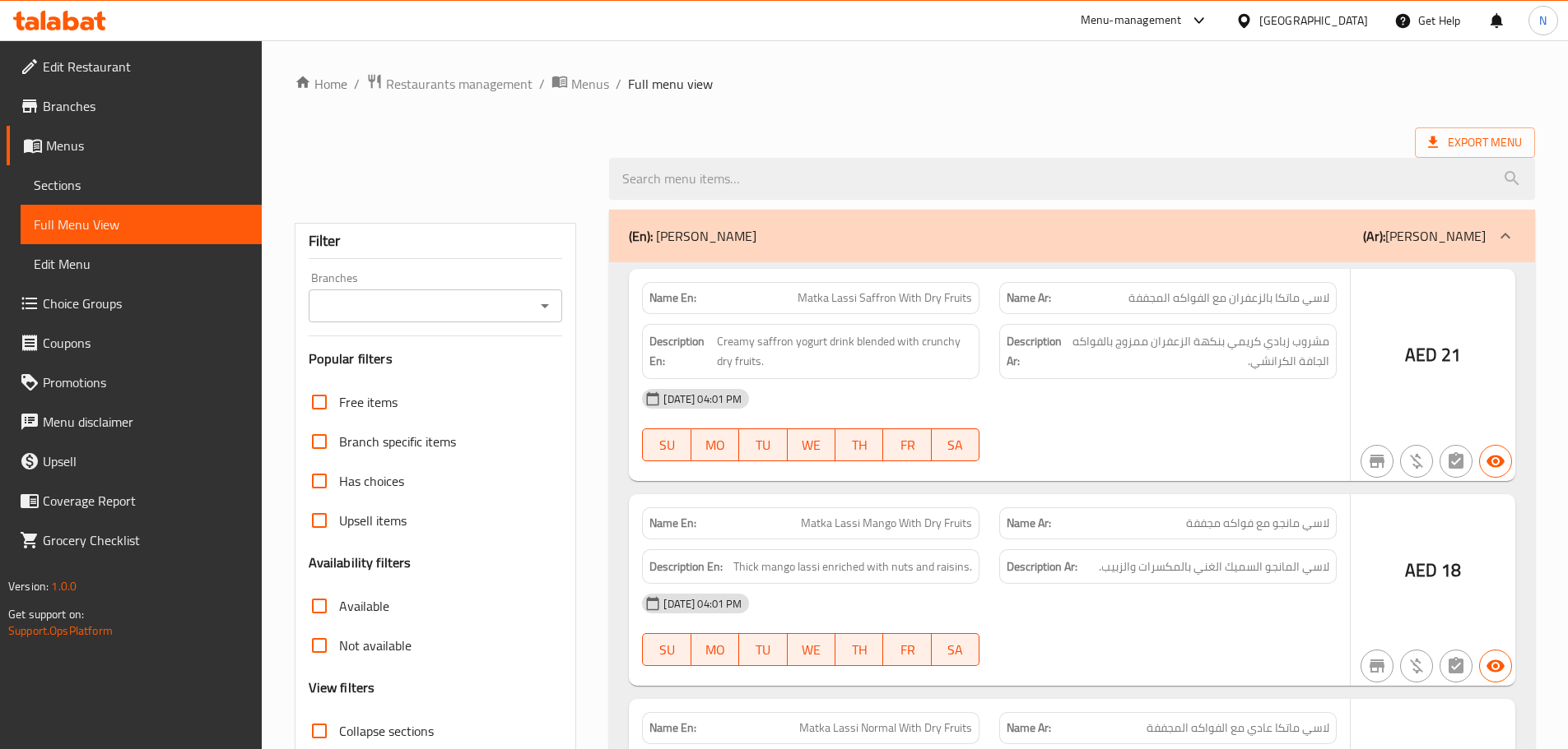
click at [90, 227] on span "Full Menu View" at bounding box center [141, 225] width 215 height 20
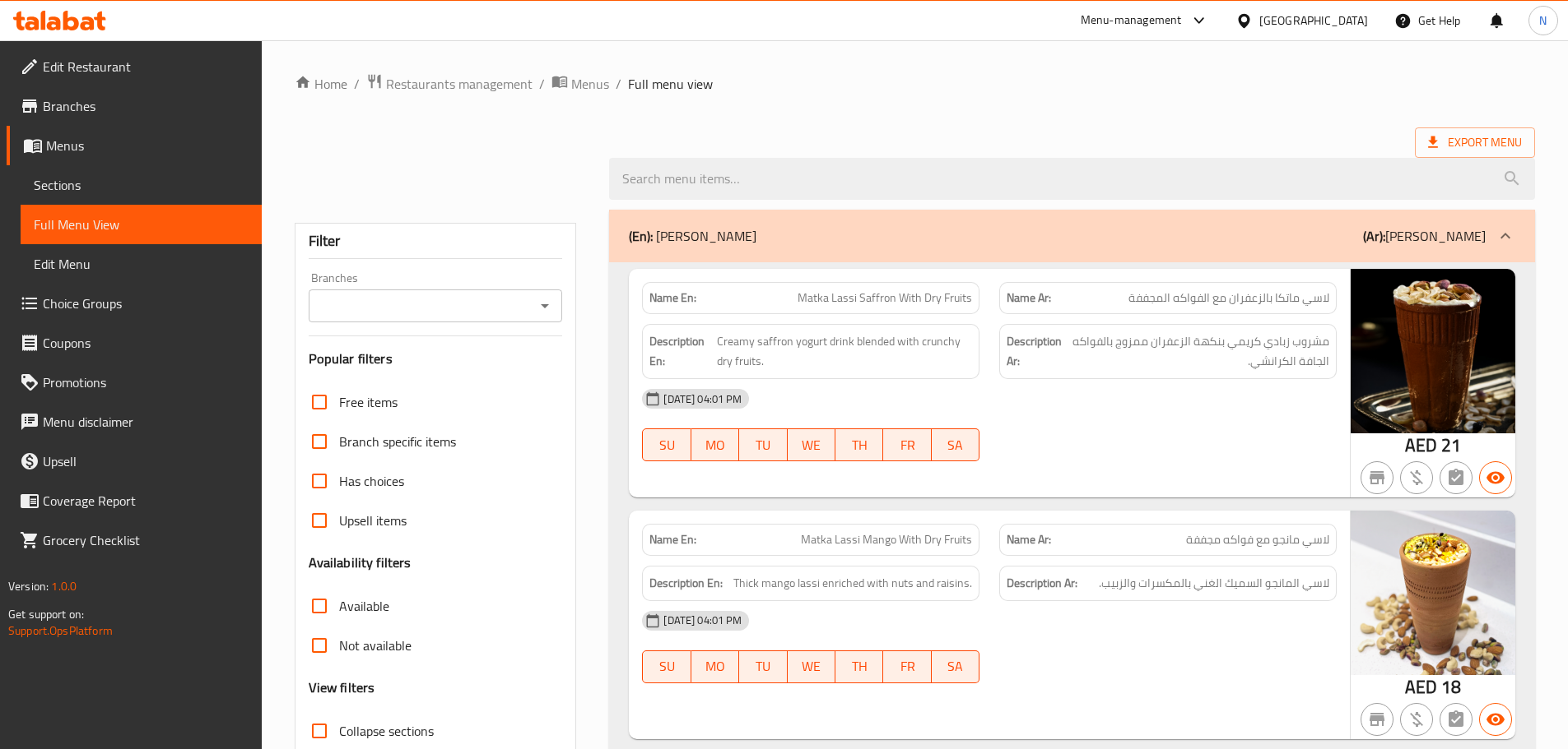
click at [540, 307] on icon "Open" at bounding box center [545, 306] width 20 height 20
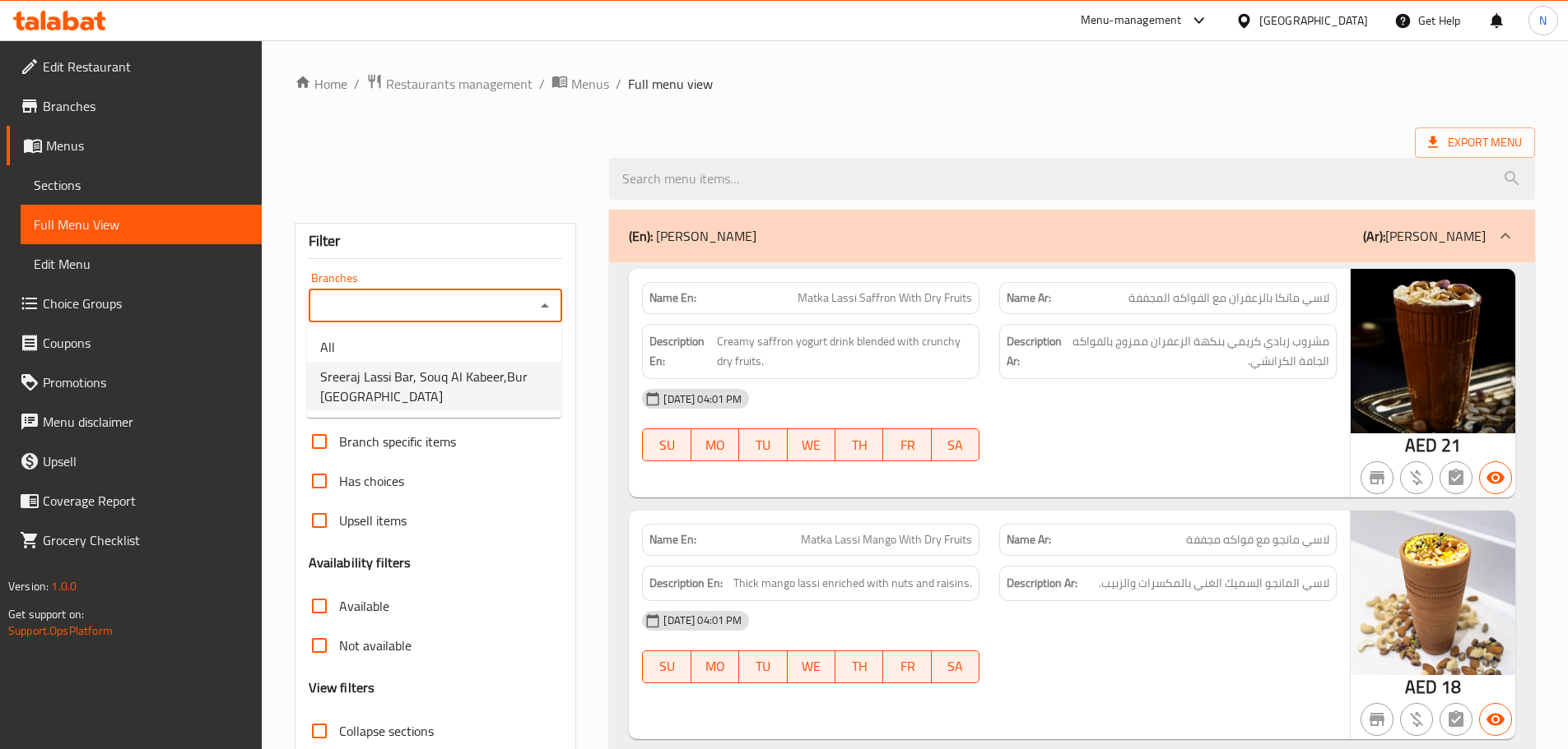
click at [468, 371] on span "Sreeraj Lassi Bar, Souq Al Kabeer,Bur [GEOGRAPHIC_DATA]" at bounding box center [434, 386] width 228 height 40
type input "Sreeraj Lassi Bar, Souq Al Kabeer,Bur [GEOGRAPHIC_DATA]"
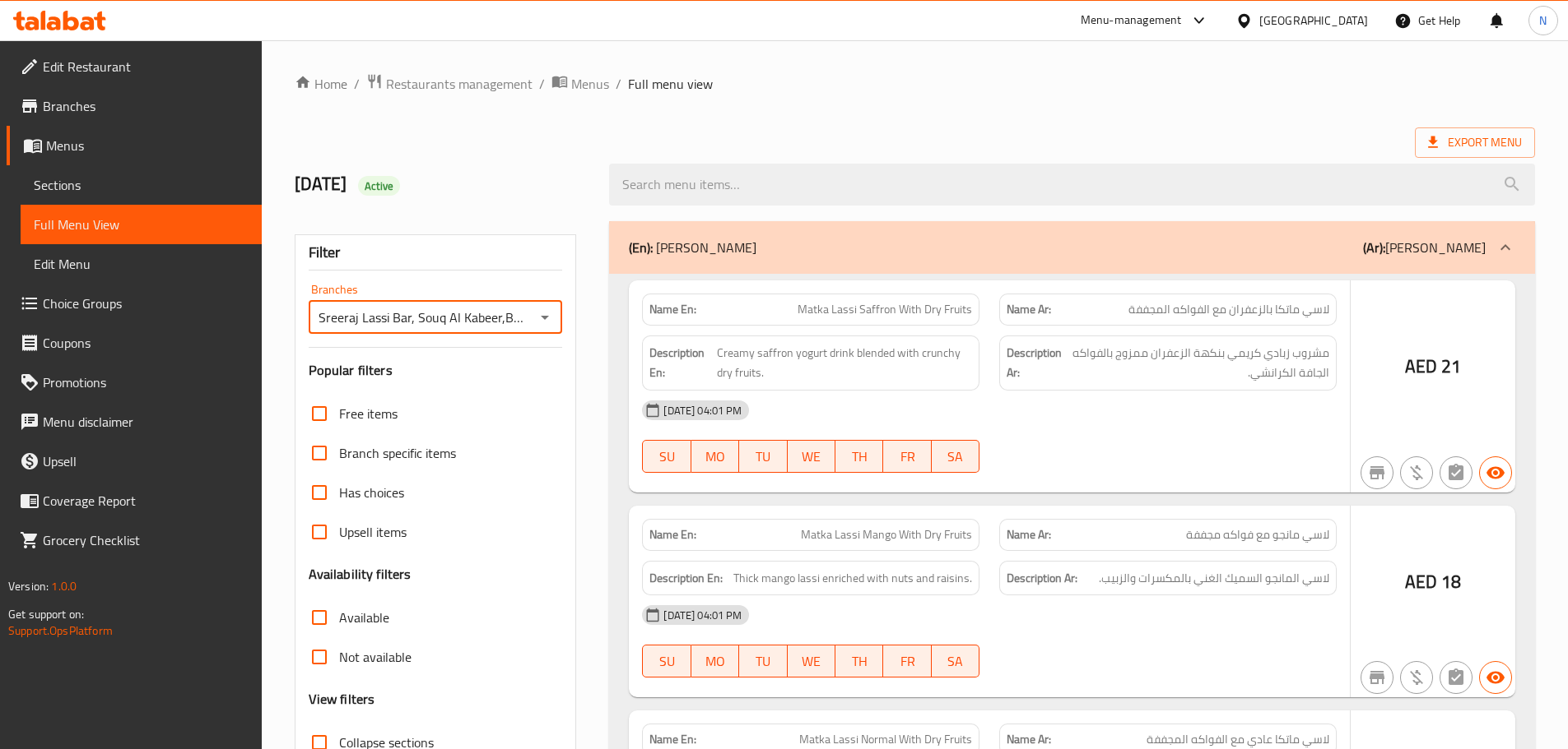
click at [321, 290] on div at bounding box center [784, 374] width 1568 height 749
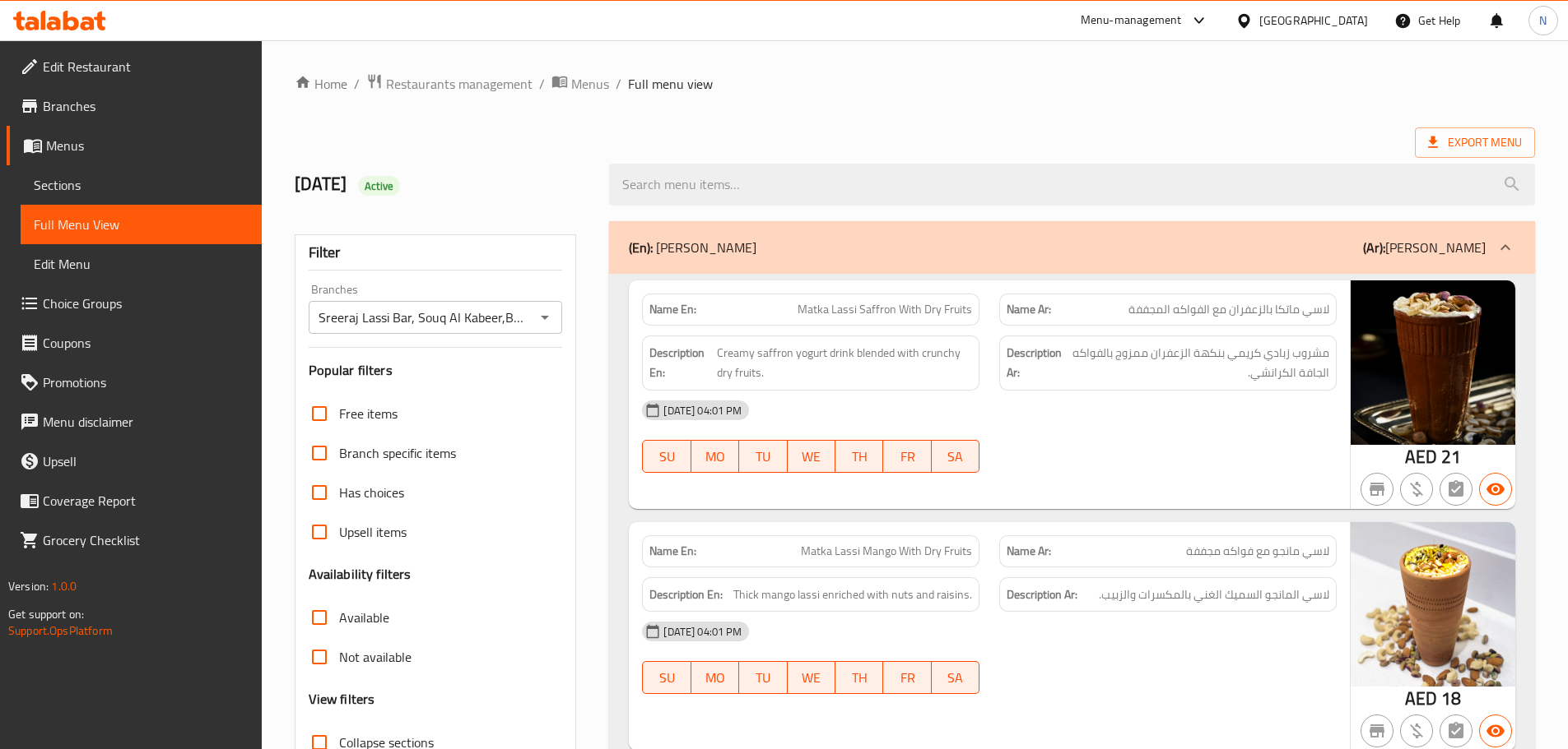
scroll to position [493, 0]
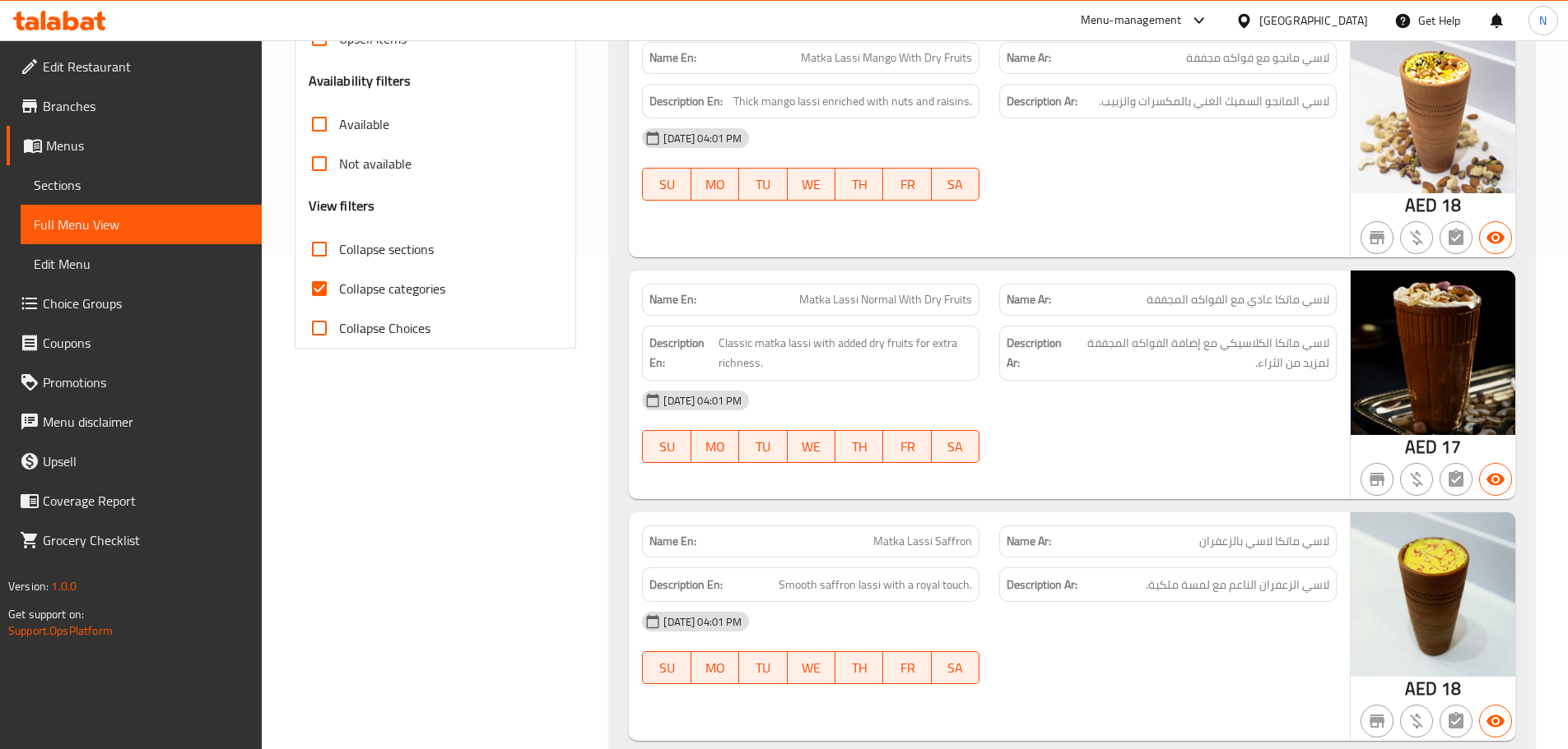
drag, startPoint x: 320, startPoint y: 288, endPoint x: 573, endPoint y: 350, distance: 260.5
click at [320, 288] on input "Collapse categories" at bounding box center [319, 288] width 40 height 40
checkbox input "false"
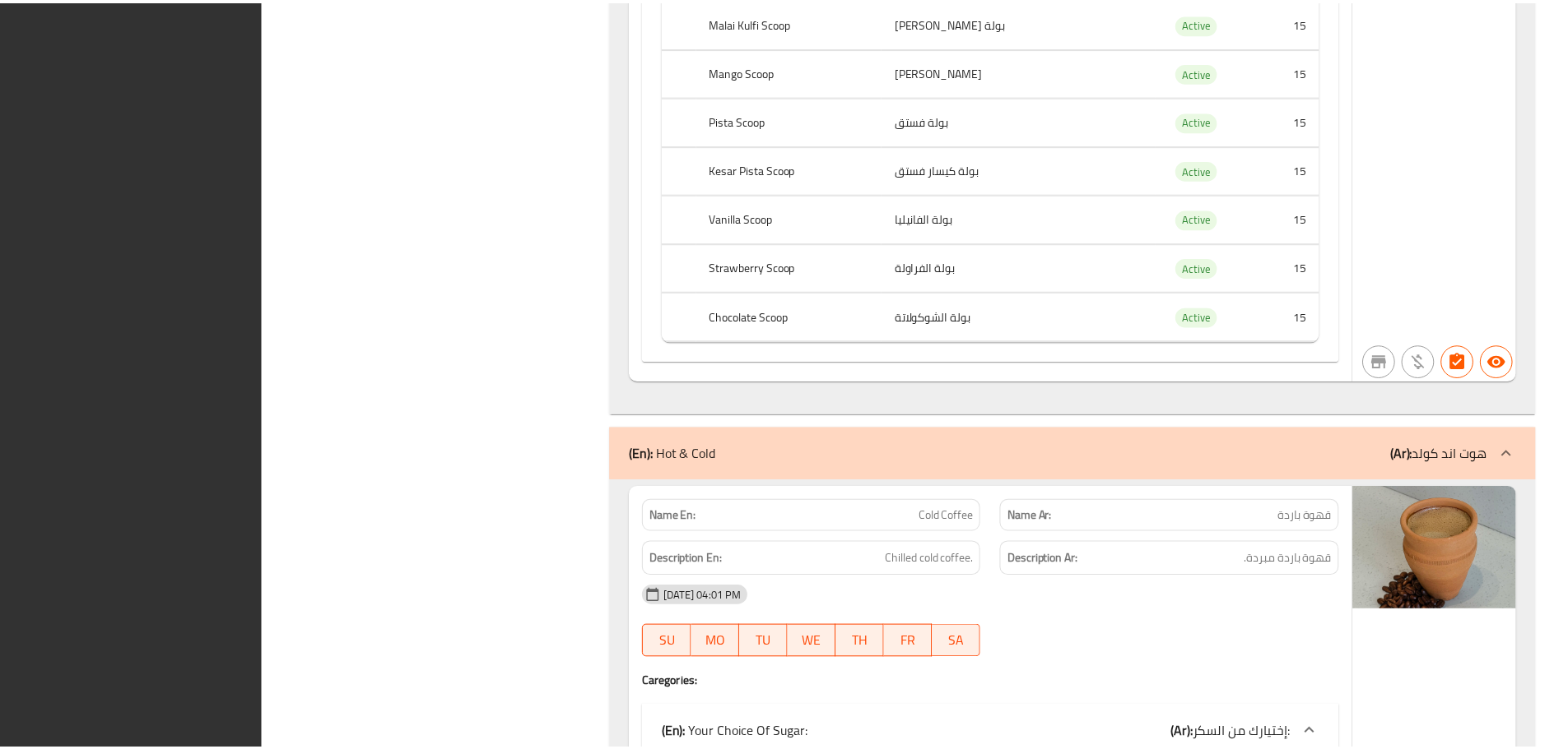
scroll to position [74749, 0]
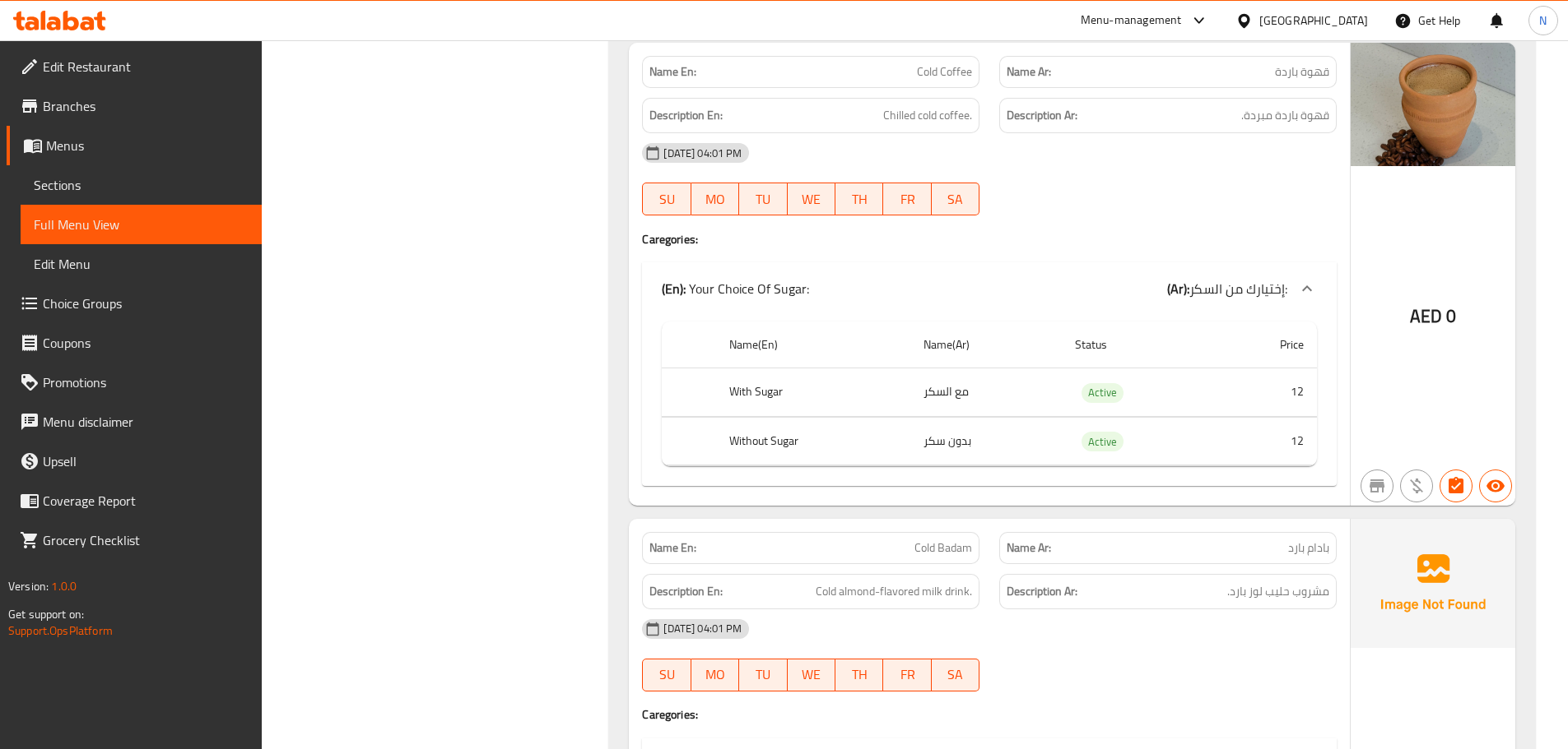
click at [108, 148] on span "Menus" at bounding box center [147, 146] width 202 height 20
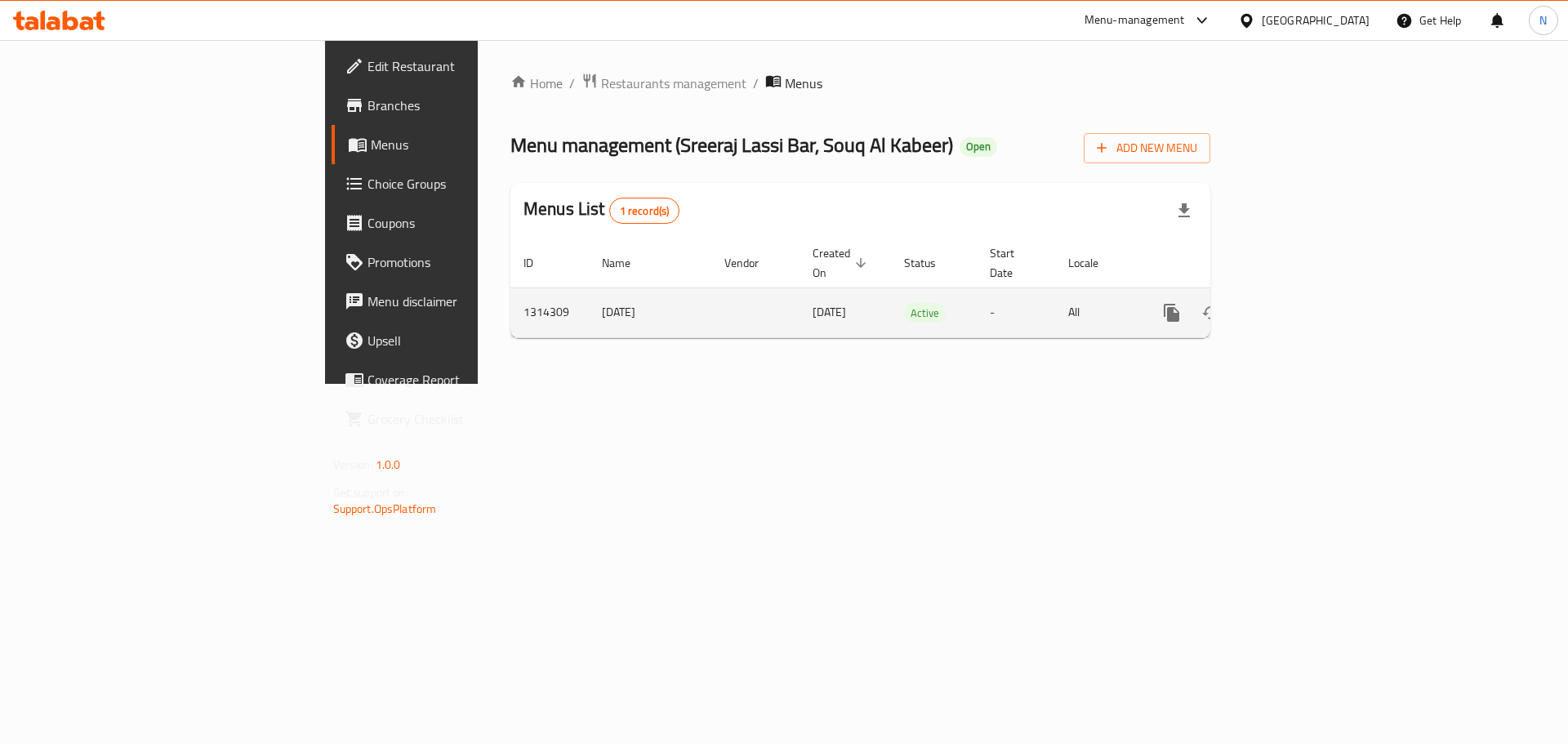
click at [1297, 305] on icon "enhanced table" at bounding box center [1289, 312] width 15 height 15
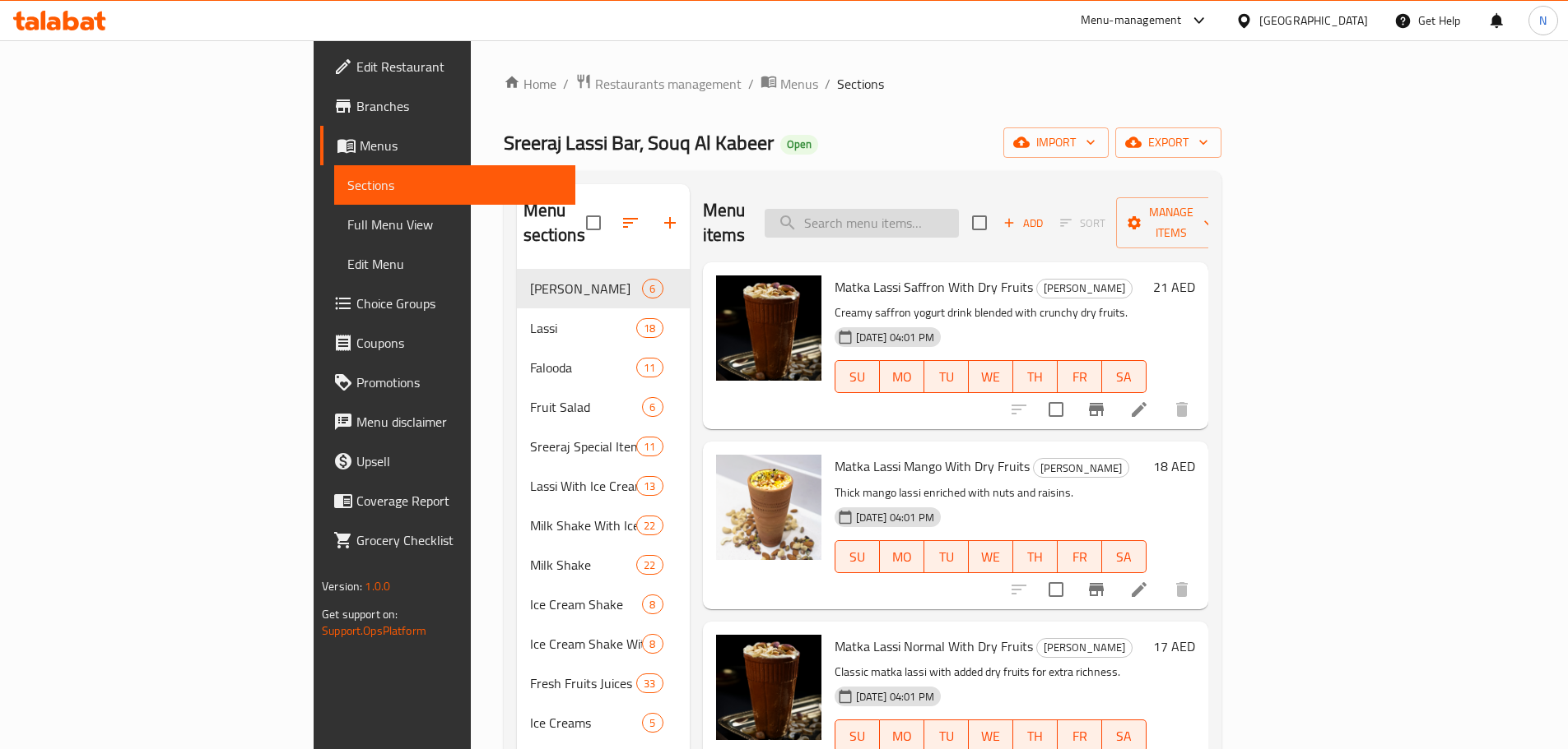
click at [958, 211] on input "search" at bounding box center [861, 223] width 194 height 29
paste input "Sreeraj Lassi Bar - Sharjah : GRID - HRQ7F6"
type input "Sreeraj Lassi Bar - Sharjah : GRID - HRQ7F6"
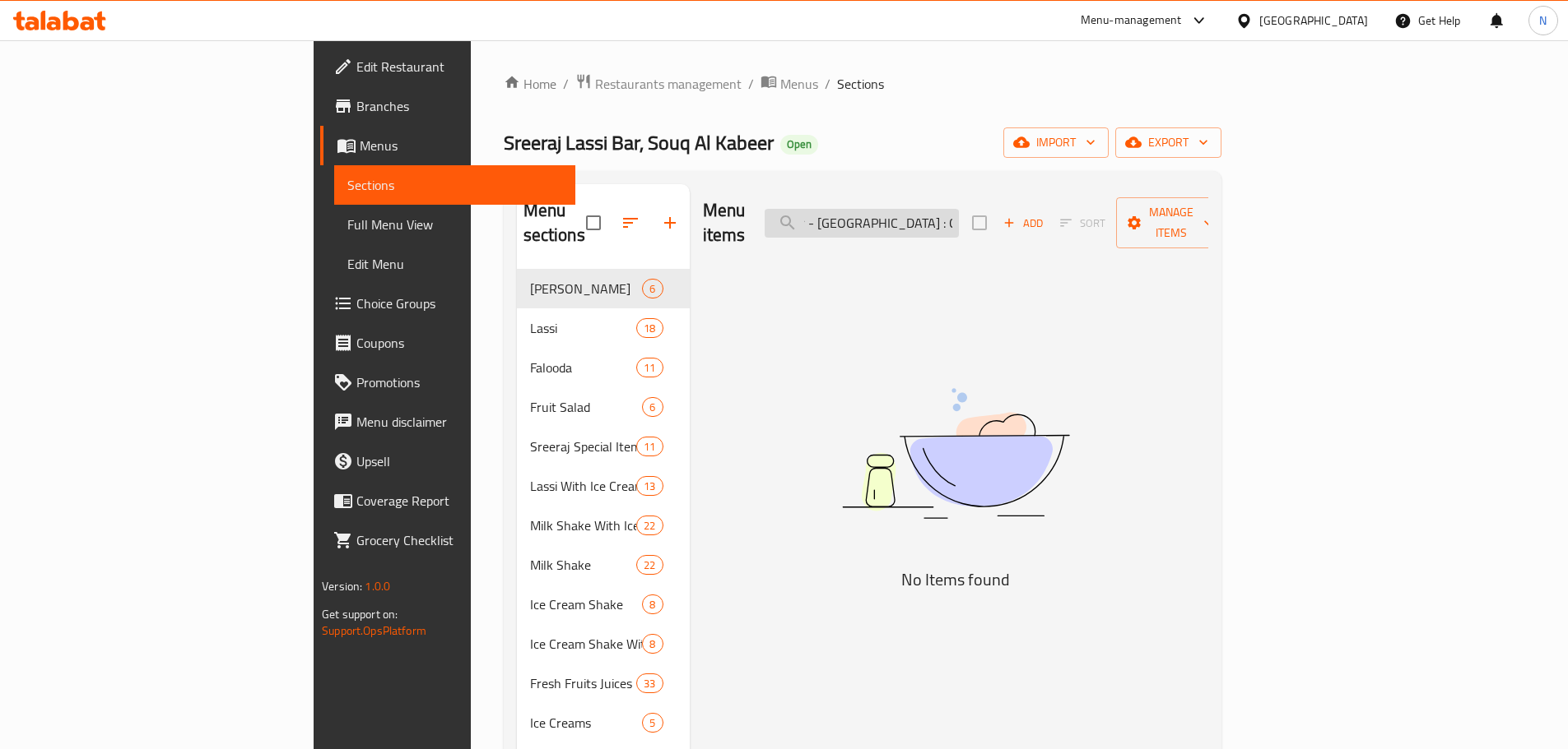
click at [958, 209] on input "Sreeraj Lassi Bar - Sharjah : GRID - HRQ7F6" at bounding box center [861, 223] width 194 height 29
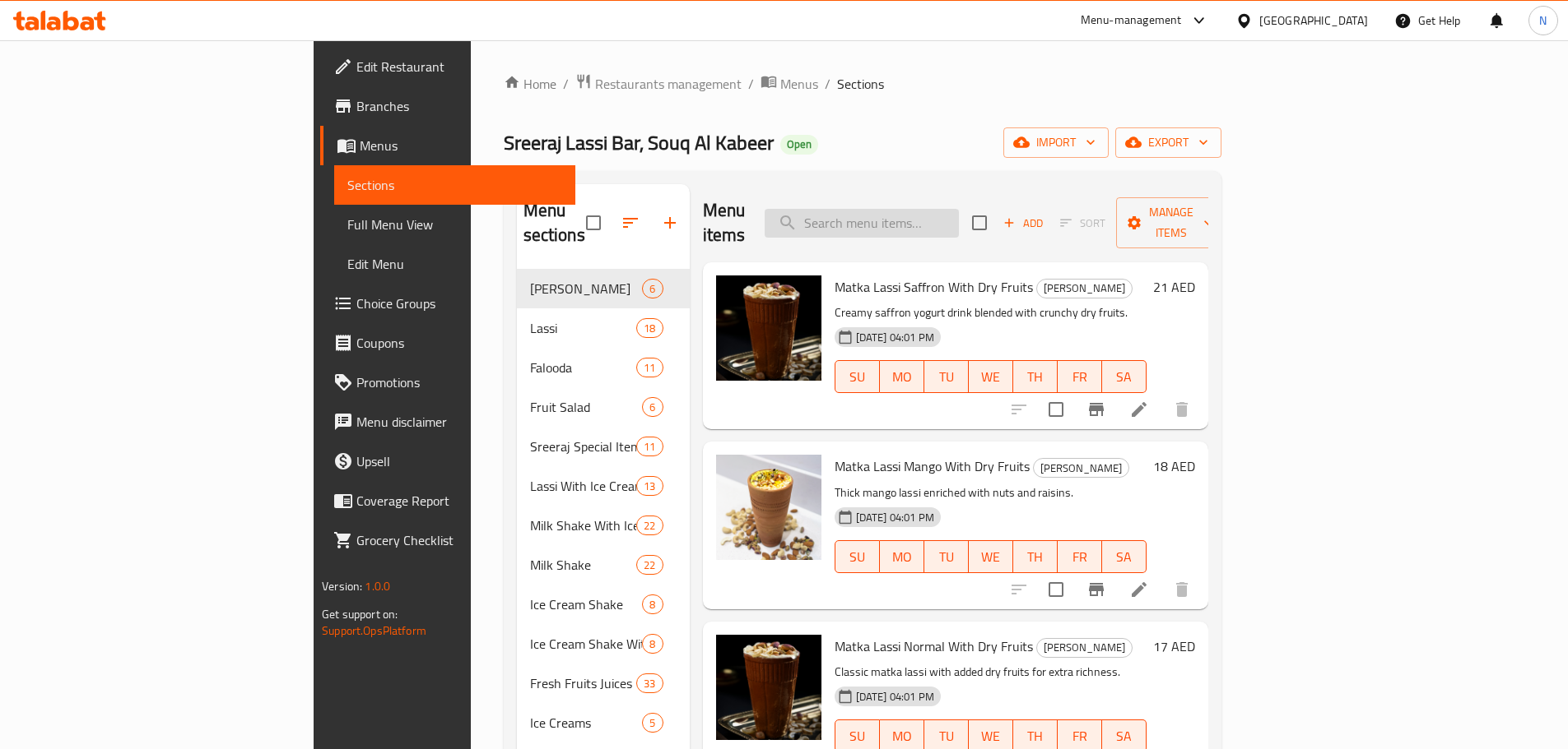
click at [916, 214] on input "search" at bounding box center [861, 223] width 194 height 29
paste input "Matka lassi Saffron"
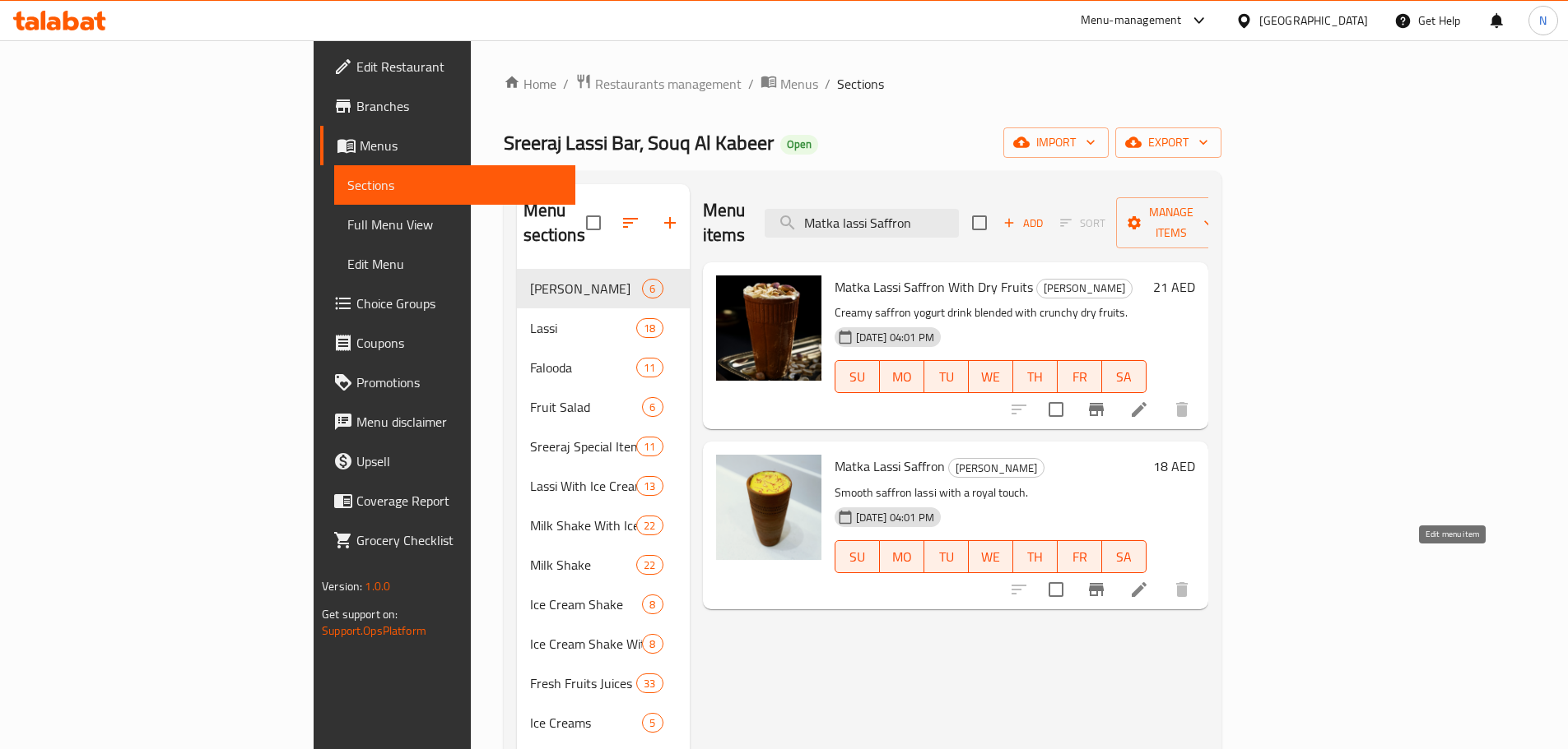
type input "Matka lassi Saffron"
click at [1149, 580] on icon at bounding box center [1139, 589] width 20 height 20
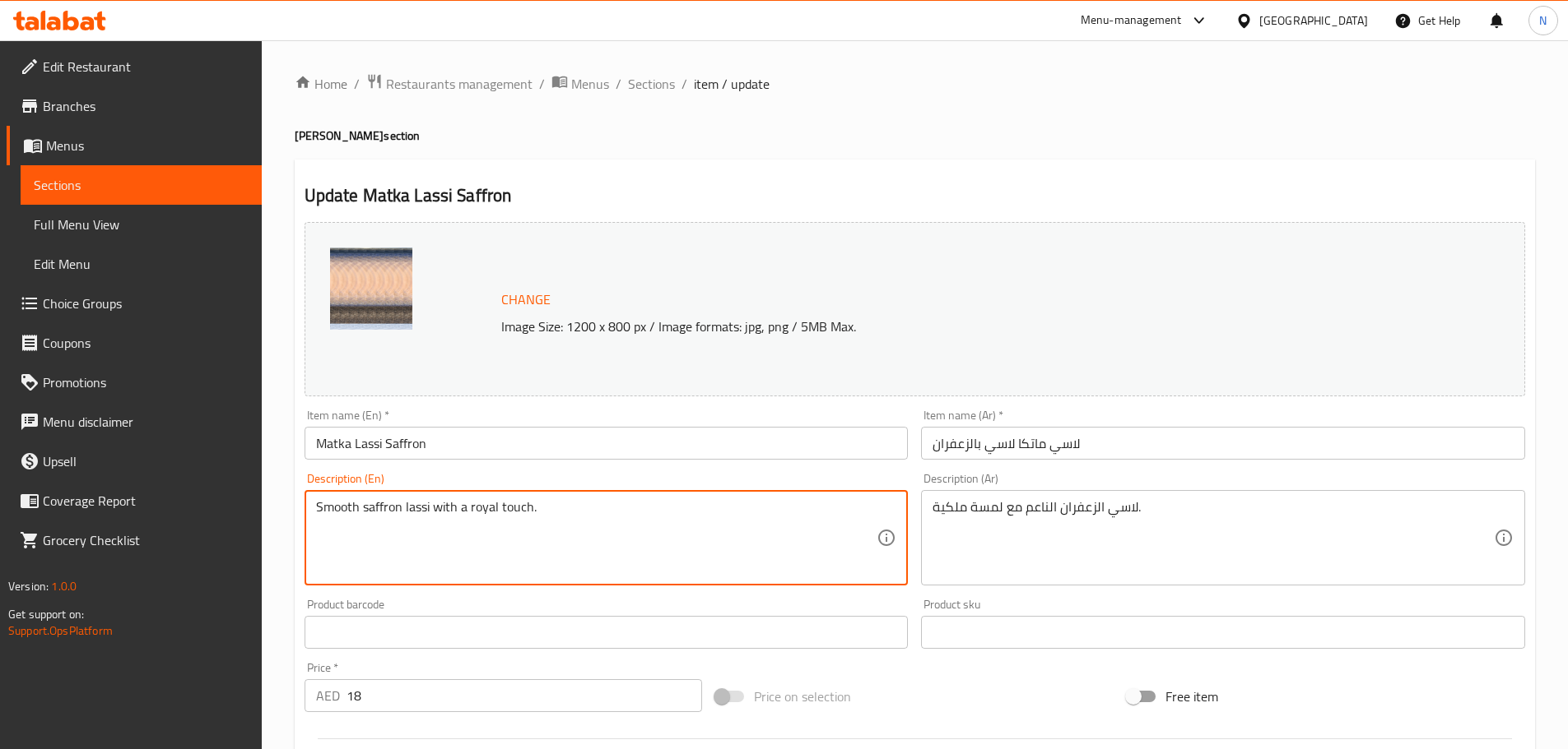
click at [478, 511] on textarea "Smooth saffron lassi with a royal touch." at bounding box center [597, 538] width 561 height 78
paste textarea "Indulge in the rich taste of our Matka Saffron Lassi hand churned yogurt blende…"
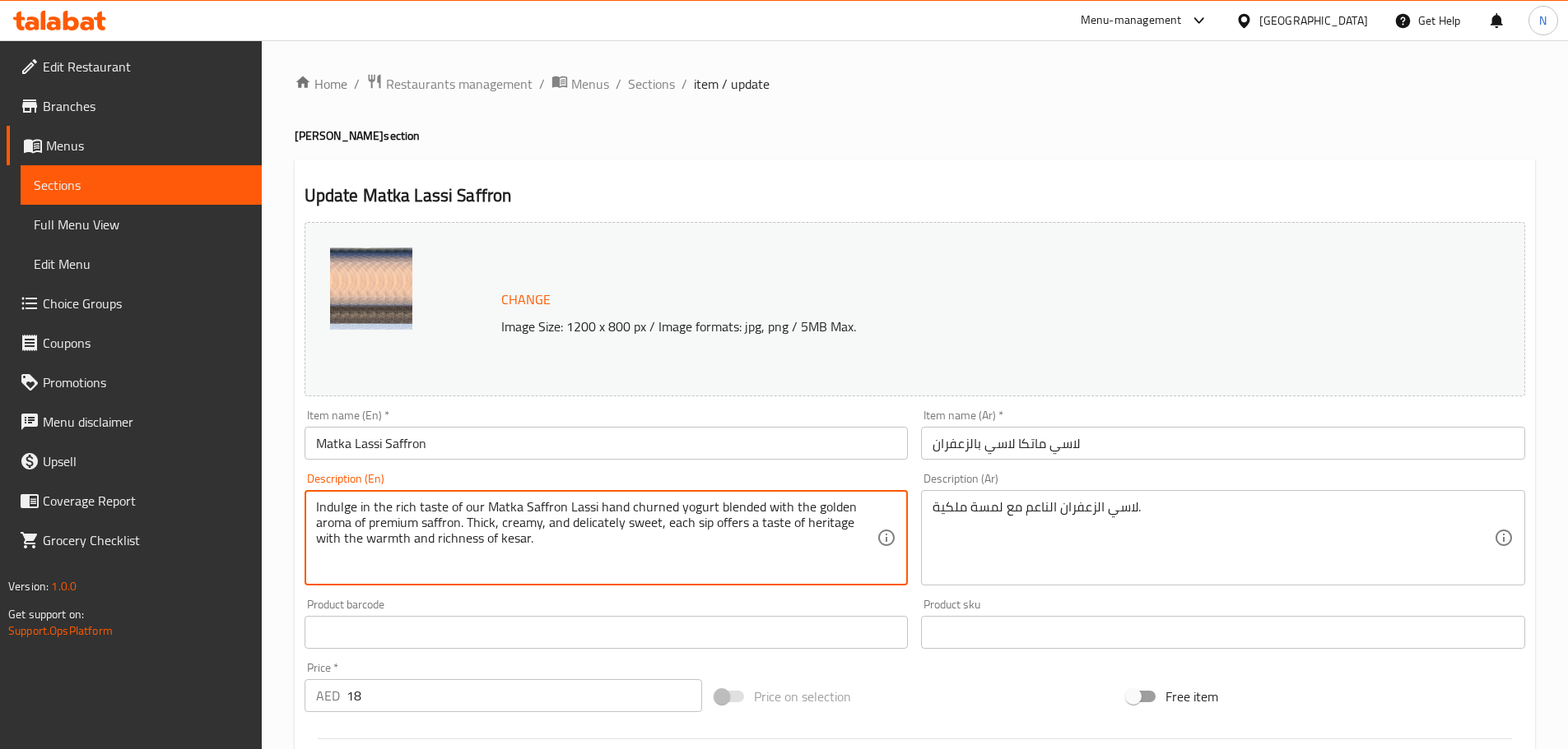
click at [398, 515] on textarea "Indulge in the rich taste of our Matka Saffron Lassi hand churned yogurt blende…" at bounding box center [597, 538] width 561 height 78
drag, startPoint x: 484, startPoint y: 509, endPoint x: 593, endPoint y: 504, distance: 109.1
click at [593, 504] on textarea "Indulge in the rich taste of our Matka Saffron Lassi hand churned yogurt blende…" at bounding box center [597, 538] width 561 height 78
click at [526, 506] on textarea "Indulge in the rich taste of our matka saffron lassi hand churned yogurt blende…" at bounding box center [597, 538] width 561 height 78
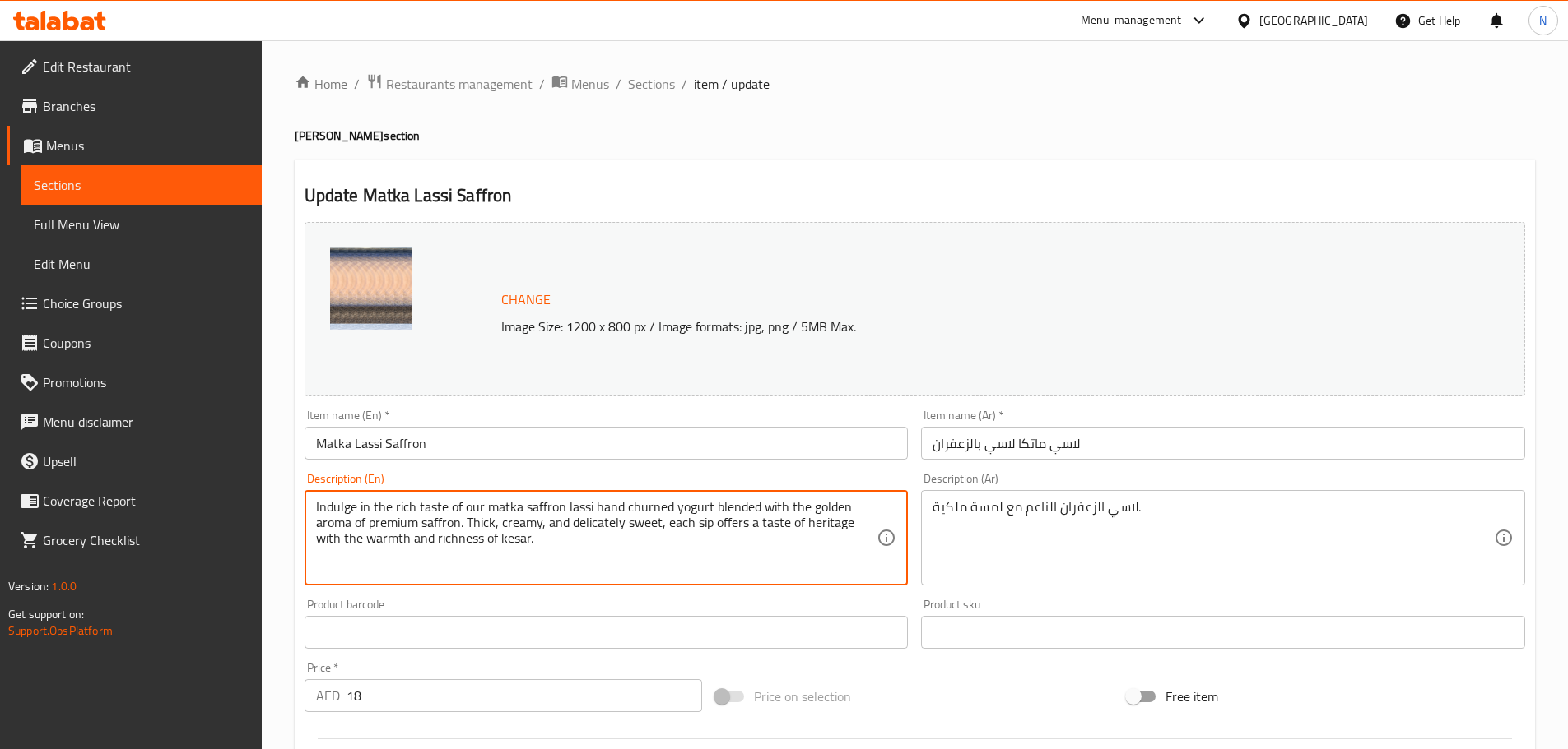
click at [526, 506] on textarea "Indulge in the rich taste of our matka saffron lassi hand churned yogurt blende…" at bounding box center [597, 538] width 561 height 78
type textarea "Indulge in the rich taste of our matka saffron lassi hand churned yogurt blende…"
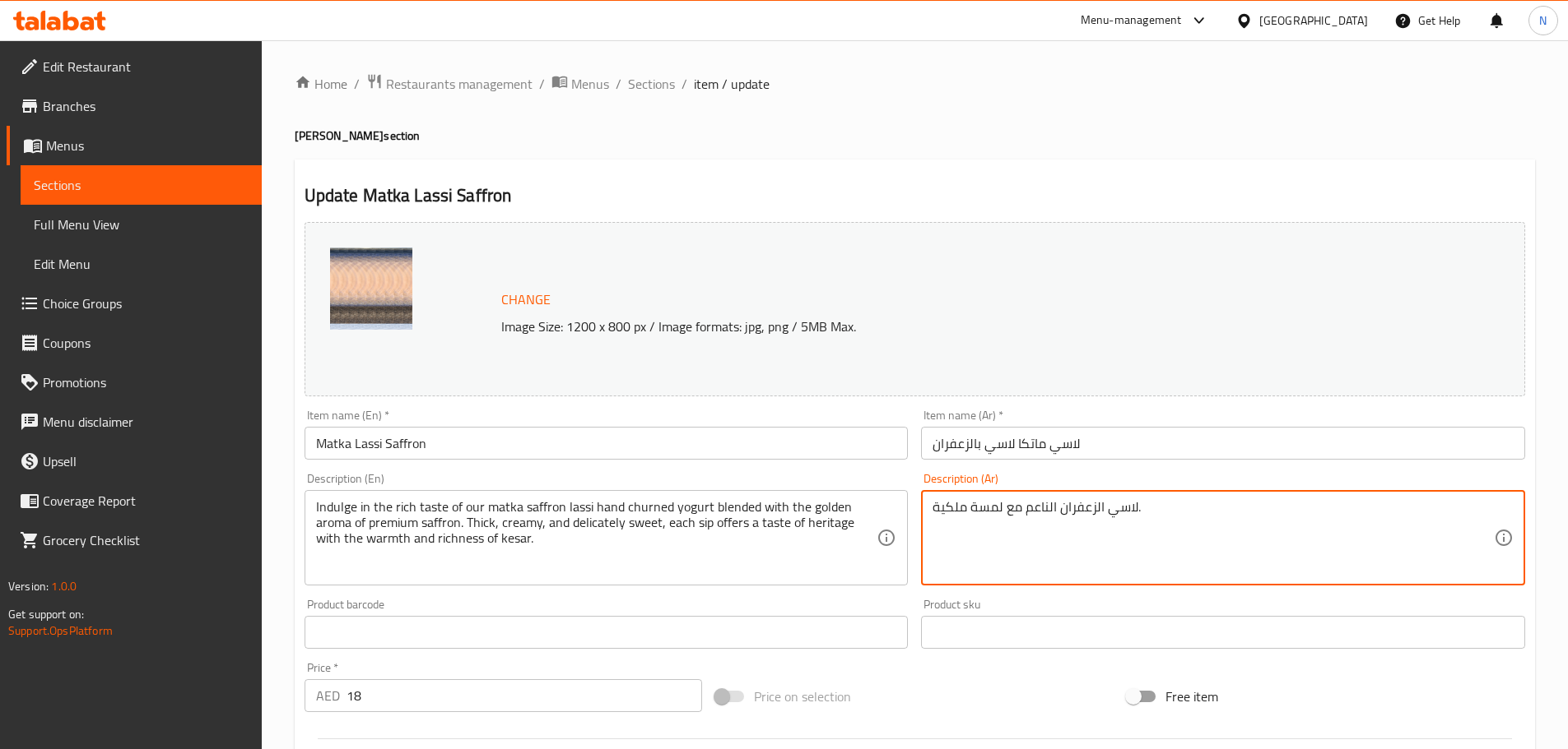
click at [995, 514] on textarea "لاسي الزعفران الناعم مع لمسة ملكية." at bounding box center [1213, 538] width 561 height 78
click at [994, 515] on textarea "لاسي الزعفران الناعم مع لمسة ملكية." at bounding box center [1213, 538] width 561 height 78
paste textarea "استمتع بالطعم الغني لزبادي ماتكا الزعفران لاسي، المخفوق يدويًا، الممزوج برائحة …"
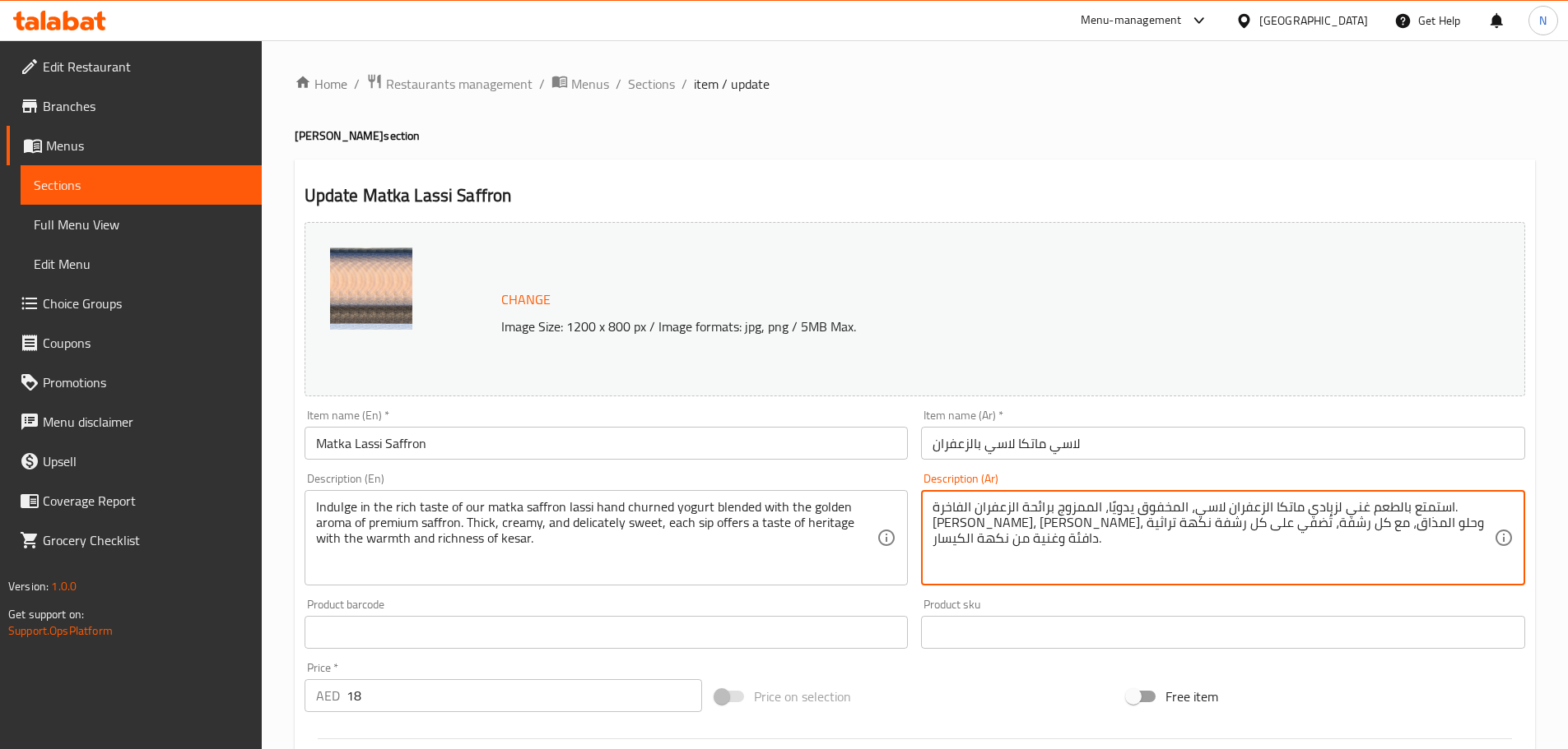
click at [1296, 511] on textarea "استمتع بالطعم غني لزبادي ماتكا الزعفران لاسي، المخفوق يدويًا، الممزوج برائحة ال…" at bounding box center [1213, 538] width 561 height 78
click at [1209, 506] on textarea "استمتع بالطعم غني لزبادي ماتكا زعفران لاسي، المخفوق يدويًا، الممزوج برائحة الزع…" at bounding box center [1213, 538] width 561 height 78
click at [1124, 507] on textarea "استمتع بالطعم غني لزبادي ماتكا زعفران لاسي، مخفوق يدويًا، الممزوج برائحة الزعفر…" at bounding box center [1213, 538] width 561 height 78
click at [1045, 511] on textarea "استمتع بالطعم غني لزبادي ماتكا زعفران لاسي، مخفوق يدويًا، ممزوج برائحة الزعفران…" at bounding box center [1213, 538] width 561 height 78
click at [1030, 510] on textarea "استمتع بالطعم غني لزبادي ماتكا زعفران لاسي، مخفوق يدويًا، ممزوج برائحة زعفران ا…" at bounding box center [1213, 538] width 561 height 78
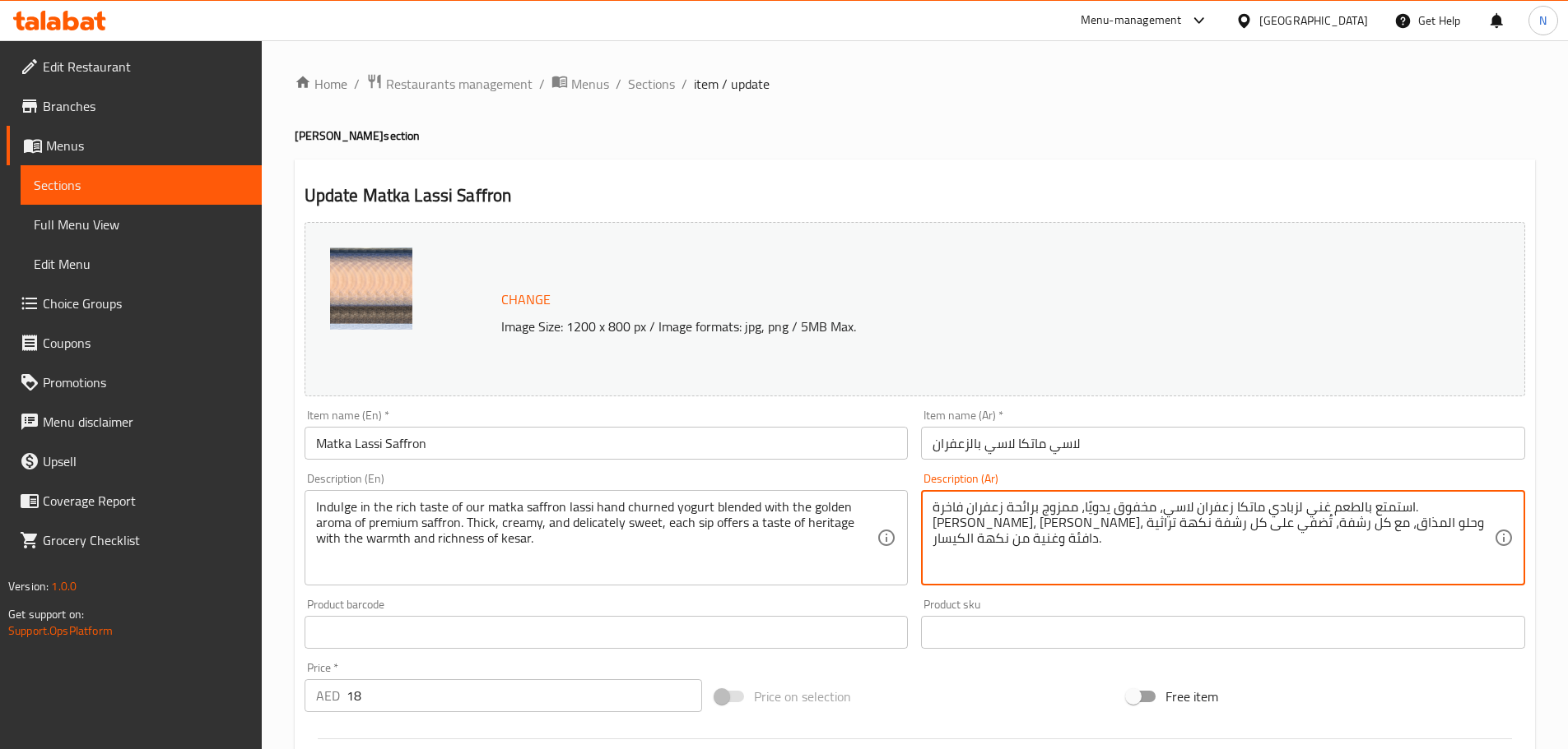
click at [963, 525] on textarea "استمتع بالطعم غني لزبادي ماتكا زعفران لاسي، مخفوق يدويًا، ممزوج برائحة زعفران ف…" at bounding box center [1213, 538] width 561 height 78
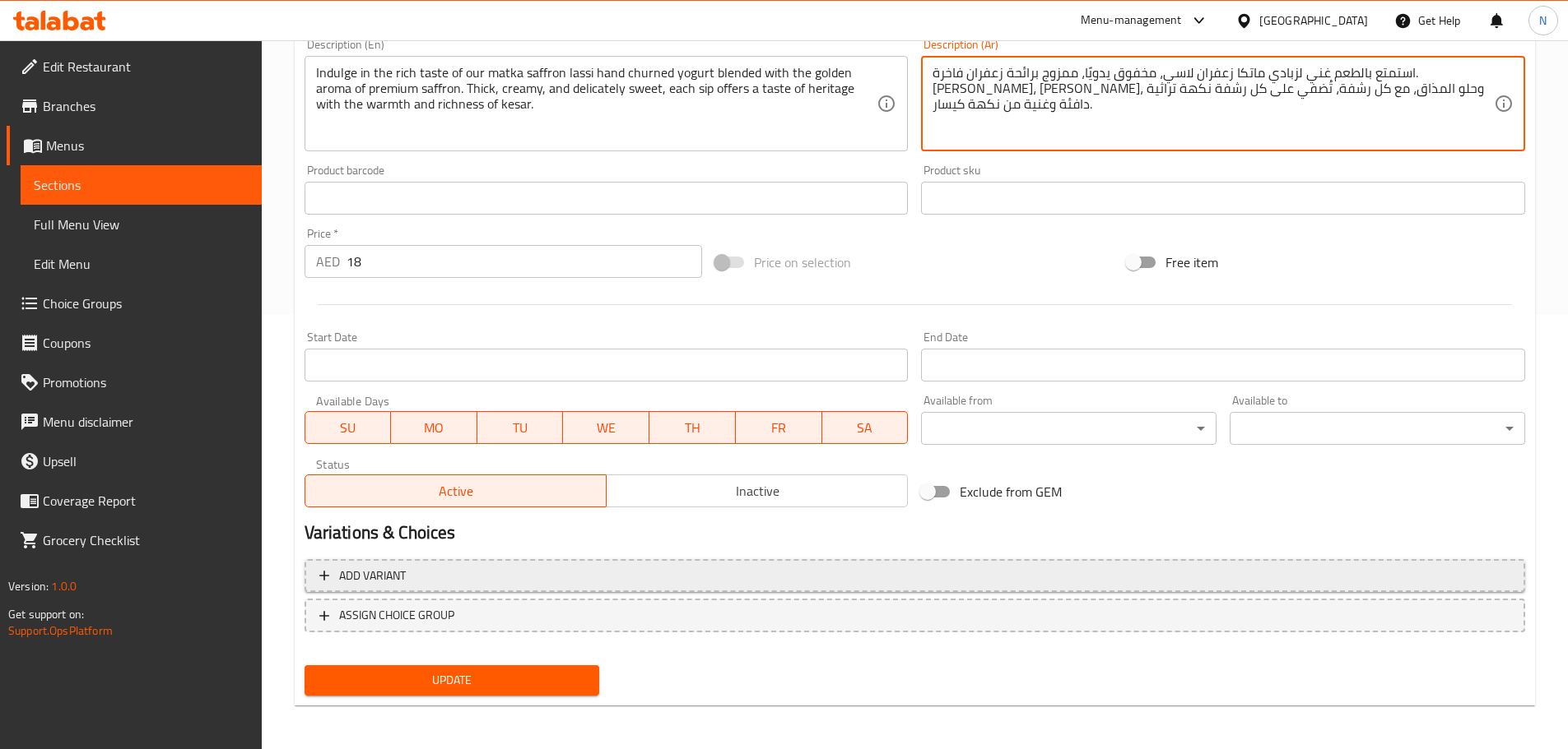
scroll to position [437, 0]
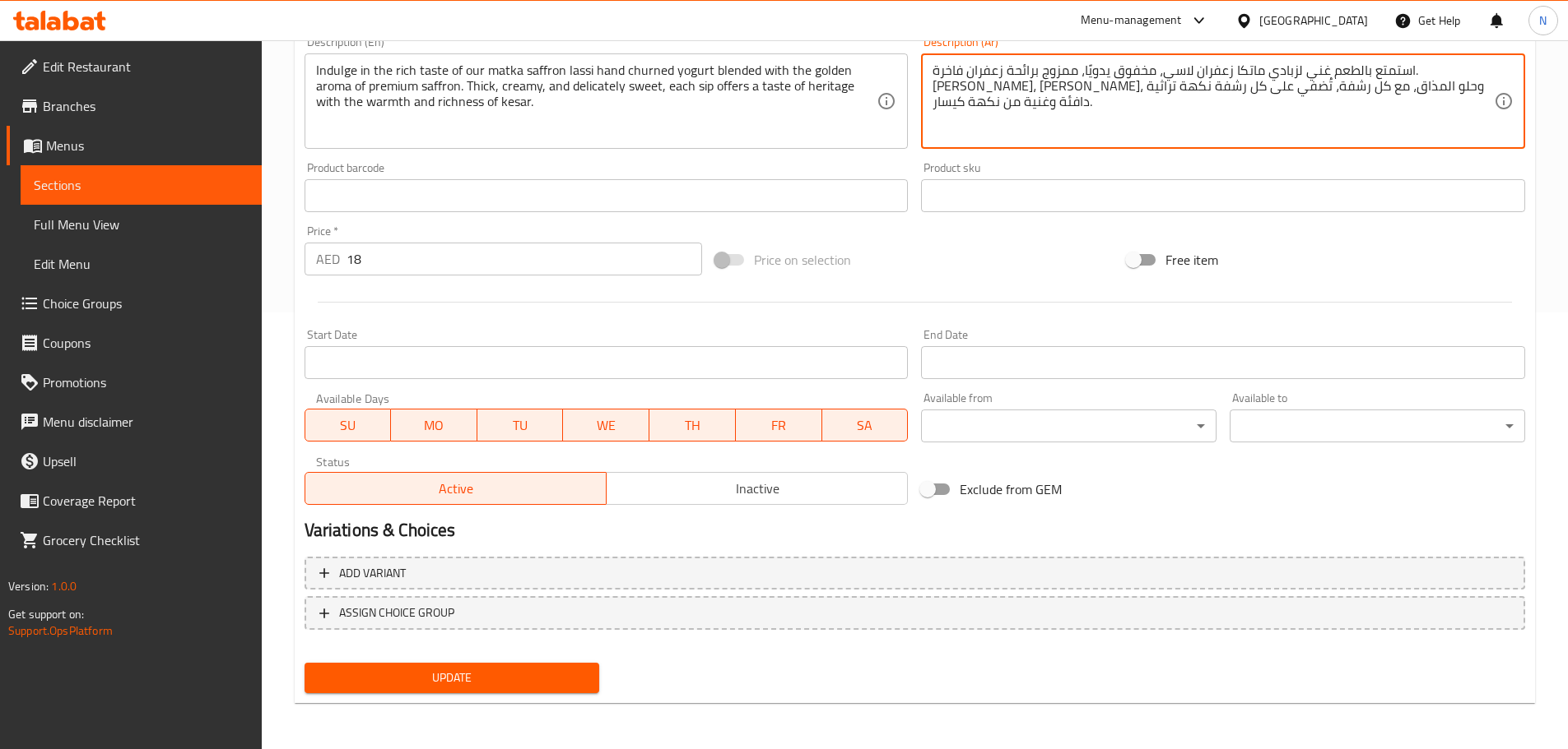
type textarea "استمتع بالطعم غني لزبادي ماتكا زعفران لاسي، مخفوق يدويًا، ممزوج برائحة زعفران ف…"
click at [456, 673] on span "Update" at bounding box center [451, 678] width 269 height 21
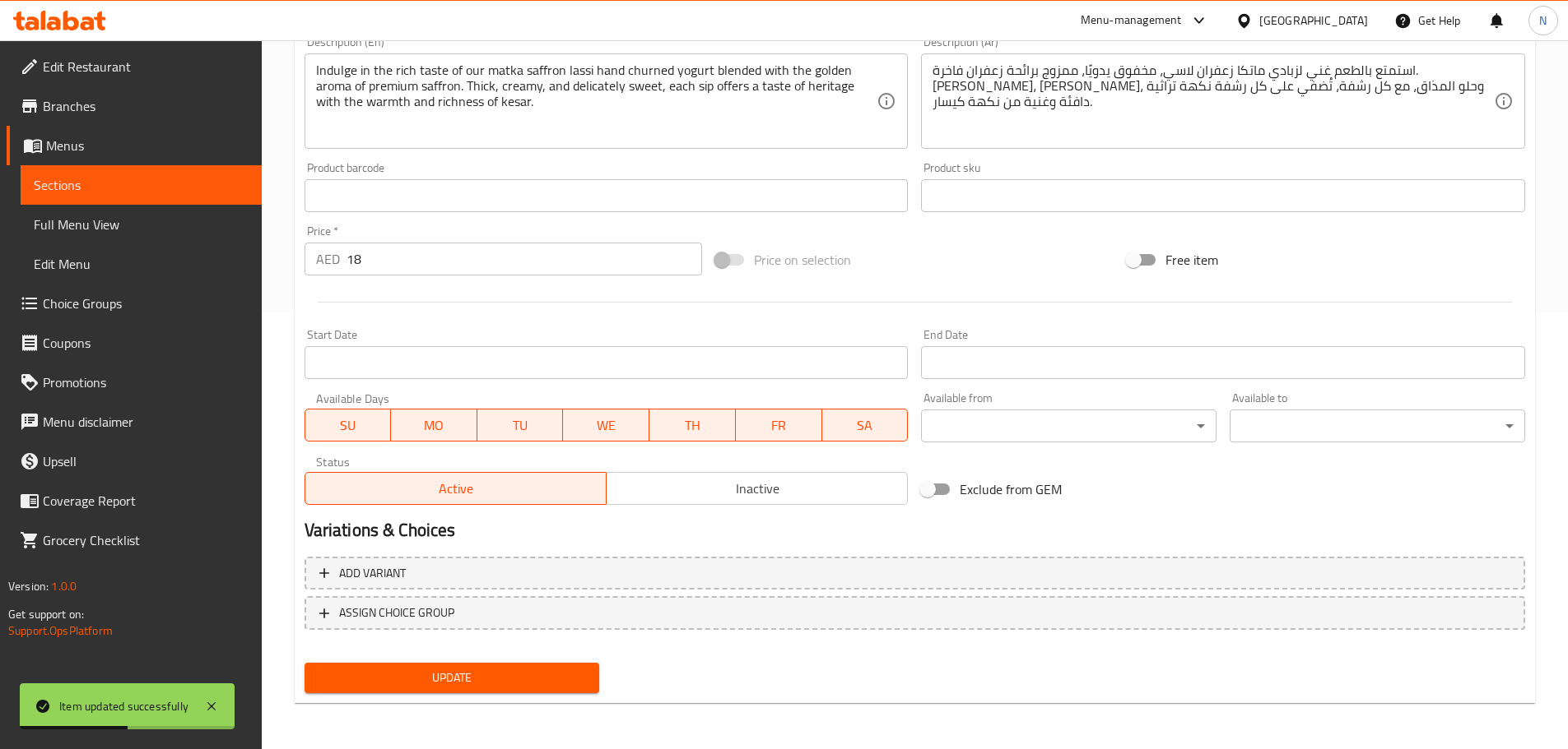
scroll to position [0, 0]
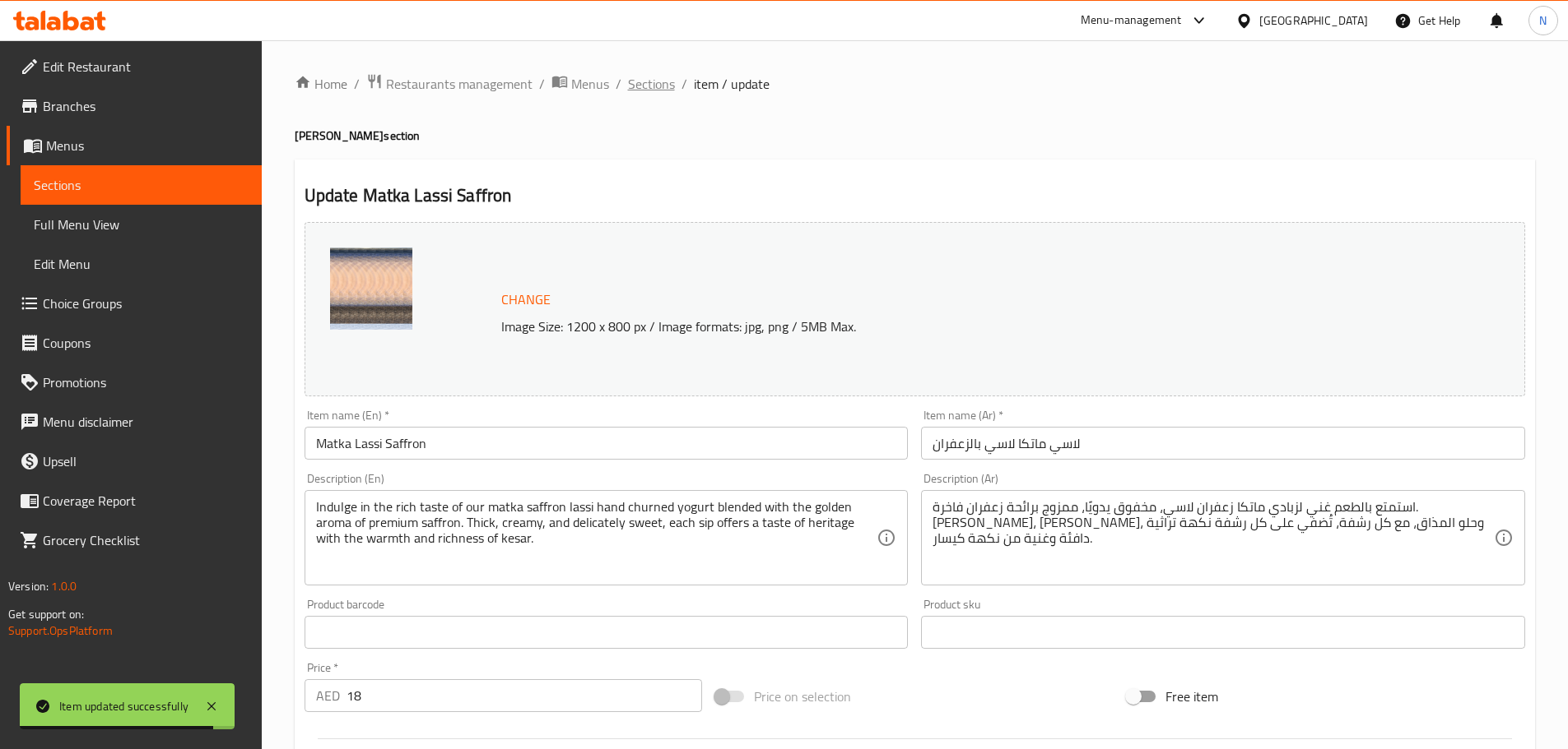
click at [660, 83] on span "Sections" at bounding box center [650, 84] width 47 height 20
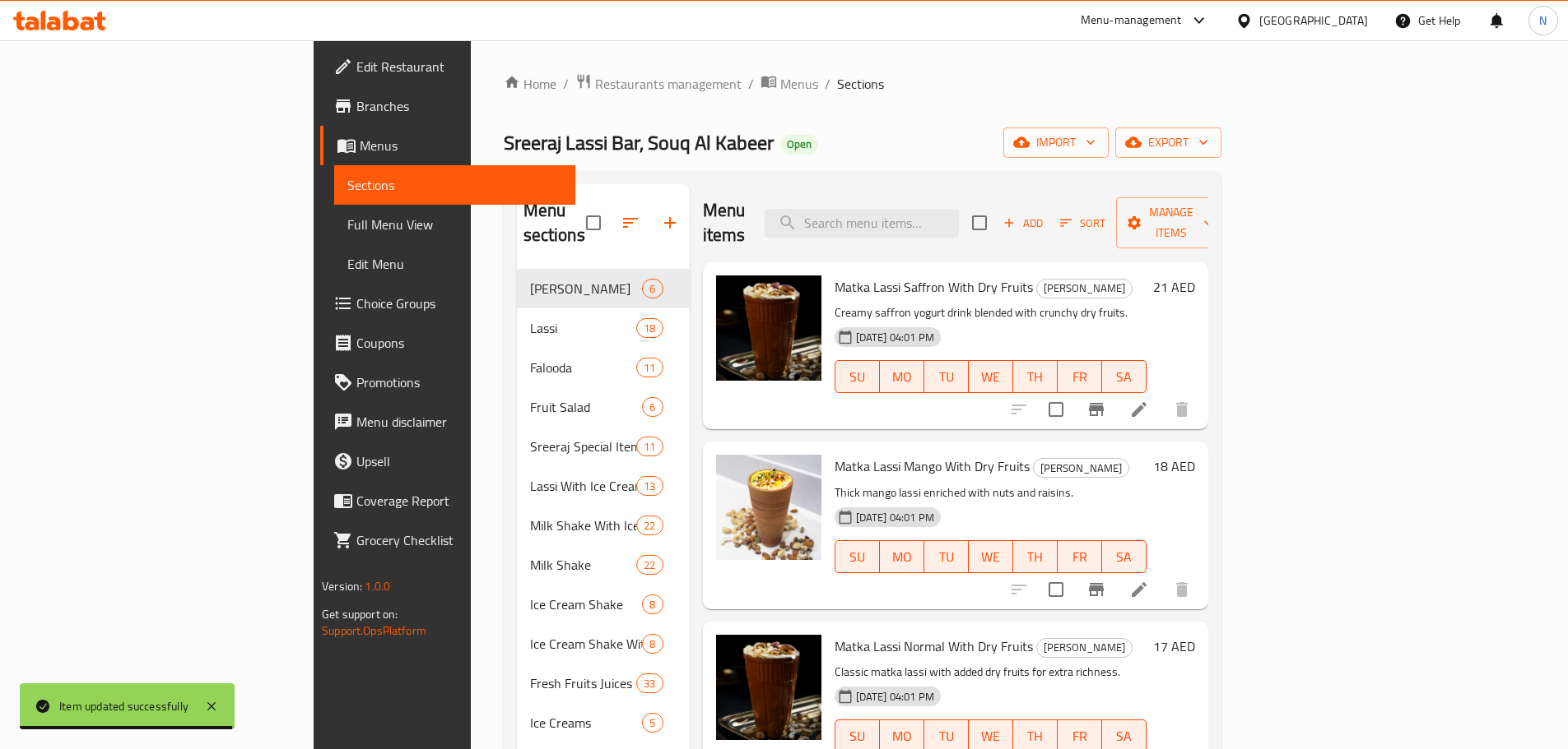
click at [960, 195] on div "Menu items Add Sort Manage items" at bounding box center [955, 223] width 505 height 78
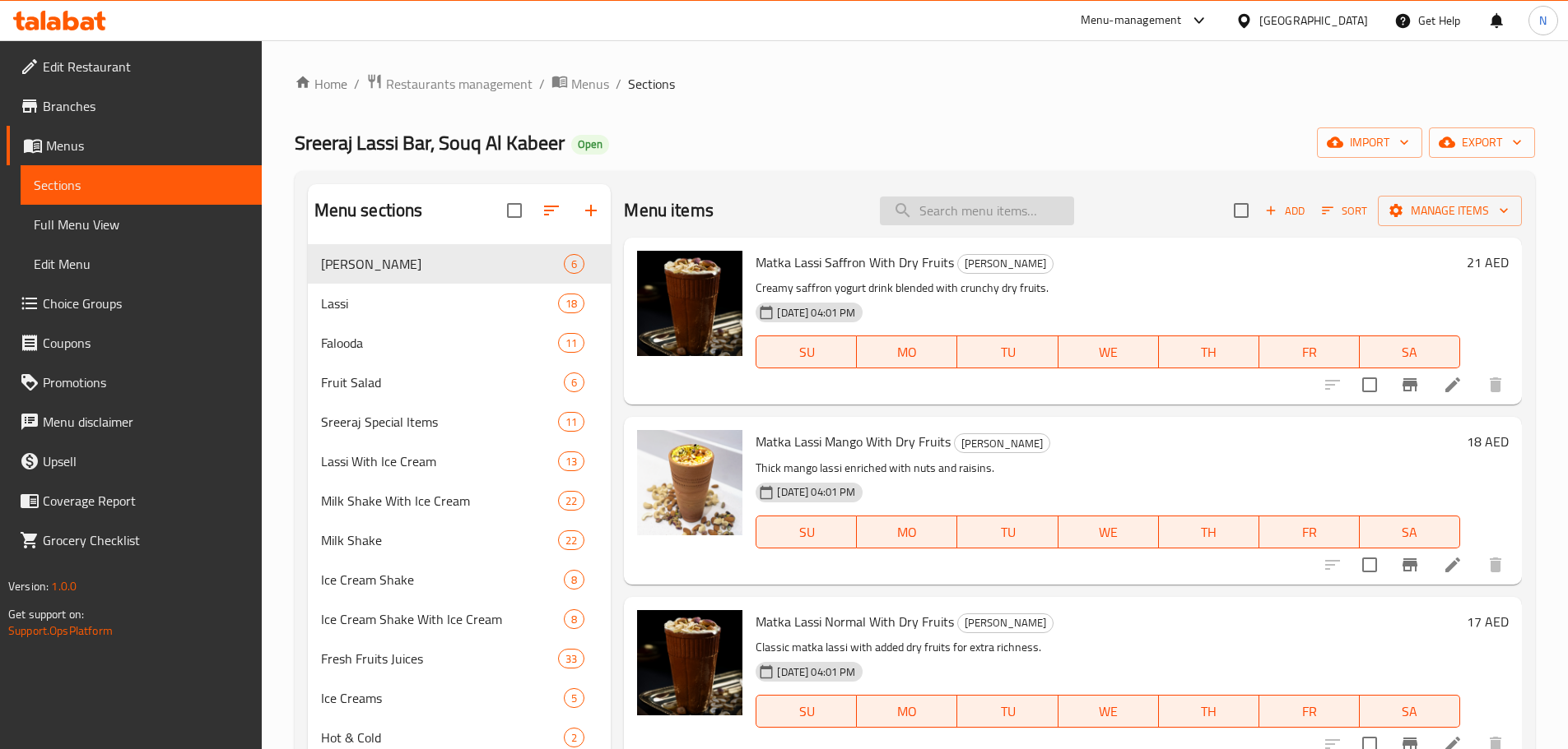
click at [959, 204] on input "search" at bounding box center [976, 210] width 194 height 29
paste input "Matka Lassi Mango"
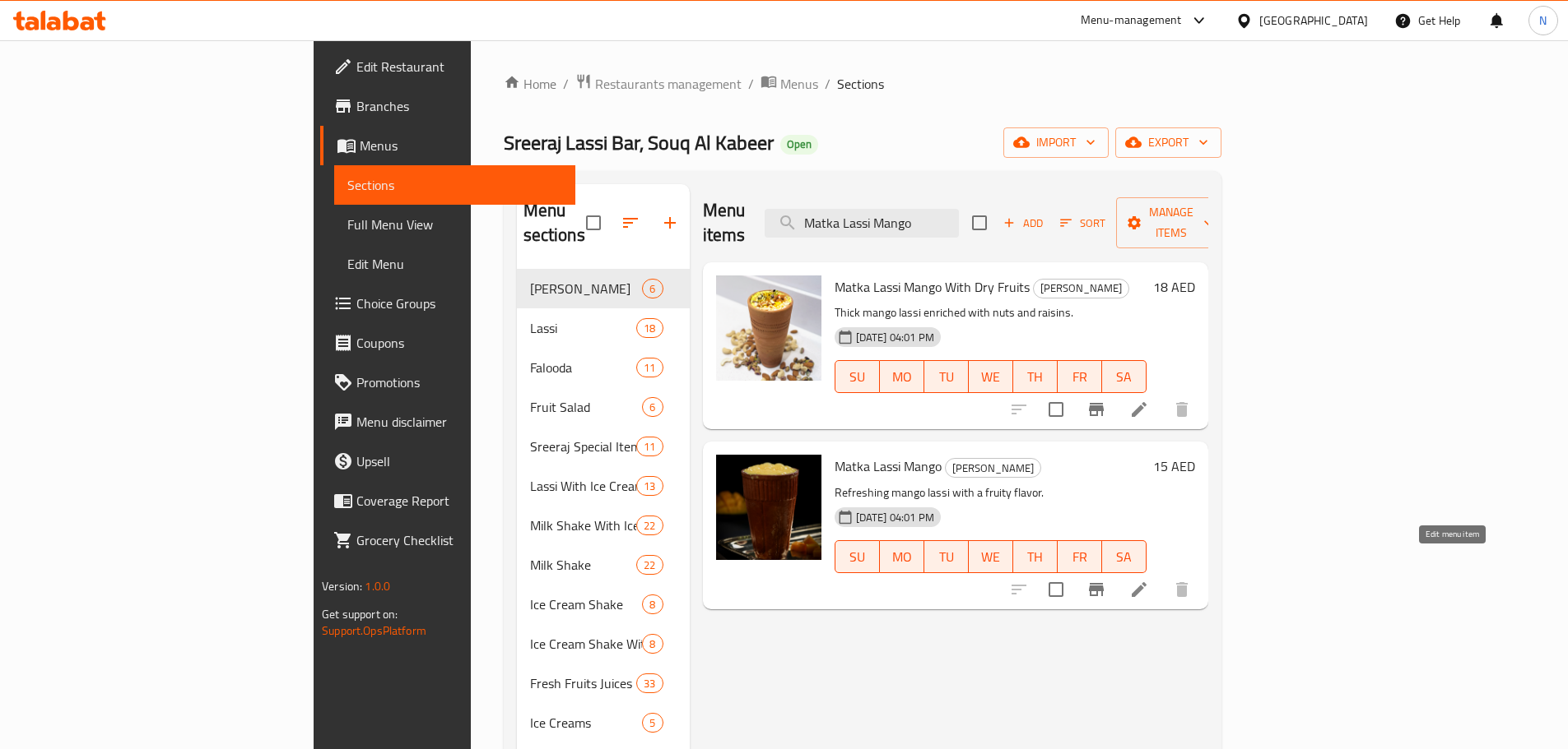
type input "Matka Lassi Mango"
click at [1146, 583] on icon at bounding box center [1139, 589] width 15 height 15
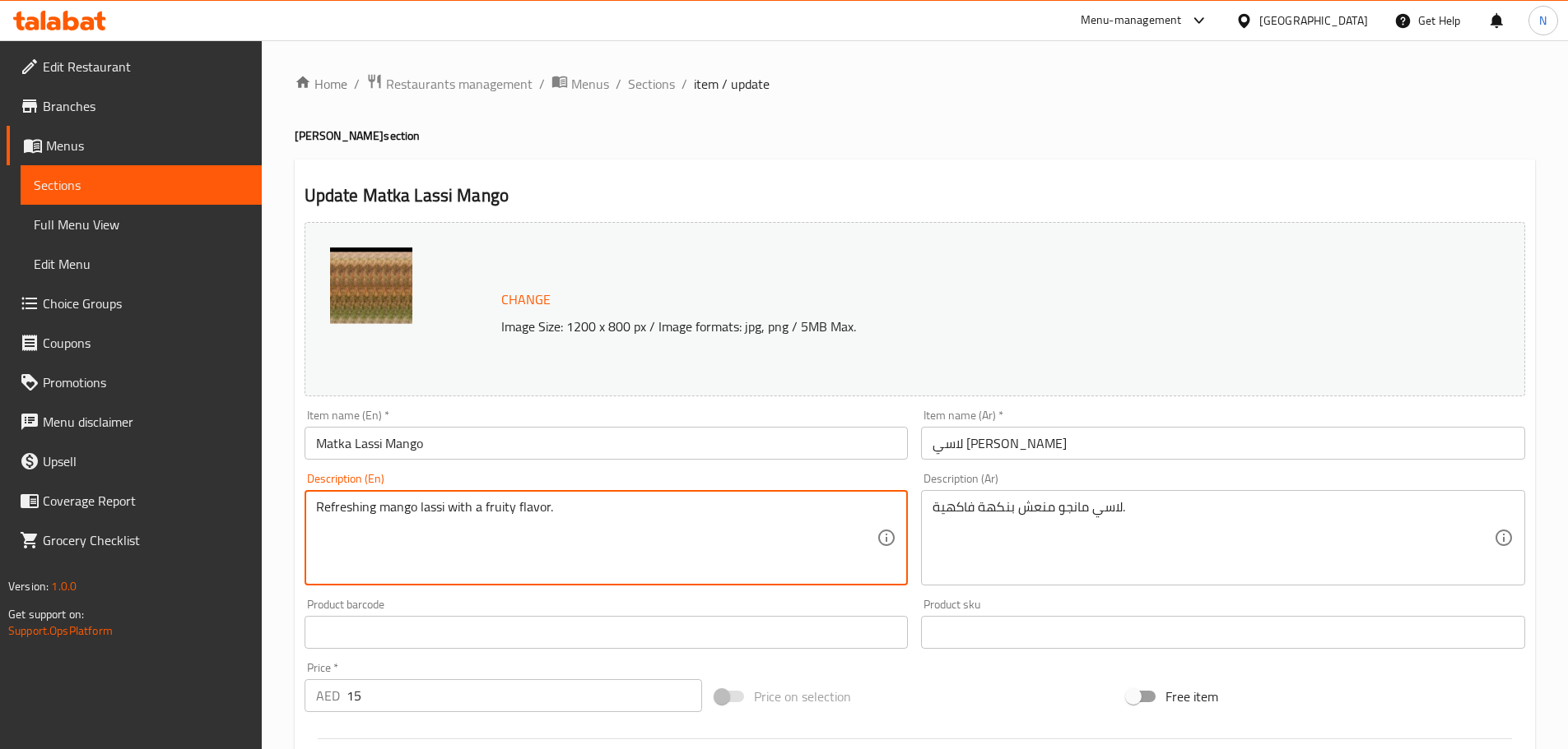
click at [576, 514] on textarea "Refreshing mango lassi with a fruity flavor." at bounding box center [597, 538] width 561 height 78
paste textarea "Enjoy the royal taste of our Matka Mango Lassi, served in an authentic earthen …"
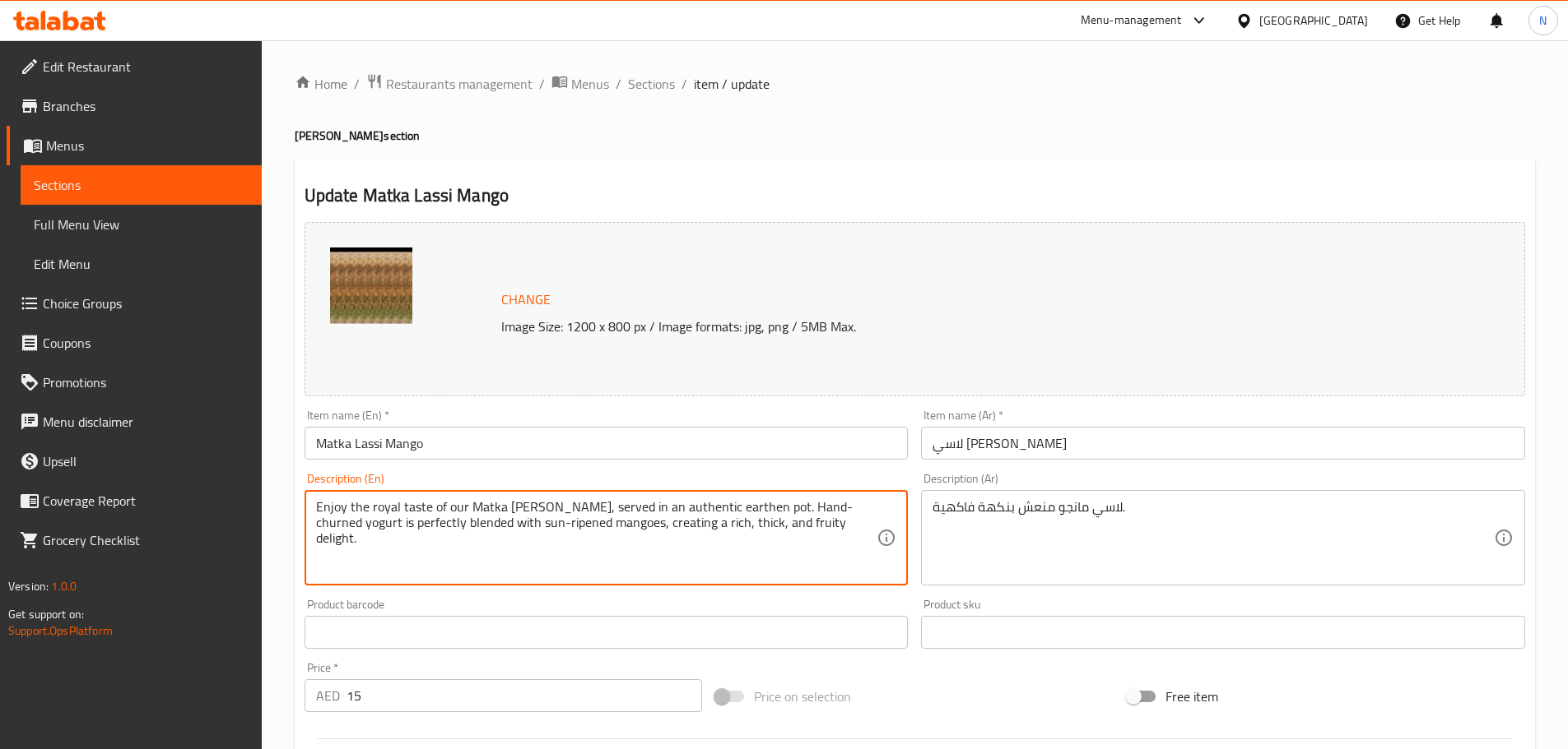
type textarea "Enjoy the royal taste of our Matka Mango Lassi, served in an authentic earthen …"
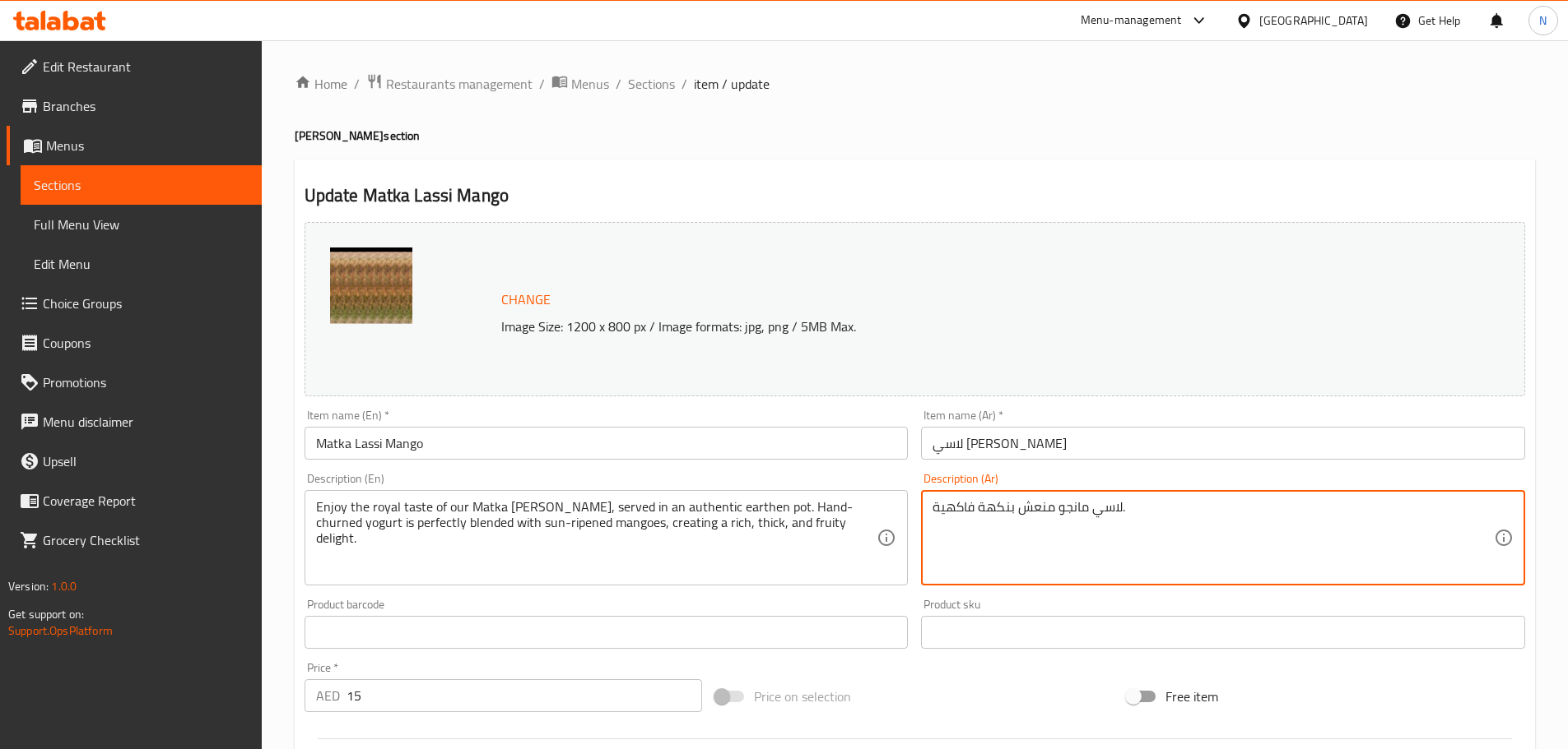
click at [1000, 510] on textarea "لاسي مانجو منعش بنكهة فاكهية." at bounding box center [1213, 538] width 561 height 78
paste textarea "استمتع بالطعم الملكي لمشروب ماتكا مانجو لاسي، المُقدم في وعاء فخاري أصيل. يُمزج…"
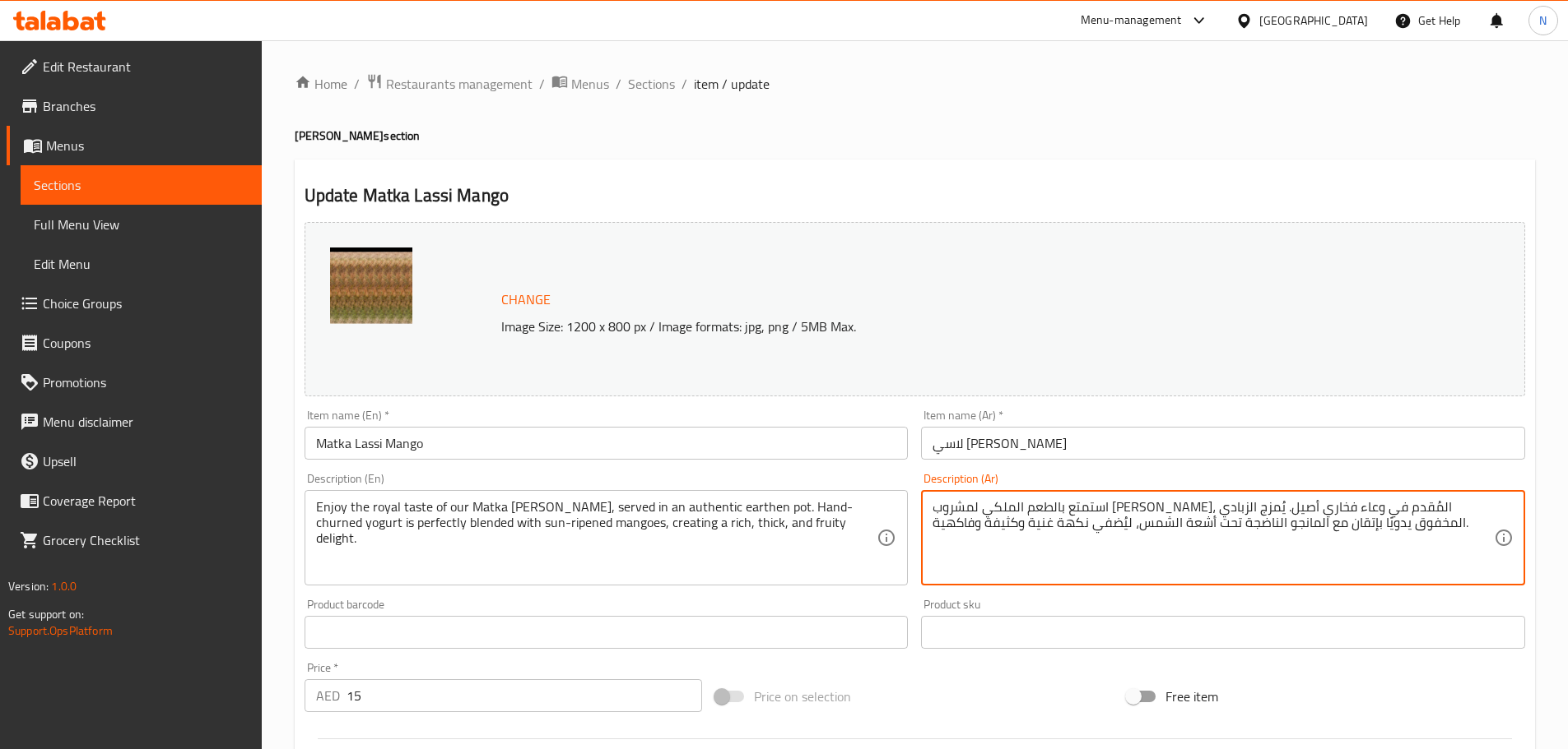
click at [1342, 507] on textarea "استمتع بالطعم الملكي لمشروب ماتكا مانجو لاسي، المُقدم في وعاء فخاري أصيل. يُمزج…" at bounding box center [1213, 538] width 561 height 78
click at [1349, 502] on textarea "استمتع بالطعم الملكي لمشروب ماتكا مانجو لاسي، المُقدم في وعاء فخاري أصيل. يُمزج…" at bounding box center [1213, 538] width 561 height 78
click at [1336, 520] on textarea "استمتع بالطعم الملكي لمشروب ماتكا مانجو لاسي، المُقدم في وعاء فخاري أصيل. يُمزج…" at bounding box center [1213, 538] width 561 height 78
click at [1154, 505] on textarea "استمتع بالطعم الملكي لمشروب ماتكا مانجو لاسي، المُقدم في وعاء فخاري أصيل. يُمزج…" at bounding box center [1213, 538] width 561 height 78
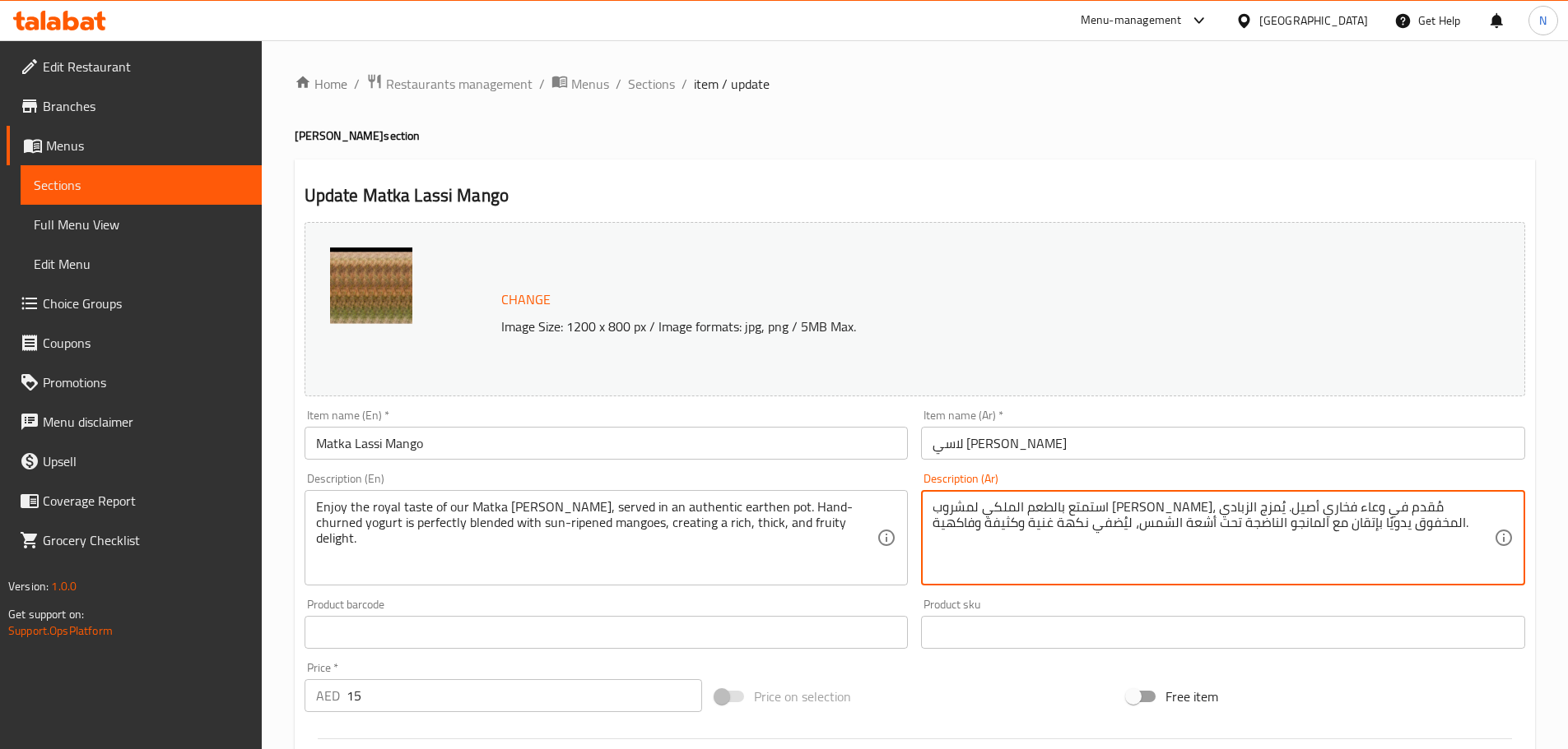
click at [1019, 503] on textarea "استمتع بالطعم الملكي لمشروب ماتكا مانجو لاسي، مُقدم في وعاء فخاري أصيل. يُمزج ا…" at bounding box center [1213, 538] width 561 height 78
click at [1015, 511] on textarea "استمتع بالطعم الملكي لمشروب ماتكا مانجو لاسي، مُقدم في وعاء فخاري أصيل. يُمزج ا…" at bounding box center [1213, 538] width 561 height 78
click at [974, 506] on textarea "استمتع بالطعم الملكي لمشروب ماتكا مانجو لاسي، مُقدم في وعاء فخاري أصيل. يُمزج ز…" at bounding box center [1213, 538] width 561 height 78
click at [1315, 525] on textarea "استمتع بالطعم الملكي لمشروب ماتكا مانجو لاسي، مُقدم في وعاء فخاري أصيل. يُمزج ز…" at bounding box center [1213, 538] width 561 height 78
click at [1276, 527] on textarea "استمتع بالطعم الملكي لمشروب ماتكا مانجو لاسي، مُقدم في وعاء فخاري أصيل. يُمزج ز…" at bounding box center [1213, 538] width 561 height 78
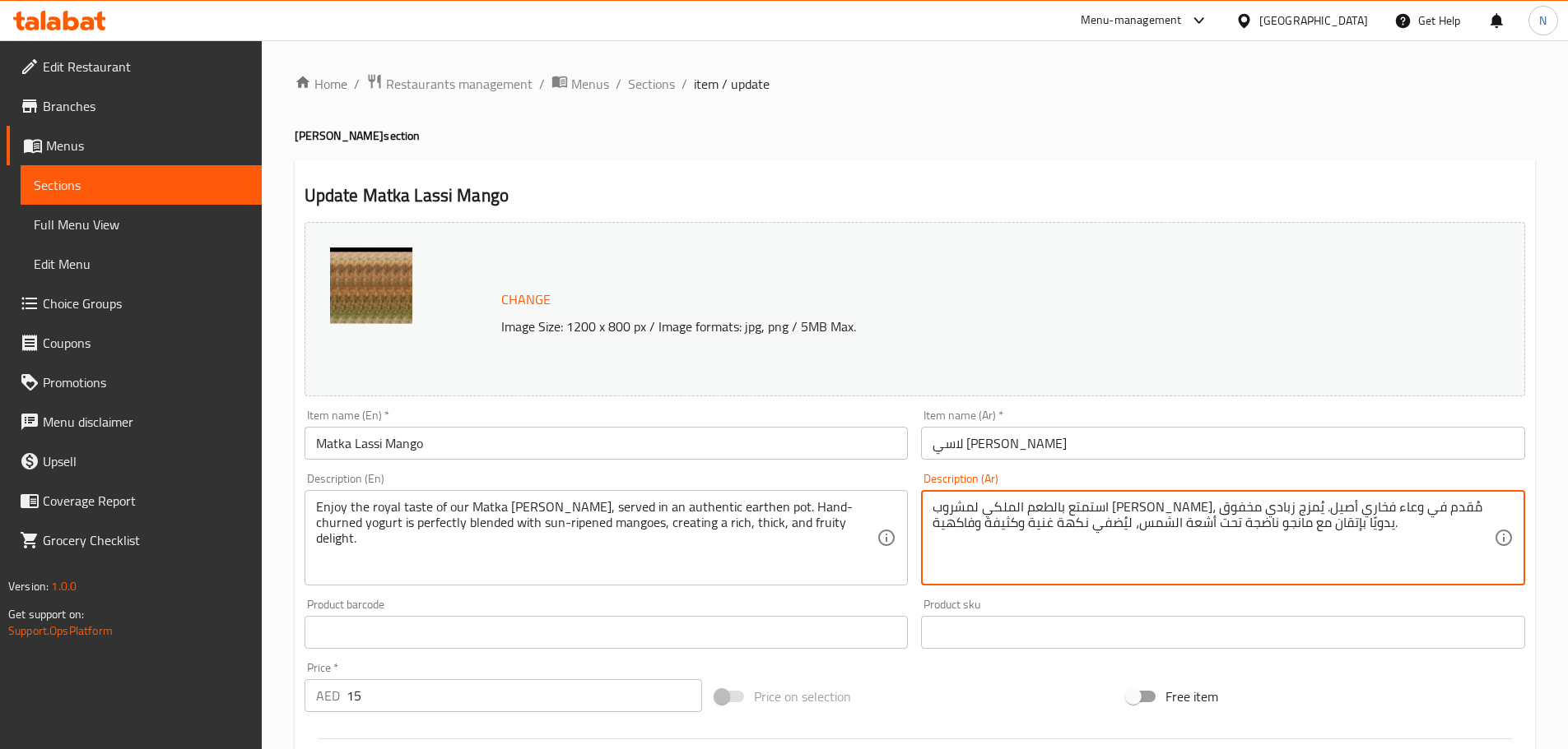
click at [1018, 524] on textarea "استمتع بالطعم الملكي لمشروب ماتكا مانجو لاسي، مُقدم في وعاء فخاري أصيل. يُمزج ز…" at bounding box center [1213, 538] width 561 height 78
type textarea "استمتع بالطعم الملكي لمشروب ماتكا مانجو لاسي، مُقدم في وعاء فخاري أصيل. يُمزج ز…"
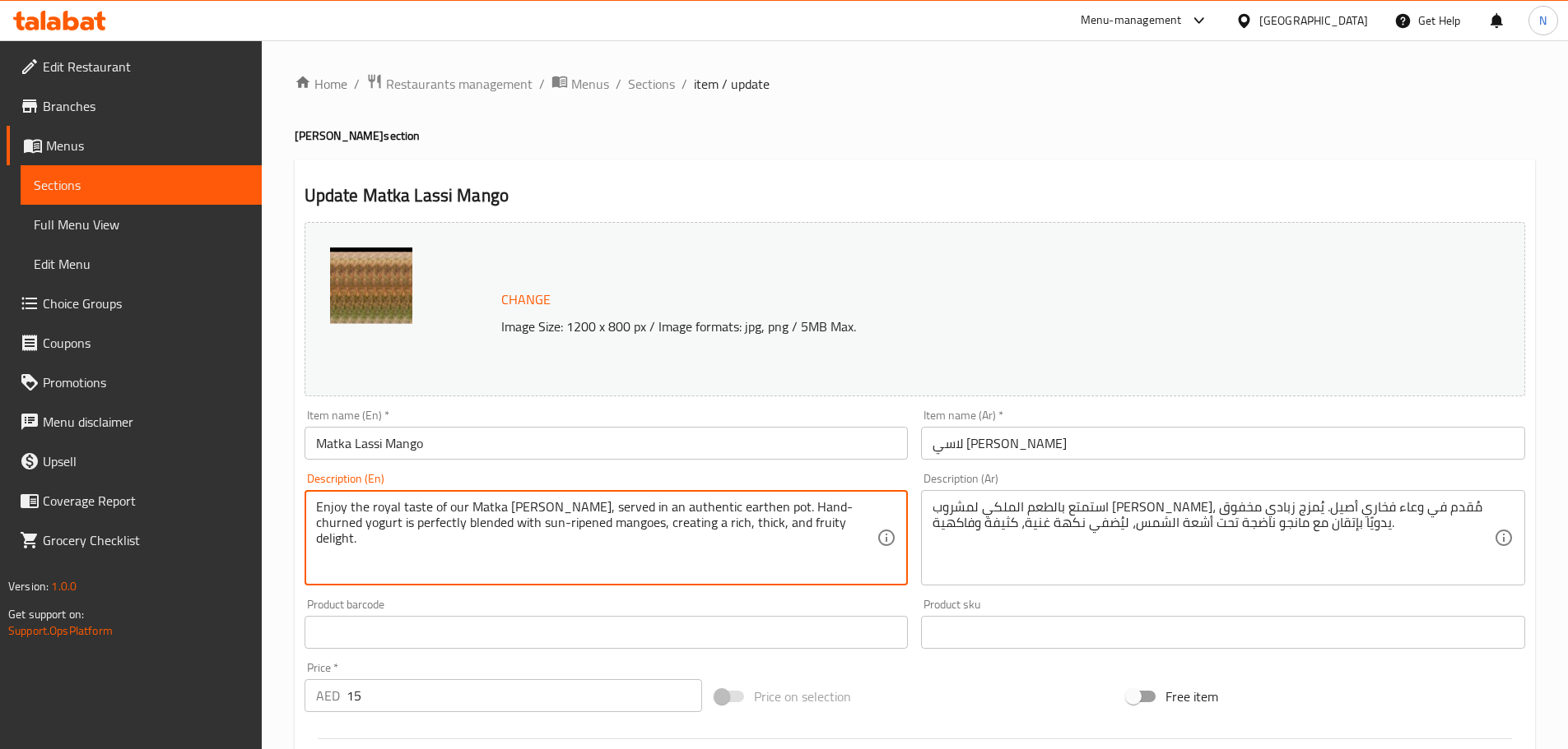
drag, startPoint x: 470, startPoint y: 503, endPoint x: 574, endPoint y: 510, distance: 104.2
type textarea "Enjoy the royal taste of our matka mango lassi, served in an authentic earthen …"
click at [755, 544] on textarea "Enjoy the royal taste of our matka mango lassi, served in an authentic earthen …" at bounding box center [597, 538] width 561 height 78
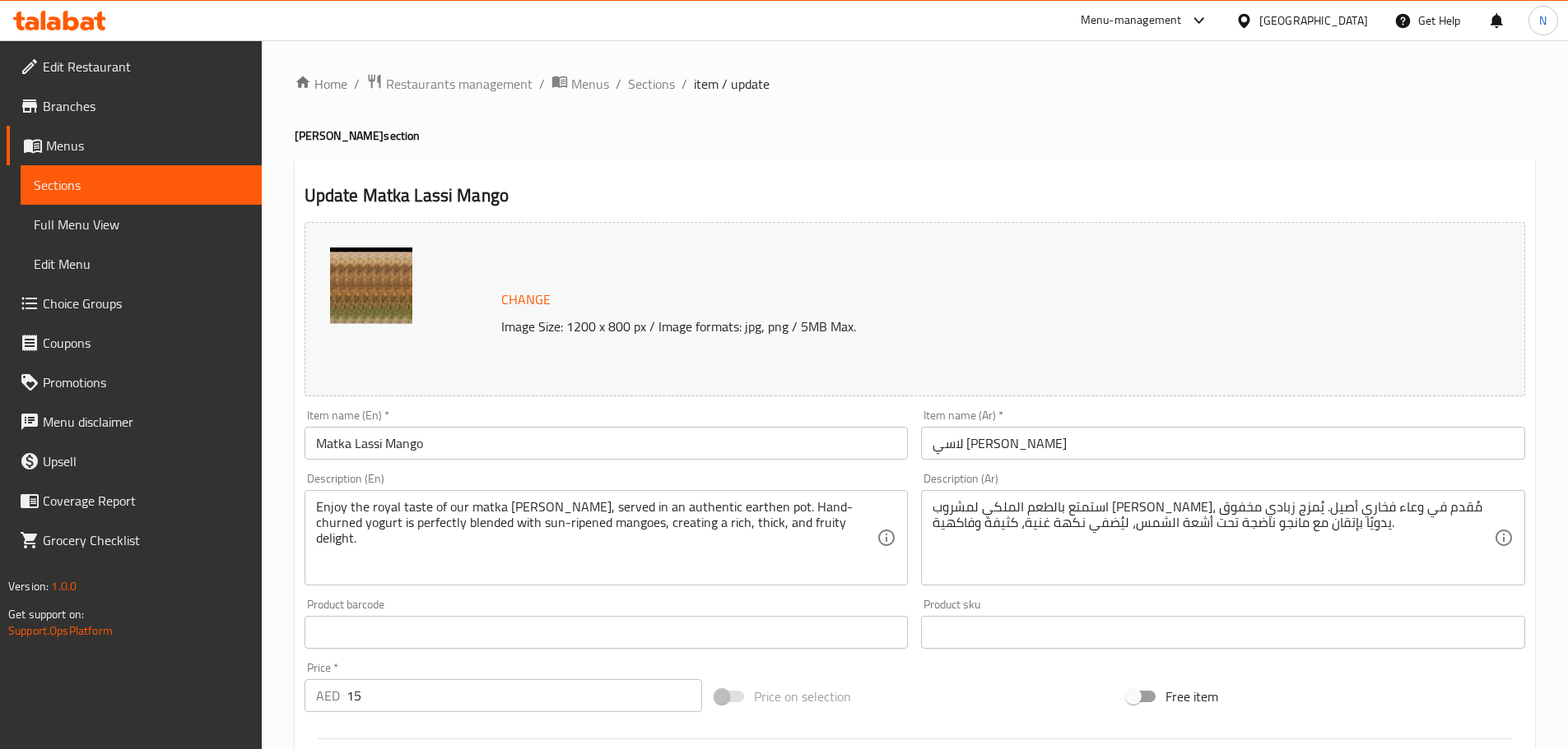
click at [974, 690] on div "Price on selection" at bounding box center [914, 696] width 411 height 45
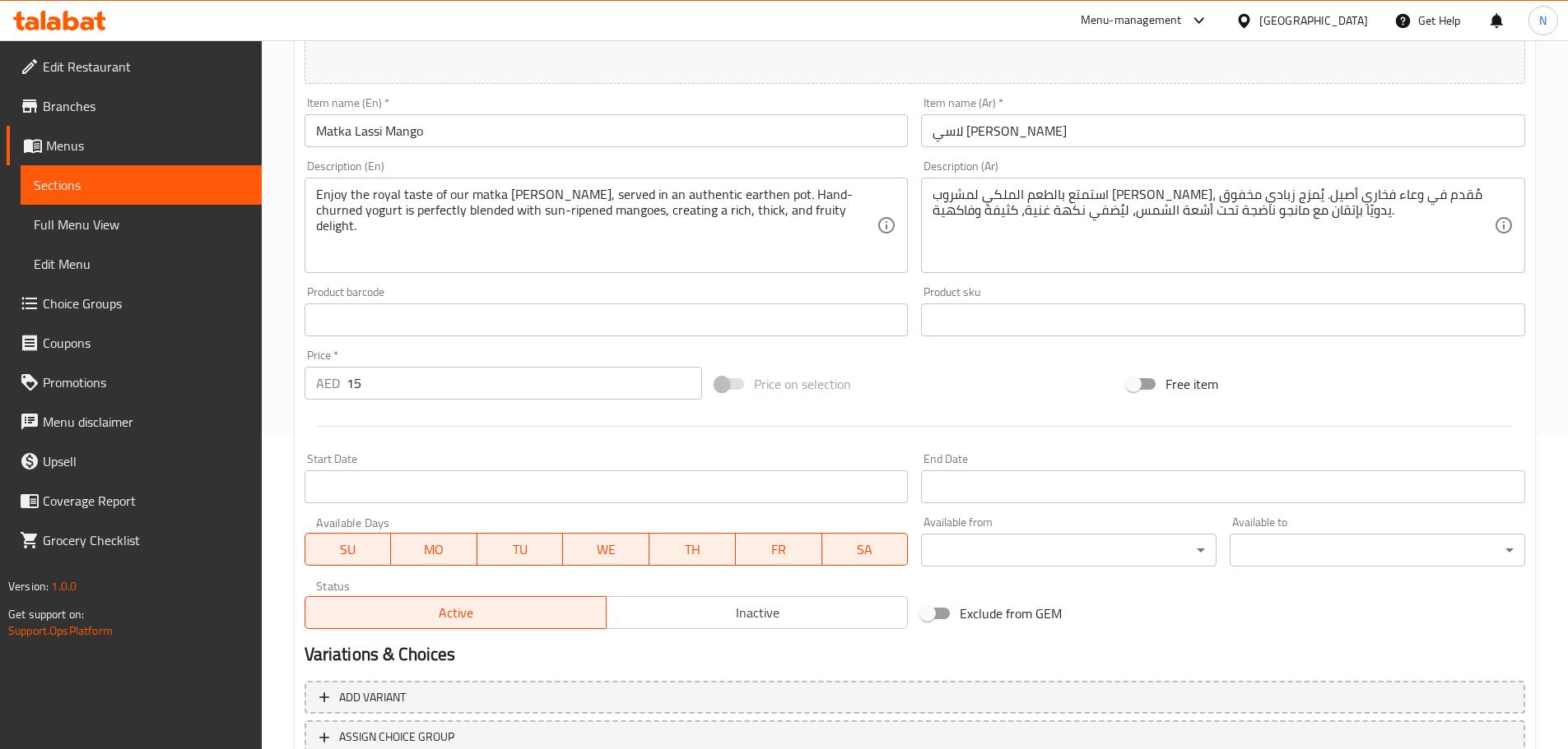
scroll to position [437, 0]
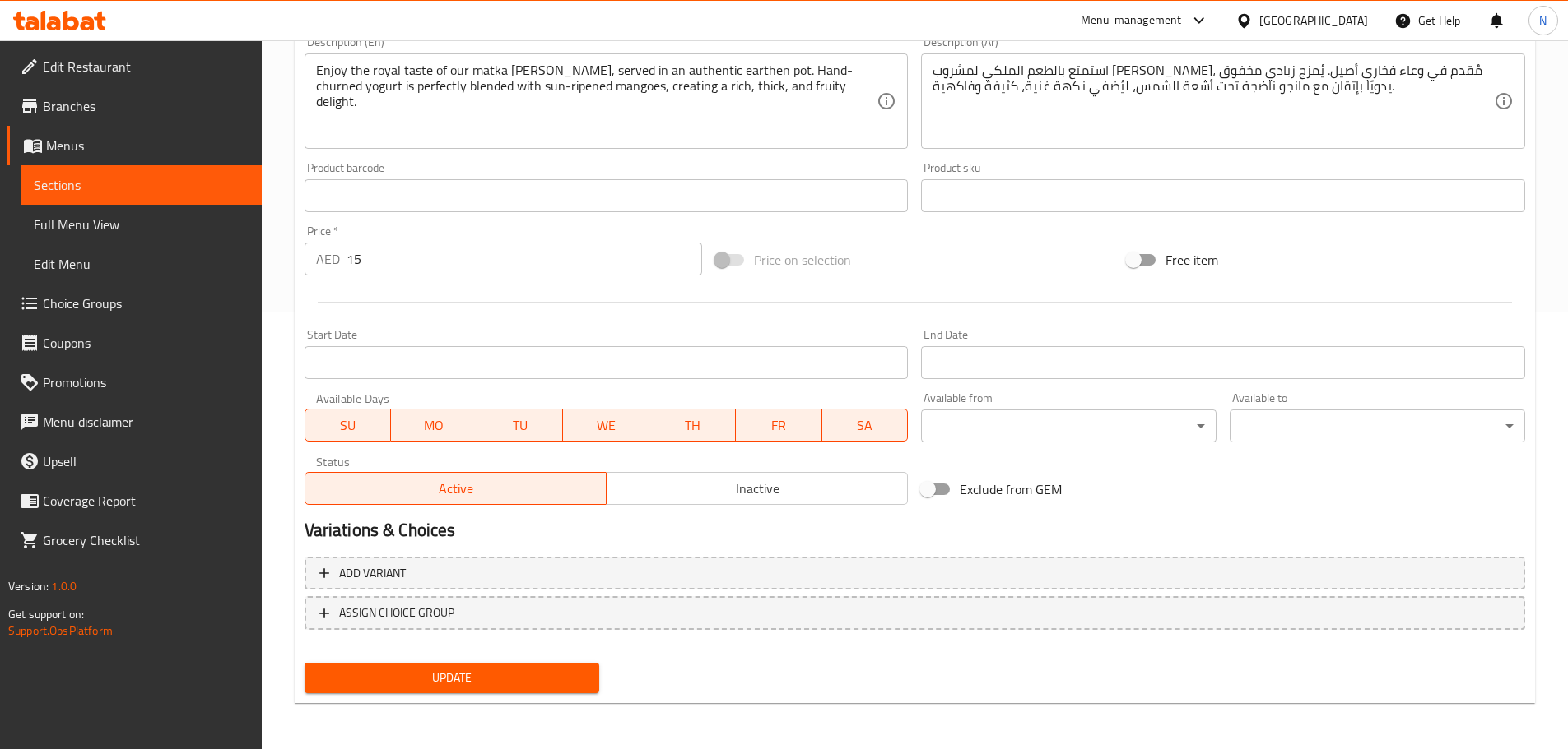
click at [489, 674] on span "Update" at bounding box center [451, 678] width 269 height 21
click at [502, 691] on button "Update" at bounding box center [452, 678] width 295 height 31
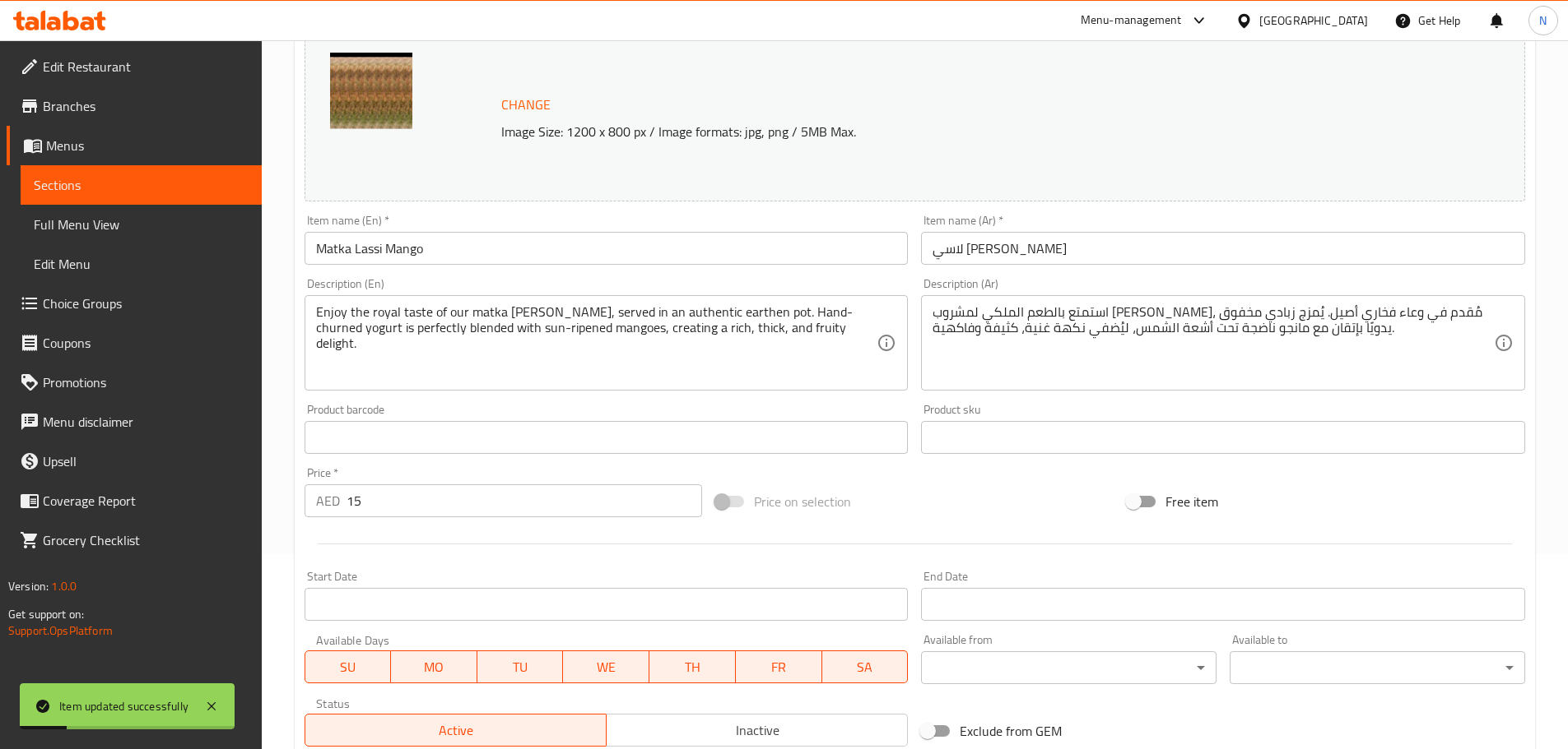
scroll to position [0, 0]
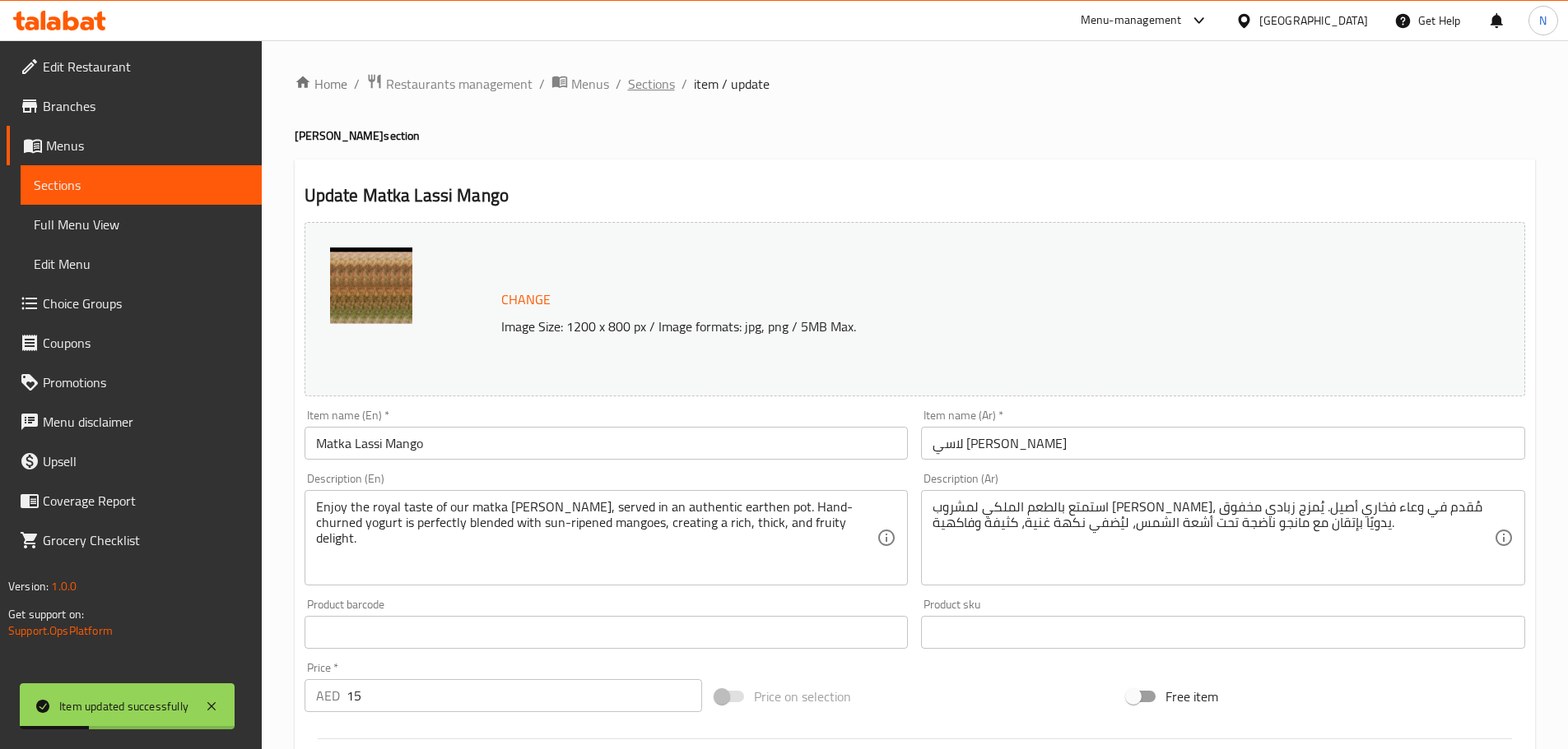
click at [661, 88] on span "Sections" at bounding box center [650, 84] width 47 height 20
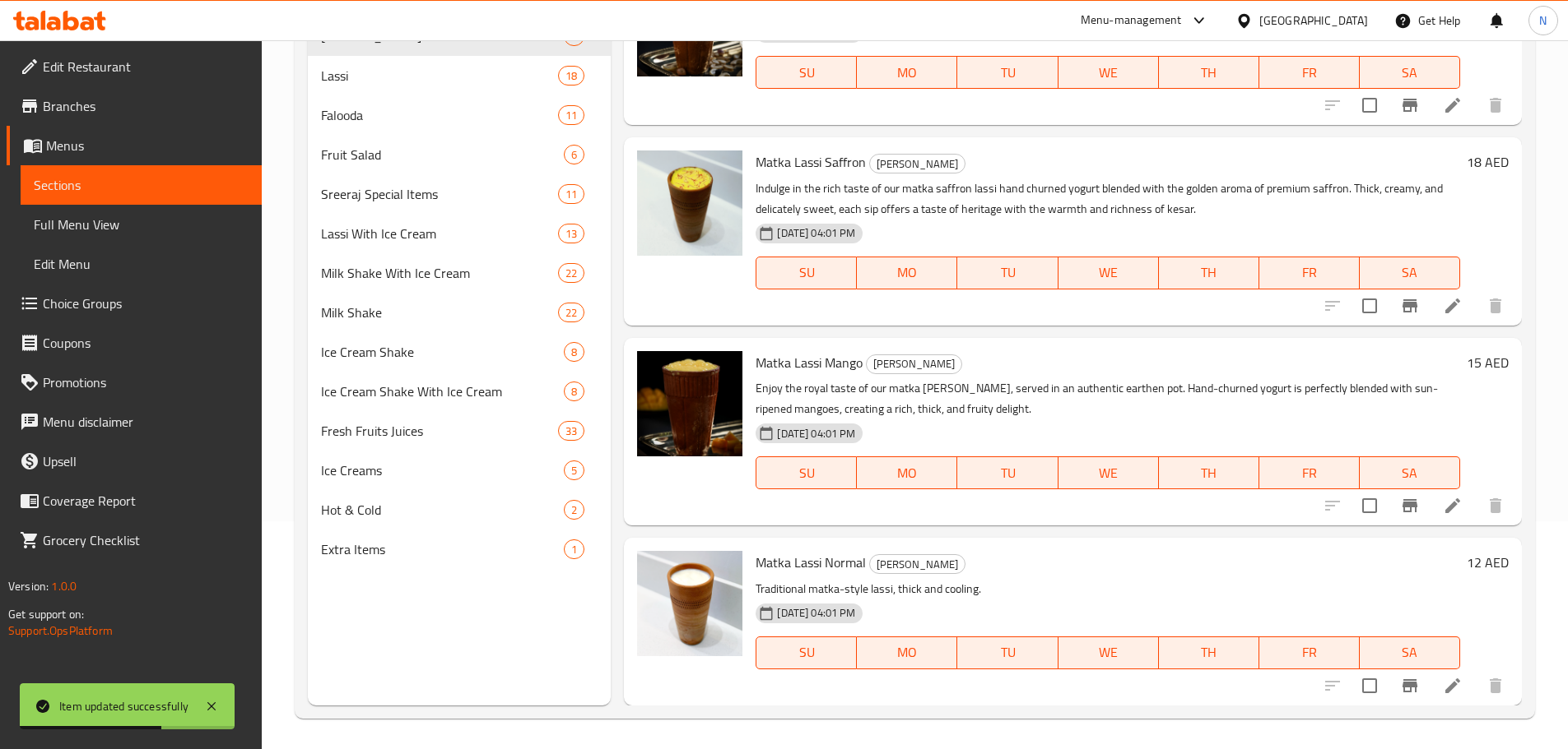
scroll to position [230, 0]
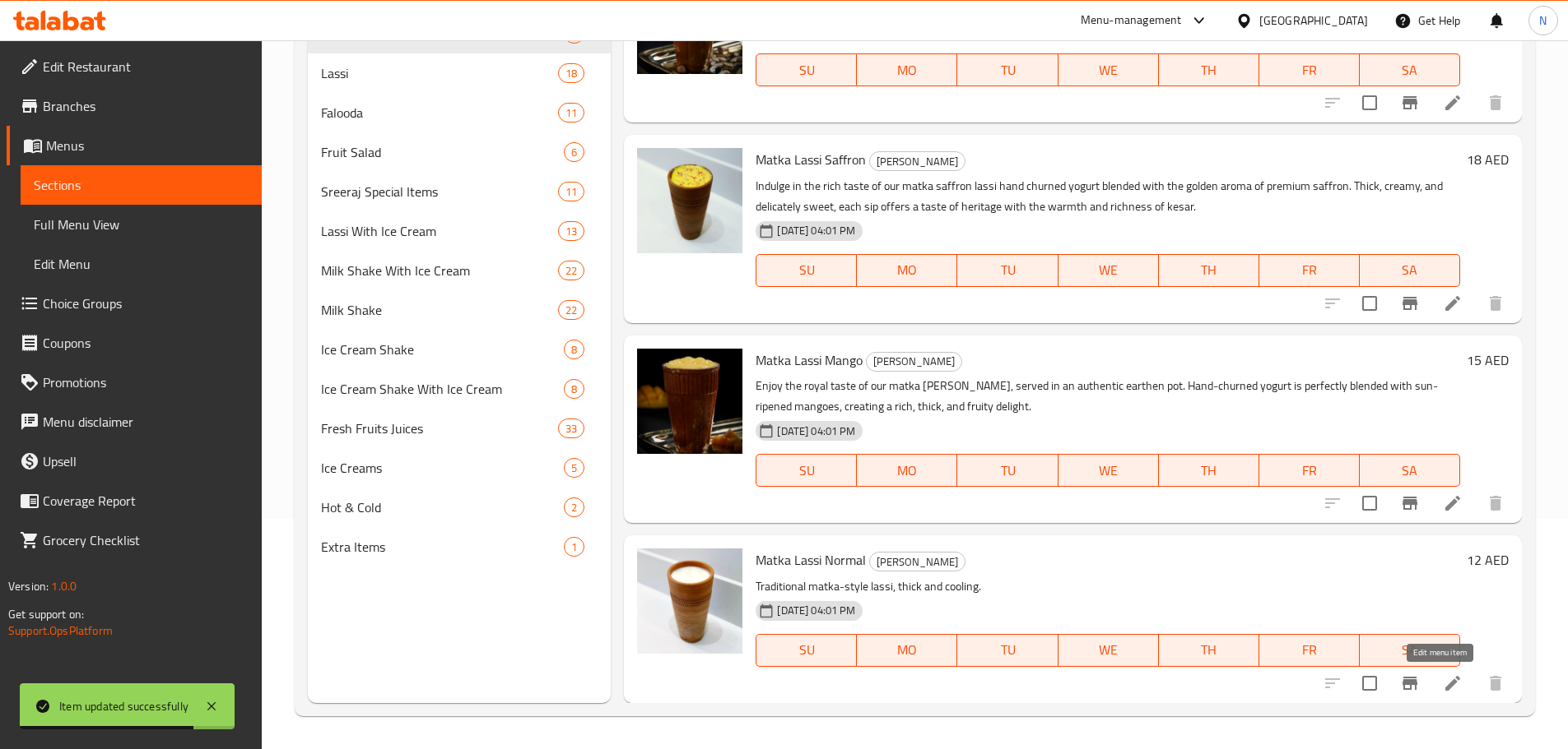
click at [1442, 679] on icon at bounding box center [1452, 684] width 20 height 20
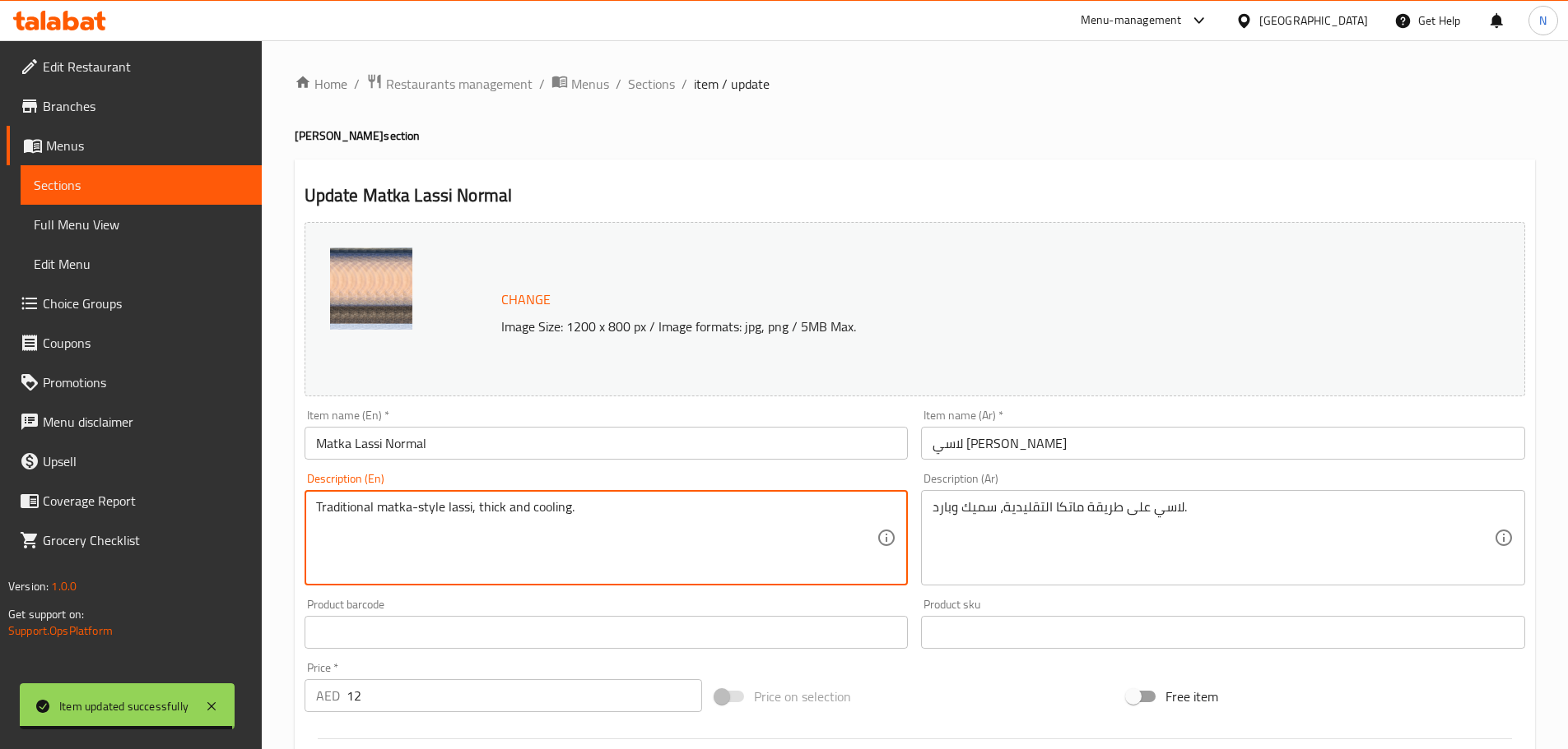
click at [396, 501] on textarea "Traditional matka-style lassi, thick and cooling." at bounding box center [597, 538] width 561 height 78
paste textarea "Experience the royal taste of our Matka Sweet Lassi, served in an authentic ear…"
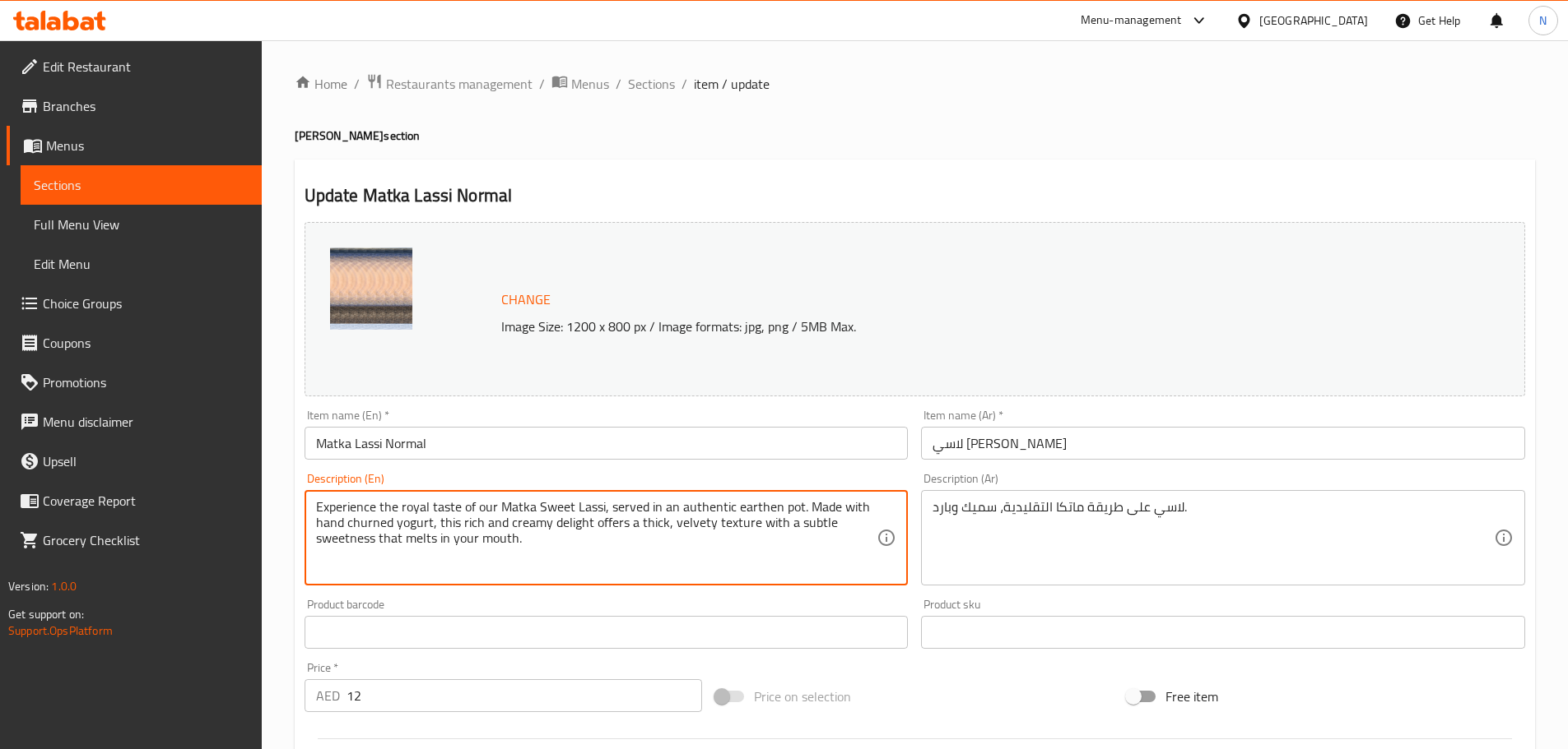
type textarea "Experience the royal taste of our Matka Sweet Lassi, served in an authentic ear…"
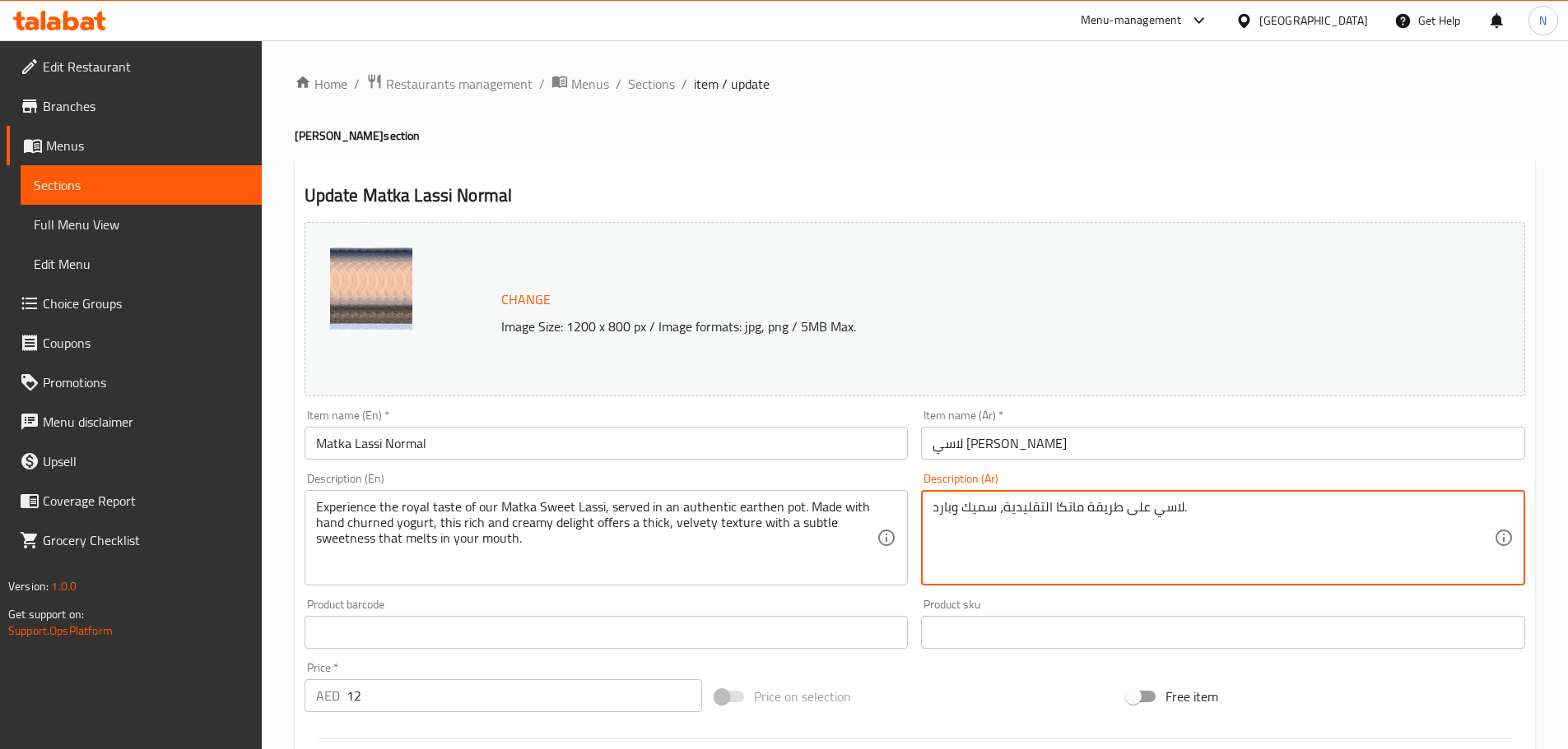
click at [976, 515] on textarea "لاسي على طريقة ماتكا التقليدية، سميك وبارد." at bounding box center [1213, 538] width 561 height 78
paste textarea "استمتع بالطعم الرويال لمشروب ماتكا الحلو لاسي، المُقدم في وعاء فخاري أصيل. مصنو…"
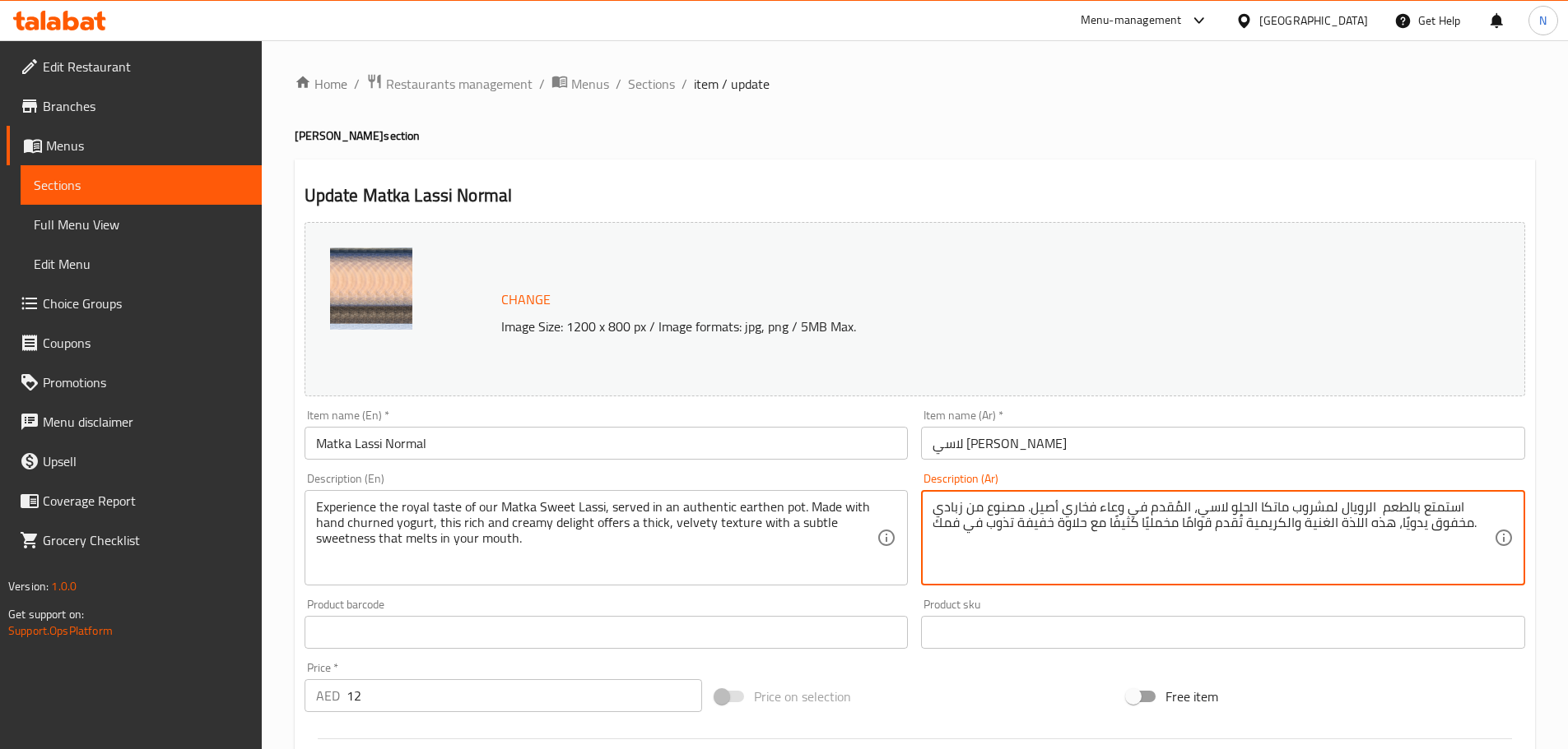
type textarea "استمتع بالطعم الرويال لمشروب ماتكا الحلو لاسي، المُقدم في وعاء فخاري أصيل. مصنو…"
click at [1106, 521] on textarea "استمتع بالطعم الرويال لمشروب ماتكا الحلو لاسي، المُقدم في وعاء فخاري أصيل. مصنو…" at bounding box center [1213, 538] width 561 height 78
paste textarea "استمتع بالطعم الملكي لمشروب ماتكا الحلو لاسي، المُقدم في وعاء فخاري أصيل. مصنوع…"
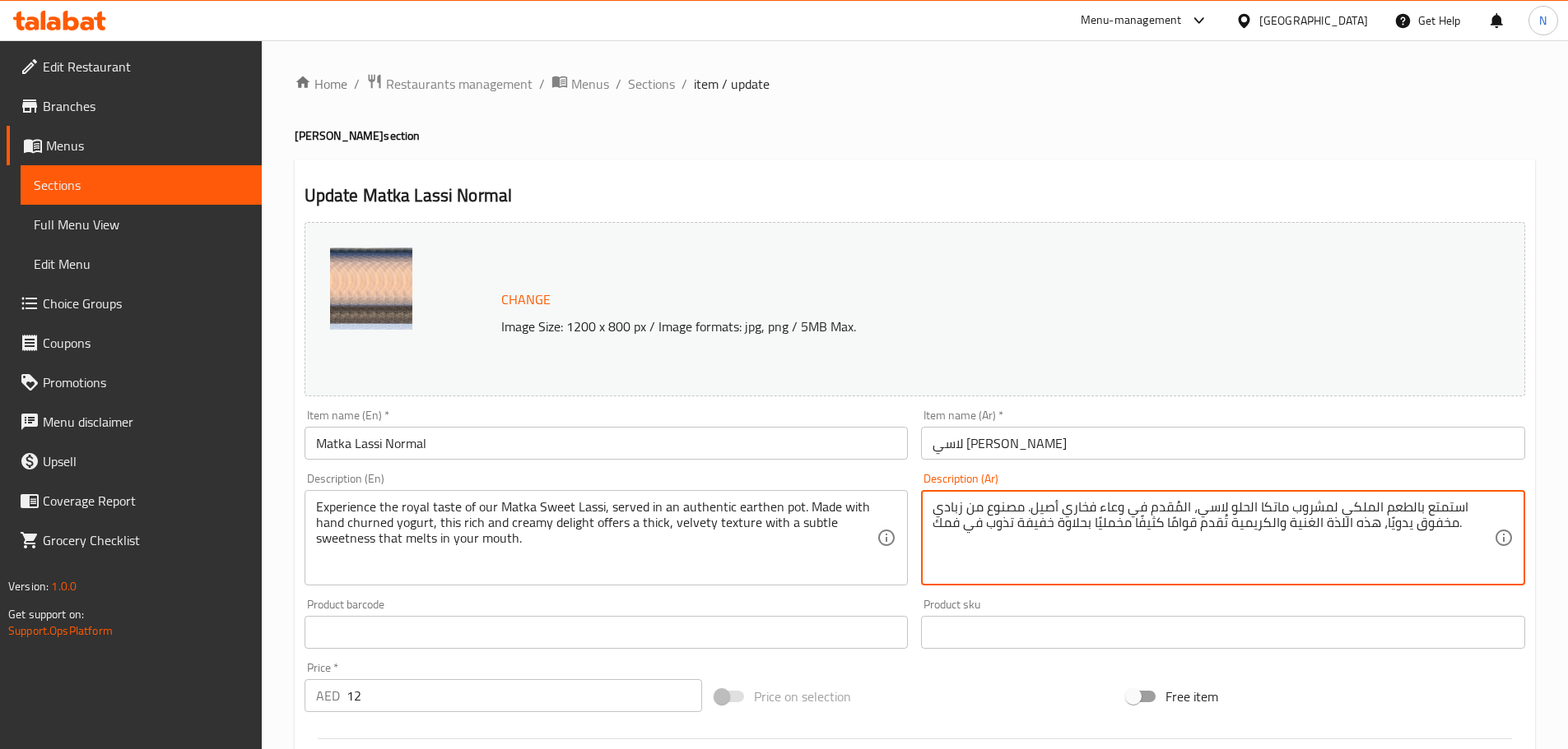
click at [1243, 512] on textarea "استمتع بالطعم الملكي لمشروب ماتكا الحلو لاسي، المُقدم في وعاء فخاري أصيل. مصنوع…" at bounding box center [1213, 538] width 561 height 78
click at [1178, 506] on textarea "استمتع بالطعم الملكي لمشروب ماتكا حلو لاسي، المُقدم في وعاء فخاري أصيل. مصنوع م…" at bounding box center [1213, 538] width 561 height 78
click at [1309, 522] on textarea "استمتع بالطعم الملكي لمشروب ماتكا حلو لاسي، مُقدم في وعاء فخاري أصيل. مصنوع من …" at bounding box center [1213, 538] width 561 height 78
click at [1332, 523] on textarea "استمتع بالطعم الملكي لمشروب ماتكا حلو لاسي، مُقدم في وعاء فخاري أصيل. مصنوع من …" at bounding box center [1213, 538] width 561 height 78
click at [1267, 526] on textarea "استمتع بالطعم الملكي لمشروب ماتكا حلو لاسي، مُقدم في وعاء فخاري أصيل. مصنوع من …" at bounding box center [1213, 538] width 561 height 78
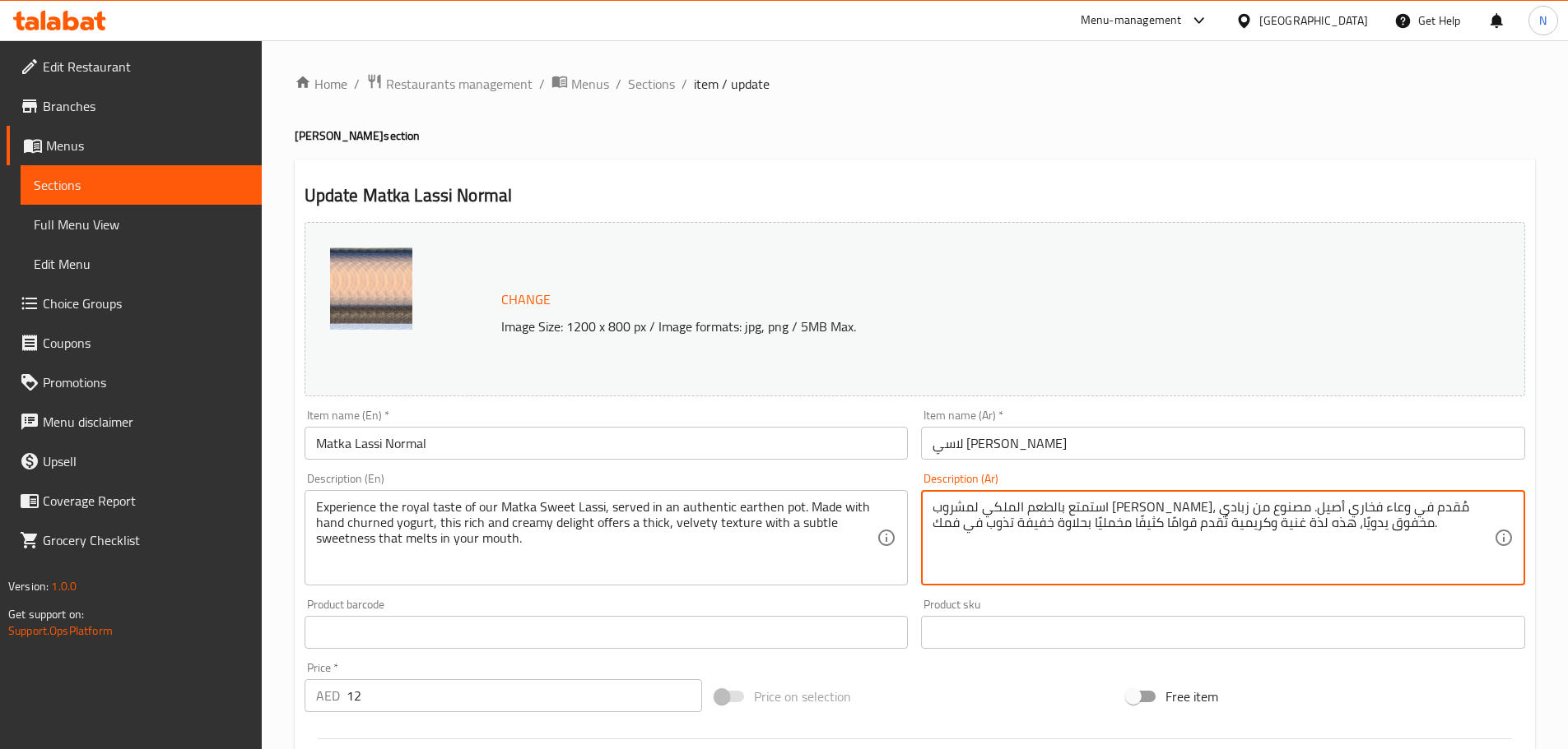
type textarea "استمتع بالطعم الملكي لمشروب ماتكا حلو لاسي، مُقدم في وعاء فخاري أصيل. مصنوع من …"
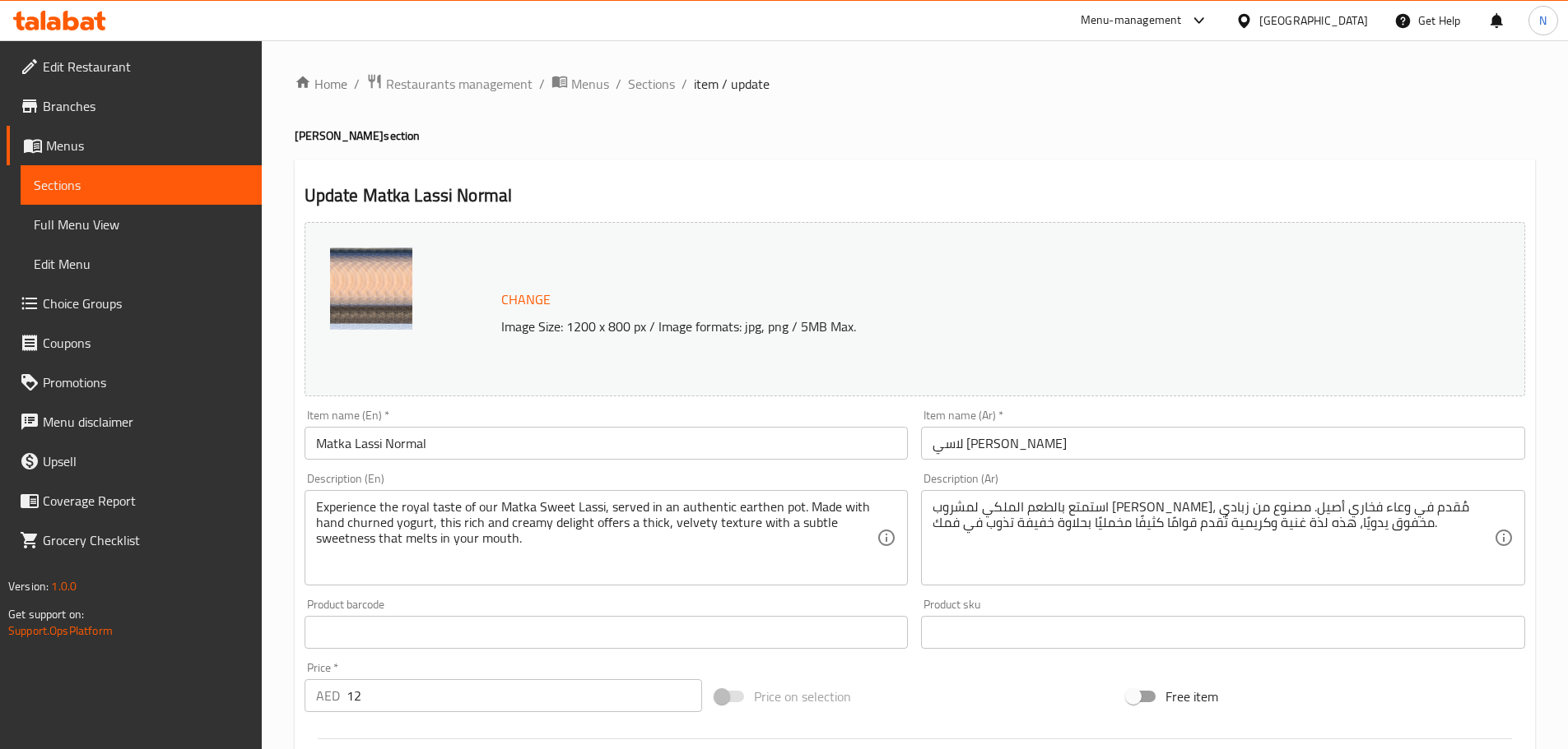
click at [938, 679] on div "Price on selection" at bounding box center [914, 696] width 411 height 45
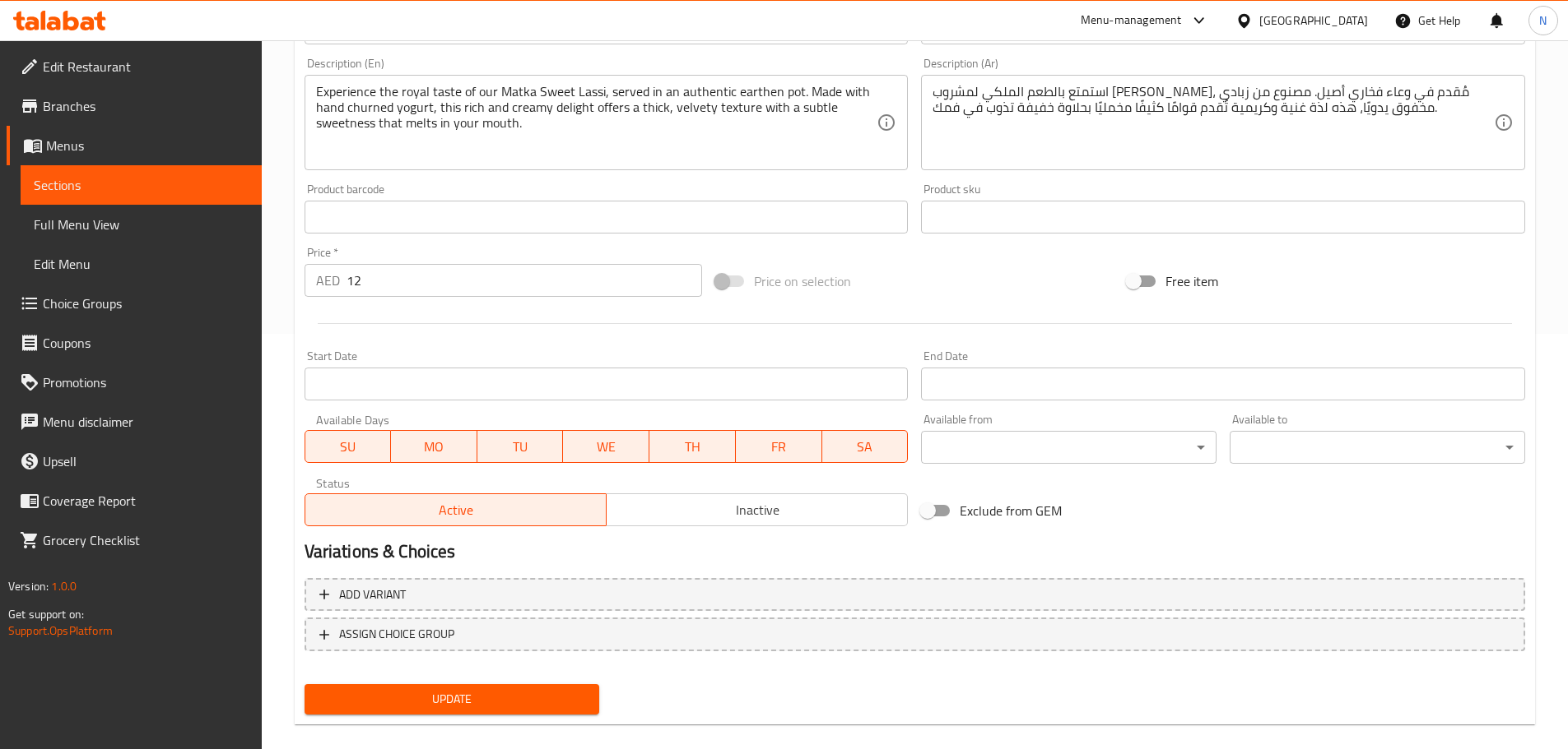
scroll to position [437, 0]
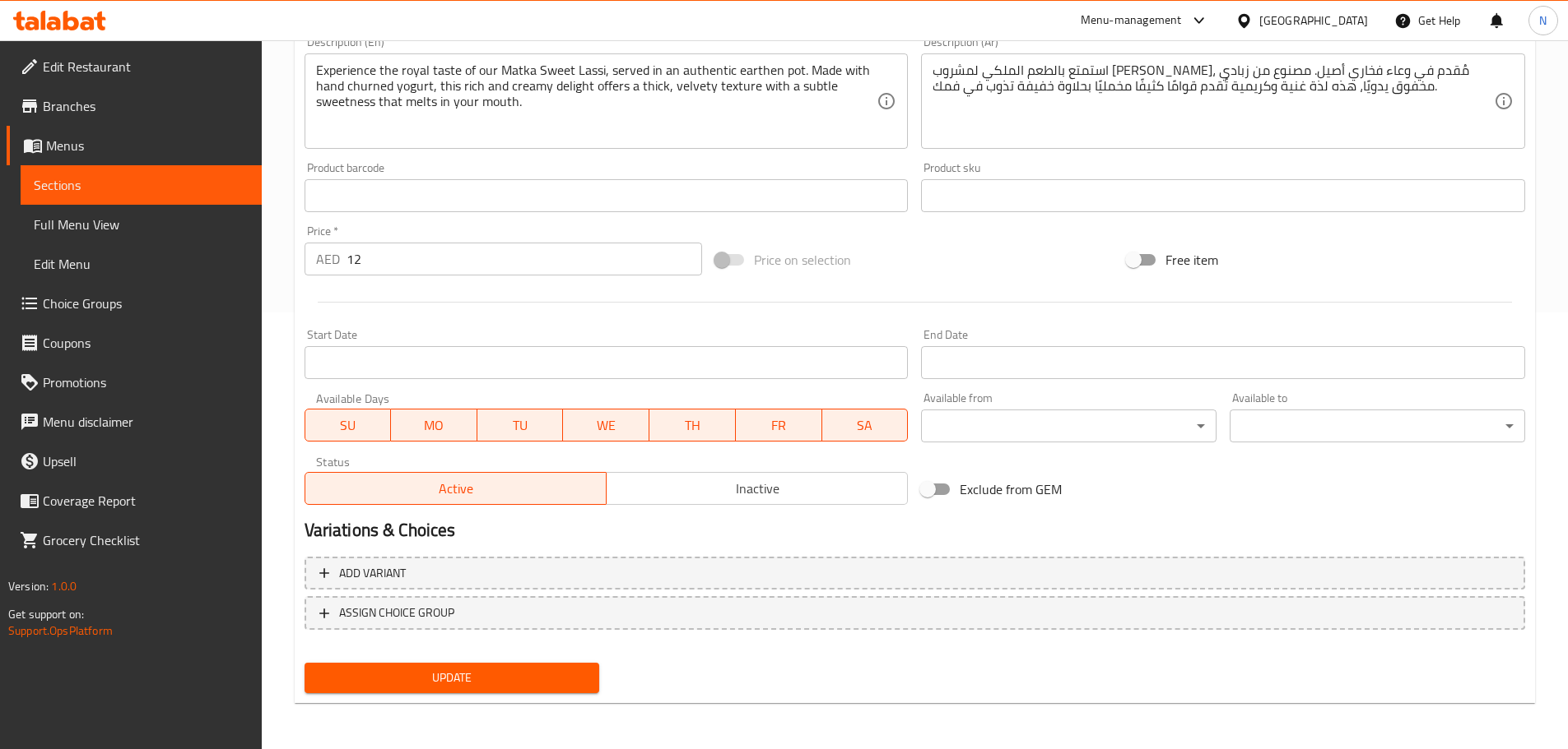
click at [514, 690] on button "Update" at bounding box center [452, 678] width 295 height 31
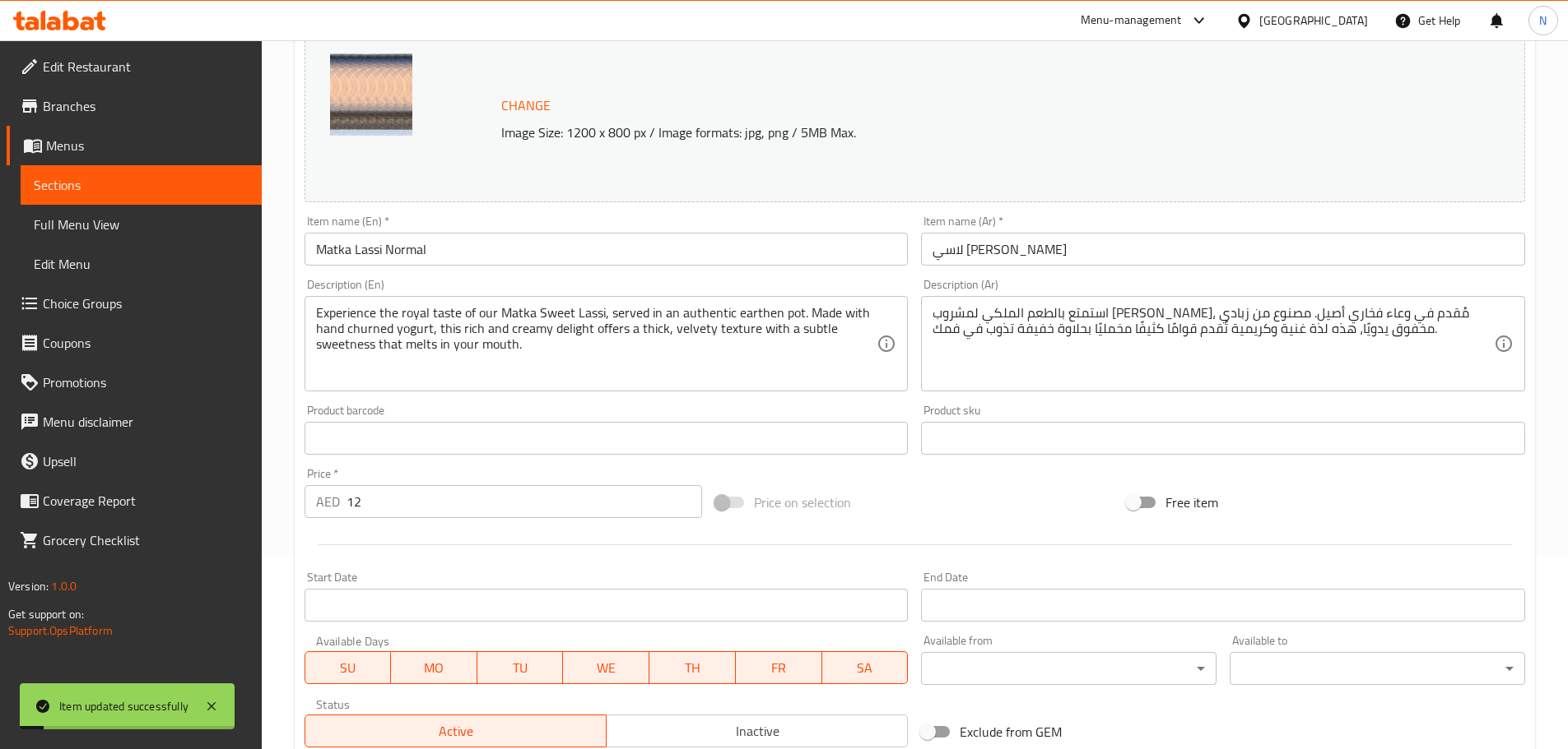
scroll to position [0, 0]
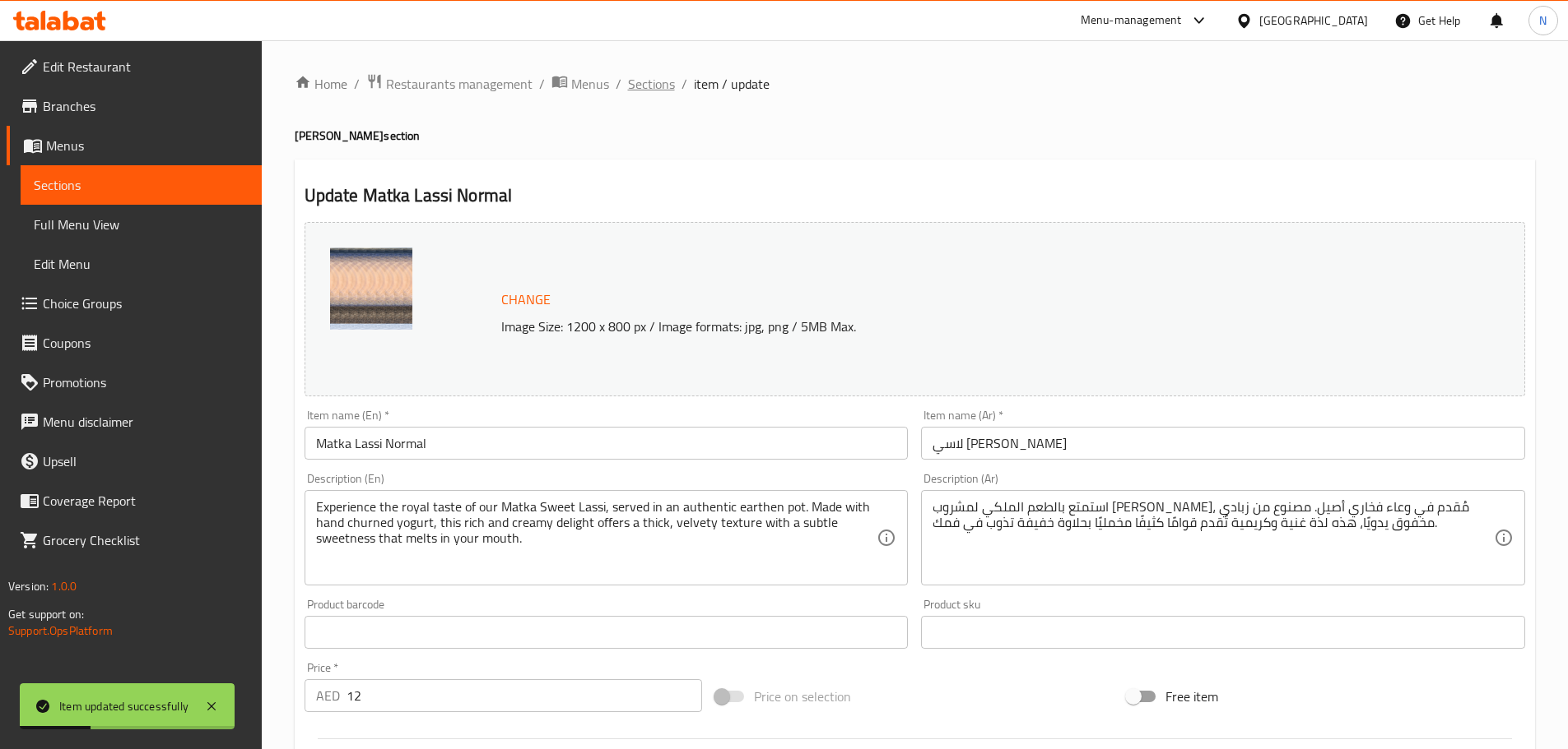
click at [648, 83] on span "Sections" at bounding box center [650, 84] width 47 height 20
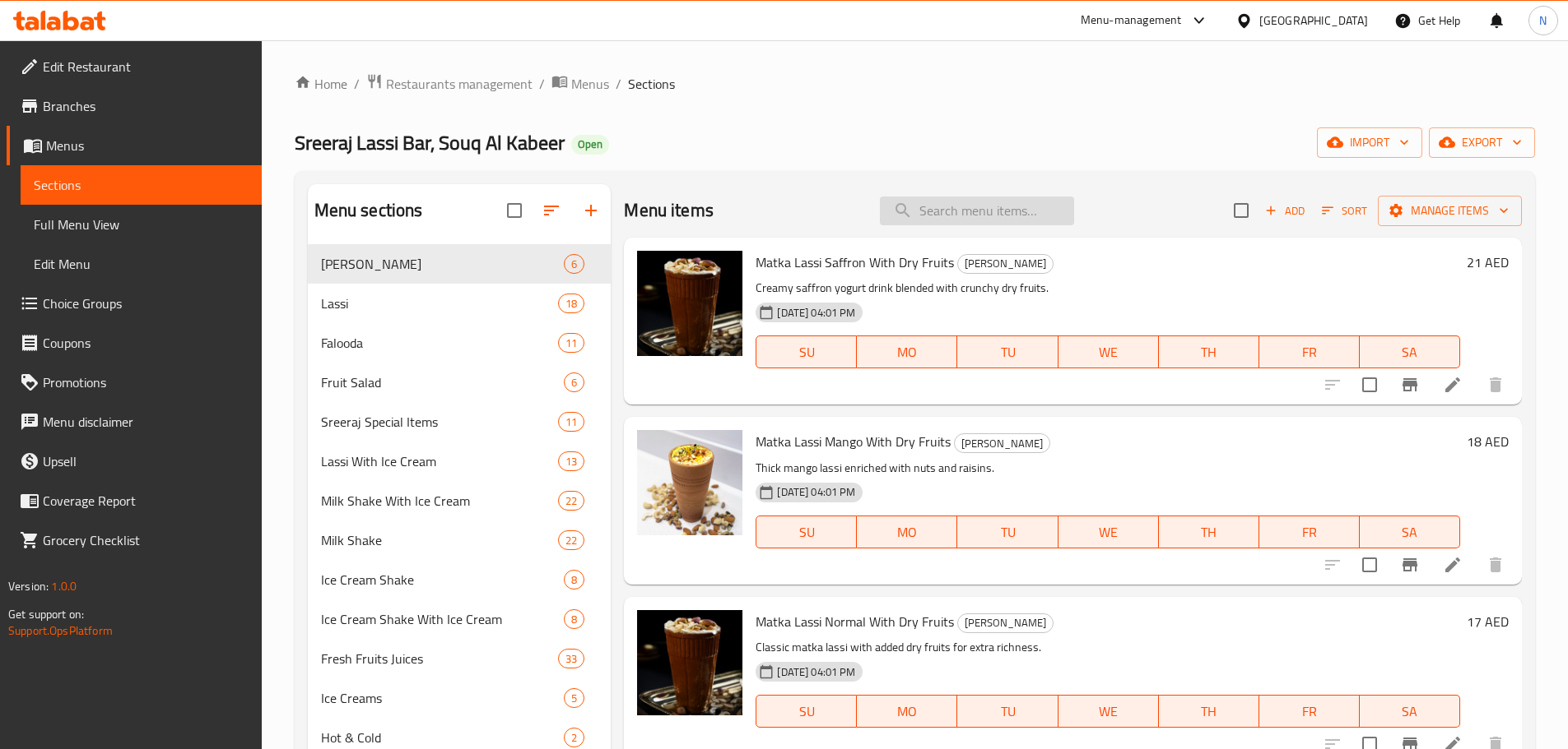
click at [946, 213] on input "search" at bounding box center [976, 210] width 194 height 29
paste input "Sweet Lassi"
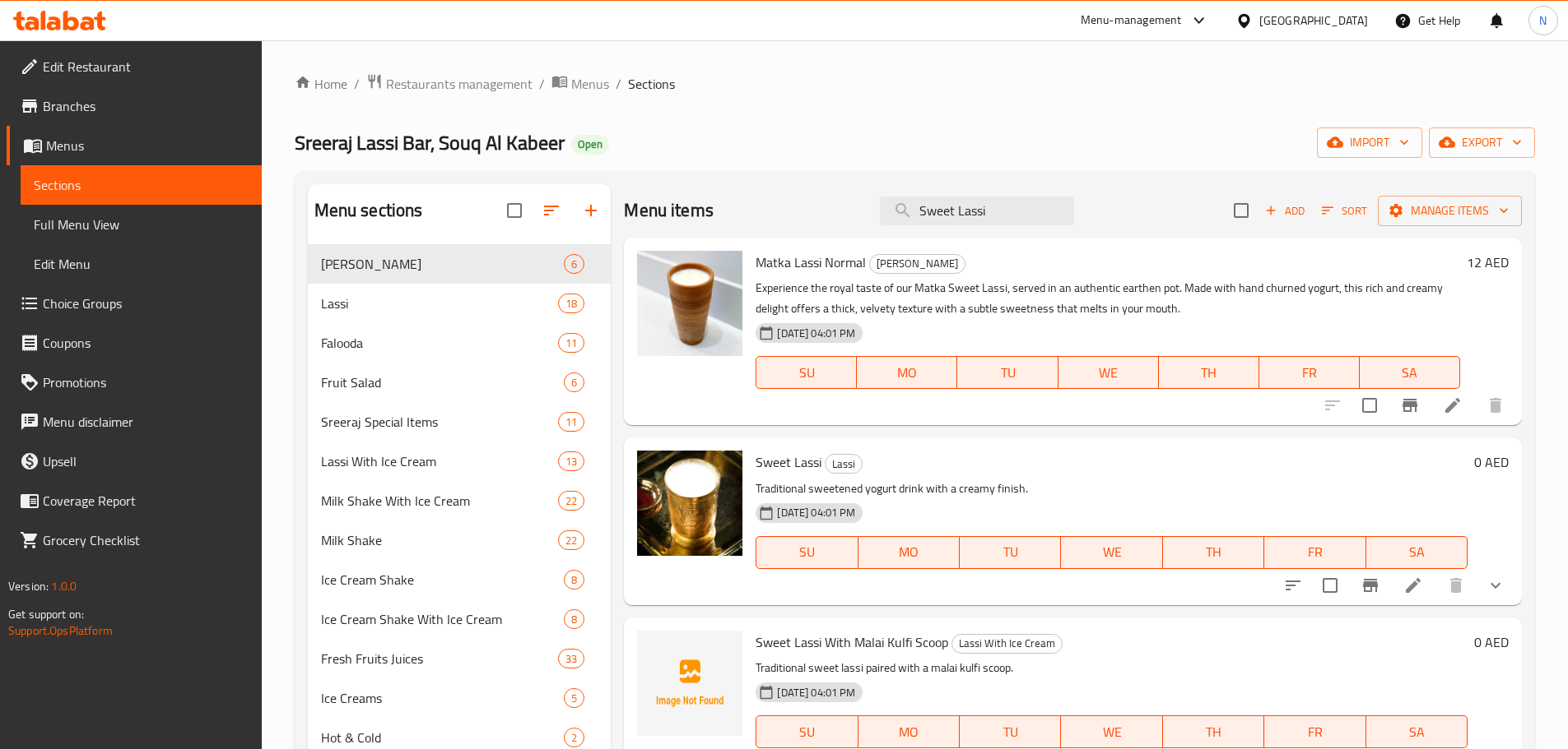
scroll to position [32, 0]
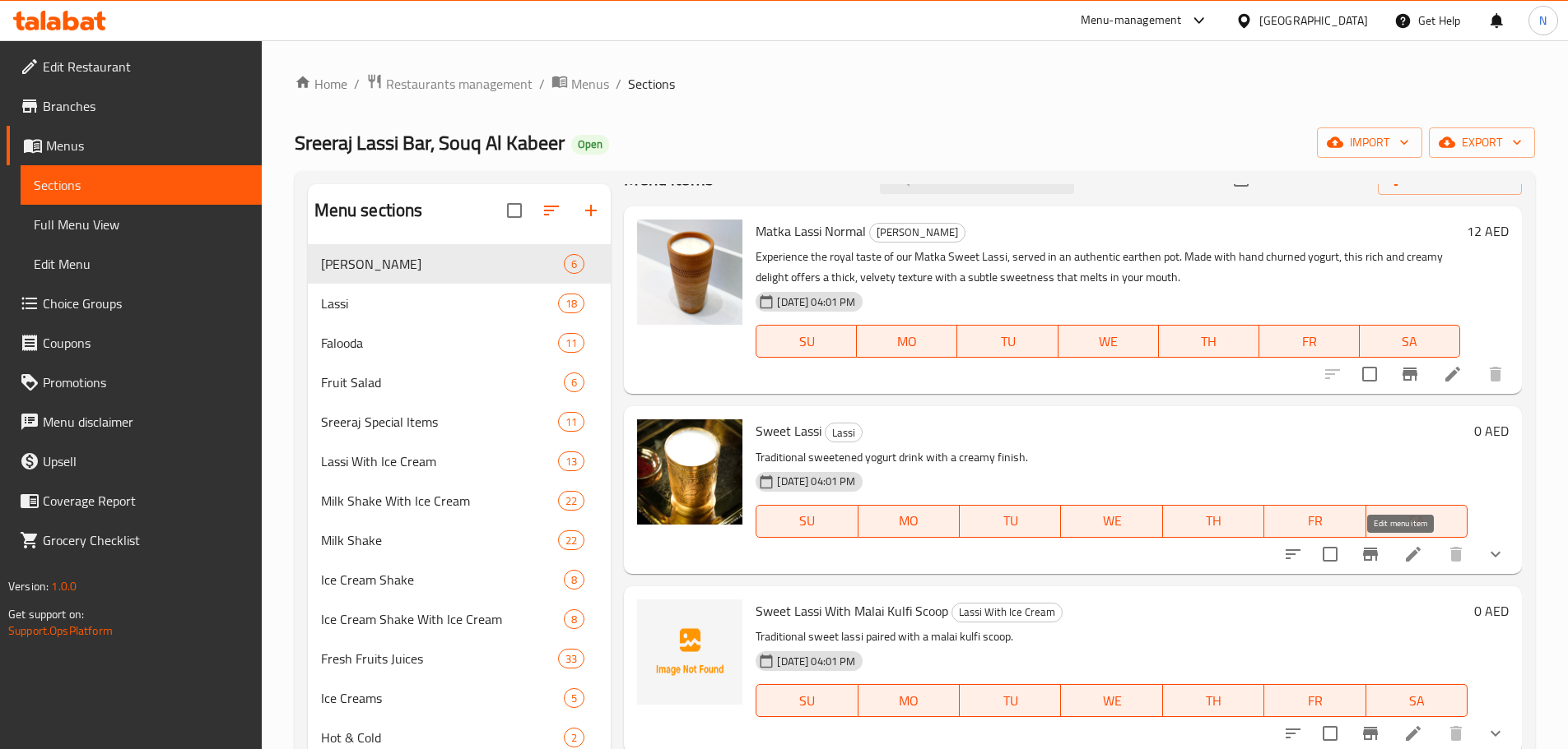
type input "Sweet Lassi"
click at [1405, 555] on icon at bounding box center [1412, 555] width 20 height 20
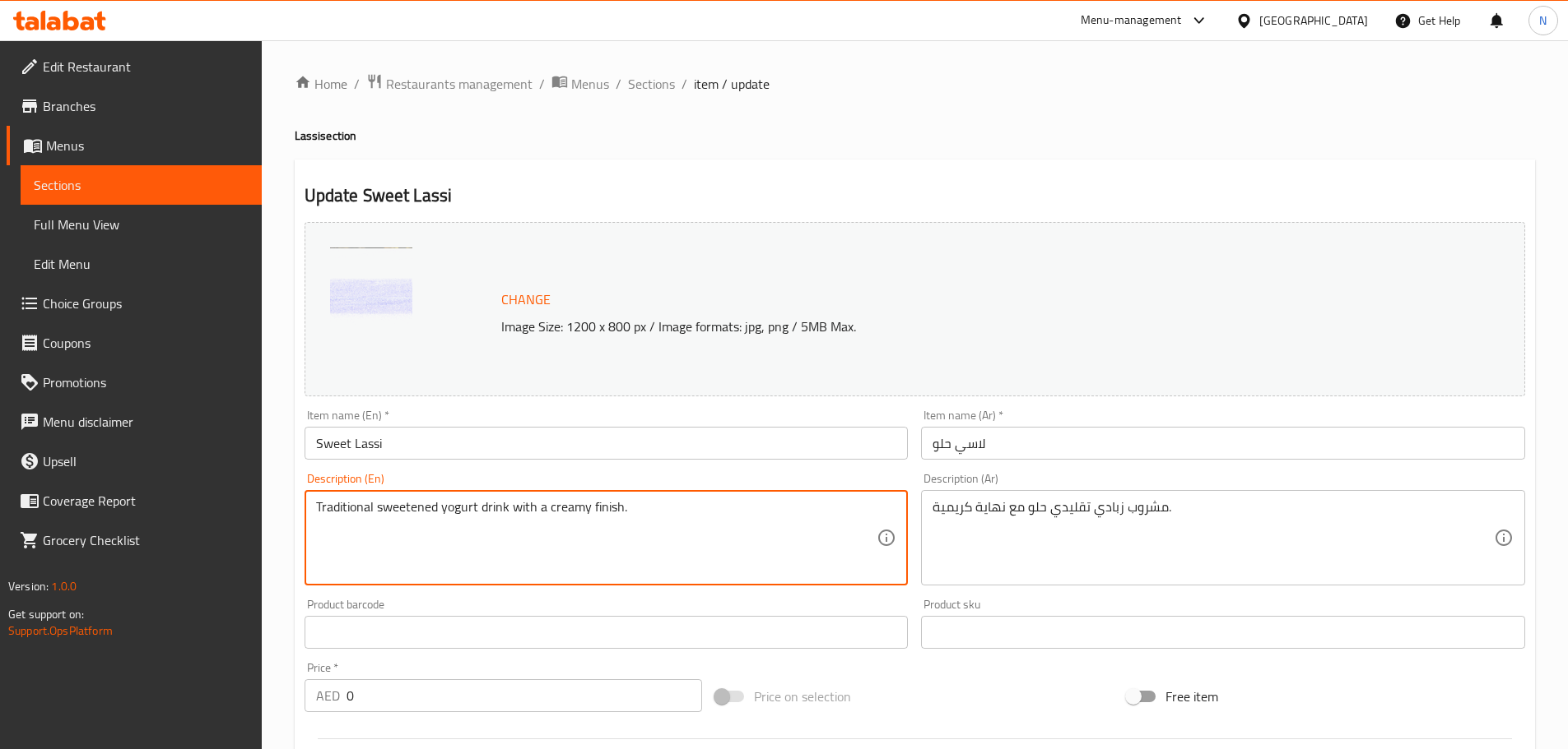
click at [567, 512] on textarea "Traditional sweetened yogurt drink with a creamy finish." at bounding box center [597, 538] width 561 height 78
paste textarea "A smooth blend of creamy yogurt with a hint of sweetness, creating a refreshing…"
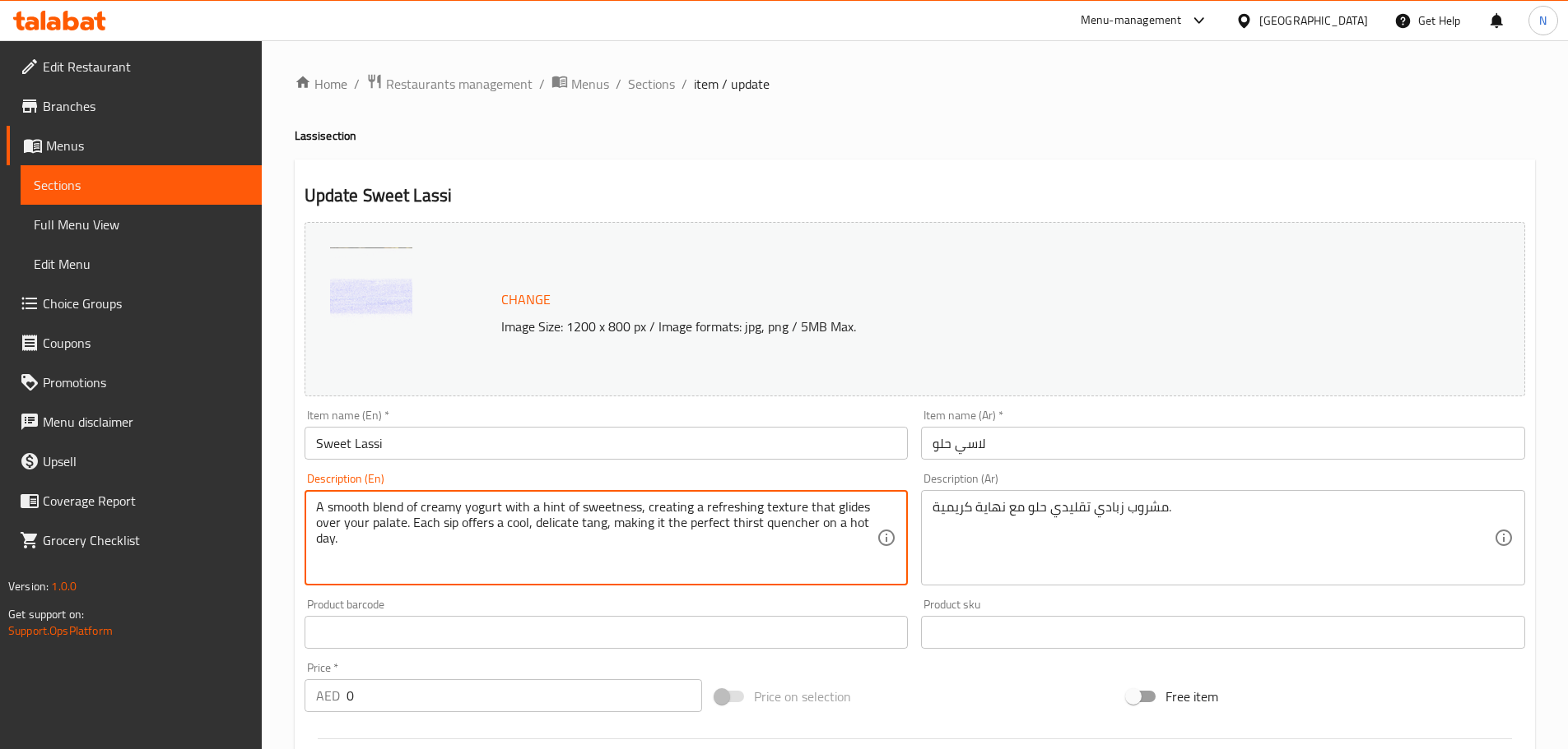
type textarea "A smooth blend of creamy yogurt with a hint of sweetness, creating a refreshing…"
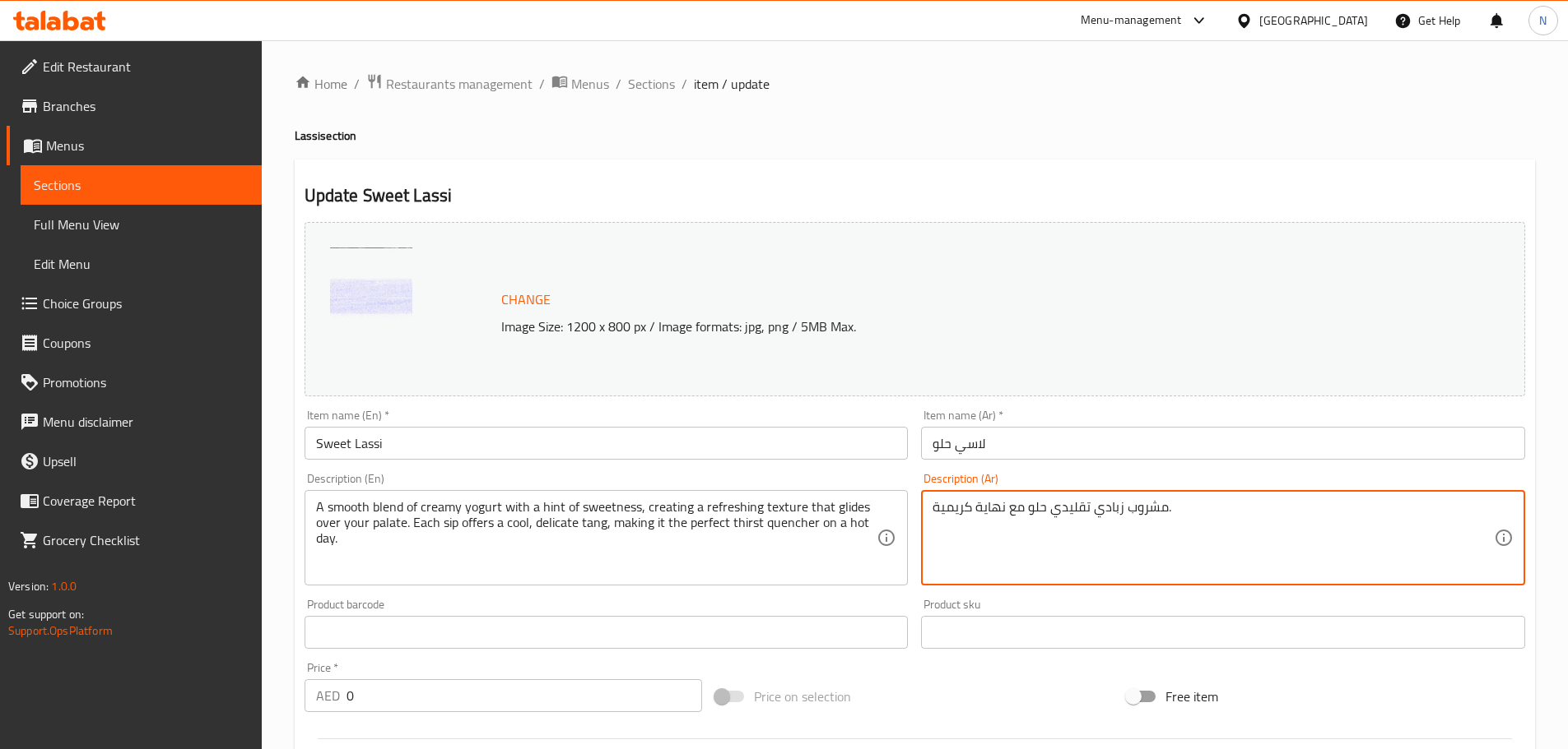
click at [999, 517] on textarea "مشروب زبادي تقليدي حلو مع نهاية كريمية." at bounding box center [1213, 538] width 561 height 78
paste textarea "يج ناعم من الزبادي الكريمي مع لمسة من الحلاوة، يُضفي ملمسًا منعشًا ينساب على ذو…"
click at [1399, 509] on textarea "مزيج ناعم من الزبادي الكريمي مع لمسة من الحلاوة، يُضفي ملمسًا منعشًا ينساب على …" at bounding box center [1213, 538] width 561 height 78
click at [1357, 501] on textarea "مزيج ناعم من زبادي الكريمي مع لمسة من الحلاوة، يُضفي ملمسًا منعشًا ينساب على ذو…" at bounding box center [1213, 538] width 561 height 78
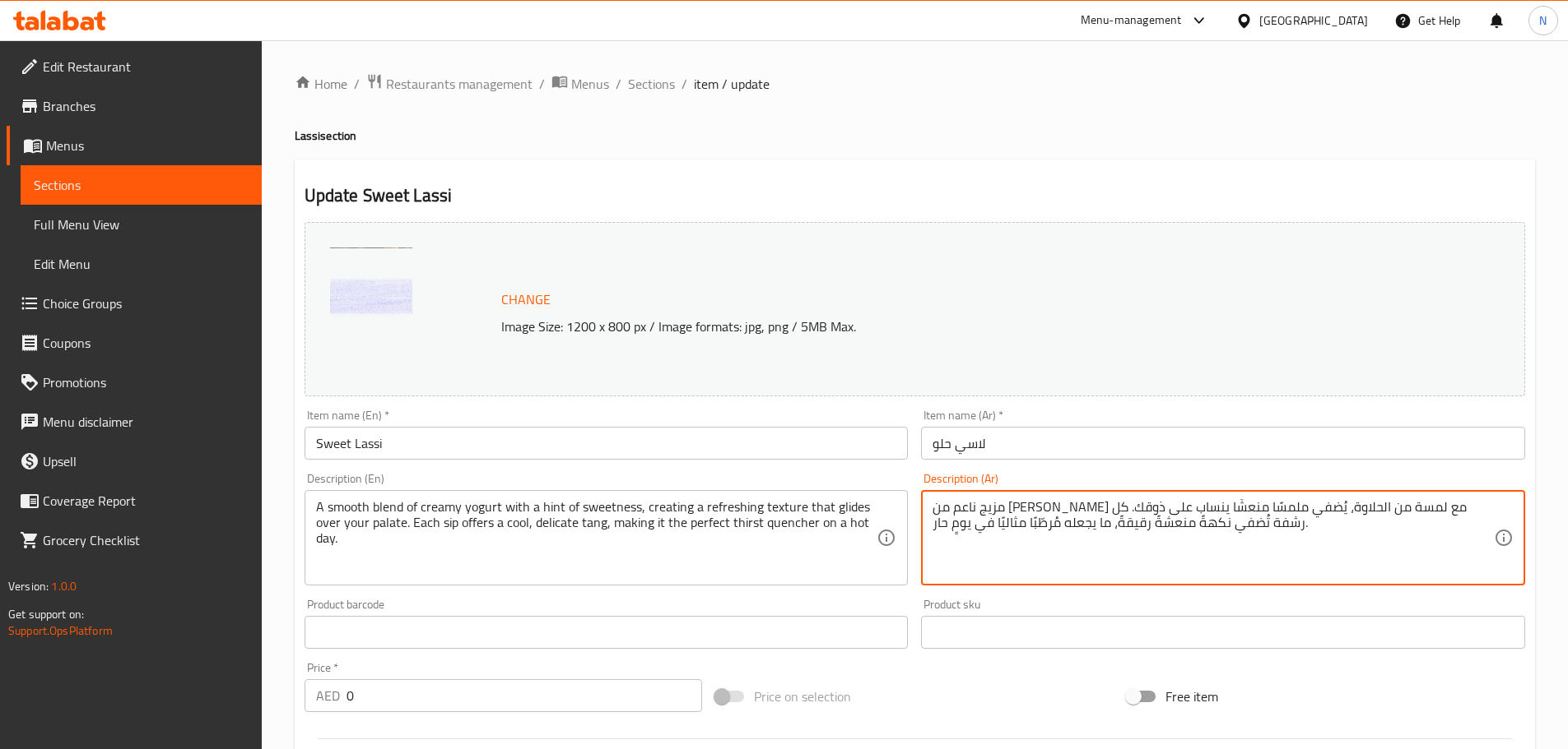
click at [1234, 510] on textarea "مزيج ناعم من زبادي كريمي مع لمسة من الحلاوة، يُضفي ملمسًا منعشًا ينساب على ذوقك…" at bounding box center [1213, 538] width 561 height 78
type textarea "مزيج ناعم من زبادي كريمي مع لمسة من حلاوة، يُضفي ملمسًا منعشًا ينساب على ذوقك. …"
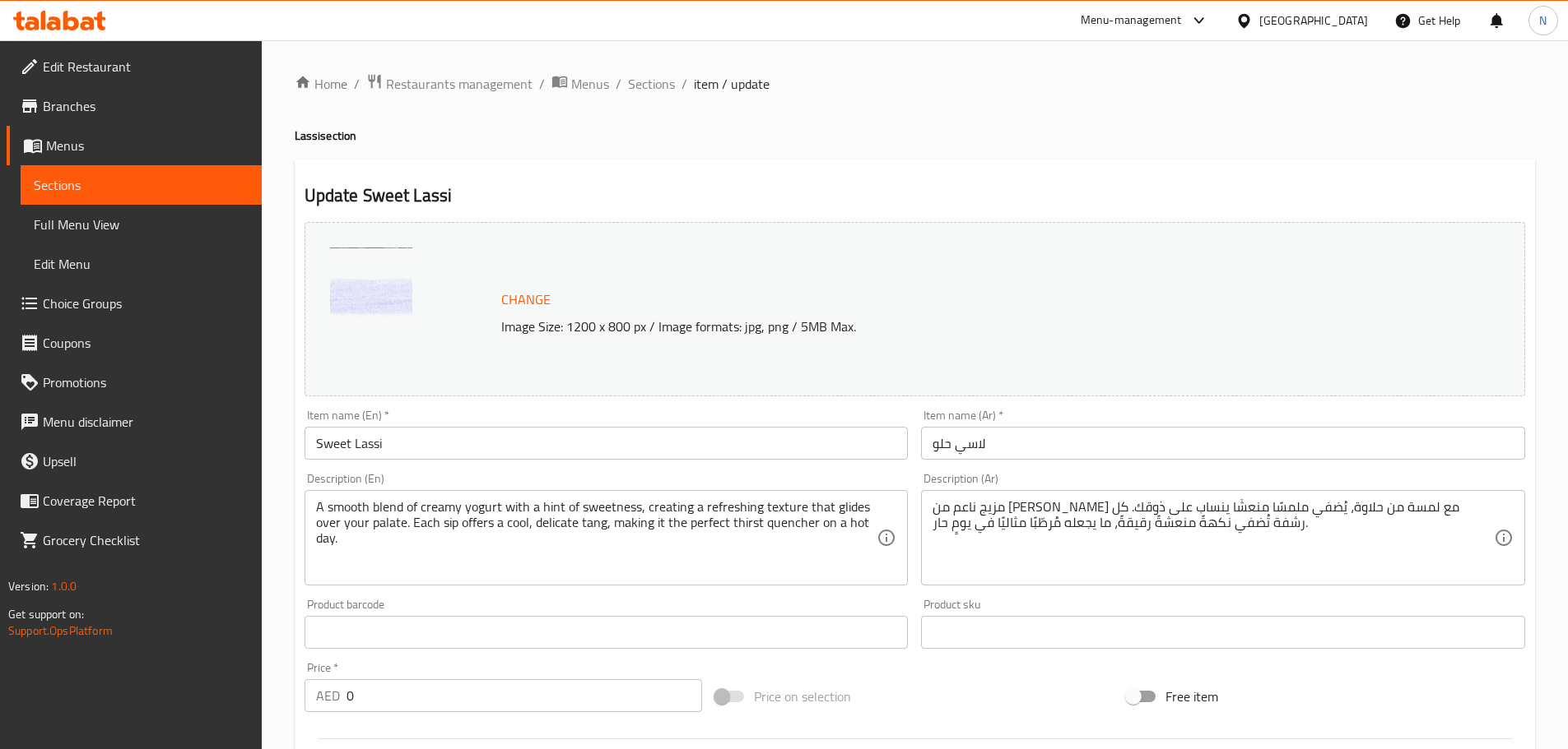
click at [900, 704] on div "Price on selection" at bounding box center [914, 696] width 411 height 45
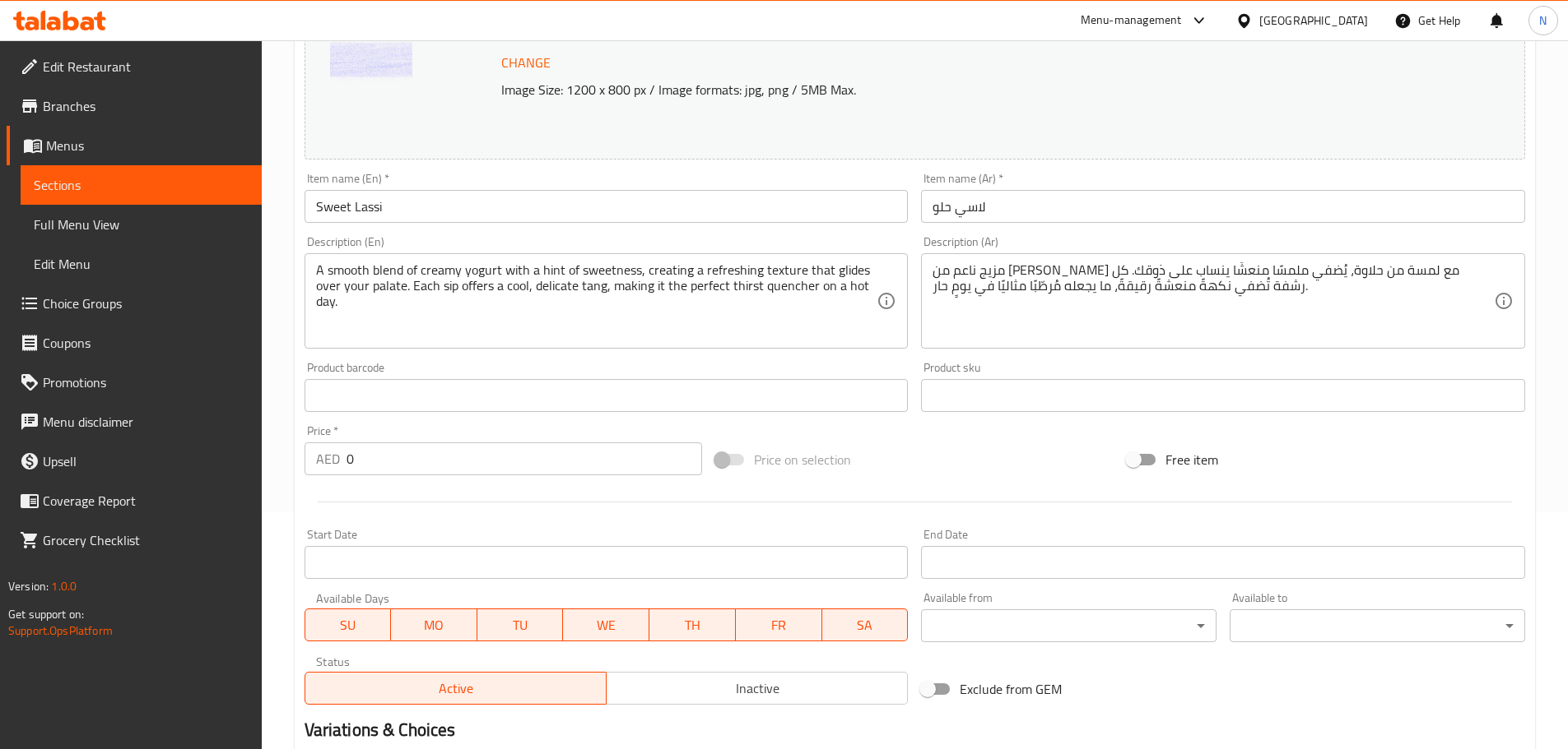
scroll to position [82, 0]
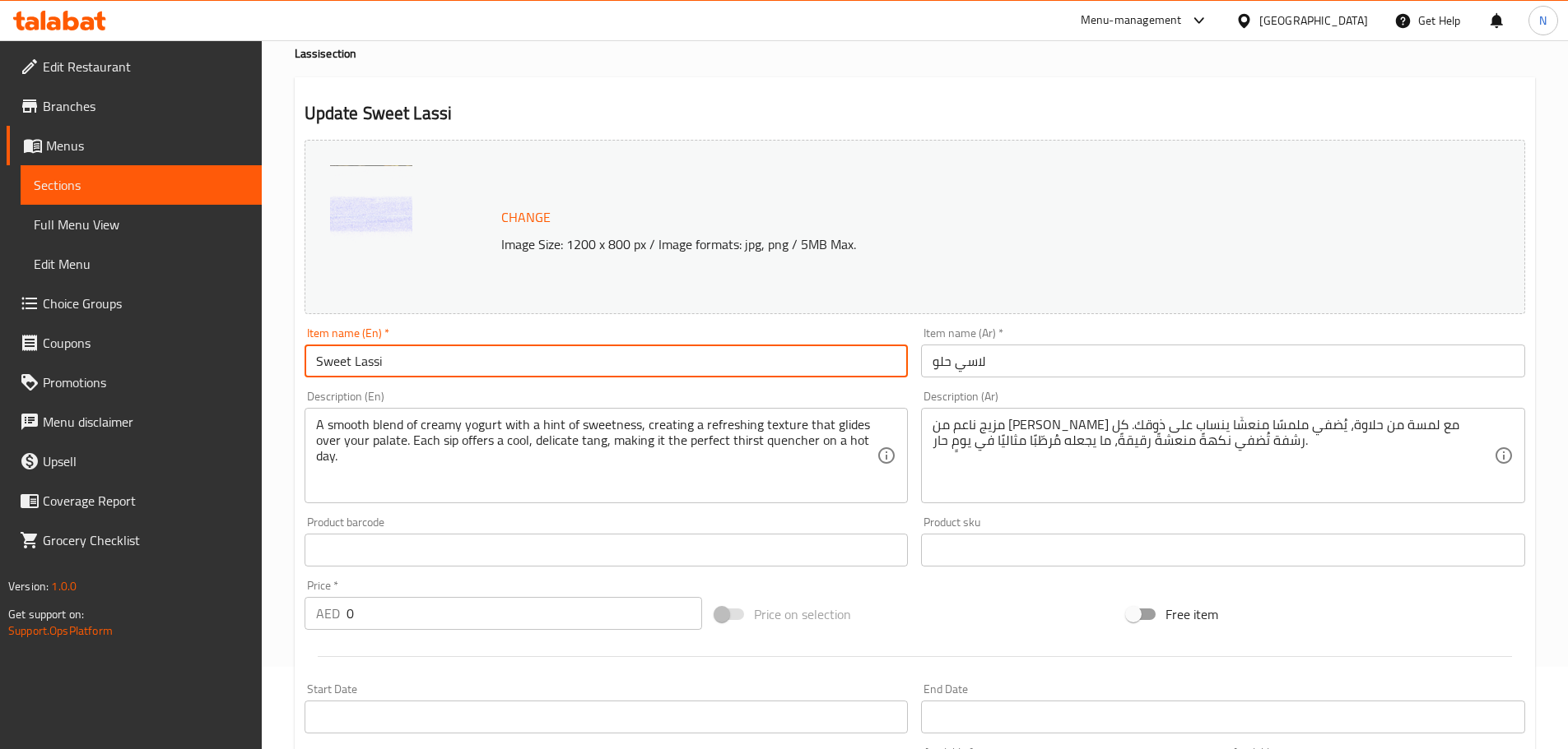
drag, startPoint x: 394, startPoint y: 355, endPoint x: 318, endPoint y: 352, distance: 76.1
click at [318, 352] on input "Sweet Lassi" at bounding box center [606, 361] width 604 height 33
click at [986, 617] on div "Price on selection" at bounding box center [914, 614] width 411 height 45
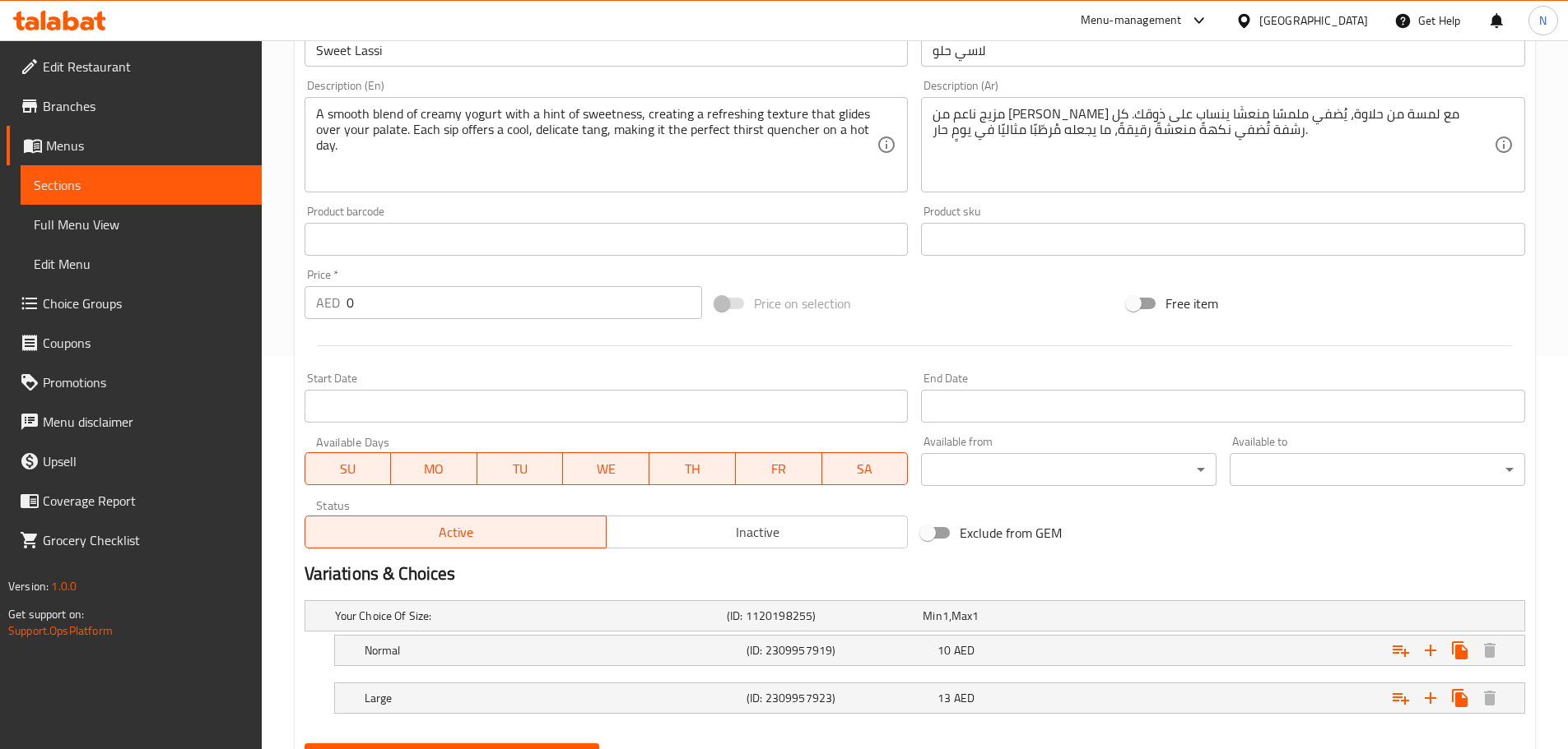
scroll to position [474, 0]
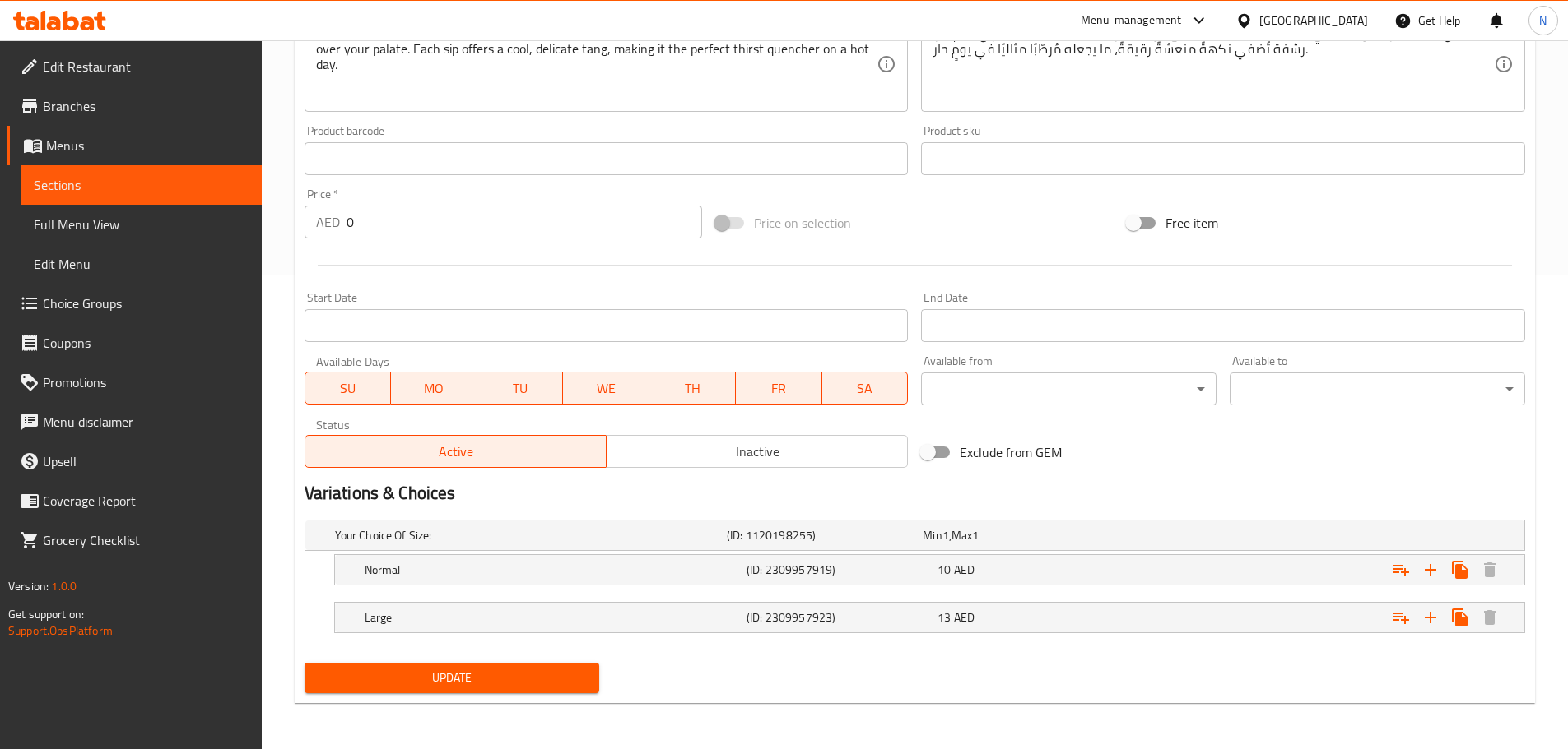
click at [993, 212] on div "Price on selection" at bounding box center [914, 223] width 411 height 45
click at [391, 682] on span "Update" at bounding box center [451, 678] width 269 height 21
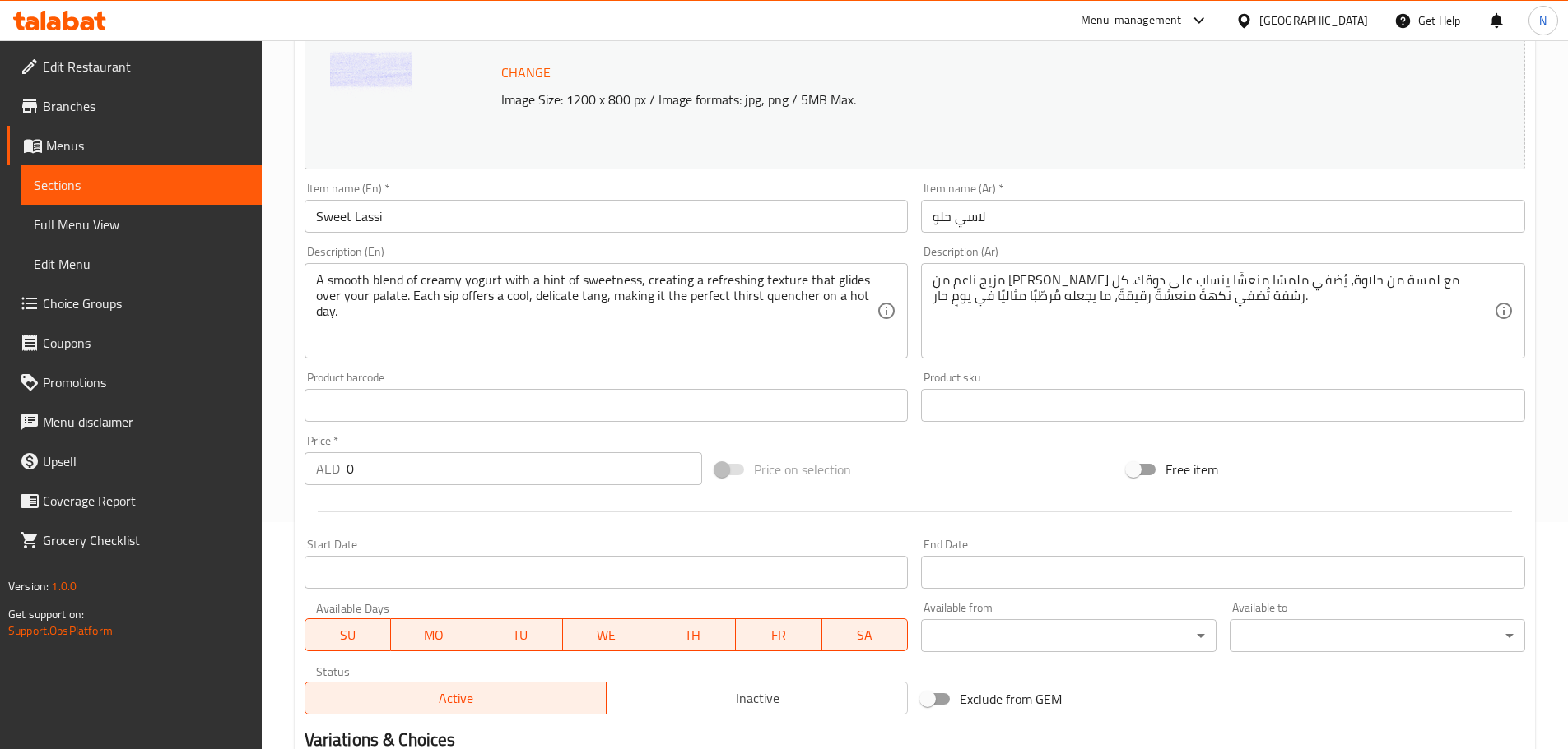
scroll to position [62, 0]
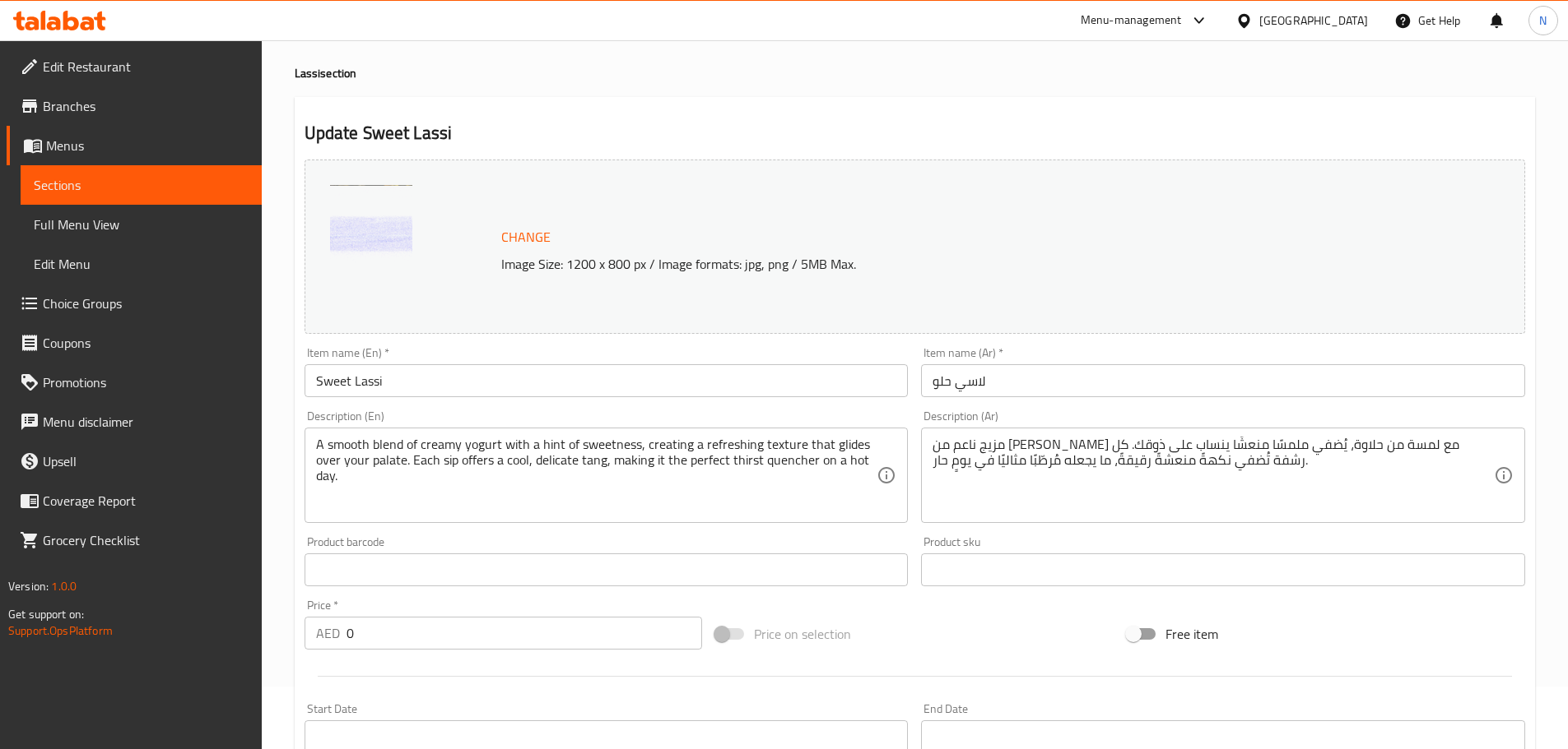
click at [1280, 144] on h2 "Update Sweet Lassi" at bounding box center [914, 133] width 1220 height 25
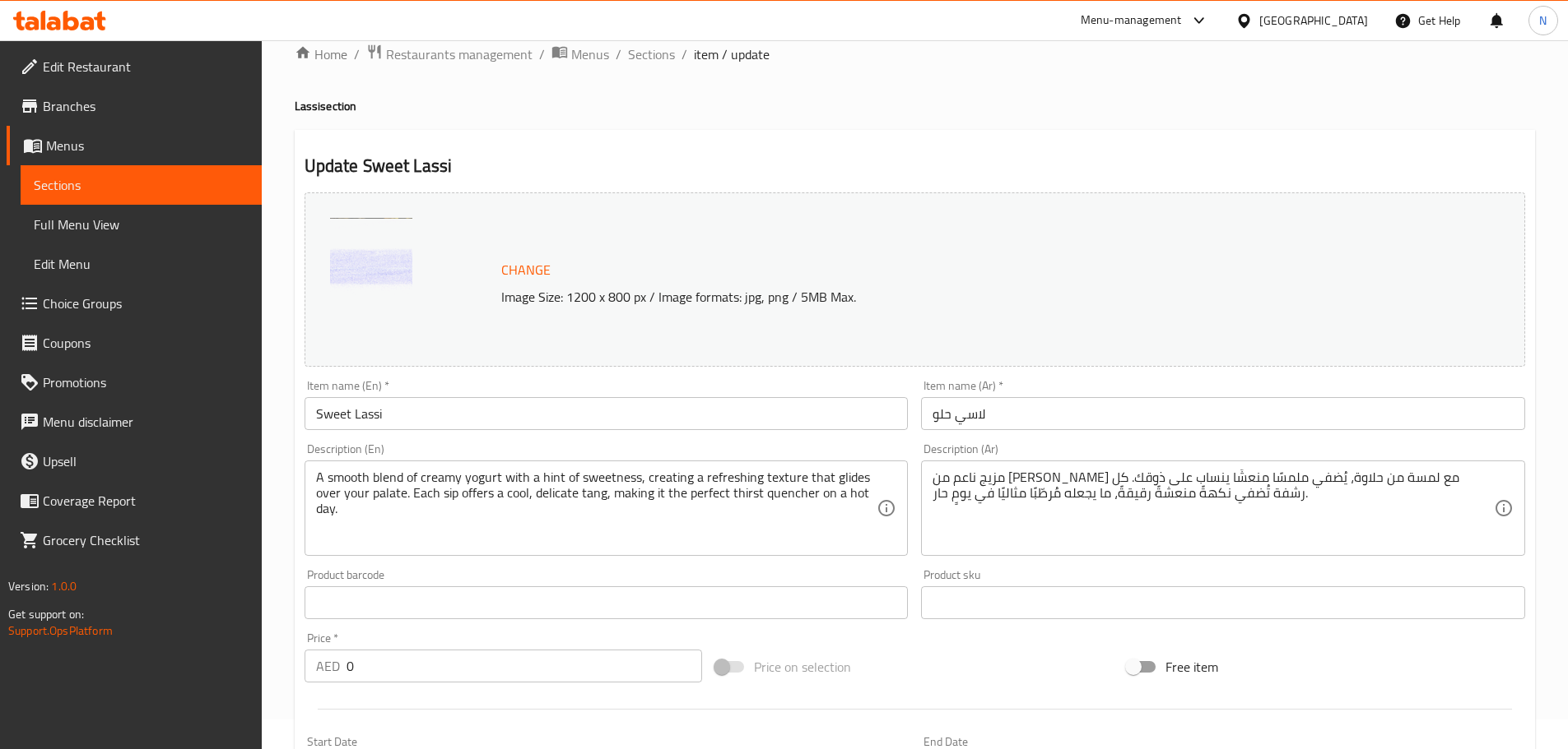
scroll to position [0, 0]
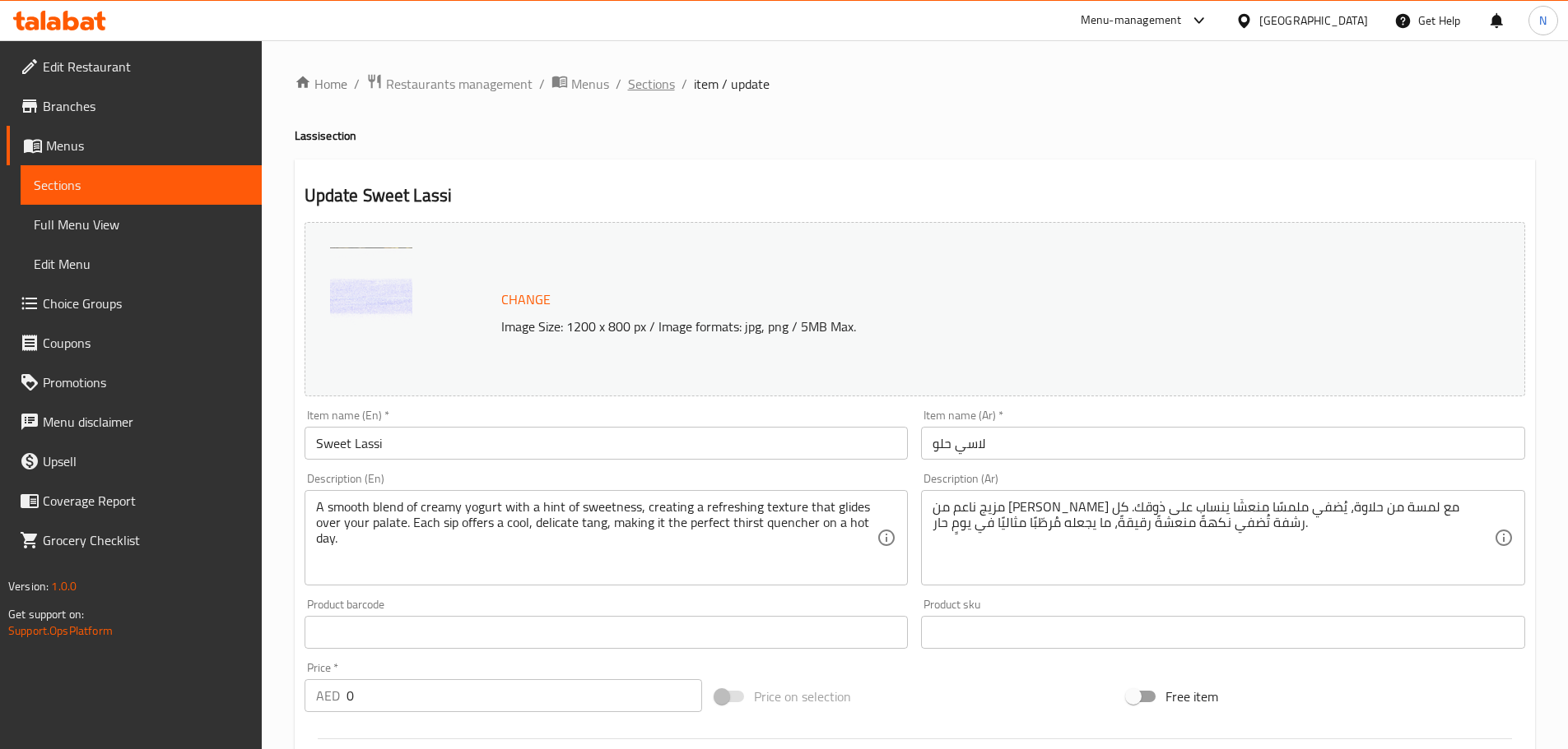
click at [639, 91] on span "Sections" at bounding box center [650, 84] width 47 height 20
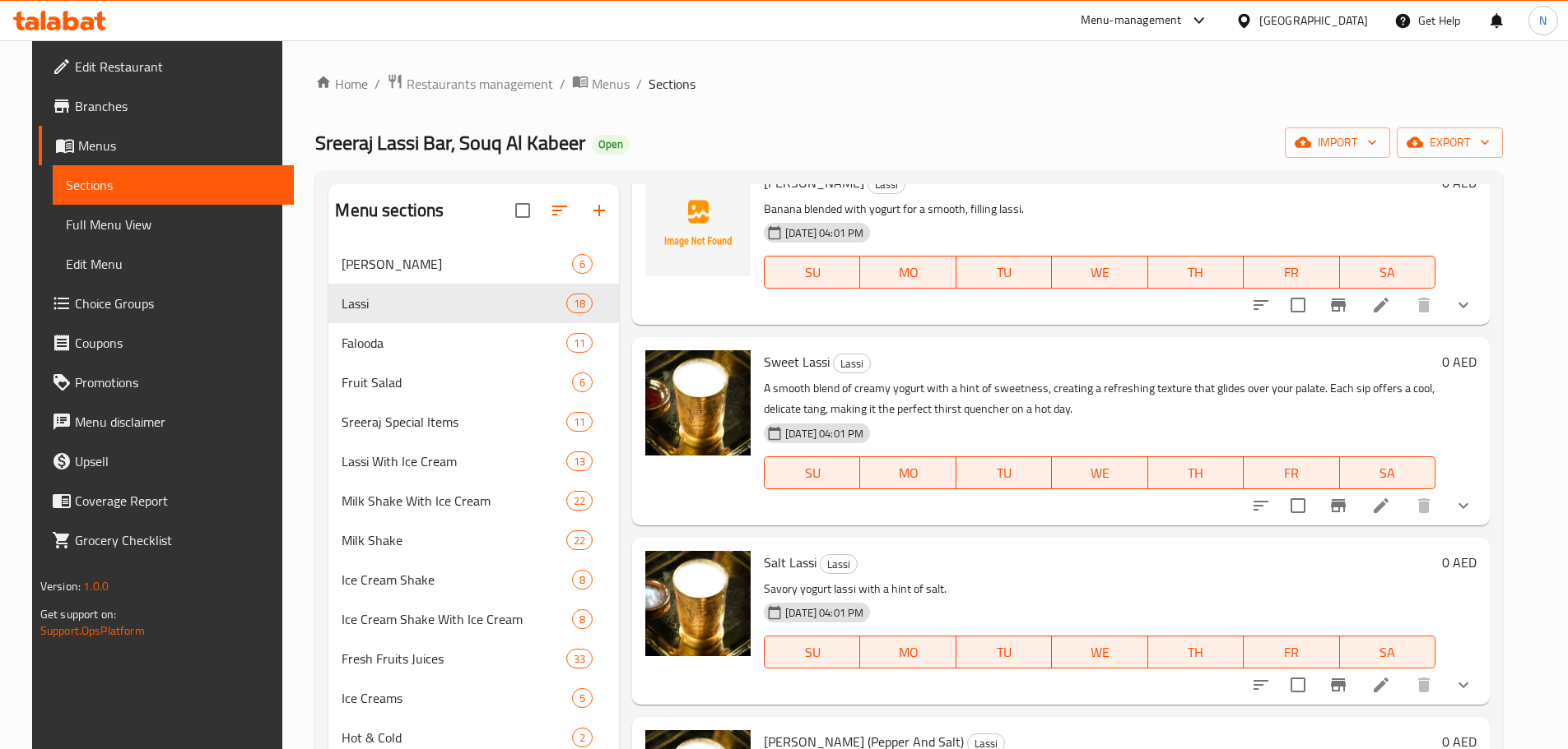
scroll to position [2139, 0]
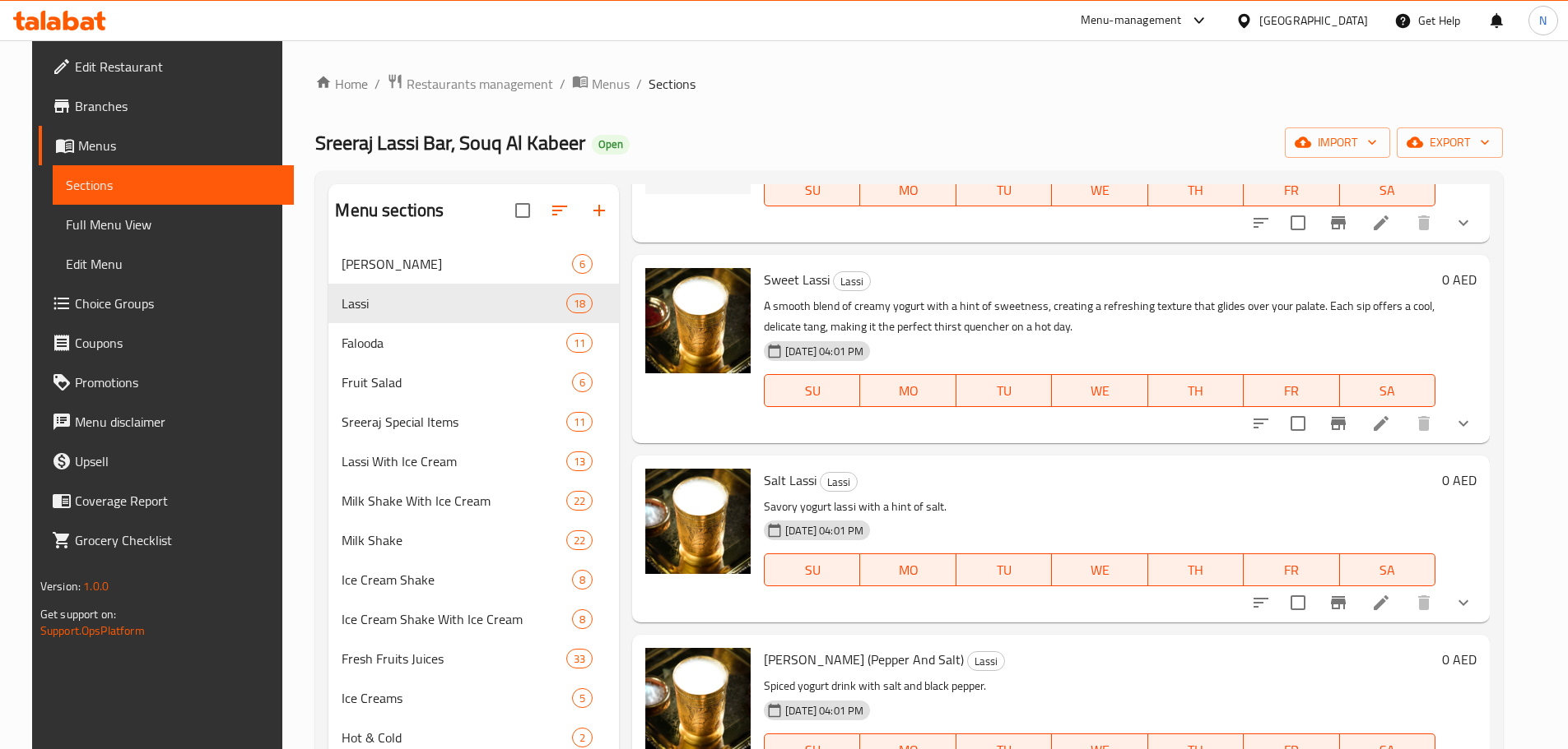
click at [1391, 596] on icon at bounding box center [1381, 603] width 20 height 20
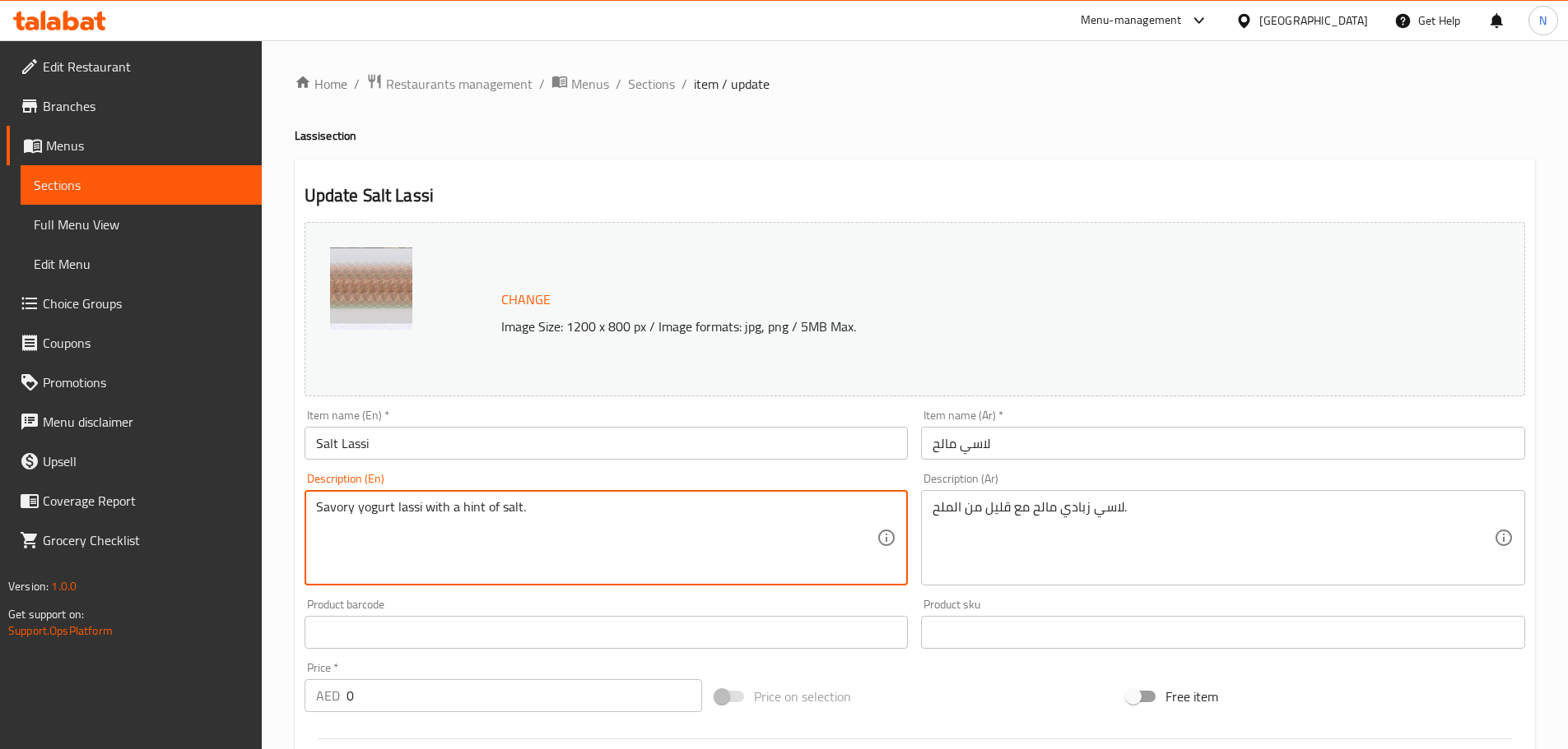
click at [527, 505] on textarea "Savory yogurt lassi with a hint of salt." at bounding box center [597, 538] width 561 height 78
paste textarea "Made with fresh yogurt, natural salt, and roasted cumin, this light and savory …"
type textarea "Made with fresh yogurt, natural salt, and roasted cumin, this light and savory …"
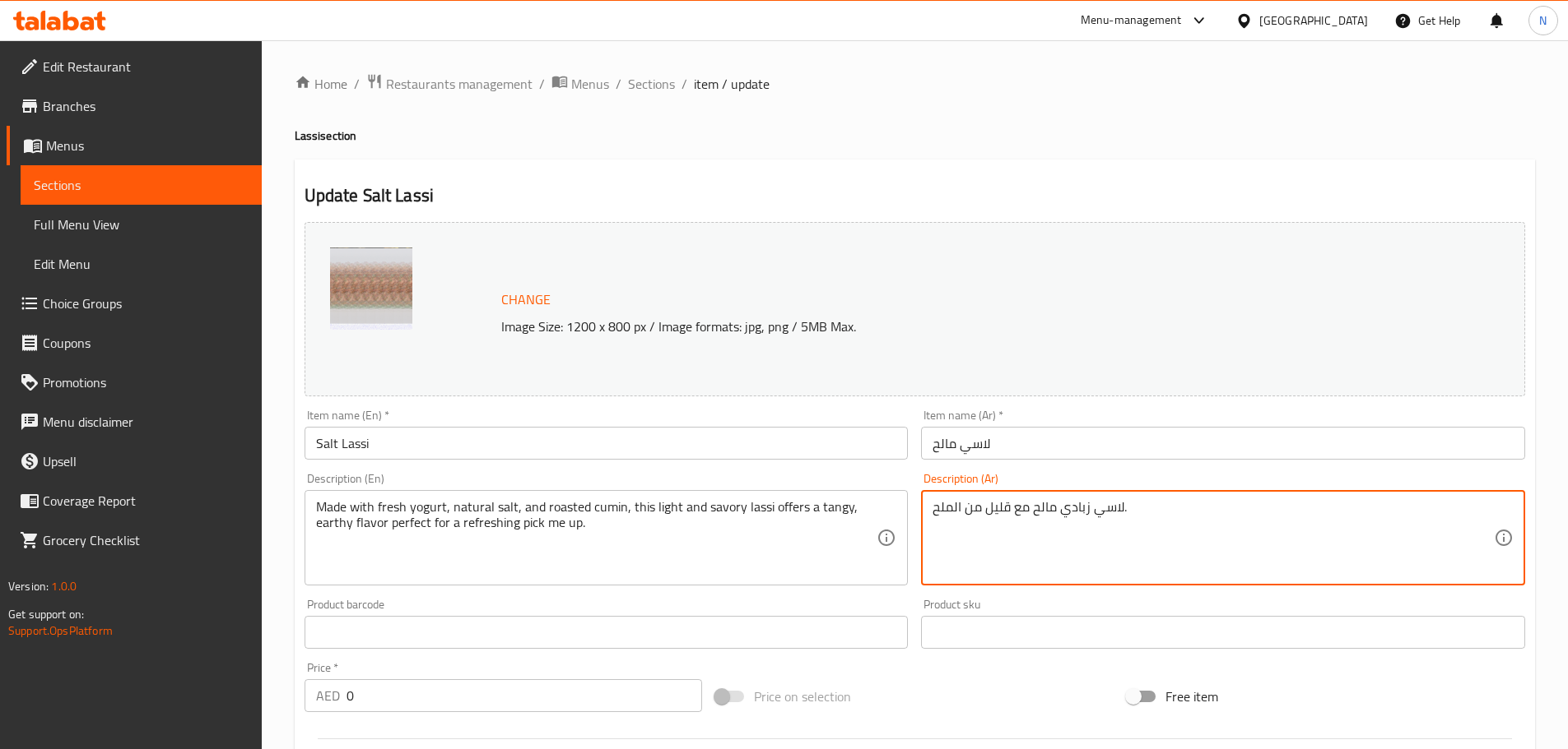
click at [1099, 511] on textarea "لاسي زبادي مالح مع قليل من الملح." at bounding box center [1213, 538] width 561 height 78
paste textarea "صنوع من الزبادي الطازج والملح الطبيعي والكمون المحمص، يقدم هذا اللاسي الخفيف وا…"
click at [1402, 507] on textarea "مصنوع من الزبادي الطازج والملح الطبيعي والكمون المحمص، يقدم هذا اللاسي الخفيف و…" at bounding box center [1213, 538] width 561 height 78
click at [1364, 513] on textarea "مصنوع من زبادي الطازج والملح الطبيعي والكمون المحمص، يقدم هذا اللاسي الخفيف وال…" at bounding box center [1213, 538] width 561 height 78
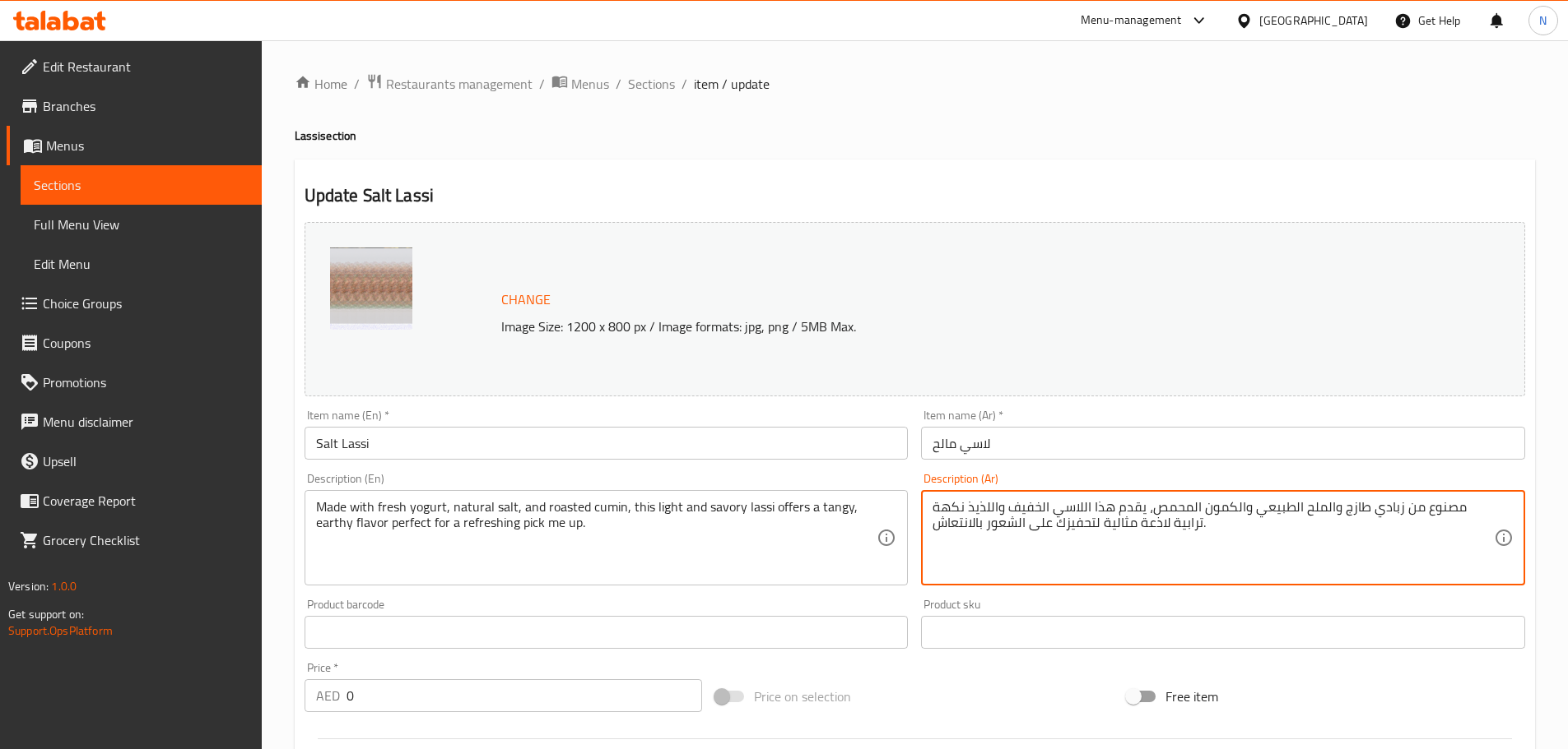
click at [1355, 506] on textarea "مصنوع من زبادي طازج والملح الطبيعي والكمون المحمص، يقدم هذا اللاسي الخفيف واللذ…" at bounding box center [1213, 538] width 561 height 78
click at [1317, 507] on textarea "مصنوع من زبادي طازج وملح الطبيعي والكمون المحمص، يقدم هذا اللاسي الخفيف واللذيذ…" at bounding box center [1213, 538] width 561 height 78
click at [1264, 506] on textarea "مصنوع من زبادي طازج وملح طبيعي والكمون المحمص، يقدم هذا اللاسي الخفيف واللذيذ ن…" at bounding box center [1213, 538] width 561 height 78
click at [1220, 507] on textarea "مصنوع من زبادي طازج وملح طبيعي وكمون المحمص، يقدم هذا اللاسي الخفيف واللذيذ نكه…" at bounding box center [1213, 538] width 561 height 78
click at [1146, 506] on textarea "مصنوع من زبادي طازج وملح طبيعي وكمون محمص، يقدم هذا اللاسي الخفيف واللذيذ نكهة …" at bounding box center [1213, 538] width 561 height 78
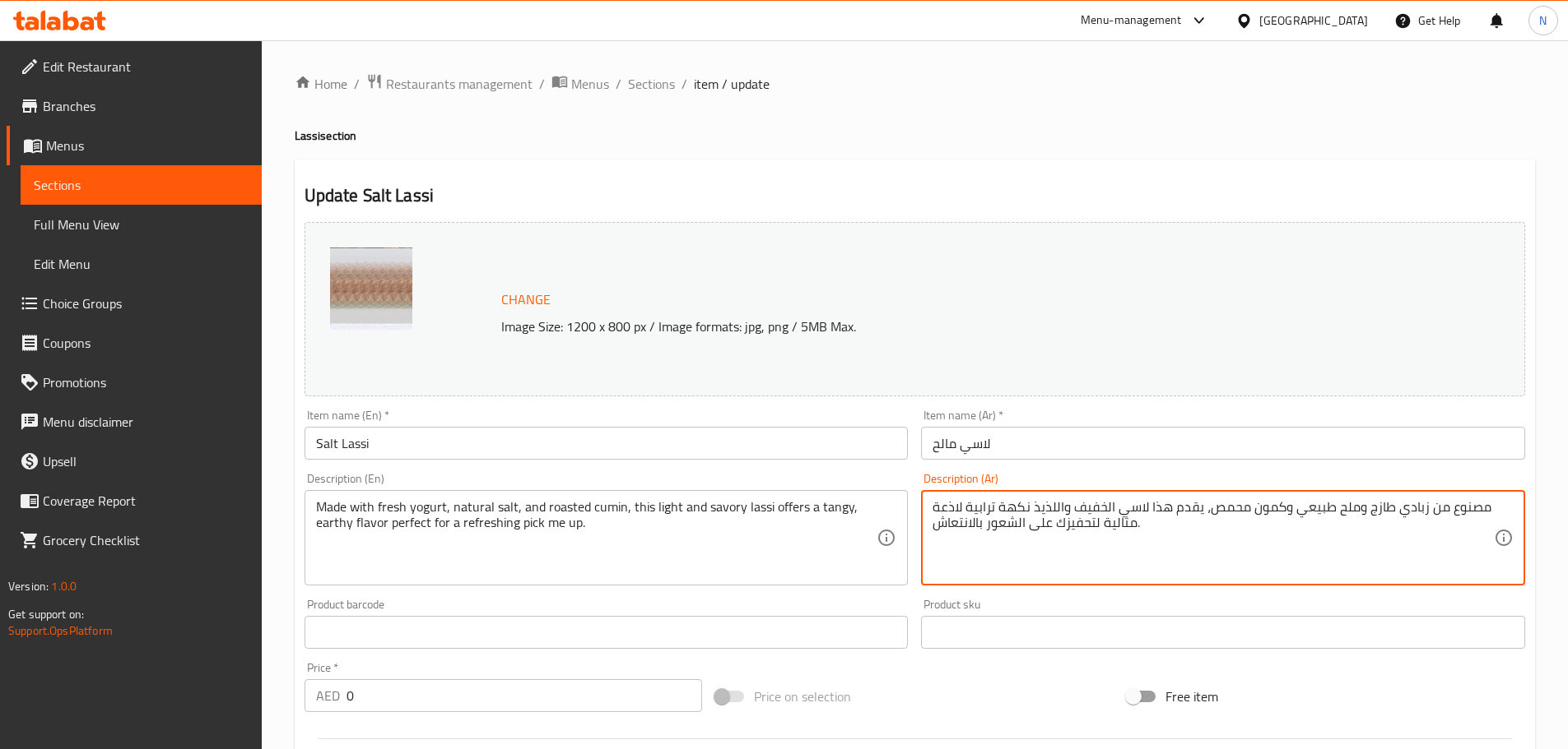
click at [1103, 508] on textarea "مصنوع من زبادي طازج وملح طبيعي وكمون محمص، يقدم هذا لاسي الخفيف واللذيذ نكهة تر…" at bounding box center [1213, 538] width 561 height 78
click at [1053, 506] on textarea "مصنوع من زبادي طازج وملح طبيعي وكمون محمص، يقدم هذا لاسي خفيف واللذيذ نكهة تراب…" at bounding box center [1213, 538] width 561 height 78
click at [1015, 523] on textarea "مصنوع من زبادي طازج وملح طبيعي وكمون محمص، يقدم هذا لاسي خفيف ولذيذ نكهة ترابية…" at bounding box center [1213, 538] width 561 height 78
click at [1340, 508] on textarea "مصنوع من زبادي طازج وملح طبيعي وكمون محمص، يقدم هذا لاسي خفيف ولذيذ نكهة ترابية…" at bounding box center [1213, 538] width 561 height 78
type textarea "مصنوع من زبادي طازج، ملح طبيعي وكمون محمص، يقدم هذا لاسي خفيف ولذيذ نكهة ترابية…"
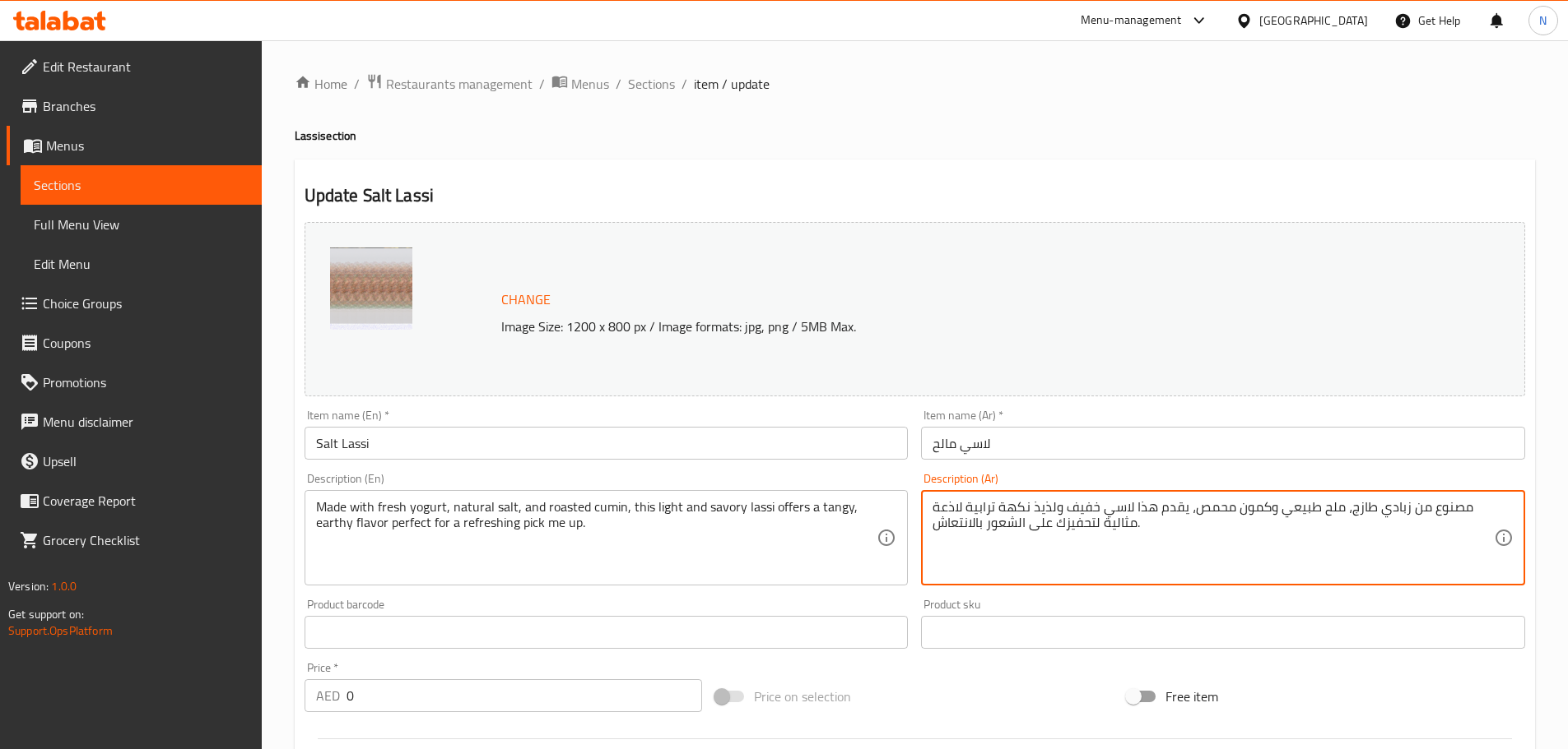
click at [996, 680] on div "Price on selection" at bounding box center [914, 696] width 411 height 45
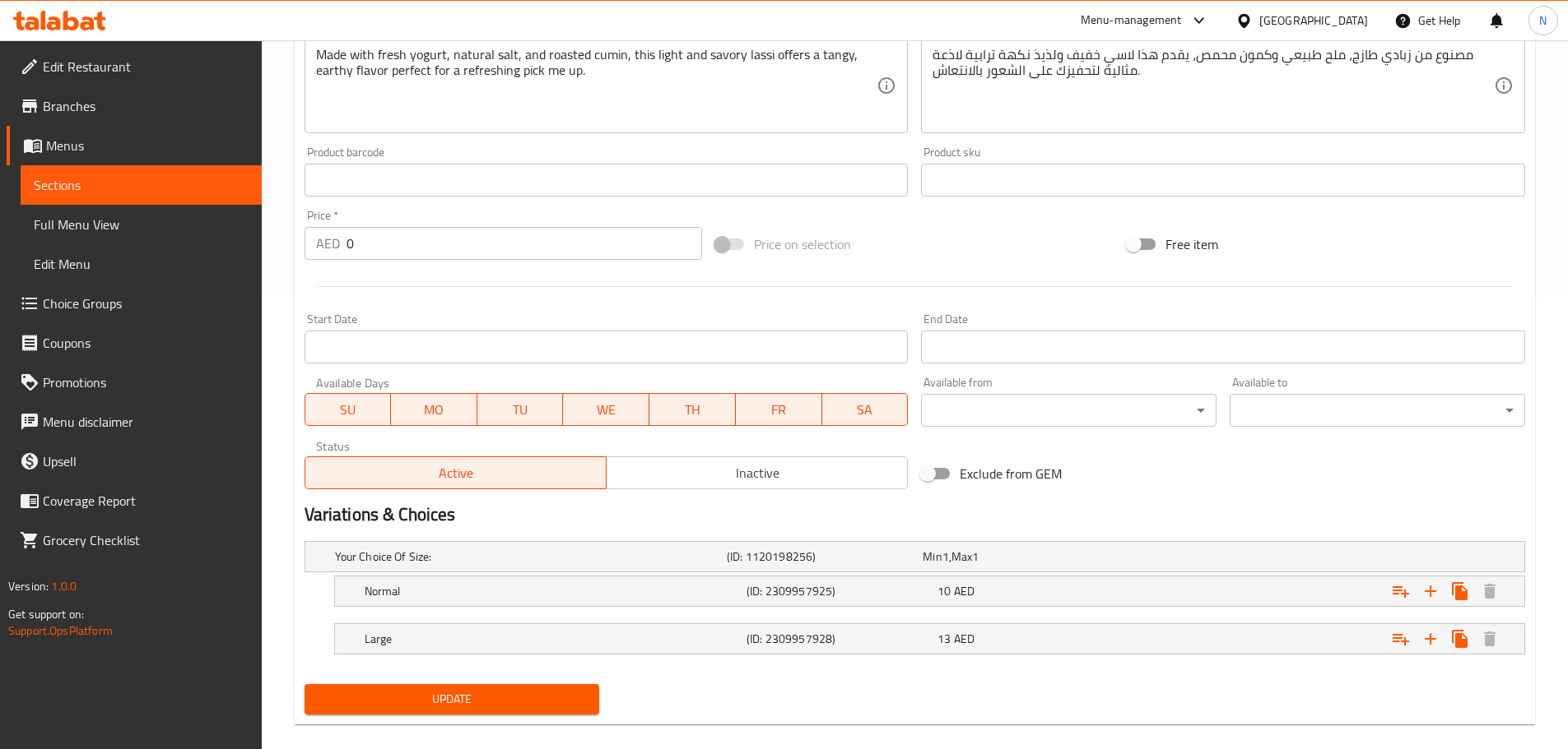
scroll to position [474, 0]
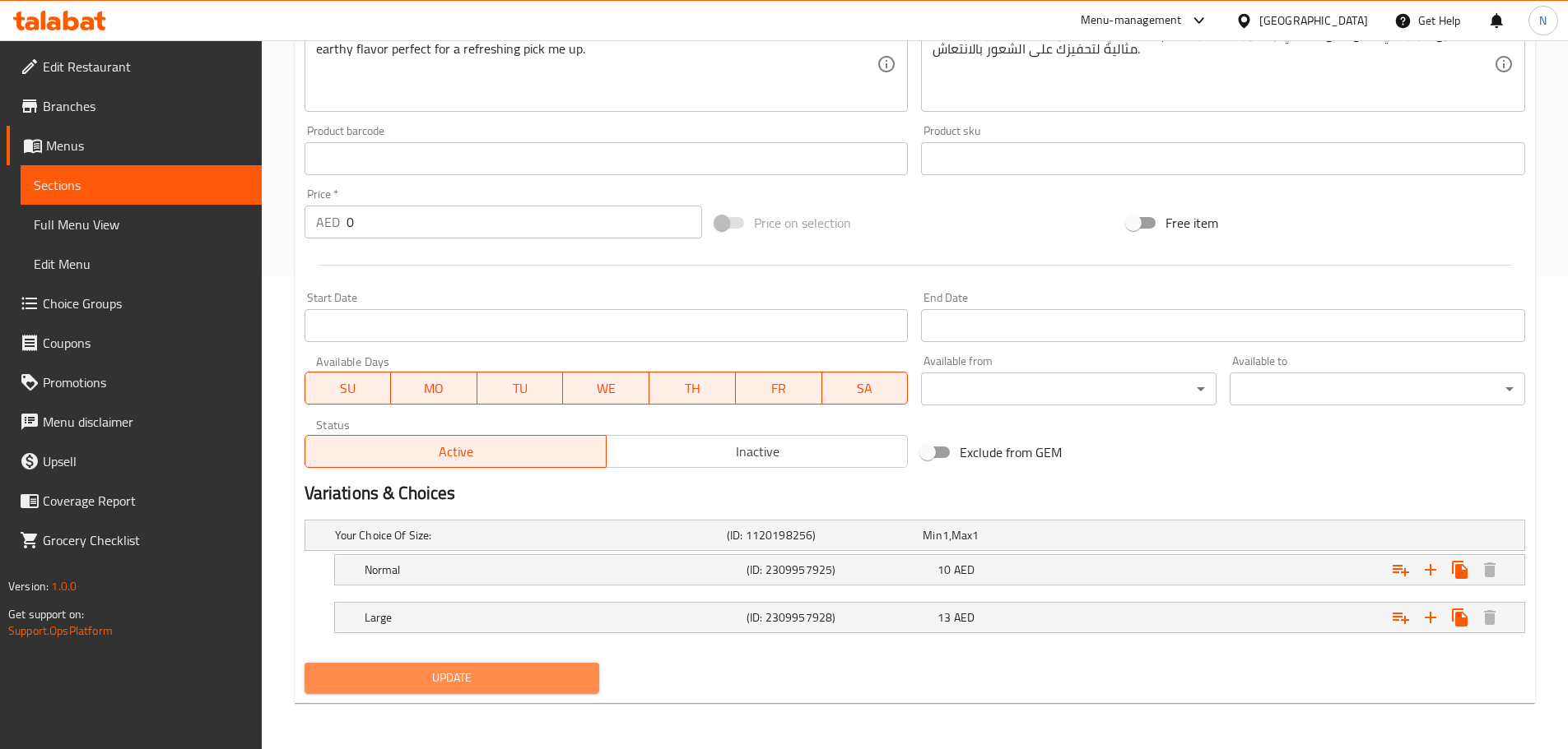
click at [504, 670] on span "Update" at bounding box center [451, 678] width 269 height 21
click at [501, 714] on div "Home / Restaurants management / Menus / Sections / item / update Lassi section …" at bounding box center [914, 158] width 1240 height 1117
click at [502, 684] on span "Update" at bounding box center [451, 678] width 269 height 21
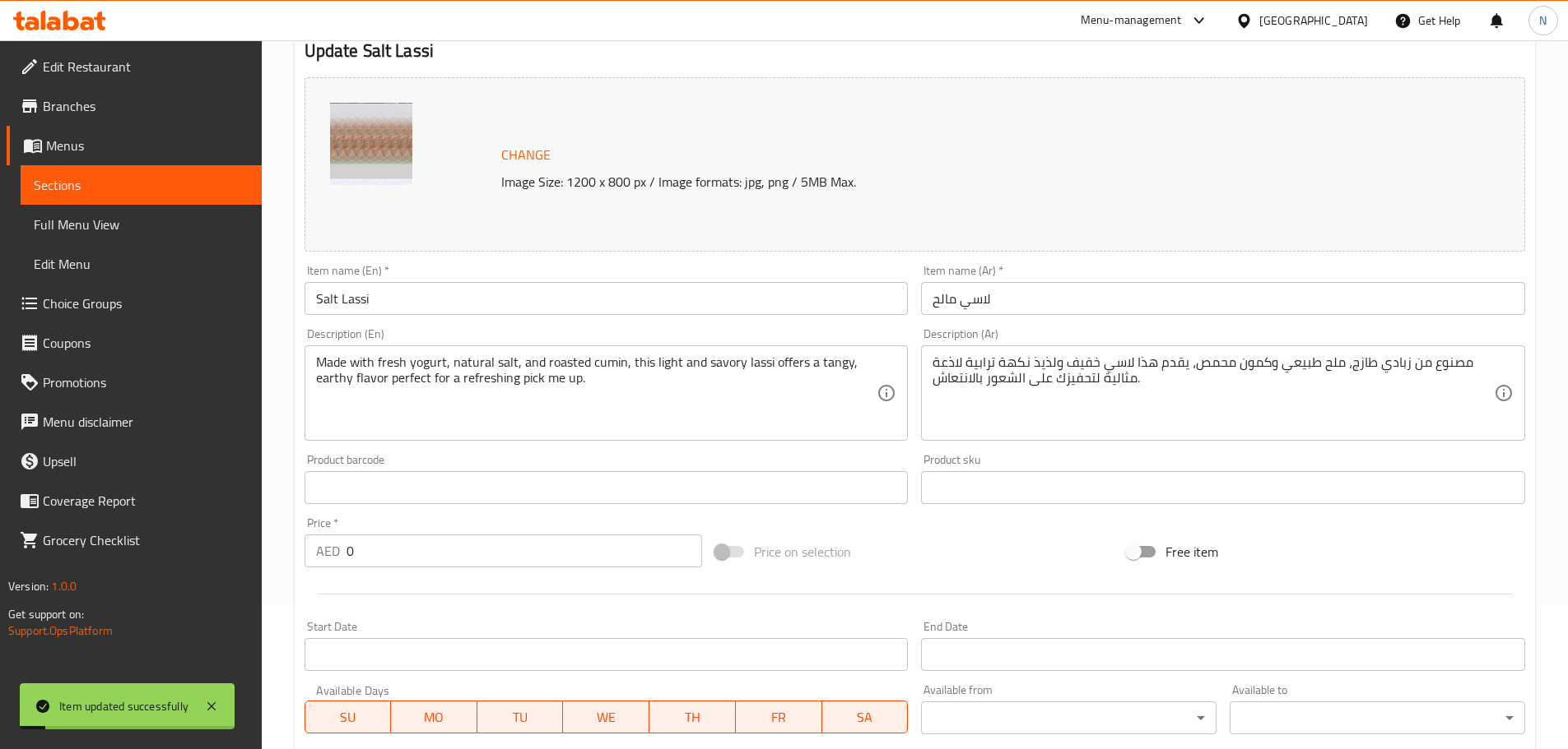
scroll to position [0, 0]
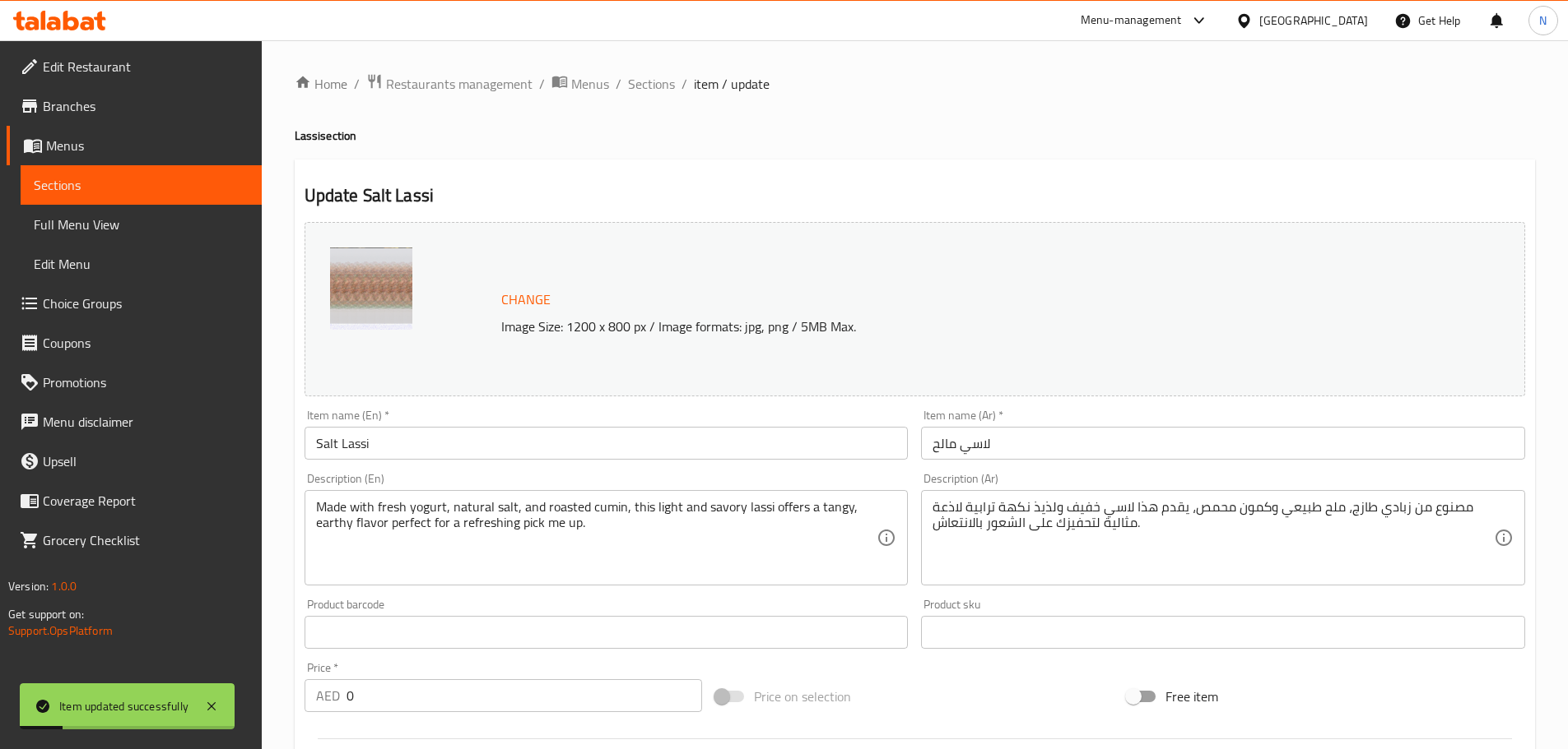
drag, startPoint x: 646, startPoint y: 85, endPoint x: 583, endPoint y: 17, distance: 92.7
click at [646, 85] on span "Sections" at bounding box center [650, 84] width 47 height 20
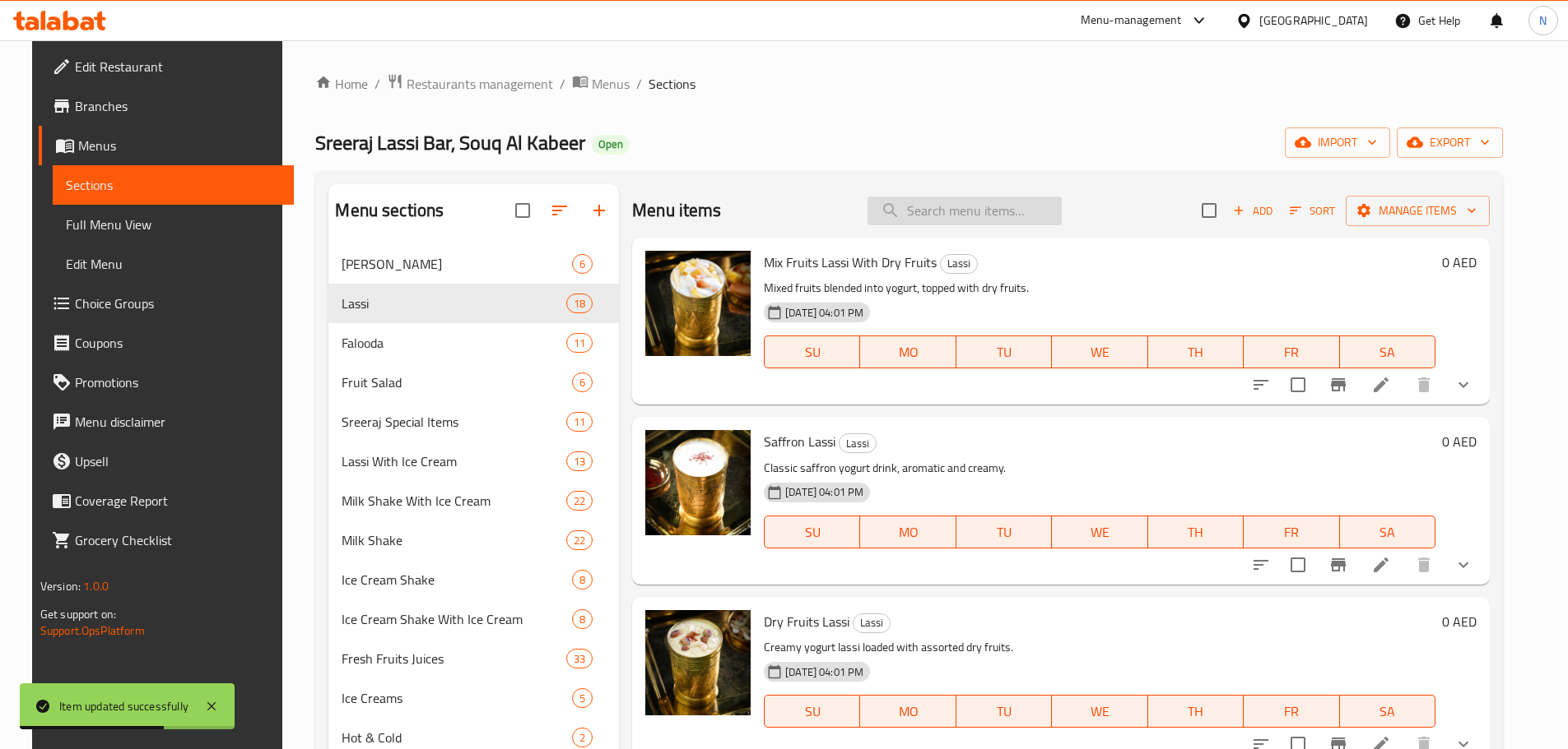
click at [908, 220] on input "search" at bounding box center [964, 210] width 194 height 29
paste input "Mango Lassi"
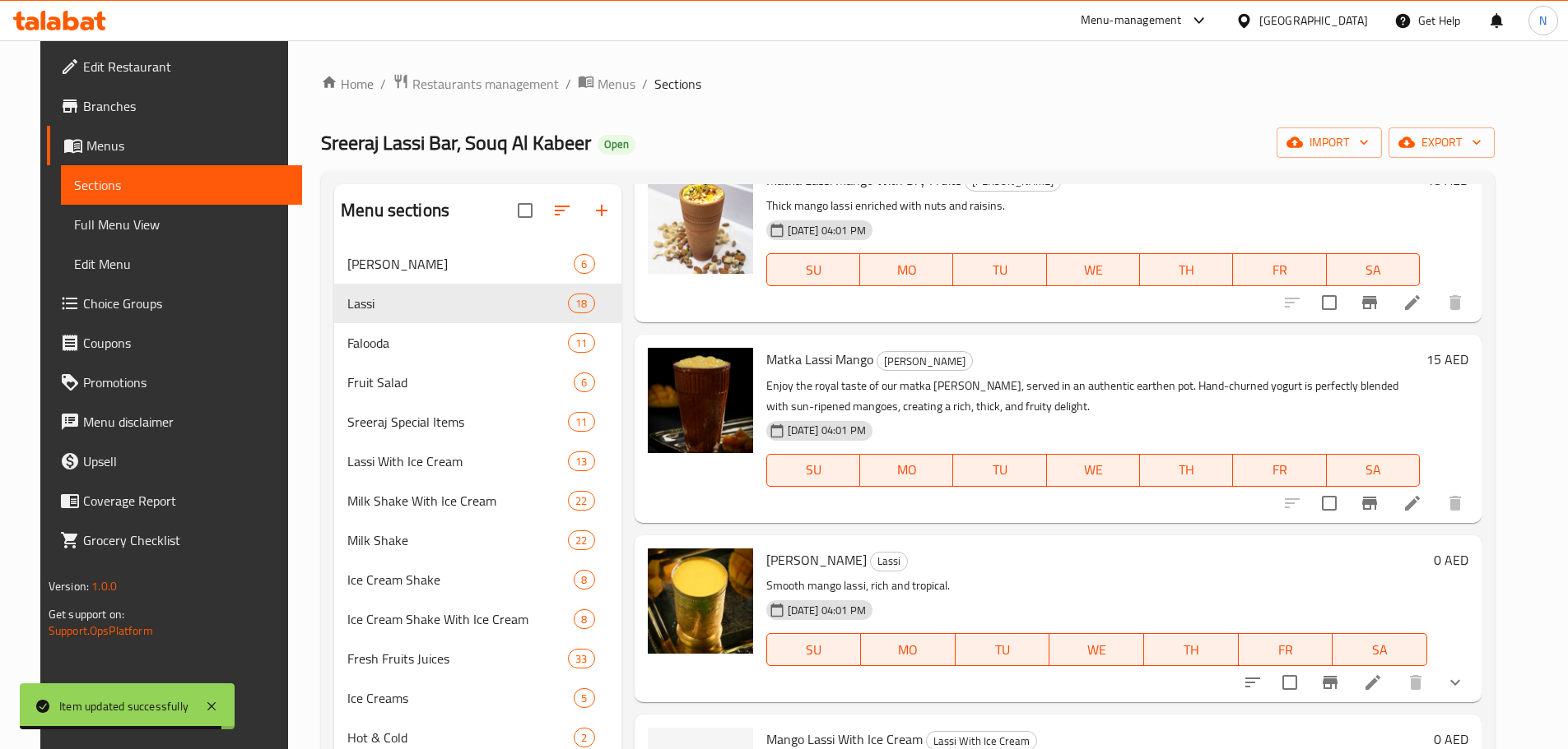
scroll to position [164, 0]
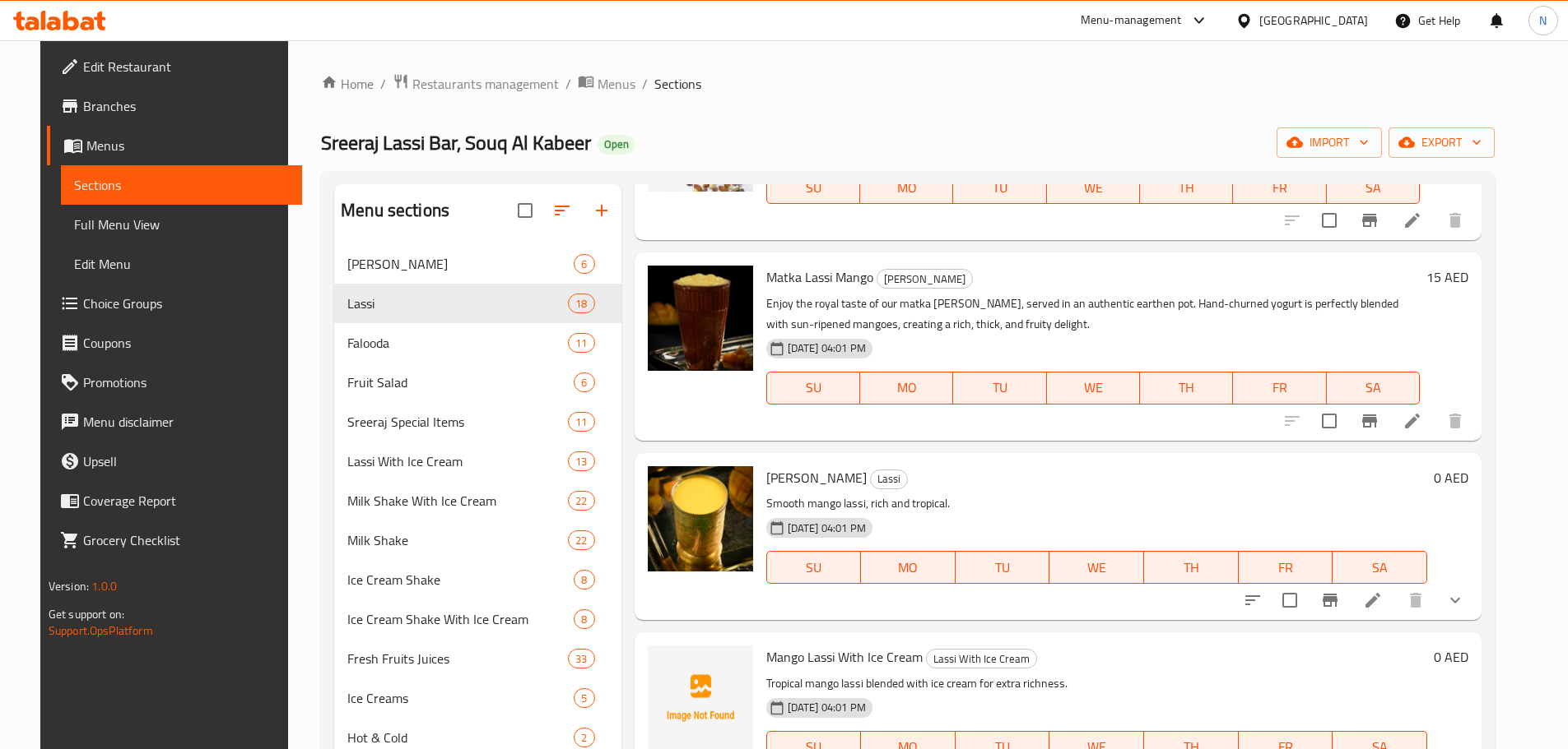
type input "Mango Lassi"
click at [1396, 598] on li at bounding box center [1373, 600] width 46 height 30
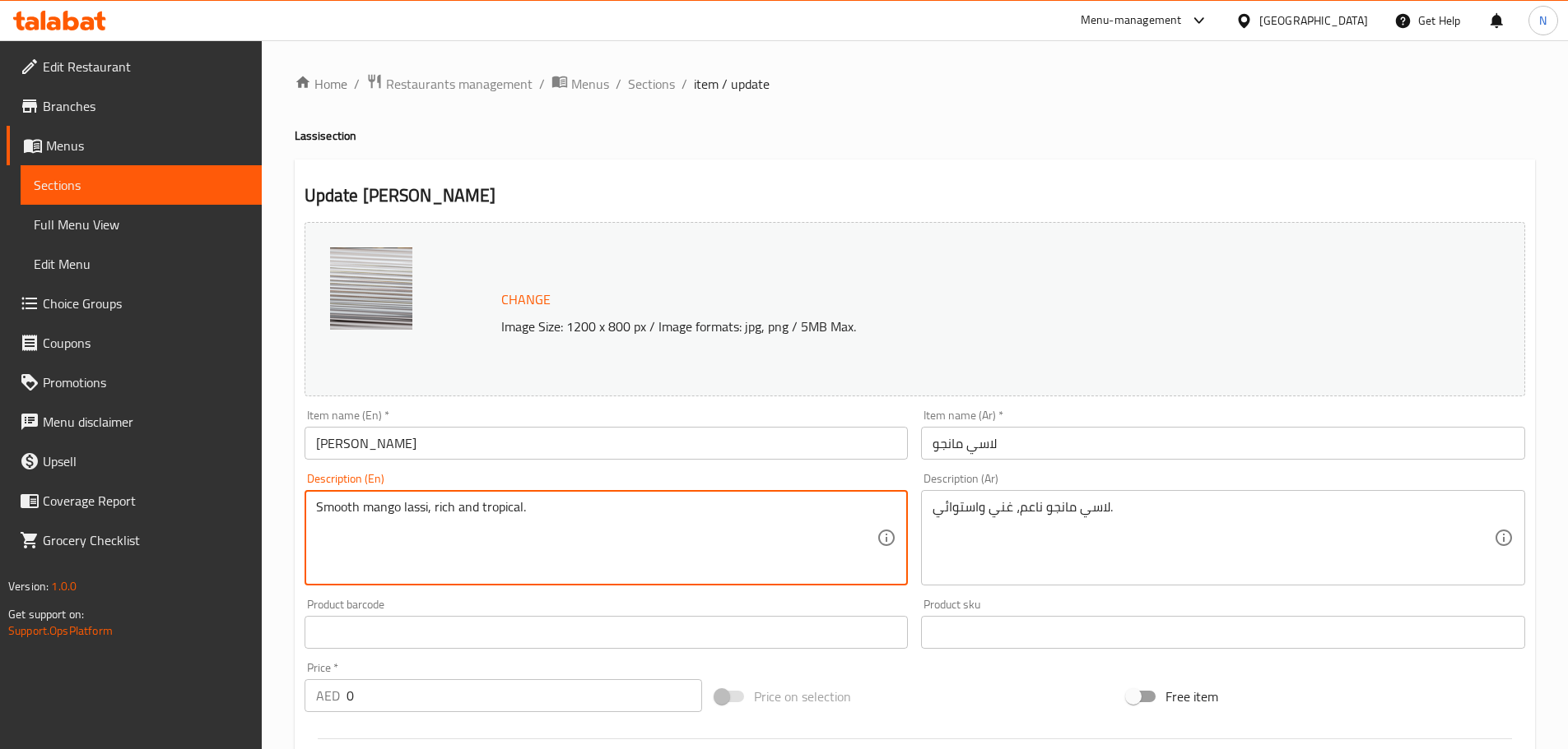
click at [465, 506] on textarea "Smooth mango lassi, rich and tropical." at bounding box center [597, 538] width 561 height 78
paste textarea "A creamy blend of thick yogurt and ripe mangoes, creating a silky smooth textur…"
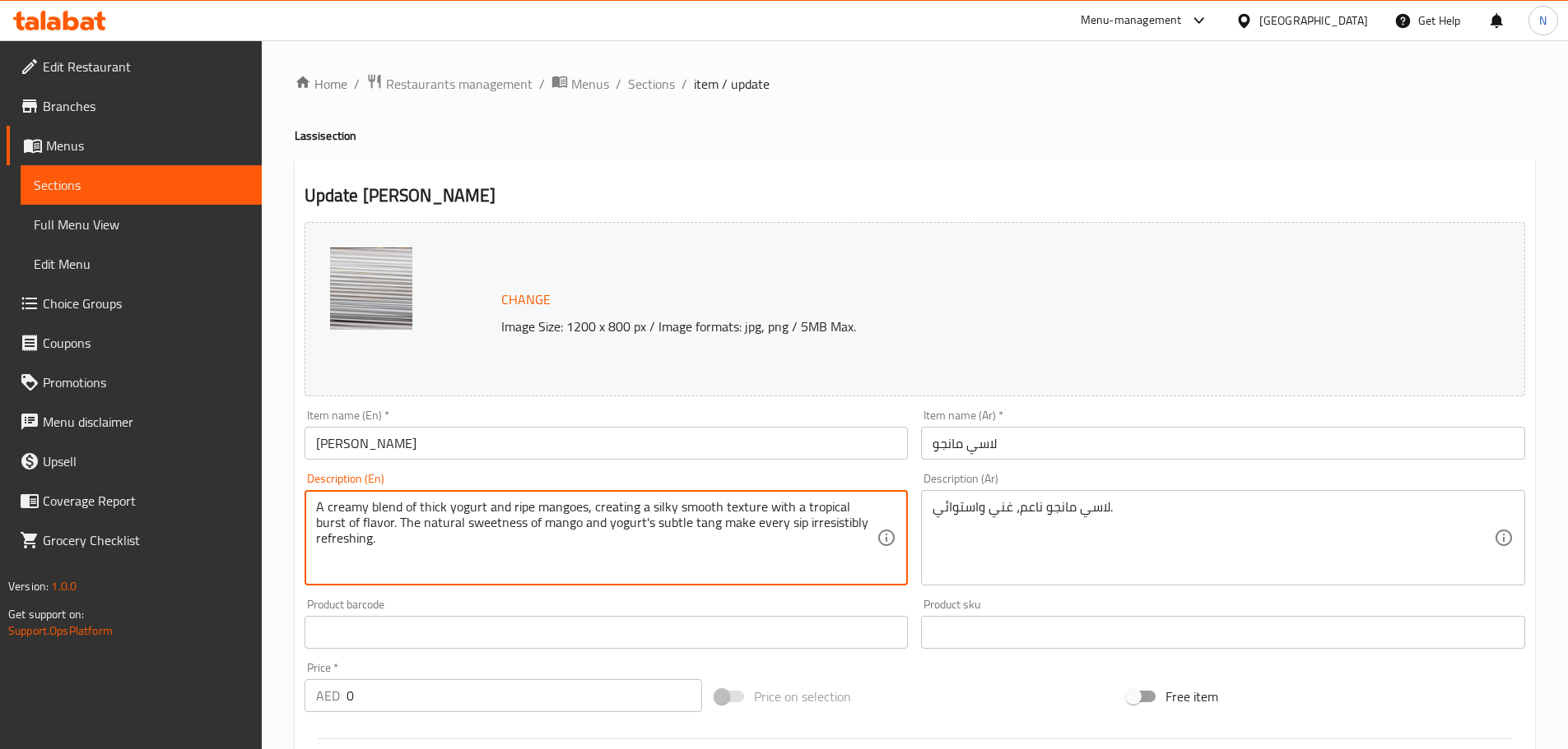
type textarea "A creamy blend of thick yogurt and ripe mangoes, creating a silky smooth textur…"
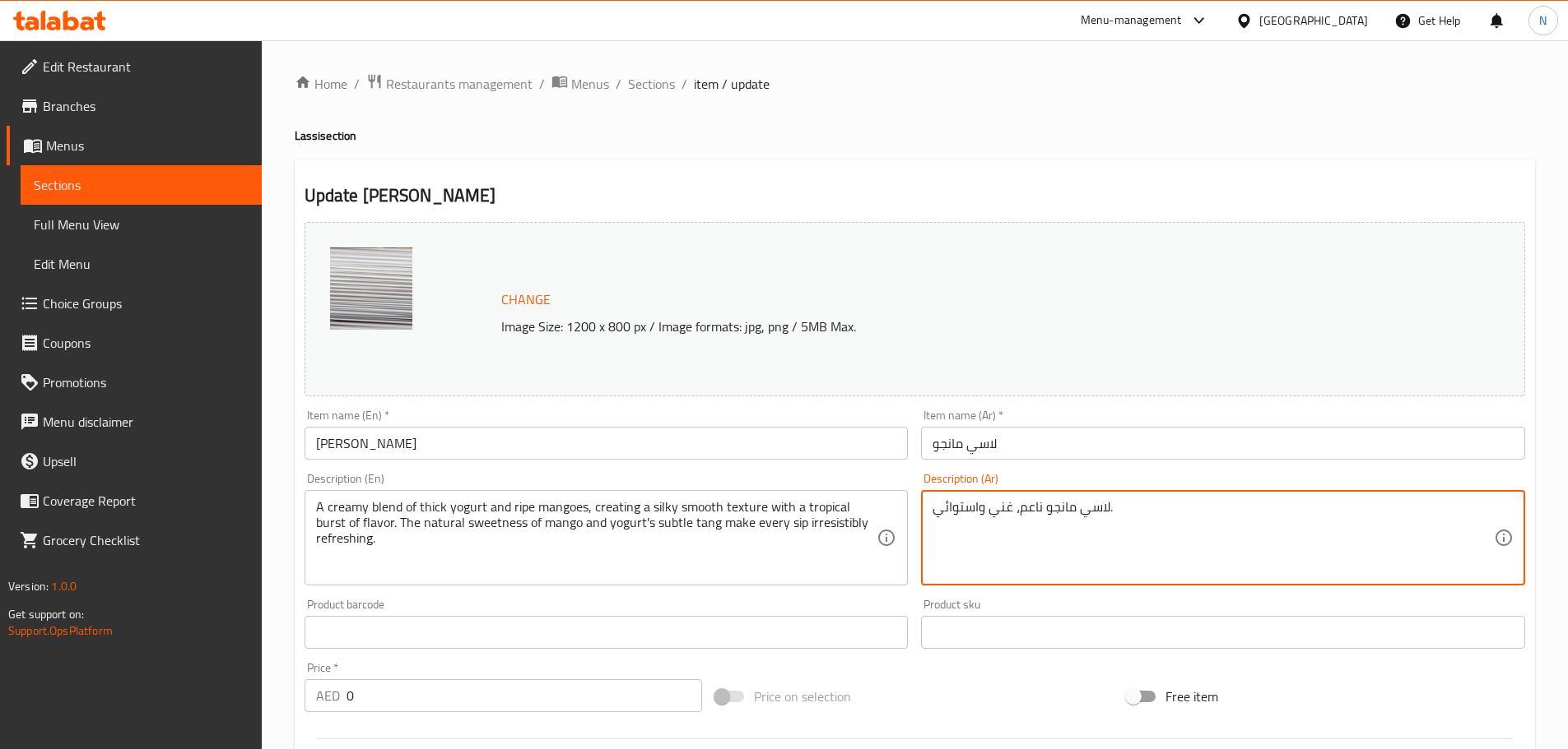
click at [990, 511] on textarea "لاسي مانجو ناعم، غني واستوائي." at bounding box center [1213, 538] width 561 height 78
paste textarea "زيج كريمي من الزبادي الكثيف والمانجو الناضج، يُضفي ملمسًا ناعمًا كالحرير مع نكه…"
click at [1379, 510] on textarea "مزيج كريمي من الزبادي الكثيف والمانجو الناضج، يُضفي ملمسًا ناعمًا كالحرير مع نك…" at bounding box center [1213, 538] width 561 height 78
click at [1337, 507] on textarea "مزيج كريمي من زبادي الكثيف والمانجو الناضج، يُضفي ملمسًا ناعمًا كالحرير مع نكهة…" at bounding box center [1213, 538] width 561 height 78
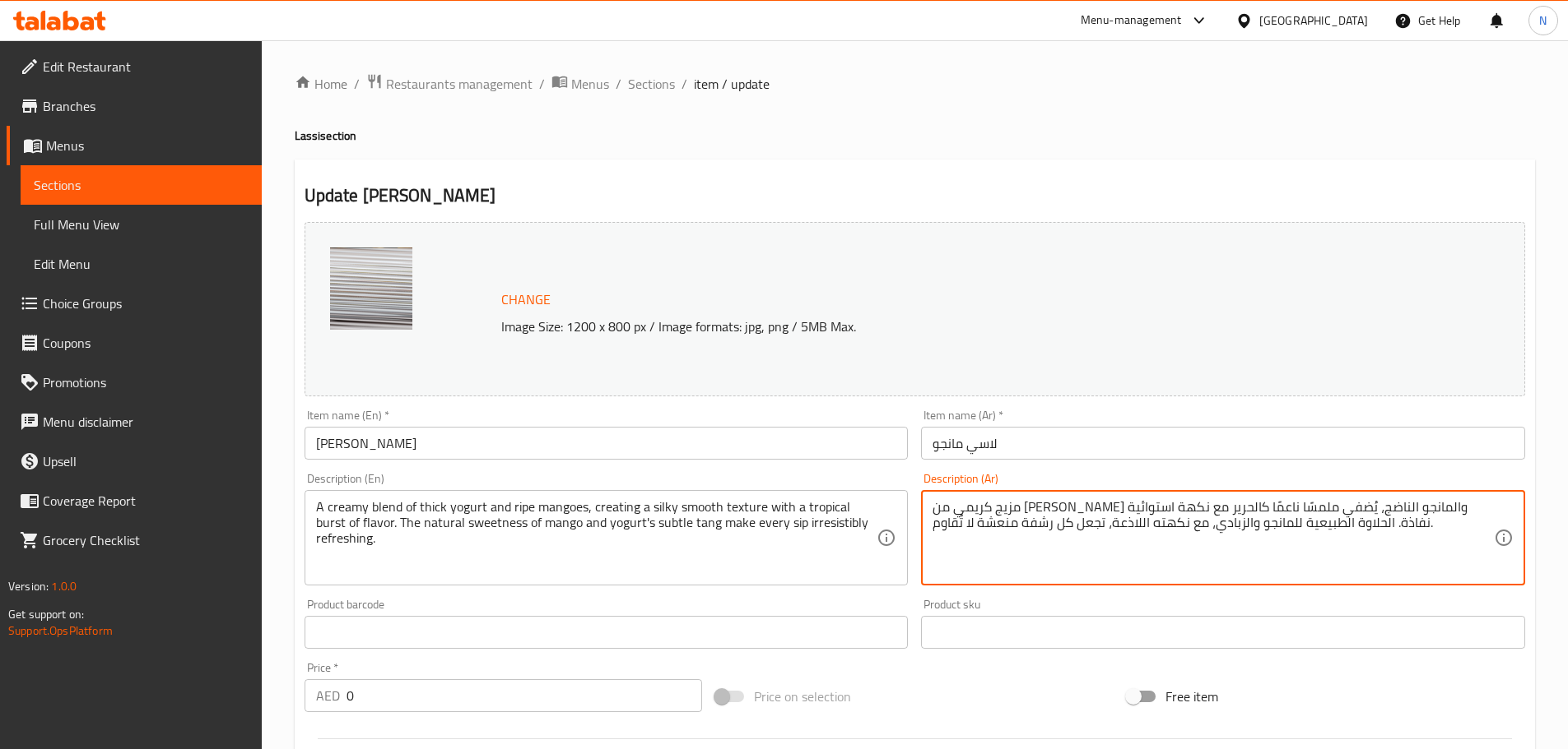
click at [1292, 509] on textarea "مزيج كريمي من زبادي كثيف والمانجو الناضج، يُضفي ملمسًا ناعمًا كالحرير مع نكهة ا…" at bounding box center [1213, 538] width 561 height 78
click at [1287, 508] on textarea "مزيج كريمي من زبادي كثيف ومانجو الناضج، يُضفي ملمسًا ناعمًا كالحرير مع نكهة است…" at bounding box center [1213, 538] width 561 height 78
click at [960, 507] on textarea "مزيج كريمي من زبادي كثيف ومانجو ناضج، يُضفي ملمسًا ناعمًا كالحرير مع نكهة استوا…" at bounding box center [1213, 538] width 561 height 78
click at [1337, 525] on textarea "مزيج كريمي من زبادي كثيف ومانجو ناضج، يُضفي ملمسًا ناعمًا كالحرير مع نكهة استوا…" at bounding box center [1213, 538] width 561 height 78
click at [1241, 525] on textarea "مزيج كريمي من زبادي كثيف ومانجو ناضج، يُضفي ملمسًا ناعمًا كالحرير مع نكهة استوا…" at bounding box center [1213, 538] width 561 height 78
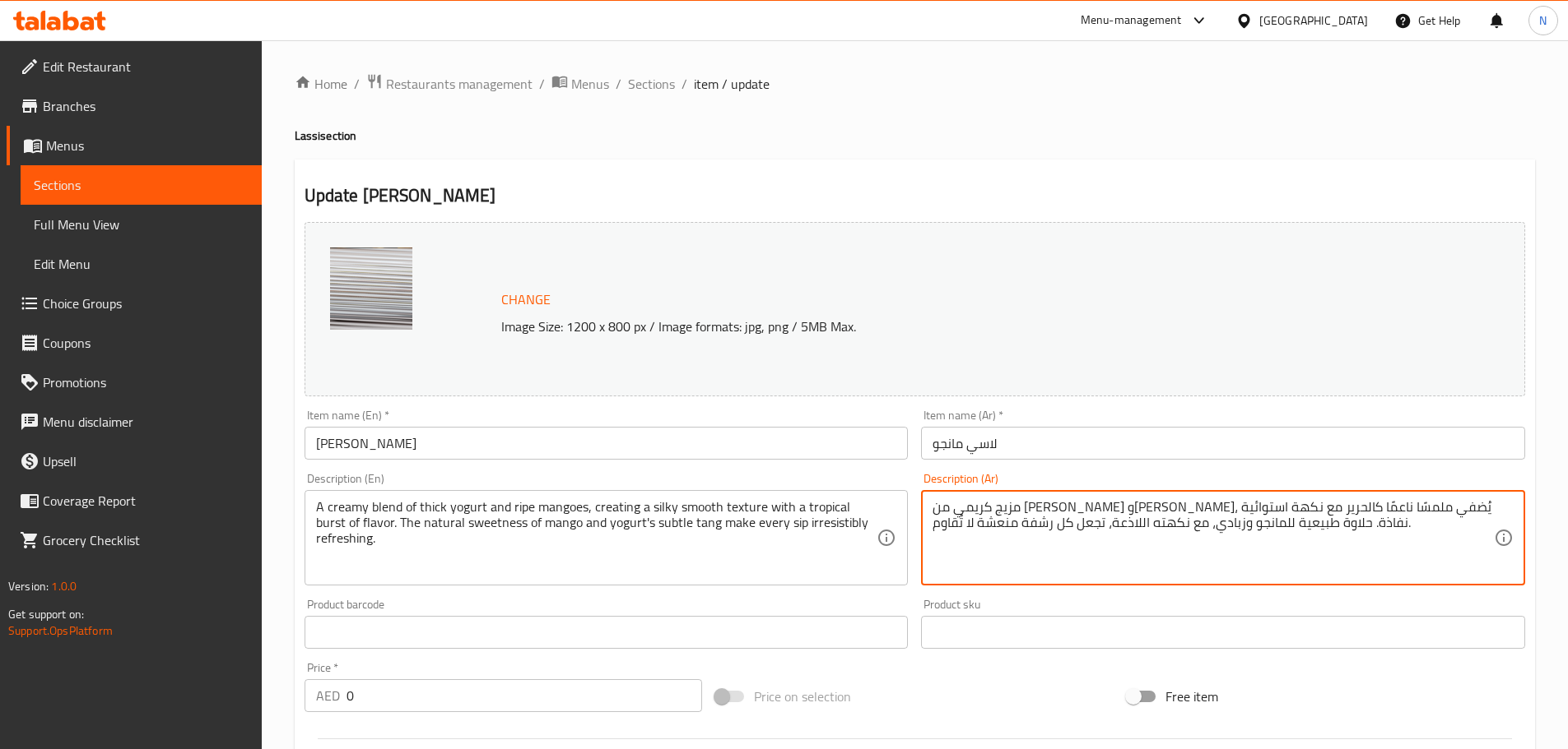
click at [1136, 529] on textarea "مزيج كريمي من زبادي كثيف ومانجو ناضج، يُضفي ملمسًا ناعمًا كالحرير مع نكهة استوا…" at bounding box center [1213, 538] width 561 height 78
click at [1357, 526] on textarea "مزيج كريمي من زبادي كثيف ومانجو ناضج، يُضفي ملمسًا ناعمًا كالحرير مع نكهة استوا…" at bounding box center [1213, 538] width 561 height 78
click at [1214, 531] on textarea "مزيج كريمي من زبادي كثيف ومانجو ناضج، يُضفي ملمسًا ناعمًا كالحرير مع نكهة استوا…" at bounding box center [1213, 538] width 561 height 78
type textarea "مزيج كريمي من زبادي كثيف ومانجو ناضج، يُضفي ملمسًا ناعمًا كالحرير مع نكهة استوا…"
click at [986, 693] on div "Price on selection" at bounding box center [914, 696] width 411 height 45
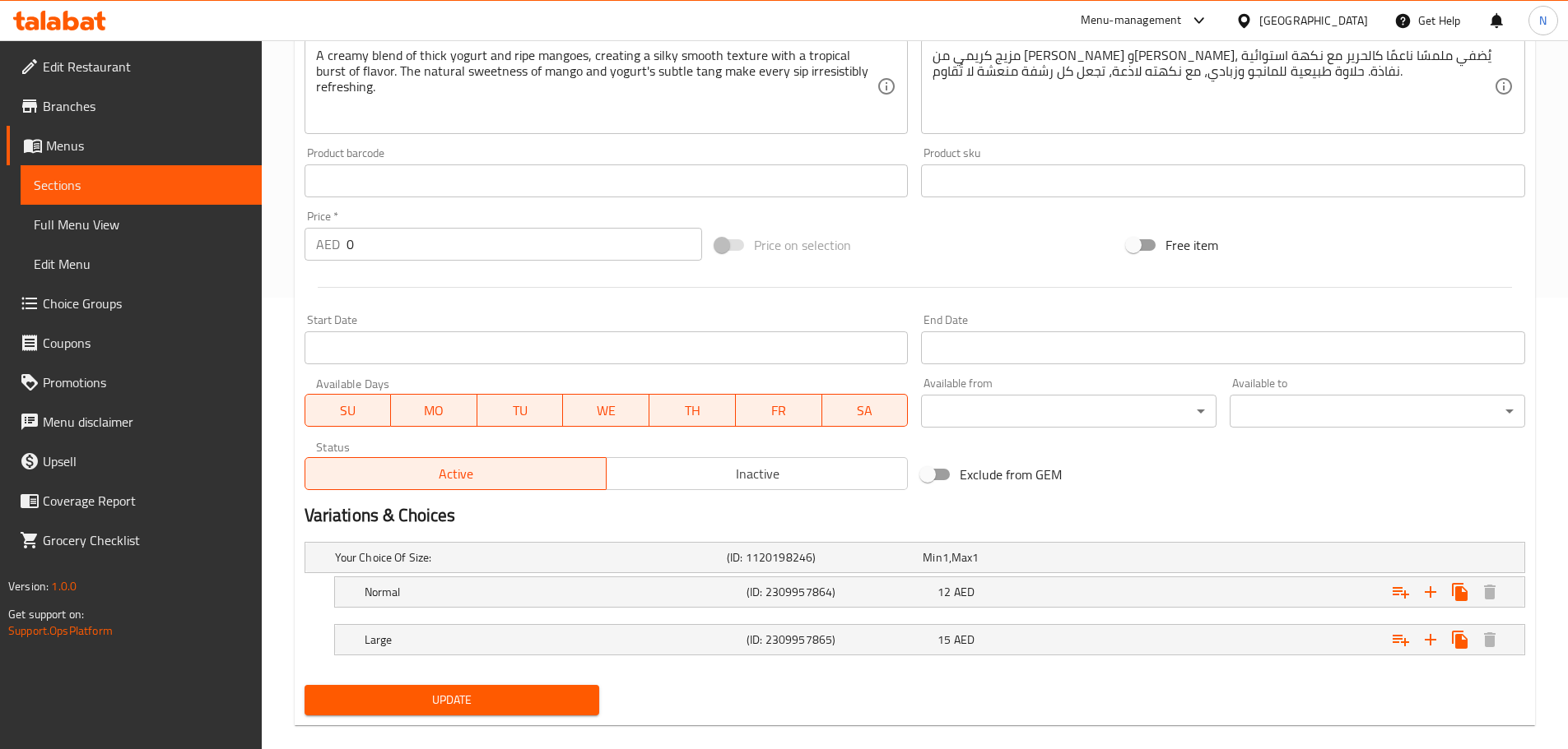
scroll to position [474, 0]
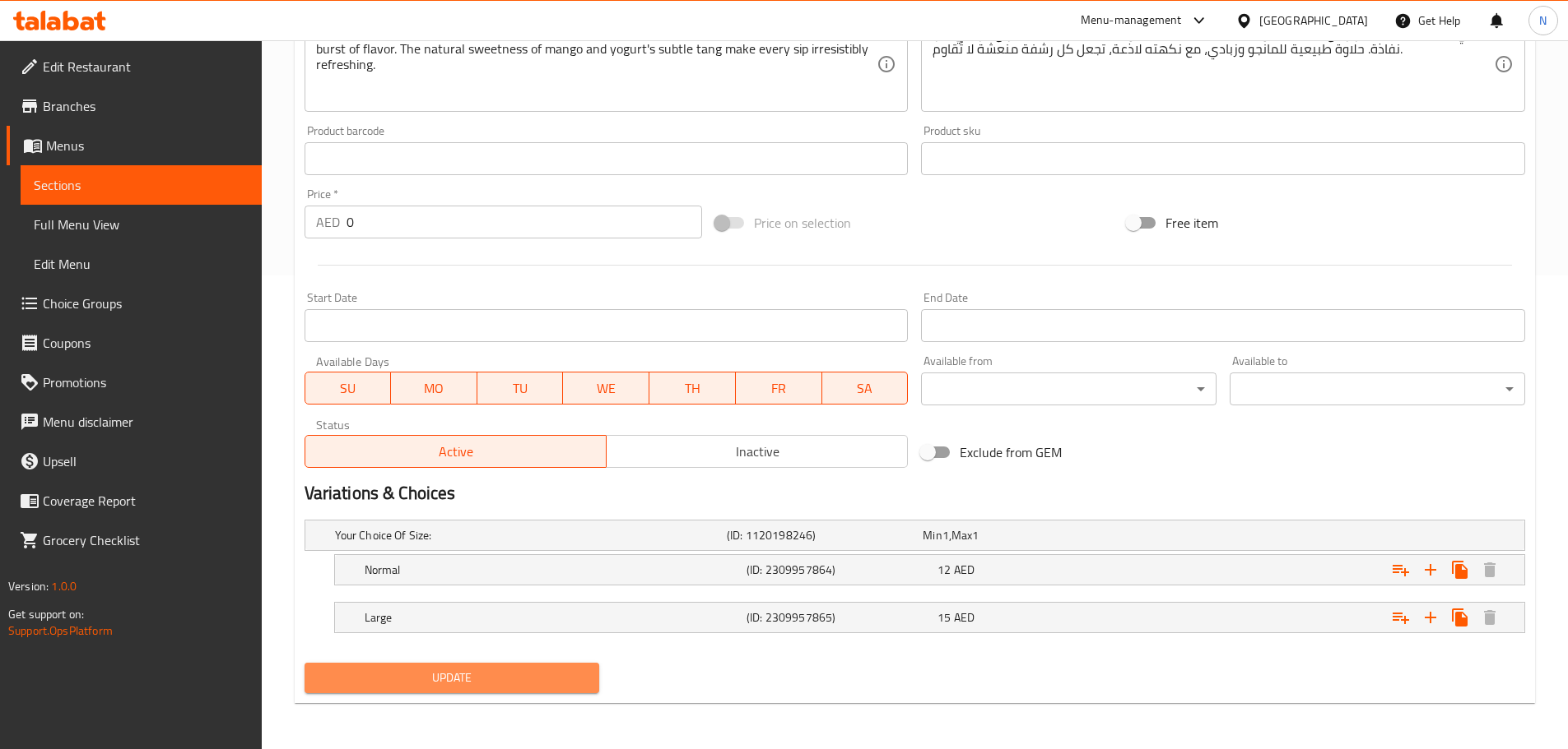
click at [460, 675] on span "Update" at bounding box center [451, 678] width 269 height 21
click at [432, 677] on span "Update" at bounding box center [451, 678] width 269 height 21
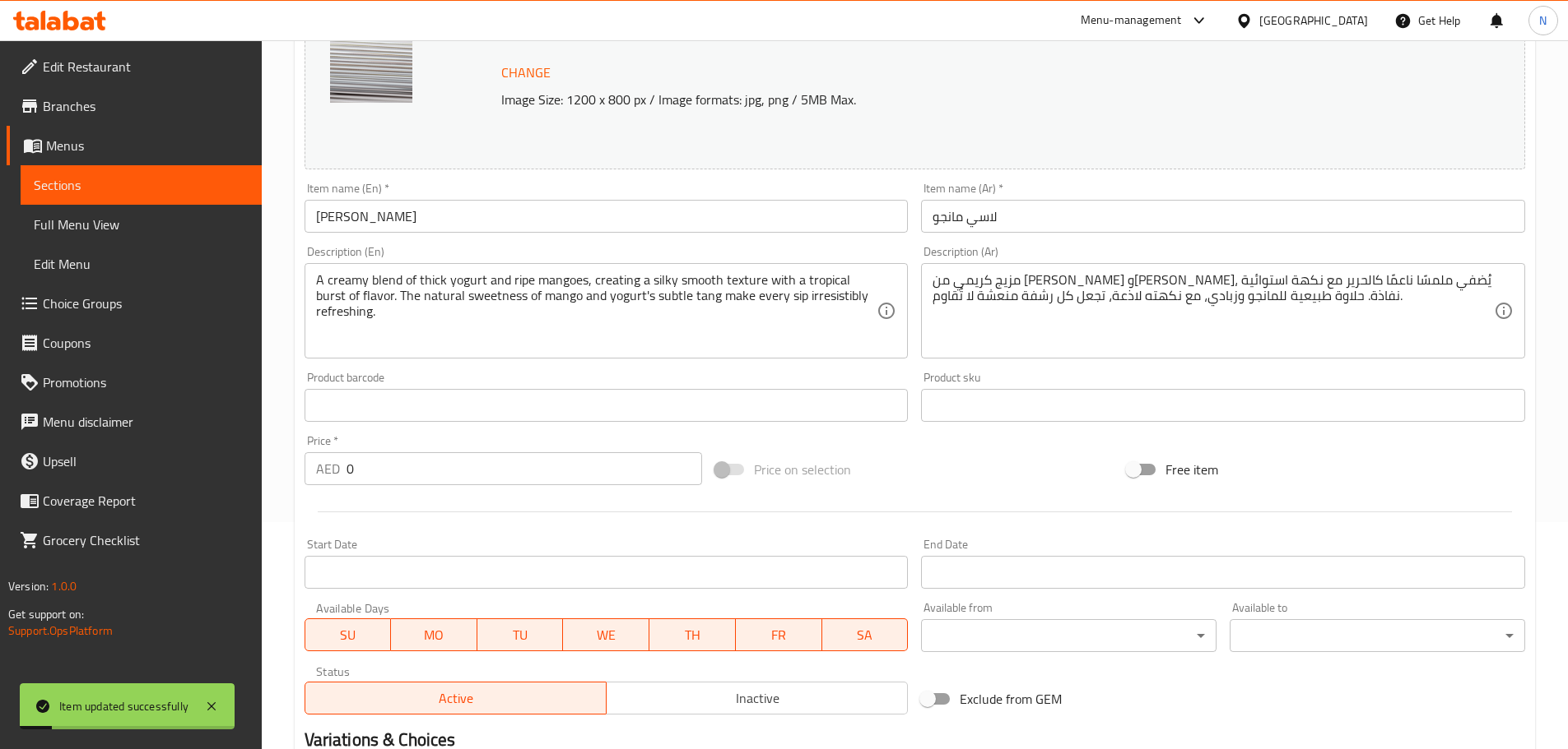
scroll to position [0, 0]
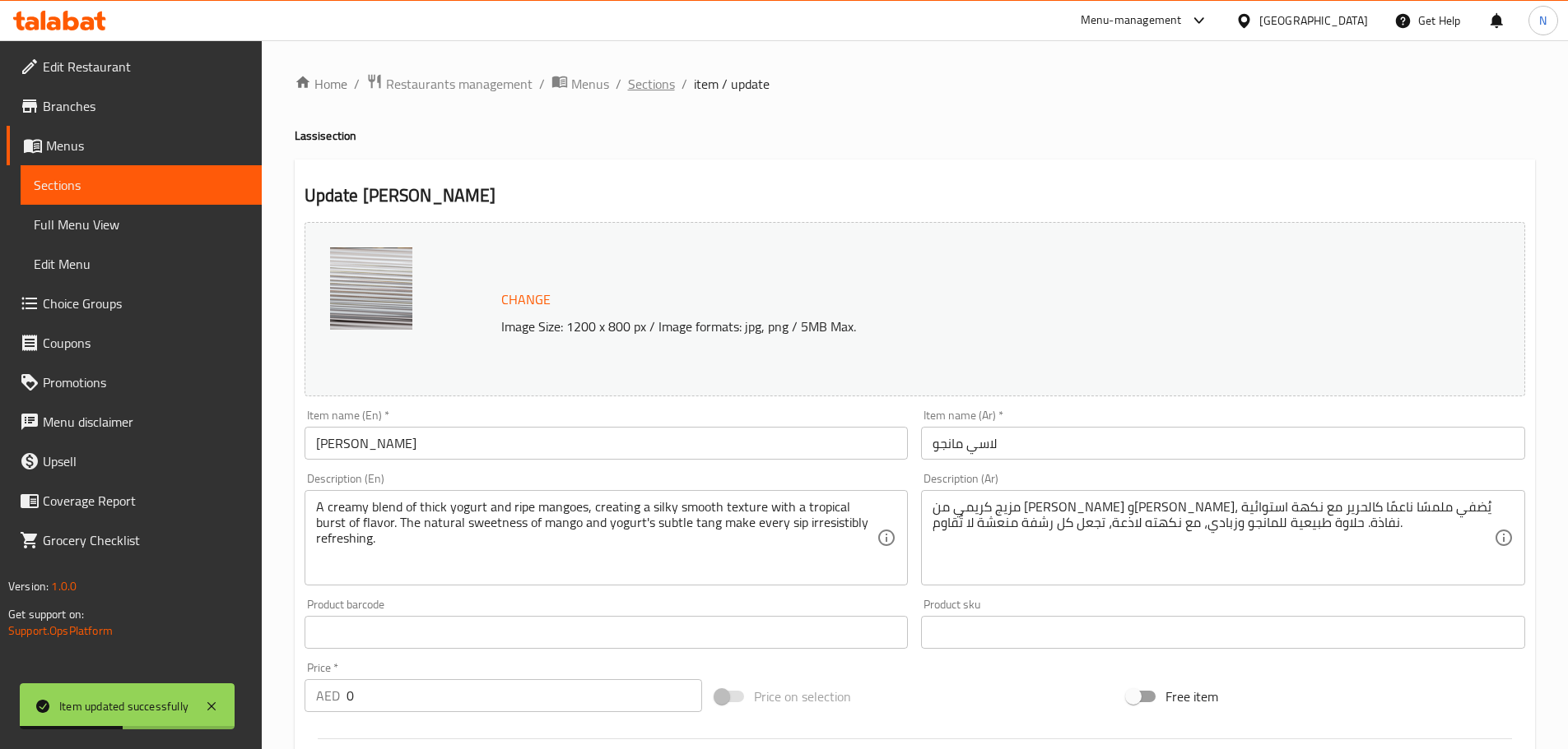
click at [642, 85] on span "Sections" at bounding box center [650, 84] width 47 height 20
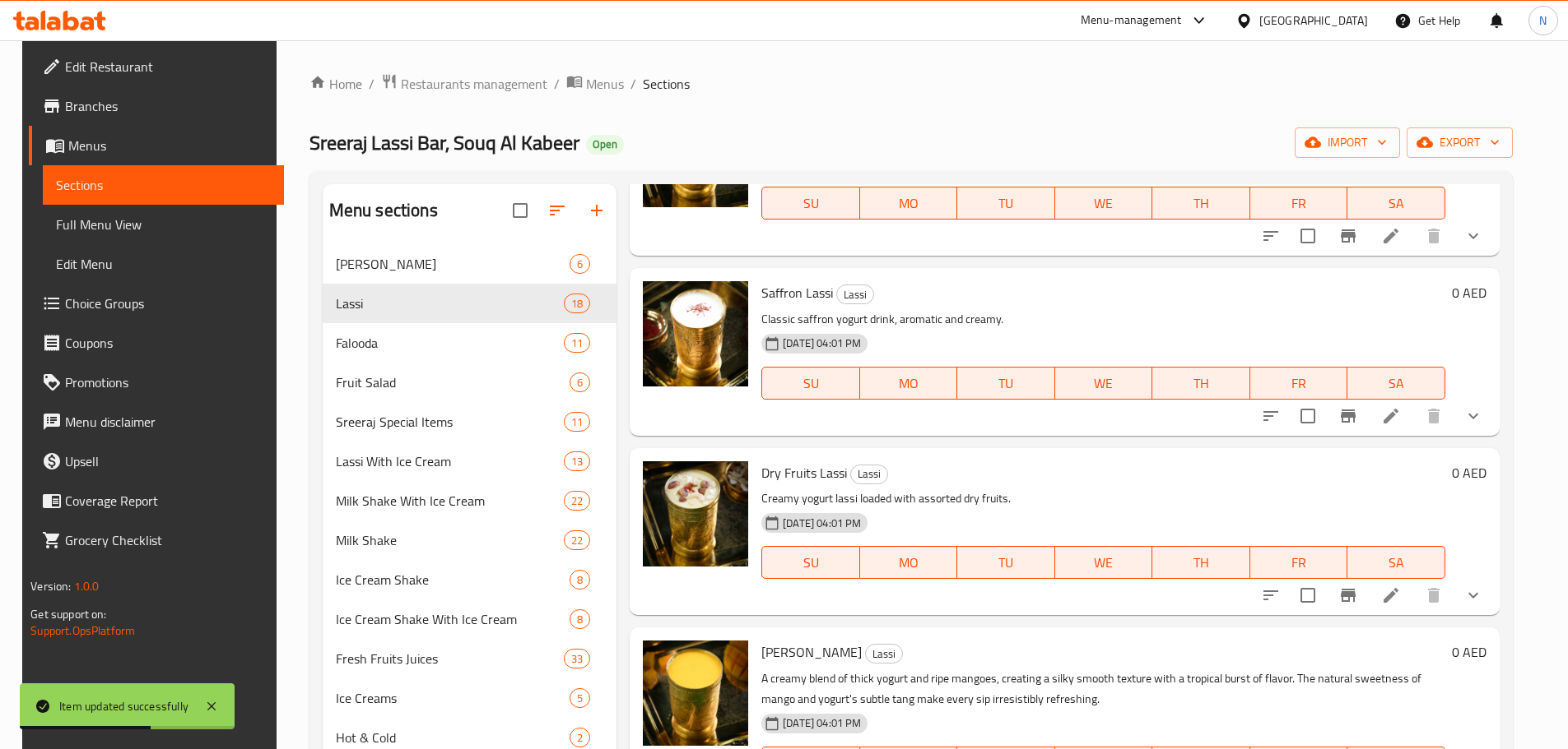
scroll to position [329, 0]
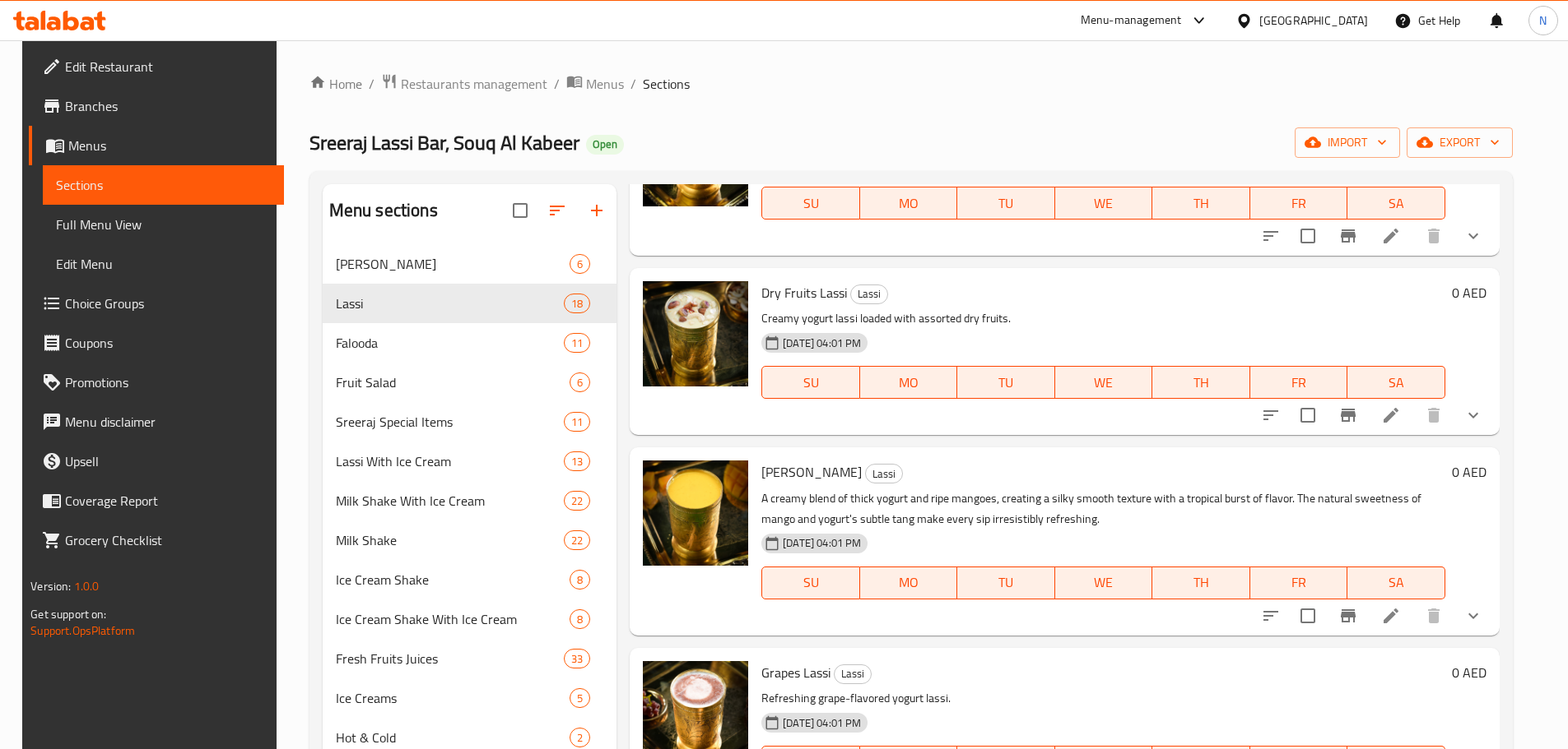
click at [1400, 419] on icon at bounding box center [1391, 415] width 20 height 20
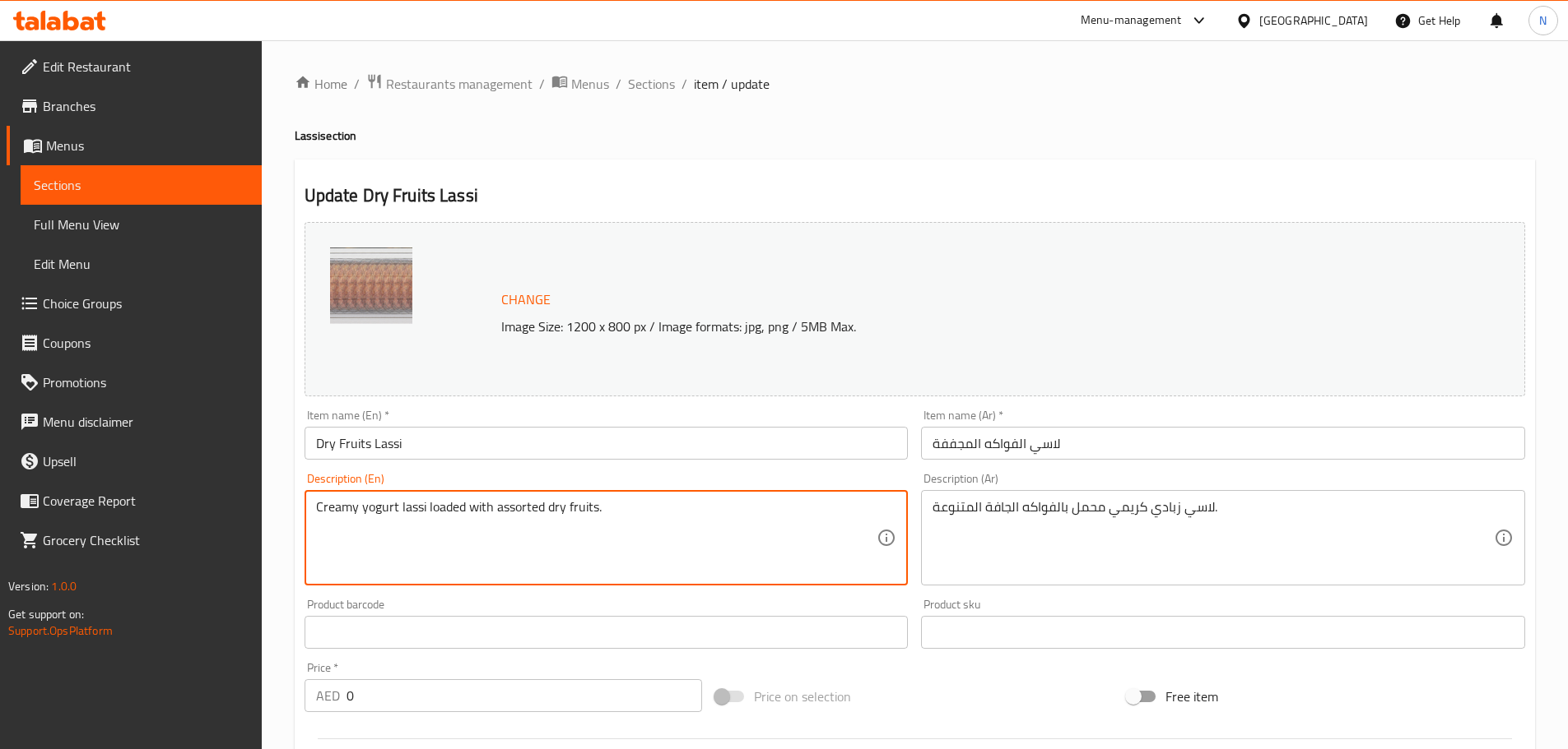
click at [391, 511] on textarea "Creamy yogurt lassi loaded with assorted dry fruits." at bounding box center [597, 538] width 561 height 78
paste textarea "A creamy blend of yogurt infused with premium dry fruits, offering a smooth, nu…"
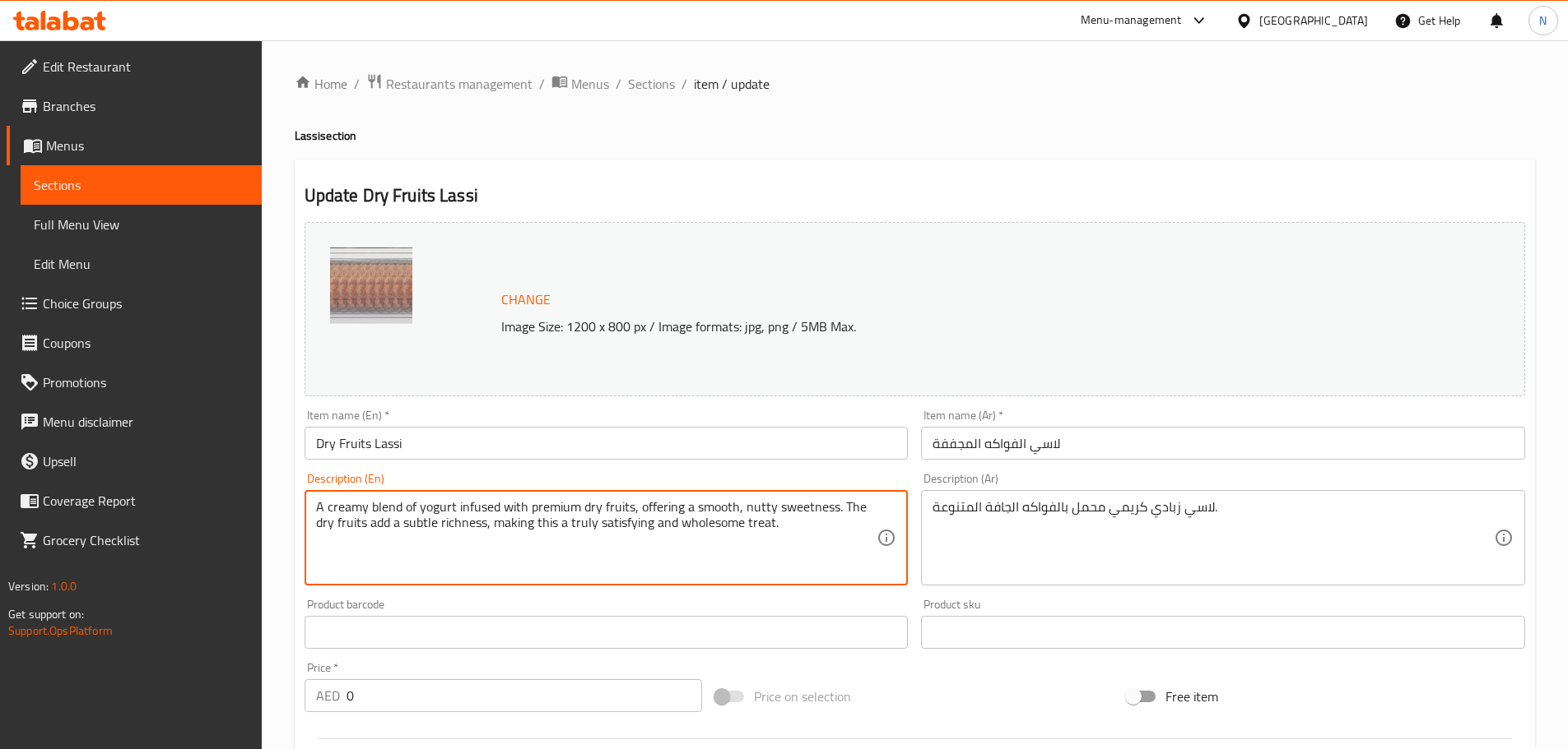
type textarea "A creamy blend of yogurt infused with premium dry fruits, offering a smooth, nu…"
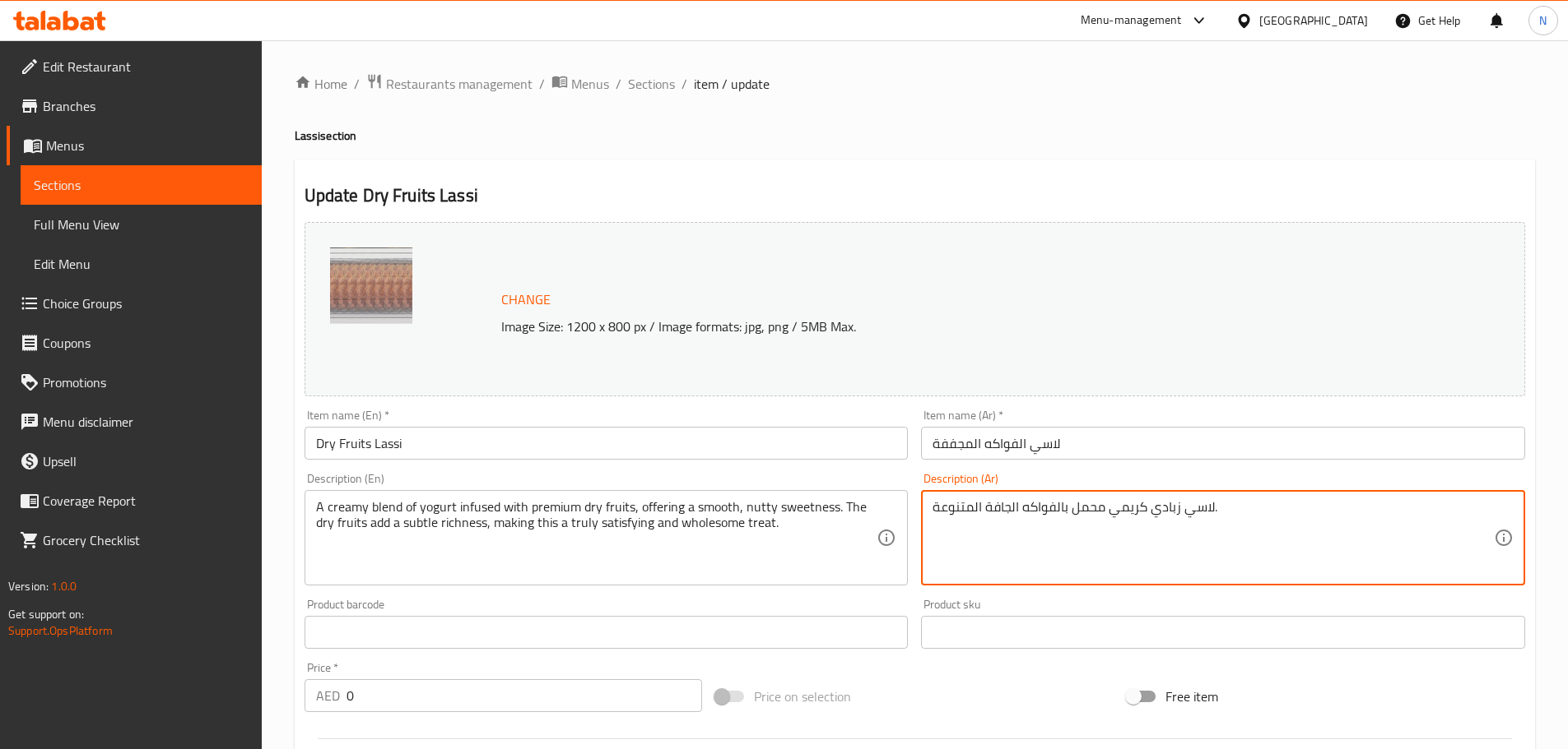
click at [1034, 517] on textarea "لاسي زبادي كريمي محمل بالفواكه الجافة المتنوعة." at bounding box center [1213, 538] width 561 height 78
paste textarea "زيج كريمي من الزبادي الممزوج بالفواكه المجففة الفاخرة، يُضفي حلاوة جوزية ناعمة.…"
click at [1379, 512] on textarea "مزيج كريمي من الزبادي الممزوج بالفواكه المجففة الفاخرة، يُضفي حلاوة جوزية ناعمة…" at bounding box center [1213, 538] width 561 height 78
click at [1337, 514] on textarea "مزيج كريمي من زبادي الممزوج بالفواكه المجففة الفاخرة، يُضفي حلاوة جوزية ناعمة. …" at bounding box center [1213, 538] width 561 height 78
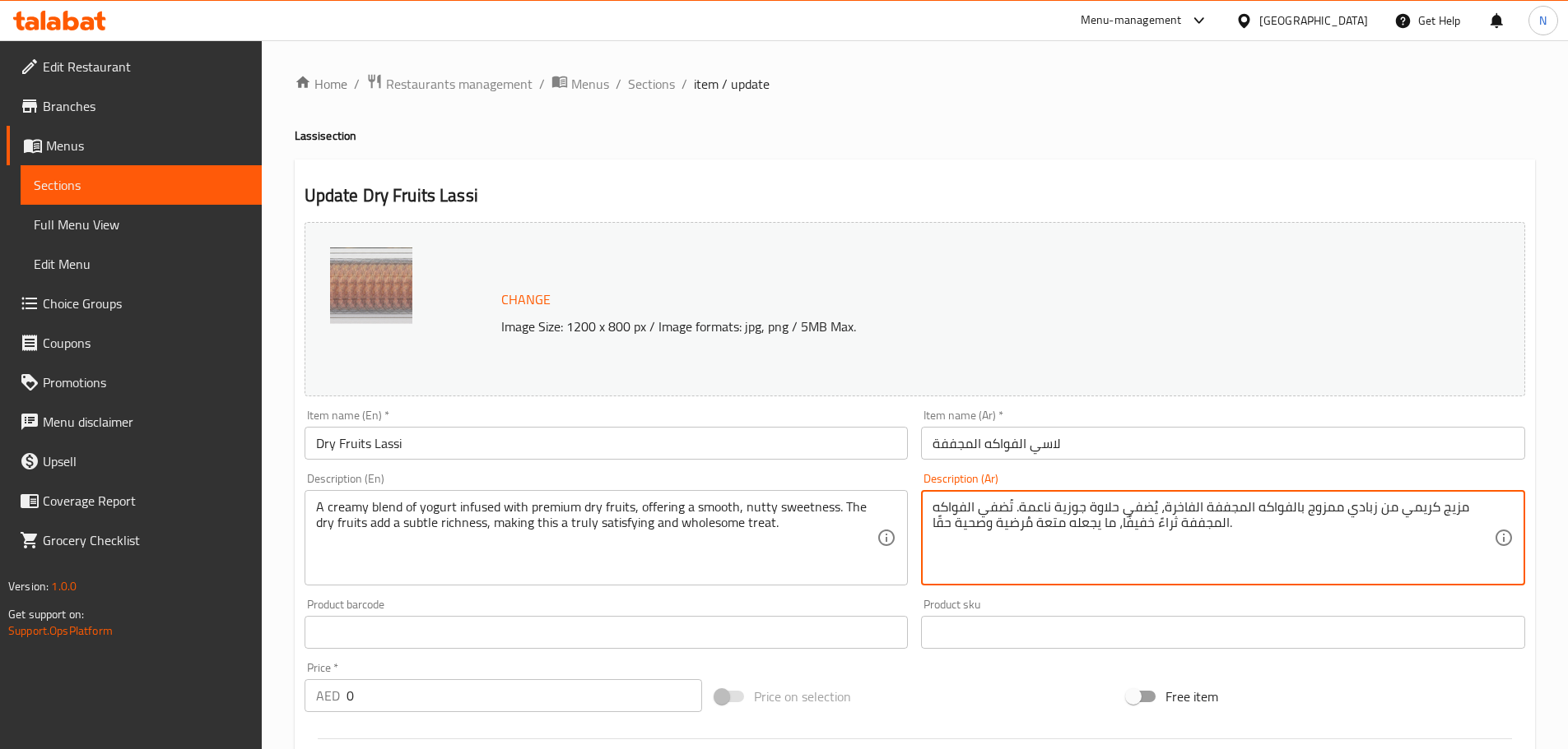
click at [1238, 508] on textarea "مزيج كريمي من زبادي ممزوج بالفواكه المجففة الفاخرة، يُضفي حلاوة جوزية ناعمة. تُ…" at bounding box center [1213, 538] width 561 height 78
click at [1189, 506] on textarea "مزيج كريمي من زبادي ممزوج بالفواكه مجففة الفاخرة، يُضفي حلاوة جوزية ناعمة. تُضف…" at bounding box center [1213, 538] width 561 height 78
click at [968, 505] on textarea "مزيج كريمي من زبادي ممزوج بالفواكه مجففة فاخرة، يُضفي حلاوة جوزية ناعمة. تُضفي …" at bounding box center [1213, 538] width 561 height 78
click at [973, 511] on textarea "مزيج كريمي من زبادي ممزوج بالفواكه مجففة فاخرة، يُضفي حلاوة جوزية ناعمة. تُضفي …" at bounding box center [1213, 538] width 561 height 78
type textarea "مزيج كريمي من زبادي ممزوج بالفواكه مجففة فاخرة، يُضفي حلاوة جوزية ناعمة. تُضفي …"
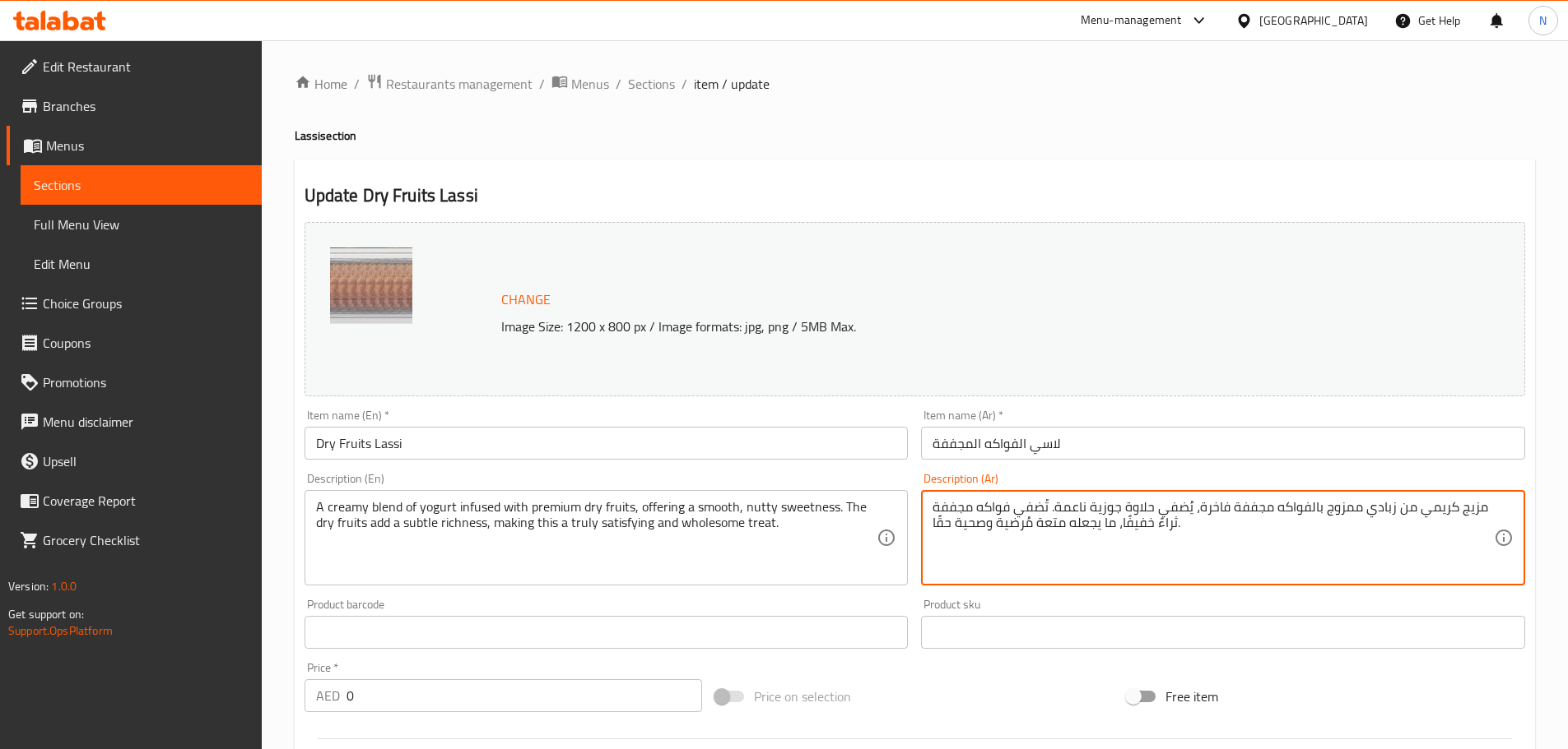
click at [927, 696] on div "Price on selection" at bounding box center [914, 696] width 411 height 45
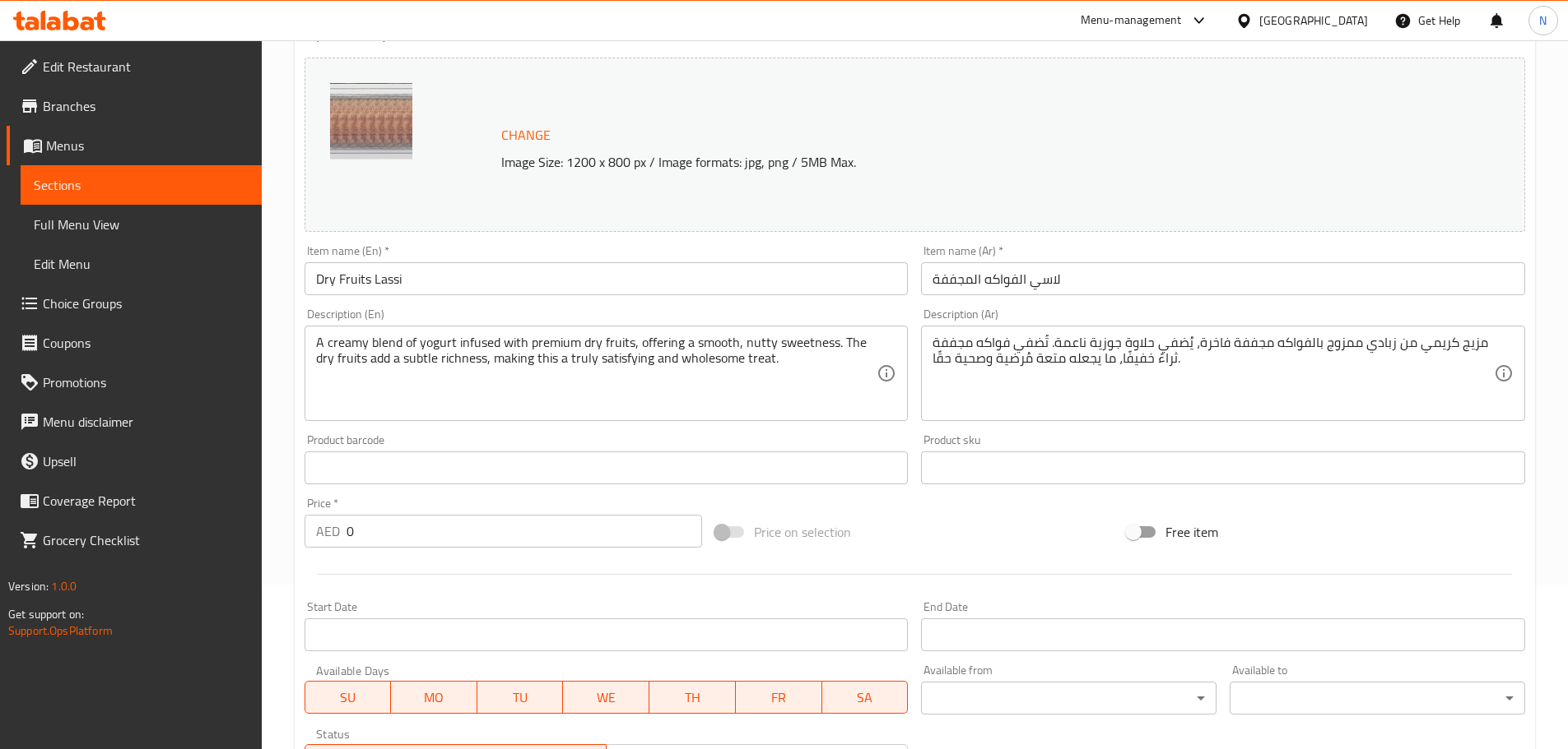
scroll to position [474, 0]
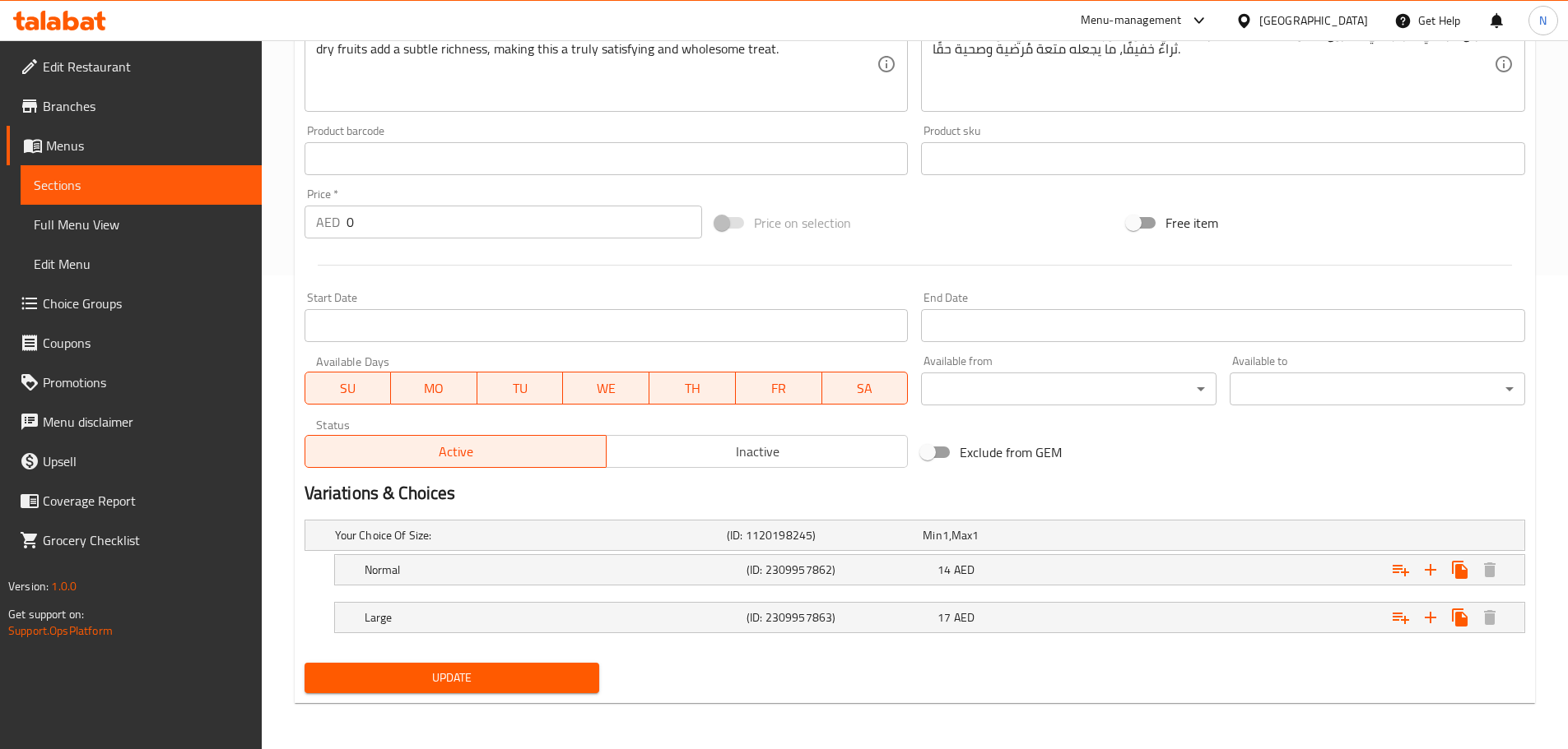
click at [545, 666] on button "Update" at bounding box center [452, 678] width 295 height 31
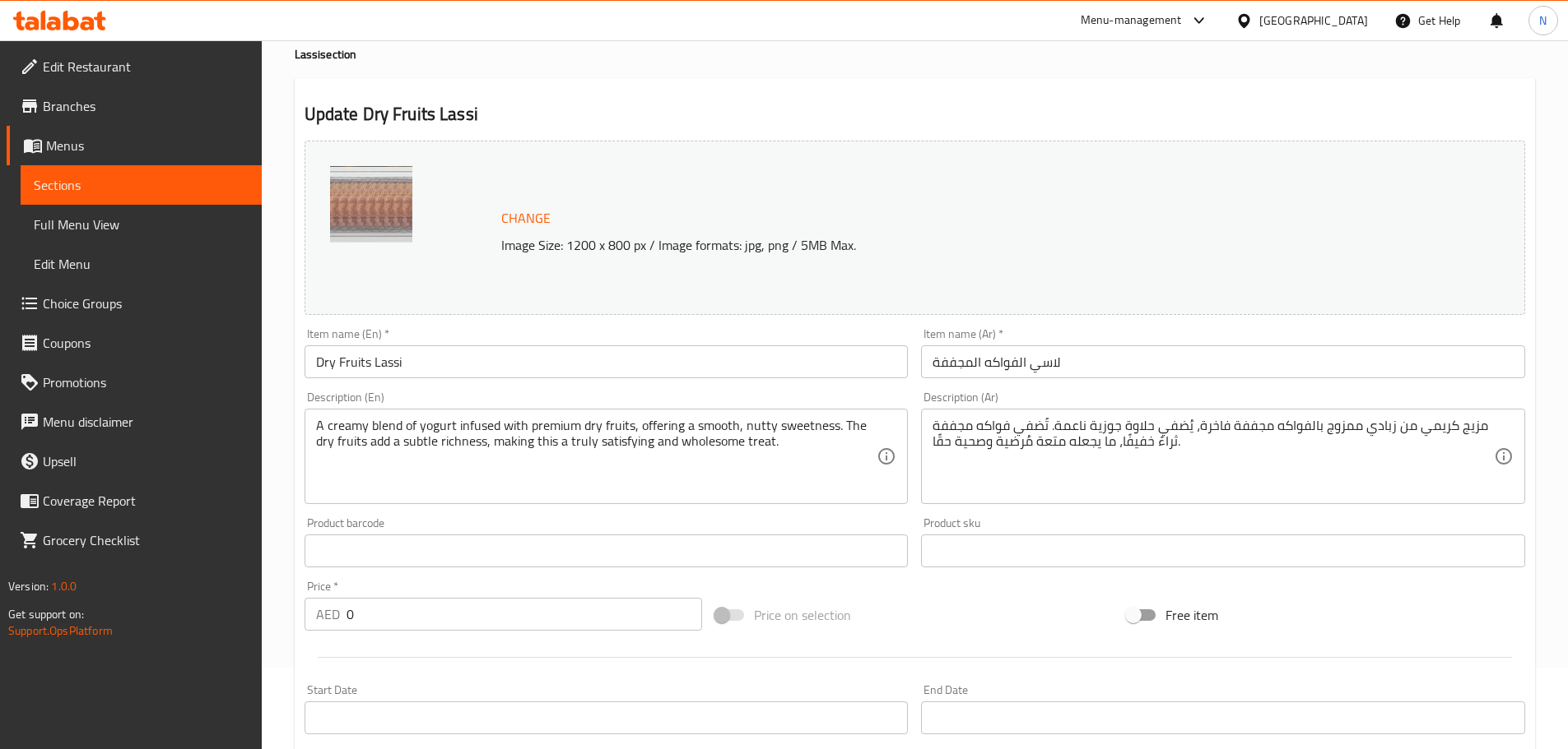
scroll to position [0, 0]
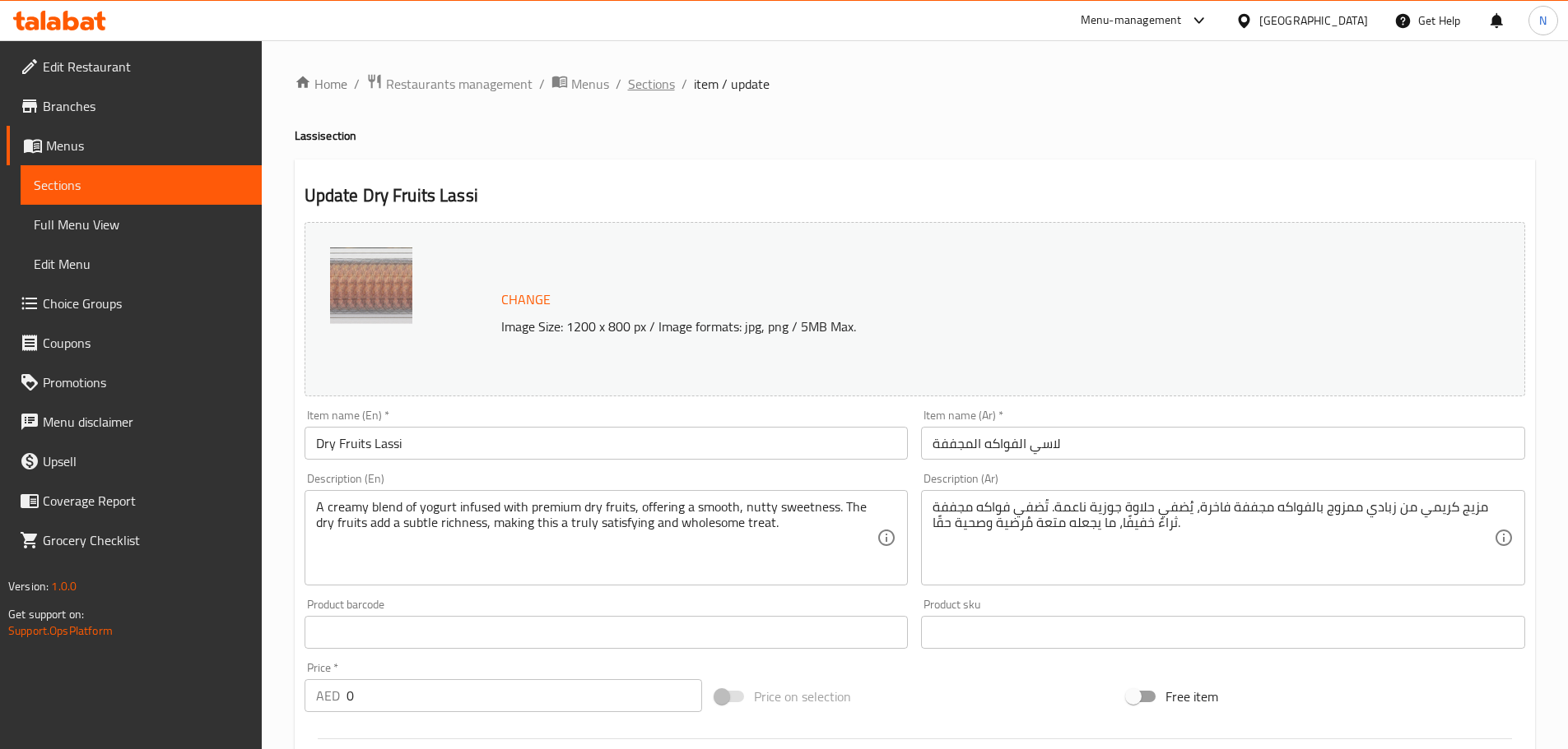
click at [652, 84] on span "Sections" at bounding box center [650, 84] width 47 height 20
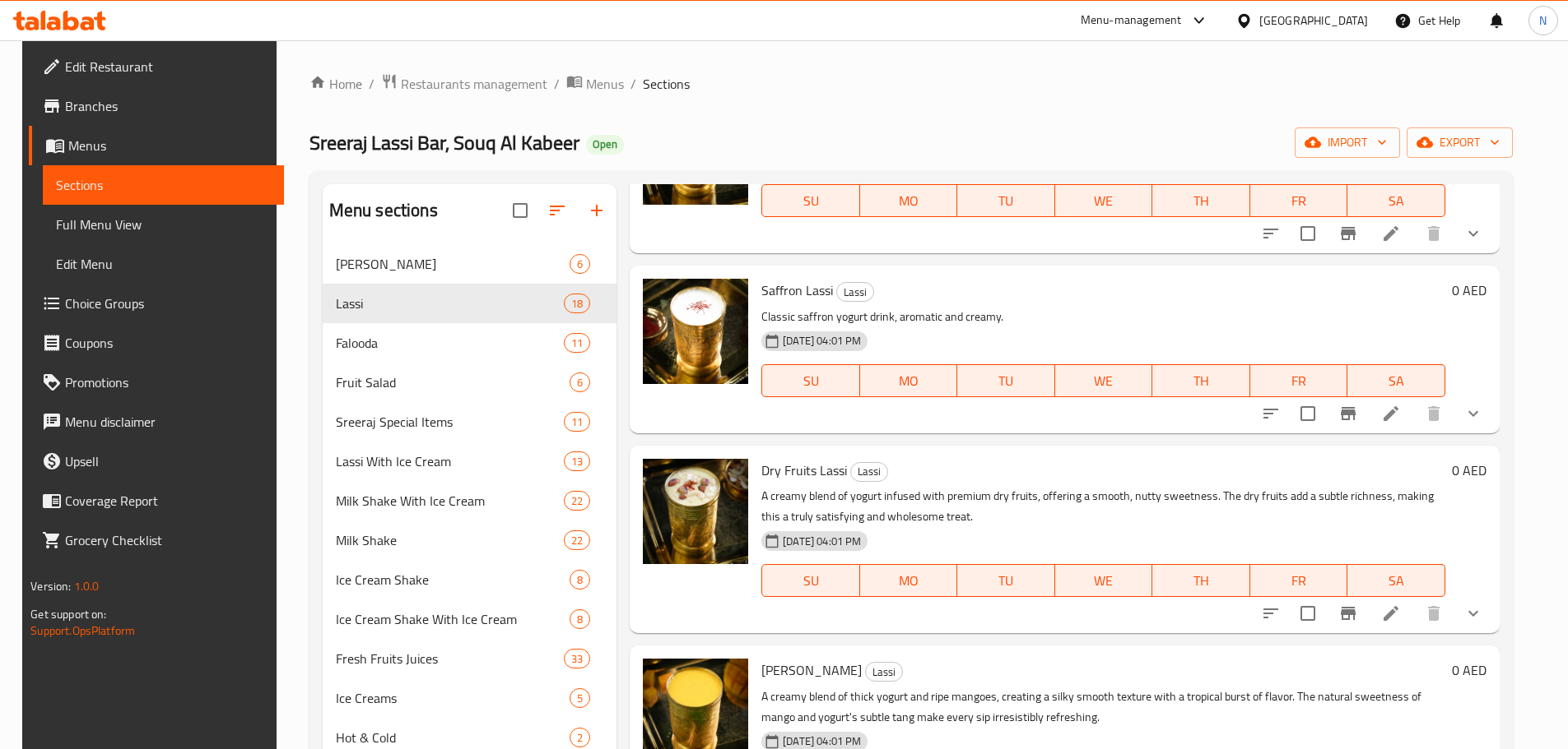
scroll to position [164, 0]
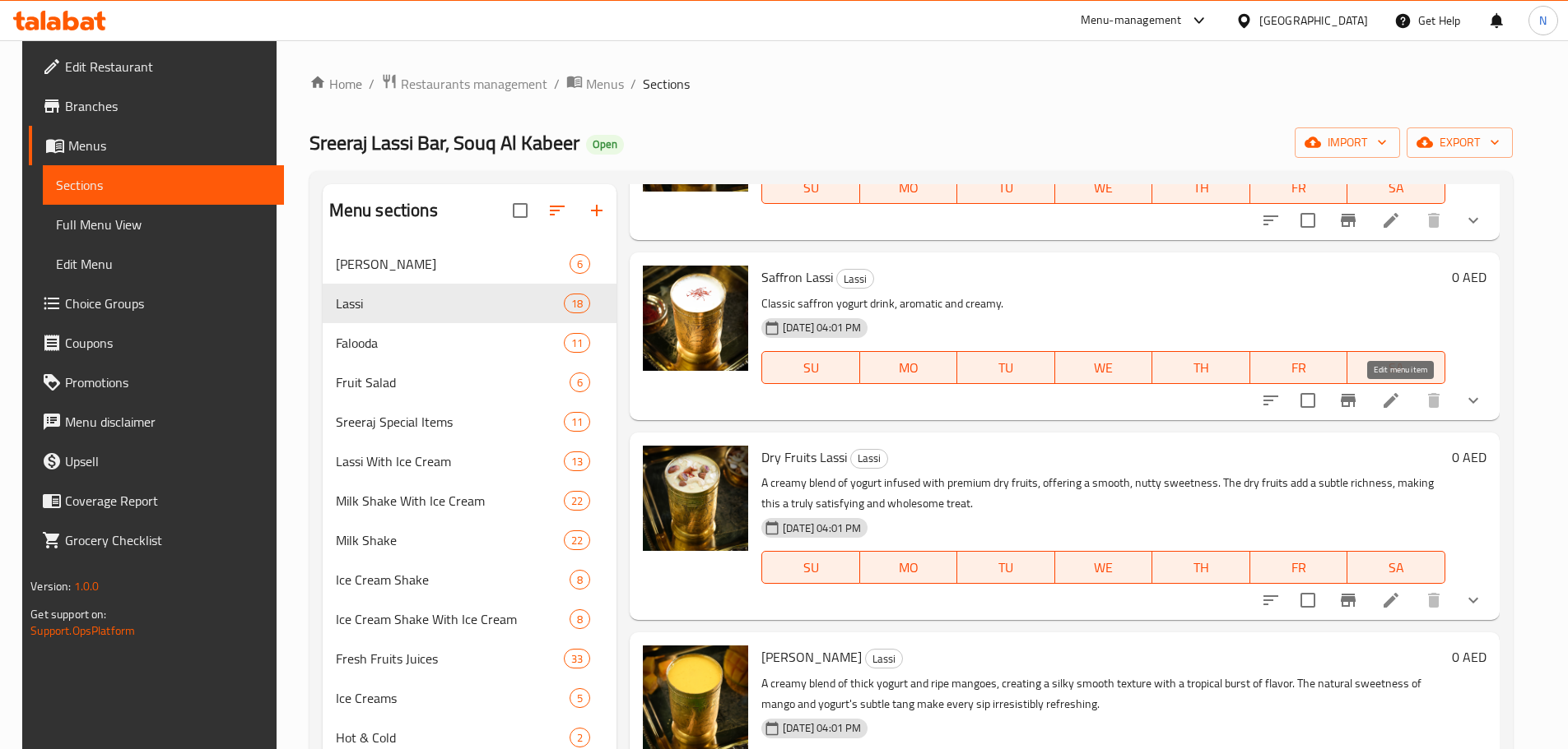
click at [1398, 399] on icon at bounding box center [1391, 400] width 20 height 20
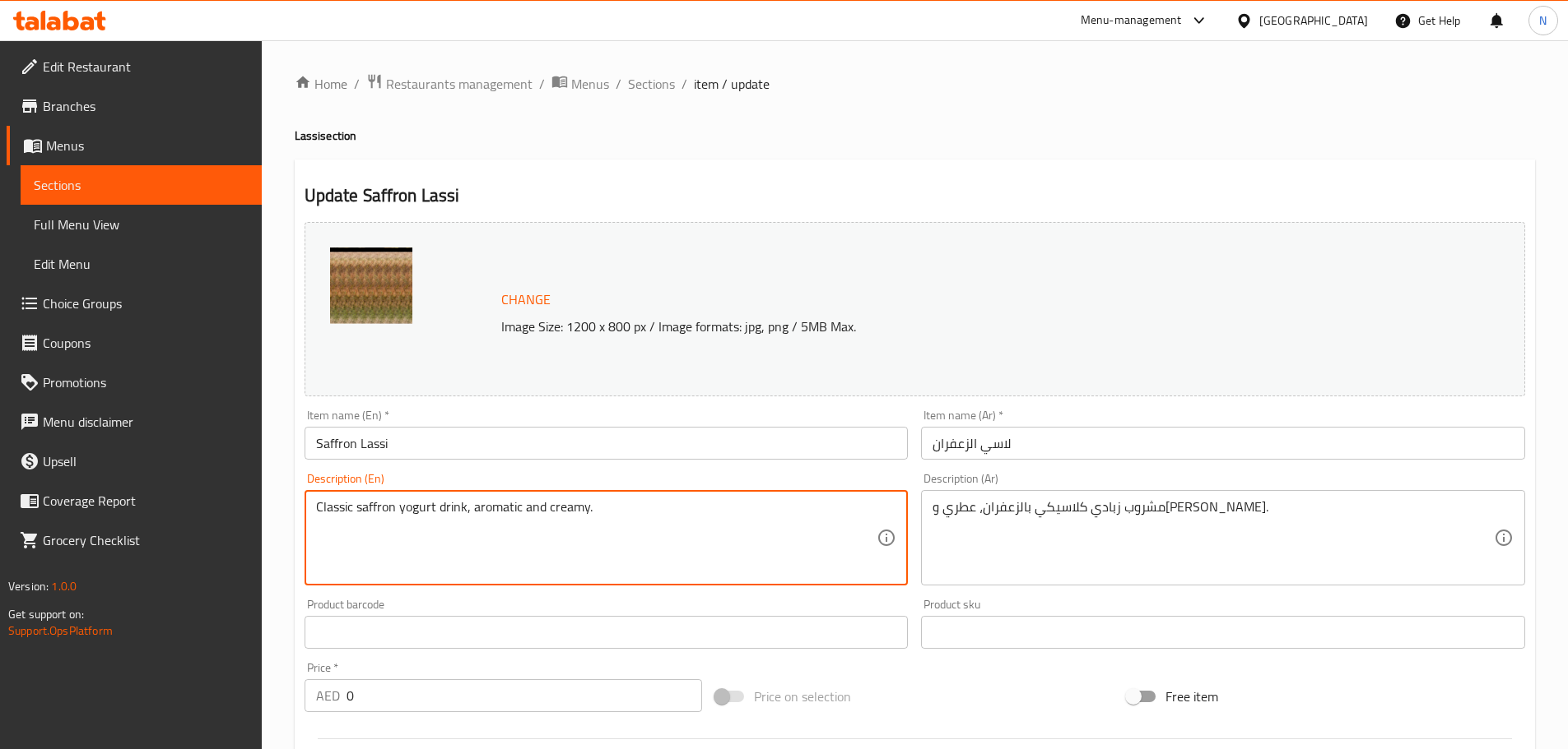
click at [439, 499] on textarea "Classic saffron yogurt drink, aromatic and creamy." at bounding box center [597, 538] width 561 height 78
paste textarea "Golden hued Saffron Lassi with a rich, creamy texture and subtly spiced sweetne…"
type textarea "Golden hued Saffron Lassi with a rich, creamy texture and subtly spiced sweetne…"
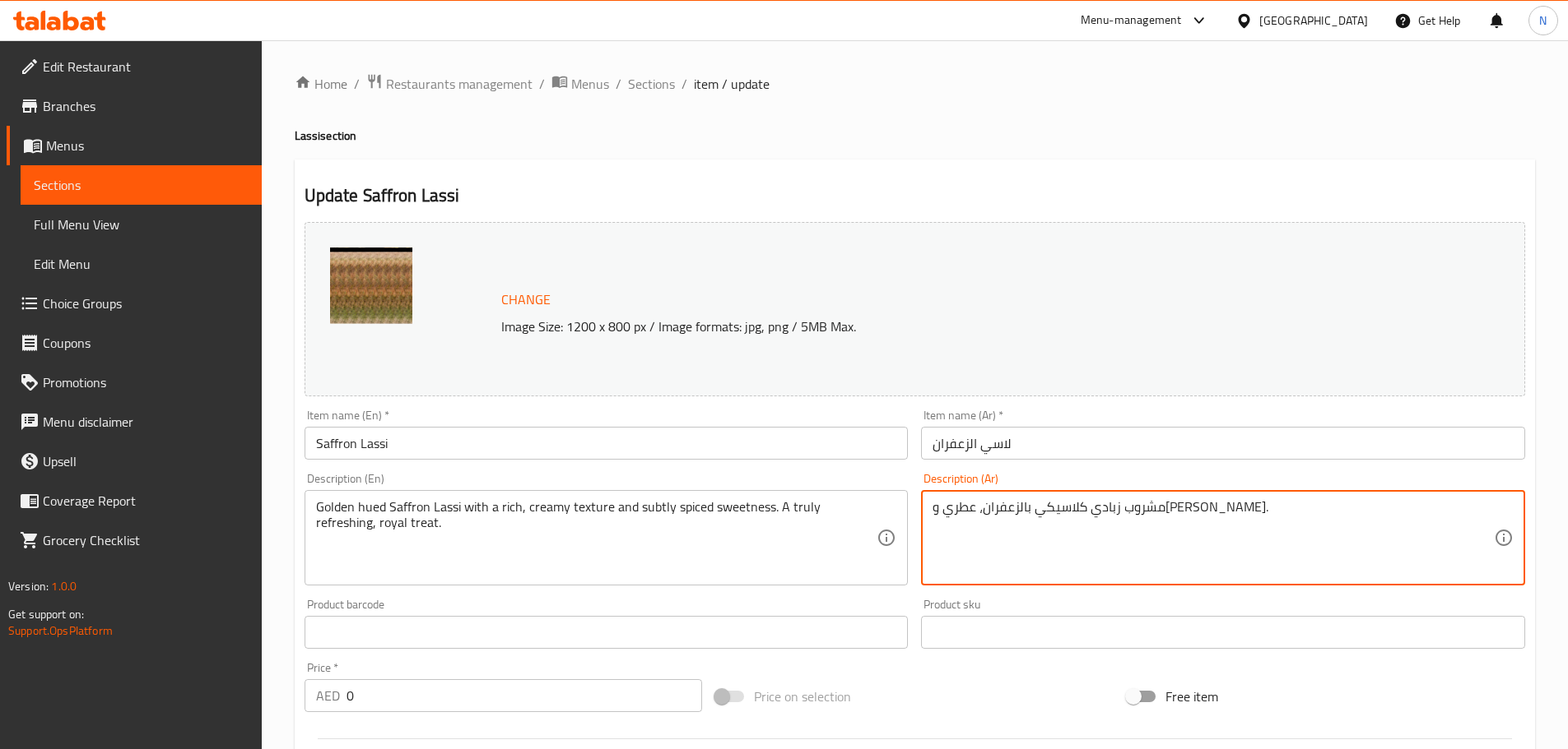
click at [974, 502] on textarea "مشروب زبادي كلاسيكي بالزعفران، عطري وكريمي." at bounding box center [1213, 538] width 561 height 78
paste textarea "اسي زعفران ذهبي اللون، بقوام كريمي غني وحلاوة متبلة رقيقة. متعة ملكية منعشة حقًا"
type textarea "لاسي زعفران ذهبي اللون، بقوام كريمي غني وحلاوة متبلة رقيقة. متعة ملكية منعشة حق…"
click at [1018, 702] on div "Price on selection" at bounding box center [914, 696] width 411 height 45
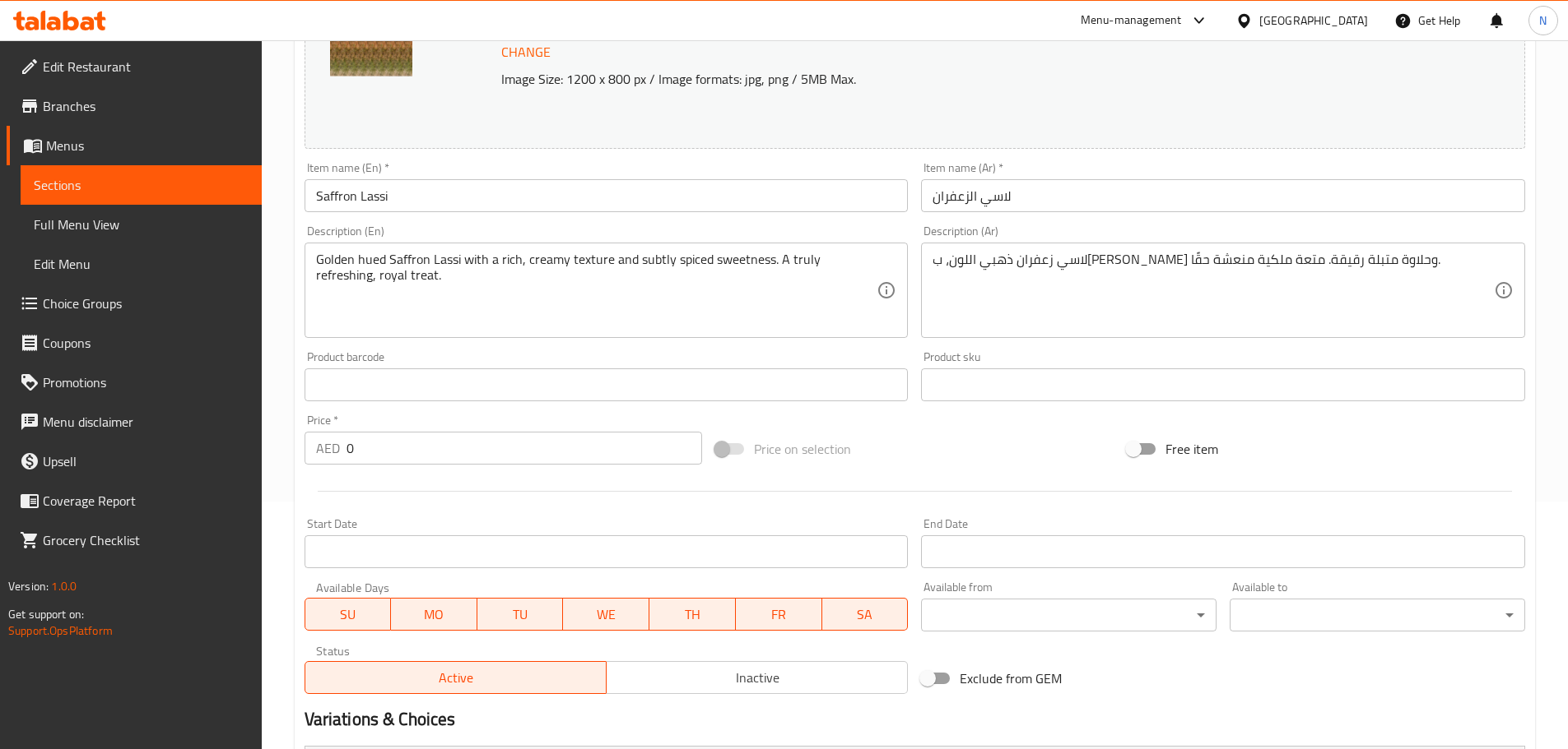
scroll to position [474, 0]
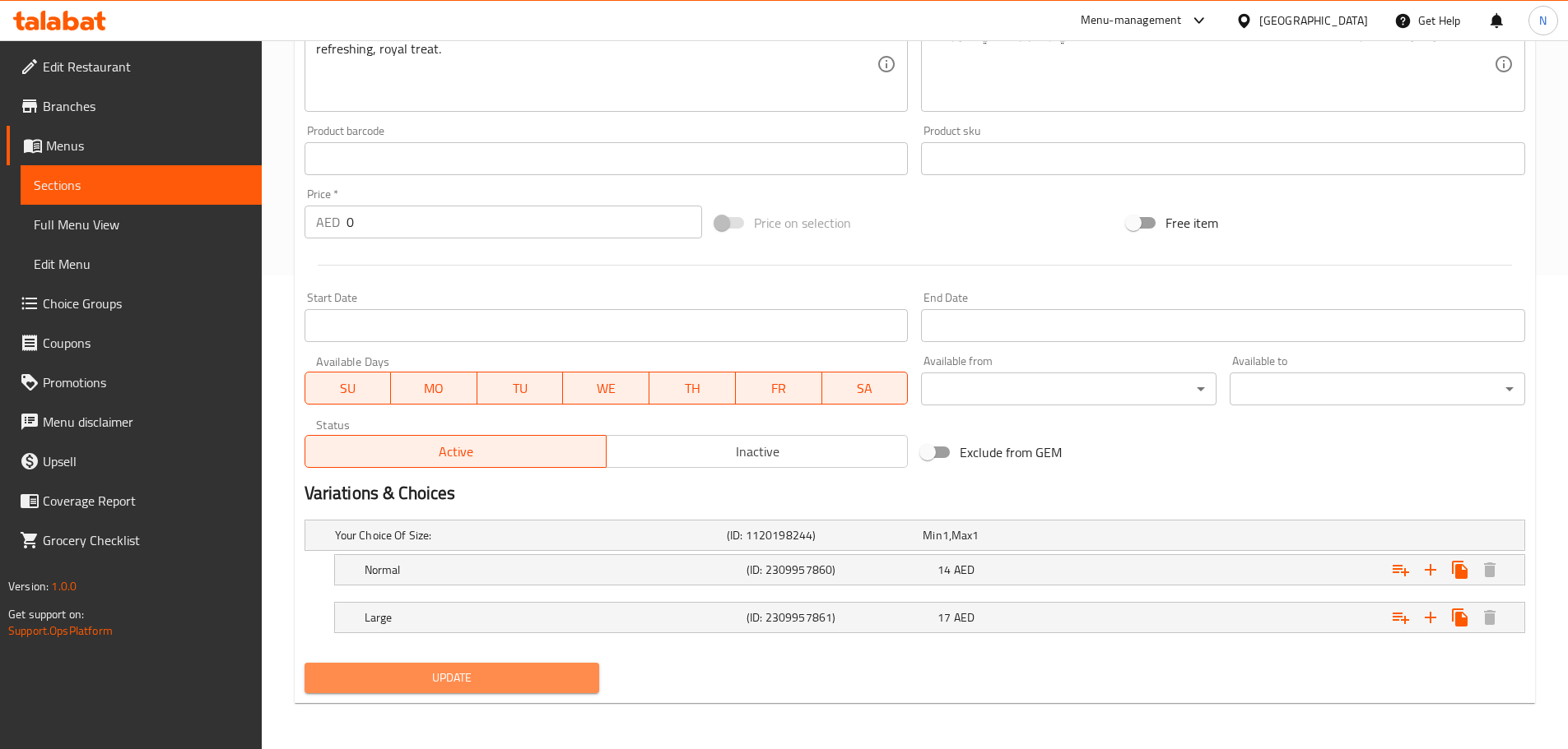
click at [481, 668] on span "Update" at bounding box center [451, 678] width 269 height 21
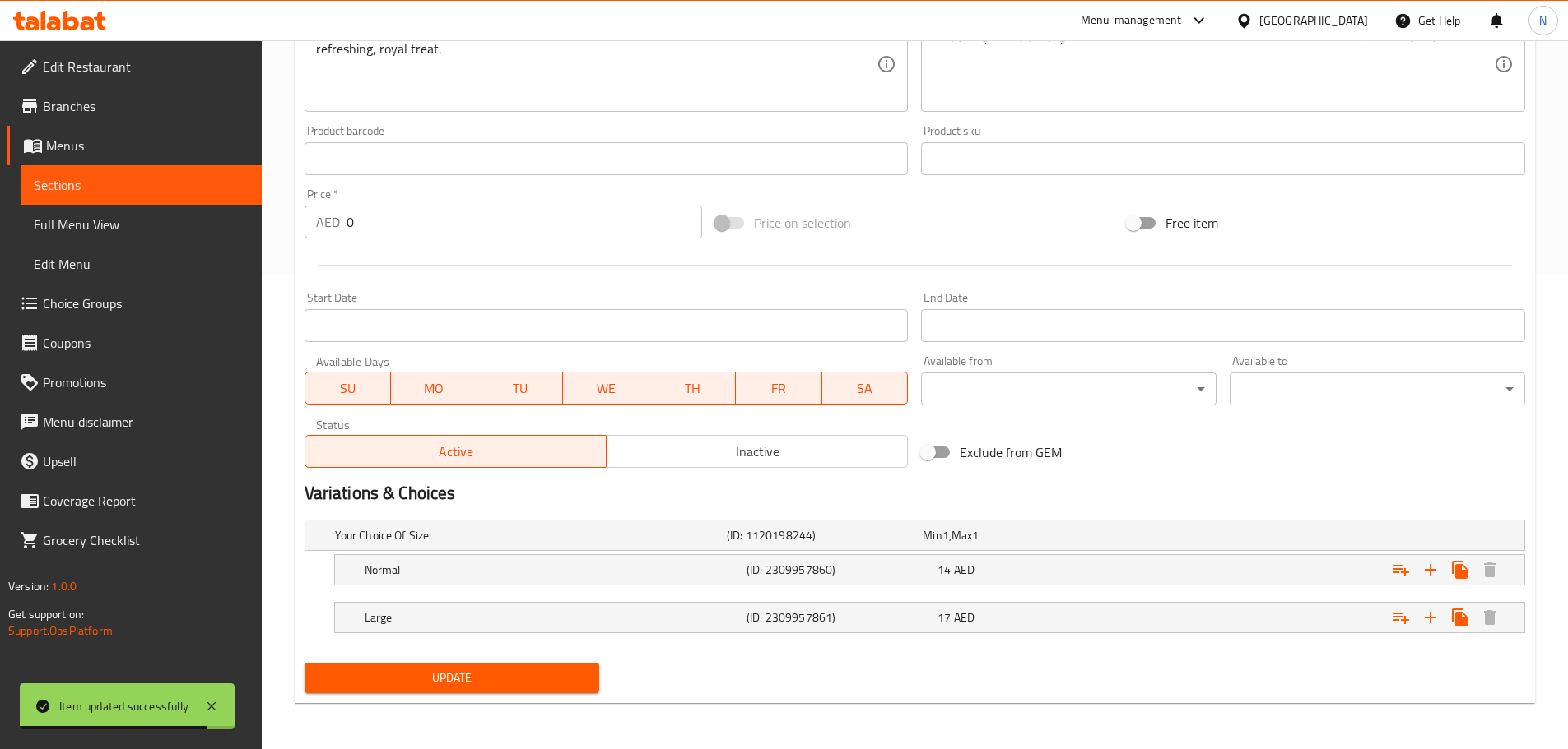
click at [1395, 449] on div "Change Image Size: 1200 x 800 px / Image formats: jpg, png / 5MB Max. Item name…" at bounding box center [915, 108] width 1233 height 733
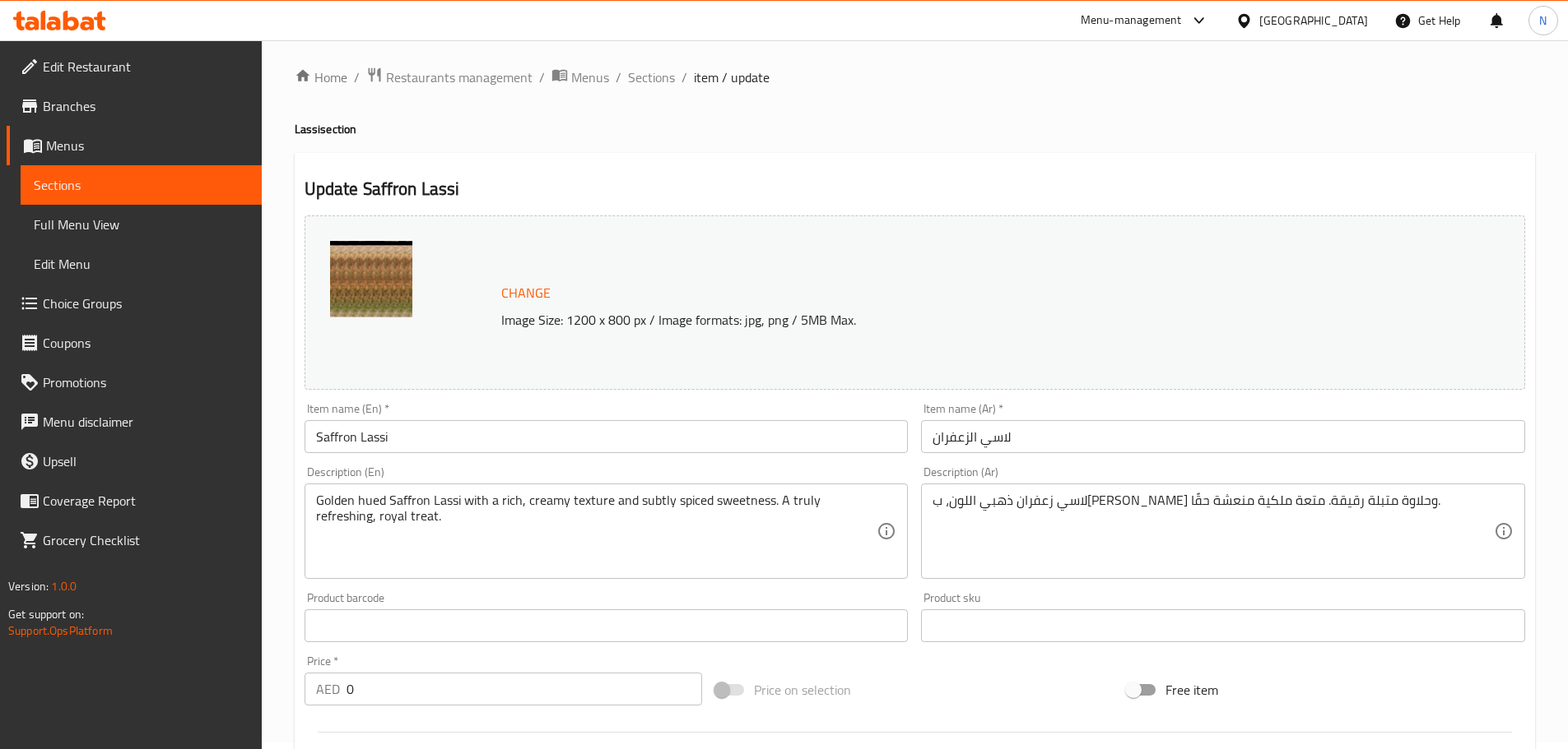
scroll to position [0, 0]
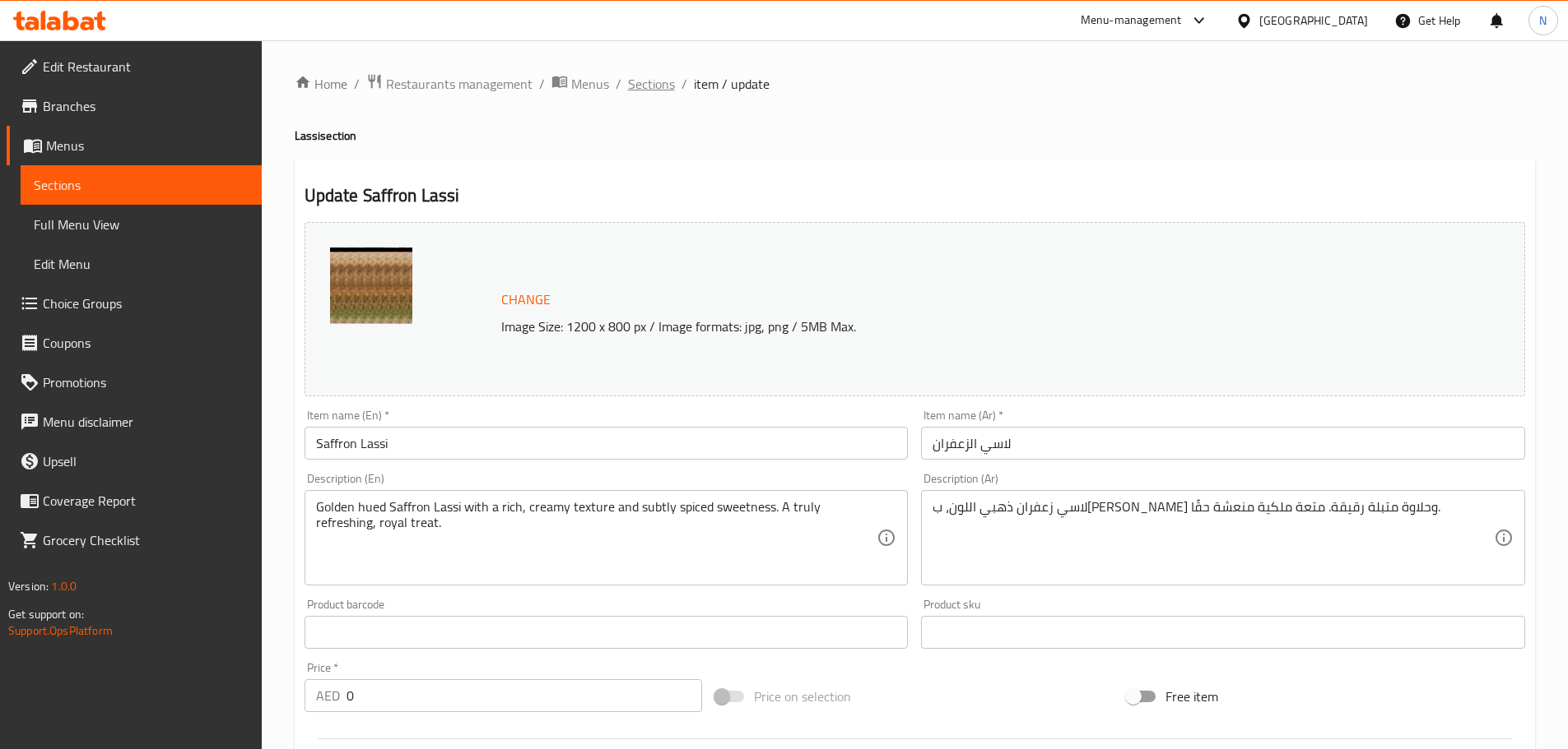
click at [637, 84] on span "Sections" at bounding box center [650, 84] width 47 height 20
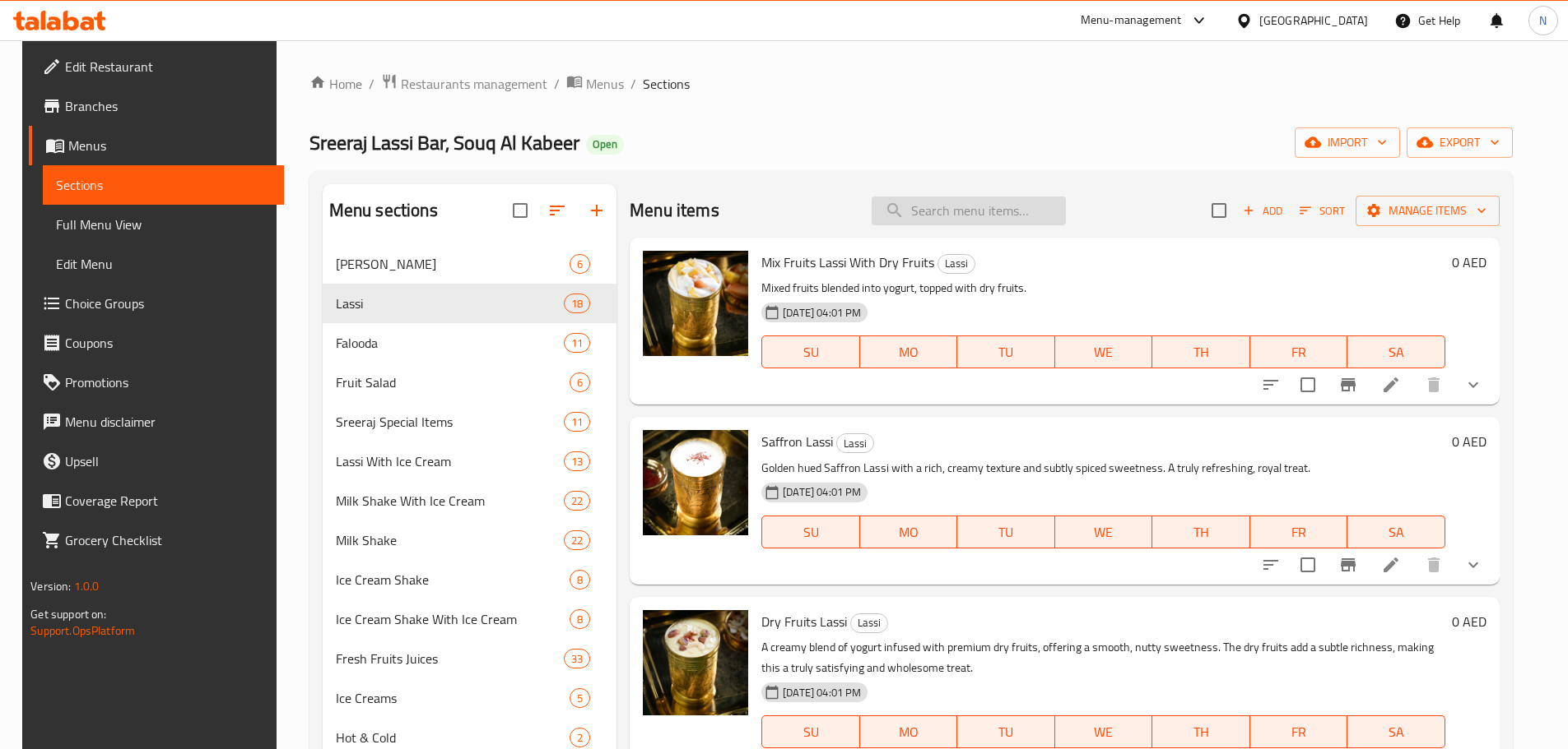
click at [980, 209] on input "search" at bounding box center [968, 210] width 194 height 29
paste input "Mix fruit and dry fruit lassi"
type input "Mix fruit and dry fruit lassi"
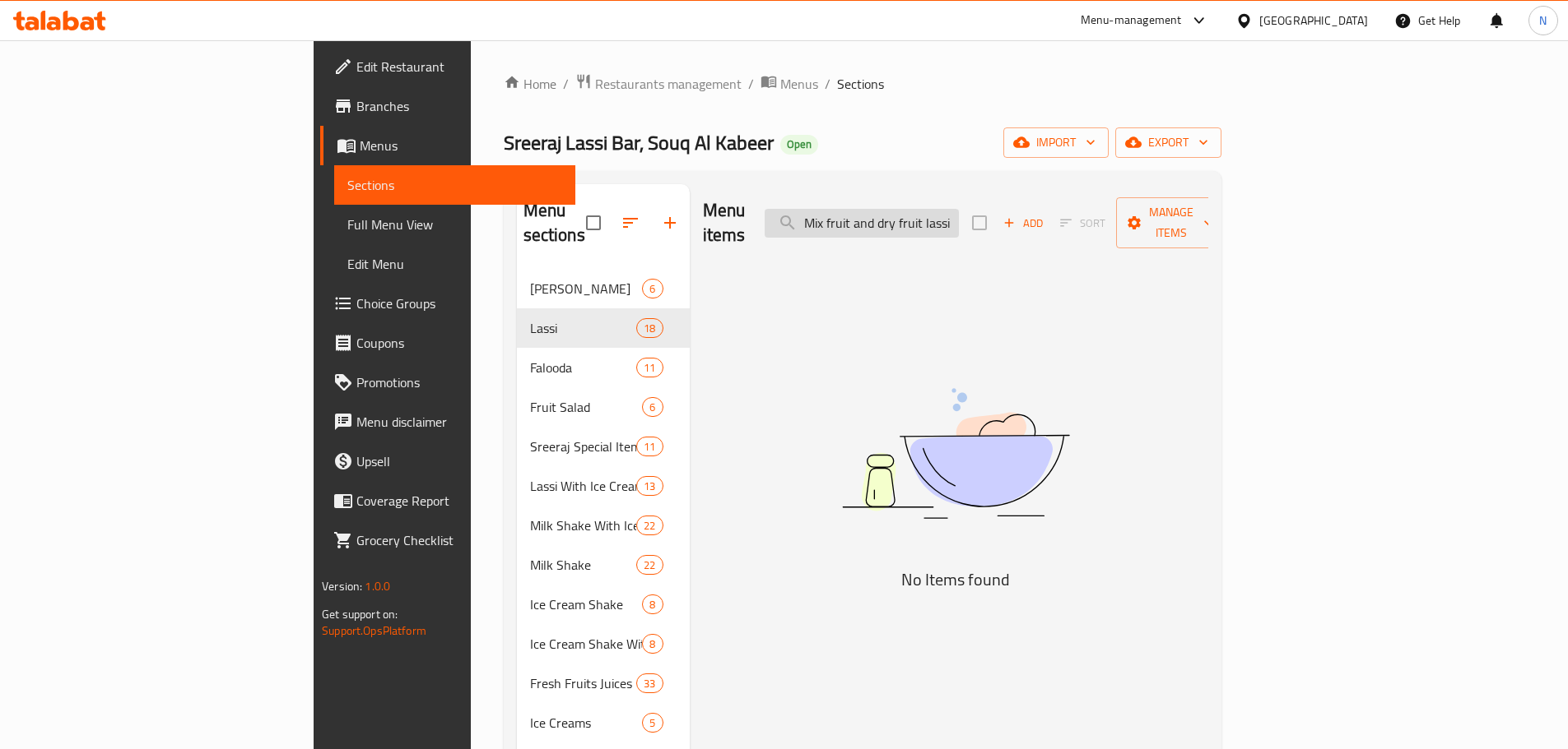
click at [958, 218] on input "Mix fruit and dry fruit lassi" at bounding box center [861, 223] width 194 height 29
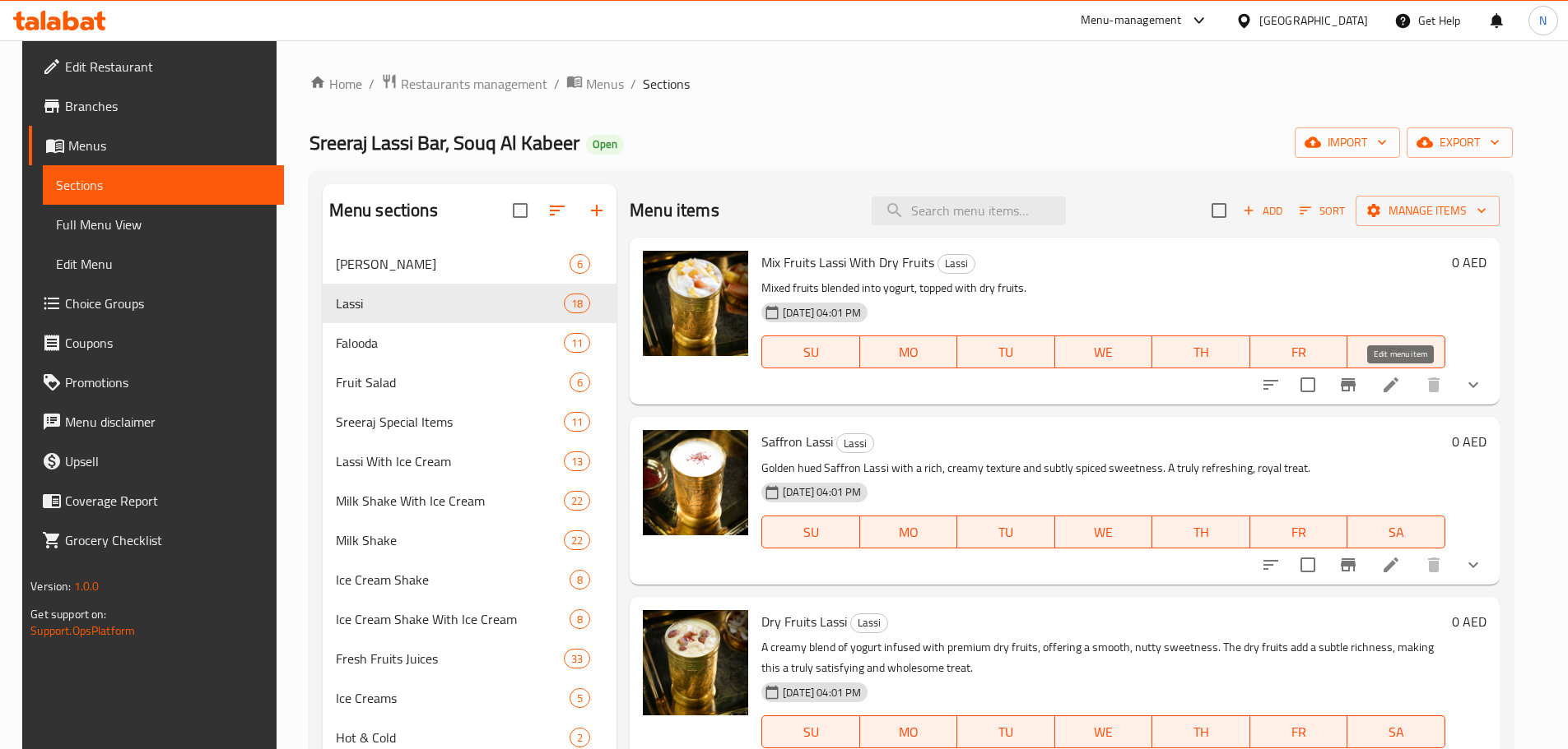
click at [1400, 378] on icon at bounding box center [1391, 385] width 20 height 20
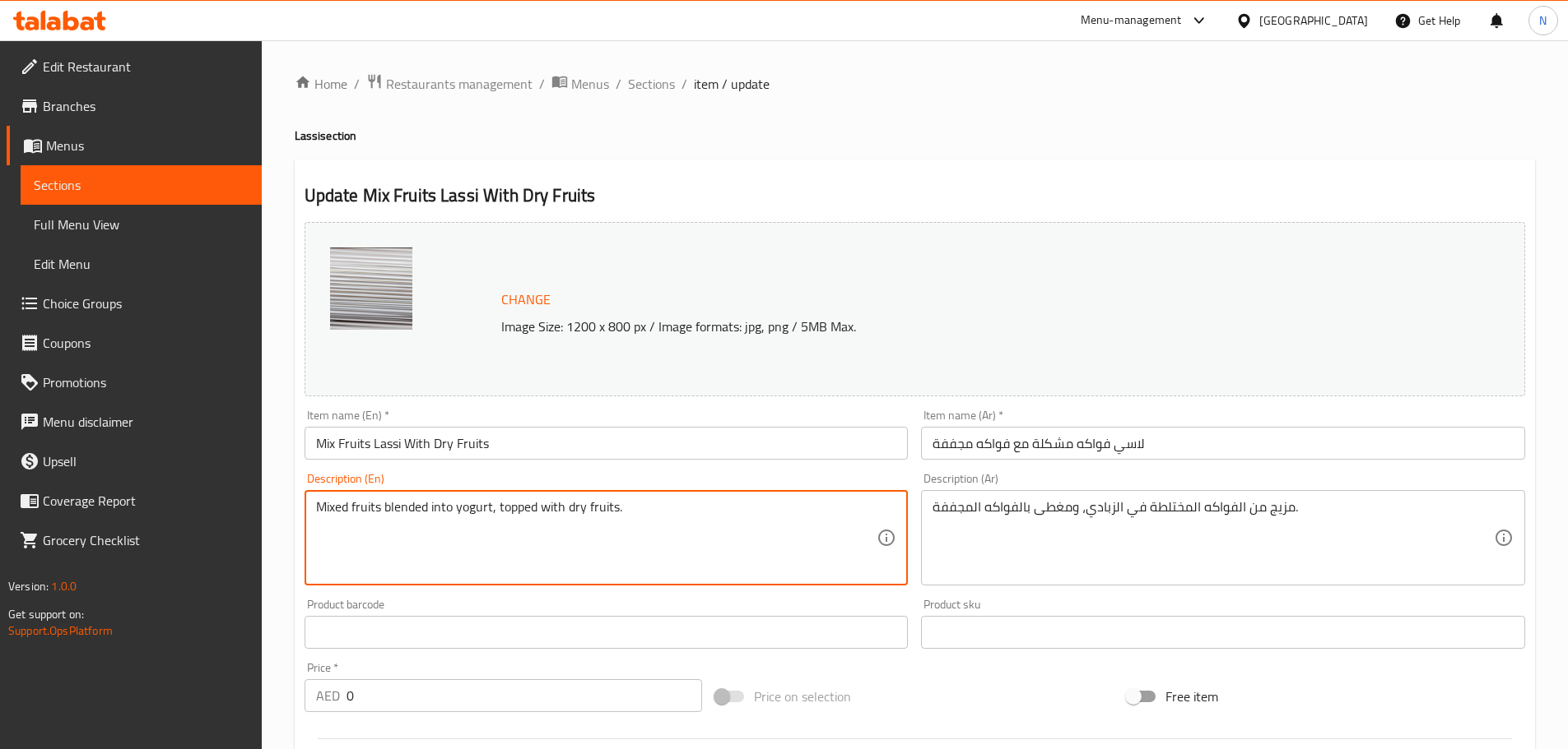
click at [396, 506] on textarea "Mixed fruits blended into yogurt, topped with dry fruits." at bounding box center [597, 538] width 561 height 78
paste textarea "A colorful blend of assorted fruits and thick, velvety lassi, topped with crunc…"
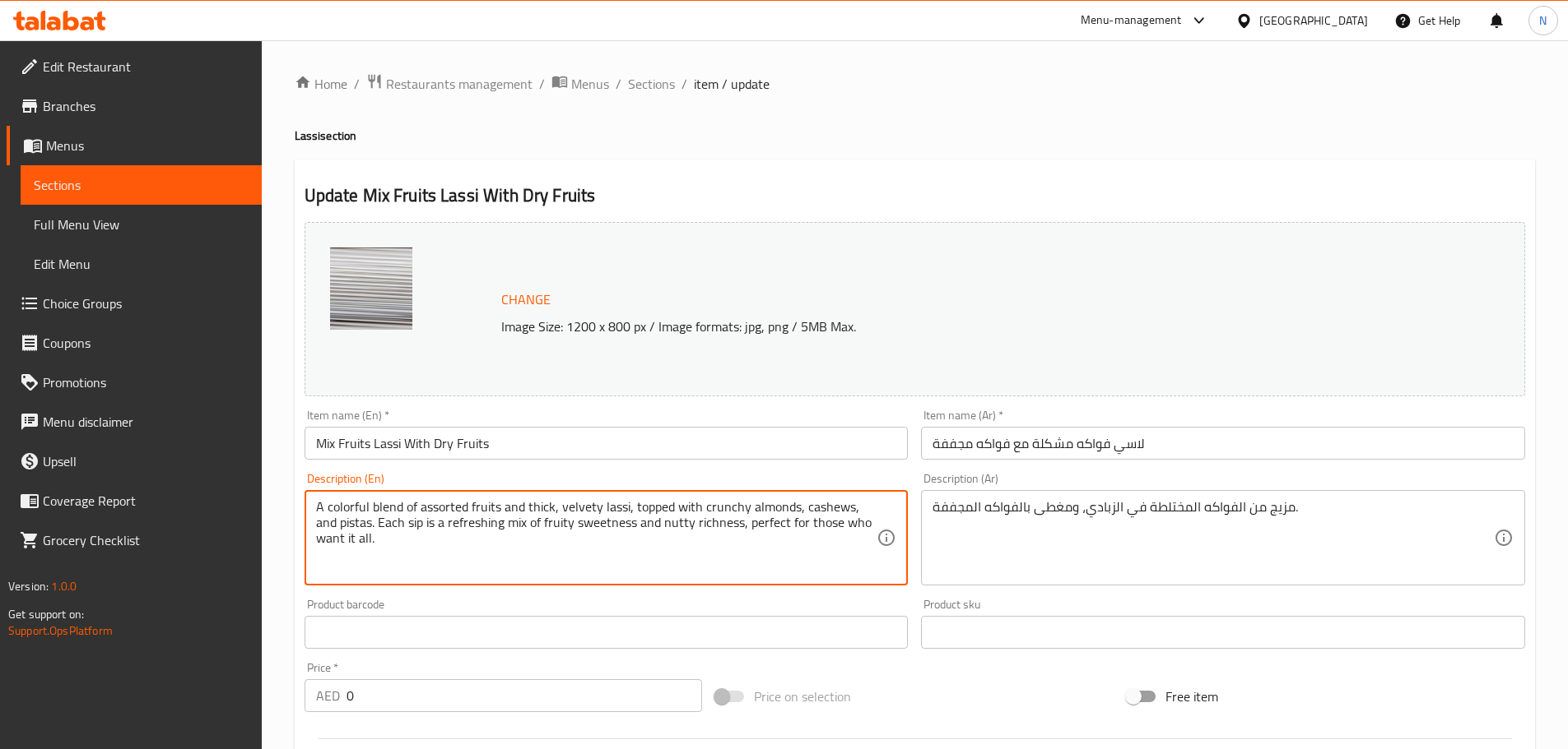
type textarea "A colorful blend of assorted fruits and thick, velvety lassi, topped with crunc…"
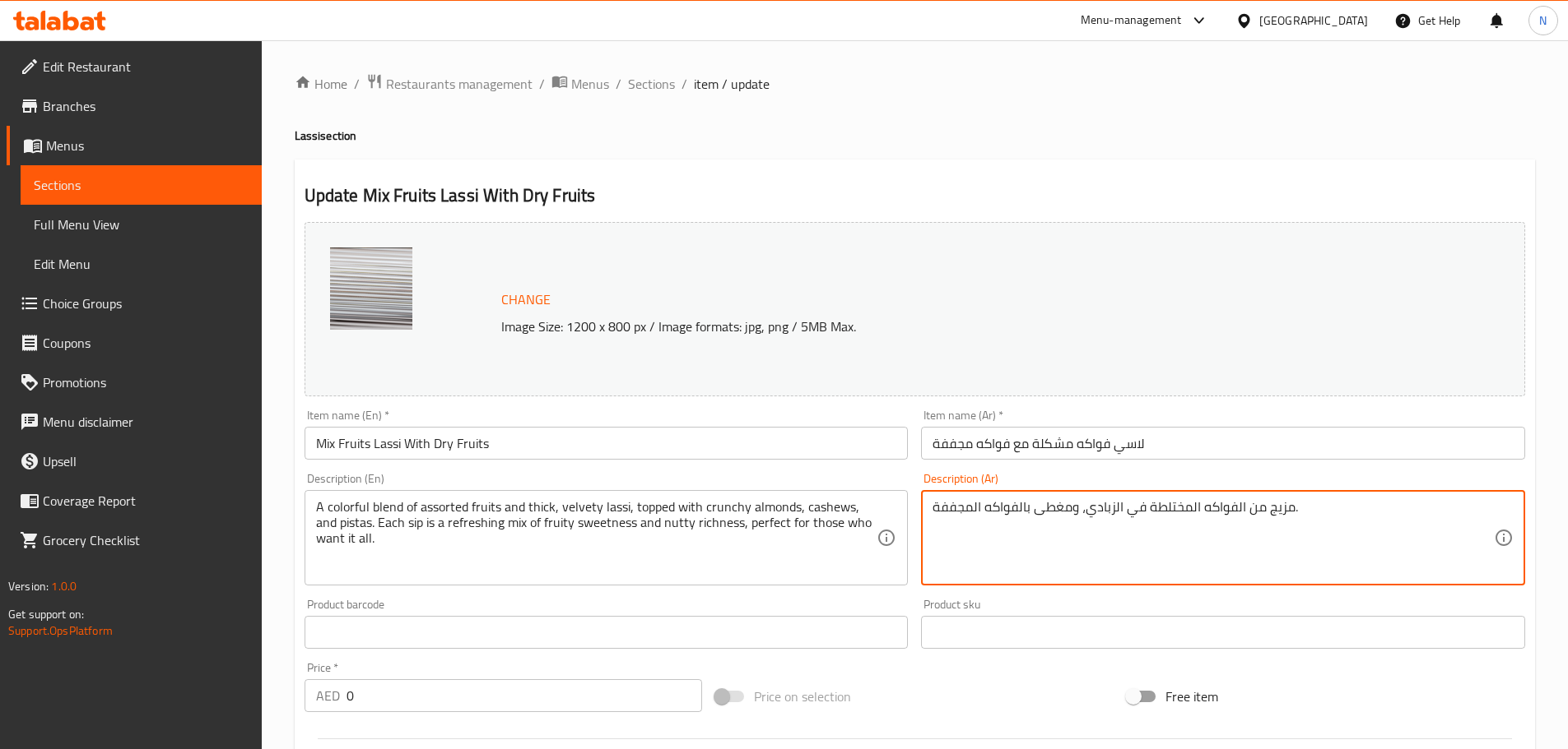
click at [999, 505] on textarea "مزيج من الفواكه المختلطة في الزبادي، ومغطى بالفواكه المجففة." at bounding box center [1213, 538] width 561 height 78
paste textarea "ٌ غنيٌّ بالألوان من الفواكه المتنوعة واللاسي المخملي الكثيف، يعلوه اللوز المقرم…"
click at [1322, 506] on textarea "مزيجٌ غنيٌّ بالألوان من الفواكه المتنوعة واللاسي المخملي الكثيف، يعلوه اللوز ال…" at bounding box center [1213, 538] width 561 height 78
click at [1280, 513] on textarea "مزيجٌ غنيٌّ بالألوان من فواكه المتنوعة واللاسي المخملي الكثيف، يعلوه اللوز المق…" at bounding box center [1213, 538] width 561 height 78
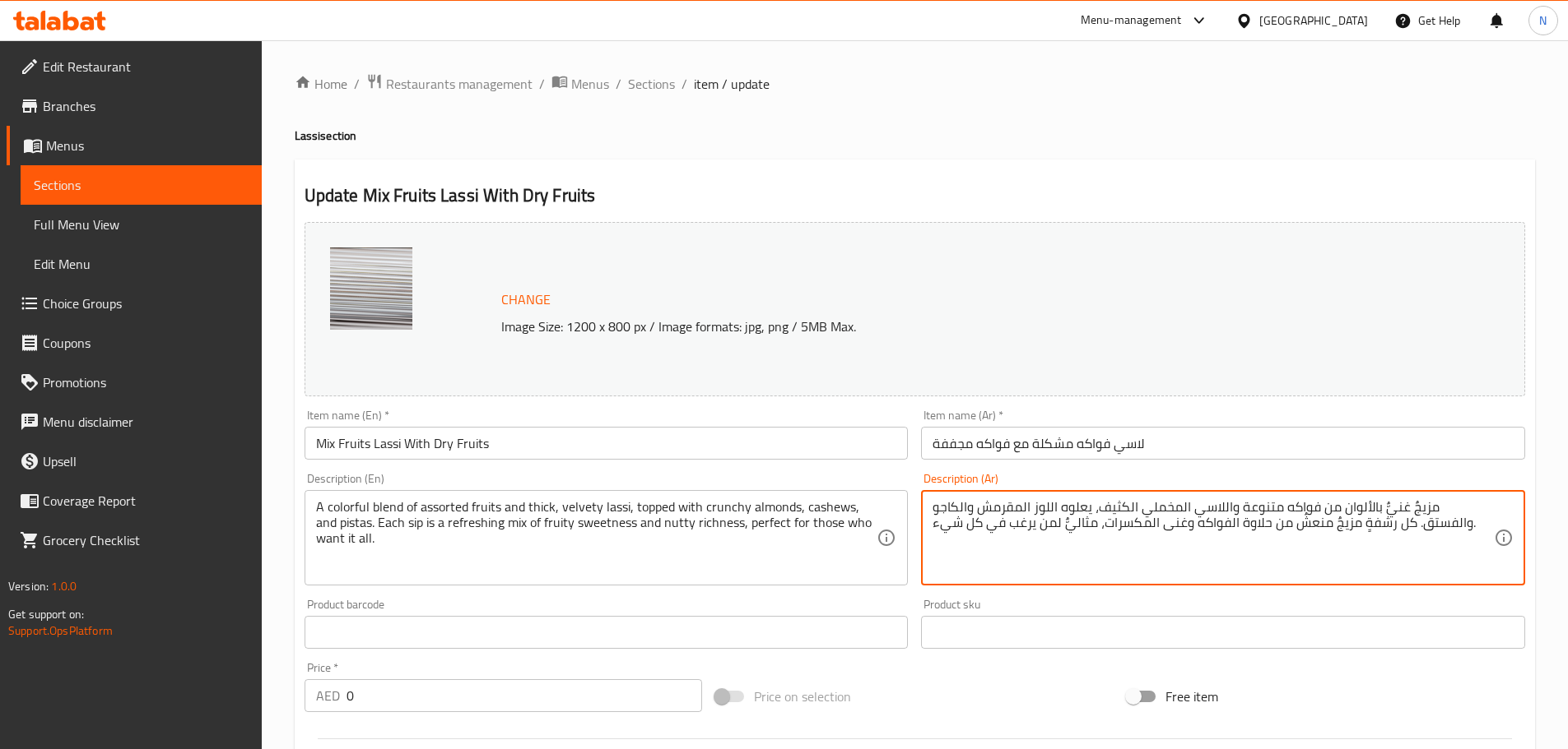
click at [1277, 509] on textarea "مزيجٌ غنيٌّ بالألوان من فواكه متنوعة واللاسي المخملي الكثيف، يعلوه اللوز المقرم…" at bounding box center [1213, 538] width 561 height 78
click at [1232, 508] on textarea "مزيجٌ غنيٌّ بالألوان من فواكه متنوعة ولاسي المخملي الكثيف، يعلوه اللوز المقرمش …" at bounding box center [1213, 538] width 561 height 78
click at [1199, 511] on textarea "مزيجٌ غنيٌّ بالألوان من فواكه متنوعة ولاسي مخملي الكثيف، يعلوه اللوز المقرمش وا…" at bounding box center [1213, 538] width 561 height 78
click at [1123, 506] on textarea "مزيجٌ غنيٌّ بالألوان من فواكه متنوعة ولاسي مخملي كثيف، يعلوه اللوز المقرمش والك…" at bounding box center [1213, 538] width 561 height 78
click at [1097, 508] on textarea "مزيجٌ غنيٌّ بالألوان من فواكه متنوعة ولاسي مخملي كثيف، يعلوه لوز المقرمش والكاج…" at bounding box center [1213, 538] width 561 height 78
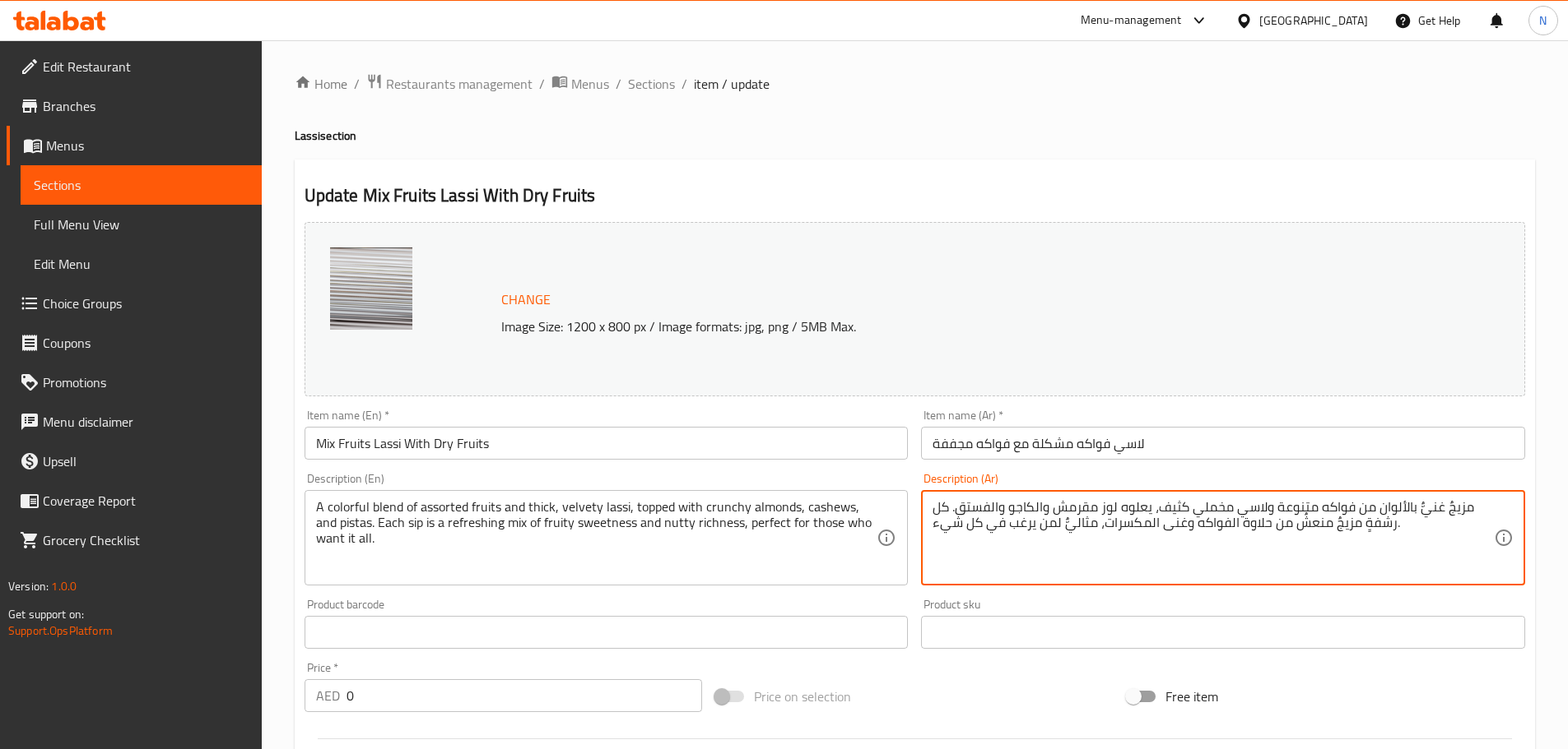
click at [1034, 506] on textarea "مزيجٌ غنيٌّ بالألوان من فواكه متنوعة ولاسي مخملي كثيف، يعلوه لوز مقرمش والكاجو …" at bounding box center [1213, 538] width 561 height 78
click at [1023, 507] on textarea "مزيجٌ غنيٌّ بالألوان من فواكه متنوعة ولاسي مخملي كثيف، يعلوه لوز مقرمش، كاجو وا…" at bounding box center [1213, 538] width 561 height 78
click at [1146, 525] on textarea "مزيجٌ غنيٌّ بالألوان من فواكه متنوعة ولاسي مخملي كثيف، يعلوه لوز مقرمش، كاجو وف…" at bounding box center [1213, 538] width 561 height 78
type textarea "مزيجٌ غنيٌّ بالألوان من فواكه متنوعة ولاسي مخملي كثيف، يعلوه لوز مقرمش، كاجو وف…"
click at [1003, 703] on div "Price on selection" at bounding box center [914, 696] width 411 height 45
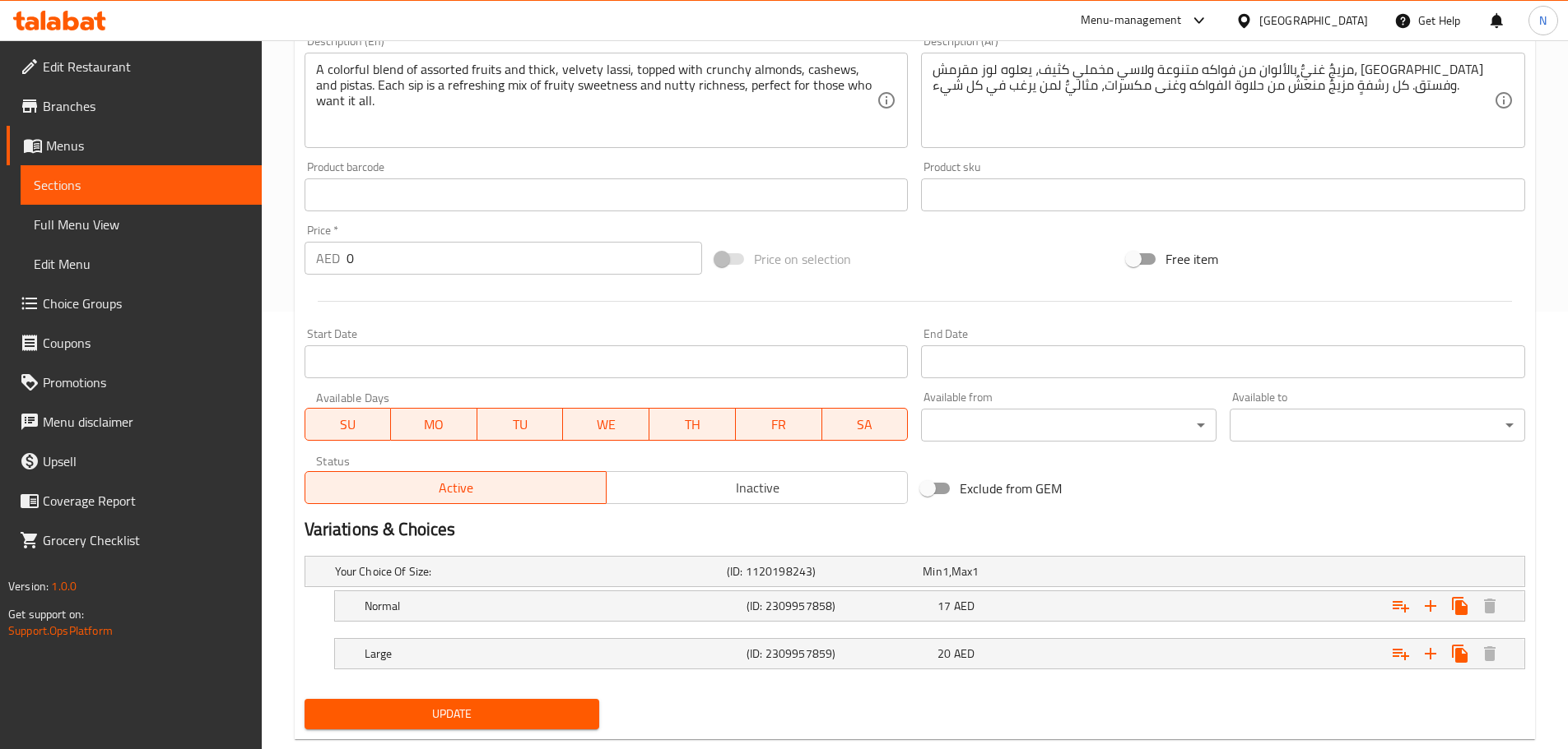
scroll to position [474, 0]
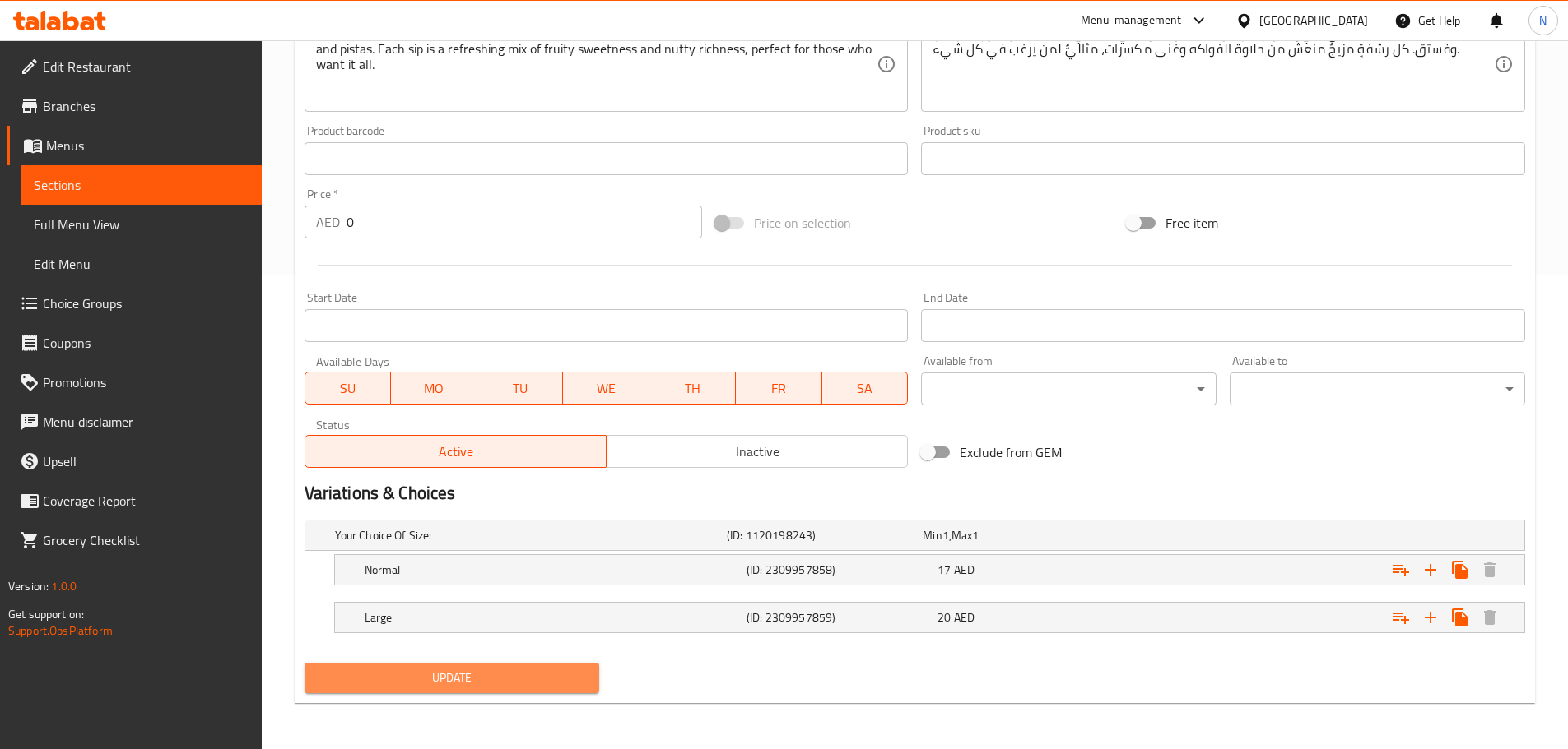
click at [456, 681] on span "Update" at bounding box center [451, 678] width 269 height 21
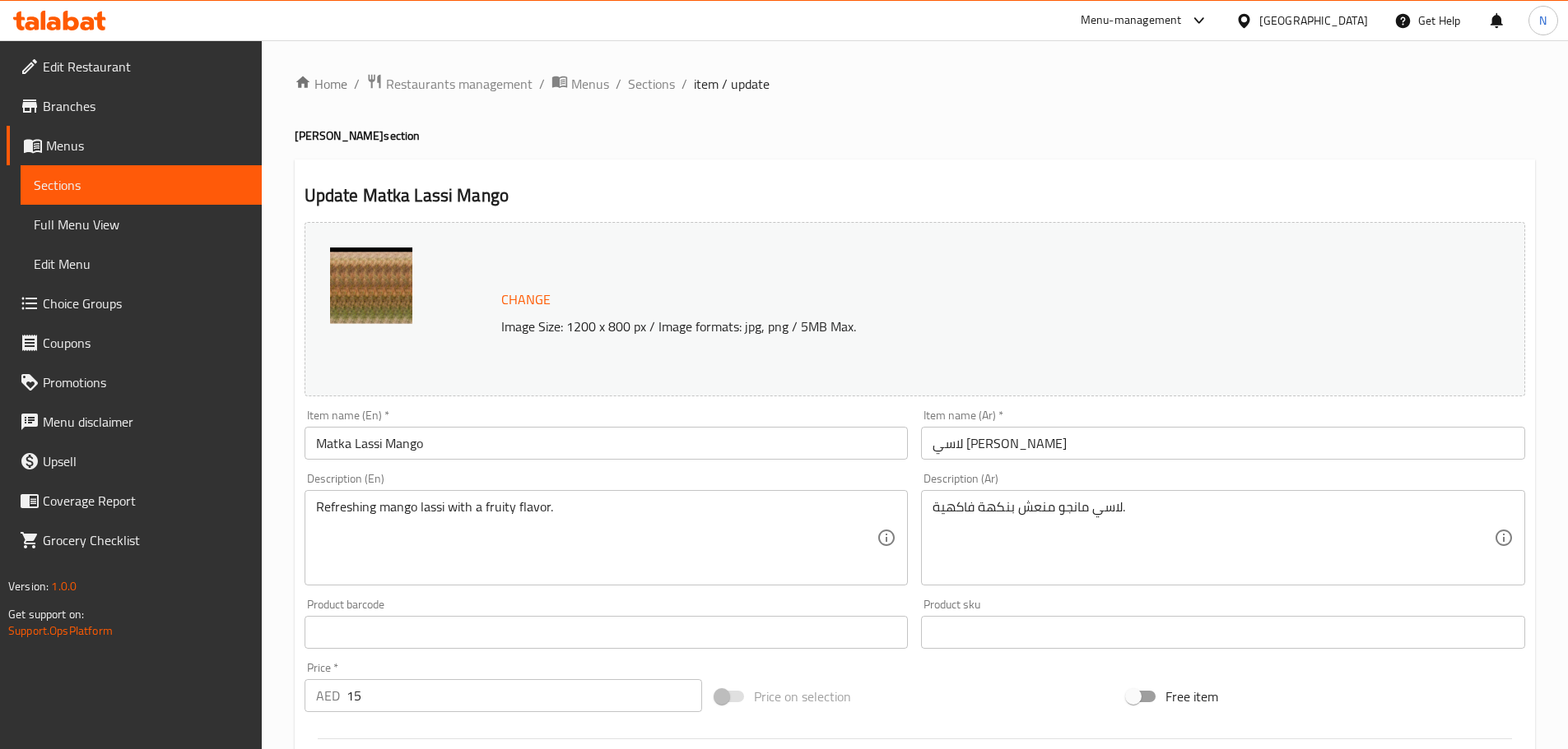
drag, startPoint x: 1355, startPoint y: 17, endPoint x: 1341, endPoint y: 17, distance: 14.0
click at [1355, 17] on div "[GEOGRAPHIC_DATA]" at bounding box center [1313, 21] width 109 height 18
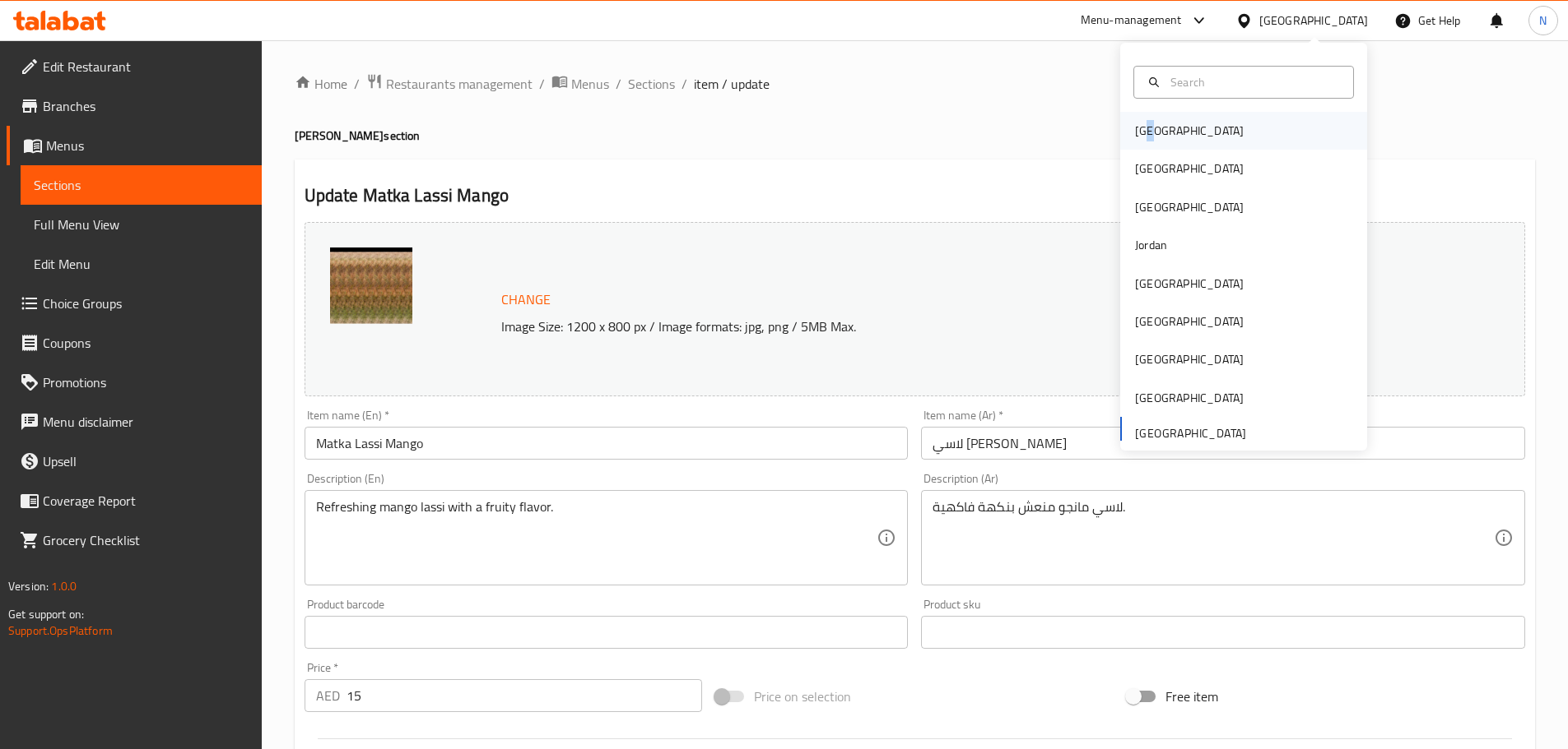
click at [1140, 130] on div "[GEOGRAPHIC_DATA]" at bounding box center [1189, 131] width 109 height 18
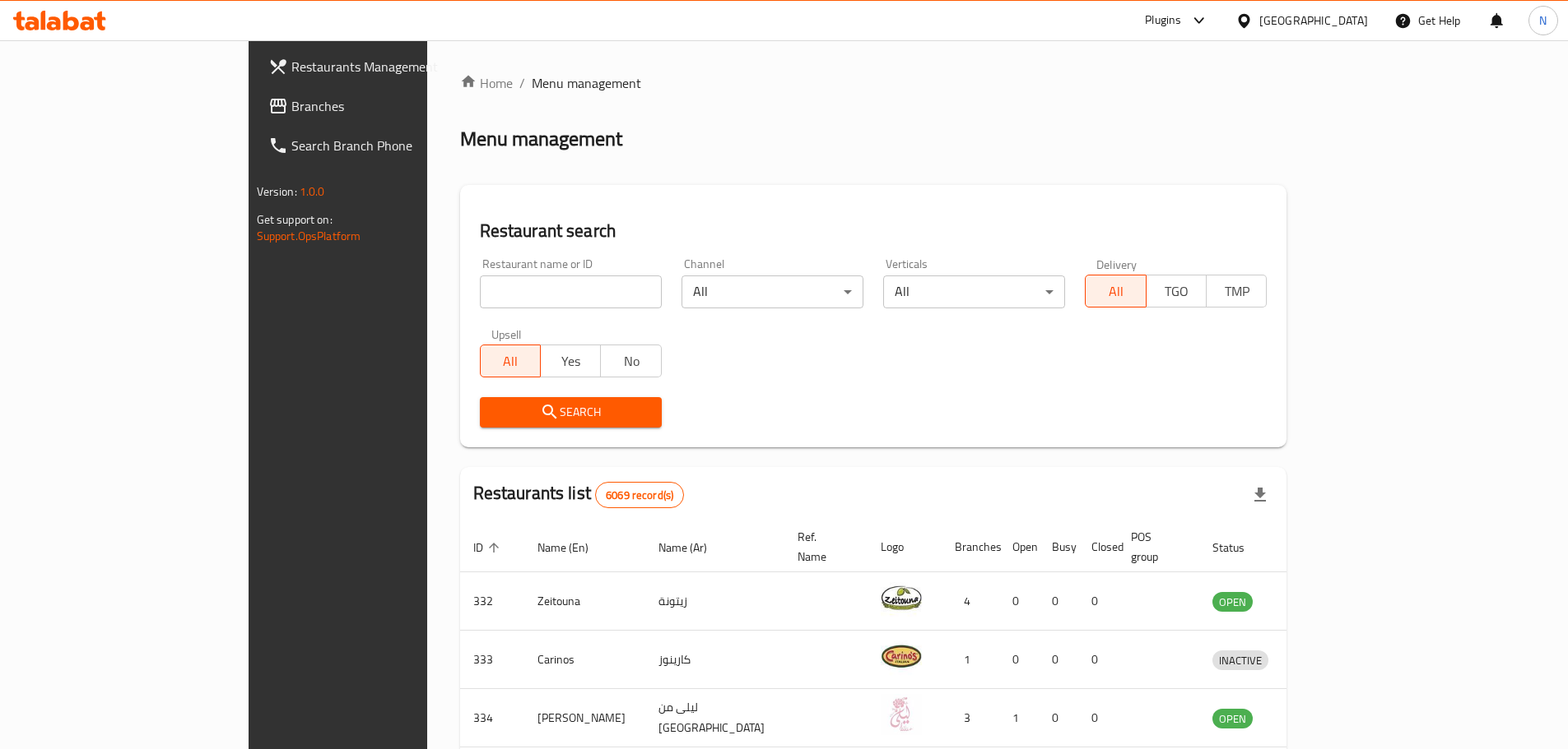
click at [1338, 29] on div "[GEOGRAPHIC_DATA]" at bounding box center [1313, 21] width 109 height 18
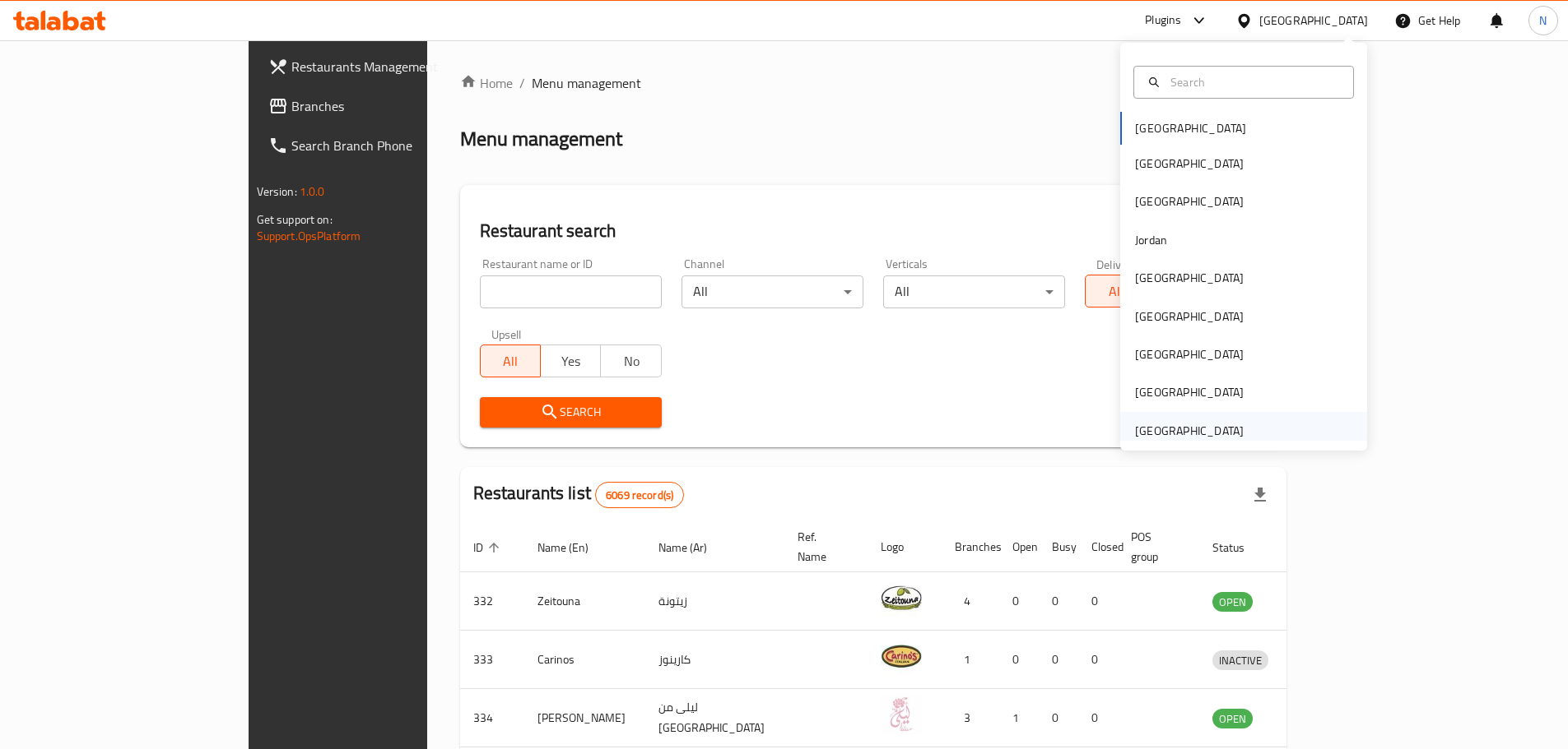
click at [1209, 434] on div "[GEOGRAPHIC_DATA]" at bounding box center [1189, 431] width 109 height 18
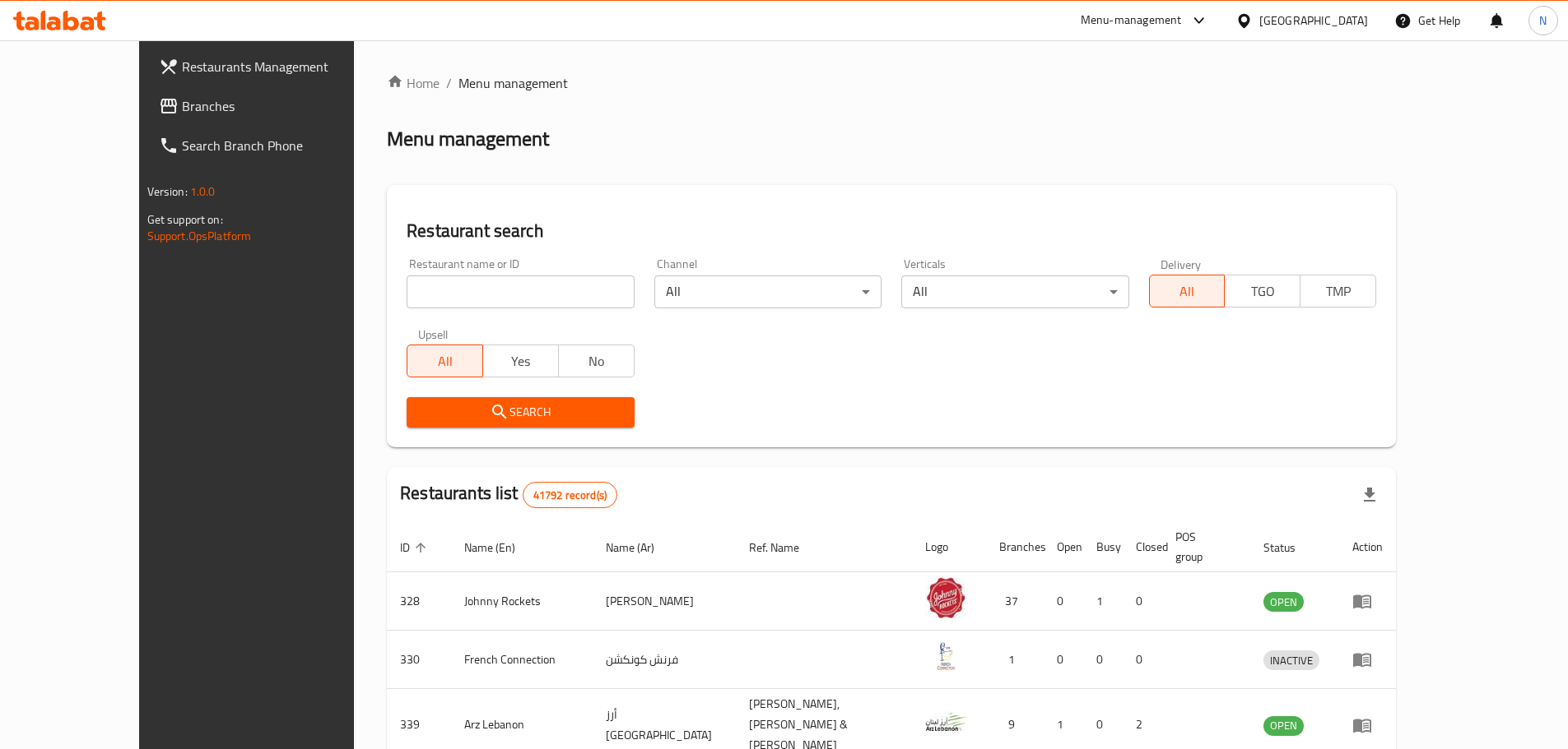
click at [146, 94] on link "Branches" at bounding box center [273, 106] width 255 height 40
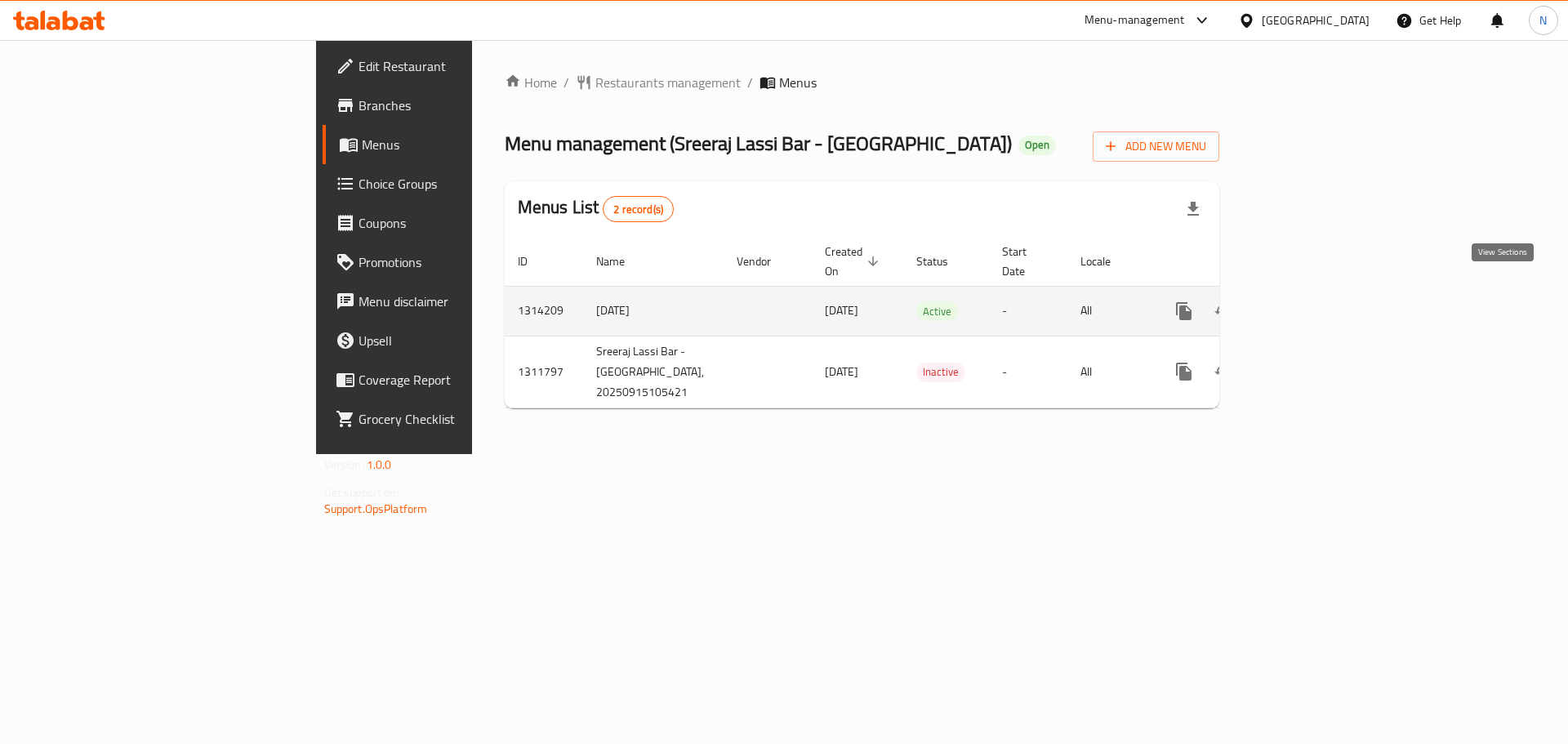
click at [1311, 301] on icon "enhanced table" at bounding box center [1301, 311] width 20 height 20
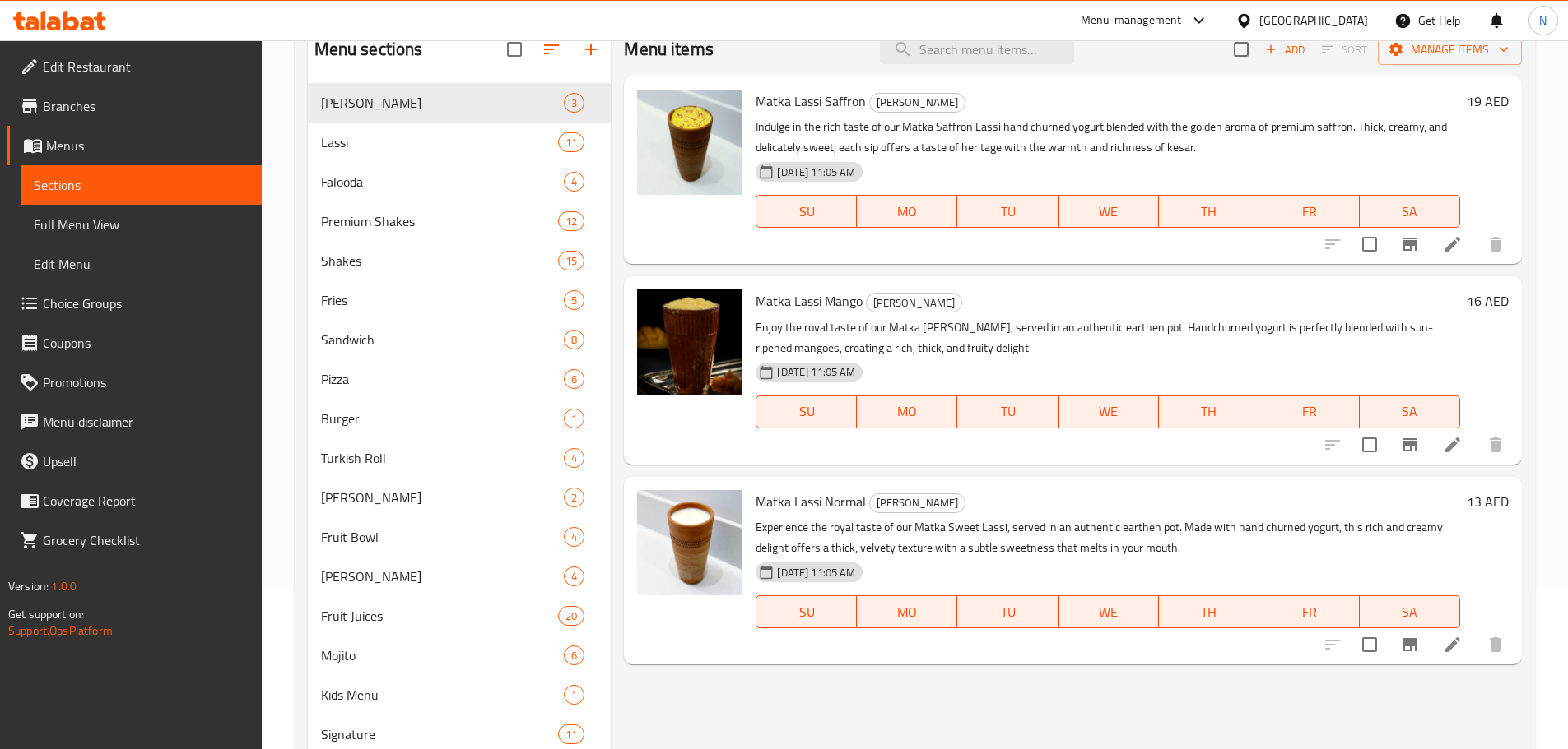
scroll to position [164, 0]
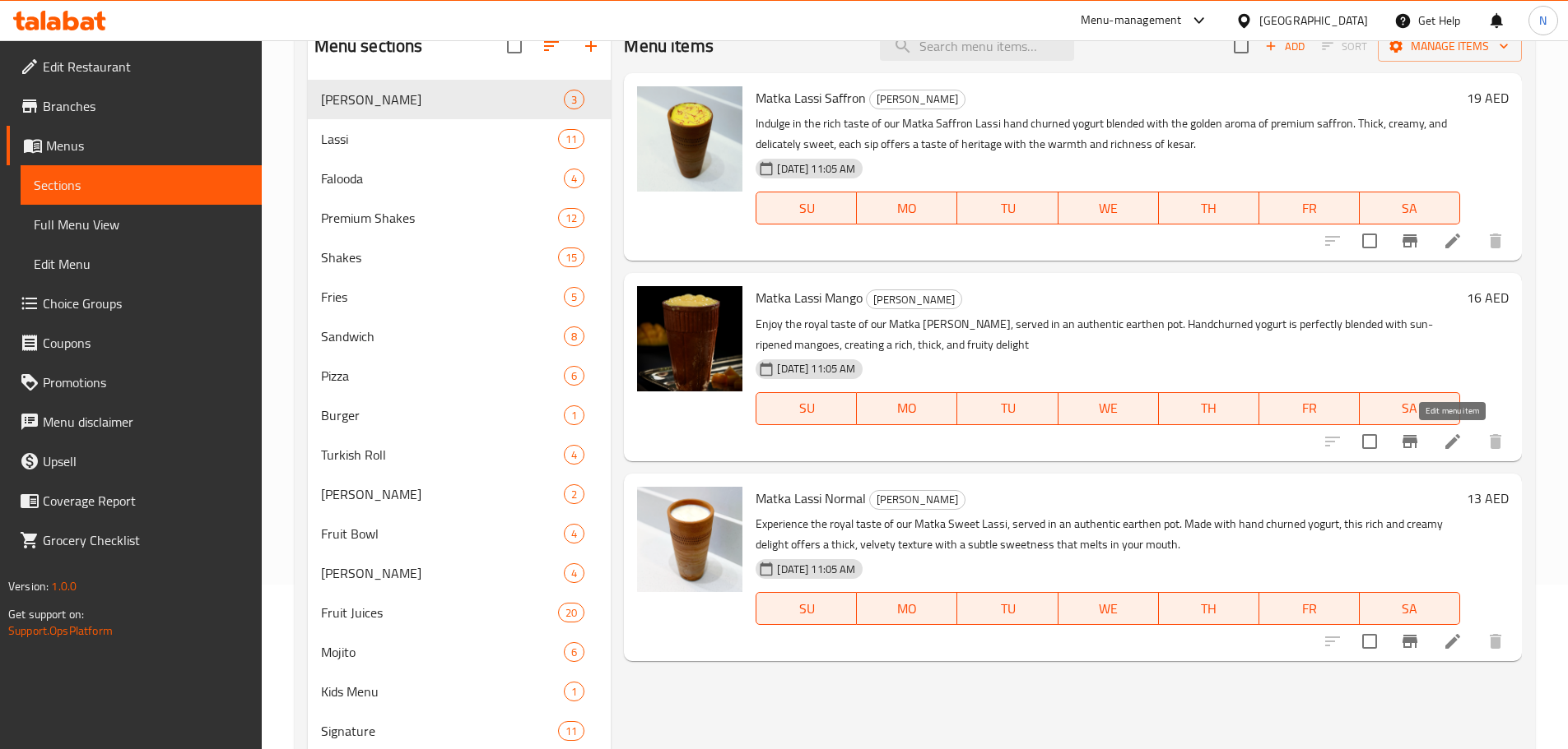
click at [1455, 438] on icon at bounding box center [1452, 441] width 15 height 15
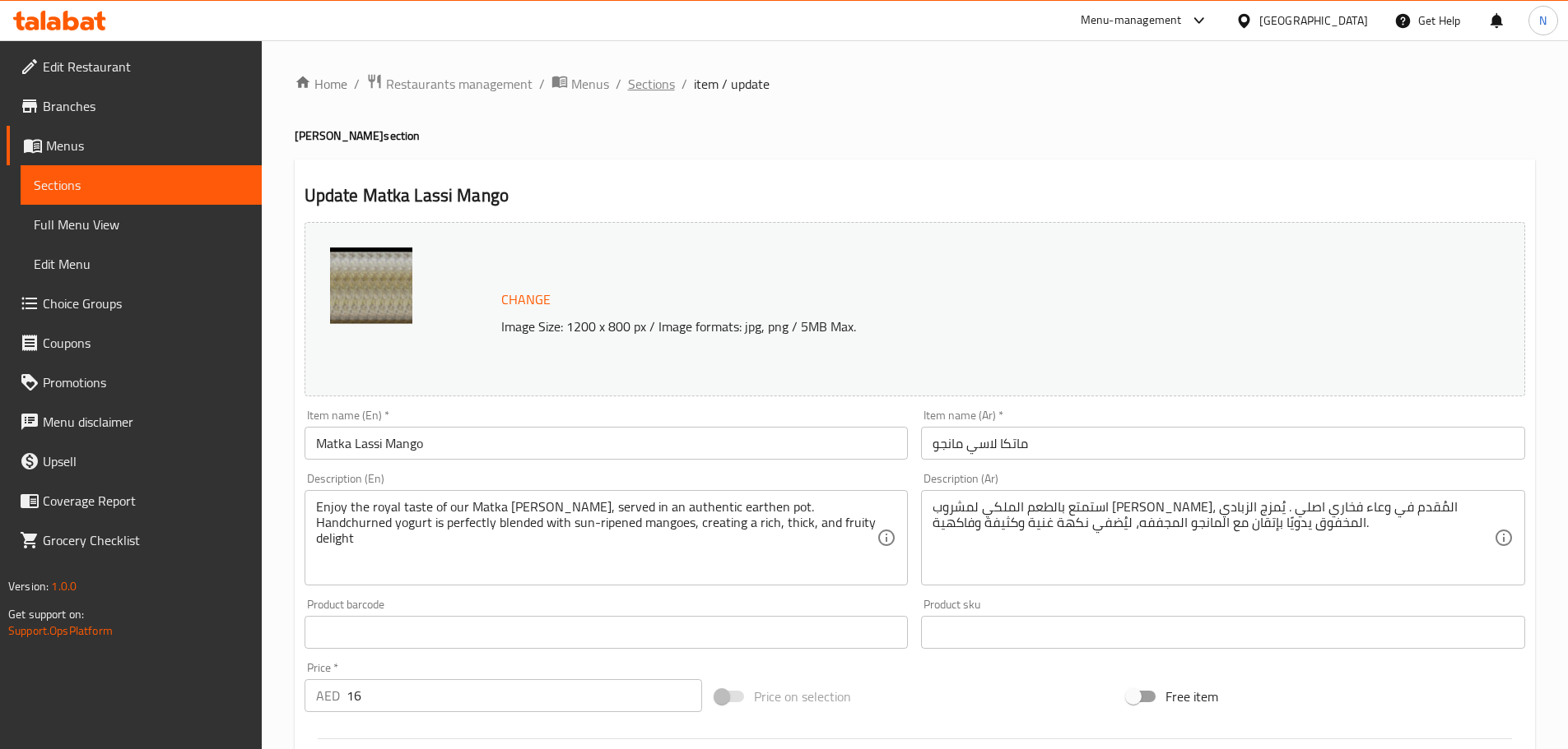
click at [667, 90] on span "Sections" at bounding box center [650, 84] width 47 height 20
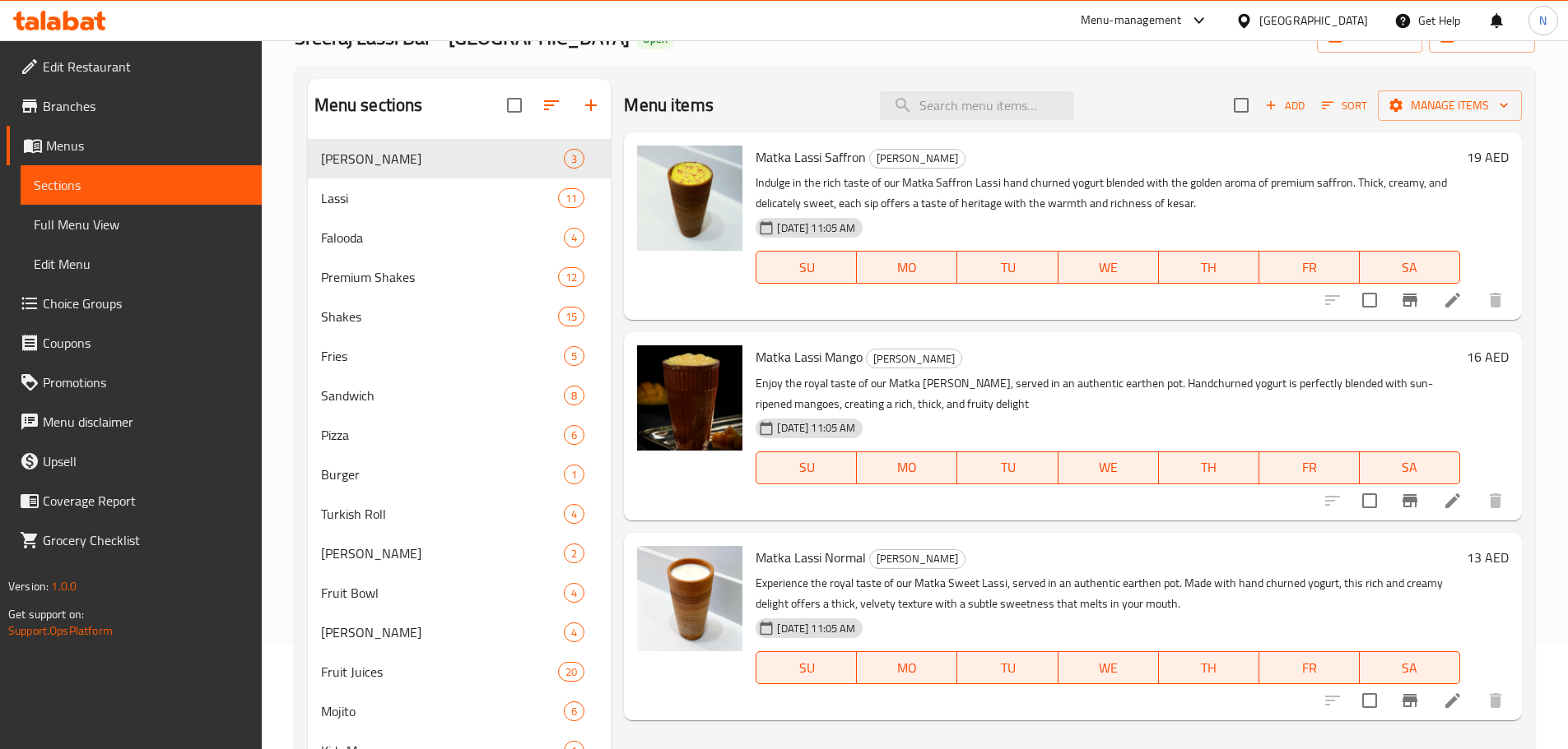
scroll to position [230, 0]
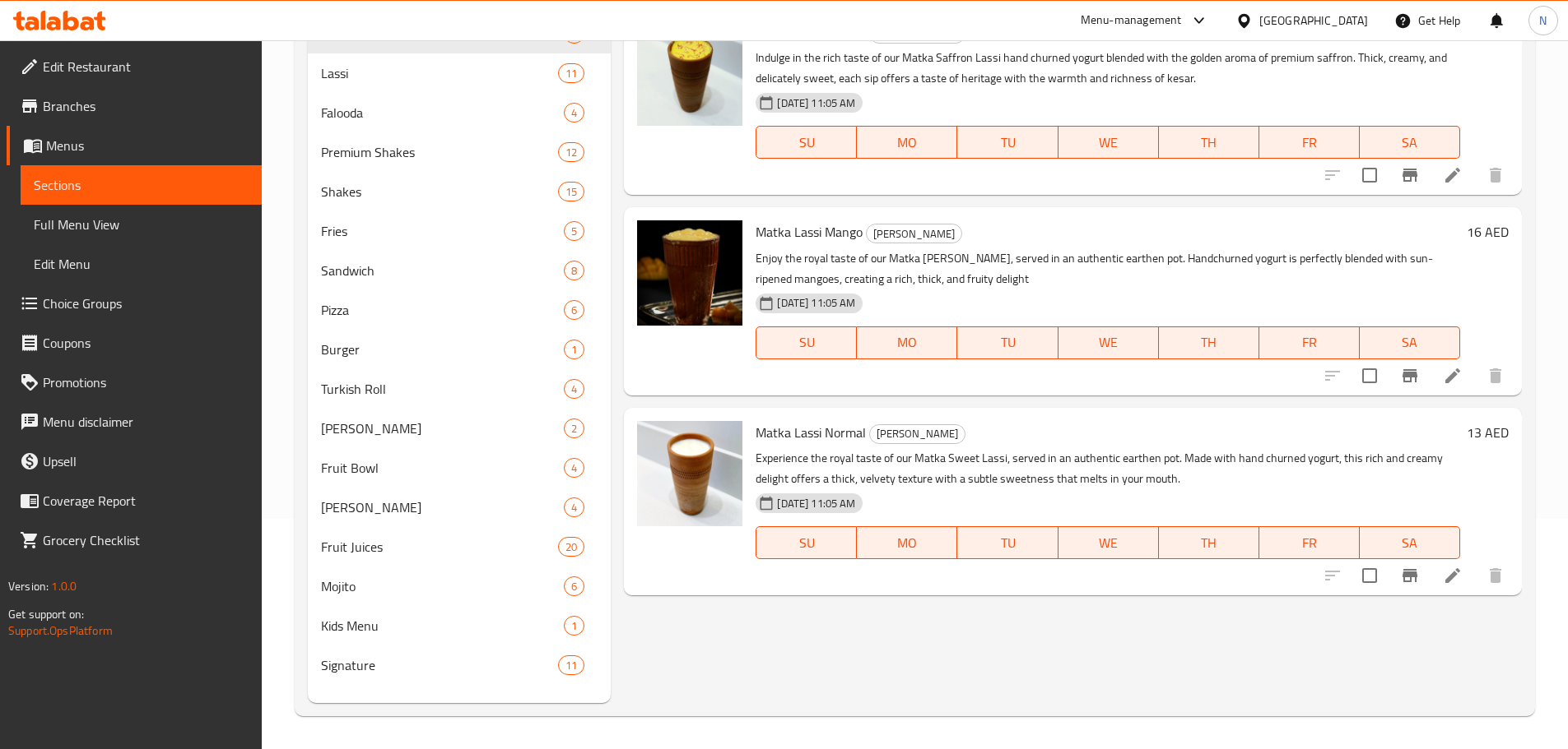
click at [1449, 581] on icon at bounding box center [1452, 576] width 15 height 15
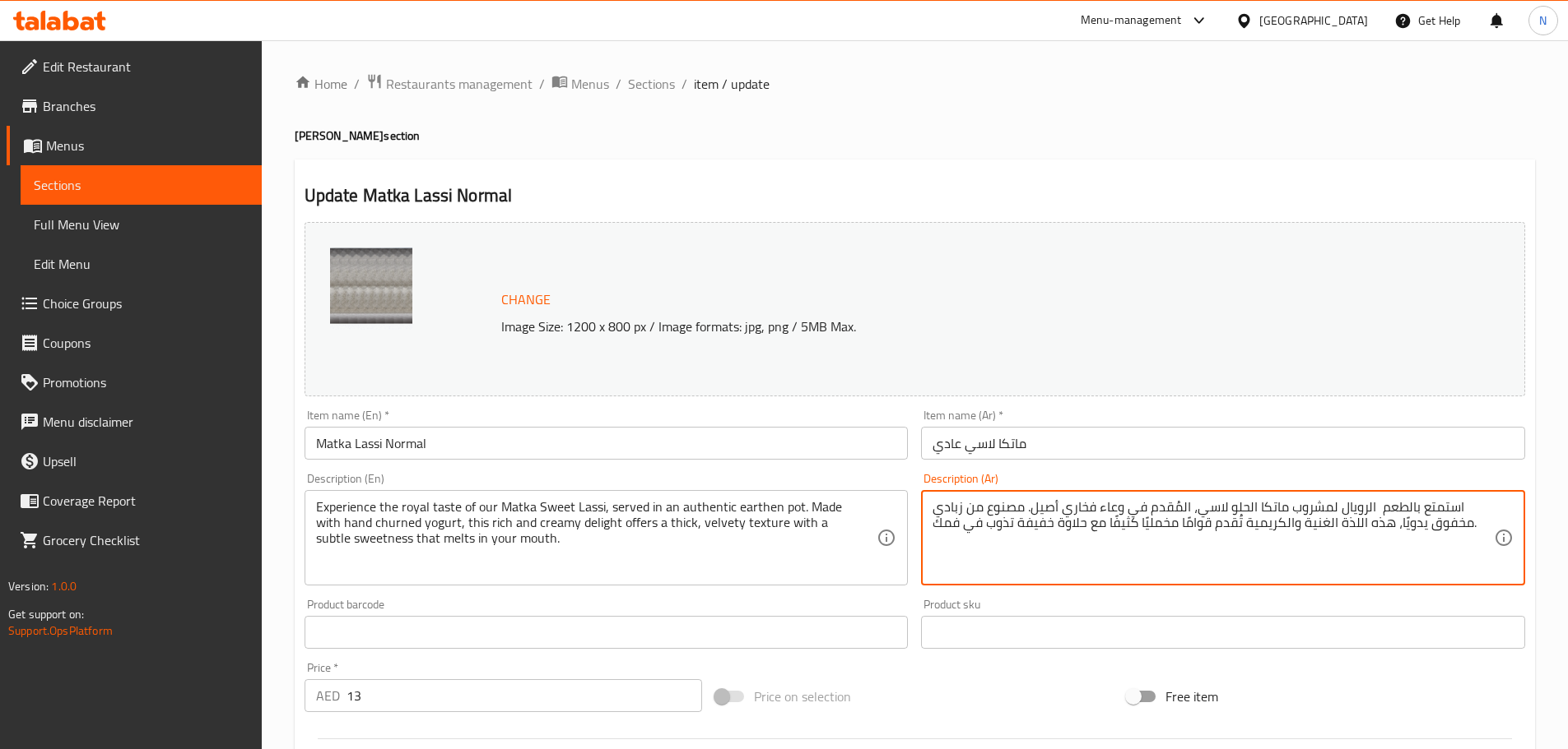
click at [999, 523] on textarea "استمتع بالطعم الرويال لمشروب ماتكا الحلو لاسي، المُقدم في وعاء فخاري أصيل. مصنو…" at bounding box center [1213, 538] width 561 height 78
drag, startPoint x: 659, startPoint y: 91, endPoint x: 589, endPoint y: 37, distance: 88.4
click at [659, 91] on span "Sections" at bounding box center [650, 84] width 47 height 20
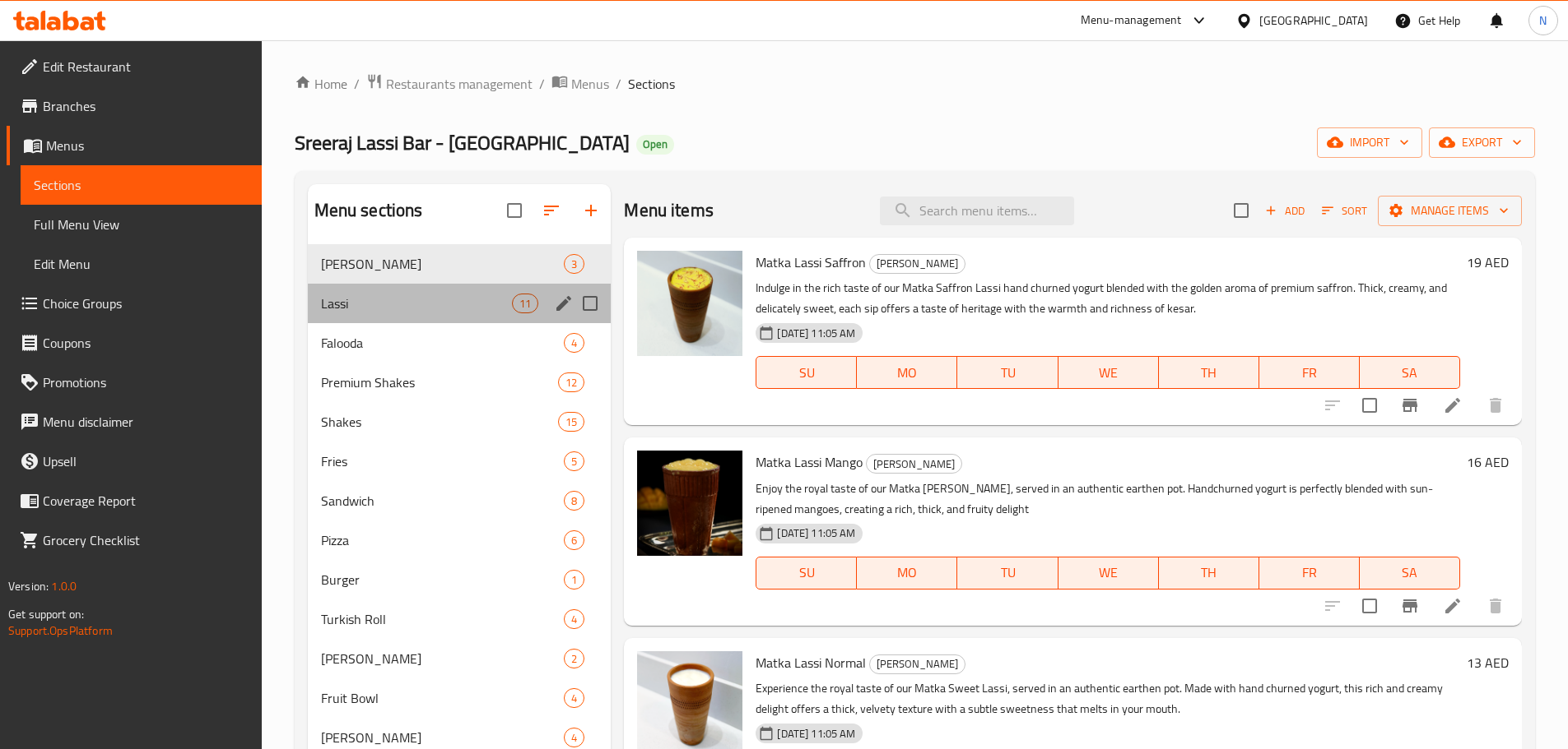
click at [347, 317] on div "Lassi 11" at bounding box center [459, 303] width 303 height 40
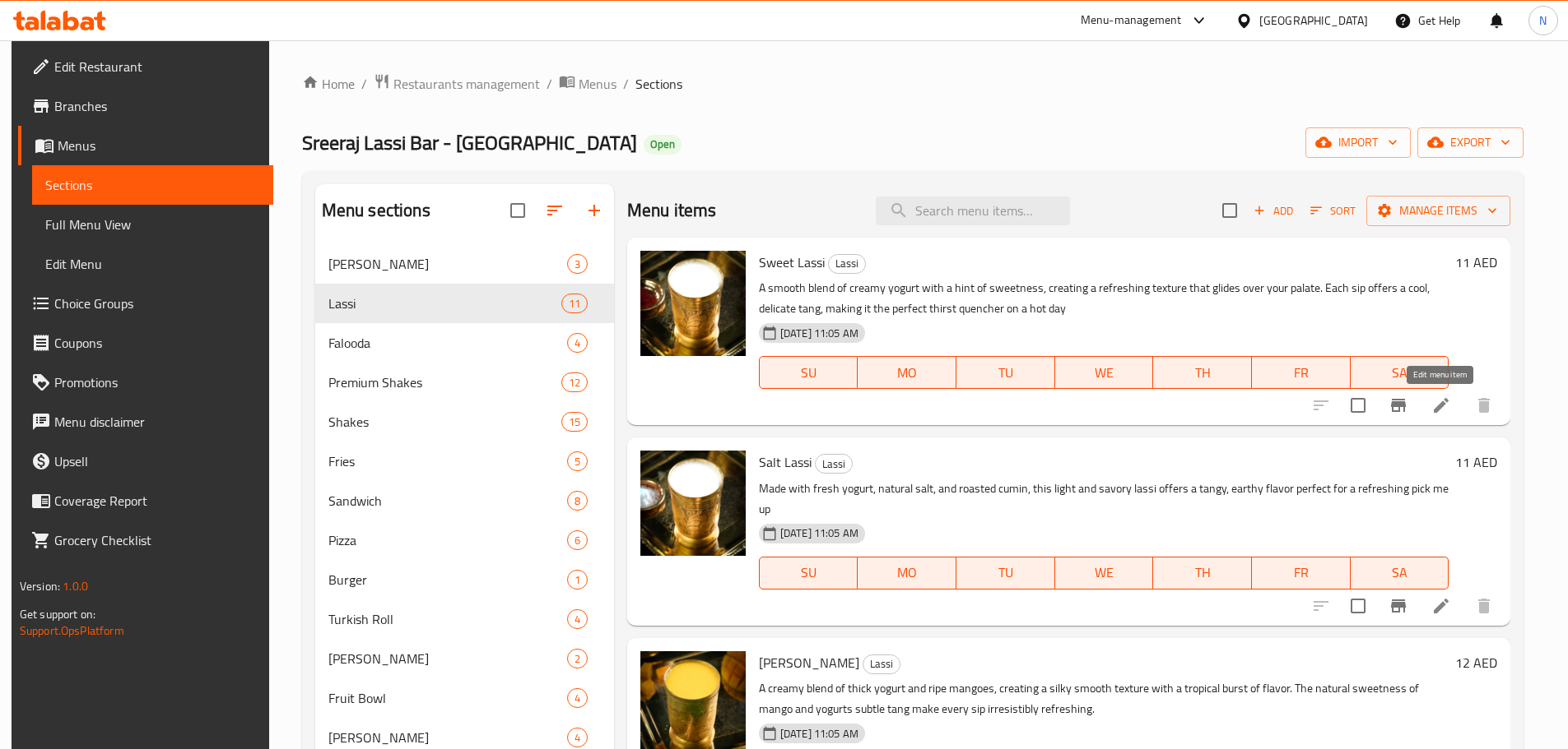
click at [1432, 410] on icon at bounding box center [1441, 405] width 20 height 20
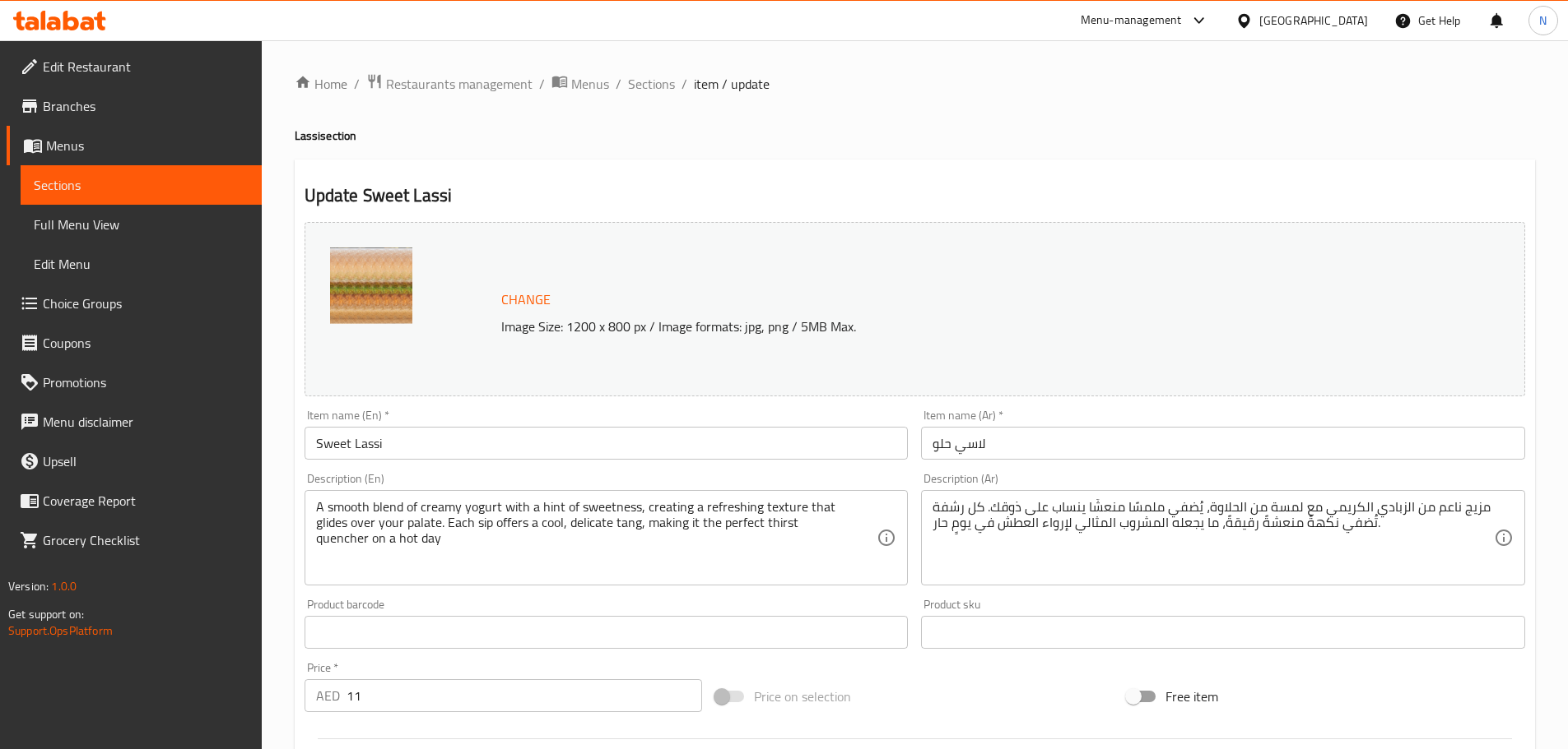
click at [1307, 25] on div "[GEOGRAPHIC_DATA]" at bounding box center [1313, 21] width 109 height 18
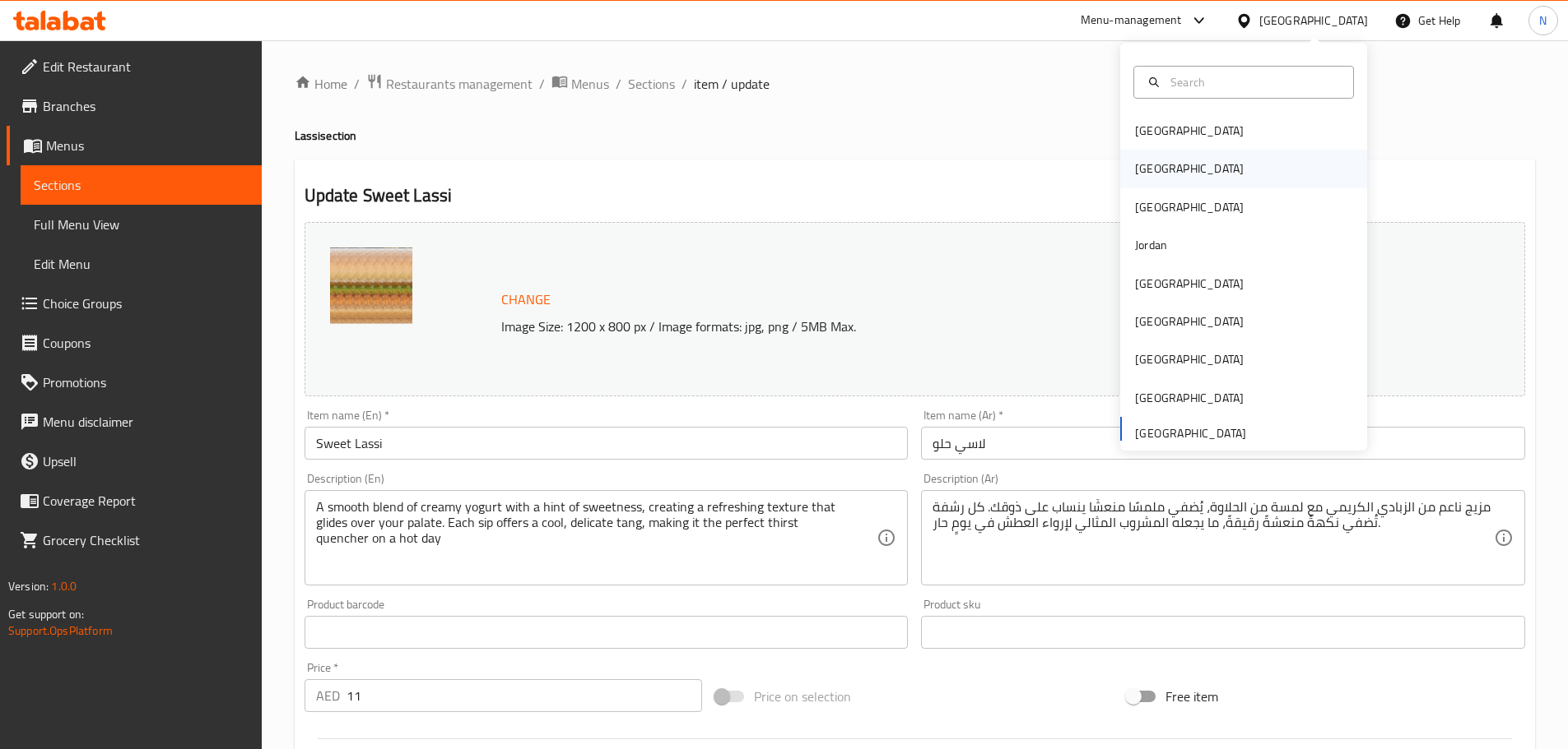
click at [1206, 167] on div "[GEOGRAPHIC_DATA]" at bounding box center [1243, 168] width 247 height 38
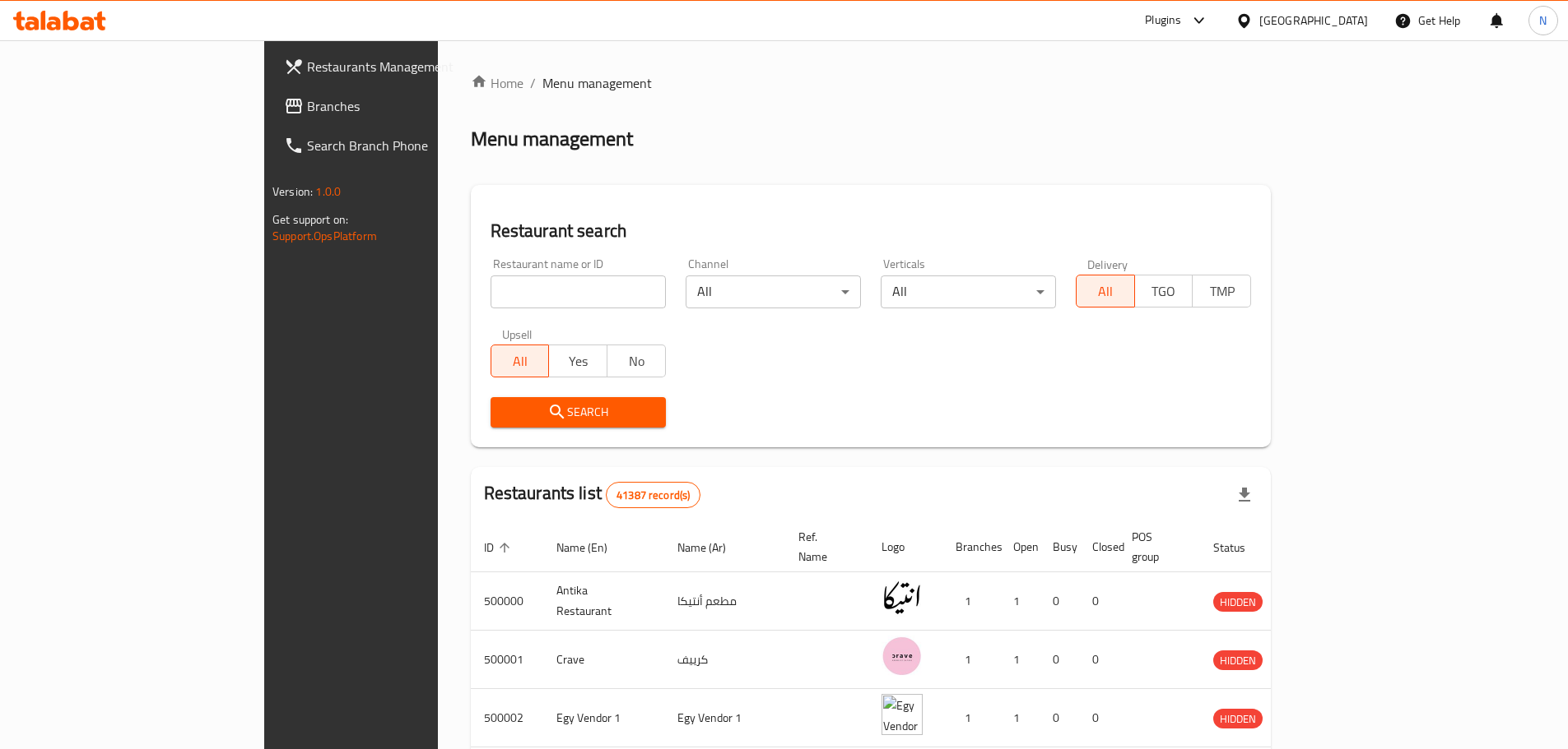
click at [307, 109] on span "Branches" at bounding box center [410, 106] width 206 height 20
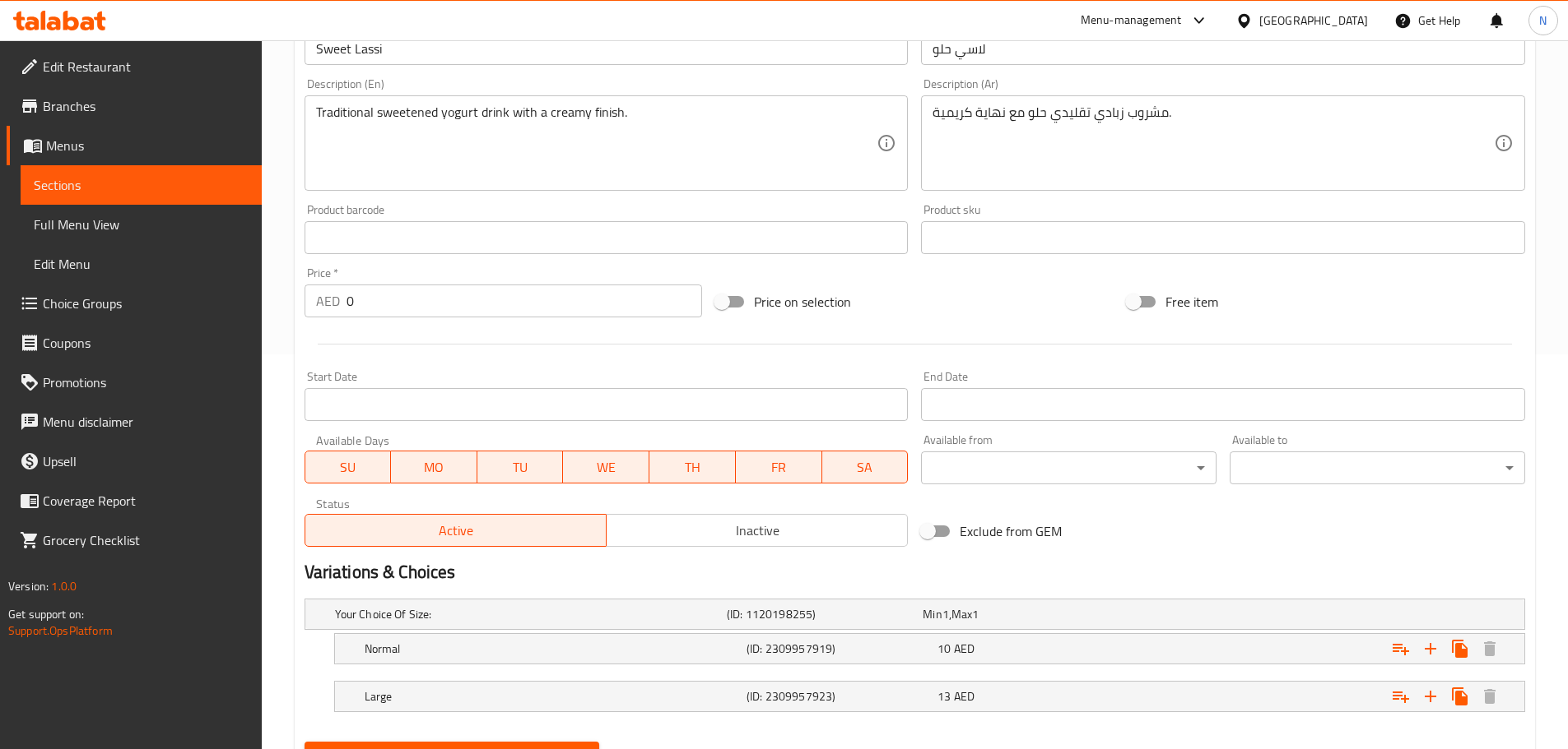
scroll to position [227, 0]
